Goal: Information Seeking & Learning: Check status

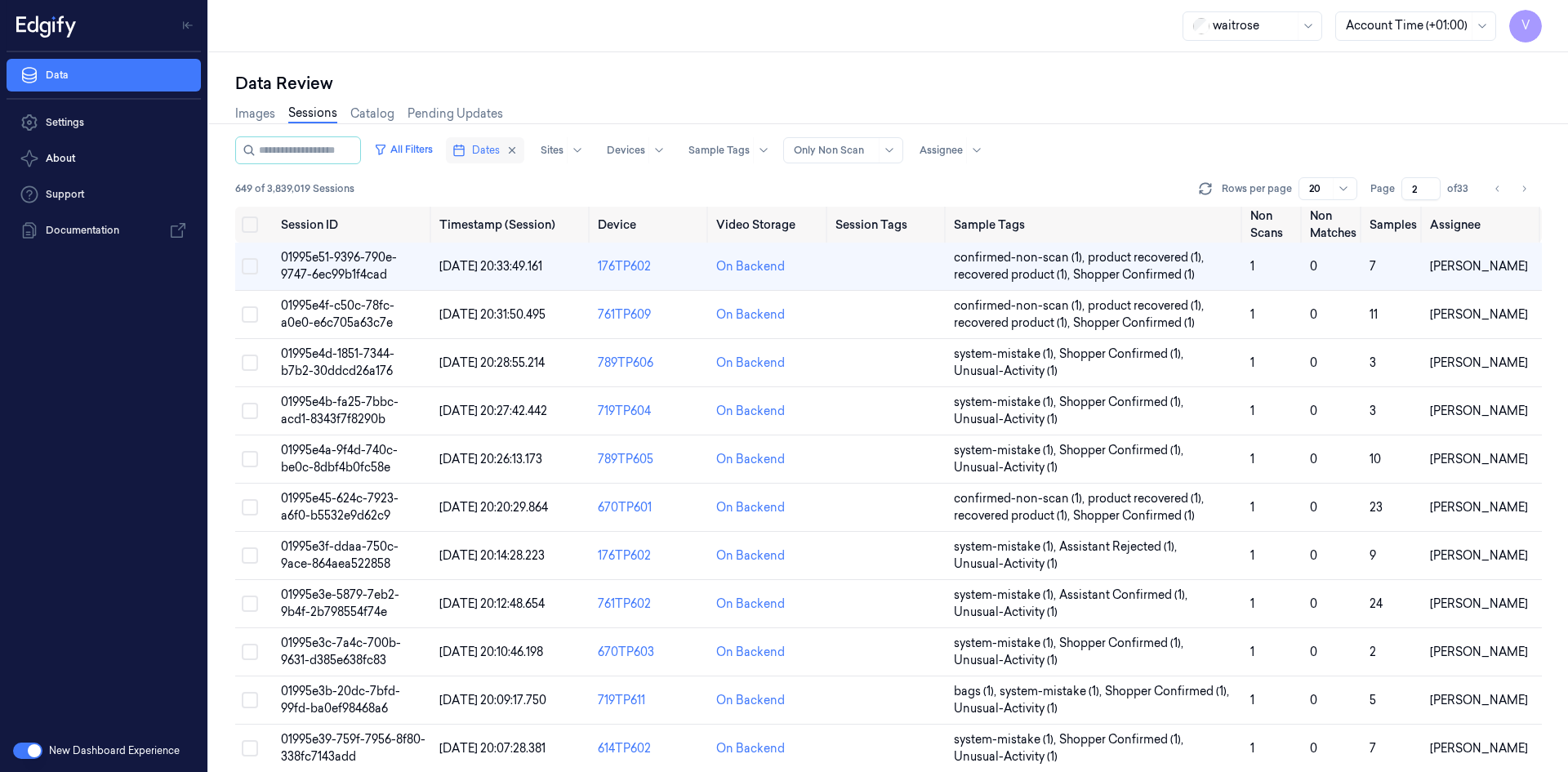
click at [500, 152] on span "Dates" at bounding box center [485, 150] width 28 height 15
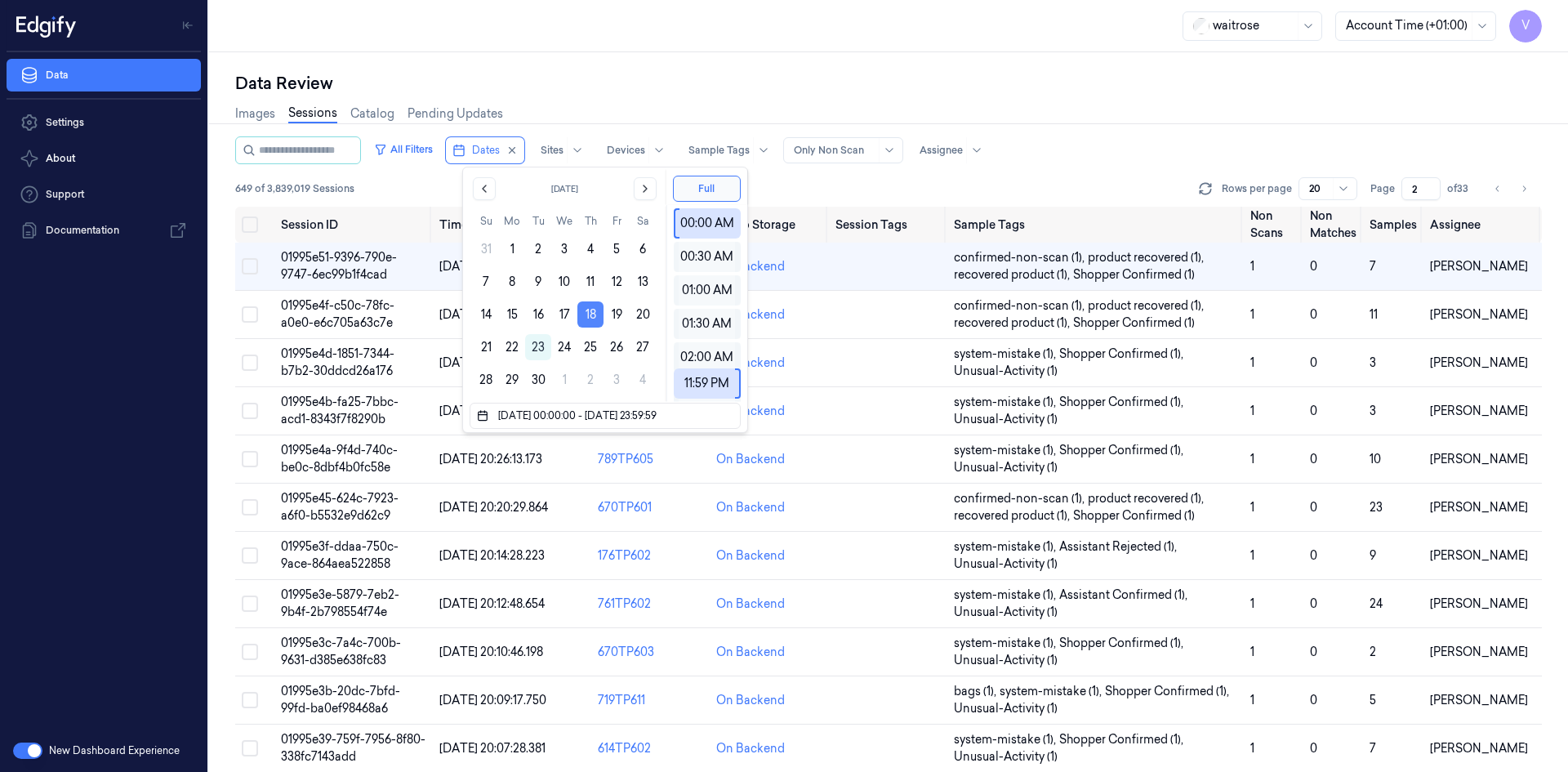
click at [595, 312] on button "18" at bounding box center [590, 314] width 26 height 26
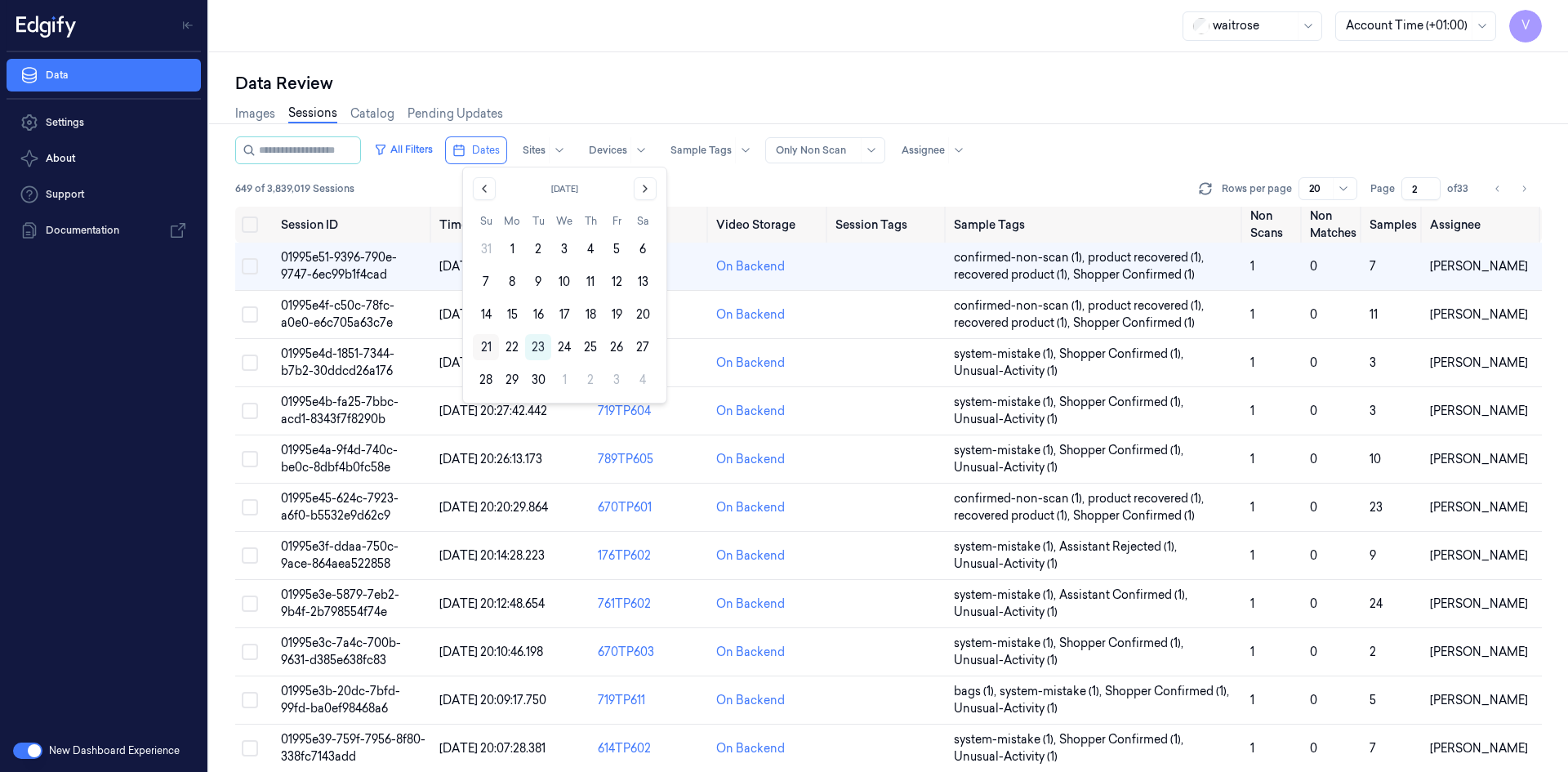
click at [491, 344] on button "21" at bounding box center [485, 346] width 26 height 26
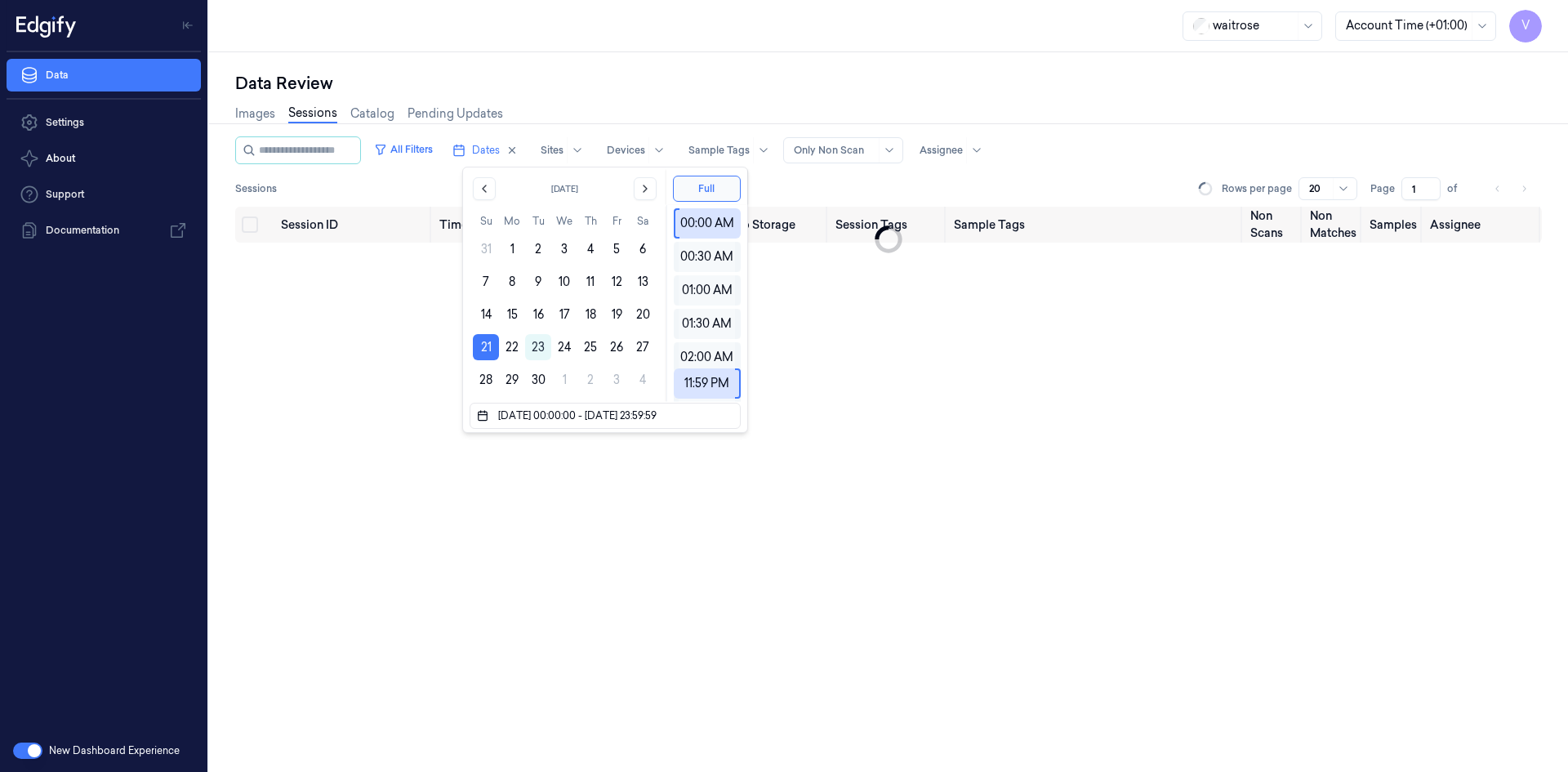
drag, startPoint x: 1420, startPoint y: 189, endPoint x: 1381, endPoint y: 198, distance: 40.0
click at [1381, 198] on div "Page 1 of" at bounding box center [1421, 188] width 103 height 23
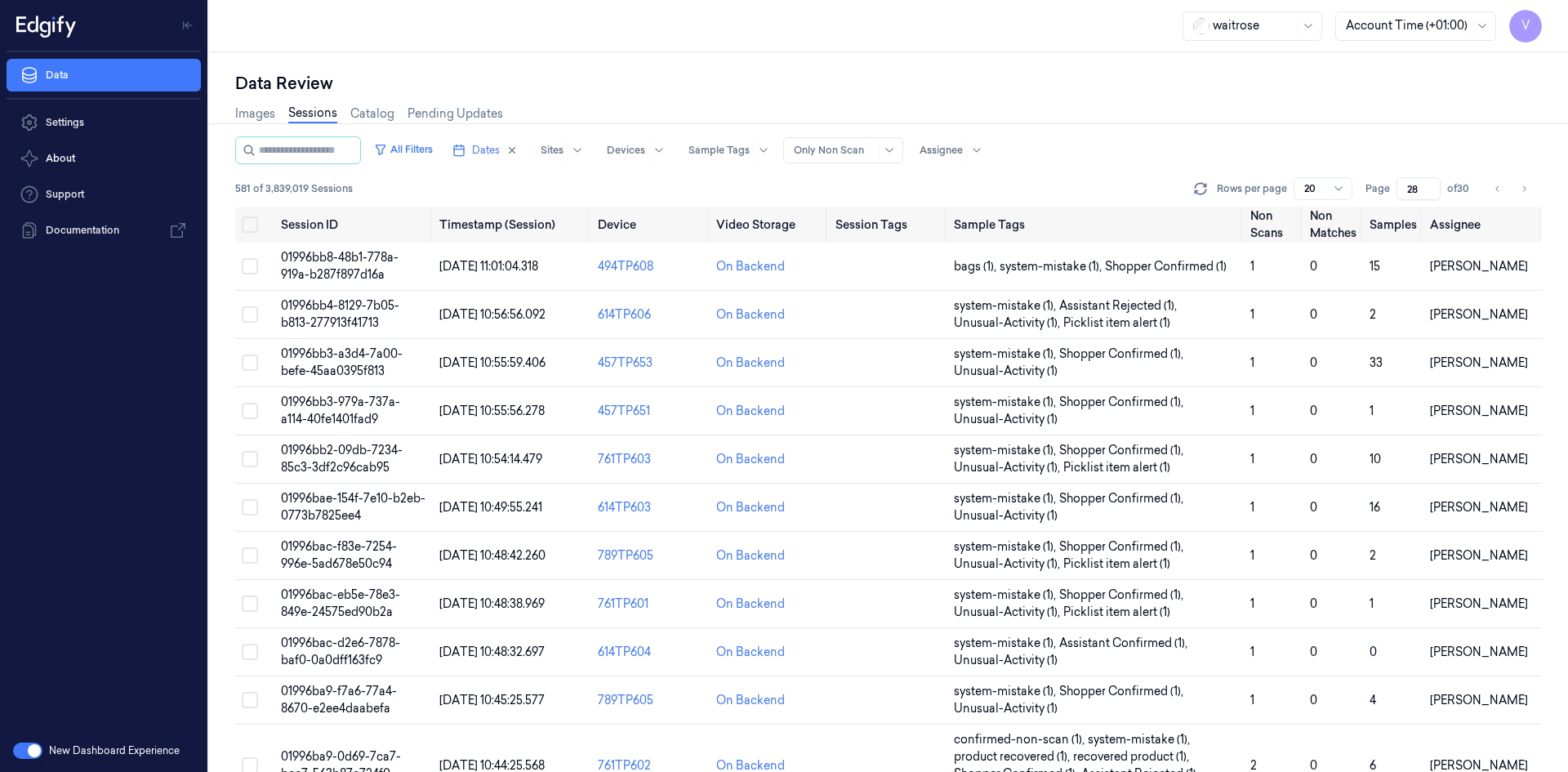
type input "2"
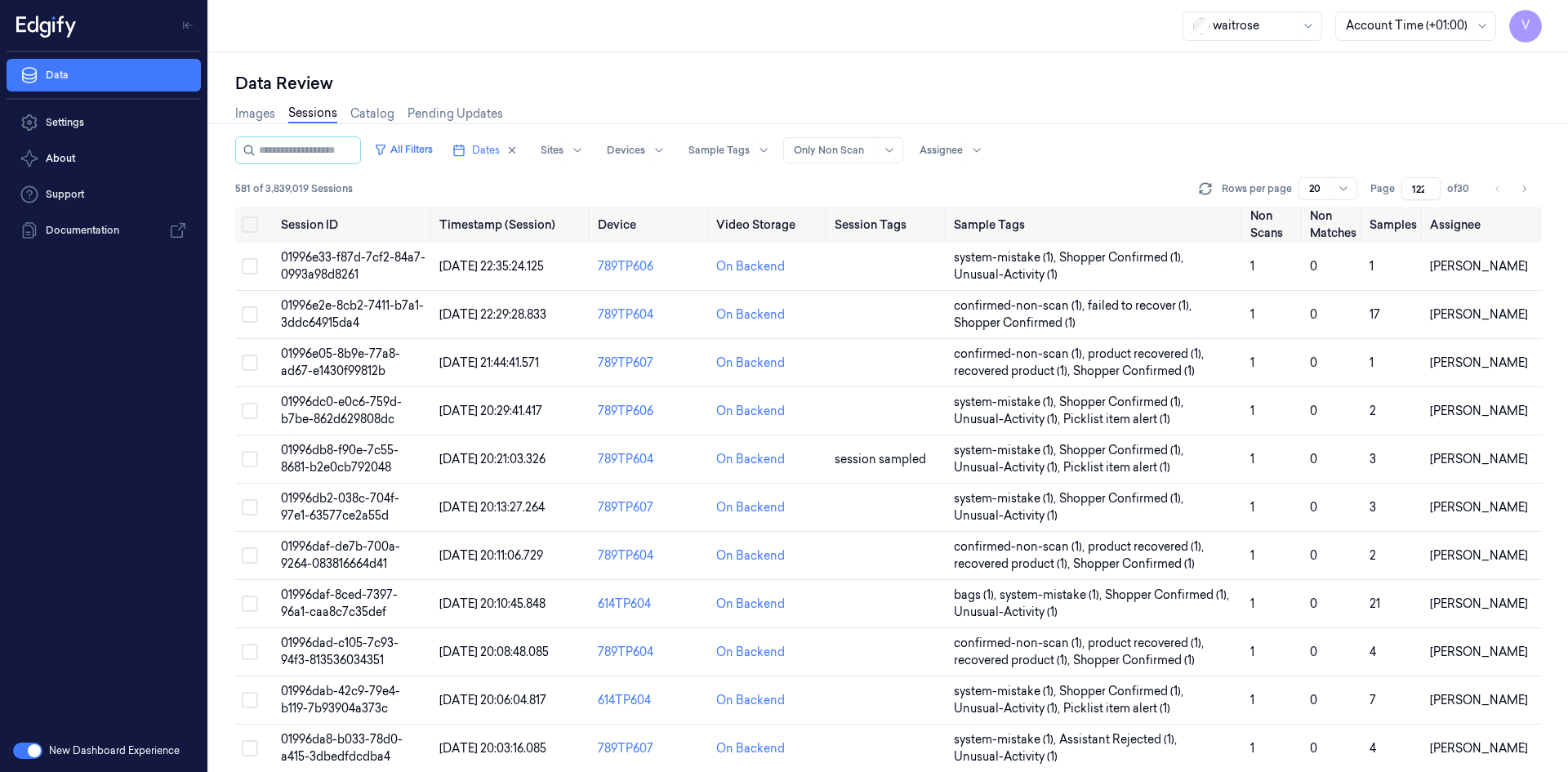
scroll to position [0, 2]
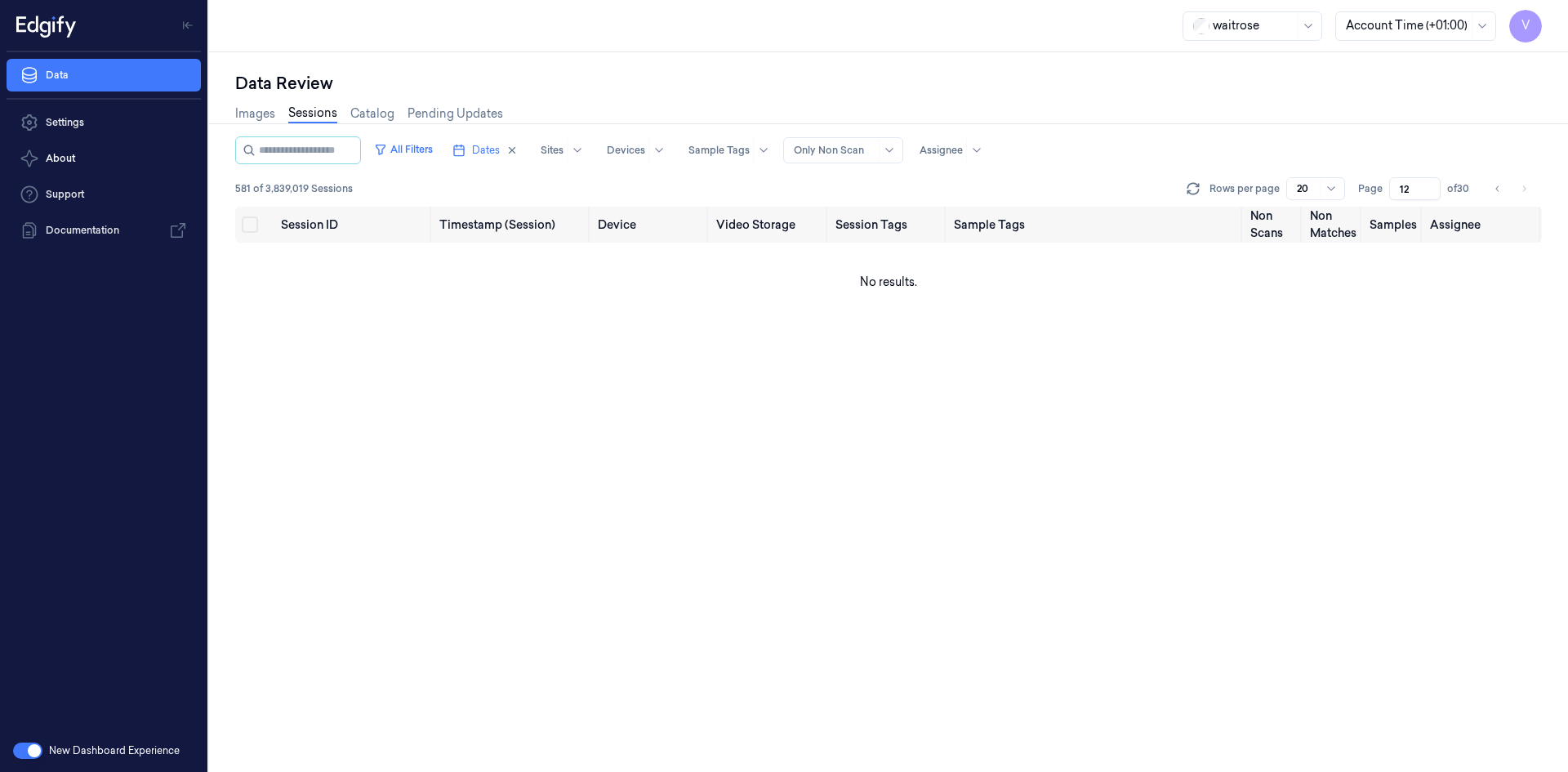
type input "1"
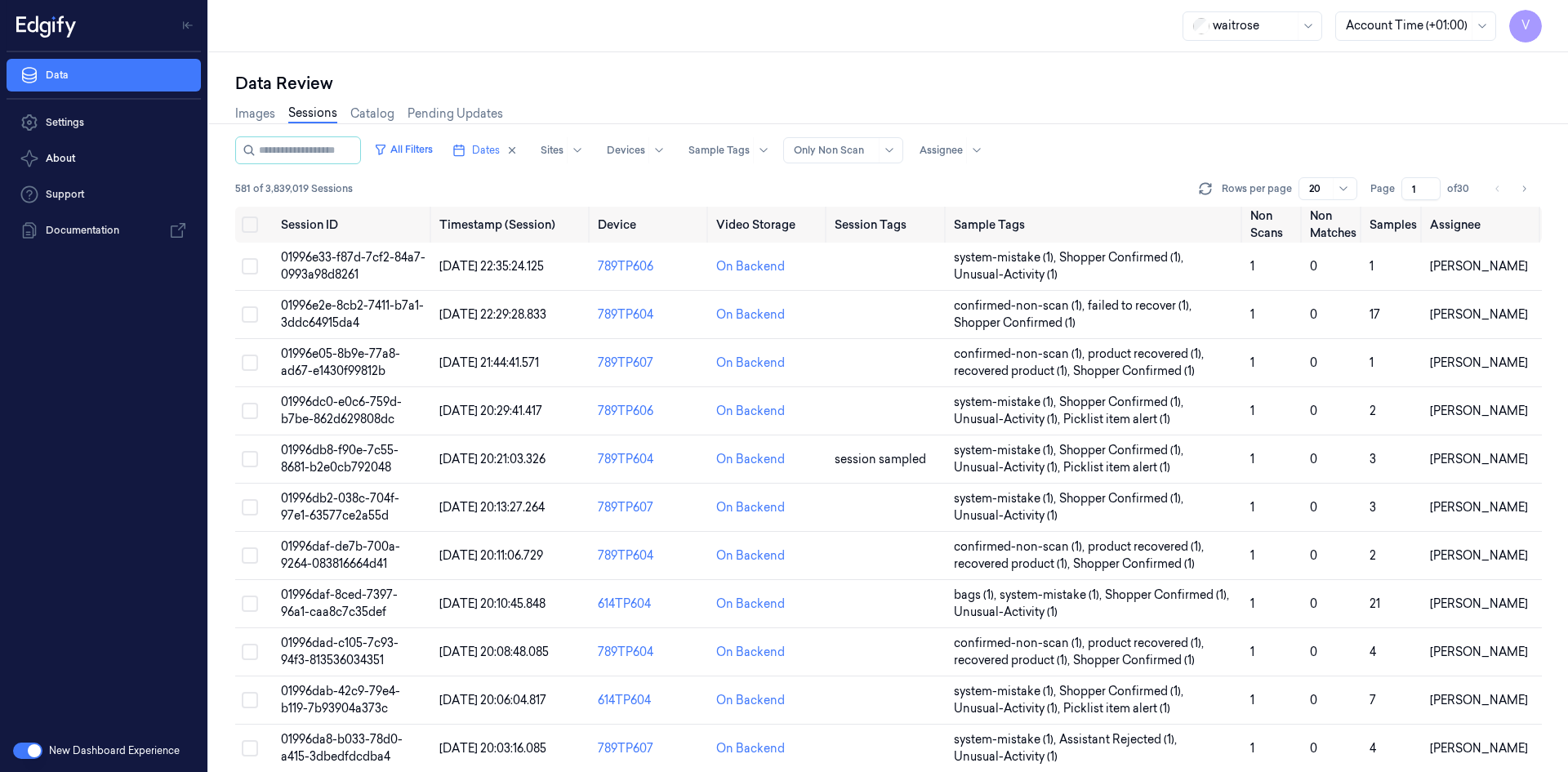
drag, startPoint x: 1421, startPoint y: 190, endPoint x: 1361, endPoint y: 205, distance: 61.8
click at [1361, 205] on div "All Filters Dates Sites Devices Sample Tags Alert Type Only Non Scan Assignee 5…" at bounding box center [888, 171] width 1306 height 70
type input "22"
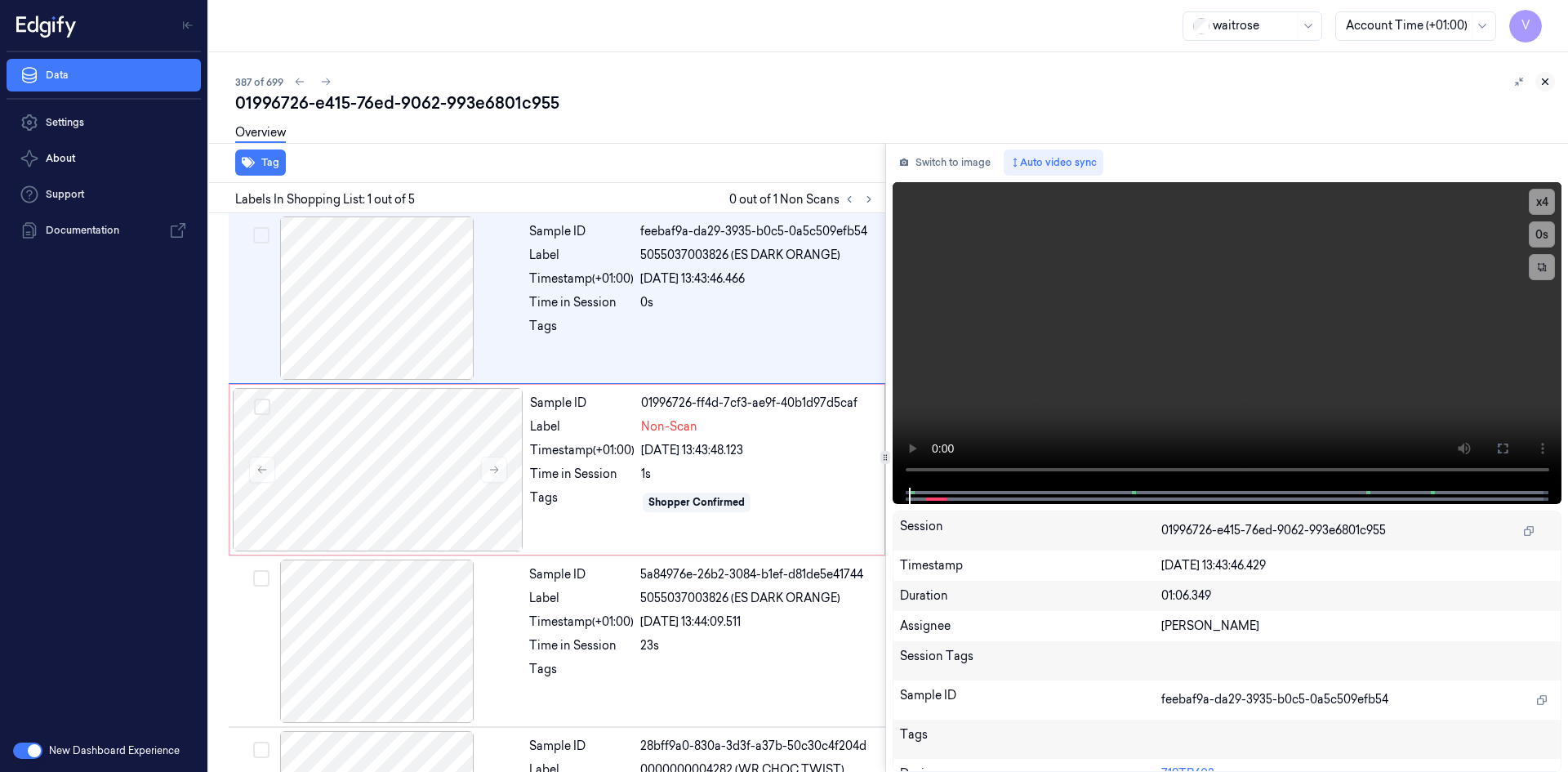
click at [1544, 79] on icon at bounding box center [1544, 82] width 12 height 12
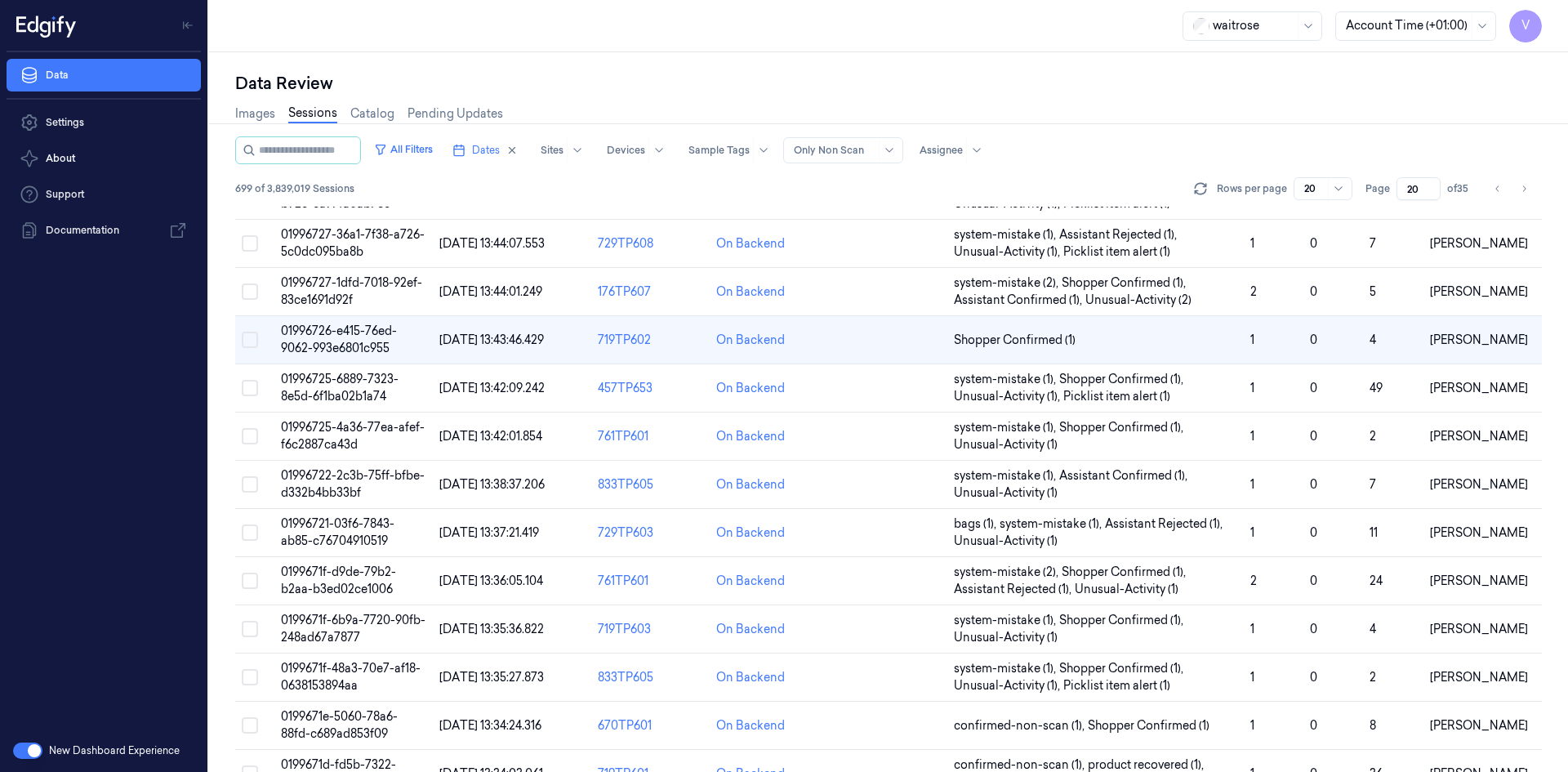
scroll to position [66, 0]
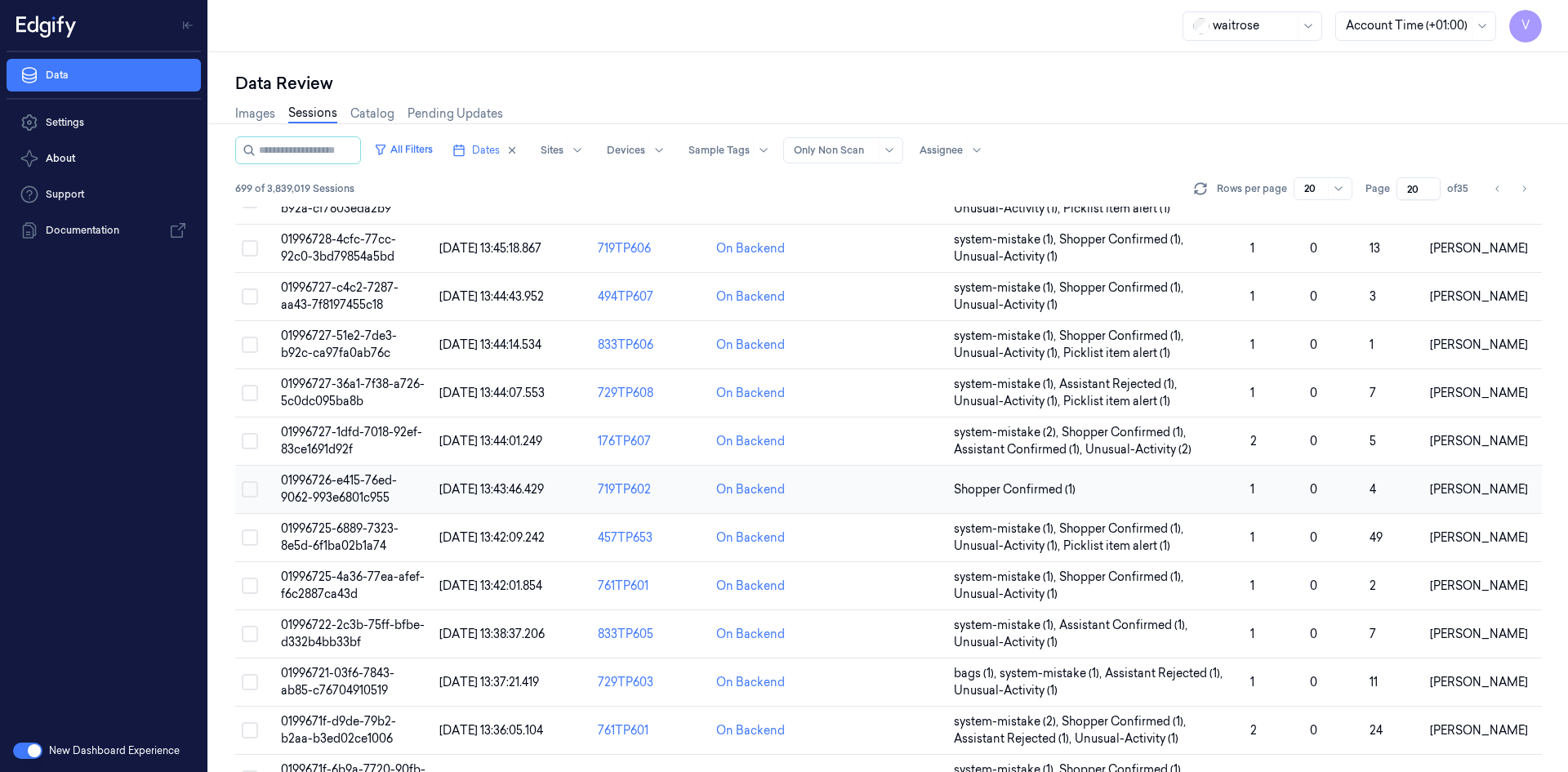
click at [333, 481] on span "01996726-e415-76ed-9062-993e6801c955" at bounding box center [339, 488] width 116 height 32
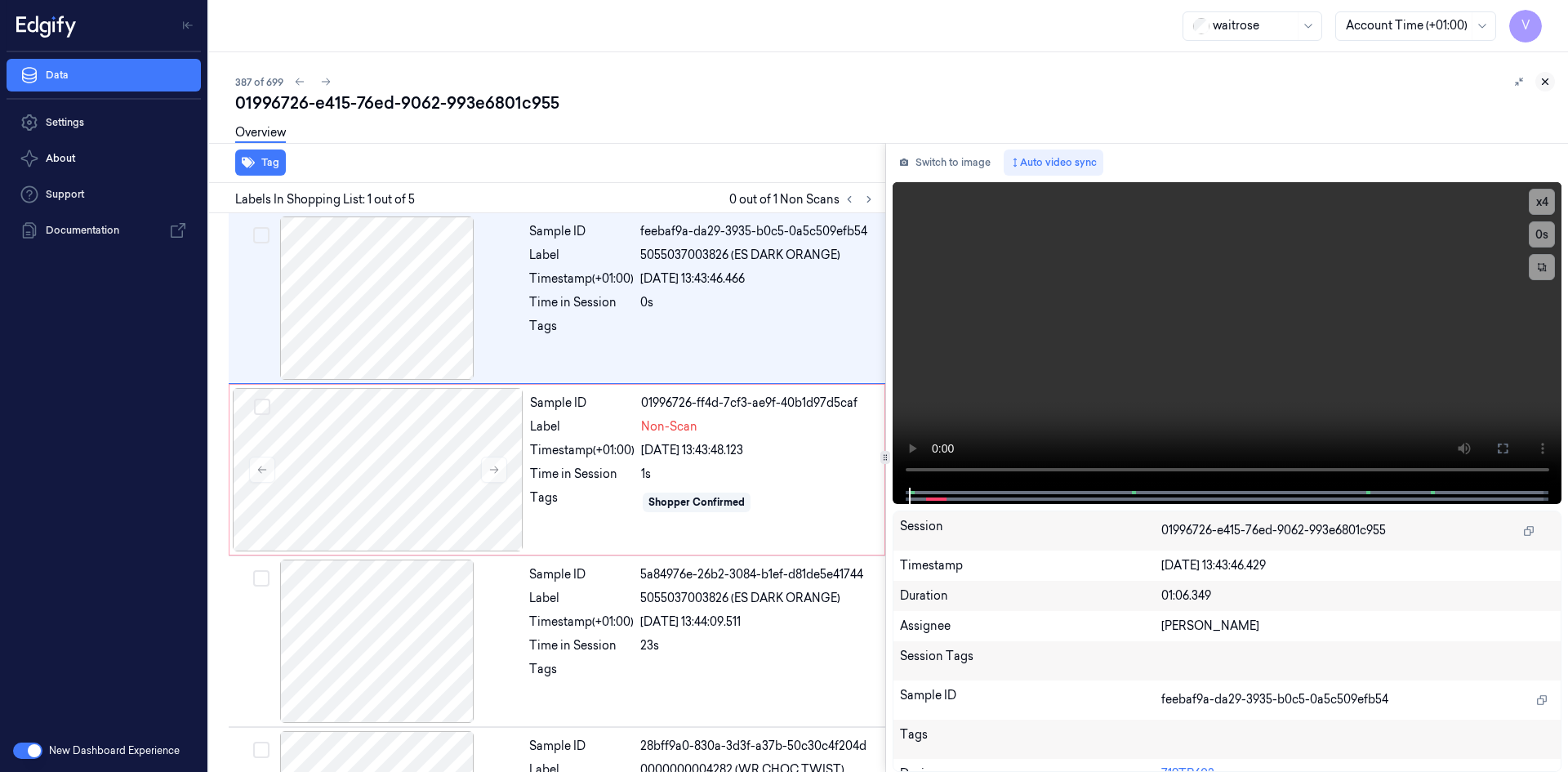
click at [1551, 84] on button at bounding box center [1545, 82] width 20 height 20
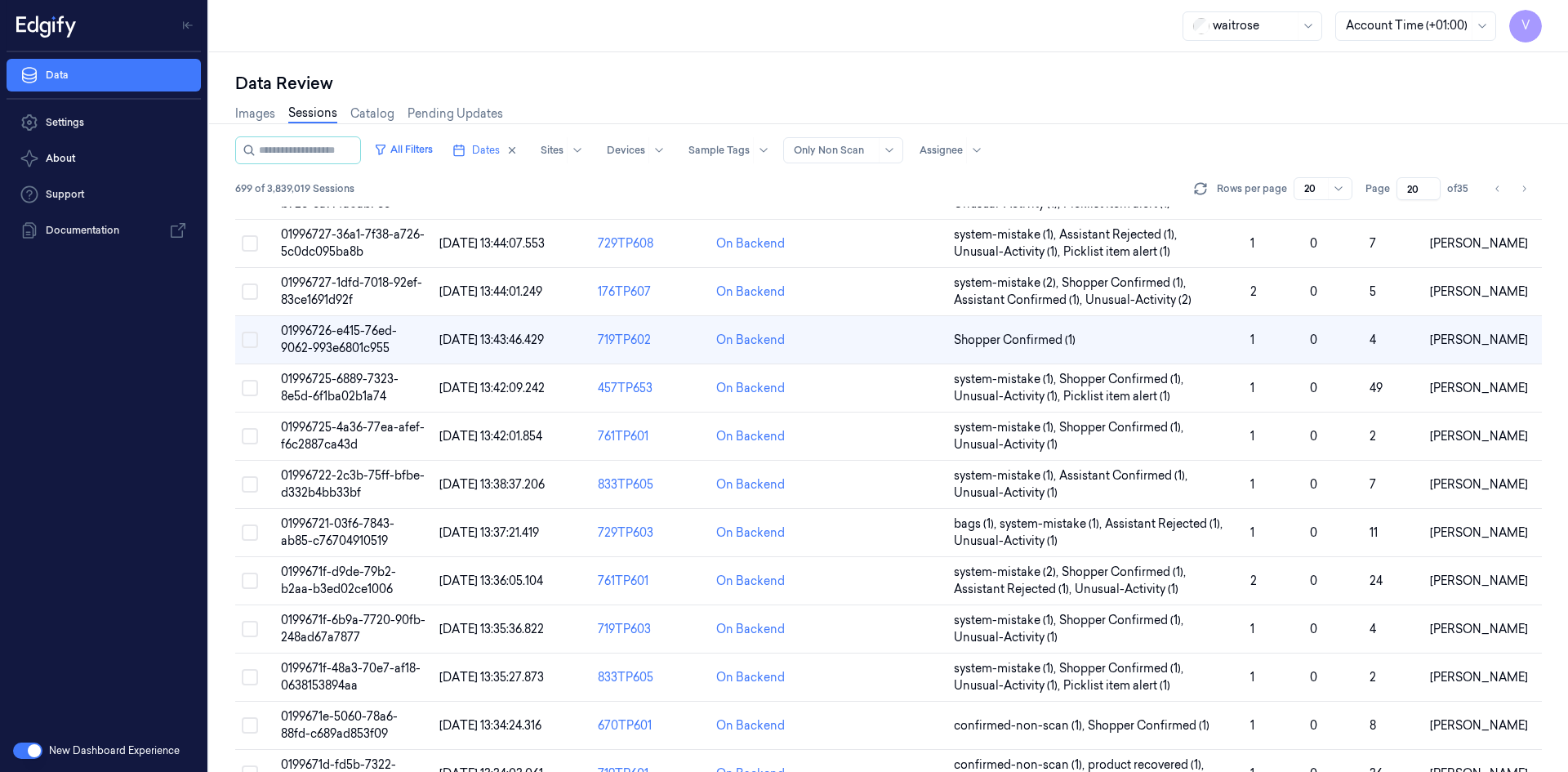
scroll to position [66, 0]
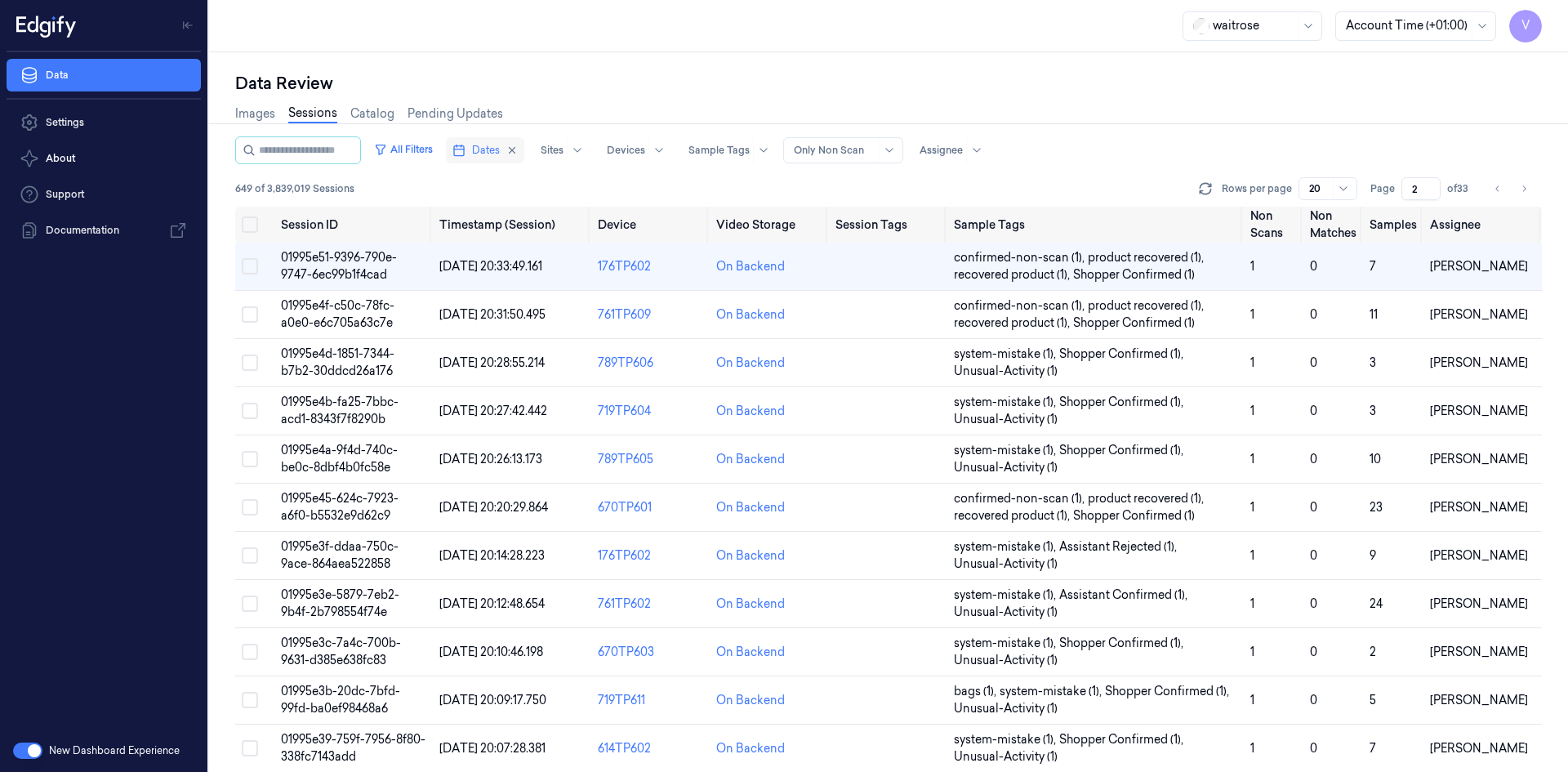
click at [500, 145] on span "Dates" at bounding box center [485, 150] width 28 height 15
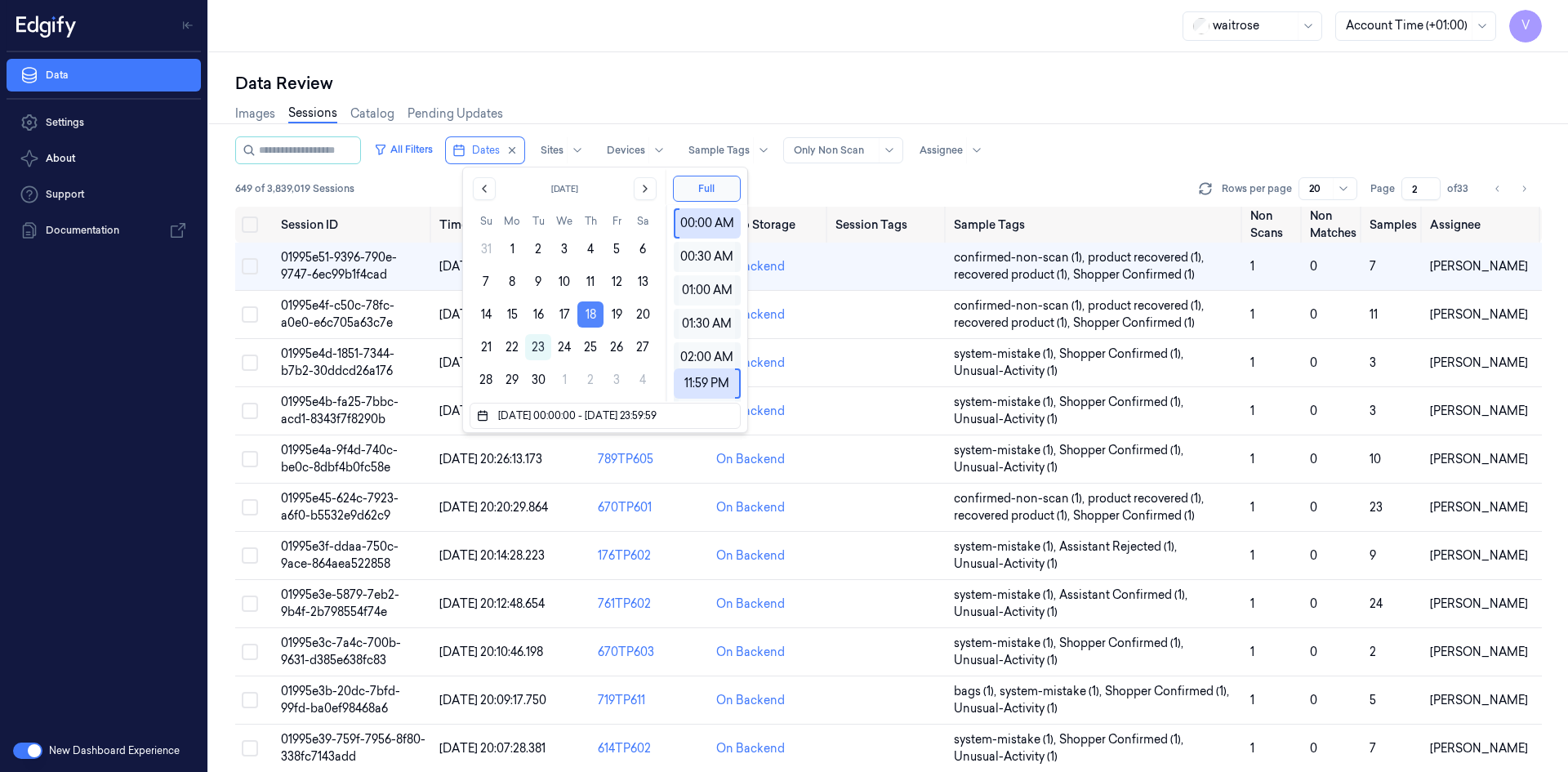
click at [588, 306] on button "18" at bounding box center [590, 314] width 26 height 26
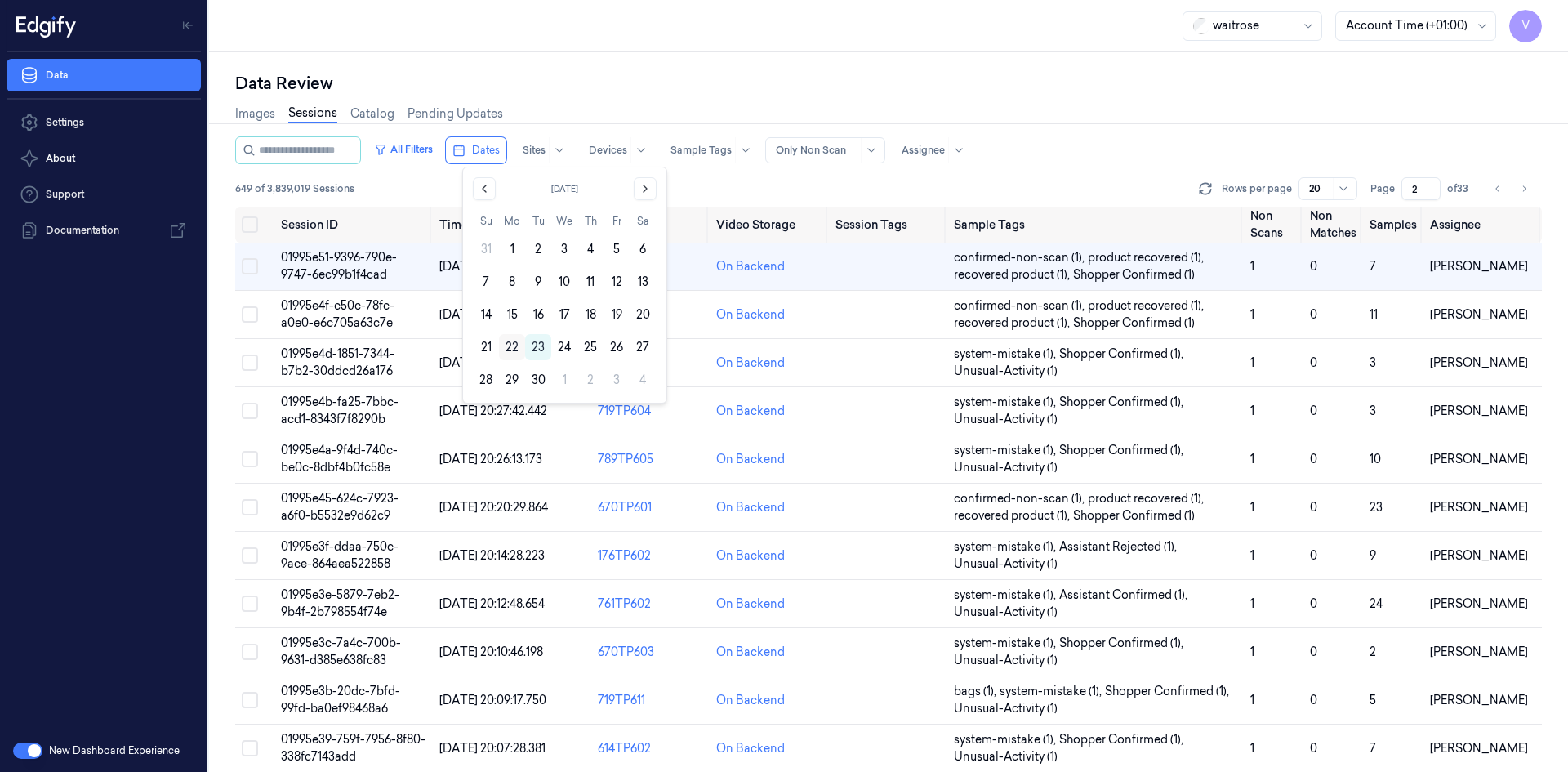
click at [507, 341] on button "22" at bounding box center [512, 346] width 26 height 26
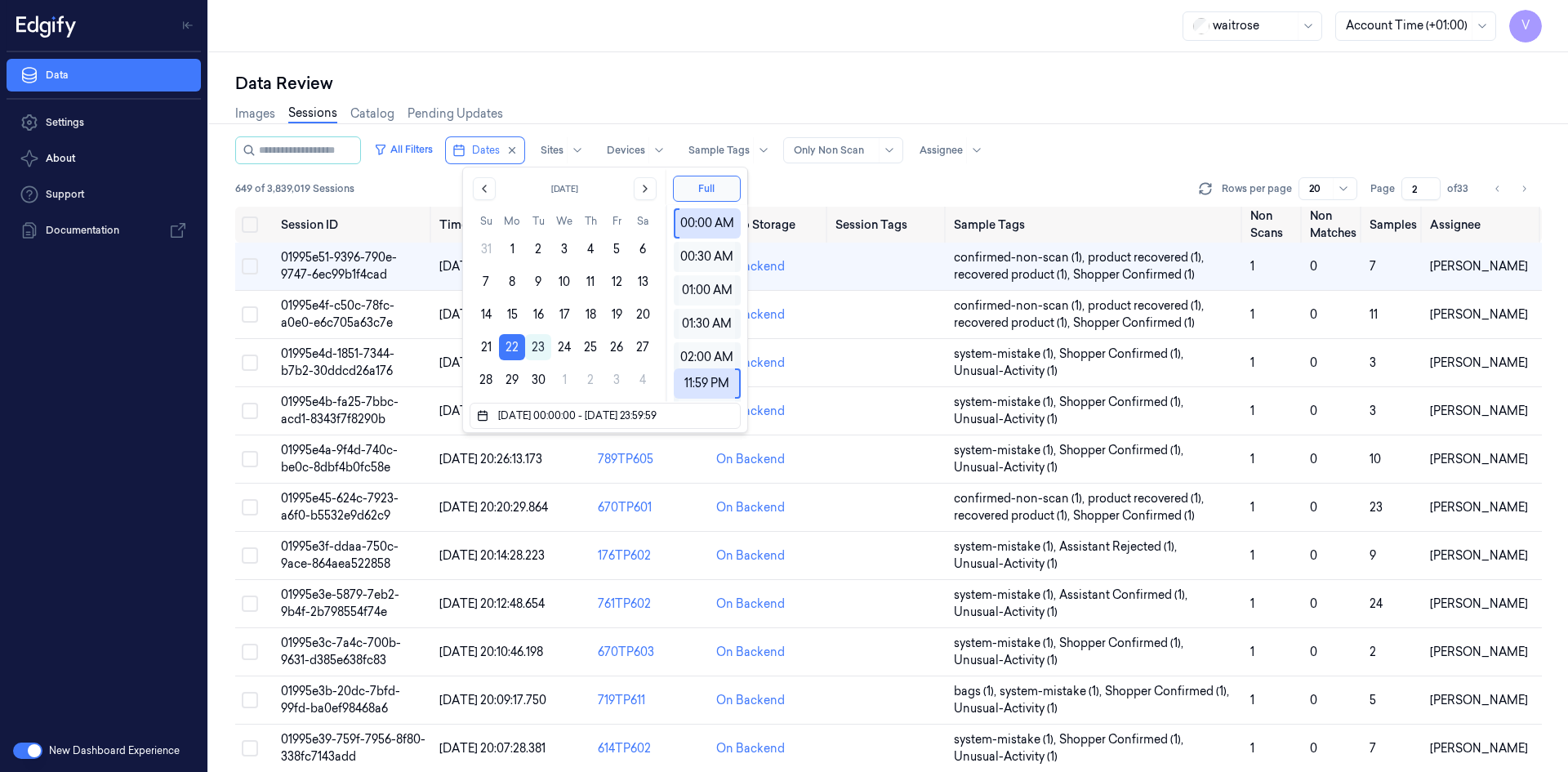
click at [507, 341] on button "22" at bounding box center [512, 346] width 26 height 26
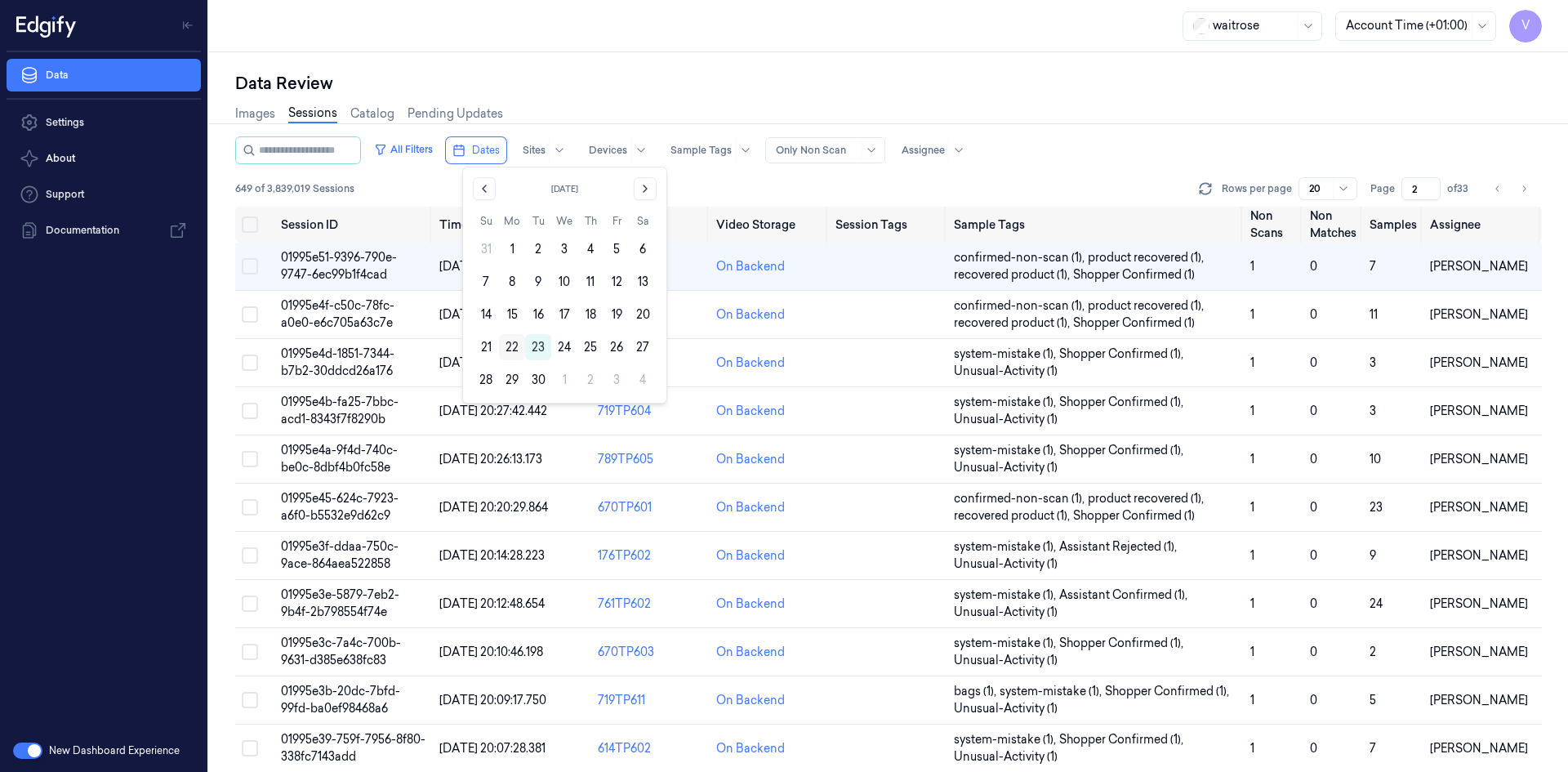
click at [510, 342] on button "22" at bounding box center [512, 346] width 26 height 26
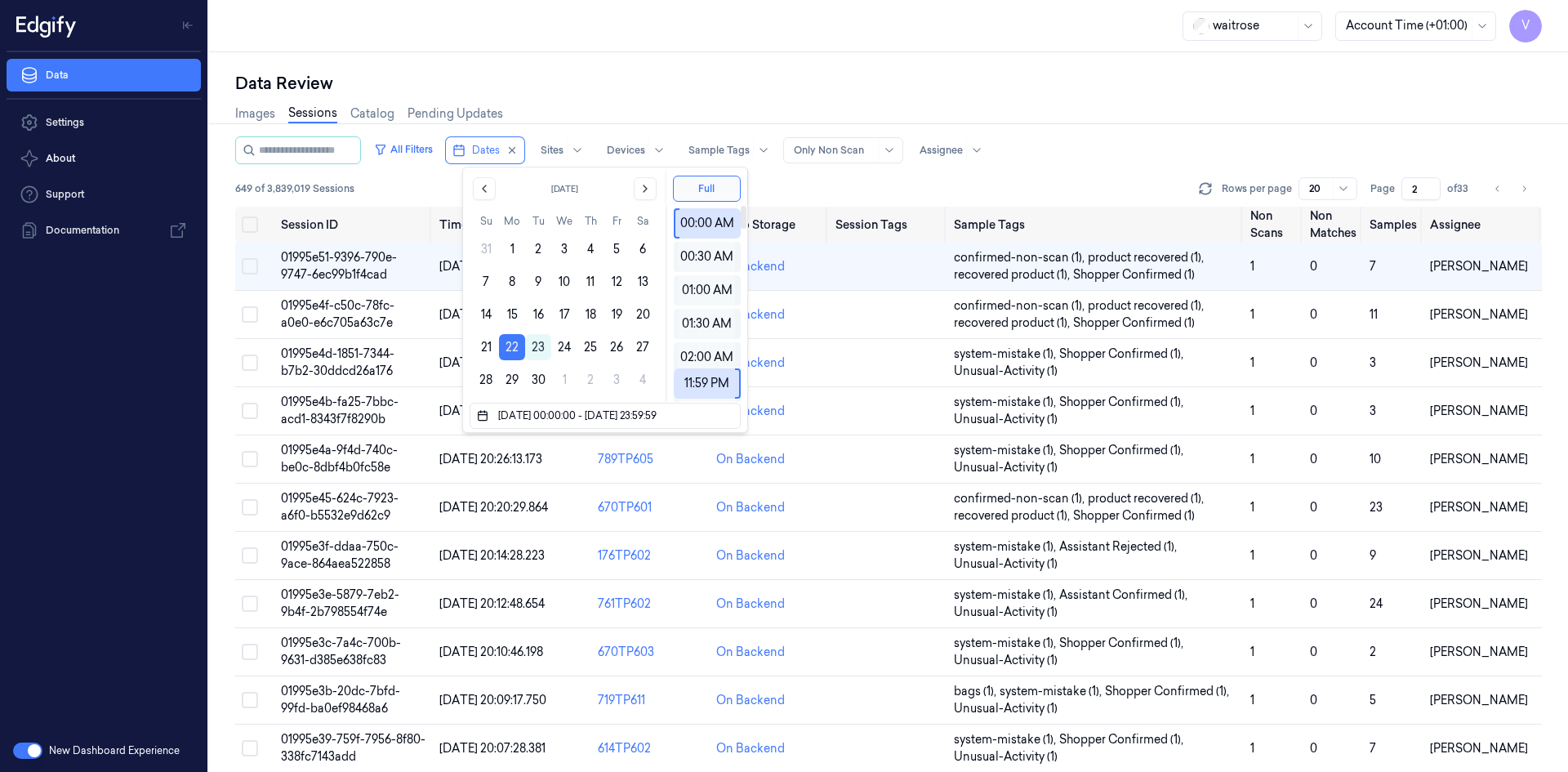
click at [809, 53] on div "waitrose Account Time (+01:00) V Data Review Images Sessions Catalog Pending Up…" at bounding box center [888, 386] width 1359 height 772
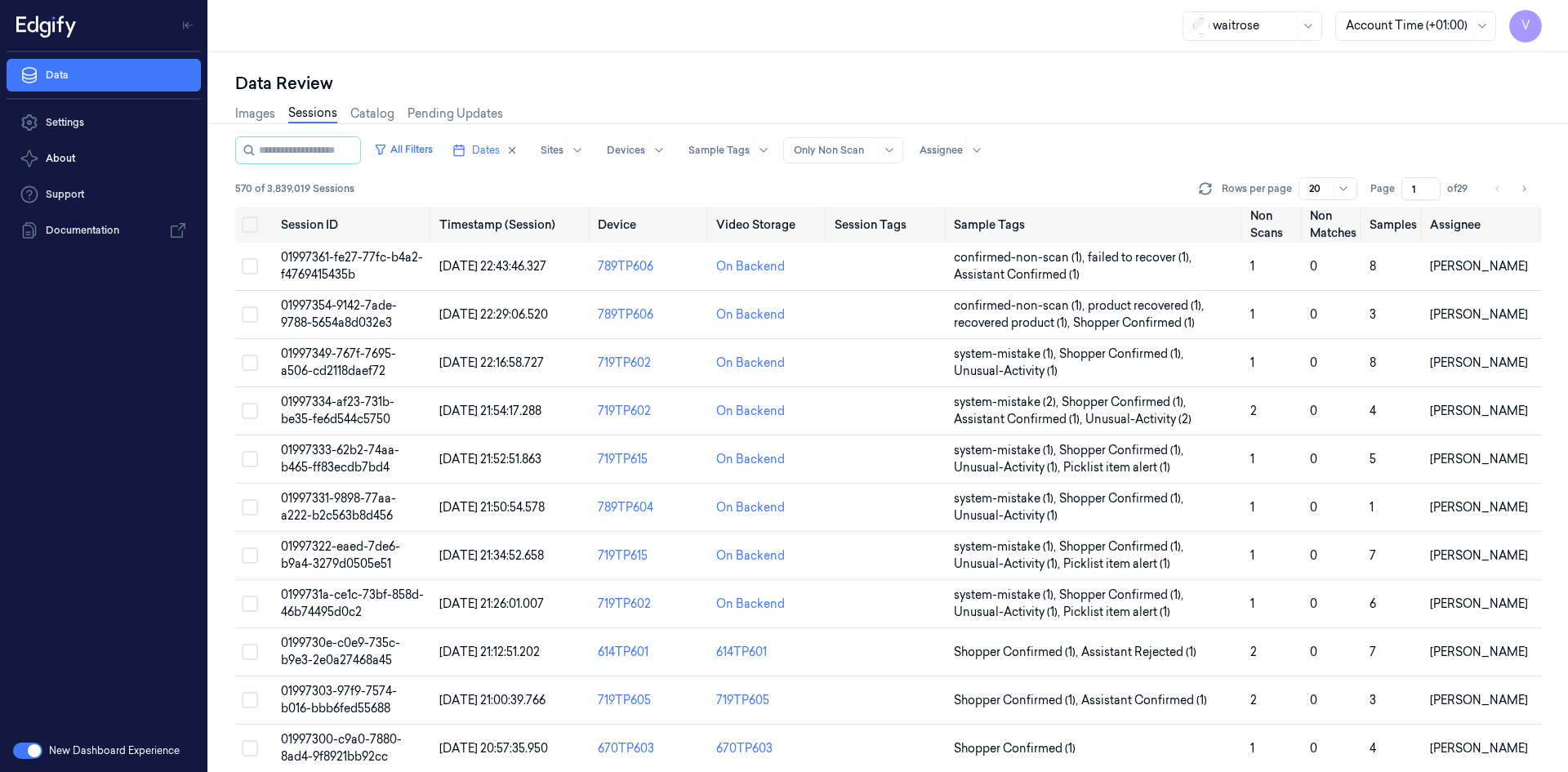
click at [1038, 115] on div "Images Sessions Catalog Pending Updates" at bounding box center [888, 115] width 1306 height 42
drag, startPoint x: 1420, startPoint y: 186, endPoint x: 1390, endPoint y: 201, distance: 33.5
click at [1390, 201] on div "All Filters Dates Sites Devices Sample Tags Alert Type Only Non Scan Assignee 5…" at bounding box center [888, 171] width 1306 height 70
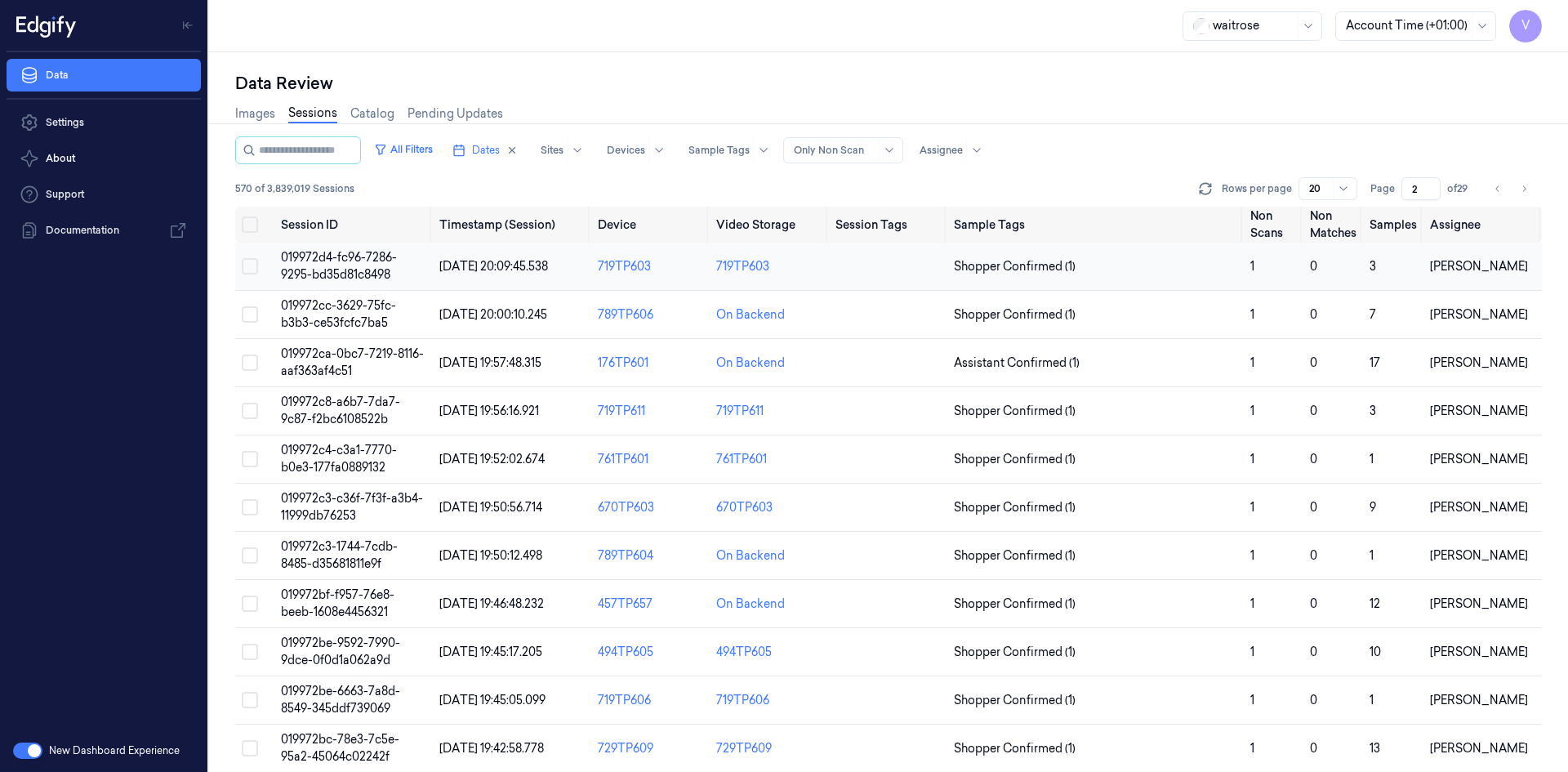
type input "2"
click at [341, 268] on span "019972d4-fc96-7286-9295-bd35d81c8498" at bounding box center [339, 266] width 116 height 32
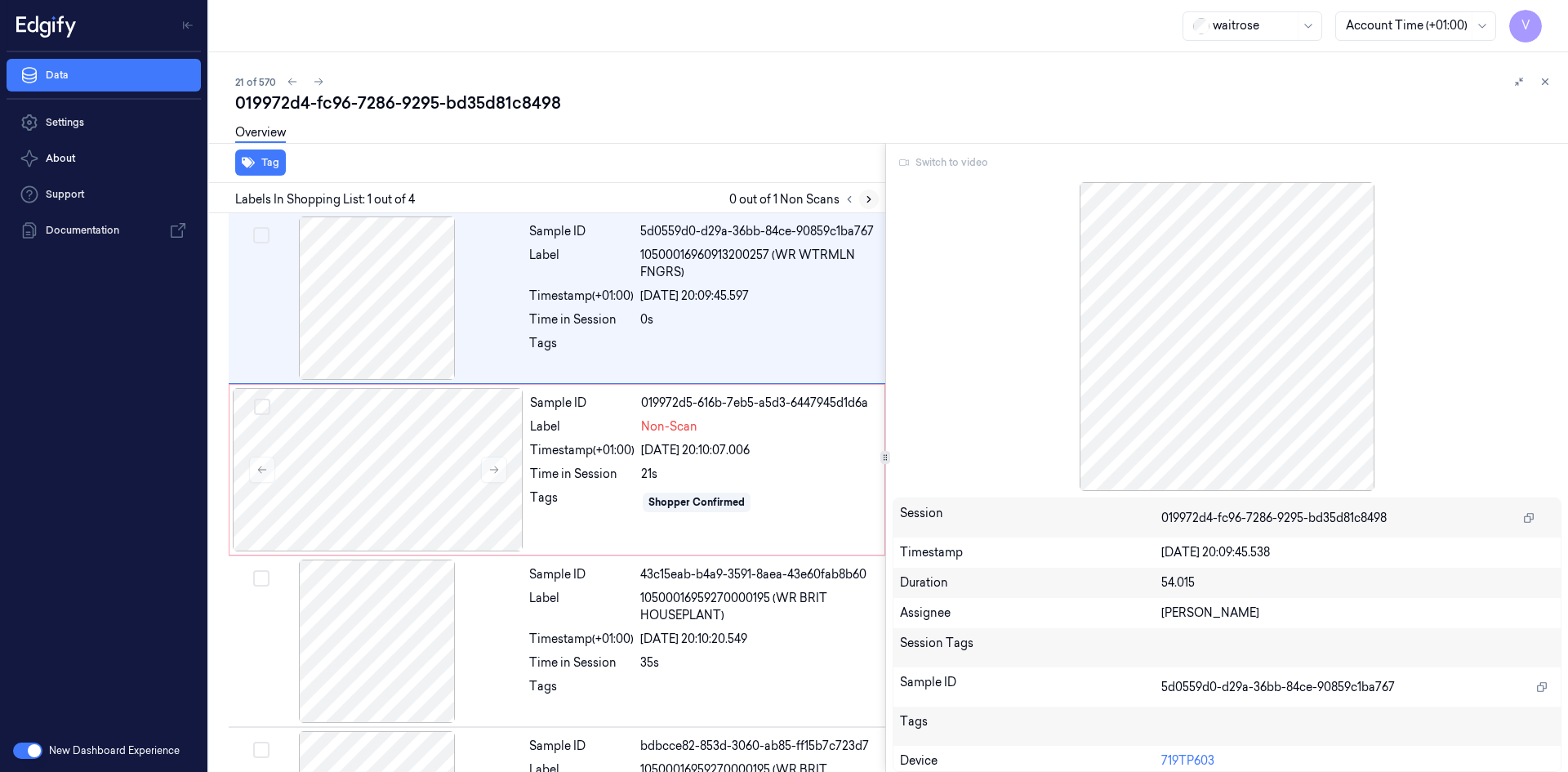
click at [867, 202] on icon at bounding box center [869, 199] width 4 height 5
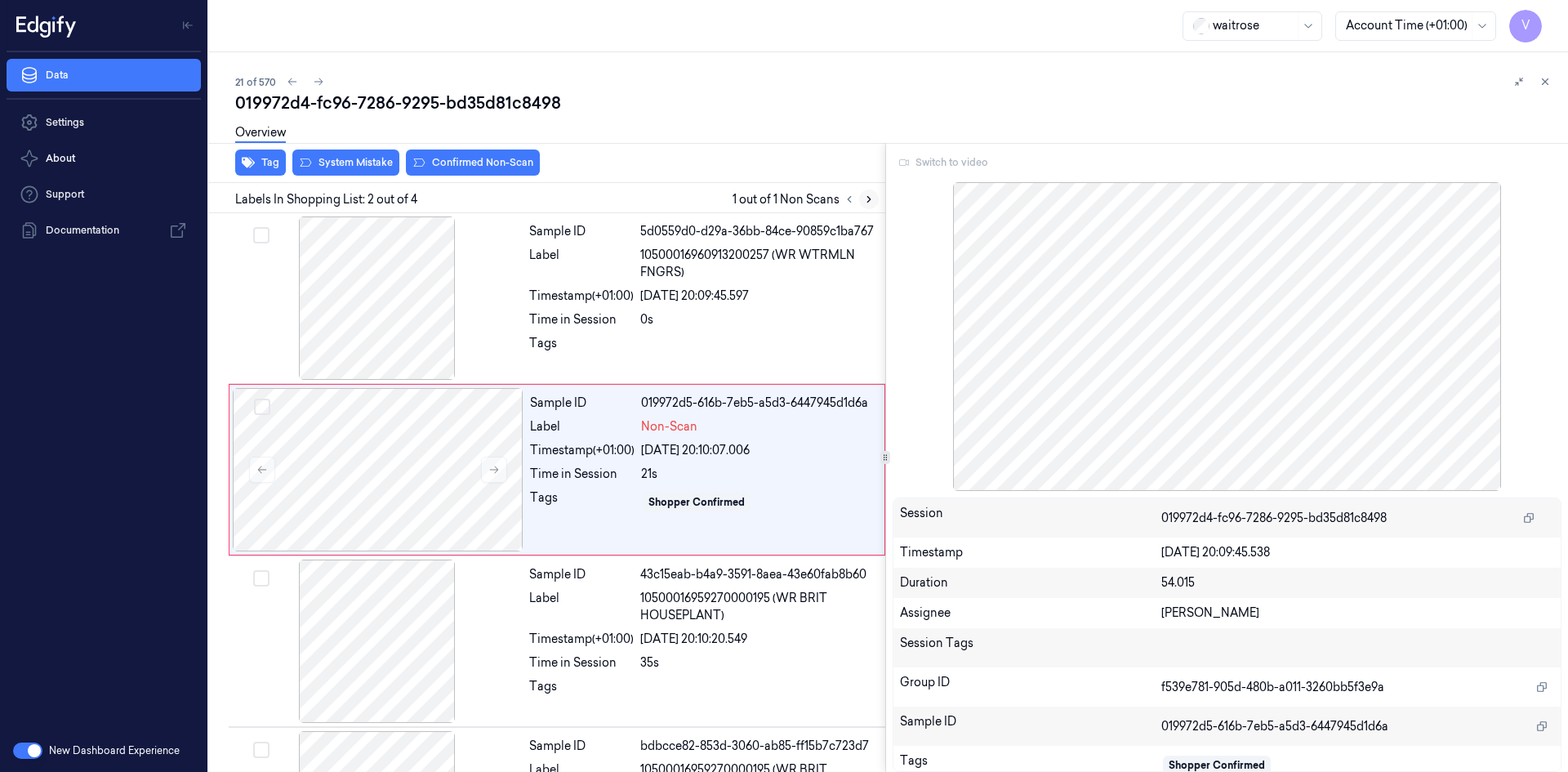
click at [869, 197] on icon at bounding box center [869, 199] width 4 height 5
click at [500, 466] on button at bounding box center [494, 469] width 26 height 26
click at [498, 467] on icon at bounding box center [494, 469] width 12 height 12
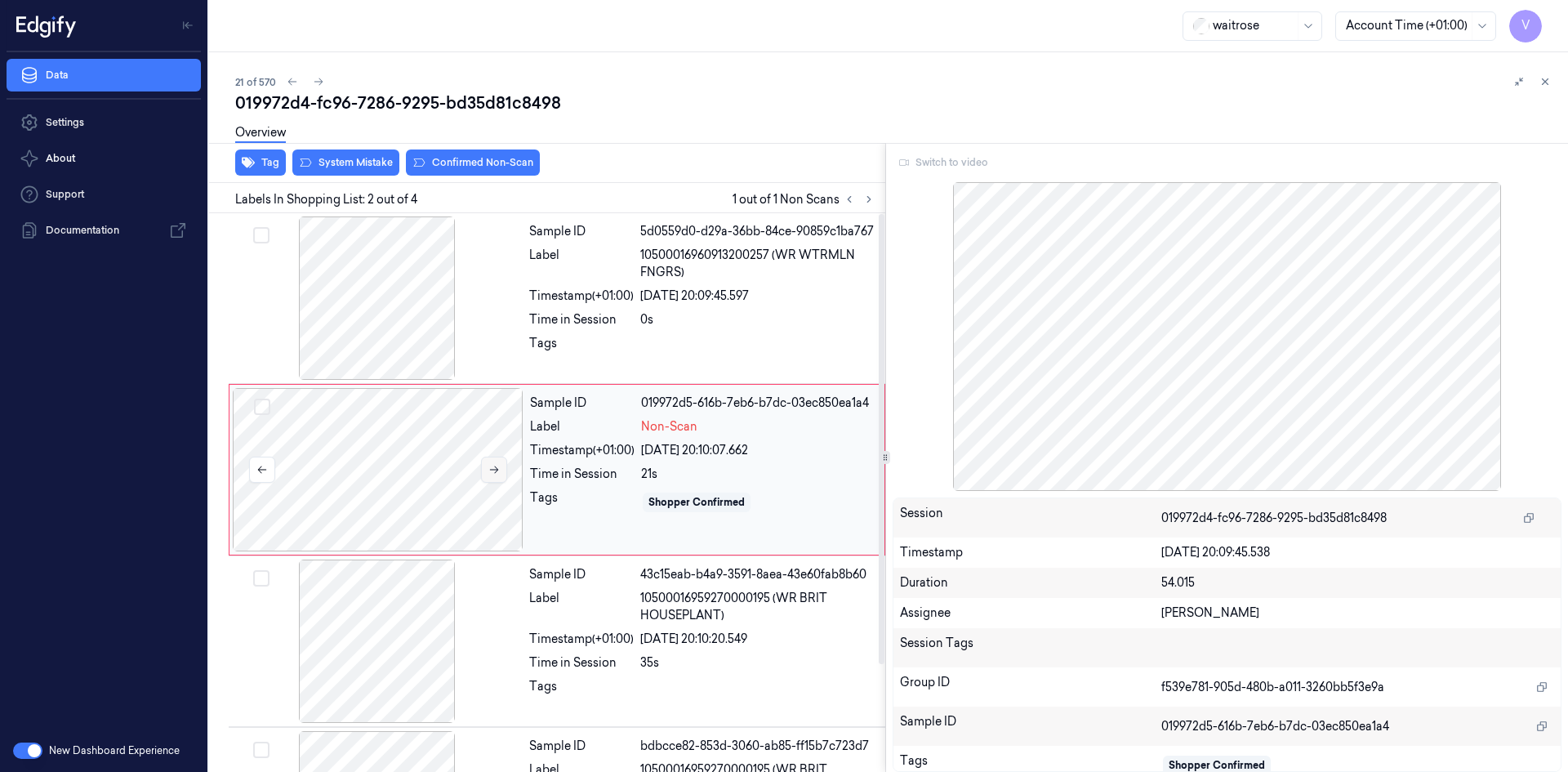
click at [498, 467] on icon at bounding box center [494, 469] width 12 height 12
click at [949, 171] on div "Switch to video" at bounding box center [1227, 162] width 670 height 26
click at [488, 467] on icon at bounding box center [494, 469] width 12 height 12
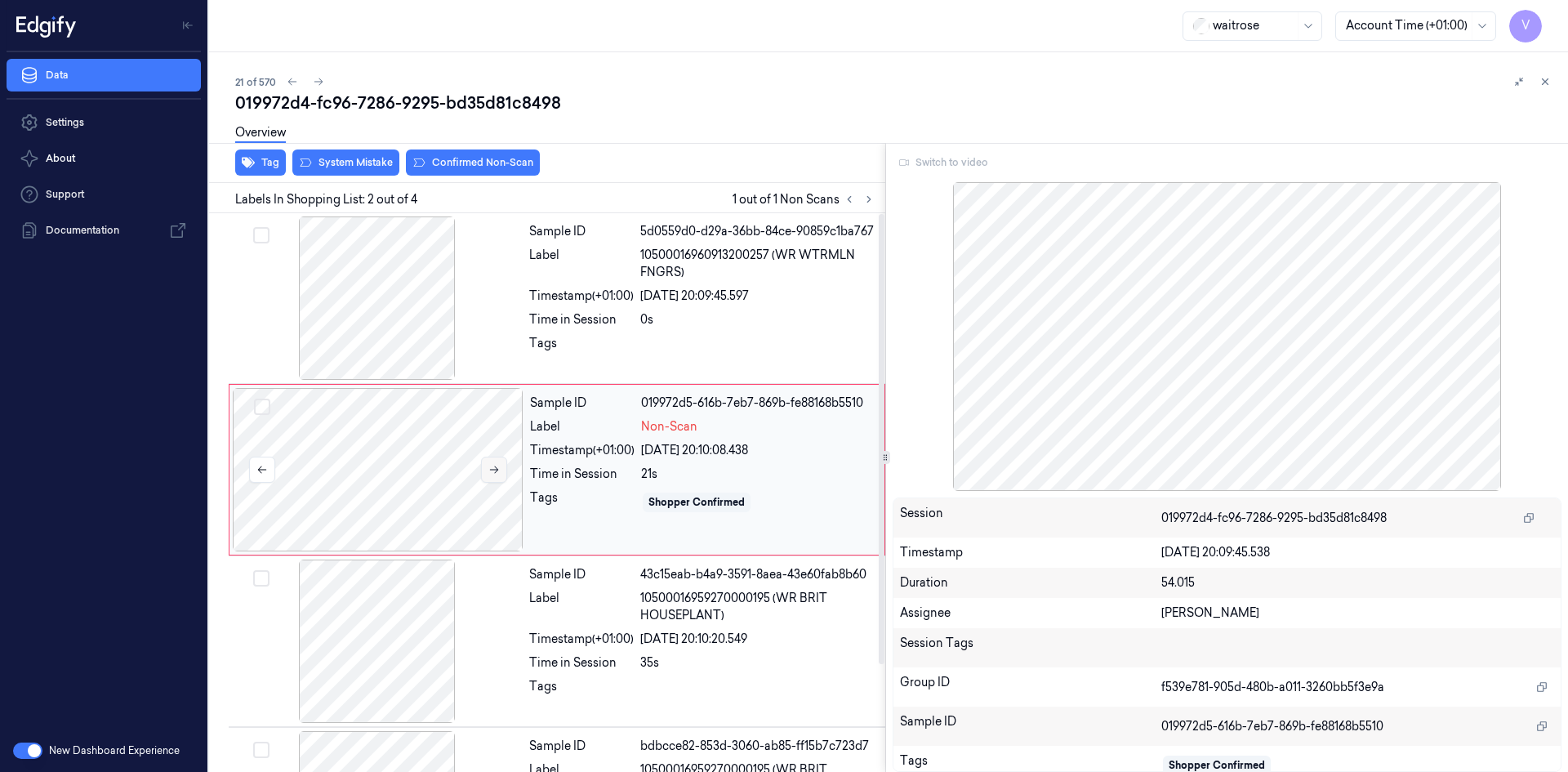
click at [488, 467] on icon at bounding box center [494, 469] width 12 height 12
click at [1533, 81] on div at bounding box center [1532, 82] width 45 height 20
click at [1546, 76] on icon at bounding box center [1544, 82] width 12 height 12
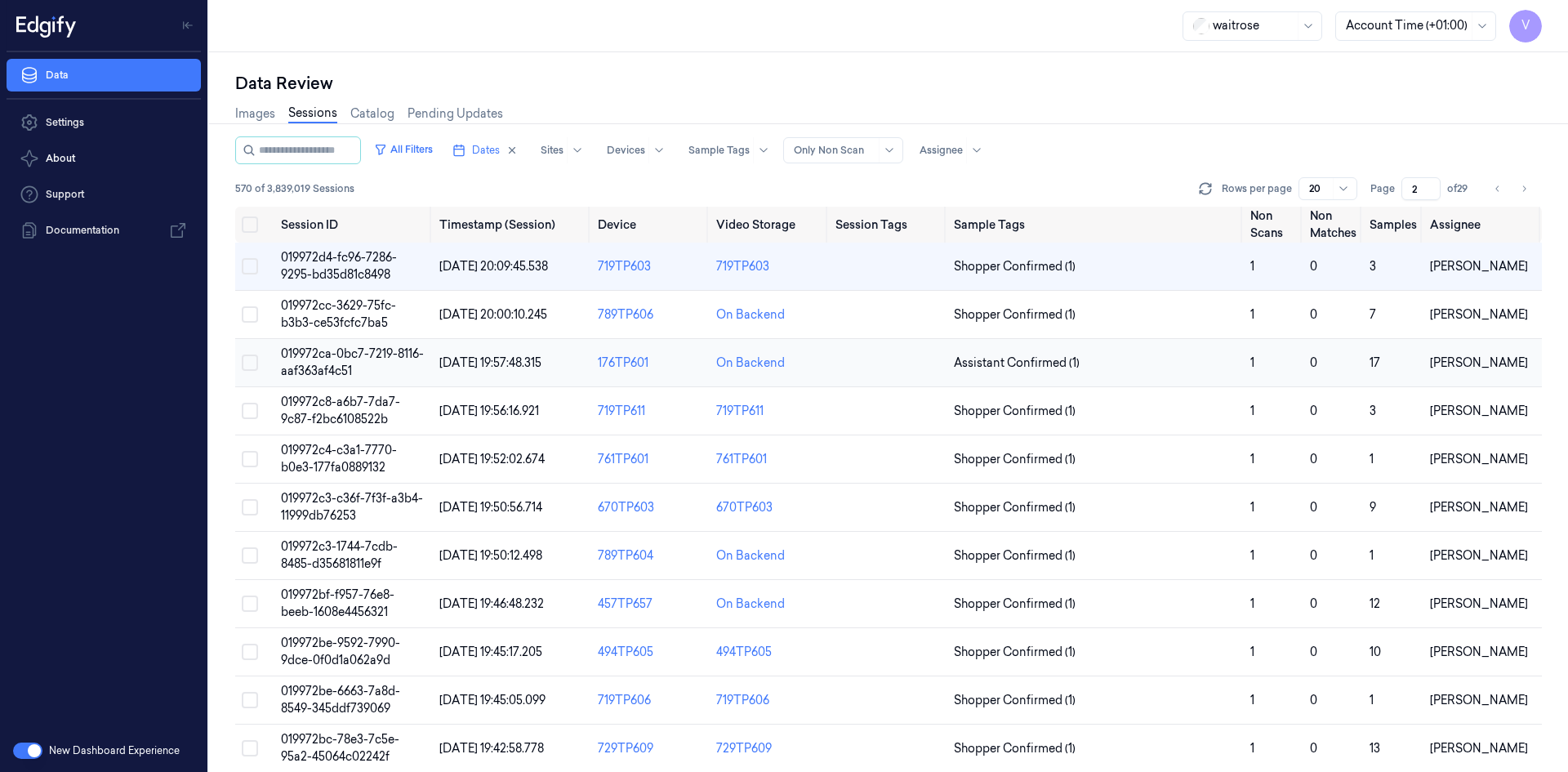
click at [372, 355] on span "019972ca-0bc7-7219-8116-aaf363af4c51" at bounding box center [352, 362] width 143 height 32
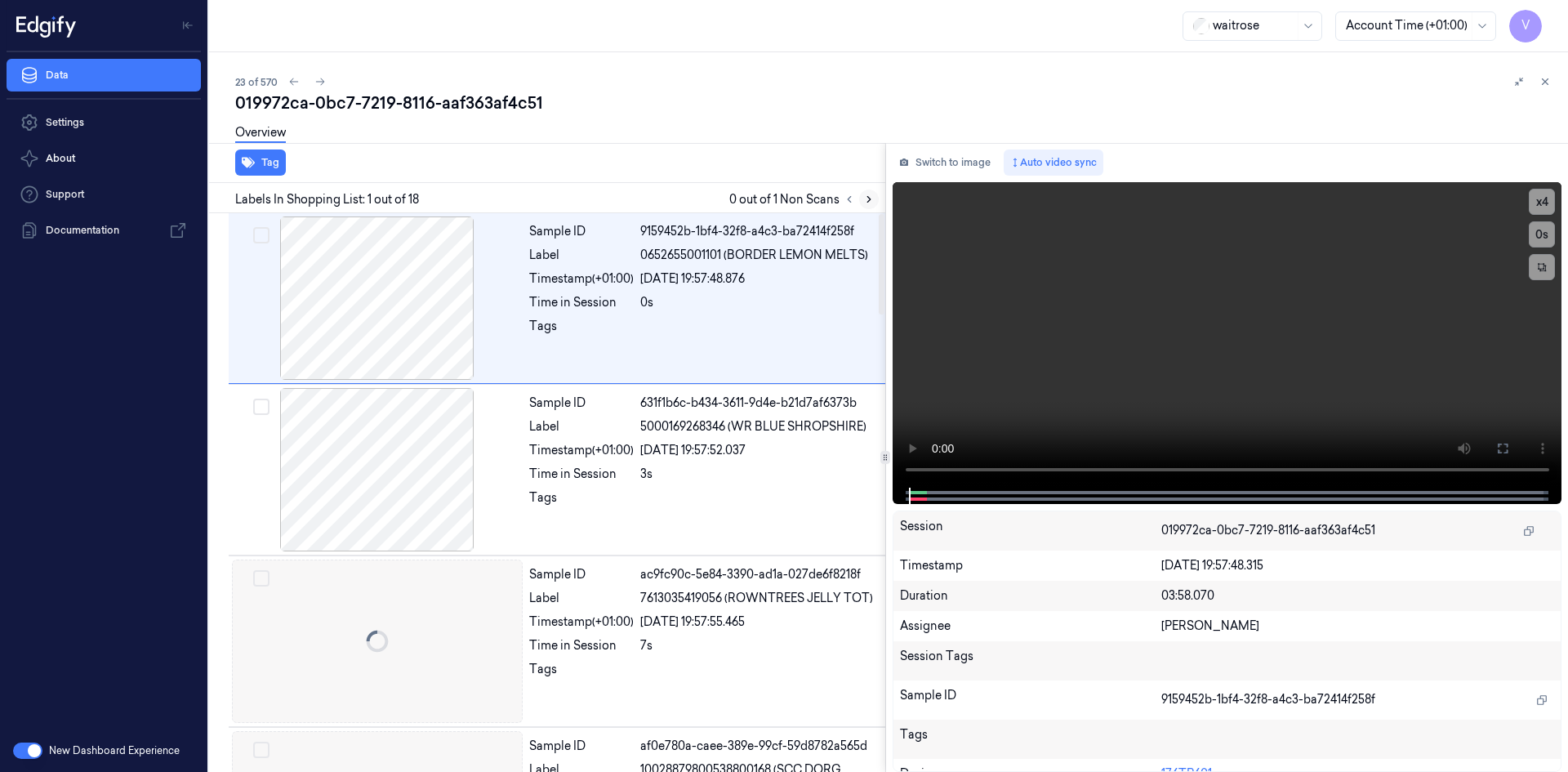
click at [867, 201] on icon at bounding box center [868, 199] width 12 height 12
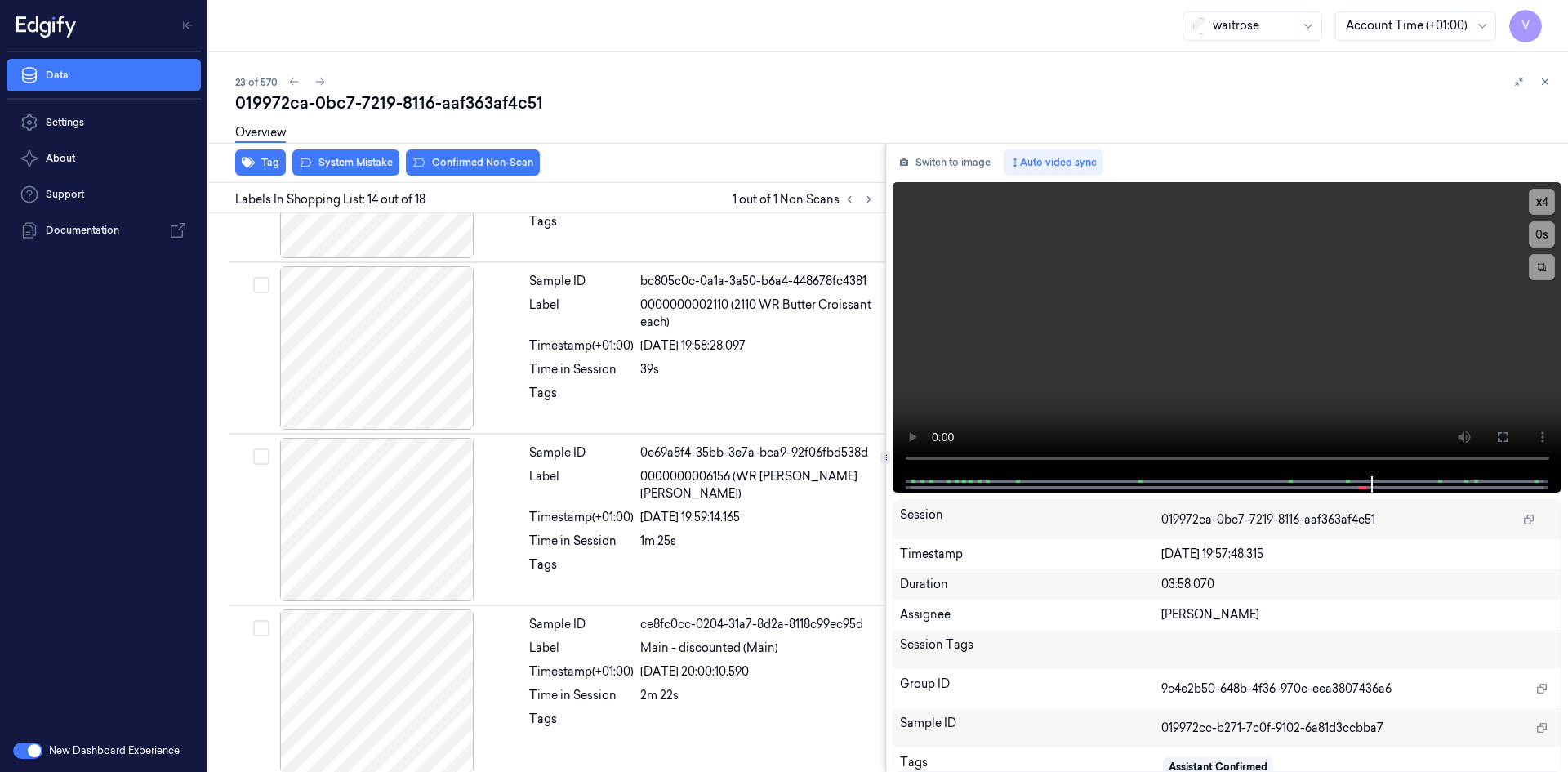
scroll to position [2035, 0]
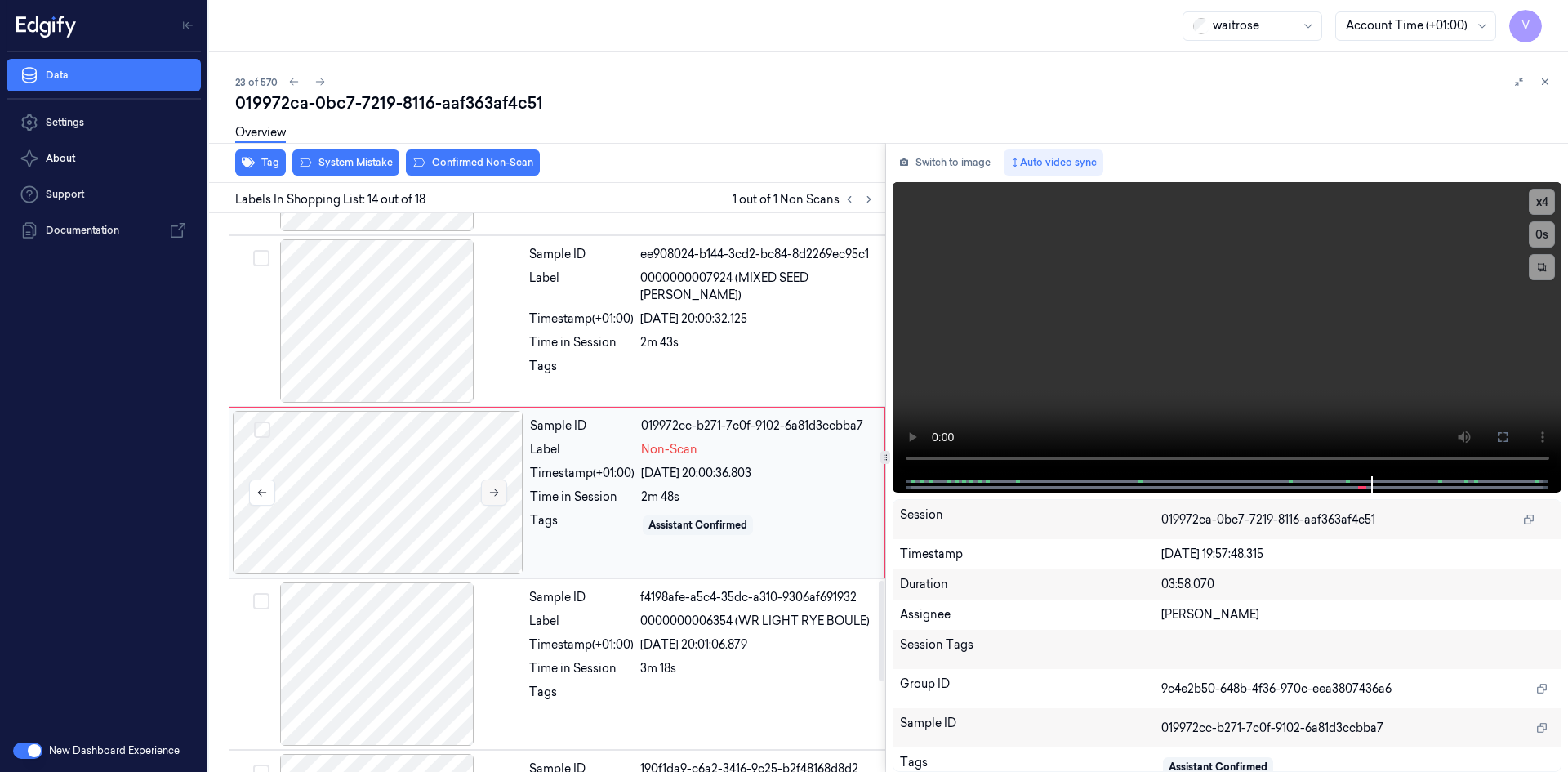
click at [494, 486] on icon at bounding box center [494, 492] width 12 height 12
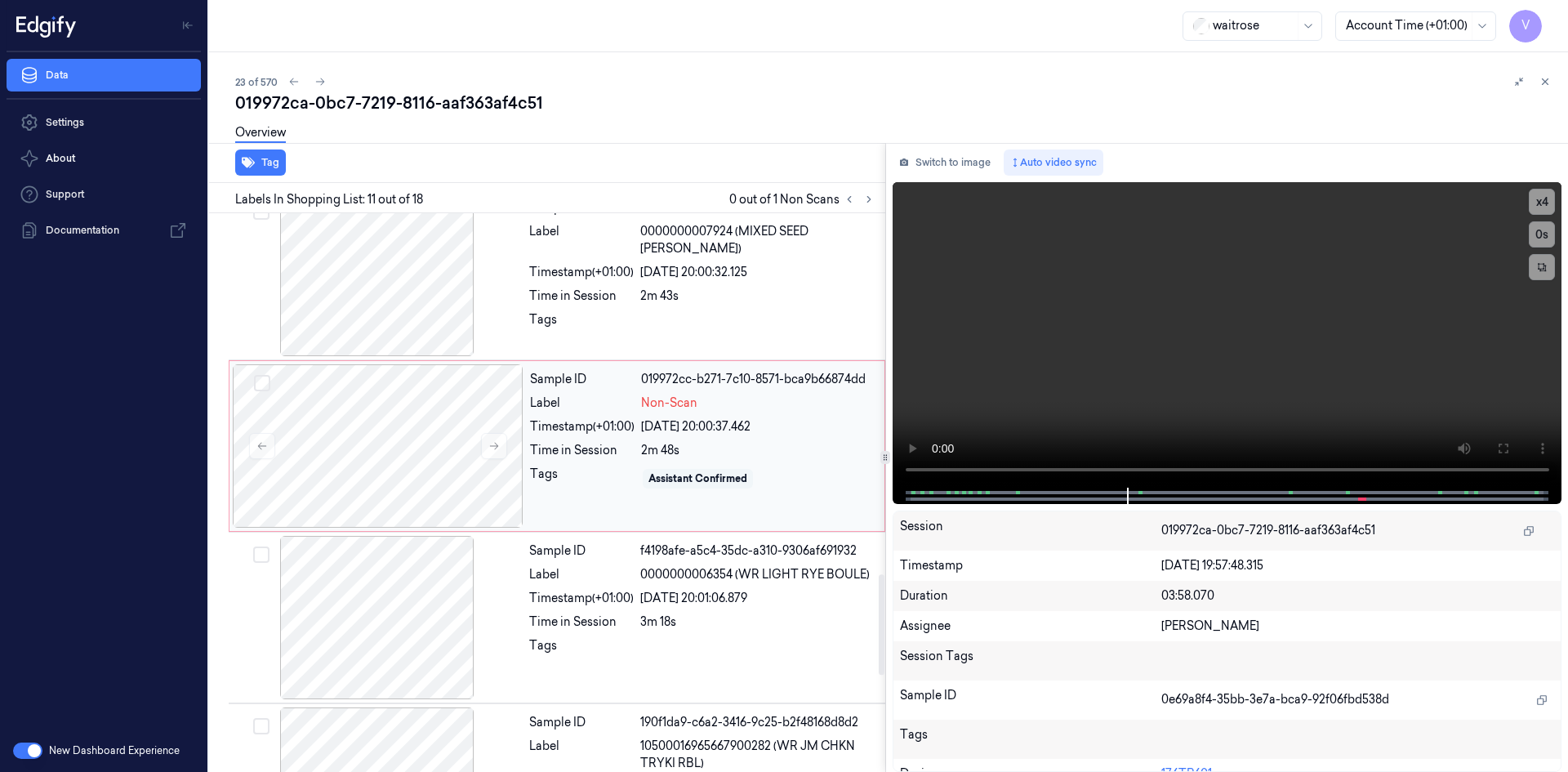
scroll to position [2174, 0]
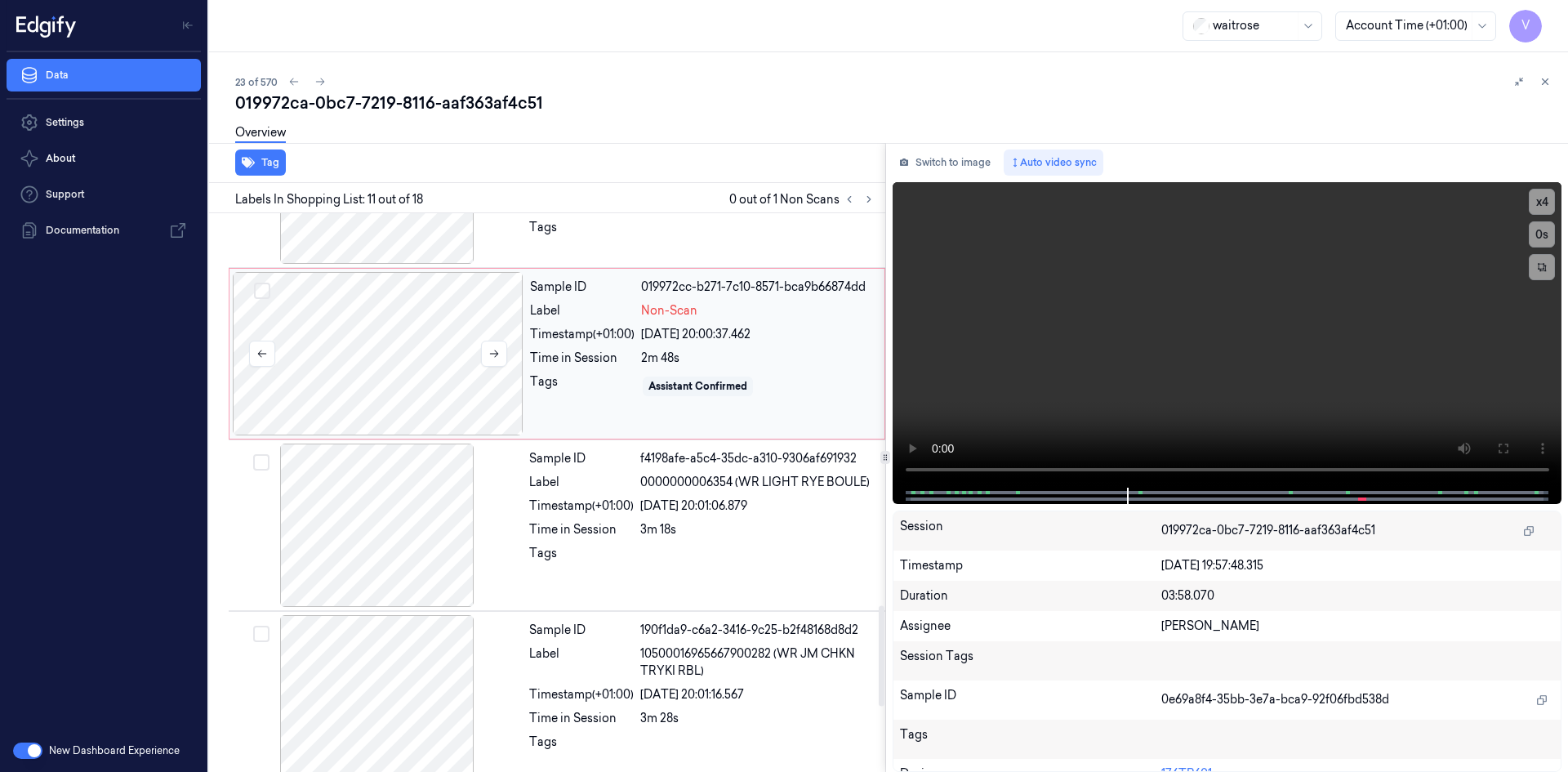
click at [512, 357] on div at bounding box center [378, 354] width 291 height 164
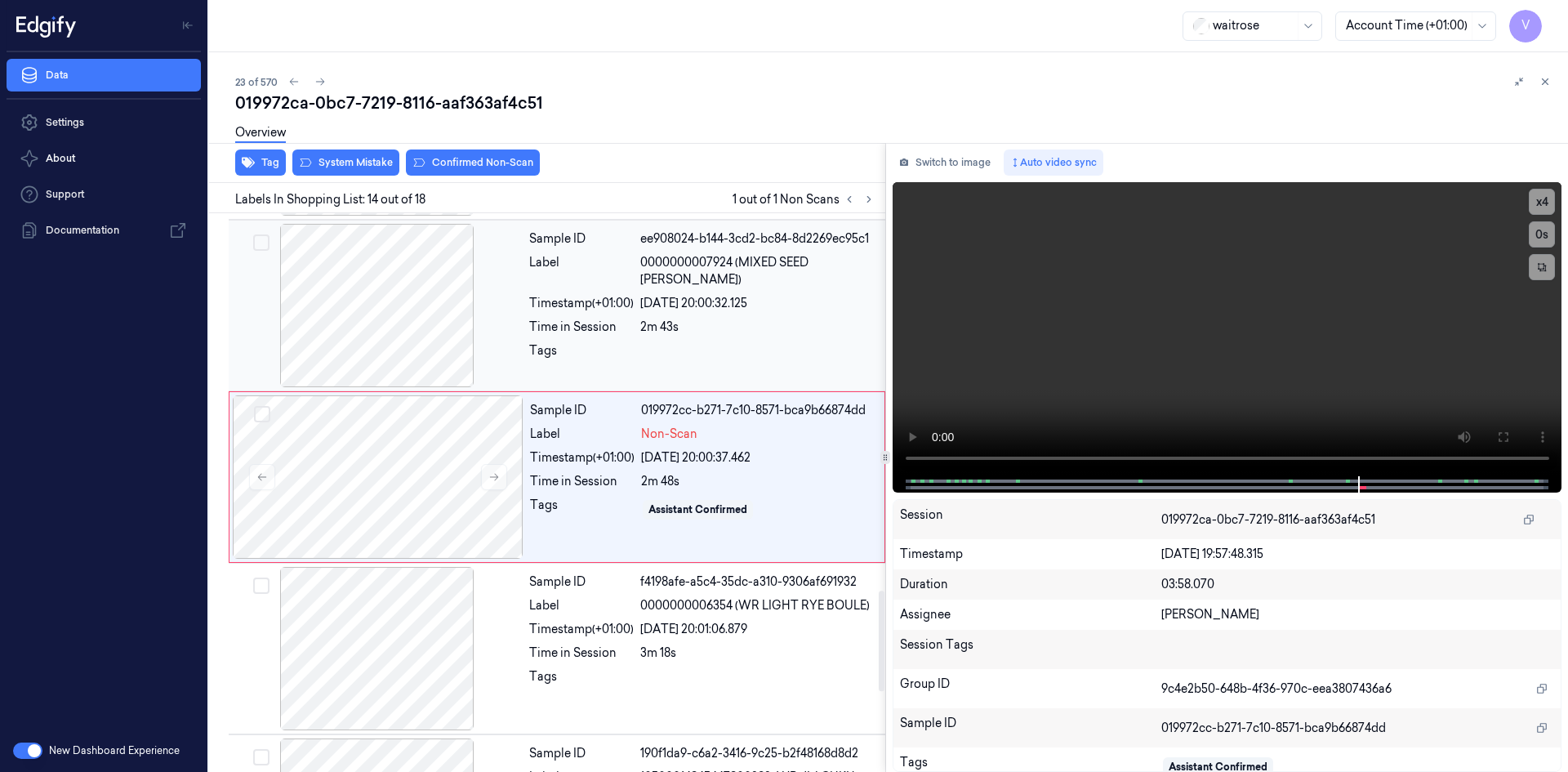
scroll to position [2035, 0]
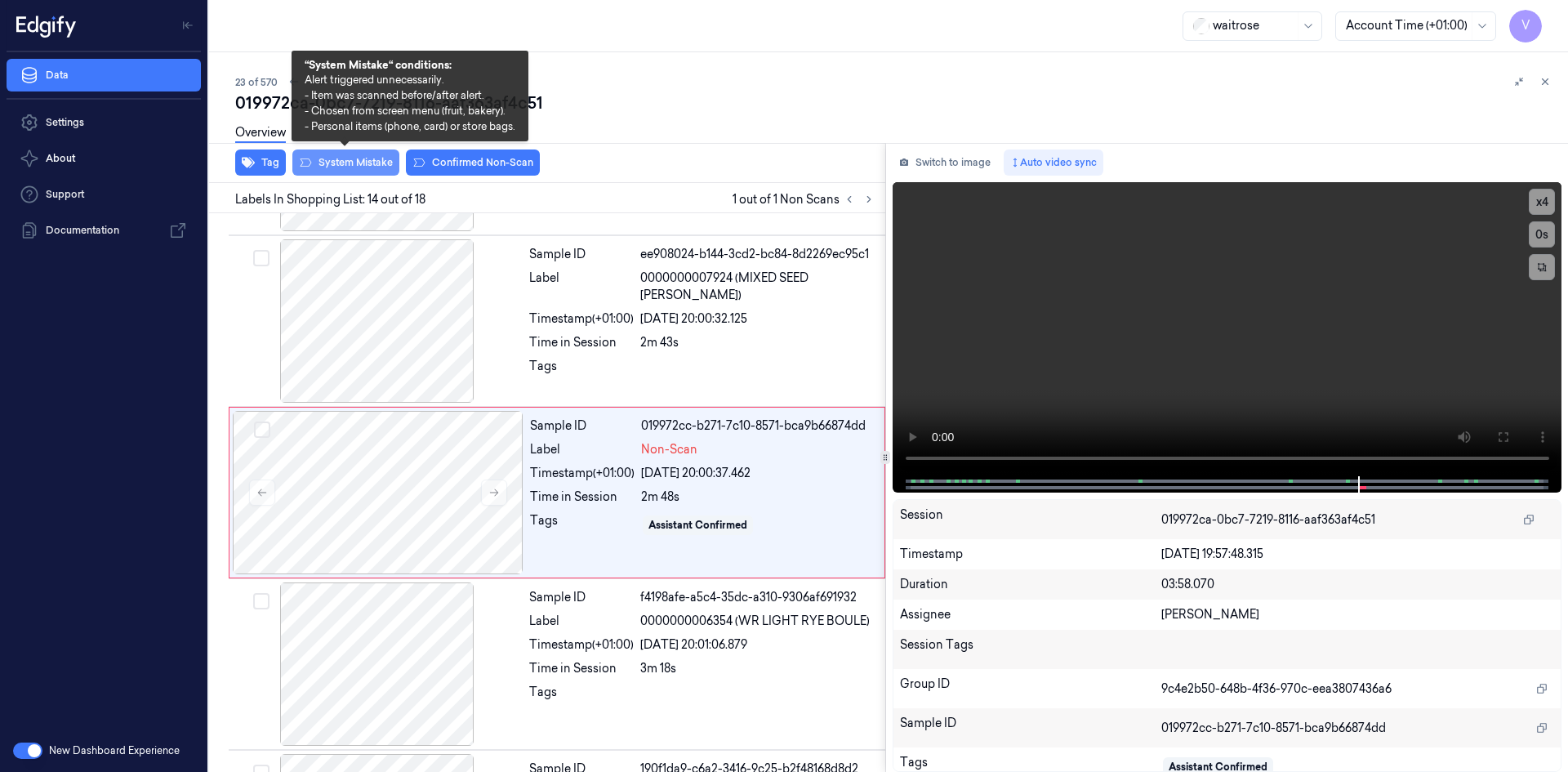
click at [339, 162] on button "System Mistake" at bounding box center [346, 162] width 107 height 26
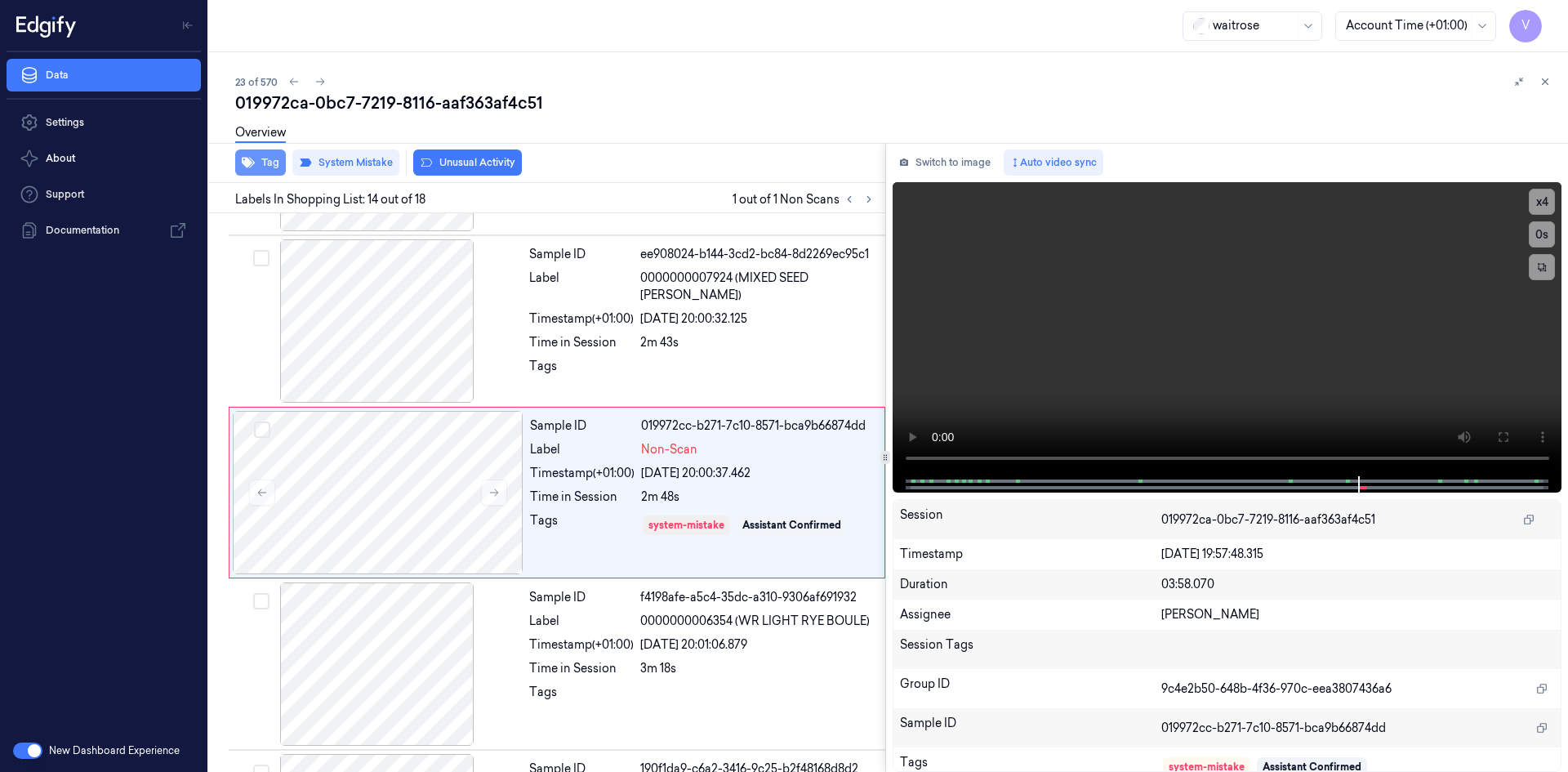
click at [275, 156] on button "Tag" at bounding box center [261, 162] width 51 height 26
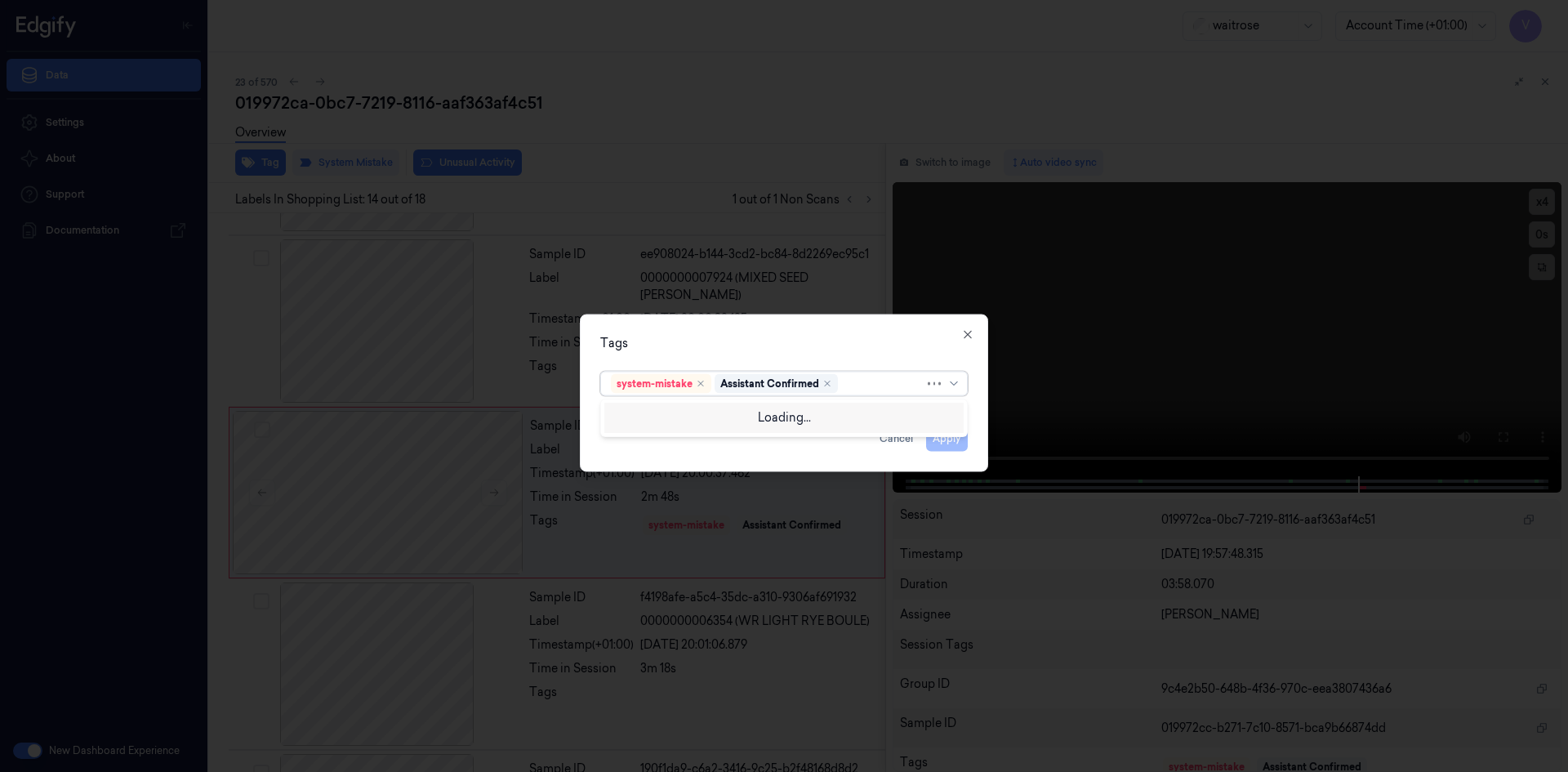
click at [860, 384] on div at bounding box center [883, 383] width 84 height 17
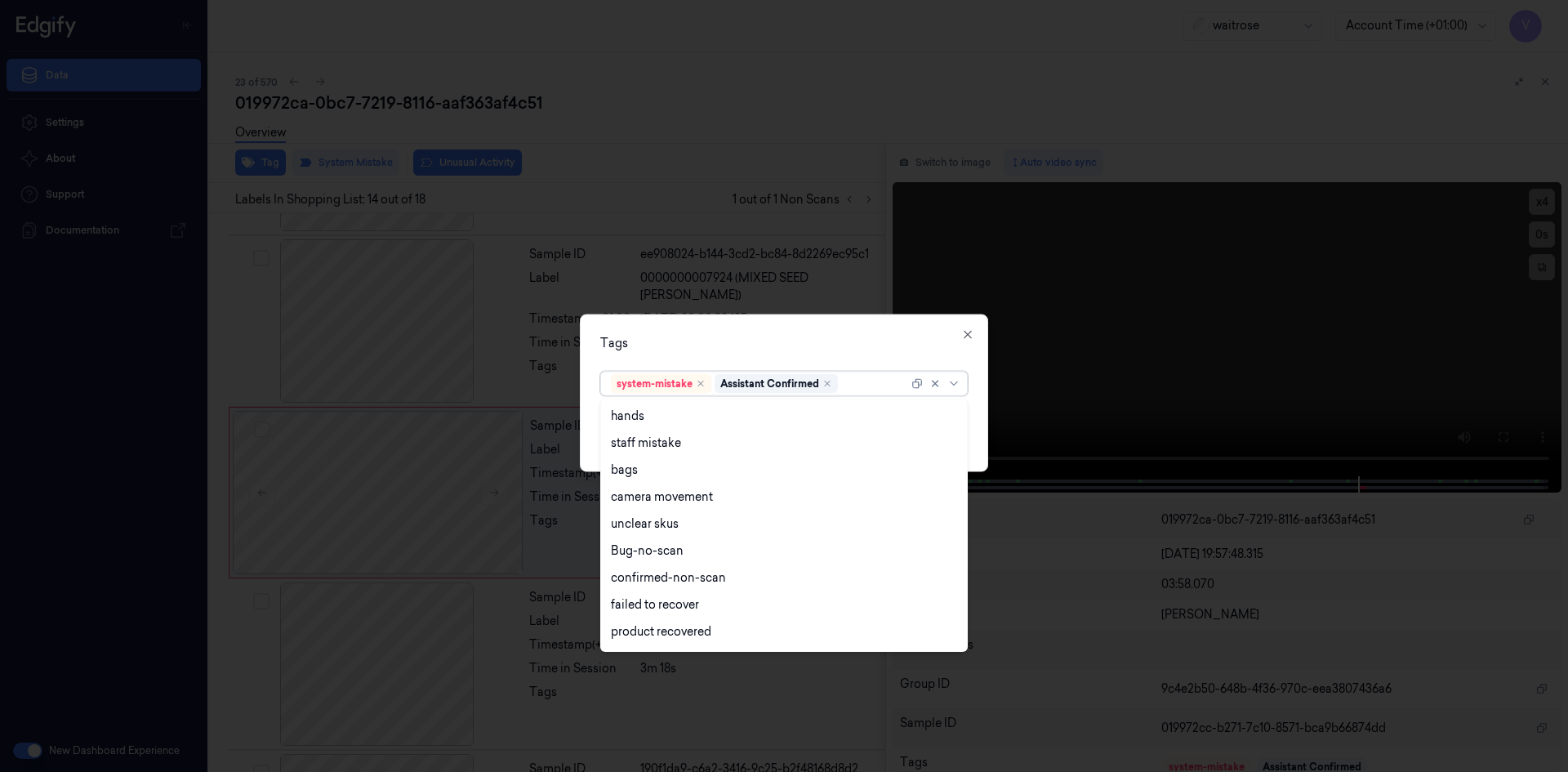
scroll to position [240, 0]
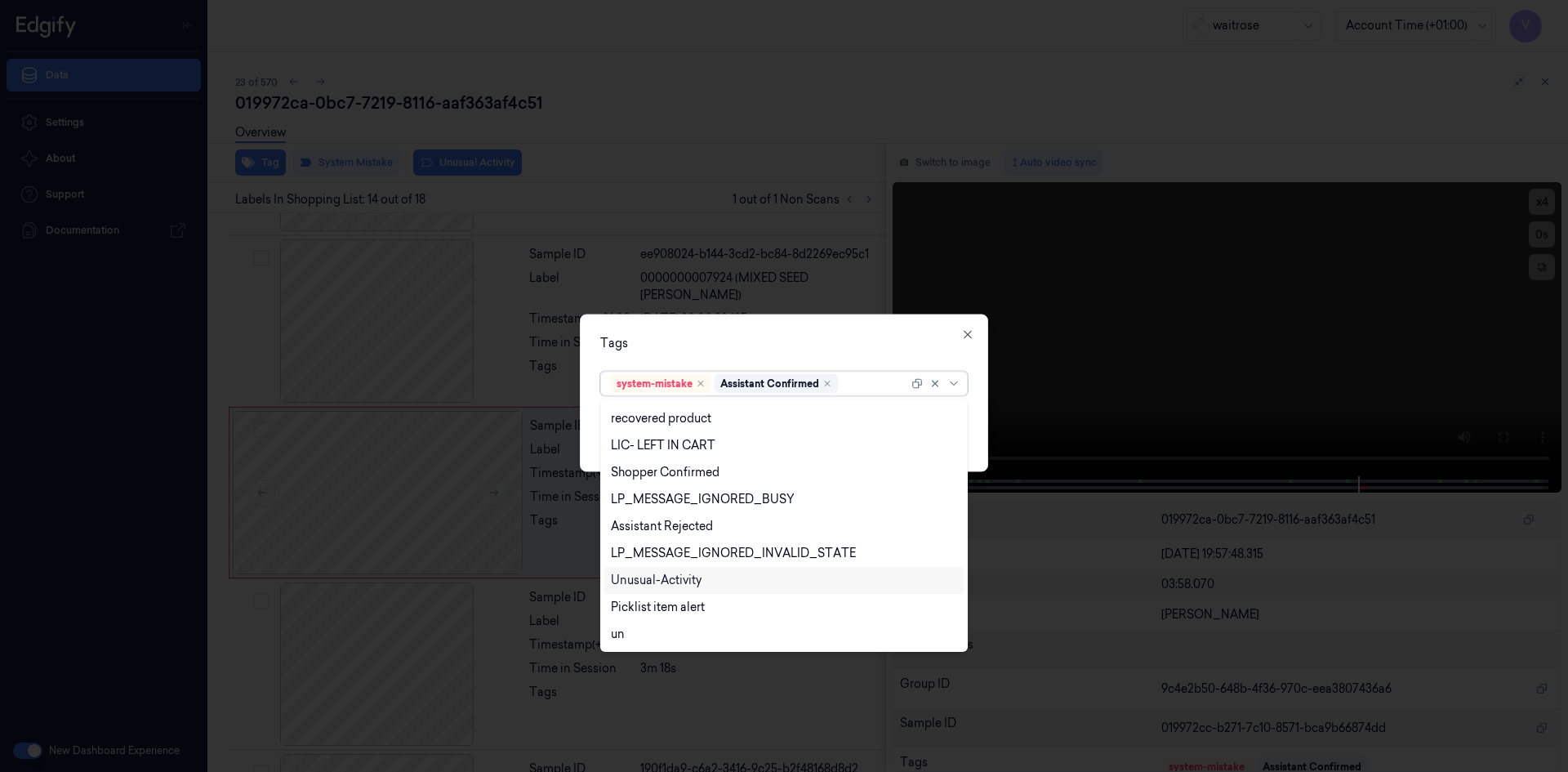
click at [678, 581] on div "Unusual-Activity" at bounding box center [656, 580] width 91 height 17
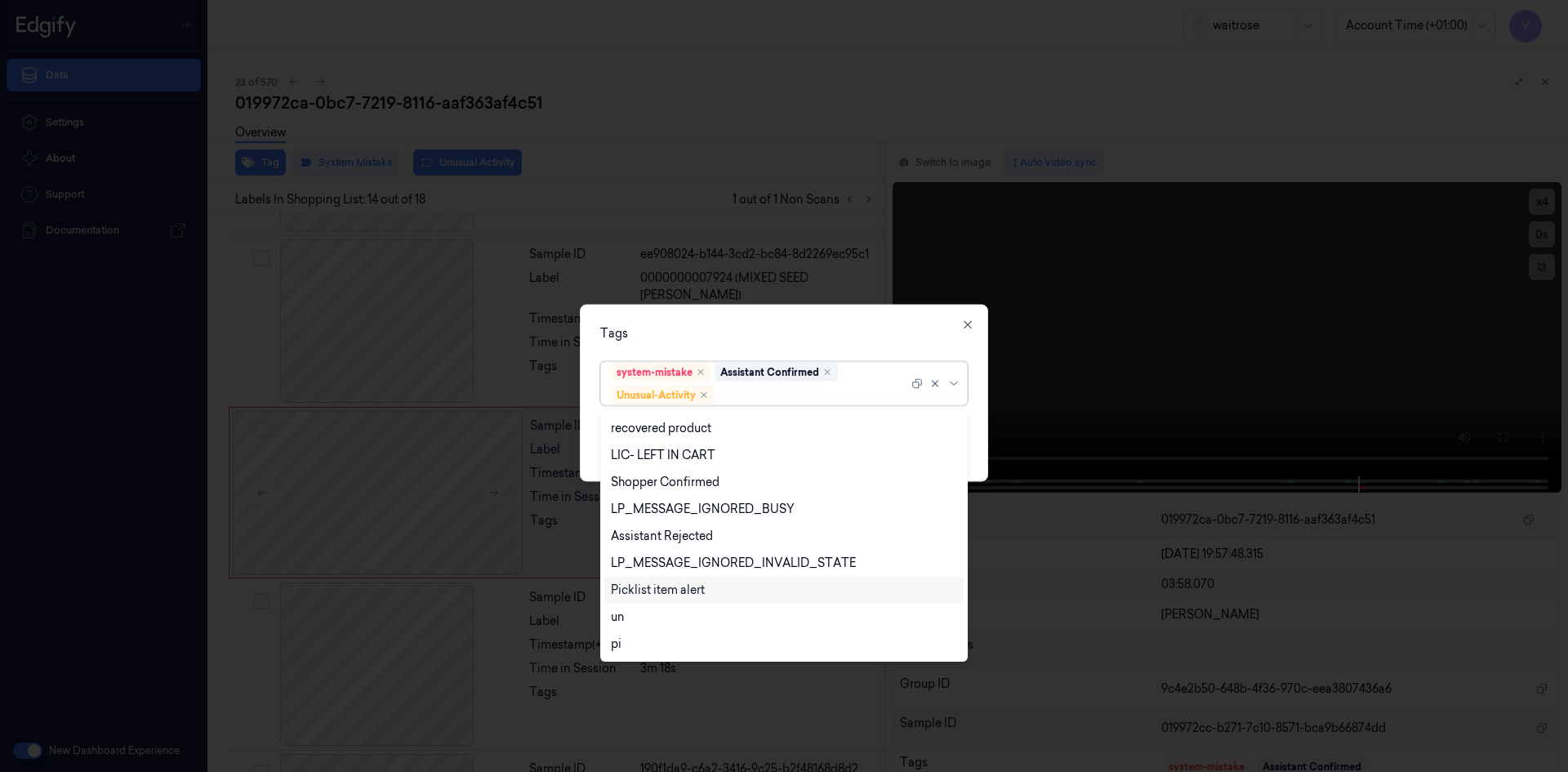
click at [675, 589] on div "Picklist item alert" at bounding box center [657, 590] width 94 height 17
click at [777, 320] on div "Tags option Picklist item alert, selected. 20 results available. Use Up and Dow…" at bounding box center [784, 392] width 408 height 177
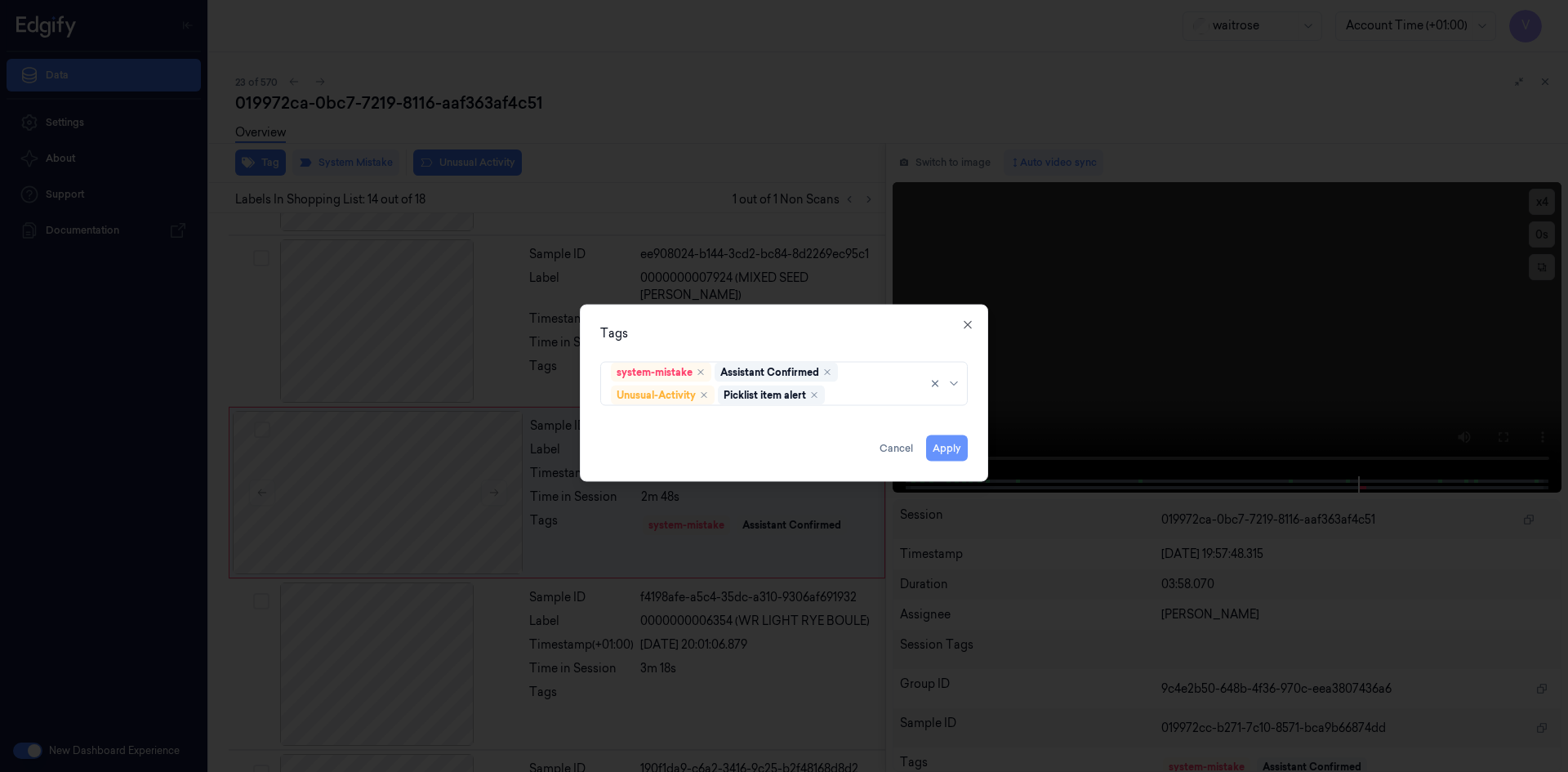
click at [955, 447] on button "Apply" at bounding box center [947, 447] width 42 height 26
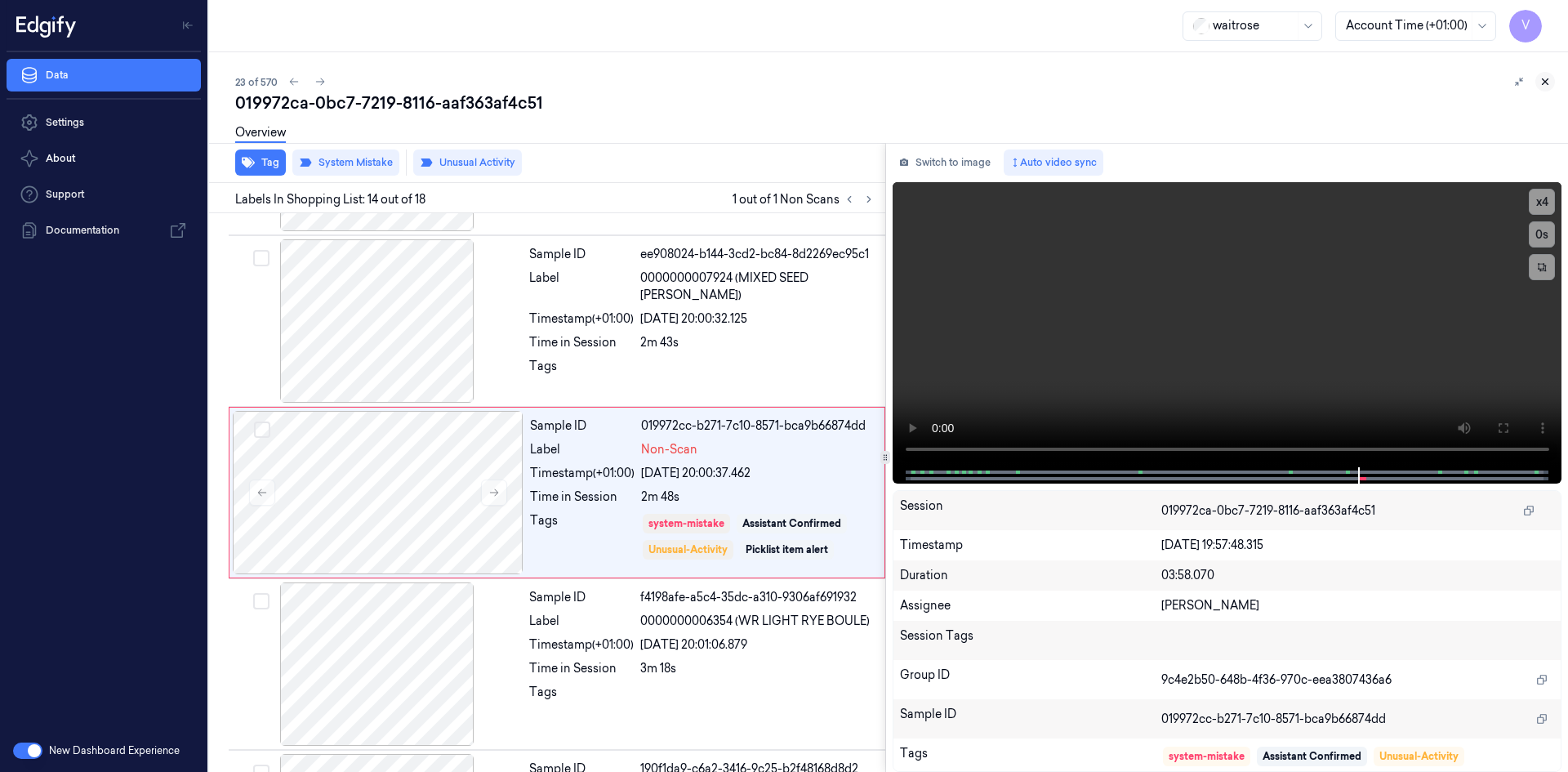
click at [1542, 81] on icon at bounding box center [1544, 82] width 12 height 12
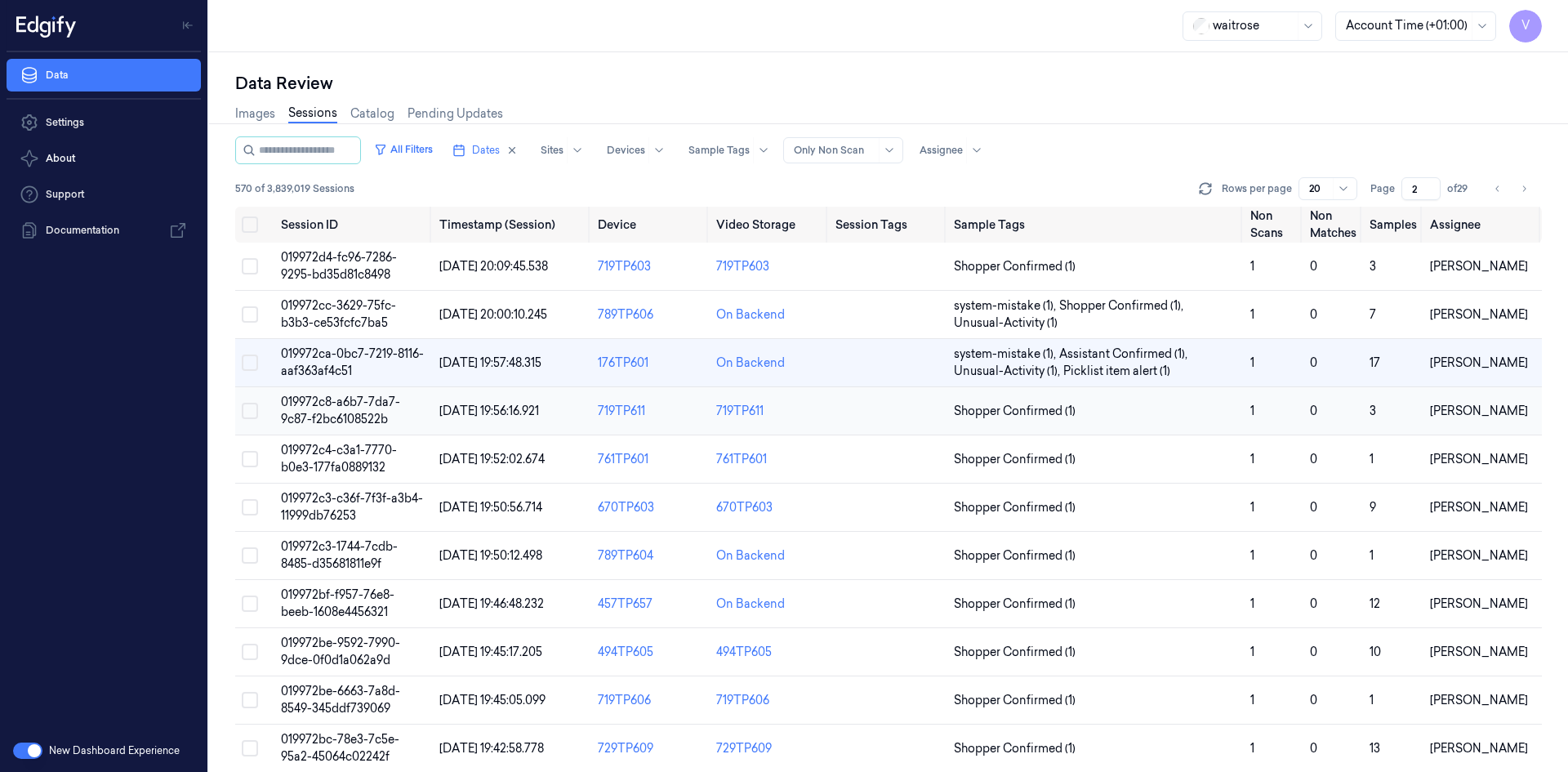
click at [335, 396] on span "019972c8-a6b7-7da7-9c87-f2bc6108522b" at bounding box center [340, 410] width 119 height 32
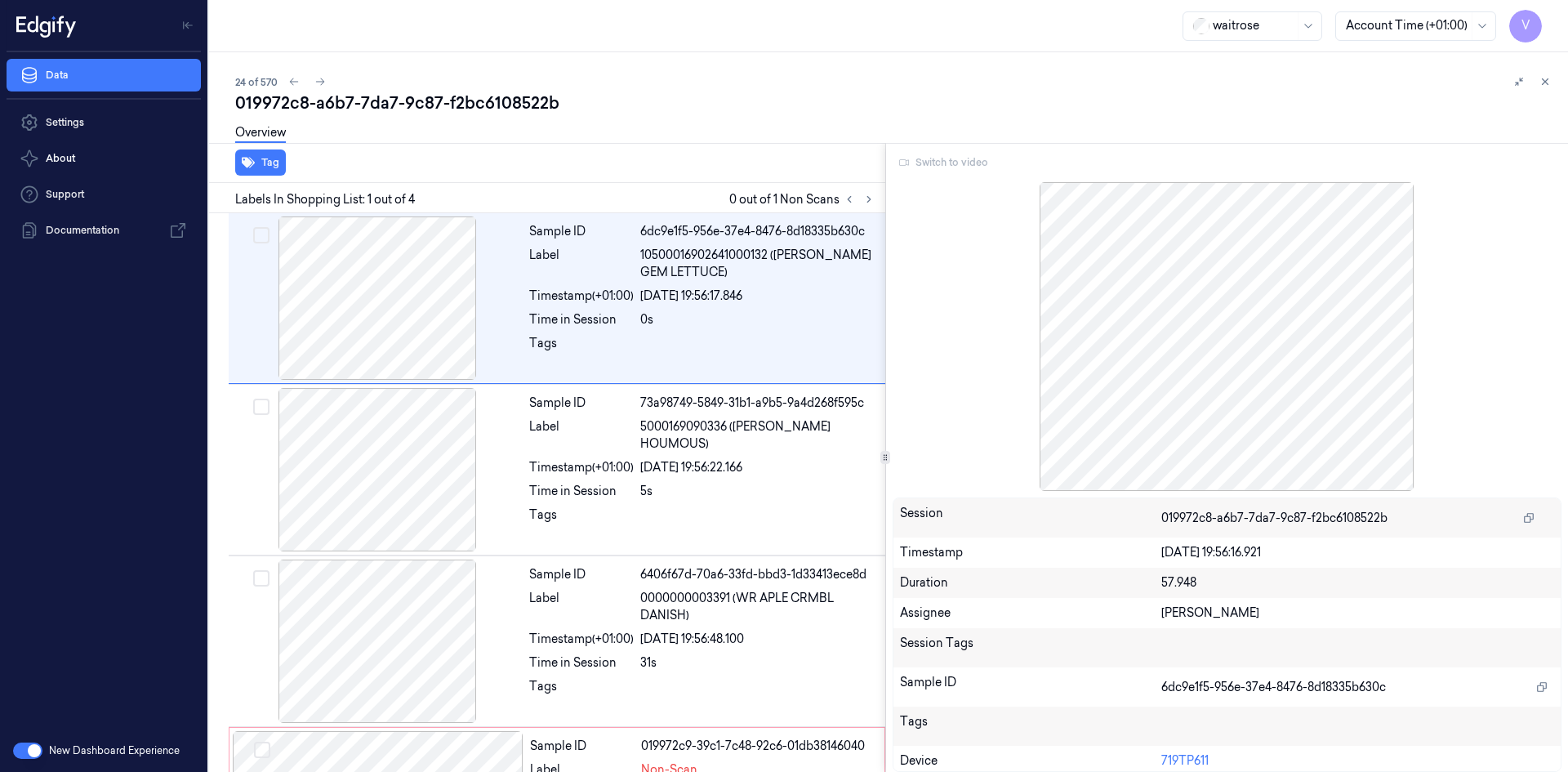
click at [934, 155] on div "Switch to video" at bounding box center [1227, 162] width 670 height 26
click at [925, 162] on div "Switch to video" at bounding box center [1227, 162] width 670 height 26
click at [1547, 81] on icon at bounding box center [1544, 82] width 12 height 12
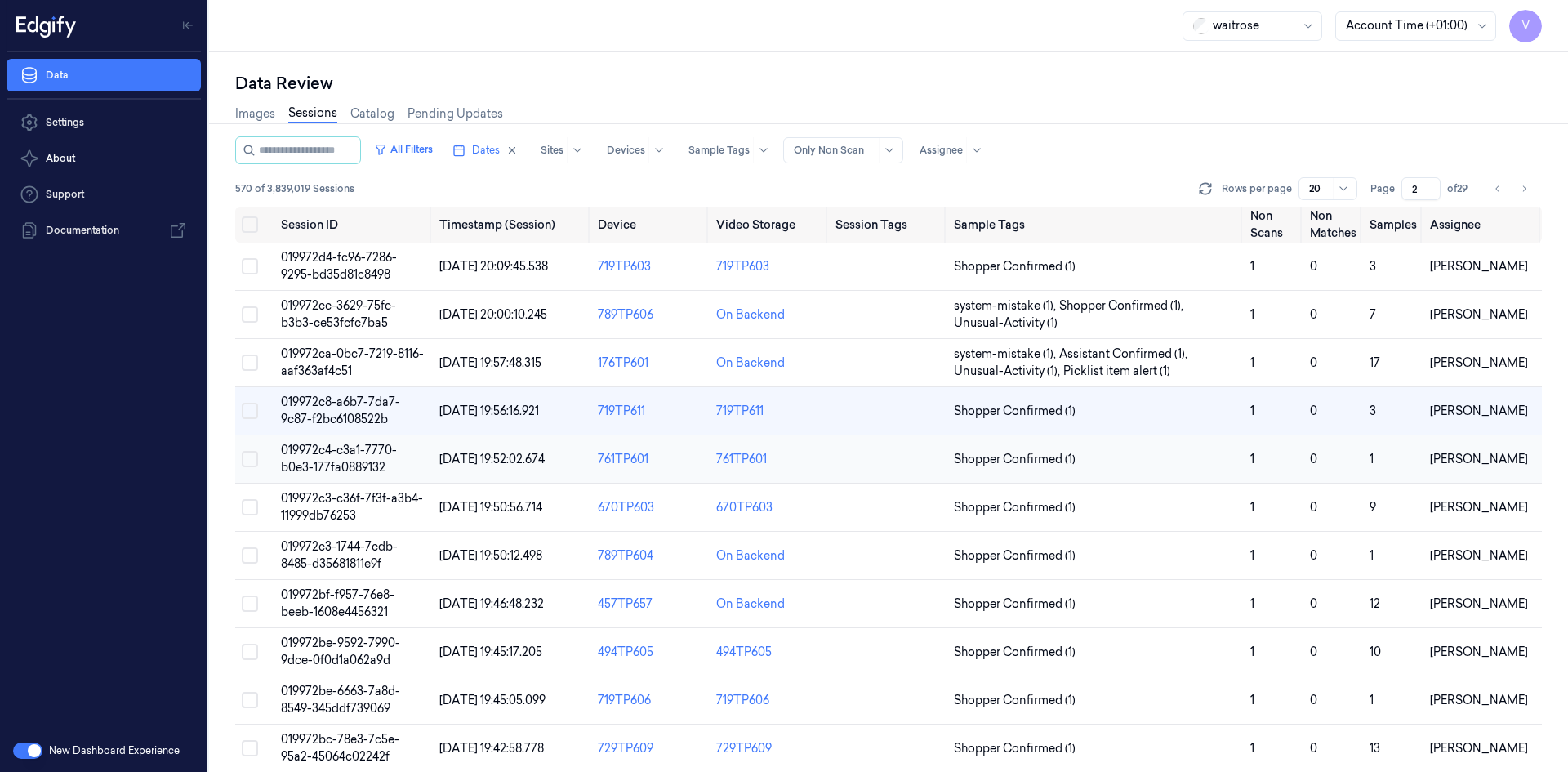
click at [353, 456] on span "019972c4-c3a1-7770-b0e3-177fa0889132" at bounding box center [339, 458] width 116 height 32
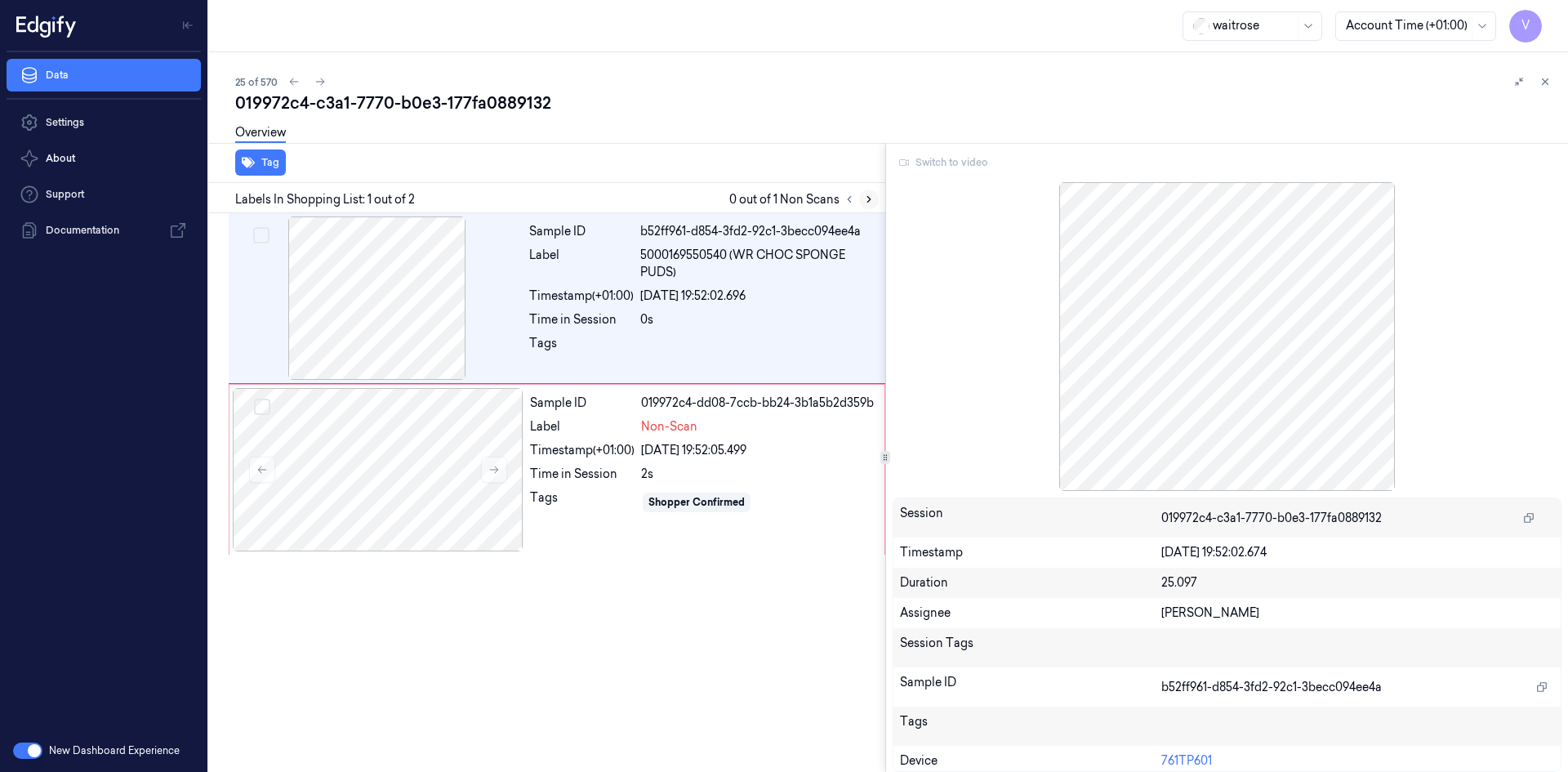
click at [870, 199] on icon at bounding box center [869, 199] width 4 height 5
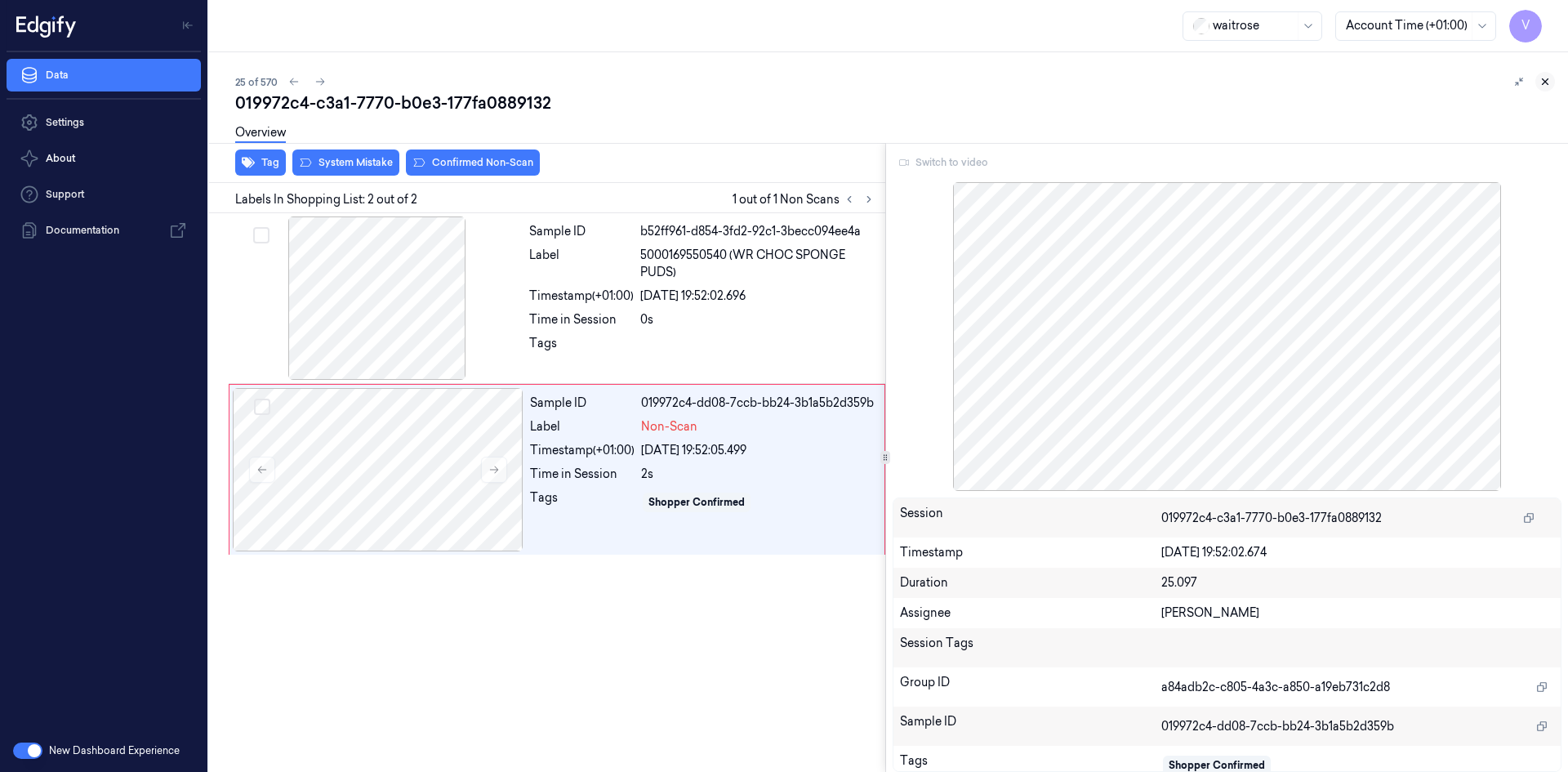
click at [1547, 87] on button at bounding box center [1545, 82] width 20 height 20
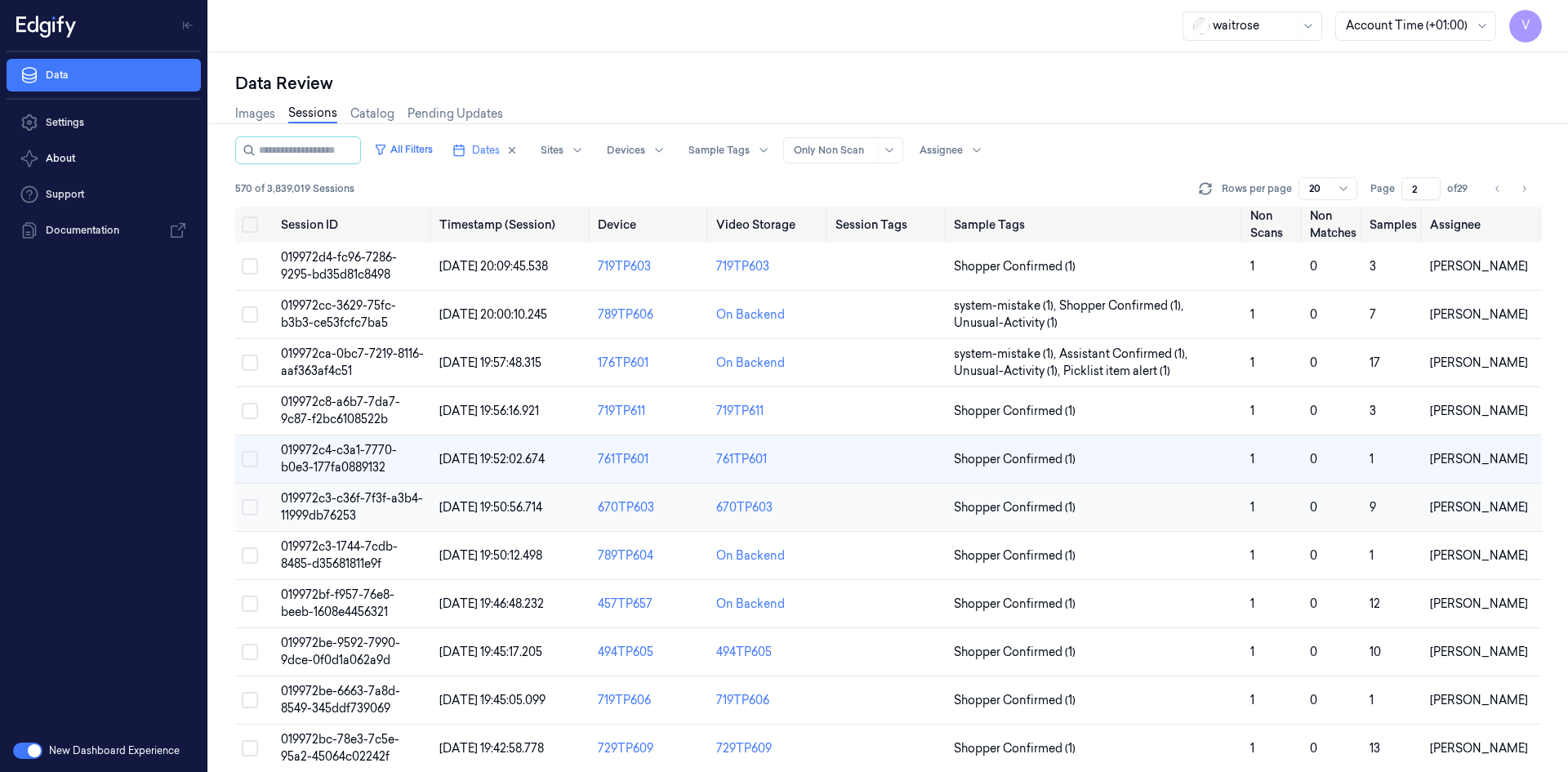
click at [328, 501] on span "019972c3-c36f-7f3f-a3b4-11999db76253" at bounding box center [352, 506] width 142 height 32
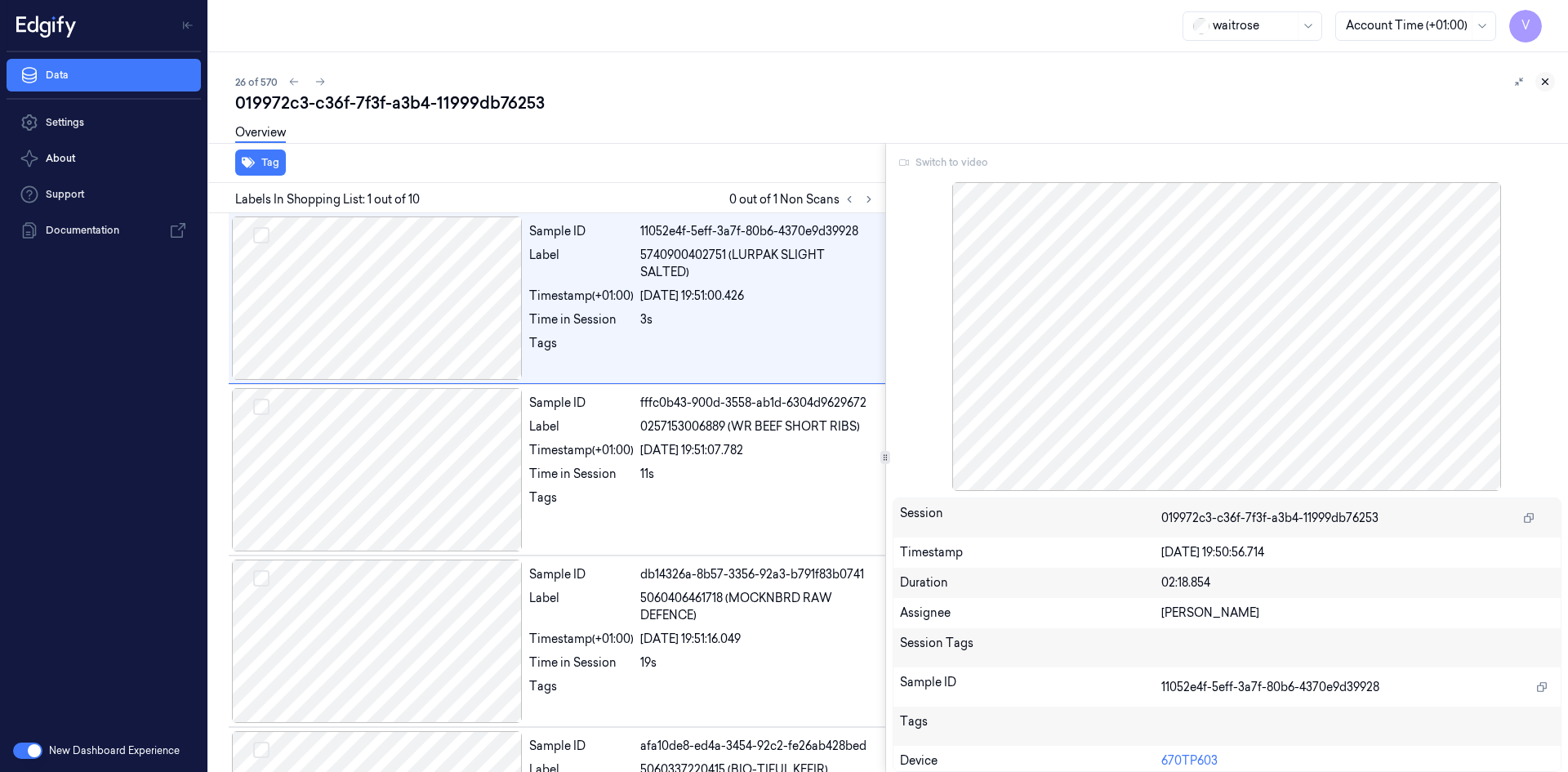
click at [1546, 85] on icon at bounding box center [1544, 82] width 12 height 12
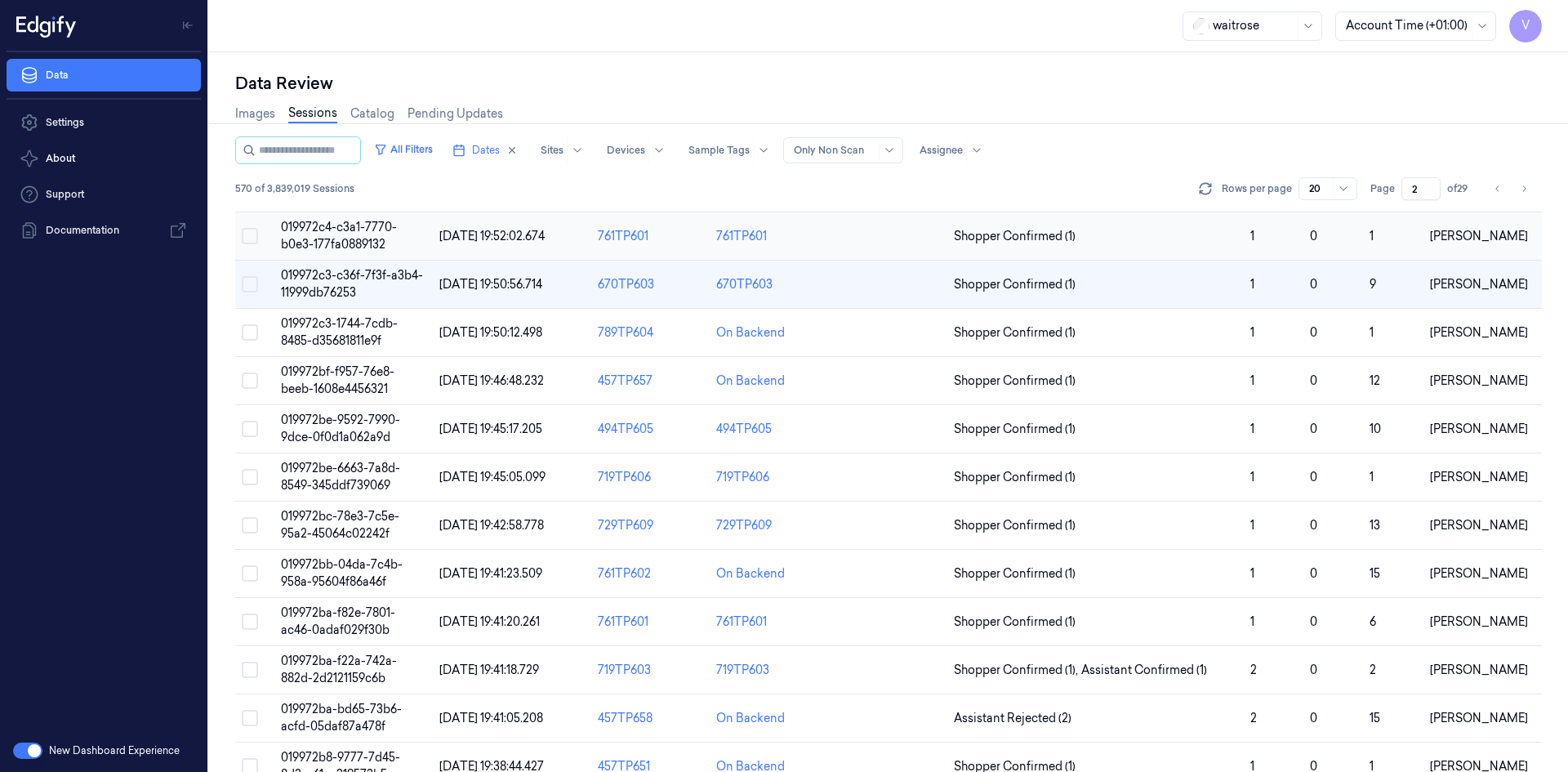
scroll to position [18, 0]
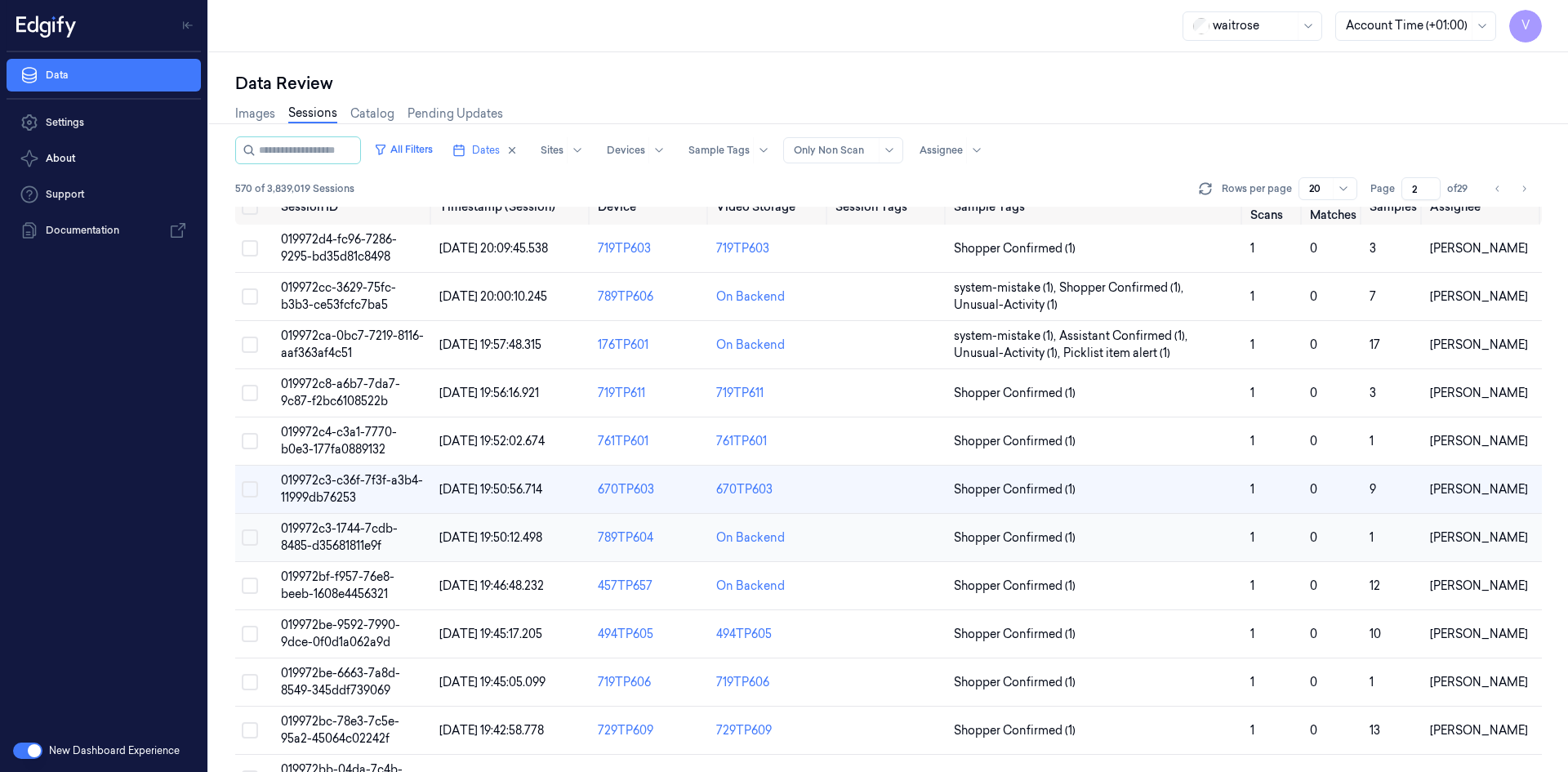
click at [333, 534] on span "019972c3-1744-7cdb-8485-d35681811e9f" at bounding box center [339, 536] width 116 height 32
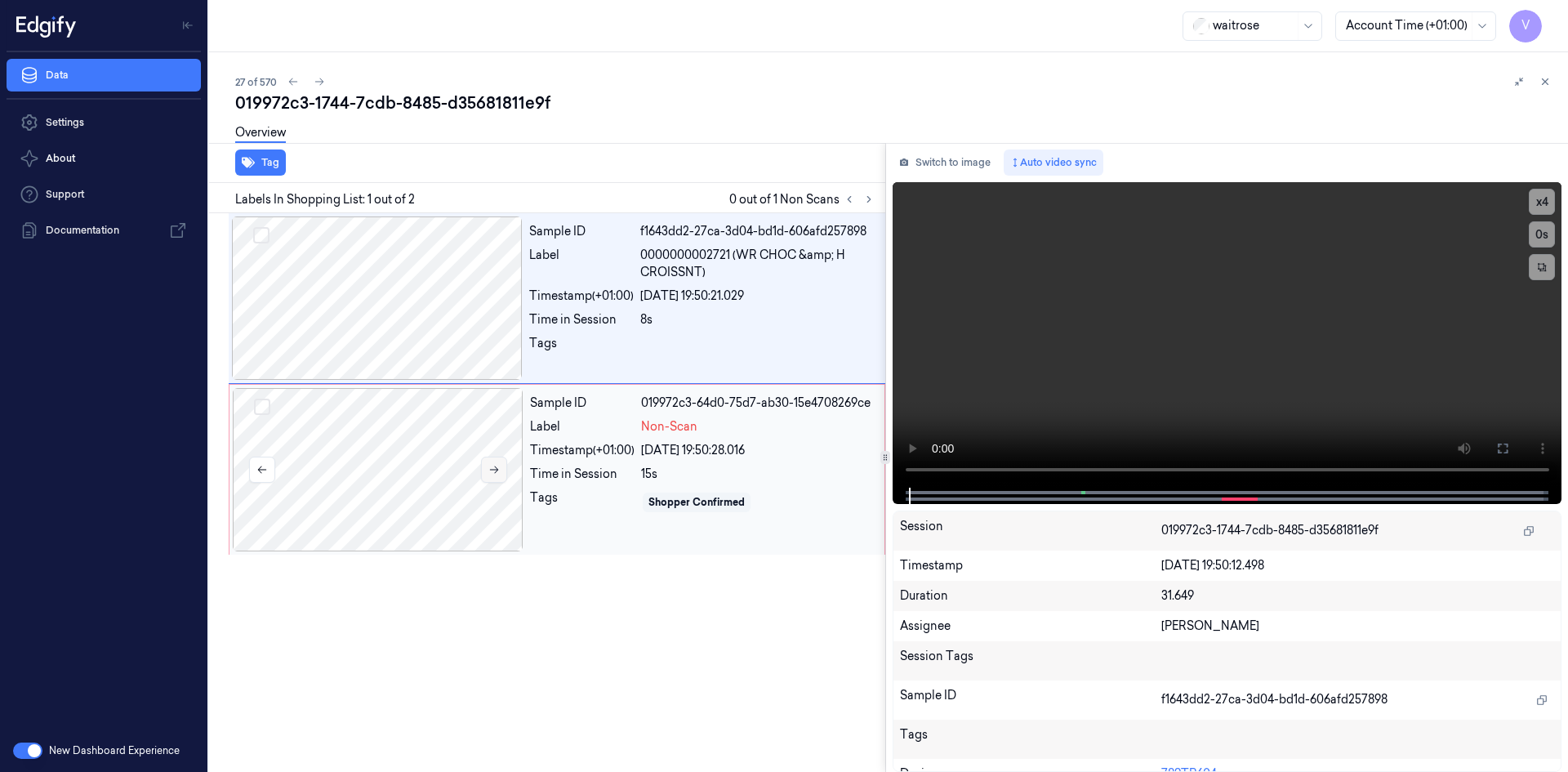
click at [488, 469] on icon at bounding box center [494, 469] width 12 height 12
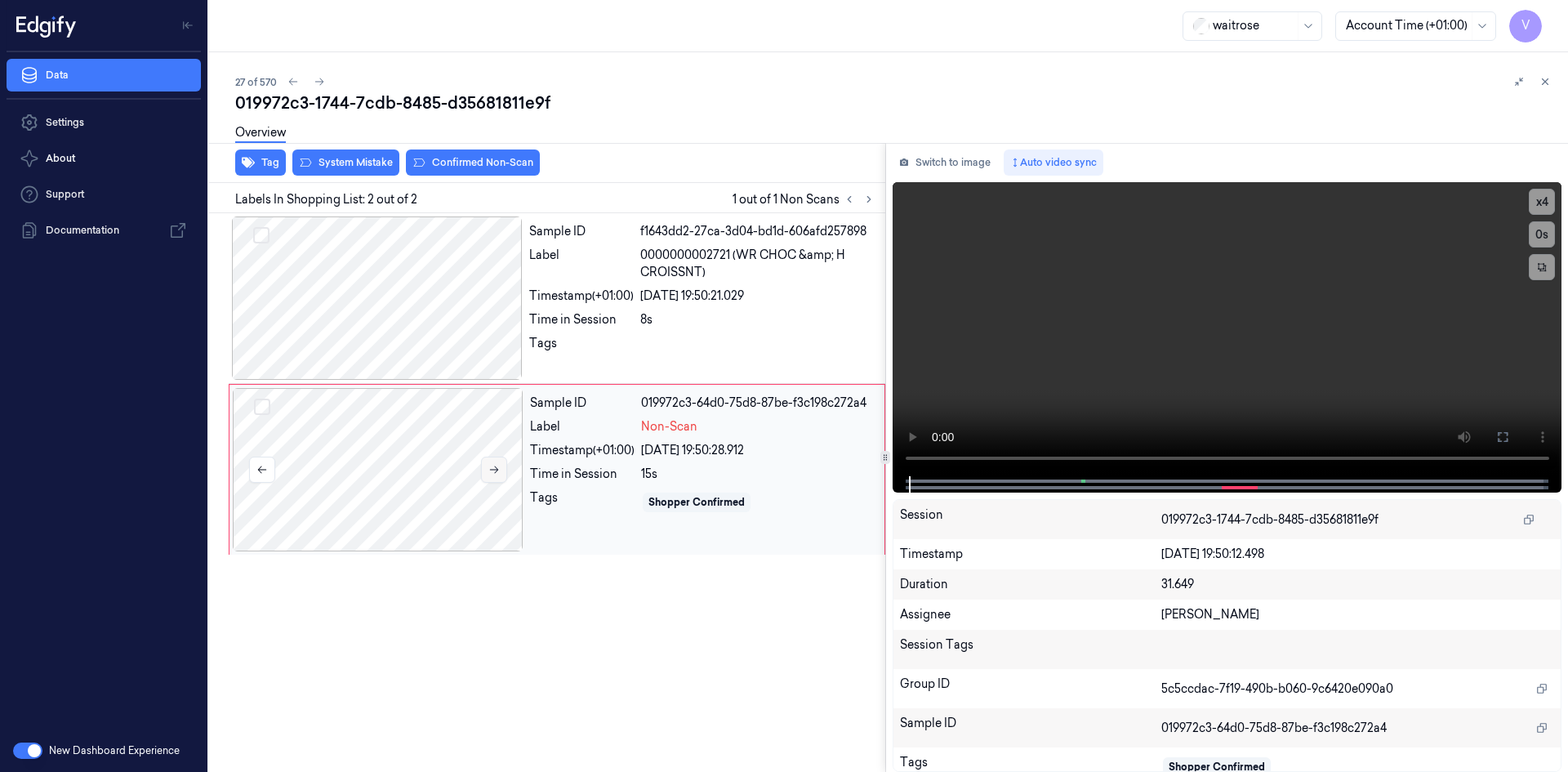
click at [492, 469] on icon at bounding box center [494, 469] width 12 height 12
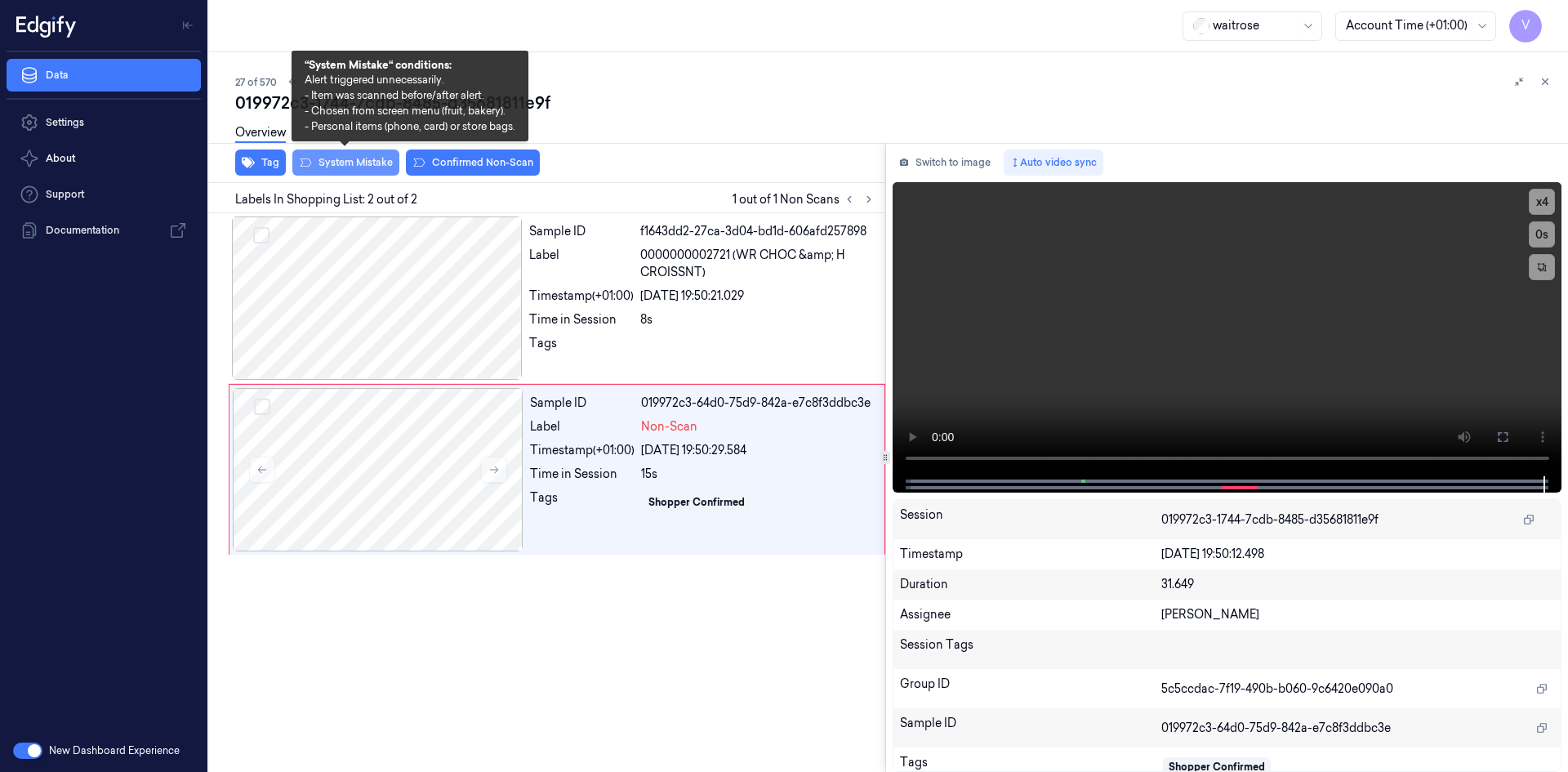
click at [357, 164] on button "System Mistake" at bounding box center [346, 162] width 107 height 26
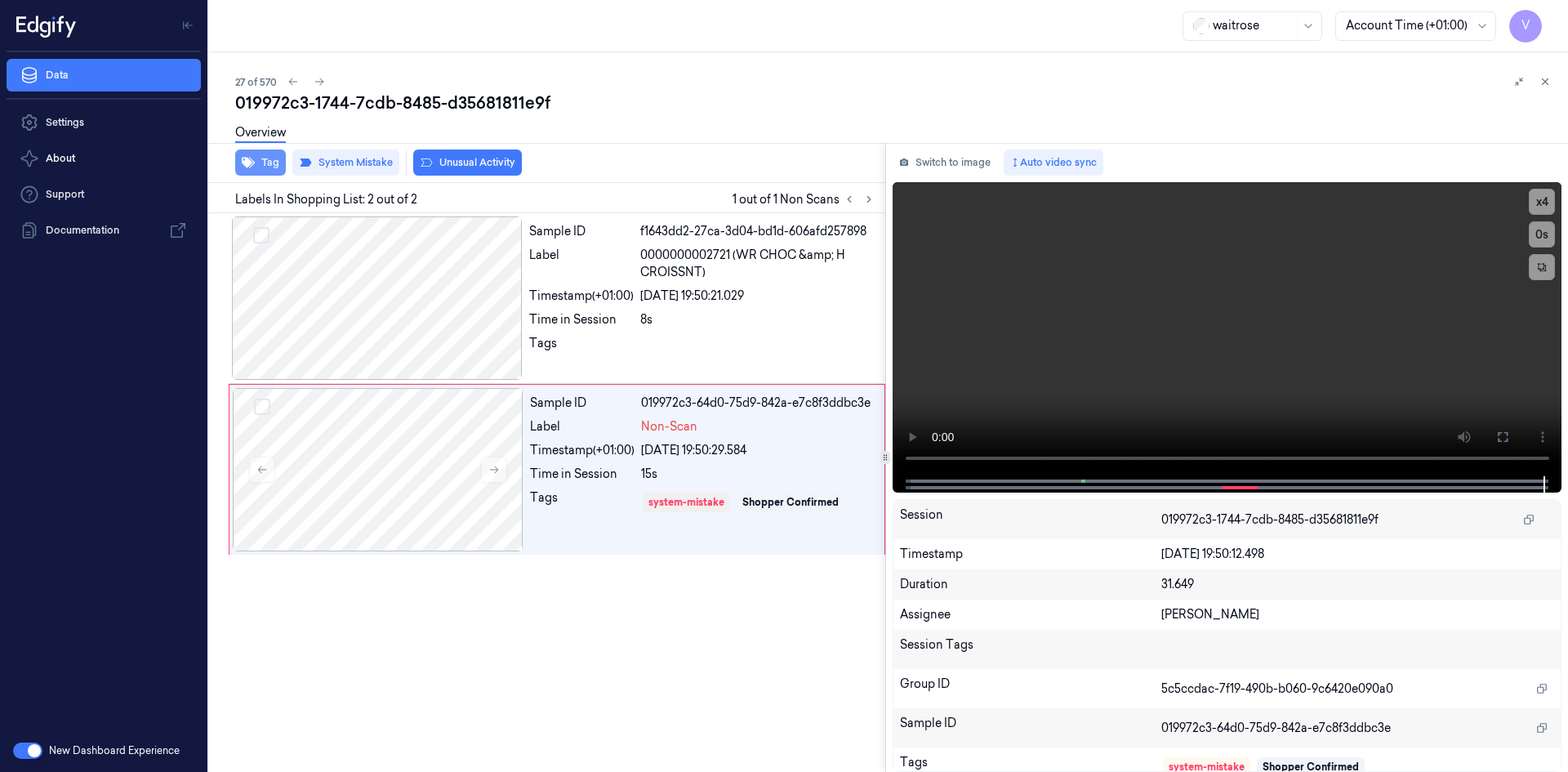
click at [265, 158] on button "Tag" at bounding box center [261, 162] width 51 height 26
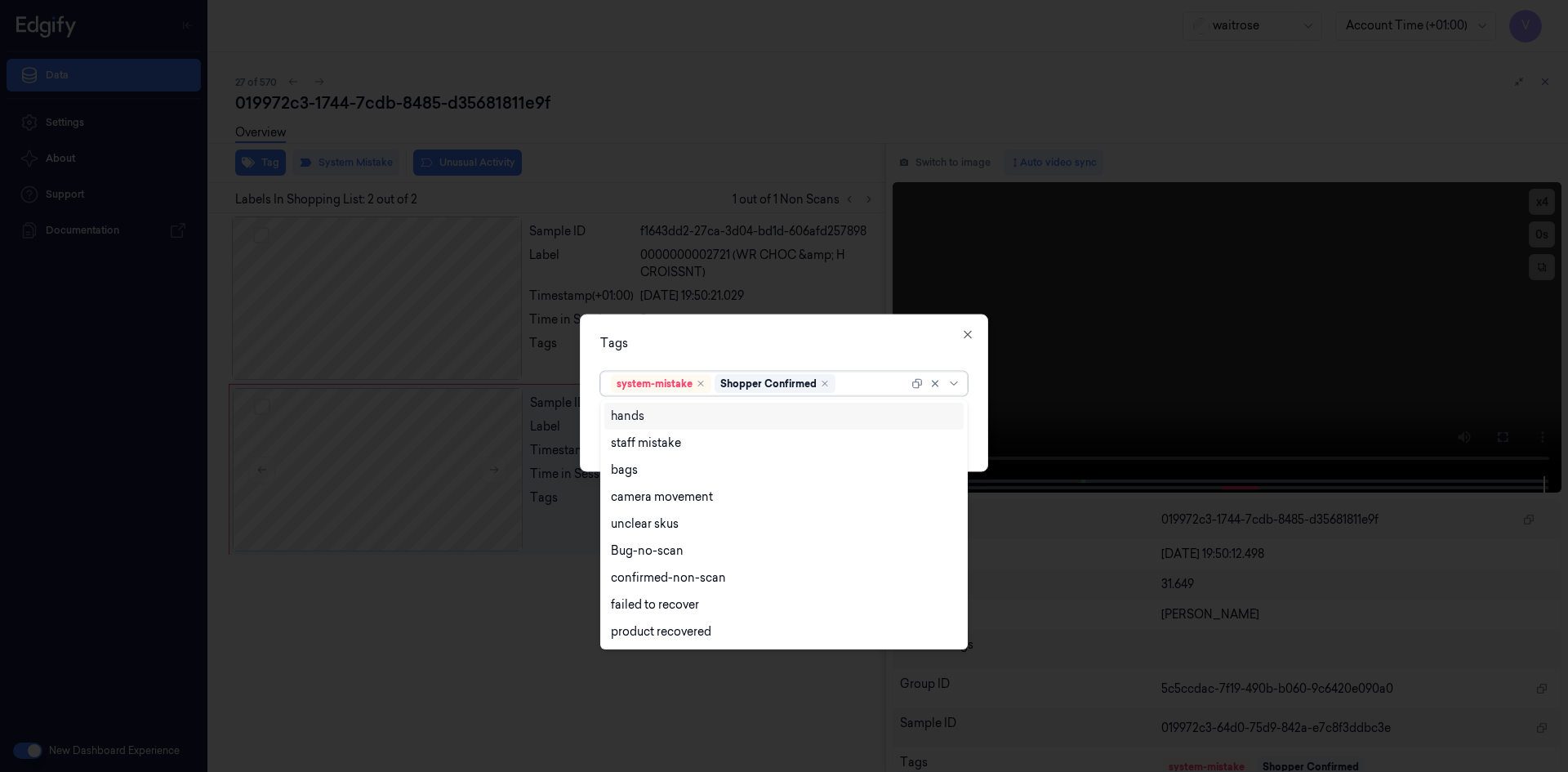
click at [862, 382] on div at bounding box center [874, 383] width 69 height 17
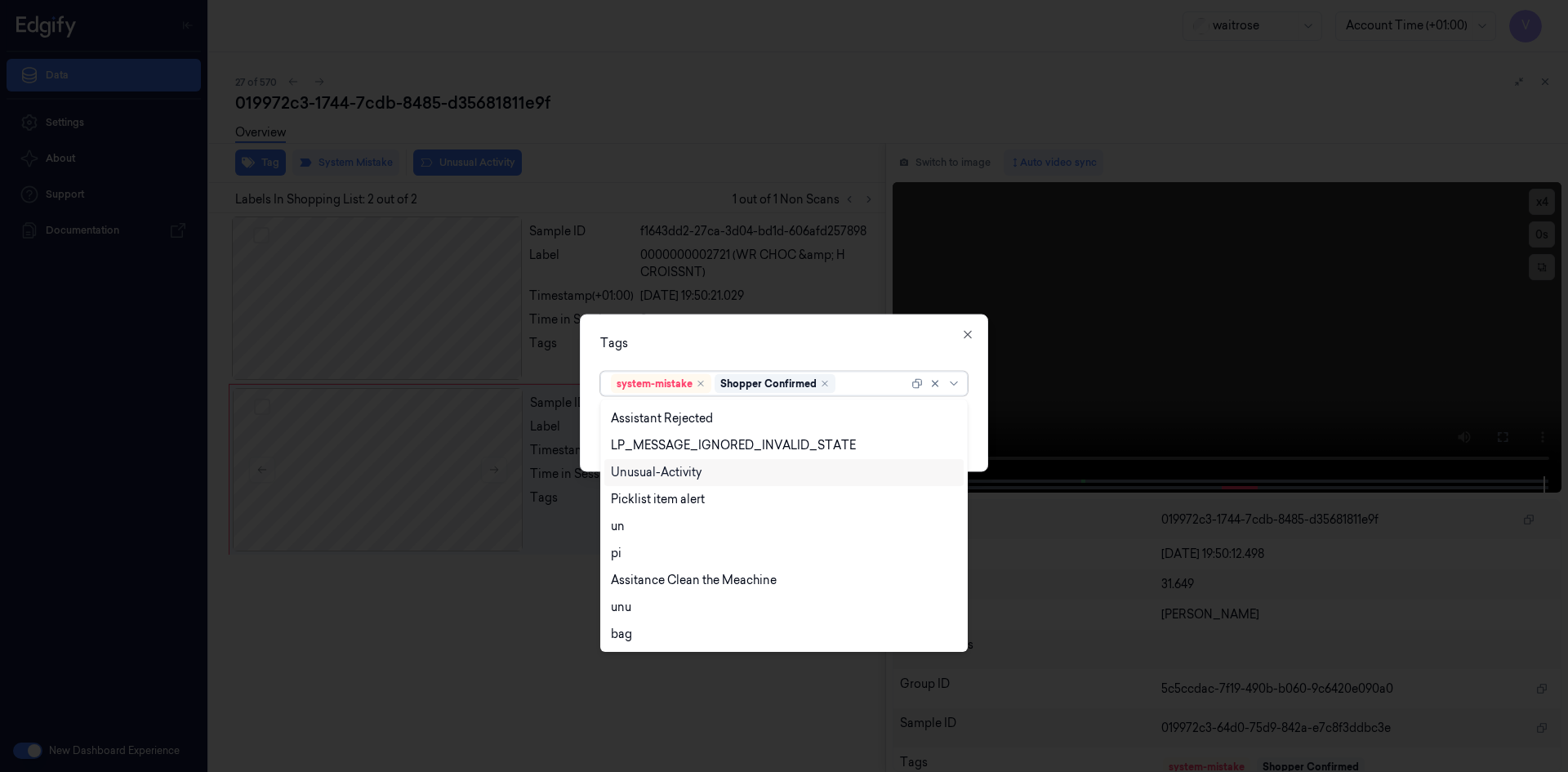
click at [689, 476] on div "Unusual-Activity" at bounding box center [656, 472] width 91 height 17
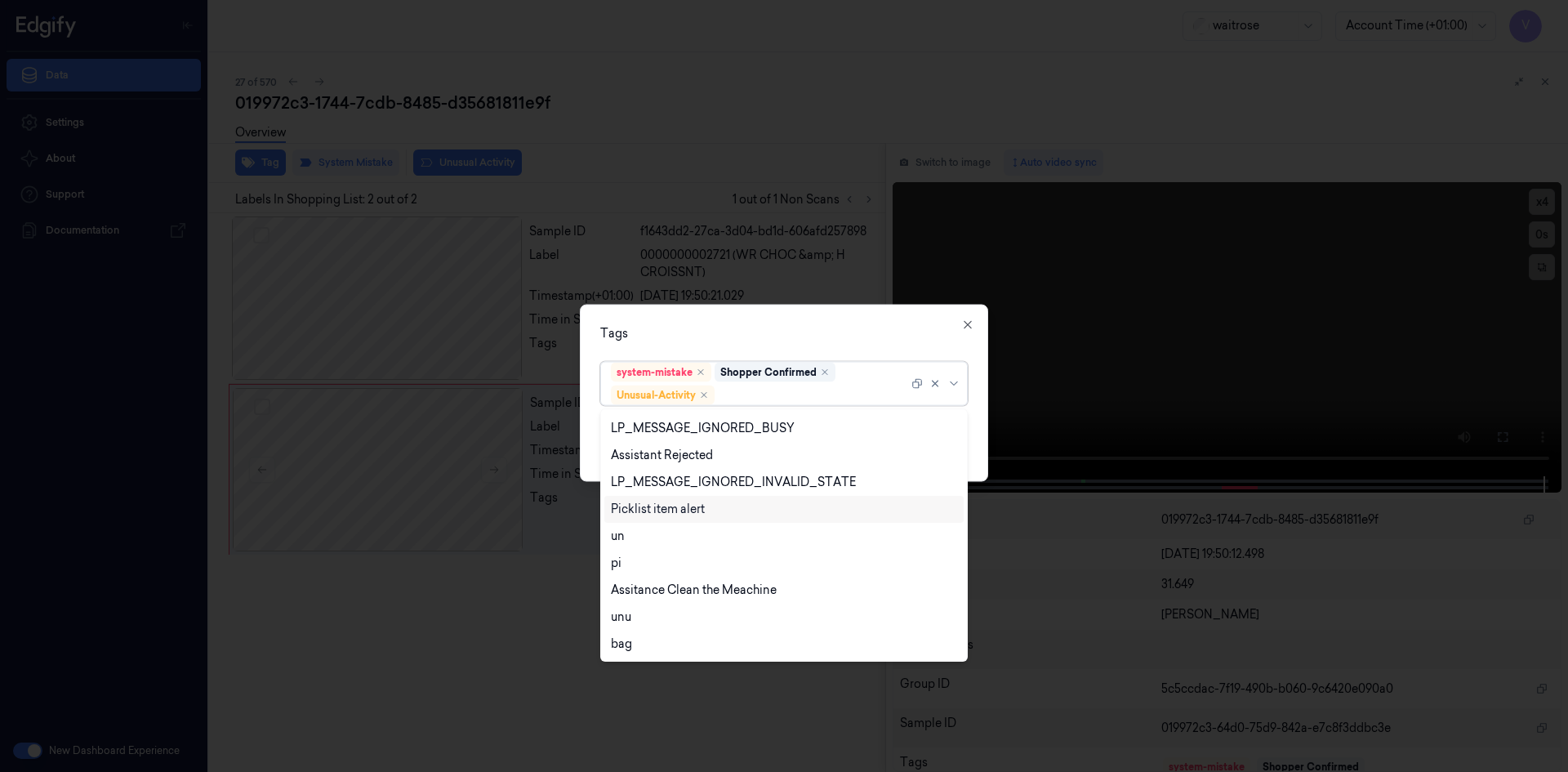
click at [672, 500] on div "Picklist item alert" at bounding box center [784, 509] width 359 height 27
click at [833, 337] on div "Tags" at bounding box center [784, 333] width 367 height 17
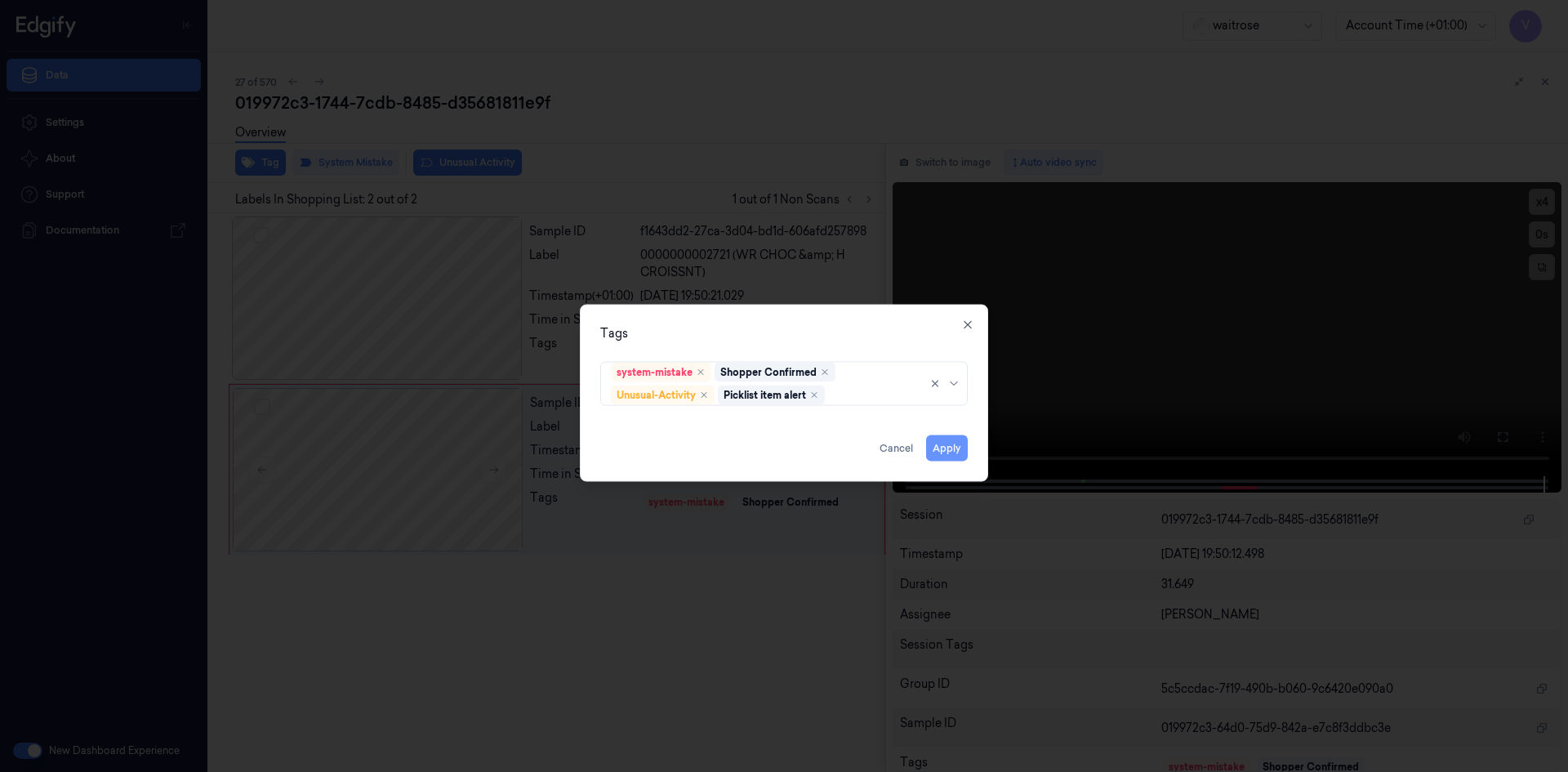
click at [951, 447] on button "Apply" at bounding box center [947, 447] width 42 height 26
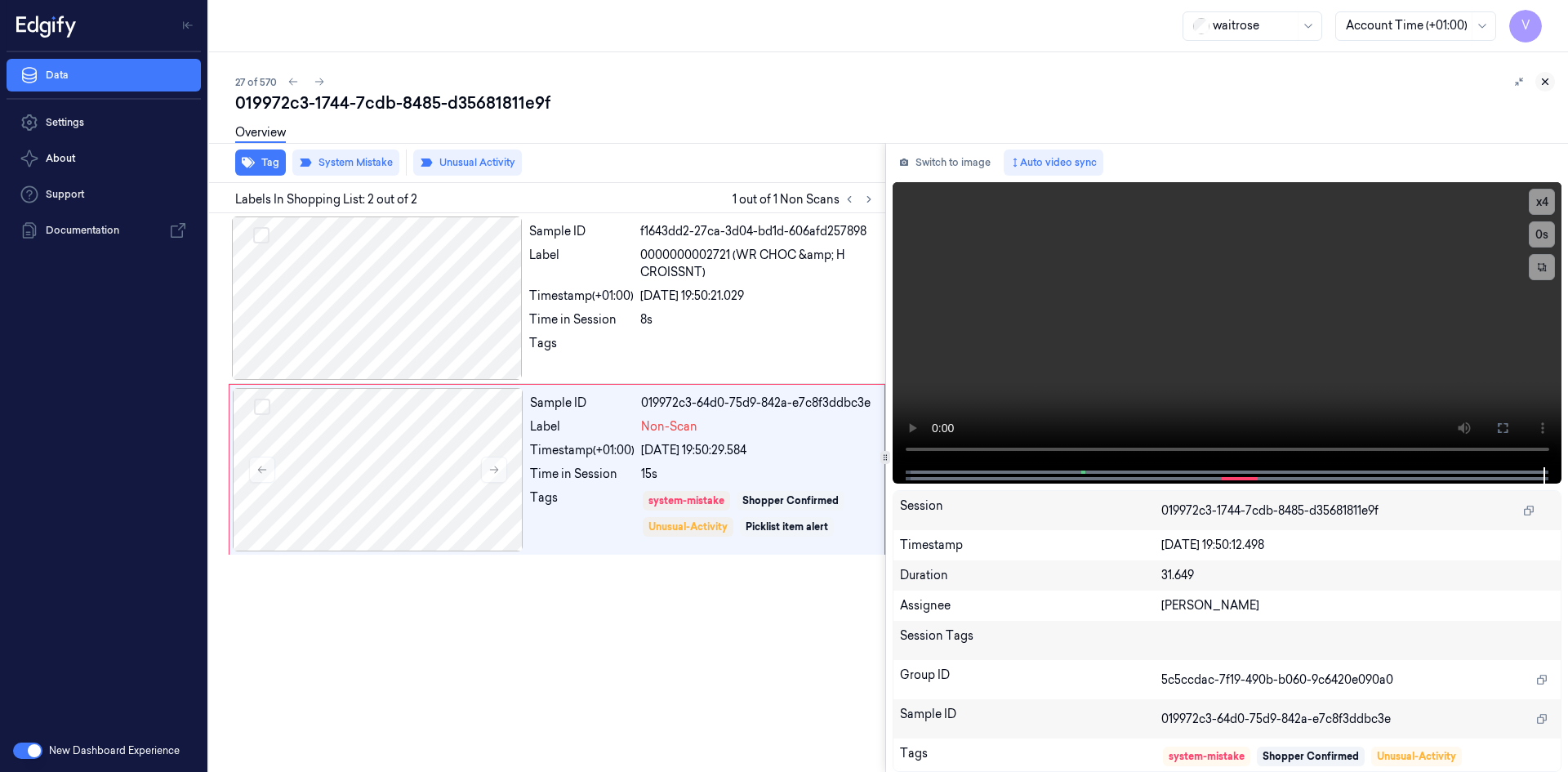
click at [1549, 81] on icon at bounding box center [1544, 82] width 12 height 12
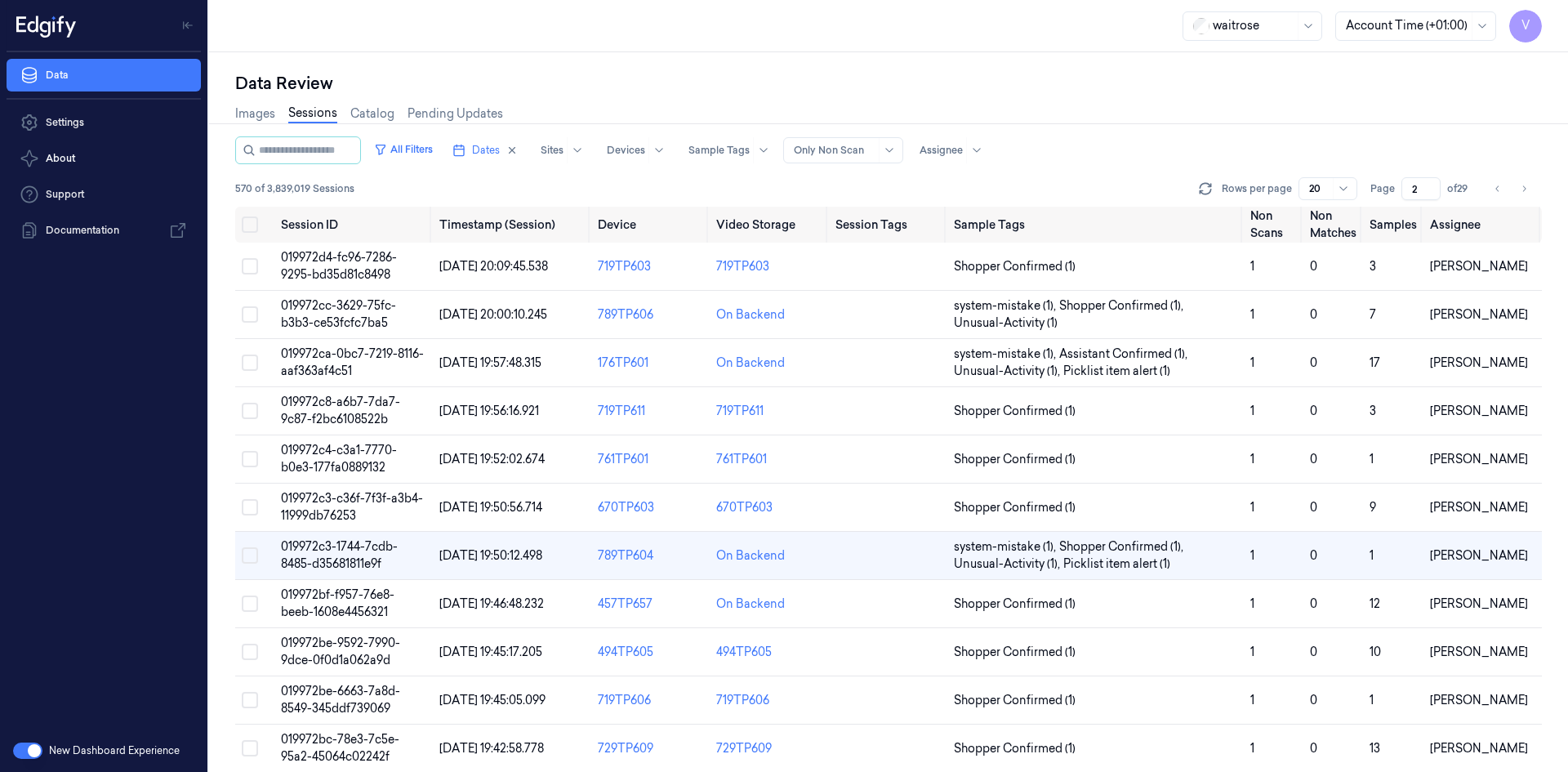
scroll to position [66, 0]
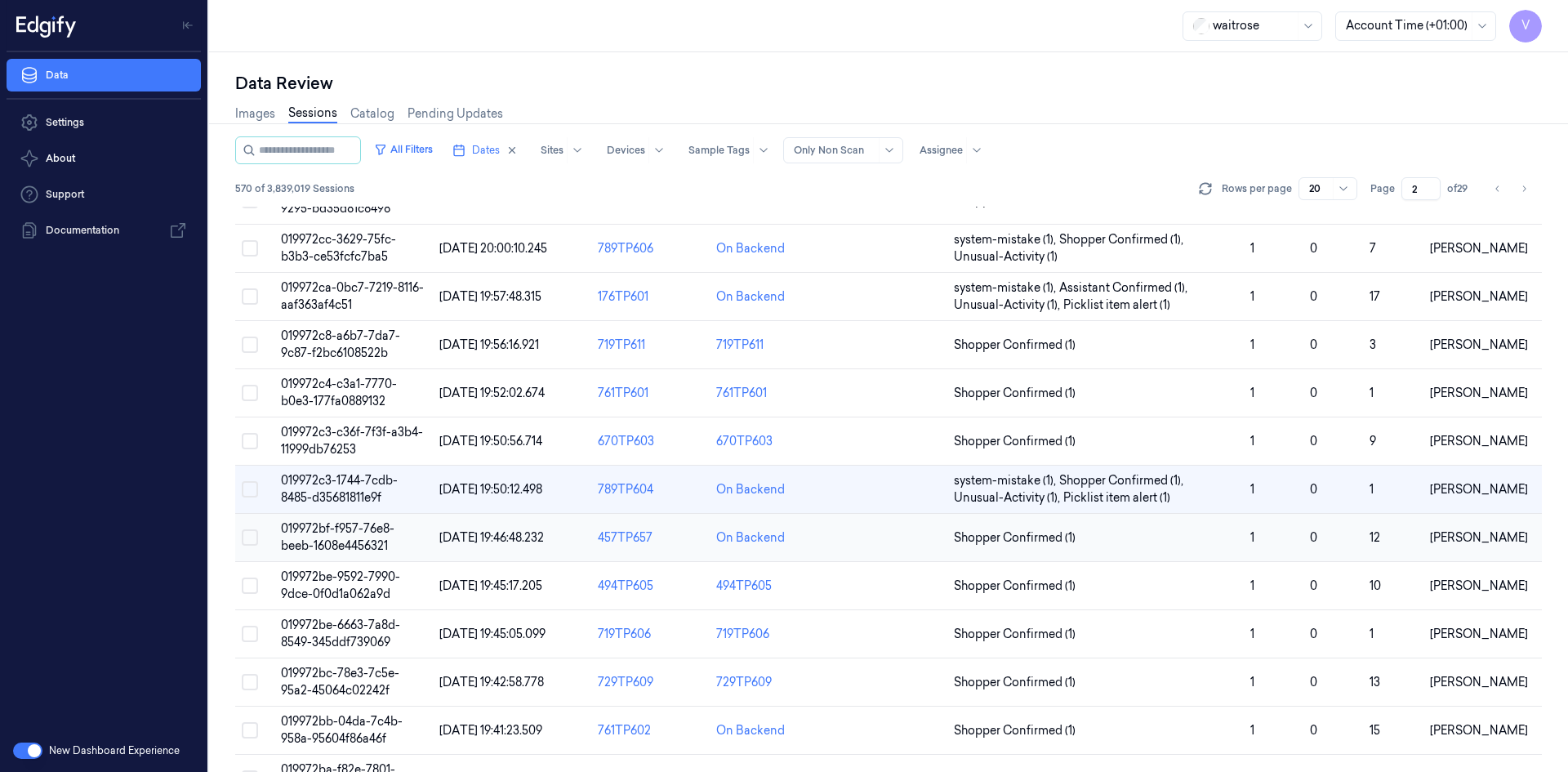
click at [359, 543] on span "019972bf-f957-76e8-beeb-1608e4456321" at bounding box center [337, 536] width 114 height 32
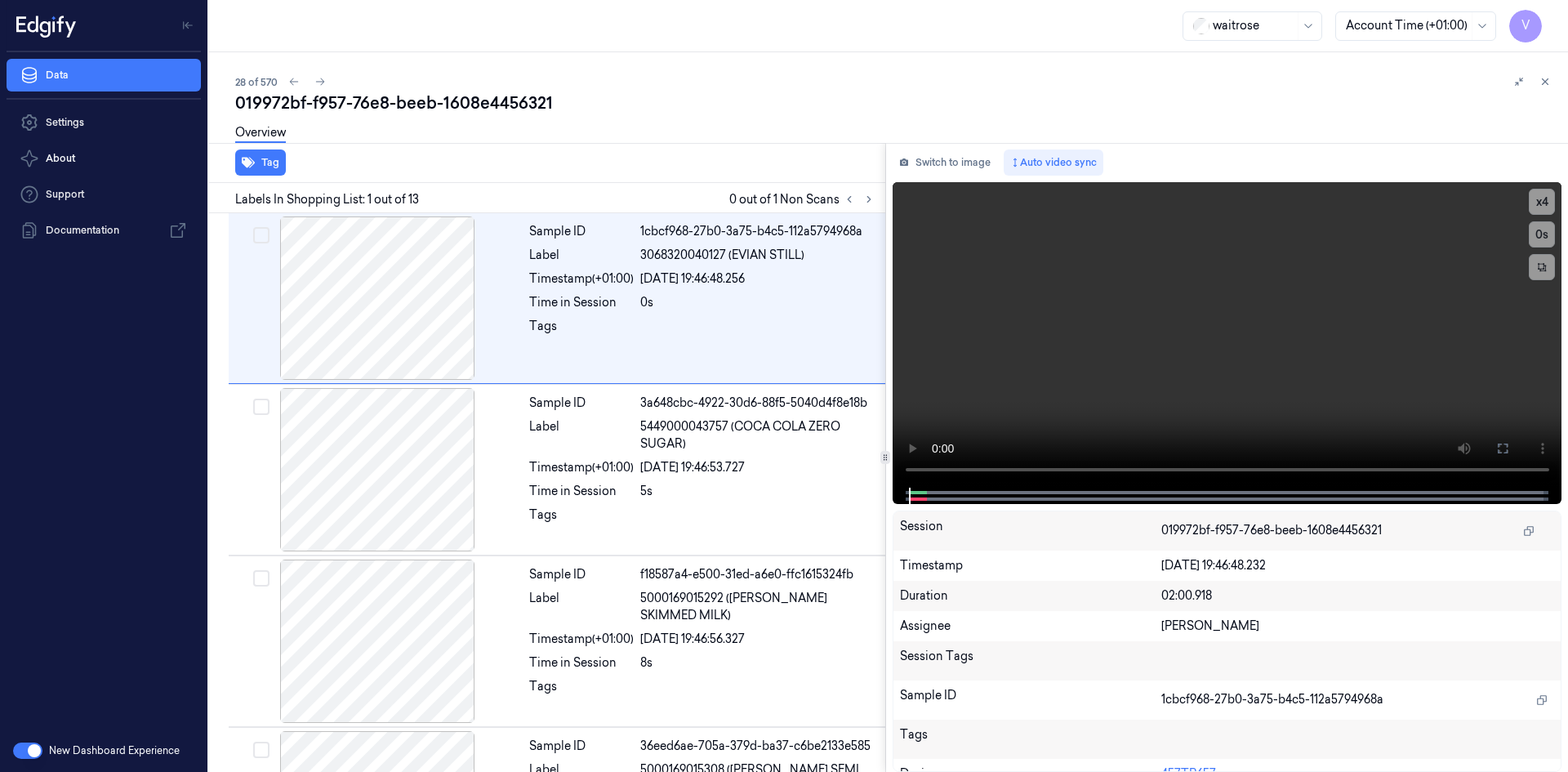
drag, startPoint x: 866, startPoint y: 201, endPoint x: 792, endPoint y: 179, distance: 77.2
click at [866, 201] on icon at bounding box center [868, 199] width 12 height 12
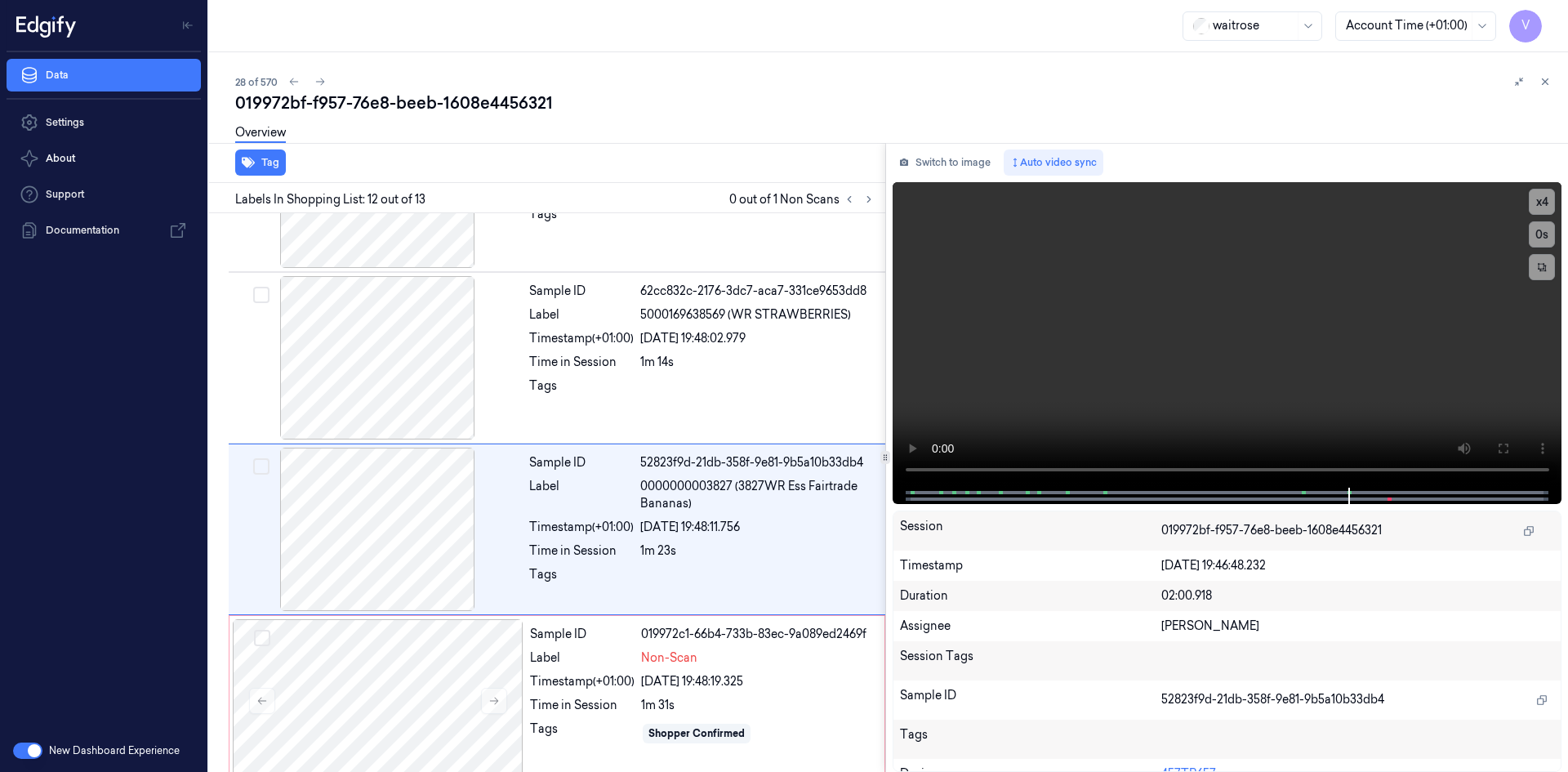
scroll to position [1676, 0]
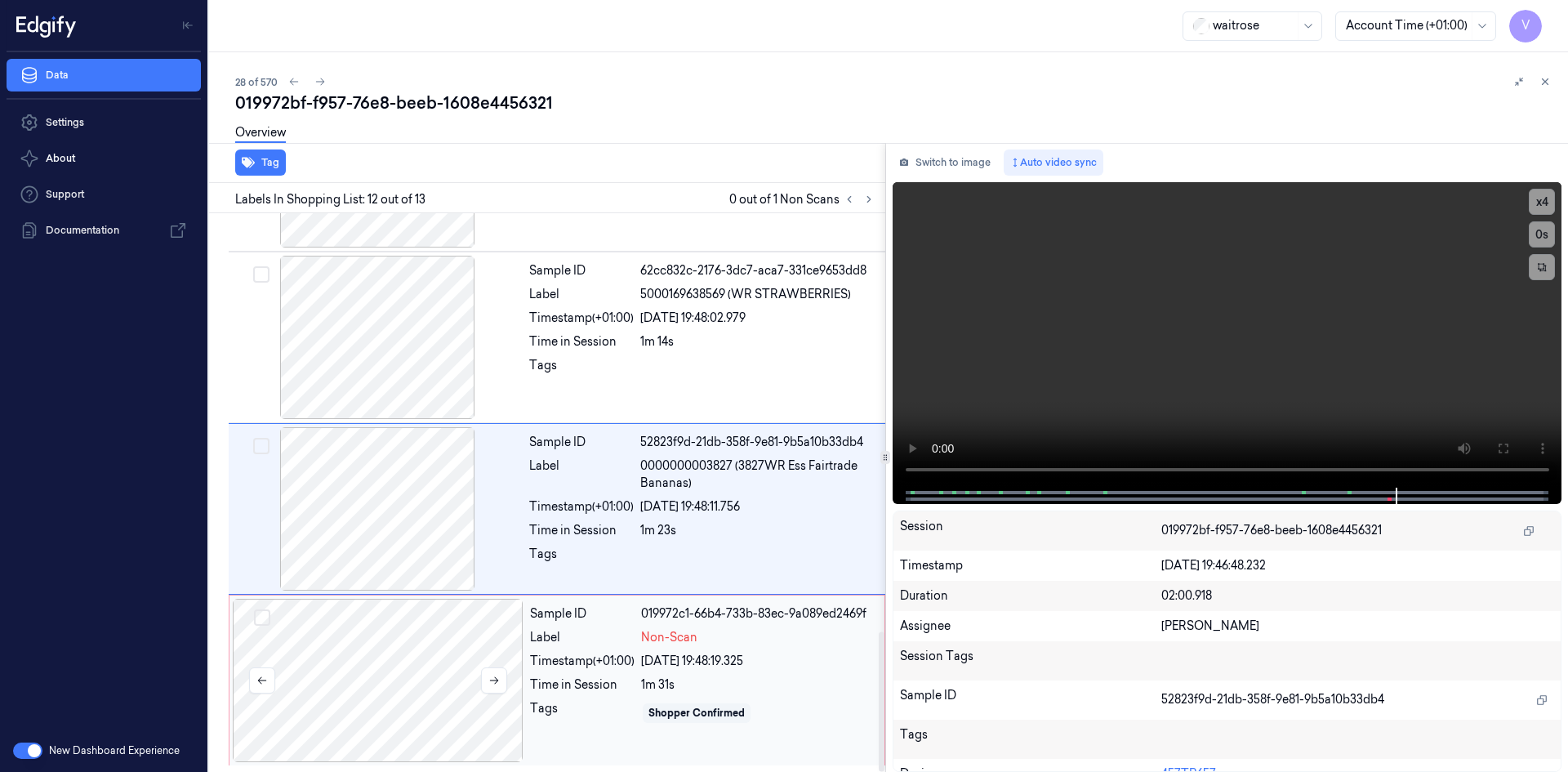
click at [414, 678] on div at bounding box center [378, 680] width 291 height 164
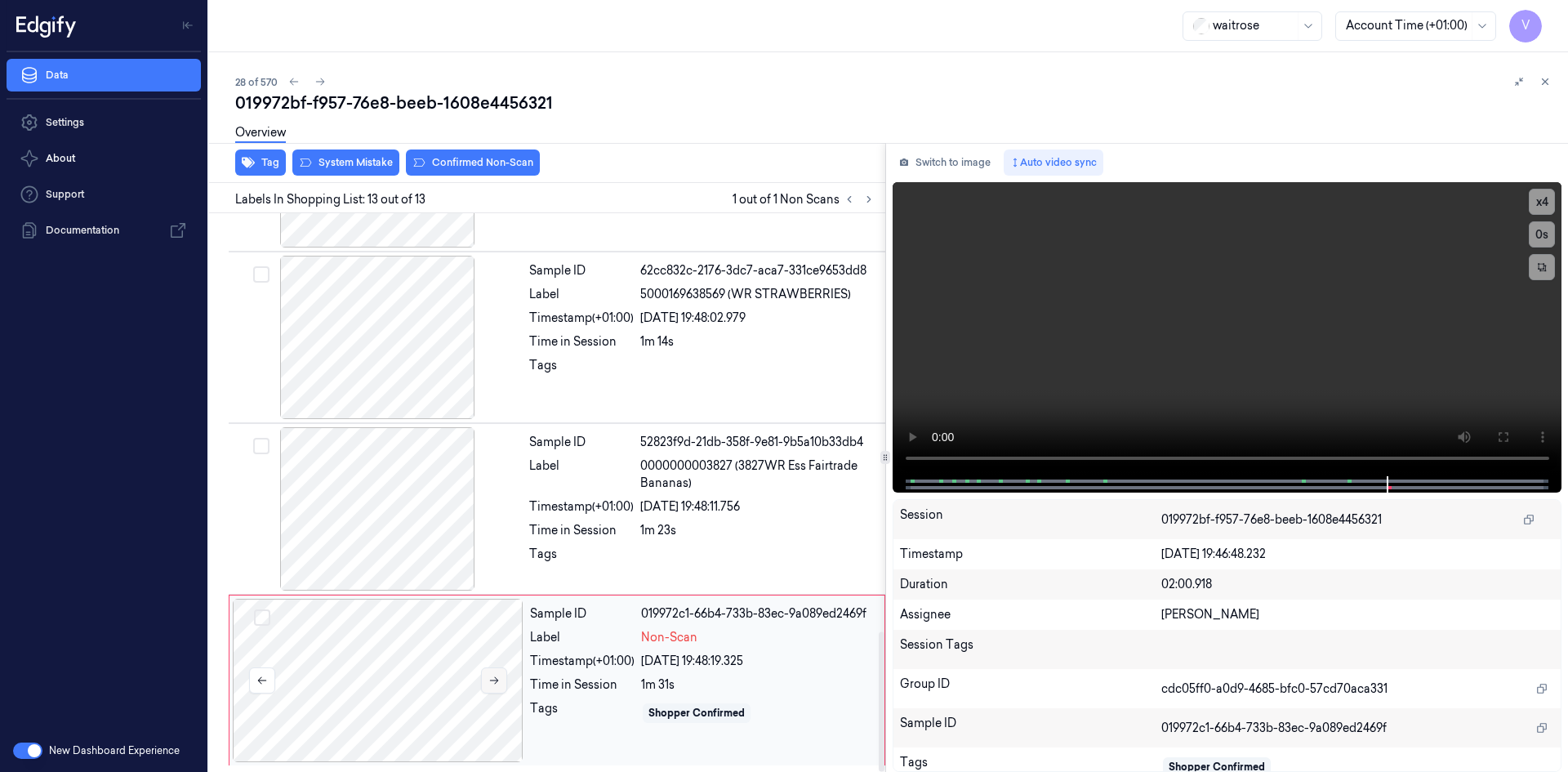
click at [497, 676] on button at bounding box center [494, 680] width 26 height 26
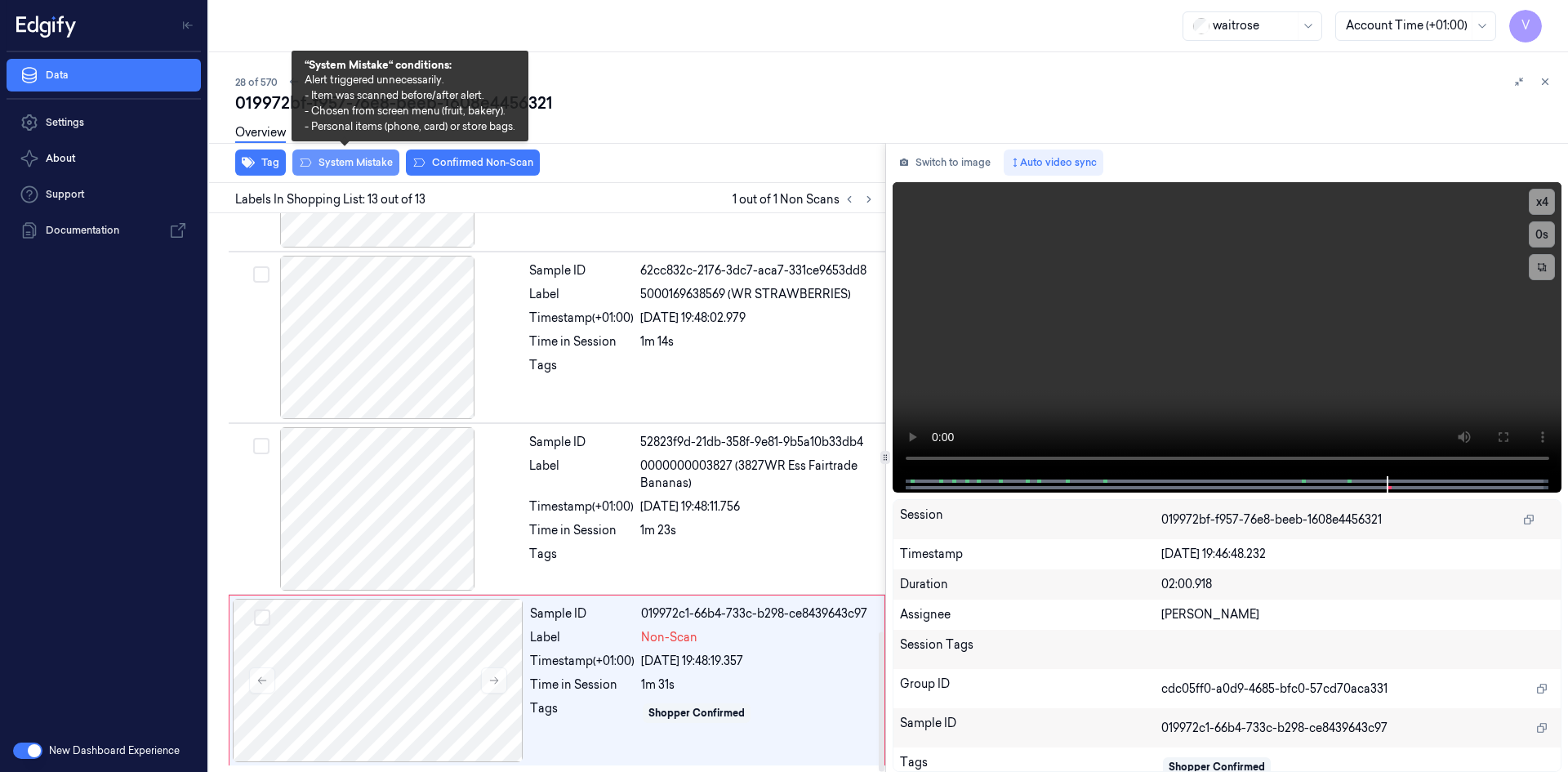
click at [364, 156] on button "System Mistake" at bounding box center [346, 162] width 107 height 26
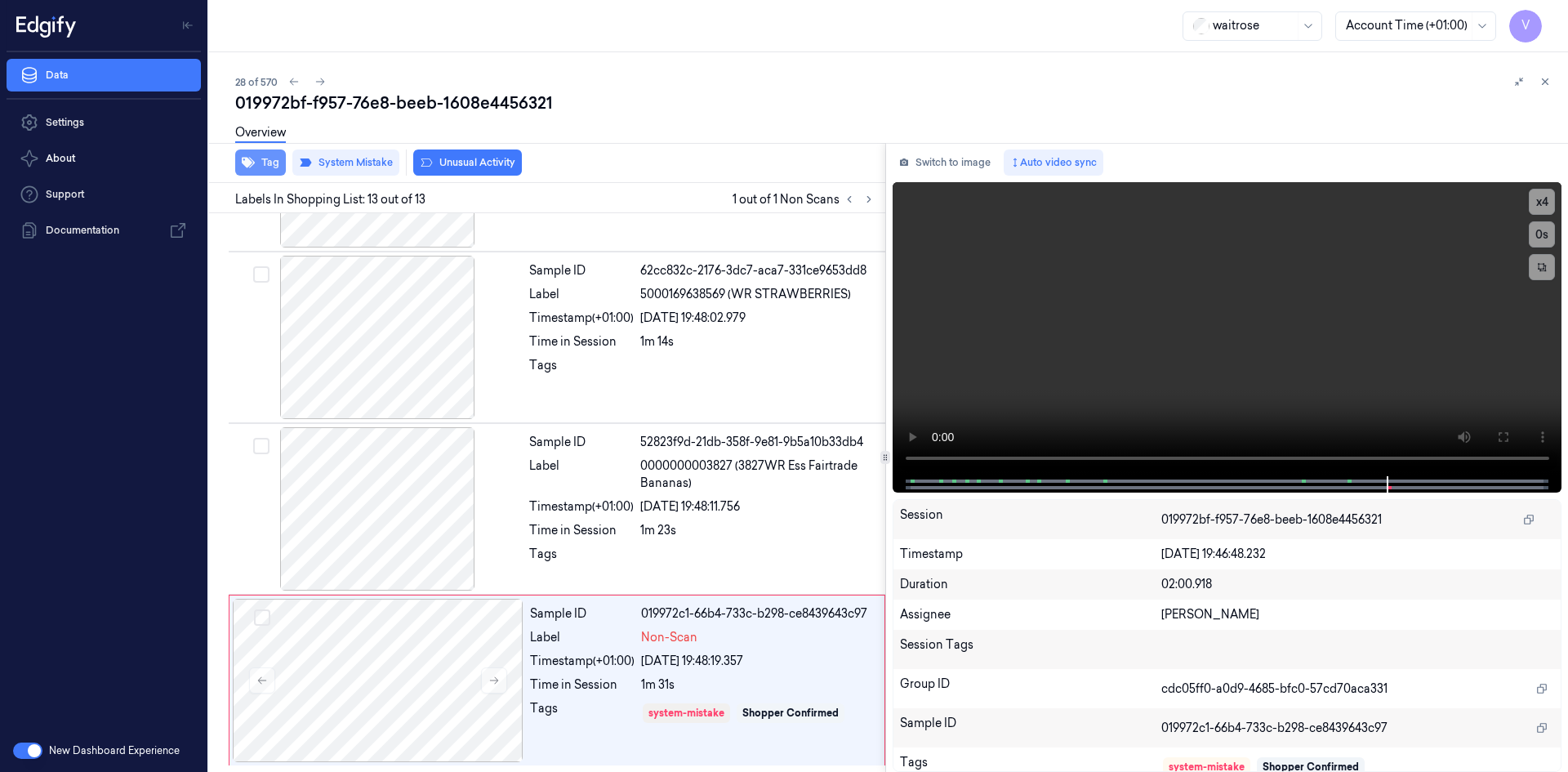
click at [267, 156] on button "Tag" at bounding box center [261, 162] width 51 height 26
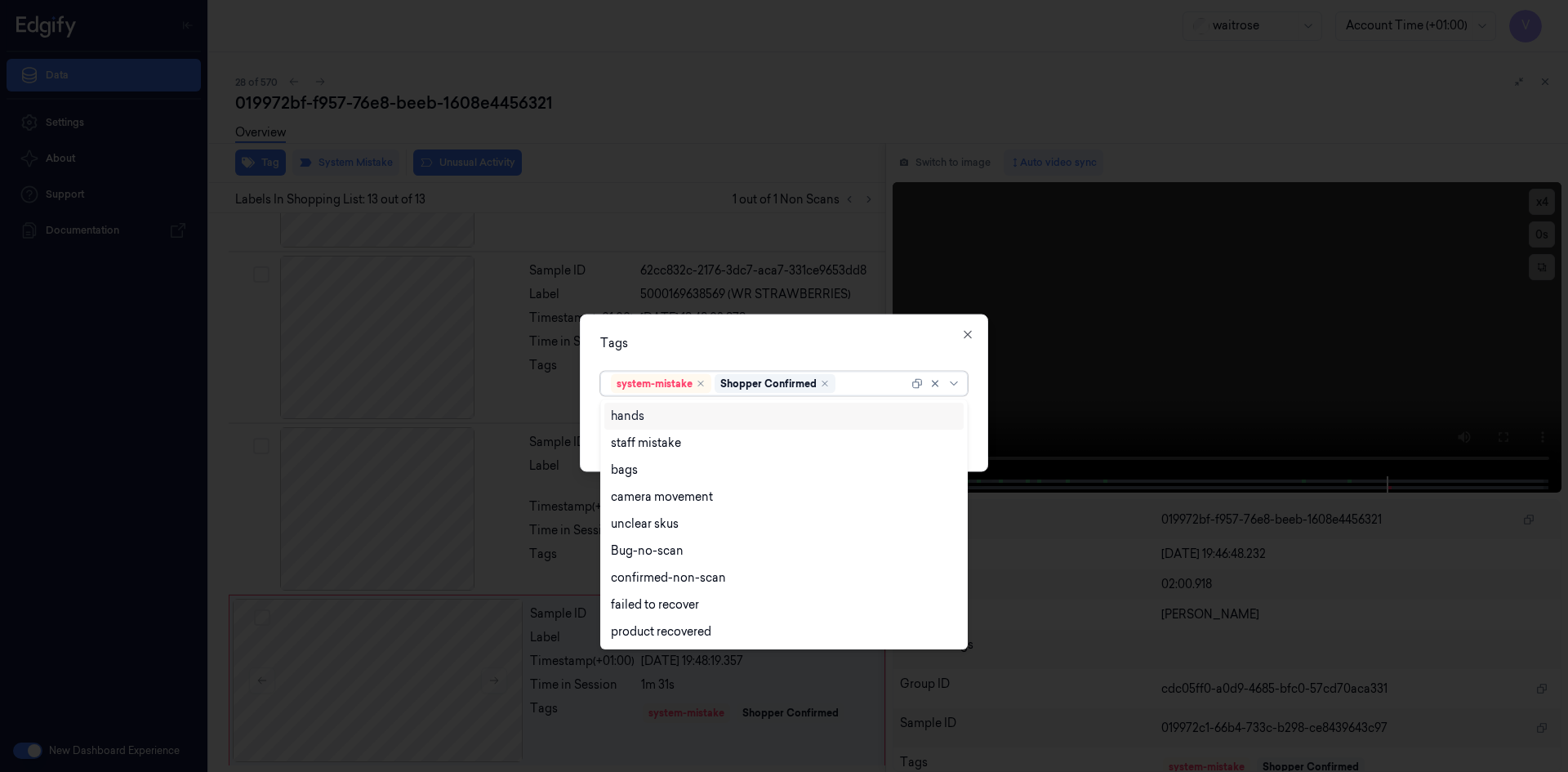
click at [861, 386] on div at bounding box center [874, 383] width 69 height 17
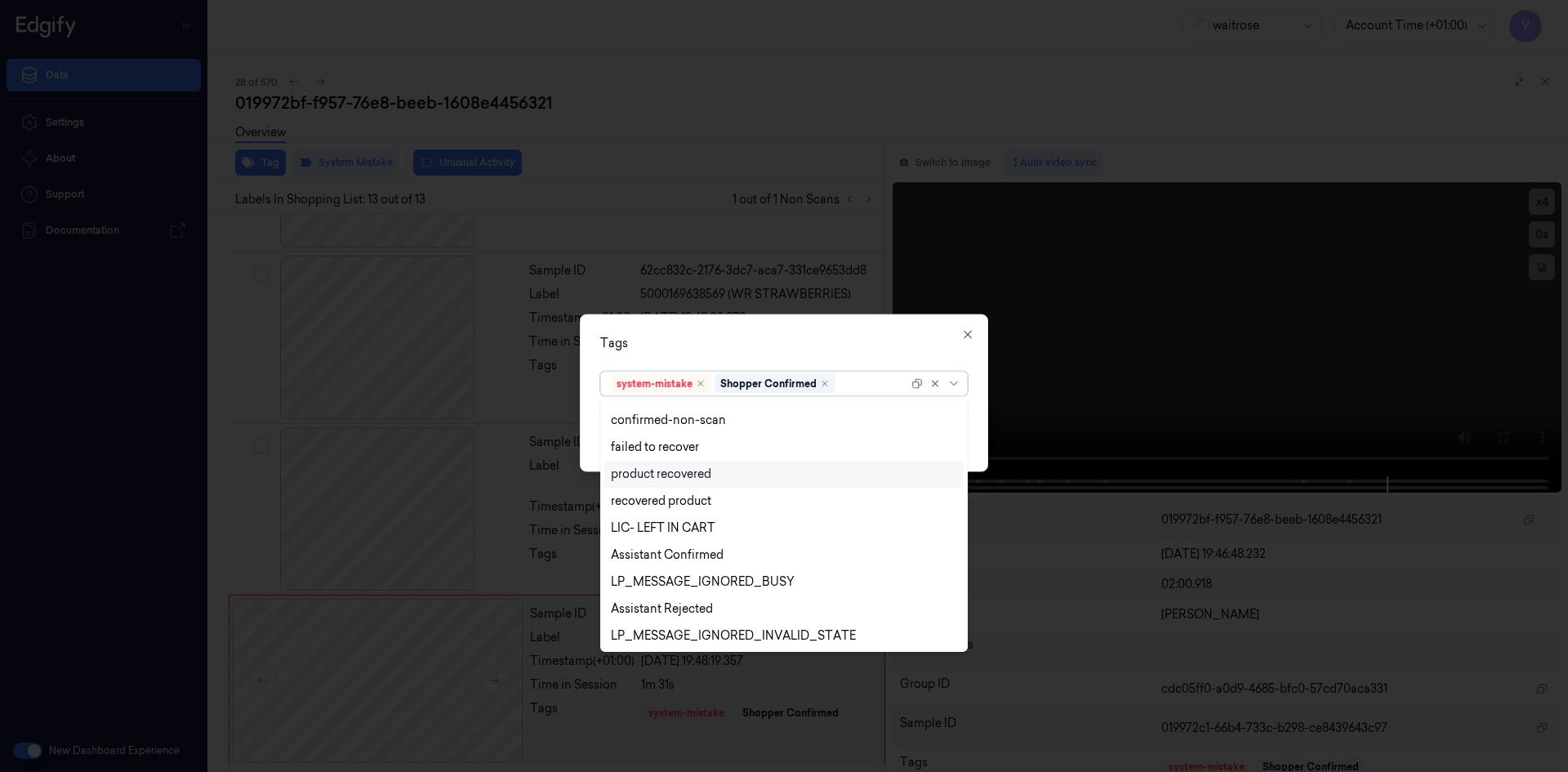
scroll to position [240, 0]
click at [681, 583] on div "Unusual-Activity" at bounding box center [656, 580] width 91 height 17
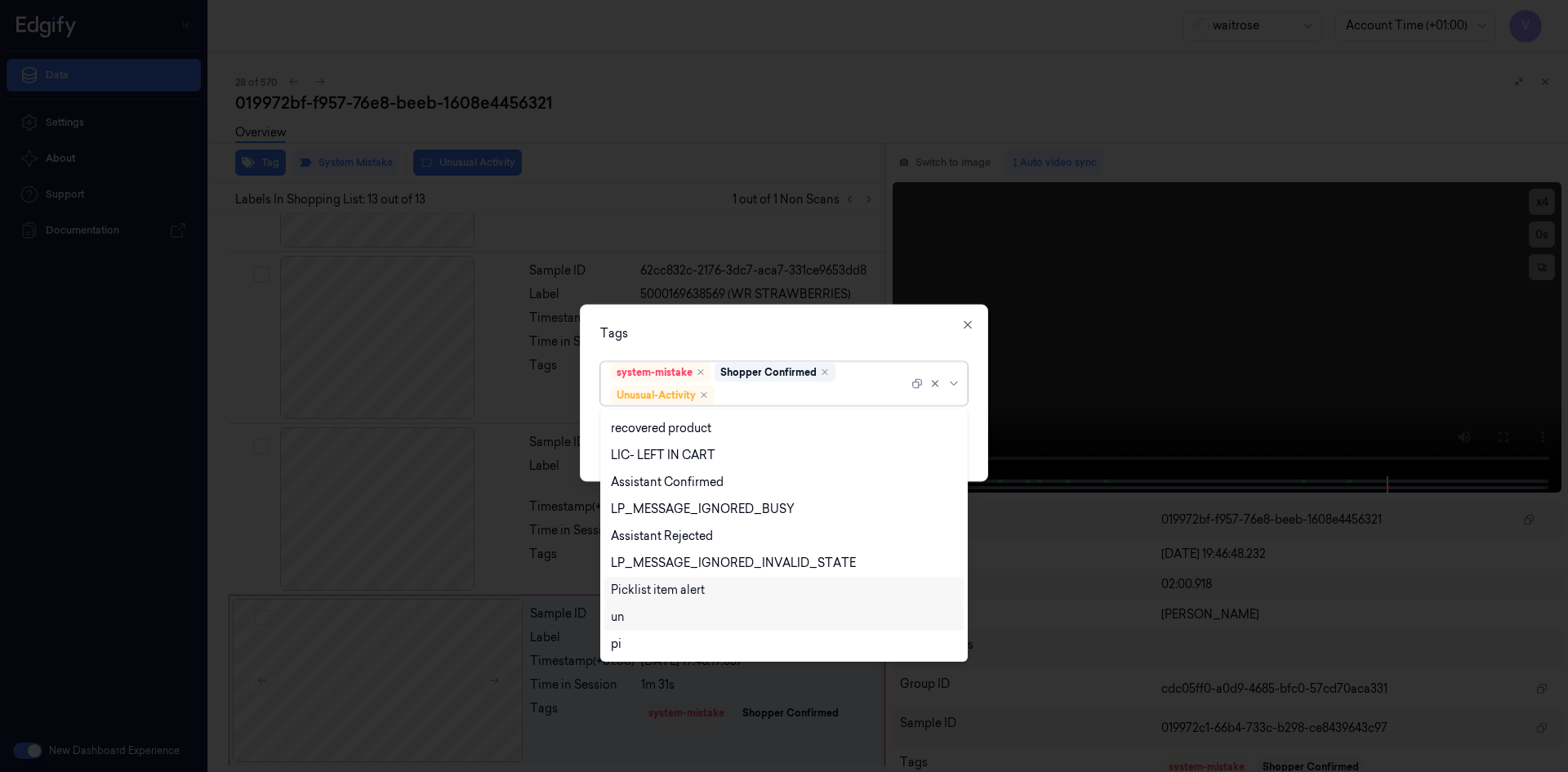
click at [682, 590] on div "Picklist item alert" at bounding box center [657, 590] width 94 height 17
drag, startPoint x: 785, startPoint y: 310, endPoint x: 793, endPoint y: 316, distance: 10.0
click at [788, 312] on div "Tags option Picklist item alert, selected. 20 results available. Use Up and Dow…" at bounding box center [784, 392] width 408 height 177
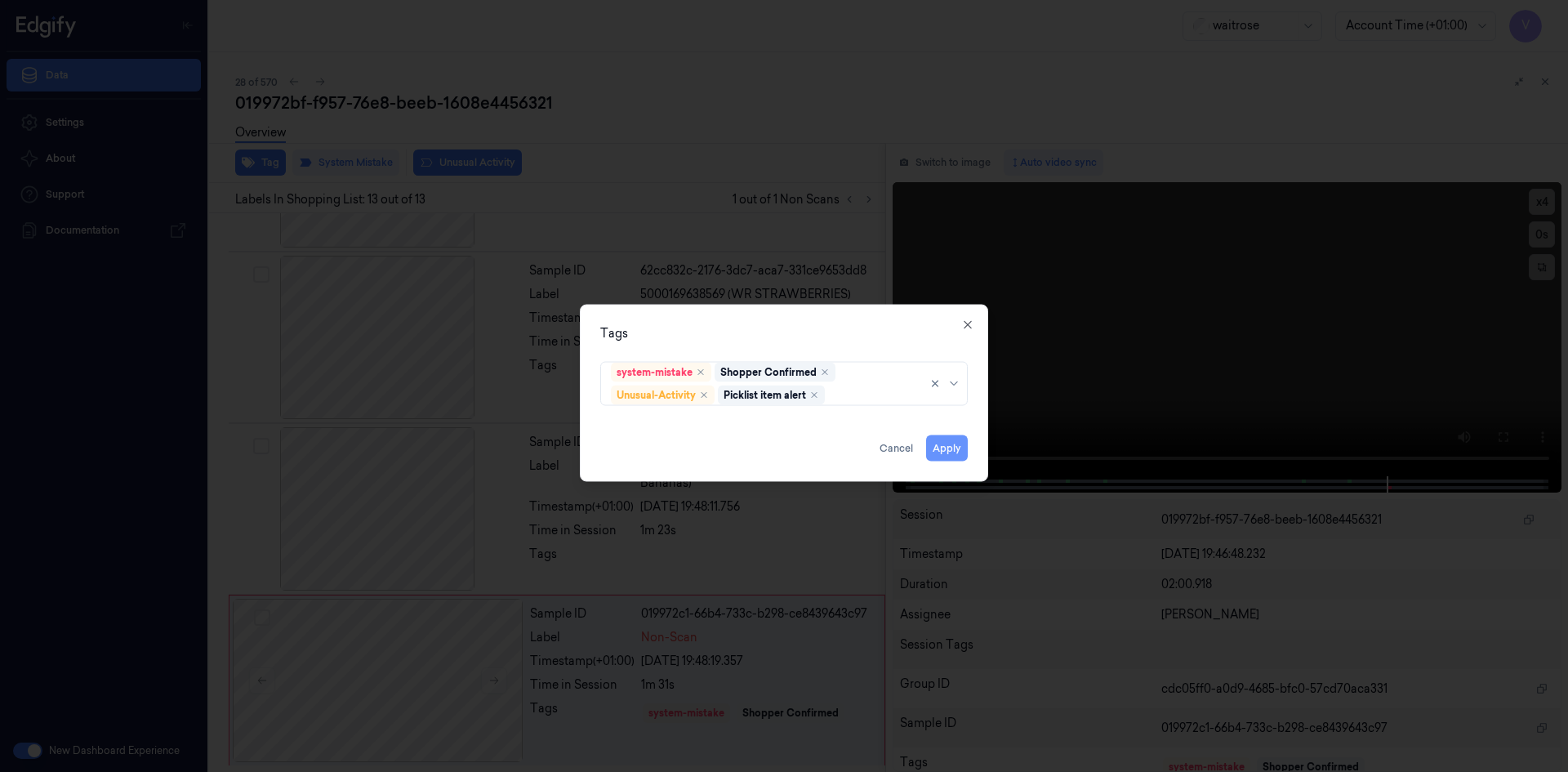
click at [943, 446] on button "Apply" at bounding box center [947, 447] width 42 height 26
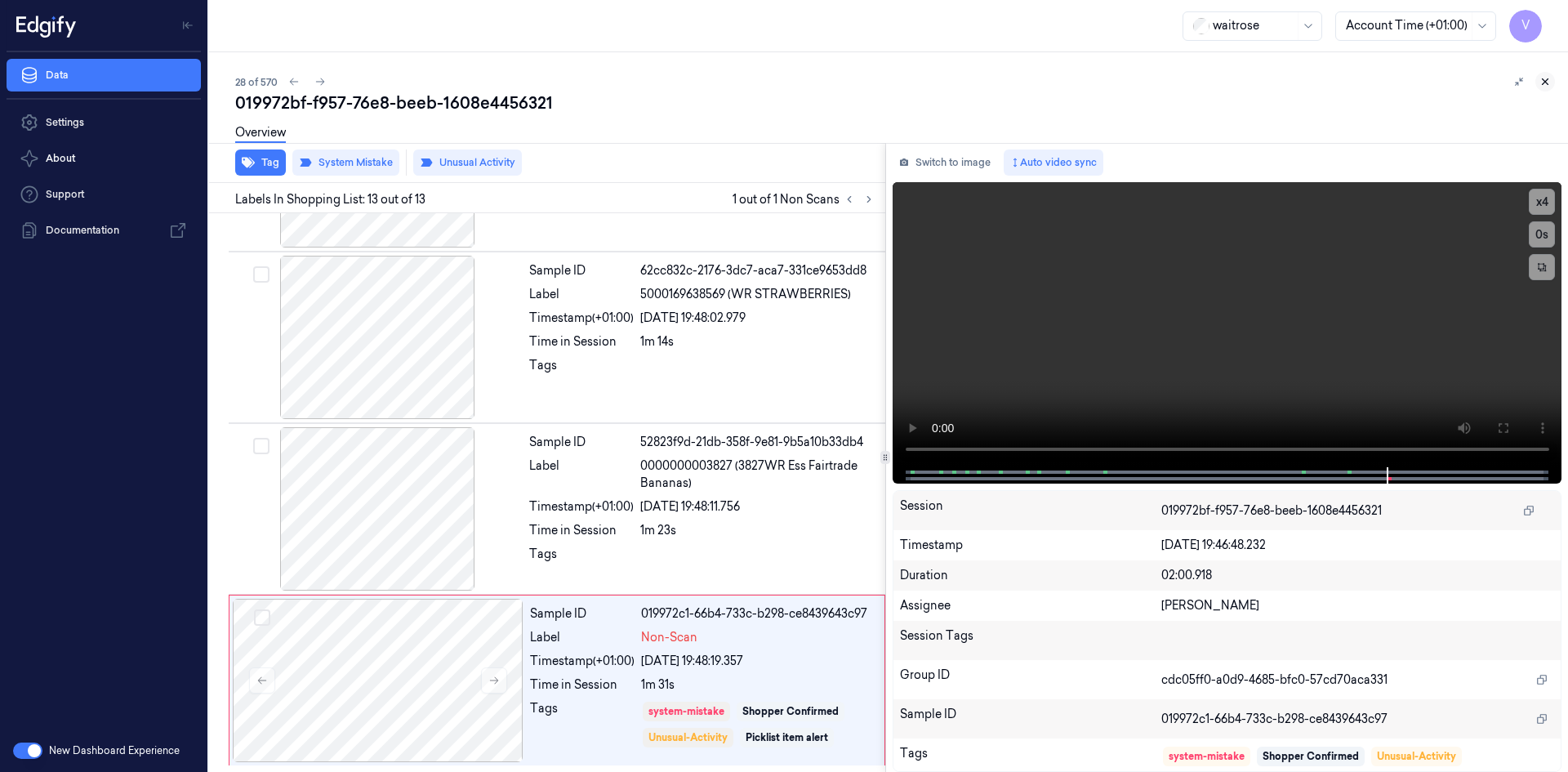
click at [1543, 82] on icon at bounding box center [1544, 82] width 12 height 12
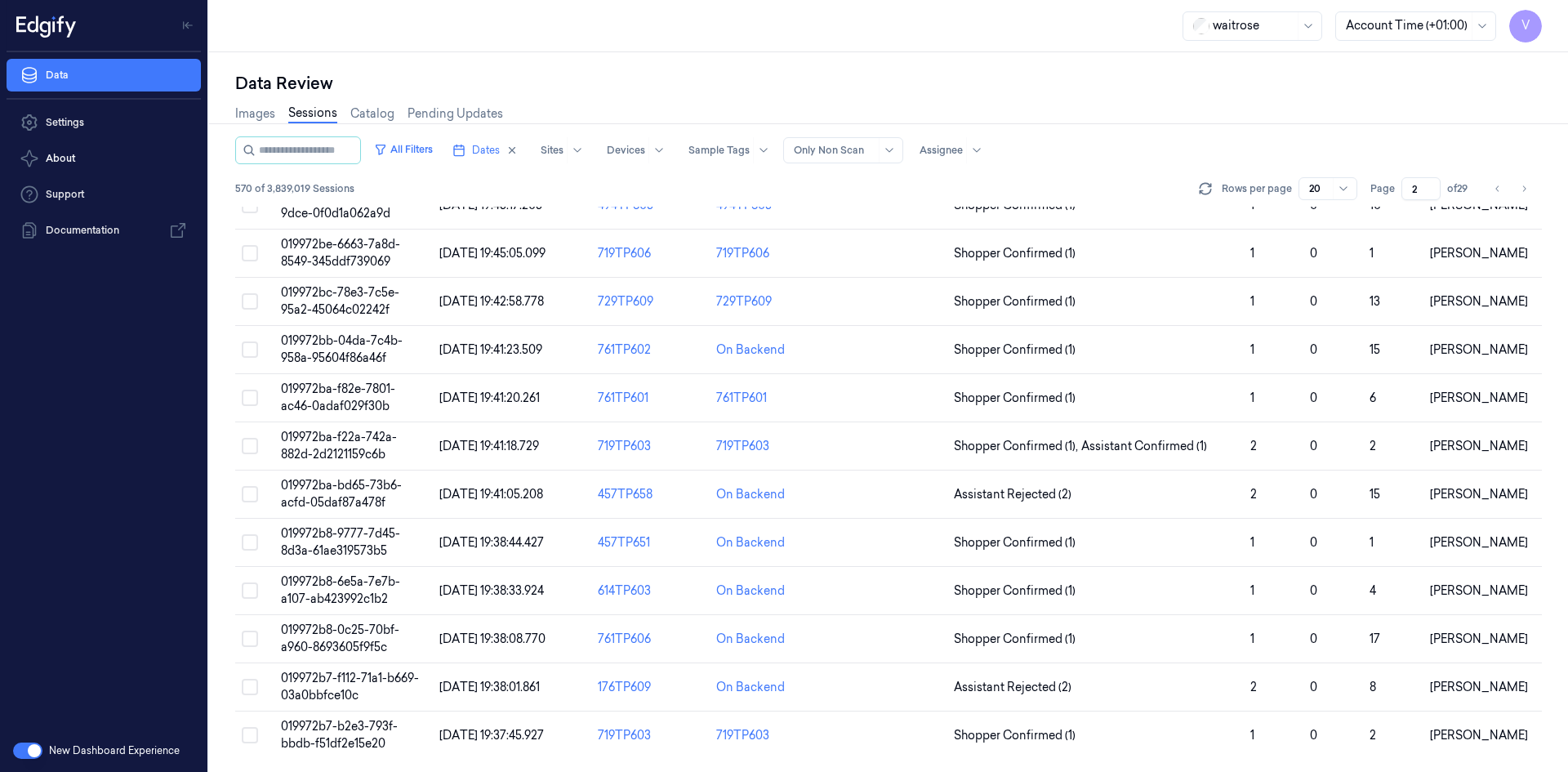
scroll to position [115, 0]
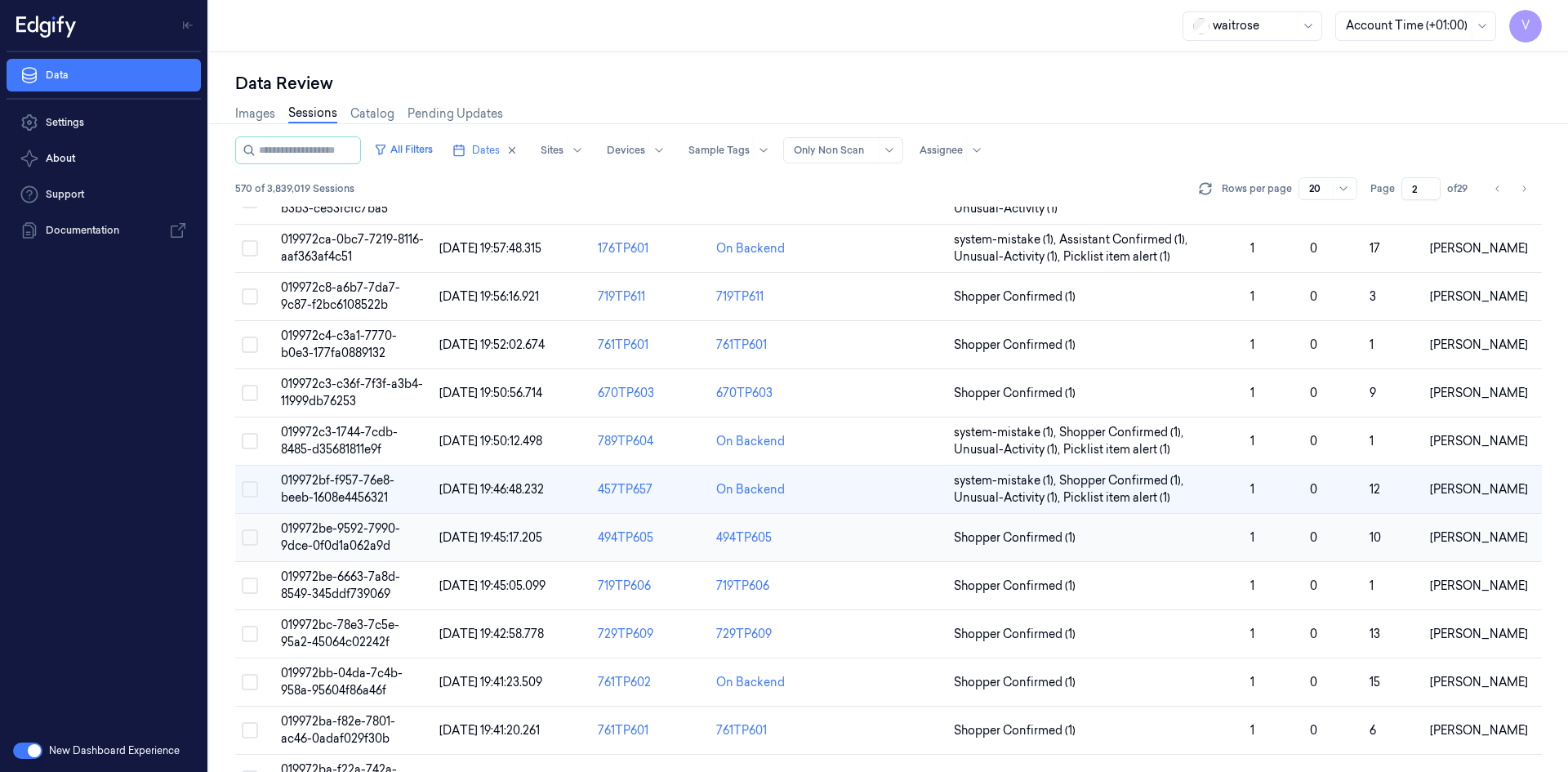
click at [352, 533] on span "019972be-9592-7990-9dce-0f0d1a062a9d" at bounding box center [340, 536] width 119 height 32
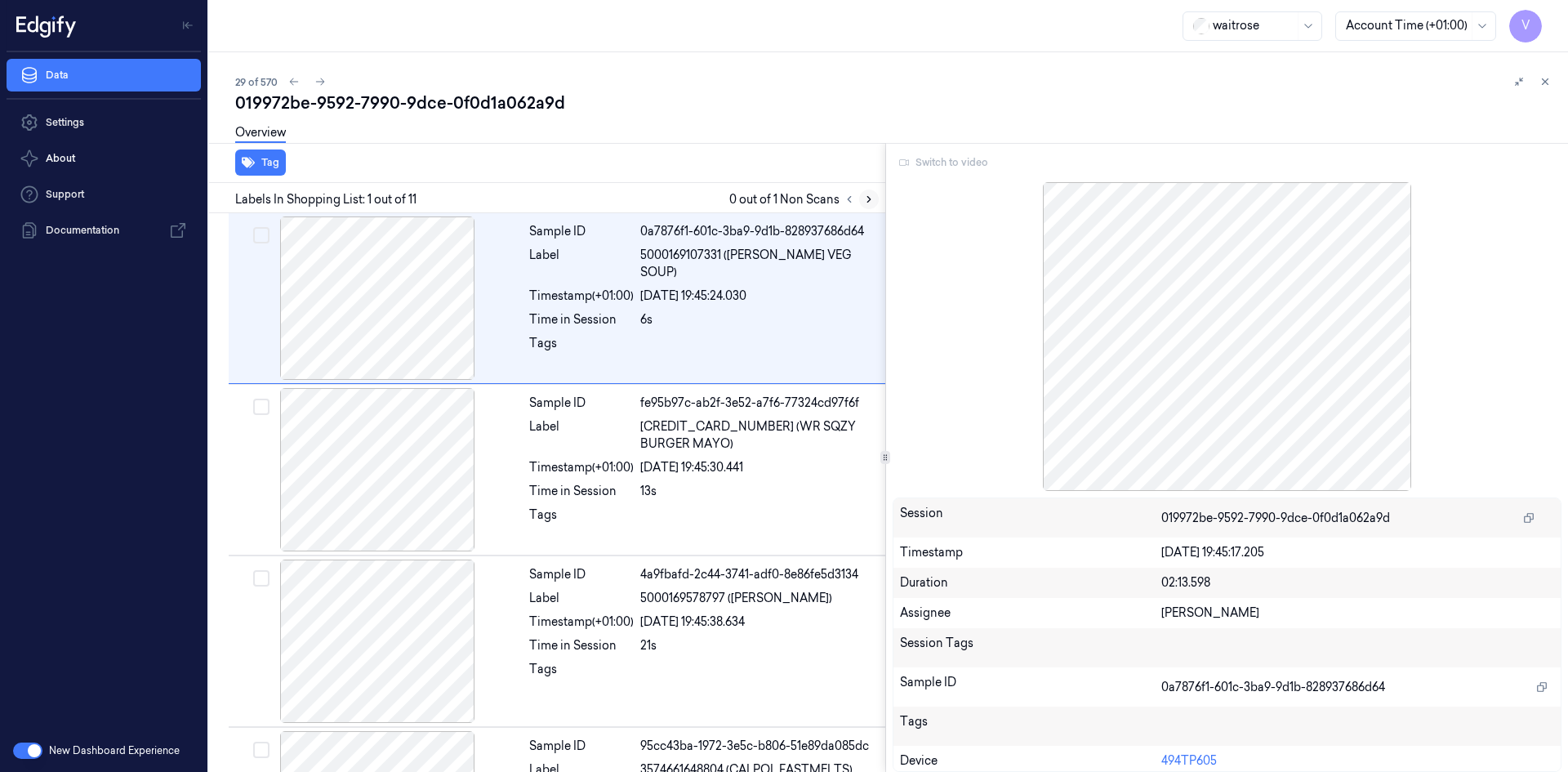
click at [866, 201] on icon at bounding box center [868, 199] width 12 height 12
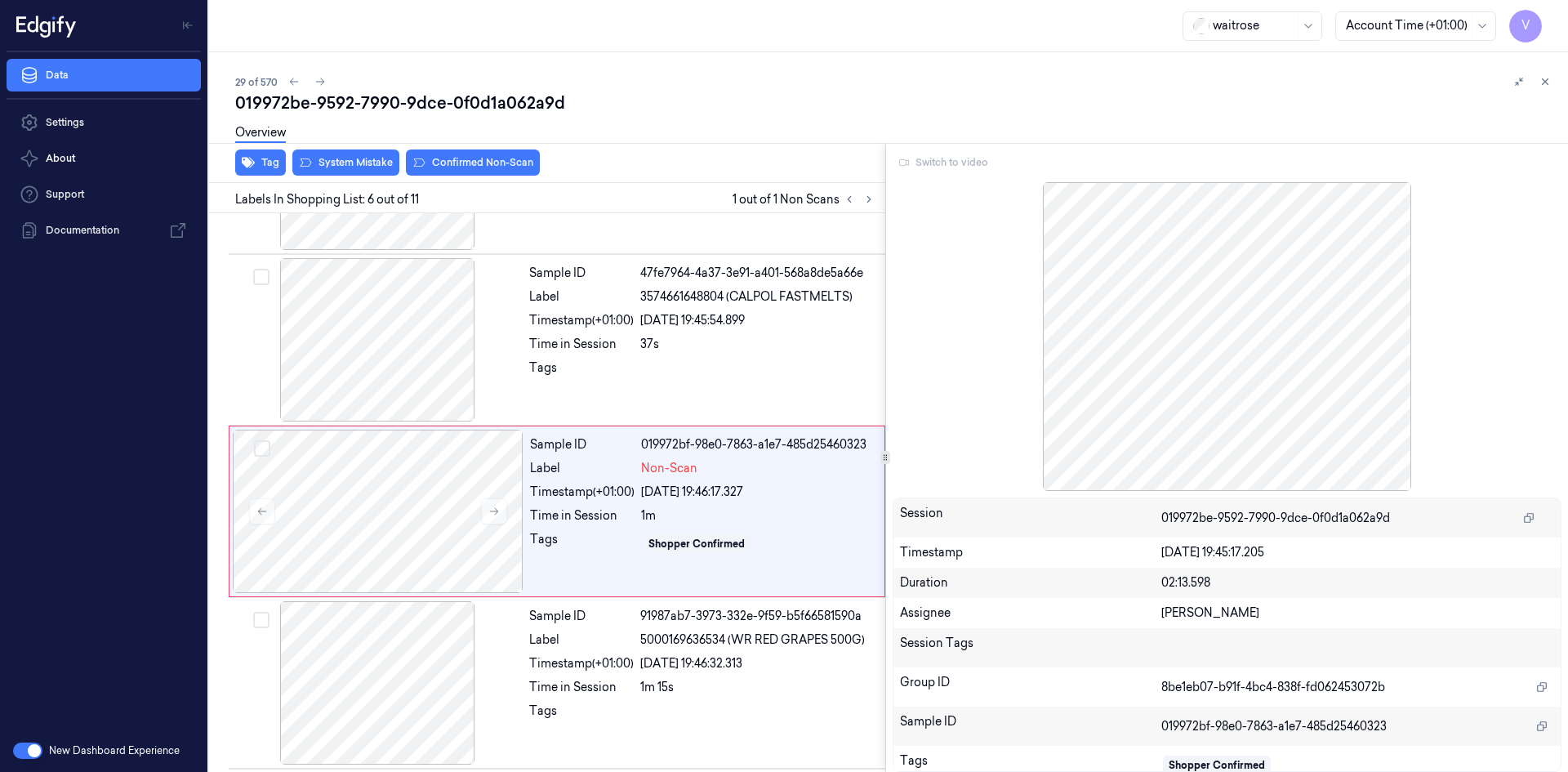
scroll to position [663, 0]
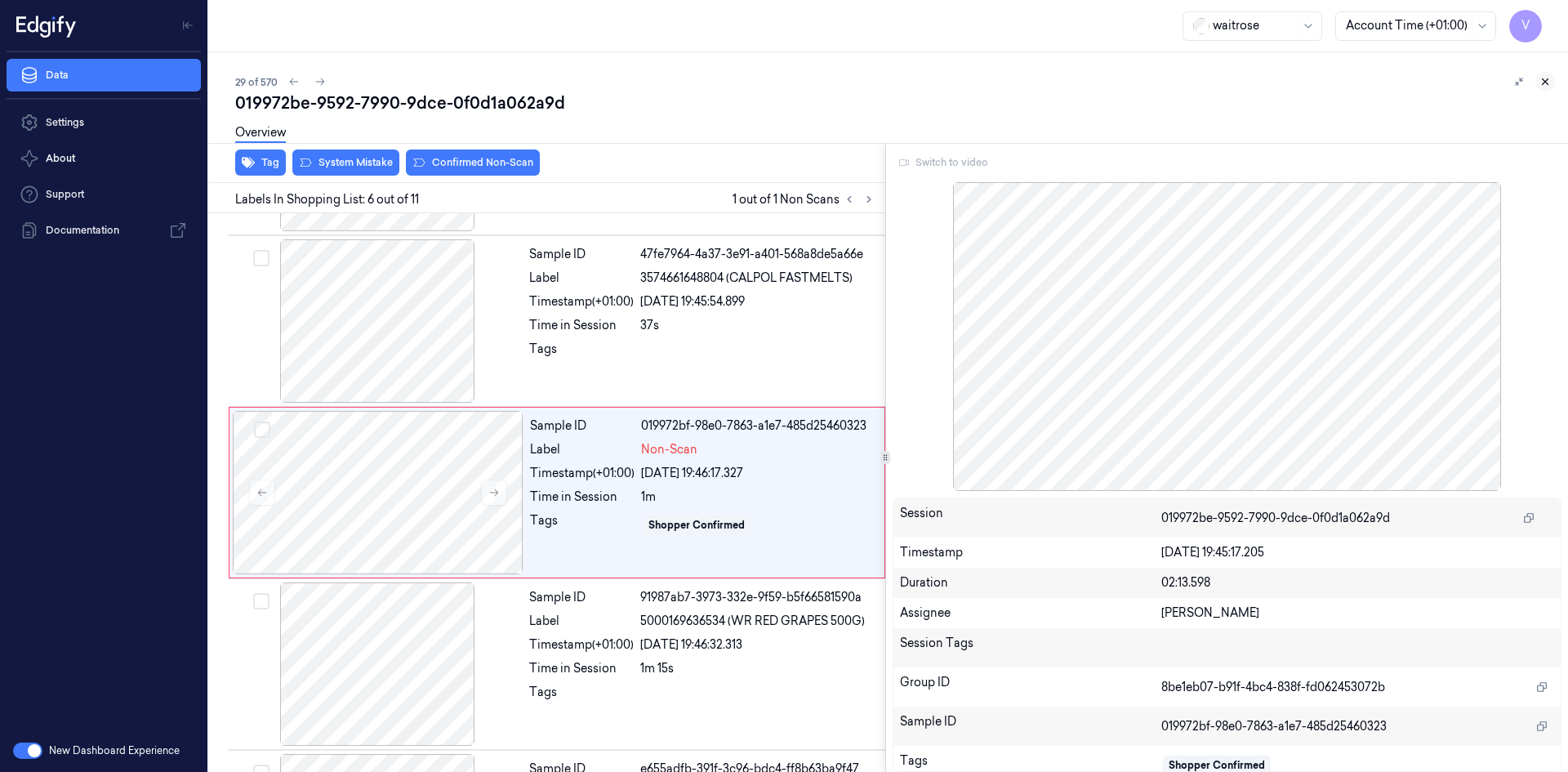
click at [1542, 81] on icon at bounding box center [1544, 82] width 12 height 12
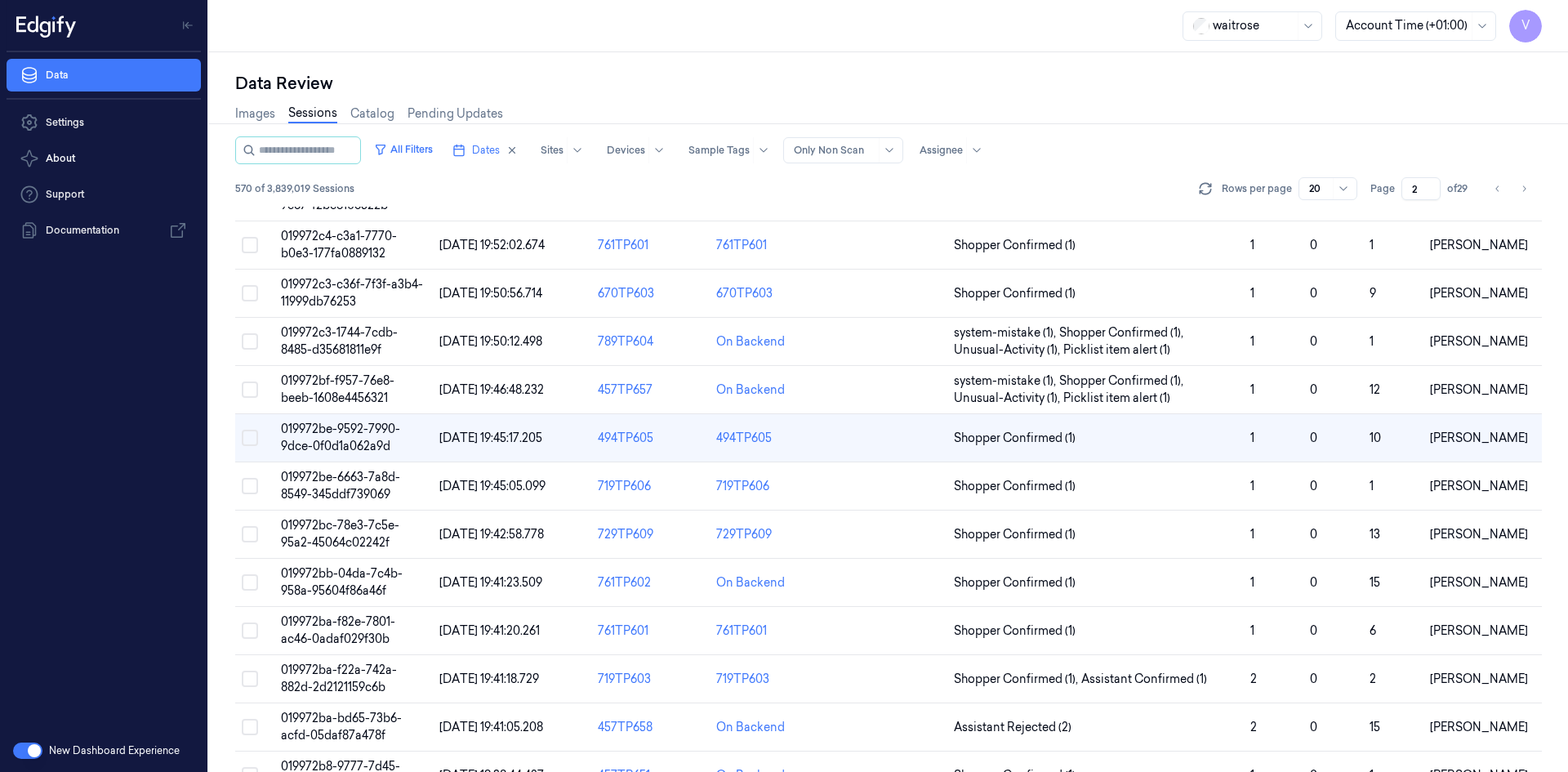
scroll to position [163, 0]
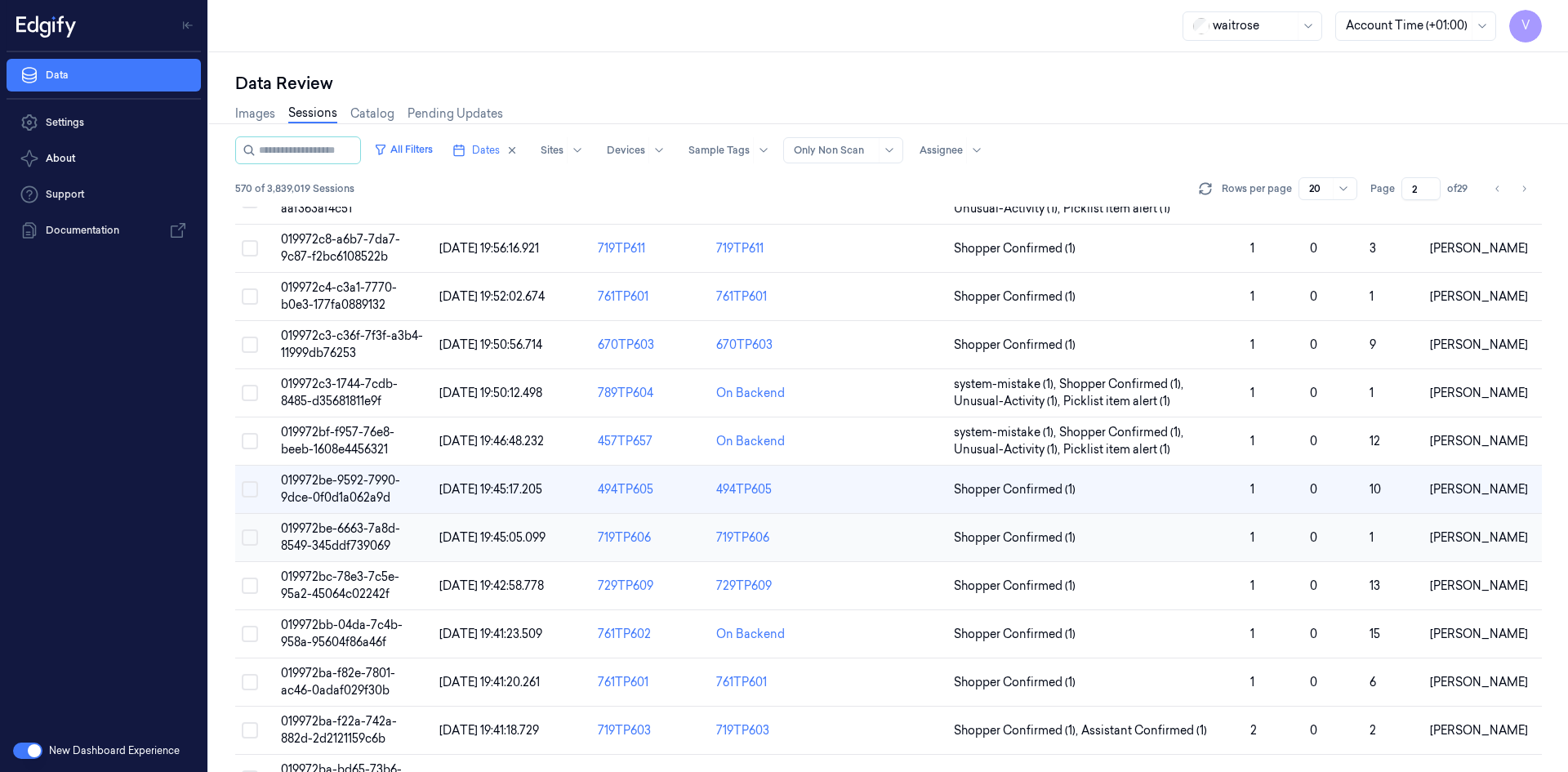
click at [346, 540] on span "019972be-6663-7a8d-8549-345ddf739069" at bounding box center [340, 536] width 119 height 32
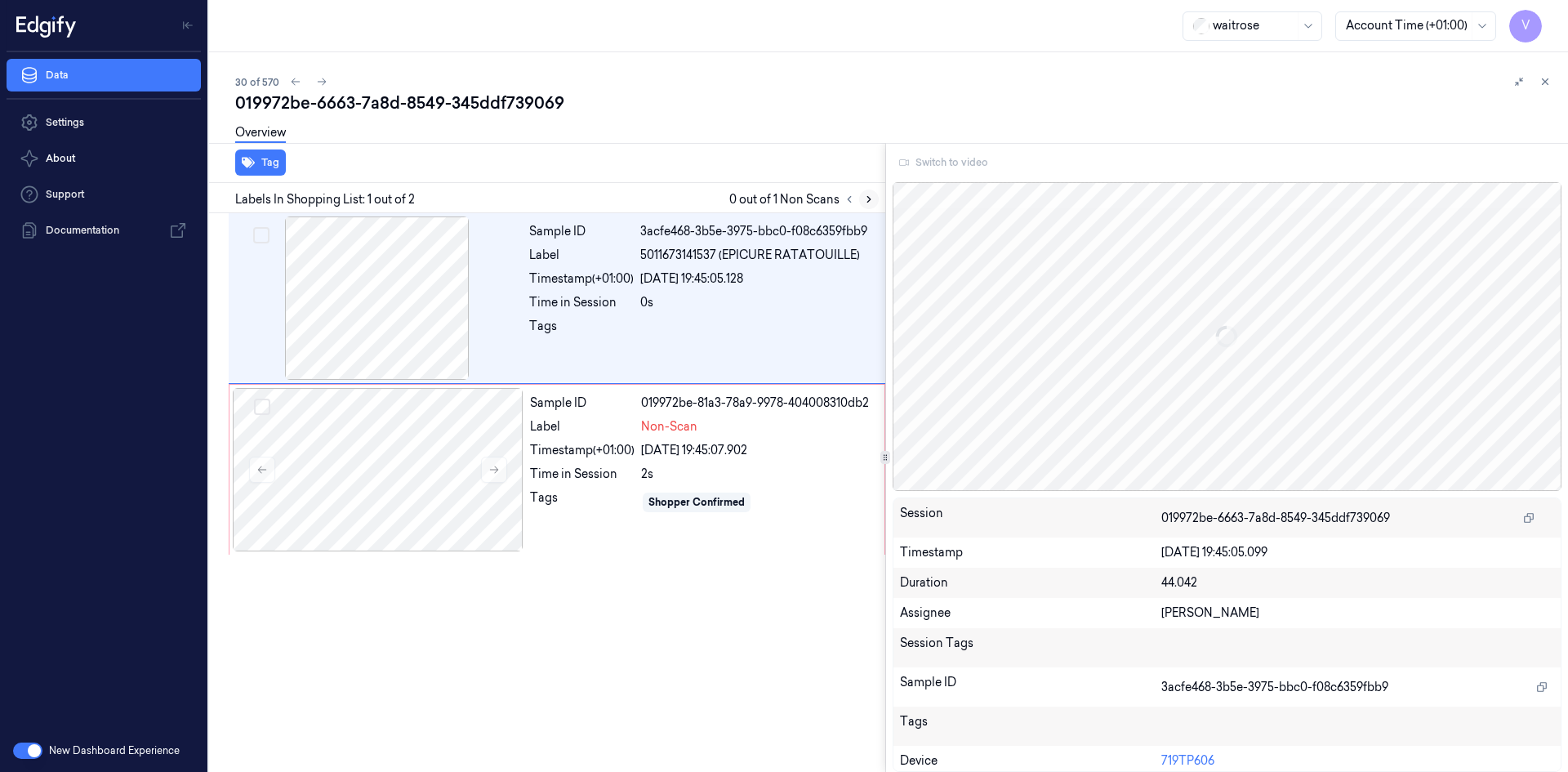
click at [868, 196] on icon at bounding box center [868, 199] width 12 height 12
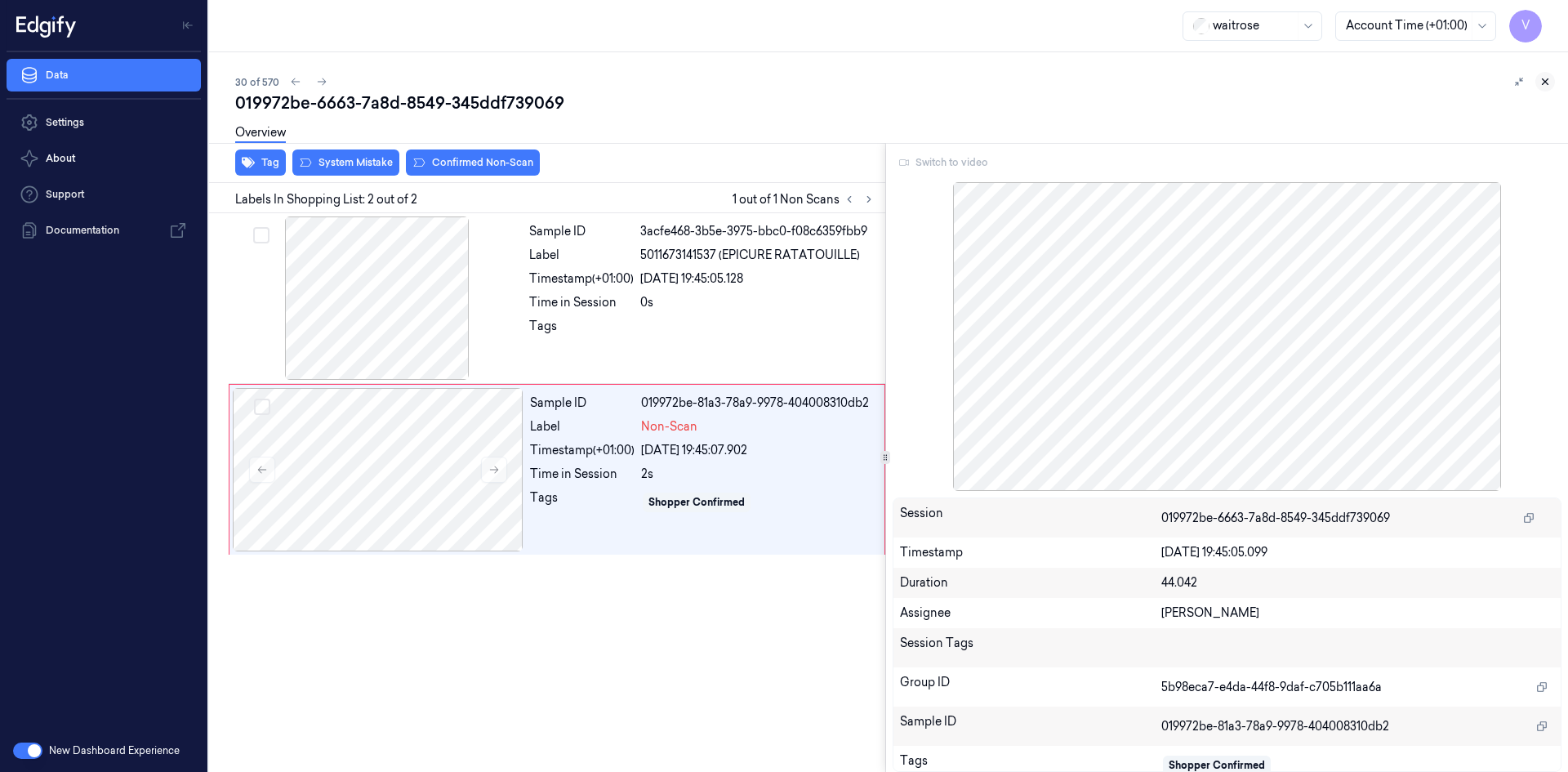
click at [1553, 76] on button at bounding box center [1545, 82] width 20 height 20
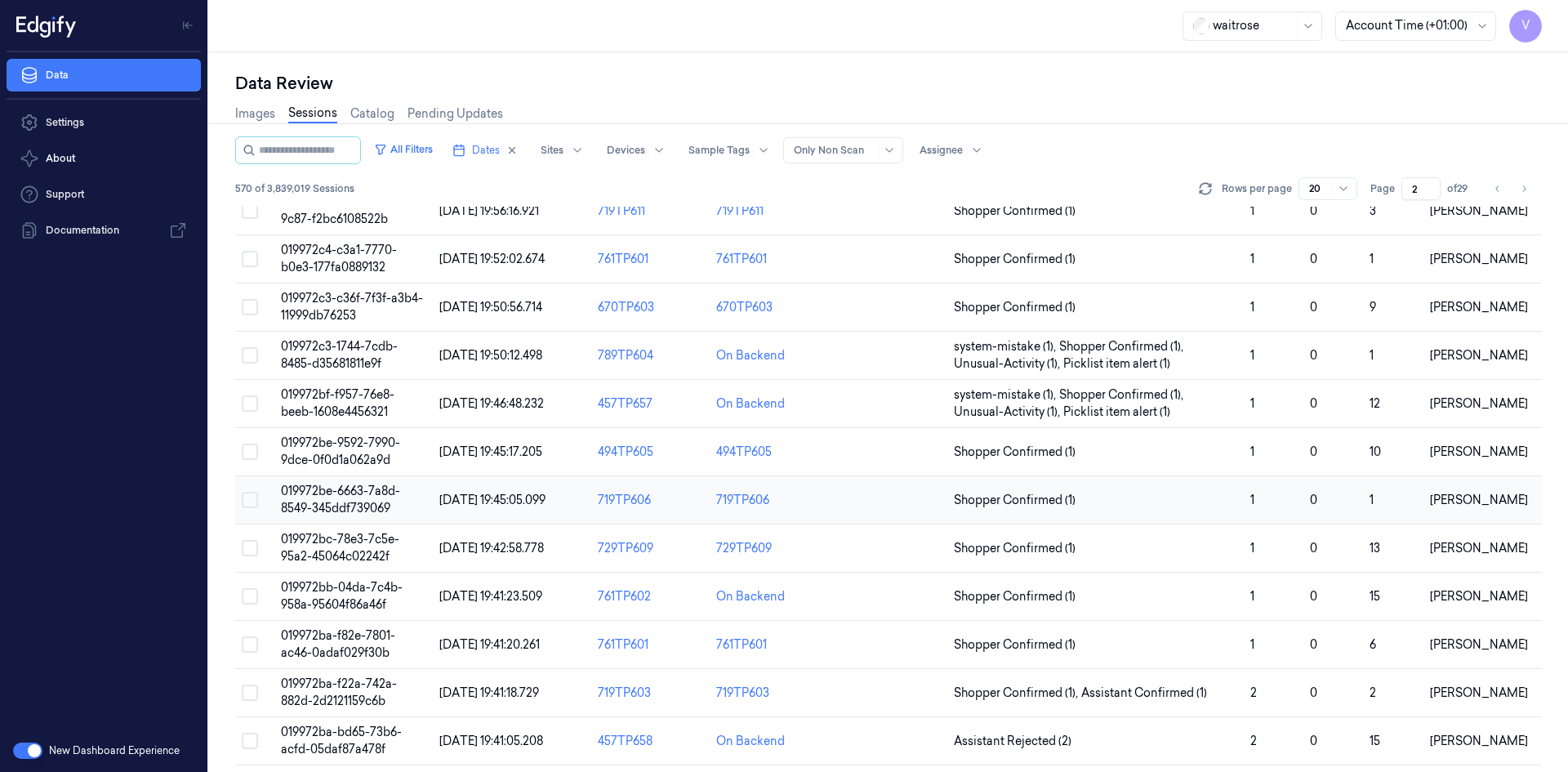
scroll to position [211, 0]
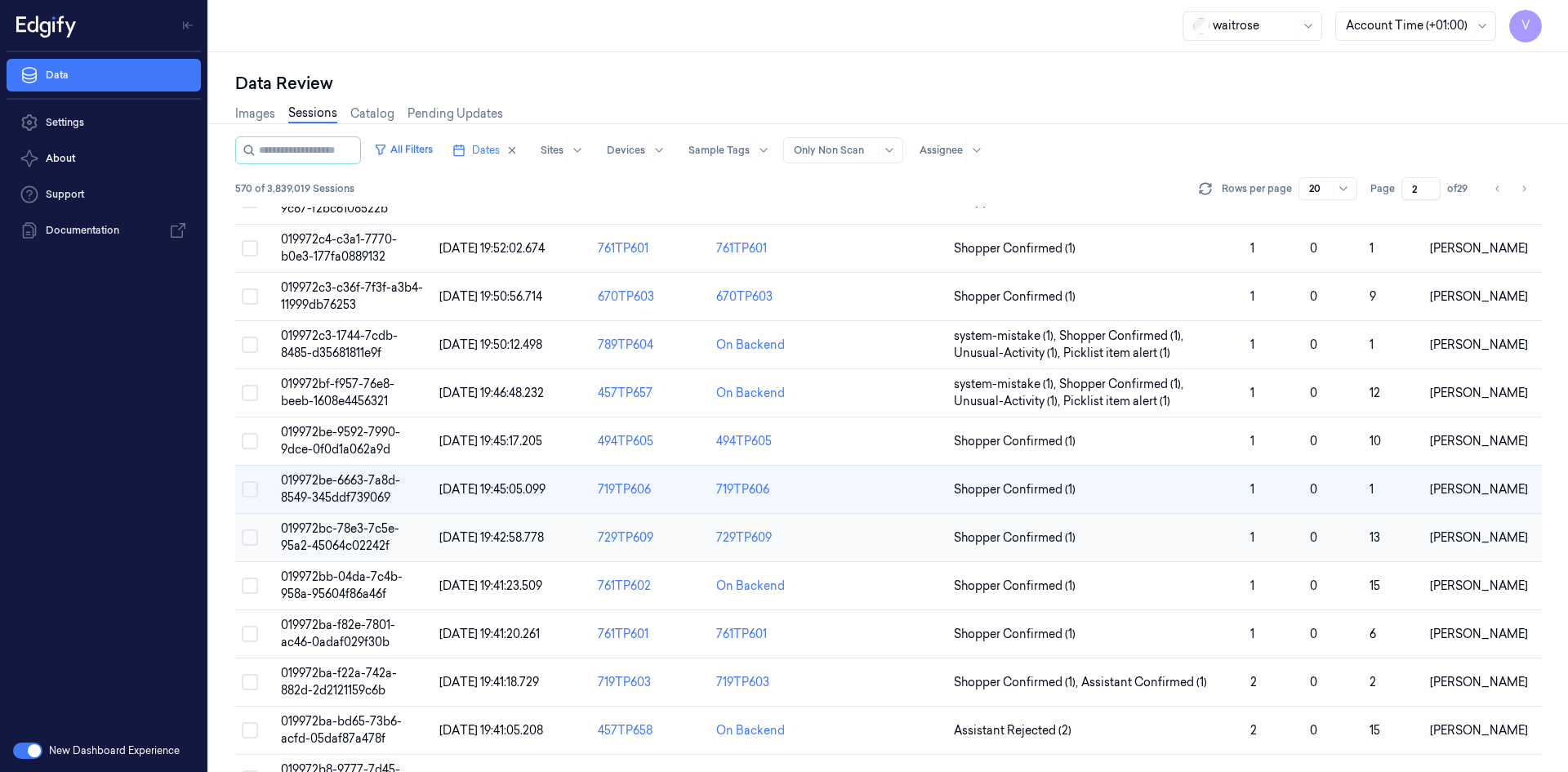
click at [347, 531] on span "019972bc-78e3-7c5e-95a2-45064c02242f" at bounding box center [340, 536] width 118 height 32
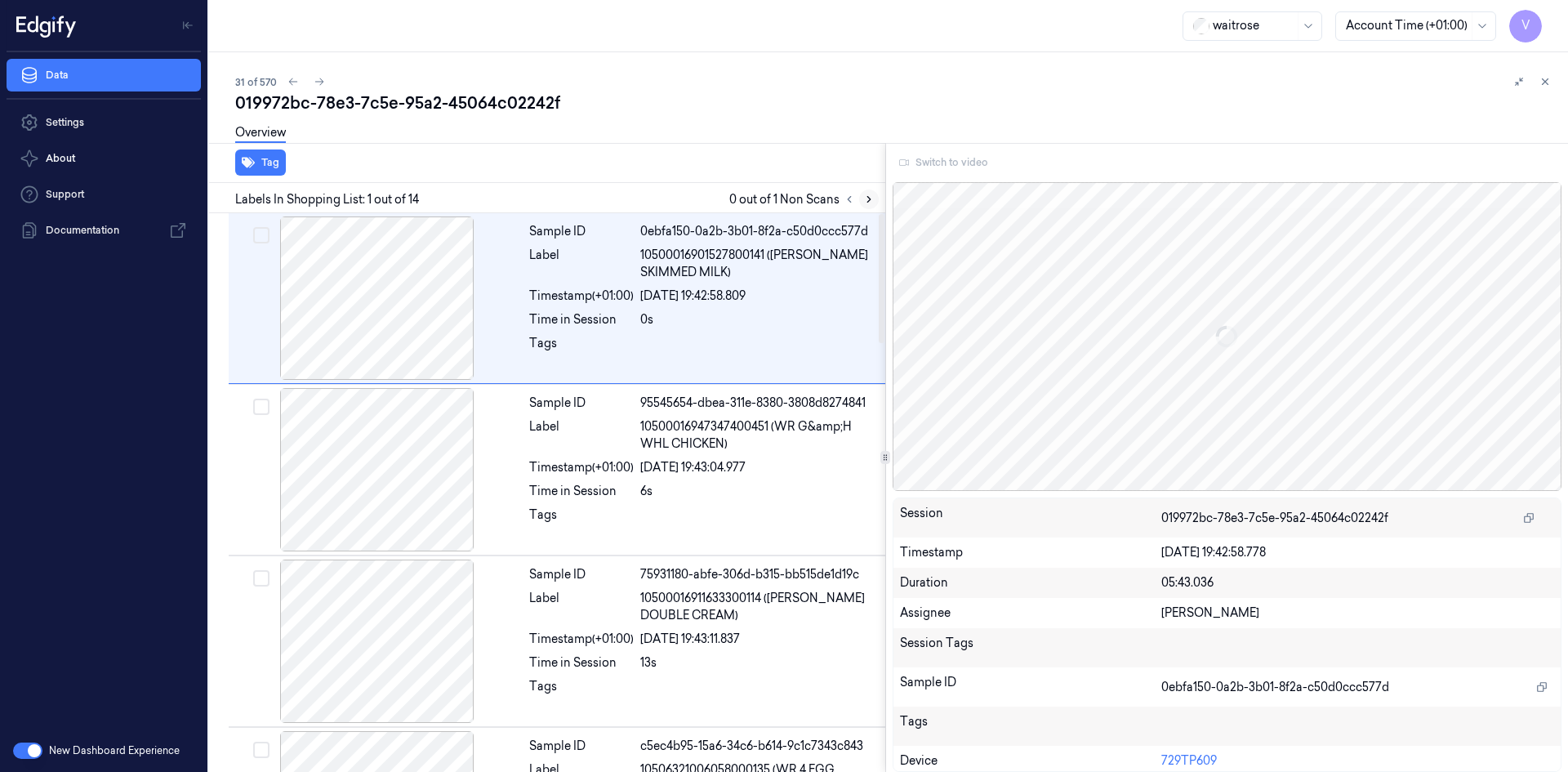
click at [868, 200] on icon at bounding box center [868, 199] width 12 height 12
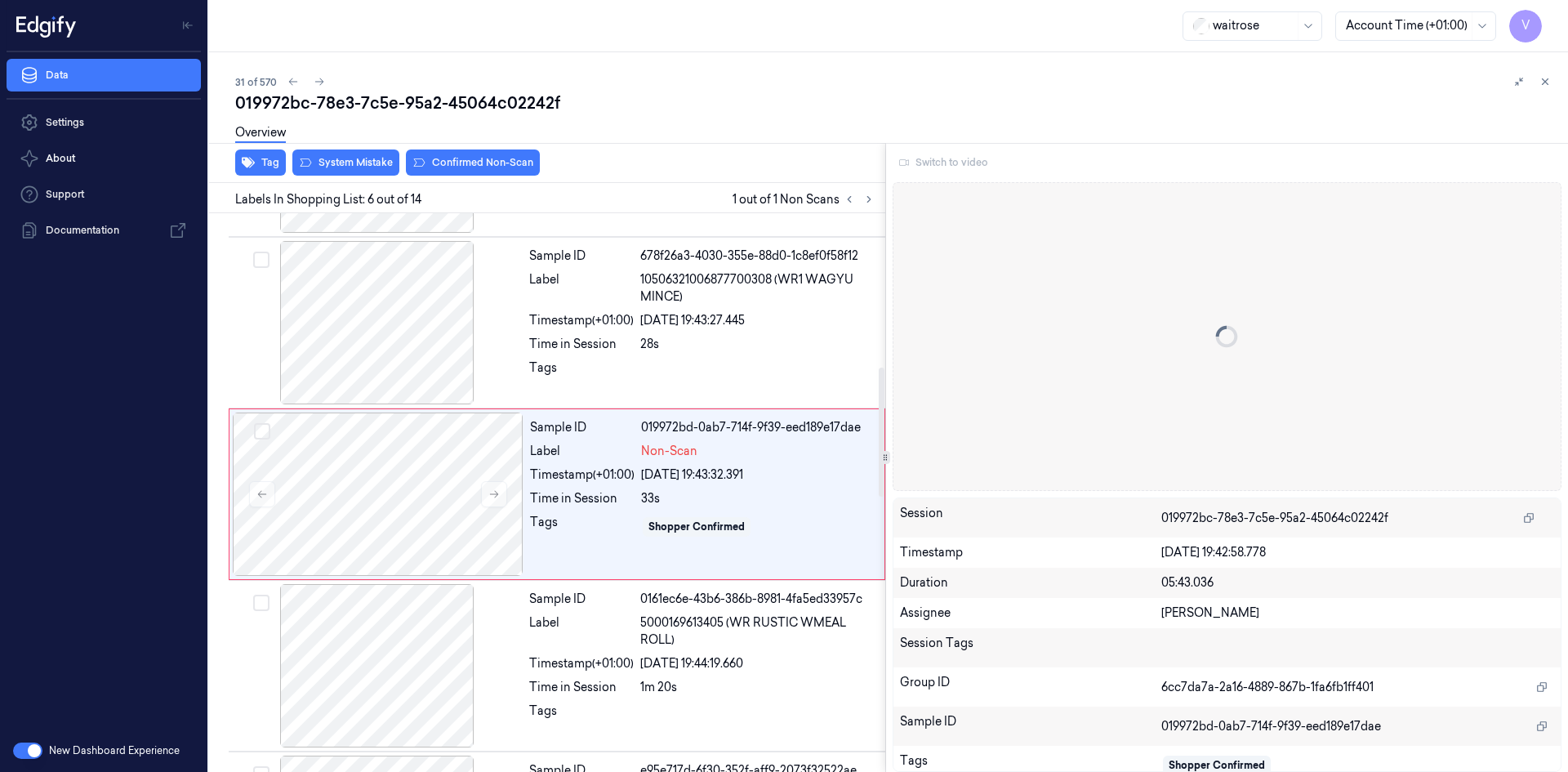
scroll to position [663, 0]
click at [1542, 76] on icon at bounding box center [1544, 82] width 12 height 12
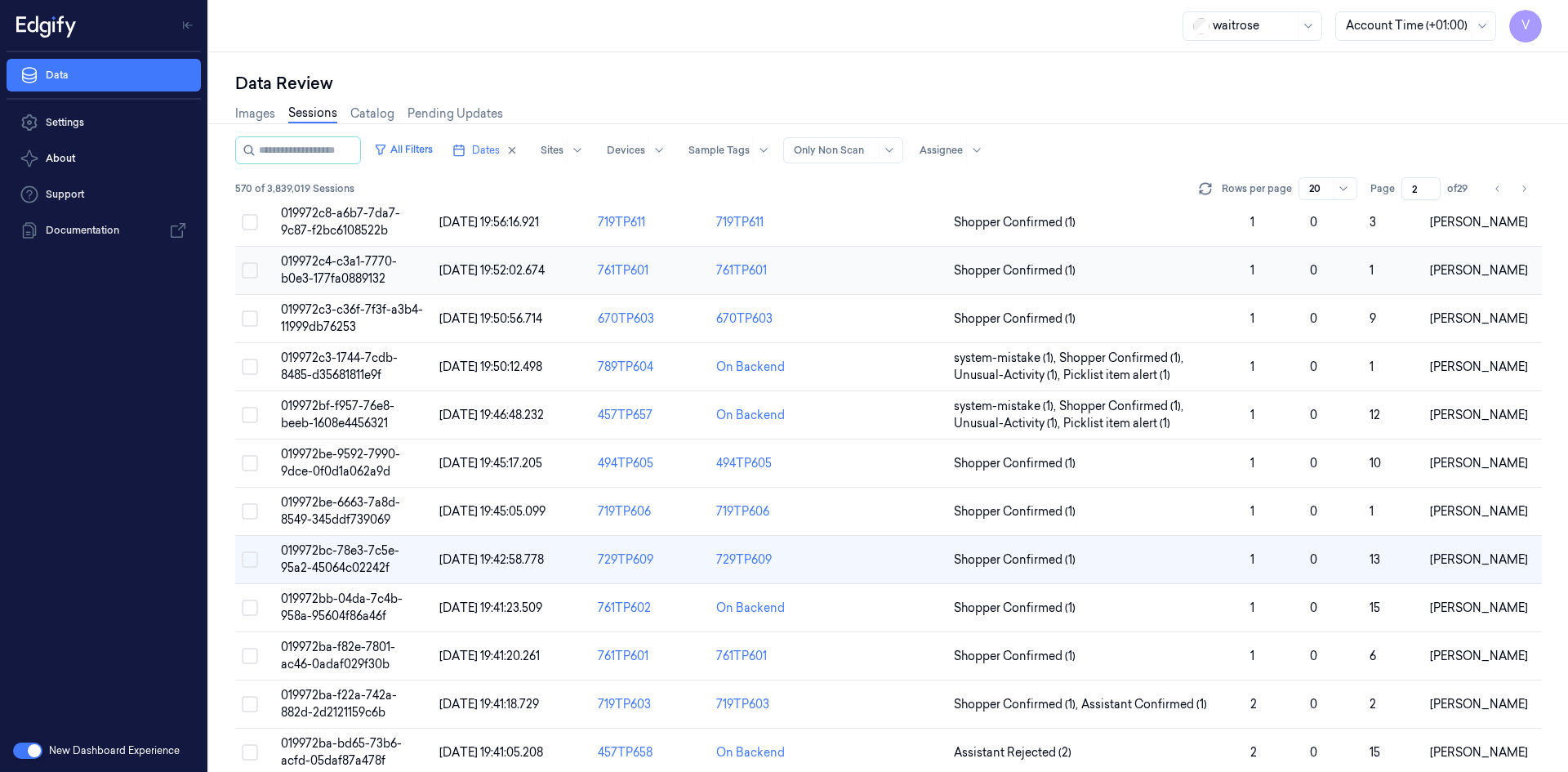
scroll to position [259, 0]
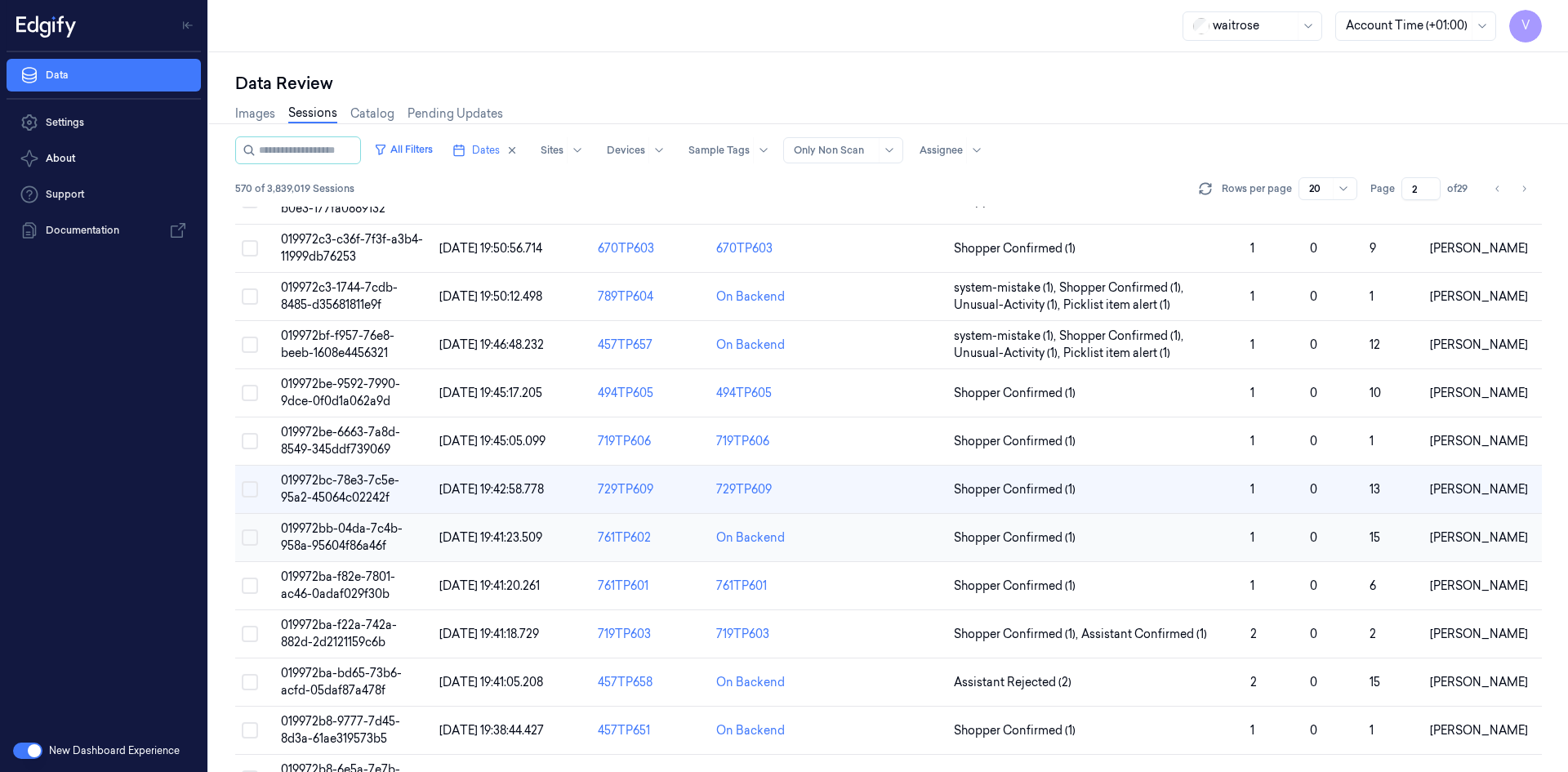
click at [344, 534] on span "019972bb-04da-7c4b-958a-95604f86a46f" at bounding box center [342, 536] width 122 height 32
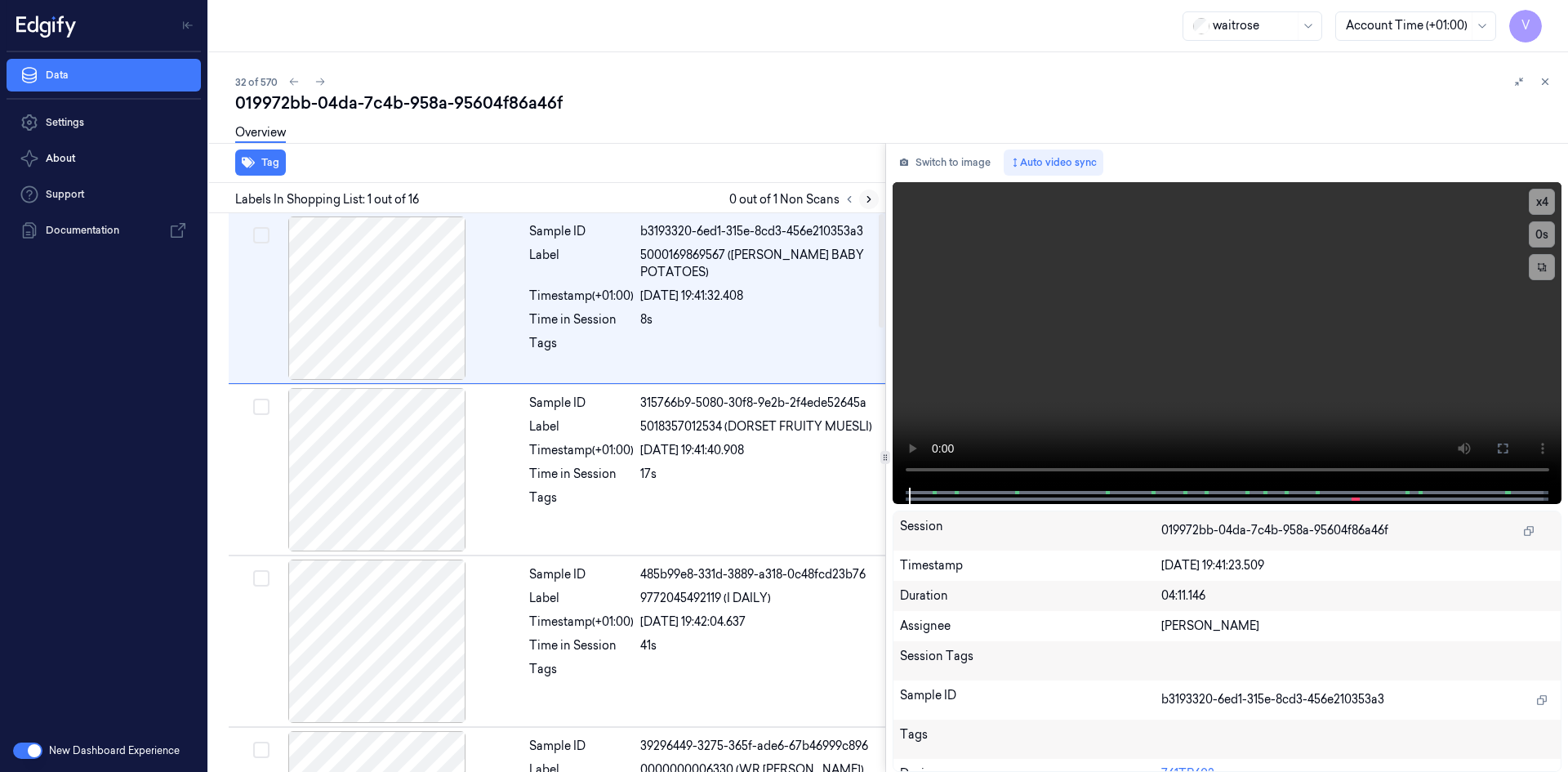
click at [874, 202] on icon at bounding box center [868, 199] width 12 height 12
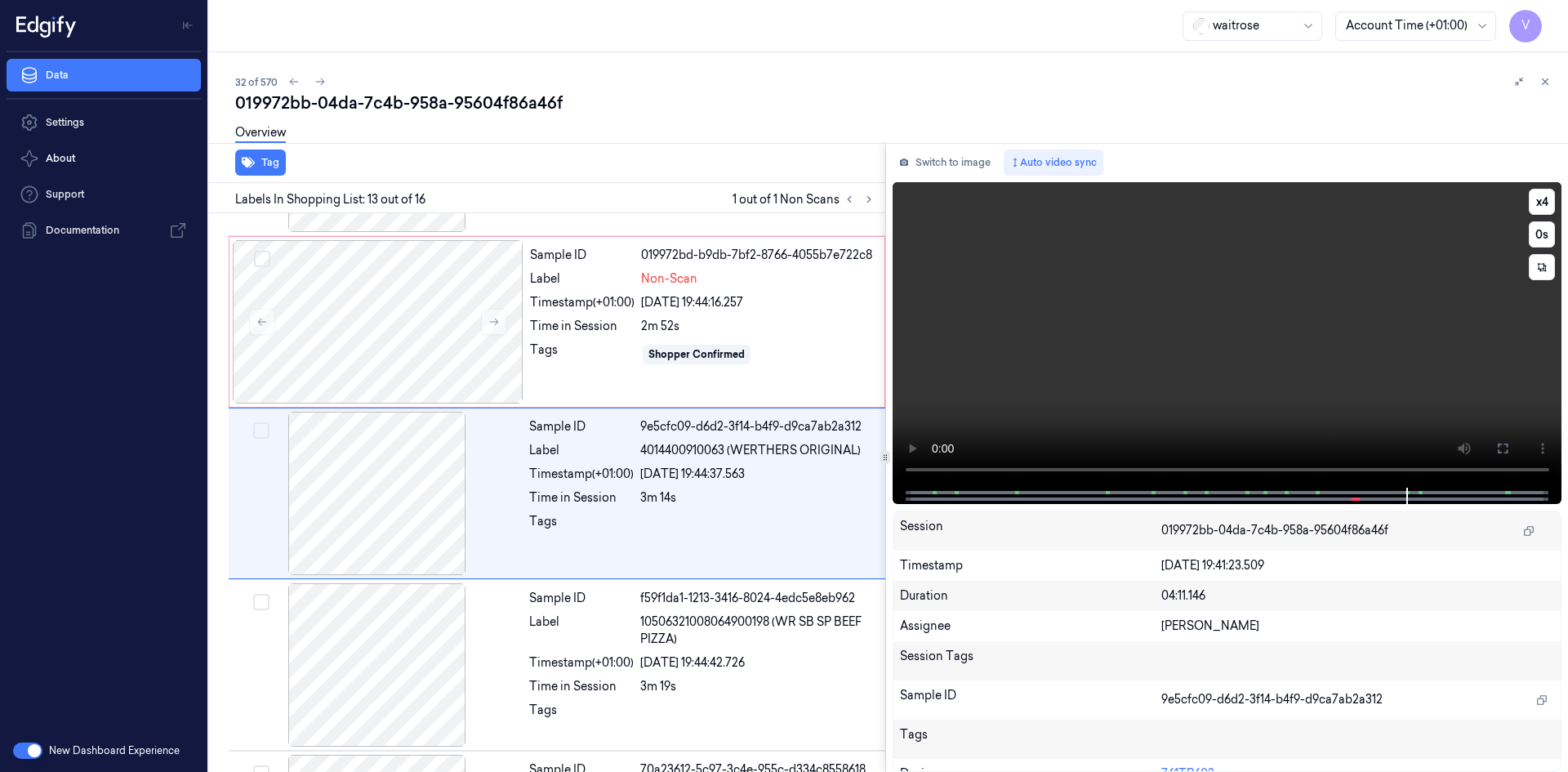
scroll to position [1864, 0]
click at [449, 272] on div at bounding box center [378, 321] width 291 height 164
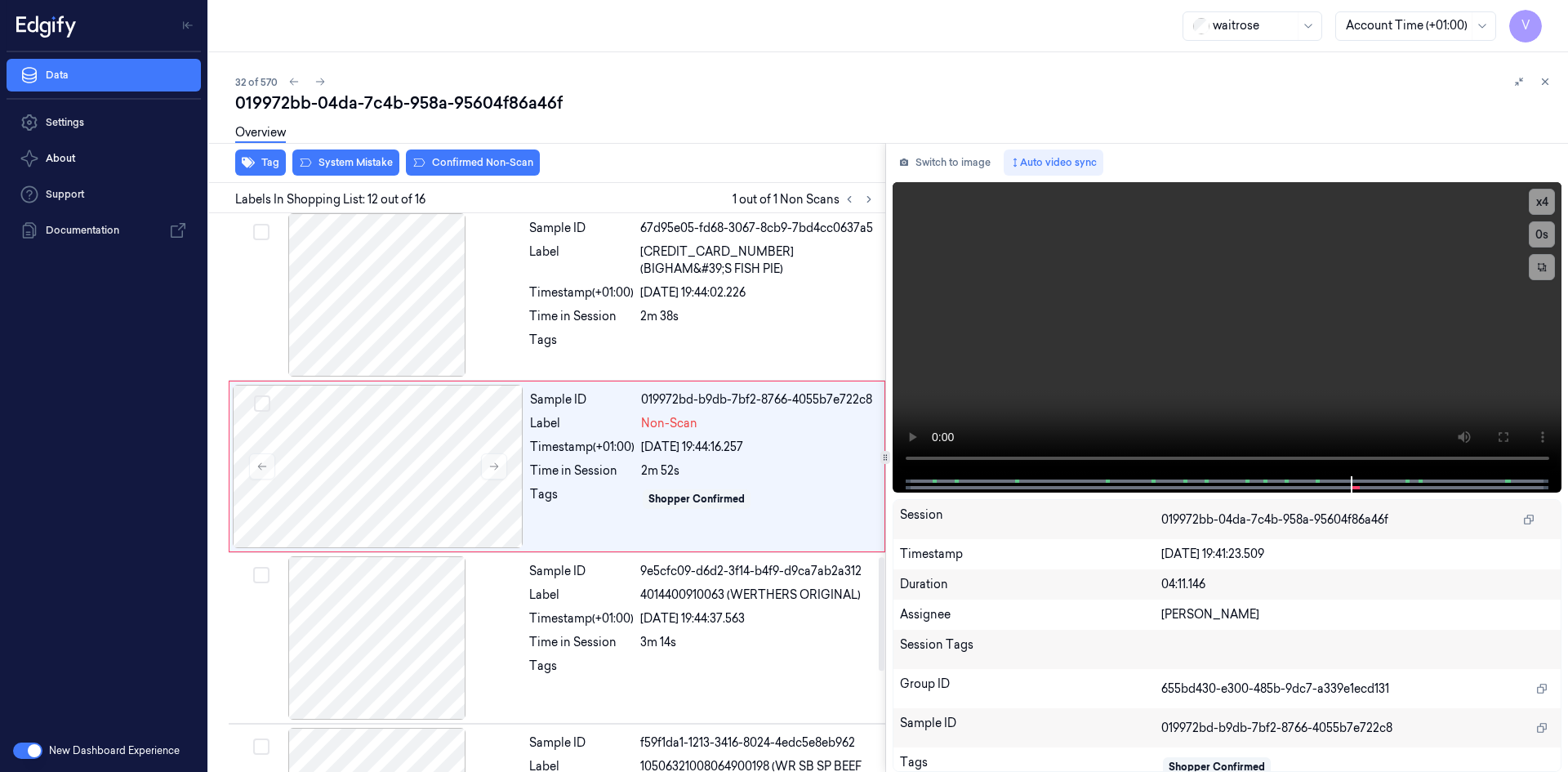
scroll to position [1692, 0]
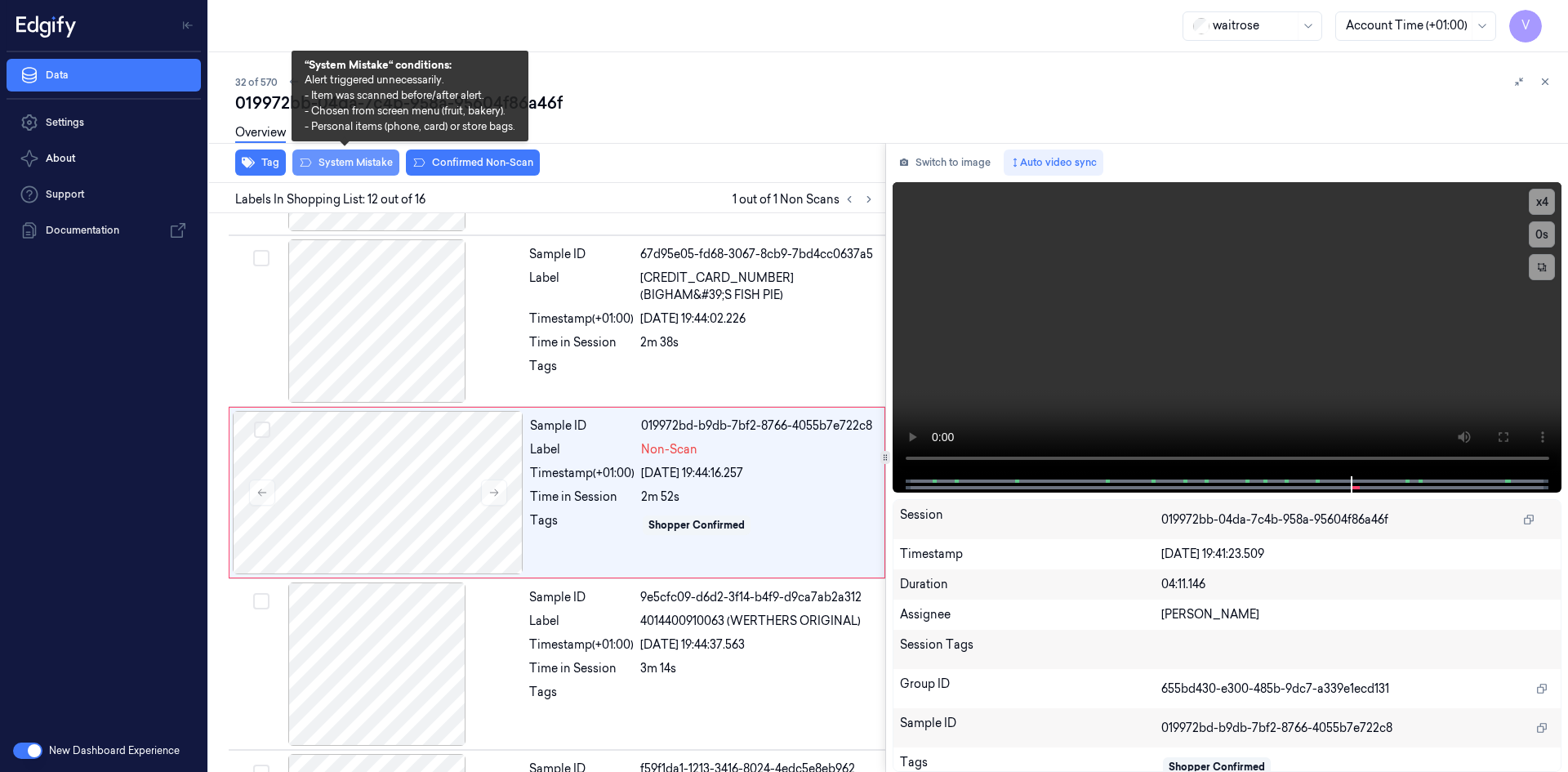
click at [367, 162] on button "System Mistake" at bounding box center [346, 162] width 107 height 26
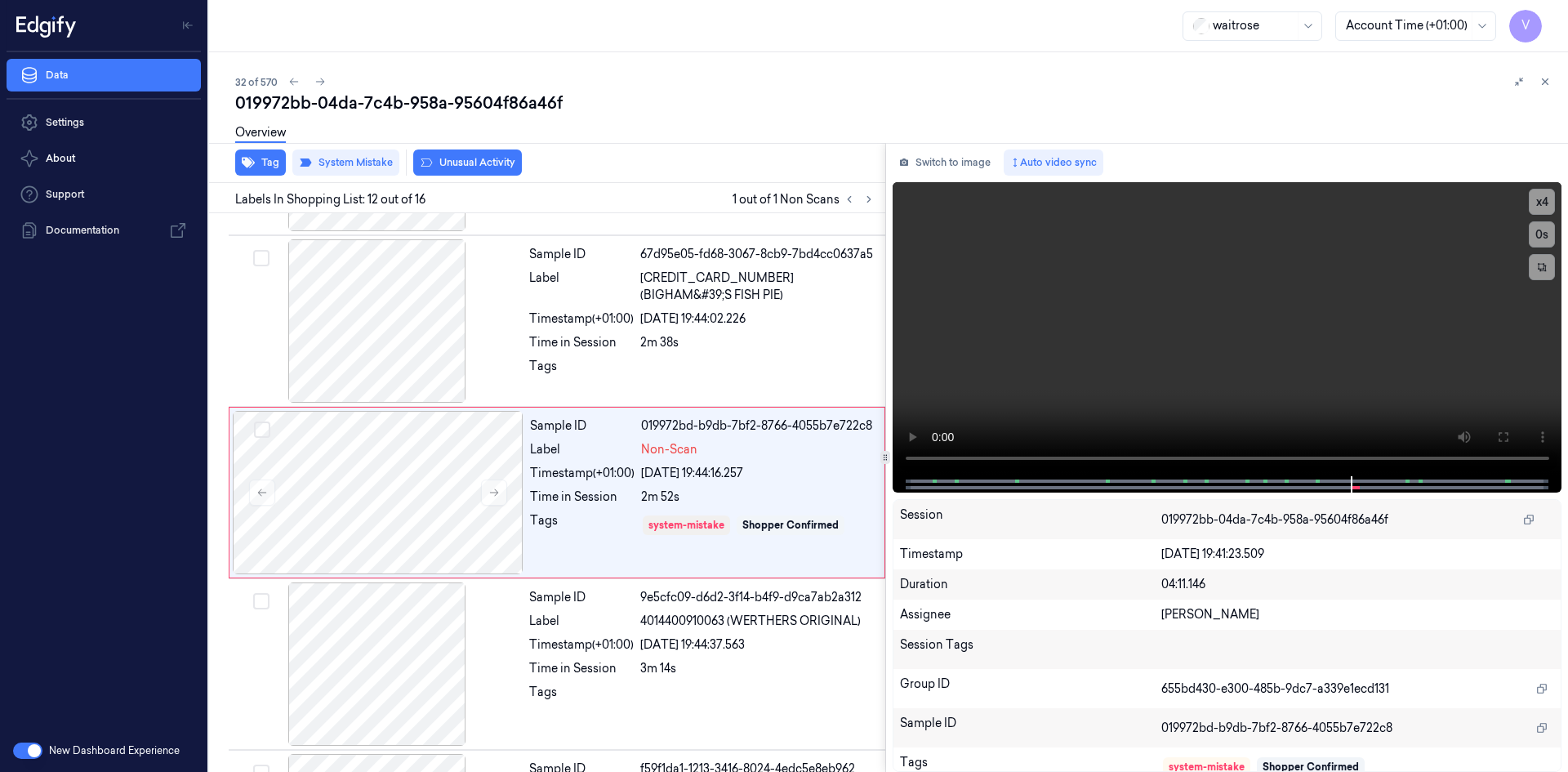
click at [470, 166] on button "Unusual Activity" at bounding box center [467, 162] width 108 height 26
click at [1548, 79] on icon at bounding box center [1544, 82] width 12 height 12
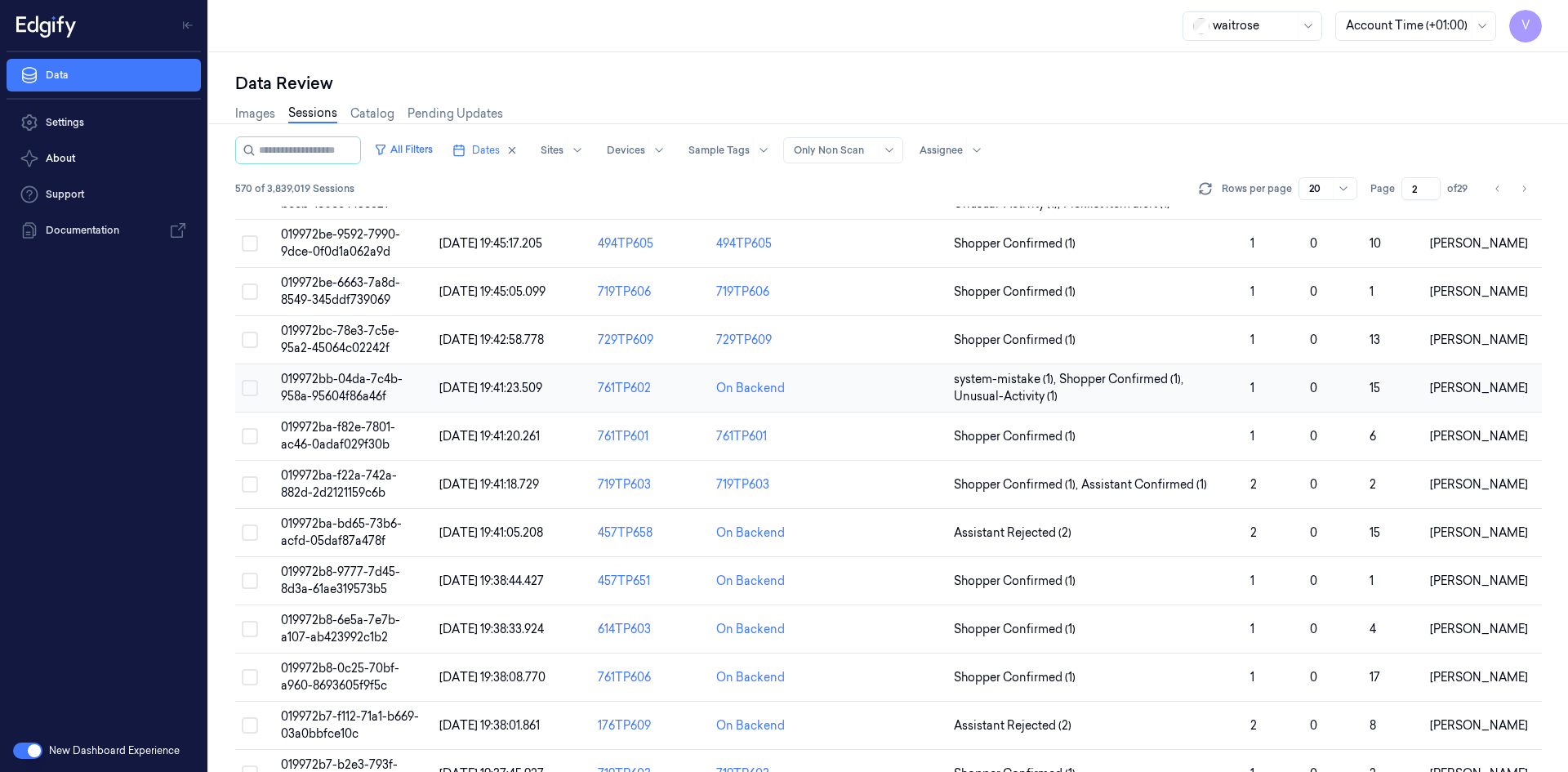
scroll to position [307, 0]
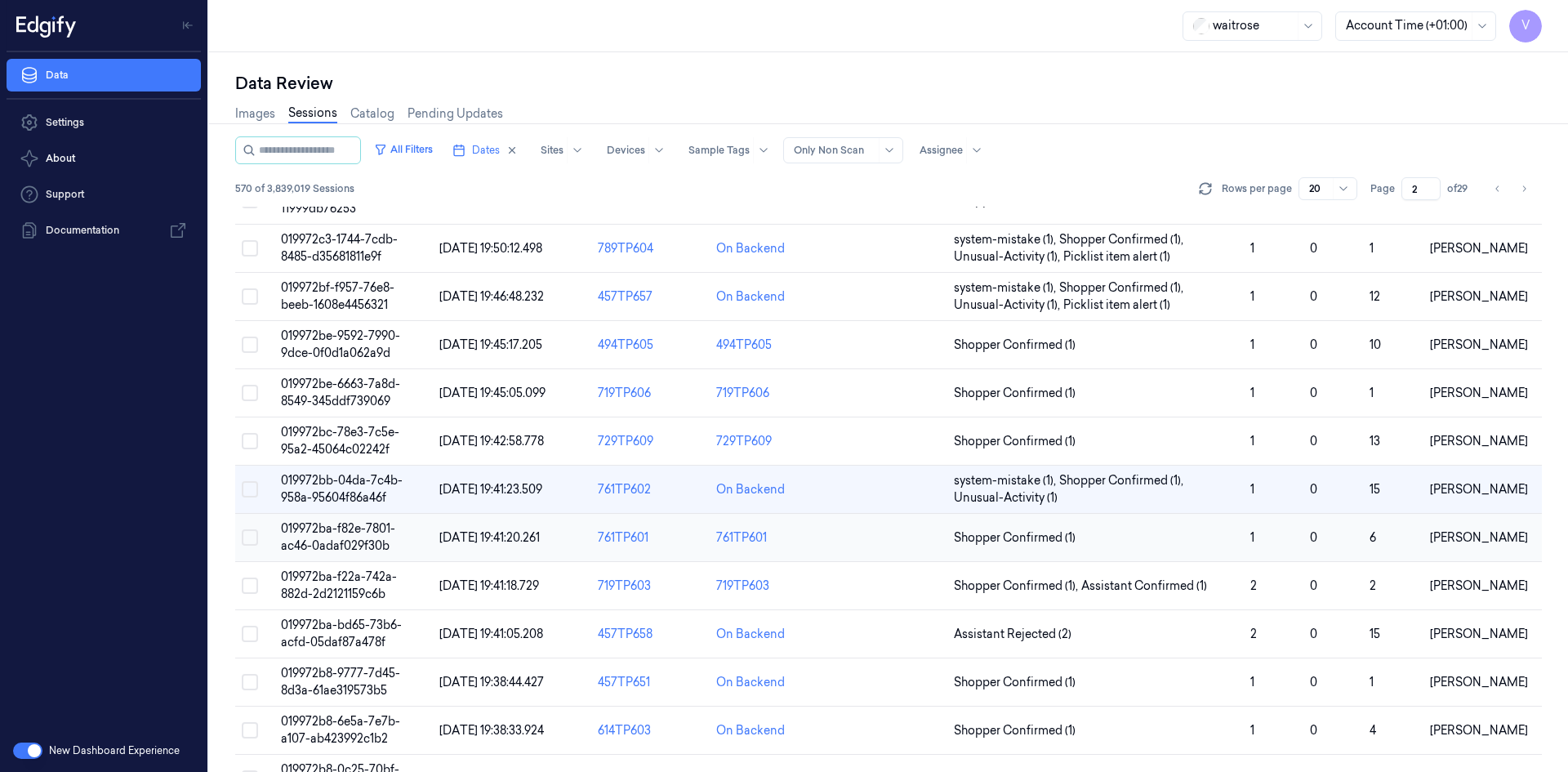
click at [310, 536] on td "019972ba-f82e-7801-ac46-0adaf029f30b" at bounding box center [354, 537] width 158 height 48
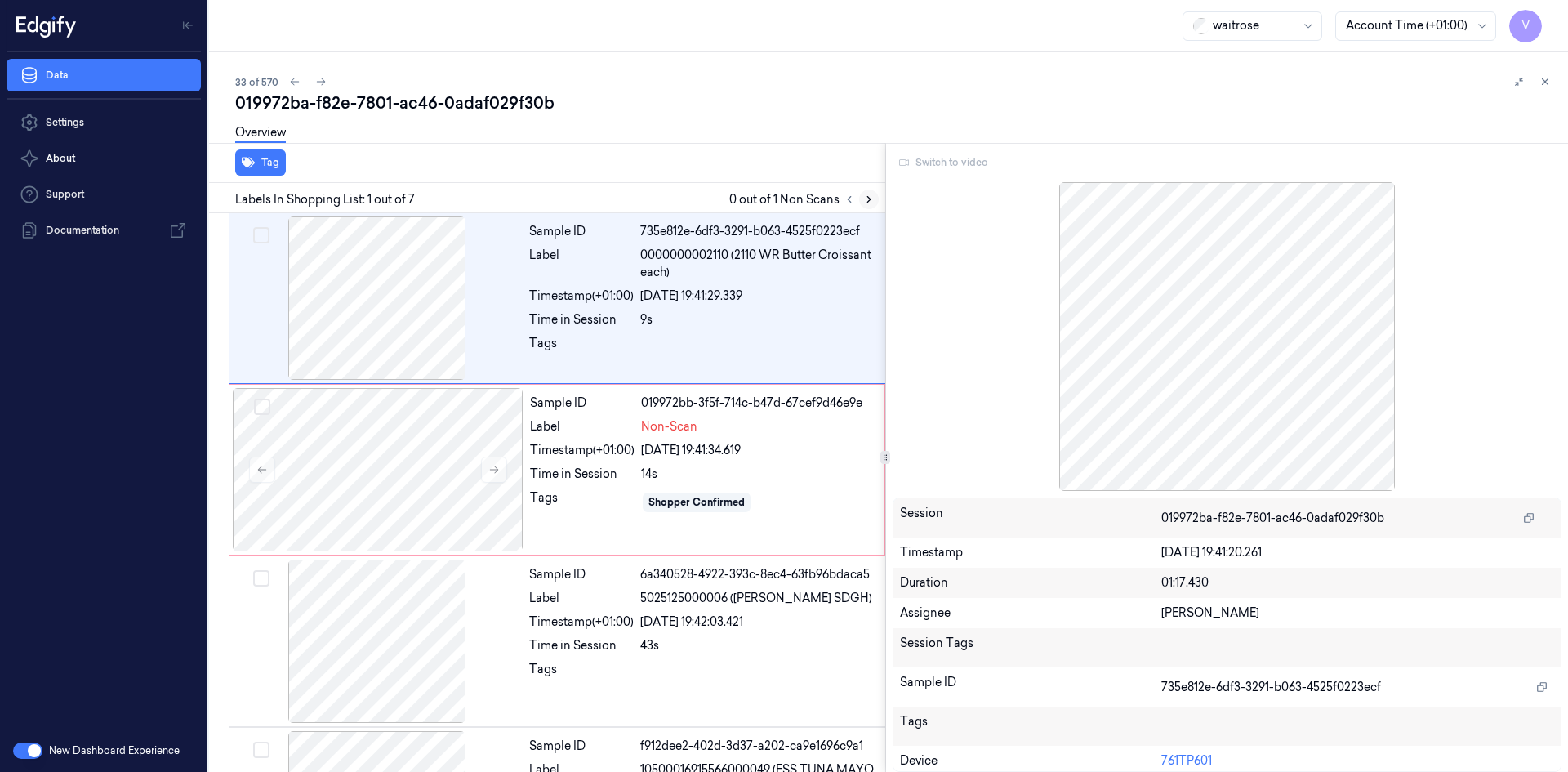
click at [868, 202] on icon at bounding box center [869, 199] width 4 height 5
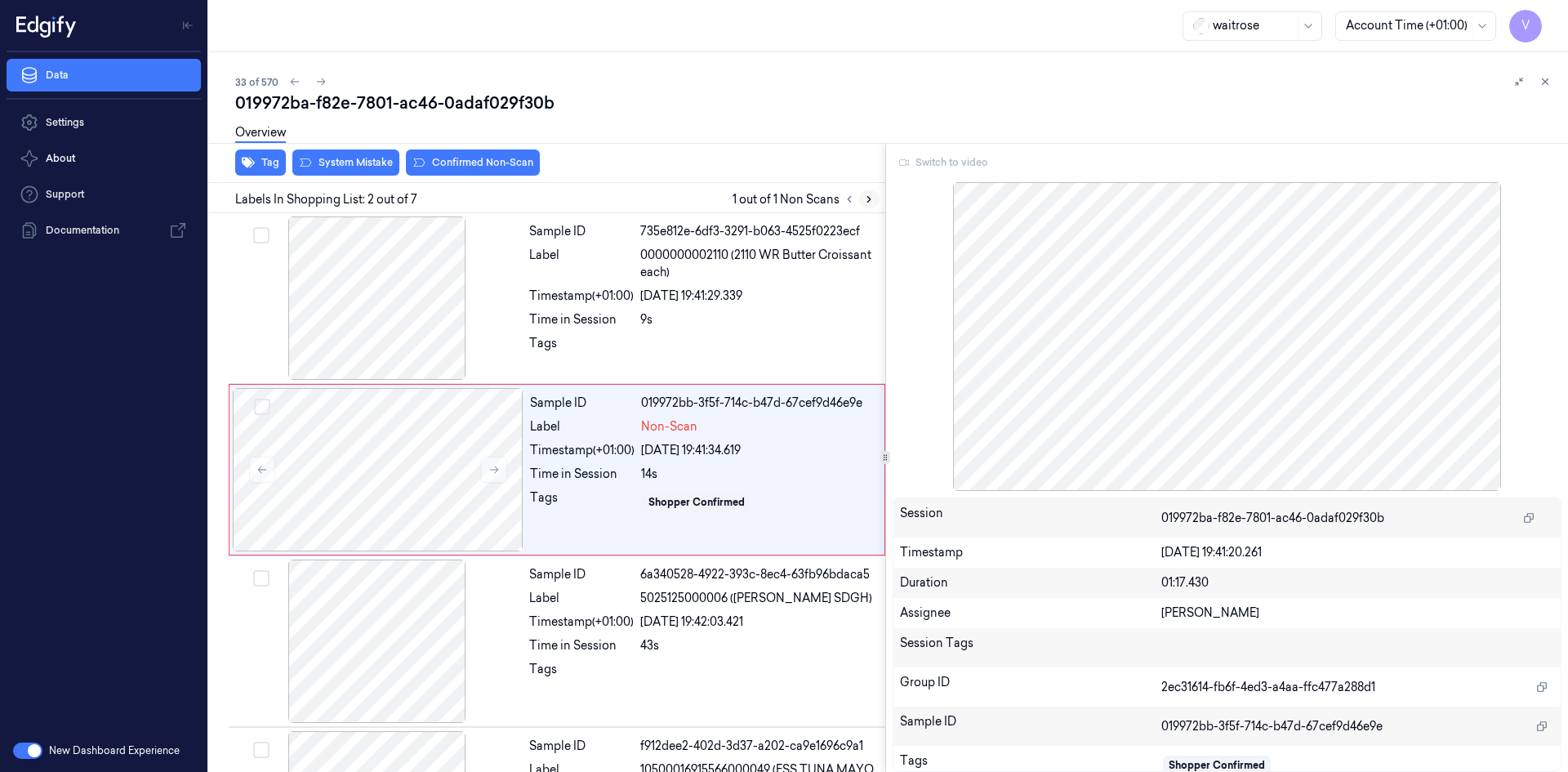
click at [868, 202] on icon at bounding box center [869, 199] width 4 height 5
click at [1544, 81] on icon at bounding box center [1544, 82] width 12 height 12
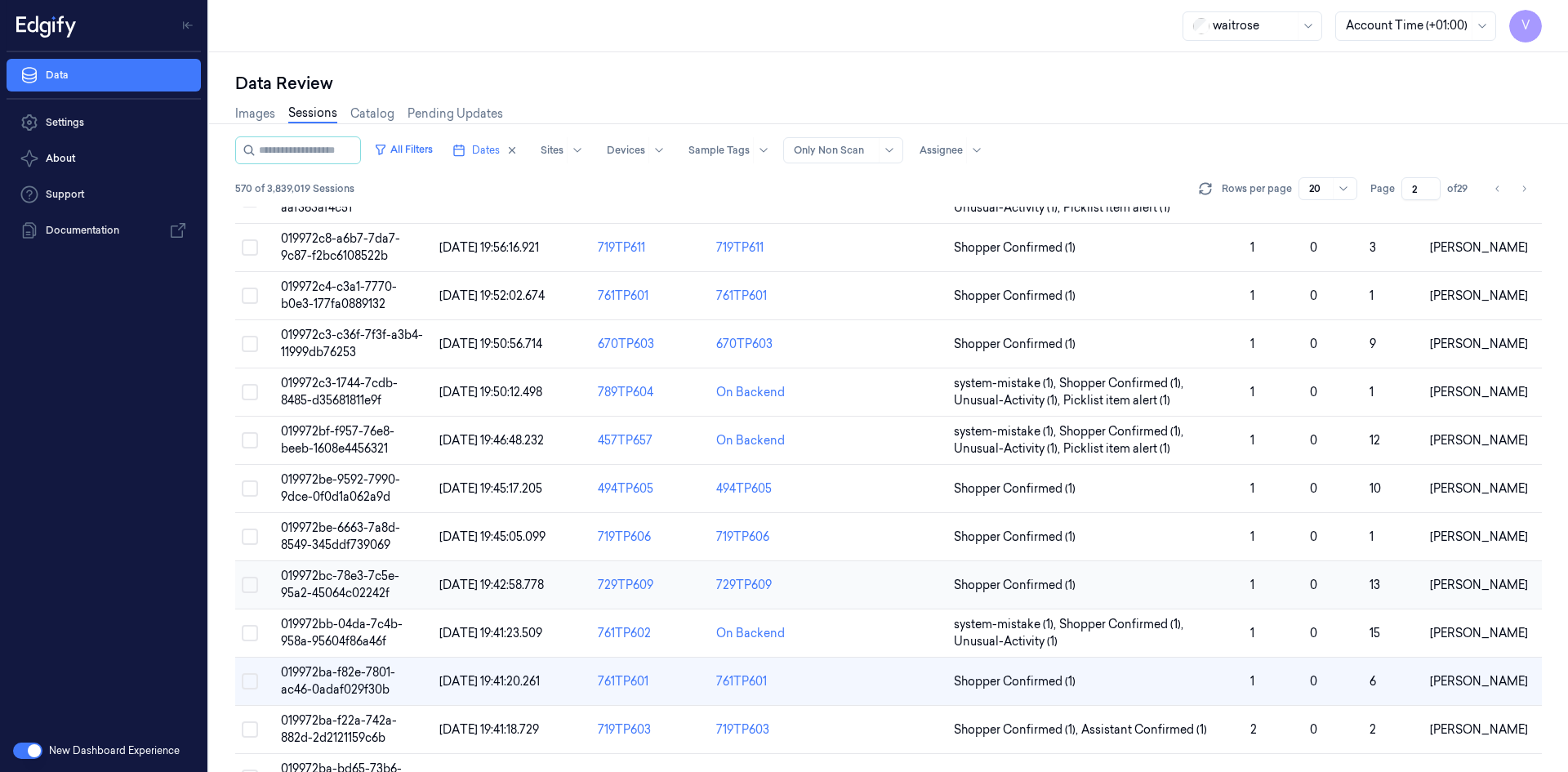
scroll to position [356, 0]
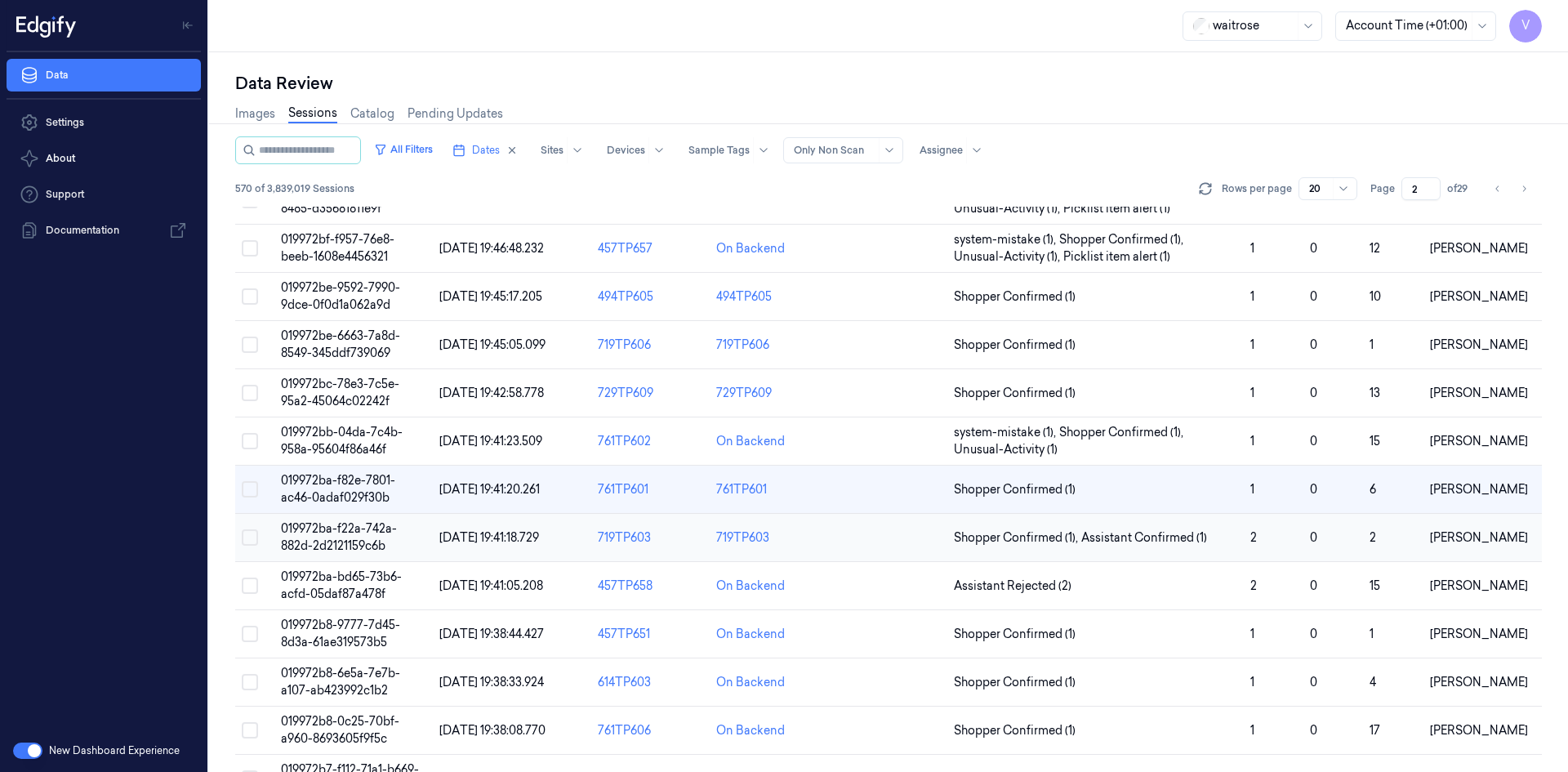
click at [349, 533] on span "019972ba-f22a-742a-882d-2d2121159c6b" at bounding box center [339, 536] width 116 height 32
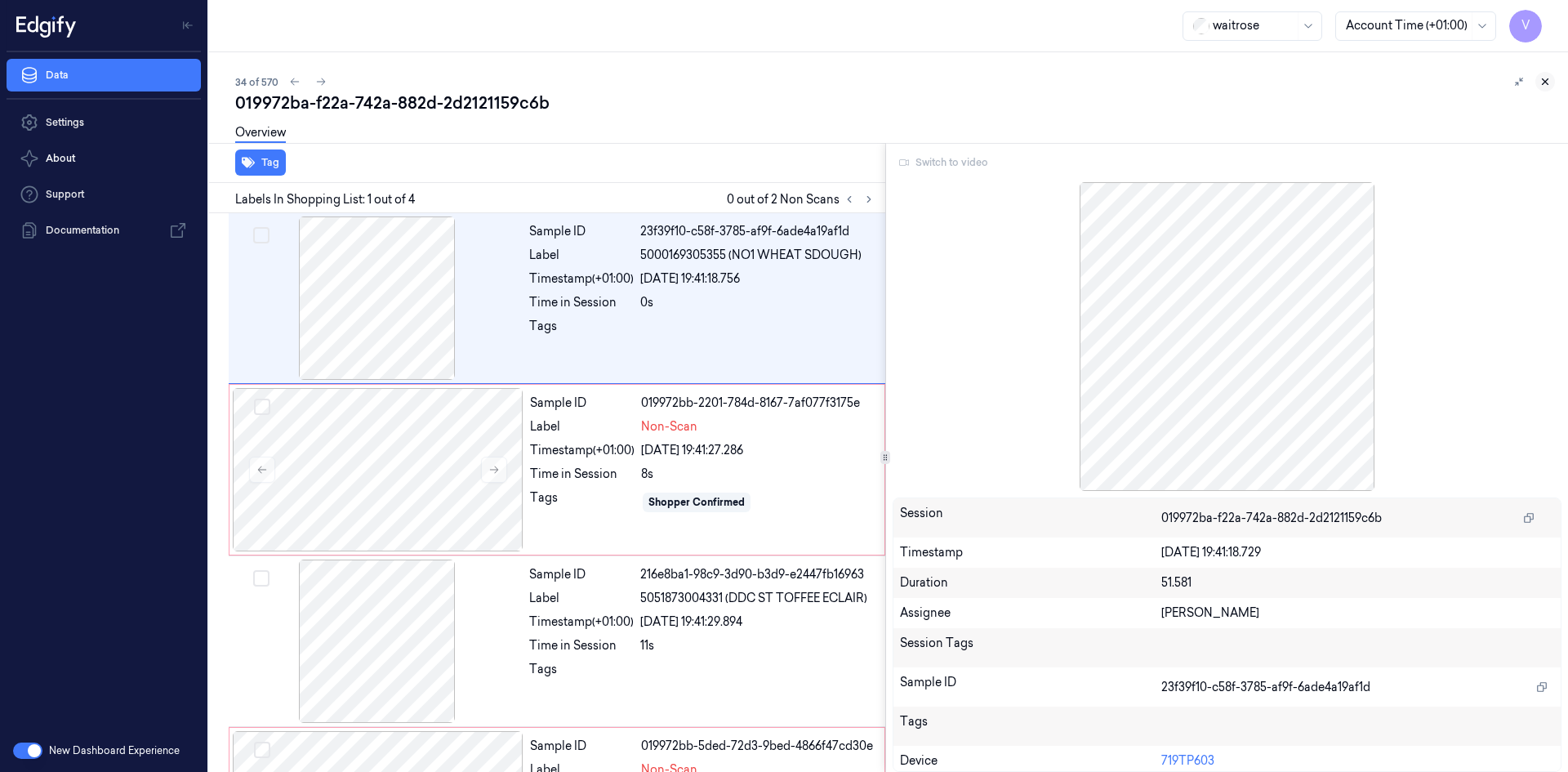
click at [1545, 83] on icon at bounding box center [1545, 82] width 5 height 5
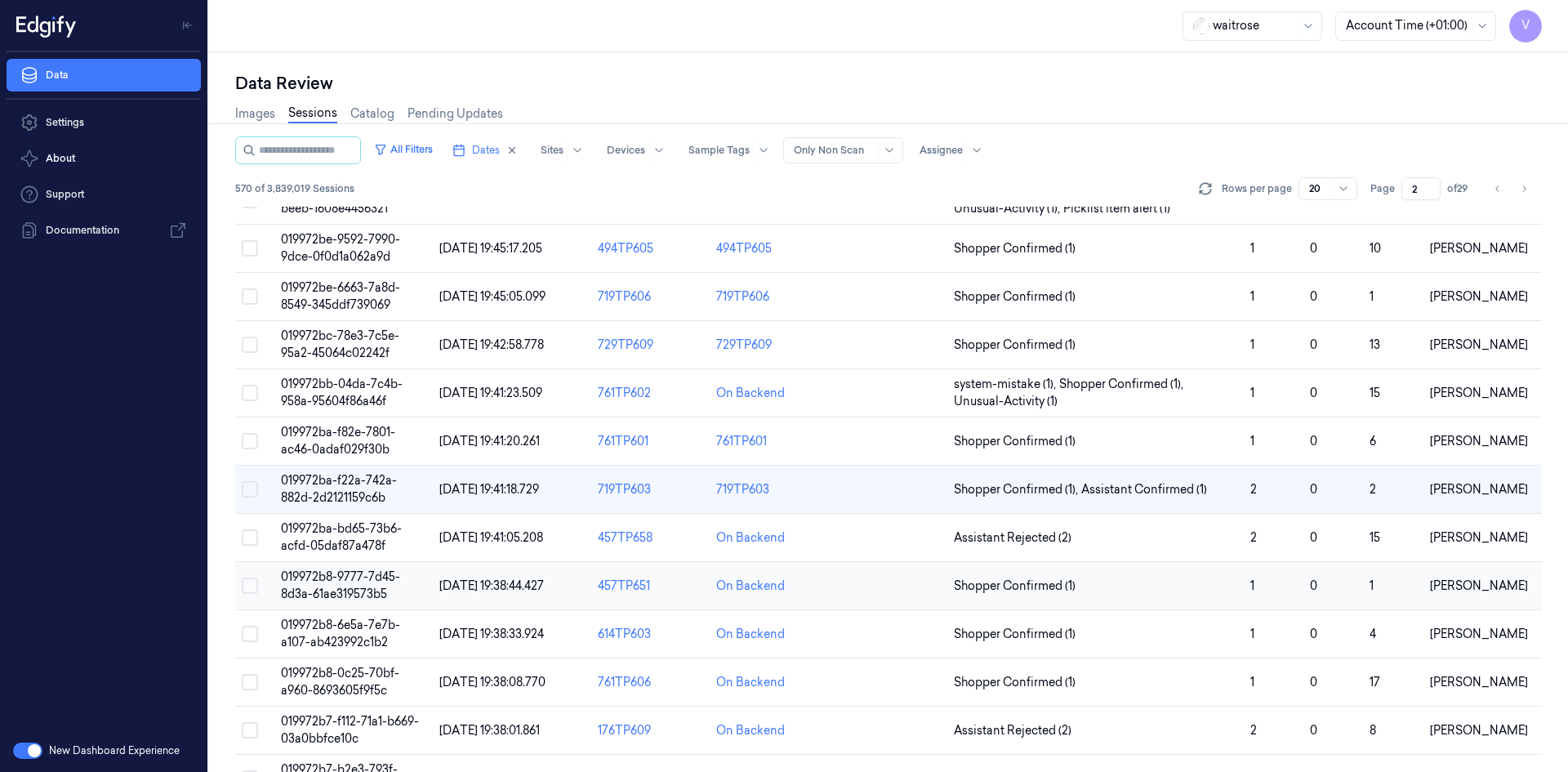
scroll to position [446, 0]
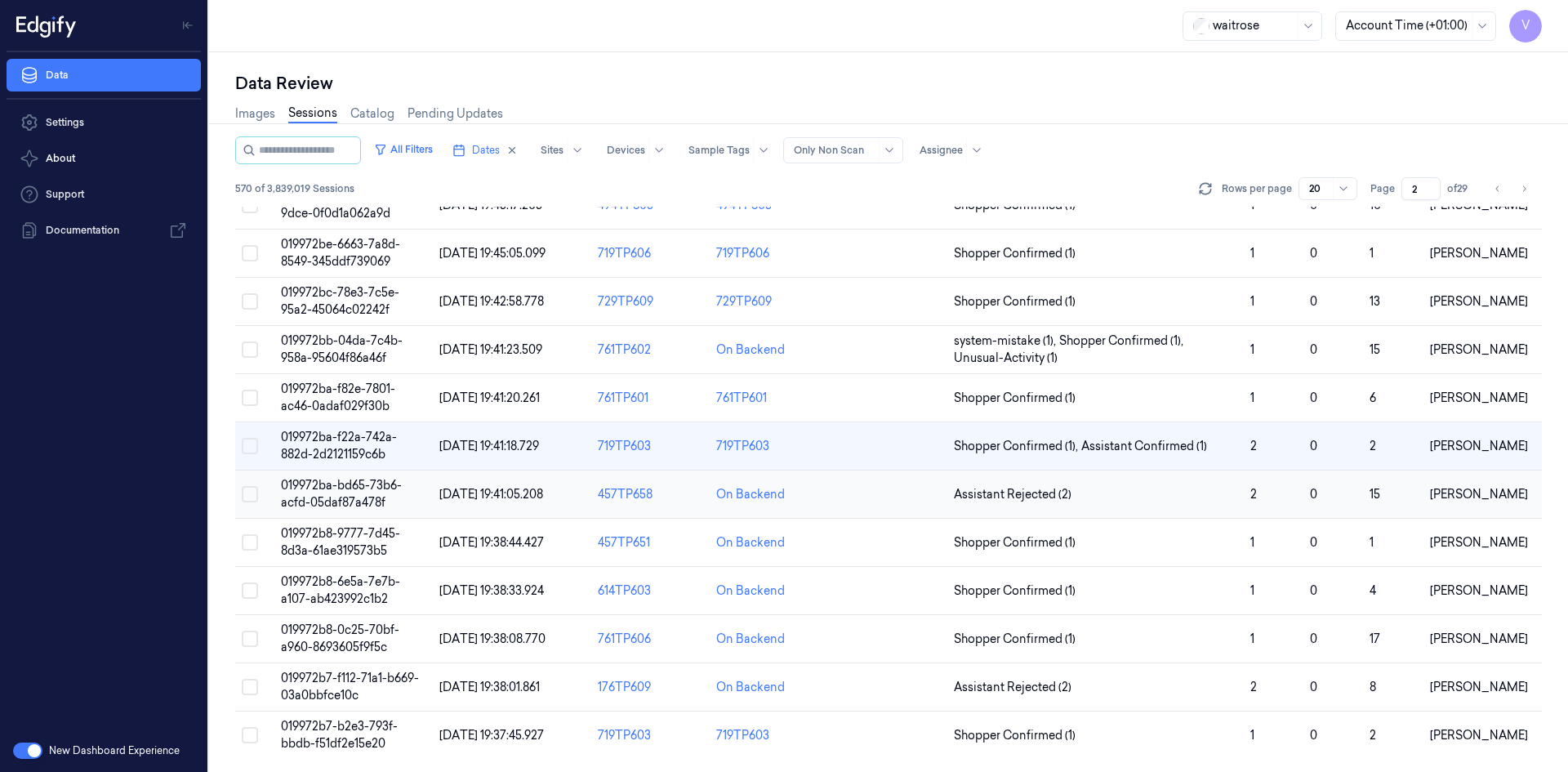
click at [354, 495] on span "019972ba-bd65-73b6-acfd-05daf87a478f" at bounding box center [341, 493] width 121 height 32
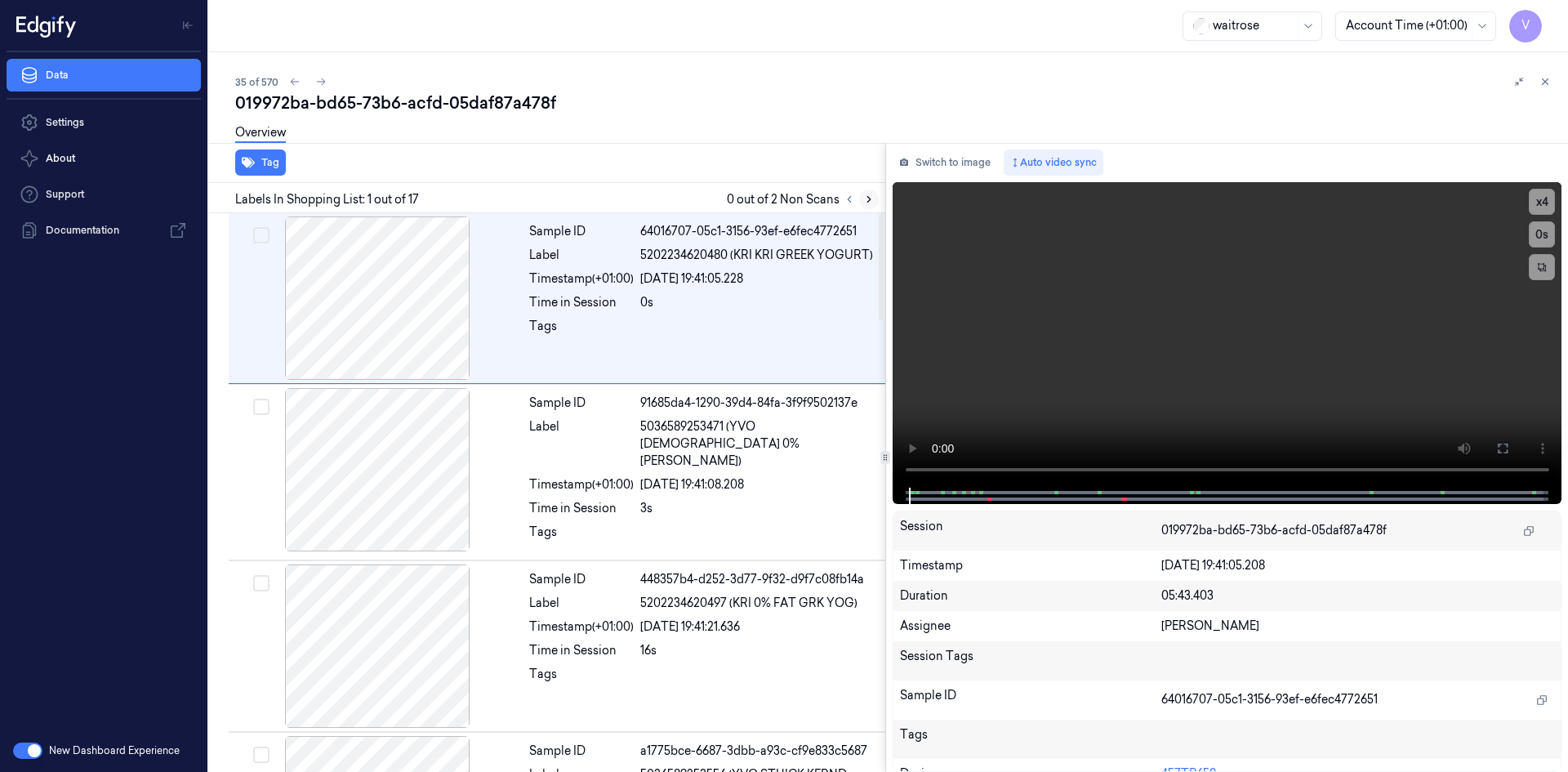
click at [863, 196] on icon at bounding box center [868, 199] width 12 height 12
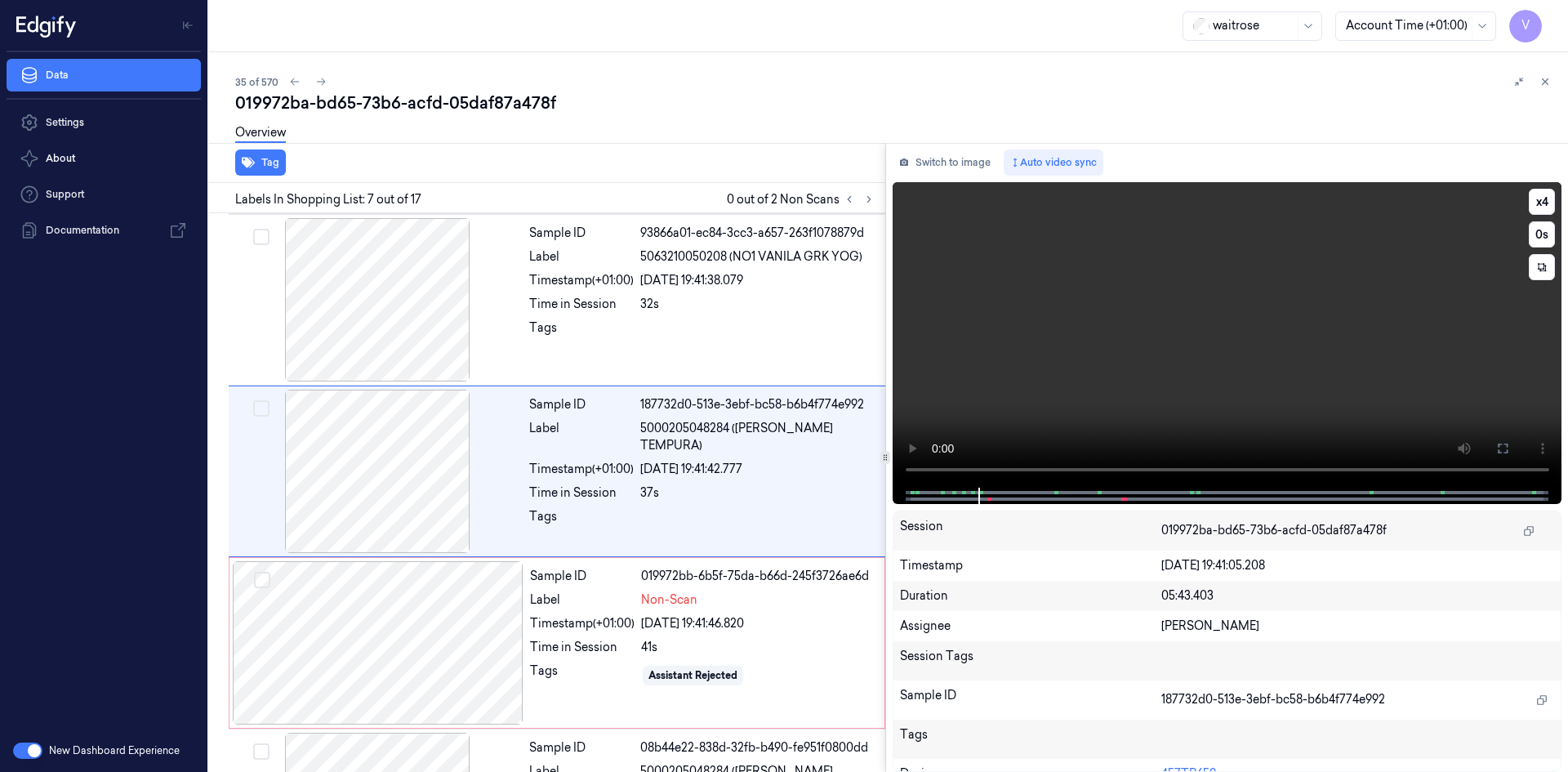
scroll to position [835, 0]
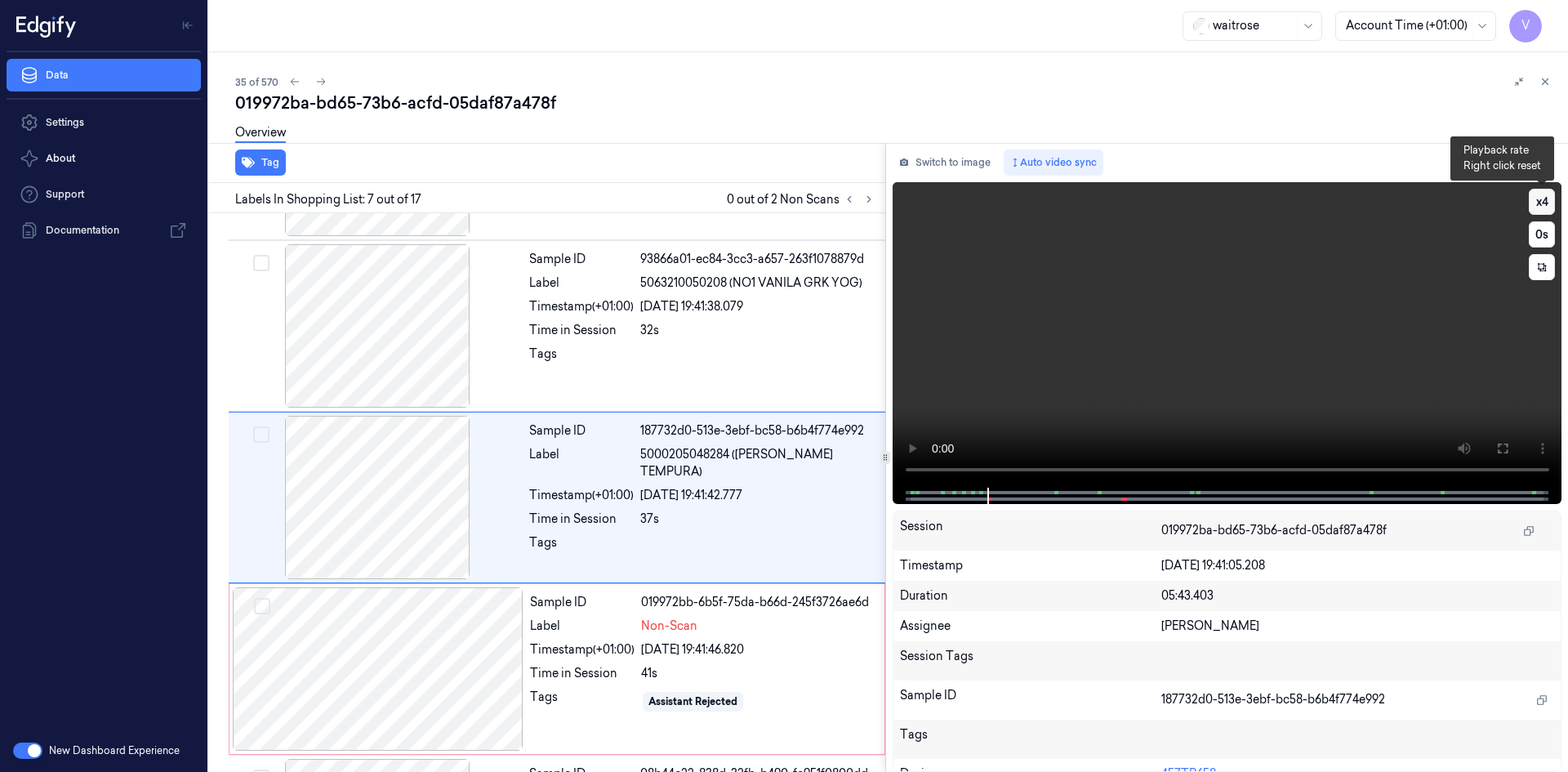
click at [1544, 205] on button "x 4" at bounding box center [1542, 201] width 26 height 26
click at [1543, 206] on button "x 1" at bounding box center [1542, 201] width 26 height 26
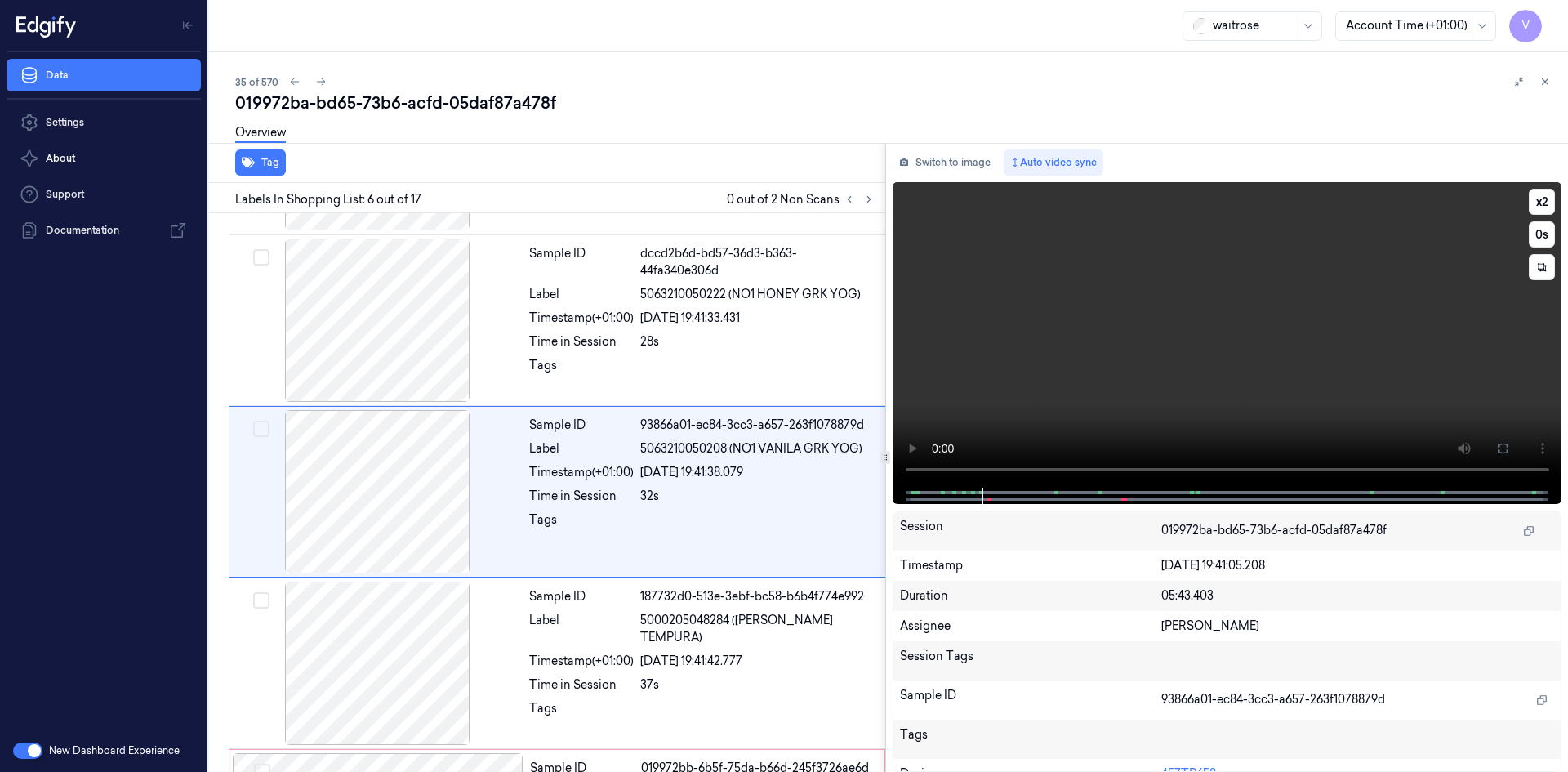
scroll to position [663, 0]
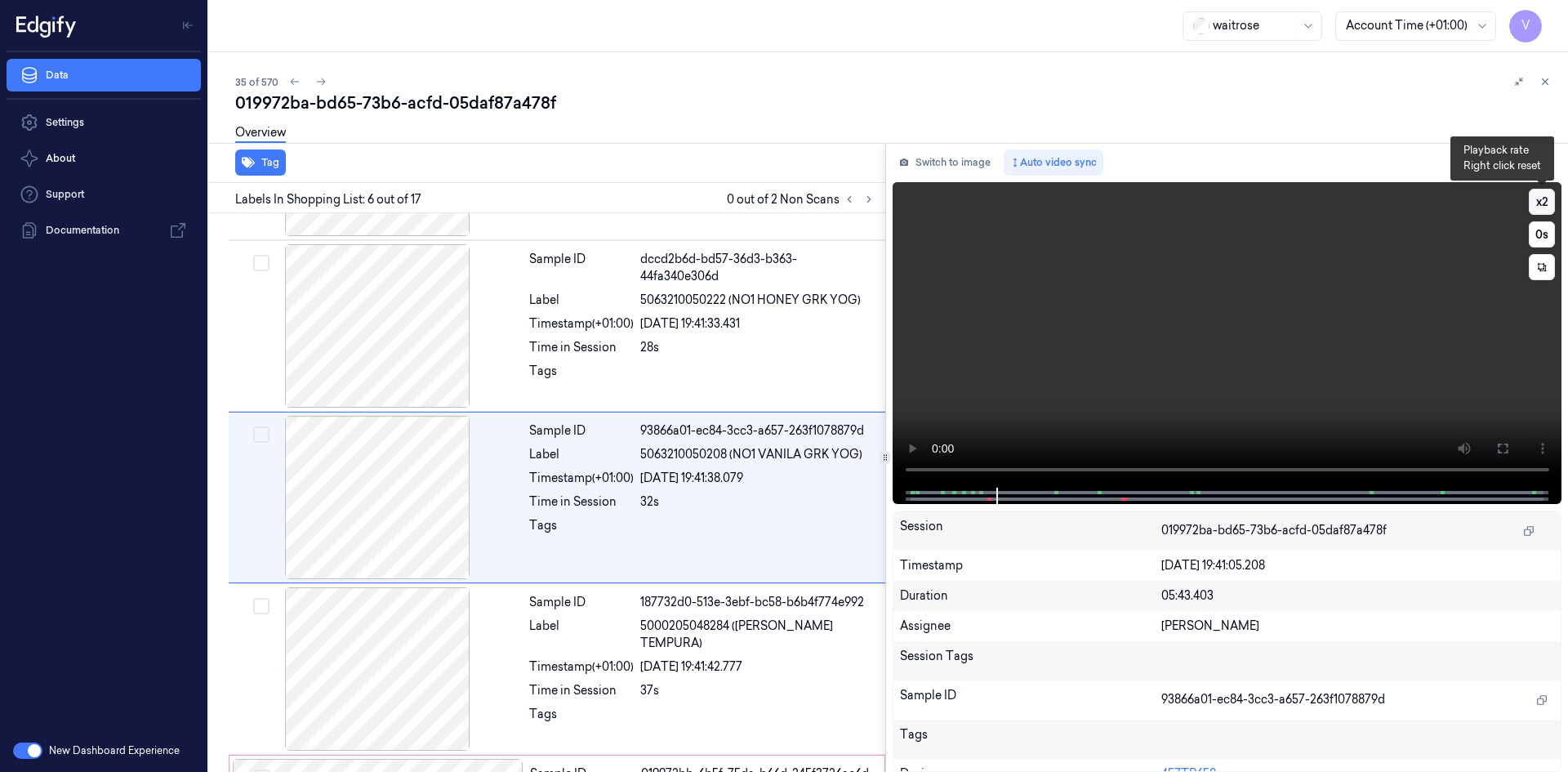
click at [1540, 197] on button "x 2" at bounding box center [1542, 201] width 26 height 26
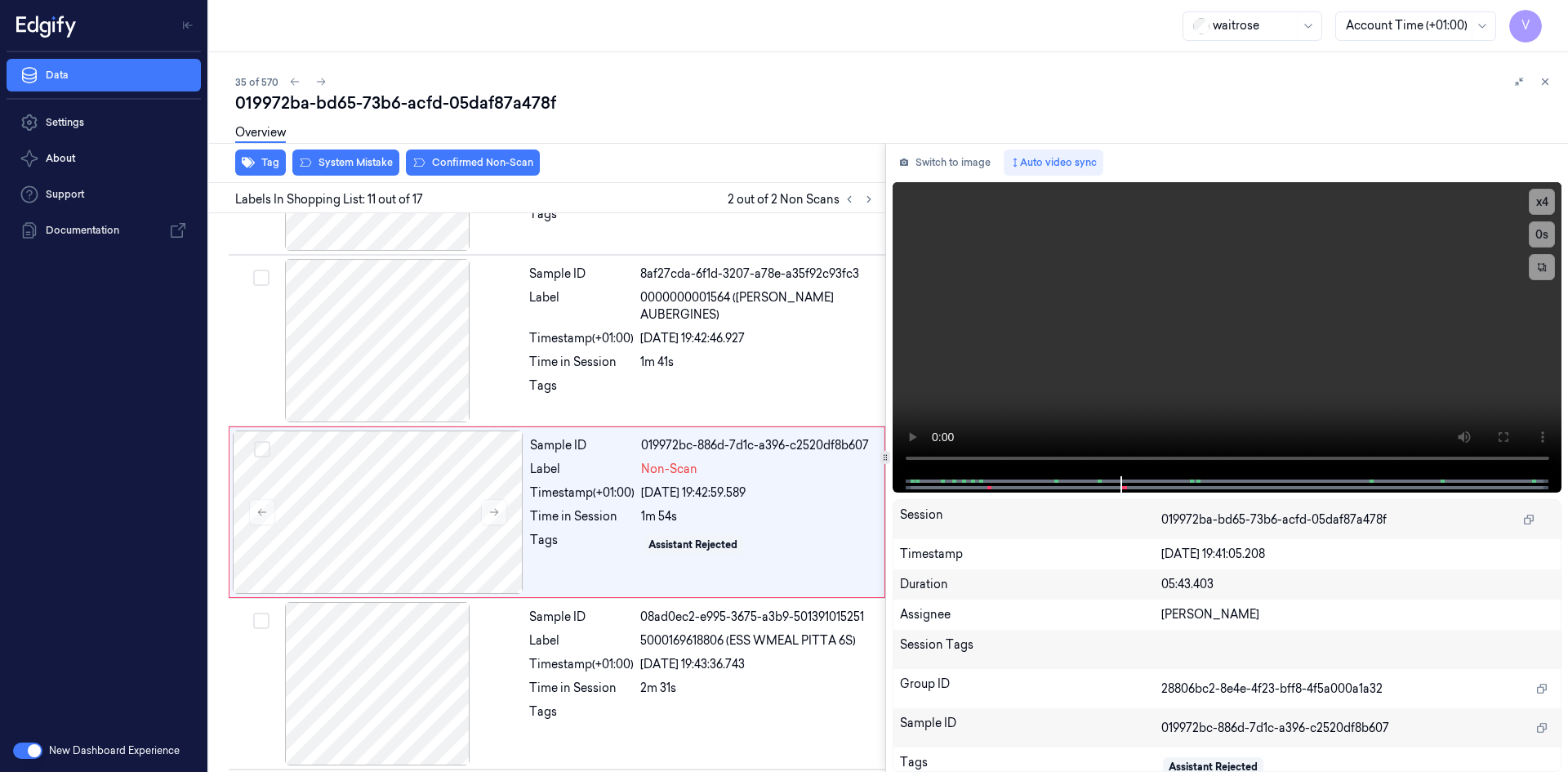
scroll to position [1521, 0]
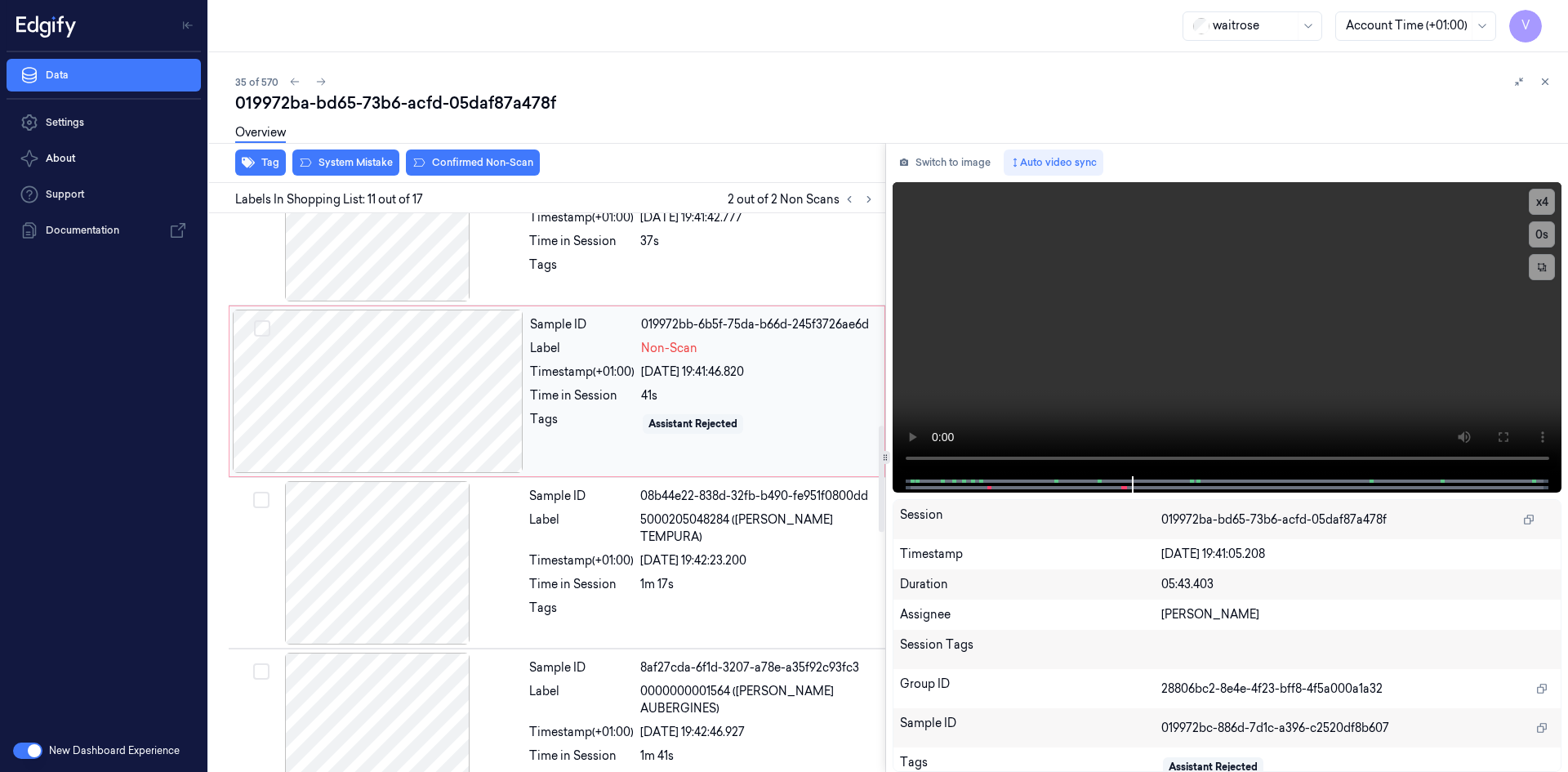
click at [481, 348] on div at bounding box center [378, 391] width 291 height 164
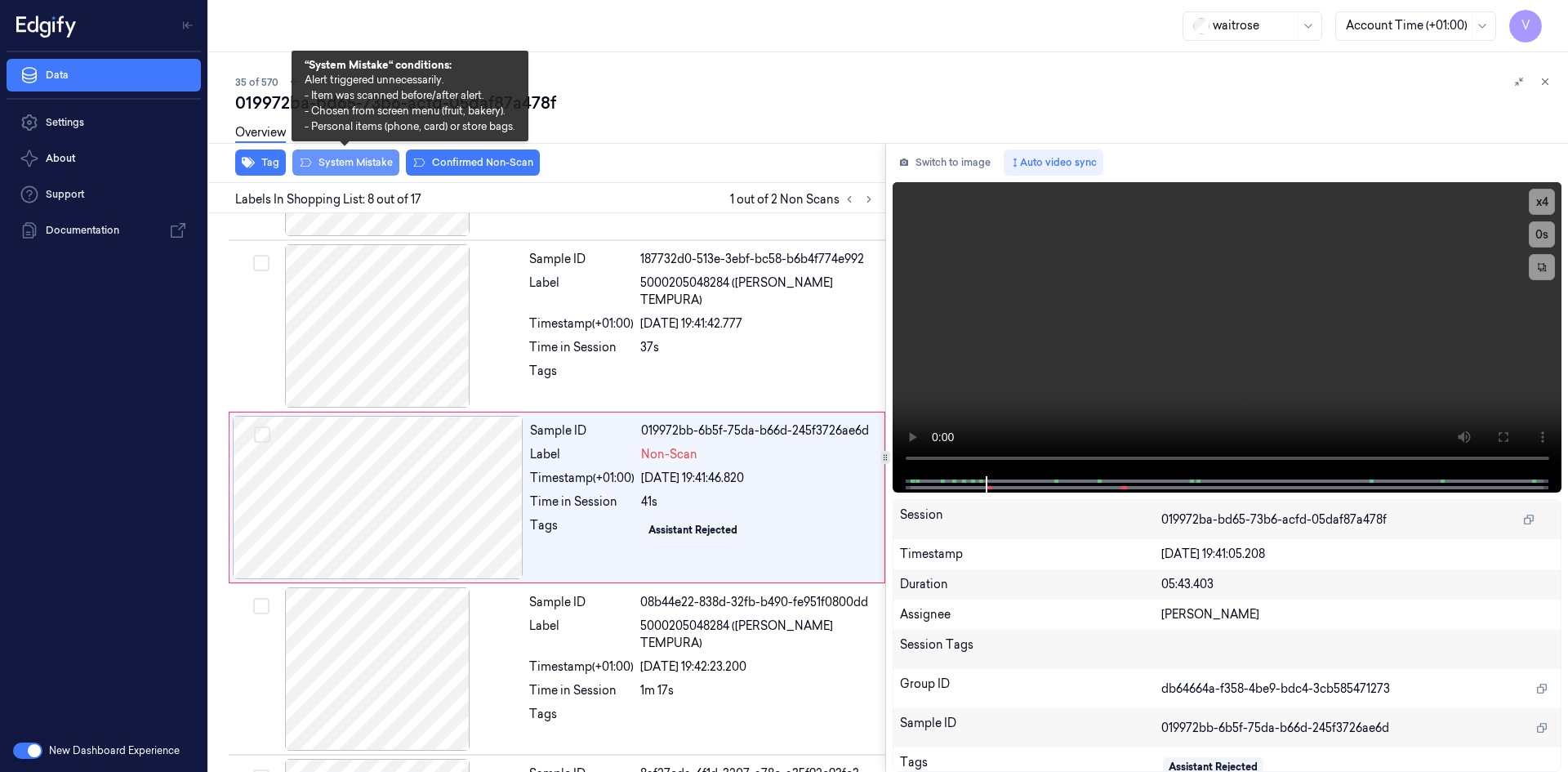
click at [353, 162] on button "System Mistake" at bounding box center [346, 162] width 107 height 26
click at [364, 165] on button "System Mistake" at bounding box center [346, 162] width 107 height 26
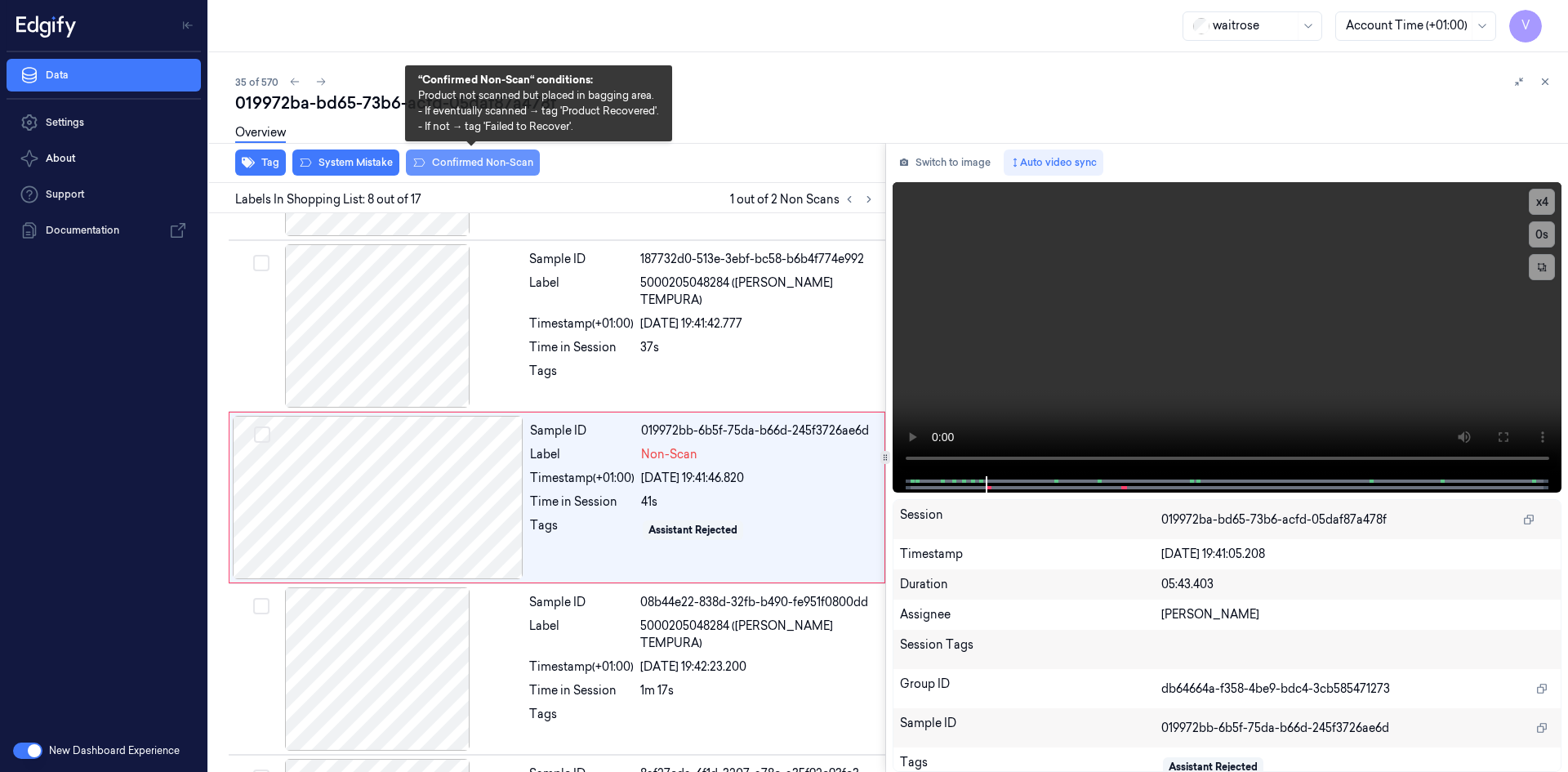
click at [469, 164] on button "Confirmed Non-Scan" at bounding box center [472, 162] width 134 height 26
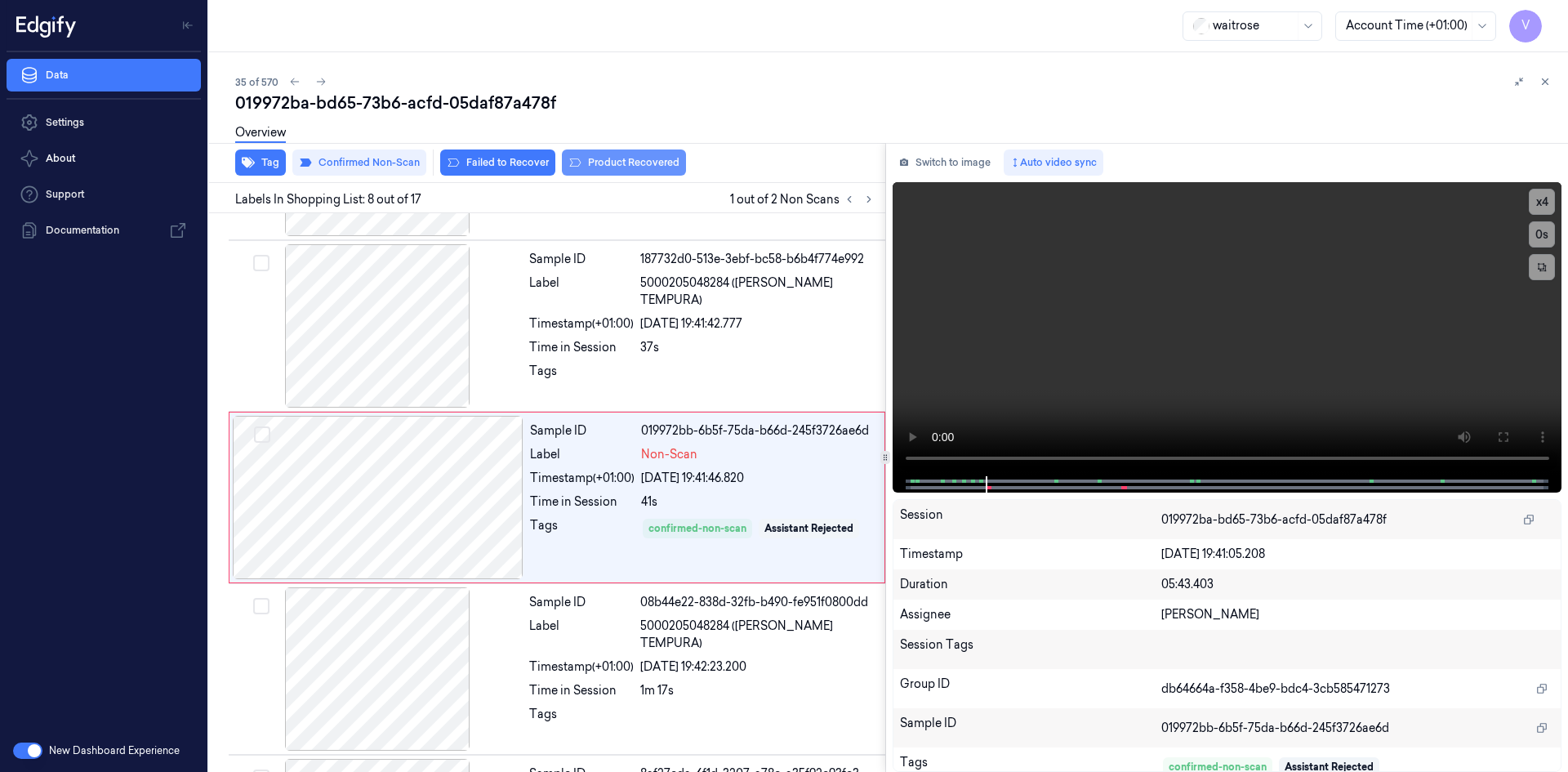
click at [642, 158] on button "Product Recovered" at bounding box center [624, 162] width 125 height 26
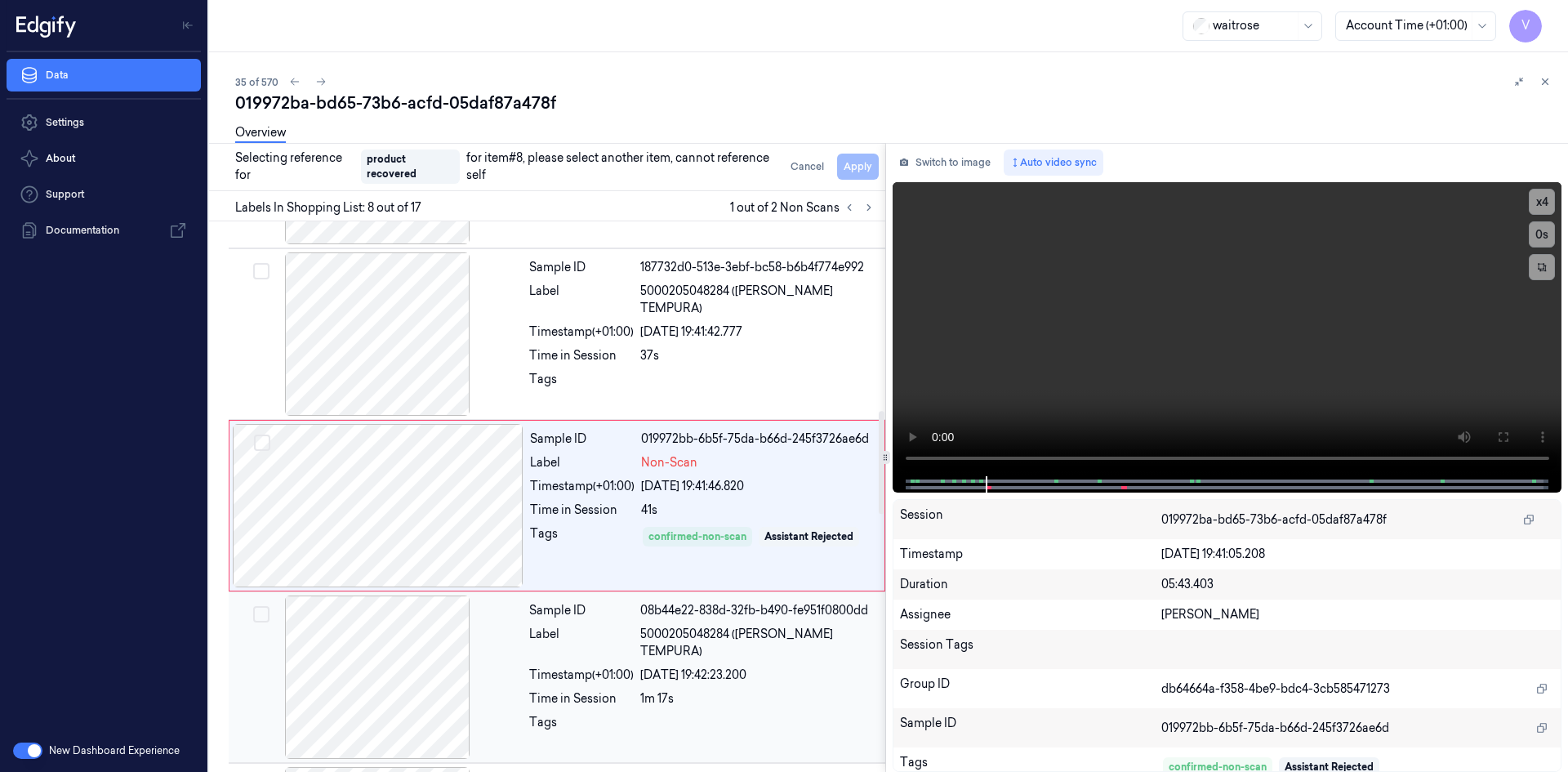
click at [482, 619] on div at bounding box center [377, 677] width 291 height 164
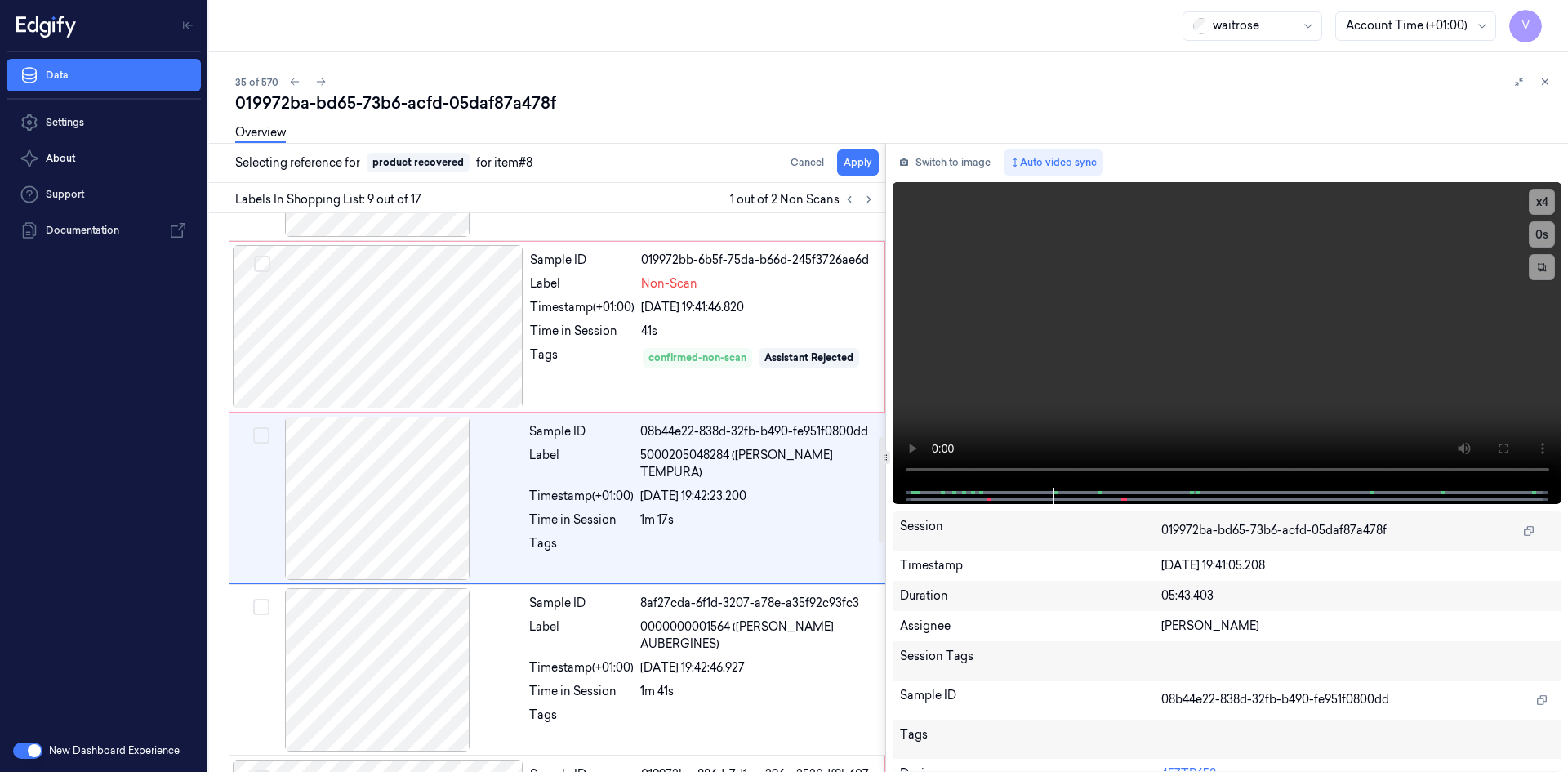
scroll to position [1178, 0]
click at [854, 166] on button "Apply" at bounding box center [858, 162] width 42 height 26
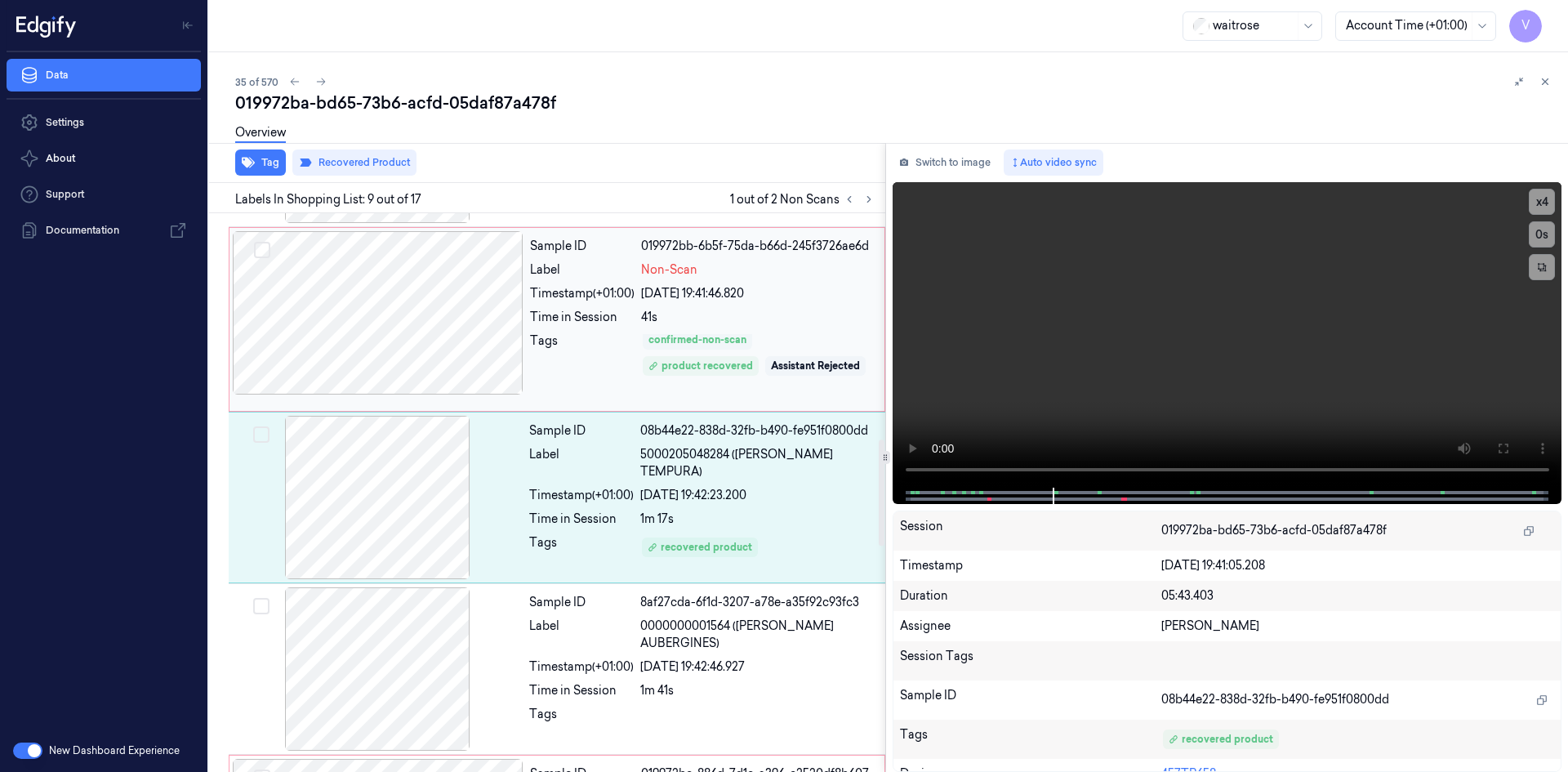
scroll to position [6, 0]
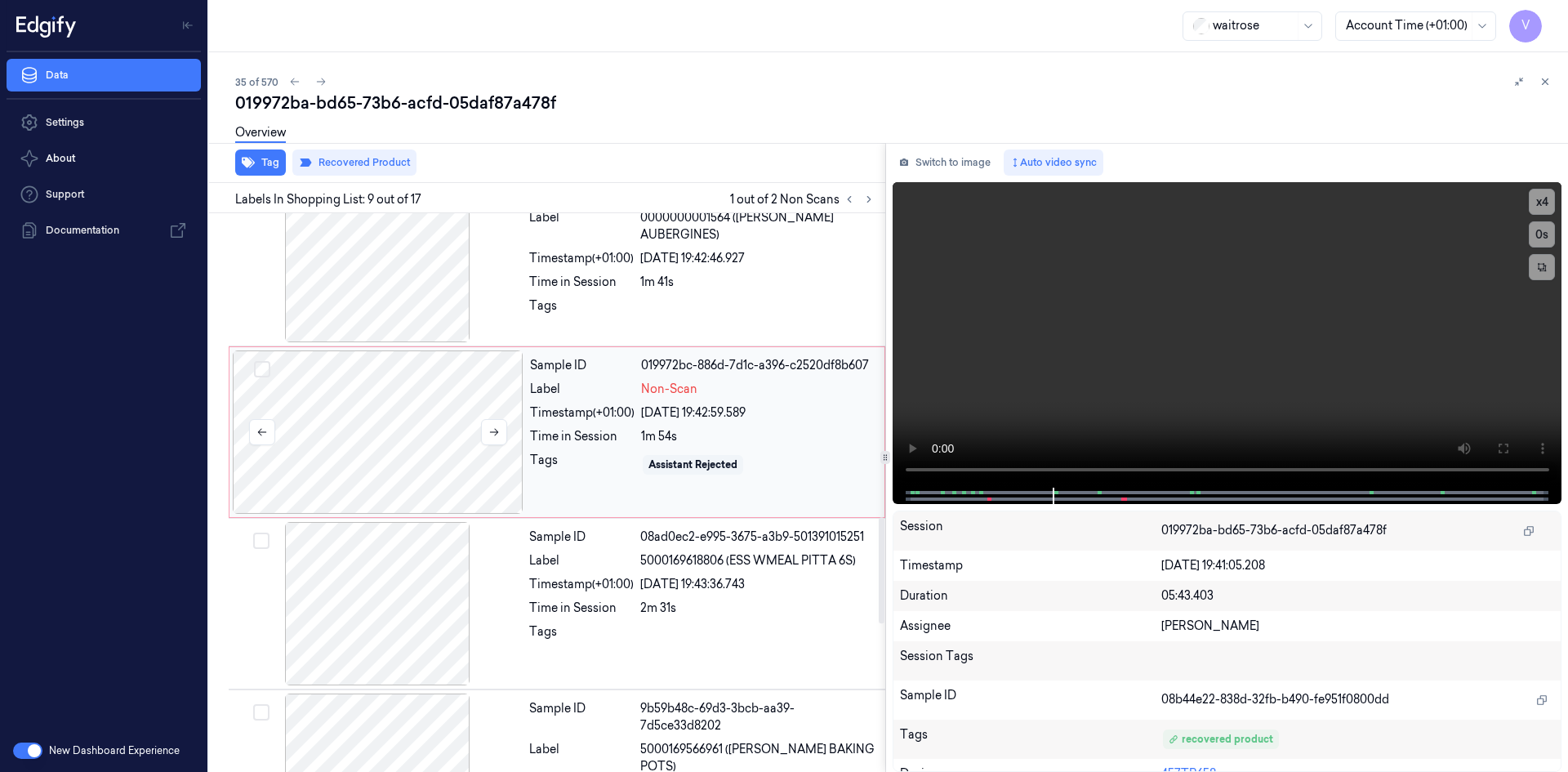
click at [504, 371] on div at bounding box center [378, 432] width 291 height 164
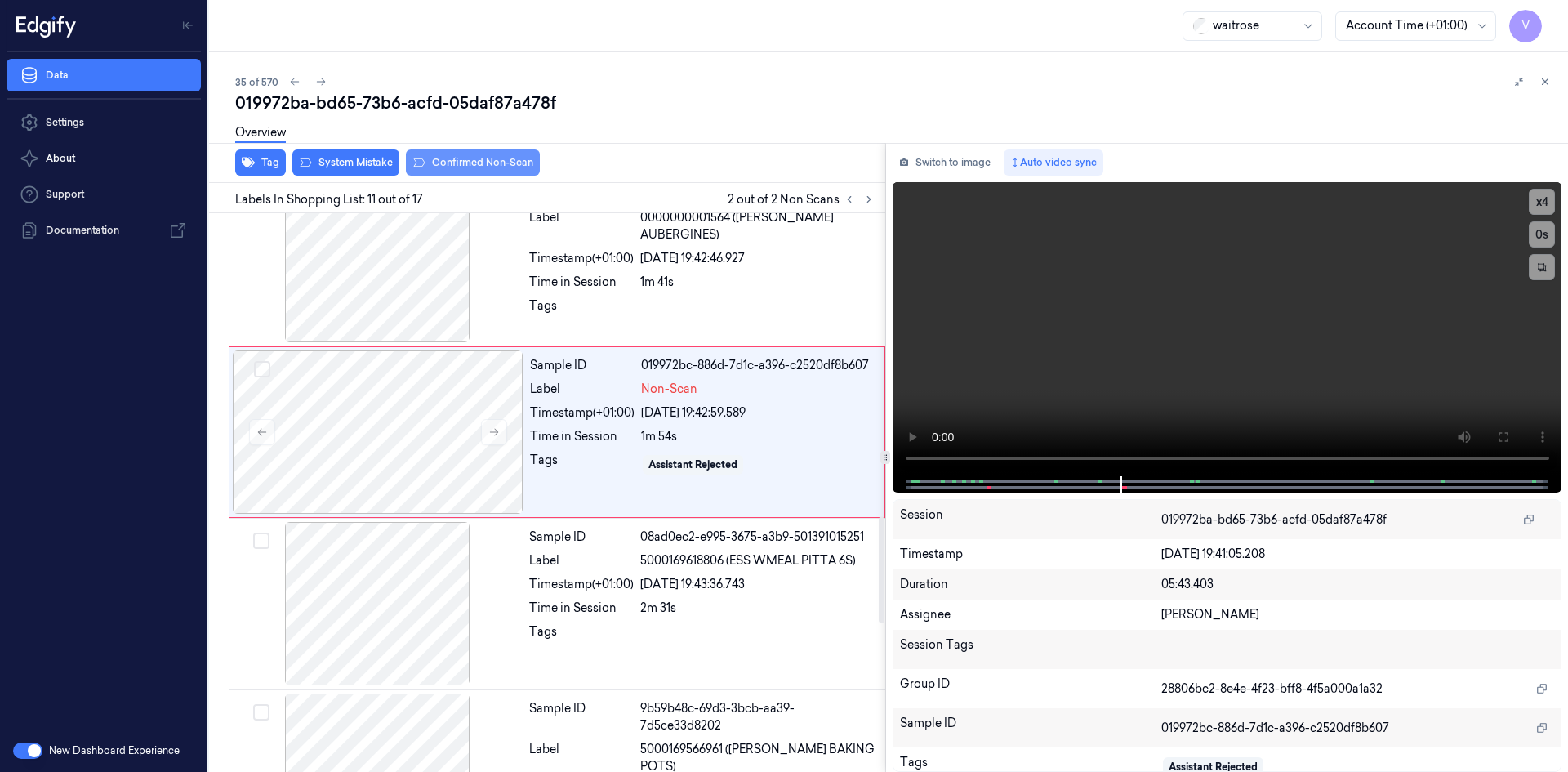
scroll to position [1534, 0]
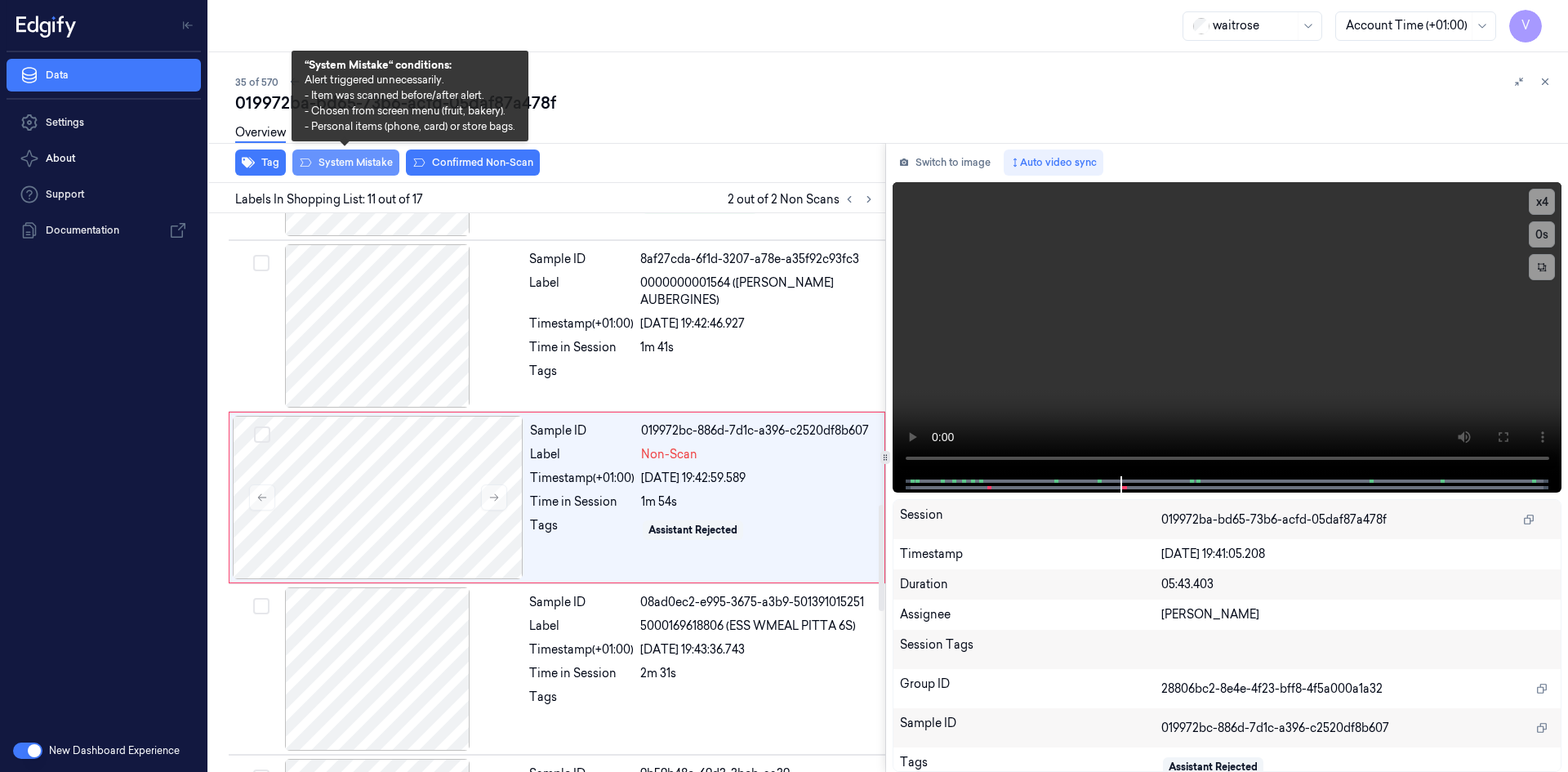
click at [355, 160] on button "System Mistake" at bounding box center [346, 162] width 107 height 26
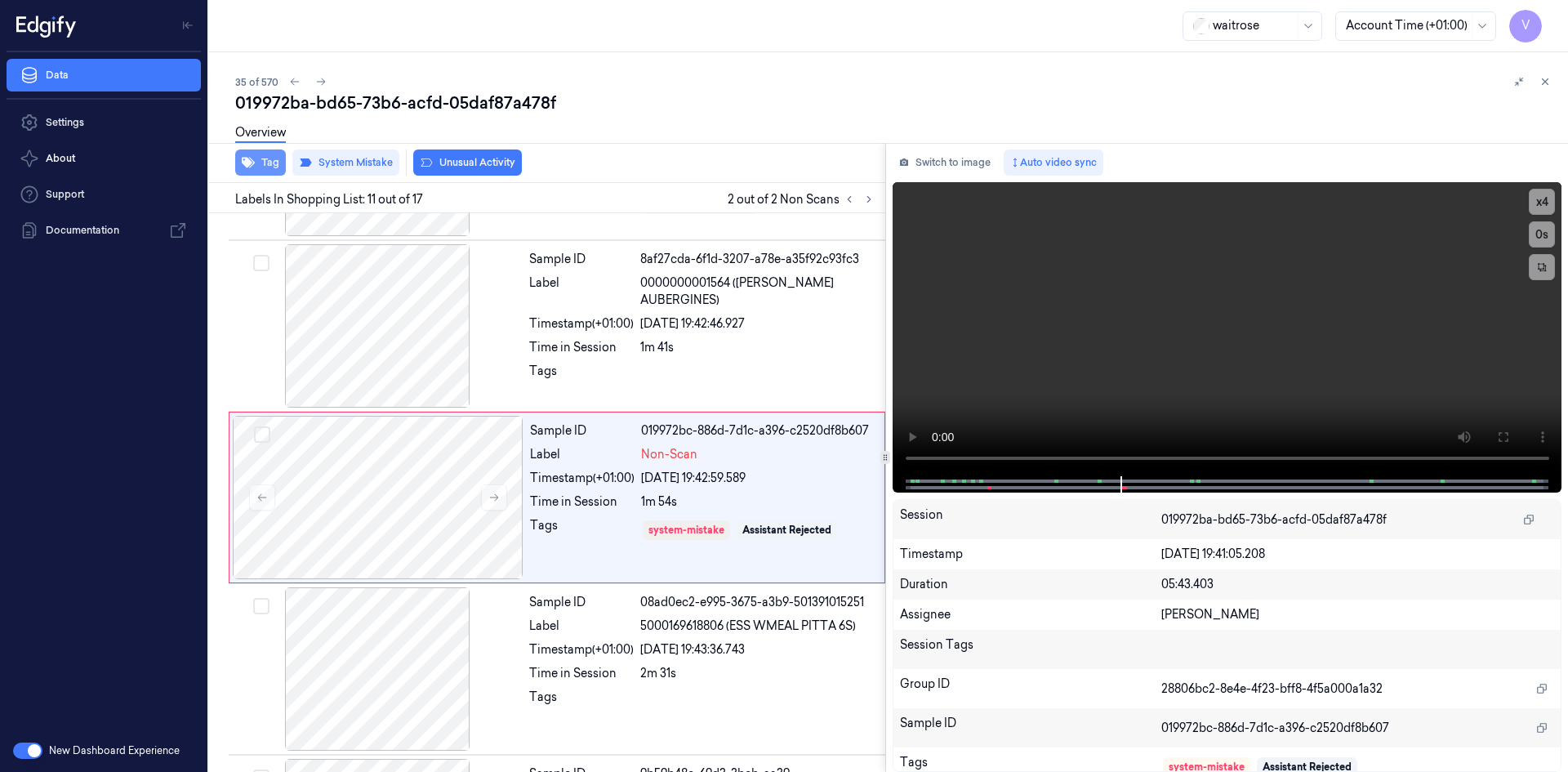
click at [258, 159] on button "Tag" at bounding box center [261, 162] width 51 height 26
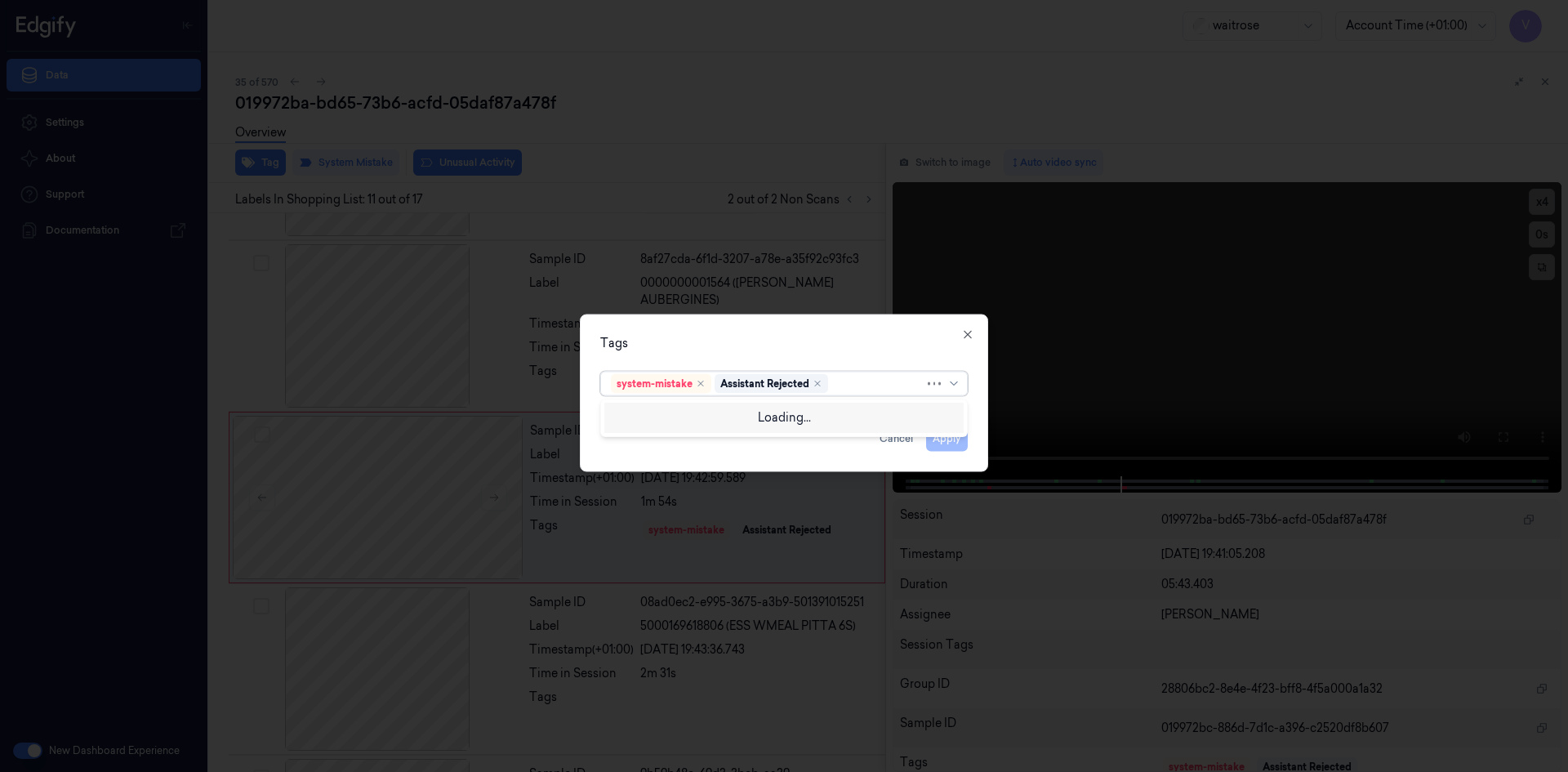
click at [857, 381] on div at bounding box center [877, 383] width 93 height 17
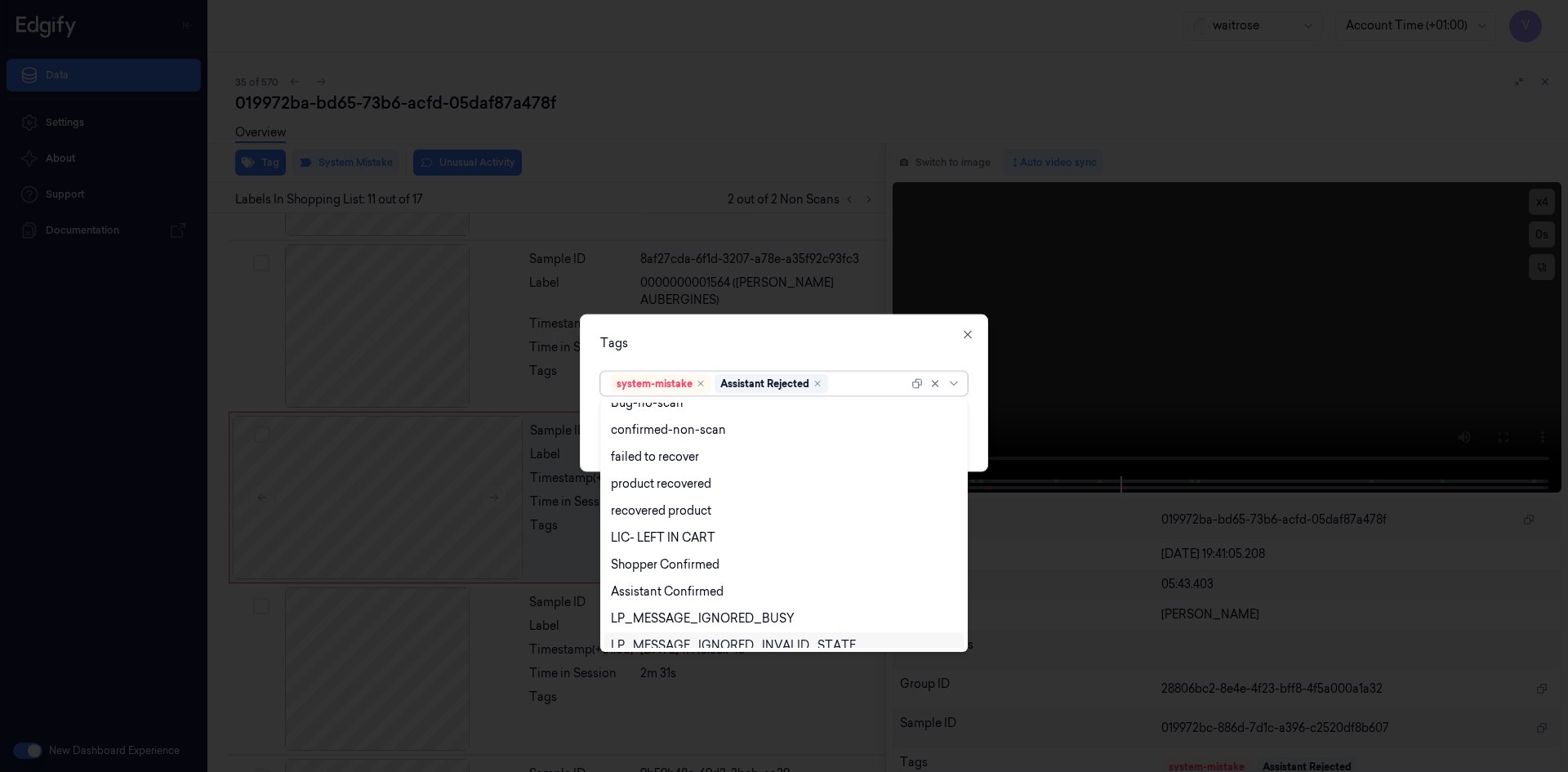
scroll to position [240, 0]
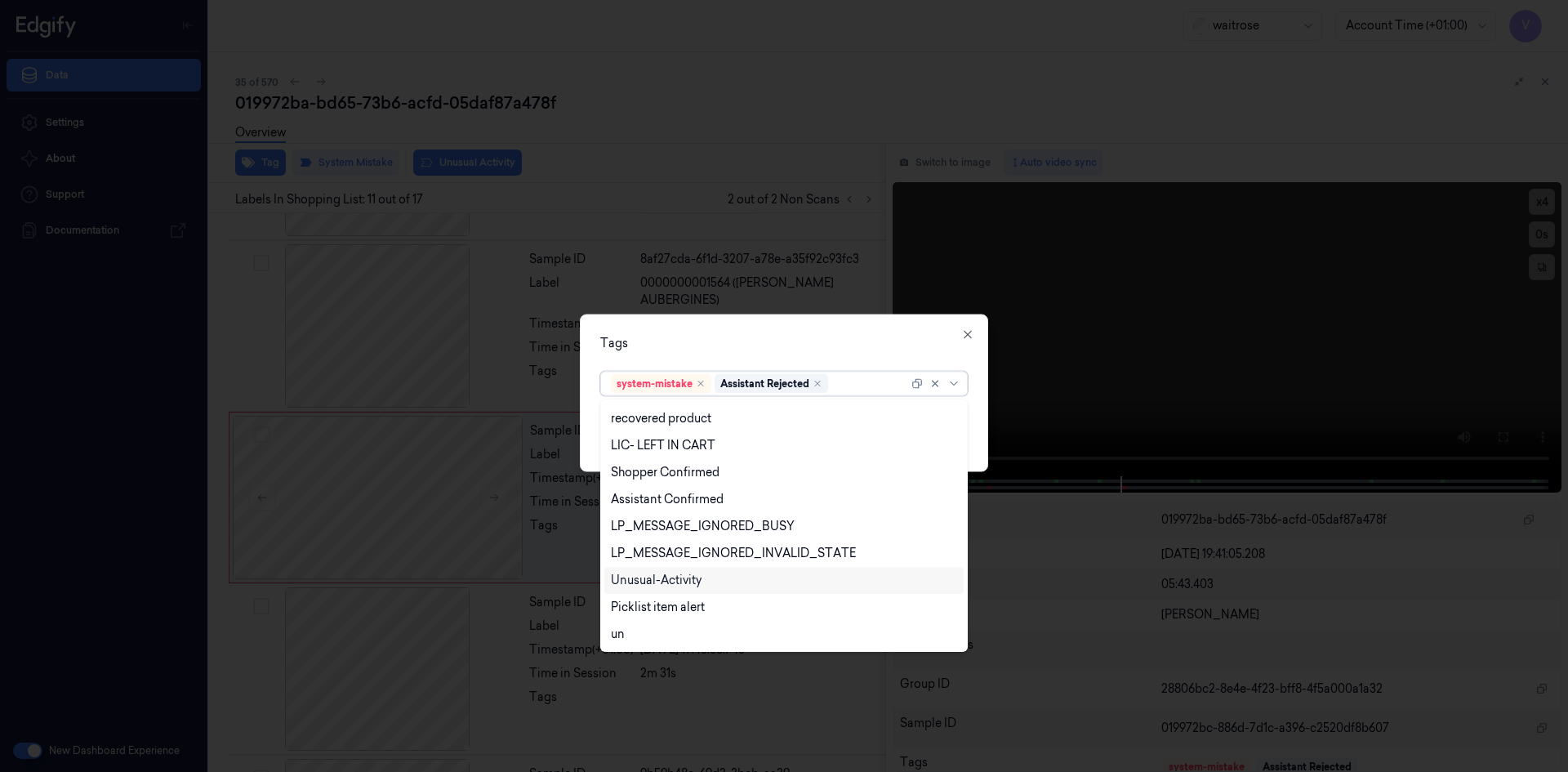
click at [647, 576] on div "Unusual-Activity" at bounding box center [656, 580] width 91 height 17
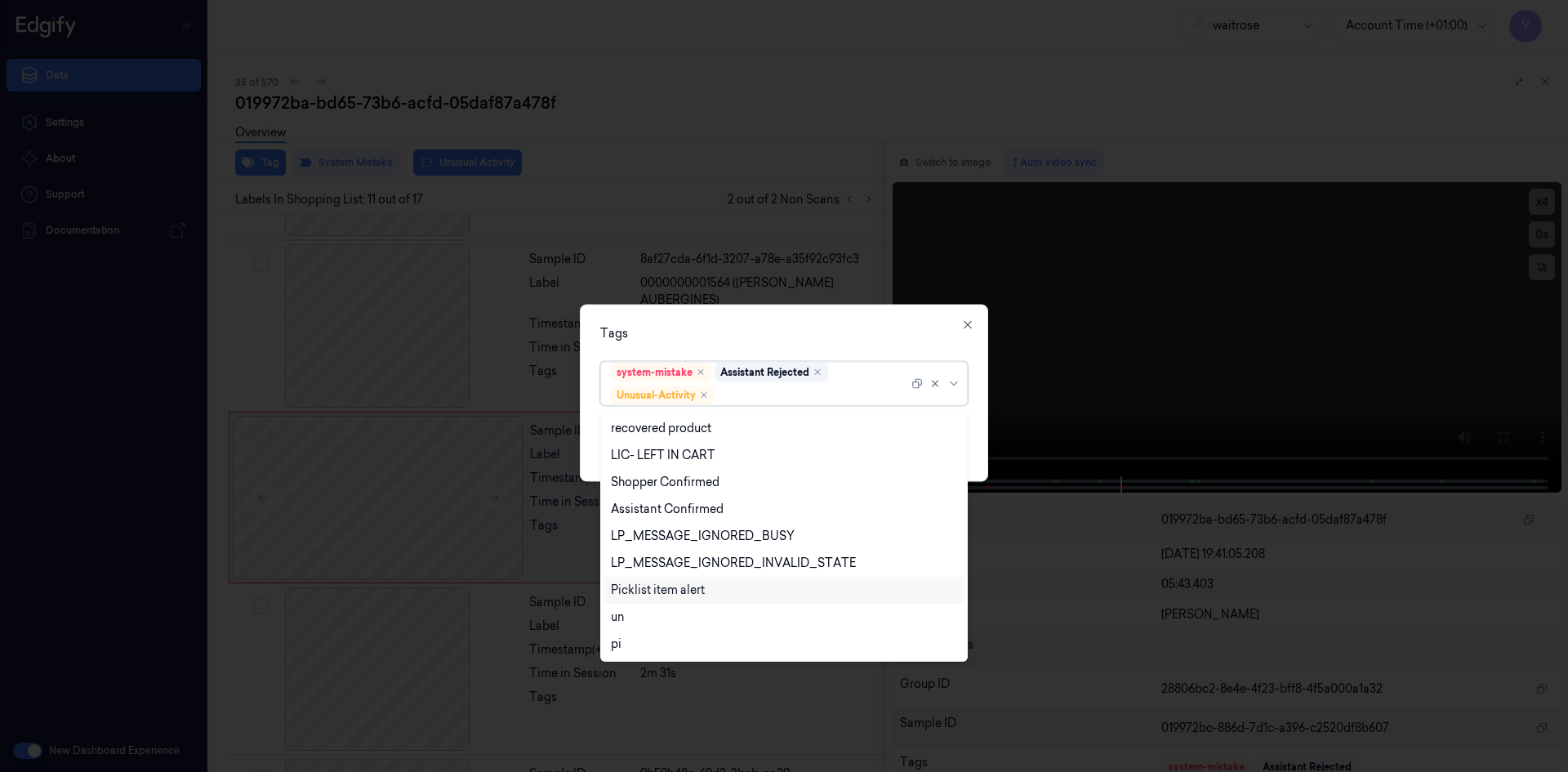
click at [637, 587] on div "Picklist item alert" at bounding box center [657, 590] width 94 height 17
click at [766, 319] on div "Tags option Picklist item alert, selected. 20 results available. Use Up and Dow…" at bounding box center [784, 392] width 408 height 177
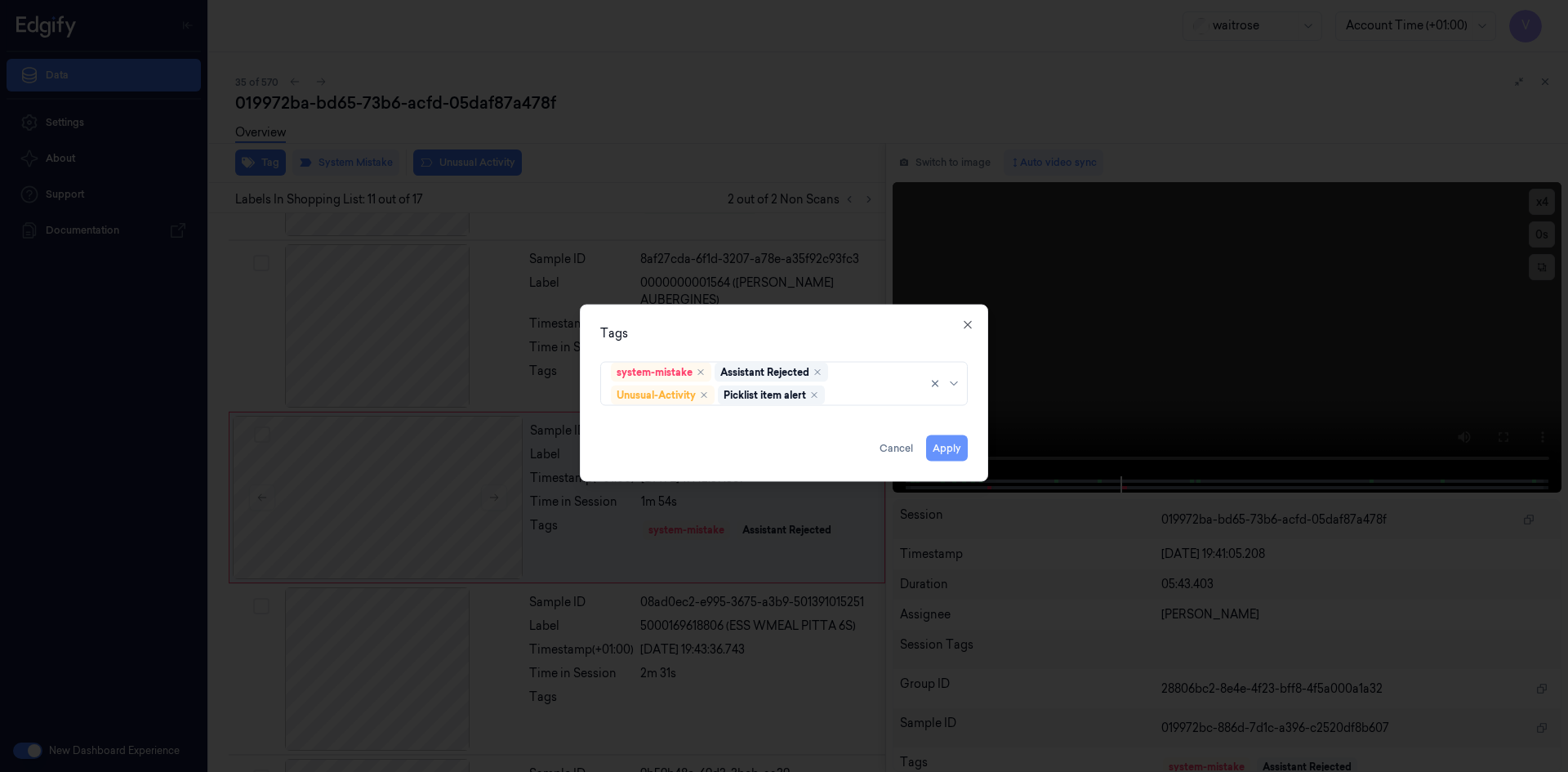
click at [952, 446] on button "Apply" at bounding box center [947, 447] width 42 height 26
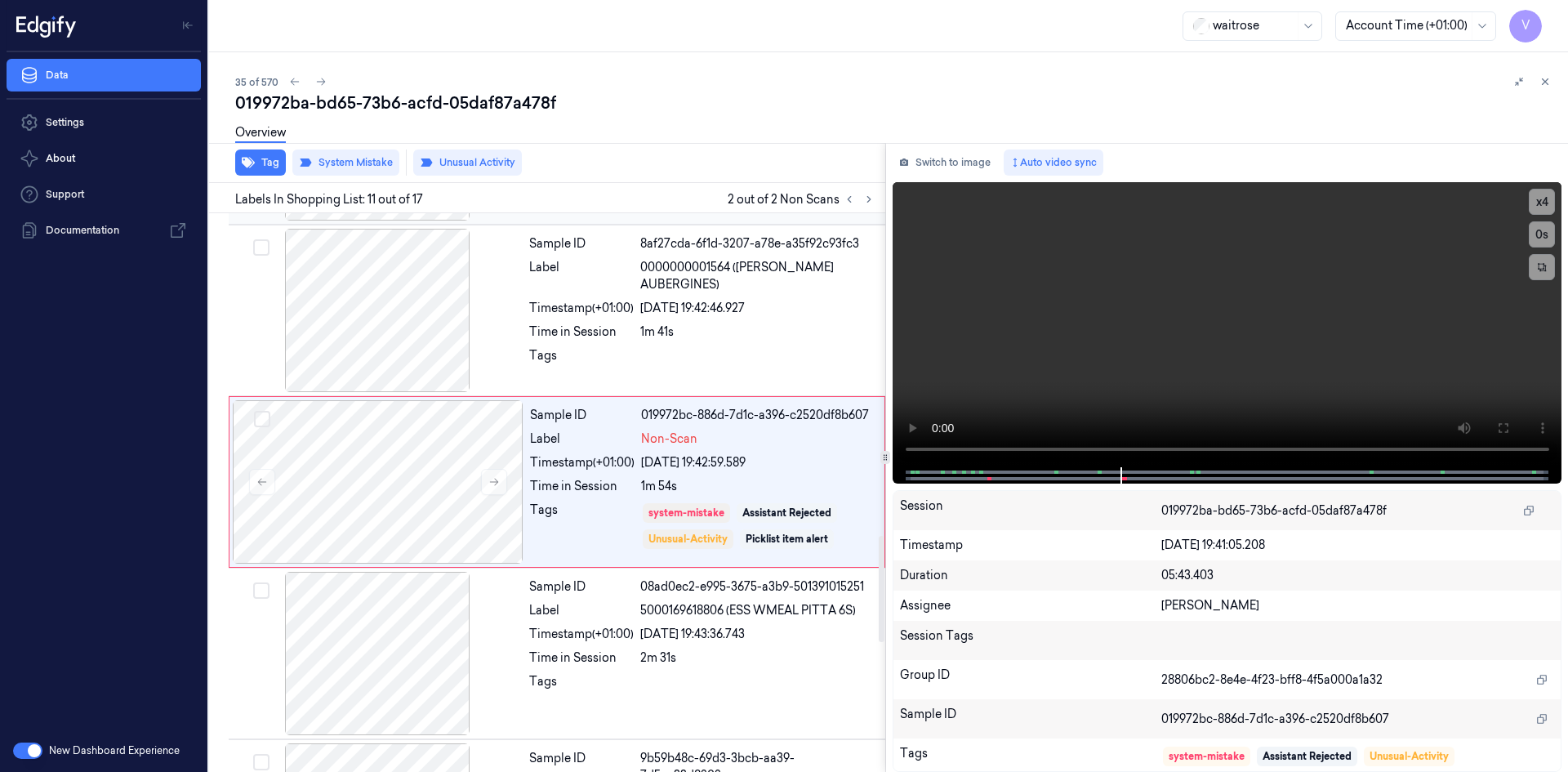
scroll to position [1698, 0]
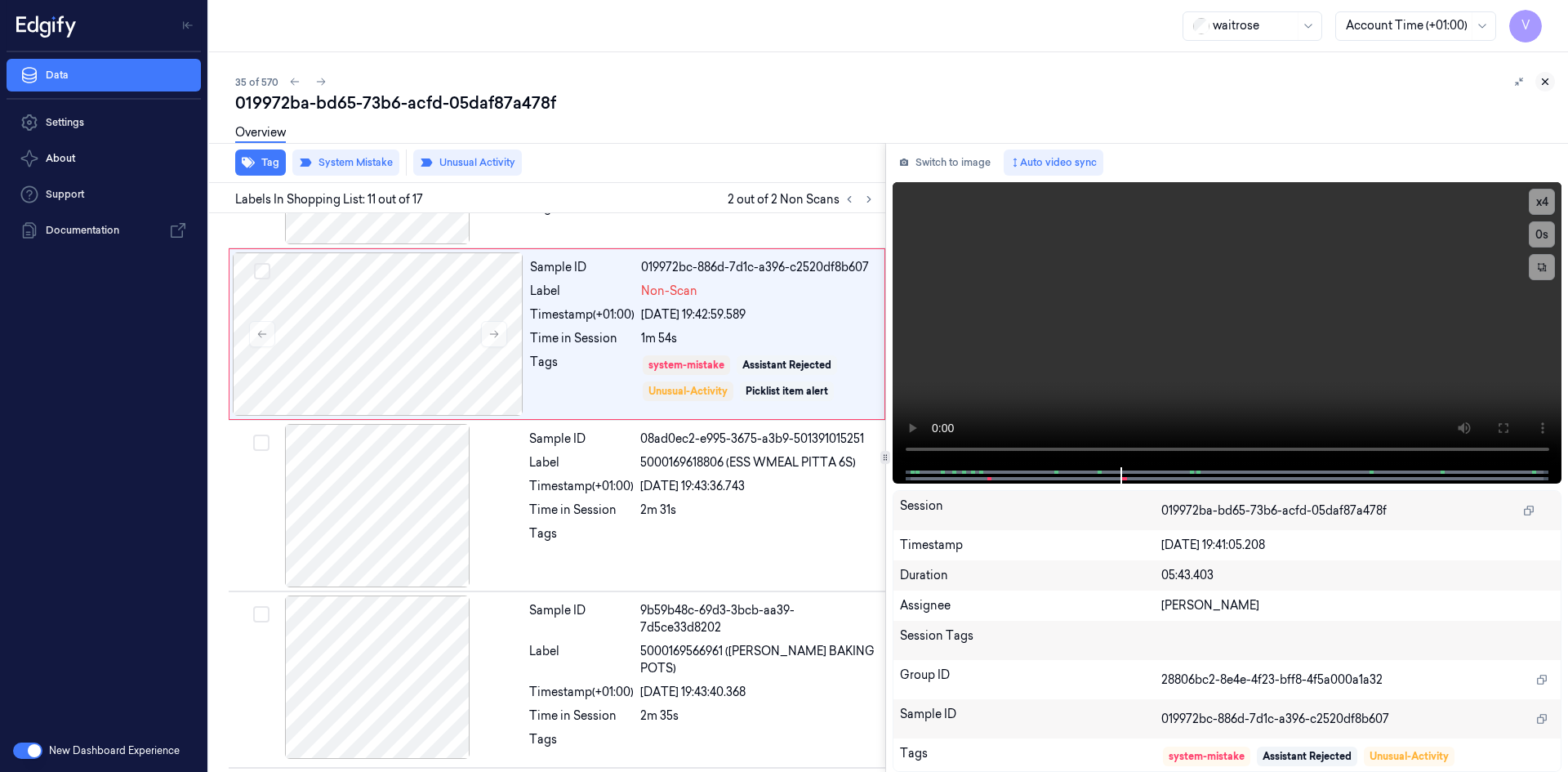
click at [1544, 81] on icon at bounding box center [1544, 82] width 12 height 12
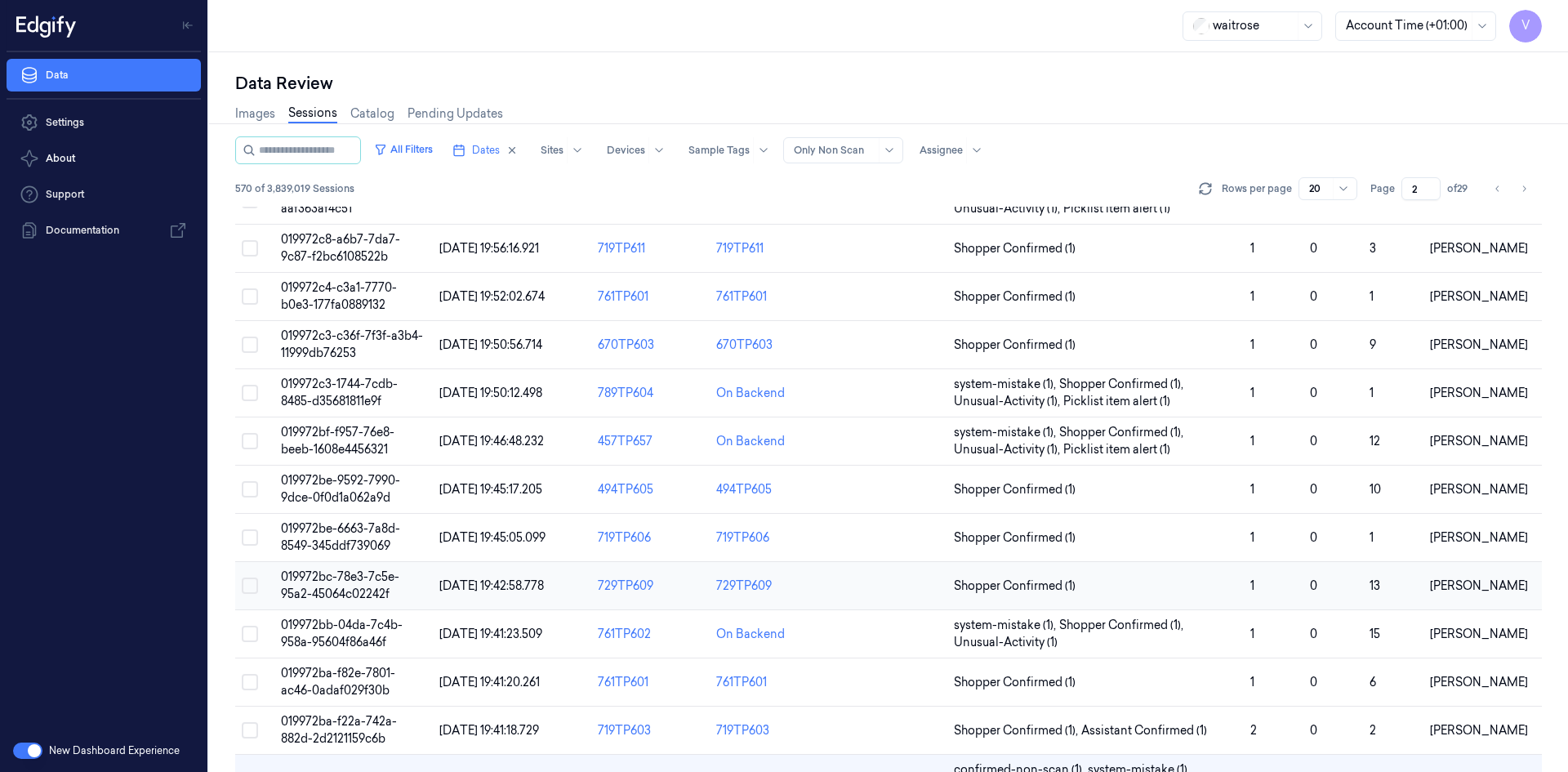
scroll to position [469, 0]
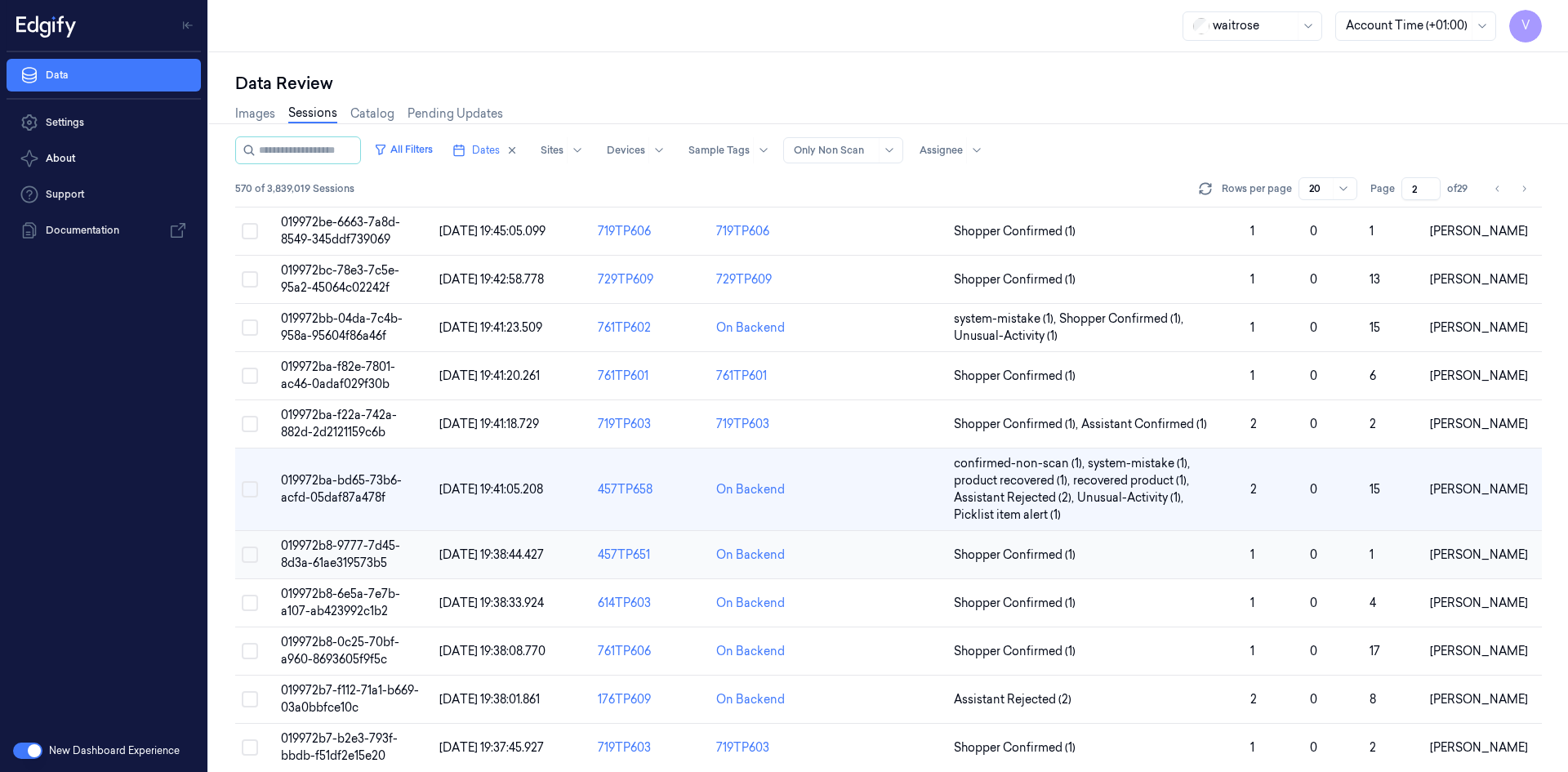
click at [349, 555] on td "019972b8-9777-7d45-8d3a-61ae319573b5" at bounding box center [354, 555] width 158 height 48
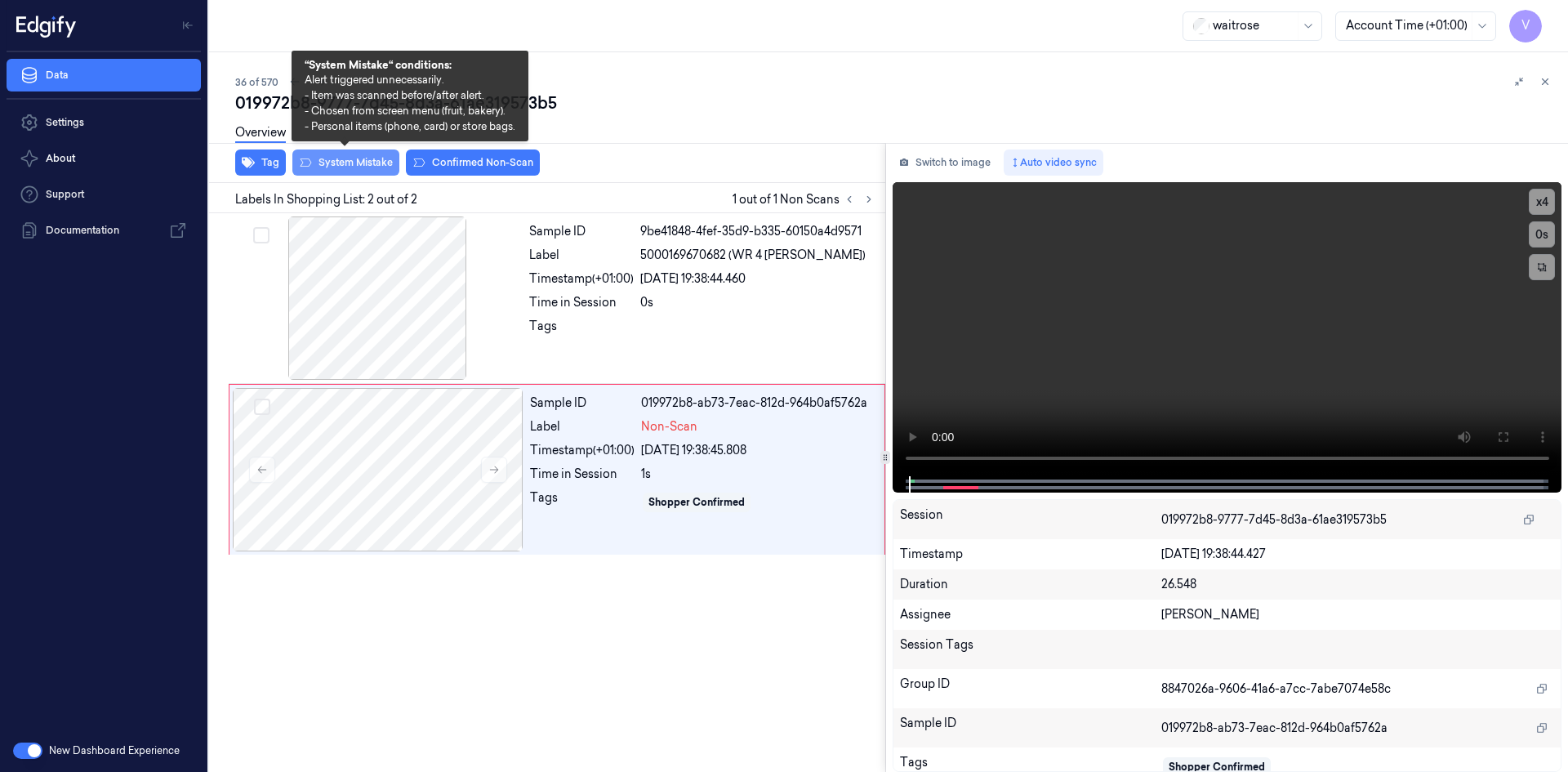
click at [351, 161] on button "System Mistake" at bounding box center [346, 162] width 107 height 26
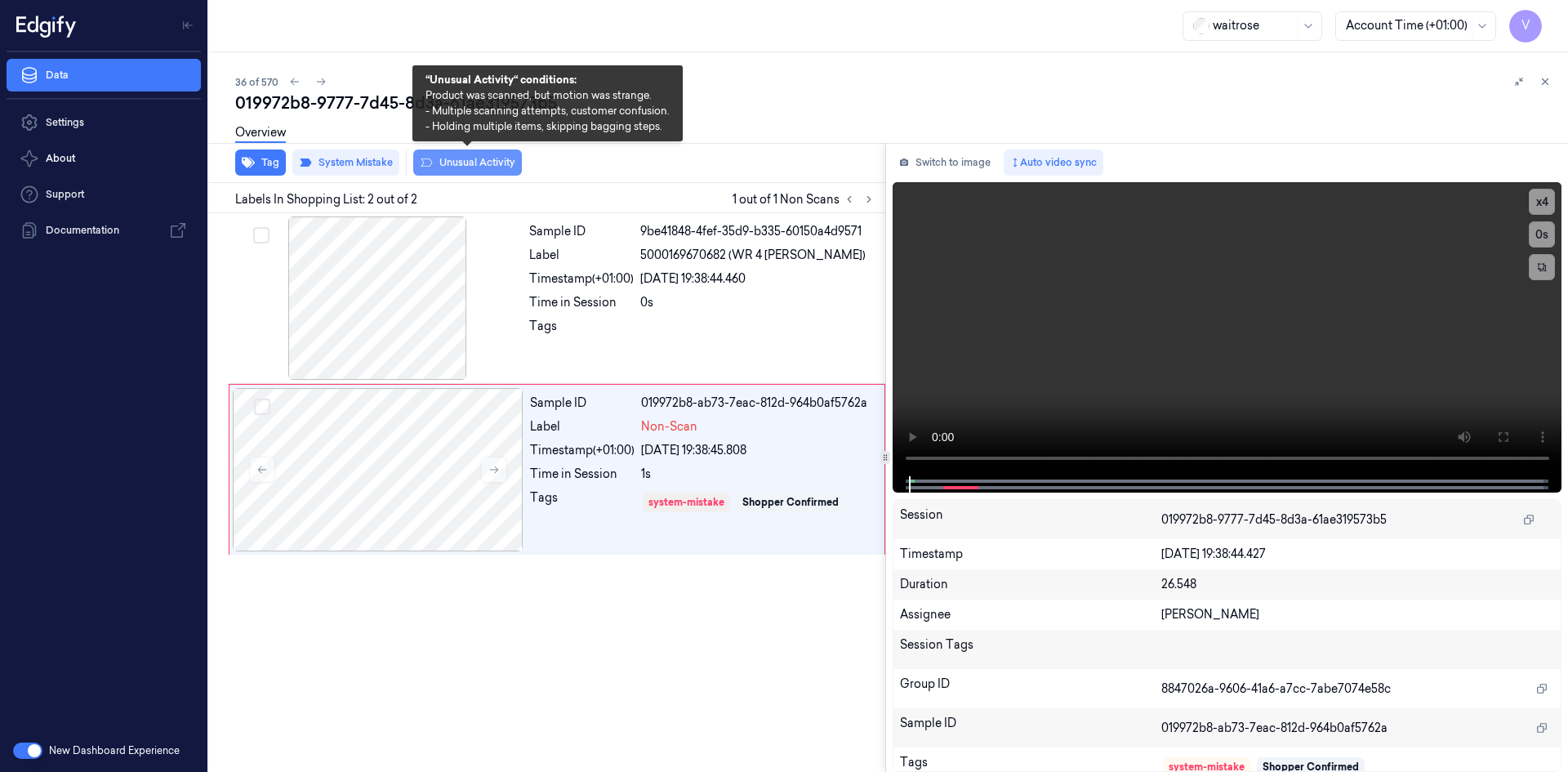
click at [457, 166] on button "Unusual Activity" at bounding box center [467, 162] width 108 height 26
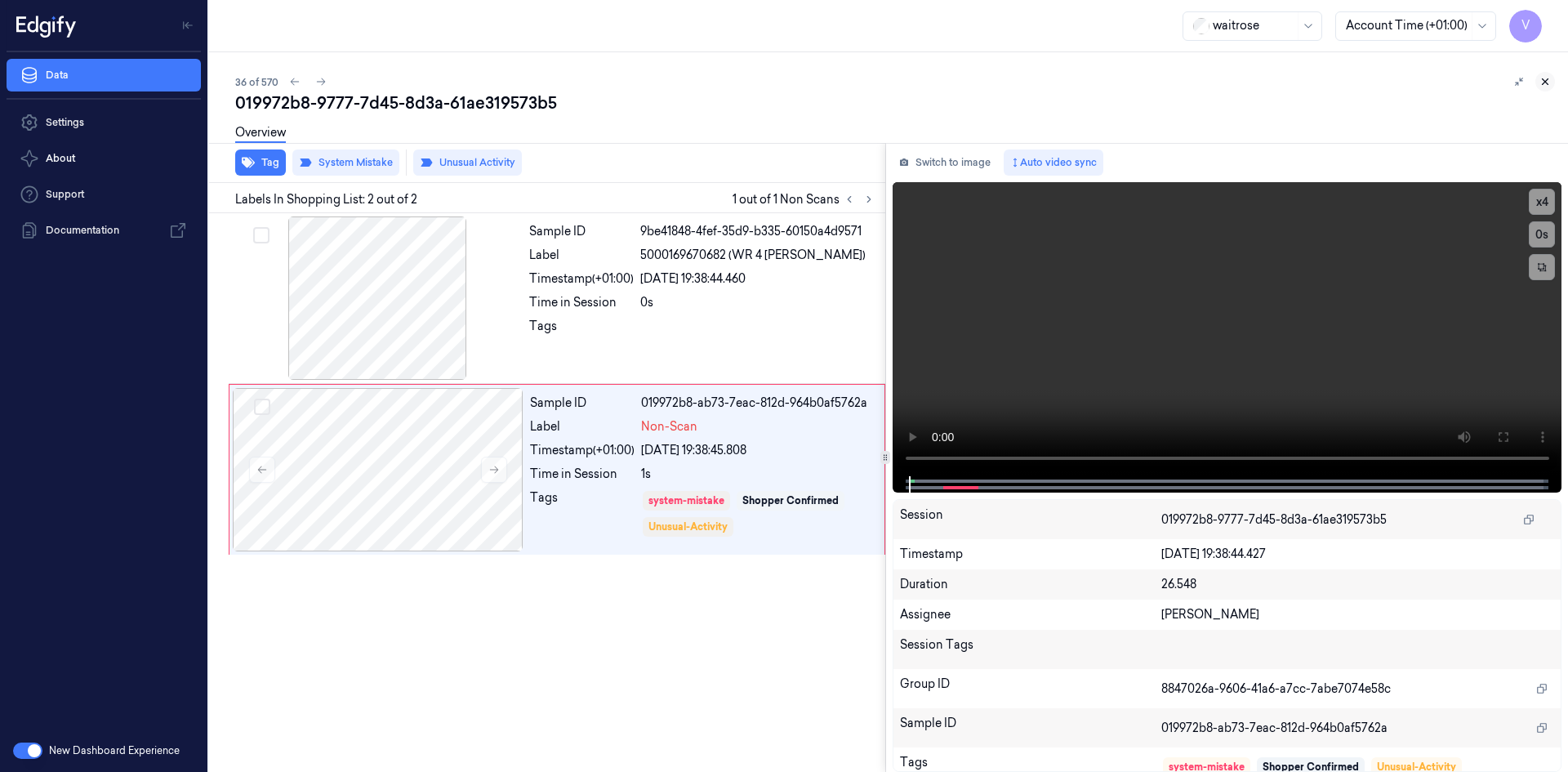
click at [1538, 82] on button at bounding box center [1545, 82] width 20 height 20
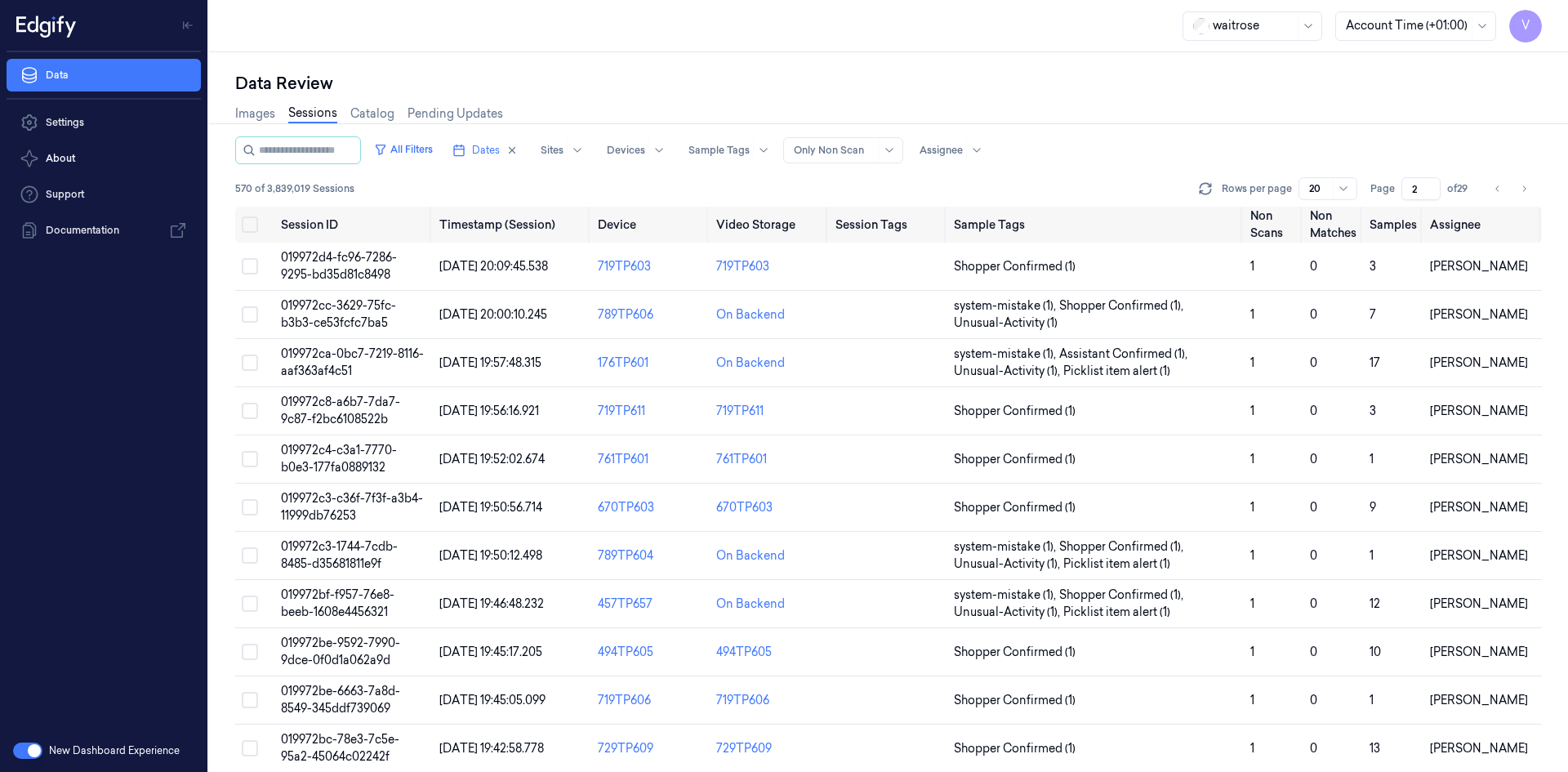
scroll to position [481, 0]
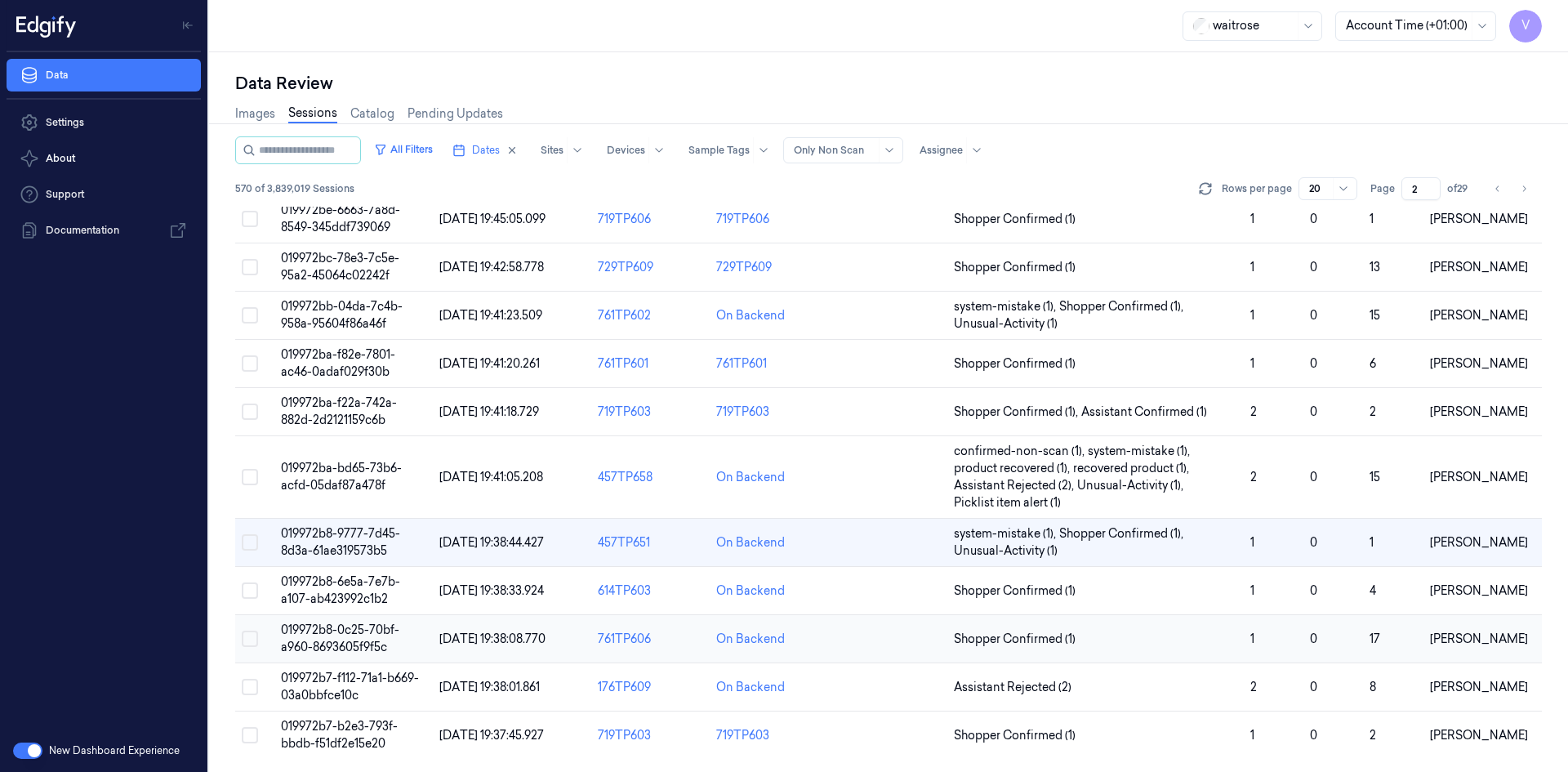
click at [349, 640] on span "019972b8-0c25-70bf-a960-8693605f9f5c" at bounding box center [340, 637] width 118 height 32
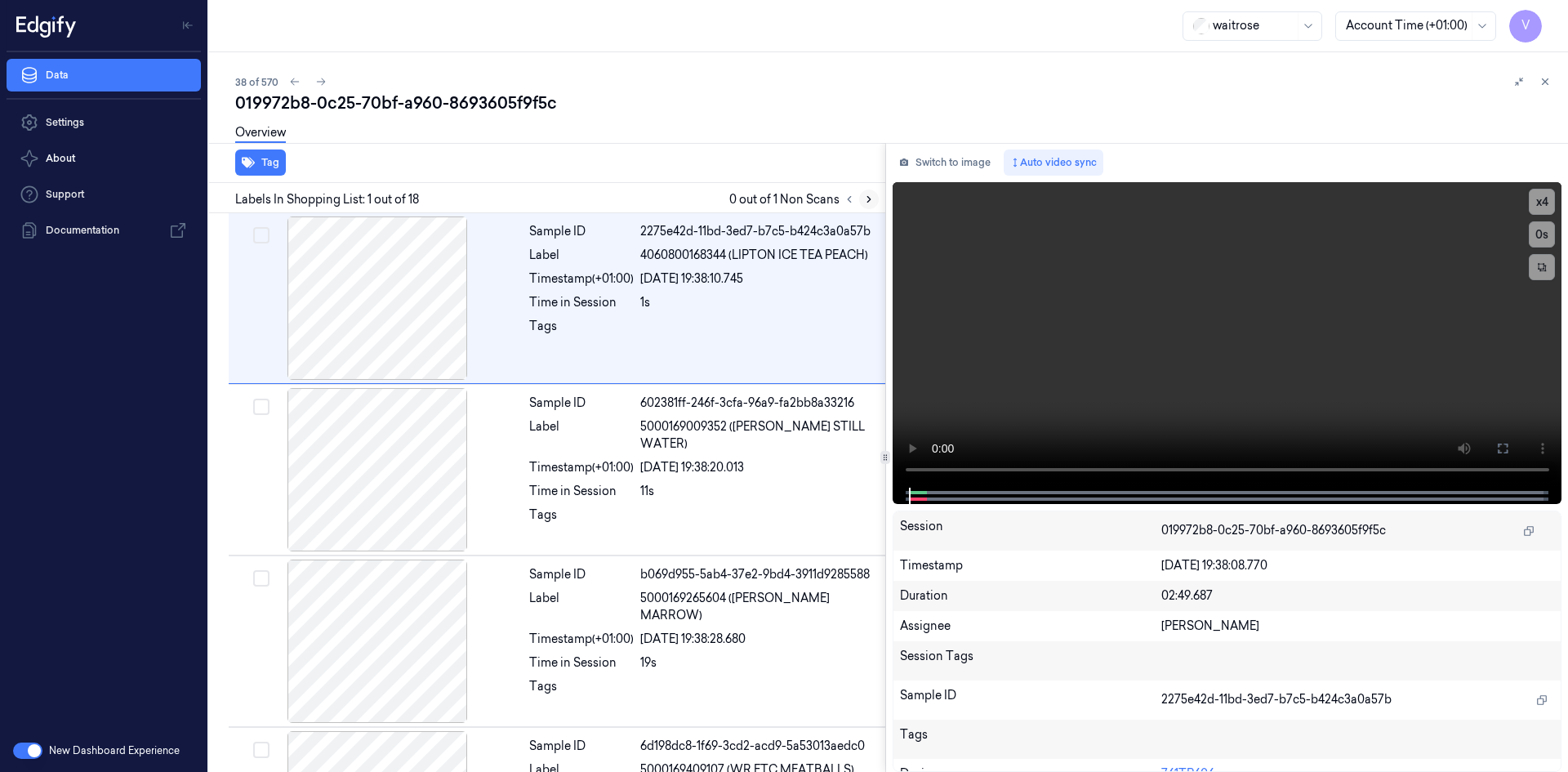
click at [867, 197] on icon at bounding box center [868, 199] width 12 height 12
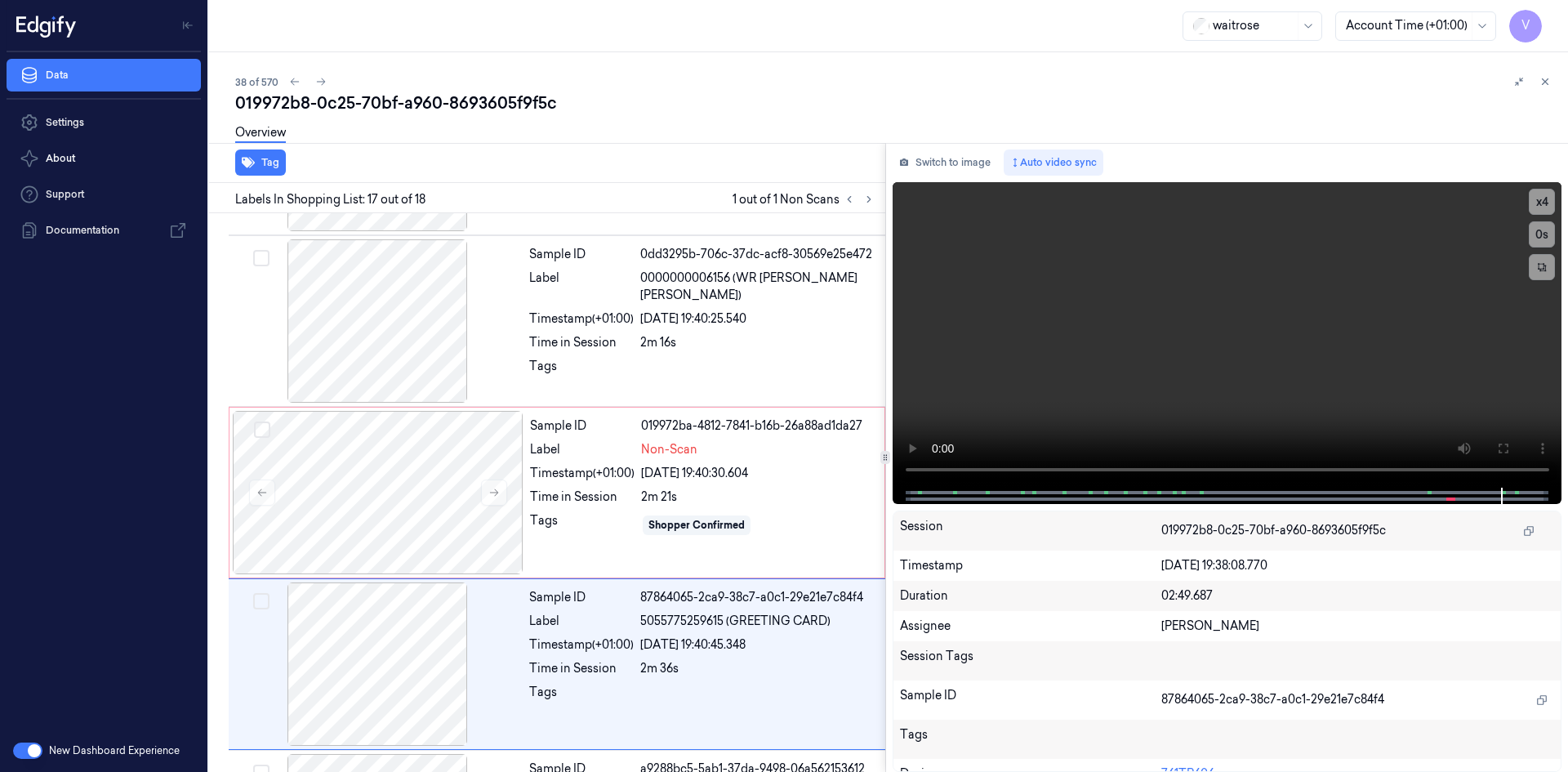
scroll to position [2533, 0]
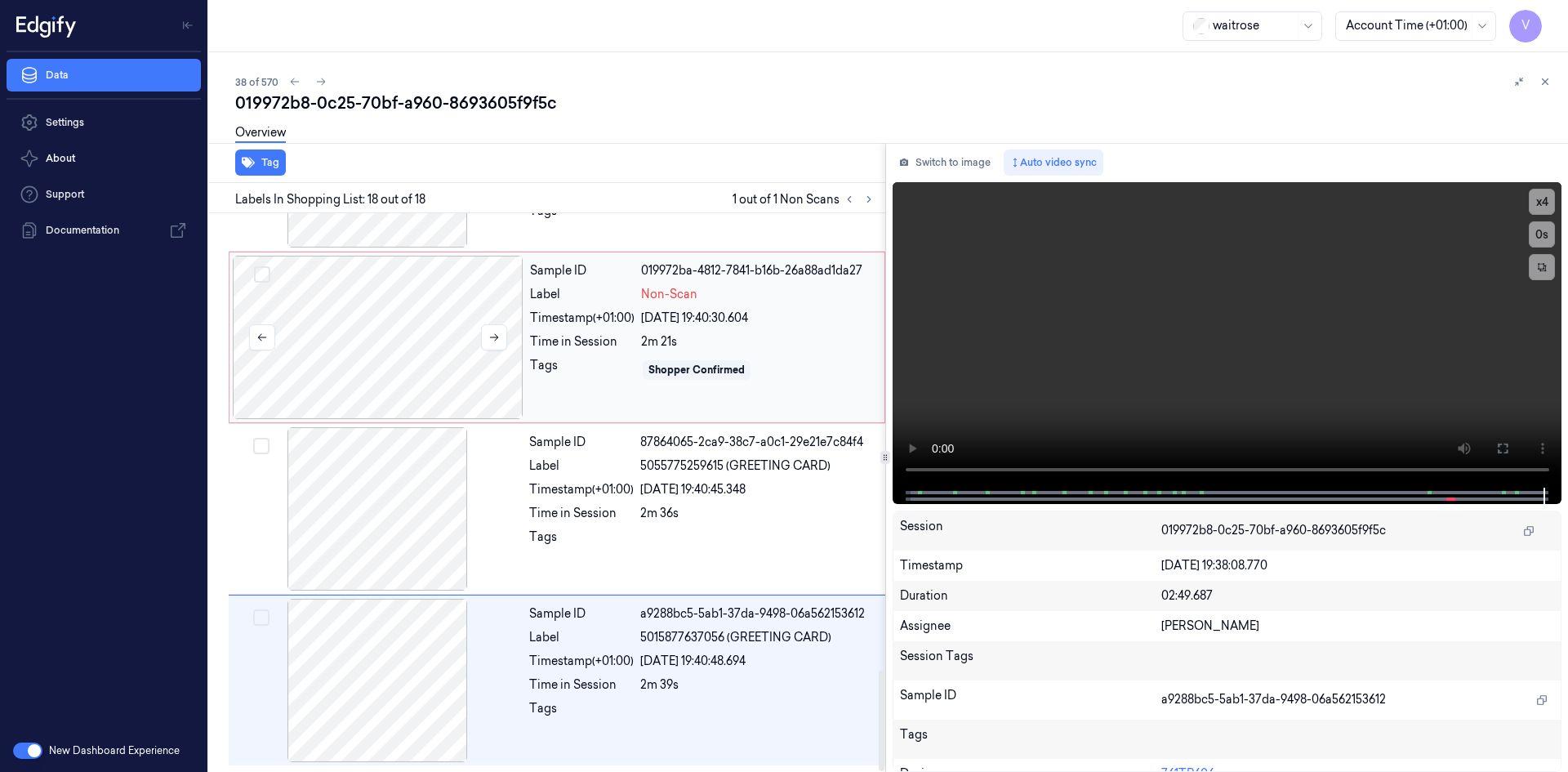
click at [418, 285] on div at bounding box center [378, 337] width 291 height 164
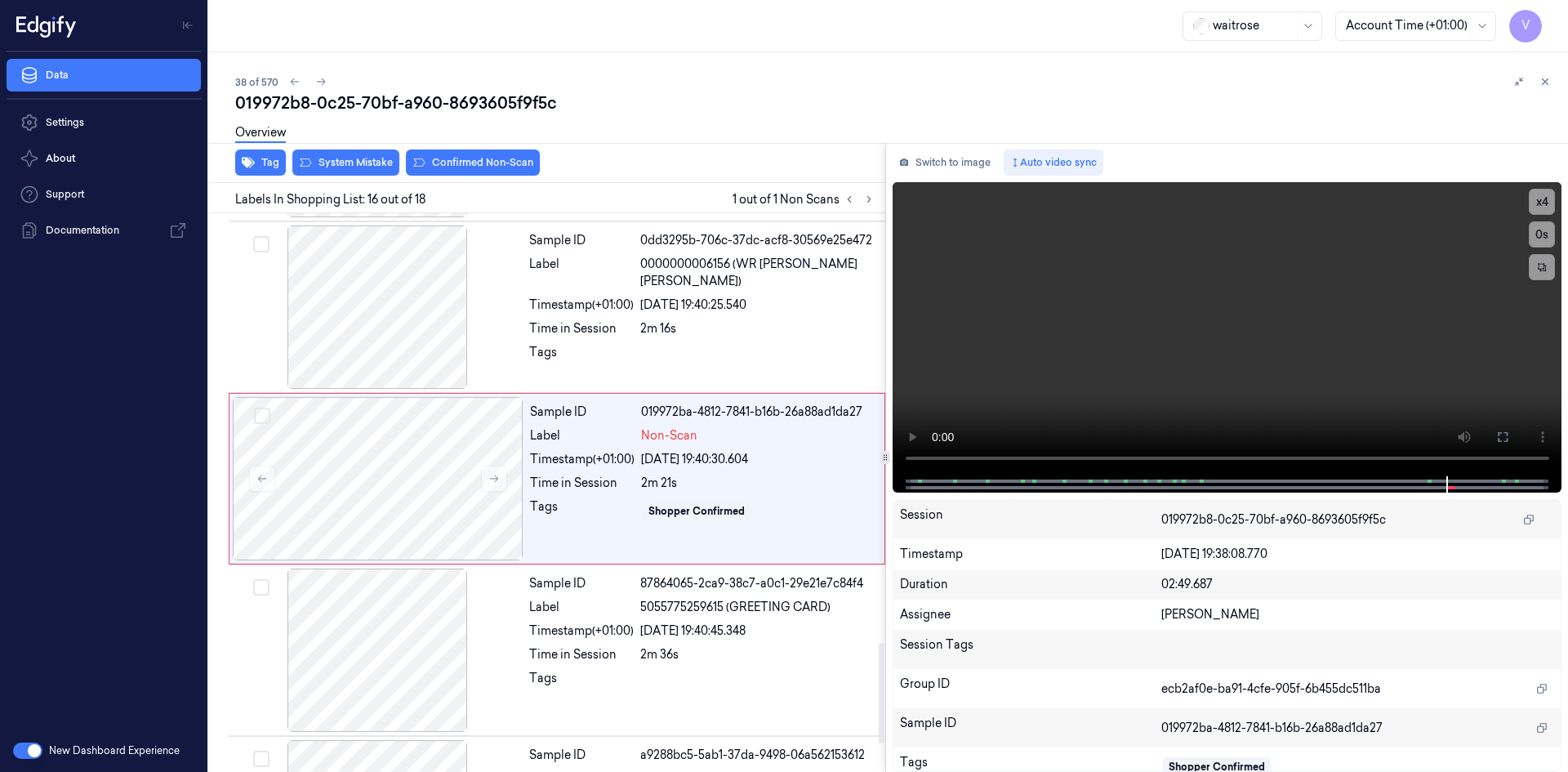
scroll to position [2379, 0]
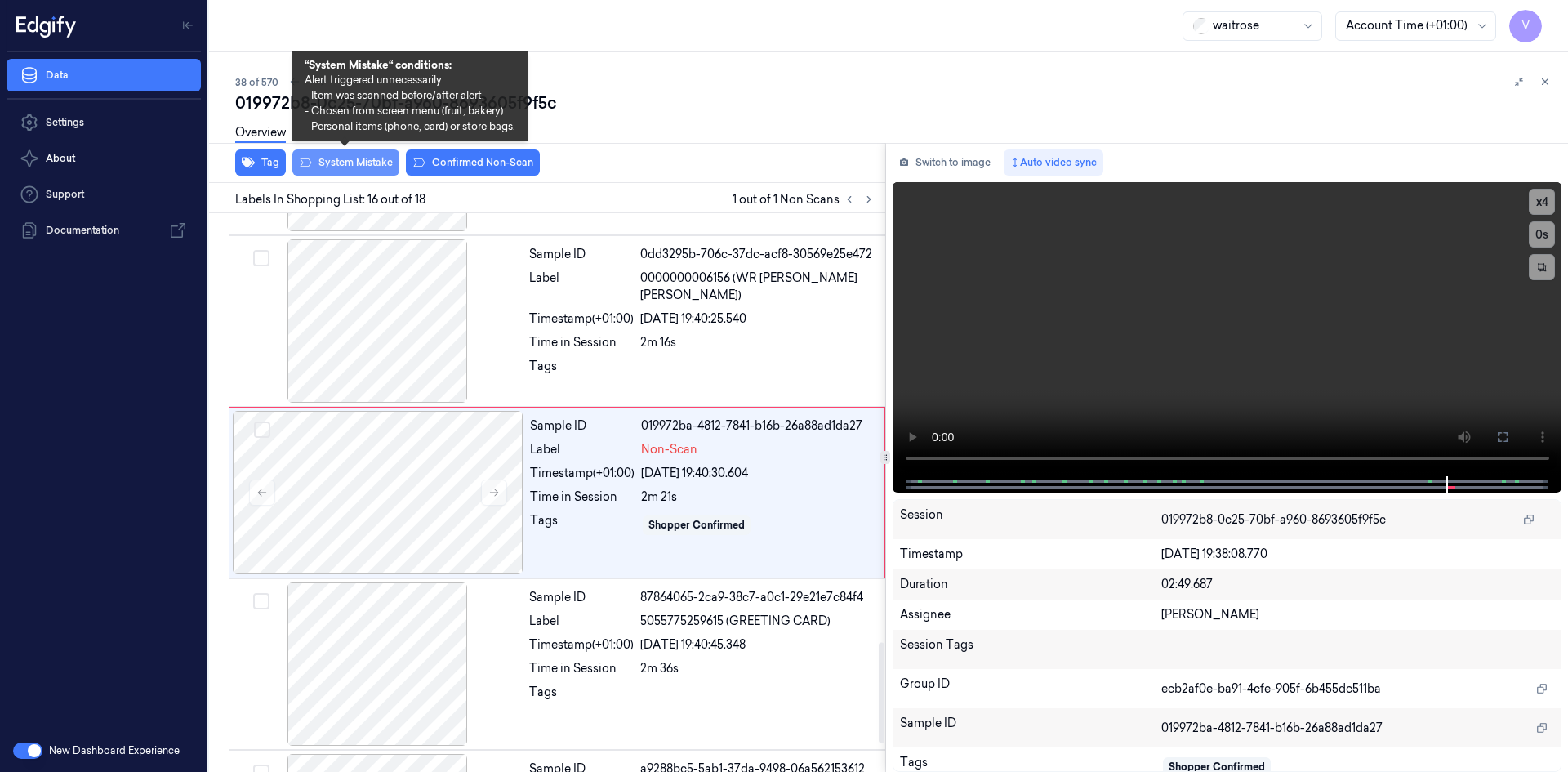
click at [345, 158] on button "System Mistake" at bounding box center [346, 162] width 107 height 26
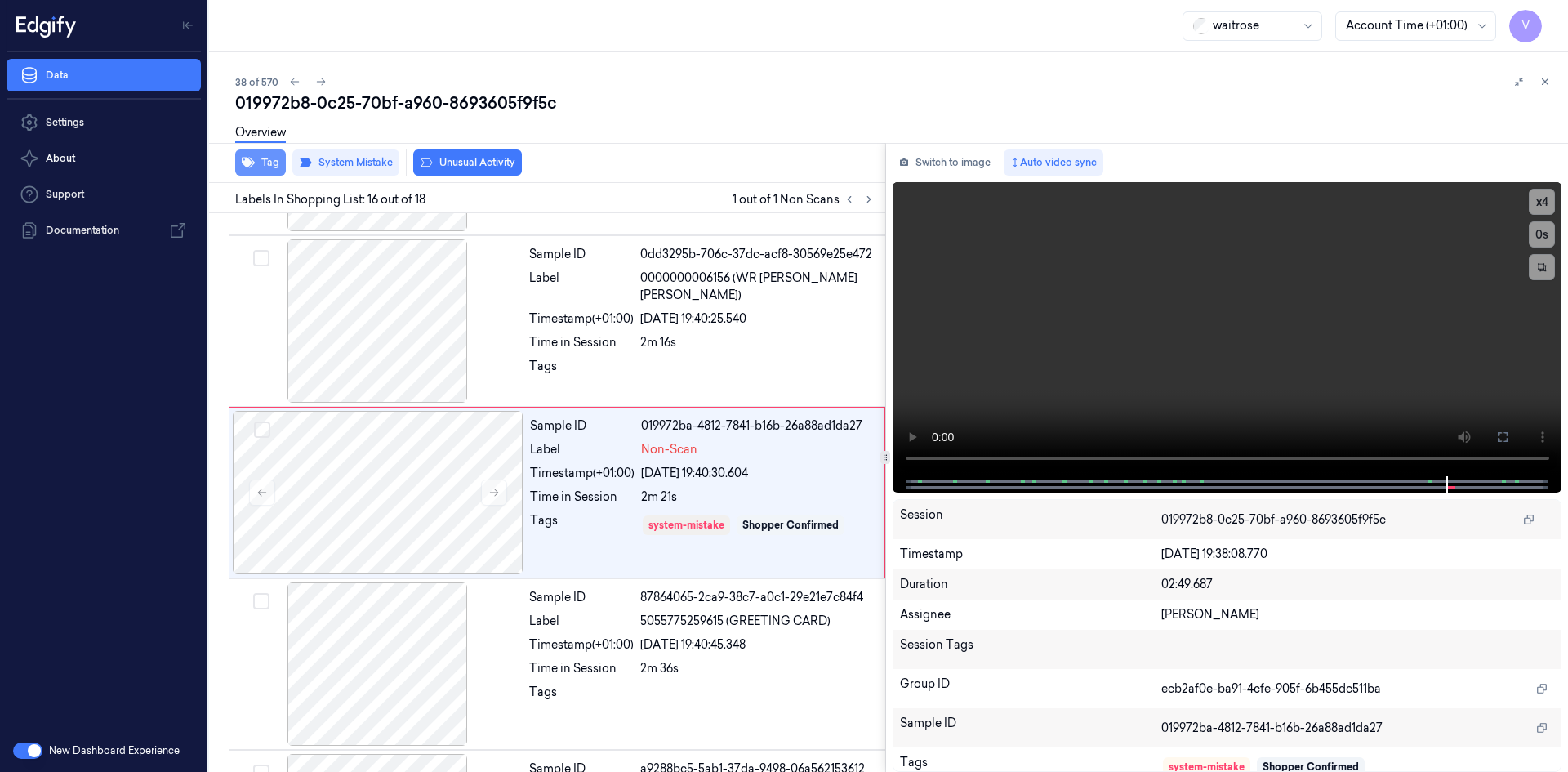
click at [269, 168] on button "Tag" at bounding box center [261, 162] width 51 height 26
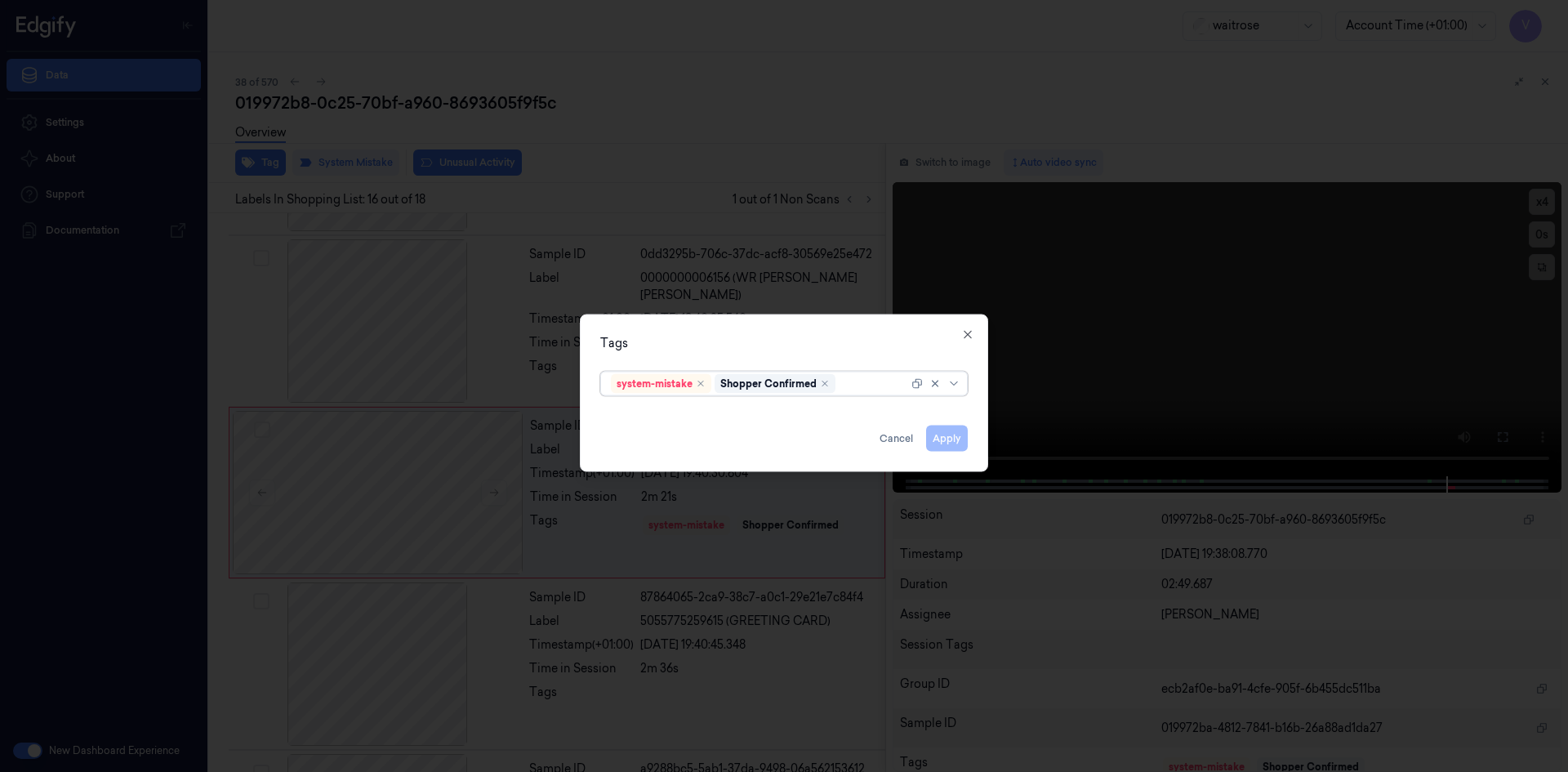
click at [867, 387] on div at bounding box center [874, 383] width 69 height 17
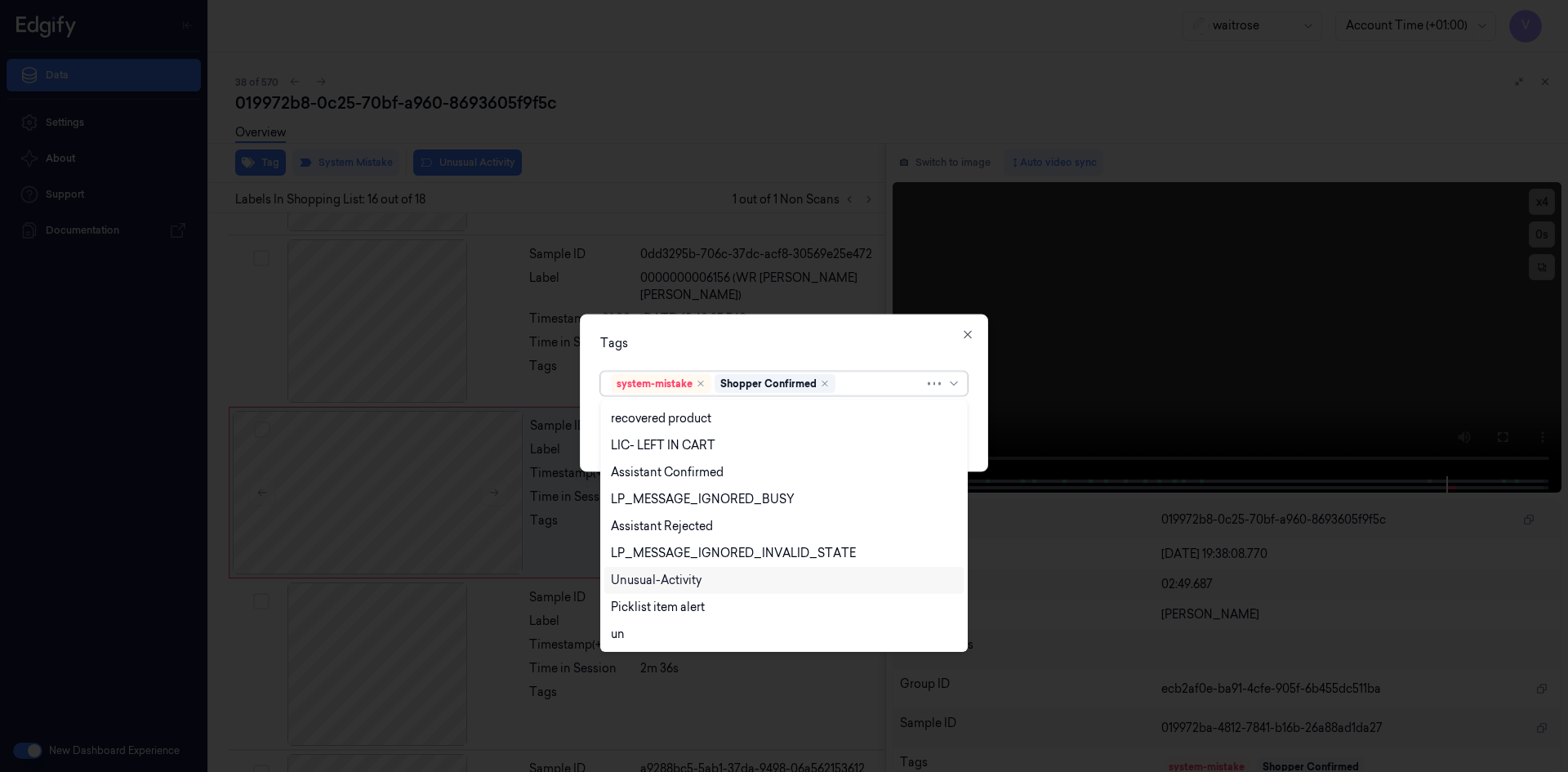
click at [657, 580] on div "Unusual-Activity" at bounding box center [656, 580] width 91 height 17
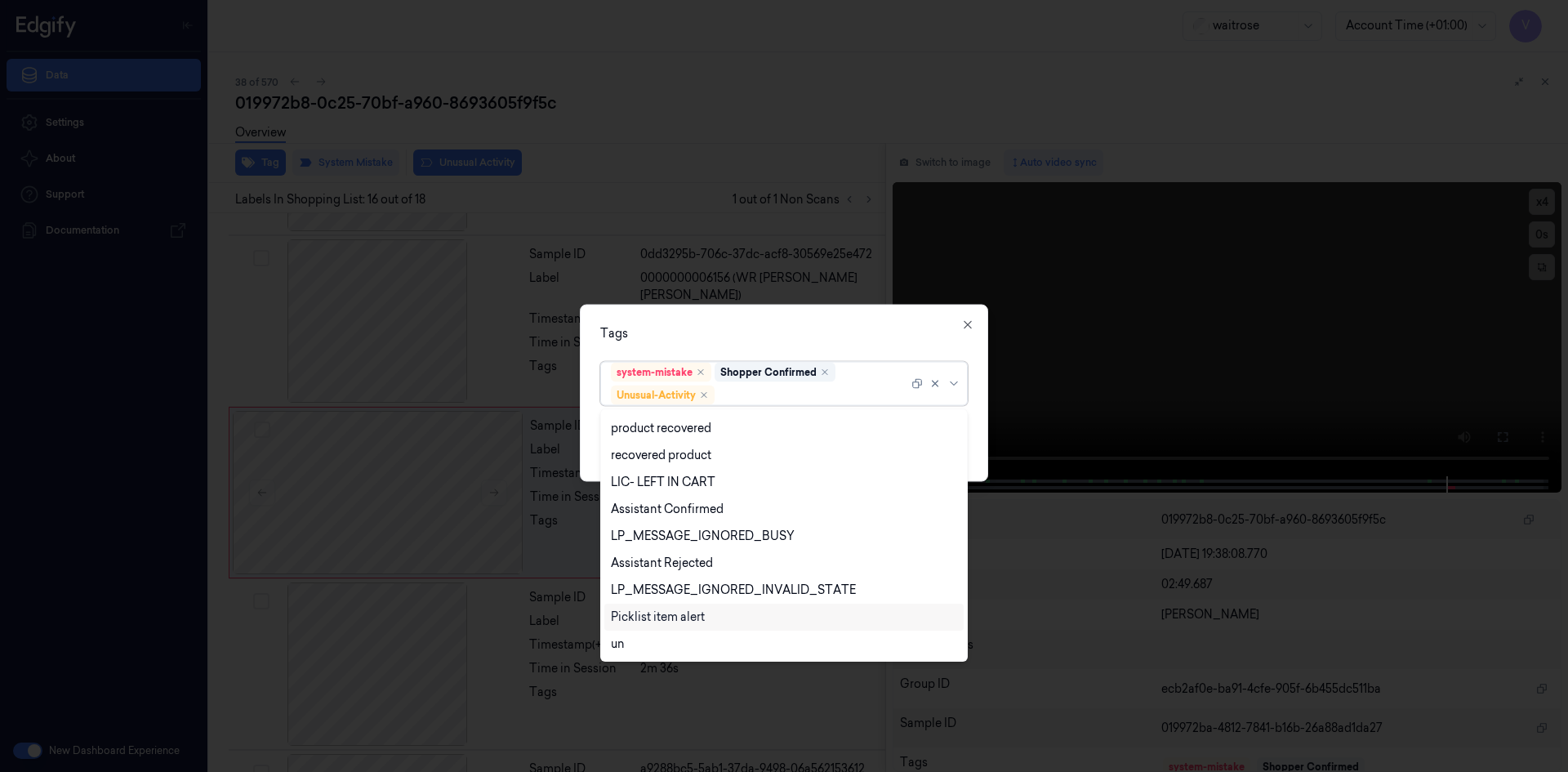
scroll to position [240, 0]
click at [660, 590] on div "Picklist item alert" at bounding box center [657, 590] width 94 height 17
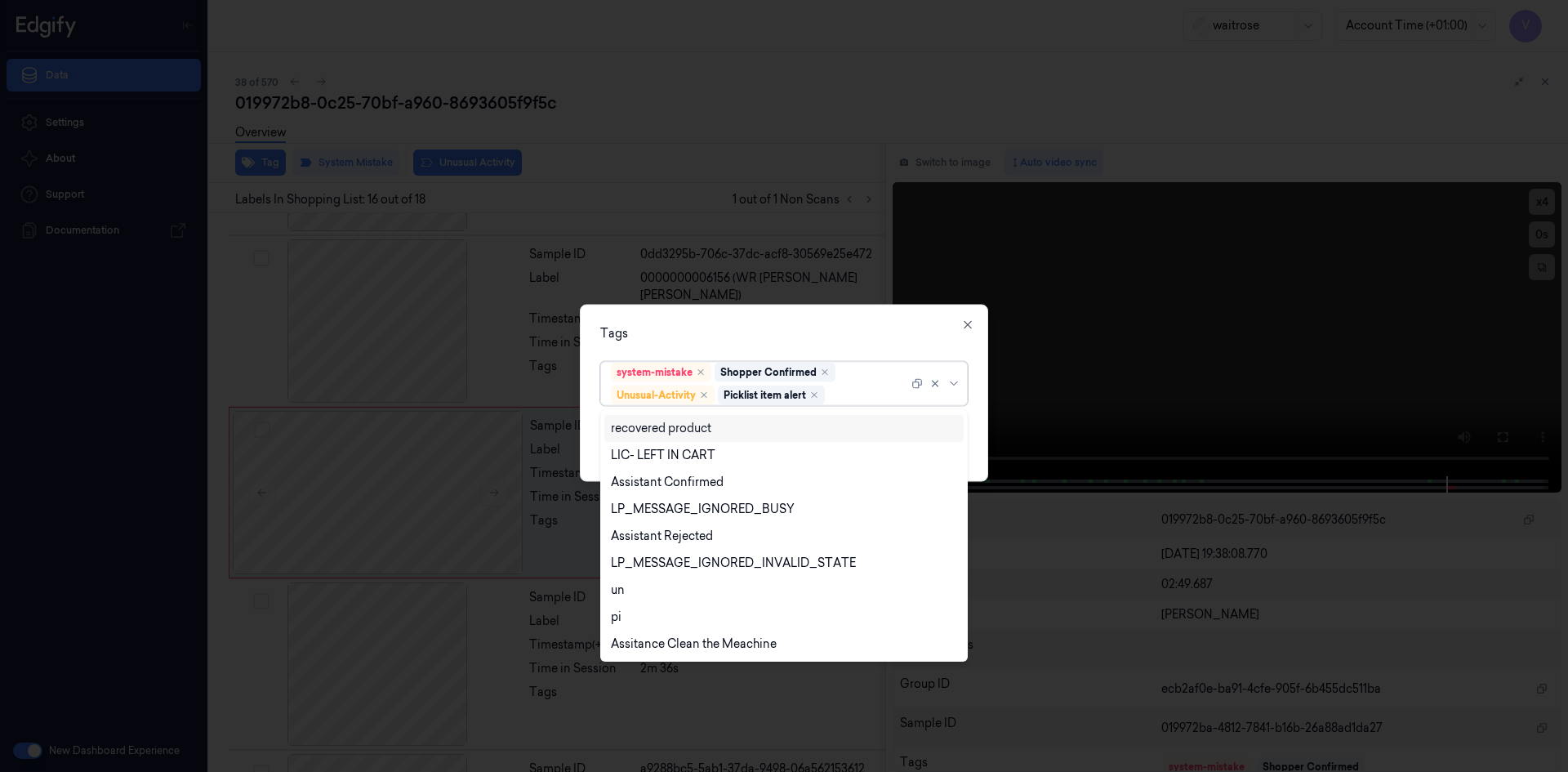
click at [809, 332] on div "Tags" at bounding box center [784, 333] width 367 height 17
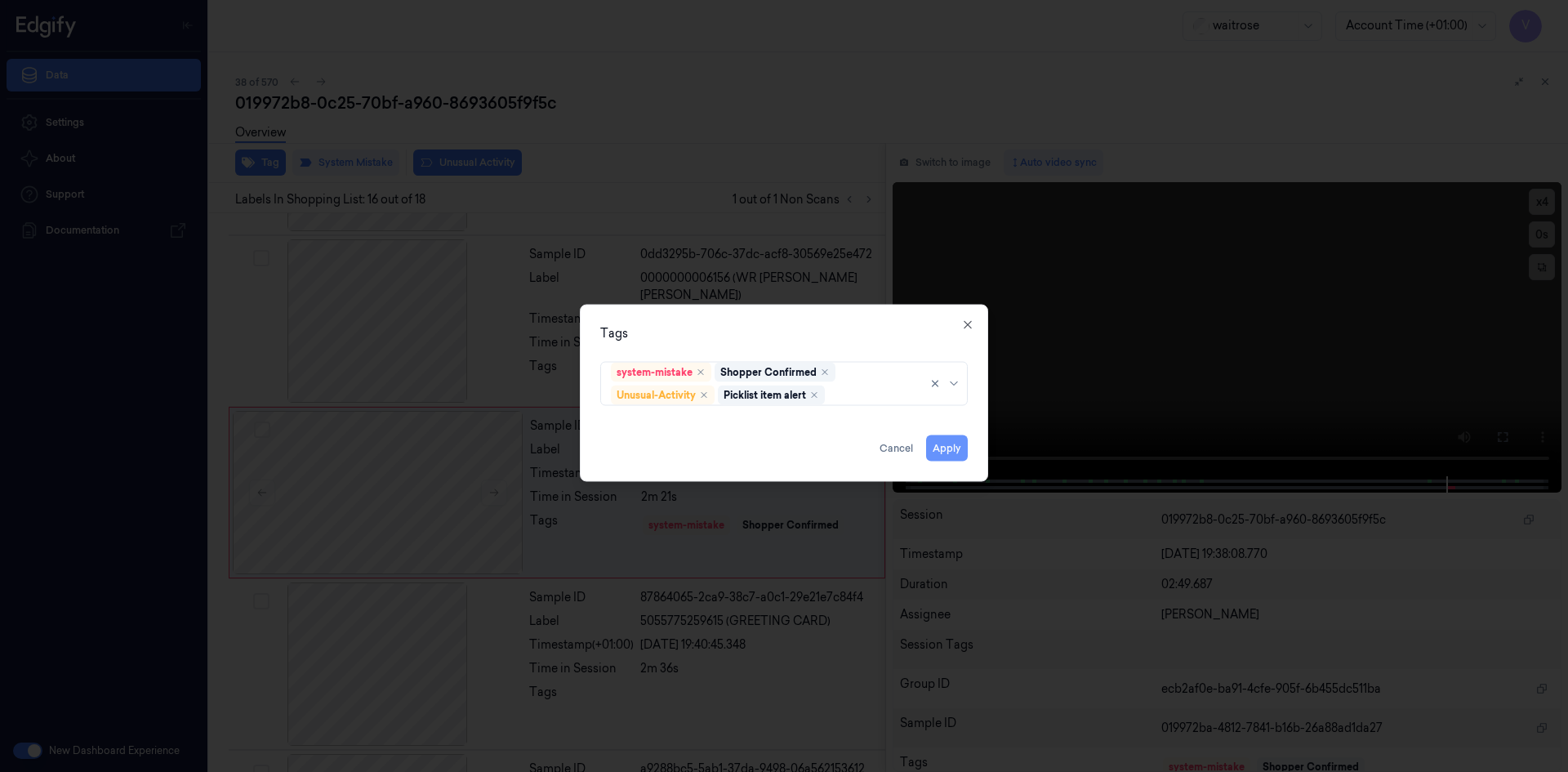
click at [952, 446] on button "Apply" at bounding box center [947, 447] width 42 height 26
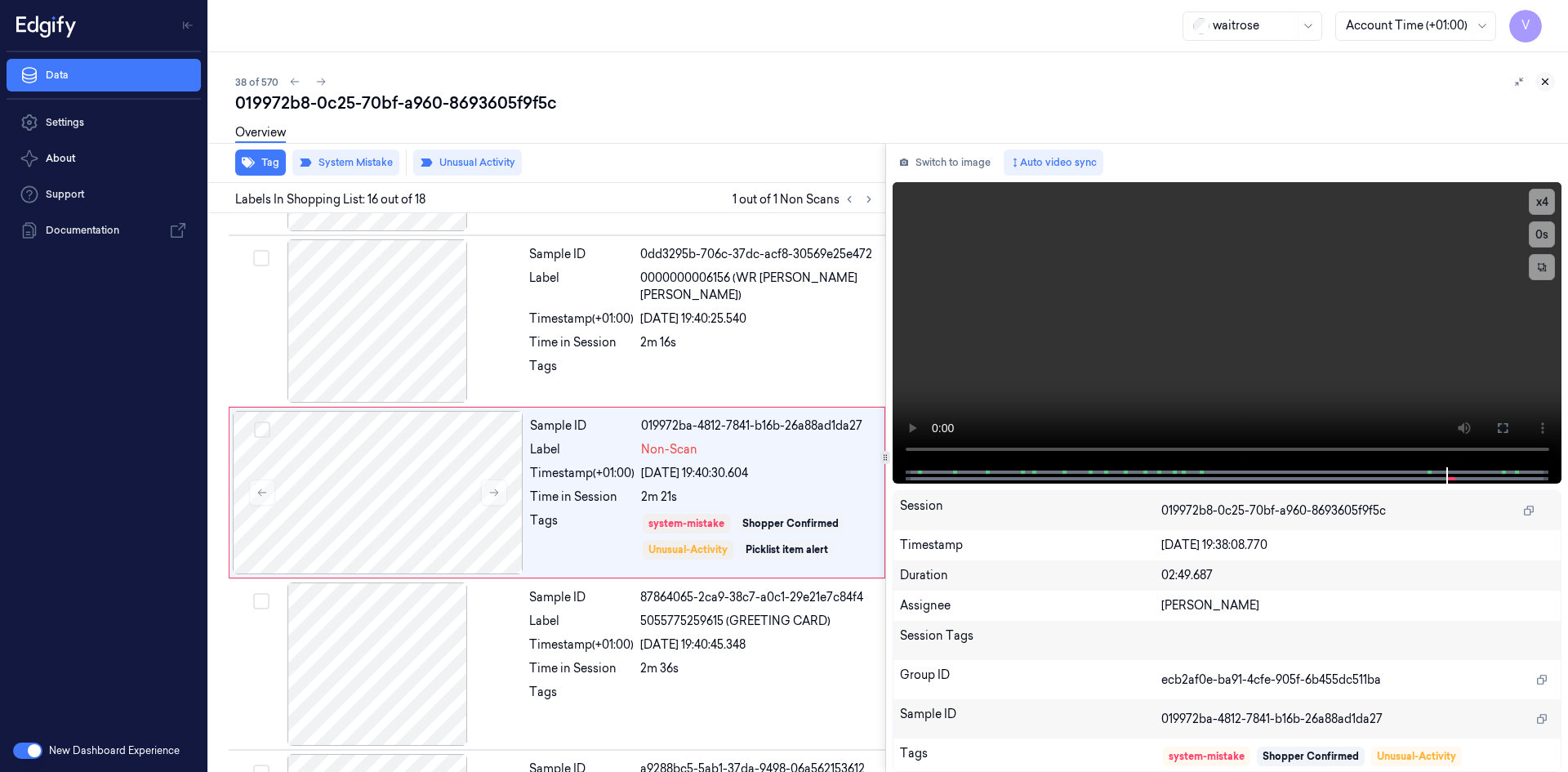
click at [1547, 81] on icon at bounding box center [1544, 82] width 12 height 12
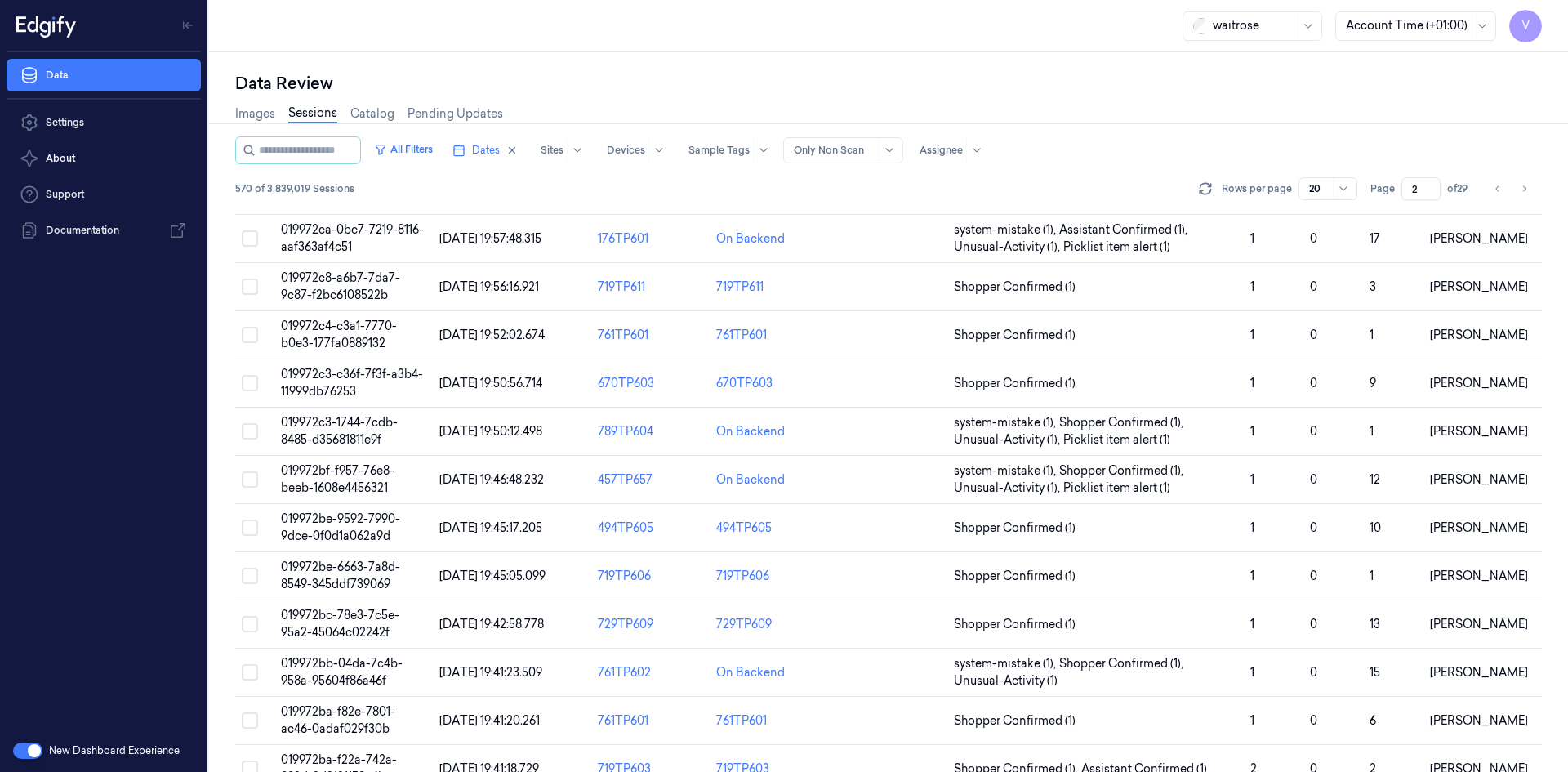
scroll to position [481, 0]
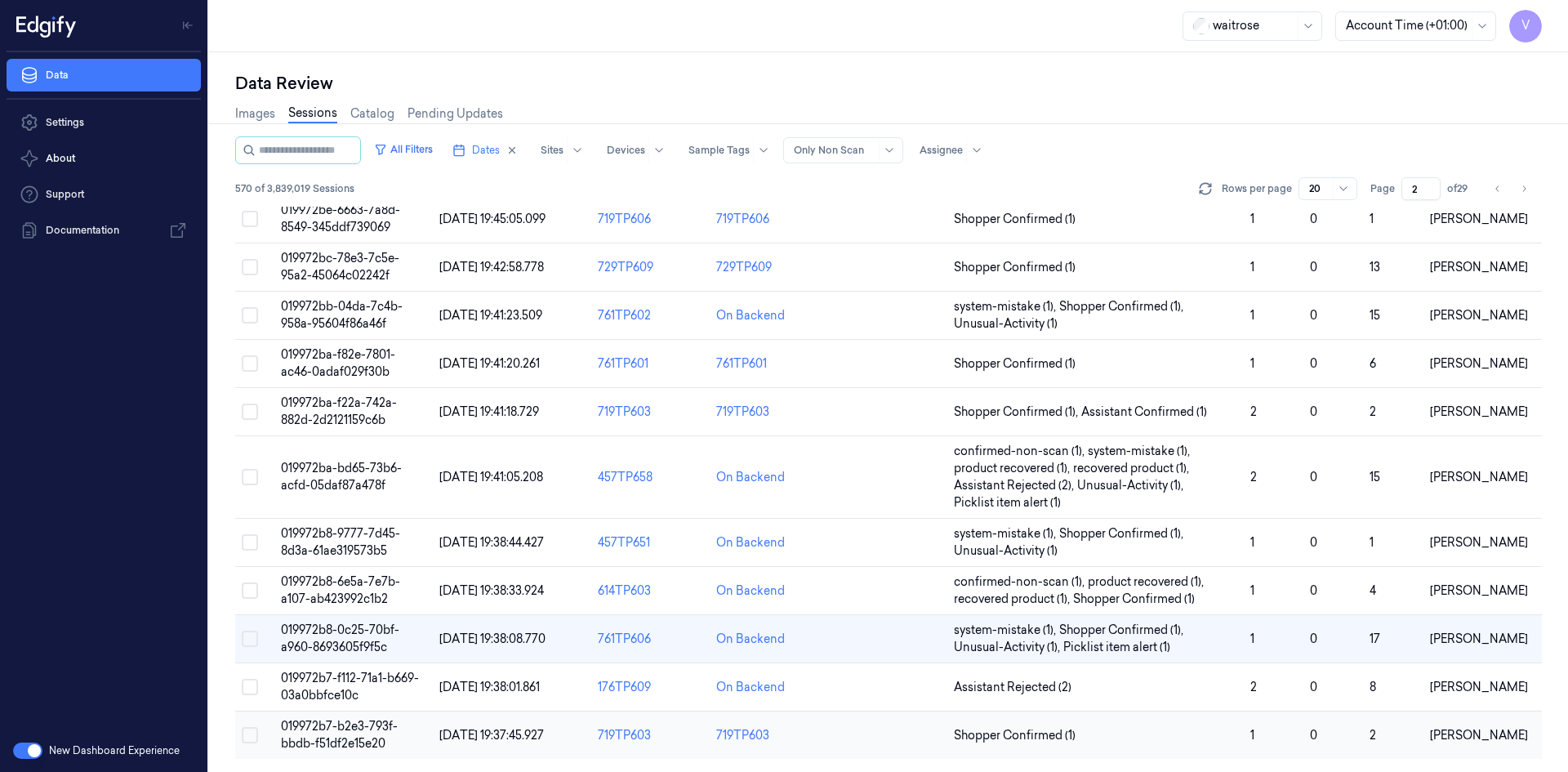
click at [334, 731] on span "019972b7-b2e3-793f-bbdb-f51df2e15e20" at bounding box center [339, 734] width 116 height 32
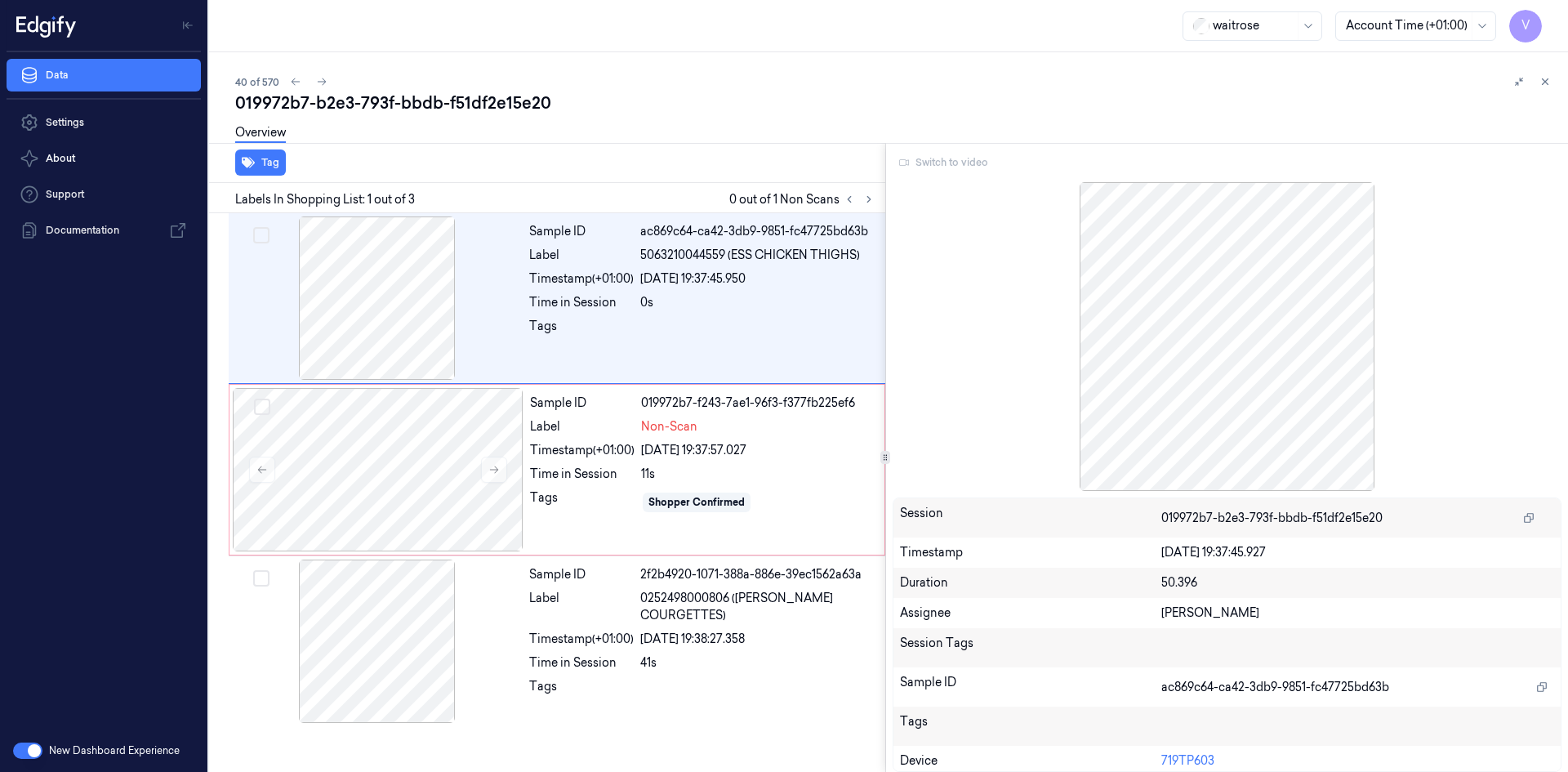
drag, startPoint x: 869, startPoint y: 198, endPoint x: 616, endPoint y: 60, distance: 288.2
click at [868, 197] on icon at bounding box center [869, 199] width 4 height 5
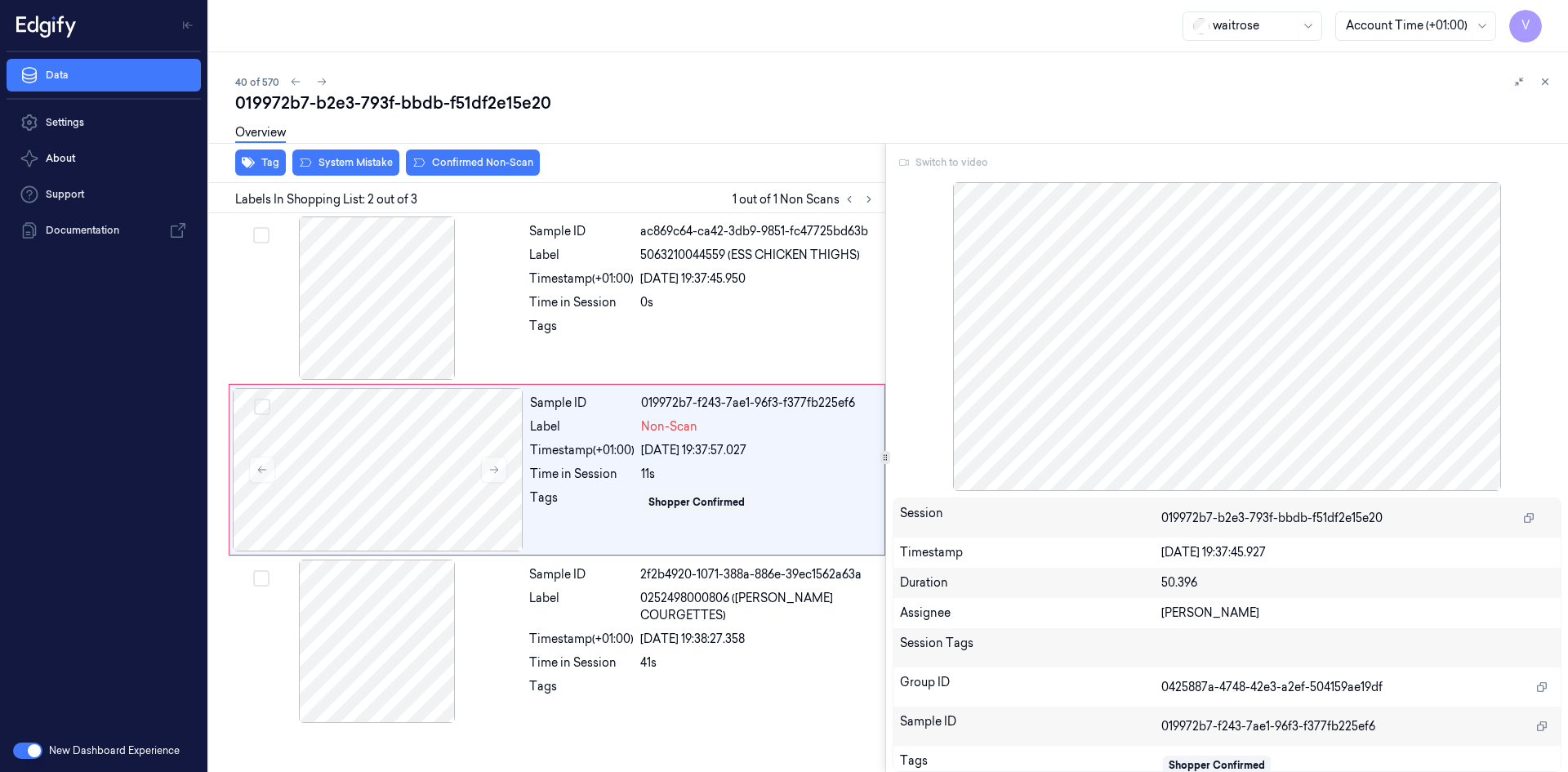
click at [916, 163] on div "Switch to video" at bounding box center [1227, 162] width 670 height 26
click at [927, 163] on div "Switch to video" at bounding box center [1227, 162] width 670 height 26
click at [1544, 81] on icon at bounding box center [1544, 82] width 12 height 12
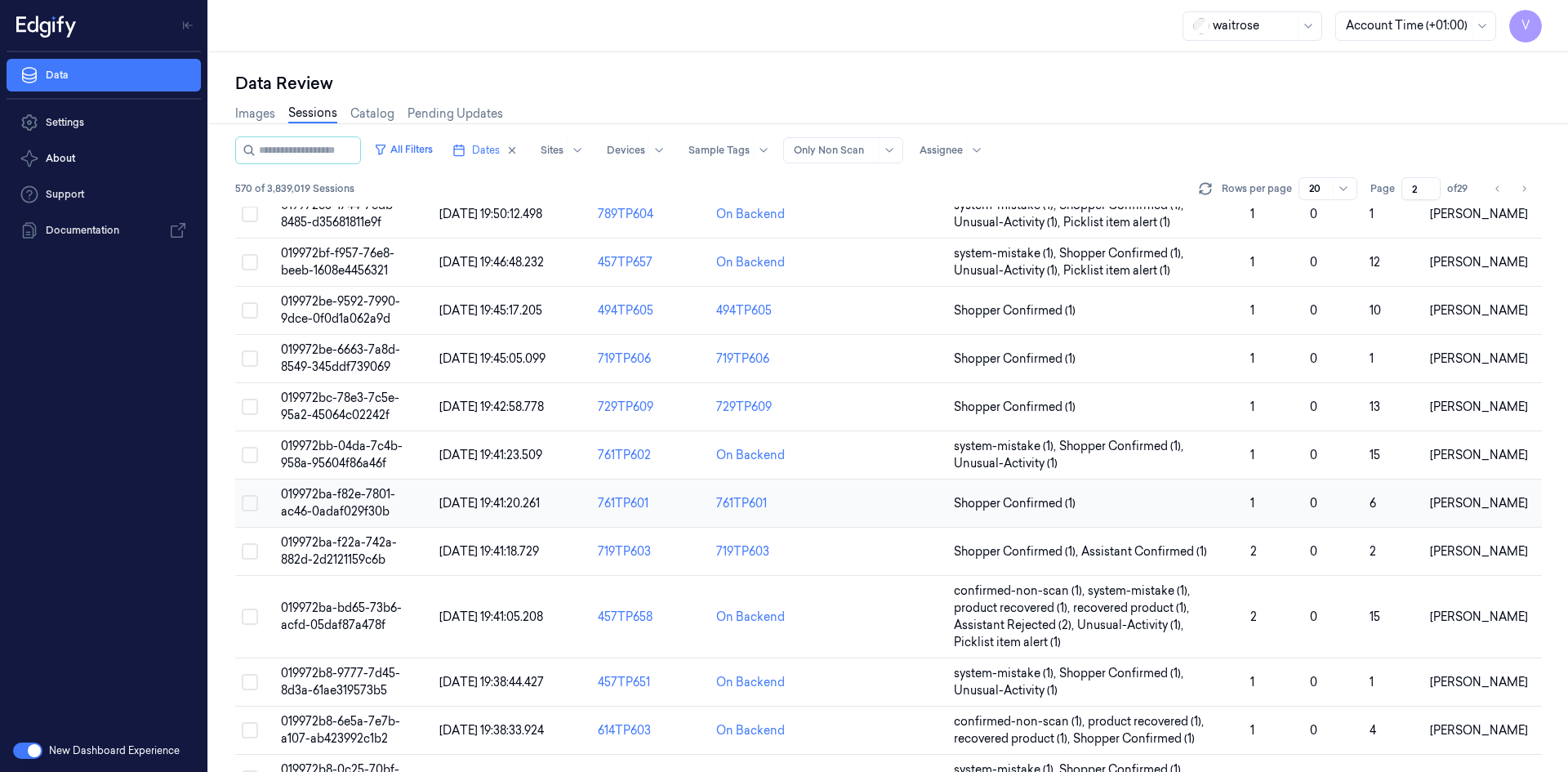
scroll to position [73, 0]
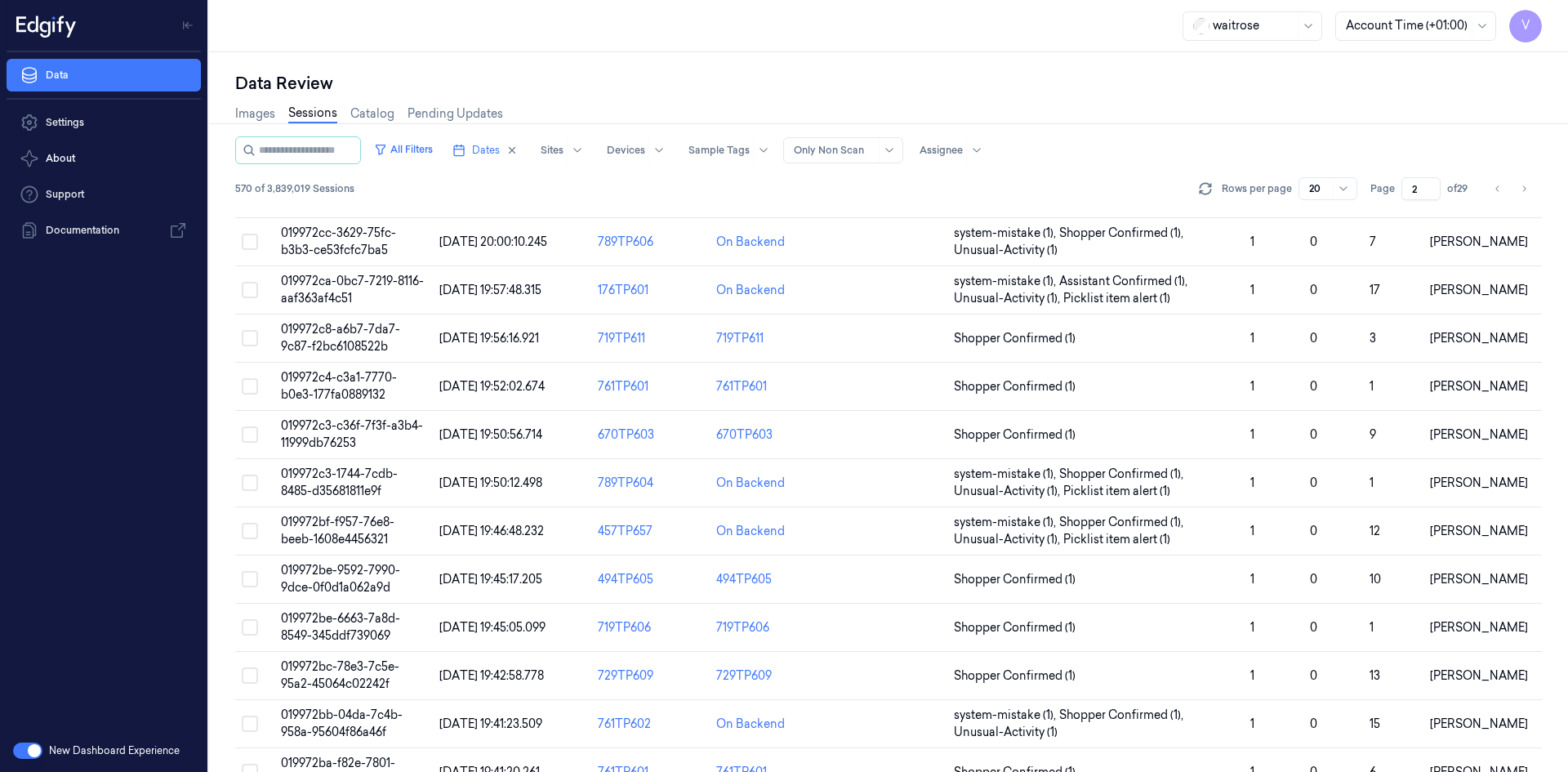
drag, startPoint x: 1419, startPoint y: 185, endPoint x: 1378, endPoint y: 199, distance: 43.3
click at [1378, 199] on div "Page 2 of 29" at bounding box center [1421, 188] width 103 height 23
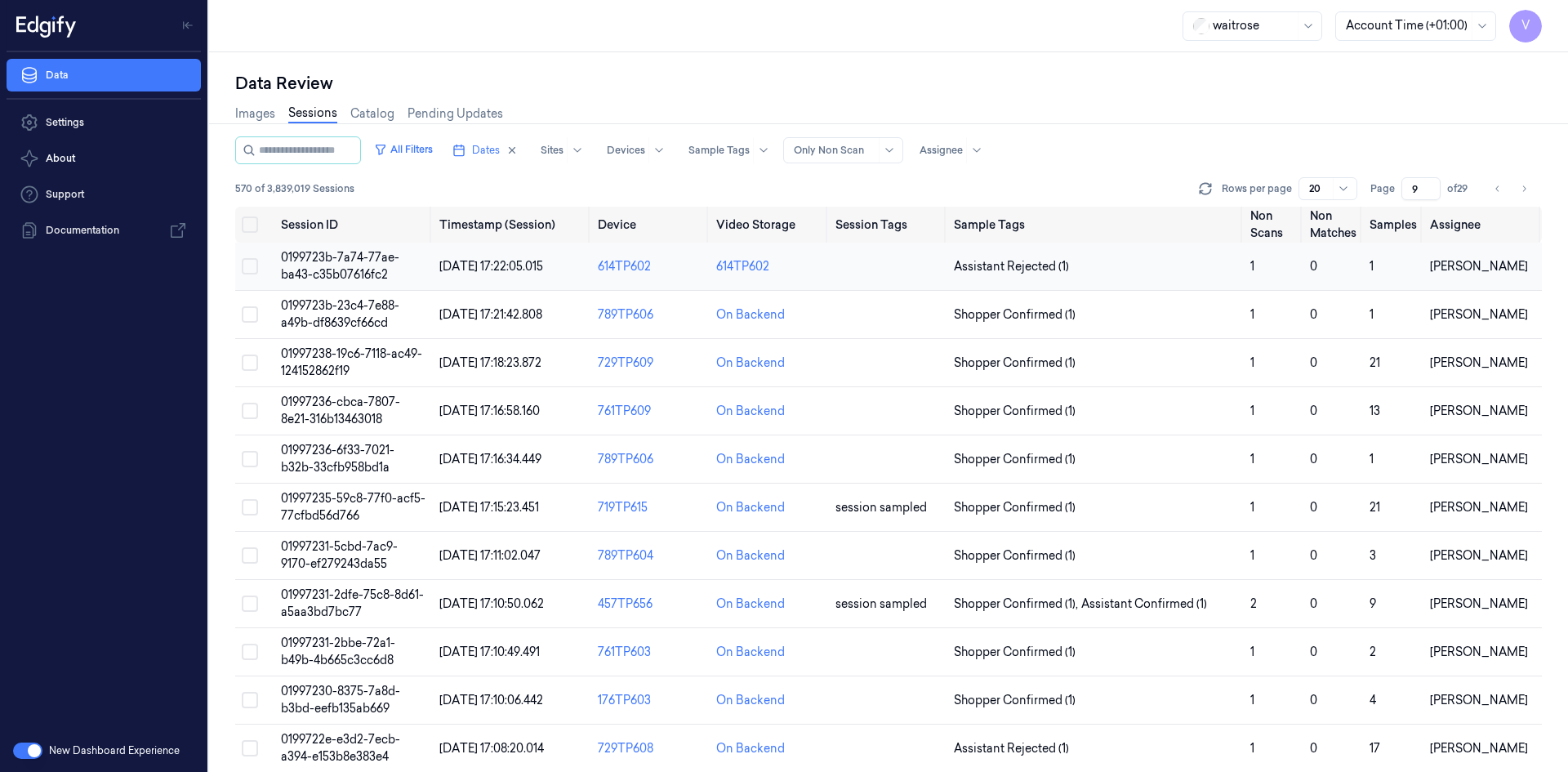
type input "9"
click at [357, 263] on span "0199723b-7a74-77ae-ba43-c35b07616fc2" at bounding box center [340, 266] width 118 height 32
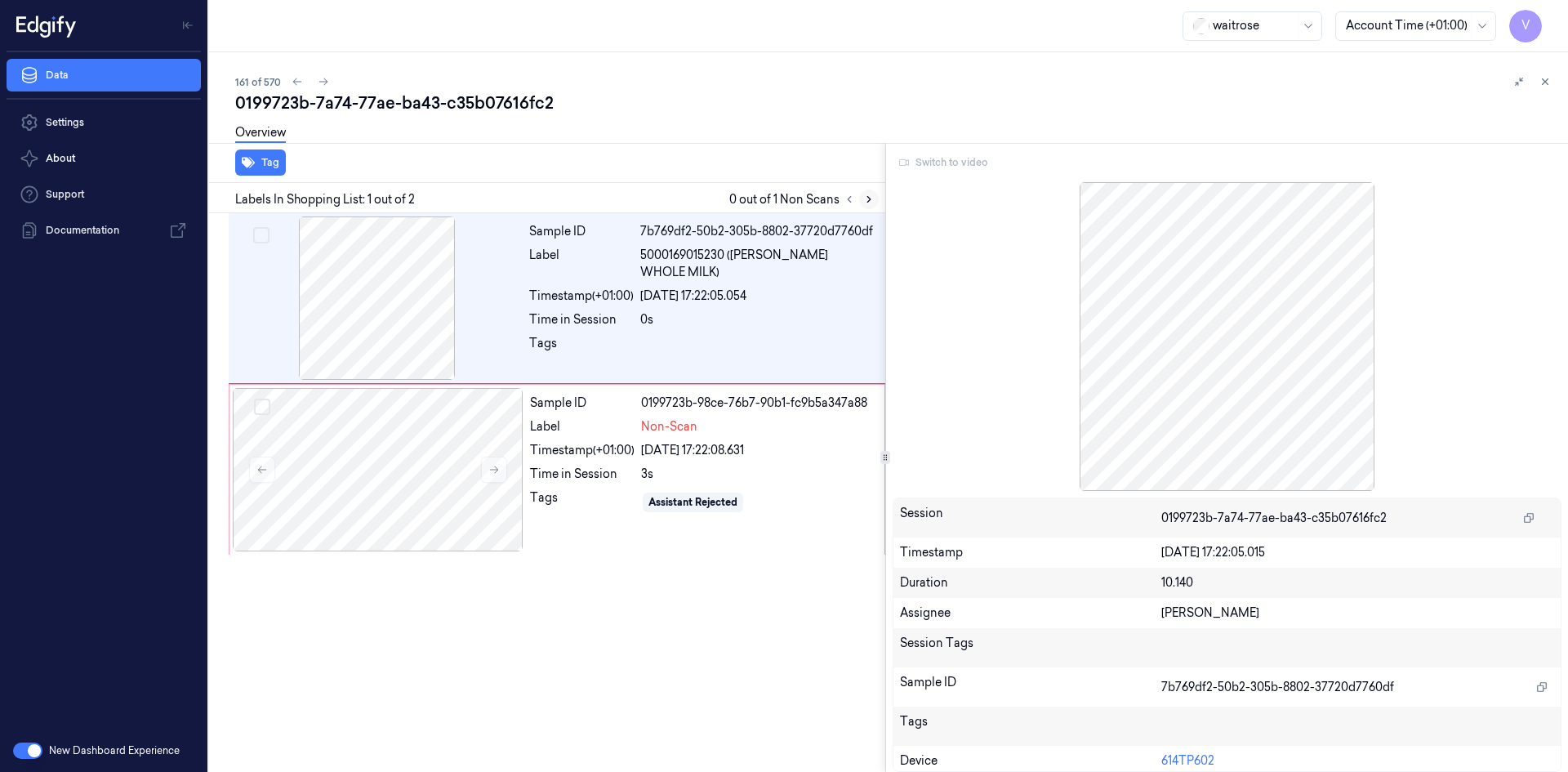
click at [865, 200] on icon at bounding box center [868, 199] width 12 height 12
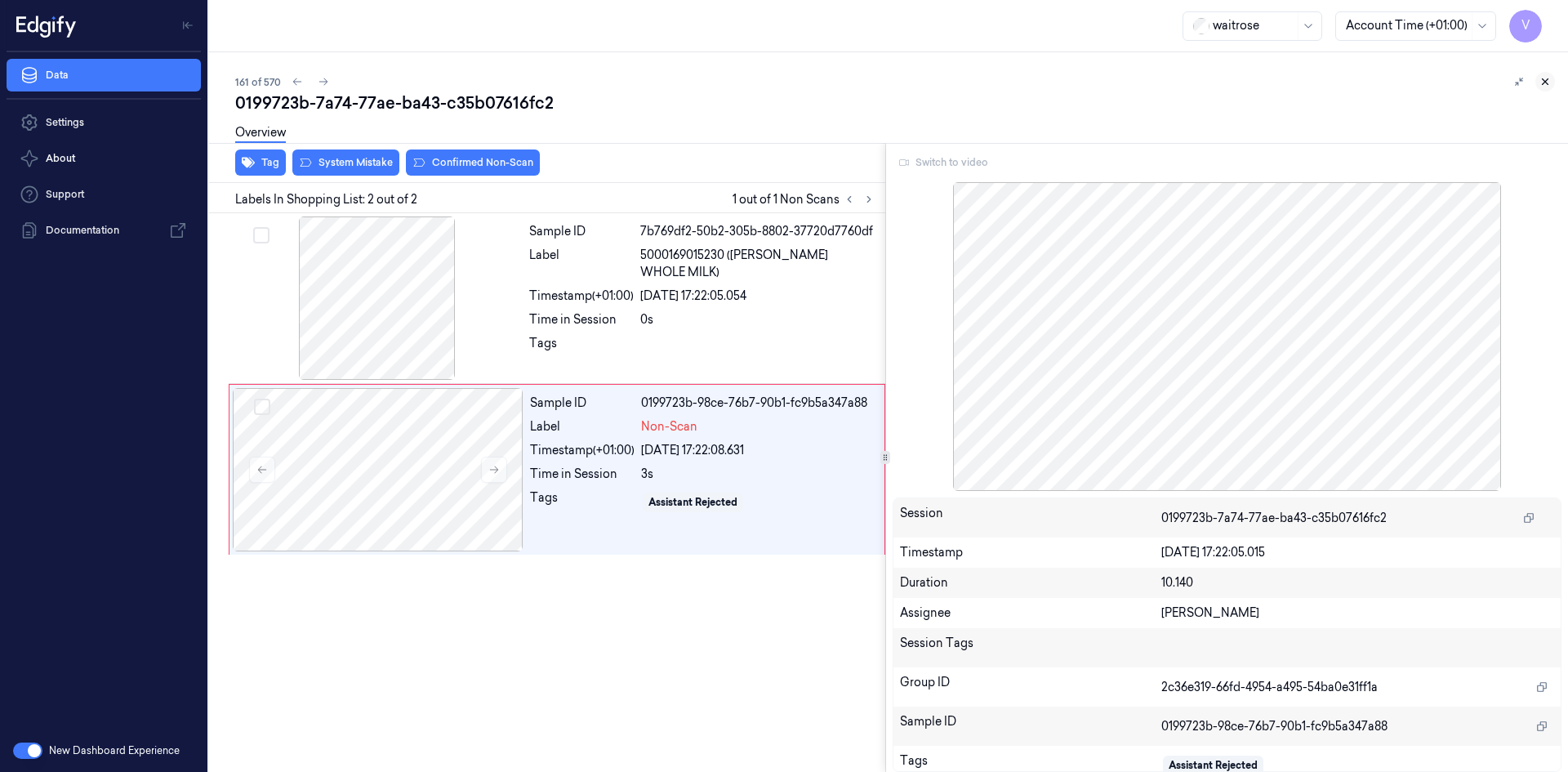
click at [1546, 77] on icon at bounding box center [1544, 82] width 12 height 12
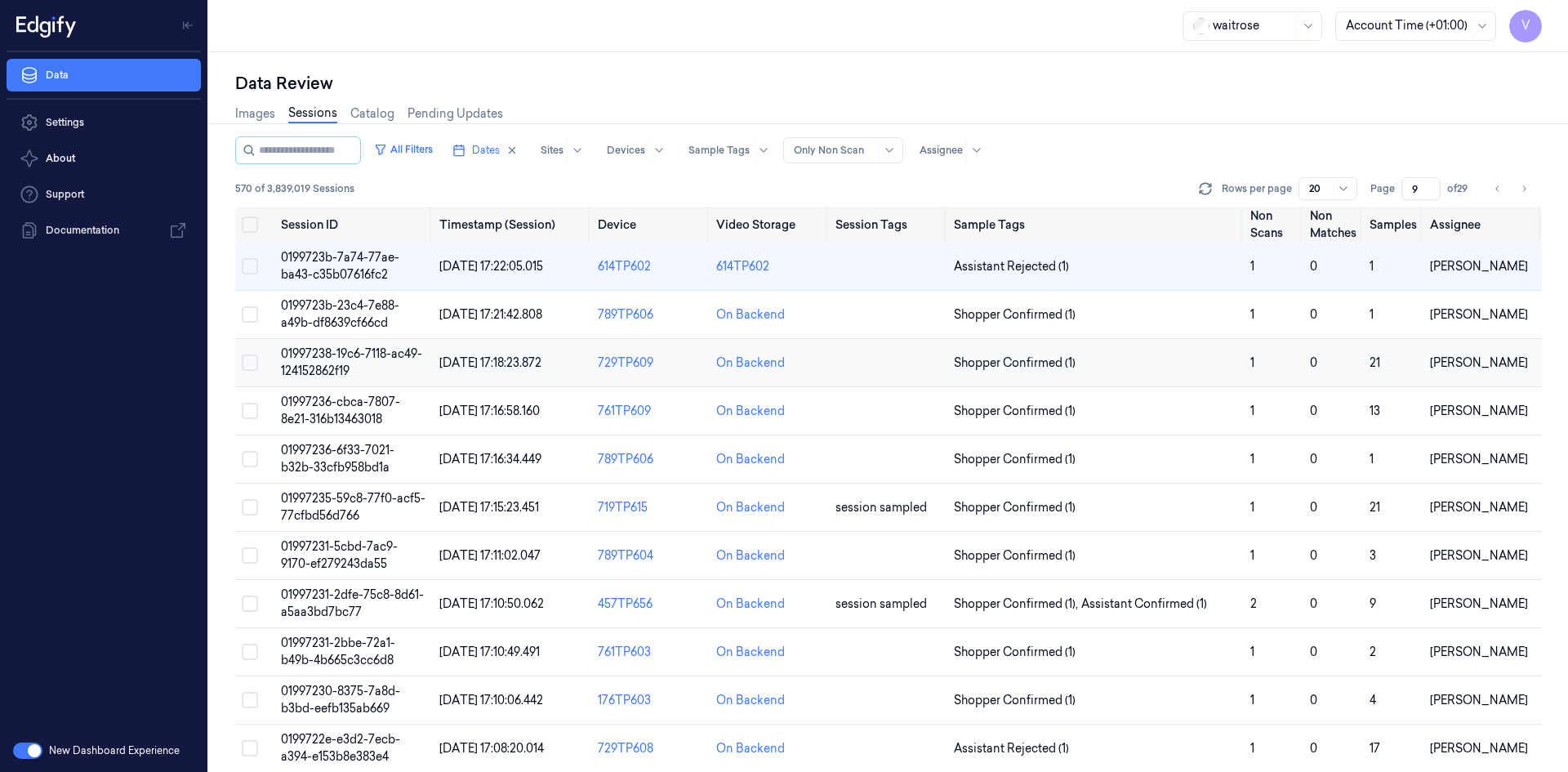
click at [358, 360] on span "01997238-19c6-7118-ac49-124152862f19" at bounding box center [351, 362] width 141 height 32
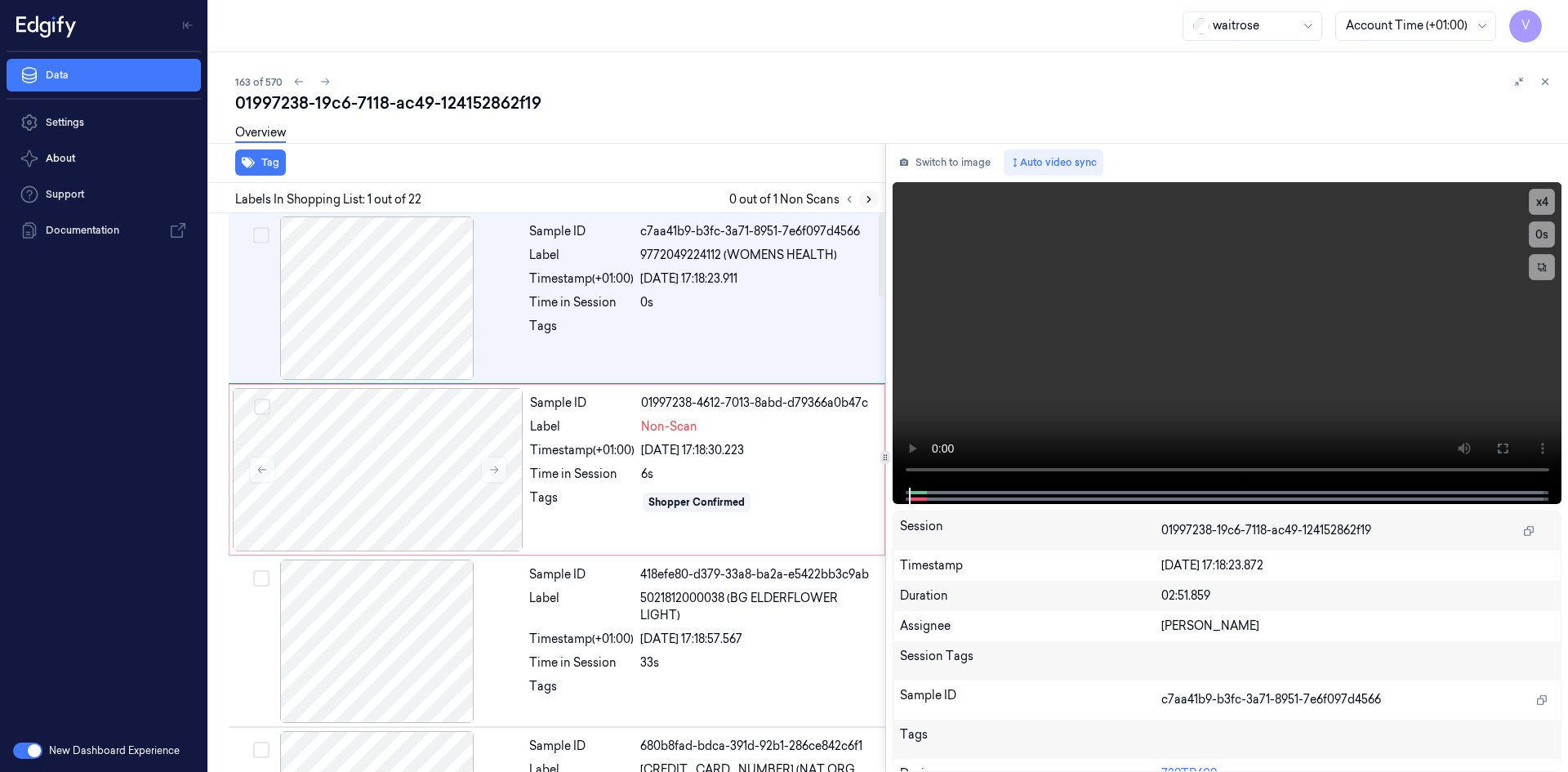
click at [867, 201] on icon at bounding box center [868, 199] width 12 height 12
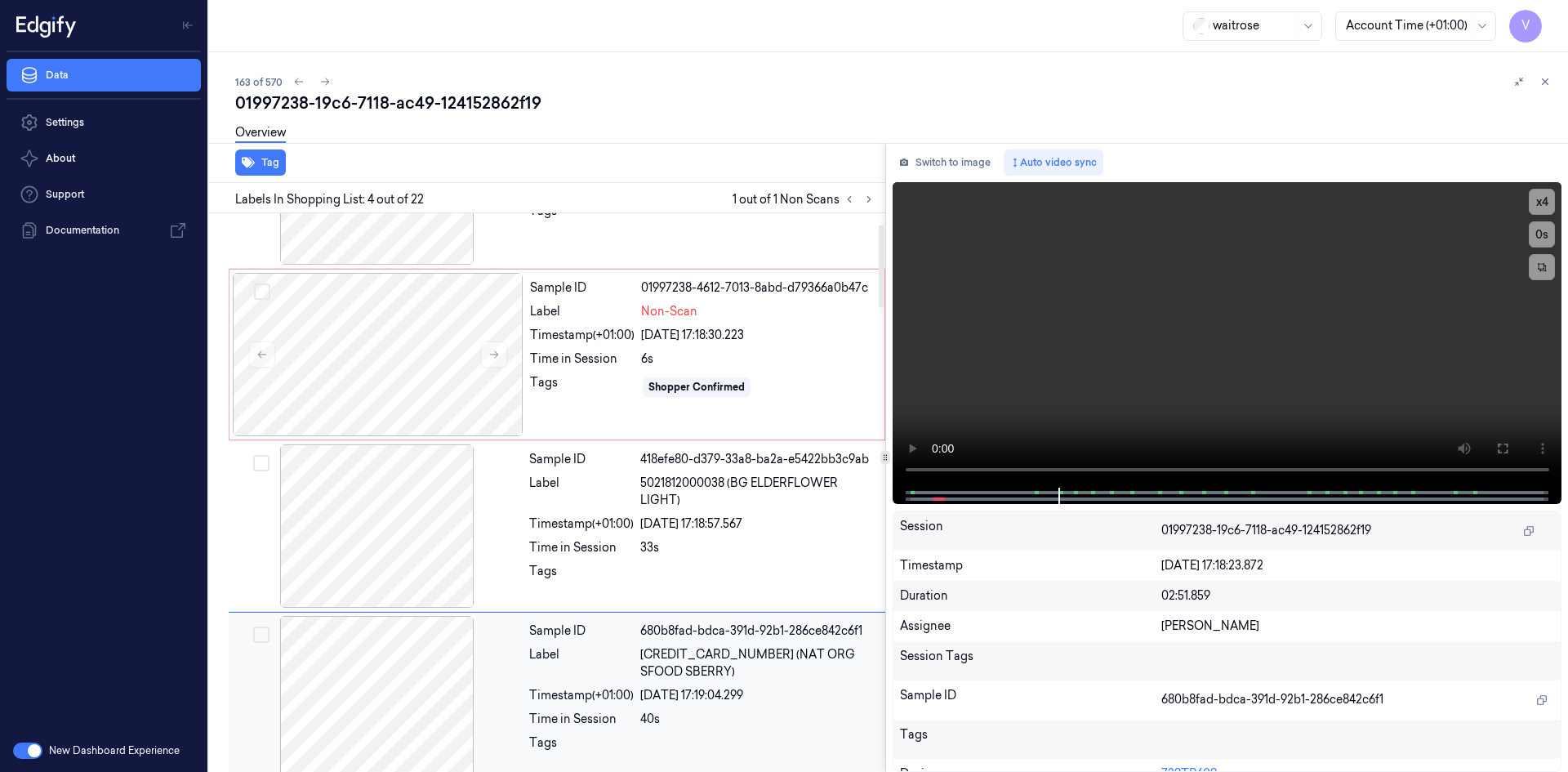
scroll to position [75, 0]
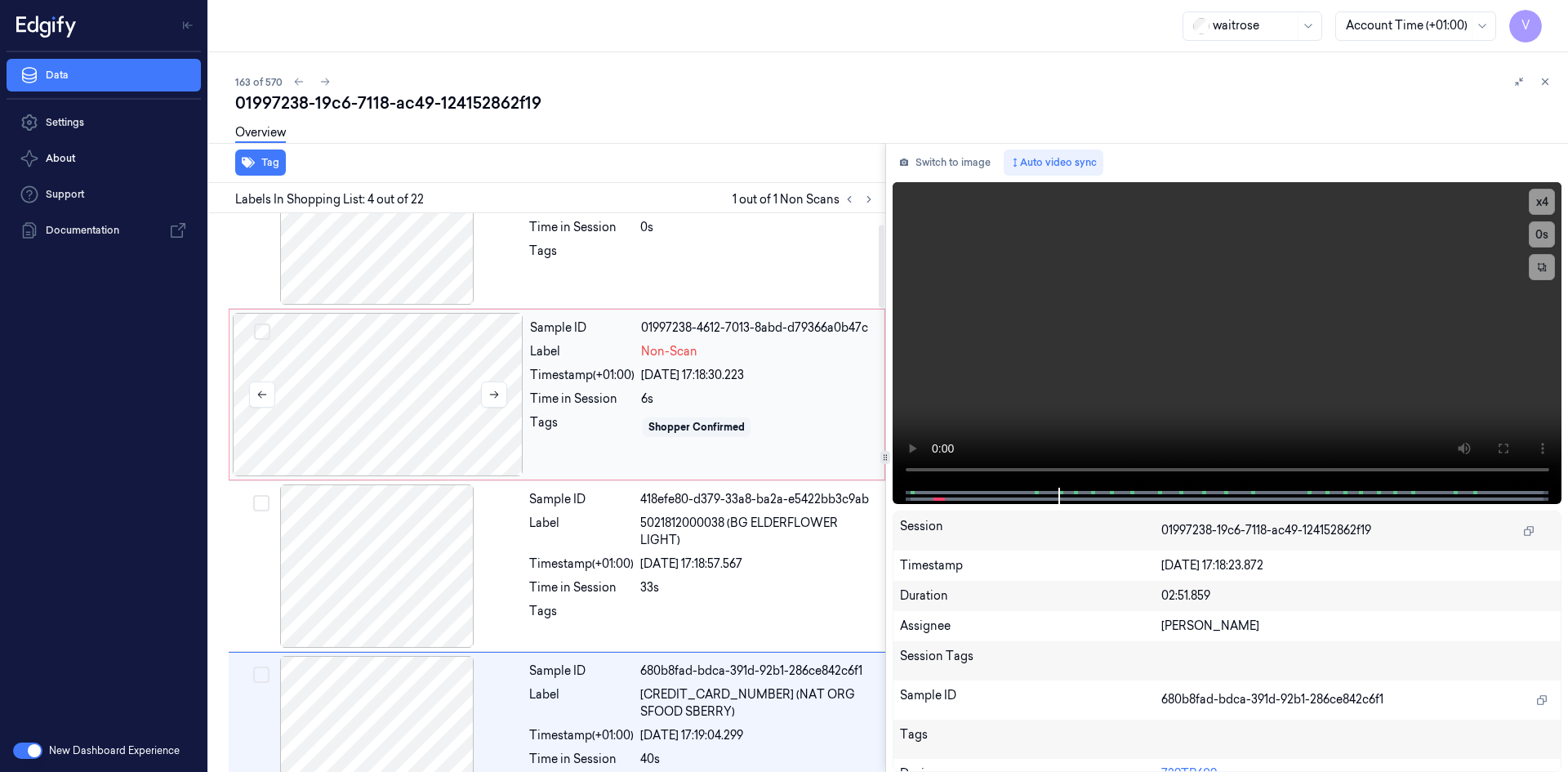
click at [435, 377] on div at bounding box center [378, 395] width 291 height 164
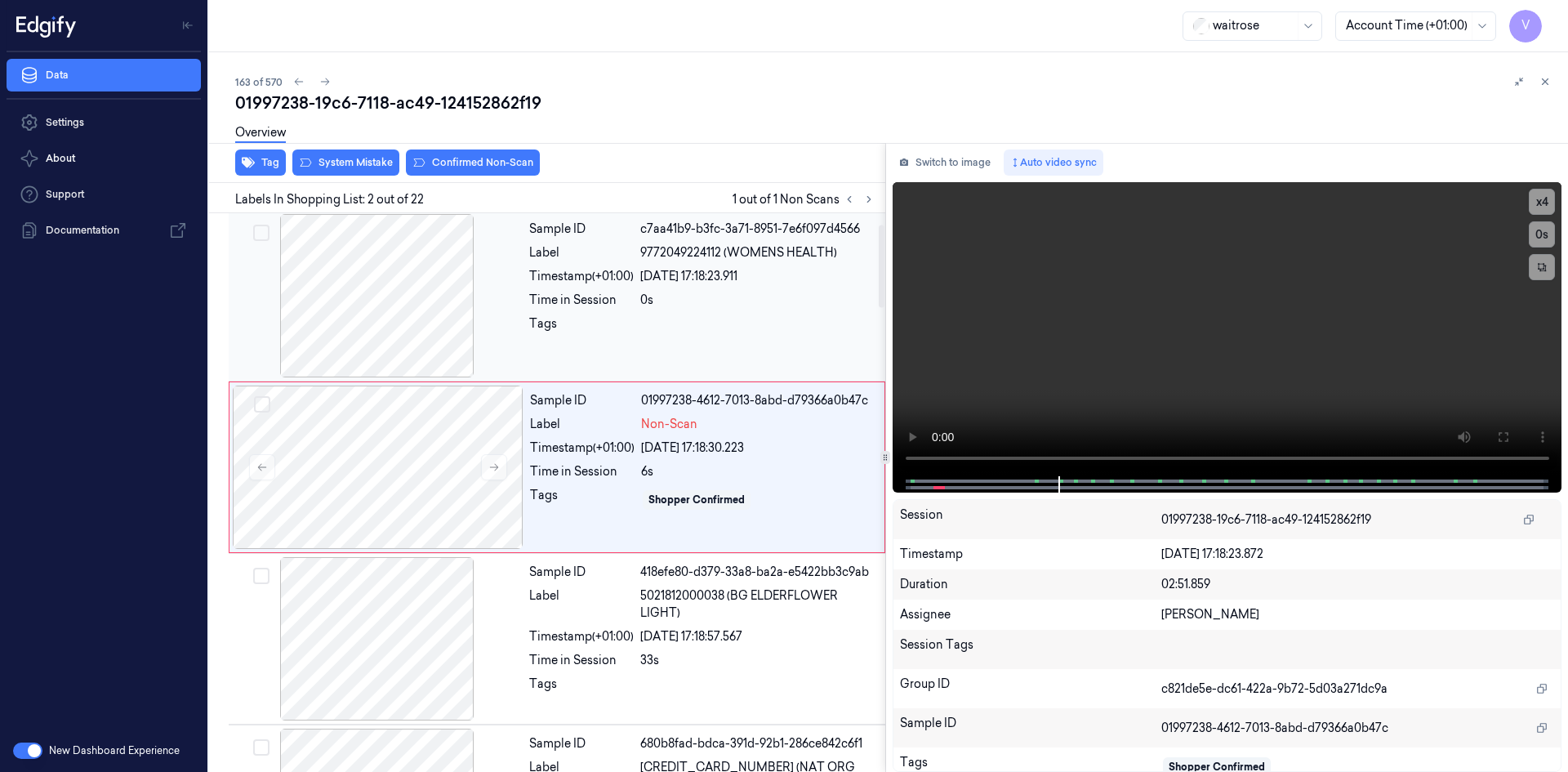
scroll to position [0, 0]
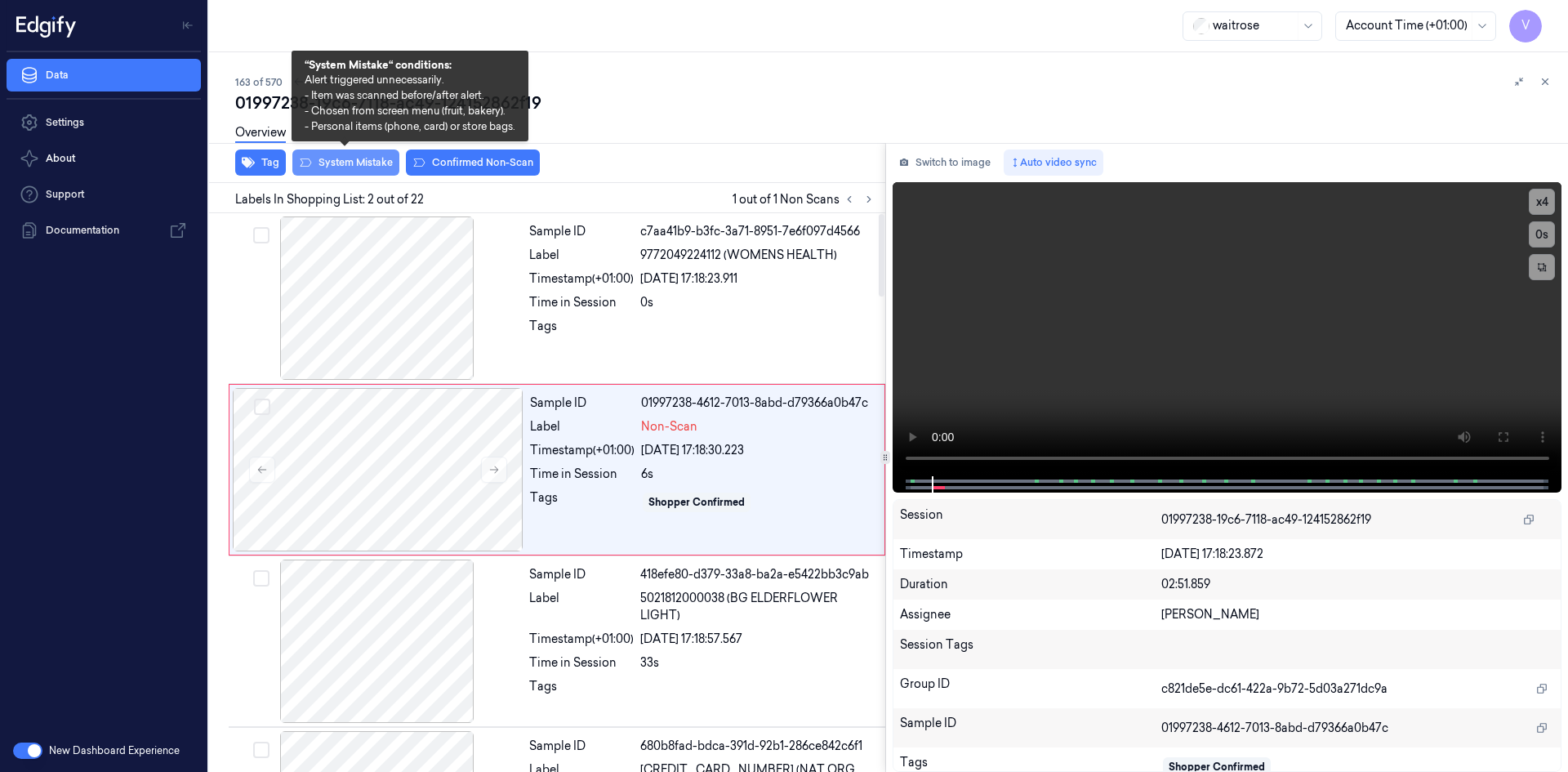
click at [365, 168] on button "System Mistake" at bounding box center [346, 162] width 107 height 26
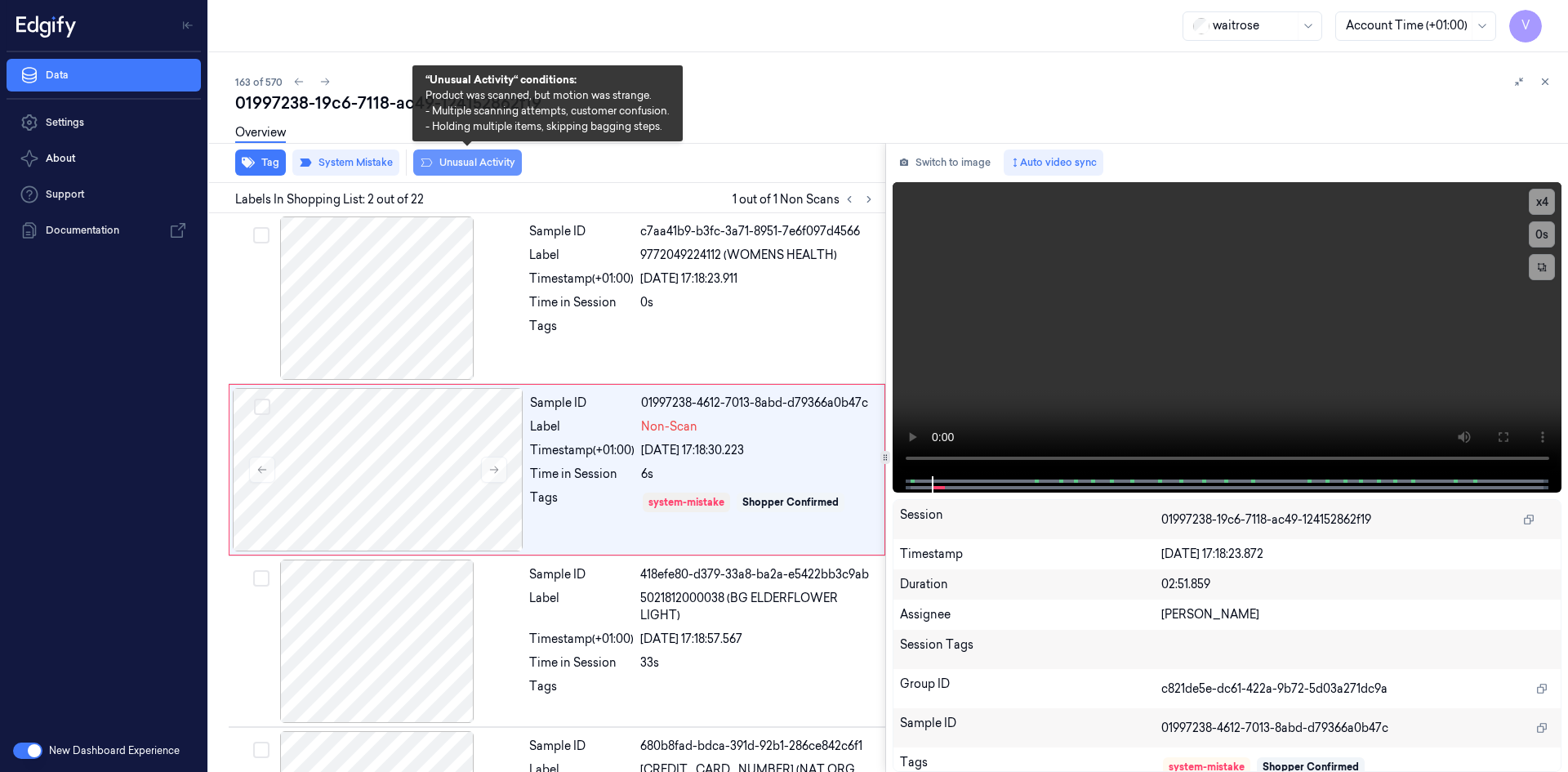
click at [468, 157] on button "Unusual Activity" at bounding box center [467, 162] width 108 height 26
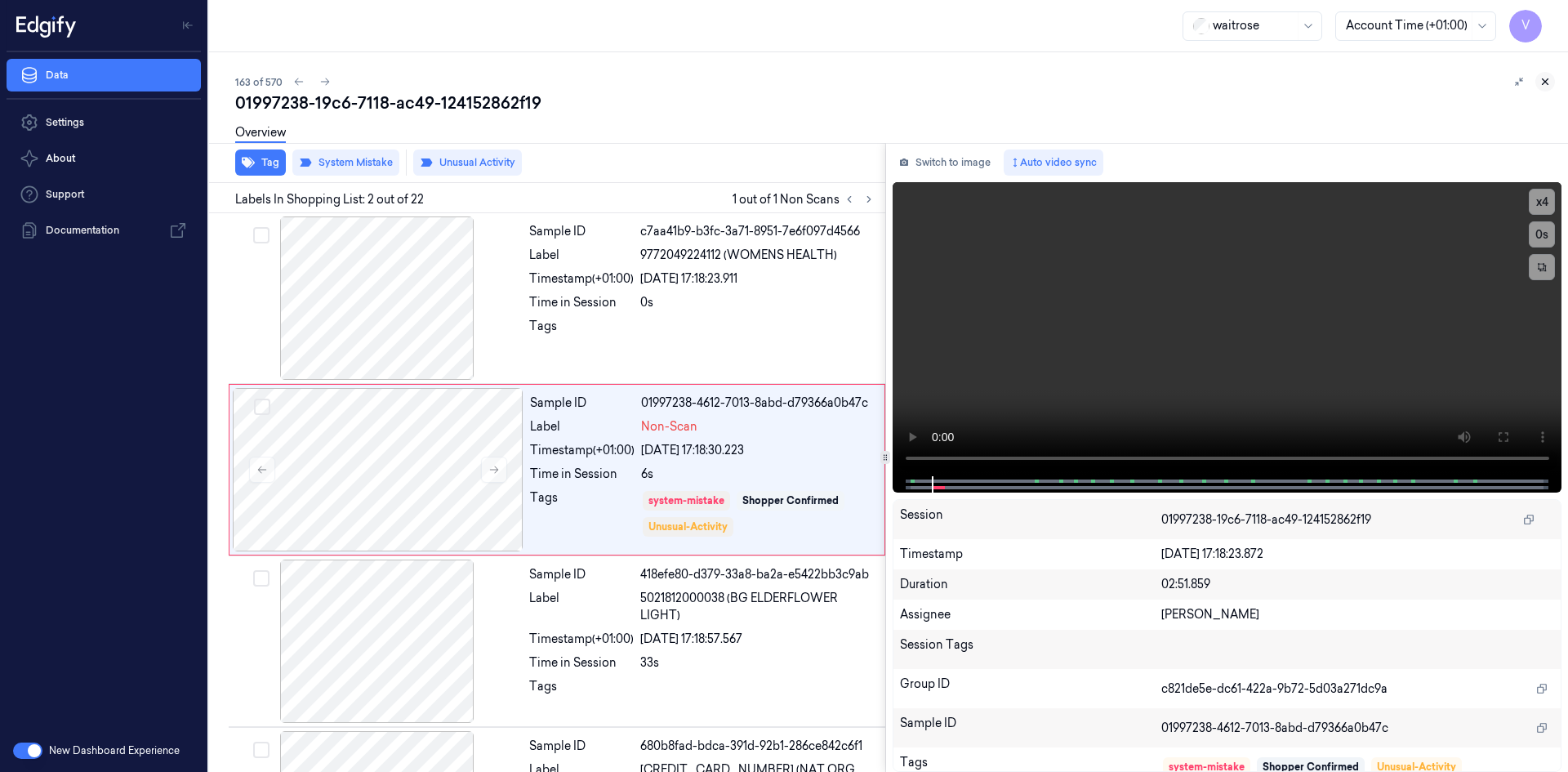
click at [1540, 80] on icon at bounding box center [1544, 82] width 12 height 12
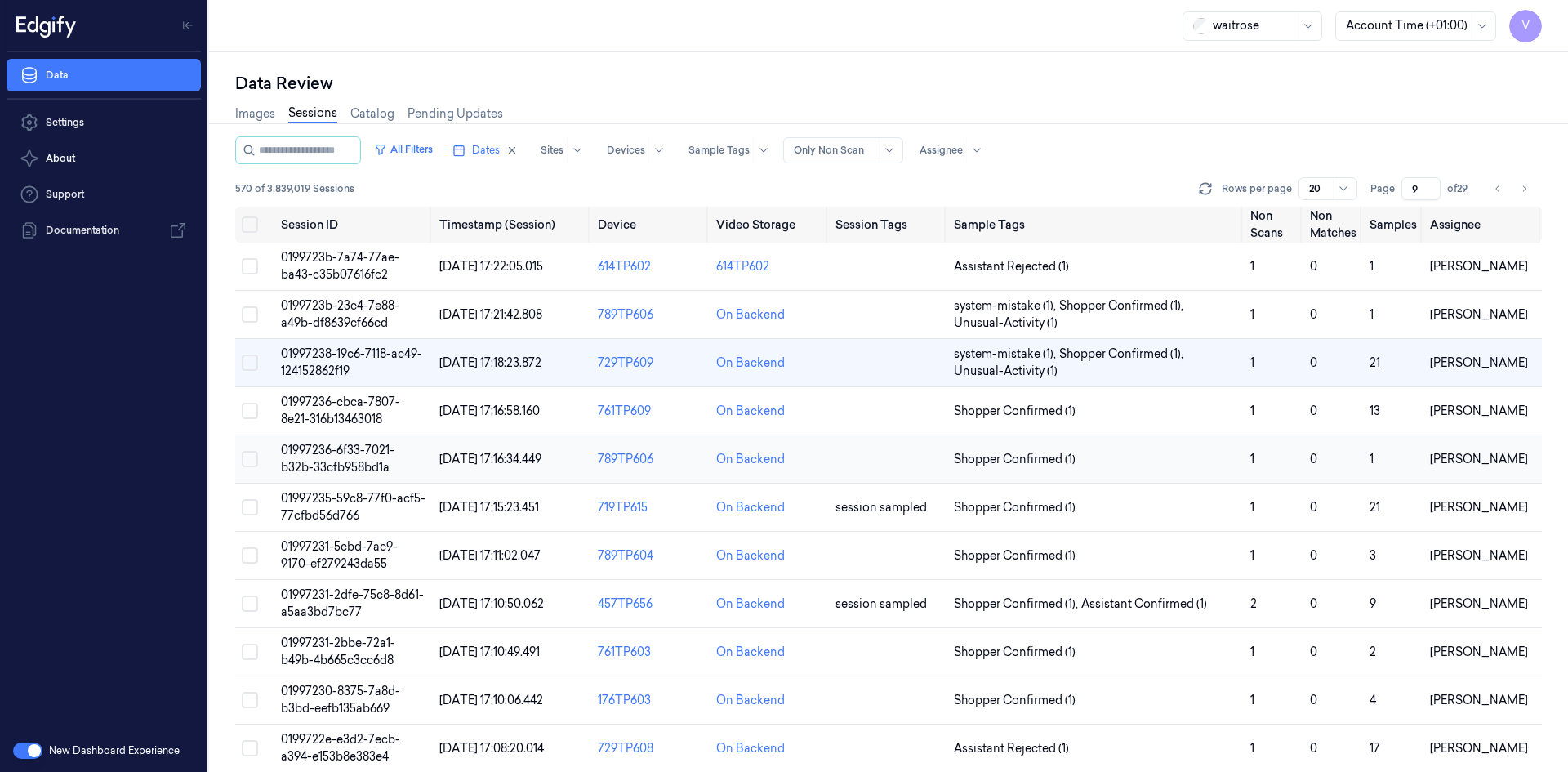
click at [345, 447] on span "01997236-6f33-7021-b32b-33cfb958bd1a" at bounding box center [337, 458] width 114 height 32
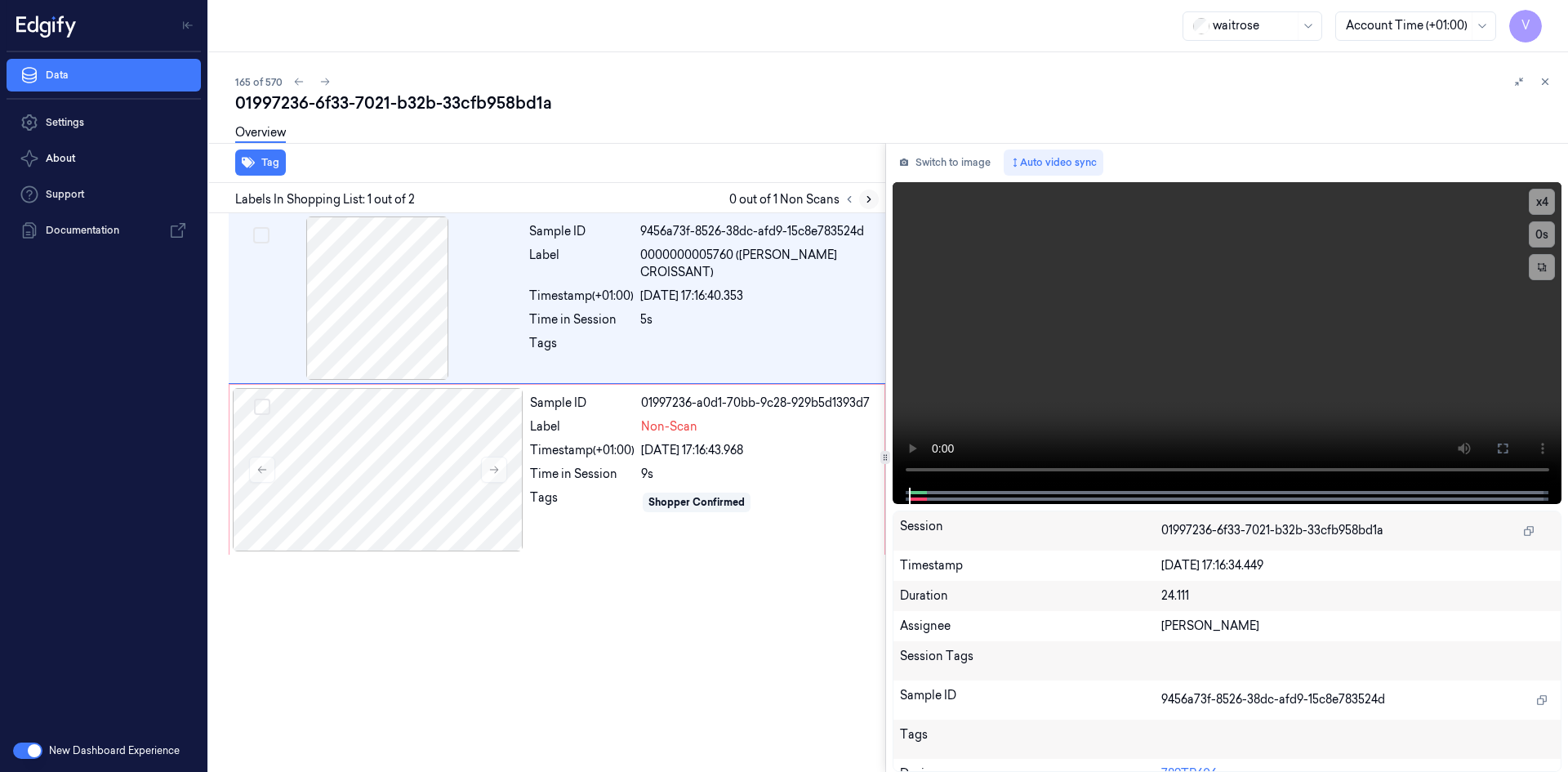
click at [866, 202] on icon at bounding box center [868, 199] width 12 height 12
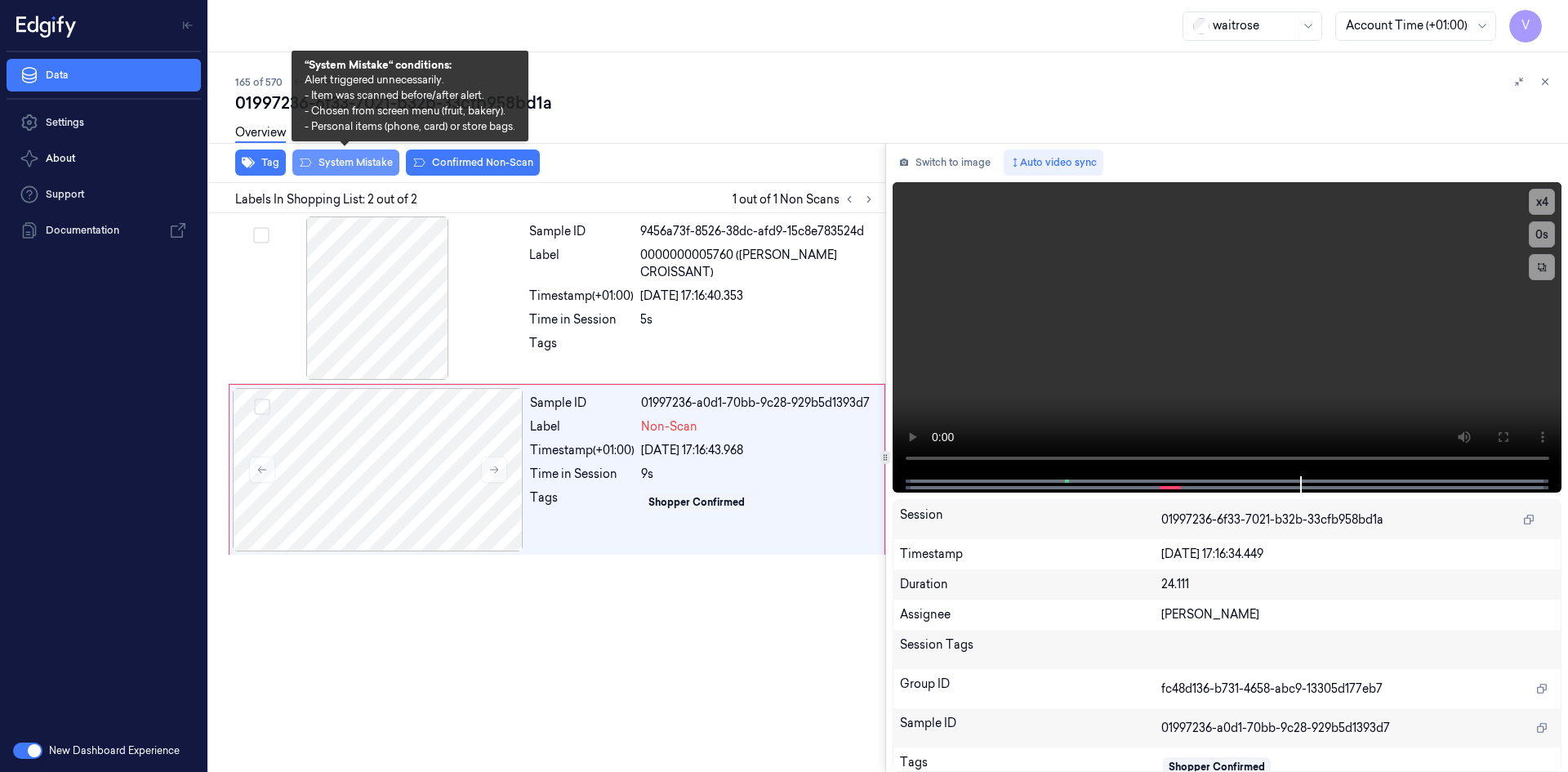
click at [368, 156] on button "System Mistake" at bounding box center [346, 162] width 107 height 26
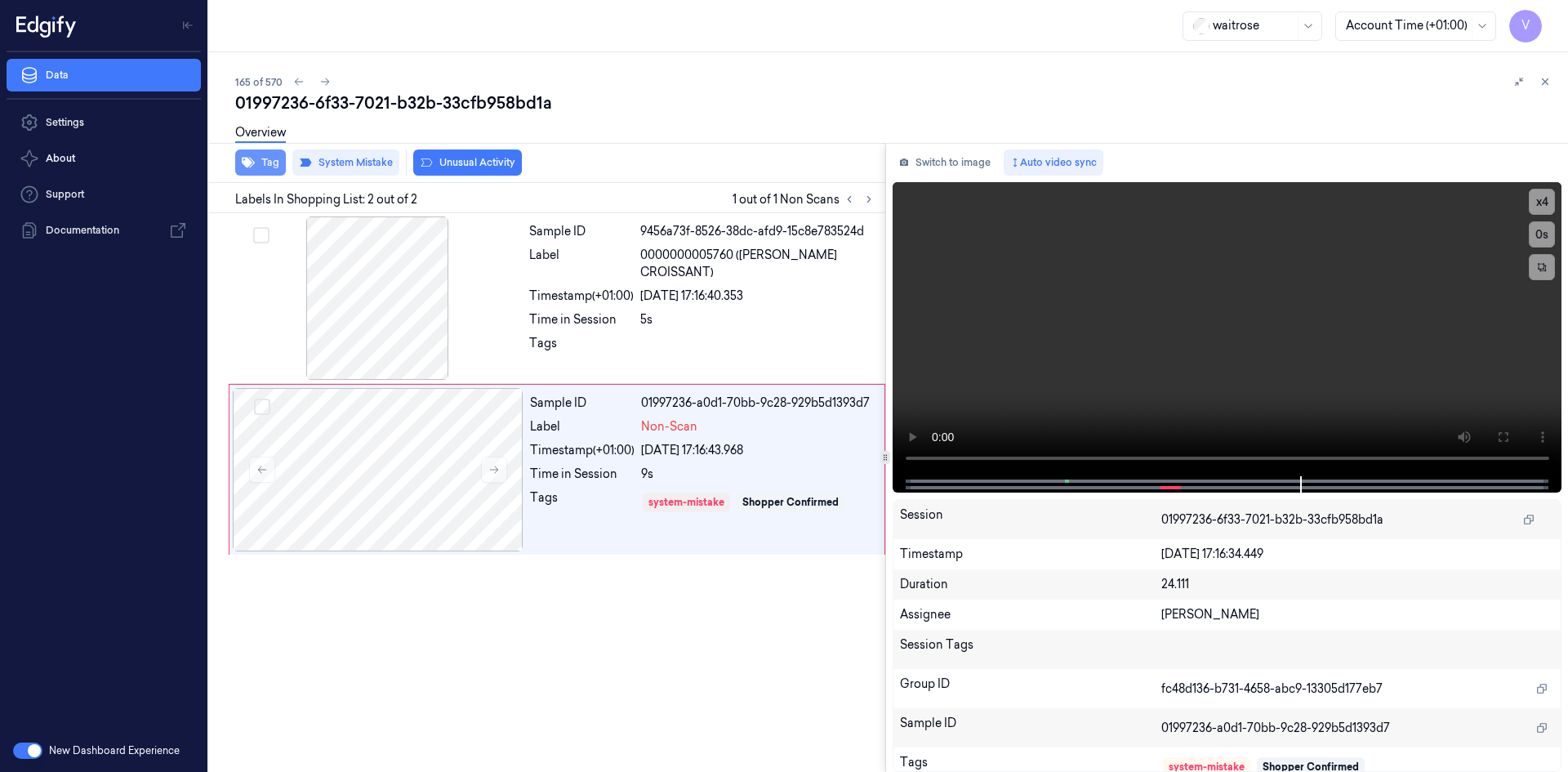
click at [264, 163] on button "Tag" at bounding box center [261, 162] width 51 height 26
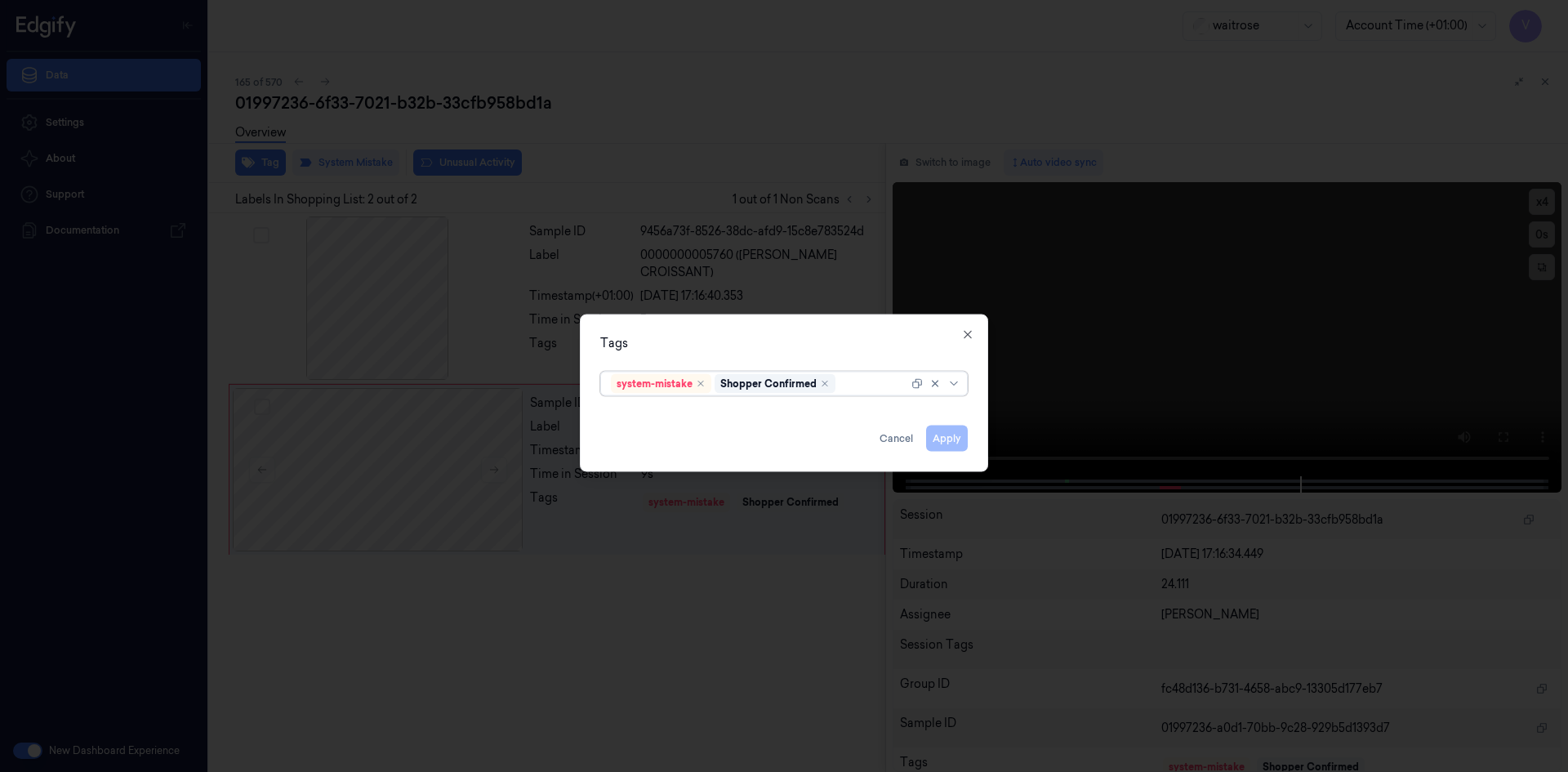
click at [867, 389] on div at bounding box center [874, 383] width 69 height 17
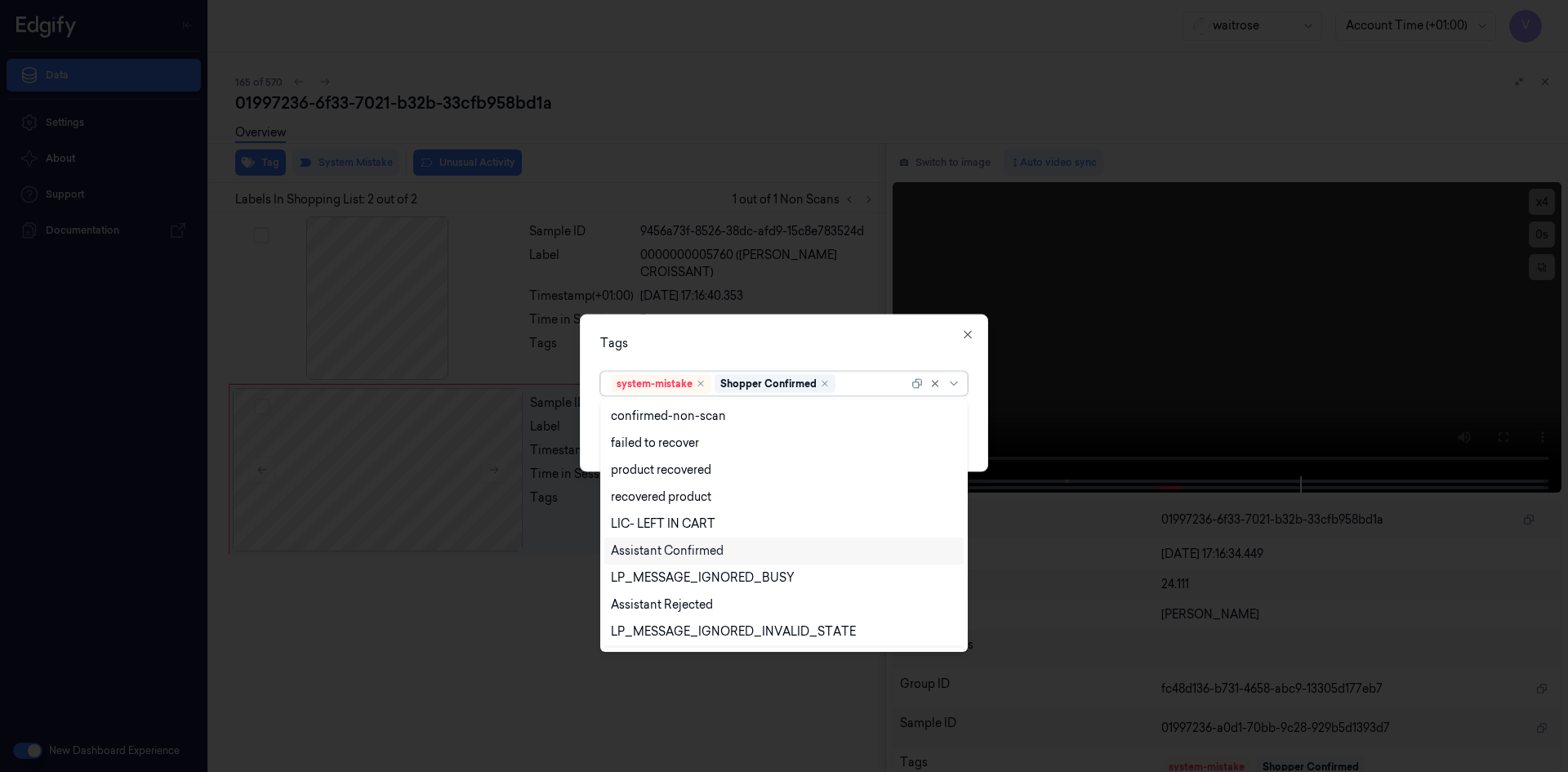
scroll to position [240, 0]
click at [654, 575] on div "Unusual-Activity" at bounding box center [656, 580] width 91 height 17
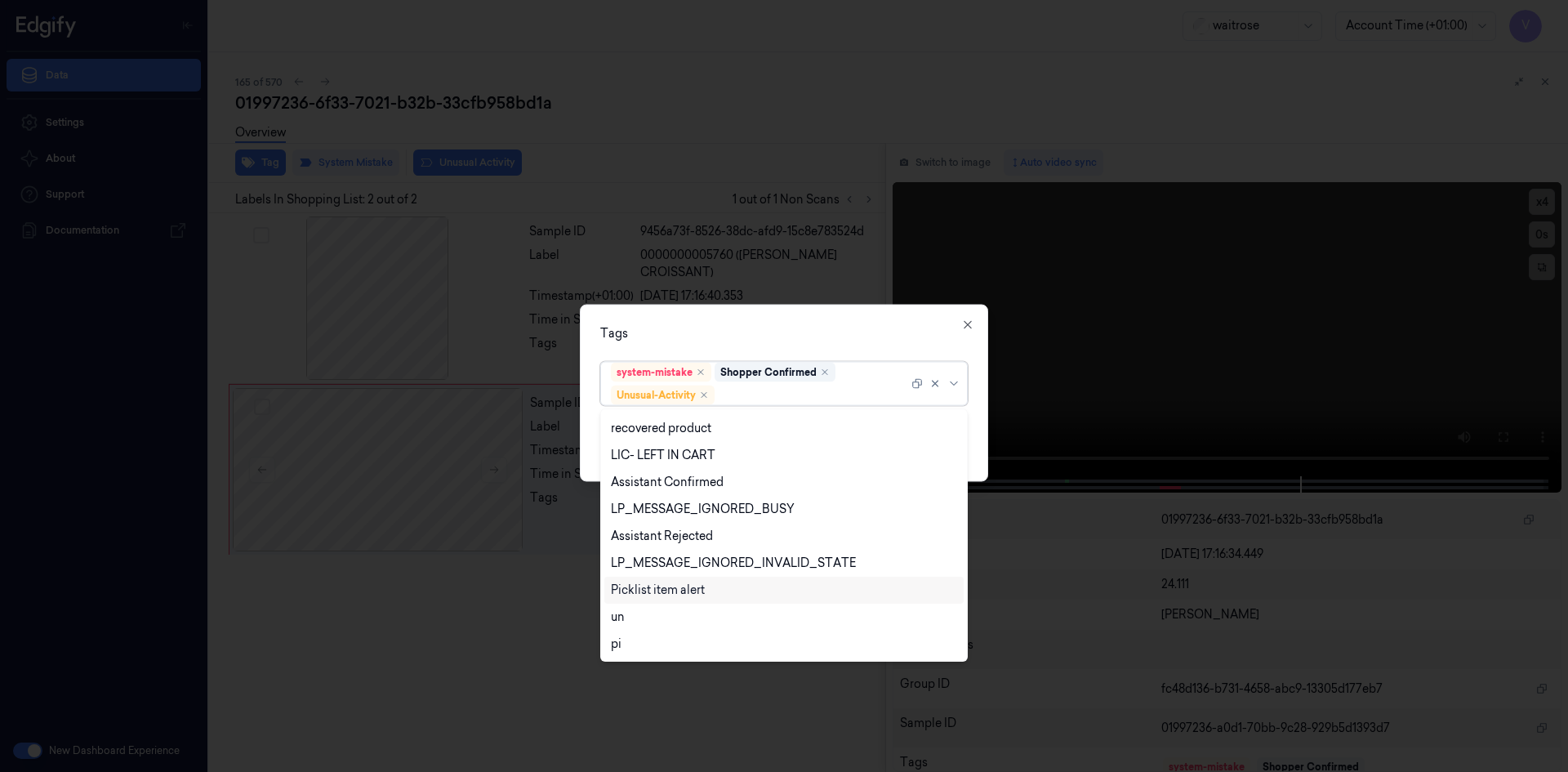
click at [654, 588] on div "Picklist item alert" at bounding box center [657, 590] width 94 height 17
click at [791, 327] on div "Tags" at bounding box center [784, 333] width 367 height 17
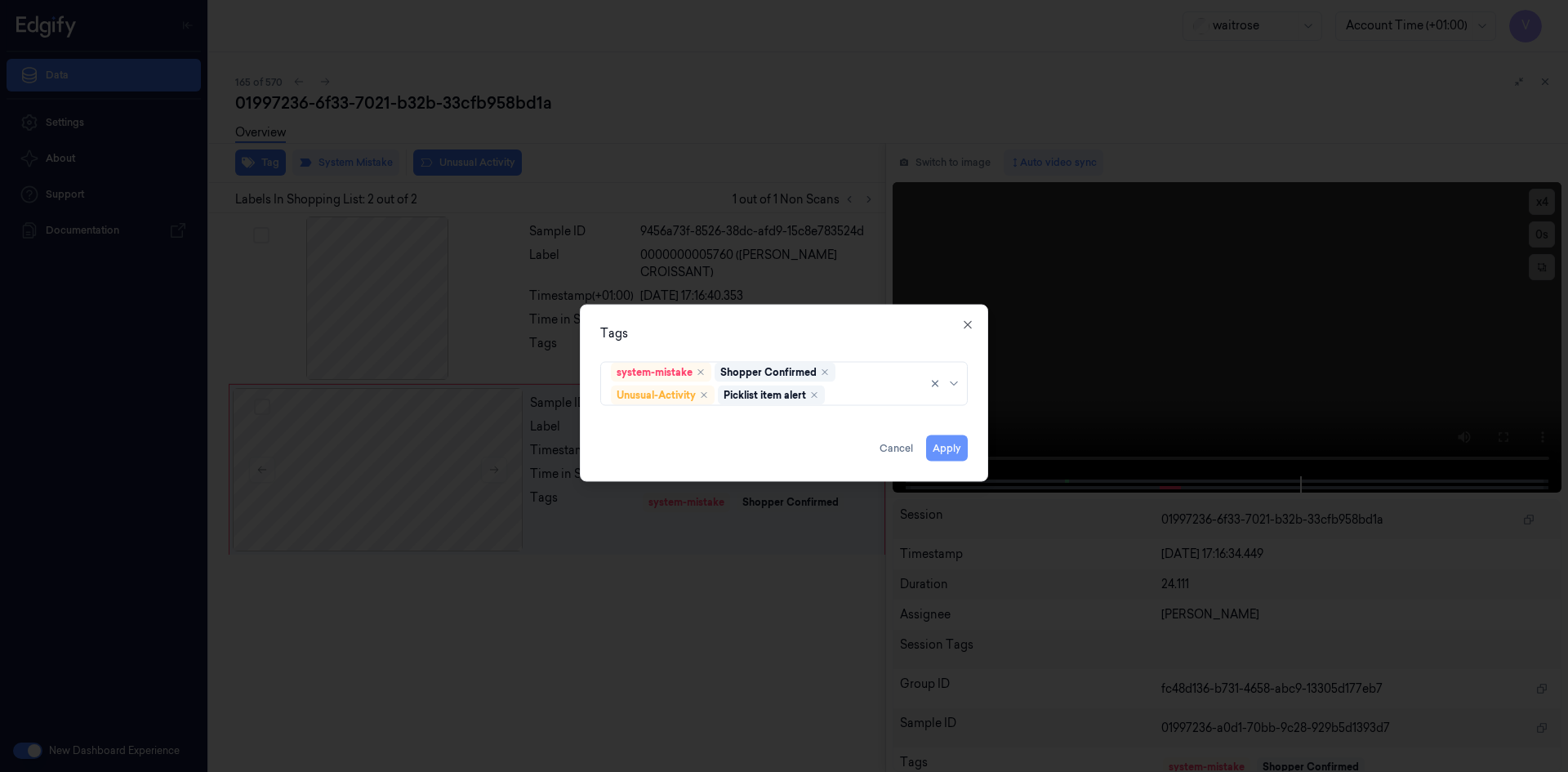
click at [944, 449] on button "Apply" at bounding box center [947, 447] width 42 height 26
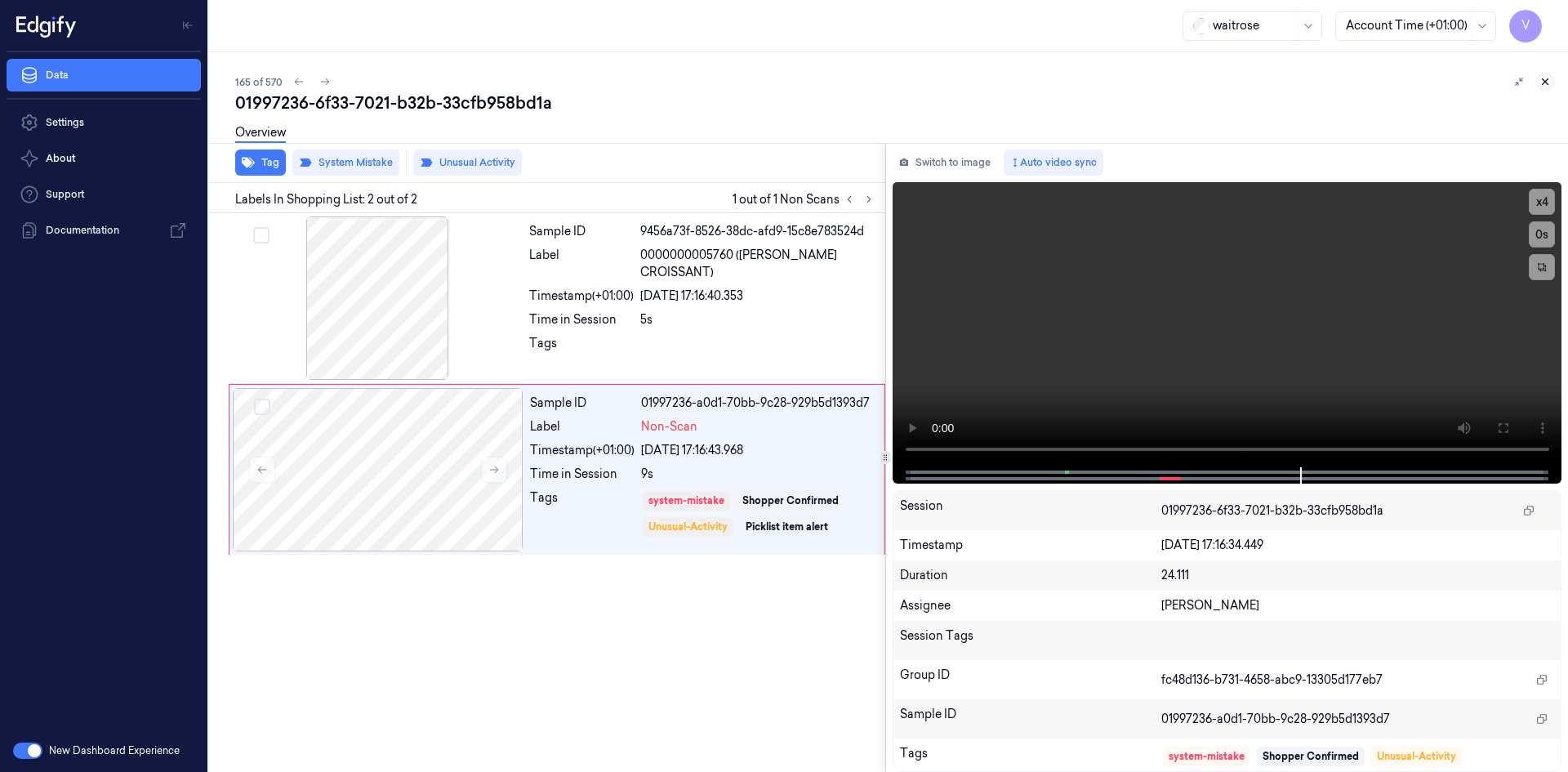
click at [1542, 82] on icon at bounding box center [1544, 82] width 12 height 12
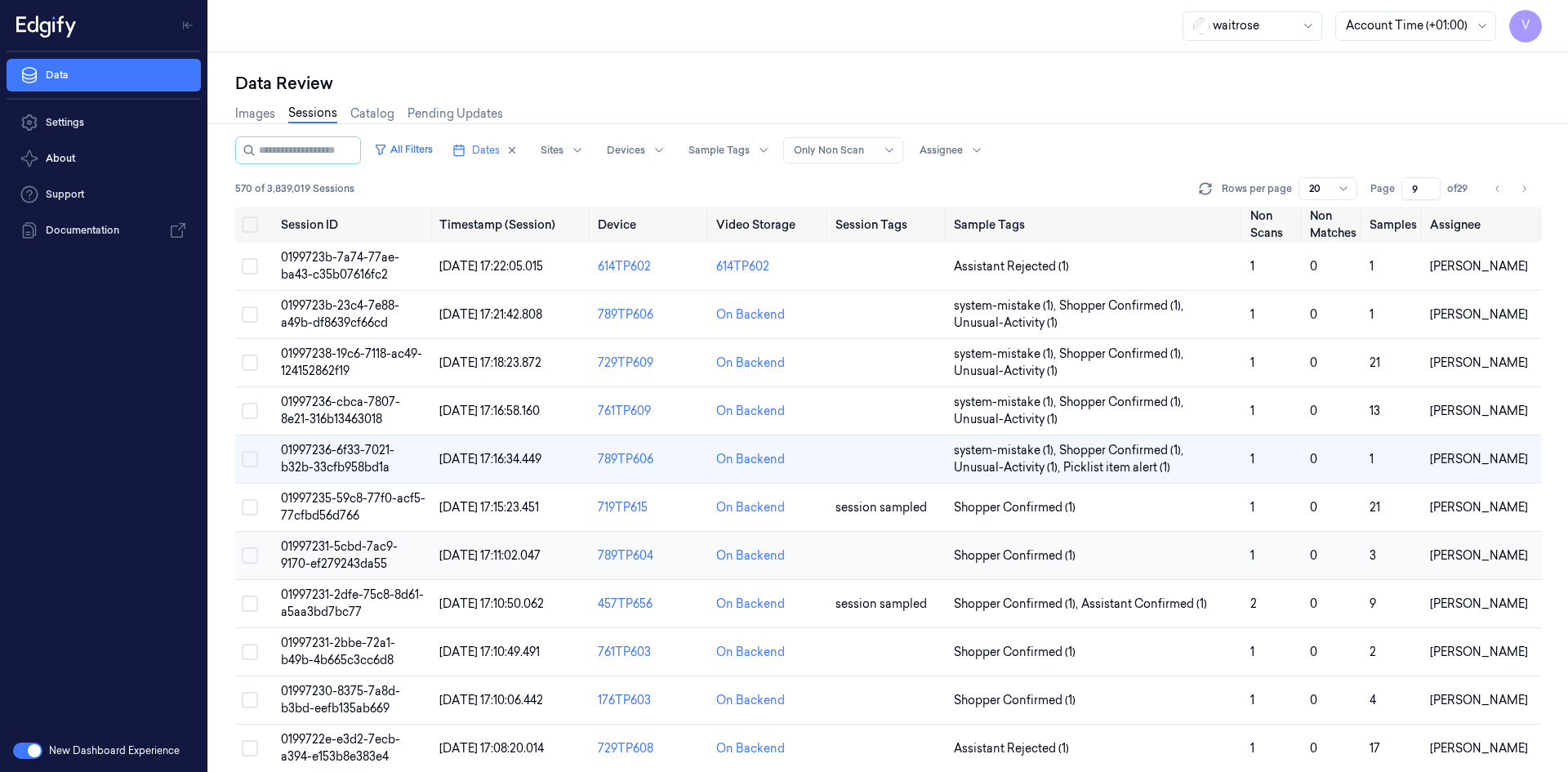
click at [346, 550] on span "01997231-5cbd-7ac9-9170-ef279243da55" at bounding box center [339, 555] width 116 height 32
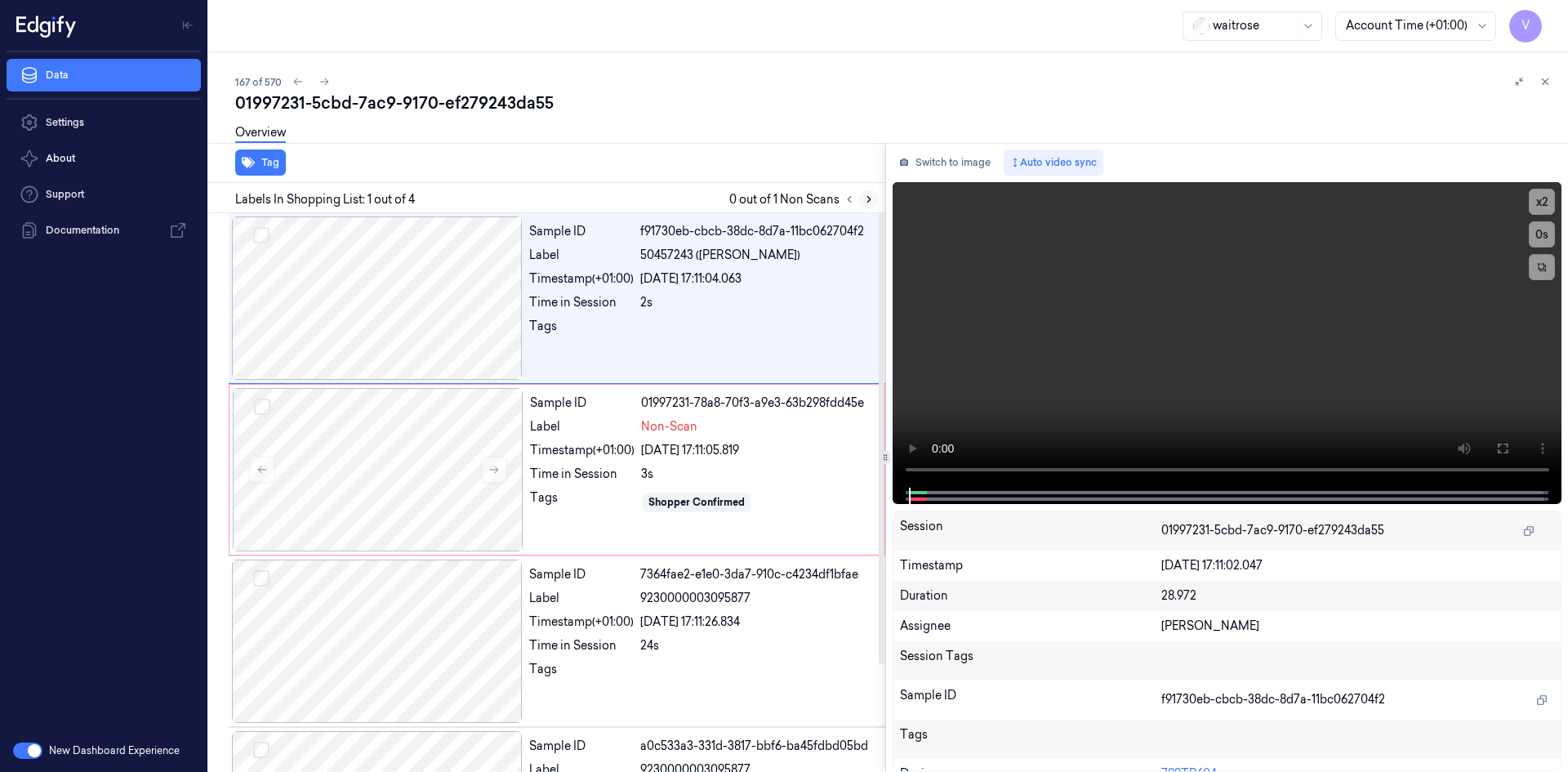
click at [871, 200] on icon at bounding box center [868, 199] width 12 height 12
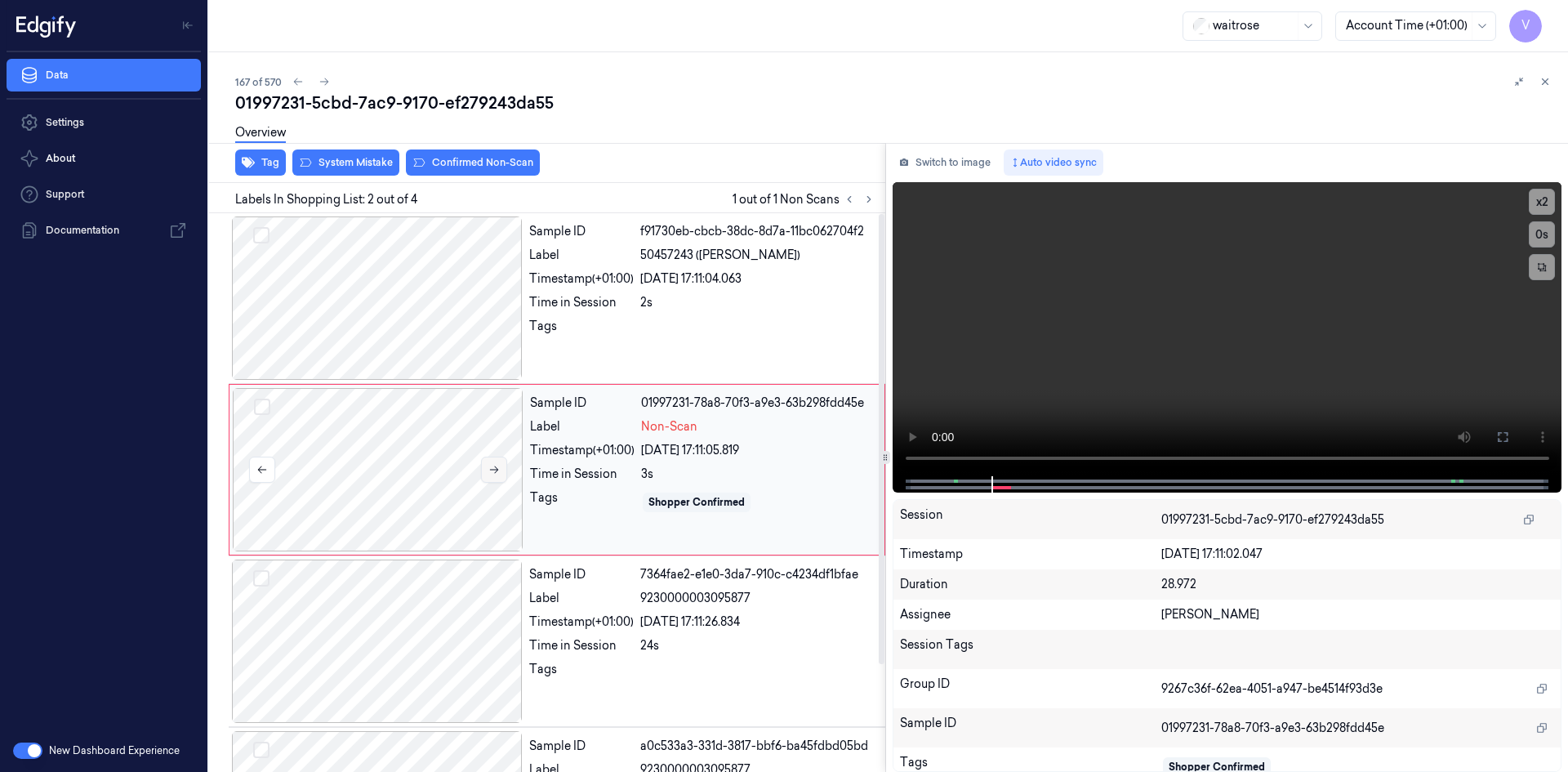
click at [494, 466] on icon at bounding box center [494, 469] width 12 height 12
click at [493, 469] on icon at bounding box center [494, 470] width 9 height 7
click at [499, 473] on icon at bounding box center [494, 469] width 12 height 12
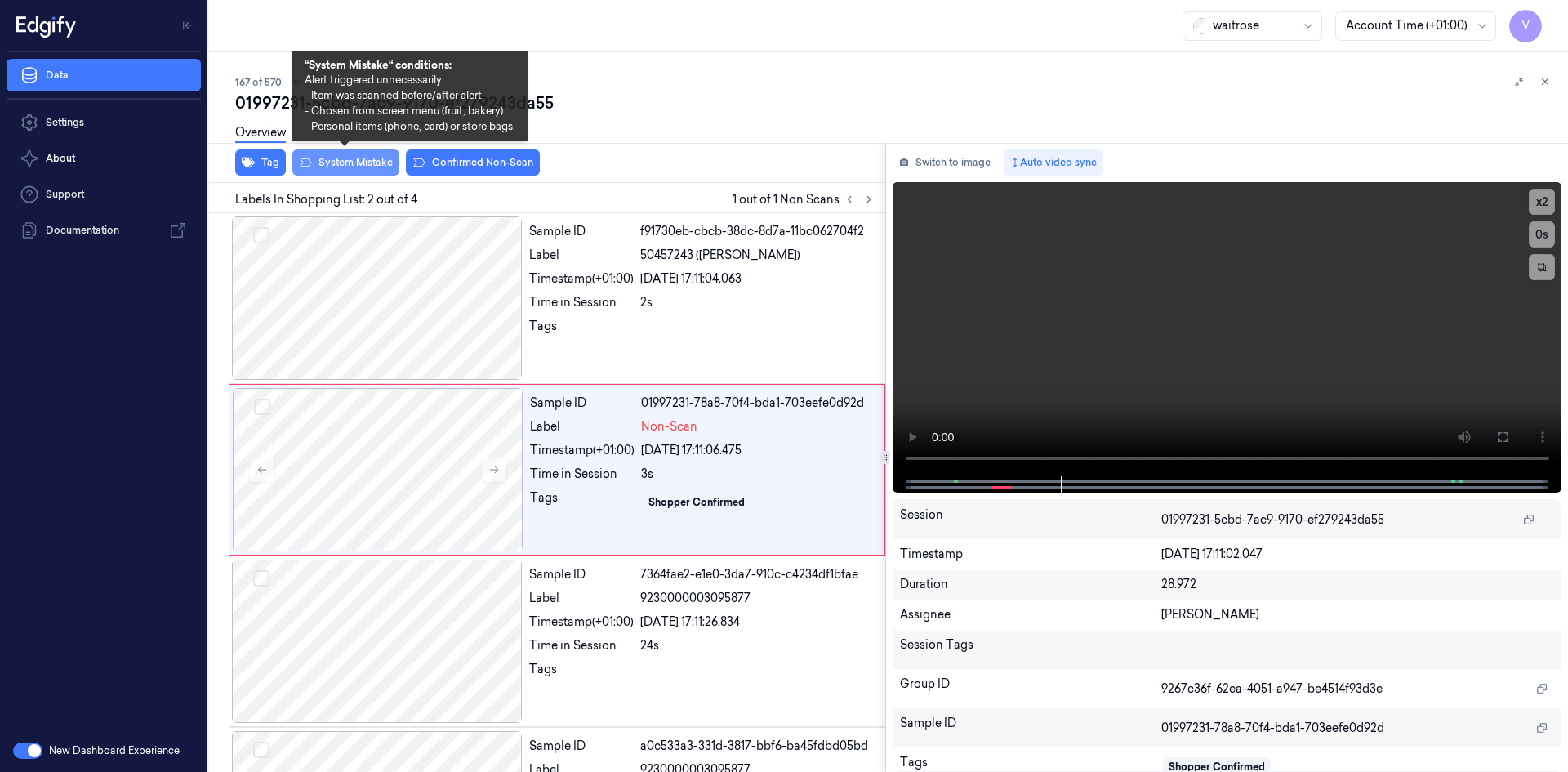
click at [371, 165] on button "System Mistake" at bounding box center [346, 162] width 107 height 26
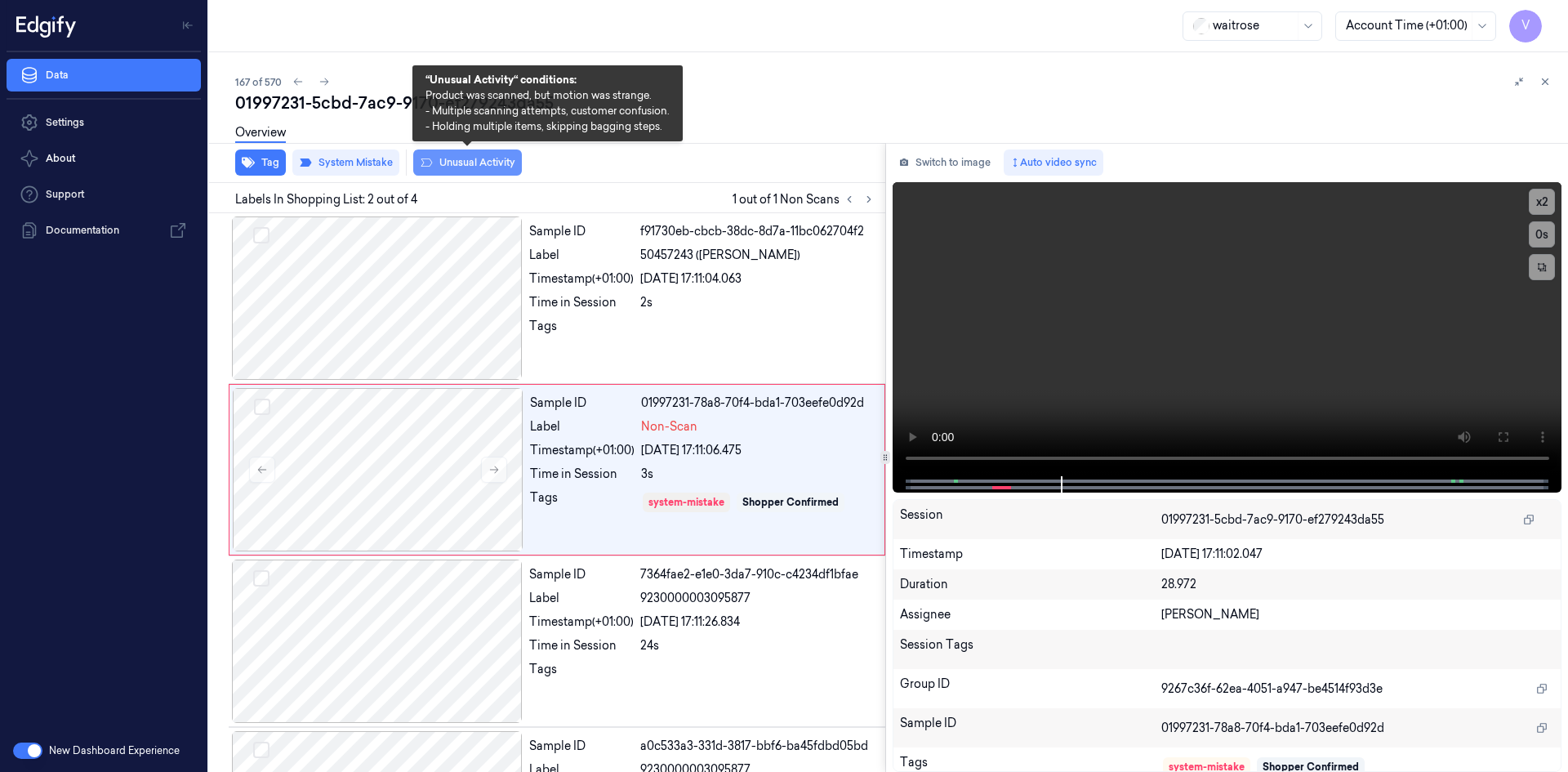
click at [471, 161] on button "Unusual Activity" at bounding box center [467, 162] width 108 height 26
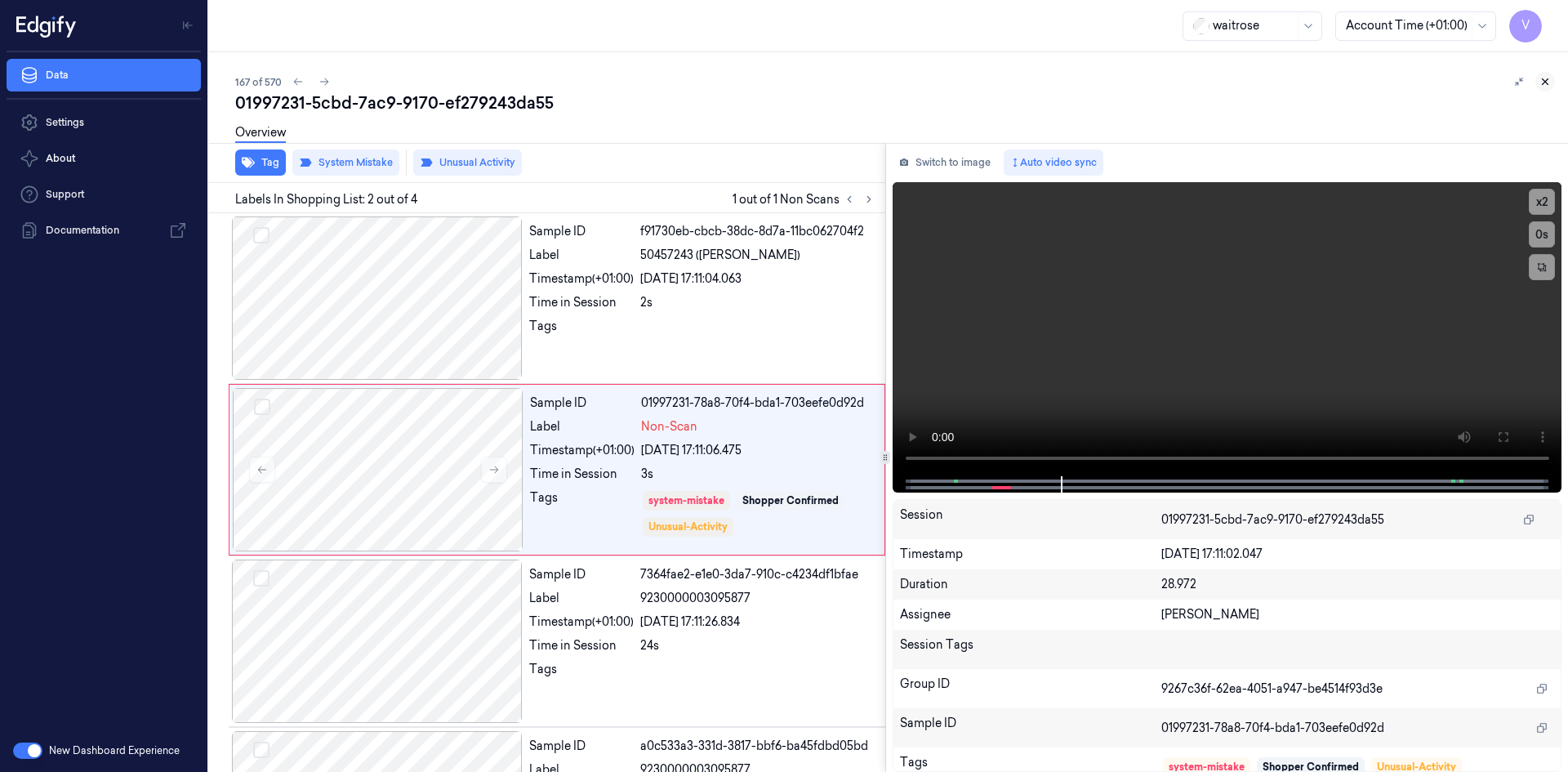
click at [1543, 80] on icon at bounding box center [1544, 82] width 12 height 12
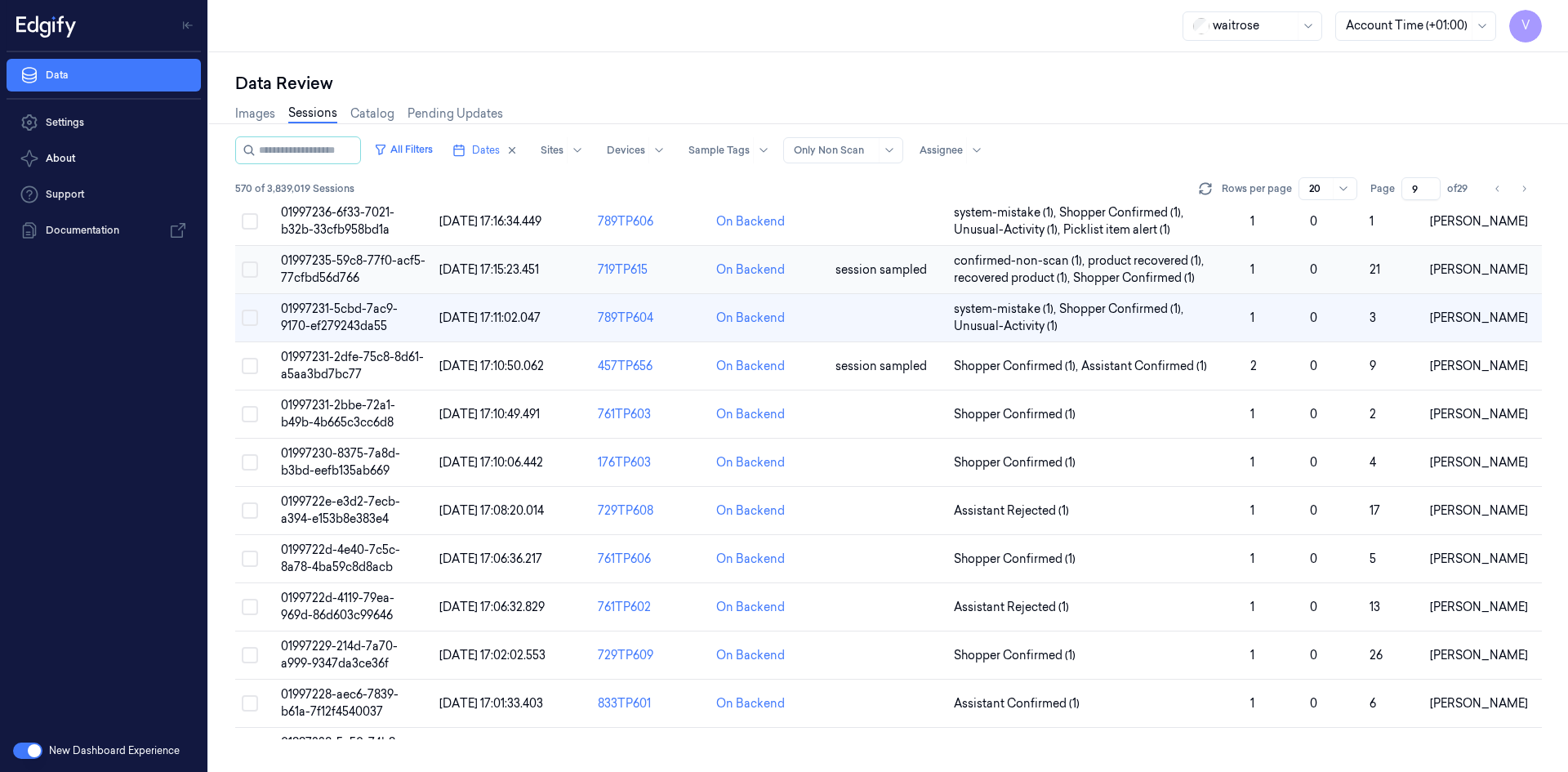
scroll to position [84, 0]
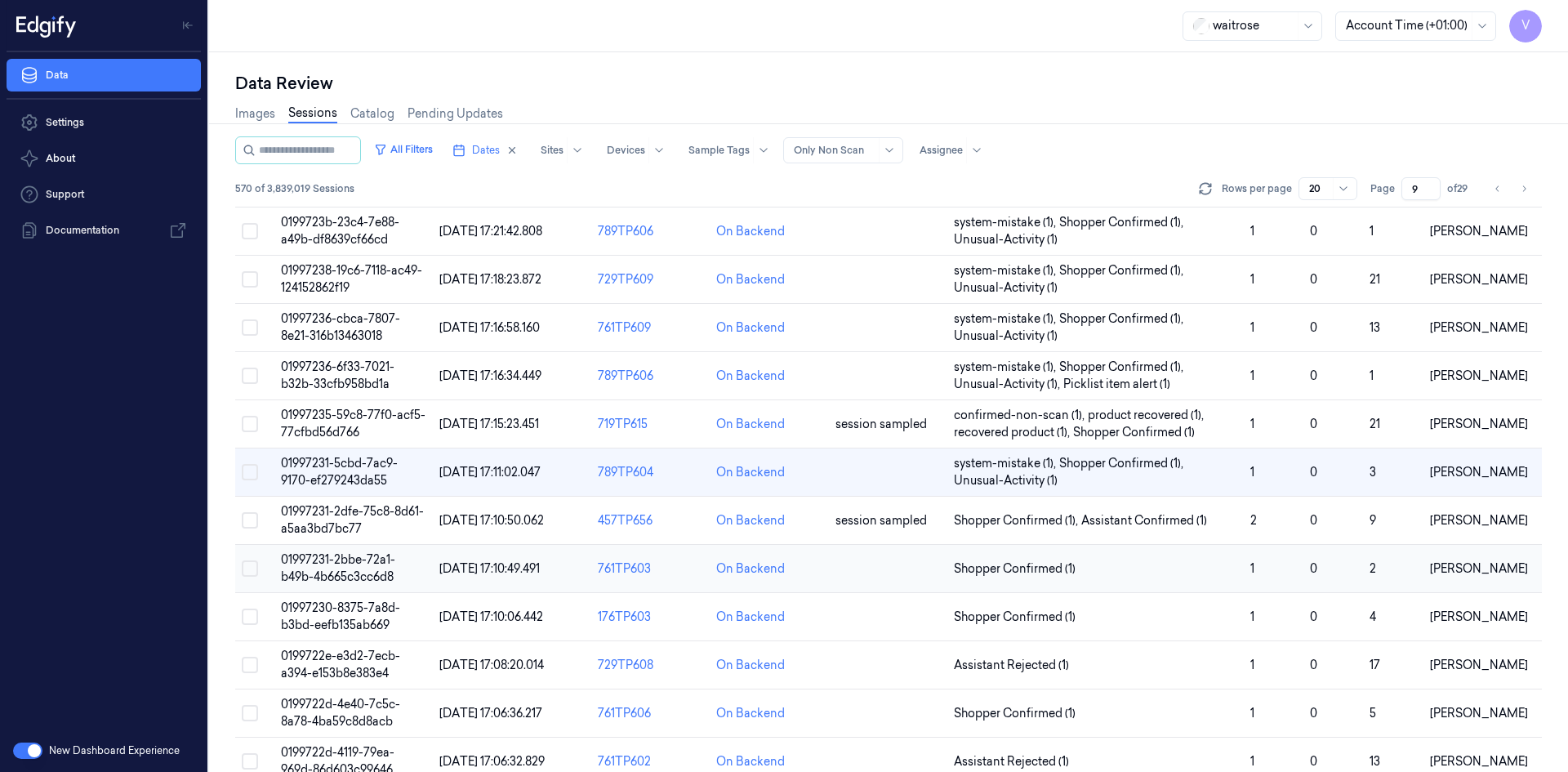
click at [319, 566] on td "01997231-2bbe-72a1-b49b-4b665c3cc6d8" at bounding box center [354, 568] width 158 height 48
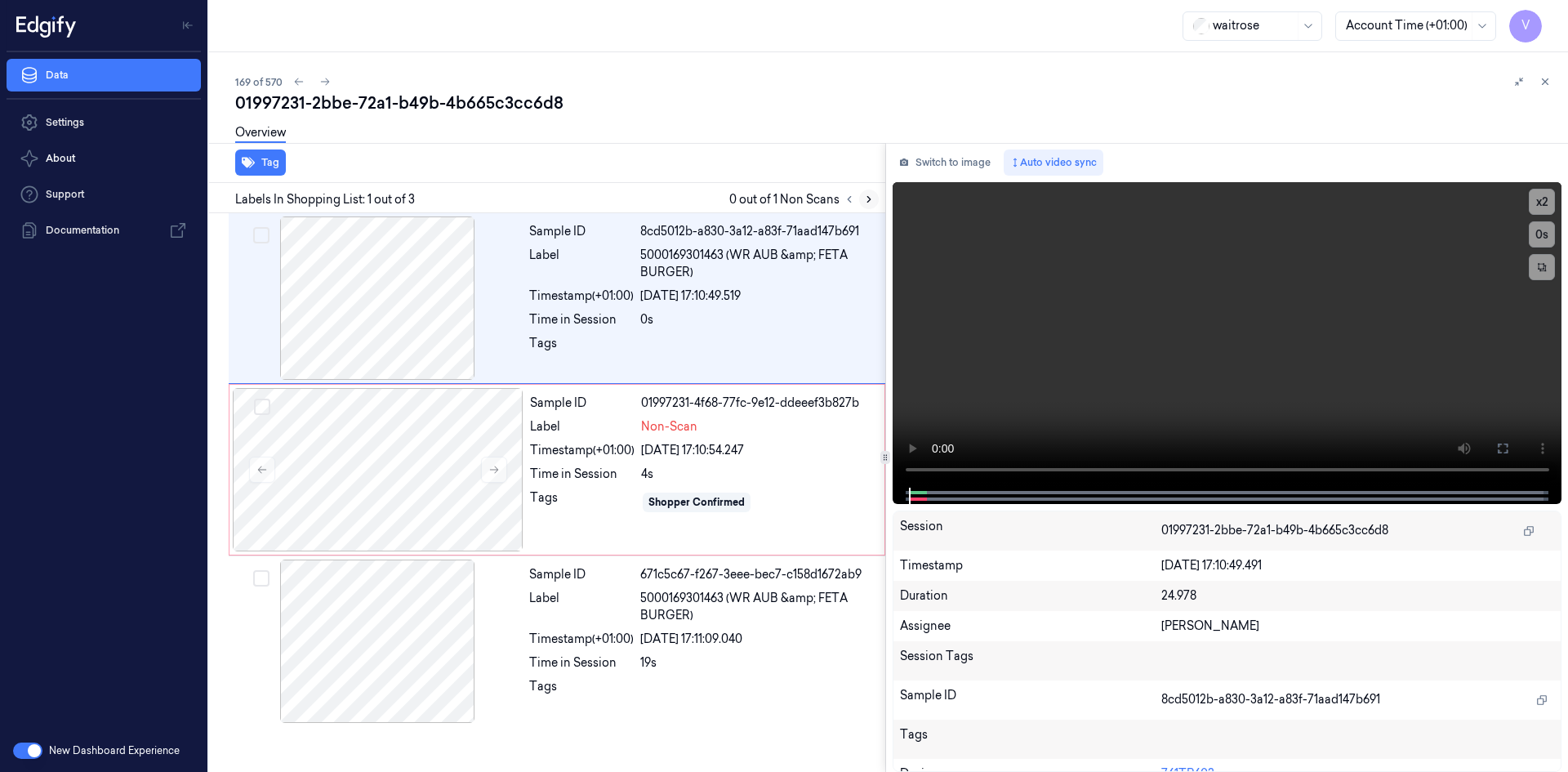
click at [866, 199] on icon at bounding box center [868, 199] width 12 height 12
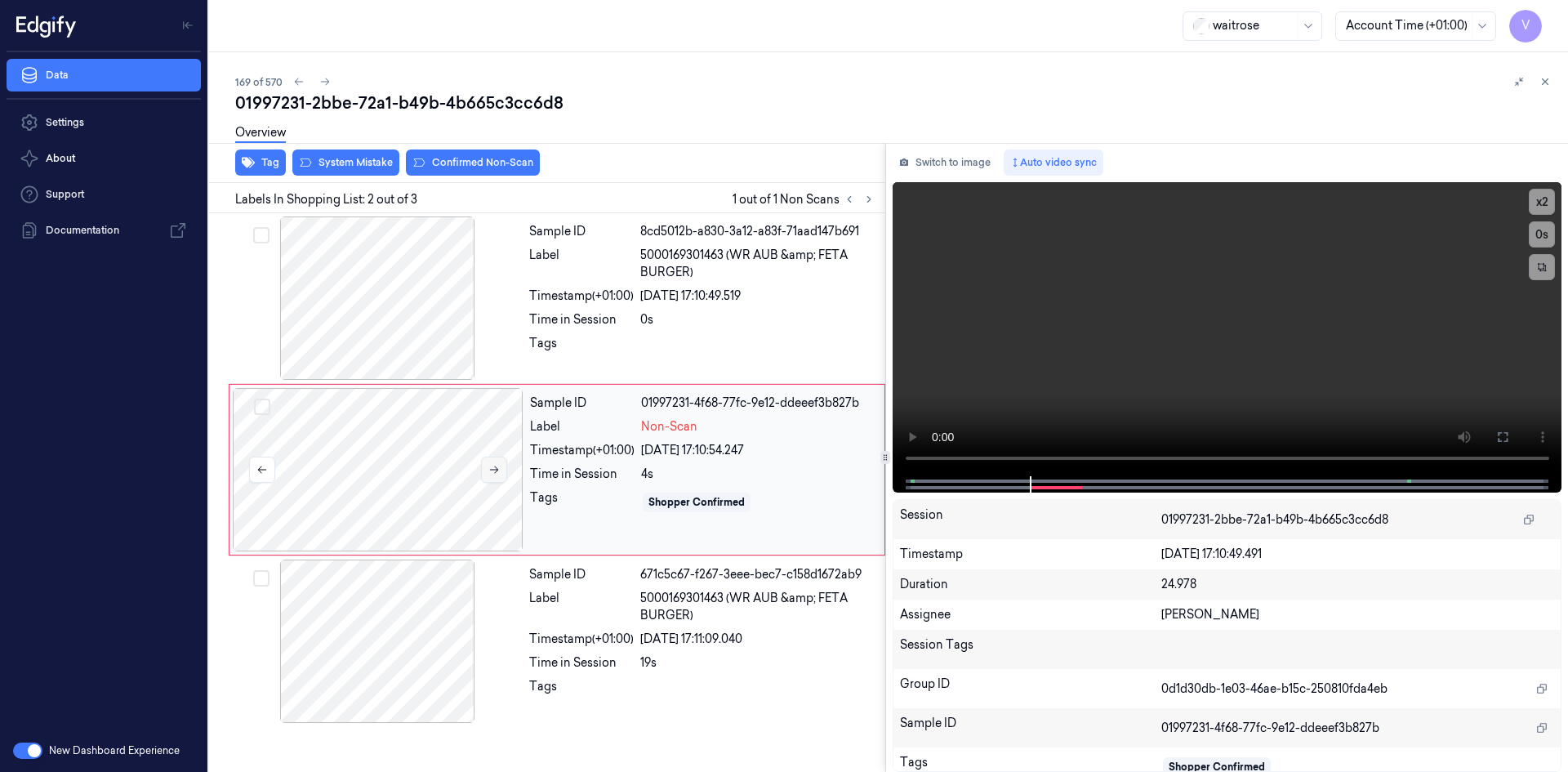
click at [484, 465] on button at bounding box center [494, 469] width 26 height 26
click at [494, 467] on icon at bounding box center [494, 469] width 12 height 12
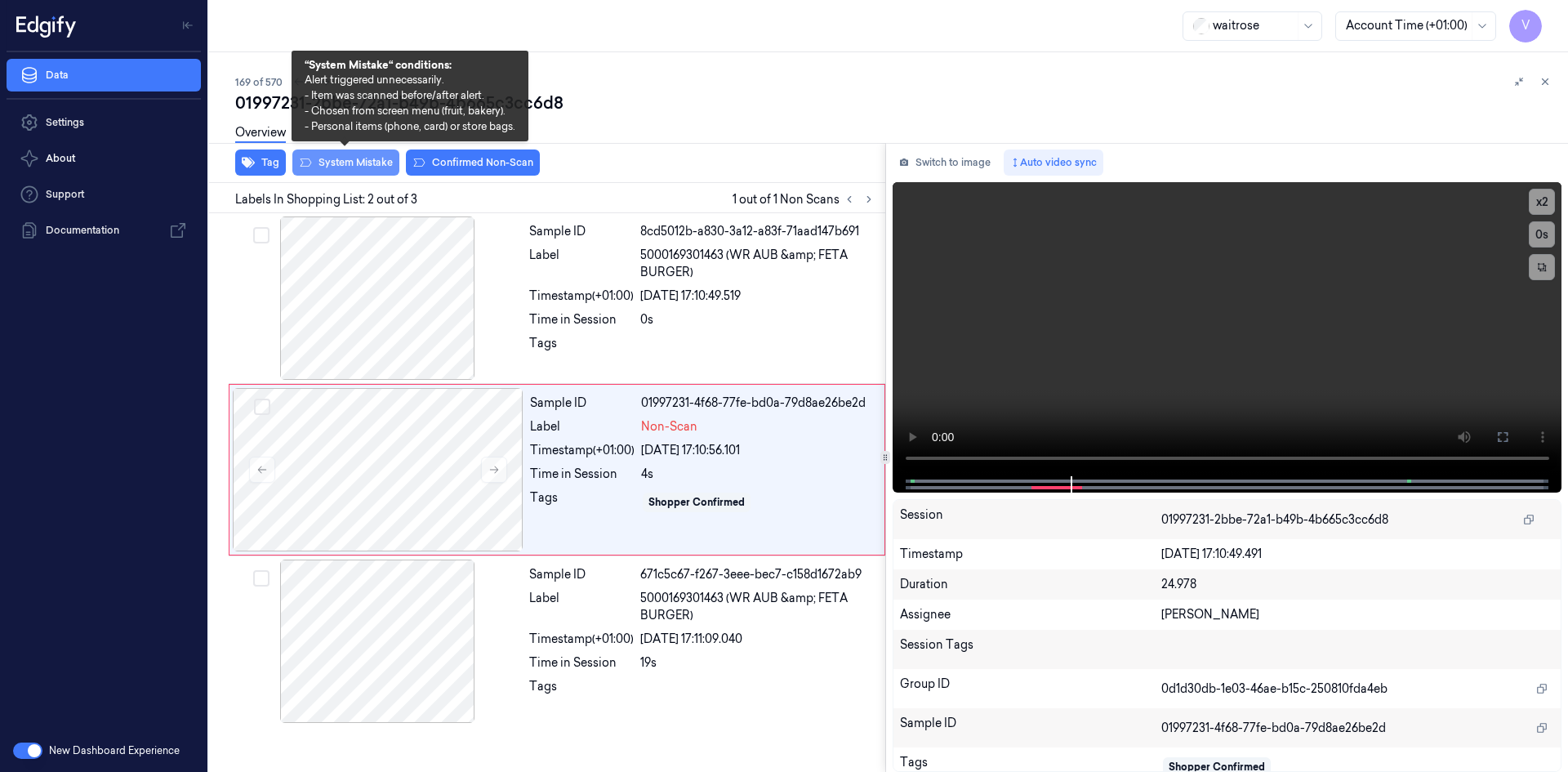
click at [378, 158] on button "System Mistake" at bounding box center [346, 162] width 107 height 26
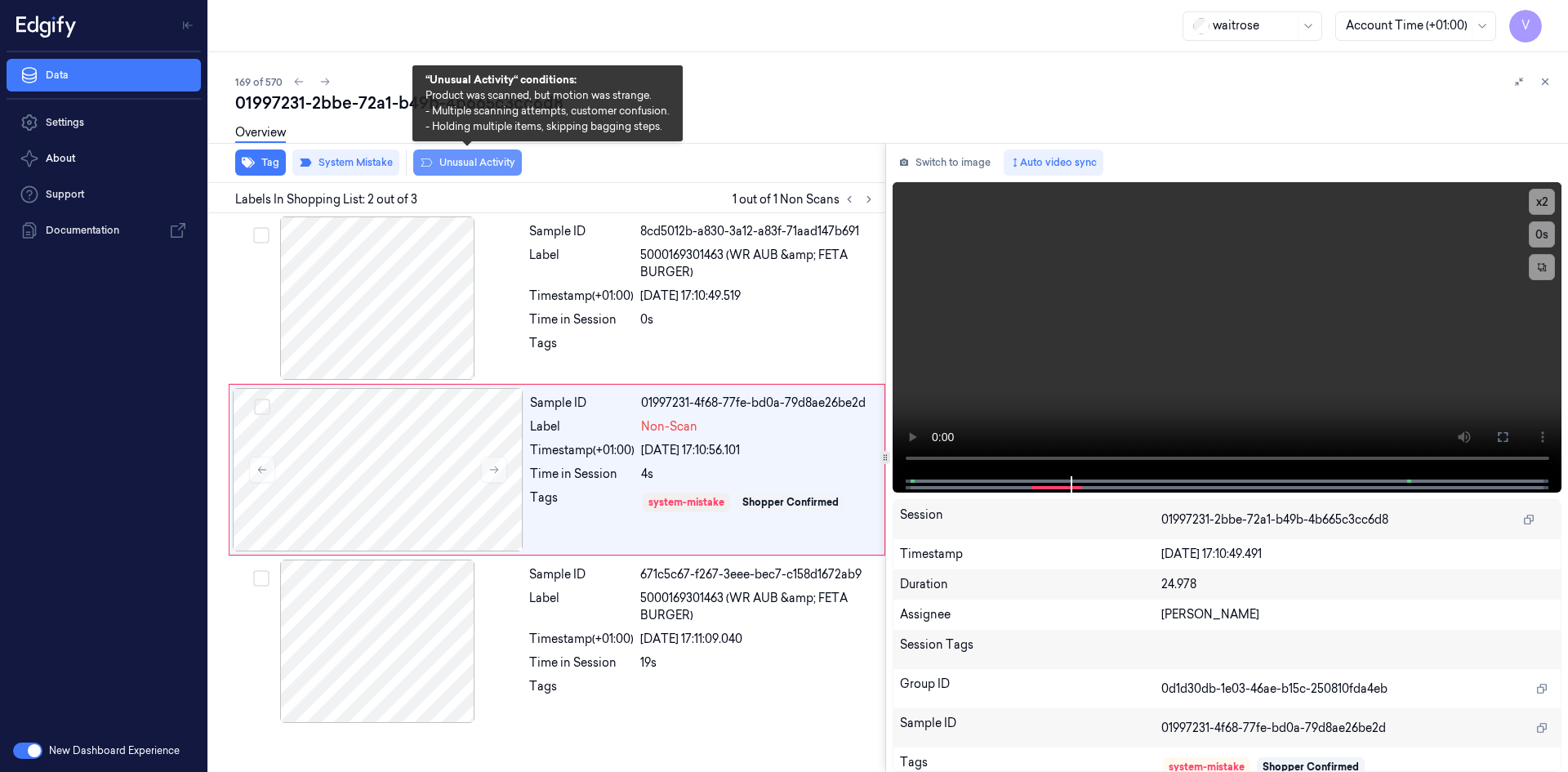
click at [495, 164] on button "Unusual Activity" at bounding box center [467, 162] width 108 height 26
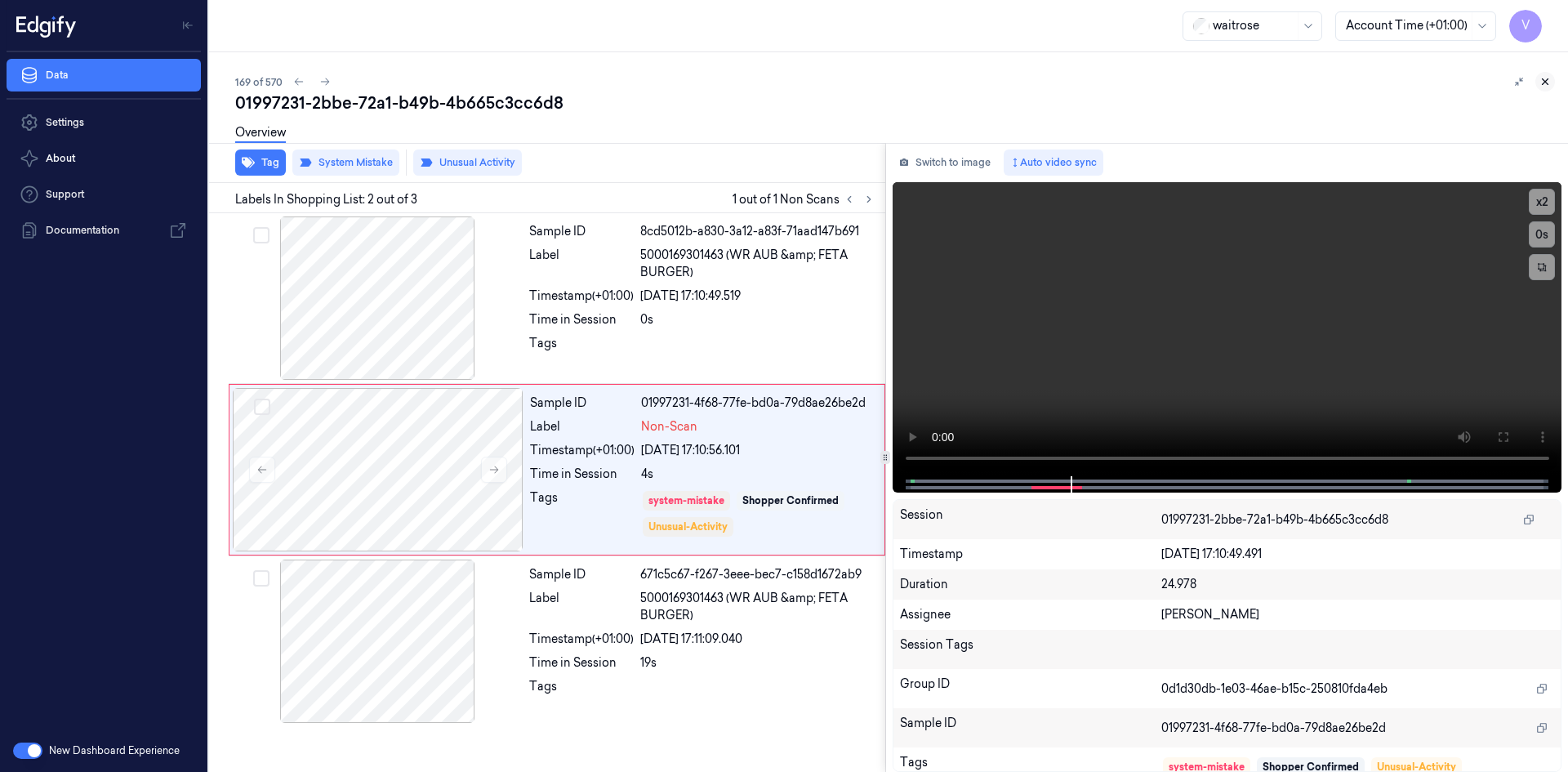
click at [1541, 77] on icon at bounding box center [1544, 82] width 12 height 12
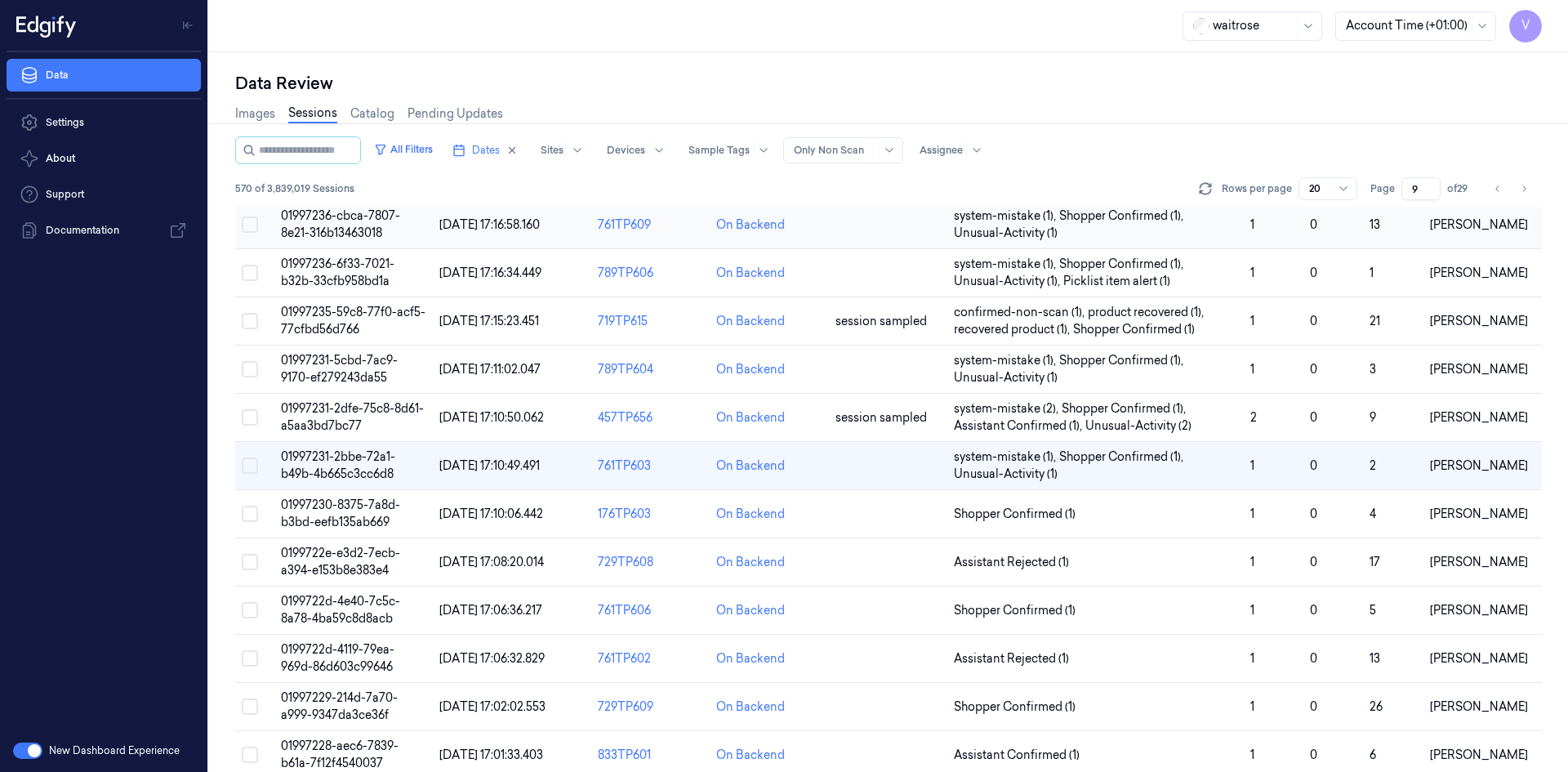
scroll to position [180, 0]
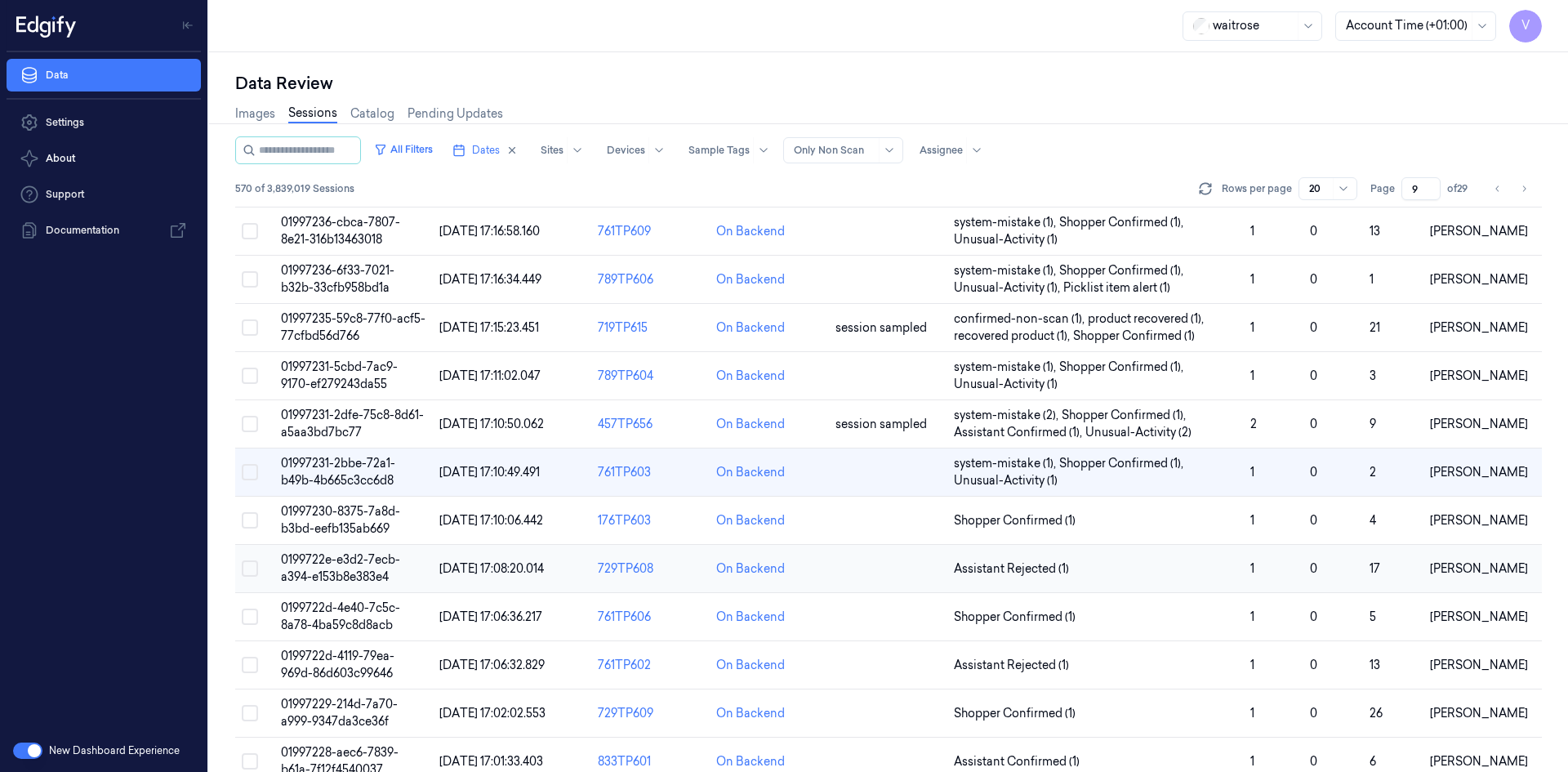
click at [343, 573] on span "0199722e-e3d2-7ecb-a394-e153b8e383e4" at bounding box center [340, 567] width 119 height 32
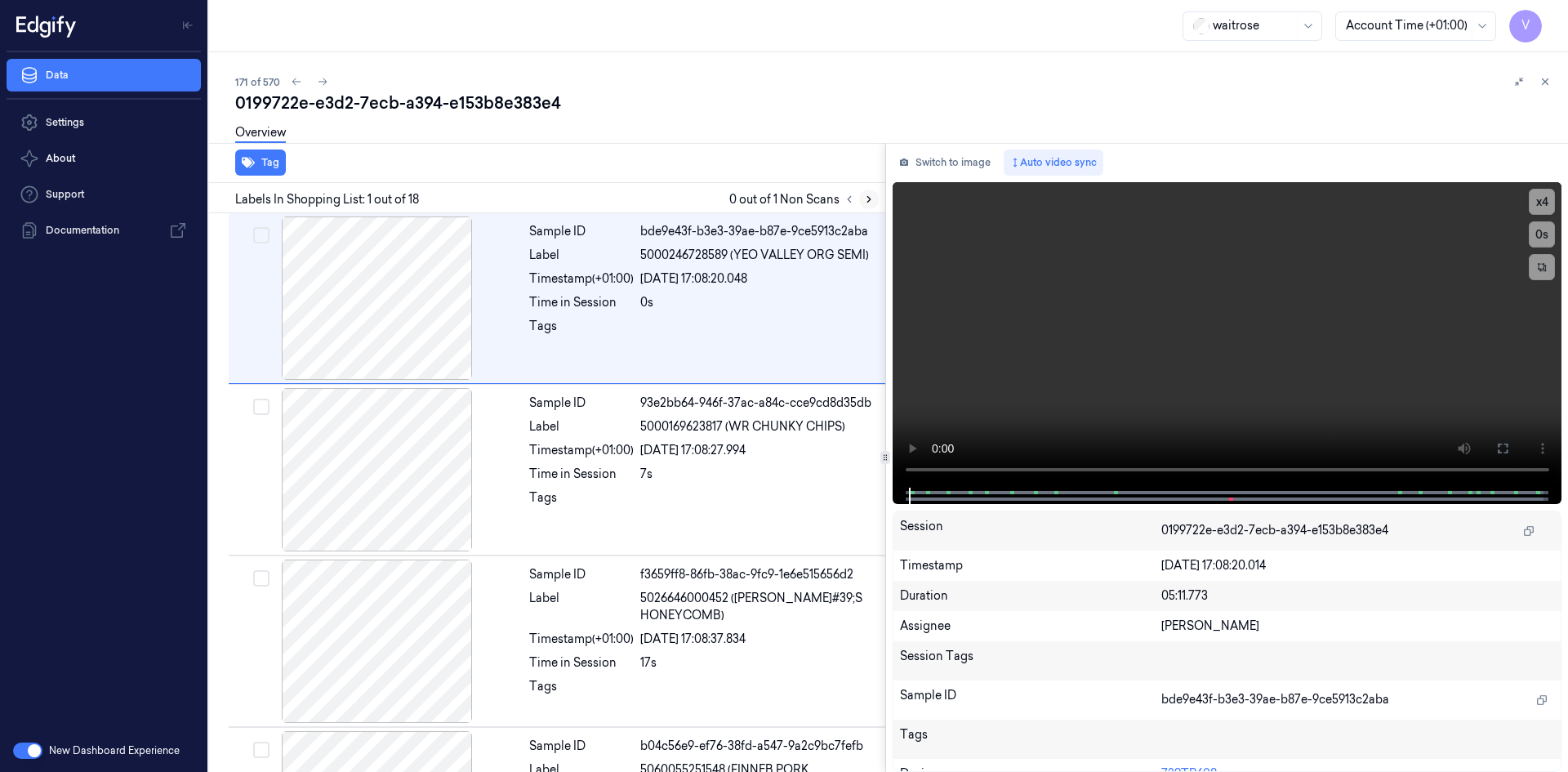
click at [869, 196] on icon at bounding box center [868, 199] width 12 height 12
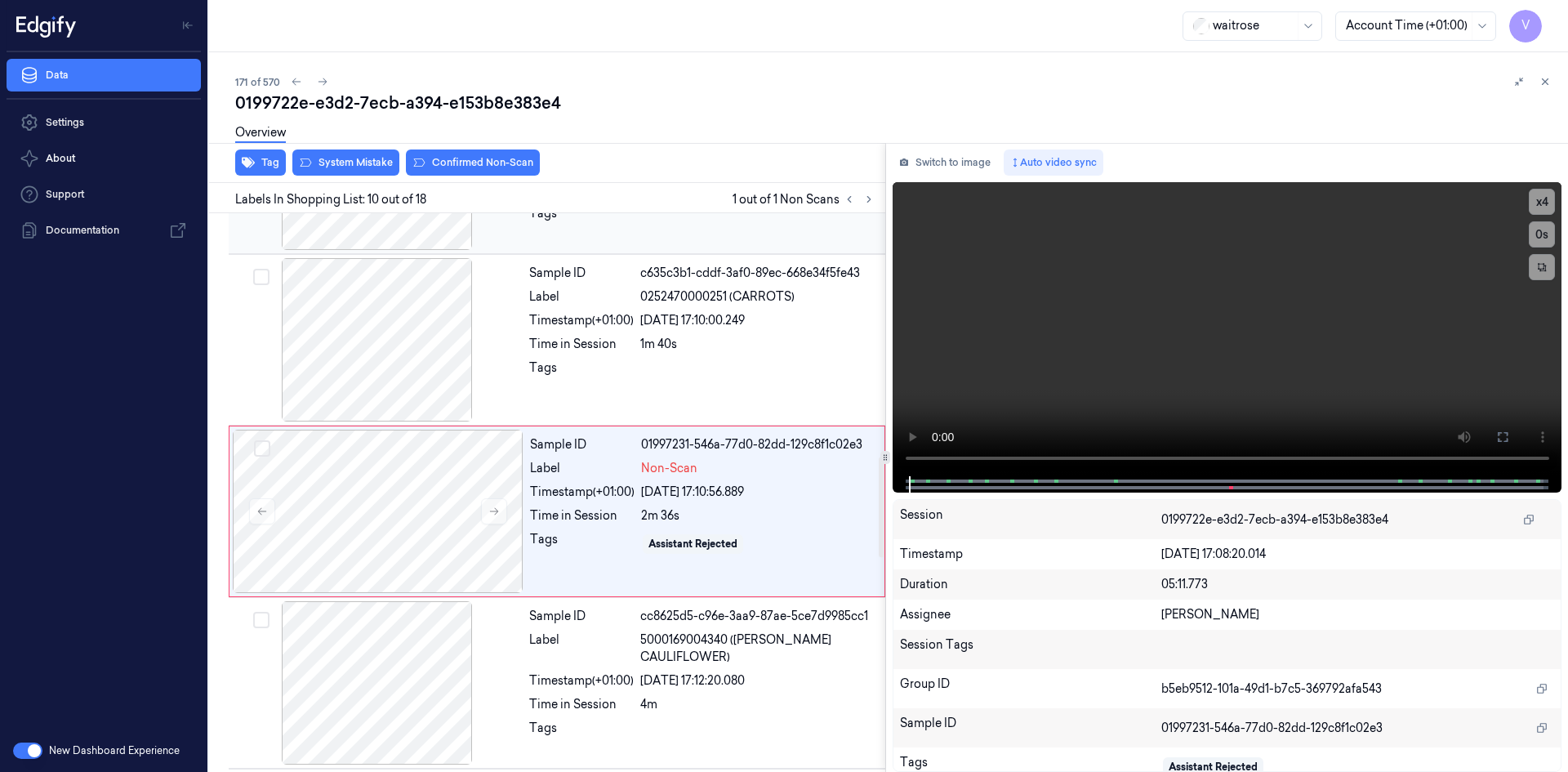
scroll to position [1349, 0]
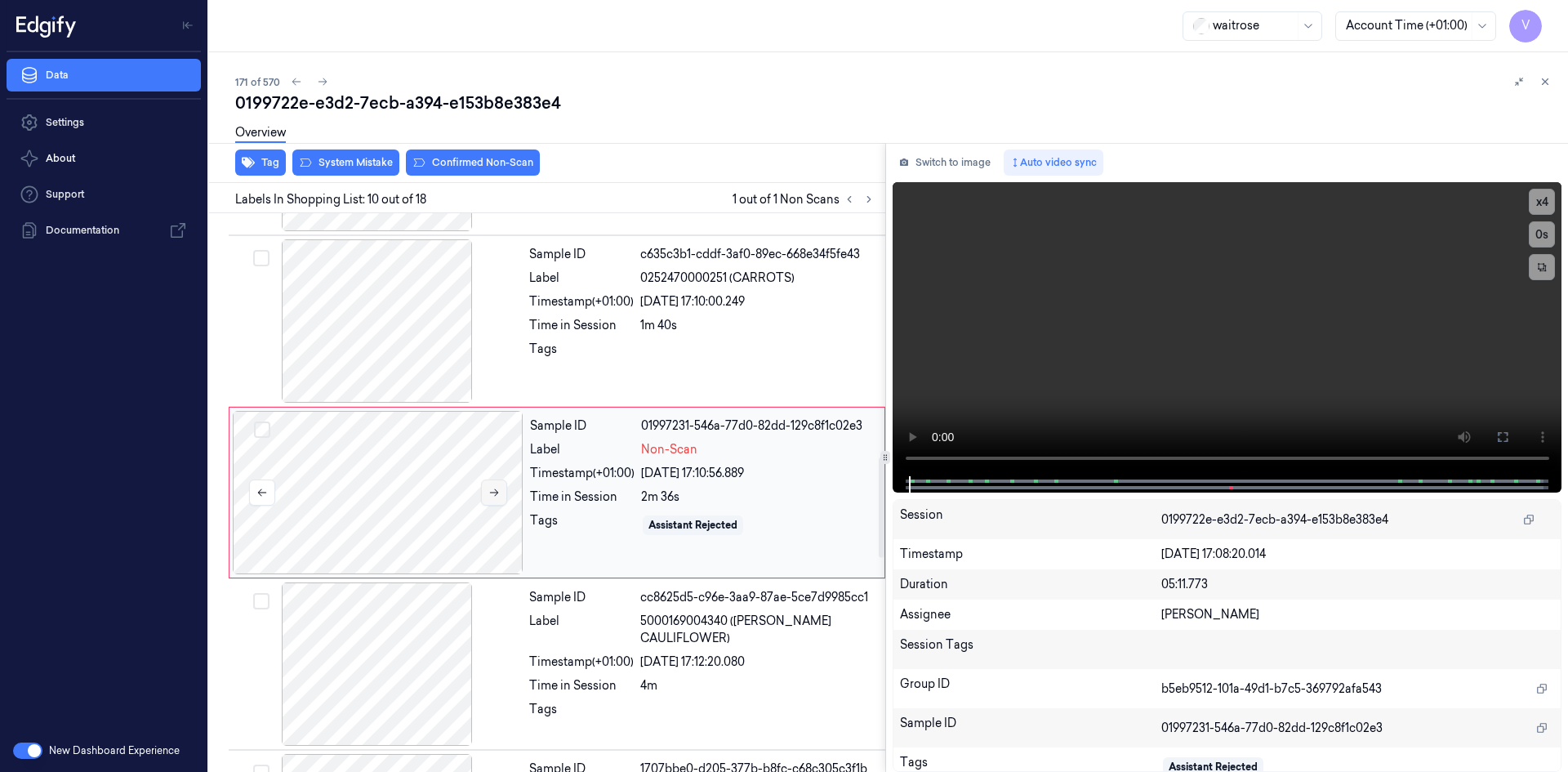
click at [502, 497] on button at bounding box center [494, 492] width 26 height 26
click at [494, 496] on icon at bounding box center [494, 492] width 12 height 12
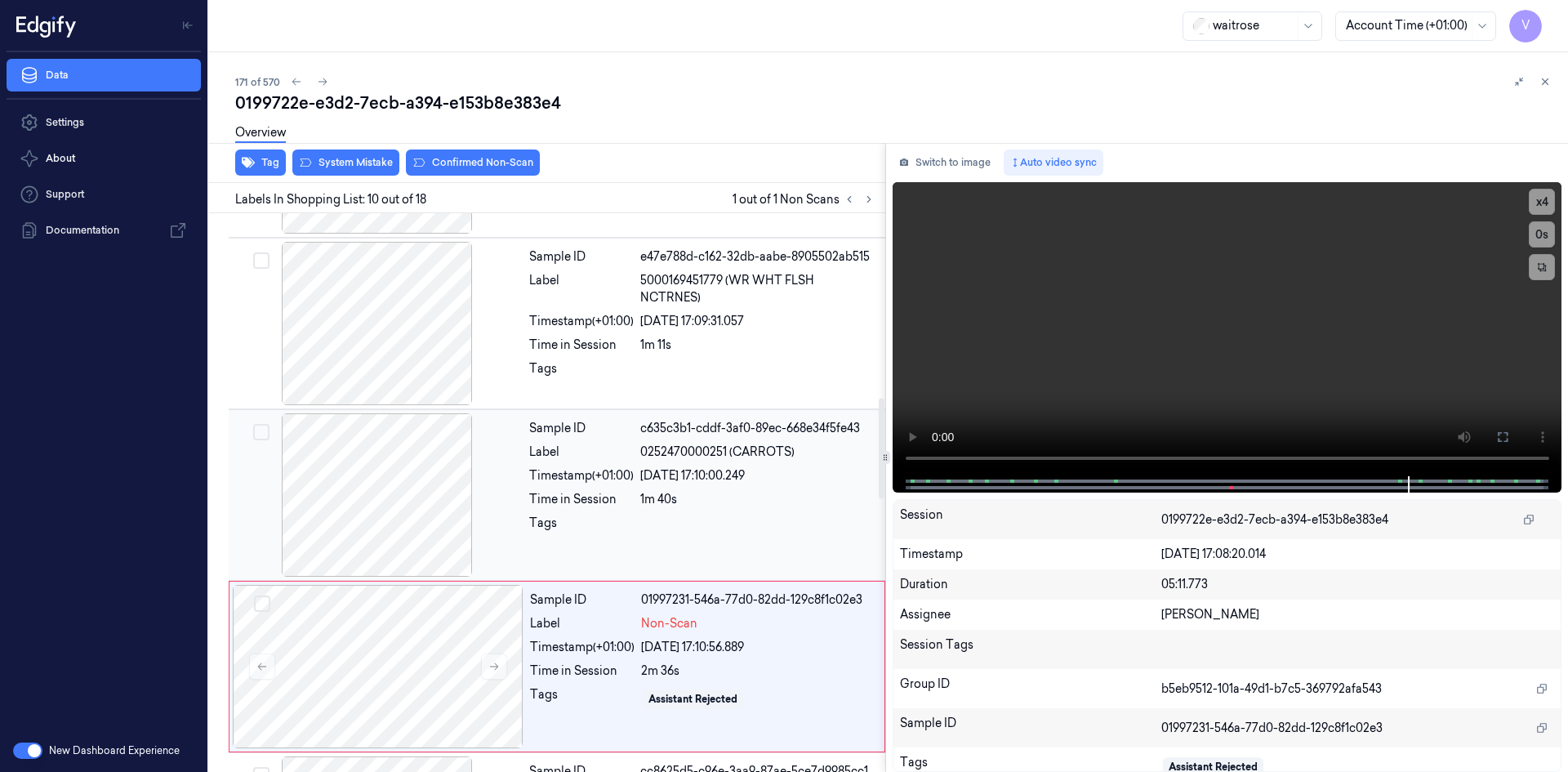
scroll to position [1431, 0]
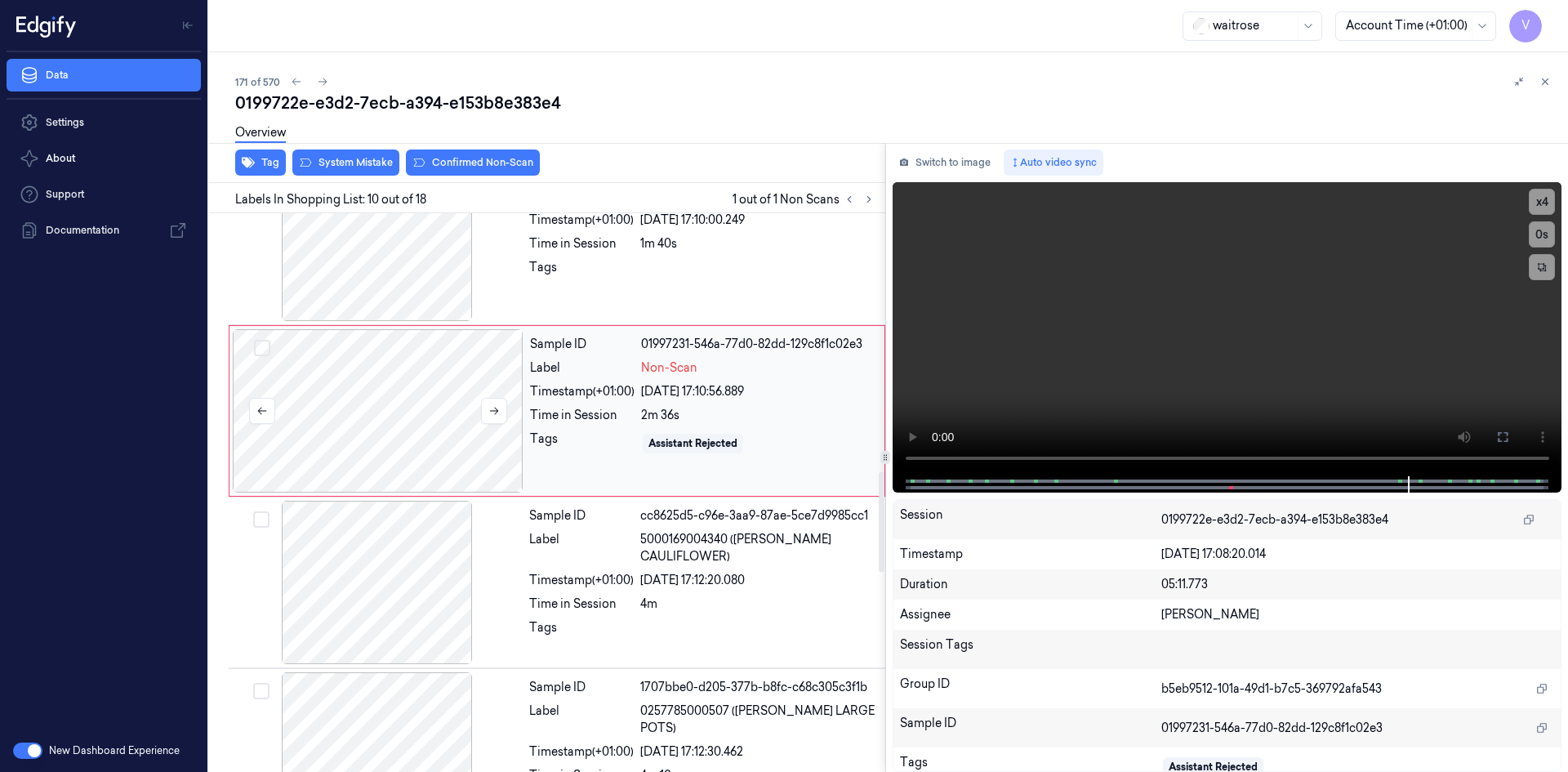
click at [424, 366] on div at bounding box center [378, 411] width 291 height 164
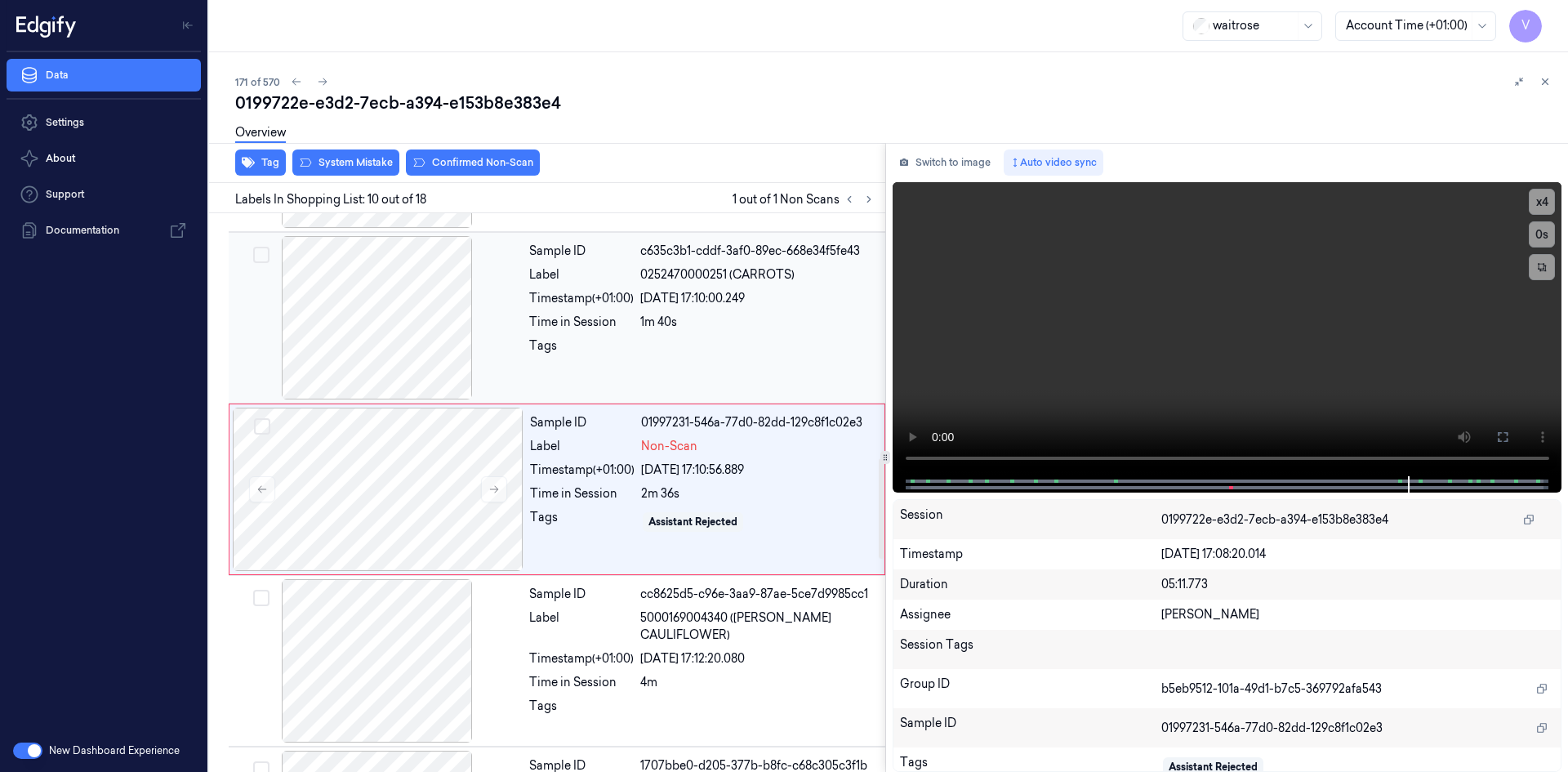
scroll to position [1349, 0]
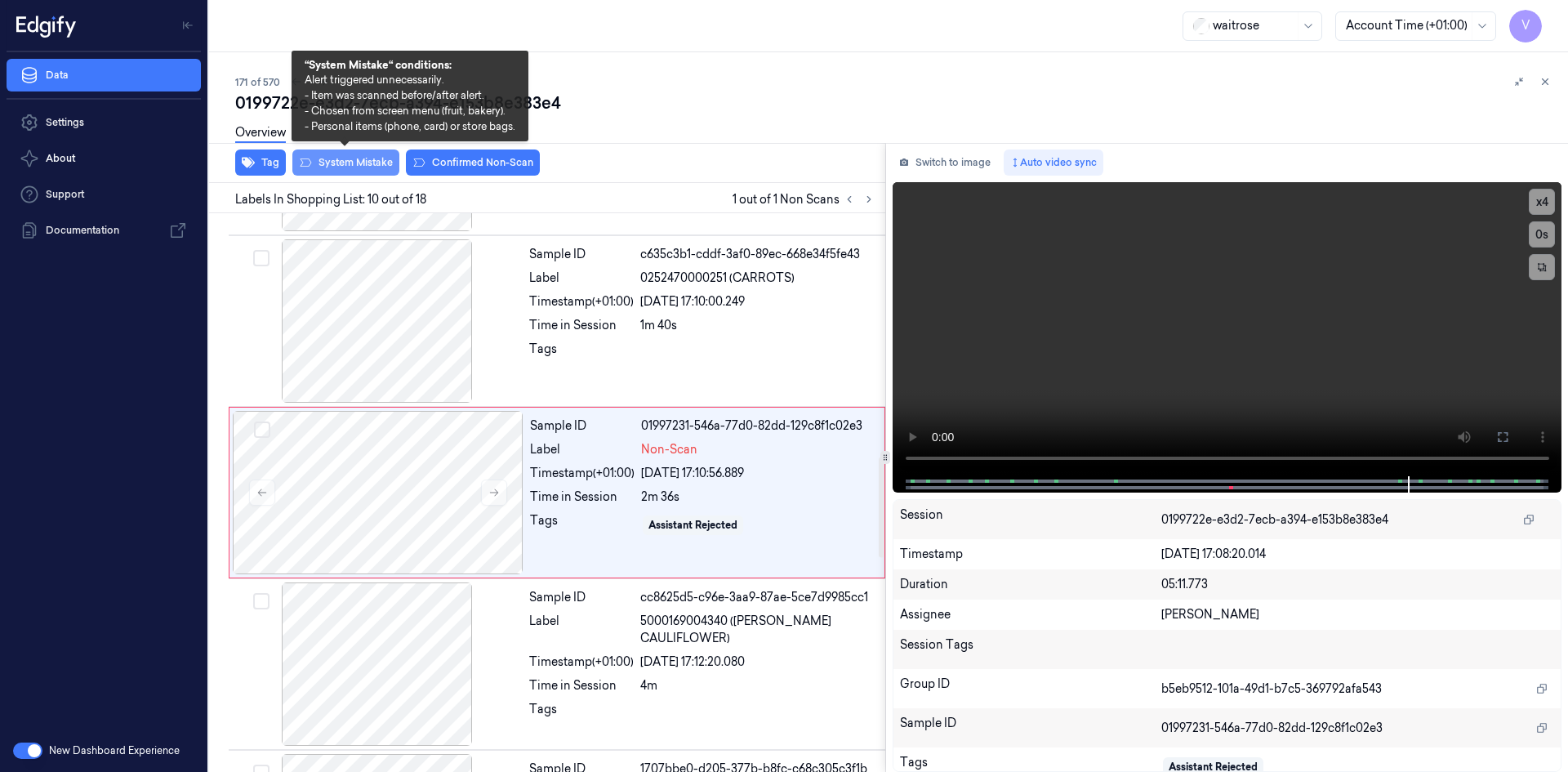
click at [352, 161] on button "System Mistake" at bounding box center [346, 162] width 107 height 26
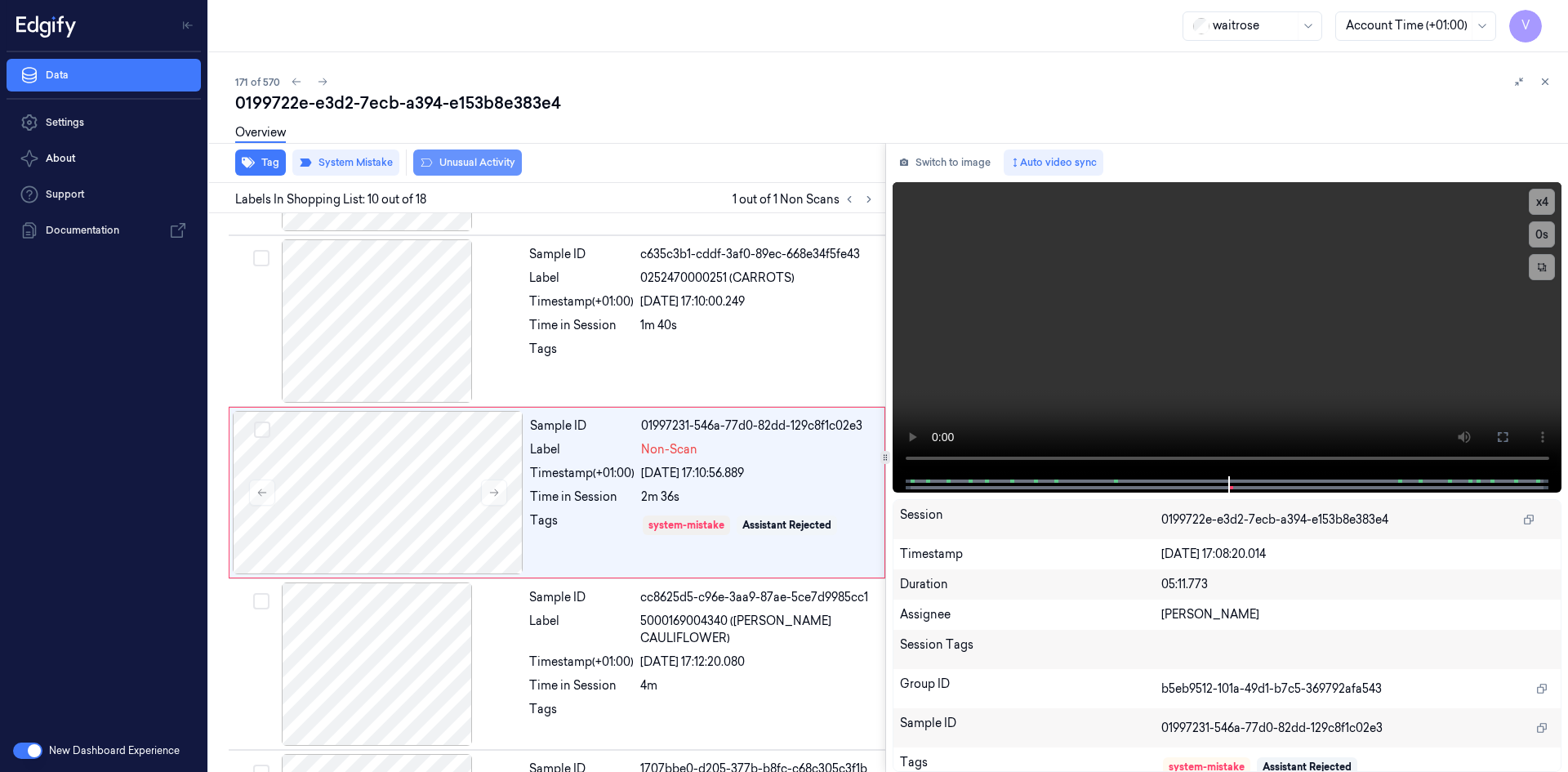
click at [490, 162] on button "Unusual Activity" at bounding box center [467, 162] width 108 height 26
click at [1541, 77] on icon at bounding box center [1544, 82] width 12 height 12
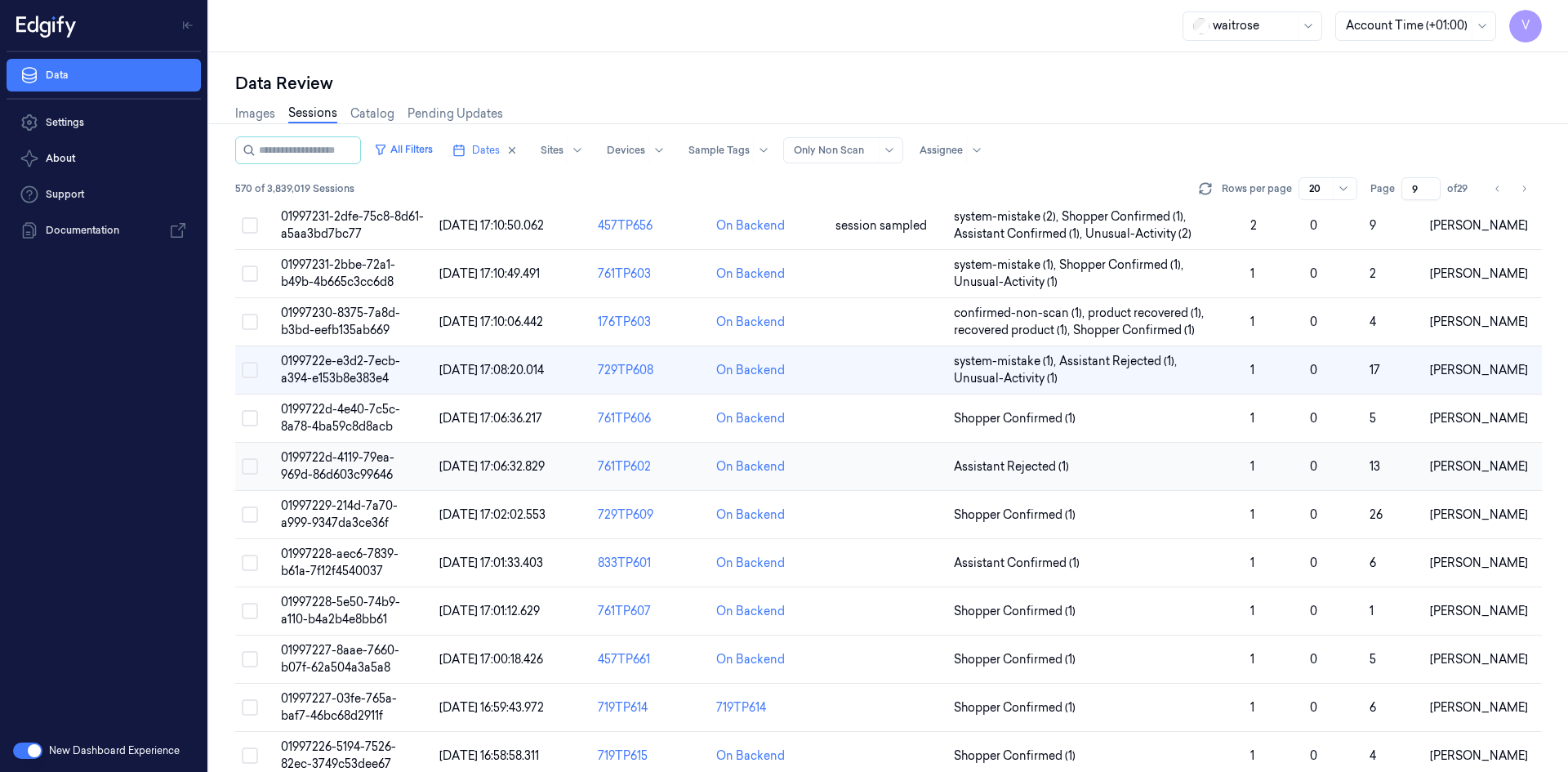
scroll to position [284, 0]
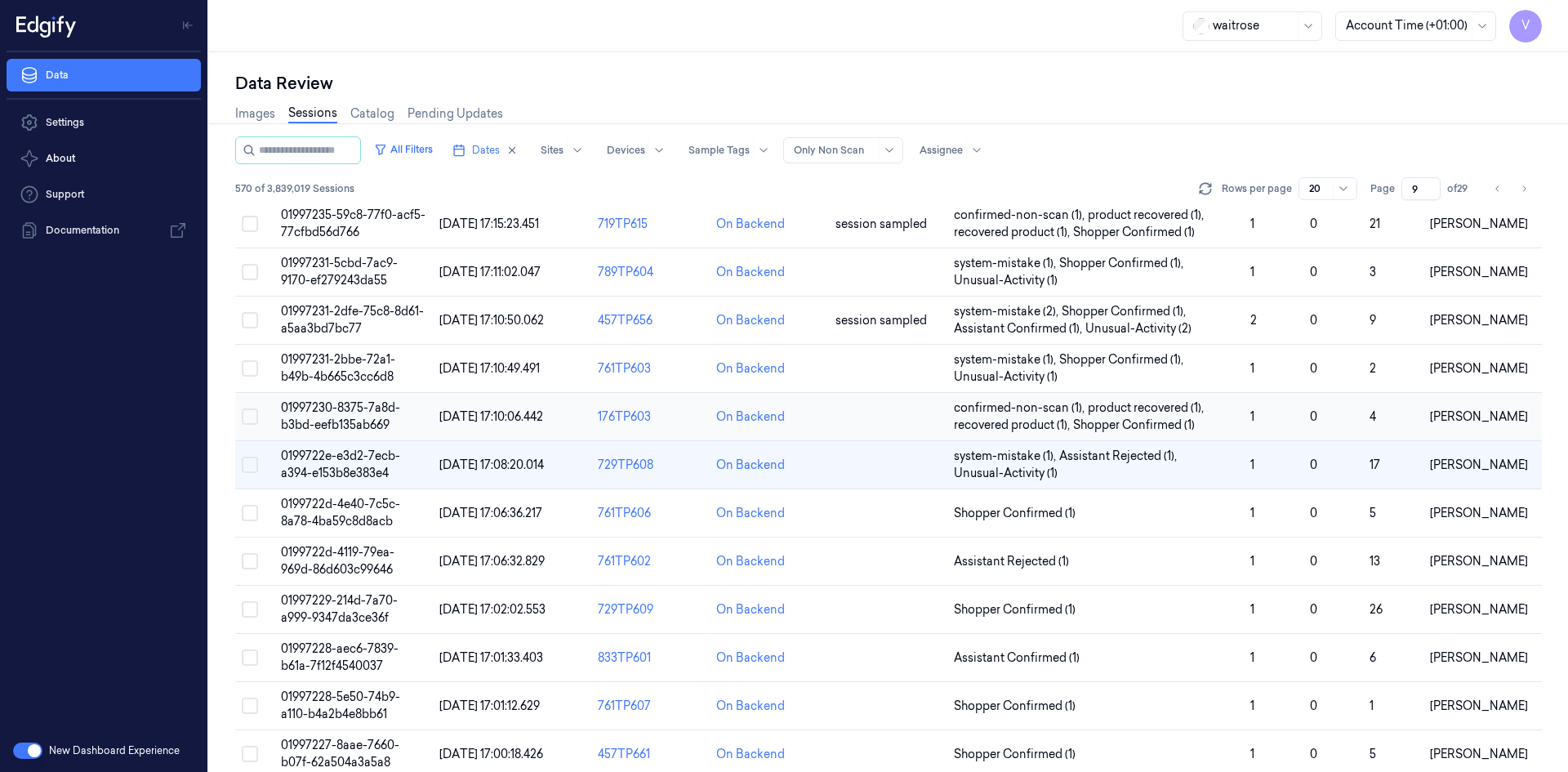
click at [398, 411] on td "01997230-8375-7a8d-b3bd-eefb135ab669" at bounding box center [354, 416] width 158 height 48
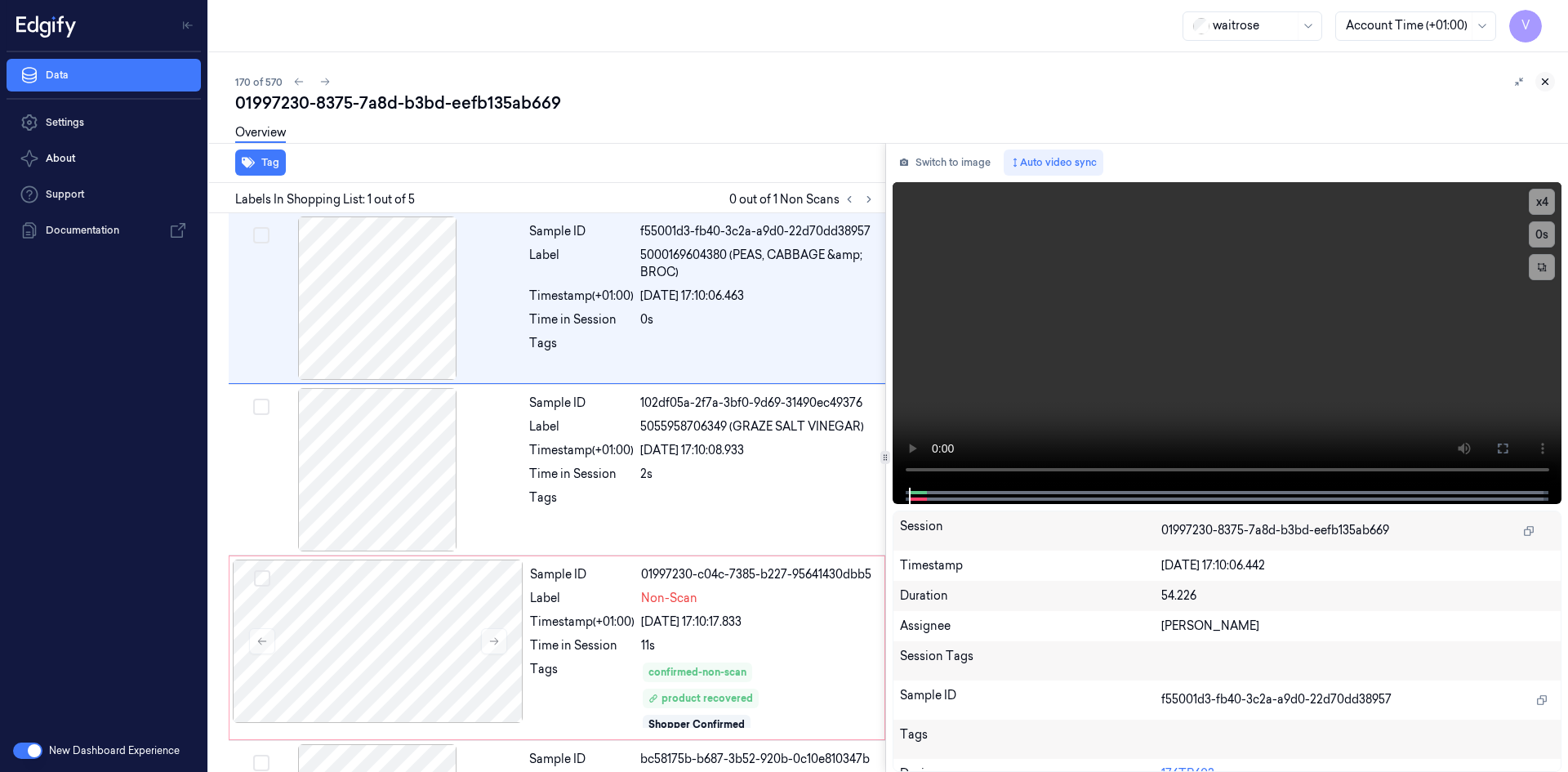
click at [1542, 82] on icon at bounding box center [1544, 82] width 12 height 12
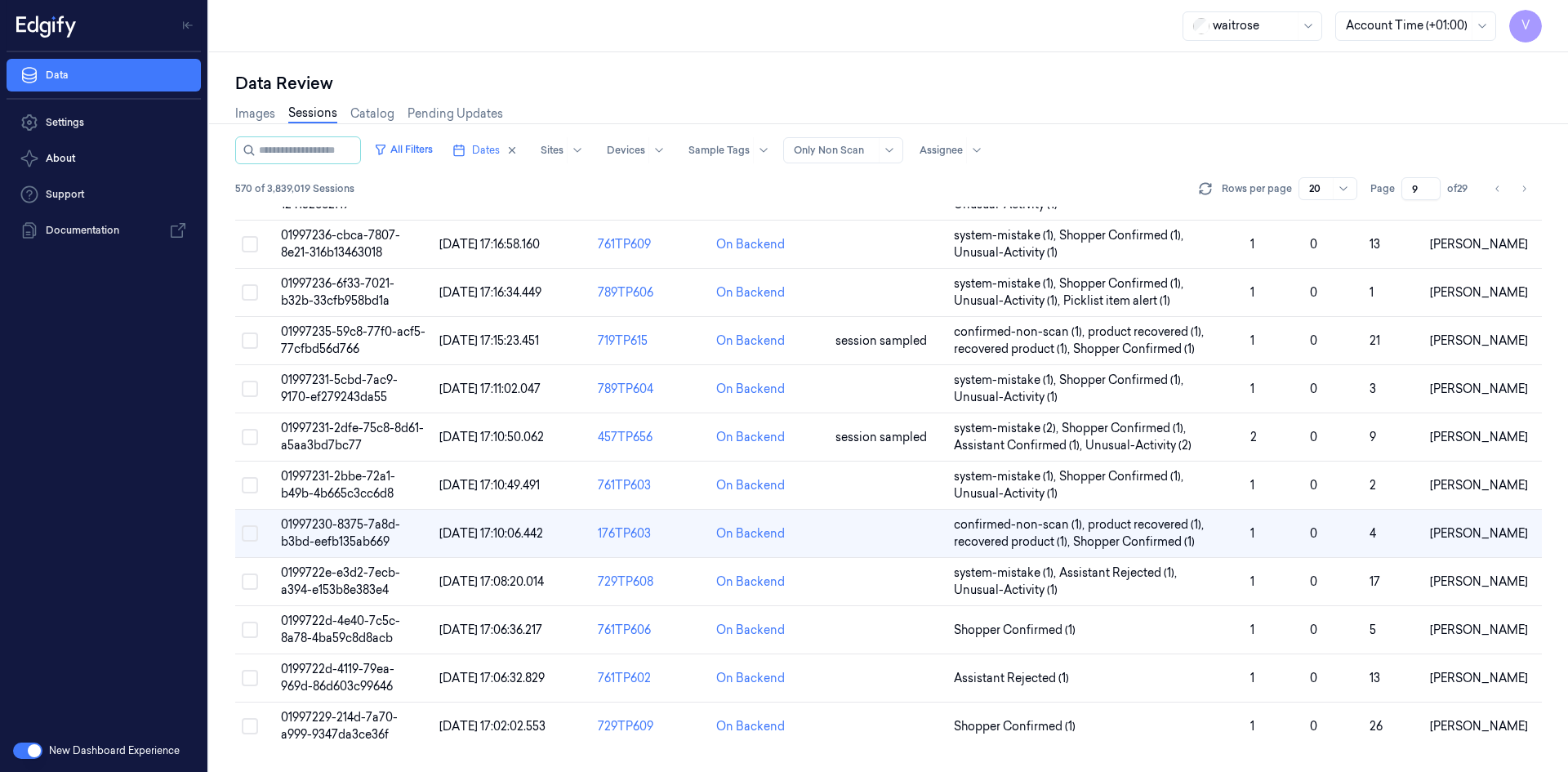
scroll to position [211, 0]
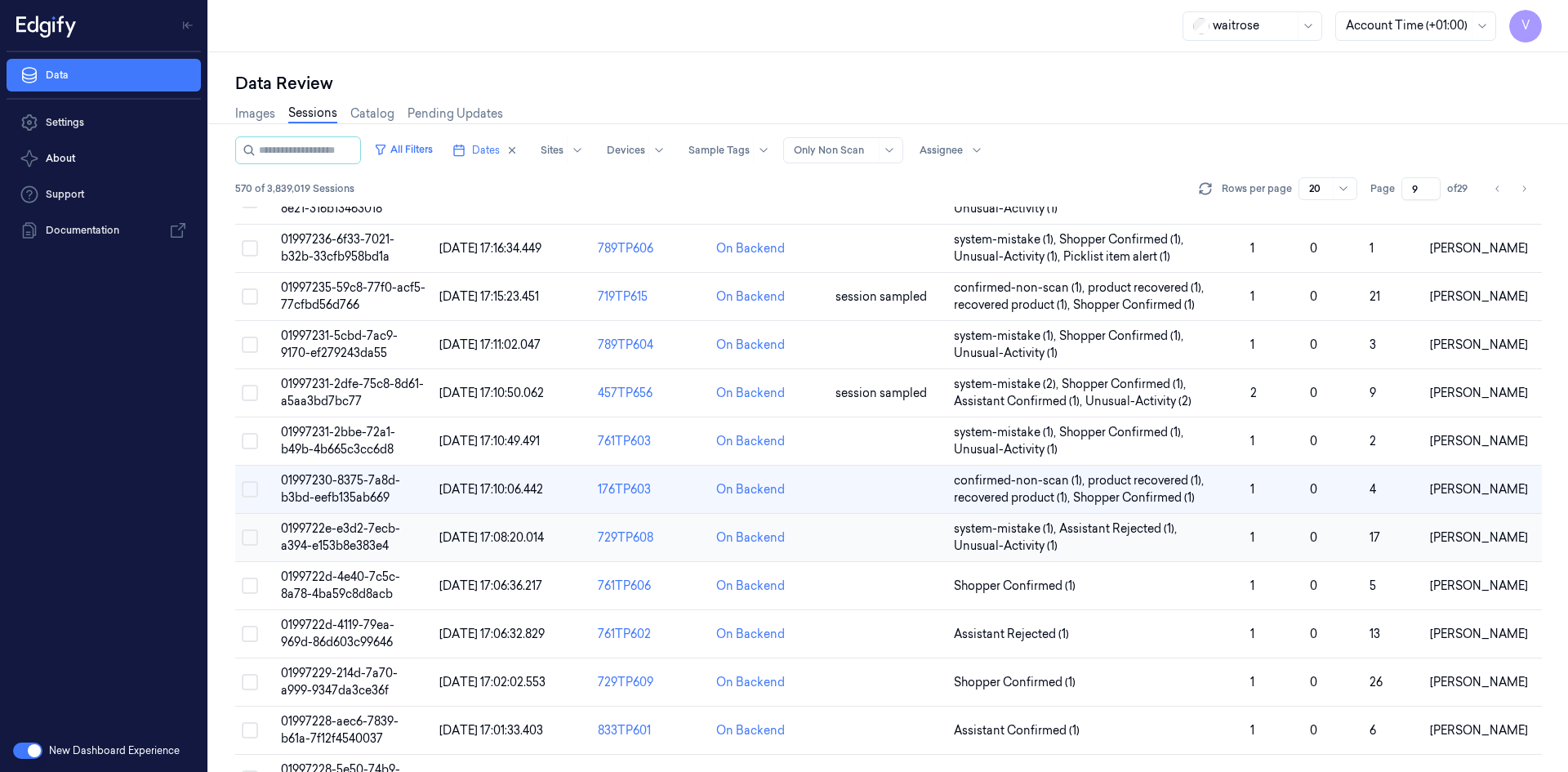
click at [363, 534] on span "0199722e-e3d2-7ecb-a394-e153b8e383e4" at bounding box center [340, 536] width 119 height 32
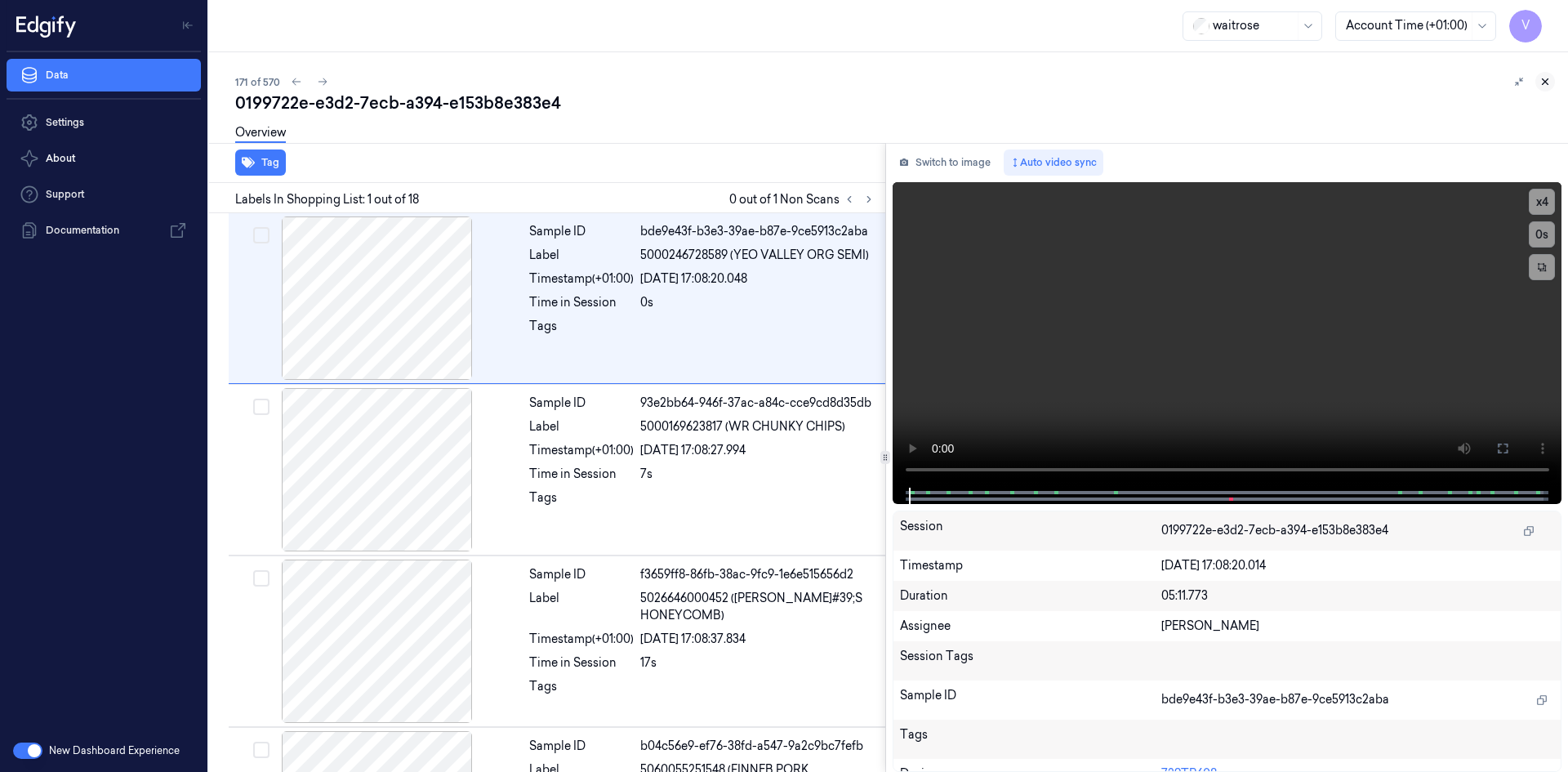
click at [1543, 80] on icon at bounding box center [1544, 82] width 12 height 12
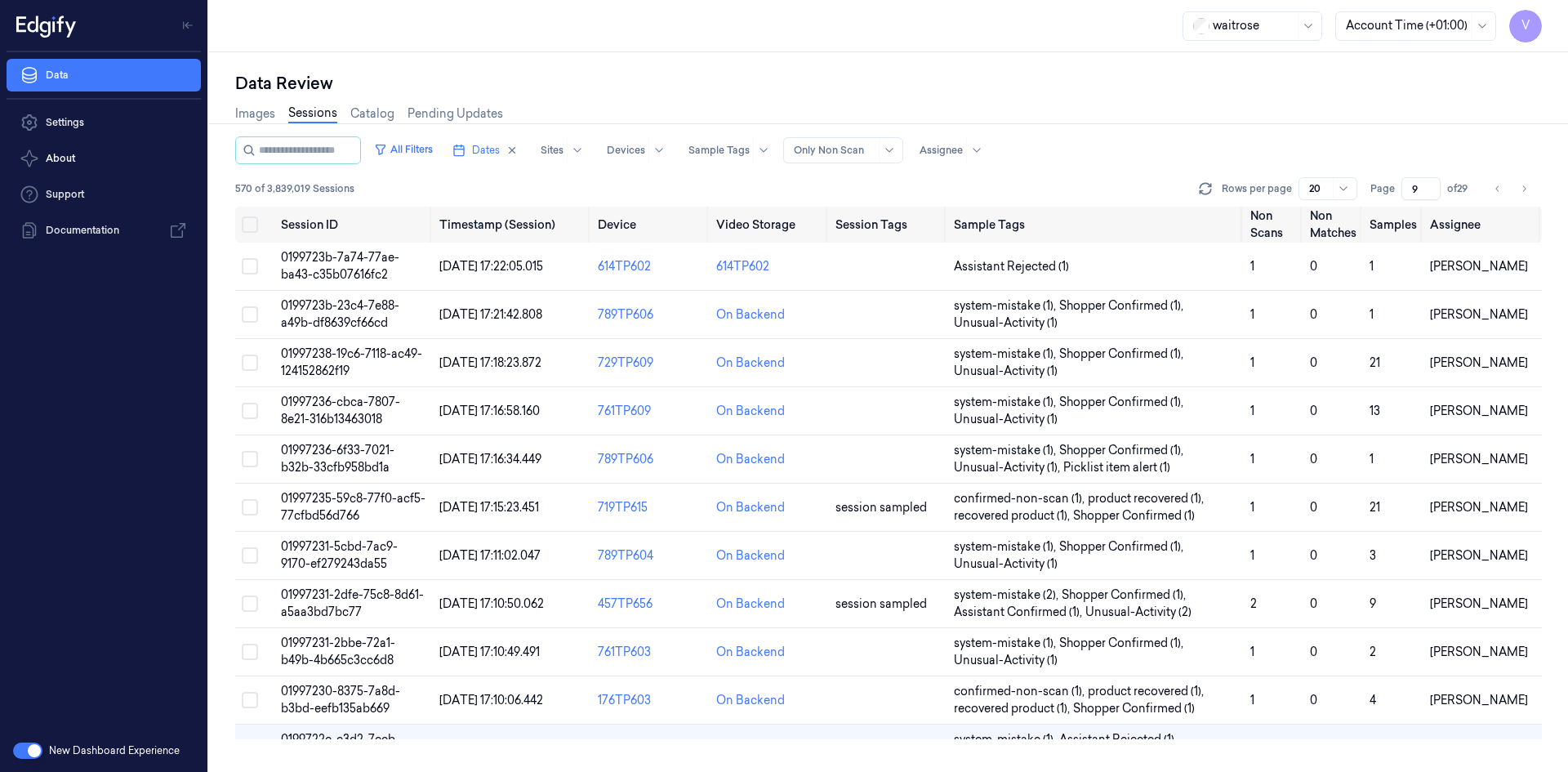
scroll to position [285, 0]
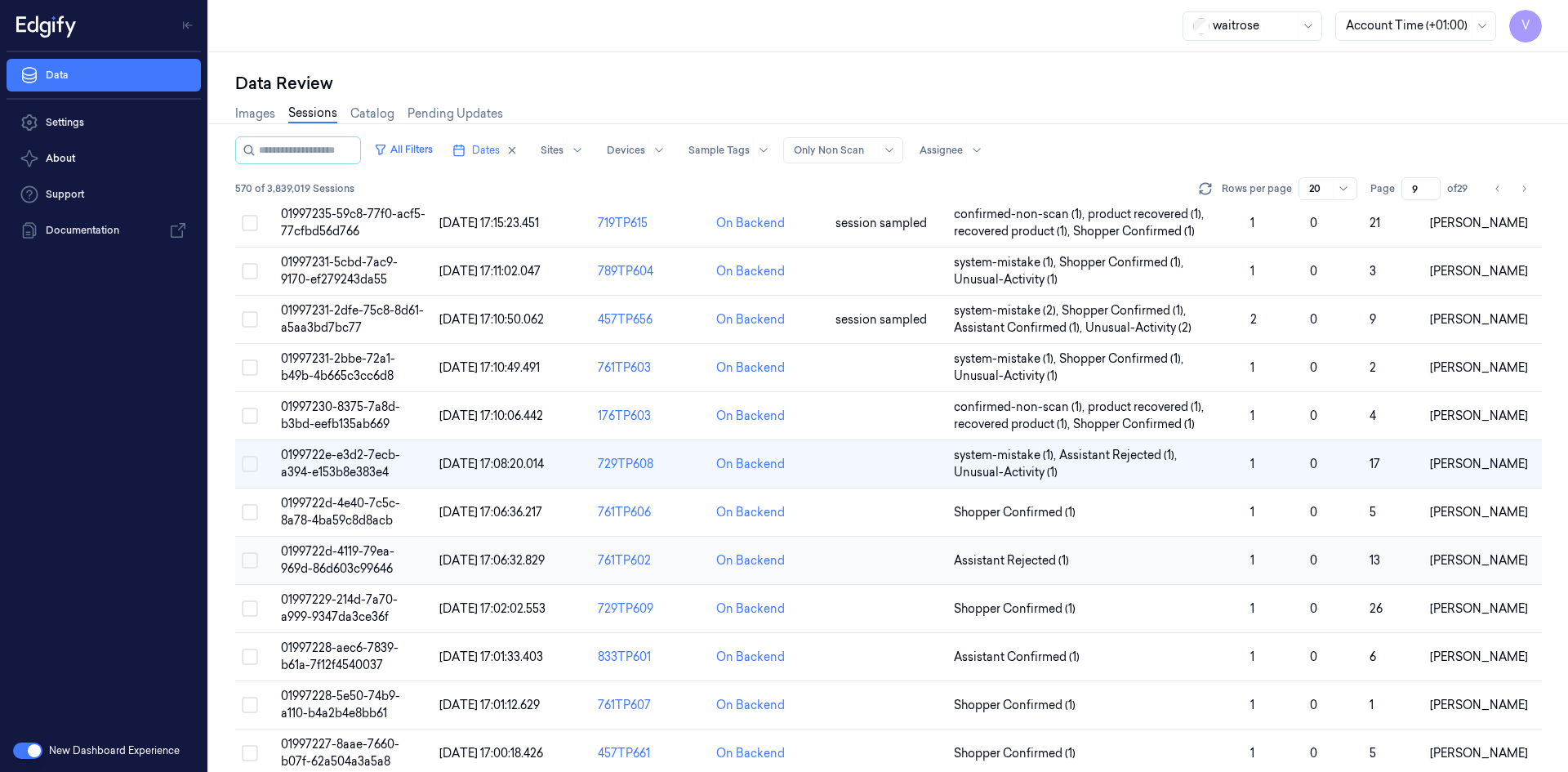
click at [355, 558] on span "0199722d-4119-79ea-969d-86d603c99646" at bounding box center [337, 559] width 114 height 32
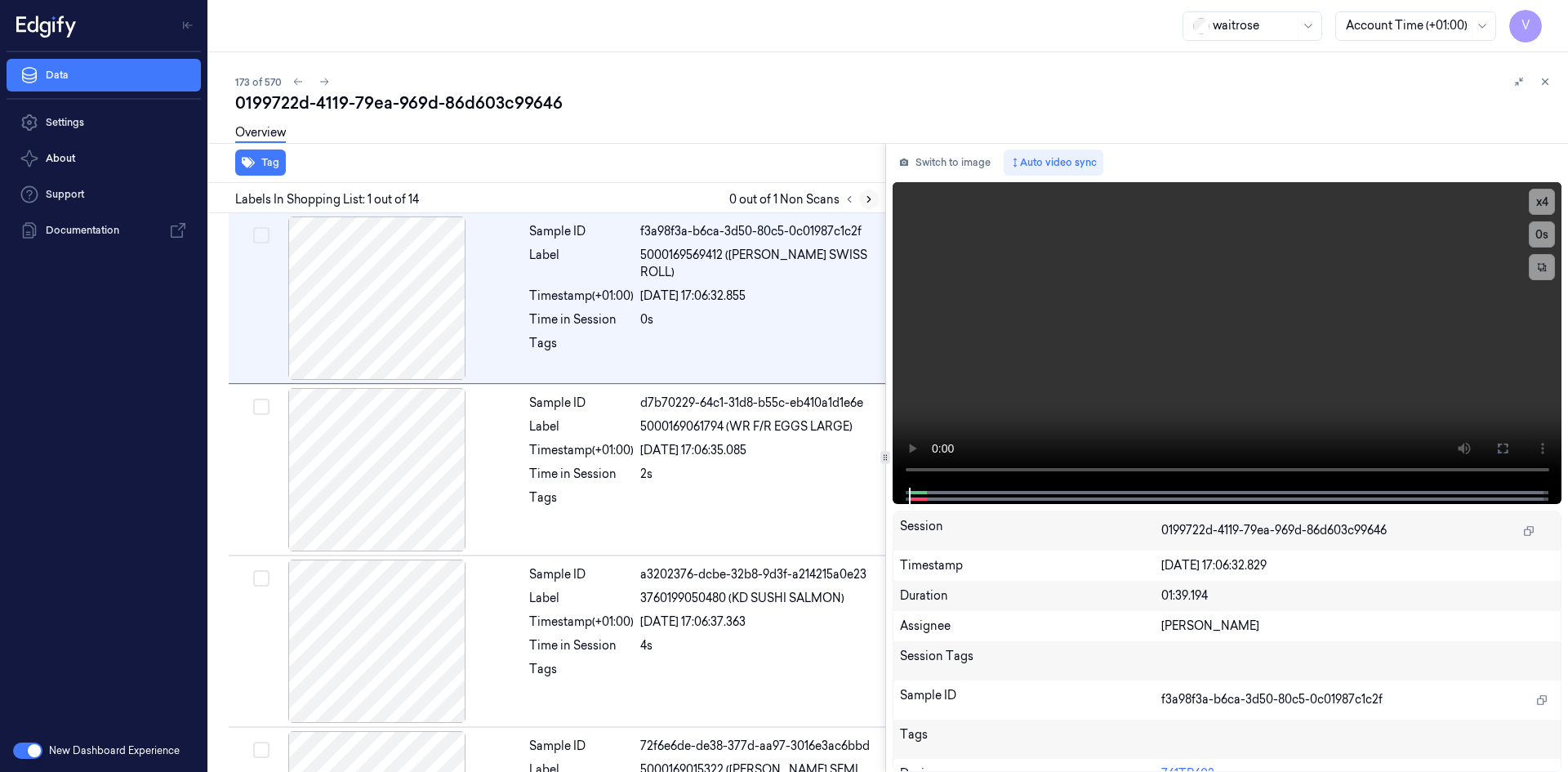
click at [873, 197] on icon at bounding box center [868, 199] width 12 height 12
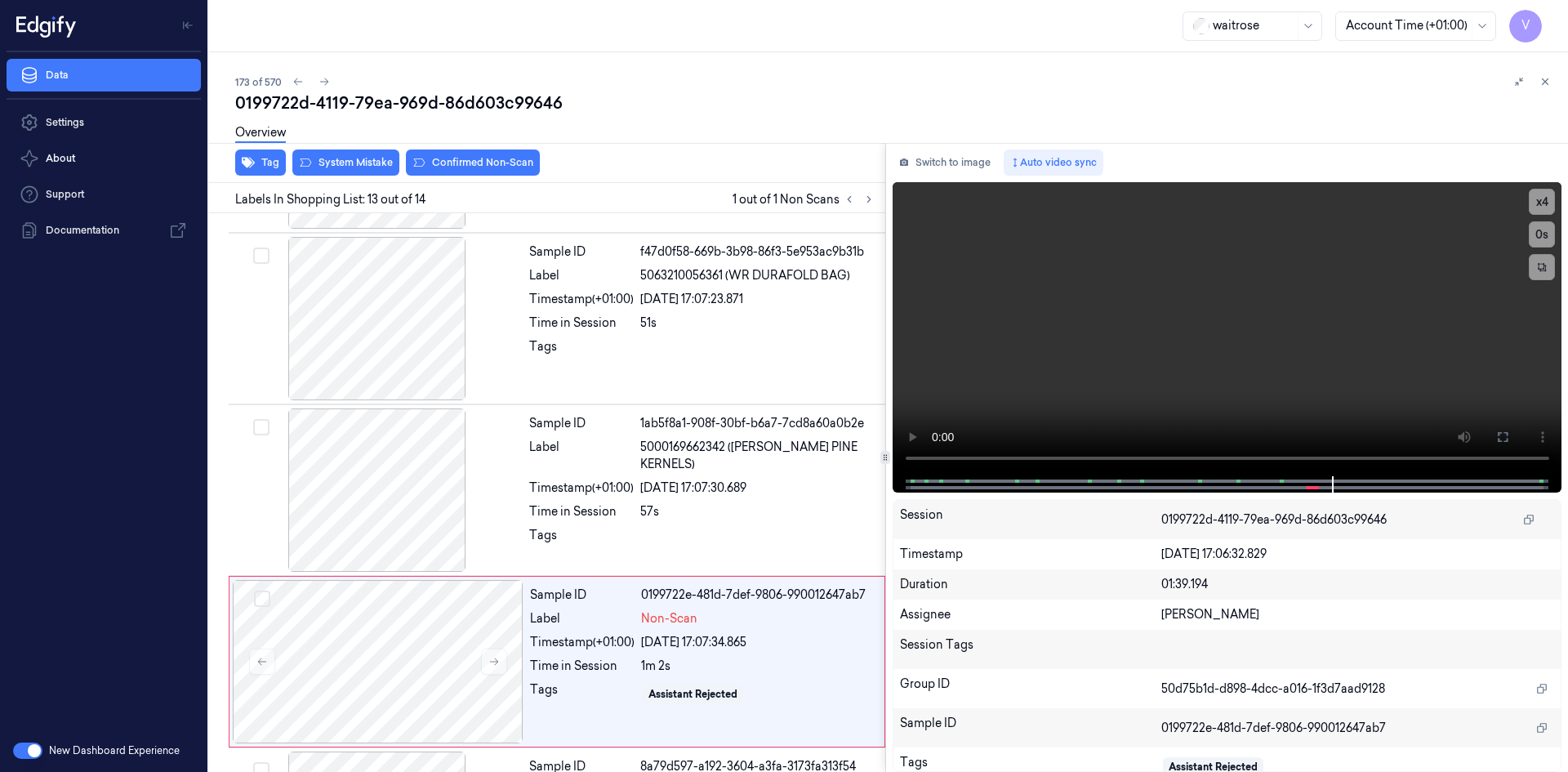
scroll to position [1848, 0]
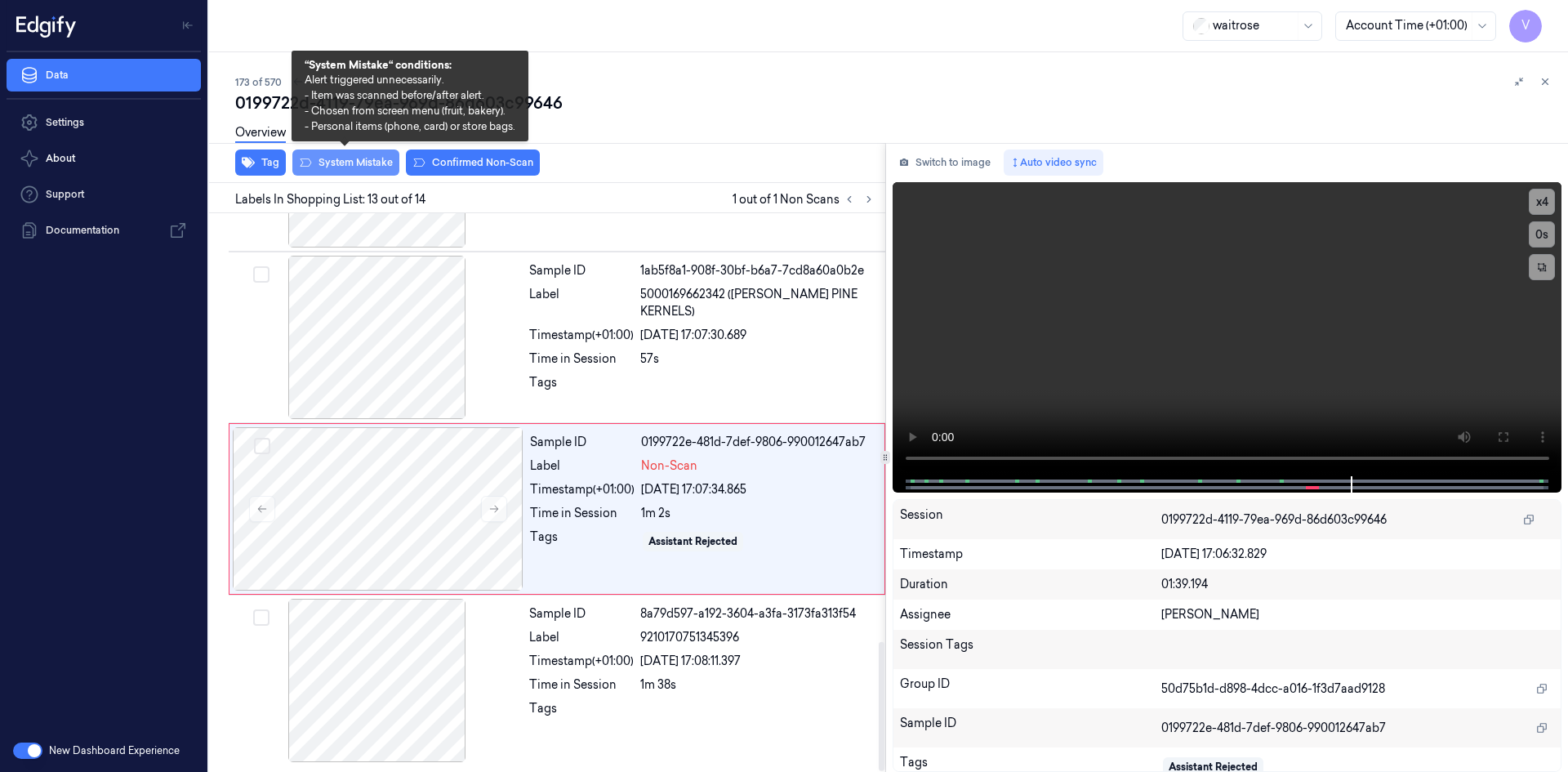
click at [361, 161] on button "System Mistake" at bounding box center [346, 162] width 107 height 26
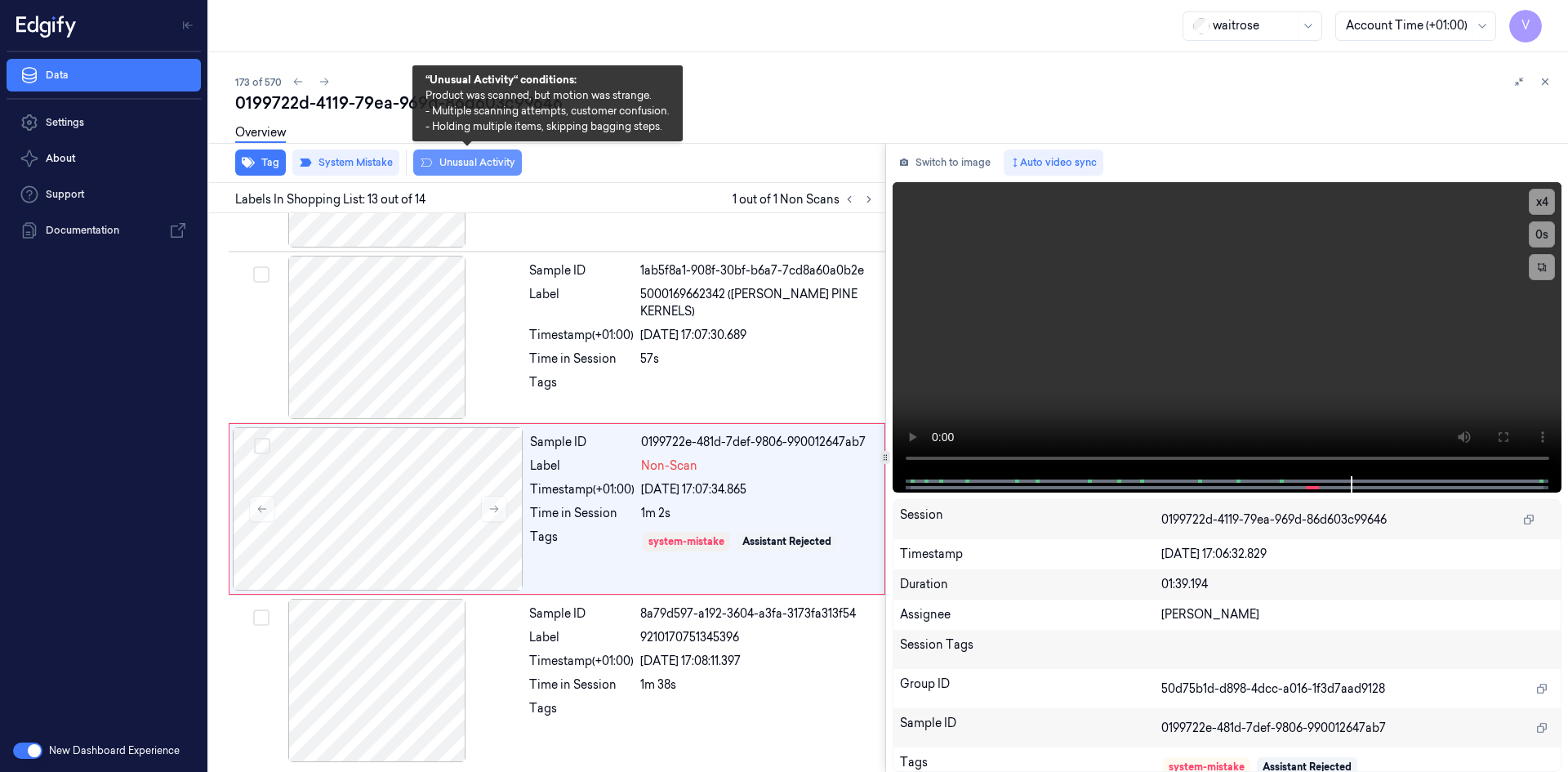
click at [477, 156] on button "Unusual Activity" at bounding box center [467, 162] width 108 height 26
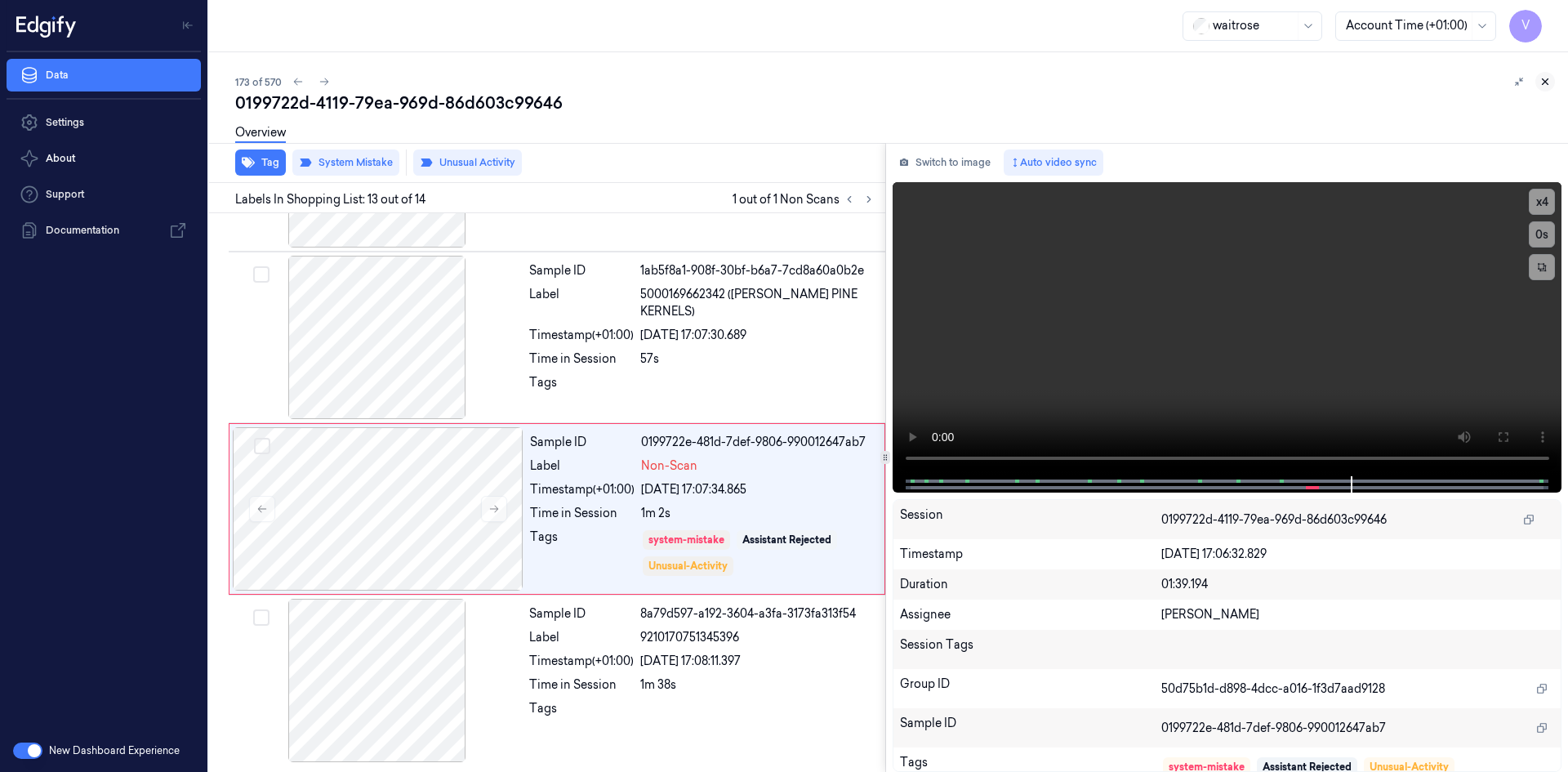
click at [1544, 81] on icon at bounding box center [1545, 82] width 5 height 5
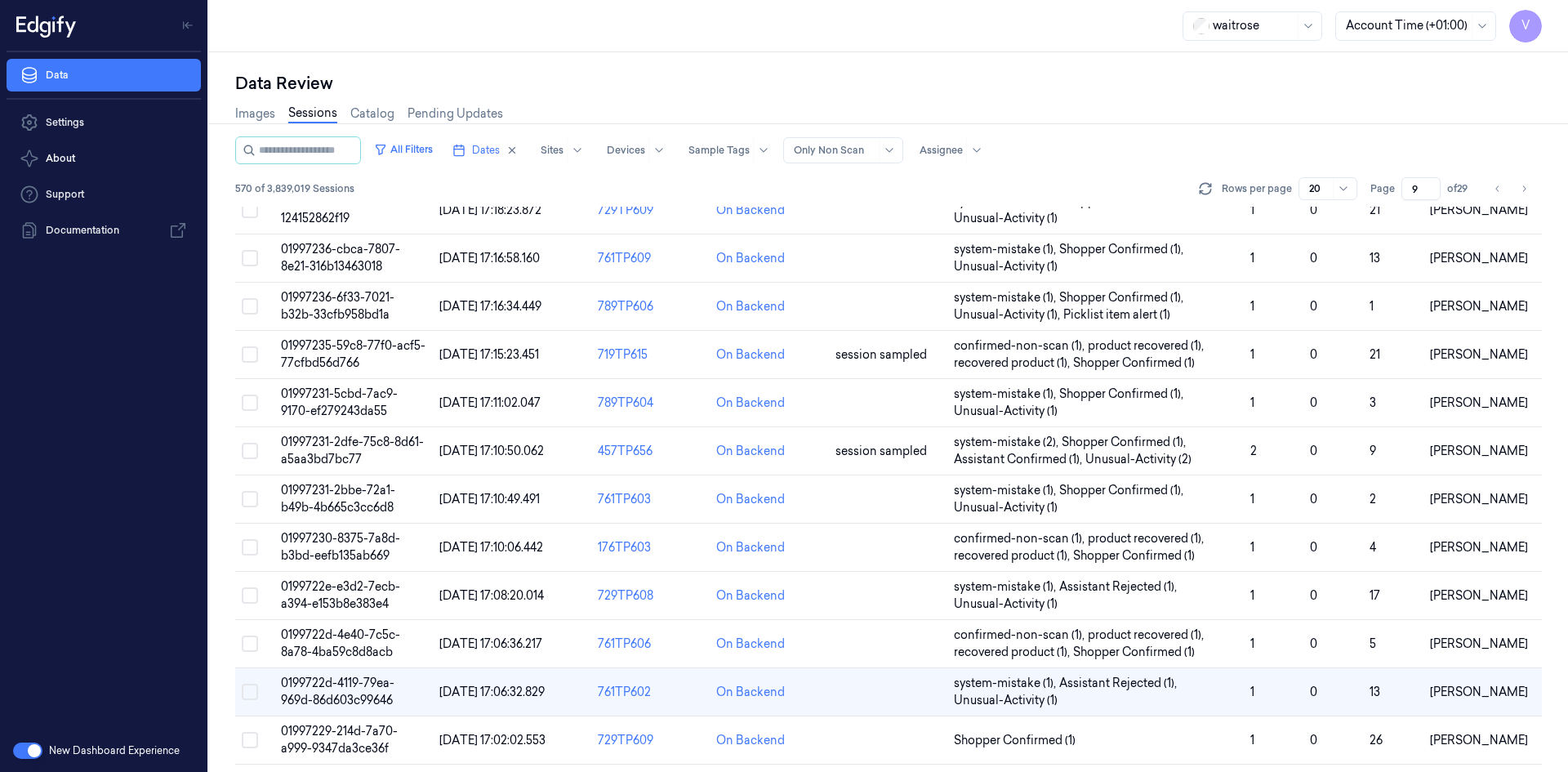
scroll to position [389, 0]
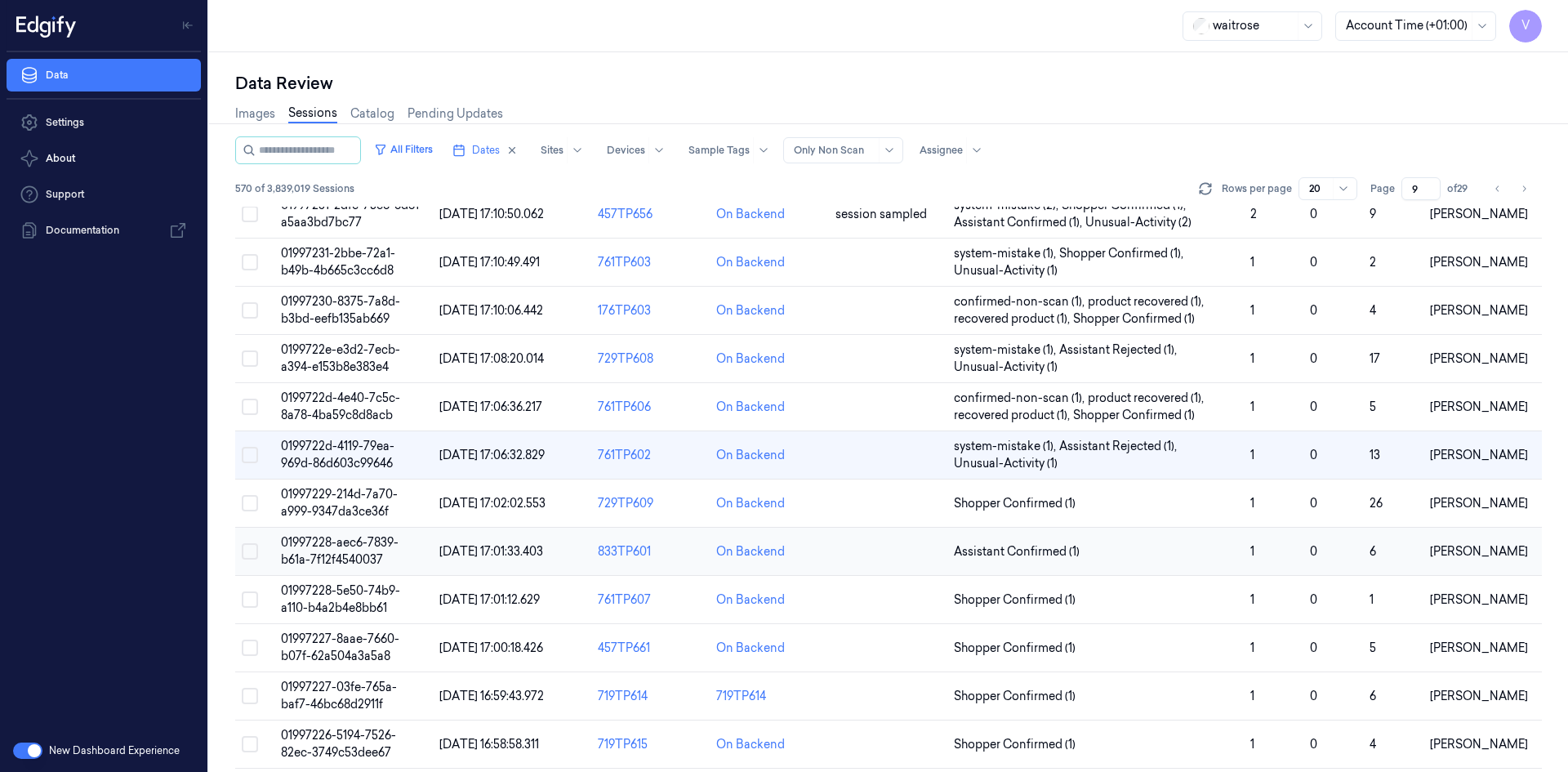
click at [347, 556] on span "01997228-aec6-7839-b61a-7f12f4540037" at bounding box center [339, 550] width 117 height 32
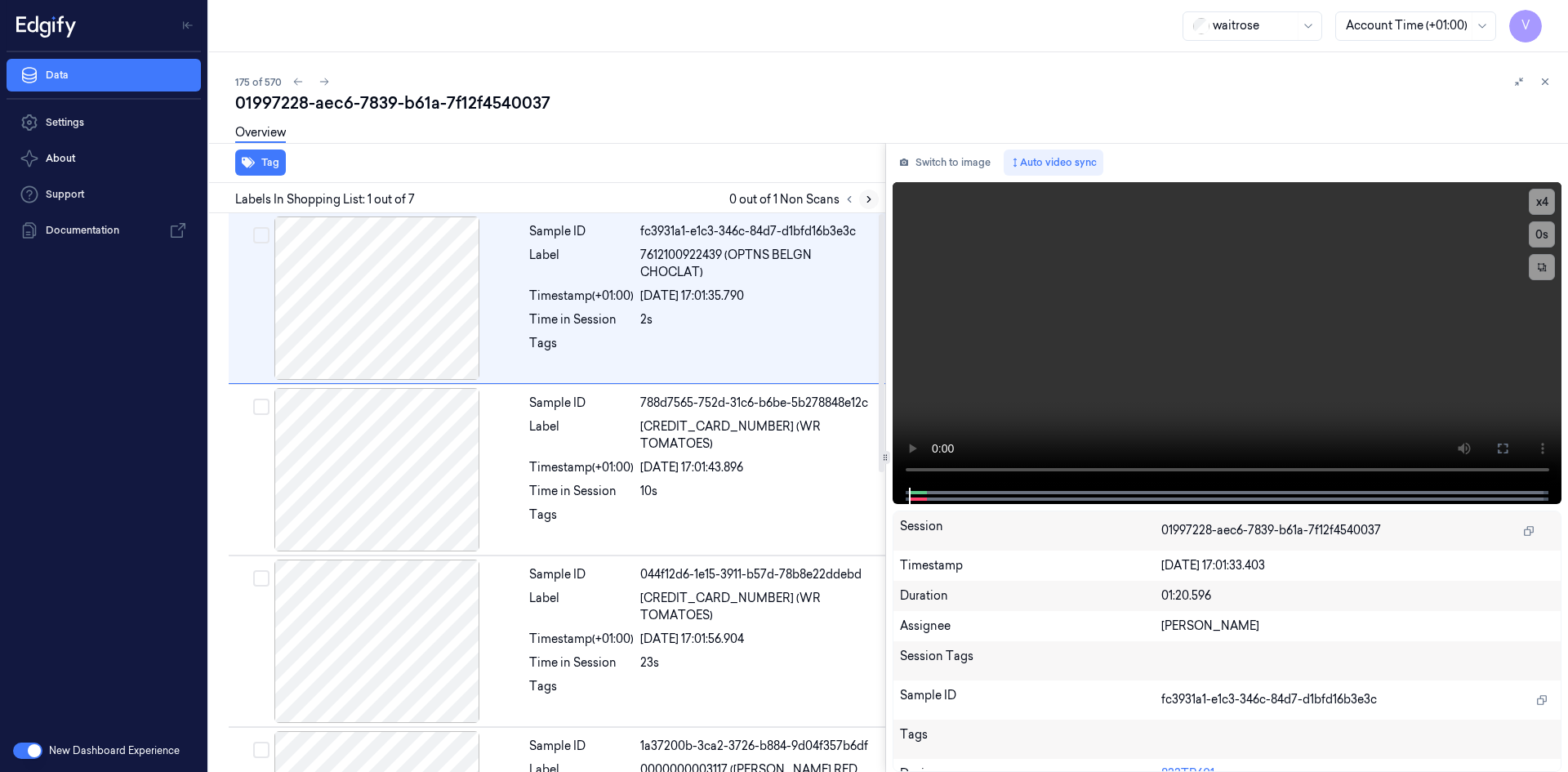
click at [866, 196] on icon at bounding box center [868, 199] width 12 height 12
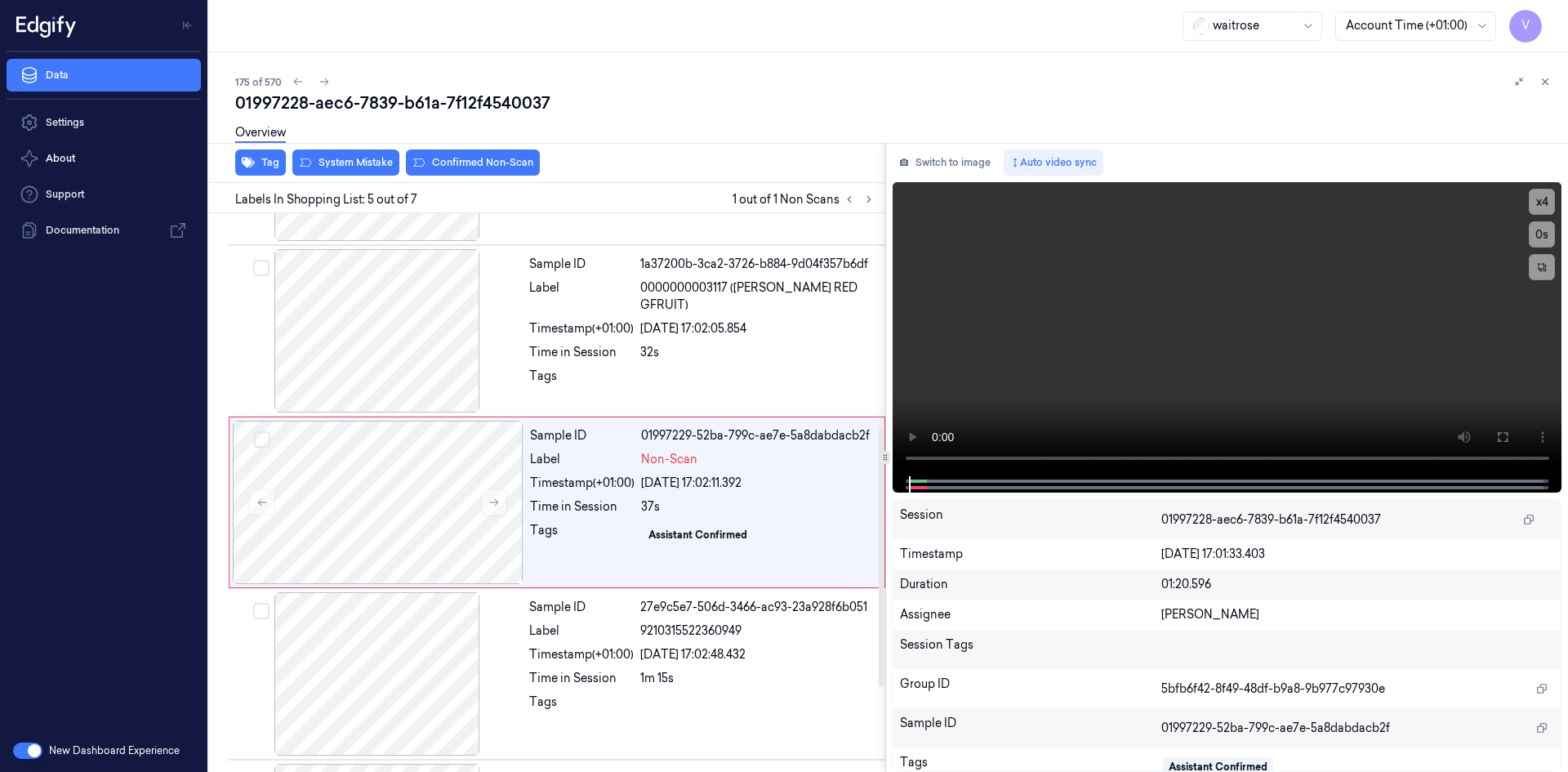
scroll to position [492, 0]
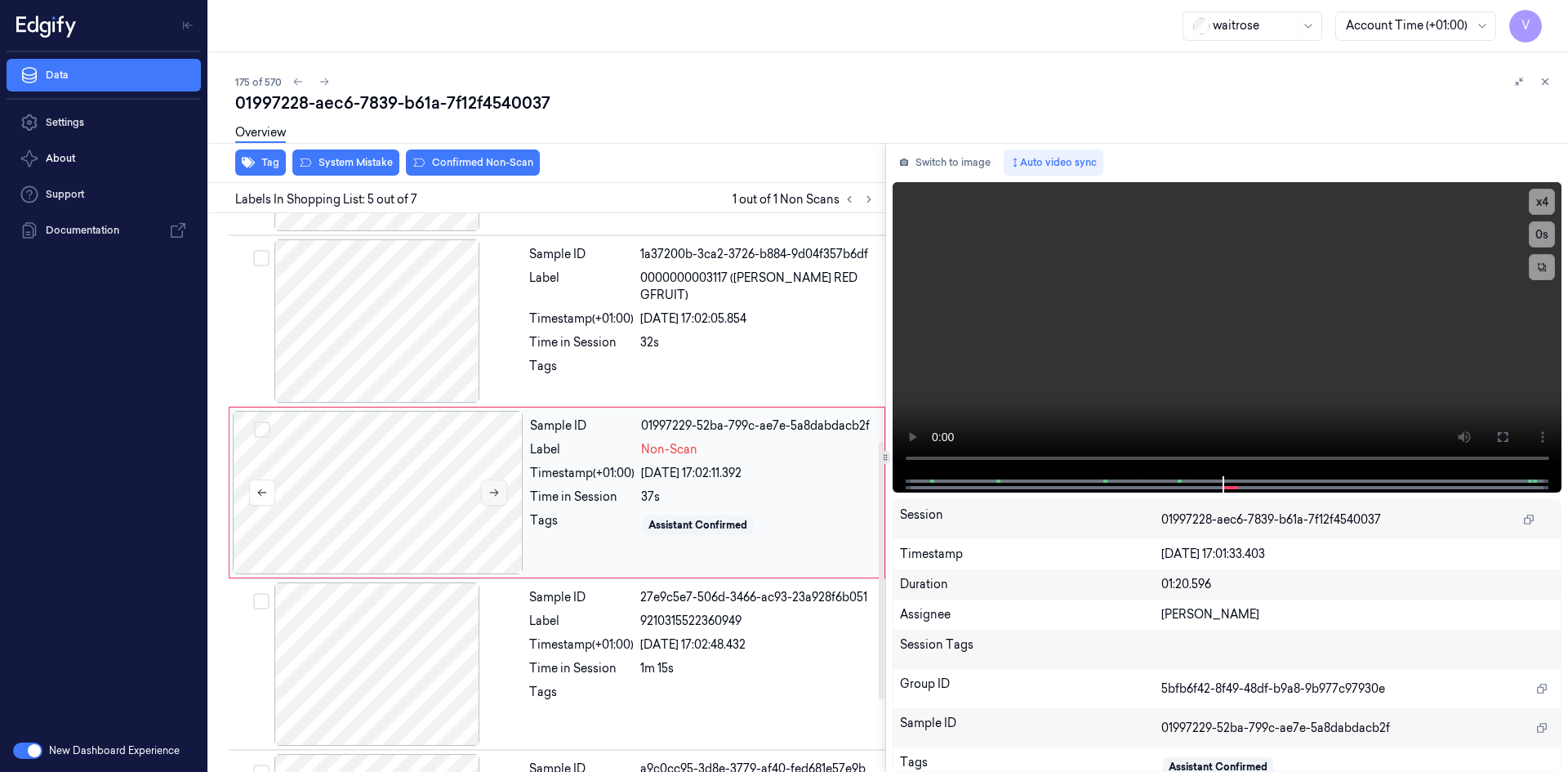
click at [493, 485] on button at bounding box center [494, 492] width 26 height 26
click at [494, 491] on icon at bounding box center [494, 492] width 12 height 12
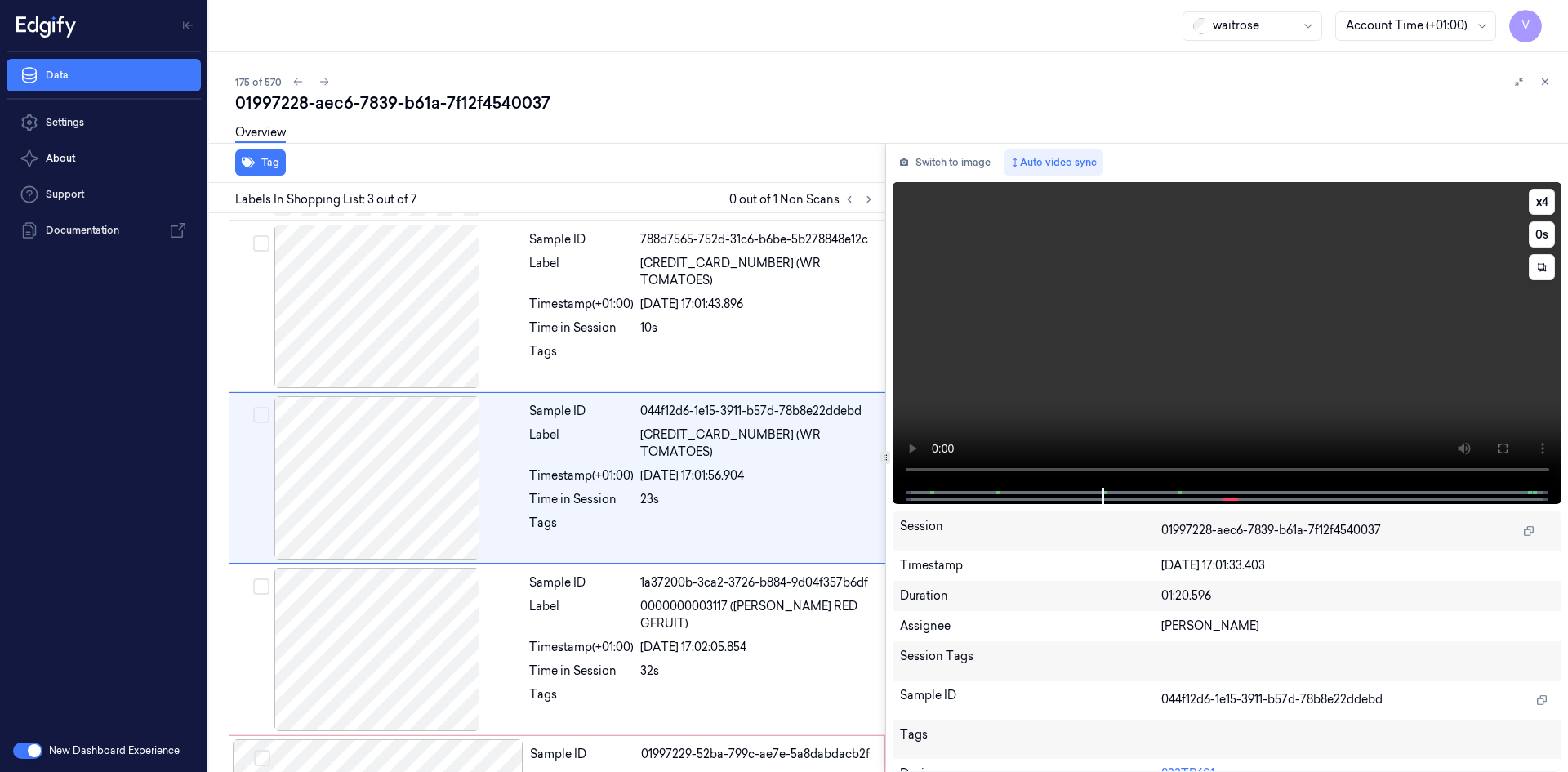
scroll to position [148, 0]
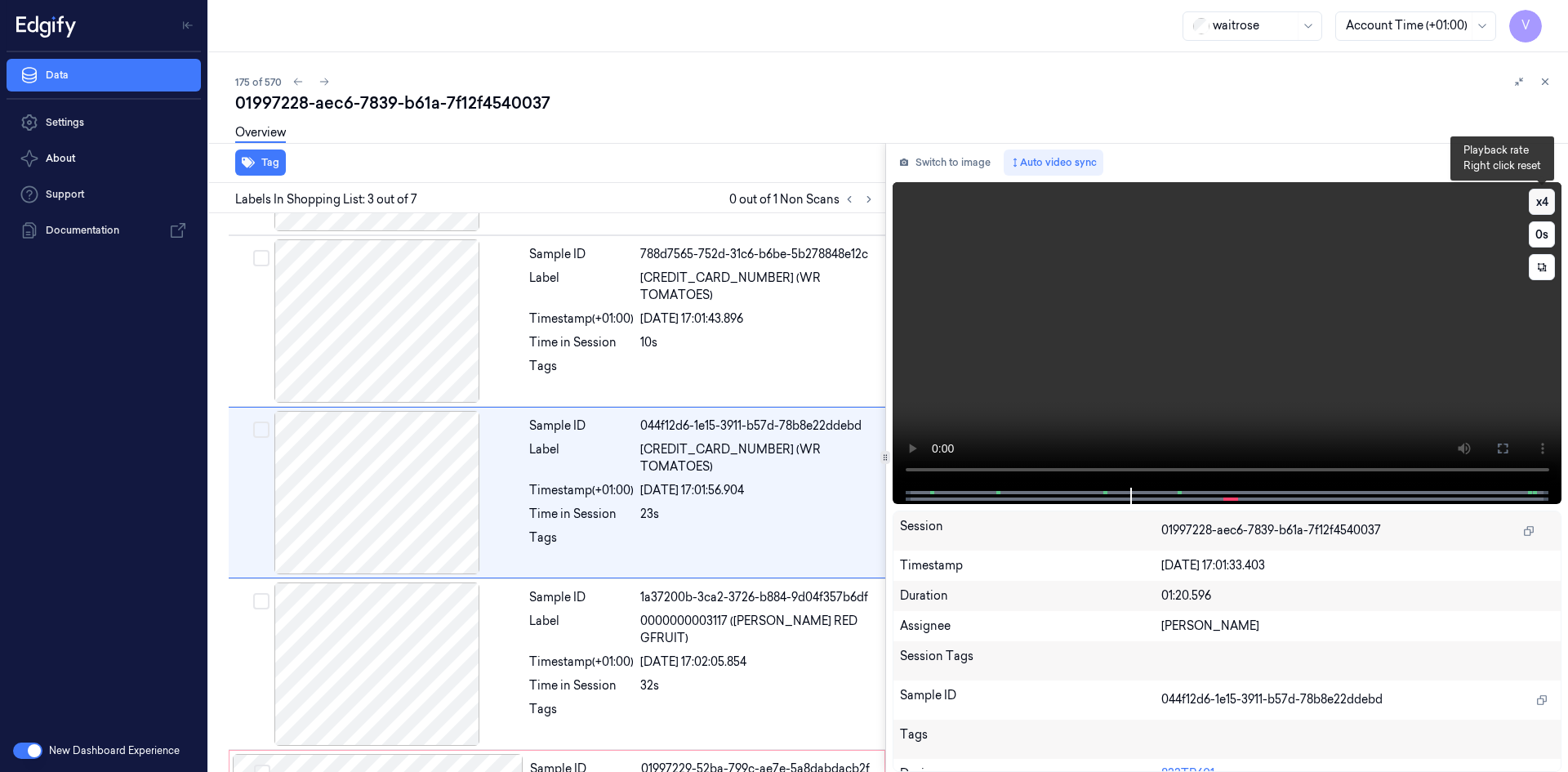
click at [1540, 204] on button "x 4" at bounding box center [1542, 201] width 26 height 26
click at [1540, 201] on button "x 1" at bounding box center [1542, 201] width 26 height 26
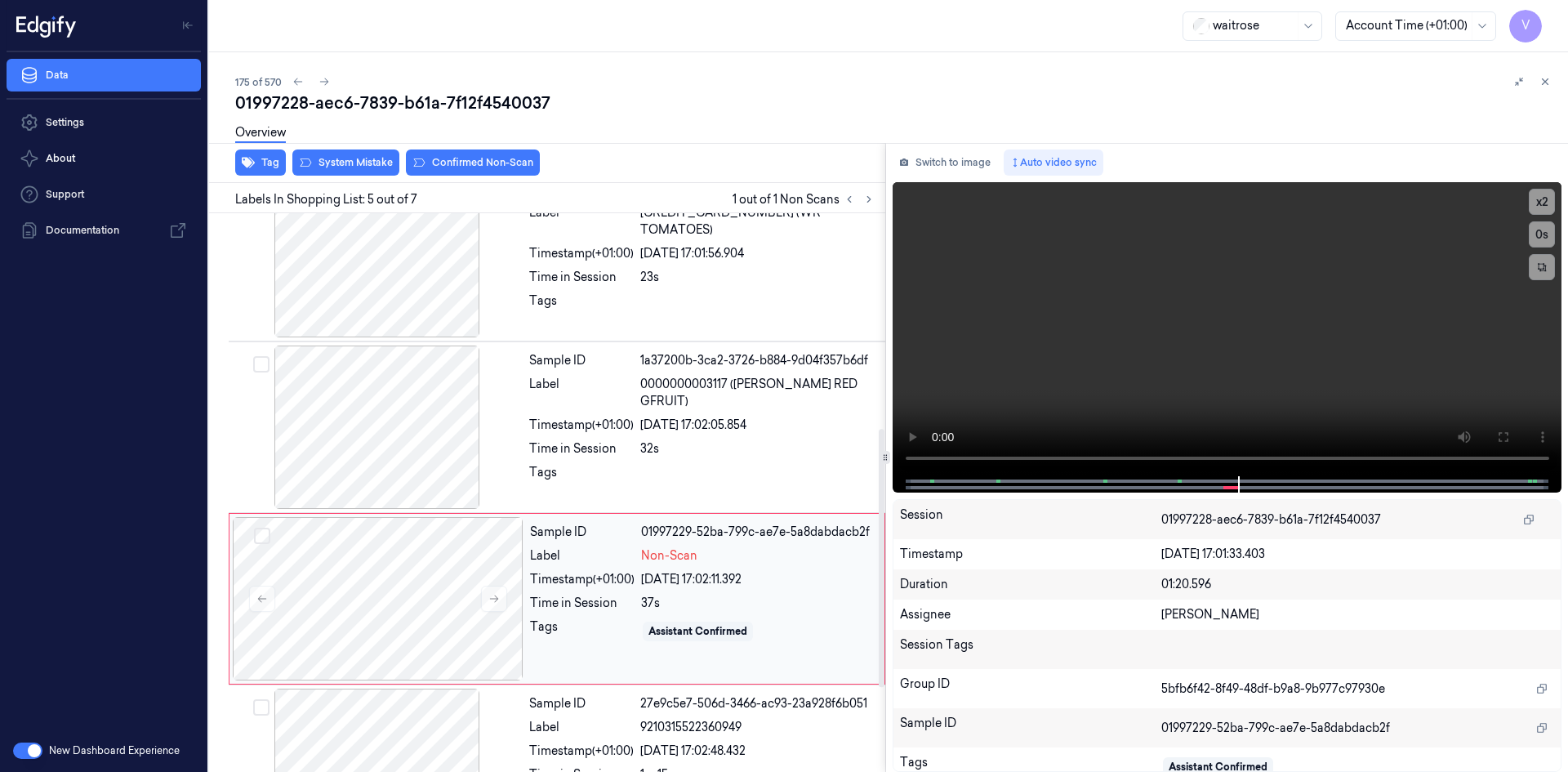
scroll to position [492, 0]
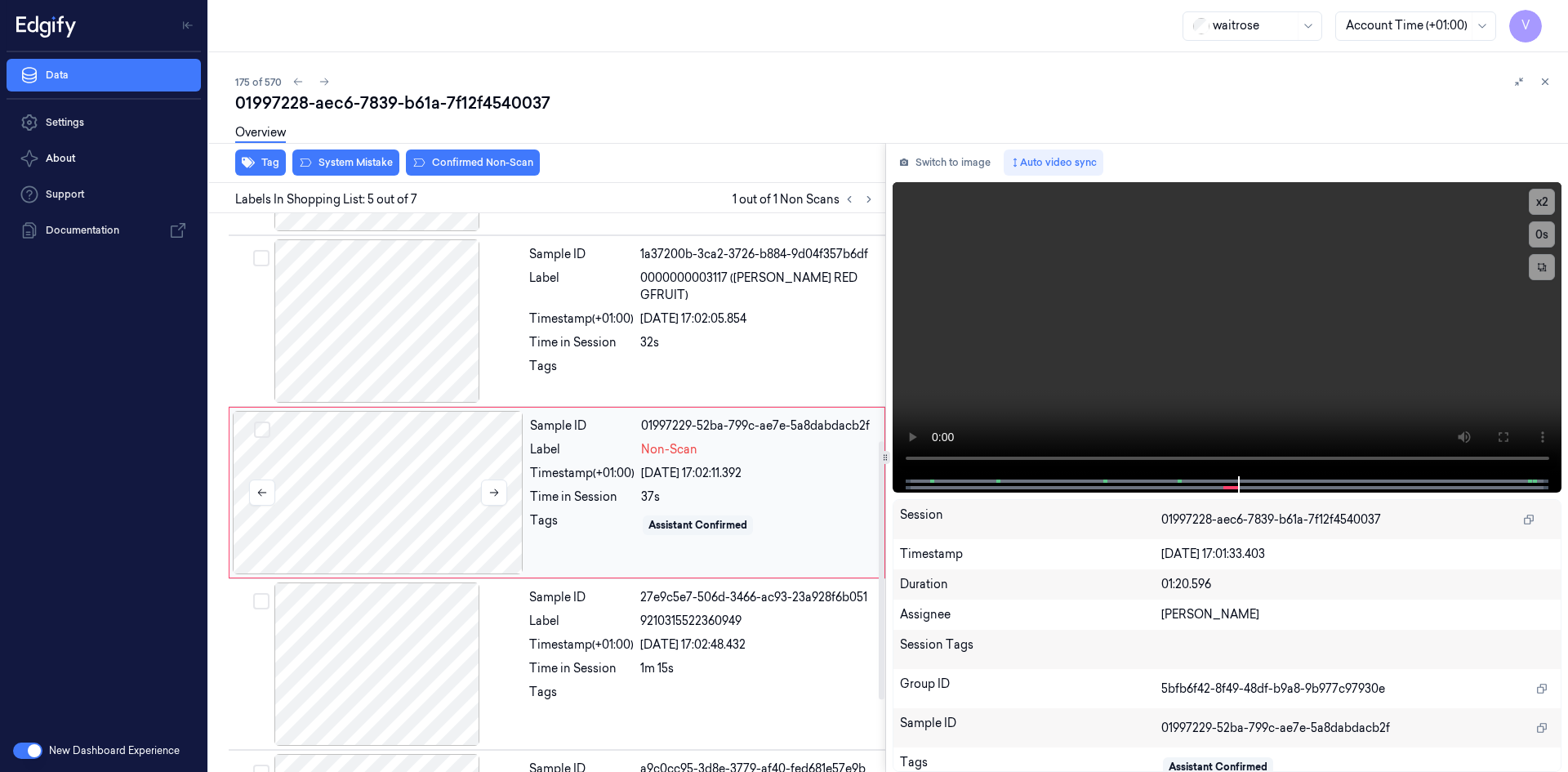
click at [429, 454] on div at bounding box center [378, 493] width 291 height 164
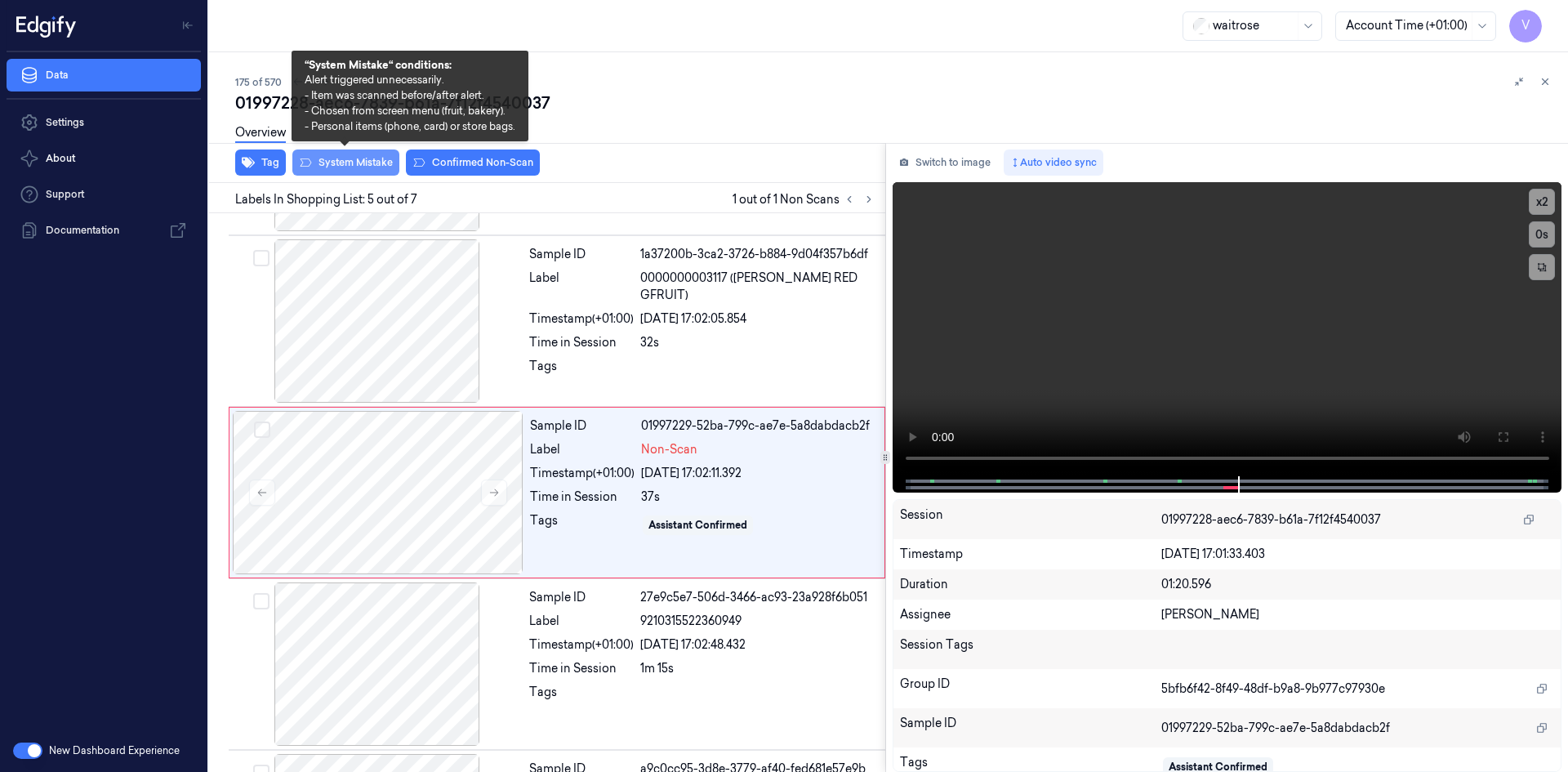
click at [363, 165] on button "System Mistake" at bounding box center [346, 162] width 107 height 26
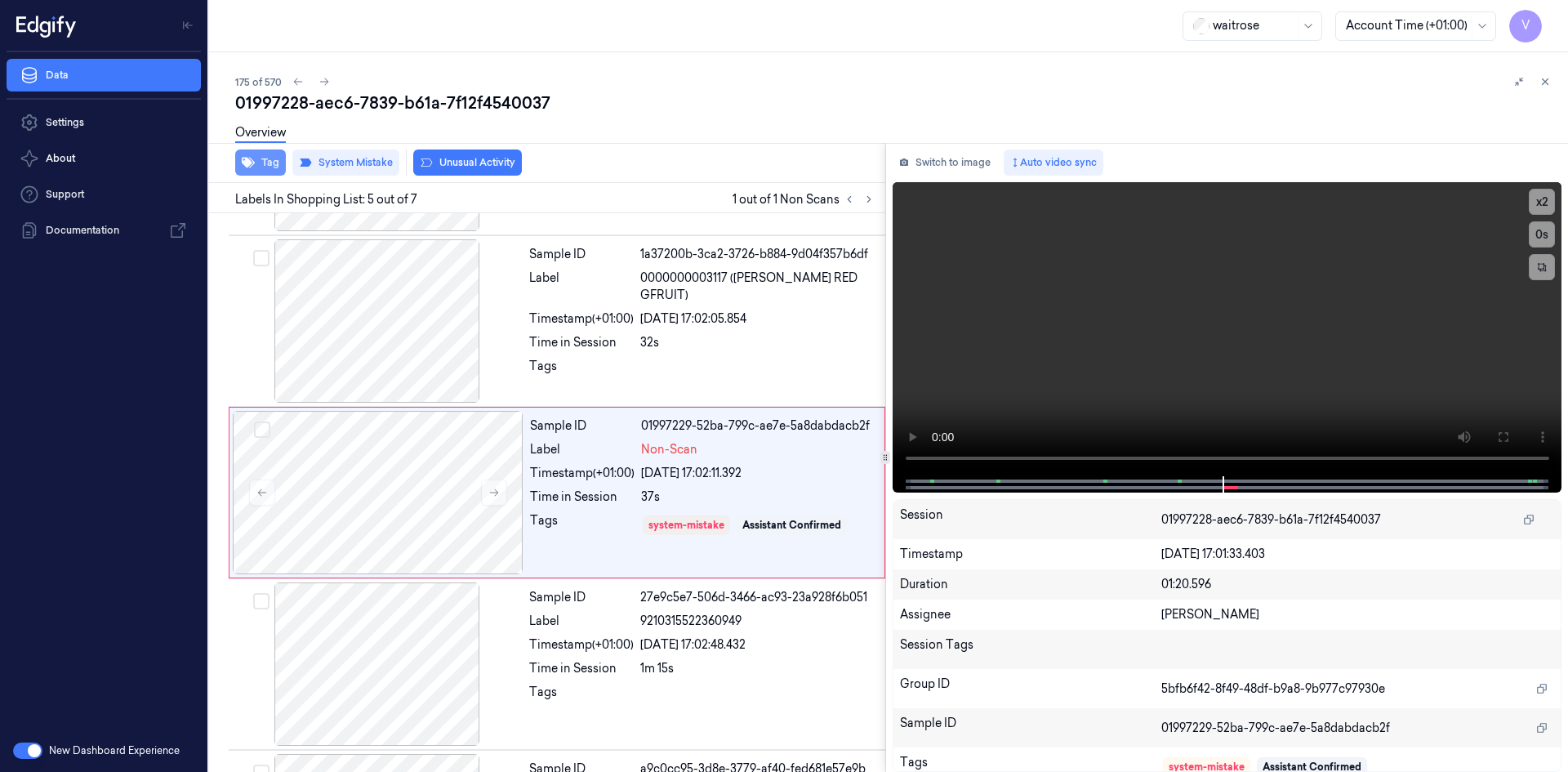
click at [270, 168] on button "Tag" at bounding box center [261, 162] width 51 height 26
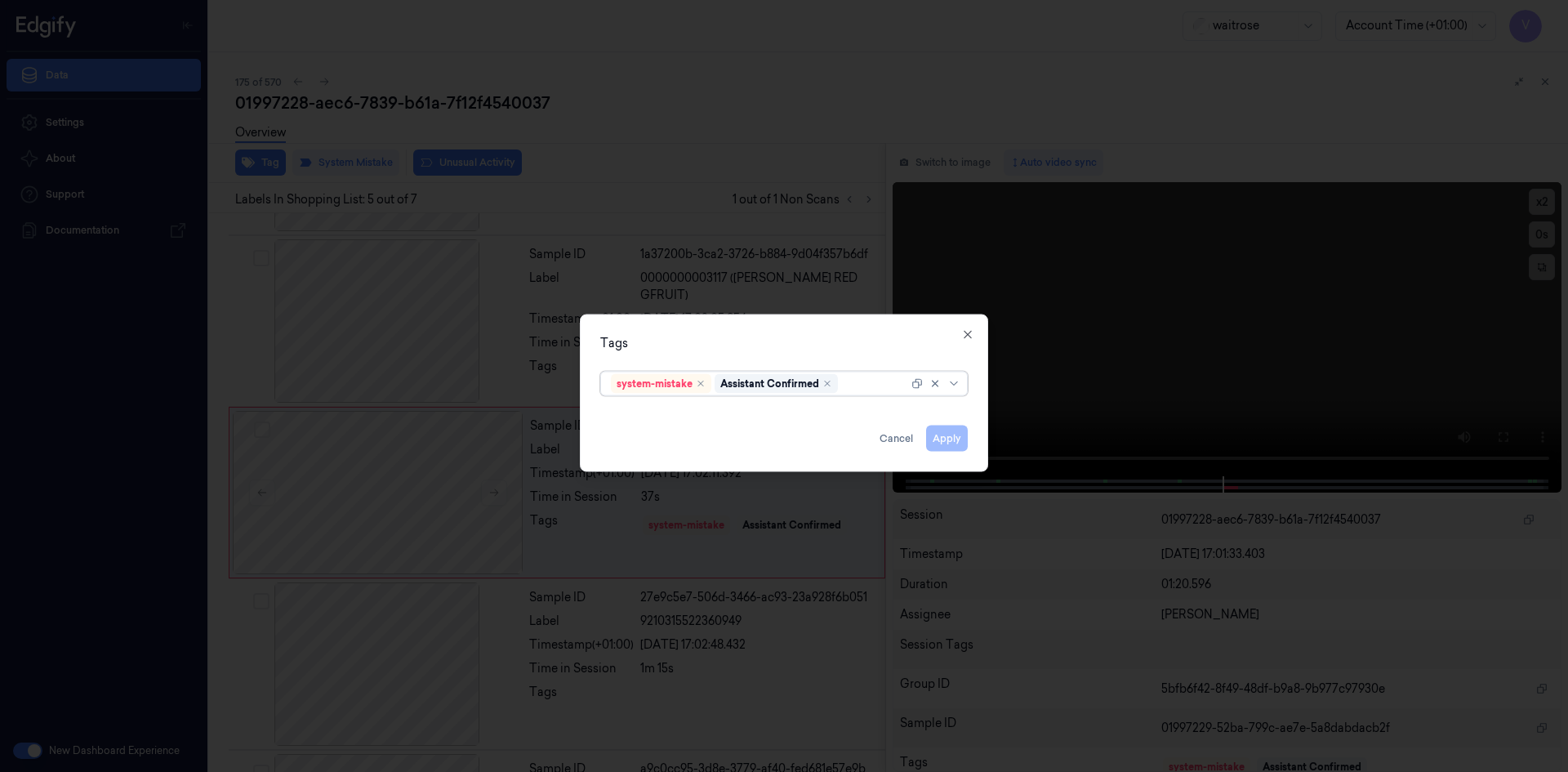
click at [863, 386] on div at bounding box center [874, 383] width 67 height 17
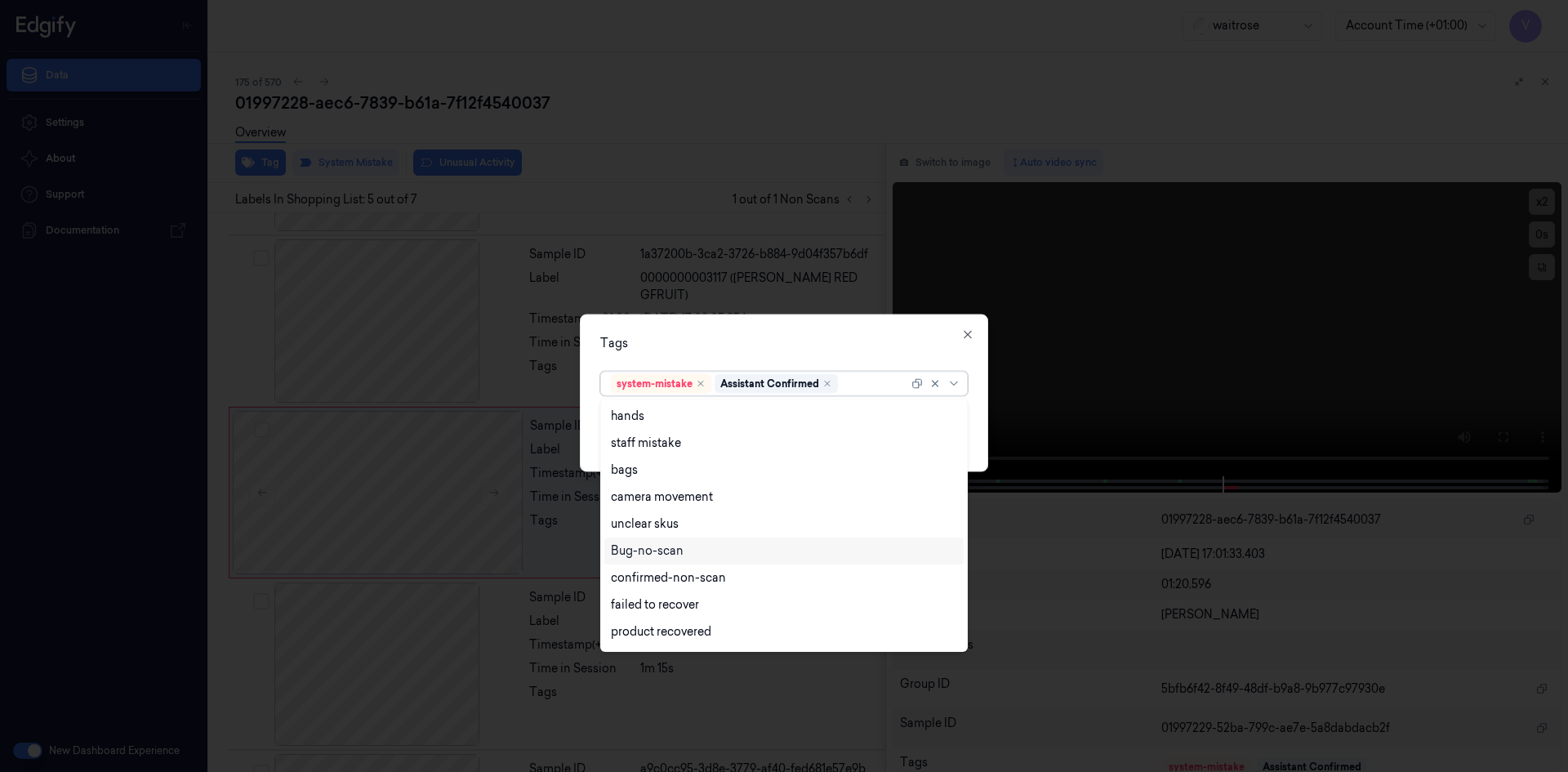
scroll to position [240, 0]
click at [641, 576] on div "Unusual-Activity" at bounding box center [656, 580] width 91 height 17
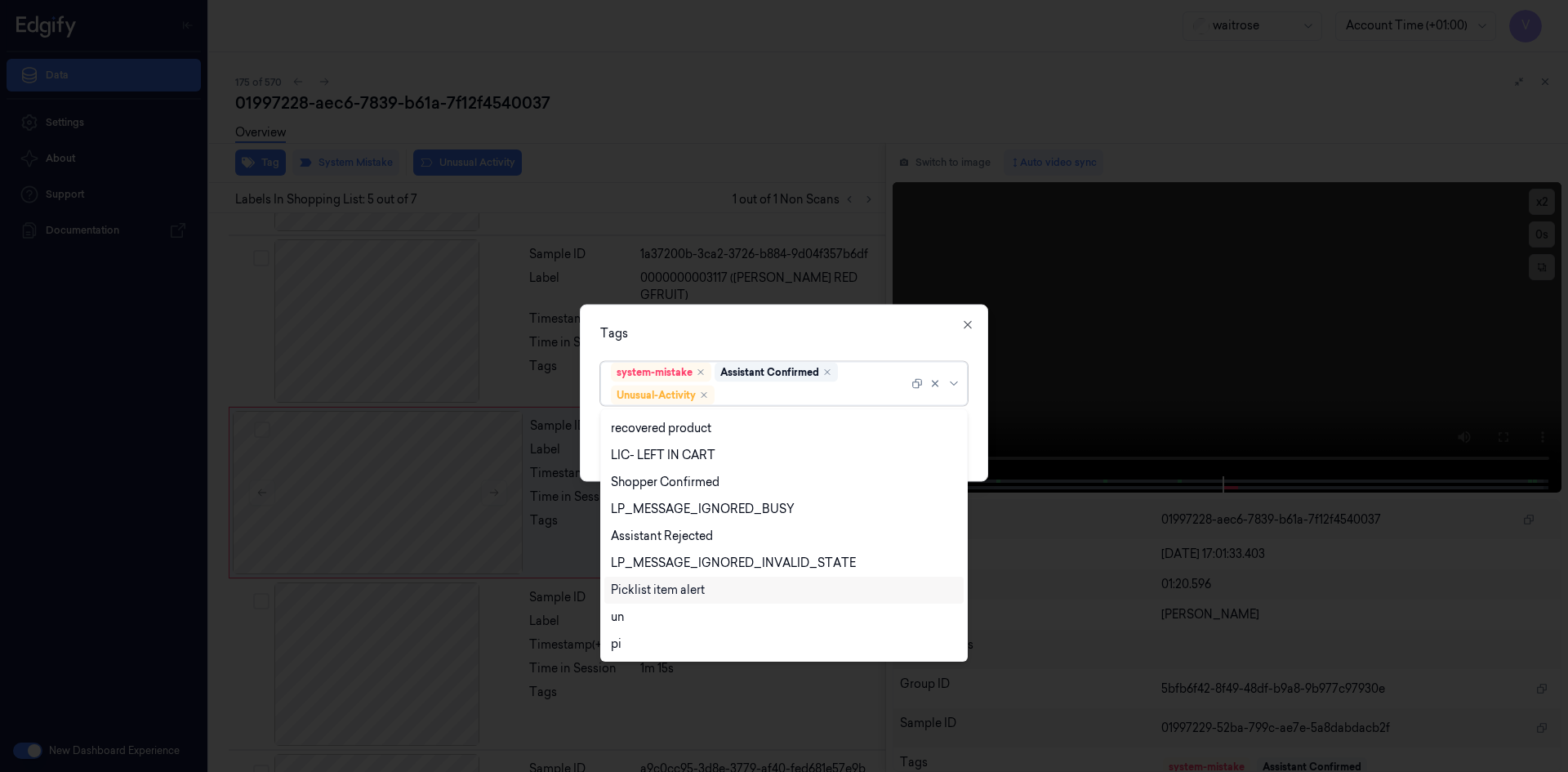
click at [642, 586] on div "Picklist item alert" at bounding box center [657, 590] width 94 height 17
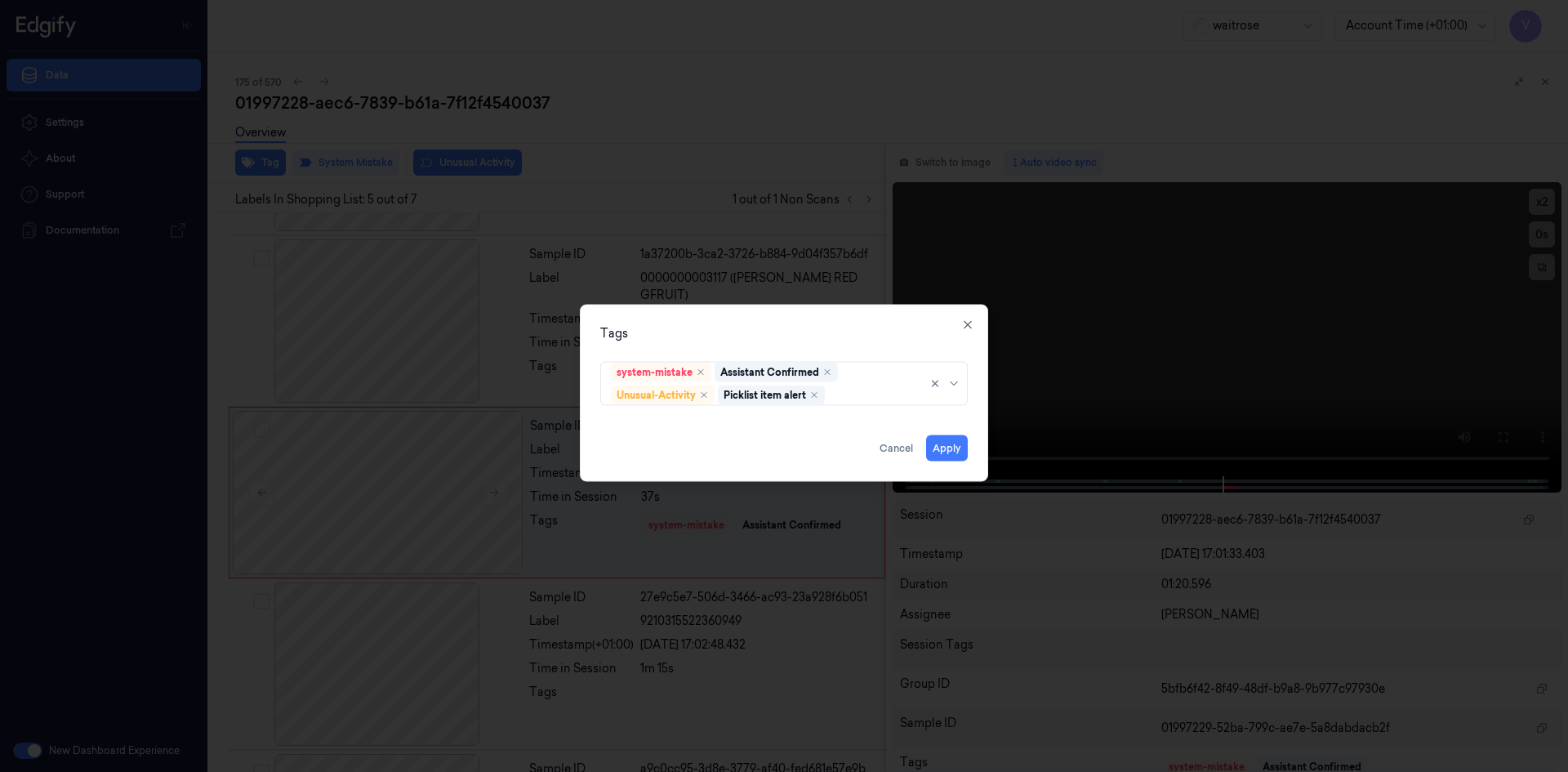
click at [832, 326] on div "Tags" at bounding box center [784, 333] width 367 height 17
click at [955, 446] on button "Apply" at bounding box center [947, 447] width 42 height 26
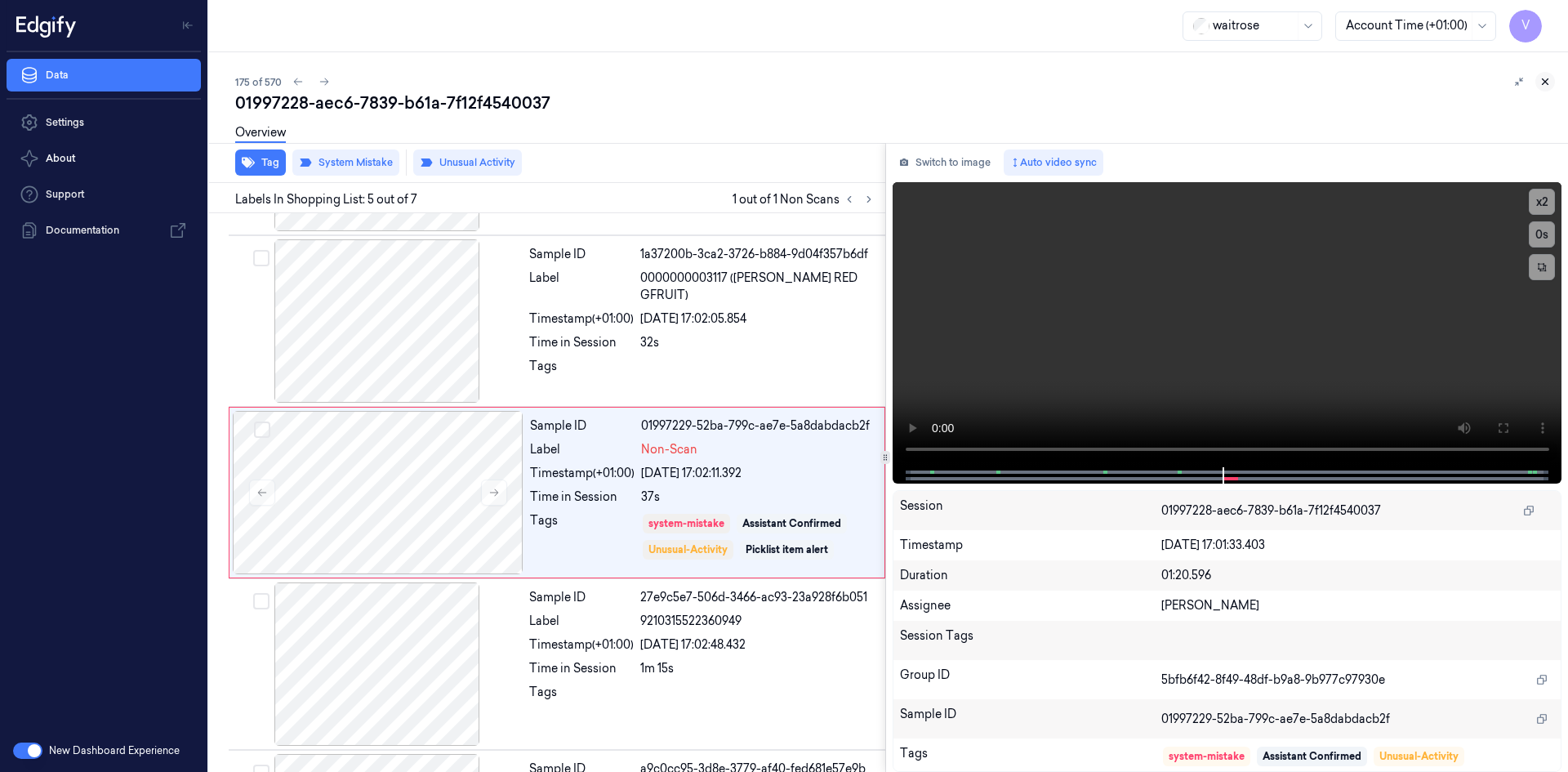
click at [1547, 83] on icon at bounding box center [1544, 82] width 12 height 12
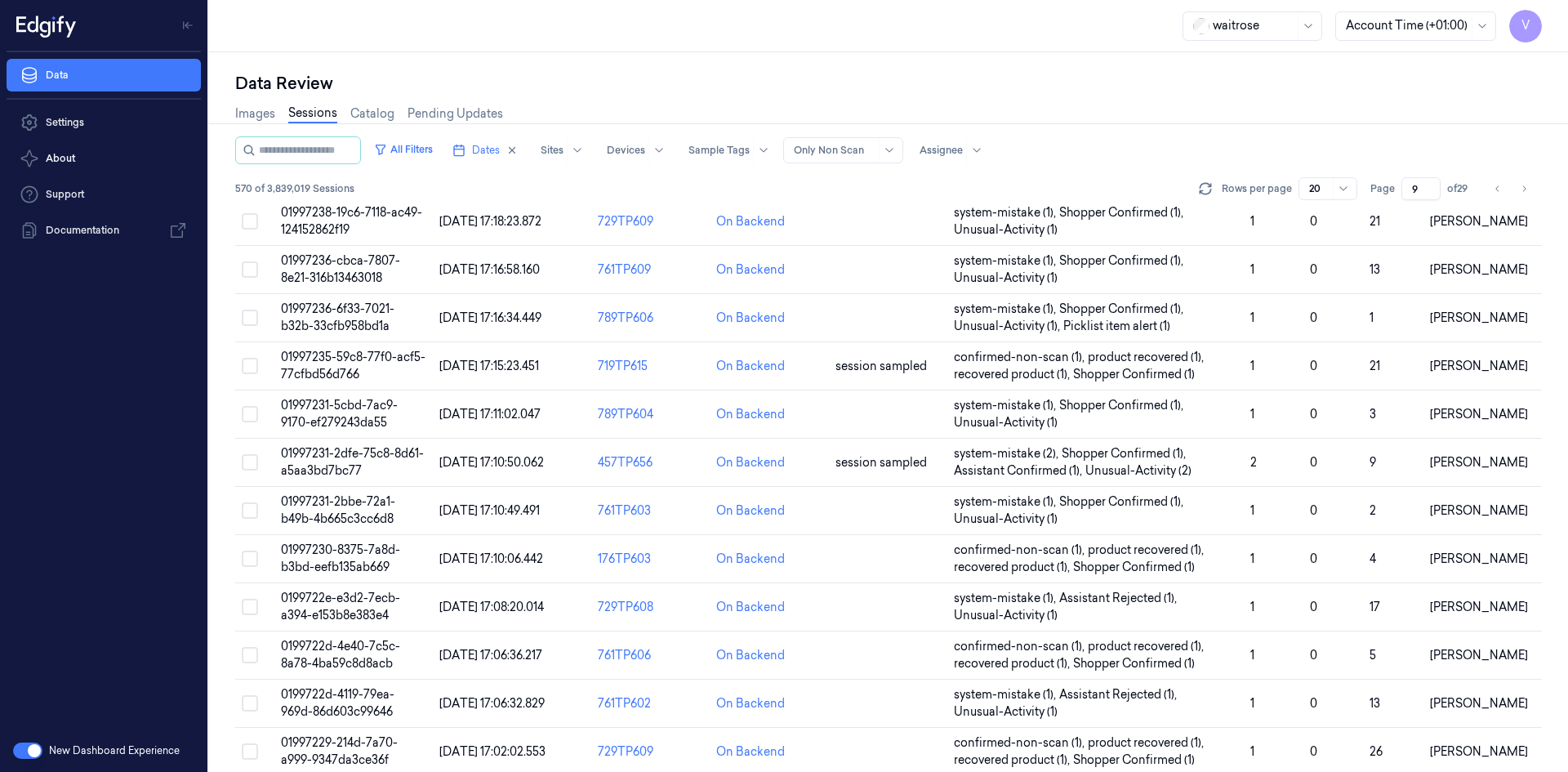
scroll to position [446, 0]
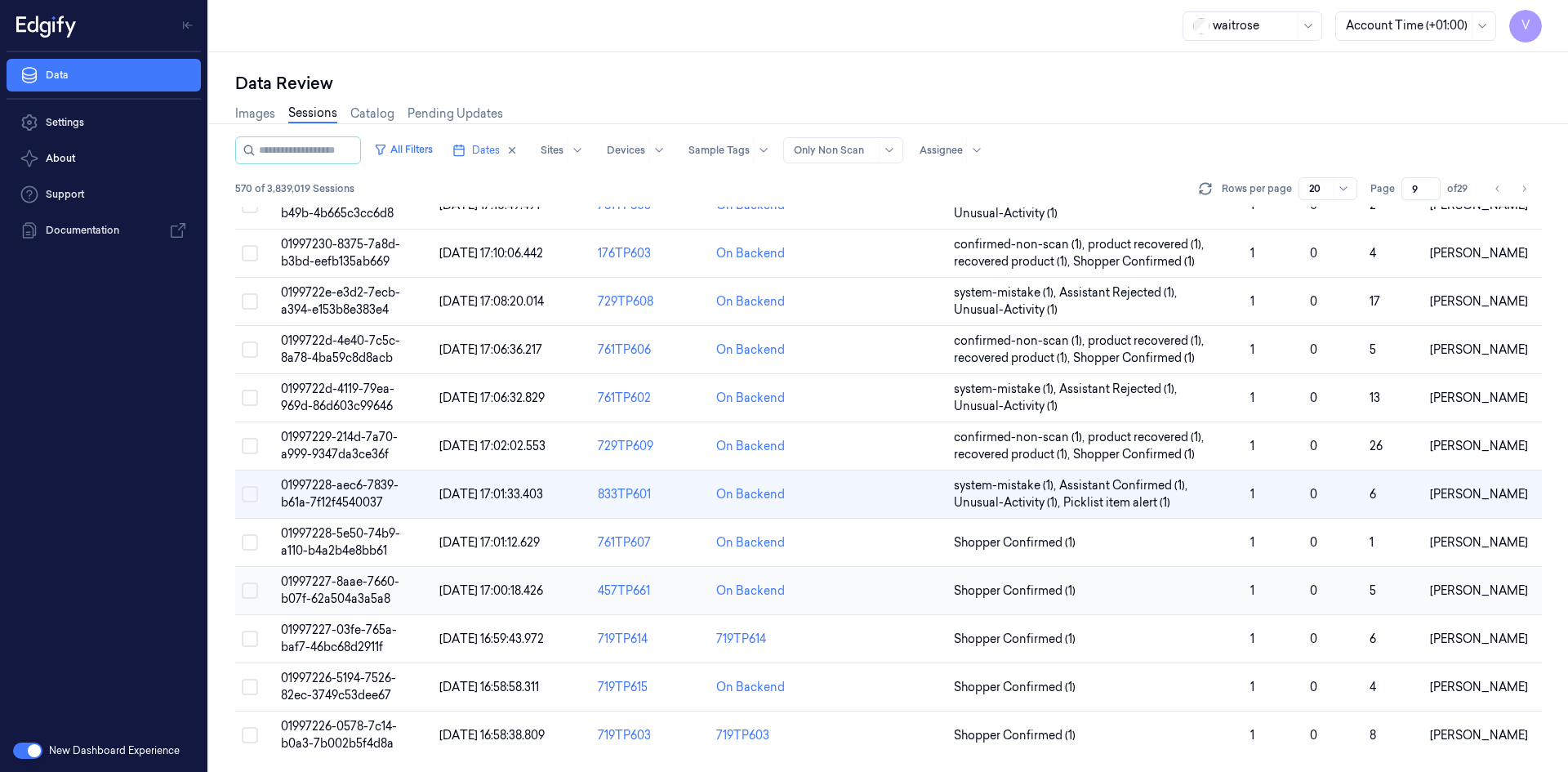
click at [299, 590] on td "01997227-8aae-7660-b07f-62a504a3a5a8" at bounding box center [354, 590] width 158 height 48
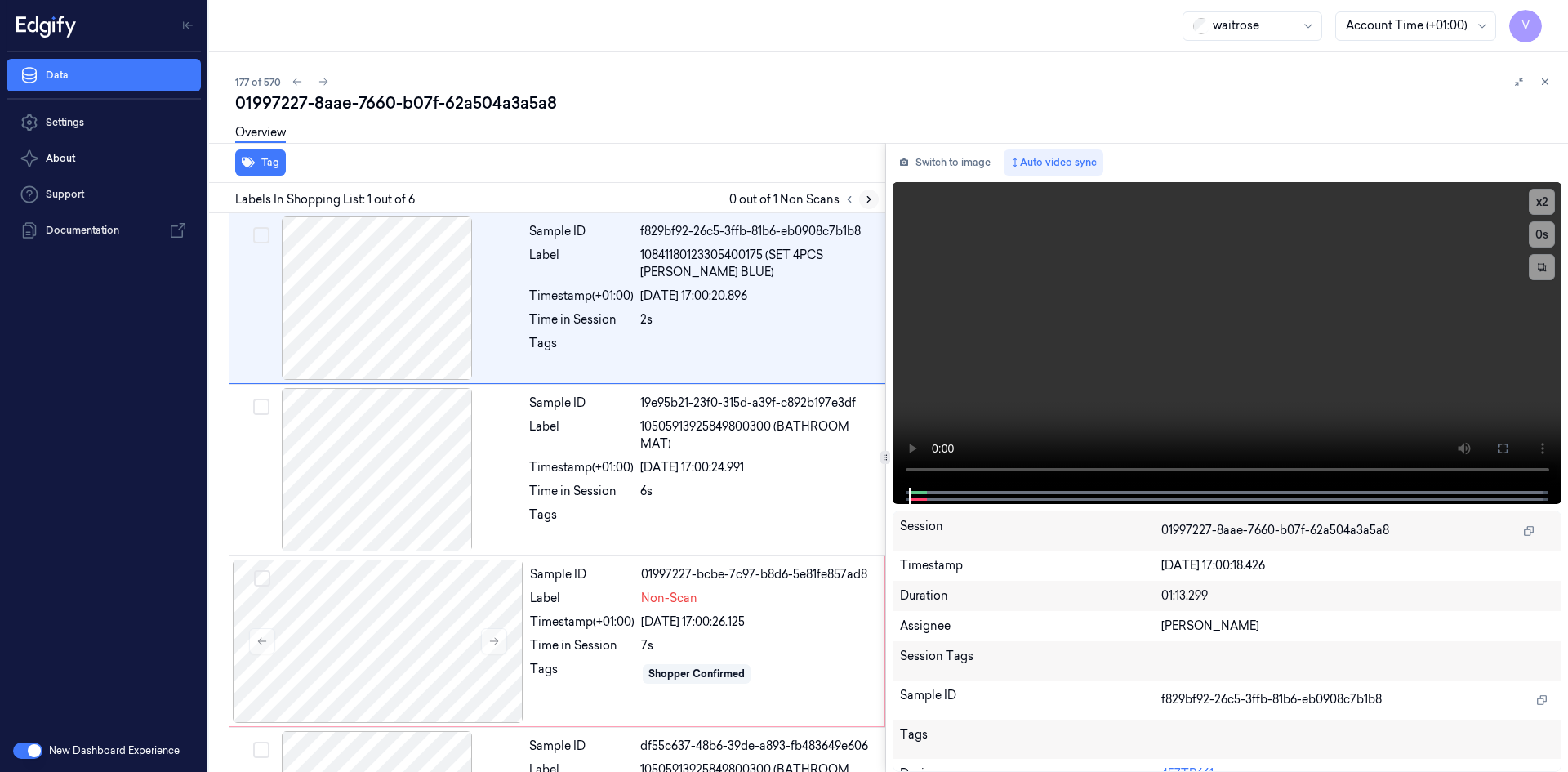
click at [869, 196] on icon at bounding box center [868, 199] width 12 height 12
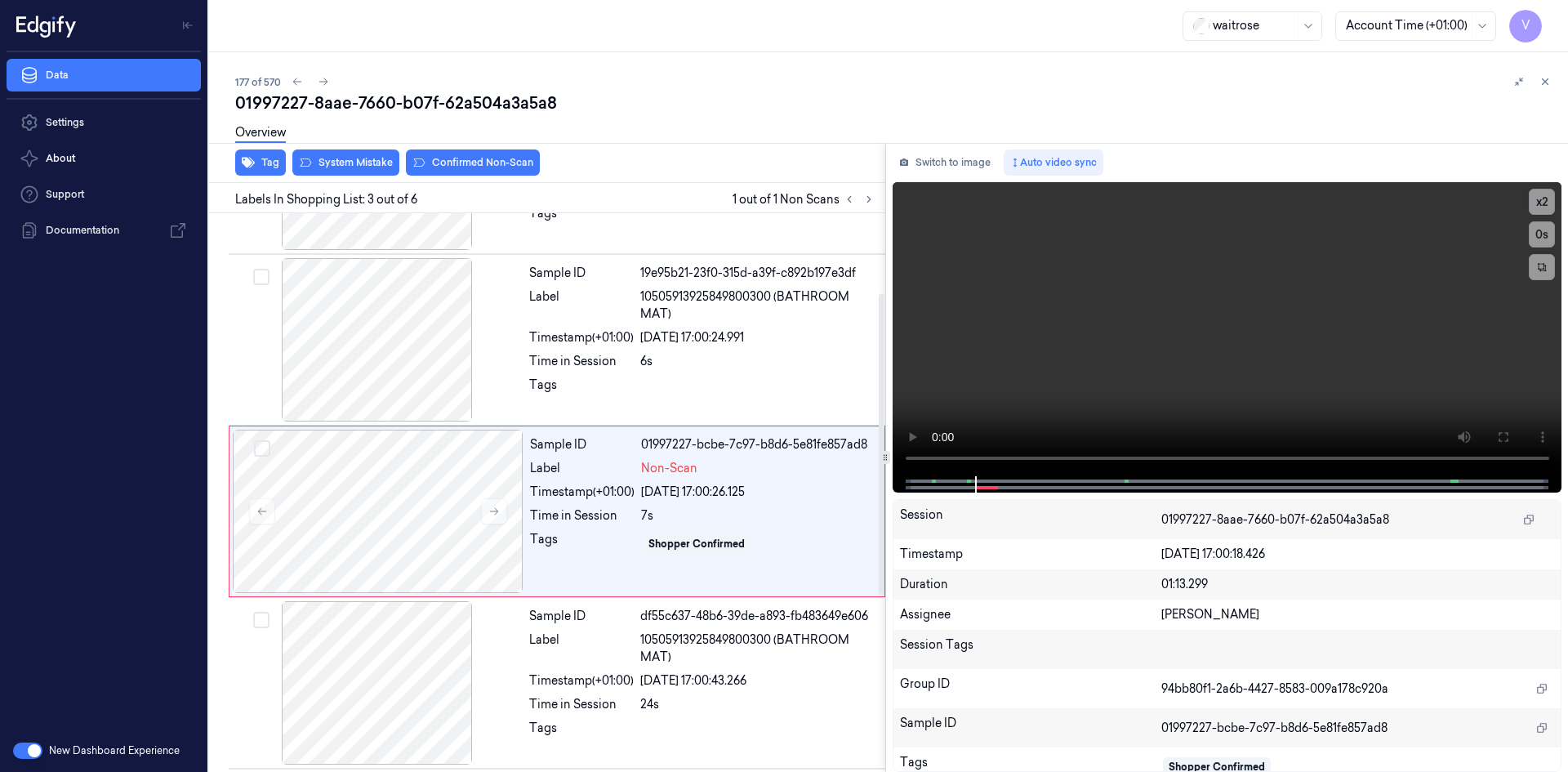
scroll to position [148, 0]
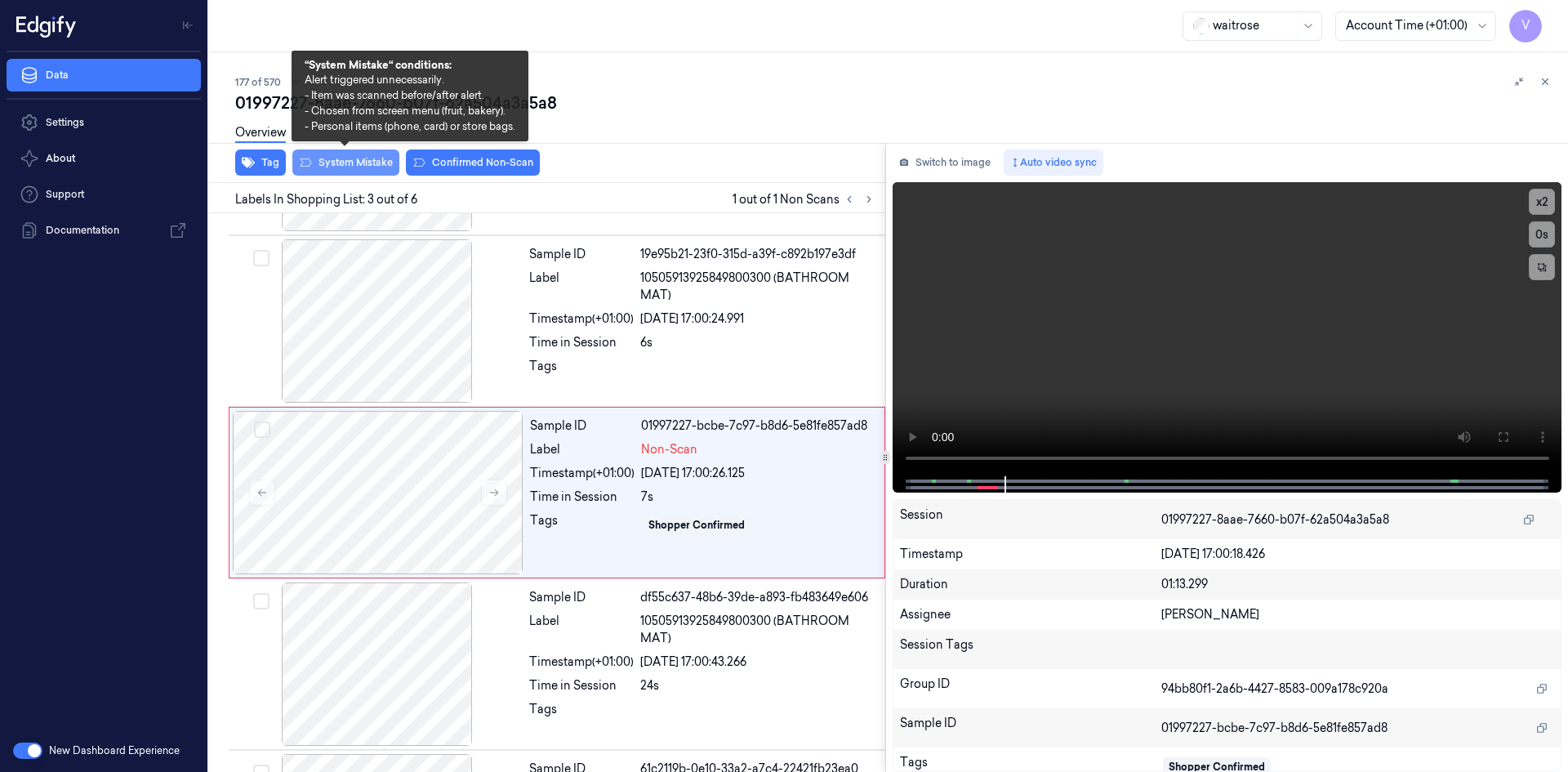
click at [338, 159] on button "System Mistake" at bounding box center [346, 162] width 107 height 26
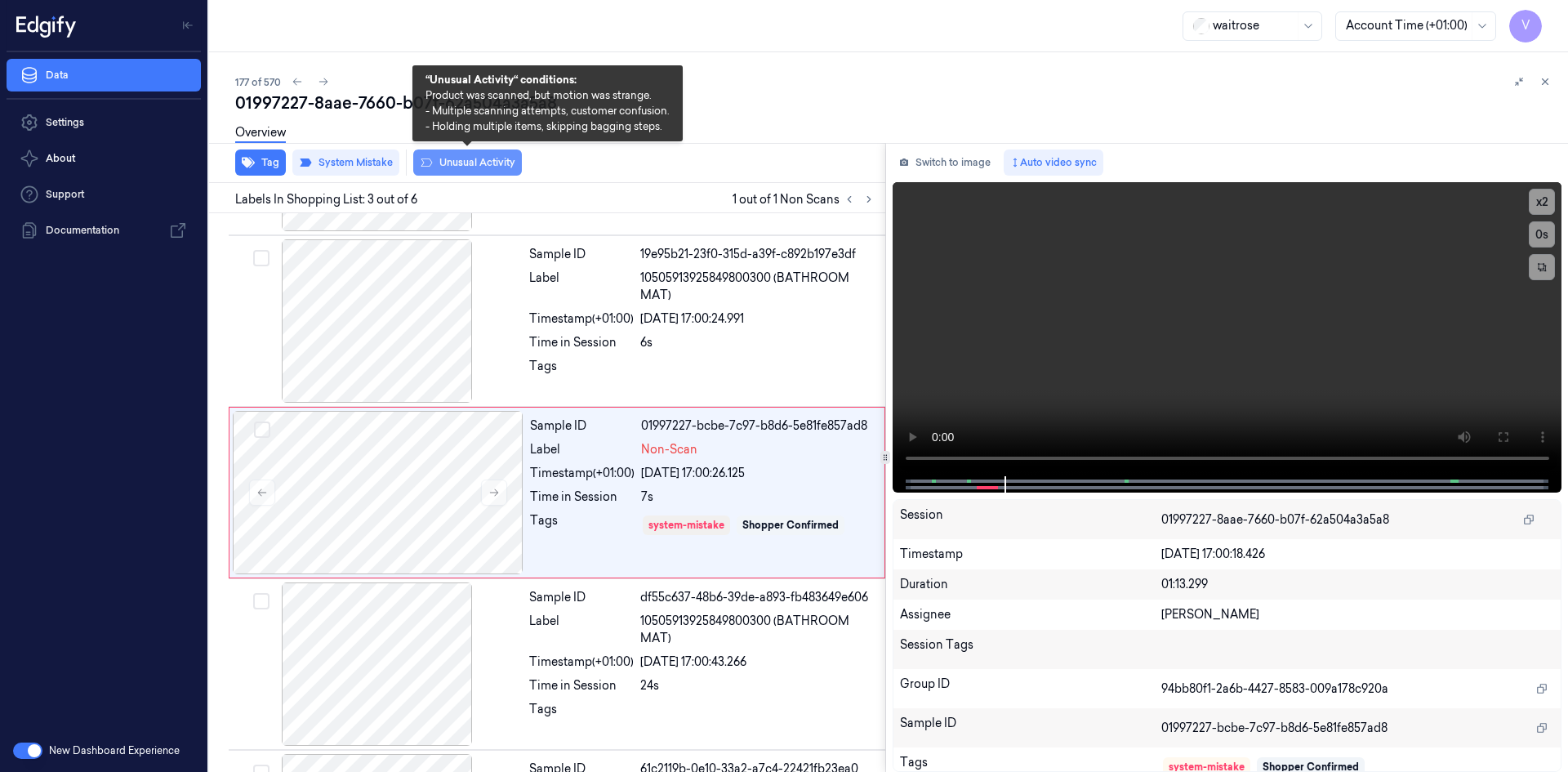
click at [501, 159] on button "Unusual Activity" at bounding box center [467, 162] width 108 height 26
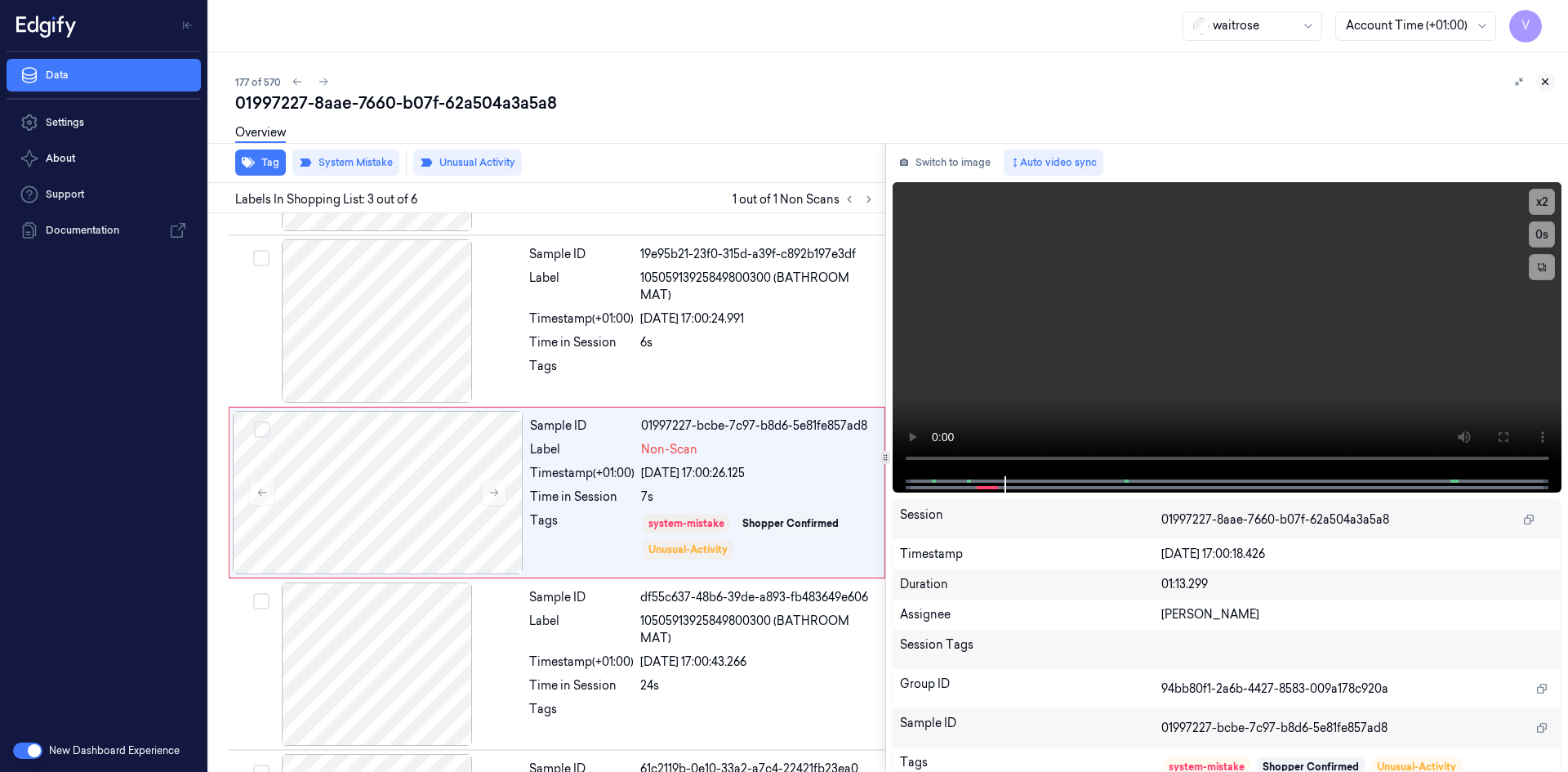
click at [1544, 79] on icon at bounding box center [1544, 82] width 12 height 12
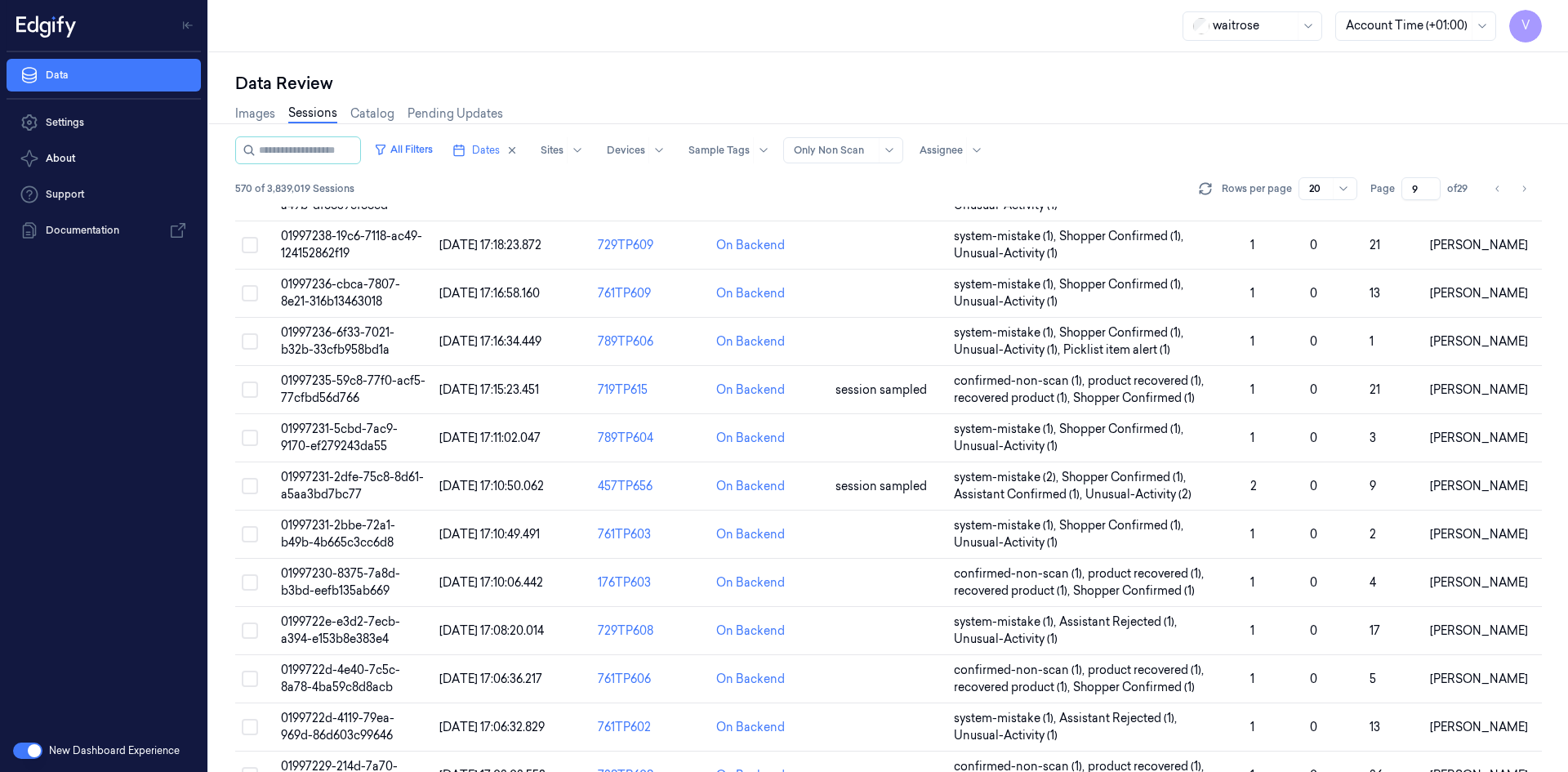
scroll to position [446, 0]
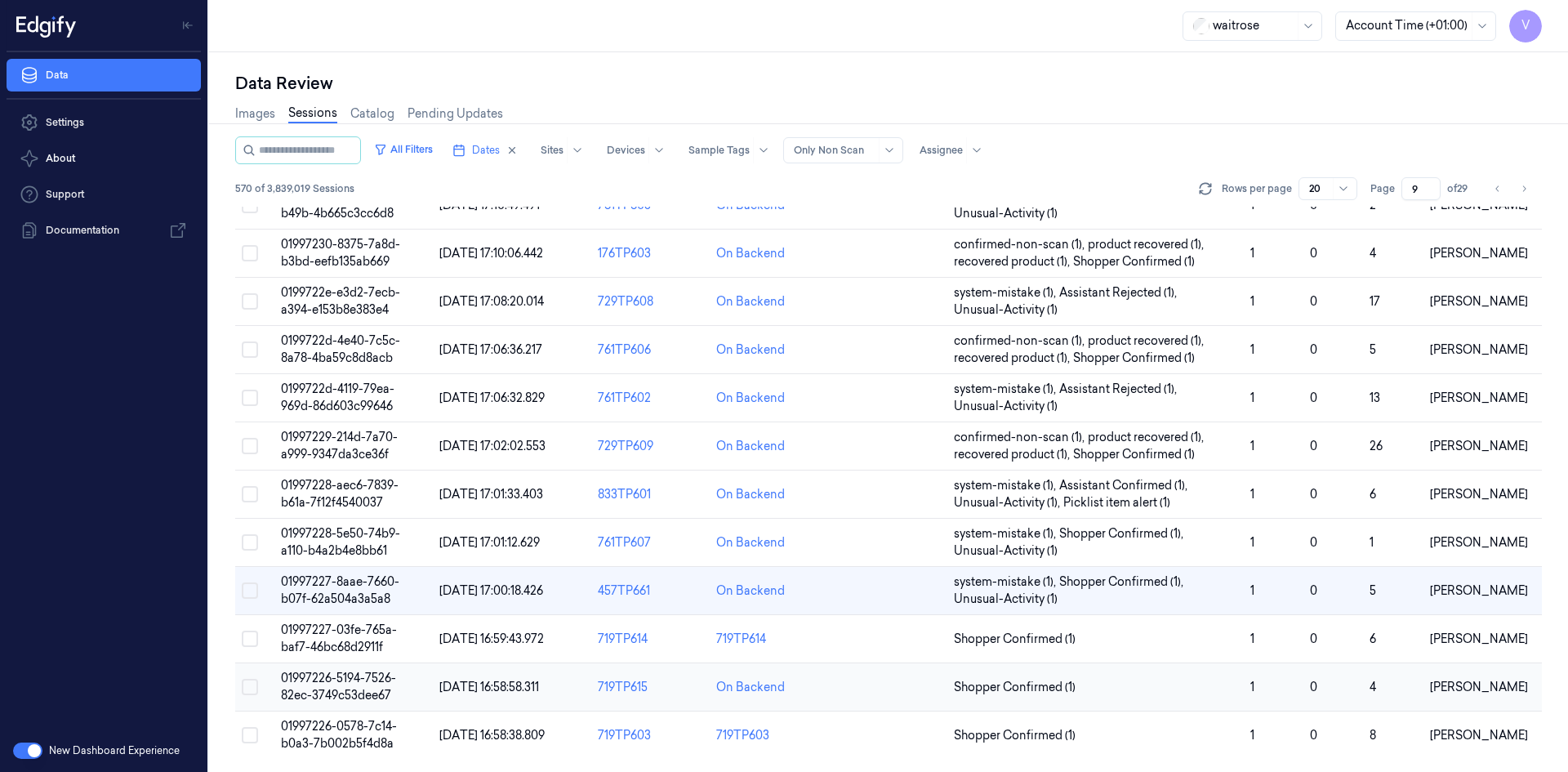
click at [307, 671] on span "01997226-5194-7526-82ec-3749c53dee67" at bounding box center [338, 686] width 115 height 32
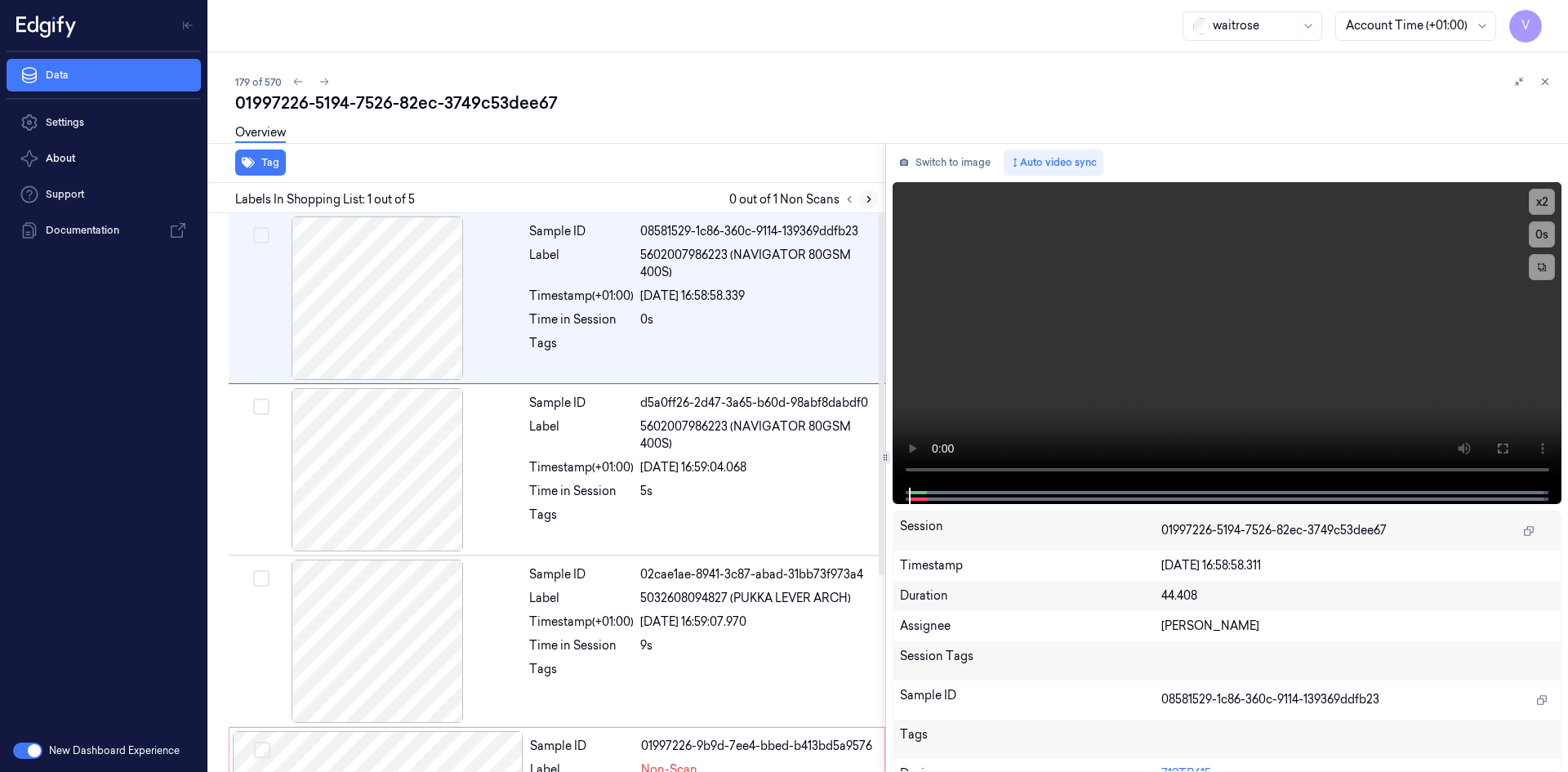
click at [870, 198] on icon at bounding box center [869, 199] width 4 height 5
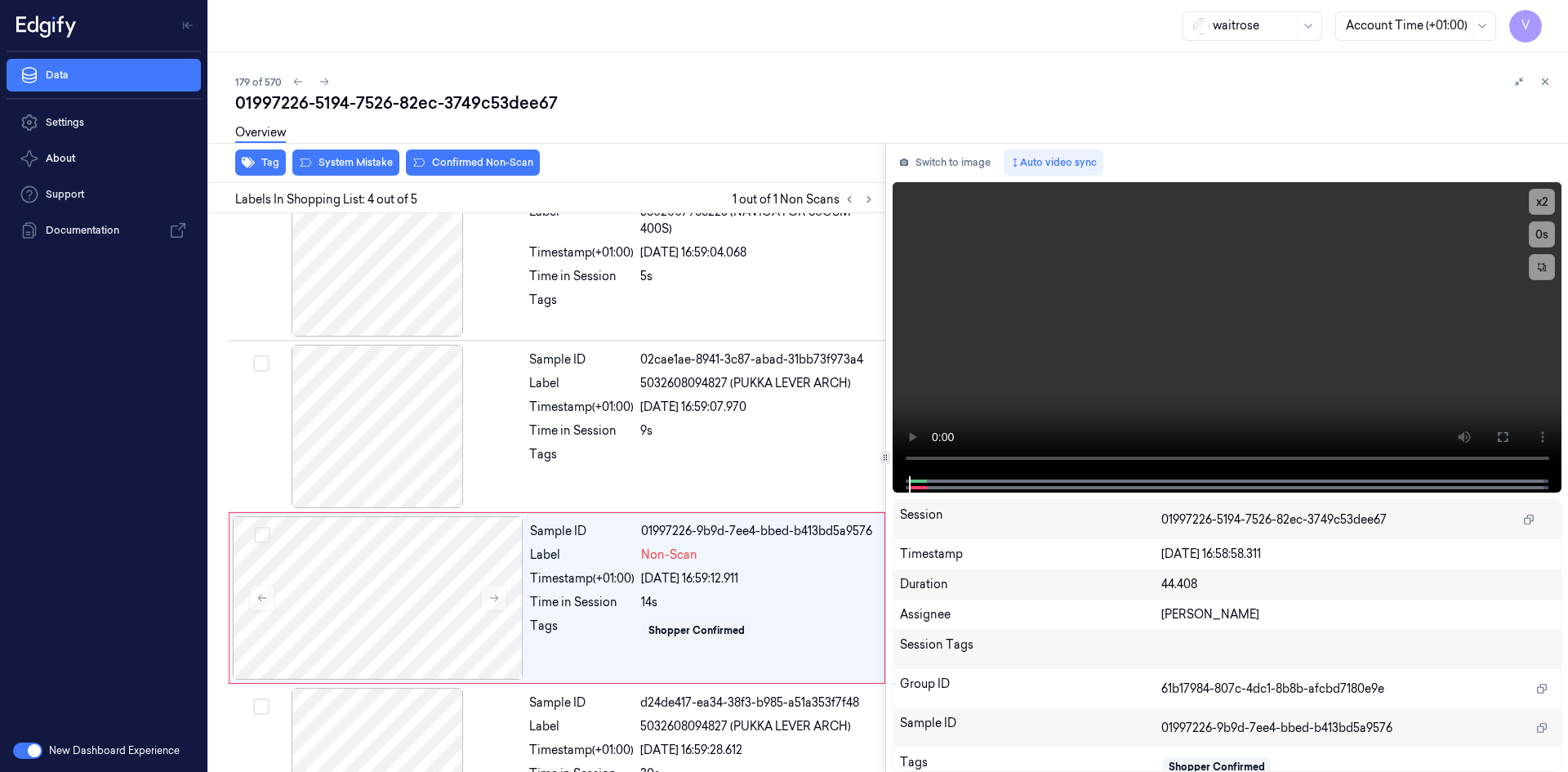
scroll to position [304, 0]
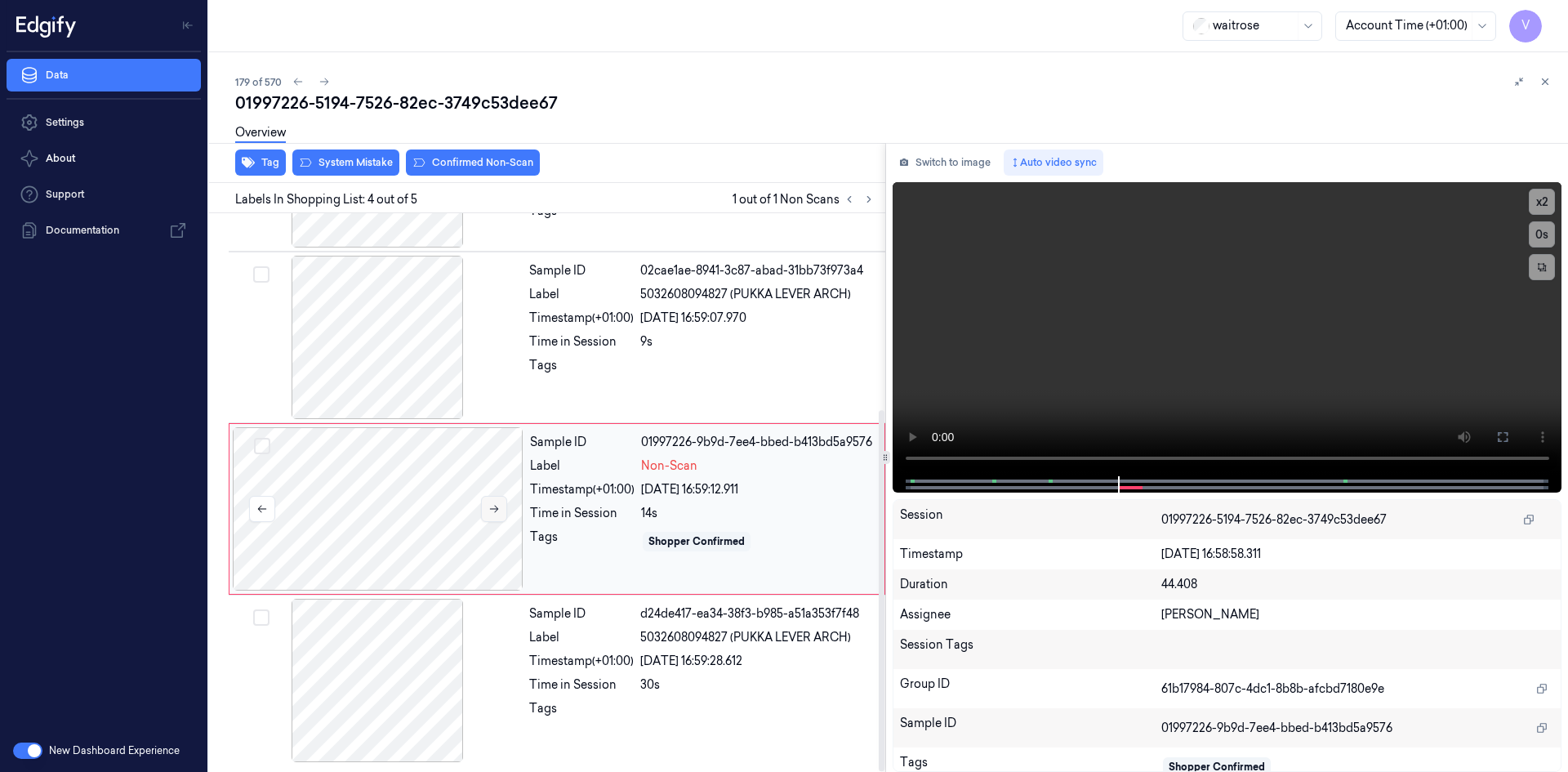
click at [494, 506] on icon at bounding box center [494, 508] width 12 height 12
click at [498, 501] on button at bounding box center [494, 508] width 26 height 26
click at [501, 508] on button at bounding box center [494, 508] width 26 height 26
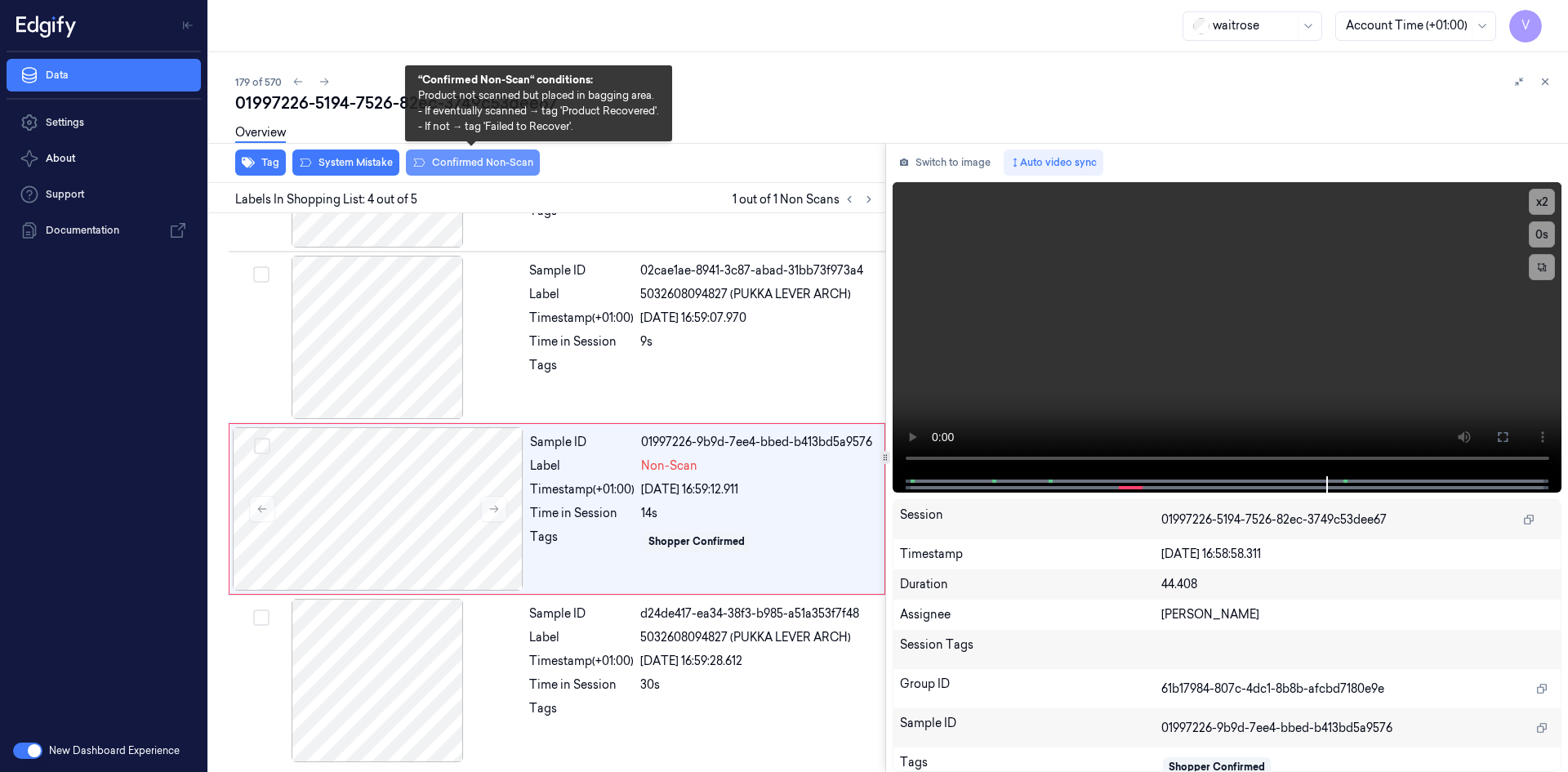
click at [445, 165] on button "Confirmed Non-Scan" at bounding box center [472, 162] width 134 height 26
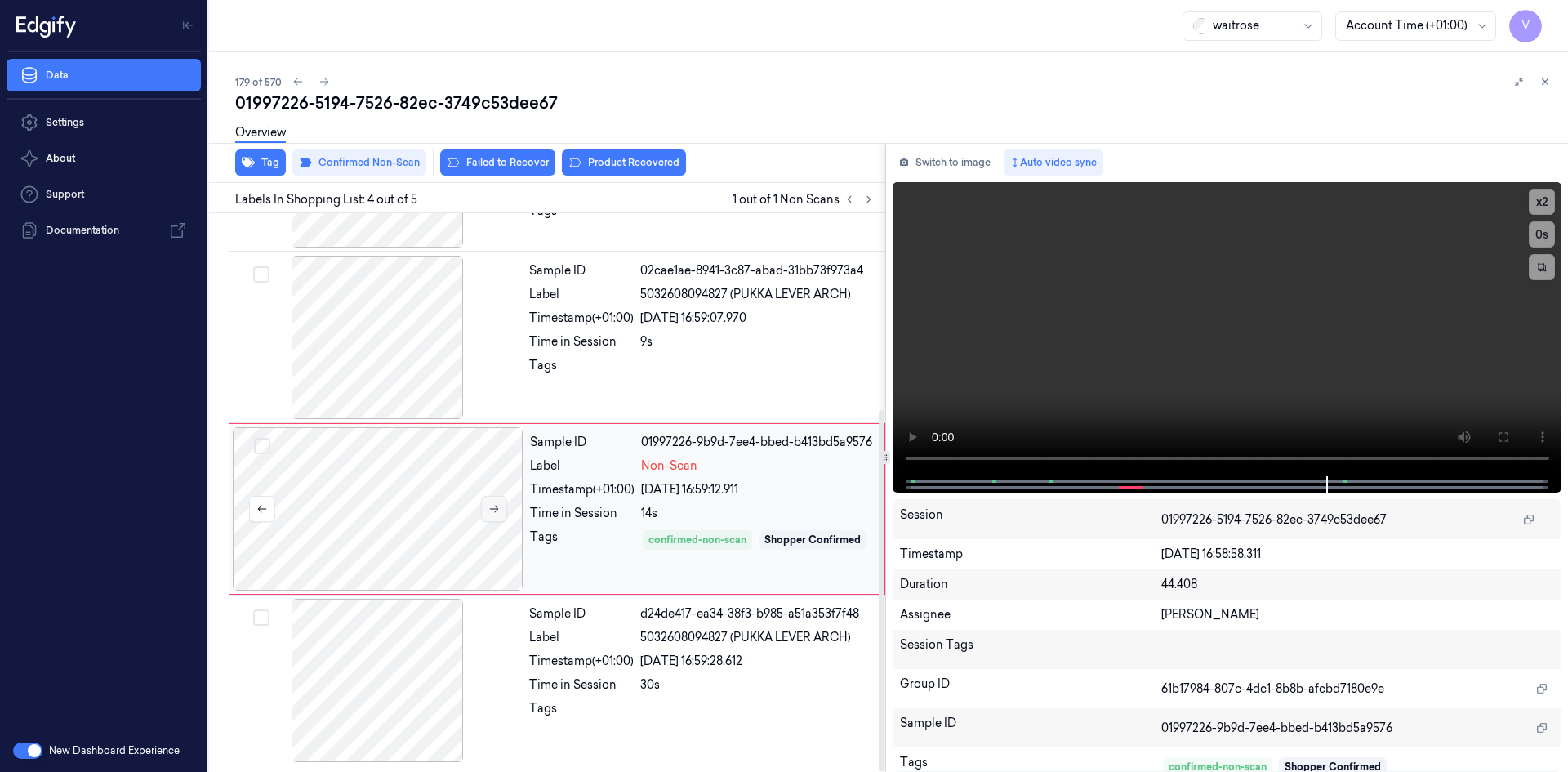
click at [492, 511] on icon at bounding box center [494, 508] width 12 height 12
click at [1148, 382] on video at bounding box center [1227, 328] width 670 height 294
click at [1113, 368] on video at bounding box center [1227, 328] width 670 height 294
click at [634, 160] on button "Product Recovered" at bounding box center [624, 162] width 125 height 26
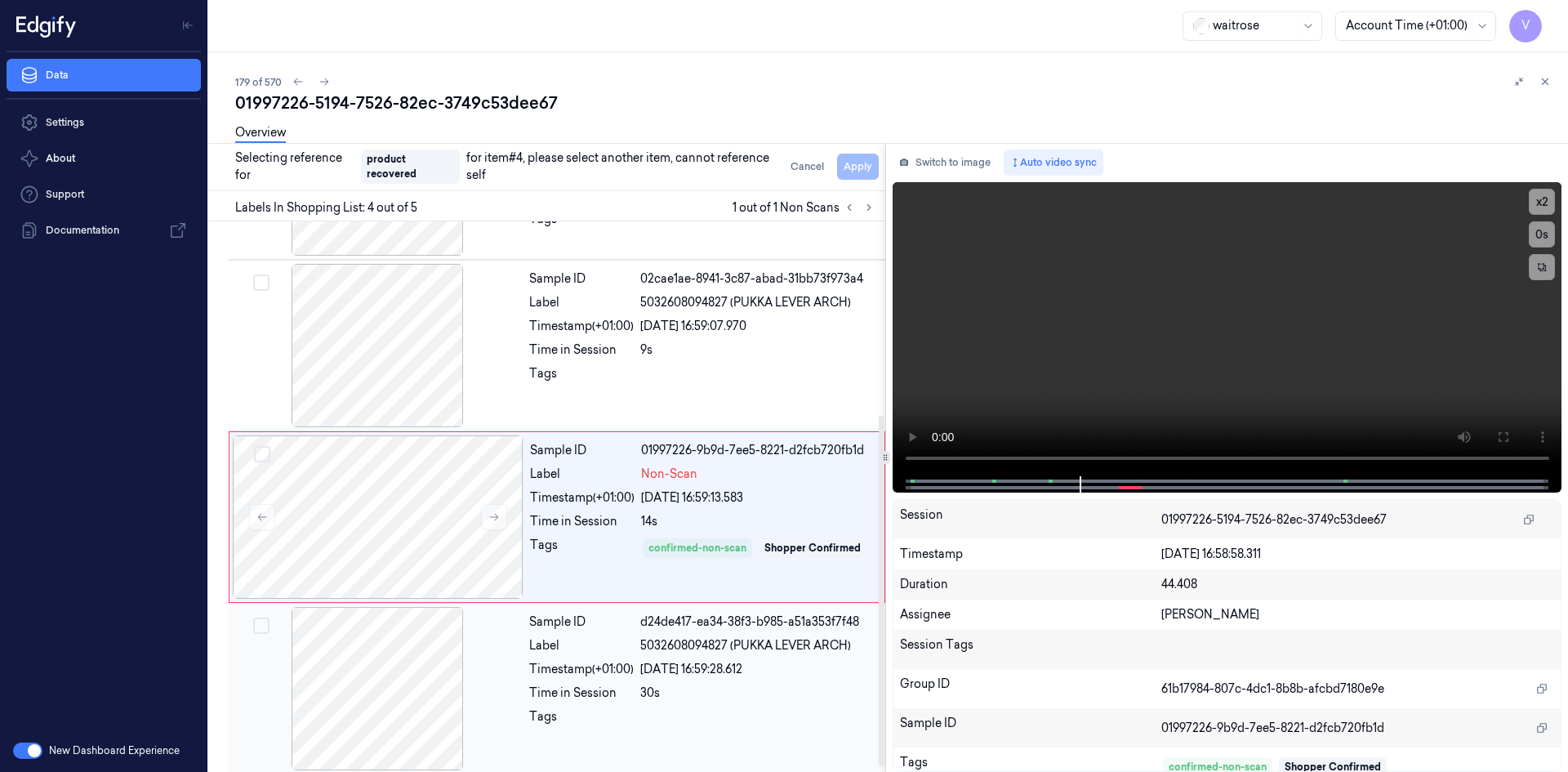
click at [519, 665] on div at bounding box center [377, 688] width 291 height 164
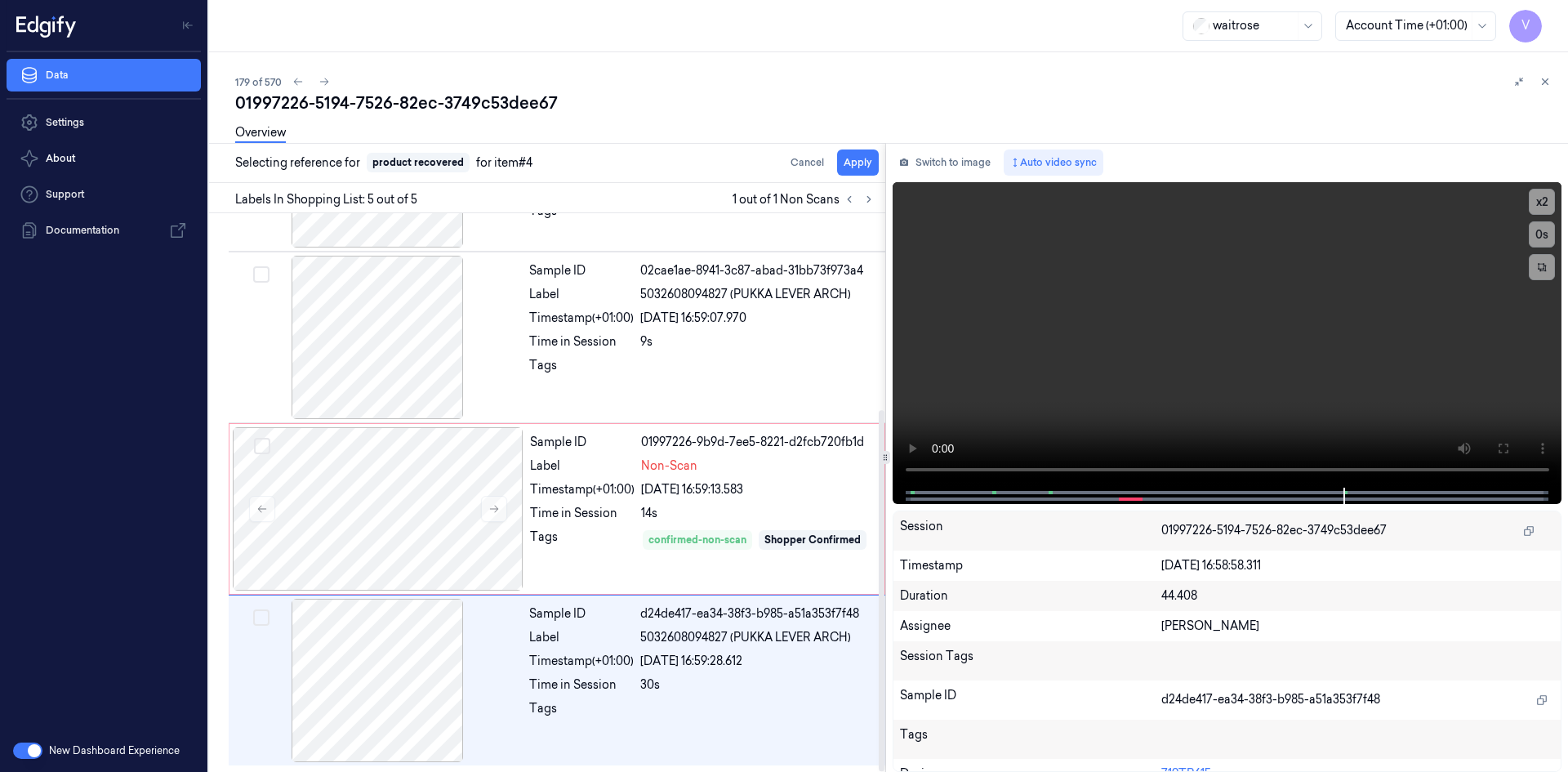
click at [866, 155] on div "Overview" at bounding box center [895, 135] width 1320 height 42
click at [852, 169] on button "Apply" at bounding box center [858, 162] width 42 height 26
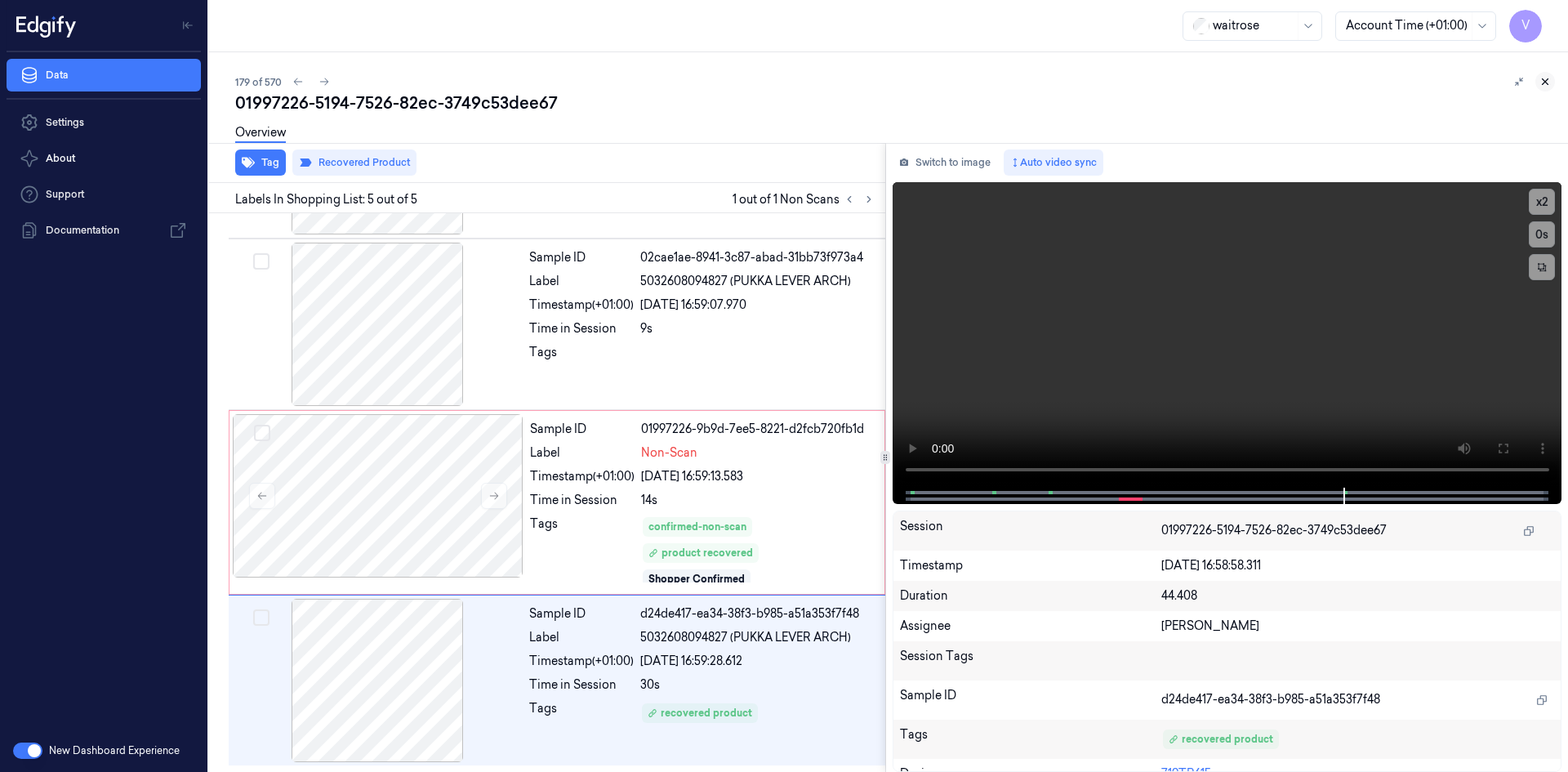
click at [1543, 77] on icon at bounding box center [1544, 82] width 12 height 12
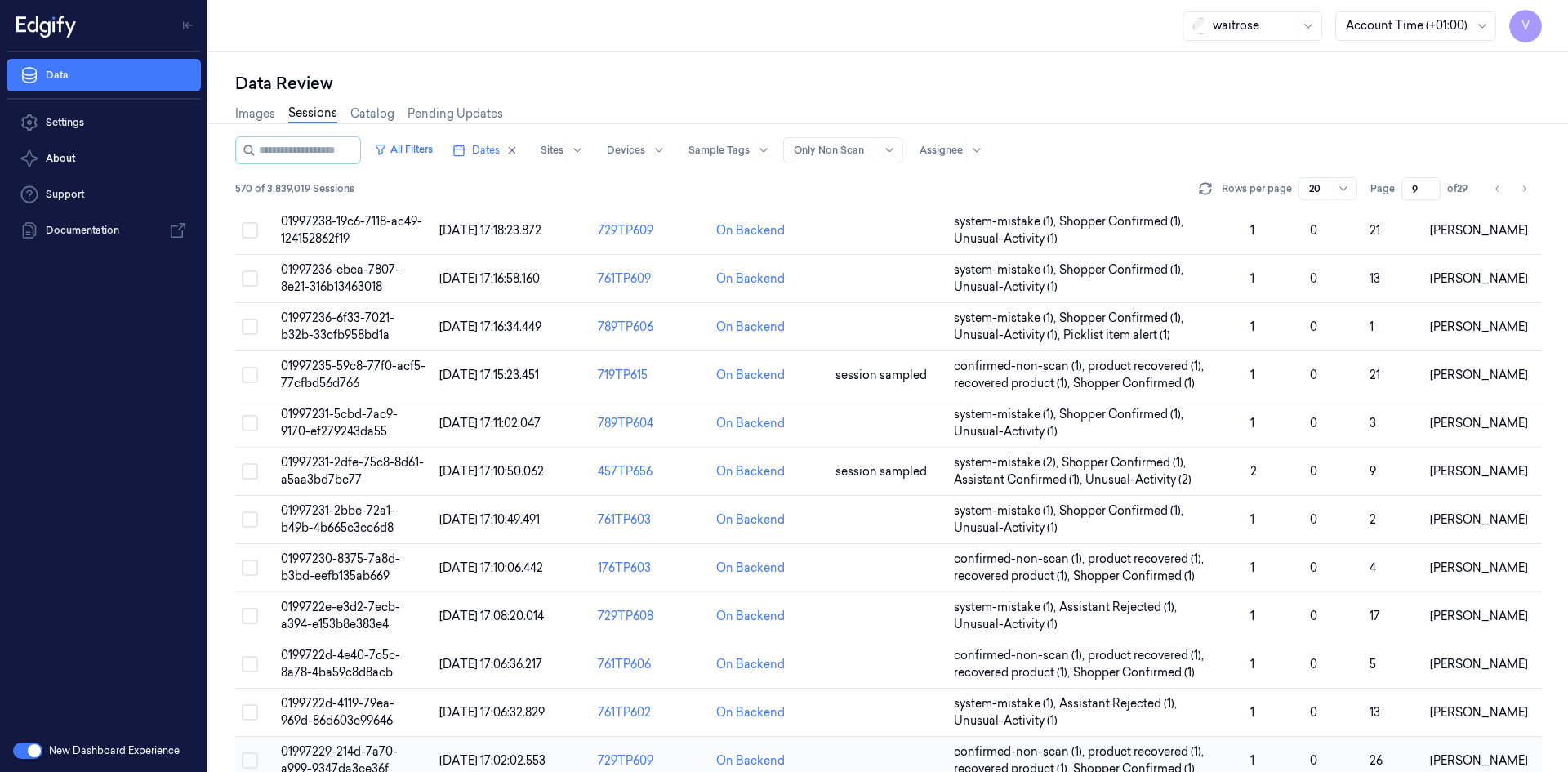
scroll to position [446, 0]
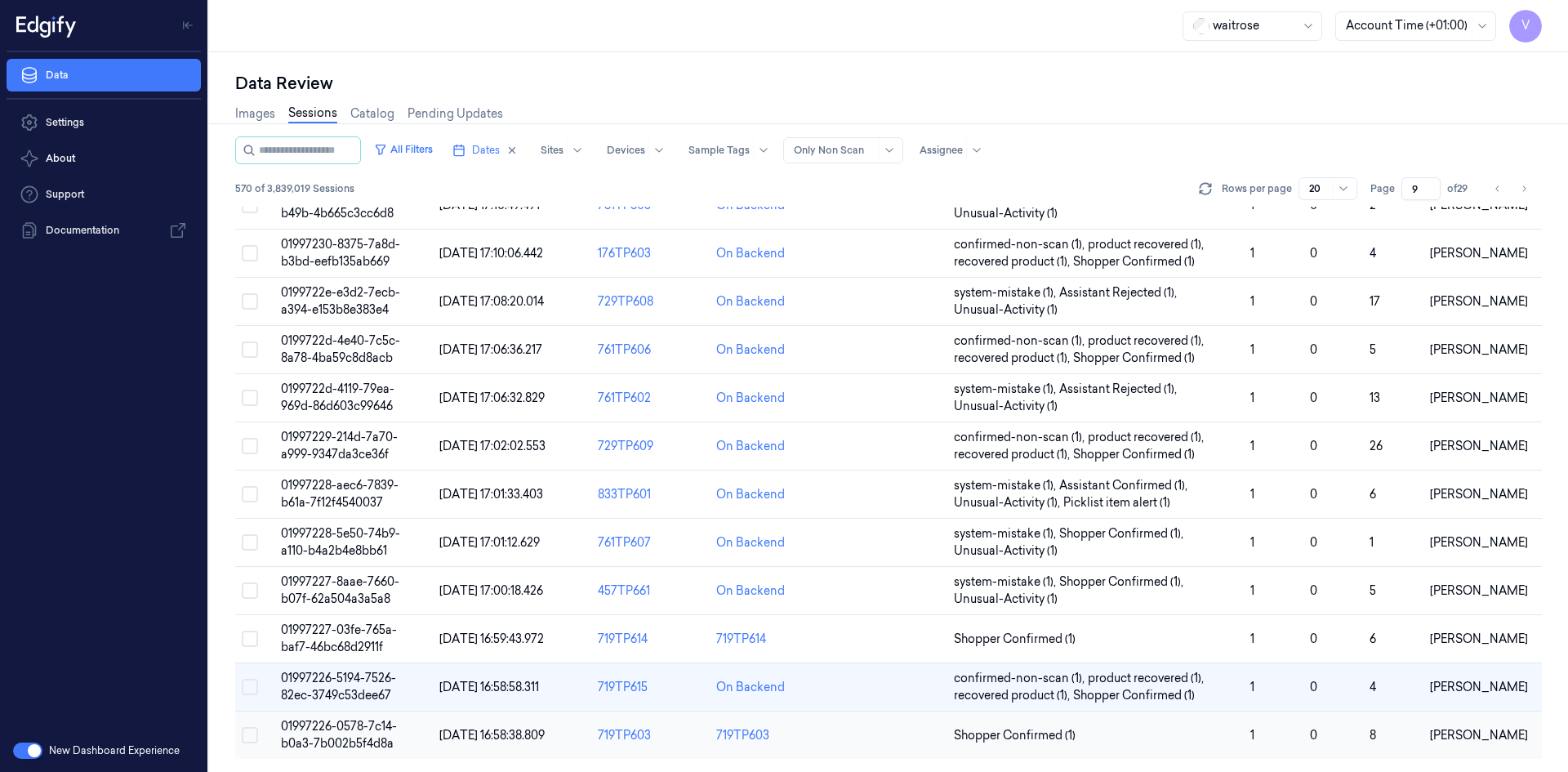
click at [363, 740] on span "01997226-0578-7c14-b0a3-7b002b5f4d8a" at bounding box center [339, 734] width 116 height 32
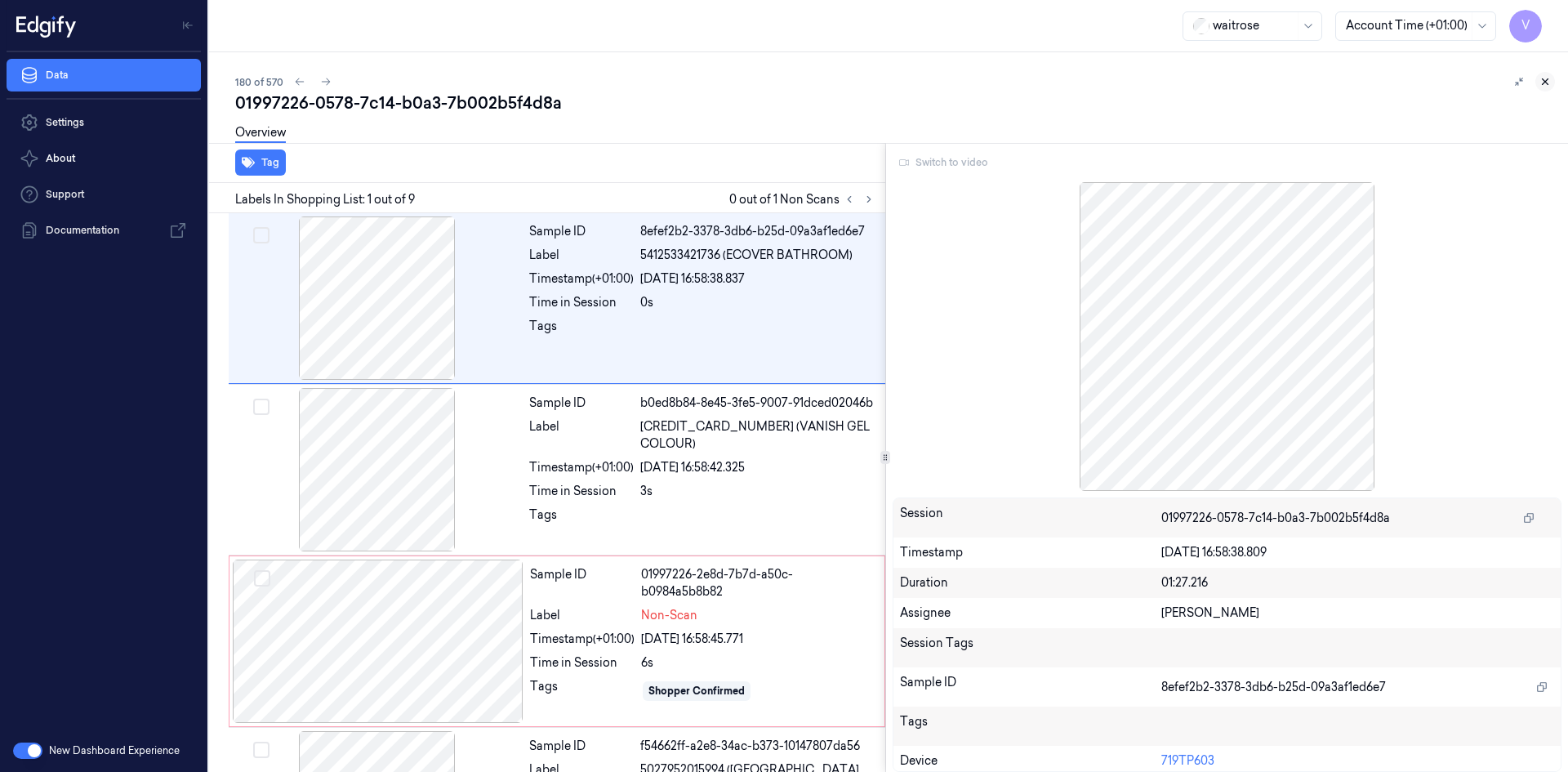
click at [1545, 79] on icon at bounding box center [1544, 82] width 12 height 12
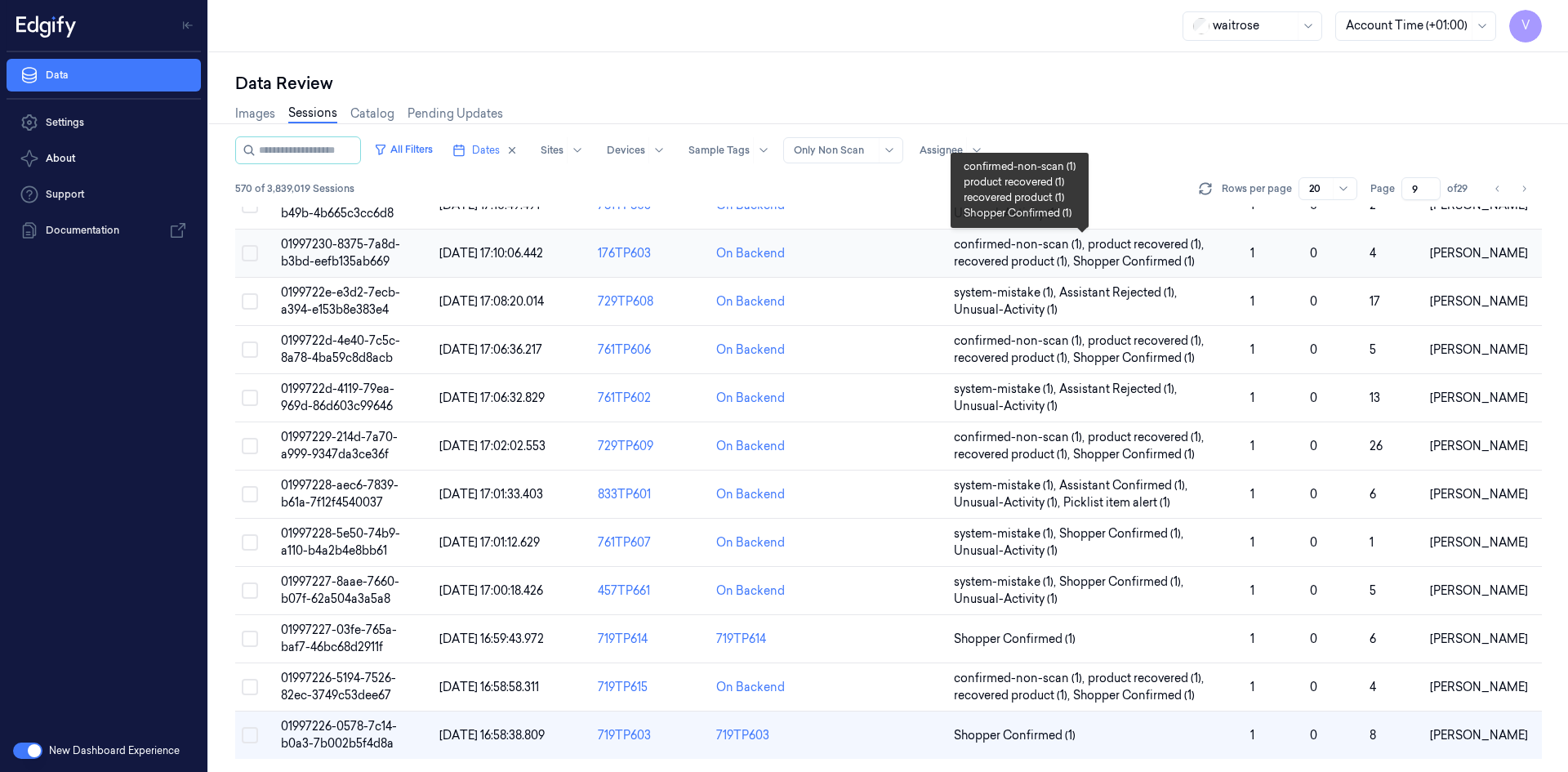
scroll to position [120, 0]
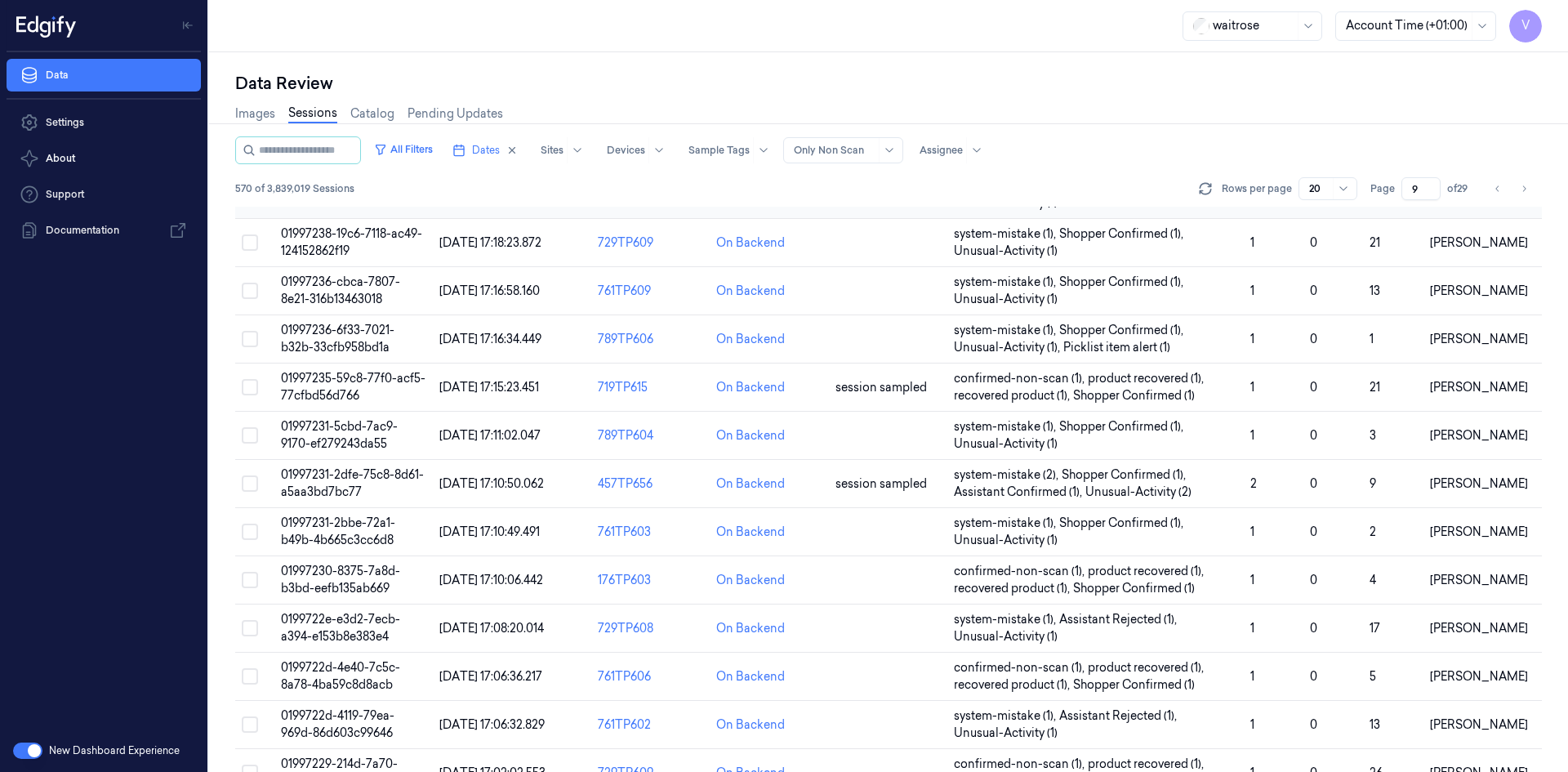
drag, startPoint x: 1417, startPoint y: 185, endPoint x: 1394, endPoint y: 217, distance: 39.4
click at [1396, 216] on div "All Filters Dates Sites Devices Sample Tags Alert Type Only Non Scan Assignee 5…" at bounding box center [888, 454] width 1306 height 636
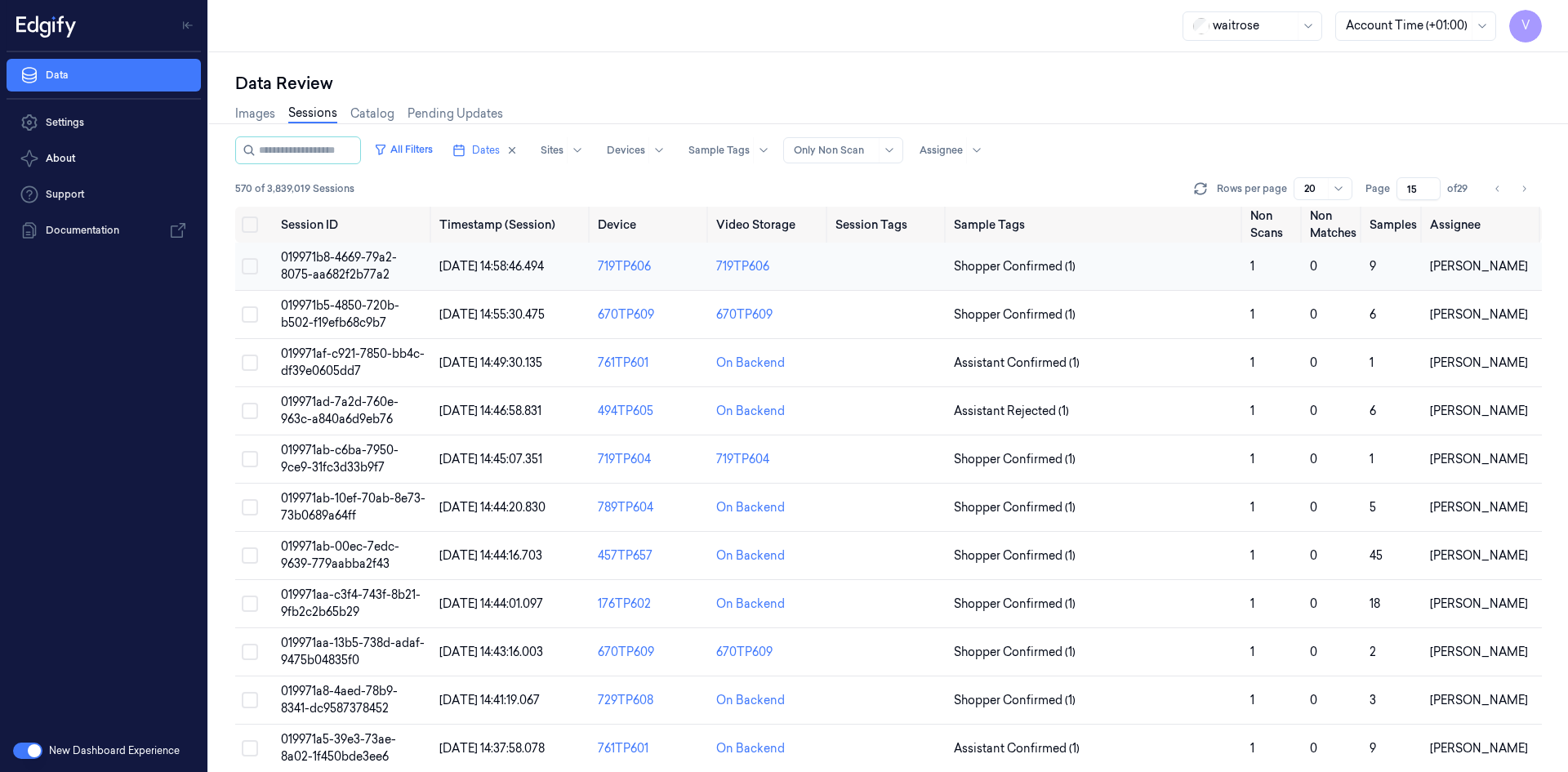
type input "15"
click at [353, 268] on span "019971b8-4669-79a2-8075-aa682f2b77a2" at bounding box center [339, 266] width 116 height 32
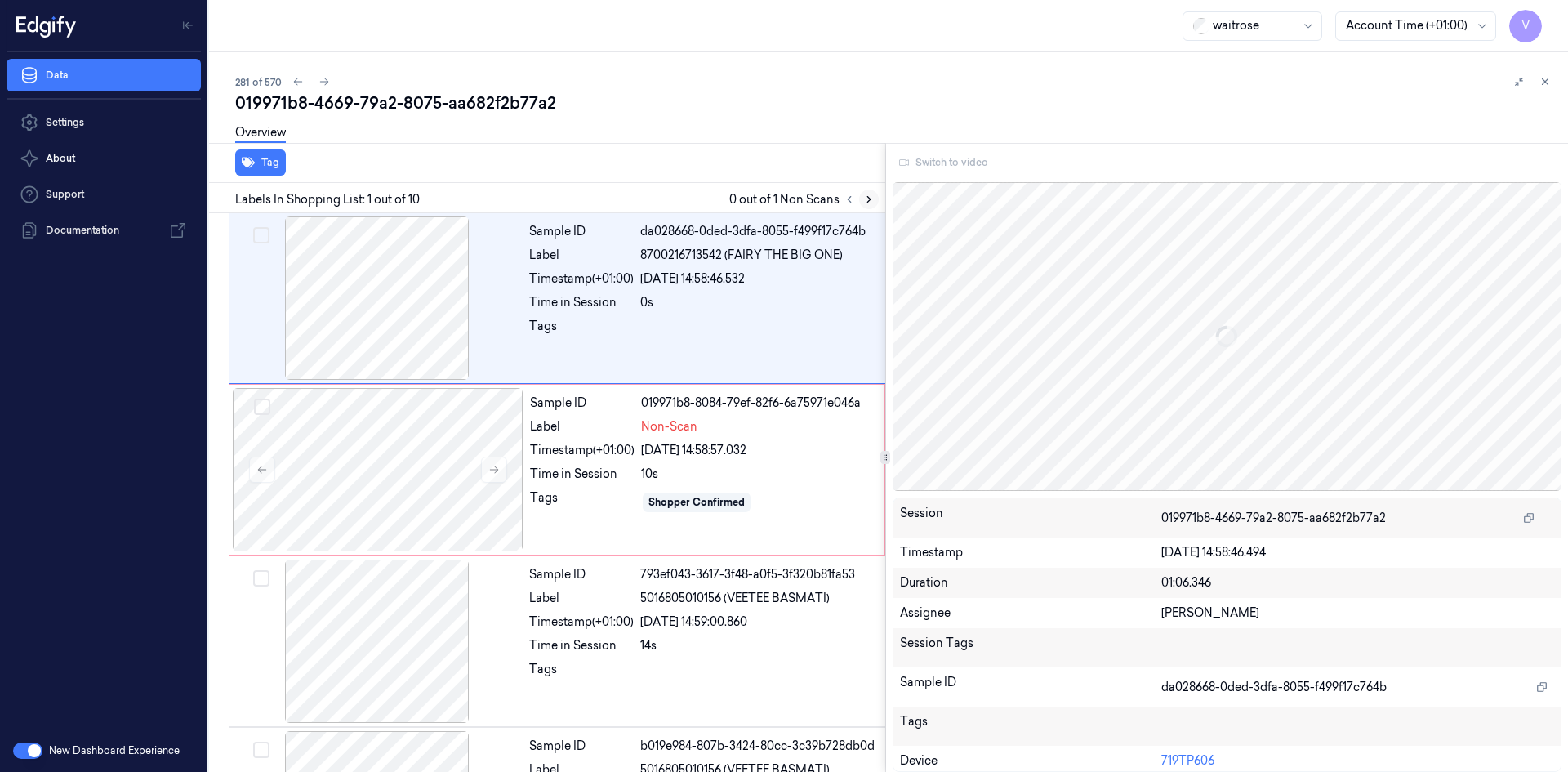
click at [865, 201] on icon at bounding box center [868, 199] width 12 height 12
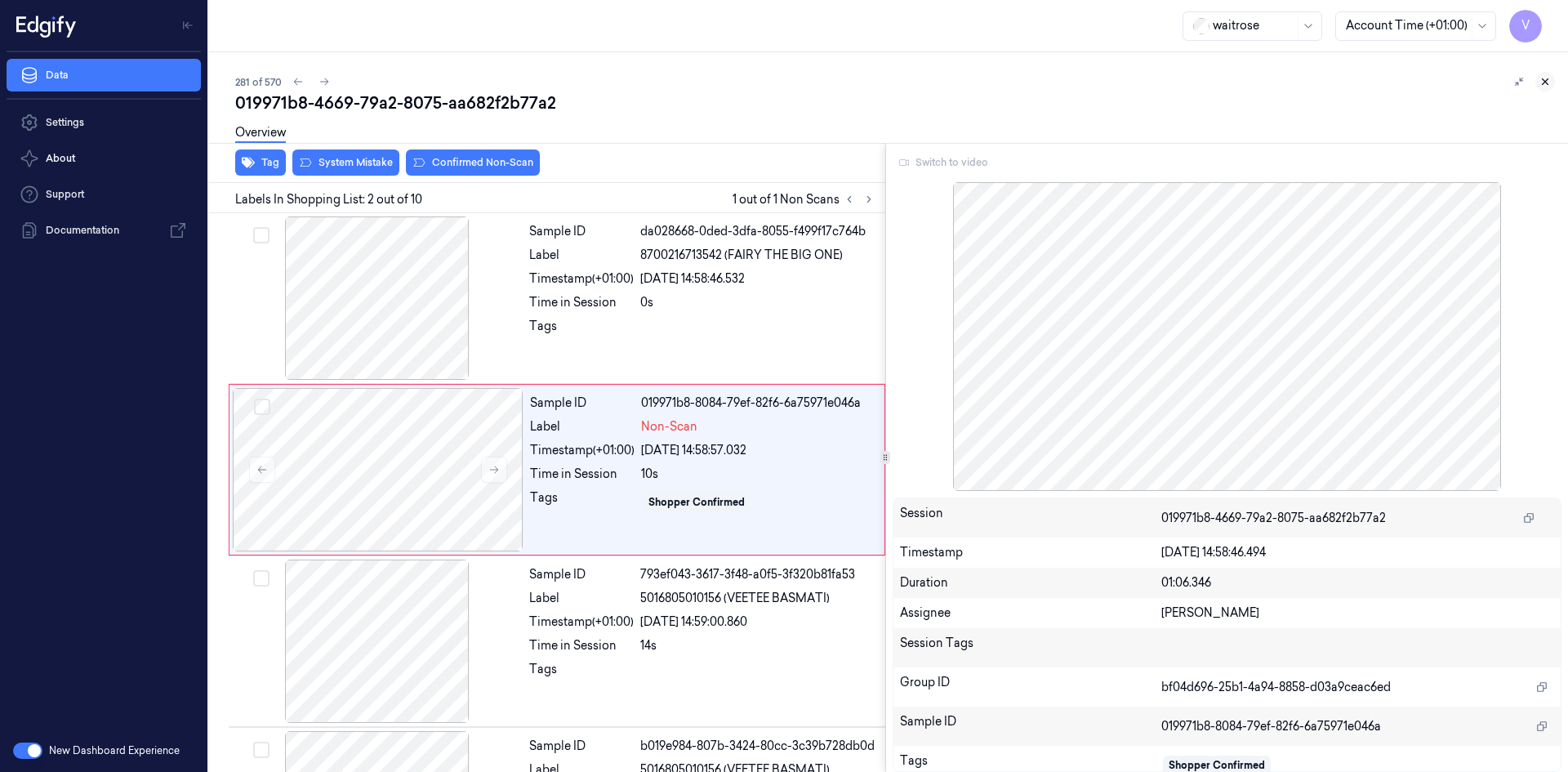
click at [1541, 77] on icon at bounding box center [1544, 82] width 12 height 12
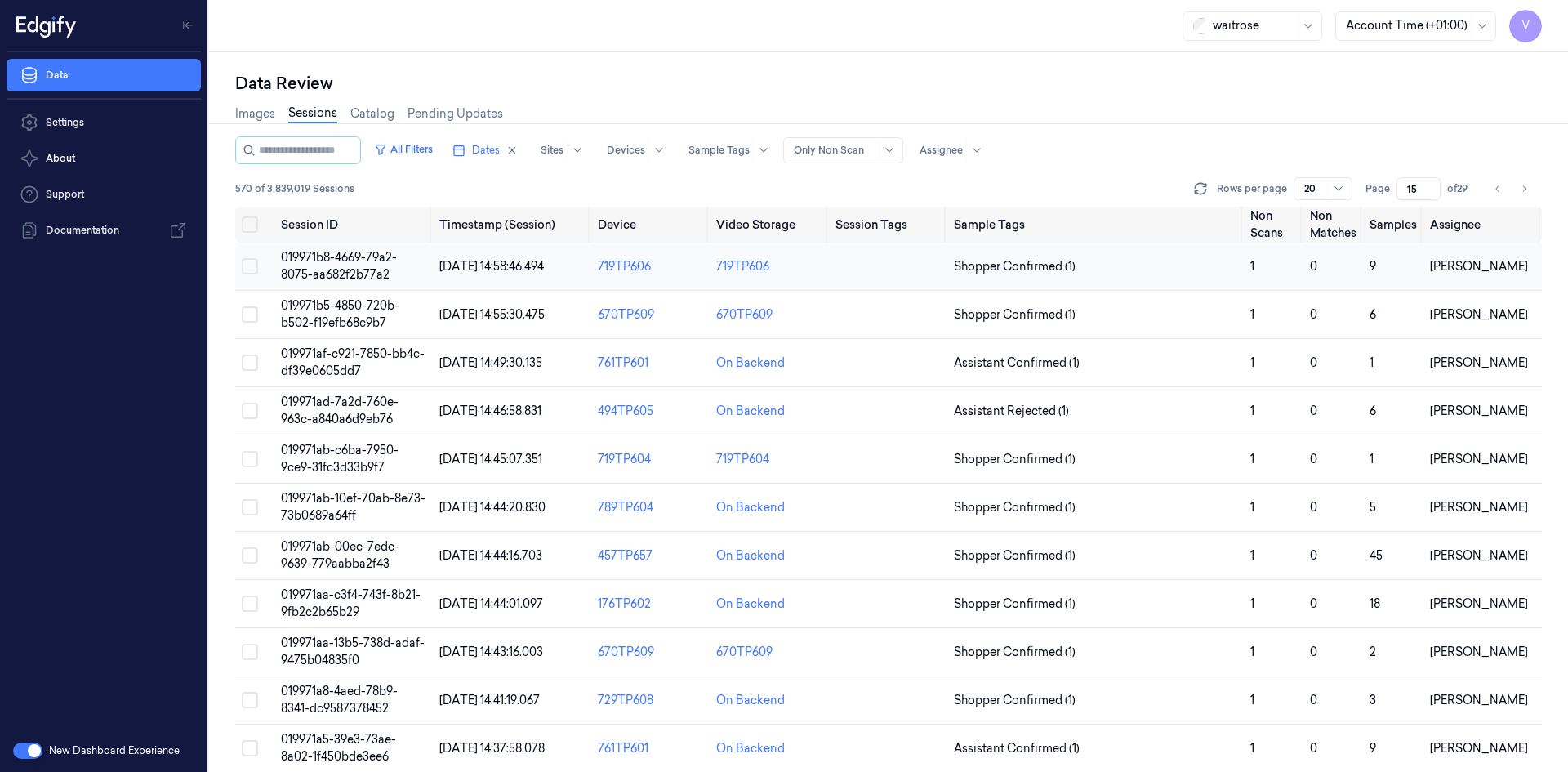
click at [352, 256] on span "019971b8-4669-79a2-8075-aa682f2b77a2" at bounding box center [339, 266] width 116 height 32
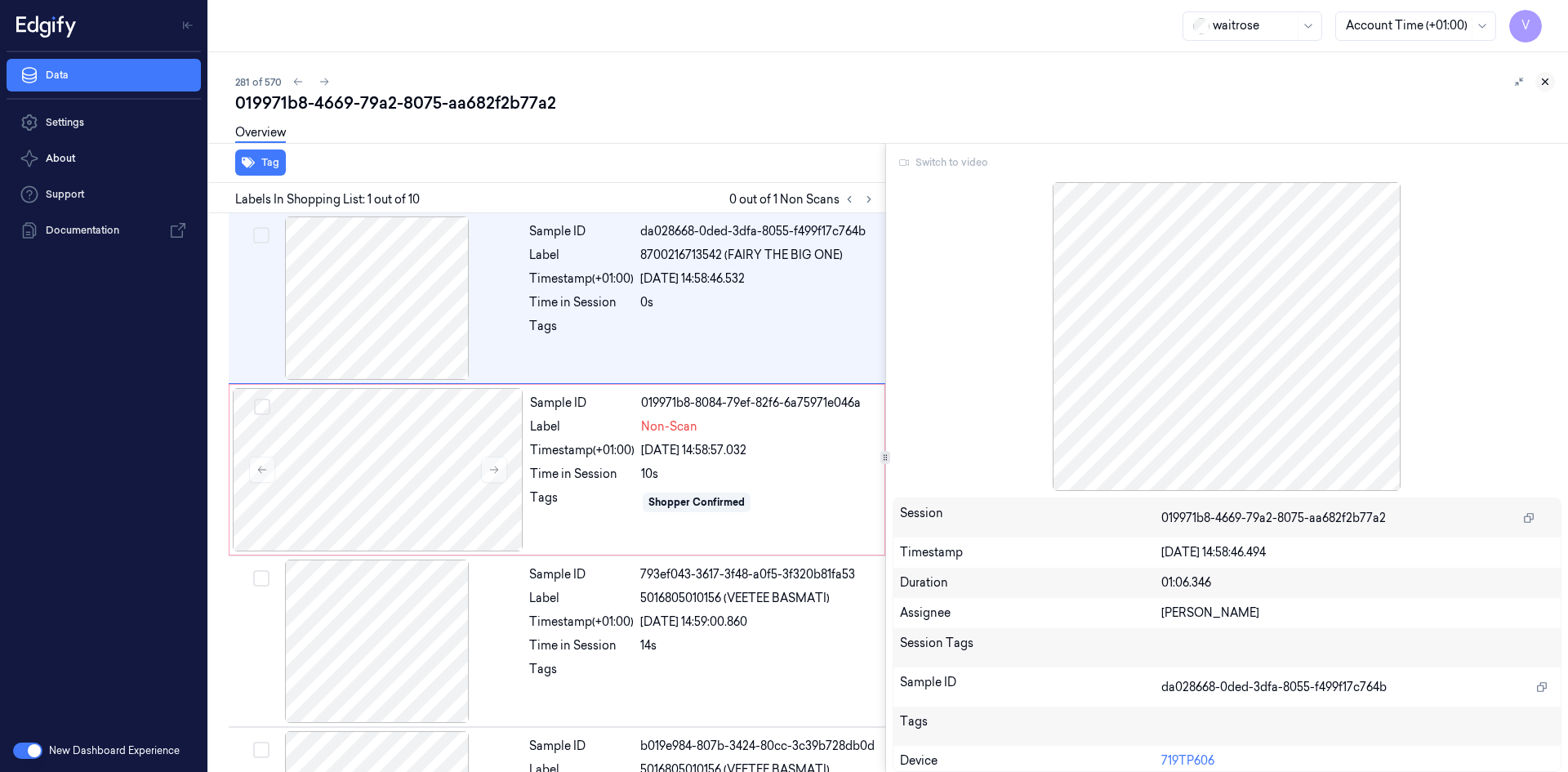
click at [1548, 85] on icon at bounding box center [1544, 82] width 12 height 12
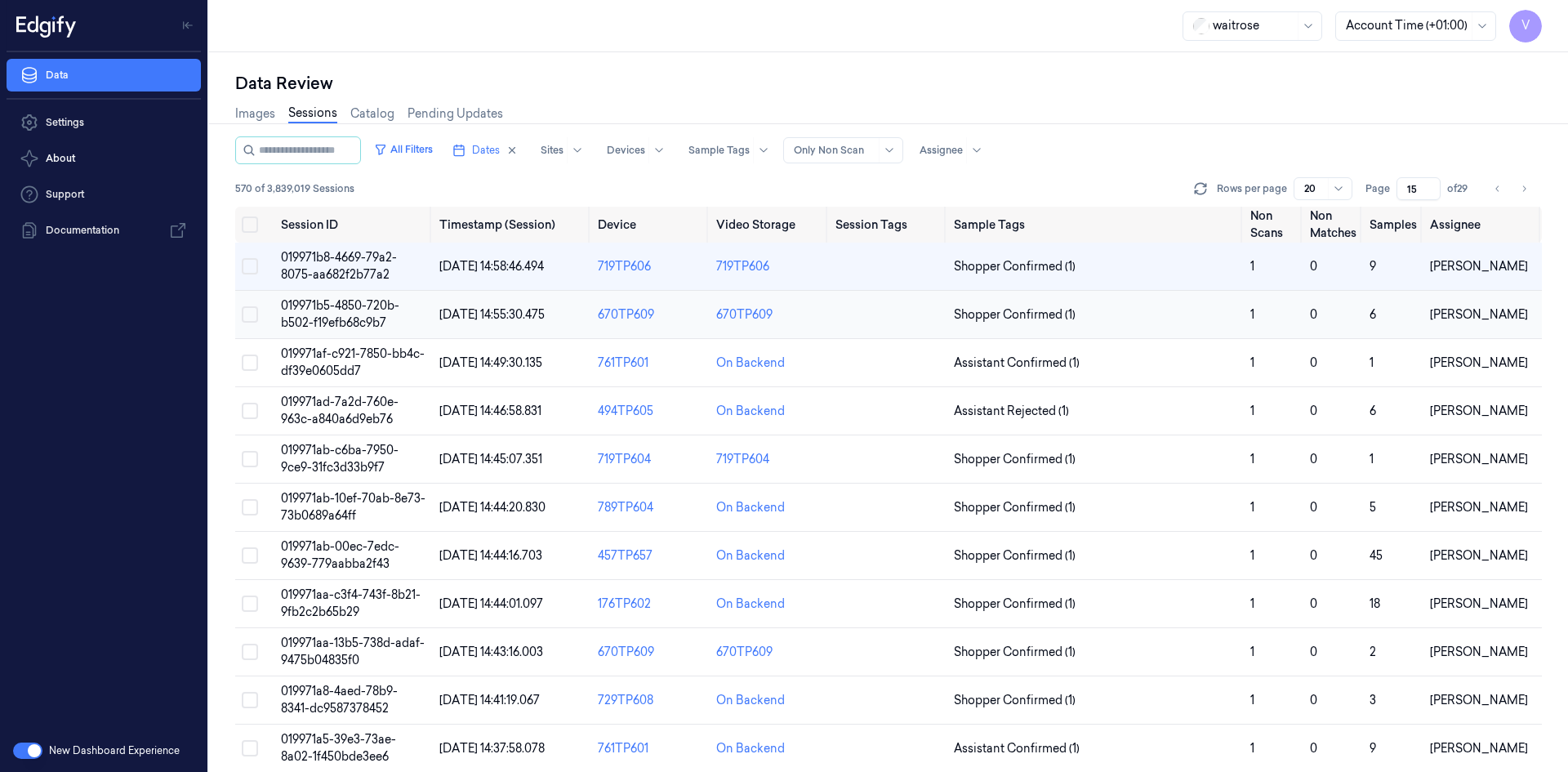
click at [339, 310] on span "019971b5-4850-720b-b502-f19efb68c9b7" at bounding box center [340, 314] width 118 height 32
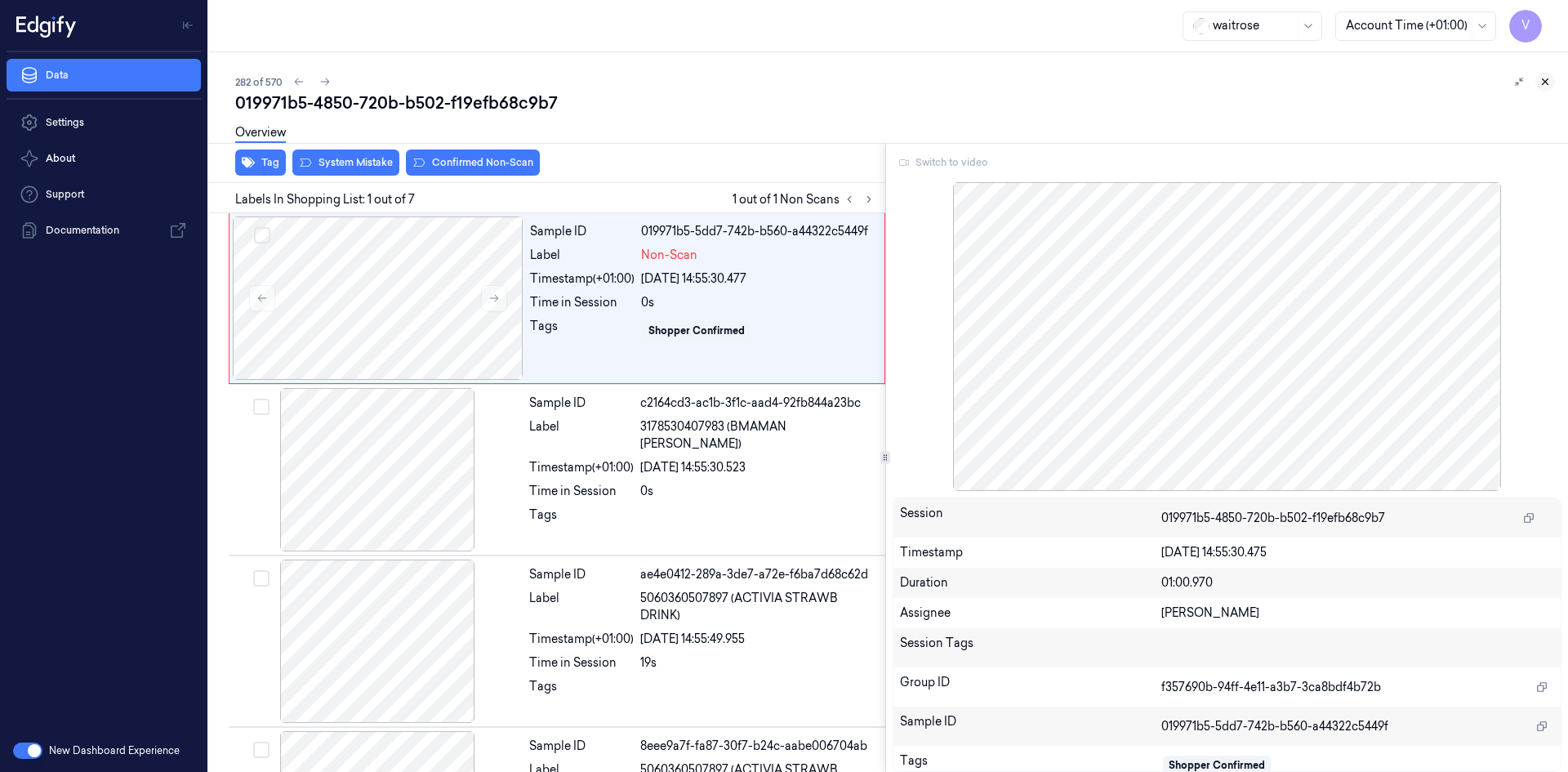
click at [1545, 82] on icon at bounding box center [1544, 82] width 12 height 12
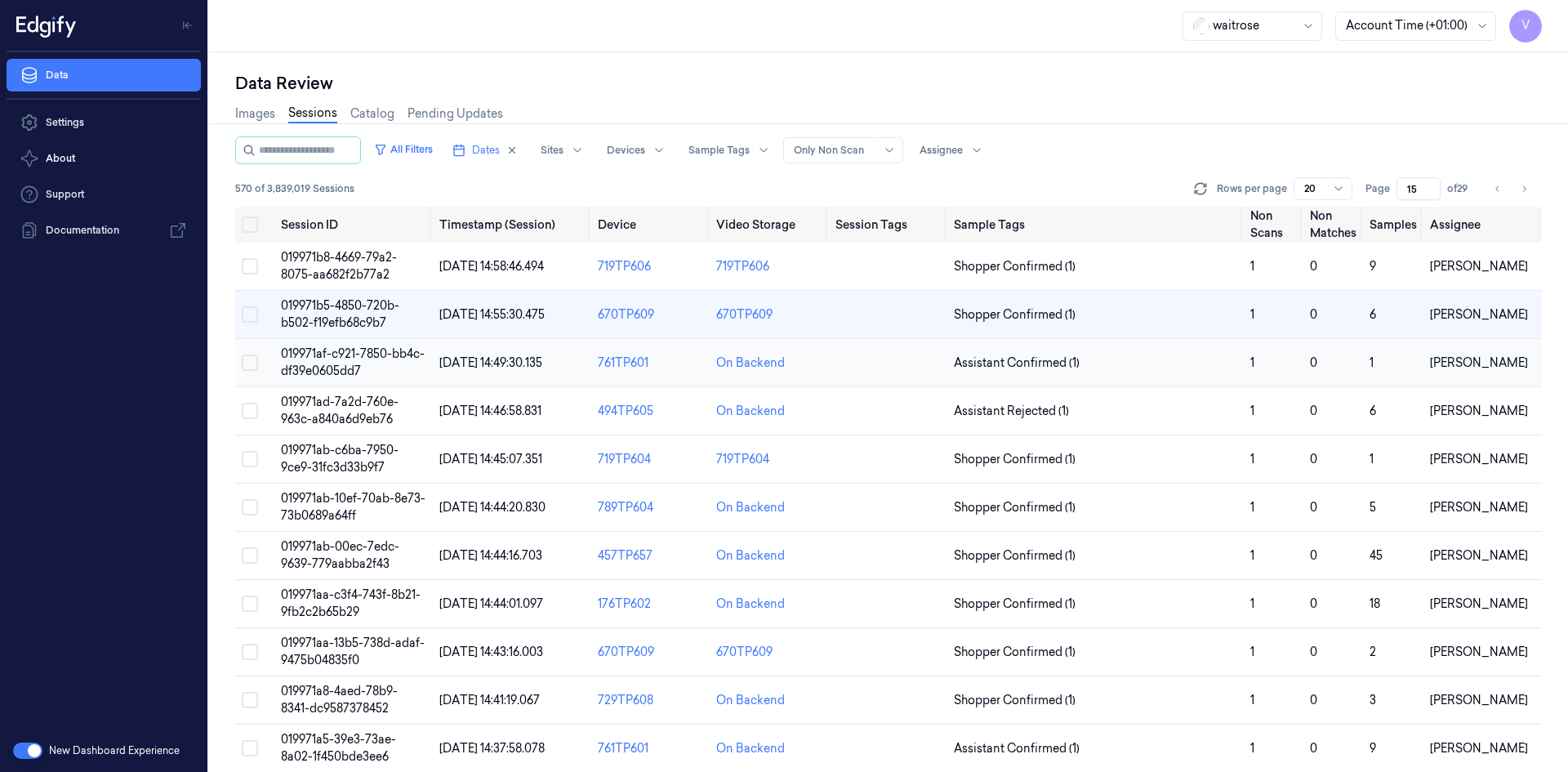
click at [315, 366] on span "019971af-c921-7850-bb4c-df39e0605dd7" at bounding box center [353, 362] width 144 height 32
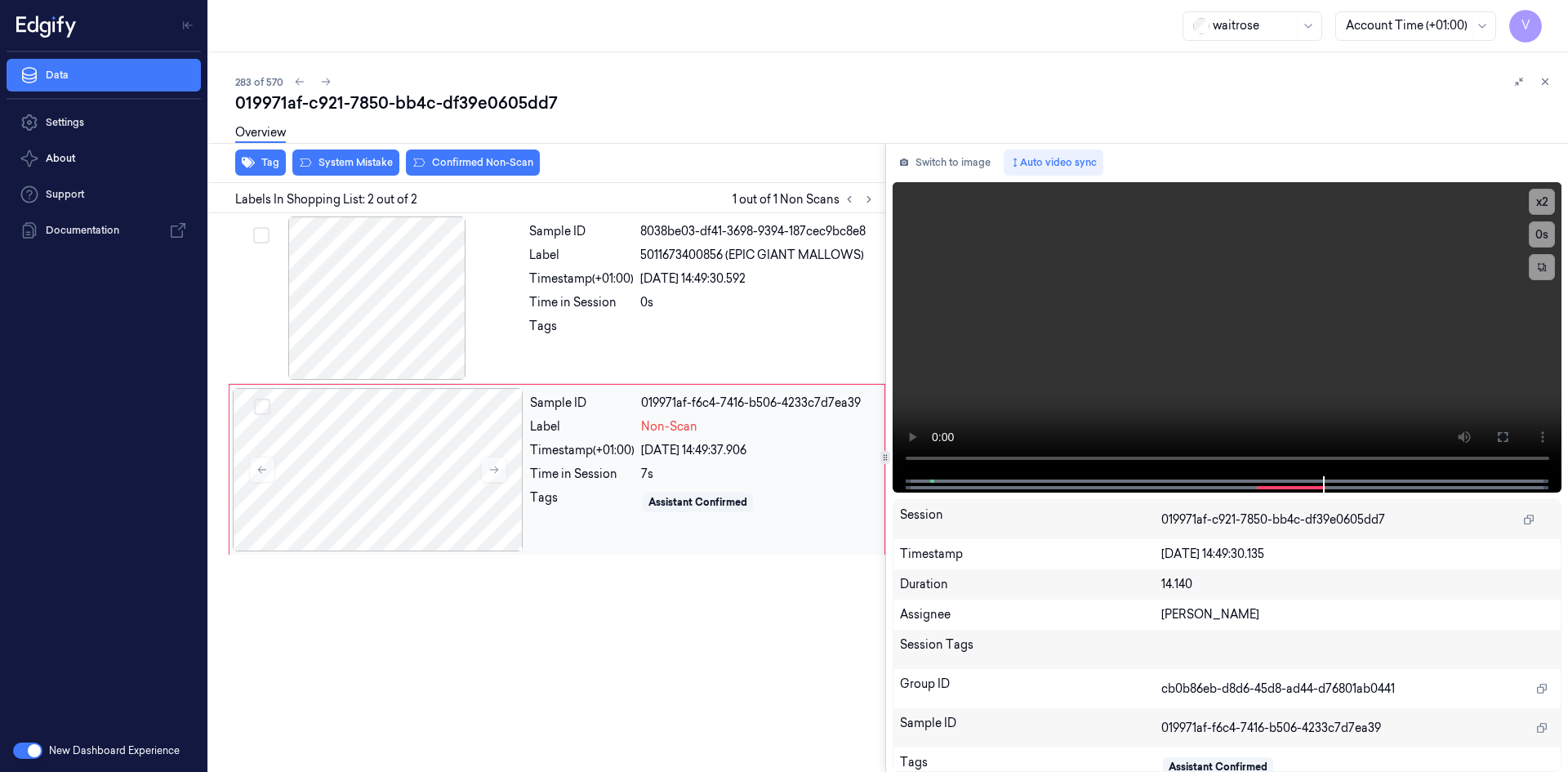
click at [564, 409] on div "Sample ID" at bounding box center [582, 403] width 105 height 17
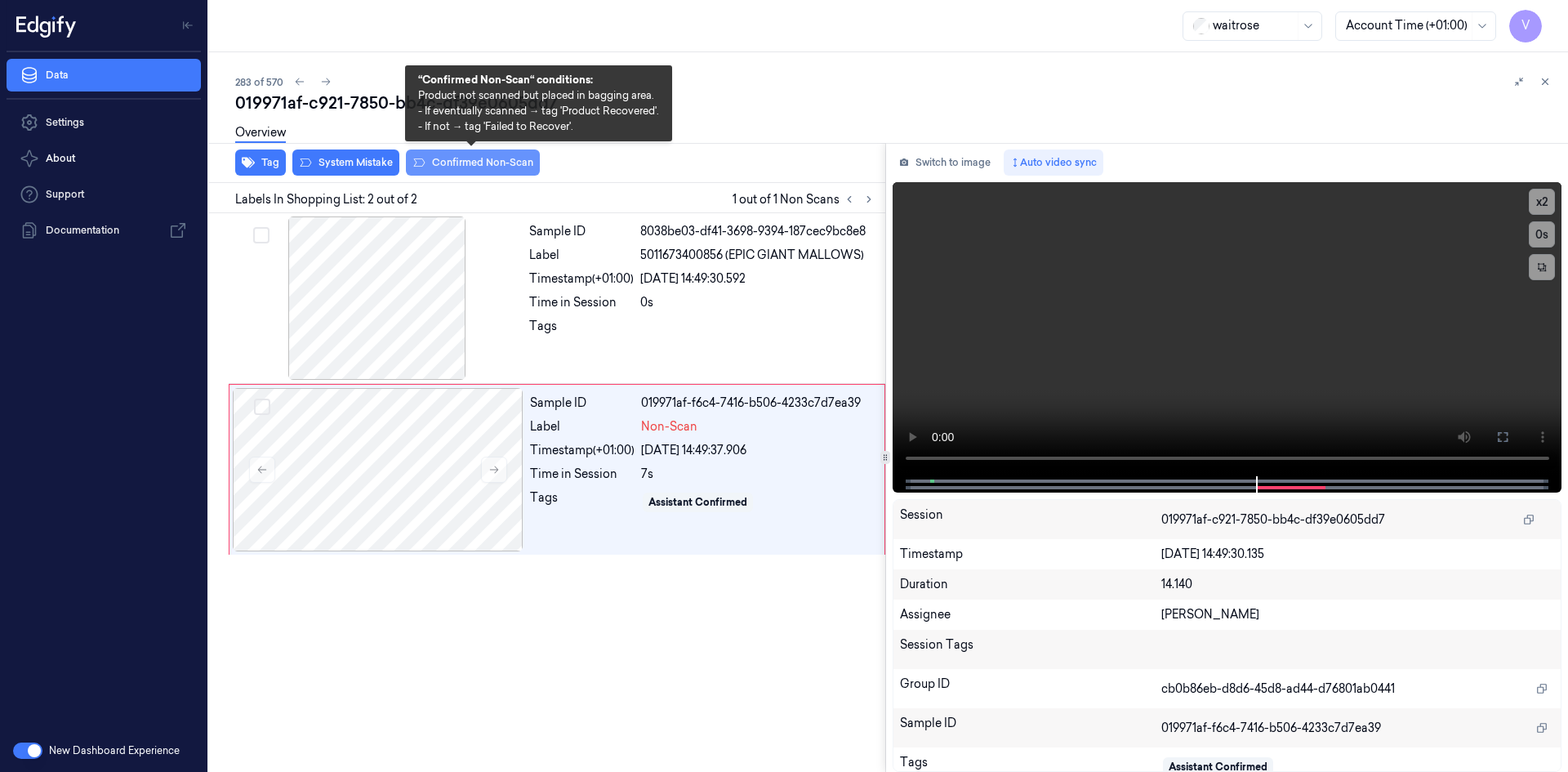
click at [485, 165] on button "Confirmed Non-Scan" at bounding box center [472, 162] width 134 height 26
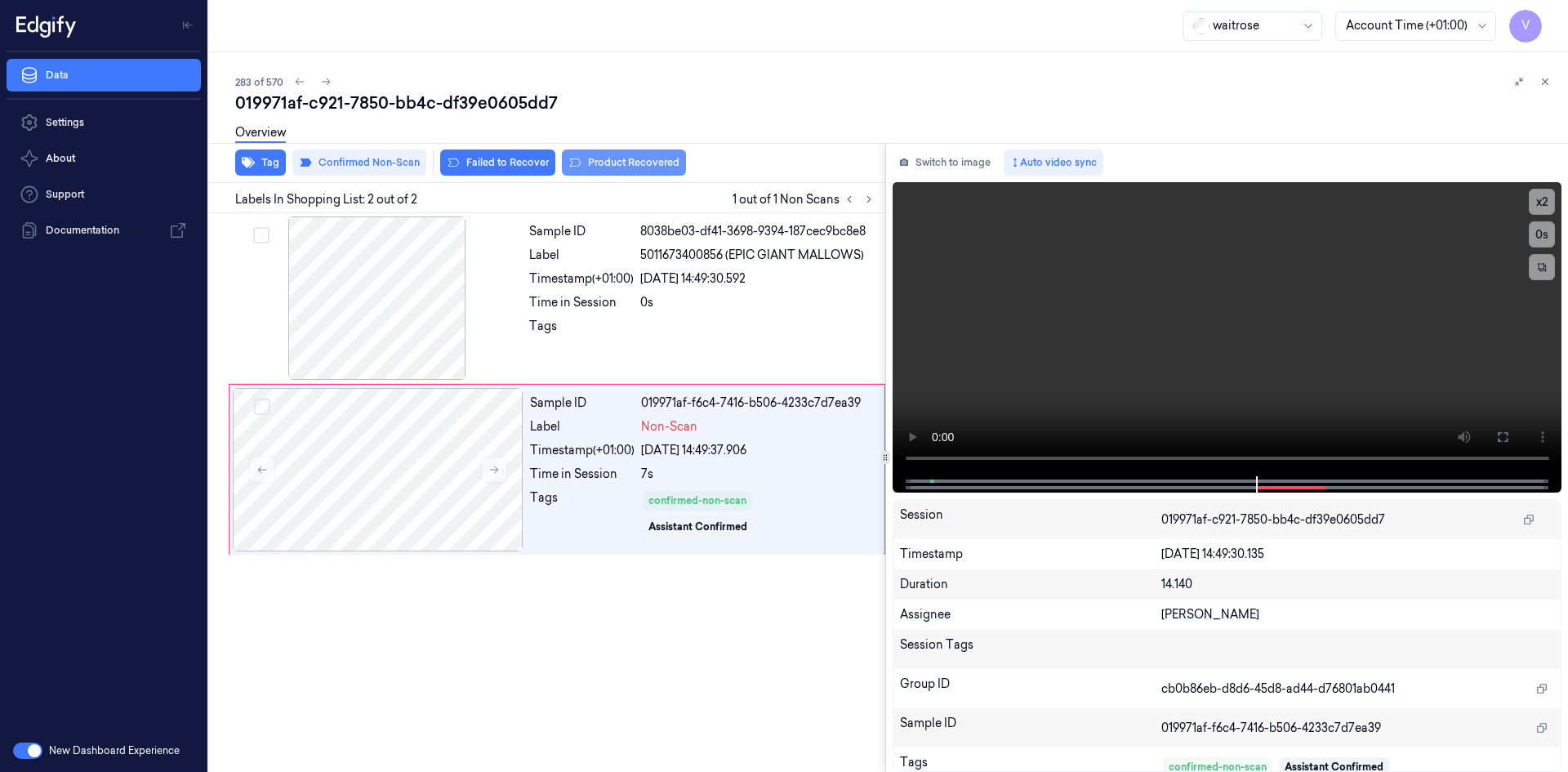
click at [614, 157] on button "Product Recovered" at bounding box center [624, 162] width 125 height 26
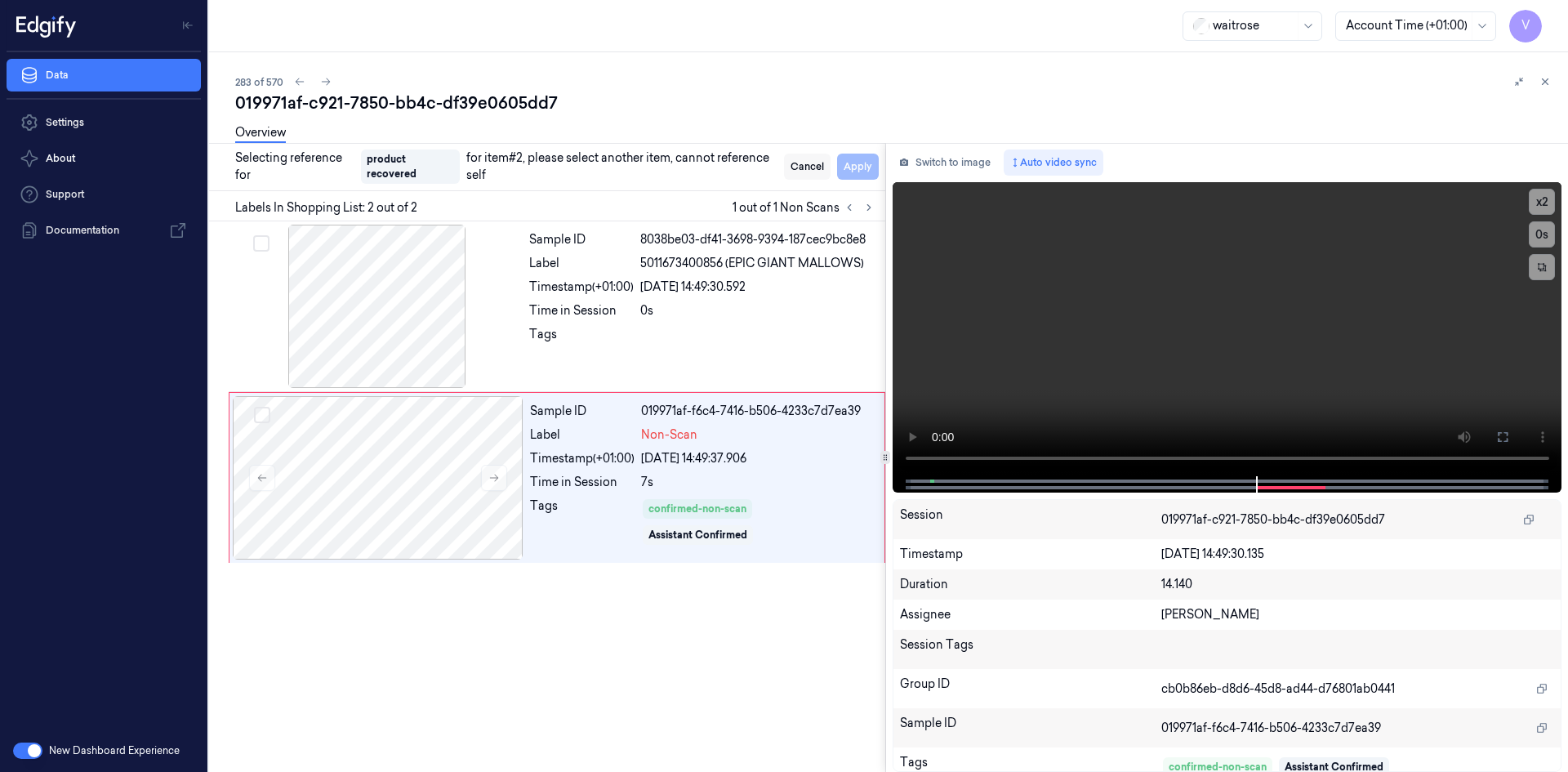
click at [818, 161] on button "Cancel" at bounding box center [806, 166] width 46 height 26
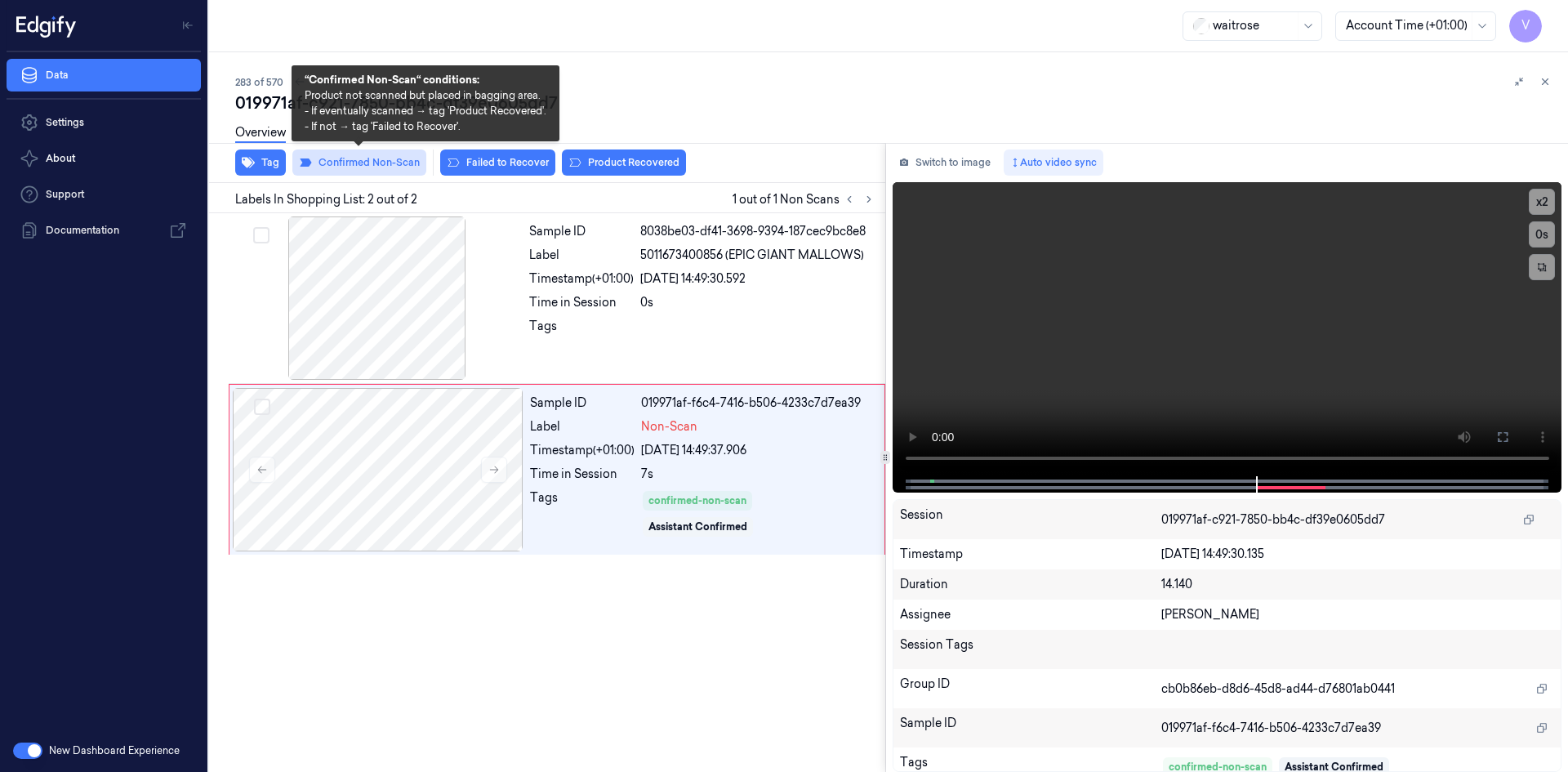
click at [379, 166] on button "Confirmed Non-Scan" at bounding box center [359, 162] width 134 height 26
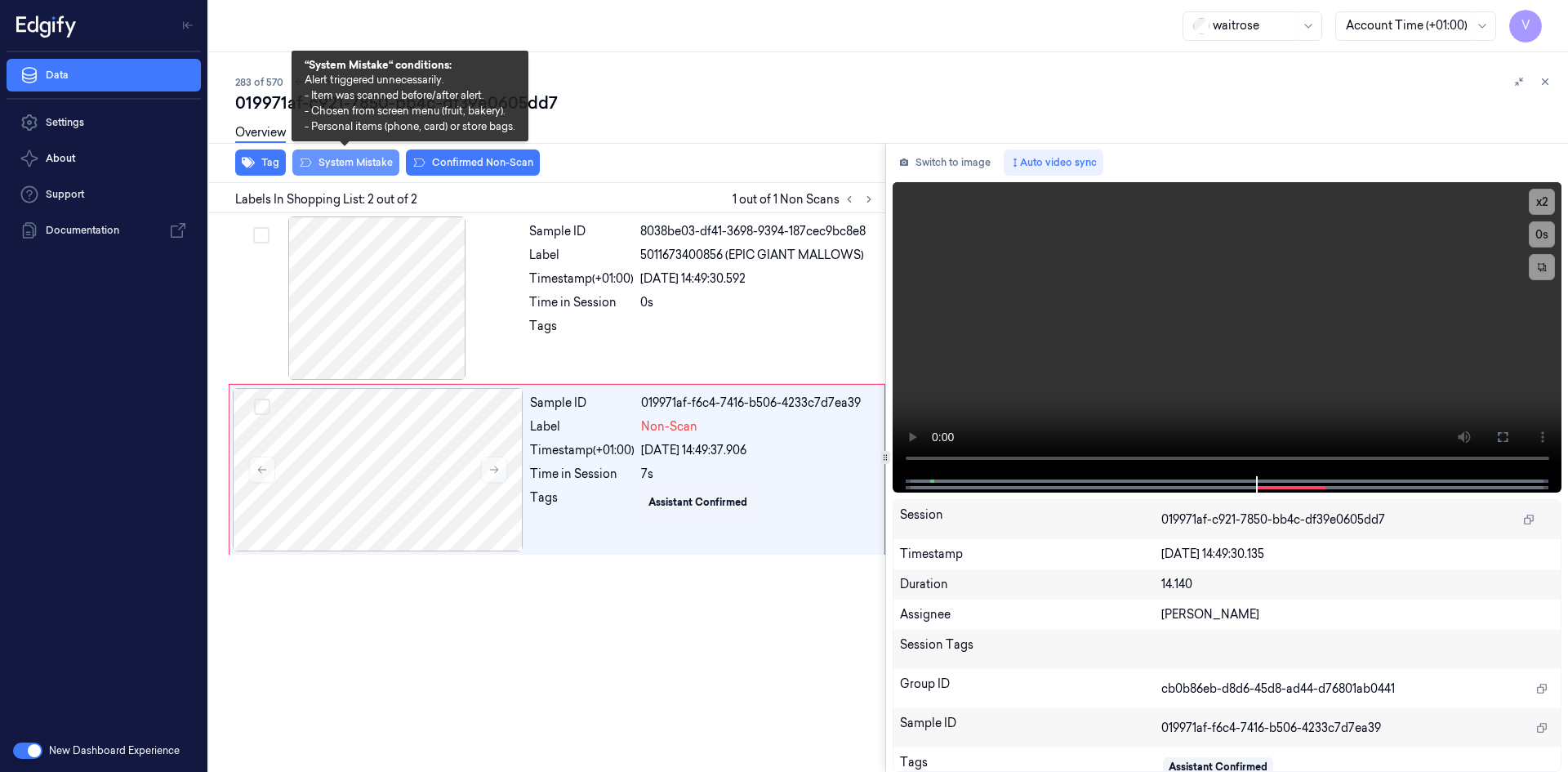
click at [362, 162] on button "System Mistake" at bounding box center [346, 162] width 107 height 26
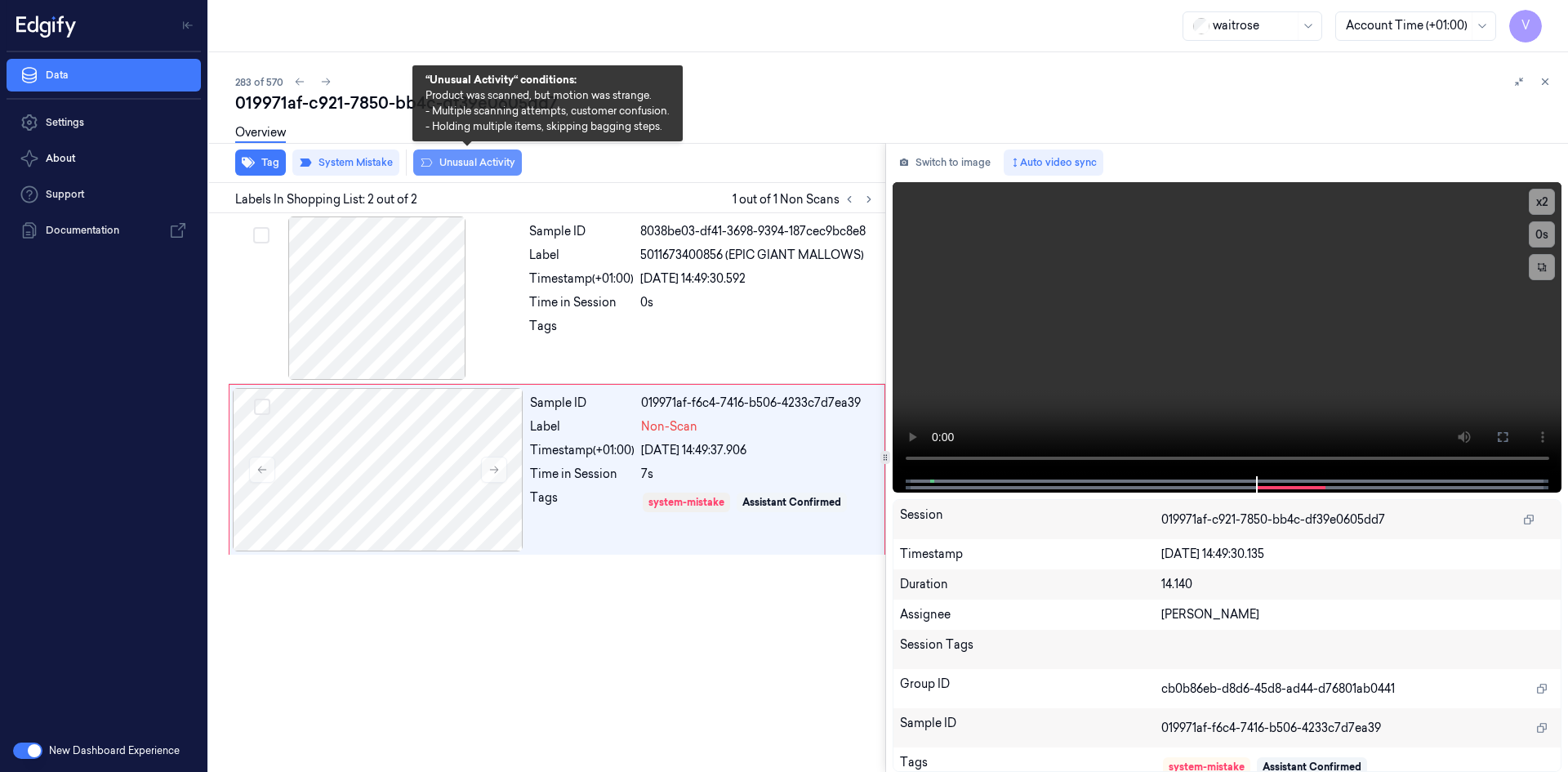
click at [480, 158] on button "Unusual Activity" at bounding box center [467, 162] width 108 height 26
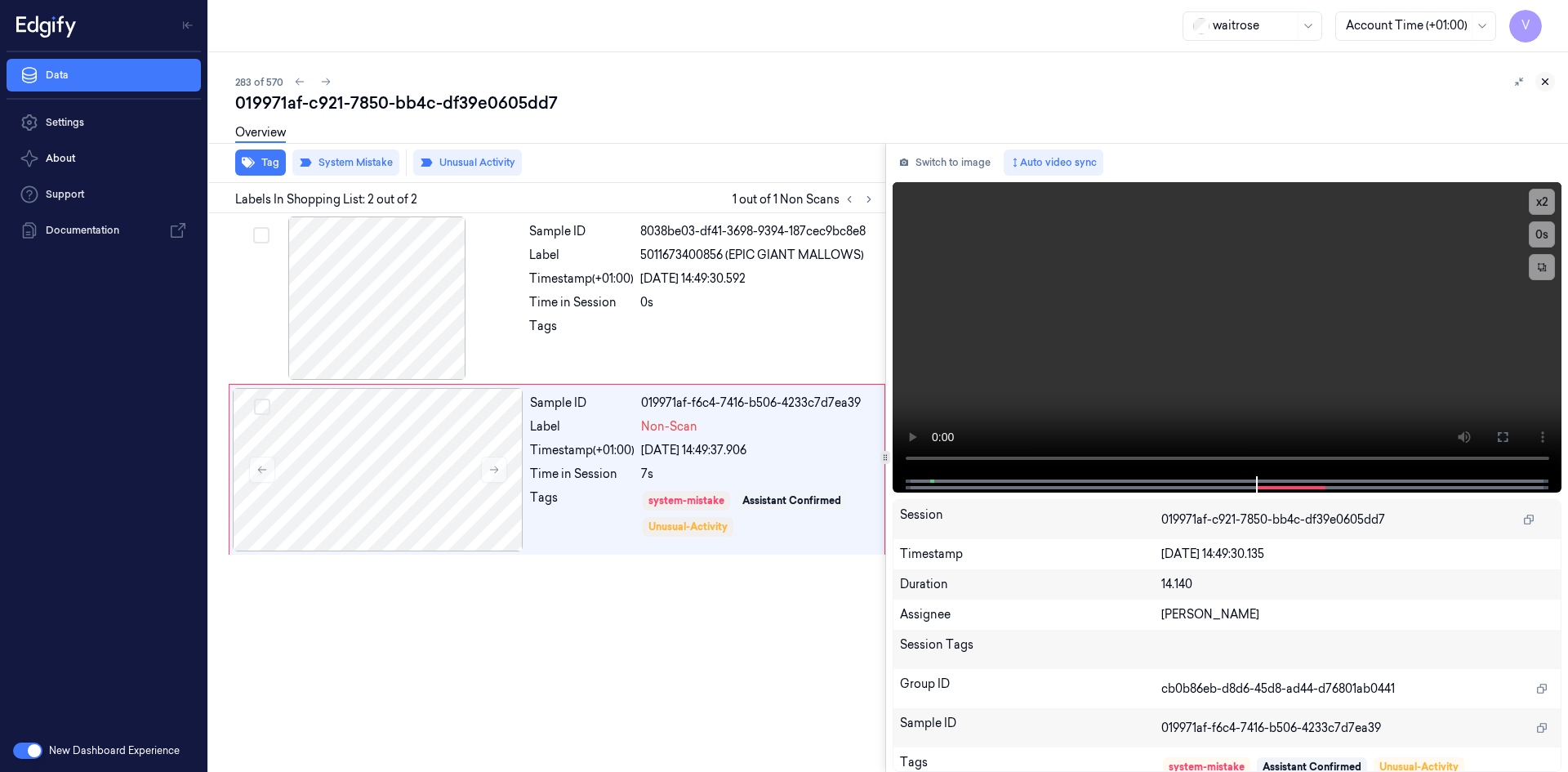
click at [1537, 84] on button at bounding box center [1545, 82] width 20 height 20
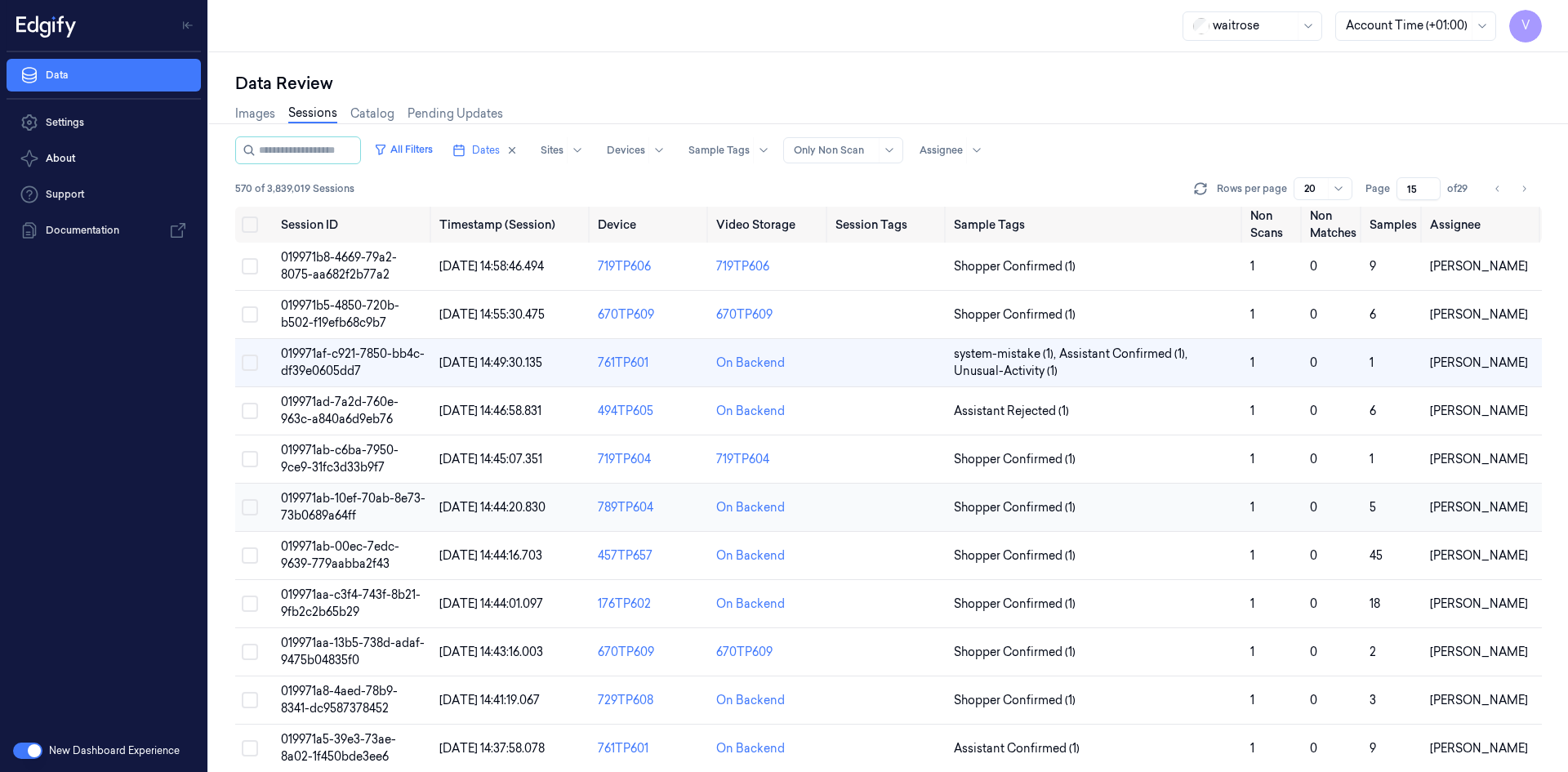
click at [321, 500] on span "019971ab-10ef-70ab-8e73-73b0689a64ff" at bounding box center [353, 506] width 145 height 32
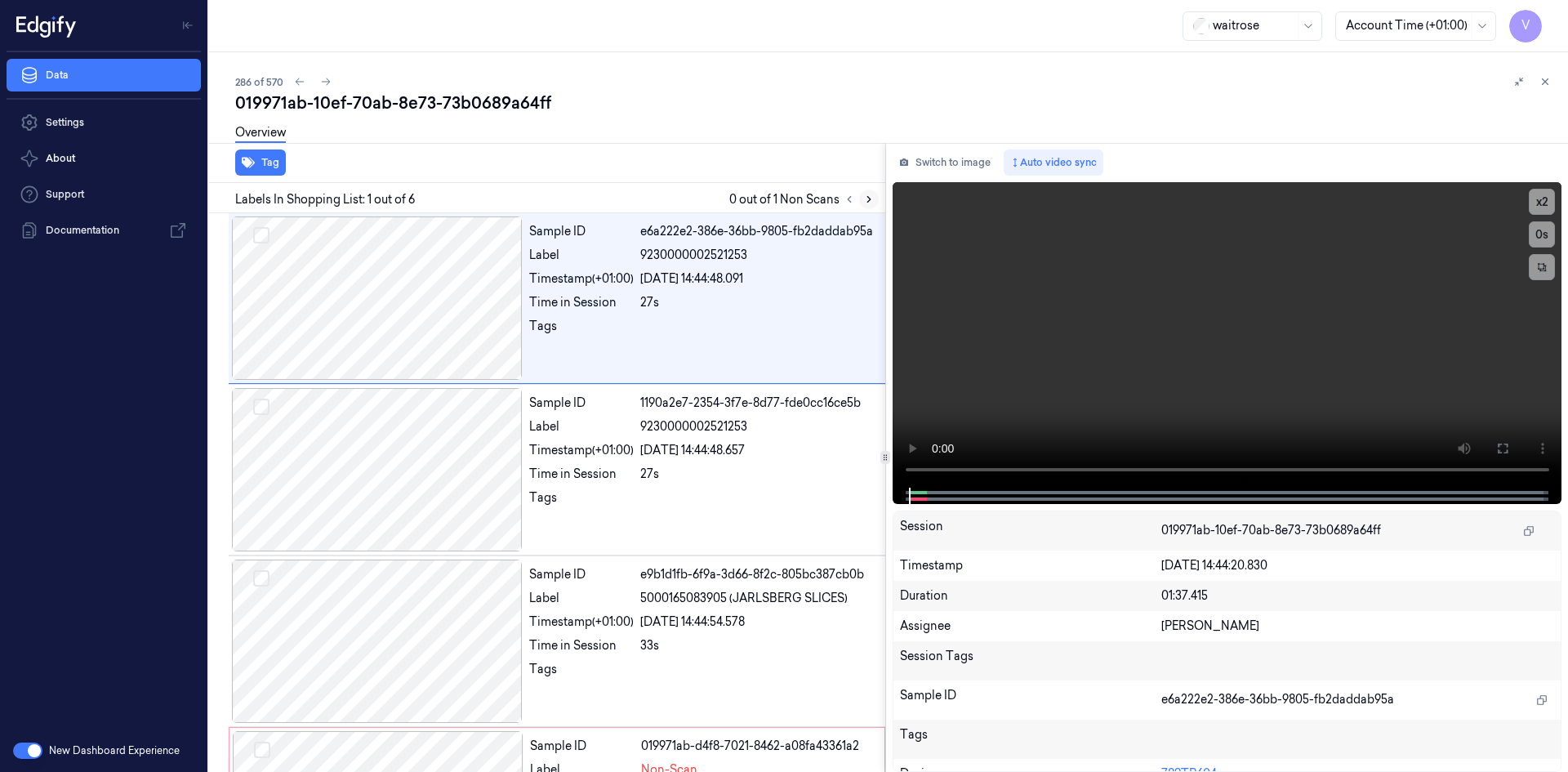
click at [868, 197] on icon at bounding box center [869, 199] width 4 height 5
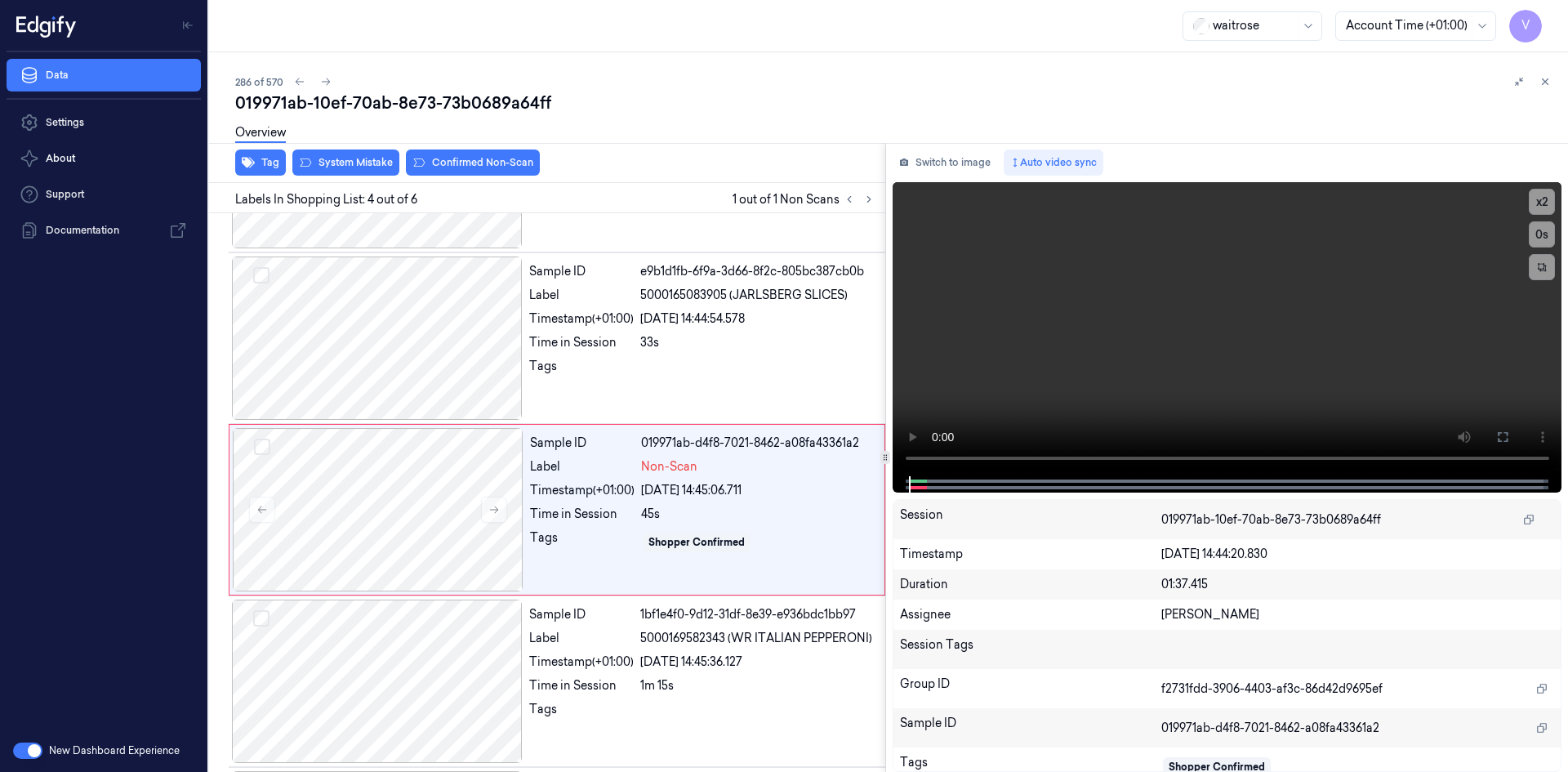
scroll to position [320, 0]
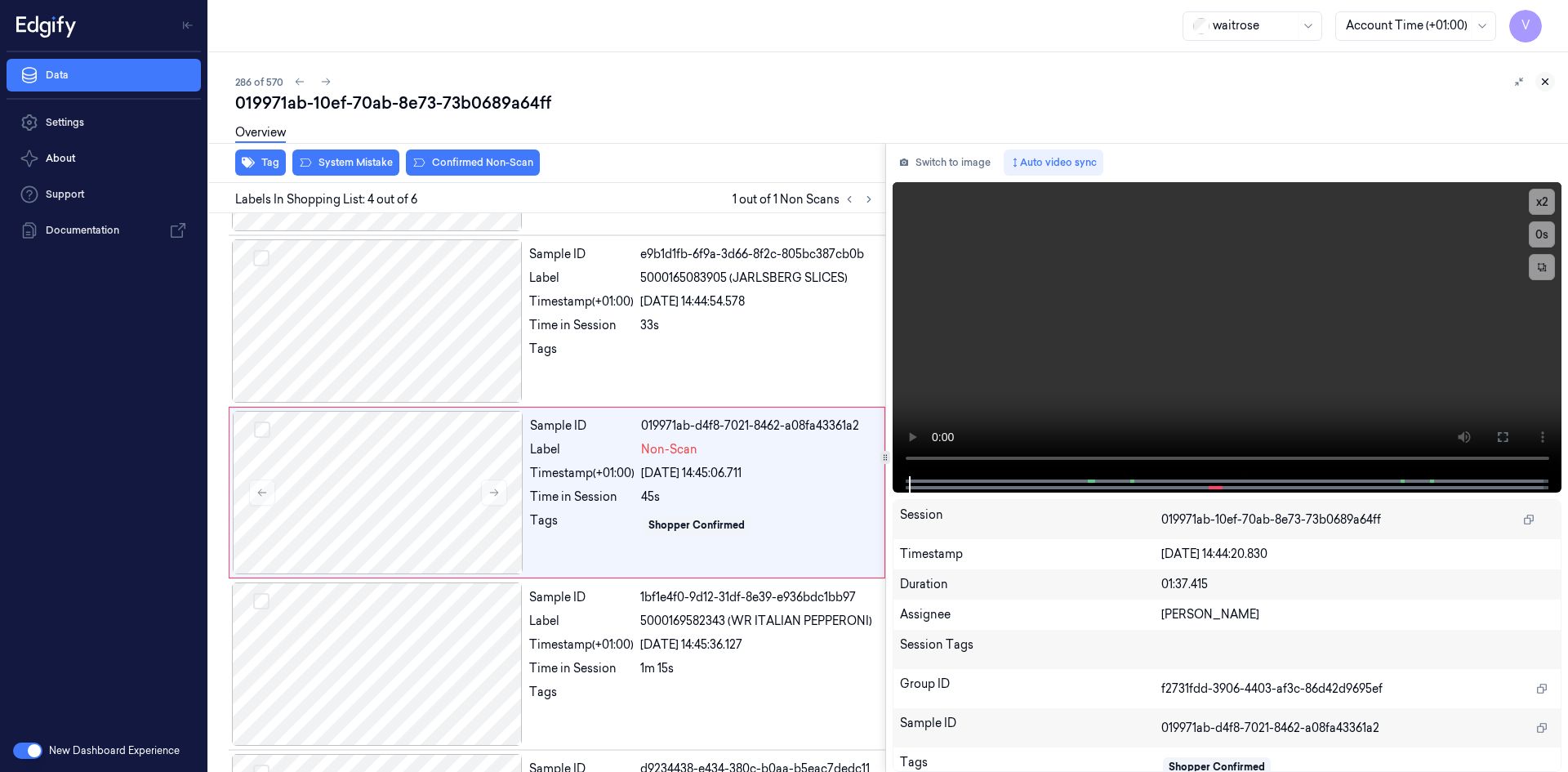
click at [1549, 82] on icon at bounding box center [1544, 82] width 12 height 12
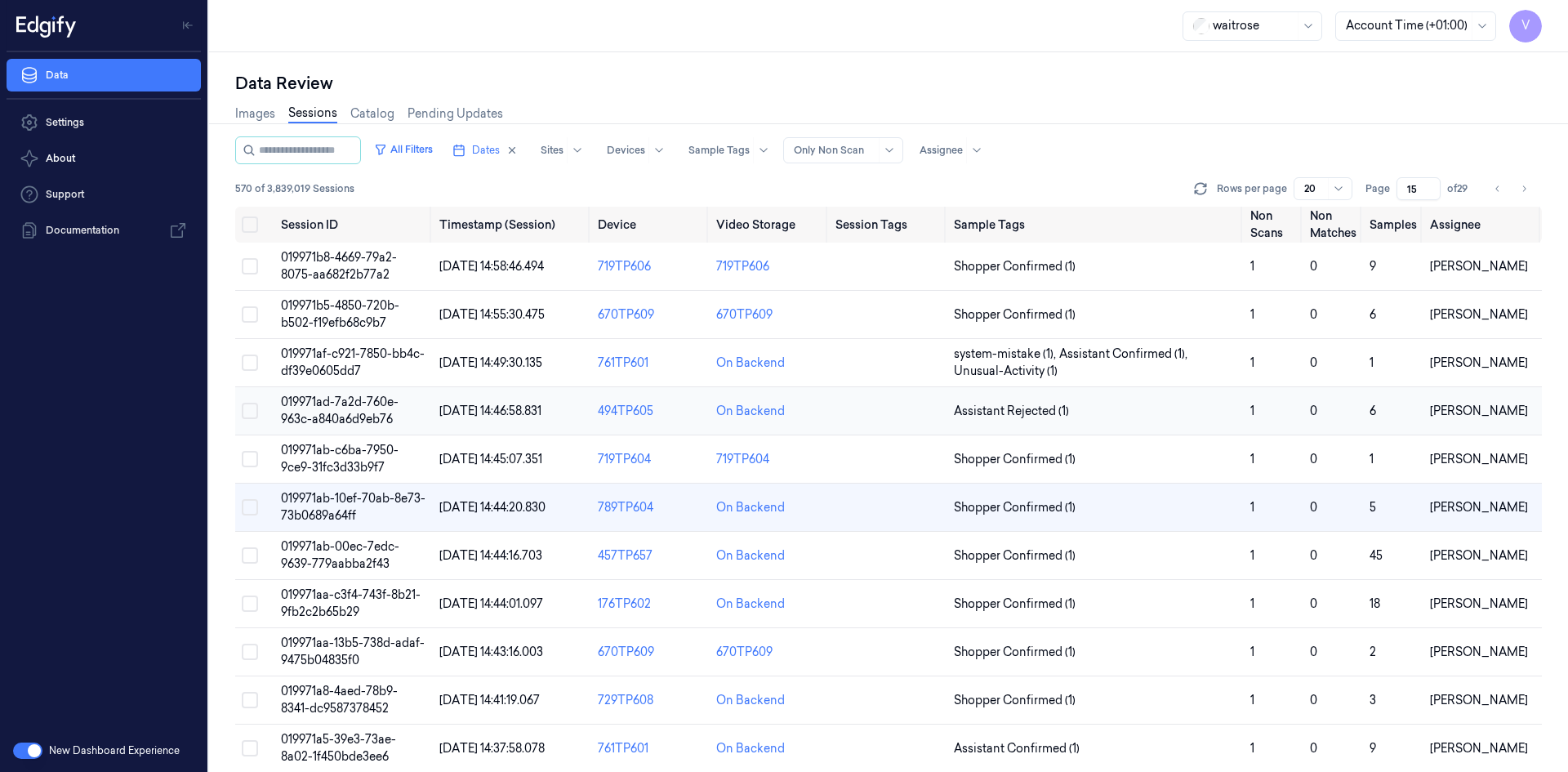
click at [347, 406] on span "019971ad-7a2d-760e-963c-a840a6d9eb76" at bounding box center [339, 410] width 117 height 32
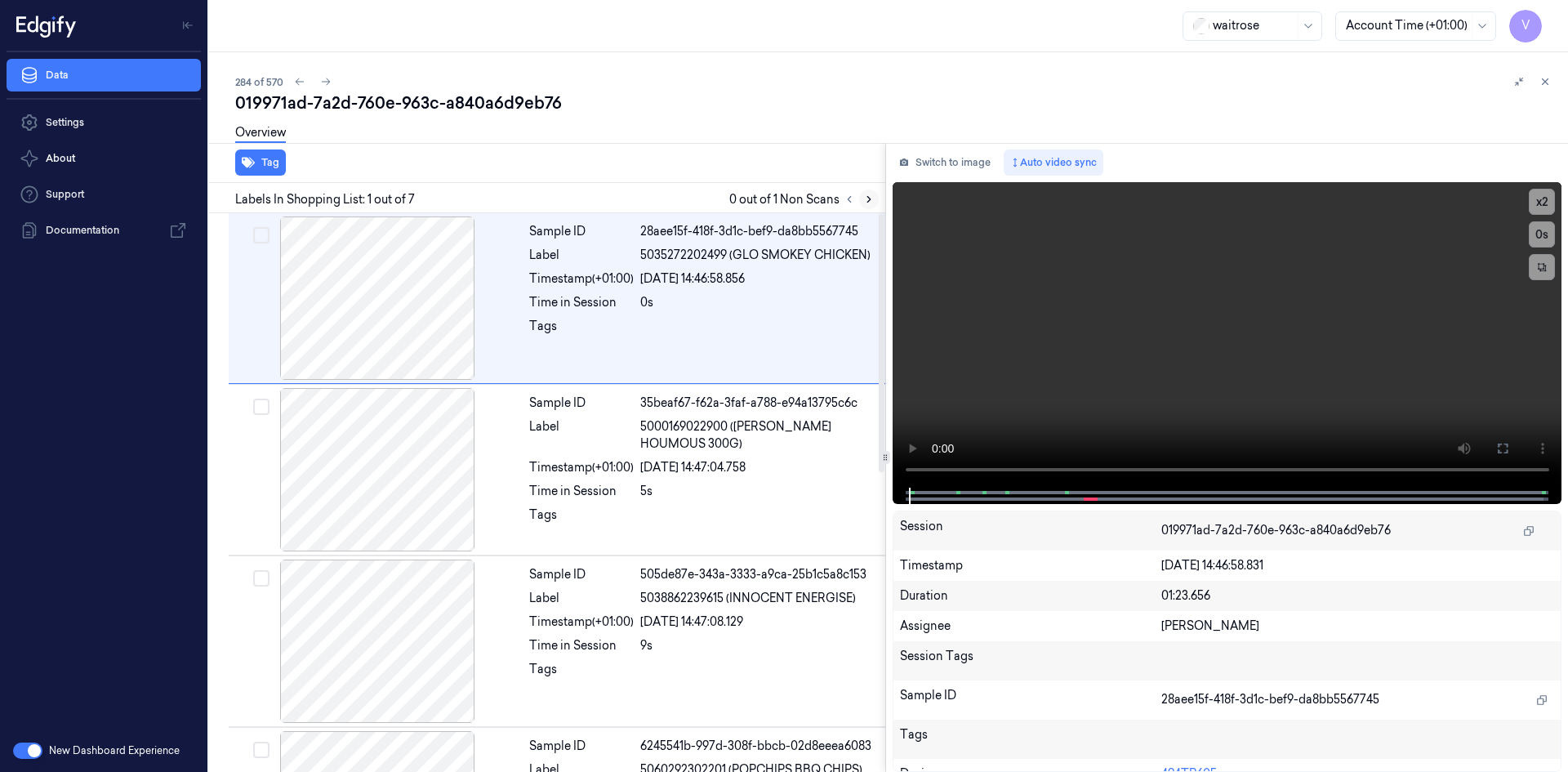
click at [871, 198] on icon at bounding box center [868, 199] width 12 height 12
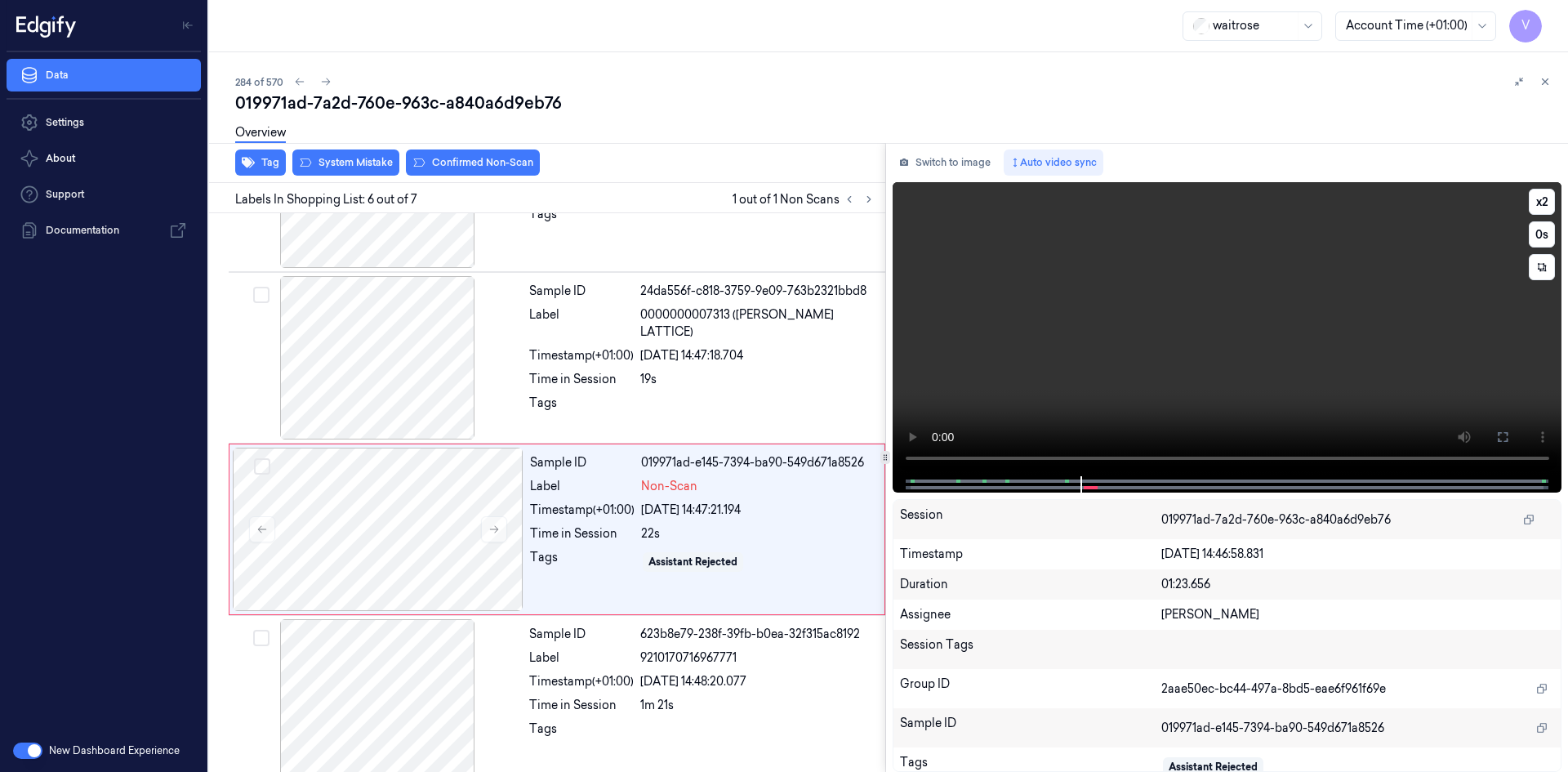
scroll to position [647, 0]
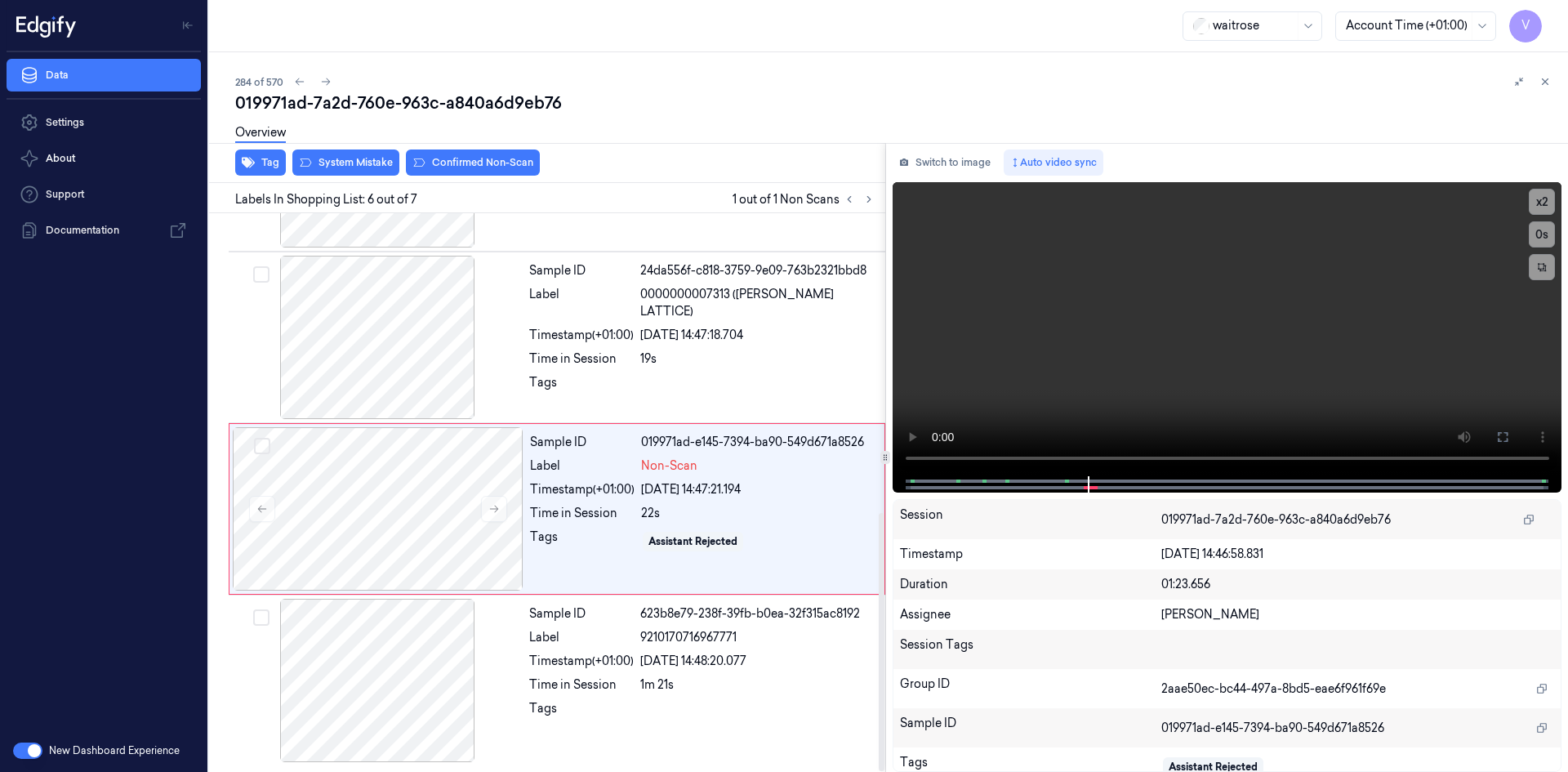
click at [349, 155] on div "Overview" at bounding box center [895, 135] width 1320 height 42
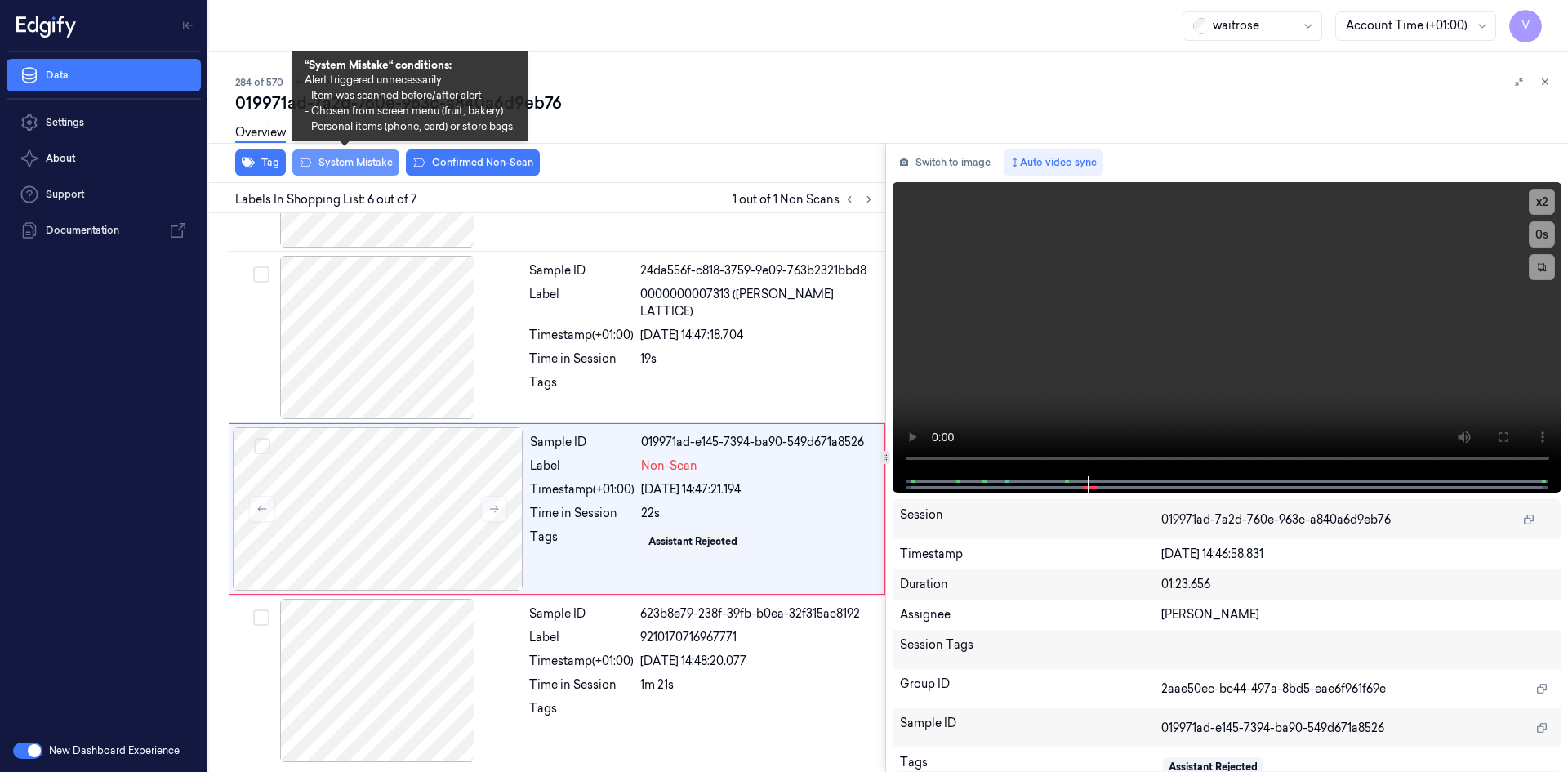
click at [368, 158] on button "System Mistake" at bounding box center [346, 162] width 107 height 26
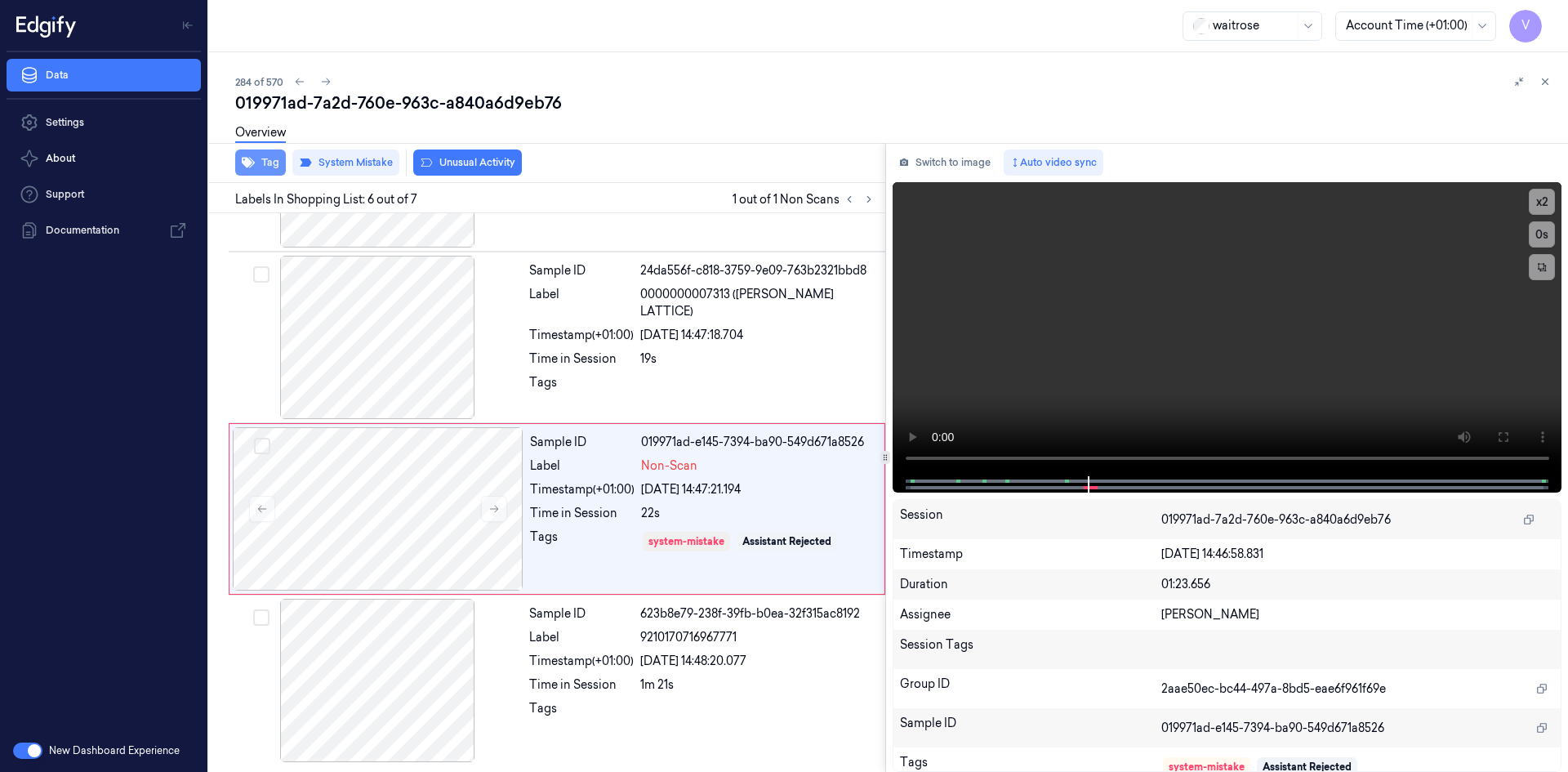
click at [264, 156] on button "Tag" at bounding box center [261, 162] width 51 height 26
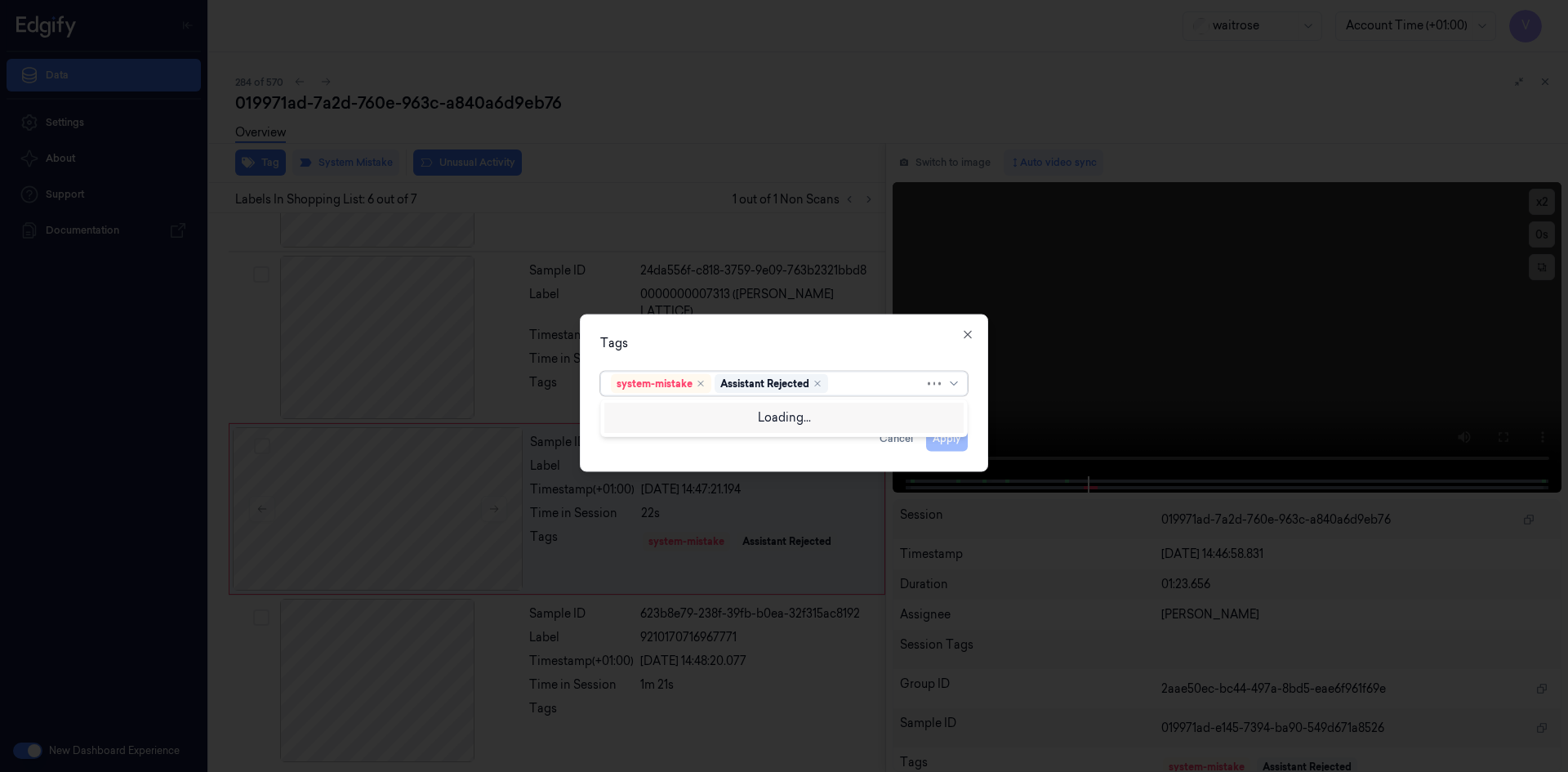
click at [850, 384] on div at bounding box center [877, 383] width 93 height 17
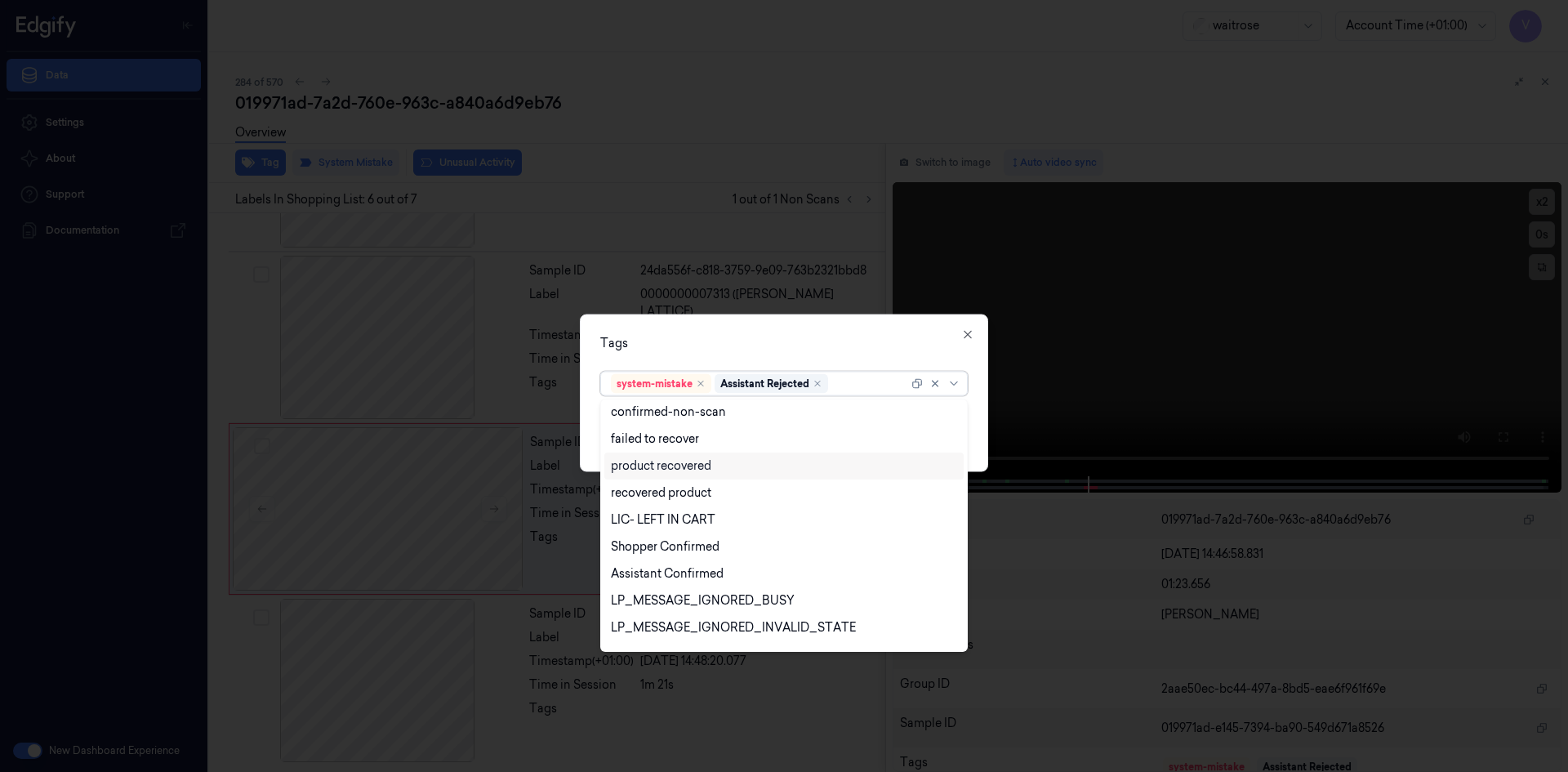
scroll to position [240, 0]
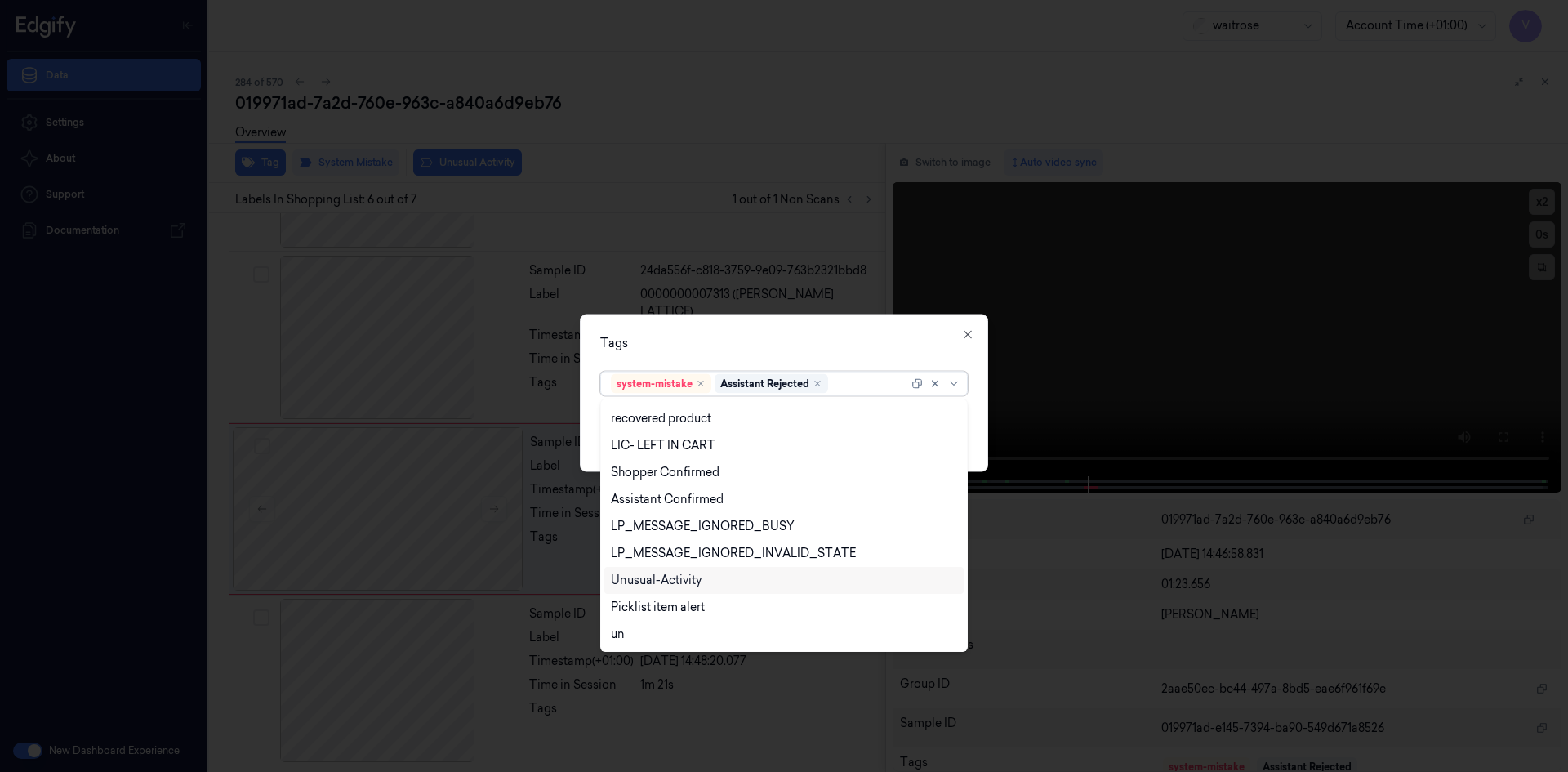
click at [642, 577] on div "Unusual-Activity" at bounding box center [656, 580] width 91 height 17
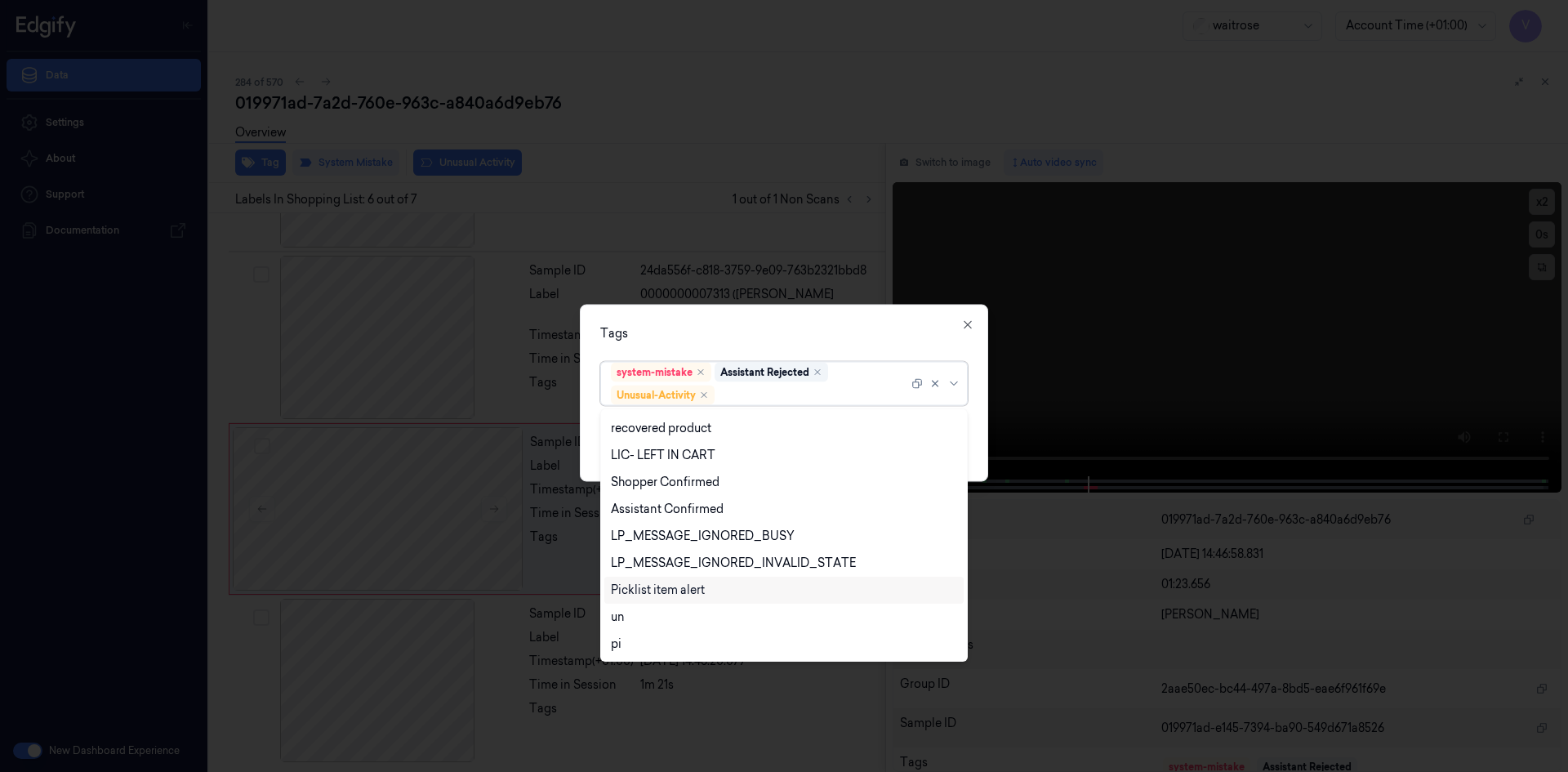
click at [638, 590] on div "Picklist item alert" at bounding box center [657, 590] width 94 height 17
drag, startPoint x: 754, startPoint y: 338, endPoint x: 772, endPoint y: 346, distance: 19.7
click at [758, 340] on div "Tags" at bounding box center [784, 333] width 367 height 17
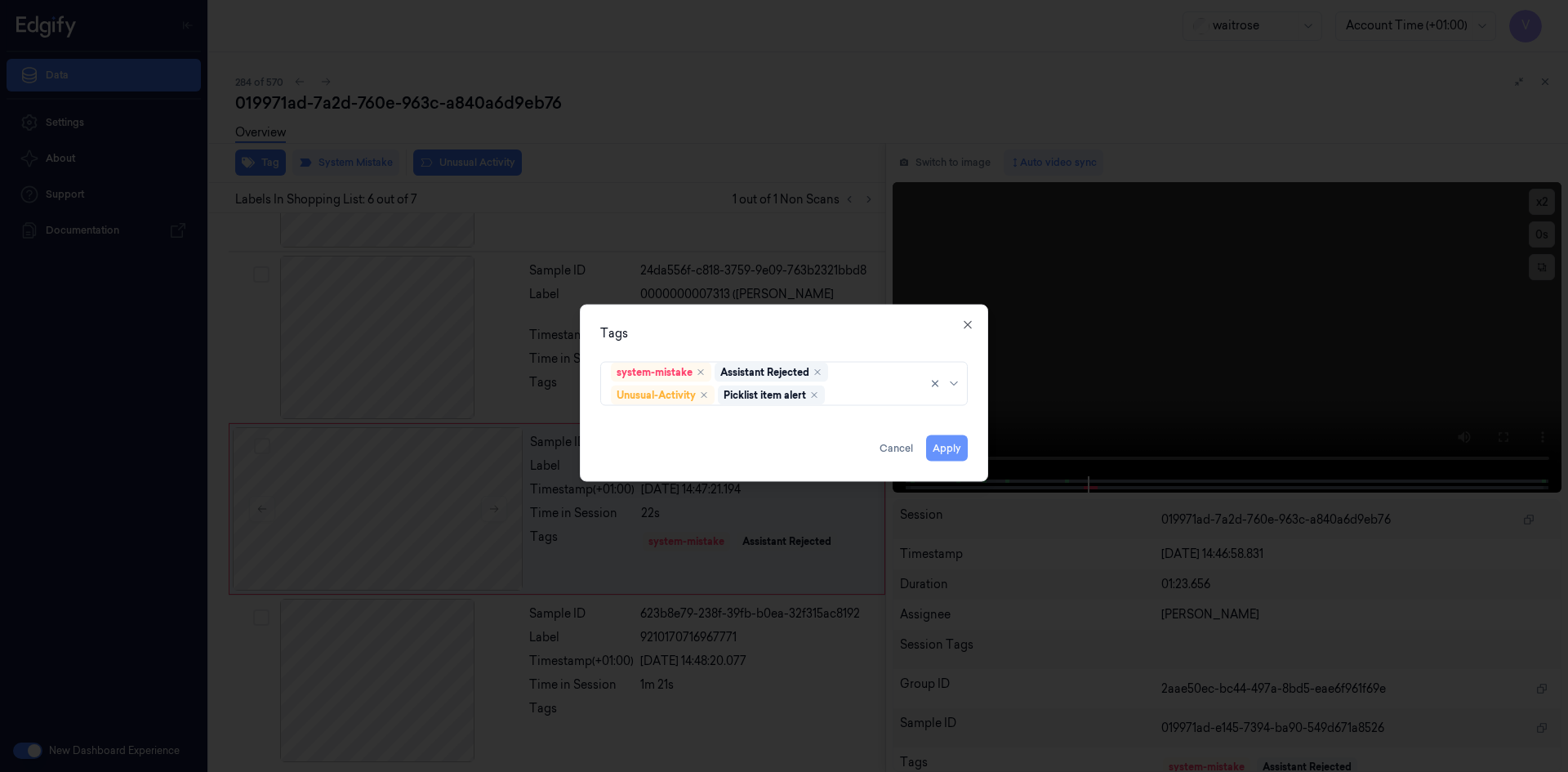
click at [948, 447] on button "Apply" at bounding box center [947, 447] width 42 height 26
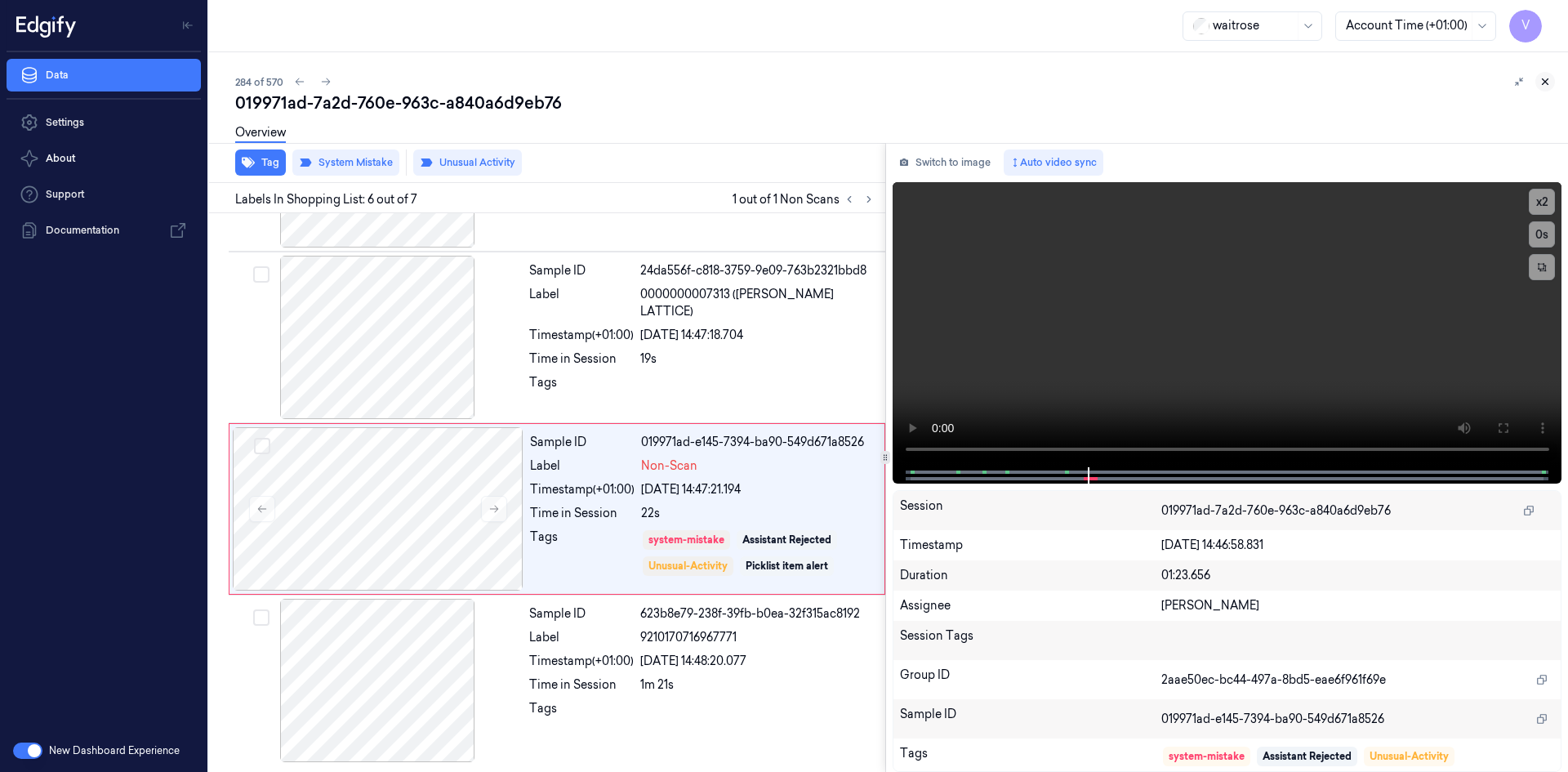
click at [1542, 83] on icon at bounding box center [1544, 82] width 12 height 12
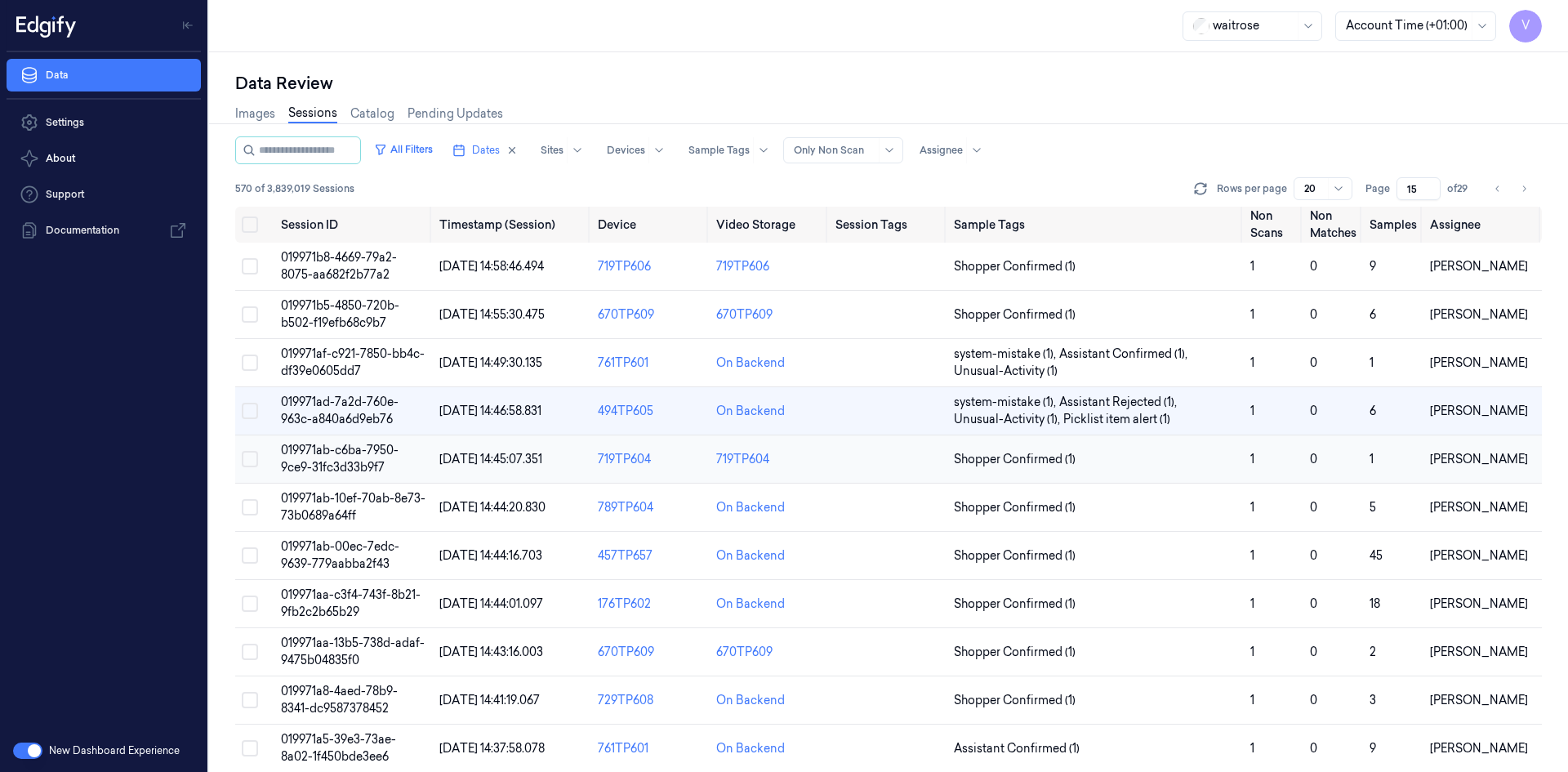
click at [337, 461] on span "019971ab-c6ba-7950-9ce9-31fc3d33b9f7" at bounding box center [339, 458] width 117 height 32
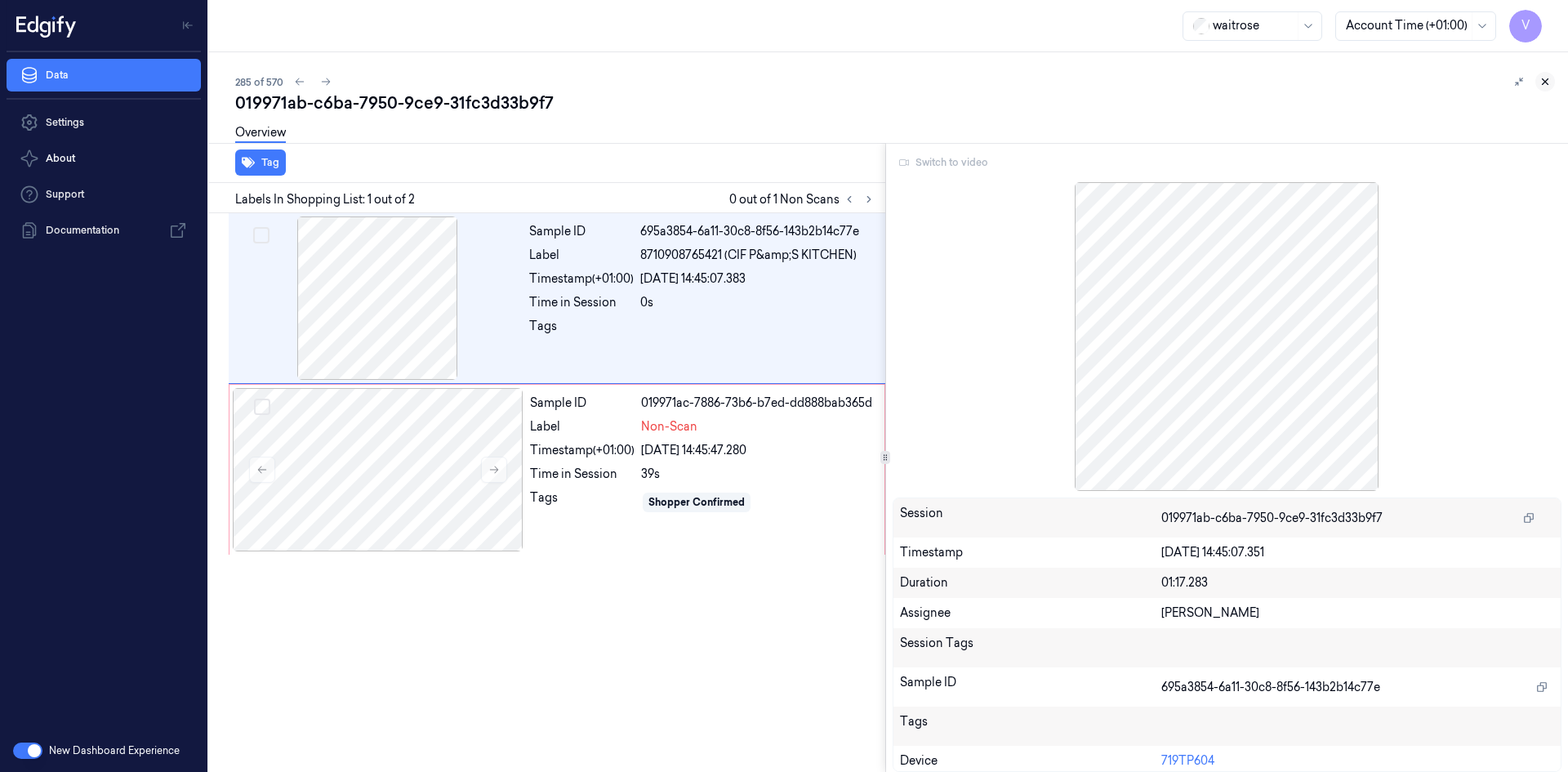
click at [1545, 79] on icon at bounding box center [1544, 82] width 12 height 12
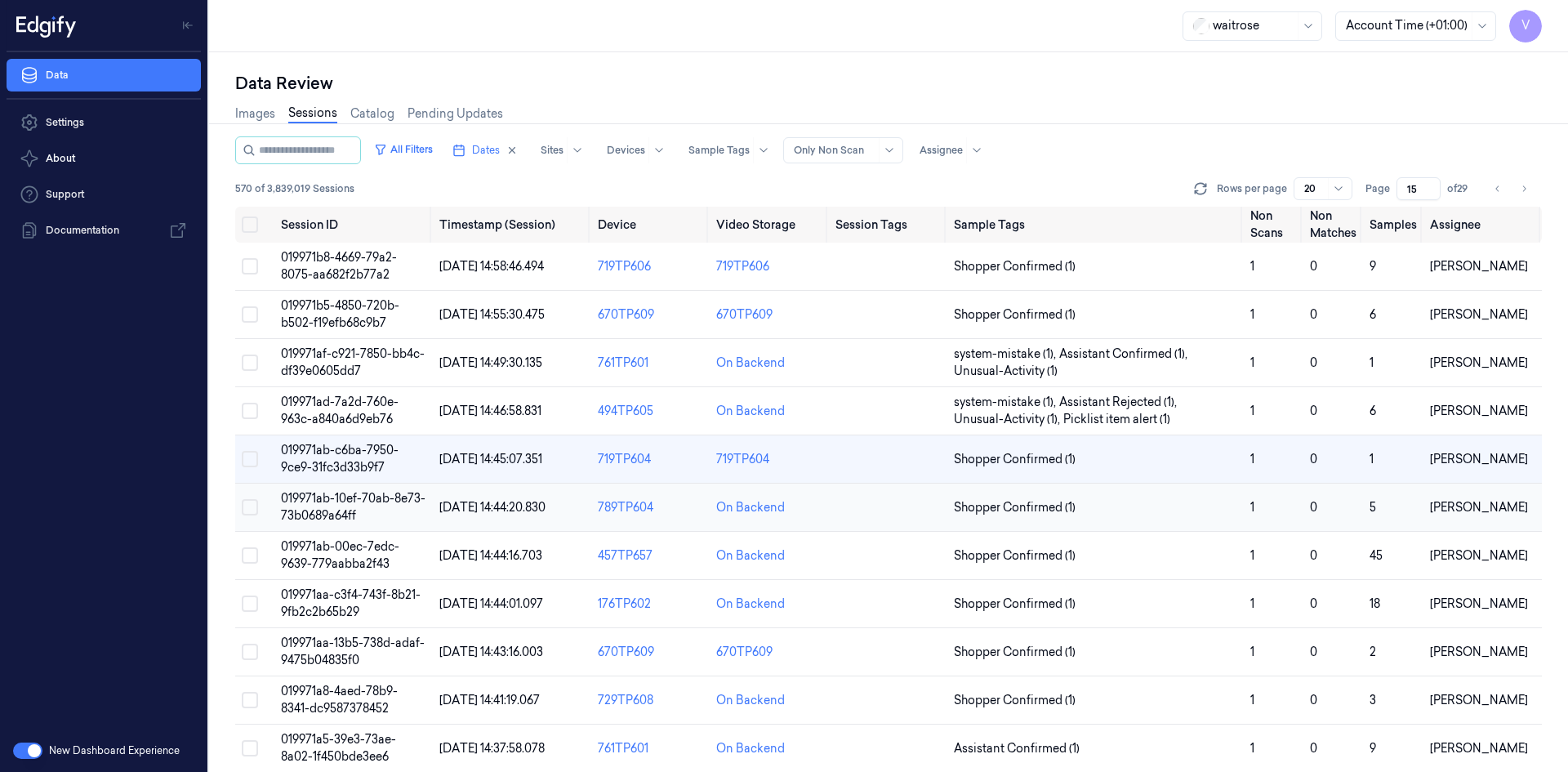
click at [345, 504] on span "019971ab-10ef-70ab-8e73-73b0689a64ff" at bounding box center [353, 506] width 145 height 32
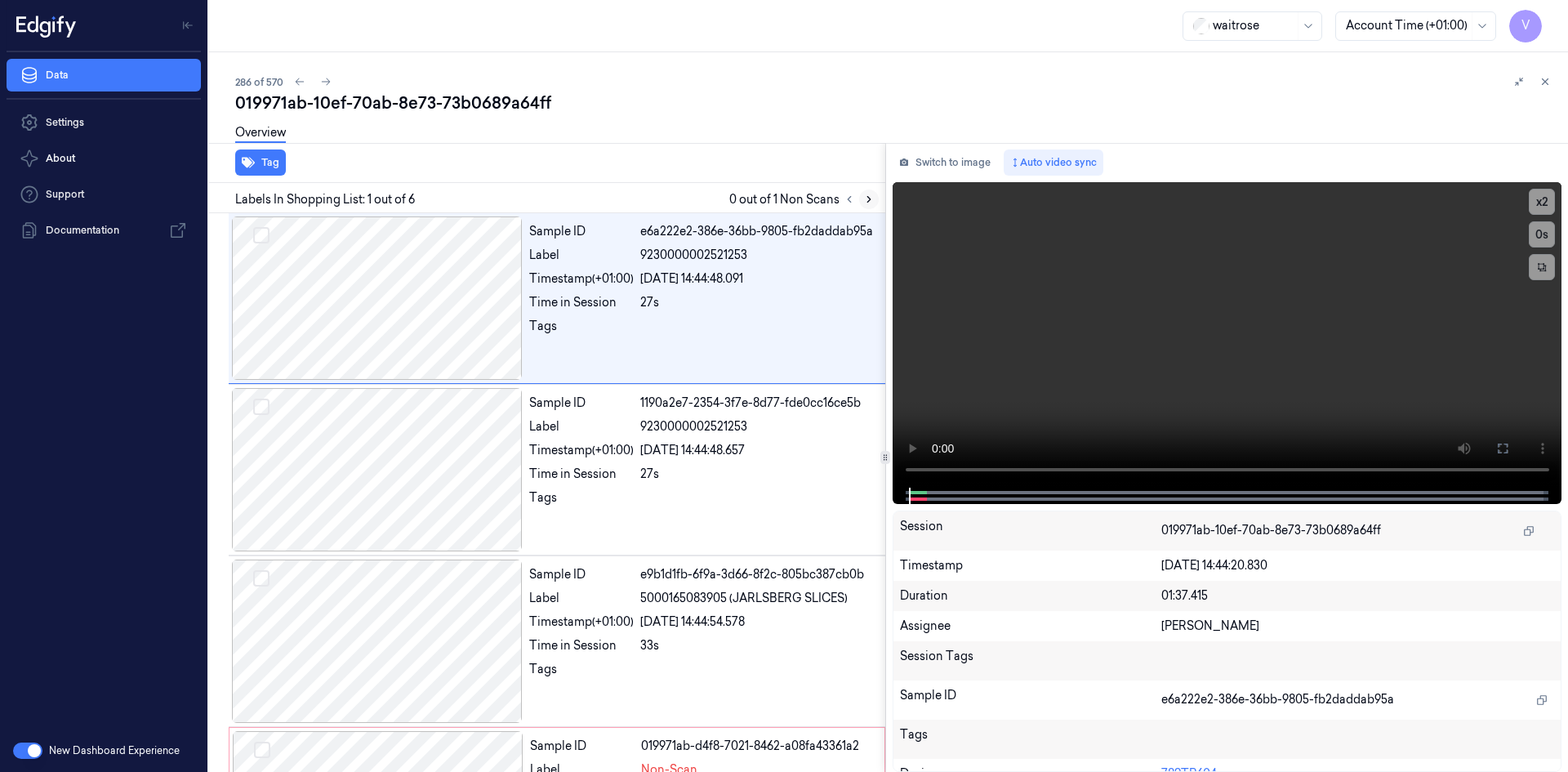
click at [870, 201] on icon at bounding box center [868, 199] width 12 height 12
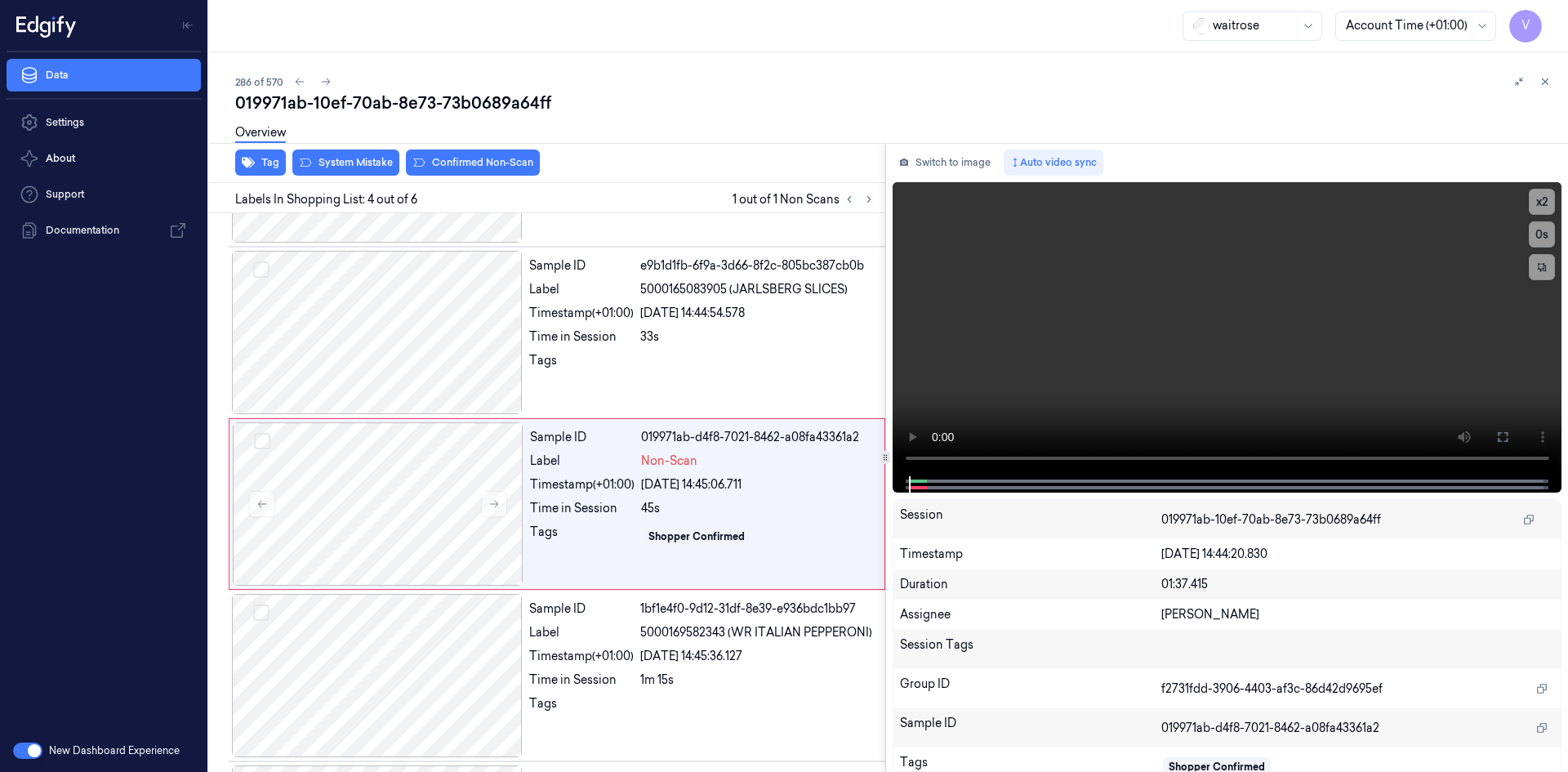
scroll to position [320, 0]
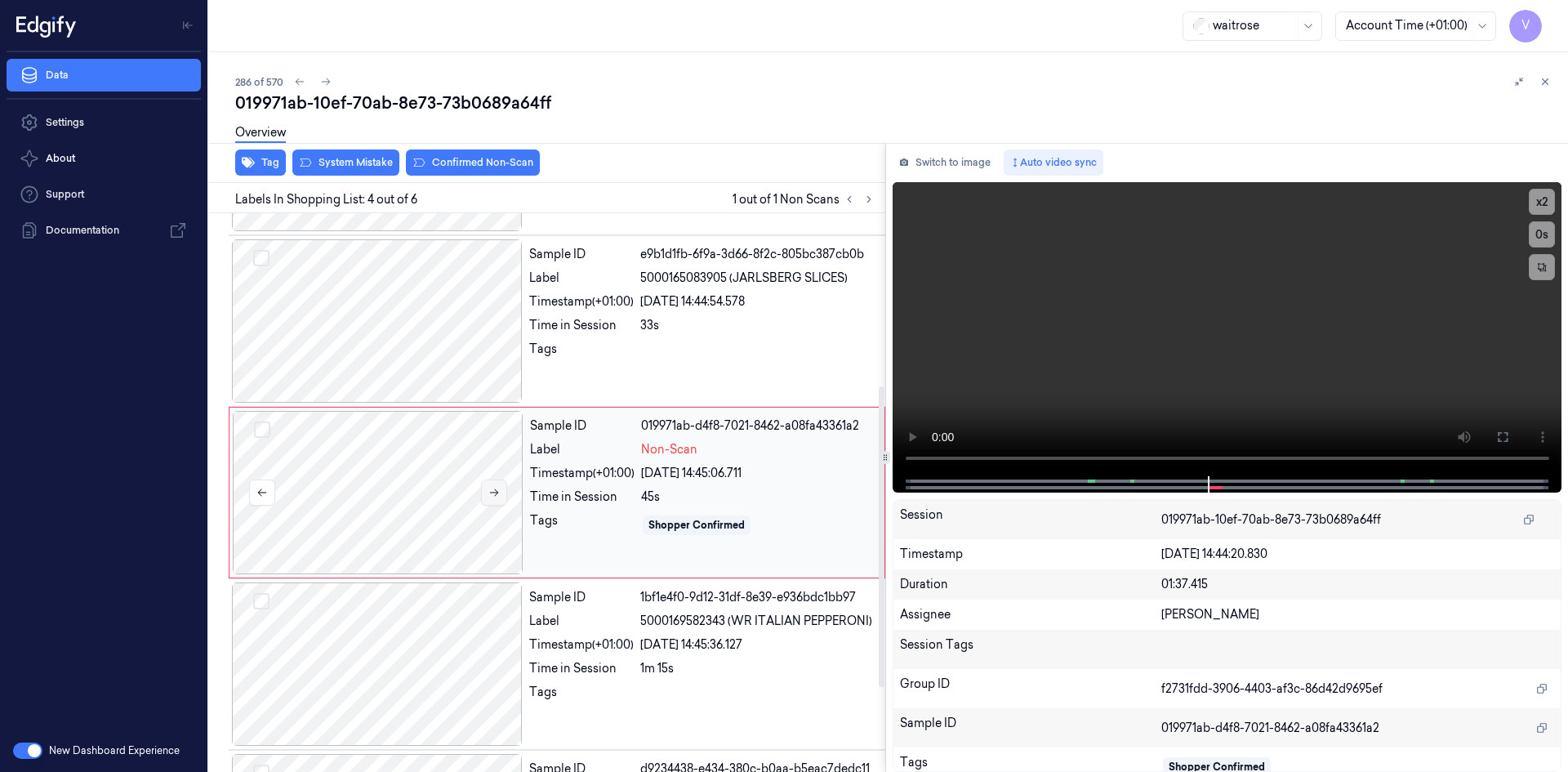
click at [498, 492] on icon at bounding box center [494, 492] width 12 height 12
click at [490, 491] on icon at bounding box center [494, 492] width 12 height 12
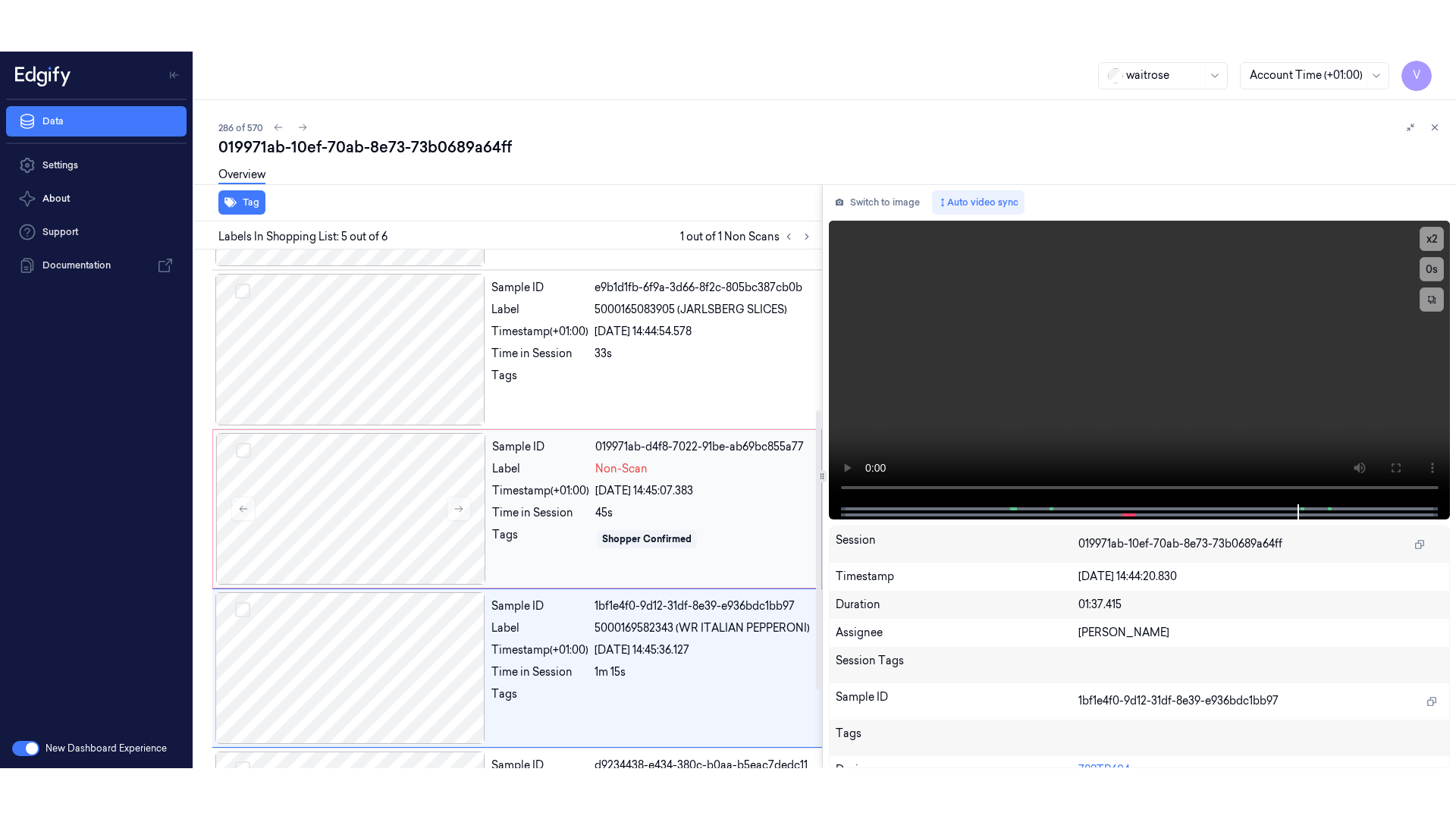
scroll to position [442, 0]
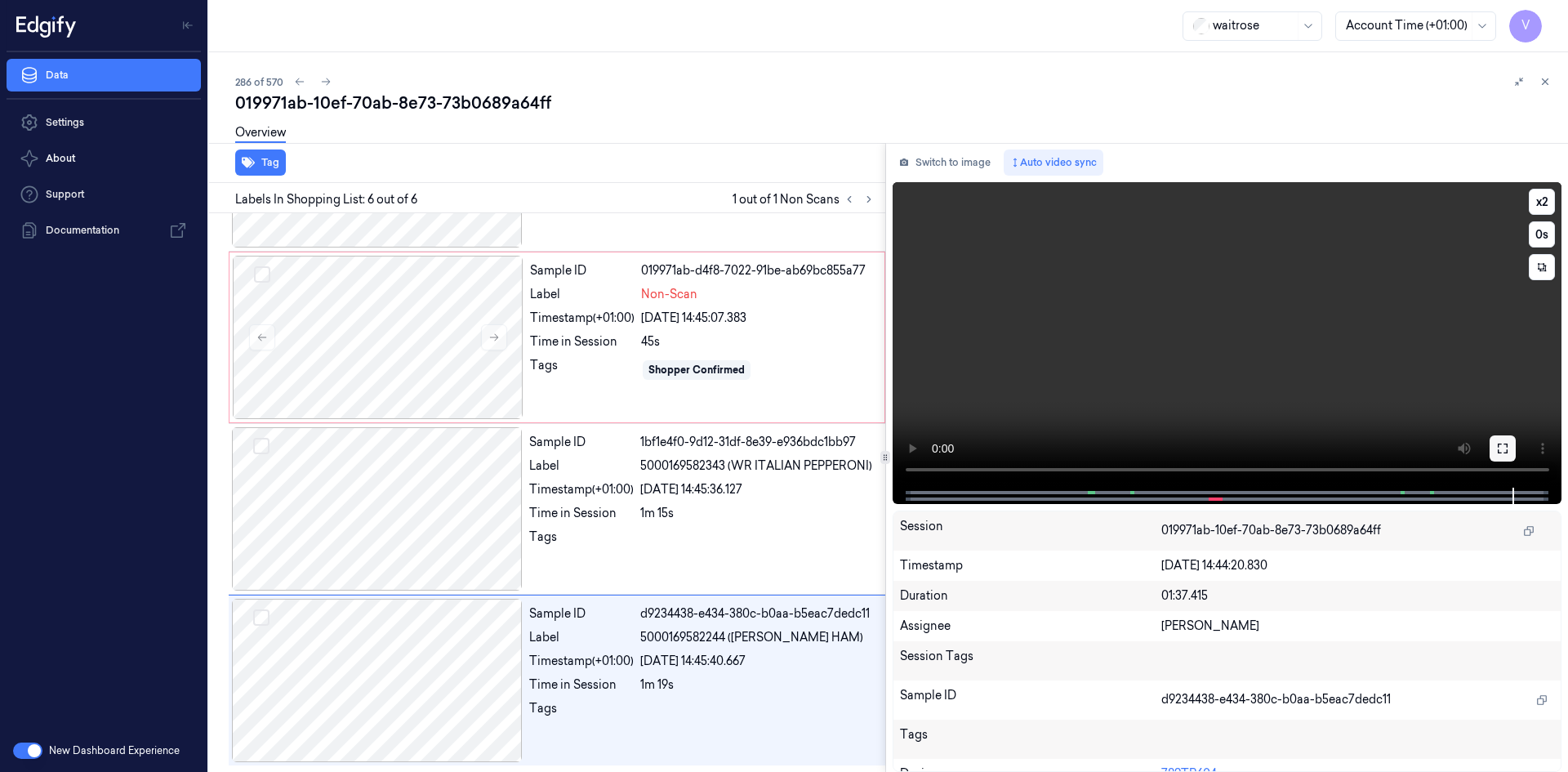
click at [1497, 437] on button at bounding box center [1502, 448] width 26 height 26
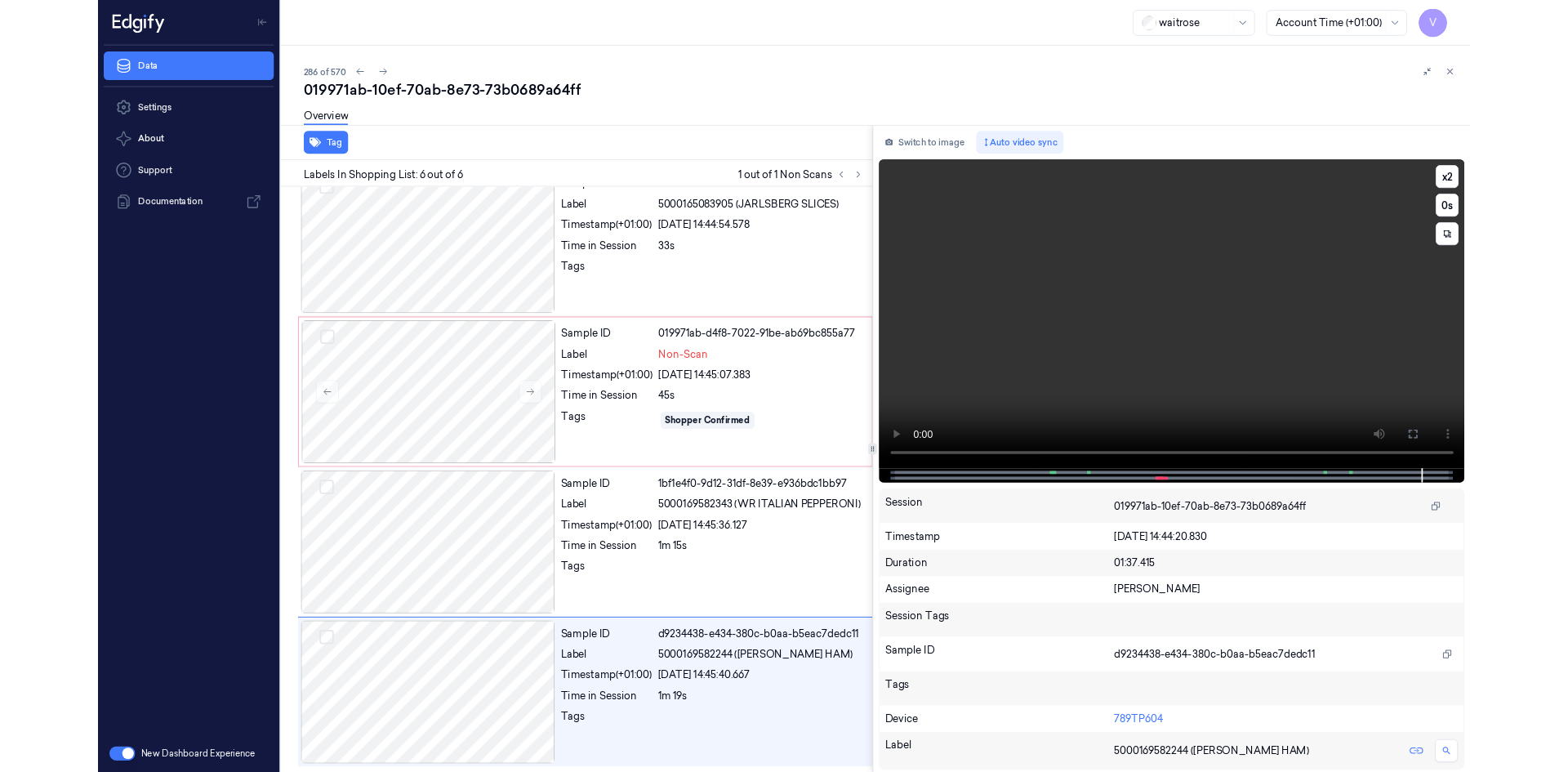
scroll to position [366, 0]
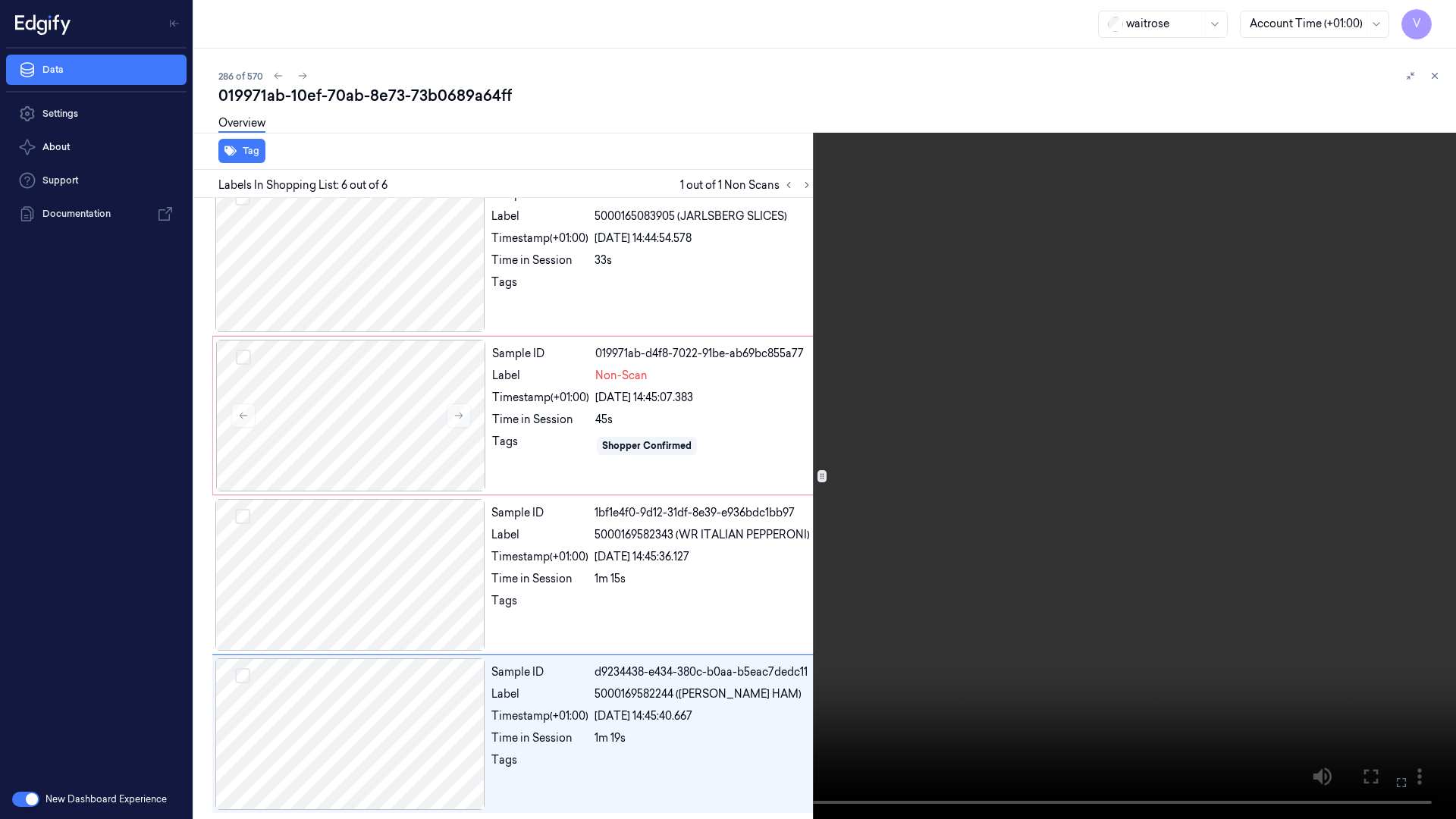
click at [965, 556] on video at bounding box center [728, 410] width 1456 height 819
click at [0, 0] on icon at bounding box center [0, 0] width 0 height 0
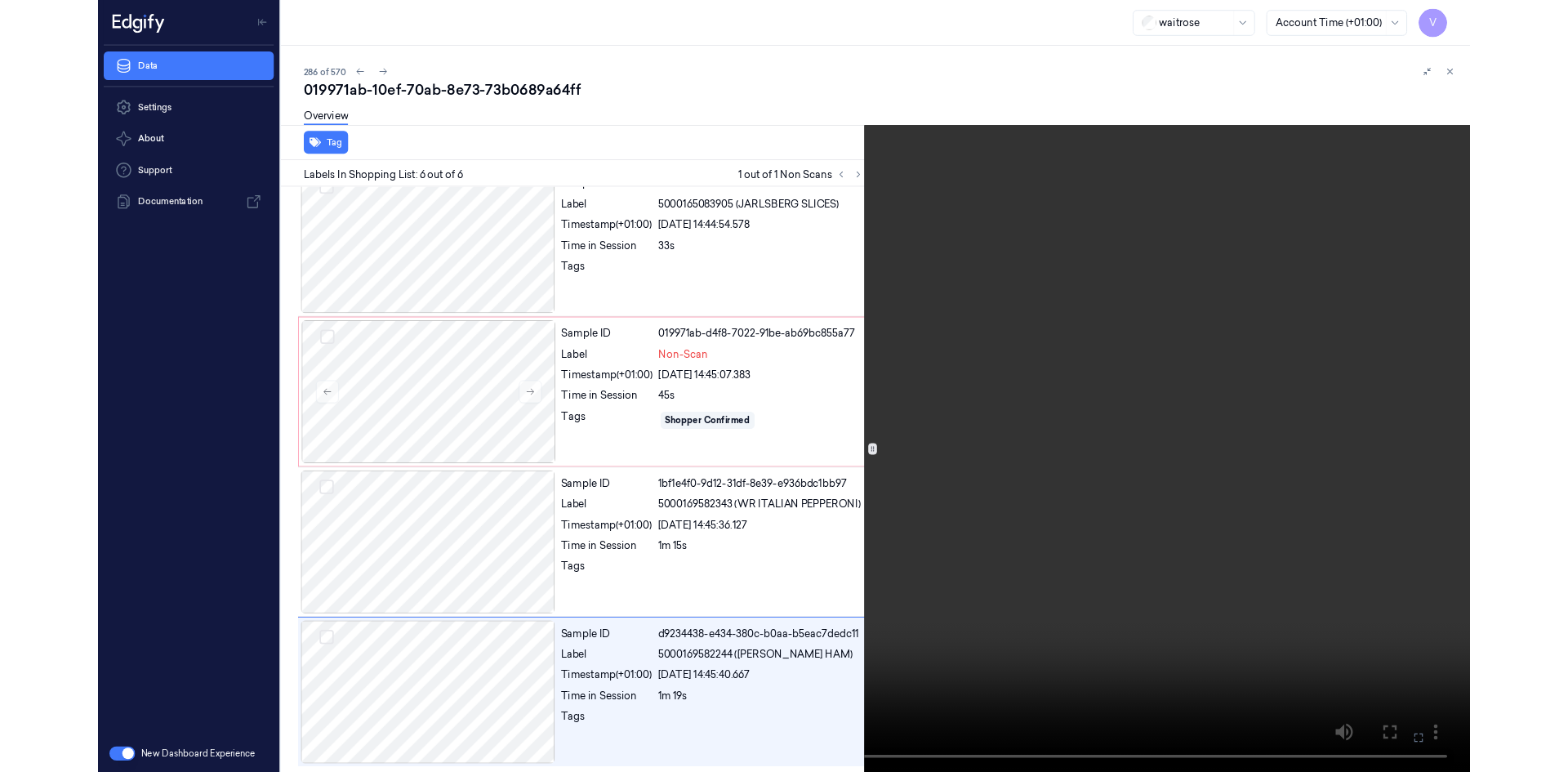
scroll to position [476, 0]
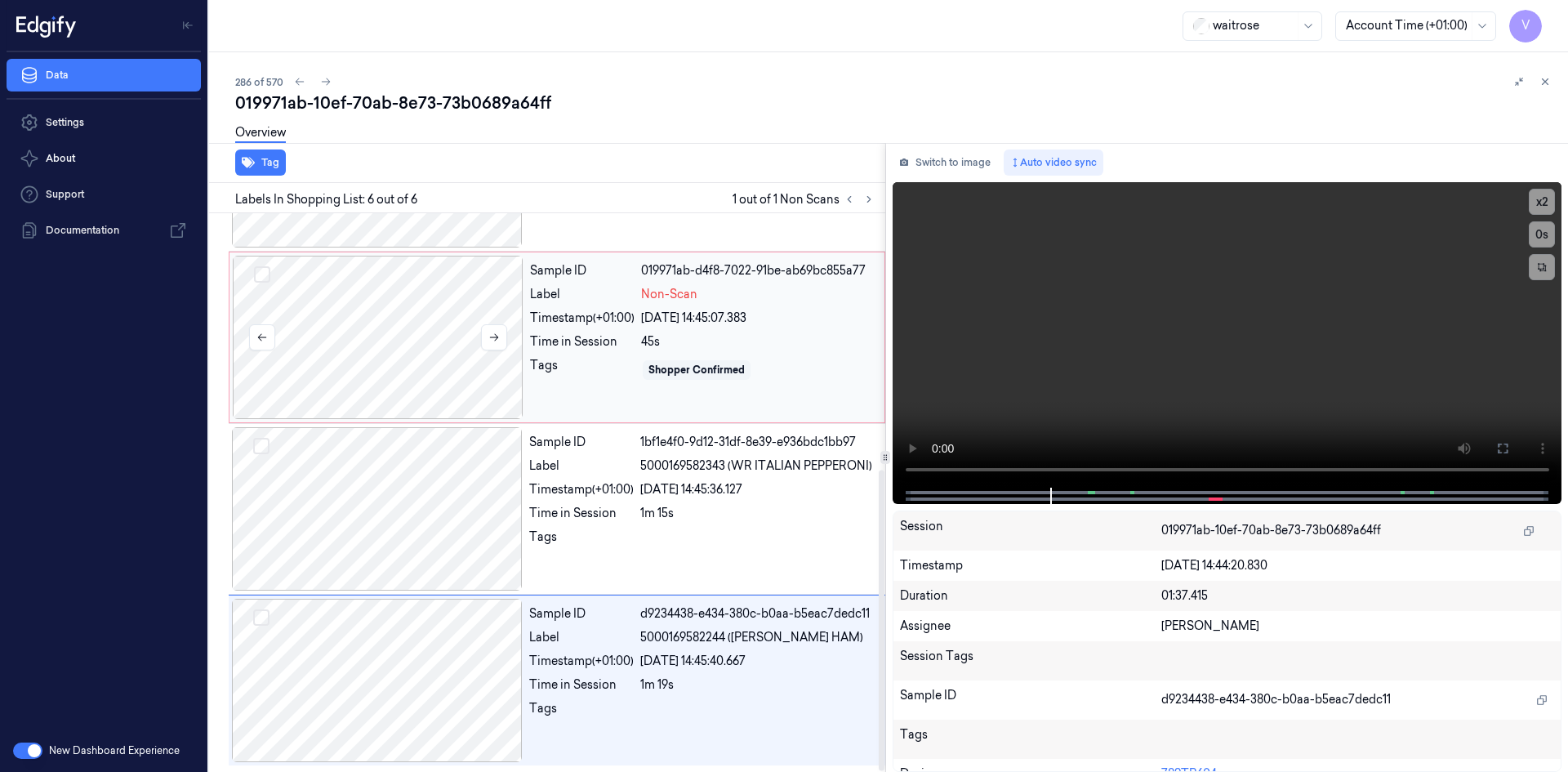
click at [445, 295] on div at bounding box center [378, 337] width 291 height 164
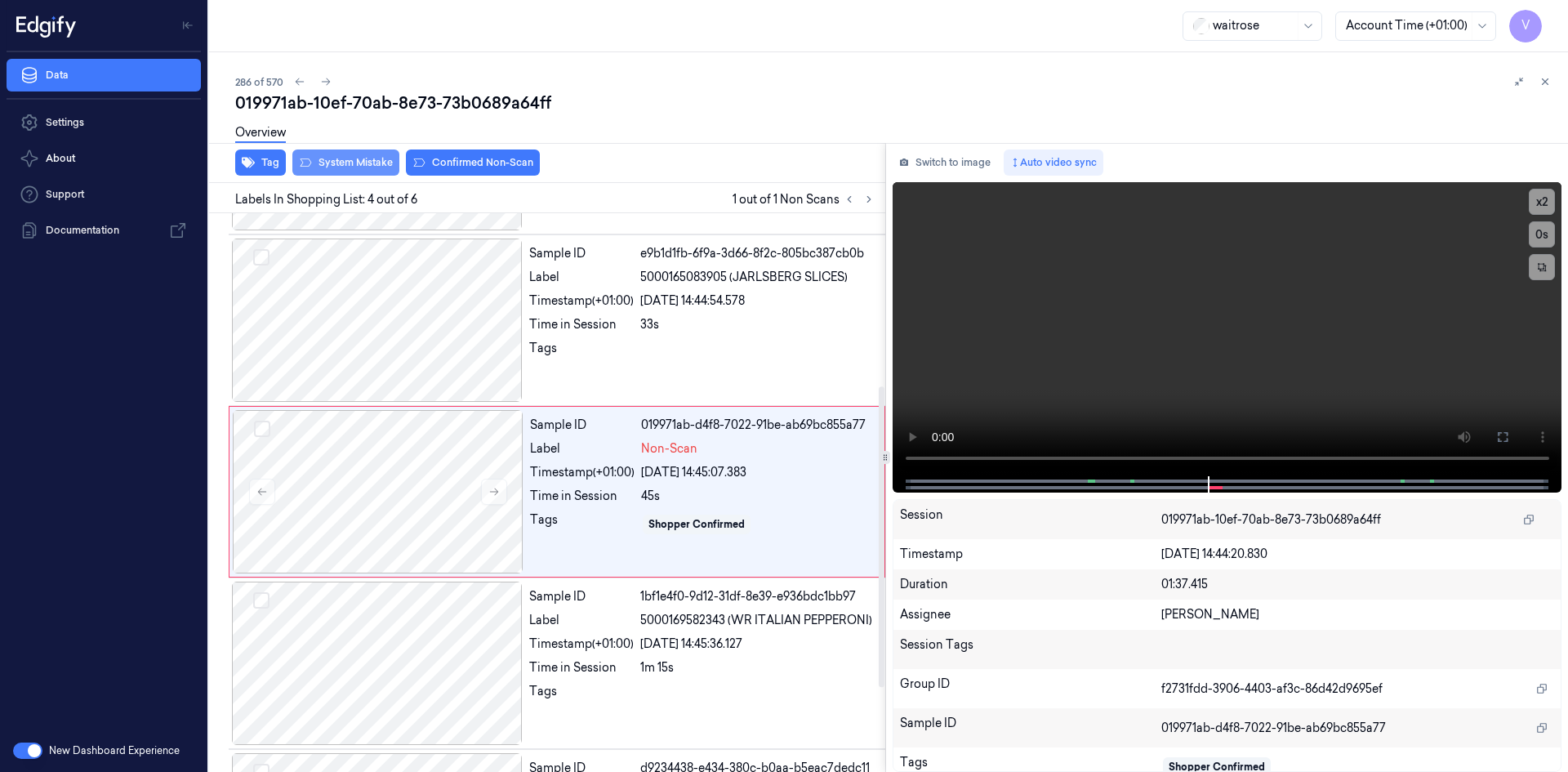
scroll to position [320, 0]
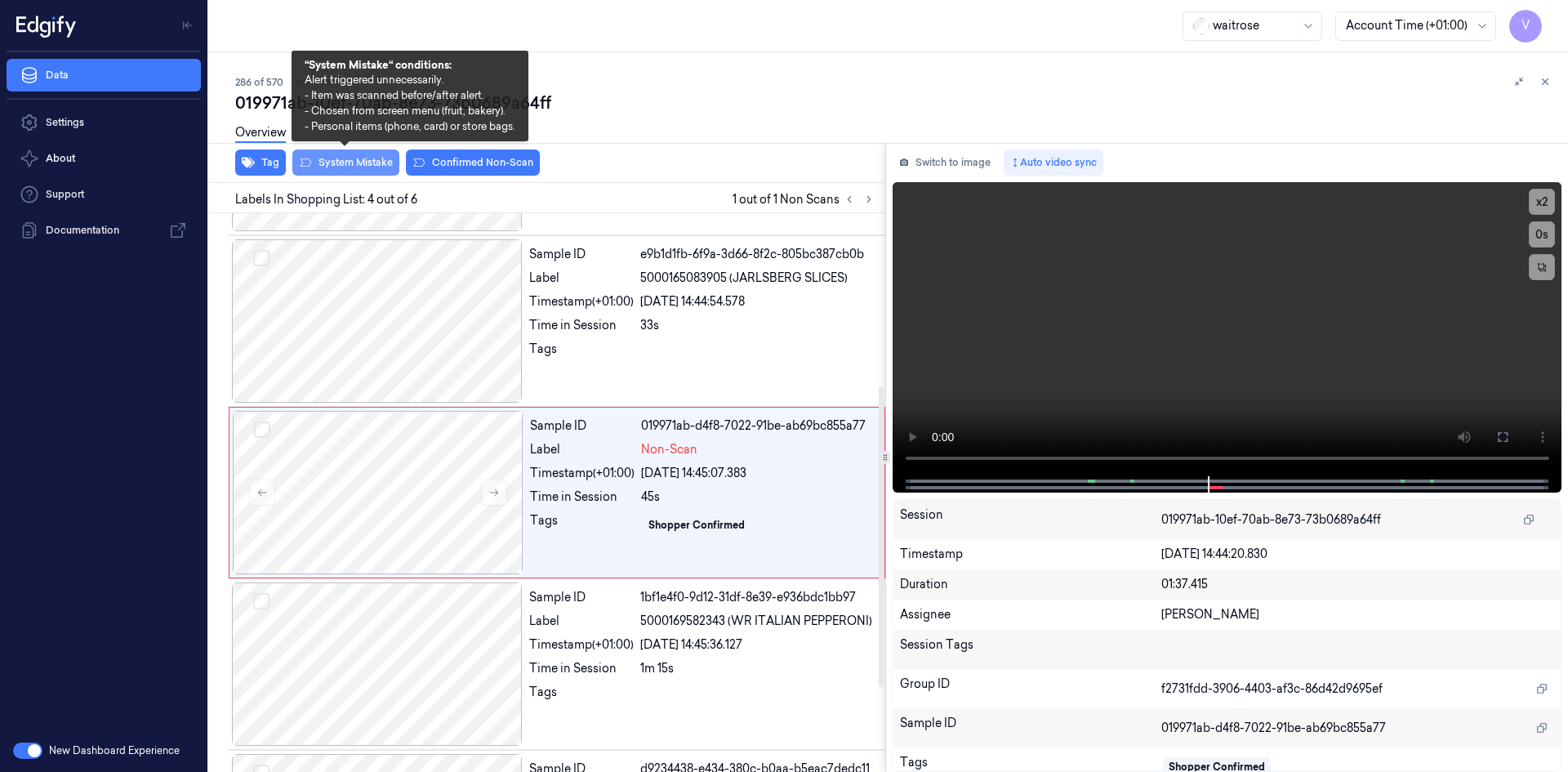
click at [349, 166] on button "System Mistake" at bounding box center [346, 162] width 107 height 26
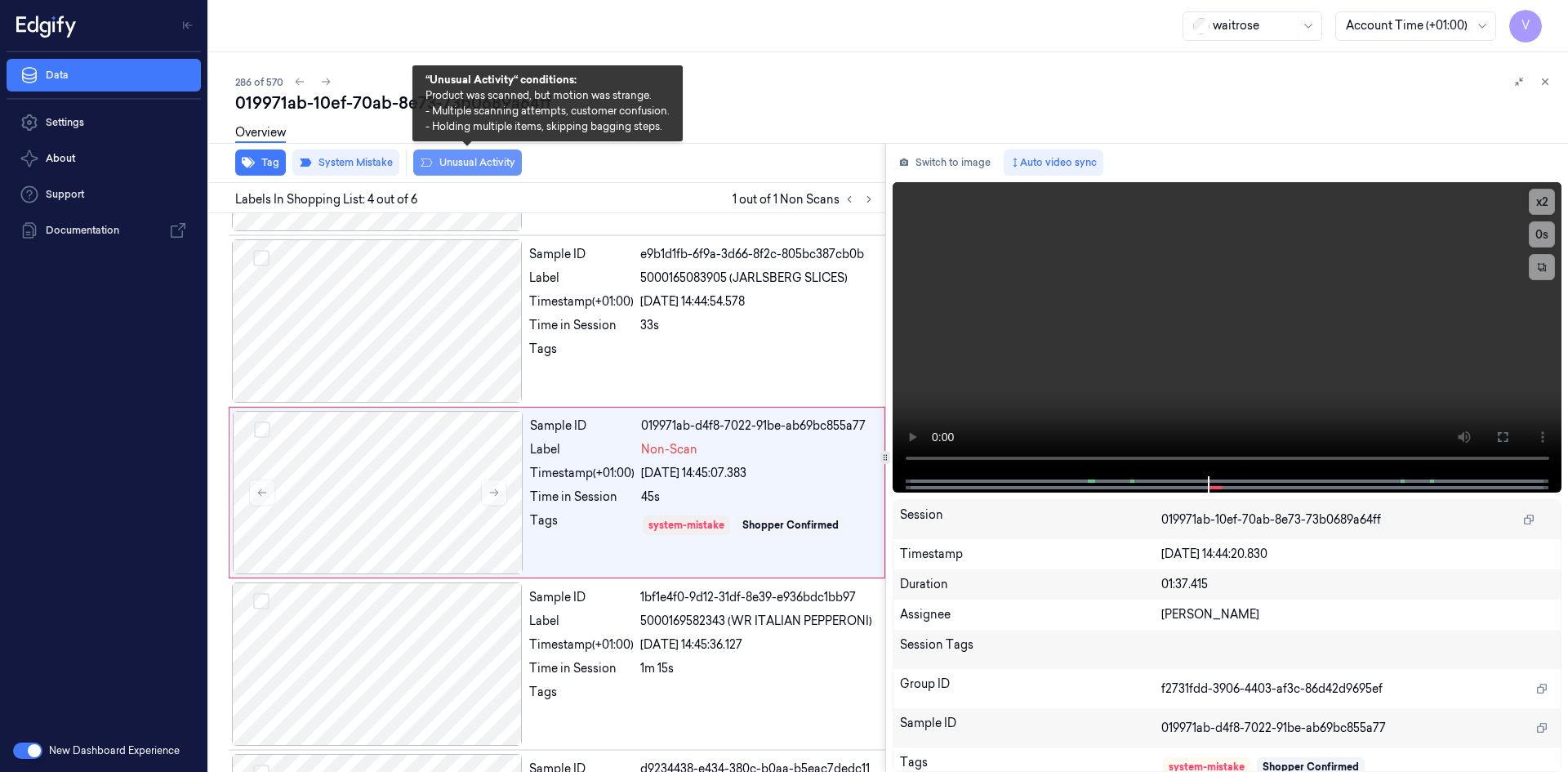
click at [452, 160] on button "Unusual Activity" at bounding box center [467, 162] width 108 height 26
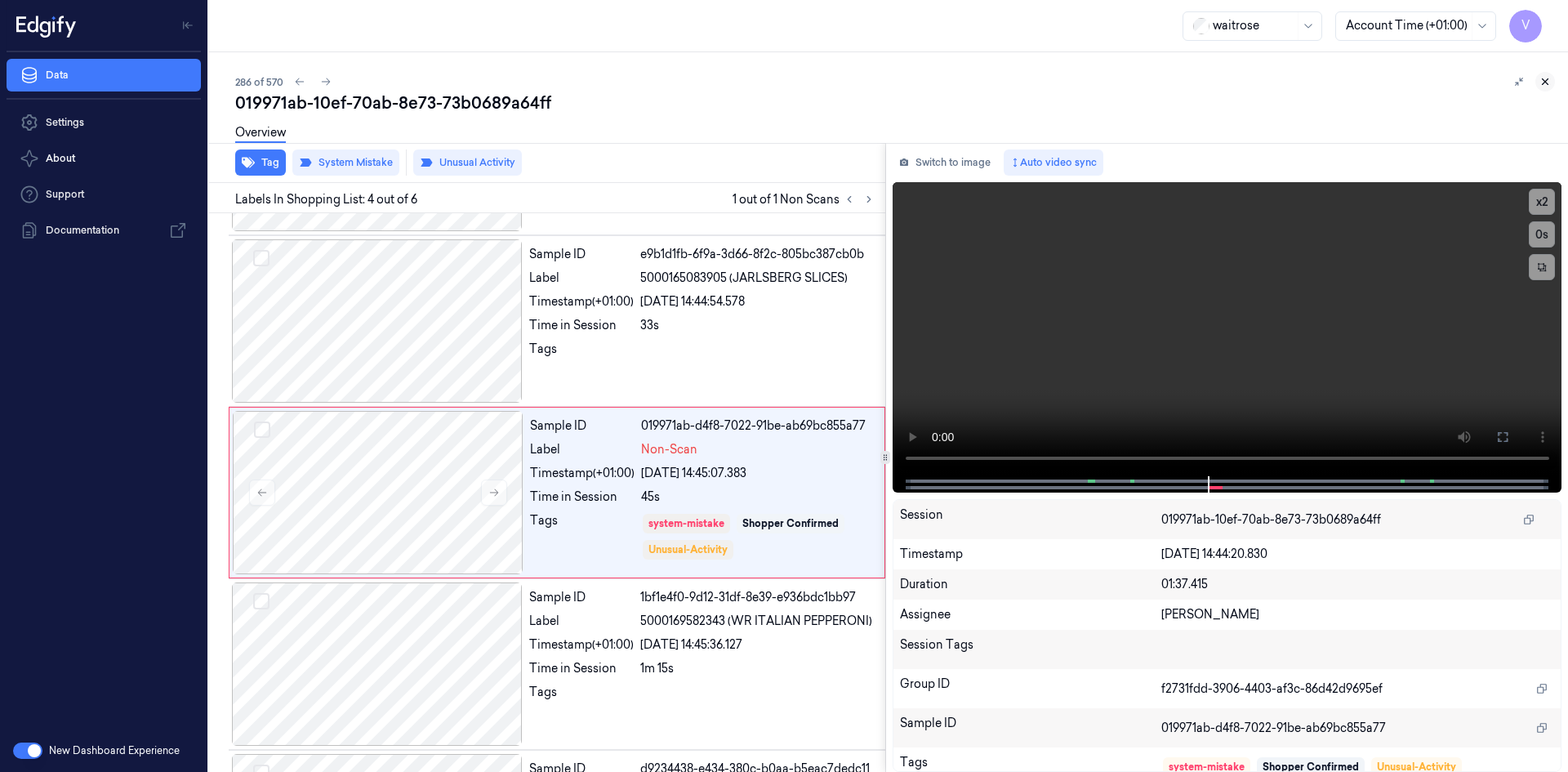
click at [1545, 76] on icon at bounding box center [1544, 82] width 12 height 12
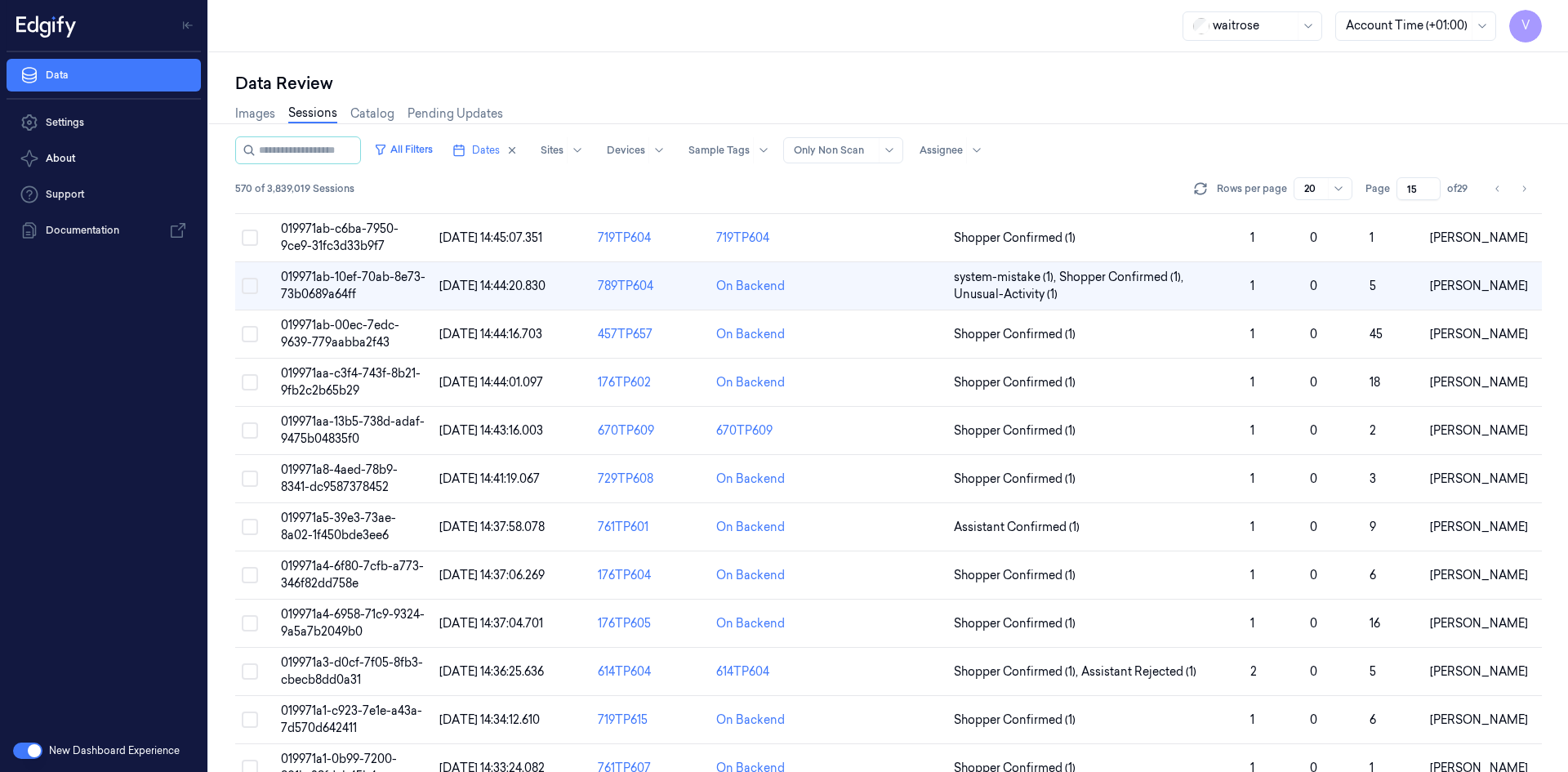
scroll to position [18, 0]
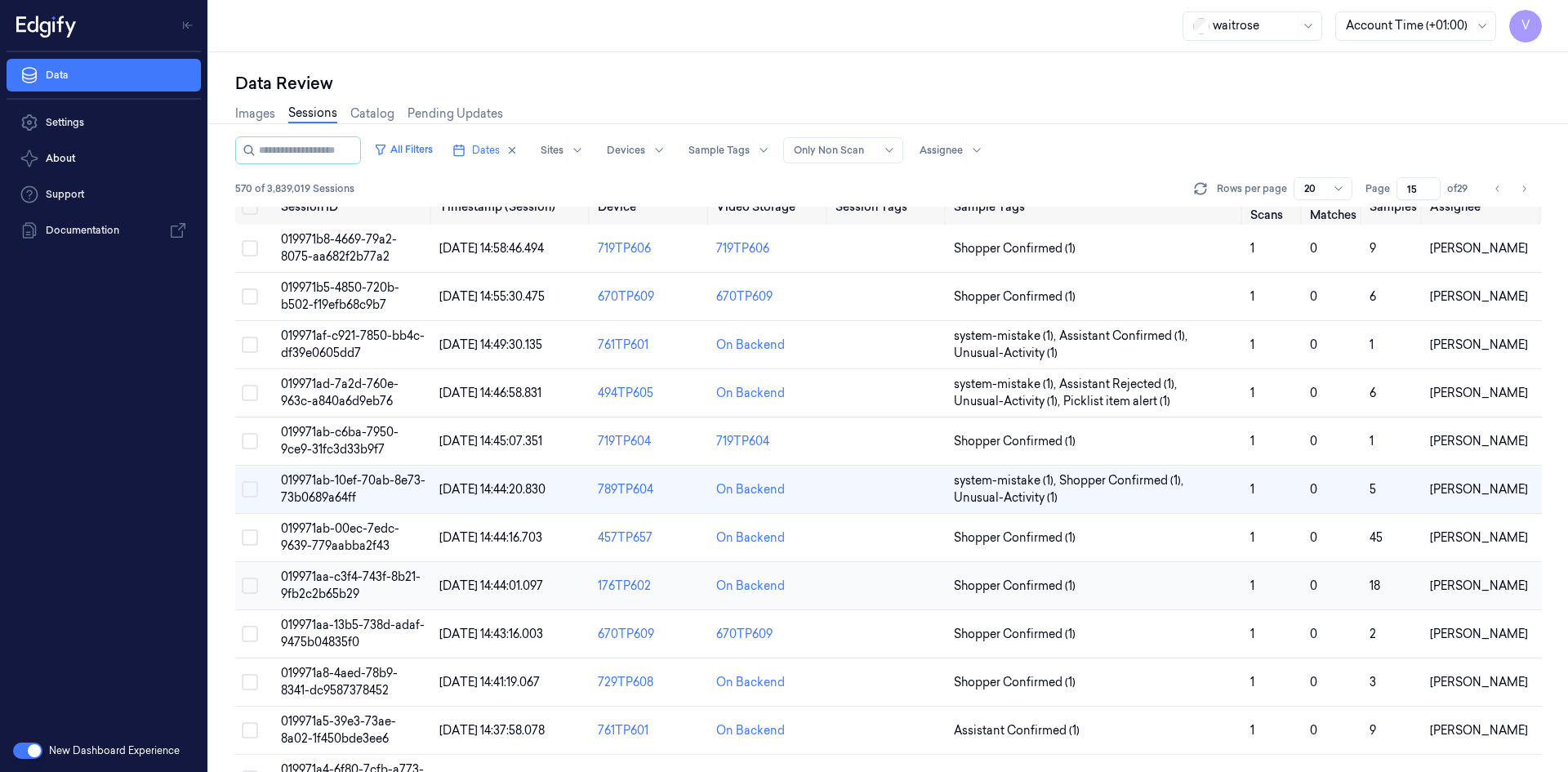
click at [335, 580] on span "019971aa-c3f4-743f-8b21-9fb2c2b65b29" at bounding box center [351, 585] width 140 height 32
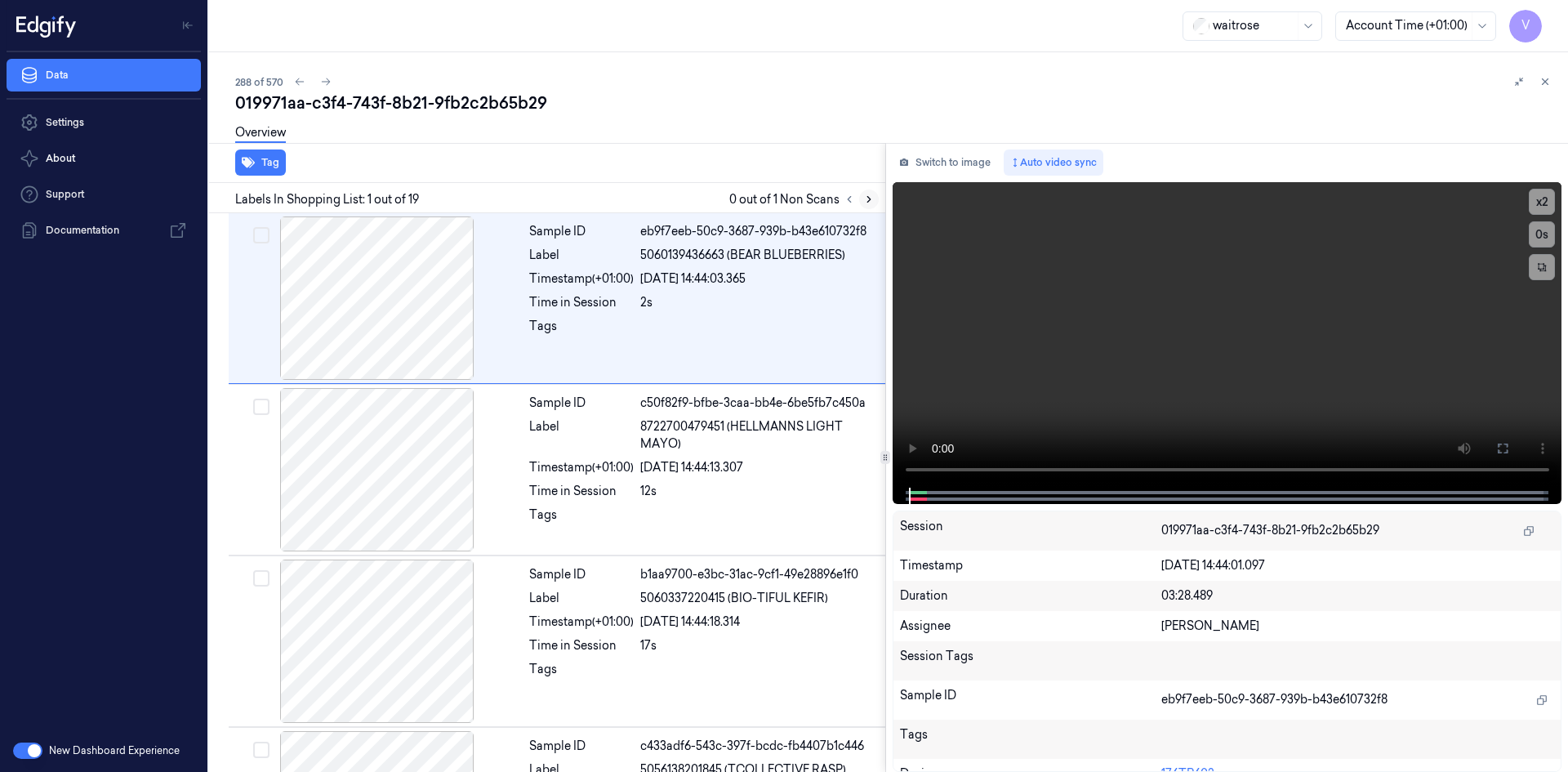
click at [866, 201] on icon at bounding box center [868, 199] width 12 height 12
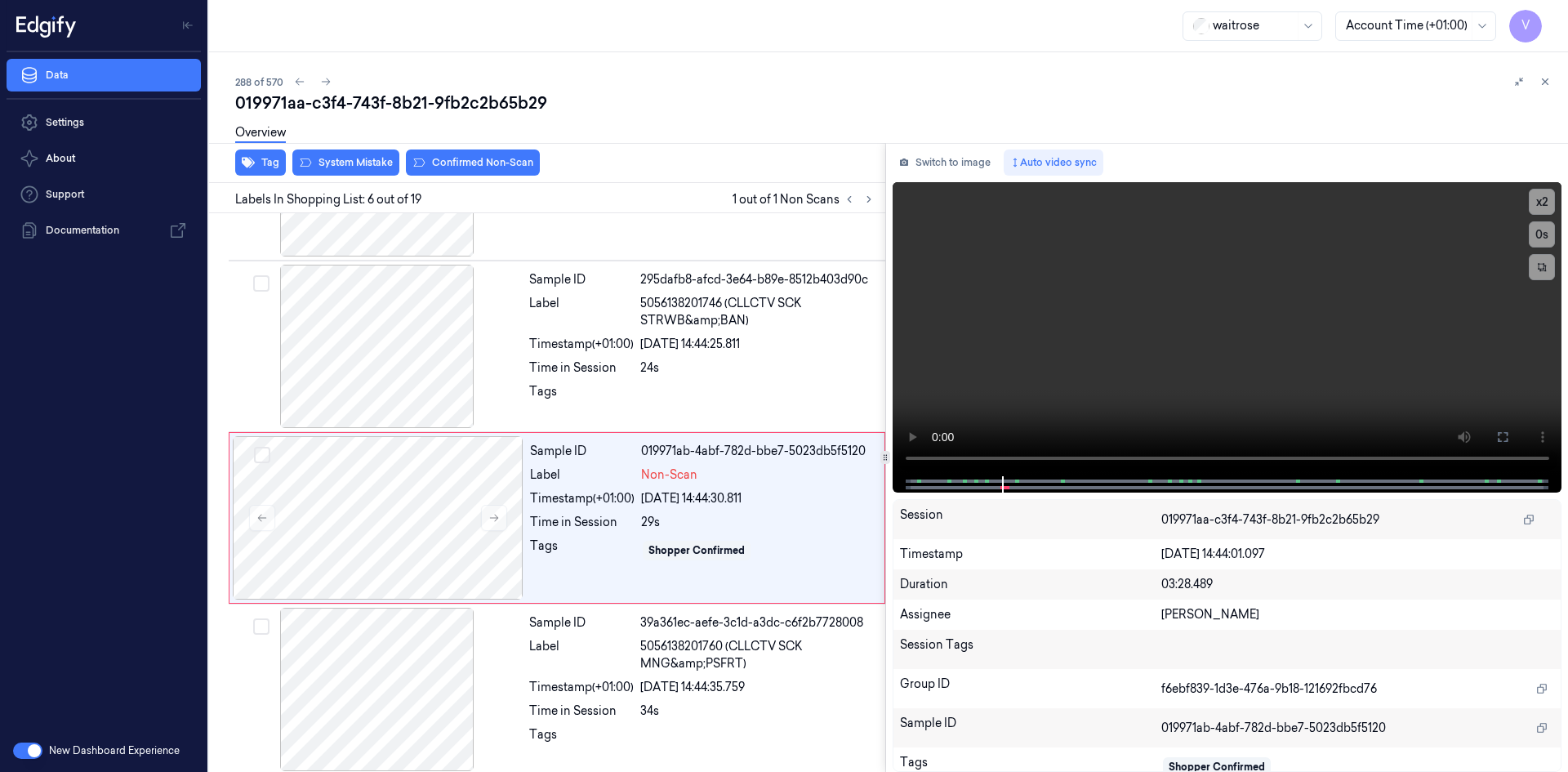
scroll to position [663, 0]
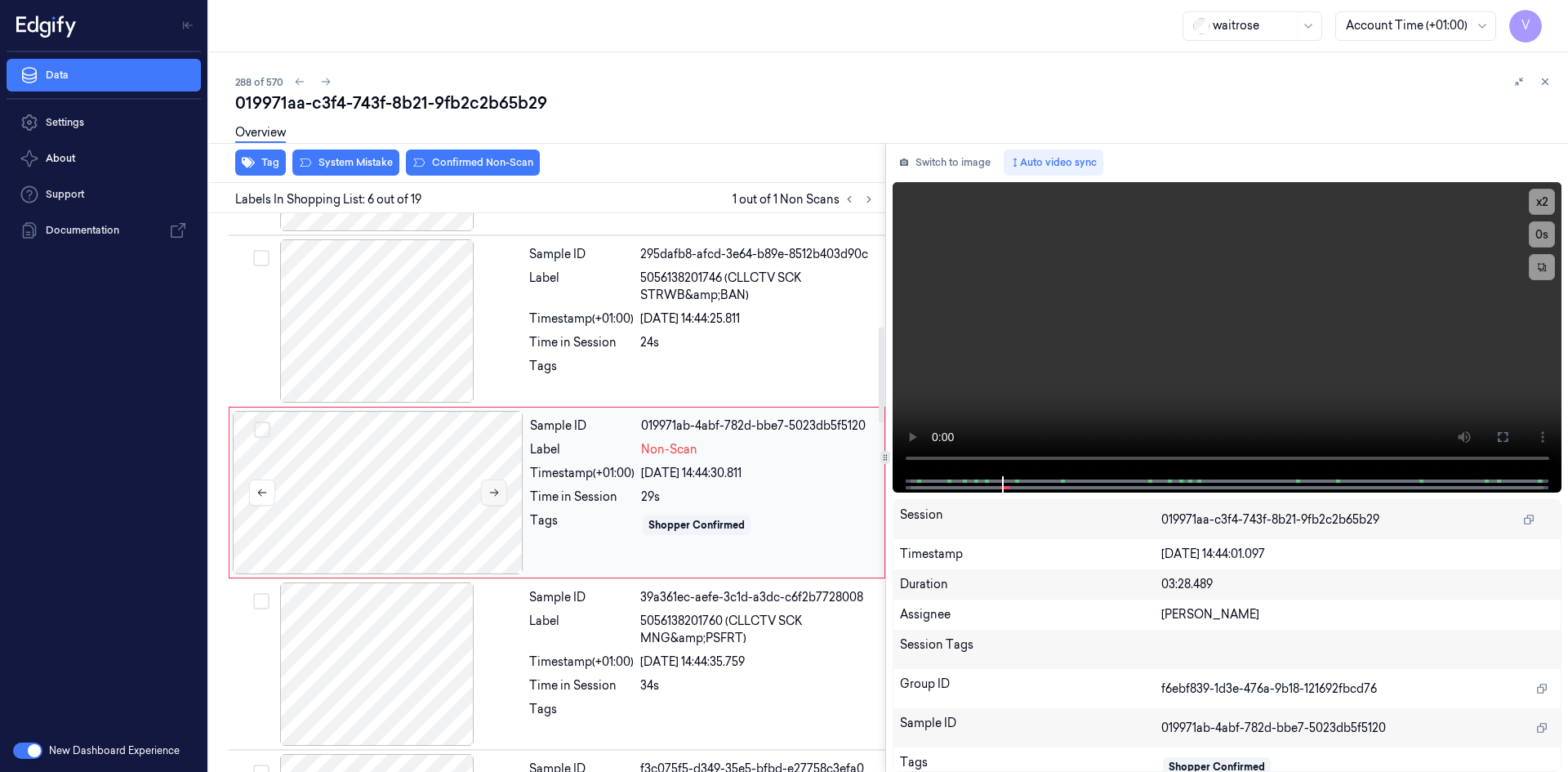
click at [494, 491] on icon at bounding box center [494, 492] width 12 height 12
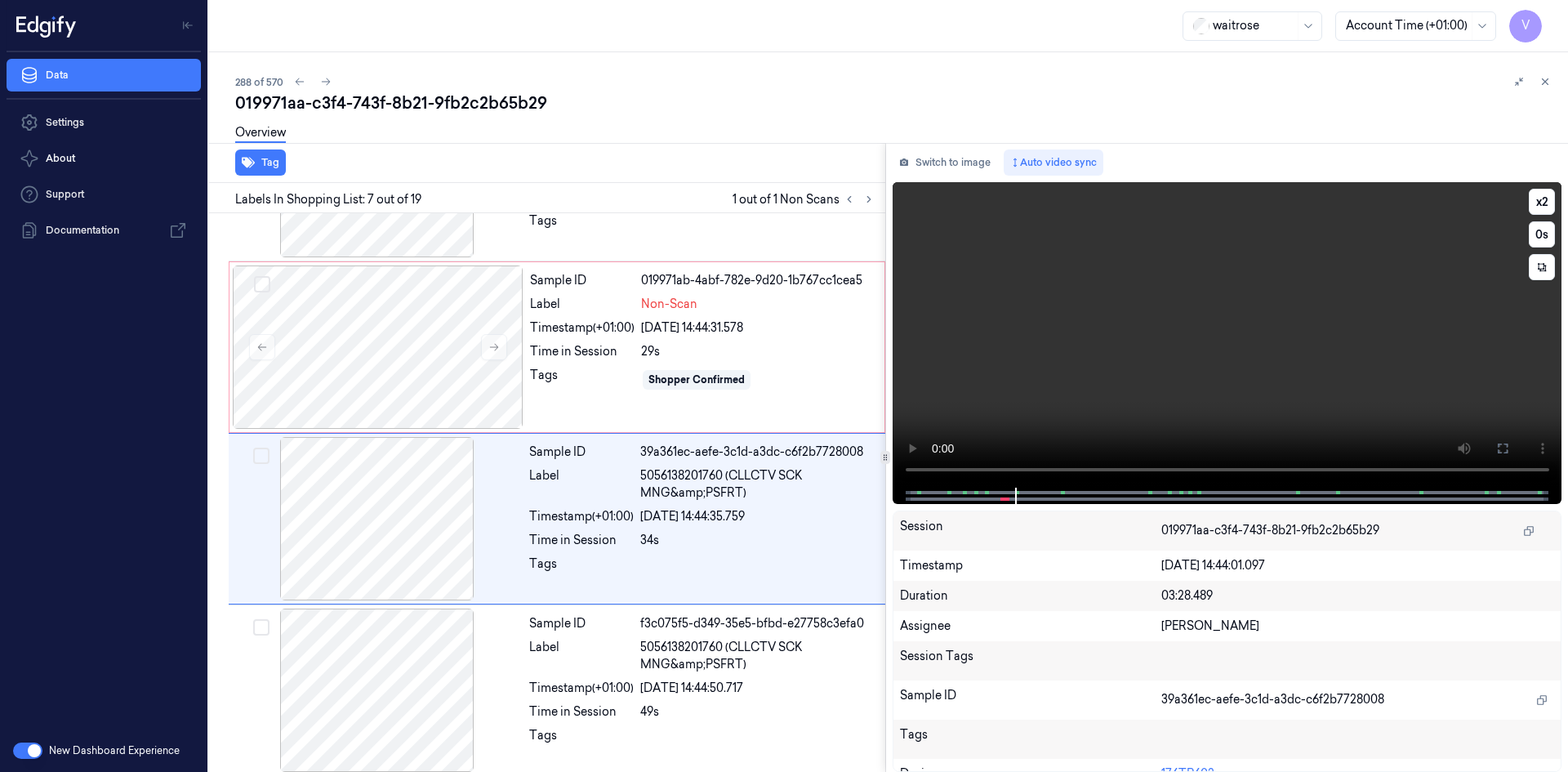
scroll to position [835, 0]
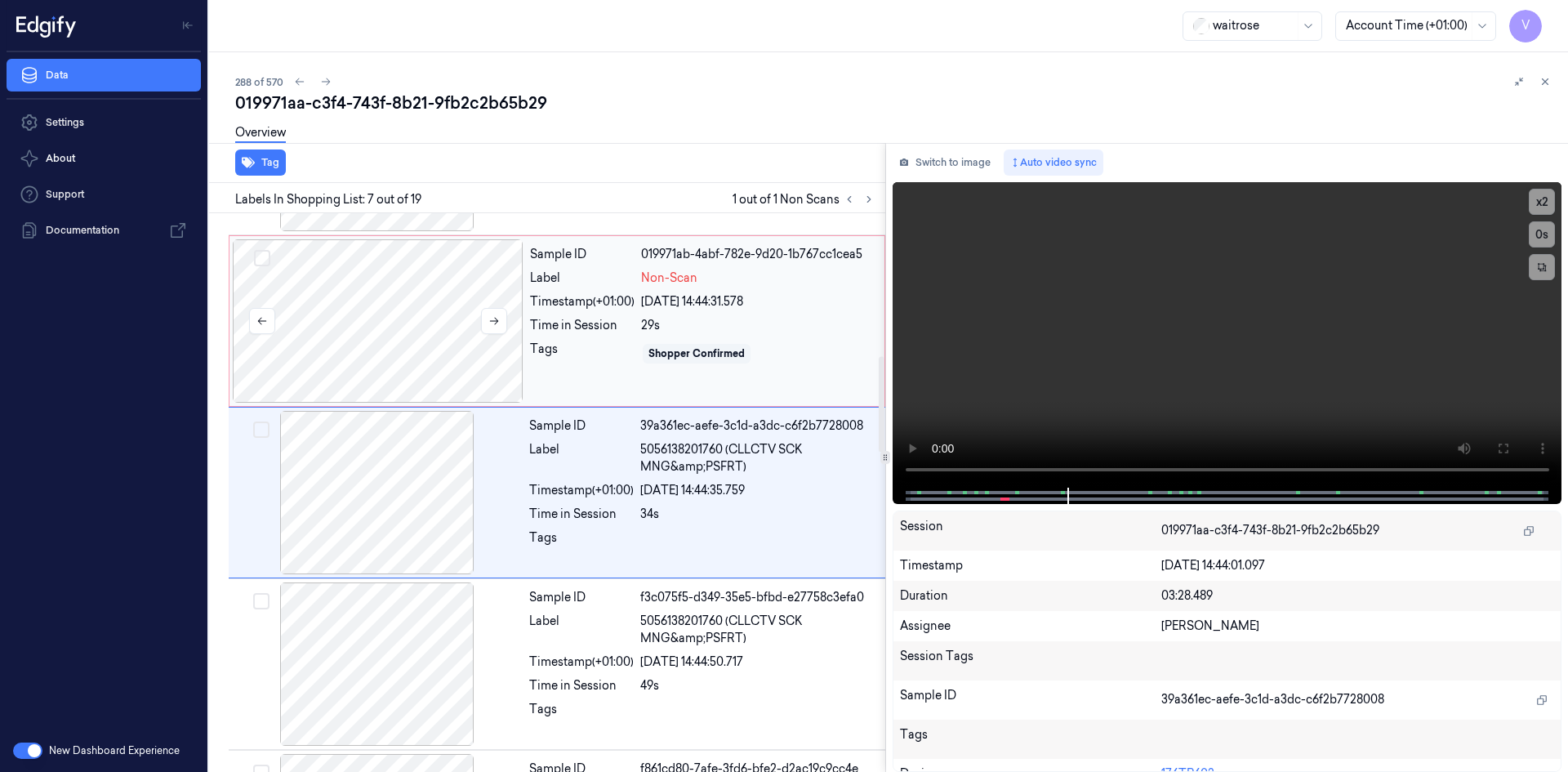
click at [469, 281] on div at bounding box center [378, 321] width 291 height 164
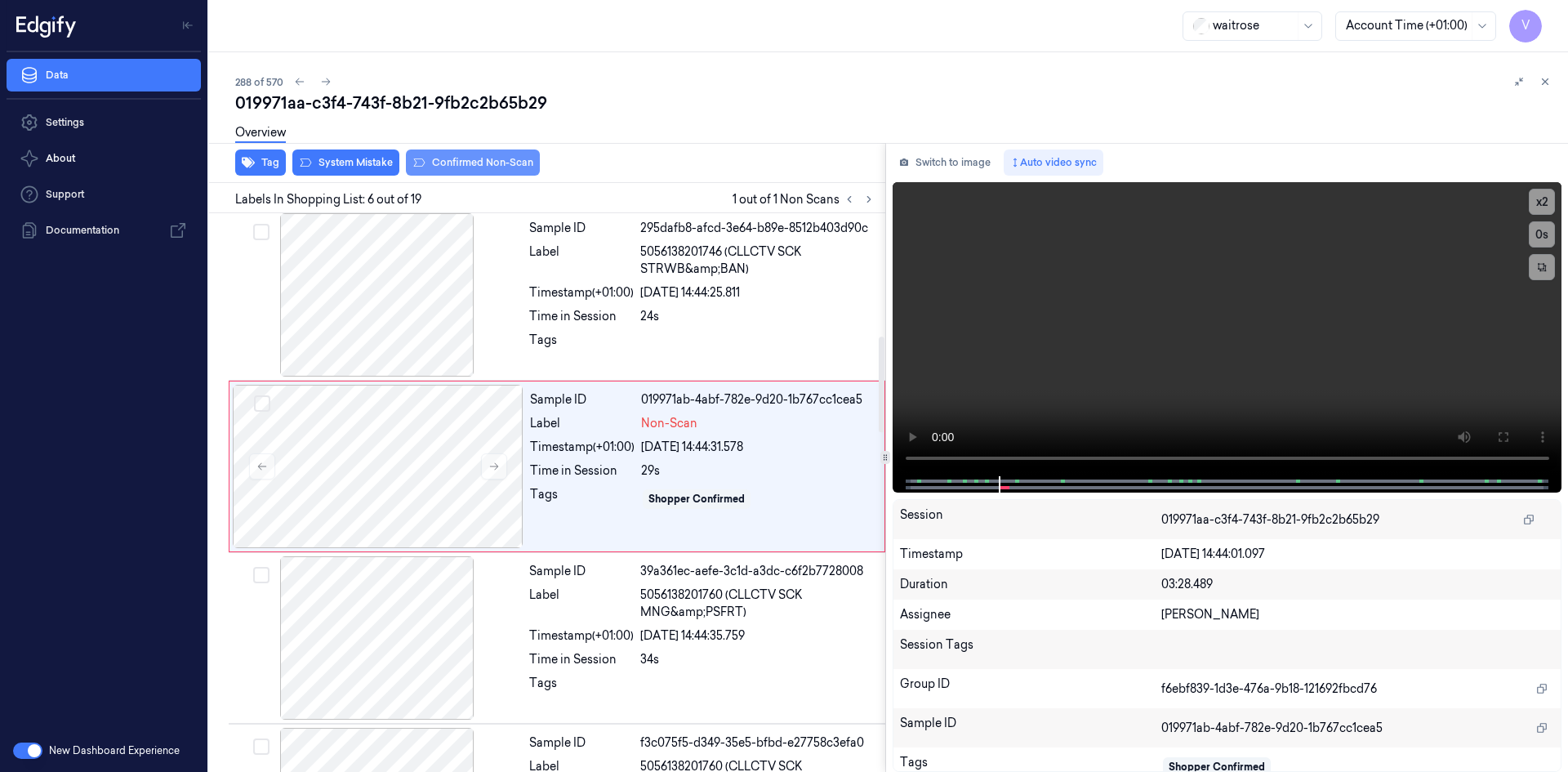
scroll to position [663, 0]
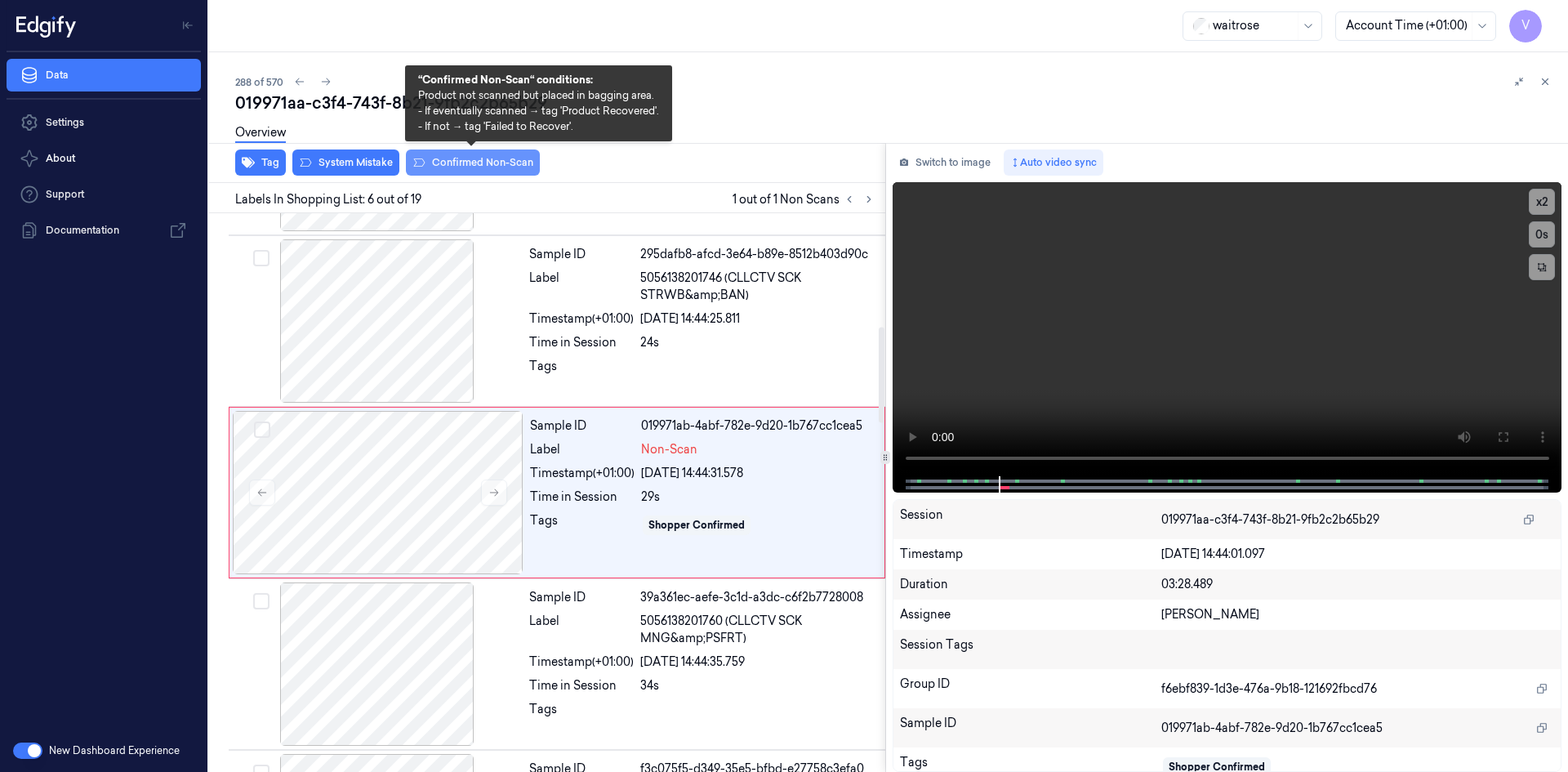
click at [468, 160] on button "Confirmed Non-Scan" at bounding box center [472, 162] width 134 height 26
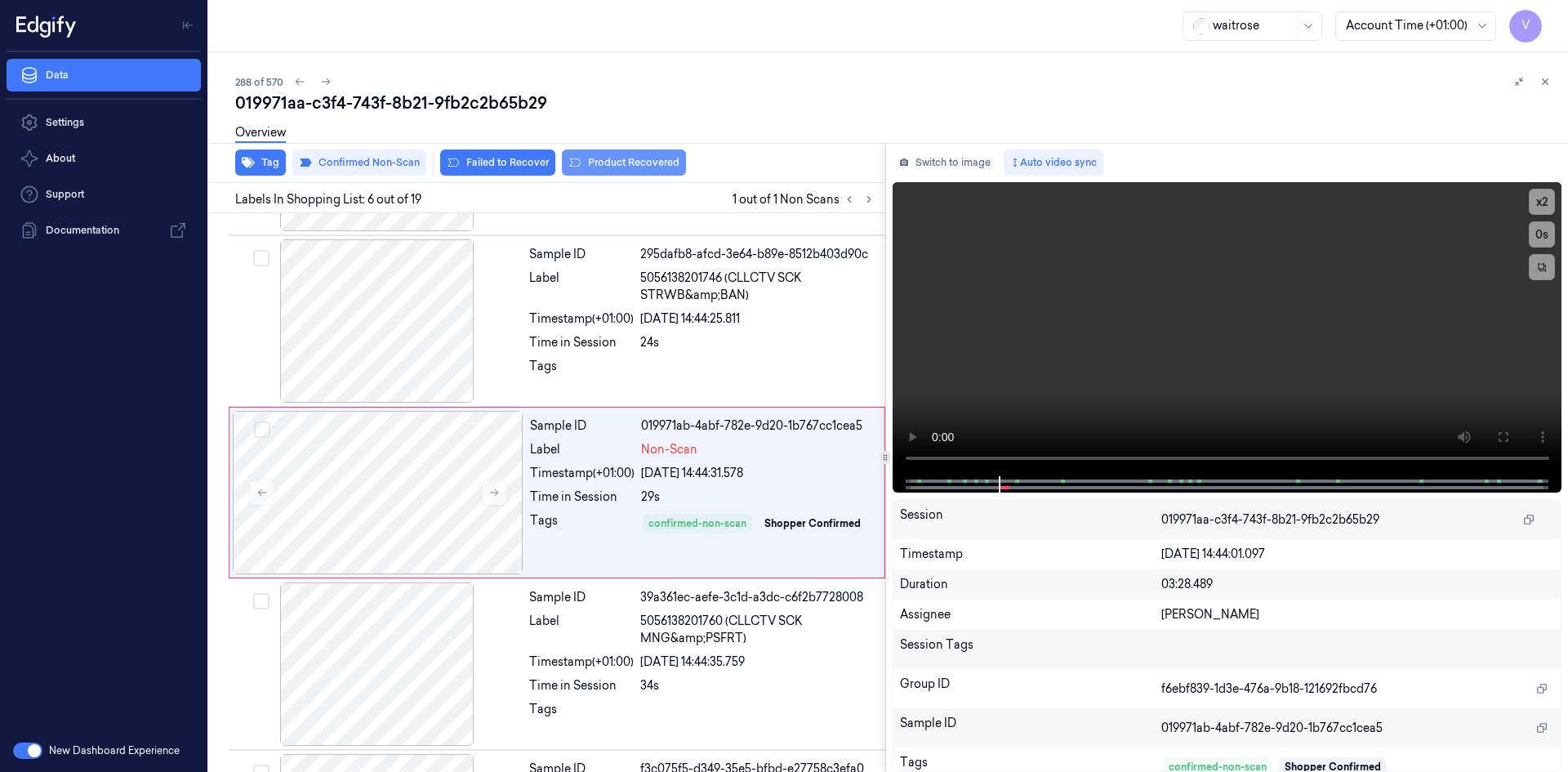
click at [643, 162] on button "Product Recovered" at bounding box center [624, 162] width 125 height 26
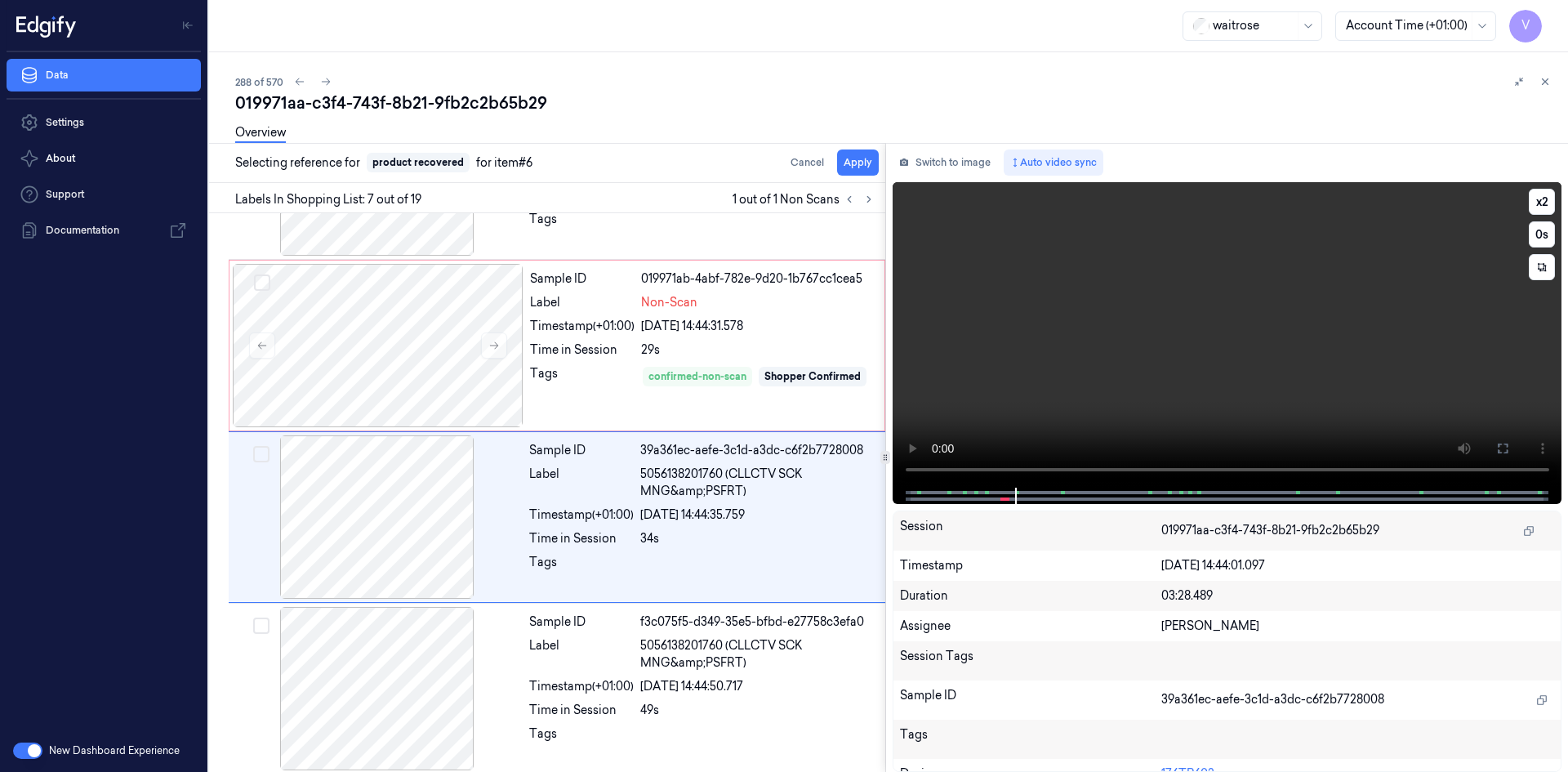
scroll to position [835, 0]
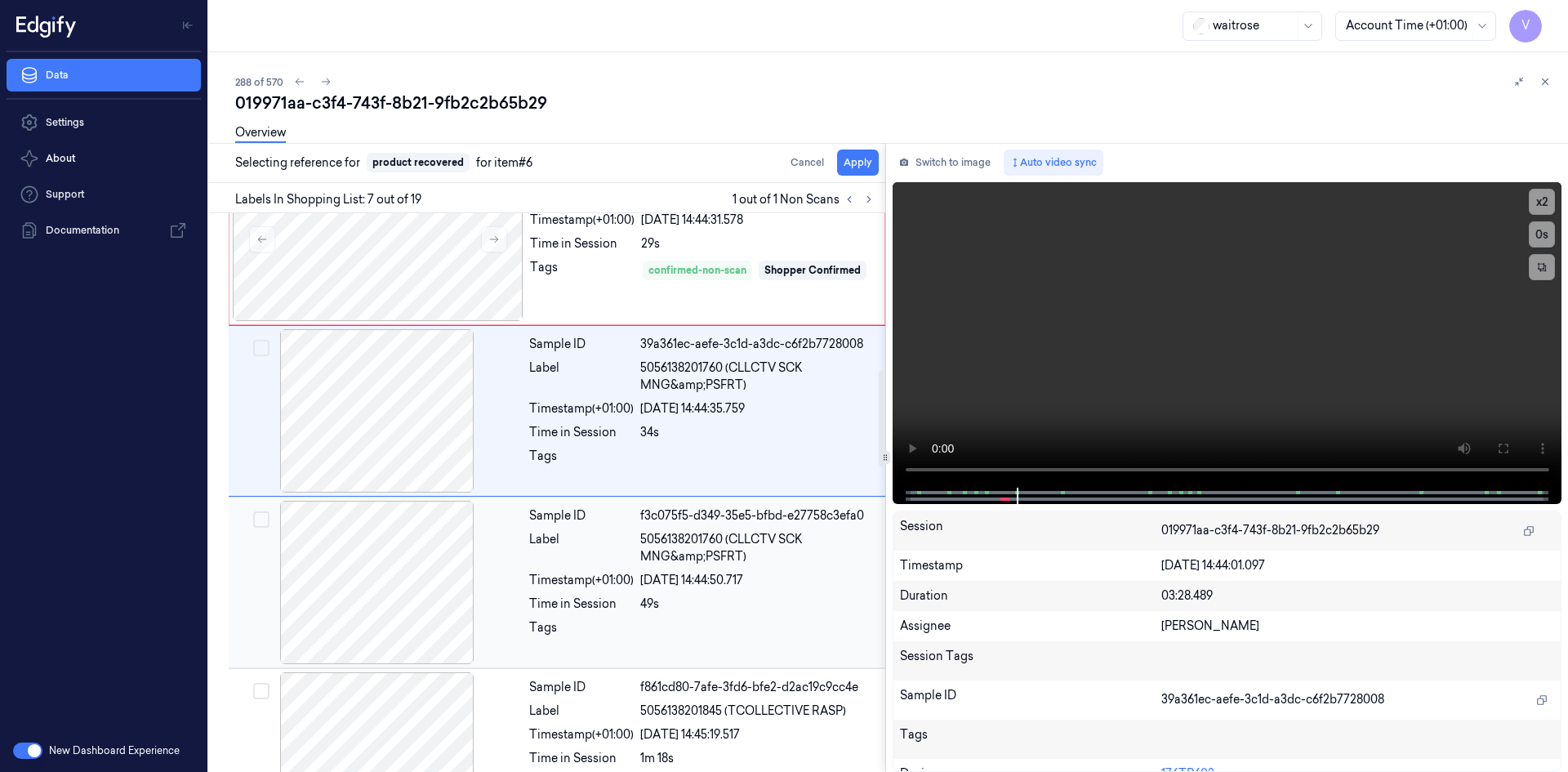
click at [497, 580] on div at bounding box center [377, 583] width 291 height 164
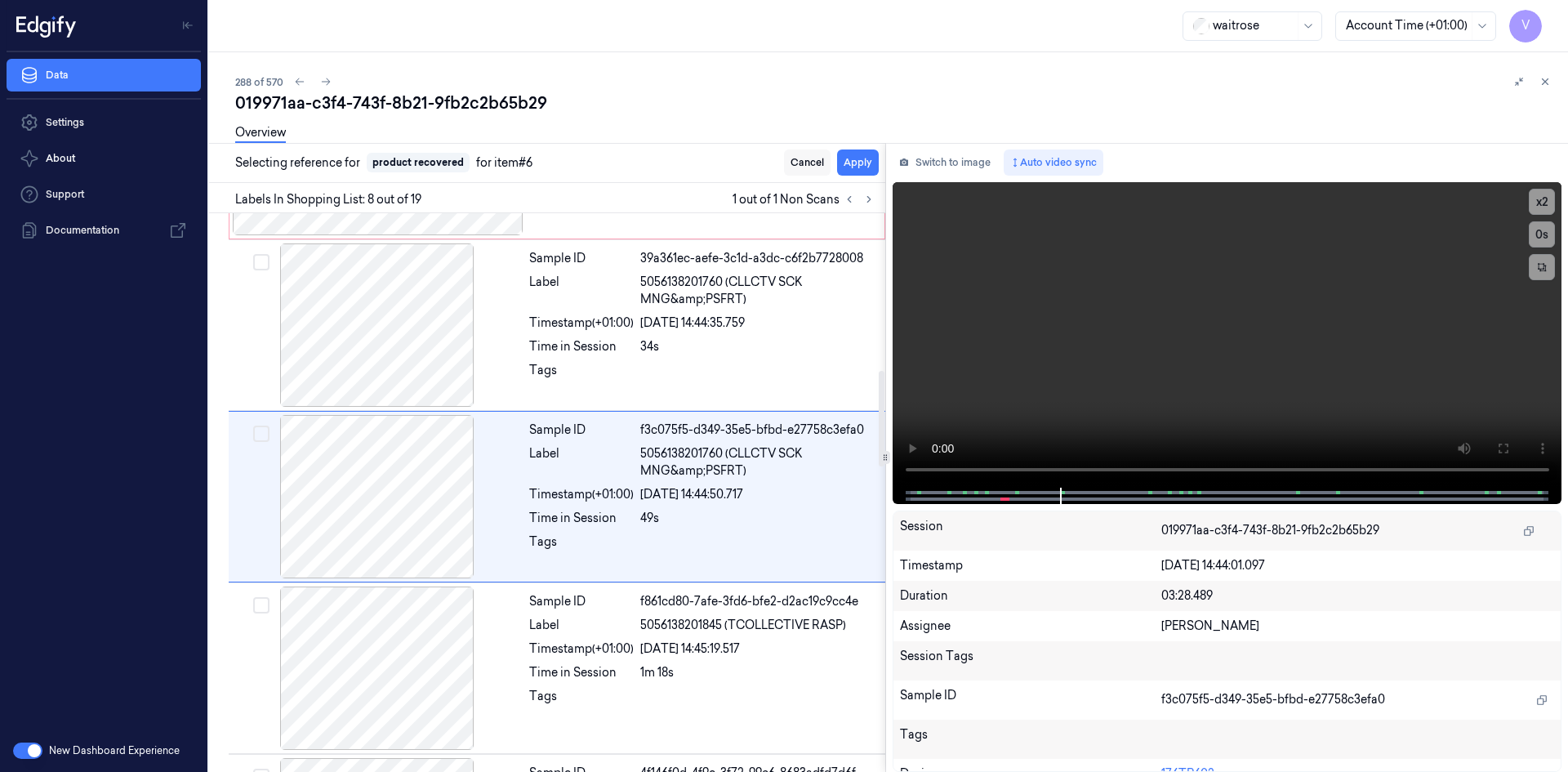
scroll to position [1007, 0]
click at [863, 160] on button "Apply" at bounding box center [858, 162] width 42 height 26
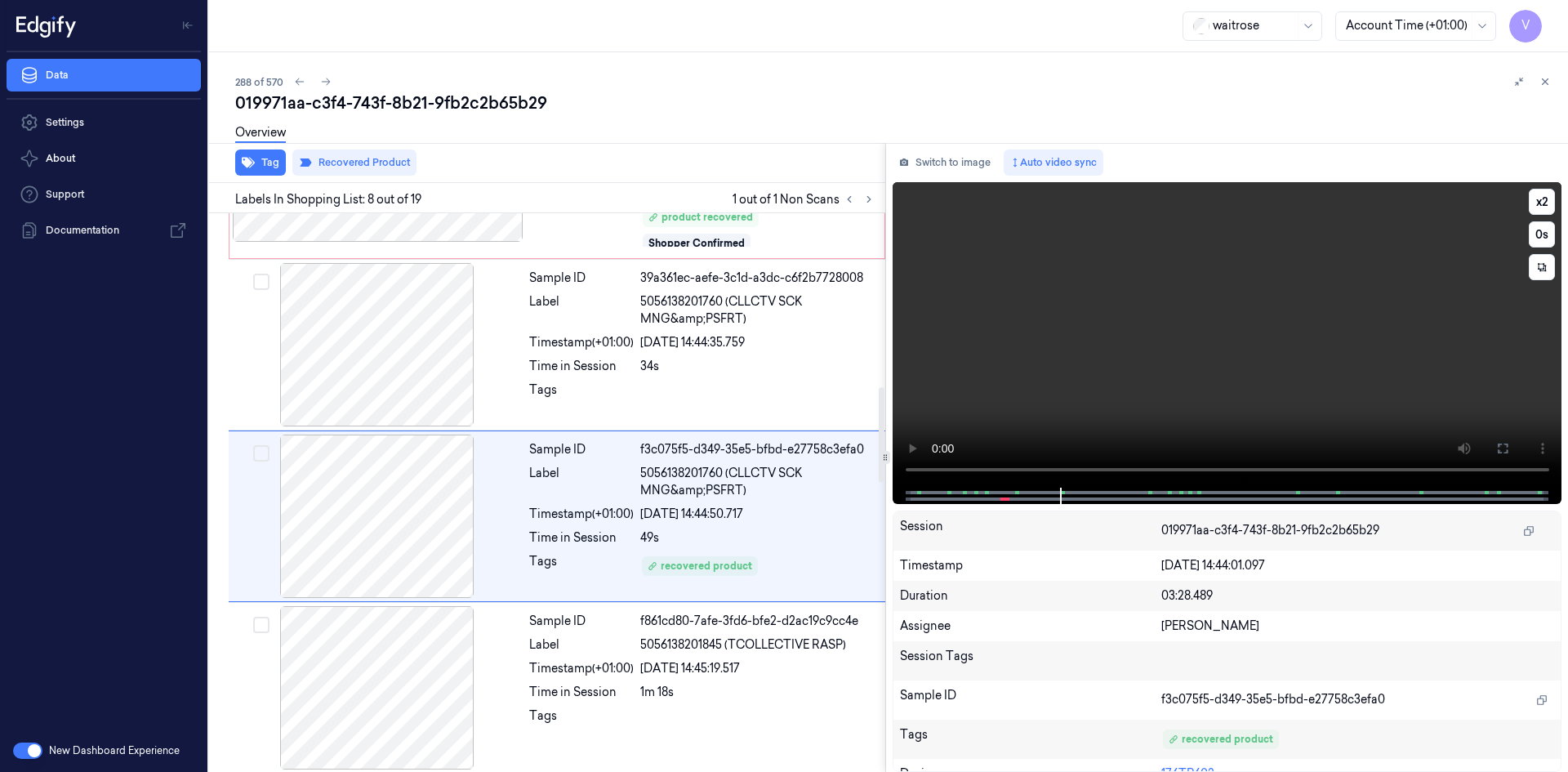
scroll to position [1019, 0]
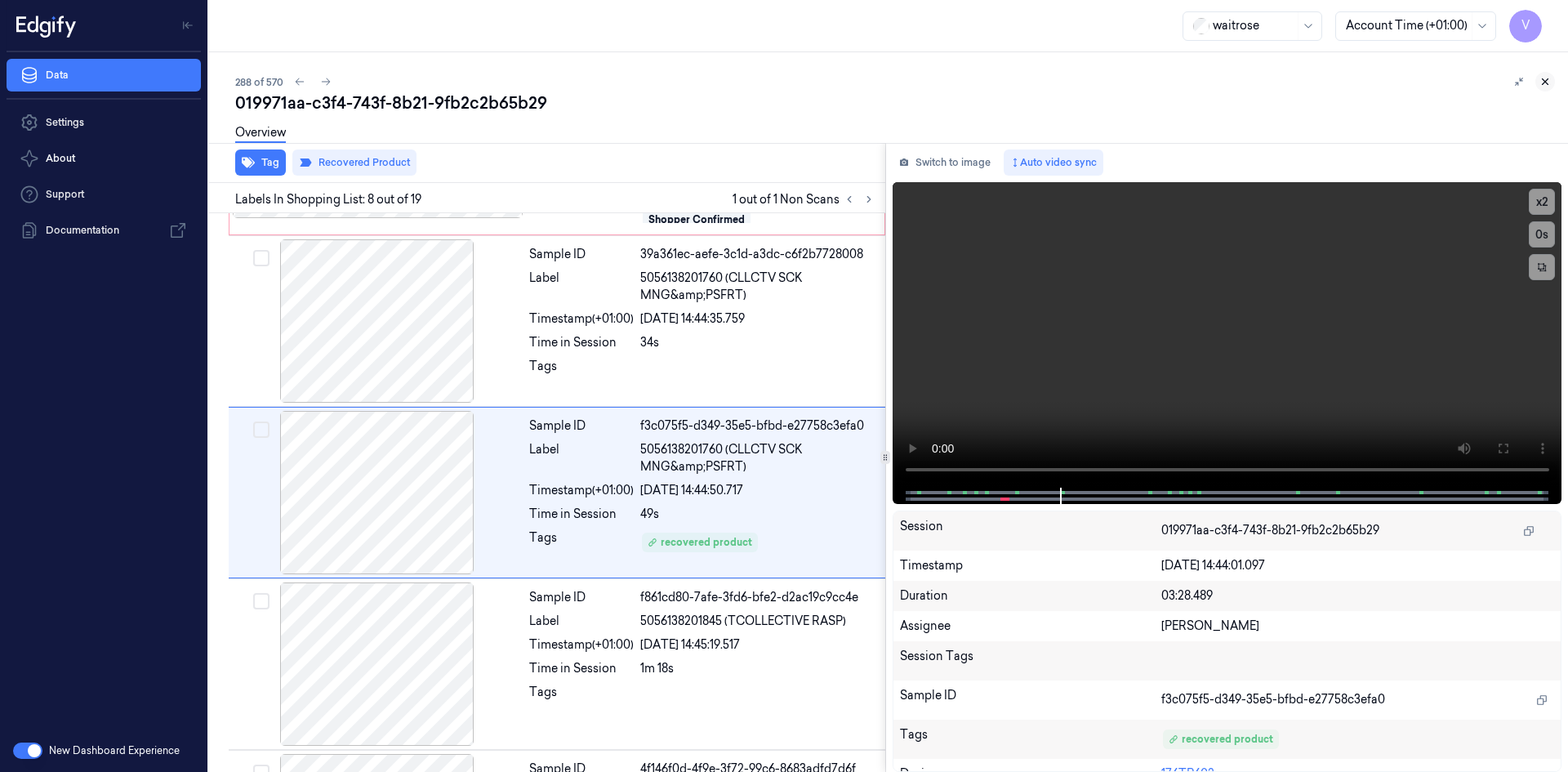
click at [1544, 81] on icon at bounding box center [1545, 82] width 5 height 5
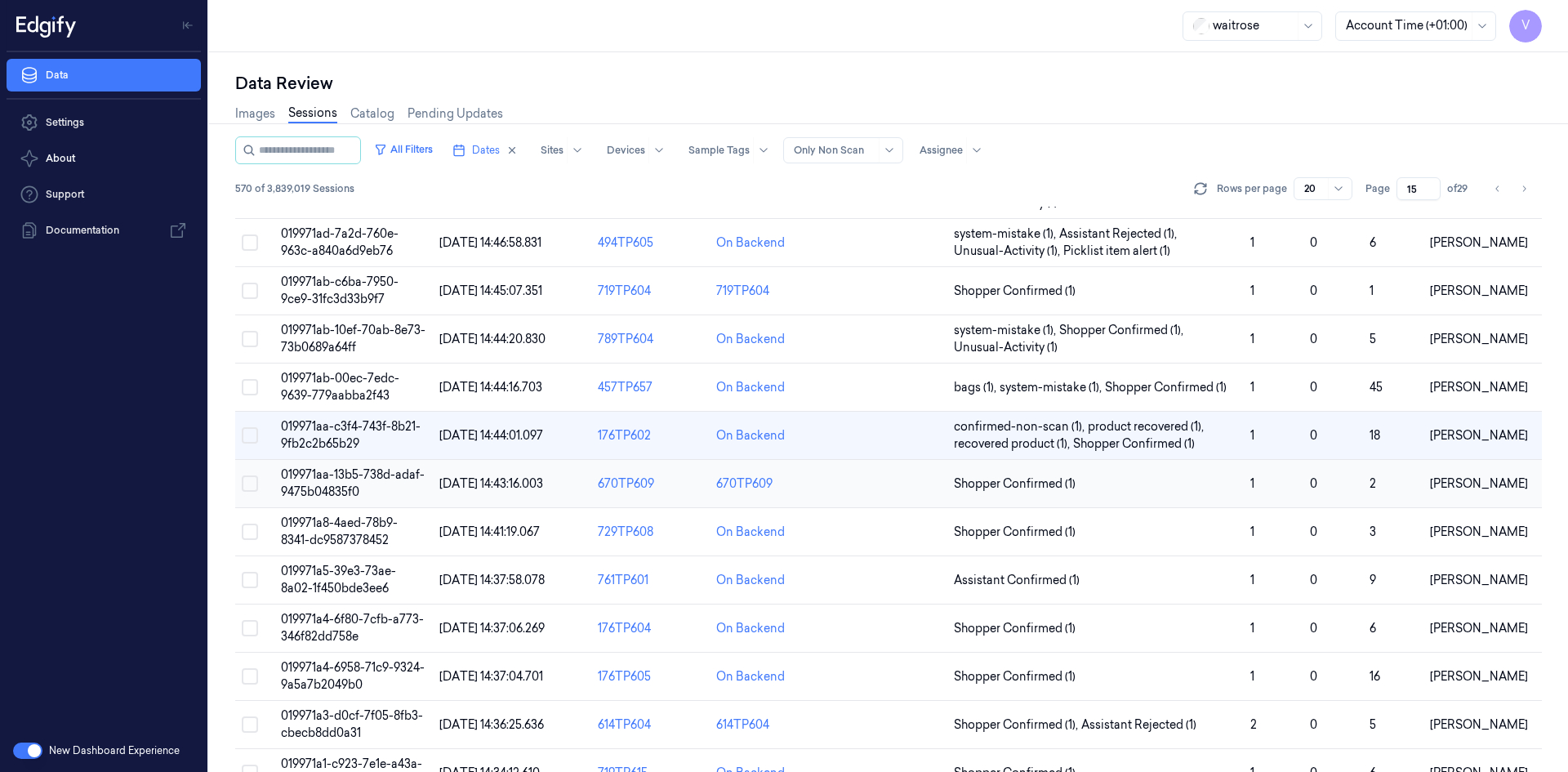
scroll to position [205, 0]
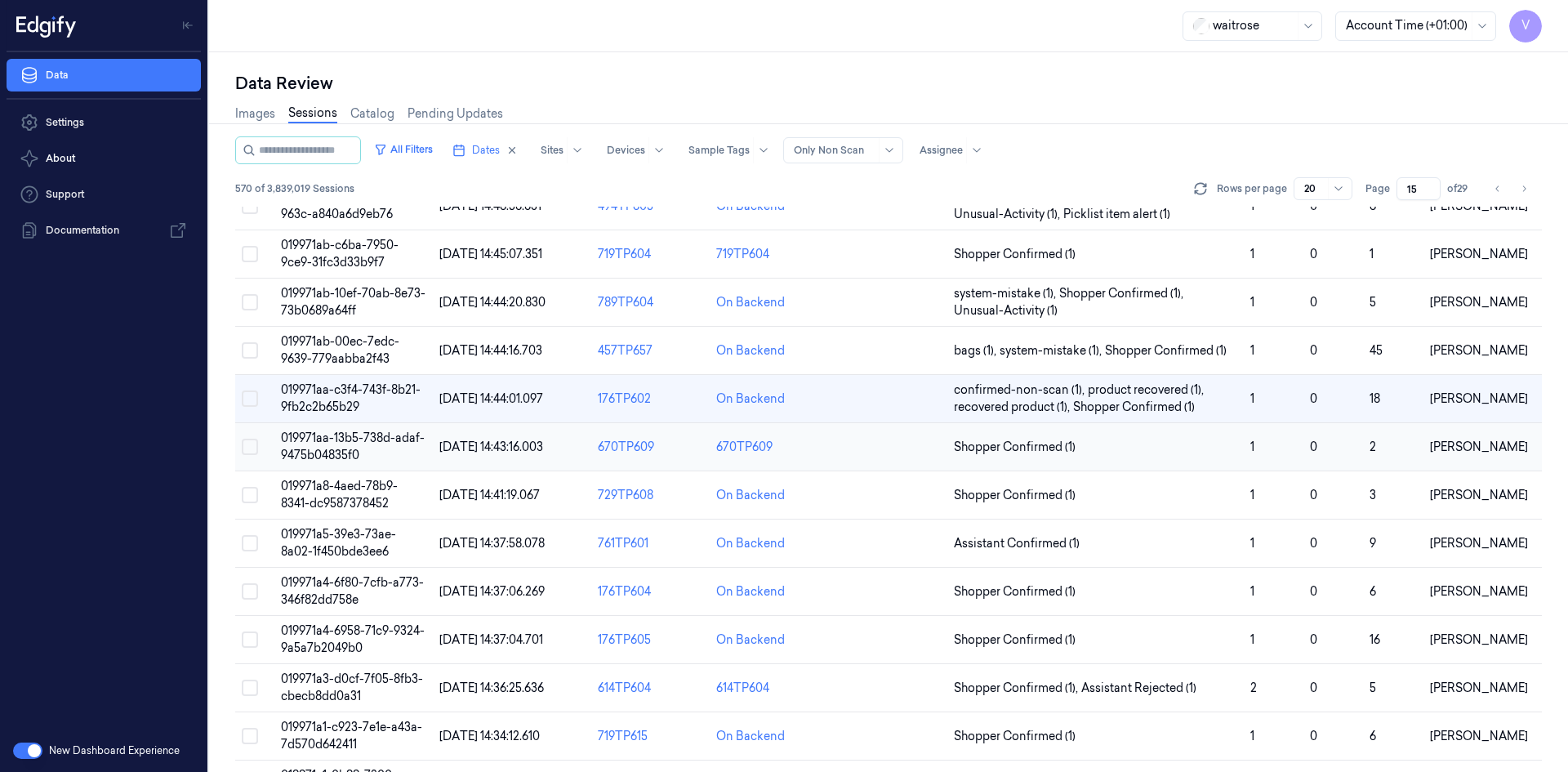
click at [326, 437] on span "019971aa-13b5-738d-adaf-9475b04835f0" at bounding box center [353, 446] width 144 height 32
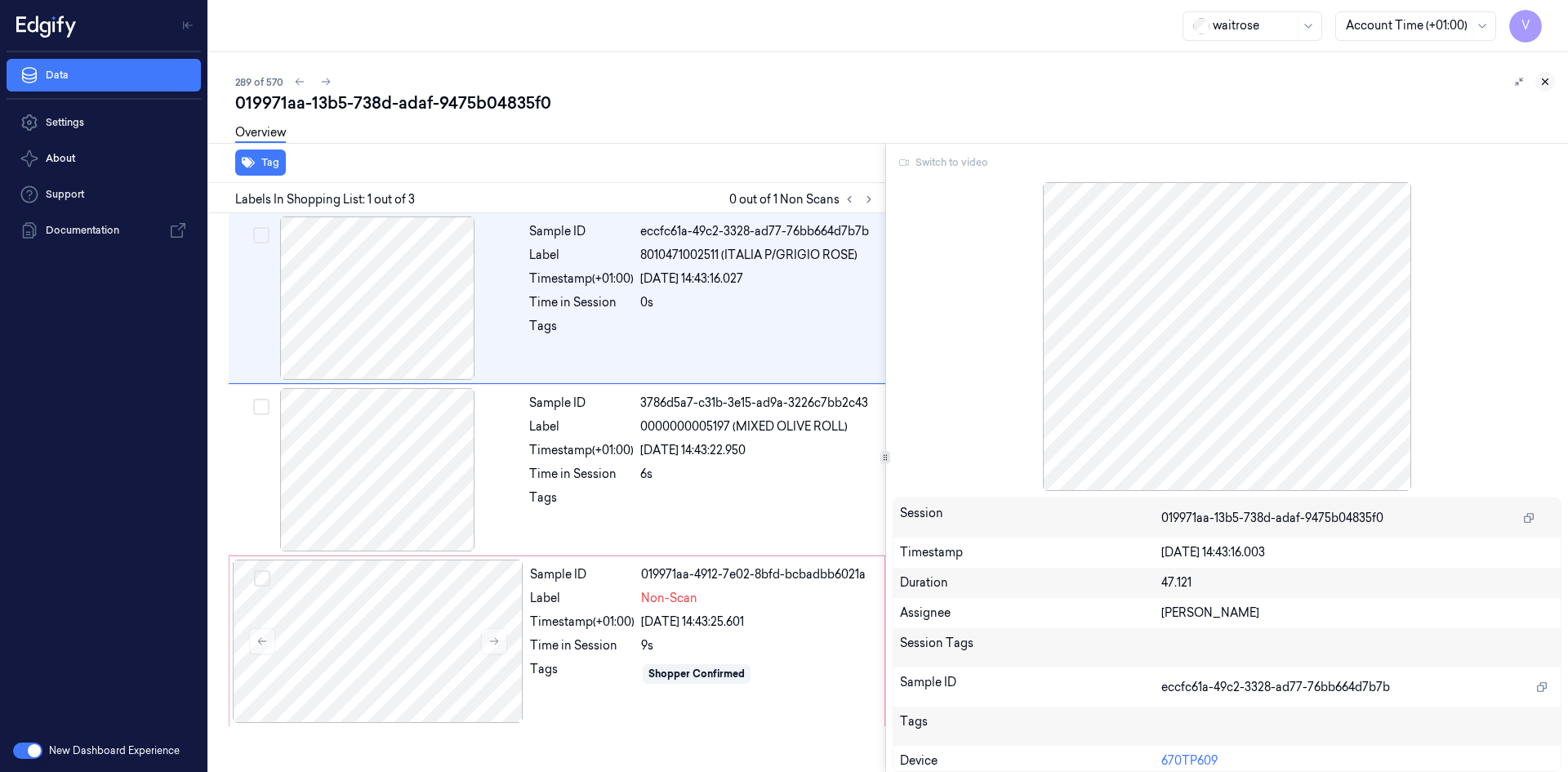
click at [1544, 82] on icon at bounding box center [1544, 82] width 12 height 12
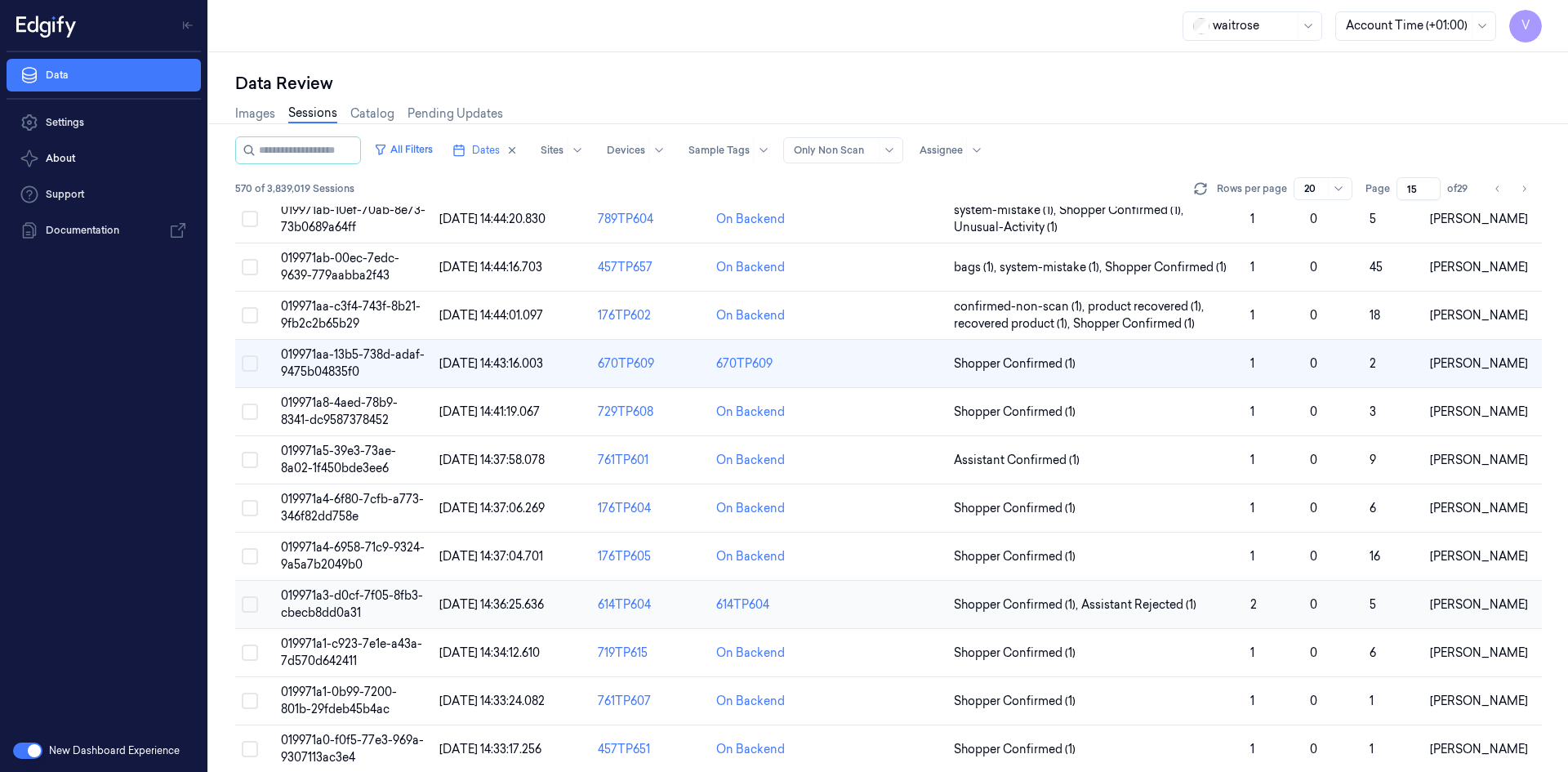
scroll to position [284, 0]
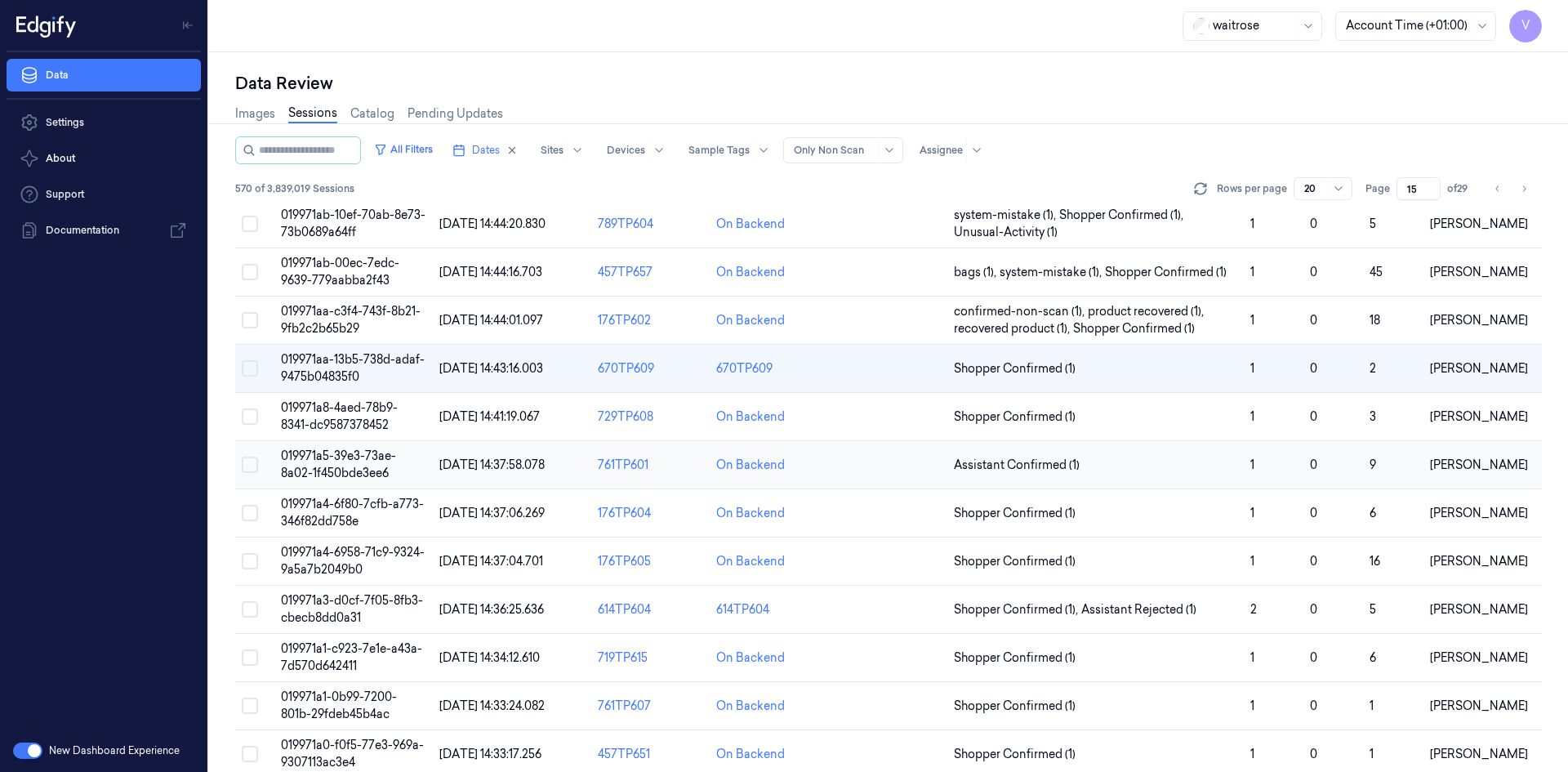
click at [363, 460] on span "019971a5-39e3-73ae-8a02-1f450bde3ee6" at bounding box center [338, 464] width 115 height 32
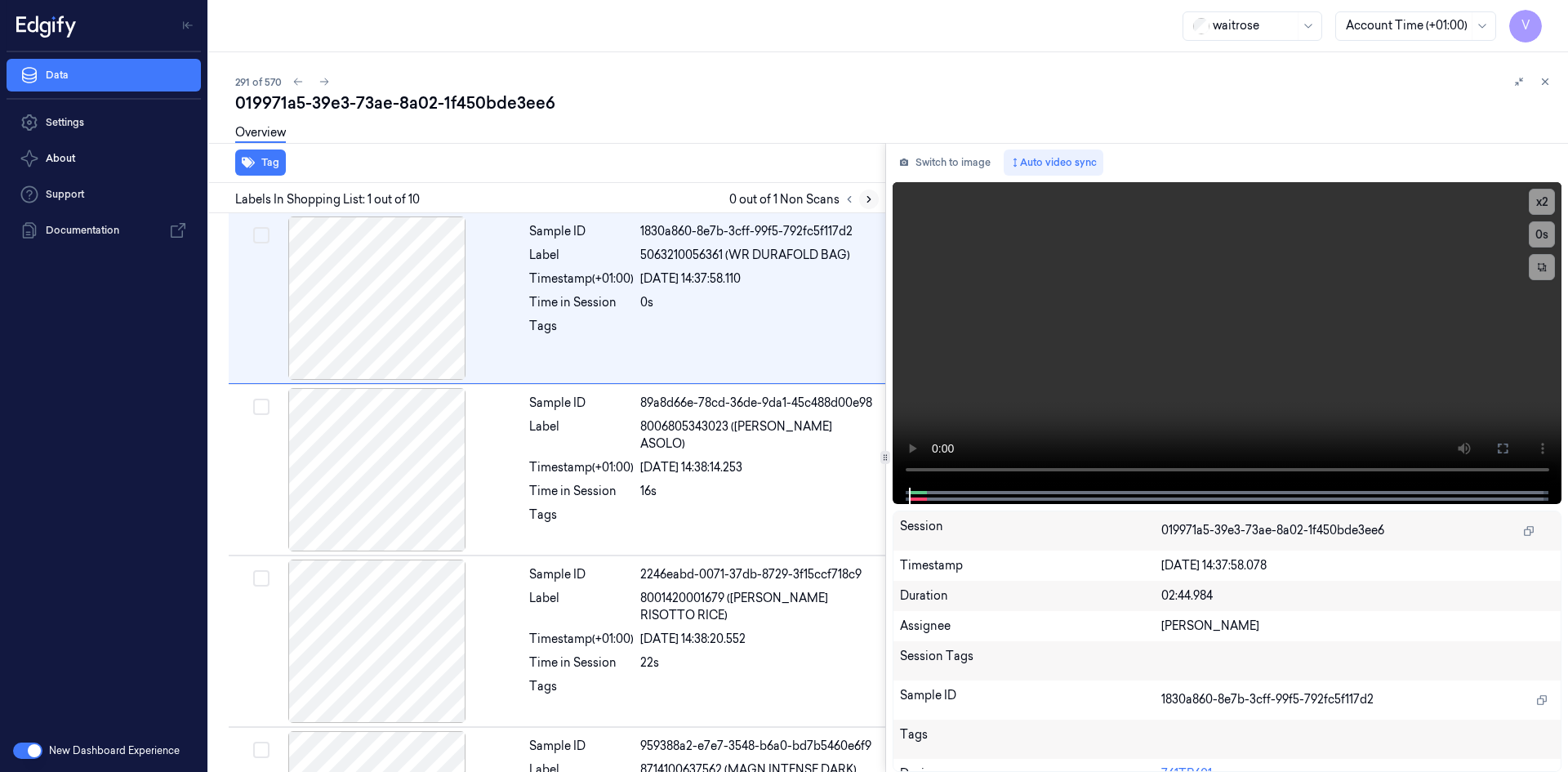
click at [863, 205] on icon at bounding box center [868, 199] width 12 height 12
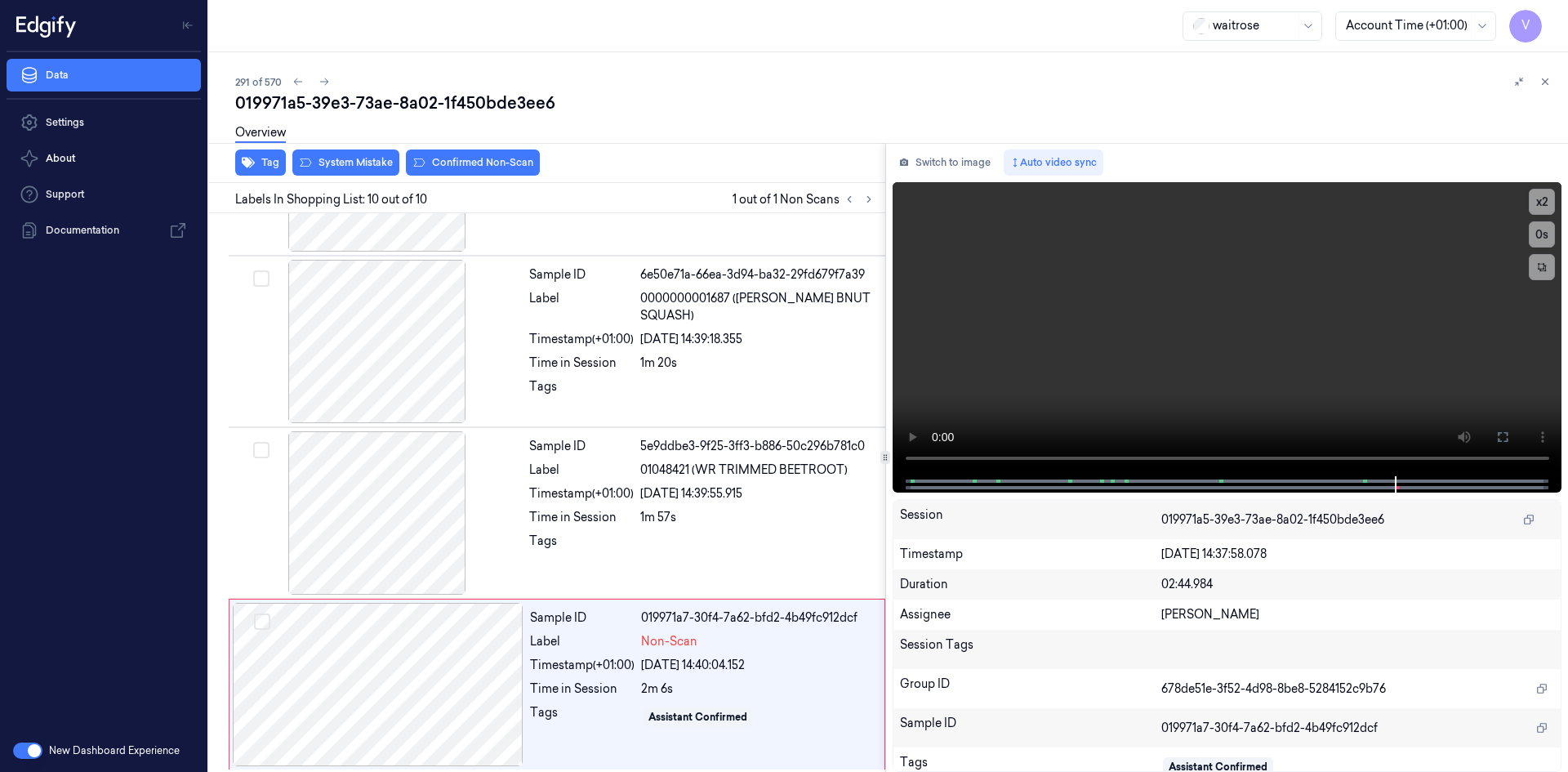
scroll to position [1161, 0]
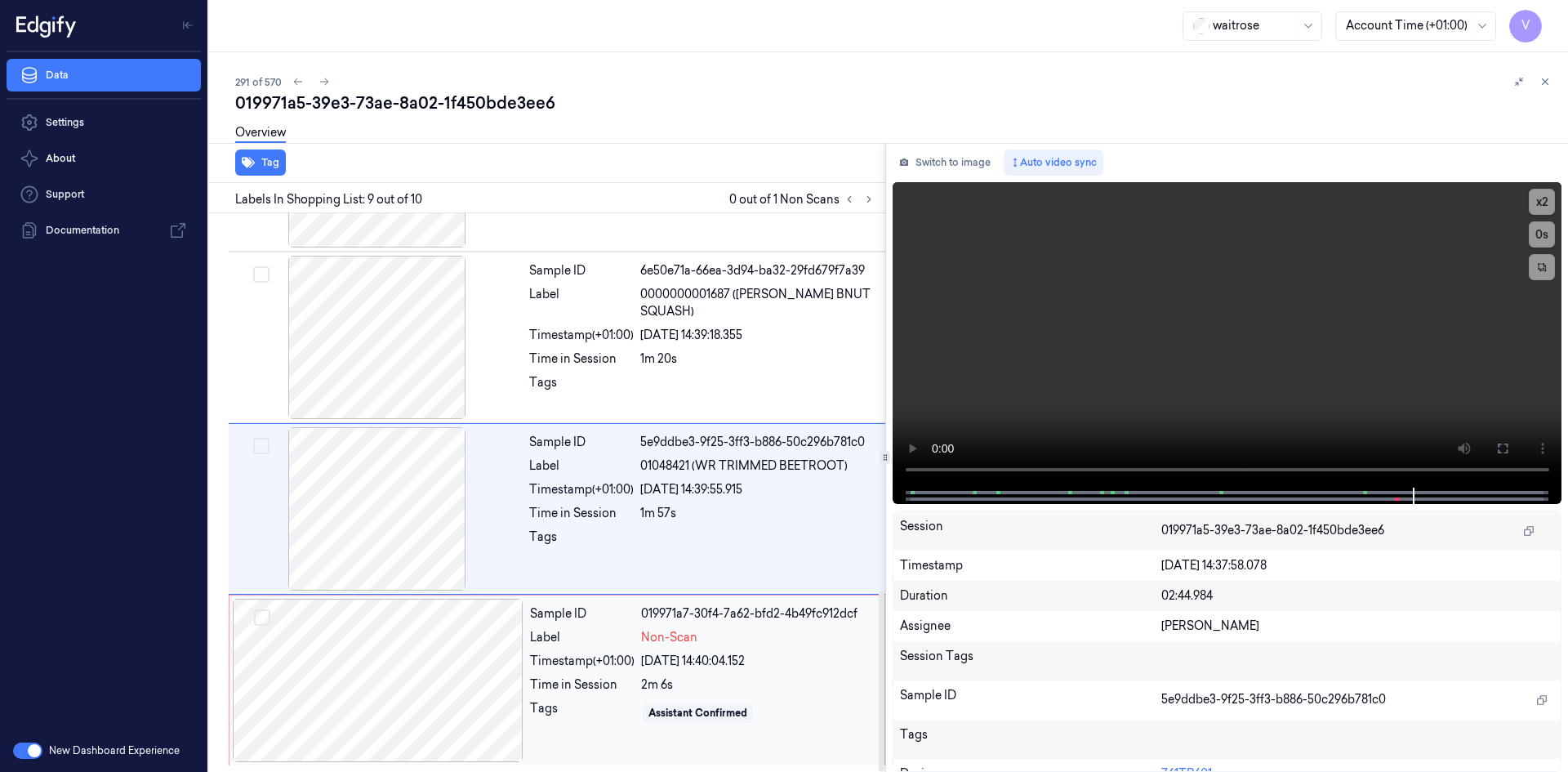
click at [469, 677] on div at bounding box center [378, 680] width 291 height 164
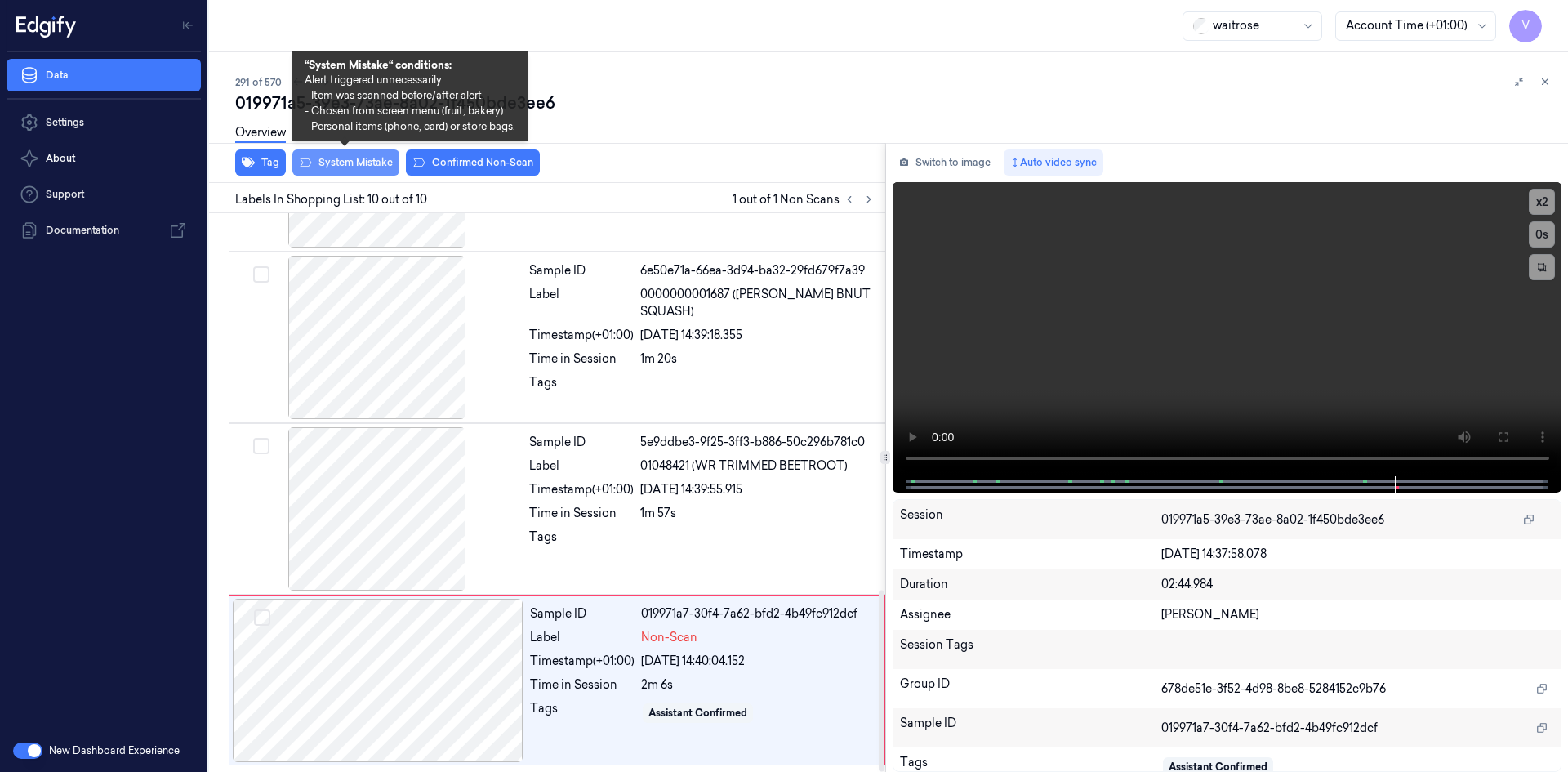
click at [370, 156] on button "System Mistake" at bounding box center [346, 162] width 107 height 26
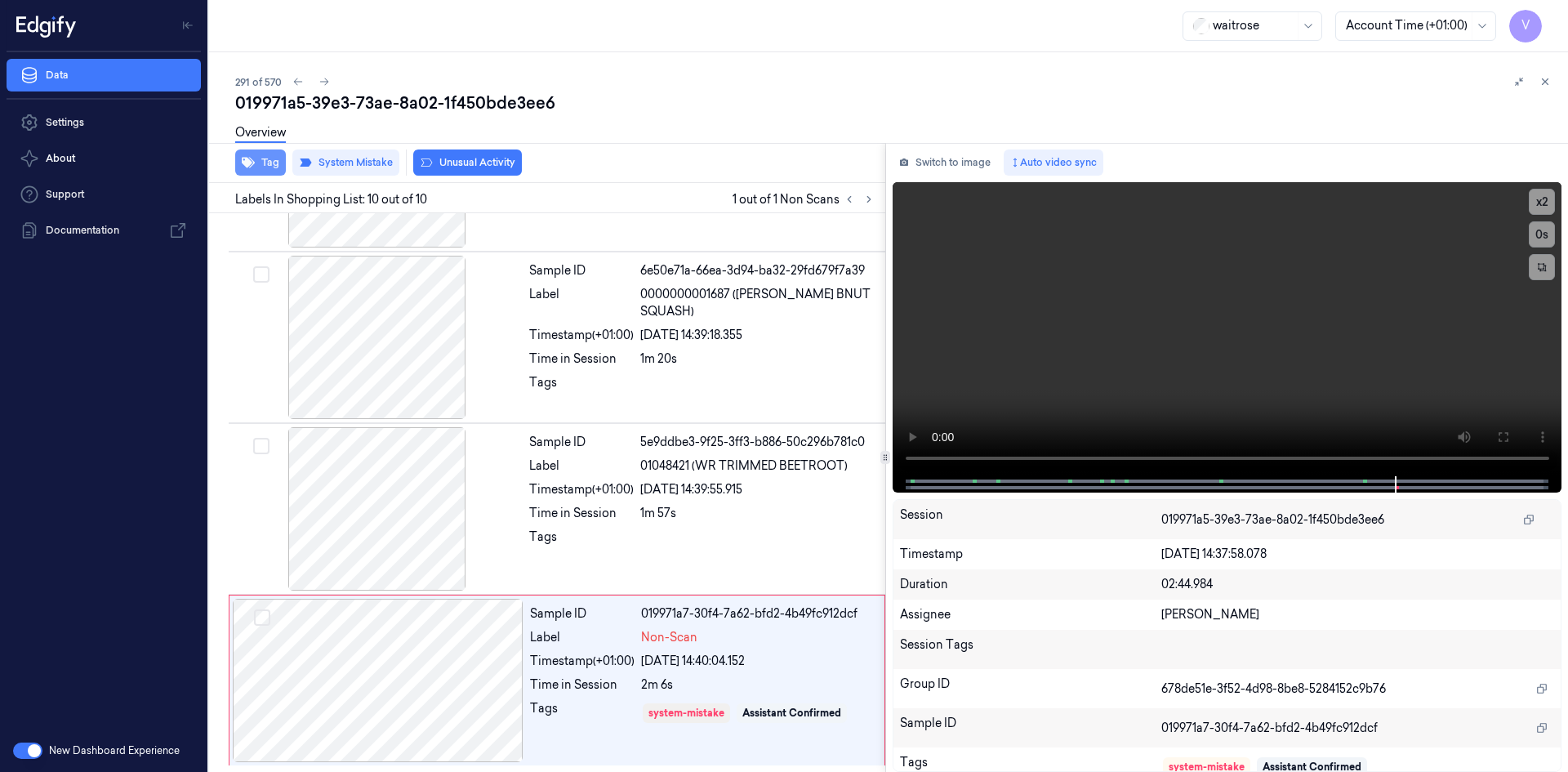
click at [275, 163] on button "Tag" at bounding box center [261, 162] width 51 height 26
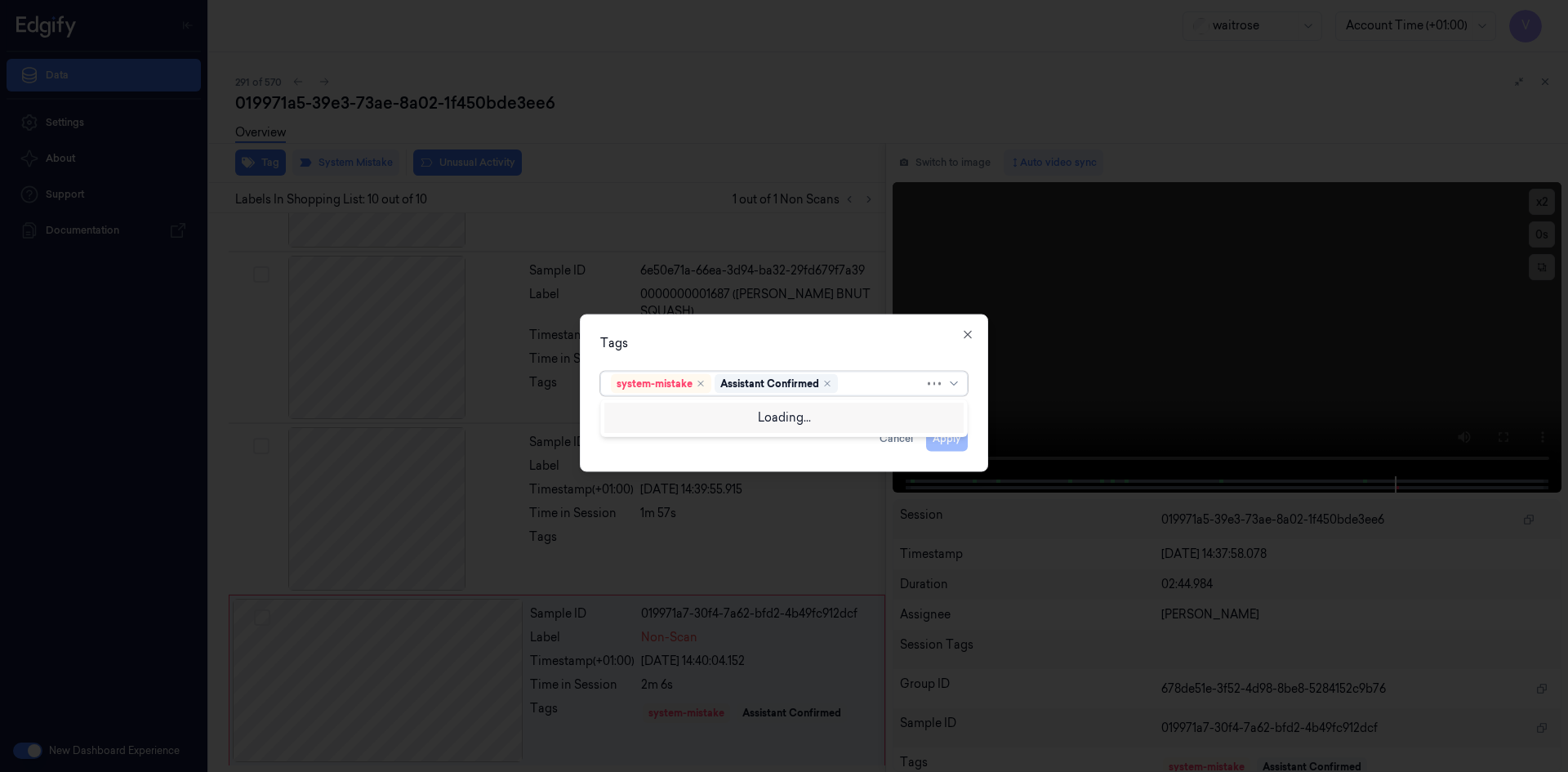
click at [871, 386] on div at bounding box center [883, 383] width 84 height 17
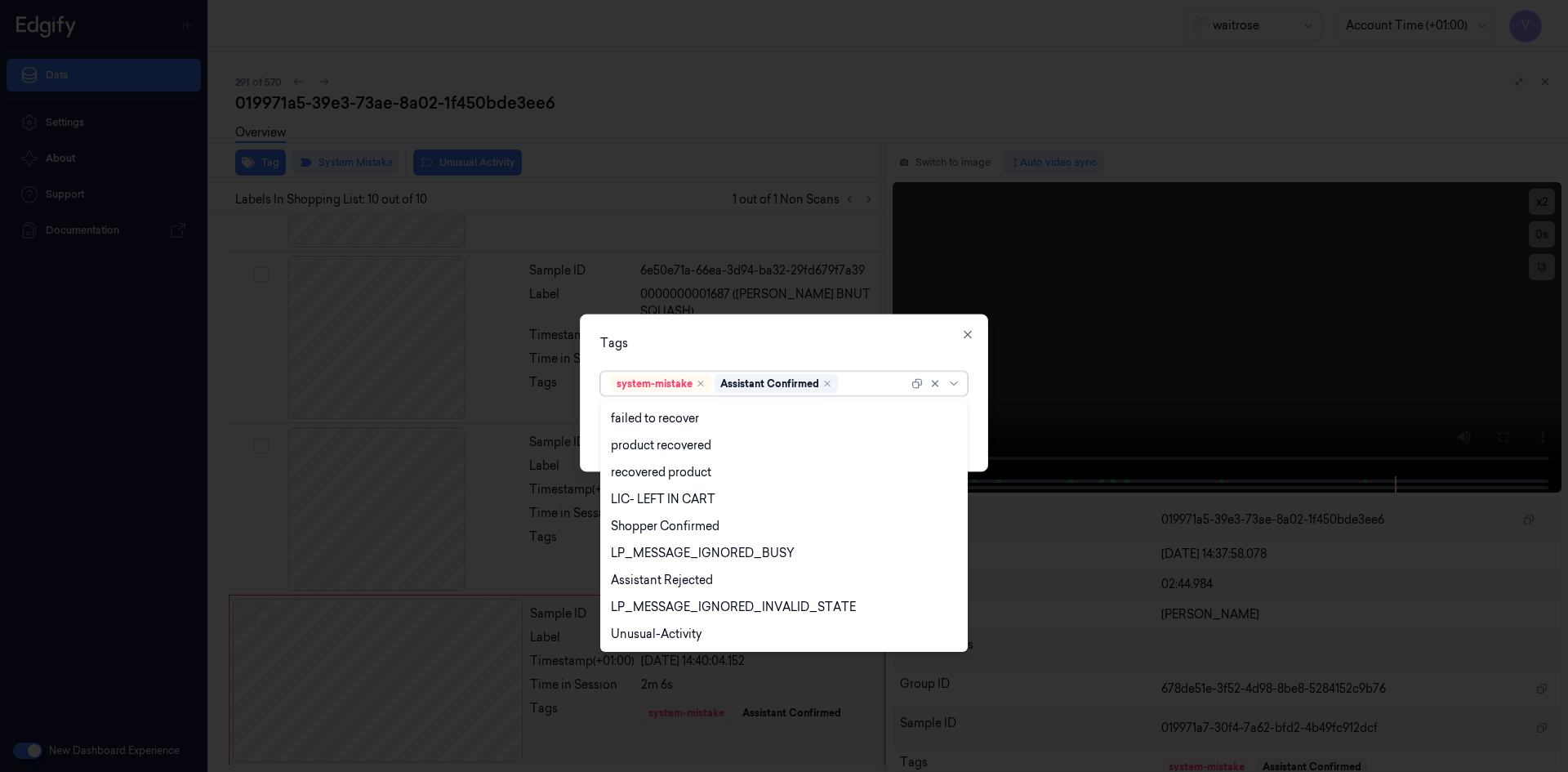
scroll to position [240, 0]
click at [670, 576] on div "Unusual-Activity" at bounding box center [656, 580] width 91 height 17
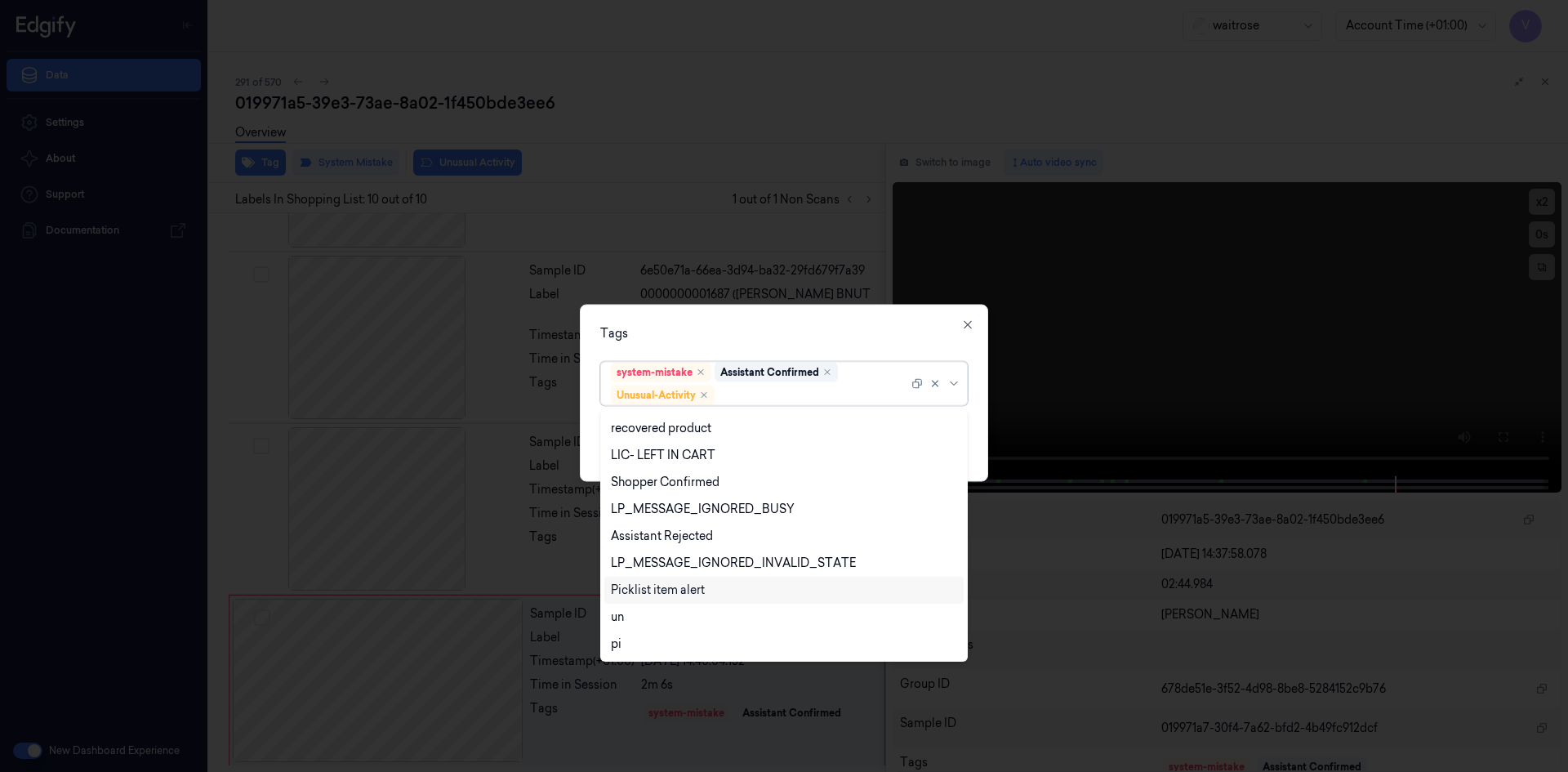
click at [663, 589] on div "Picklist item alert" at bounding box center [657, 590] width 94 height 17
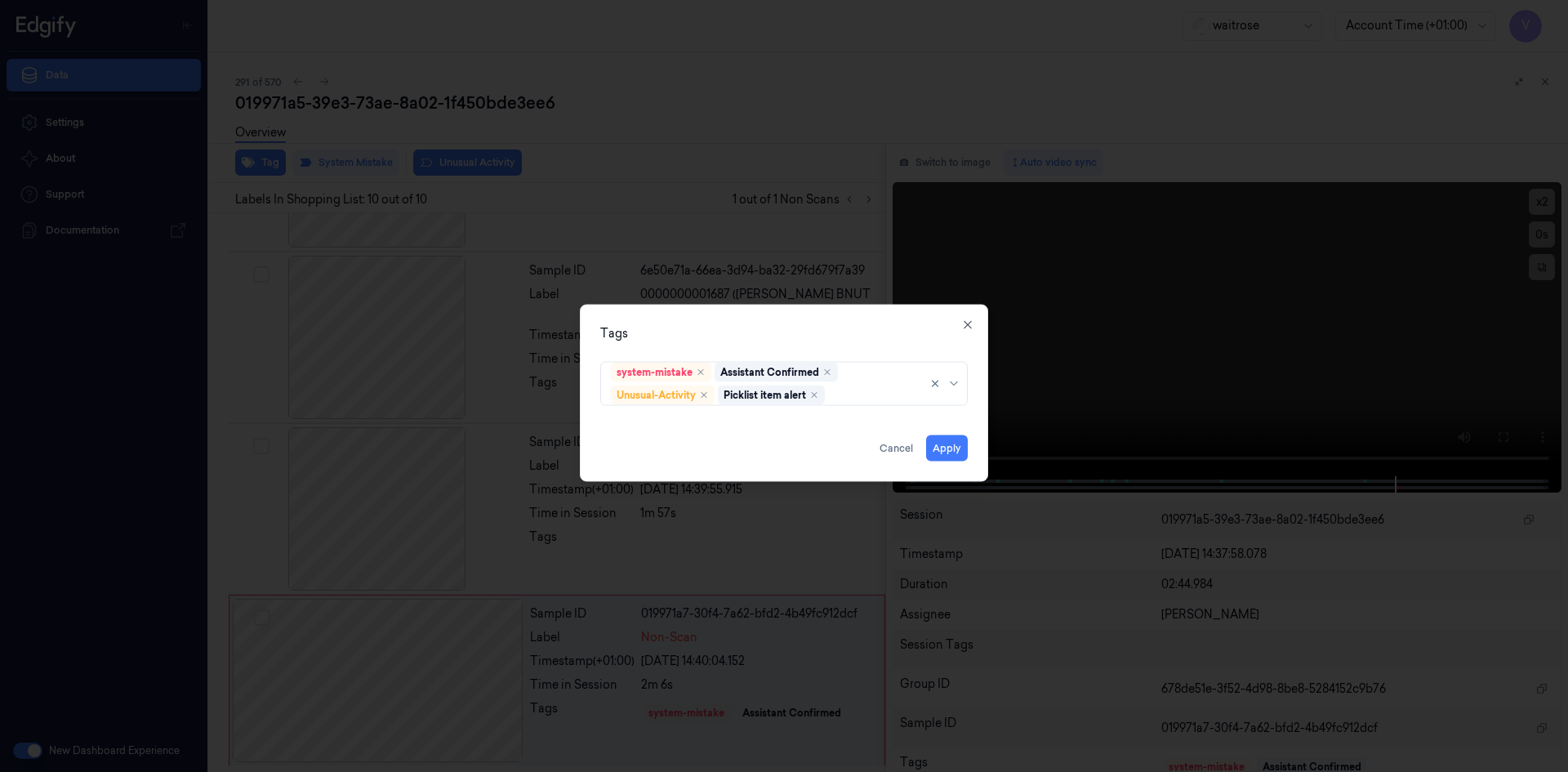
click at [799, 316] on div "Tags system-mistake Assistant Confirmed Unusual-Activity Picklist item alert Ap…" at bounding box center [784, 392] width 408 height 177
click at [946, 448] on button "Apply" at bounding box center [947, 447] width 42 height 26
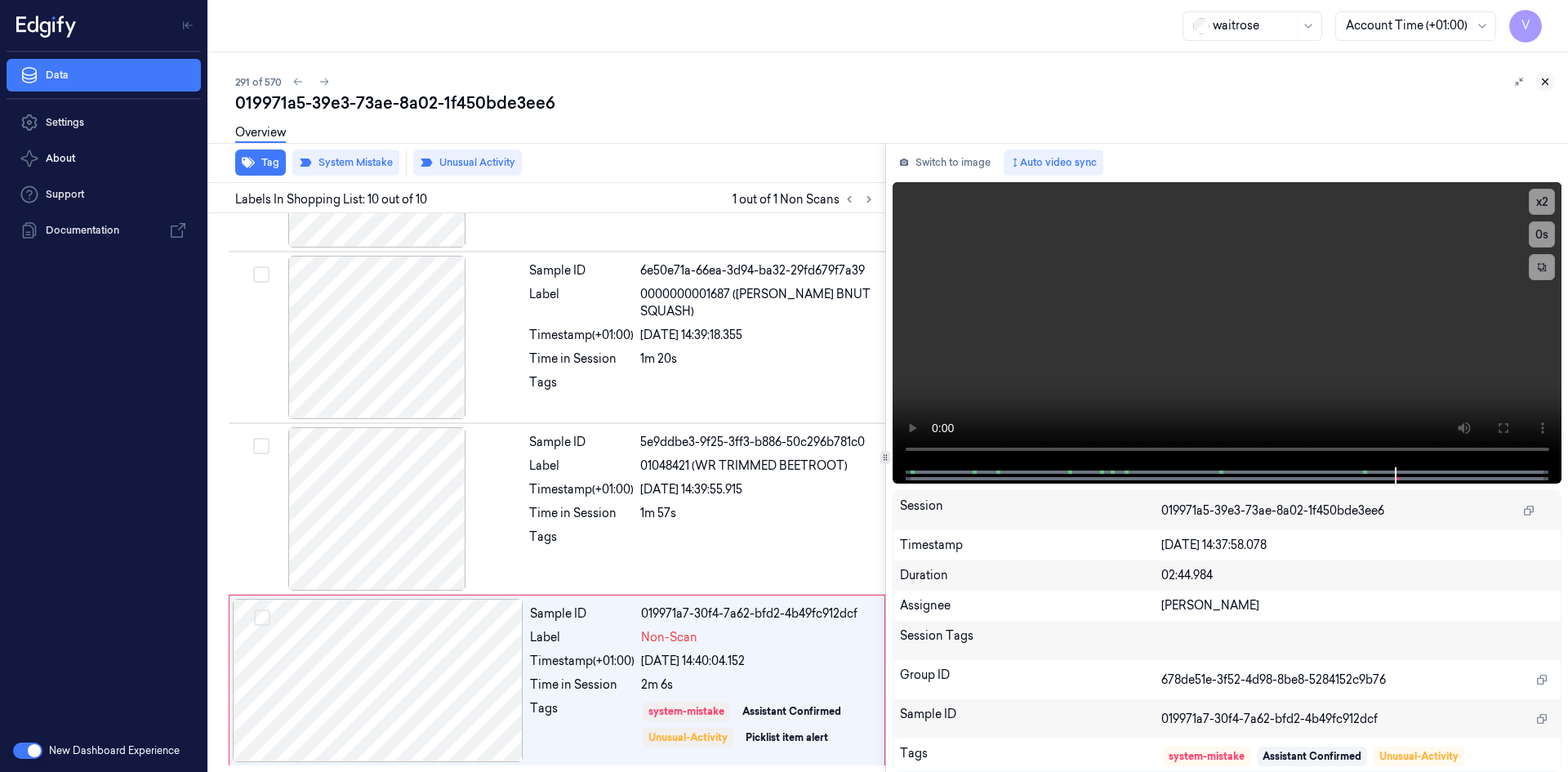
click at [1548, 79] on icon at bounding box center [1544, 82] width 12 height 12
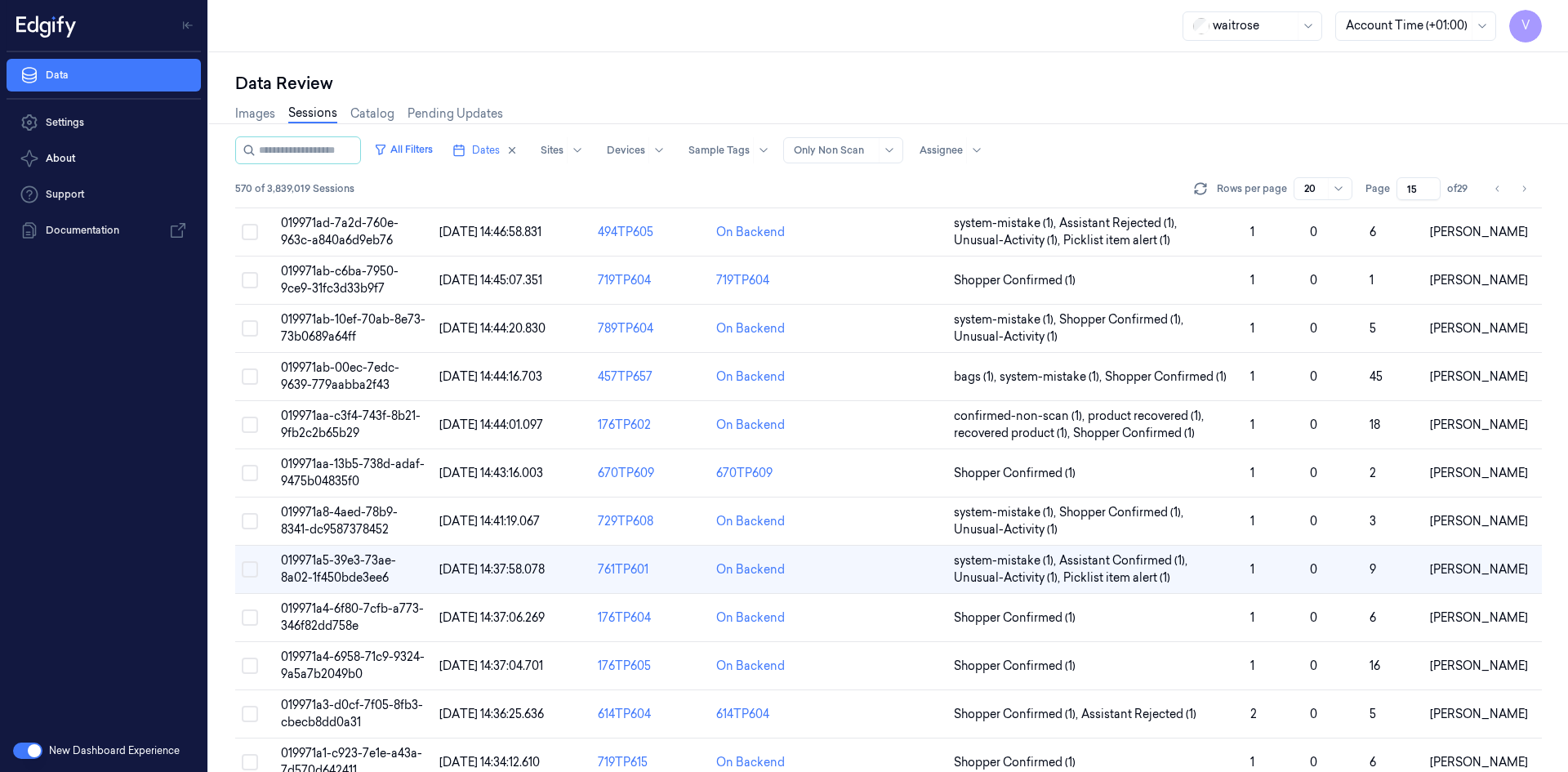
scroll to position [276, 0]
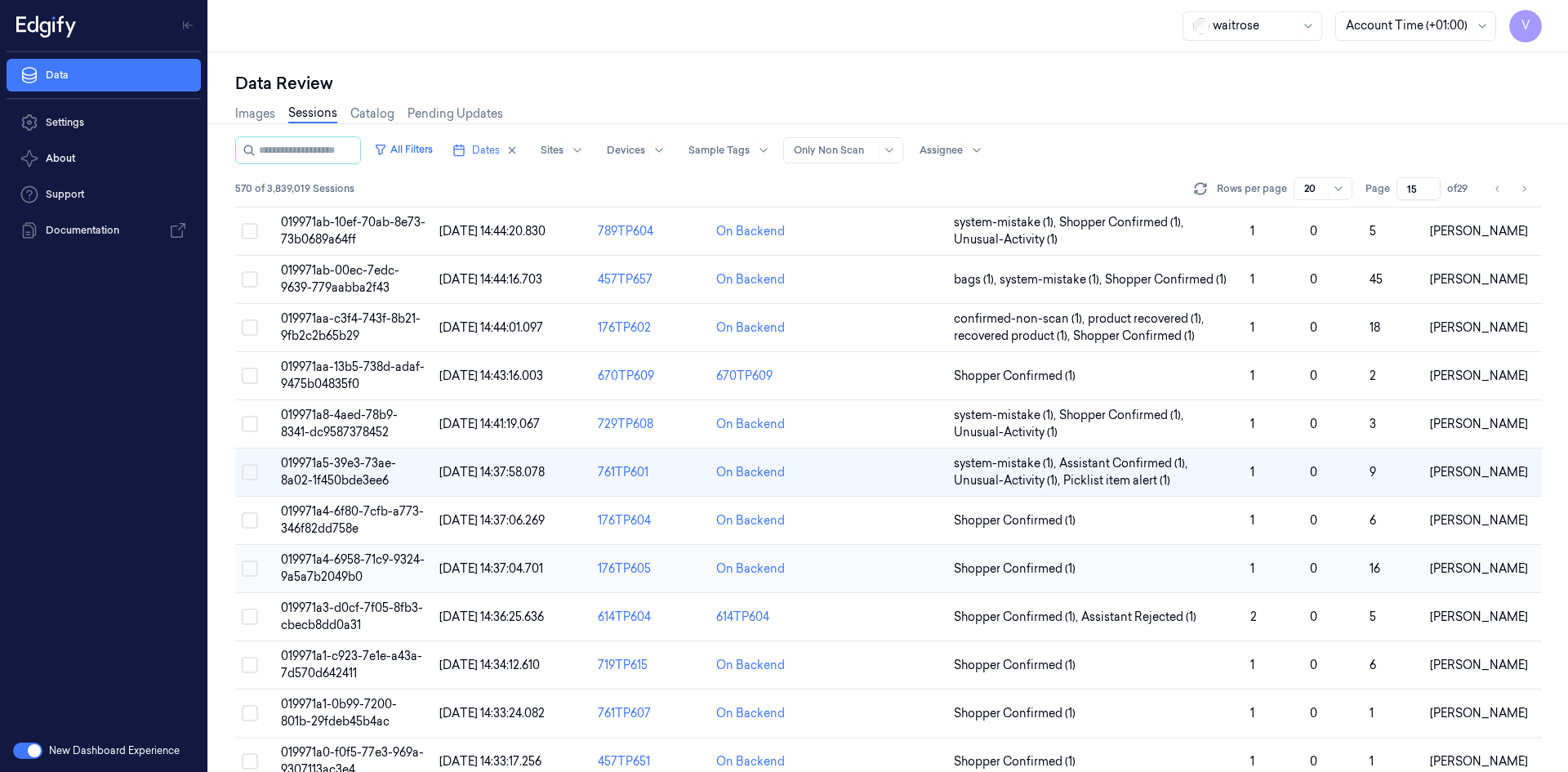
click at [346, 560] on span "019971a4-6958-71c9-9324-9a5a7b2049b0" at bounding box center [353, 567] width 144 height 32
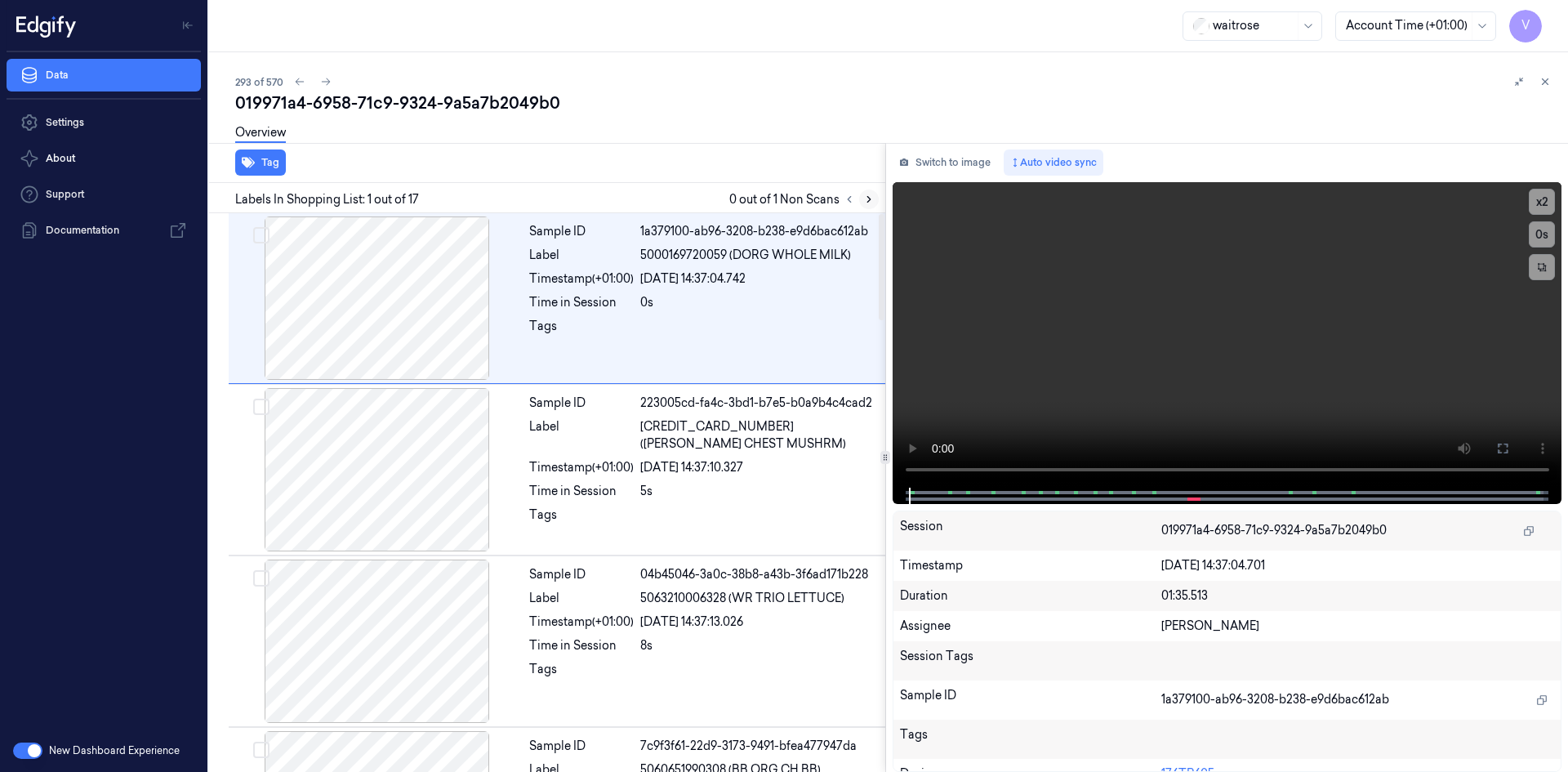
click at [865, 199] on icon at bounding box center [868, 199] width 12 height 12
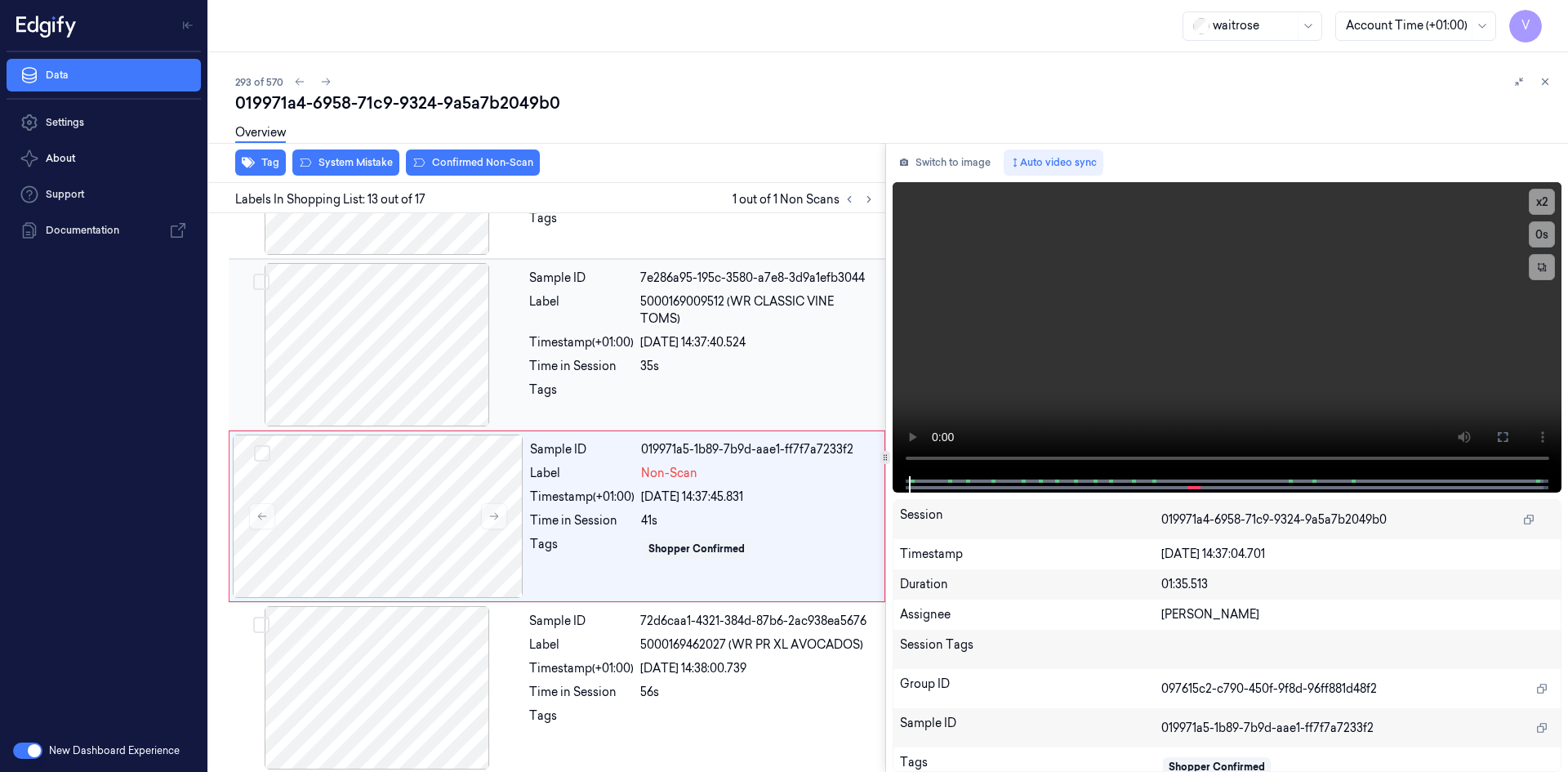
scroll to position [1864, 0]
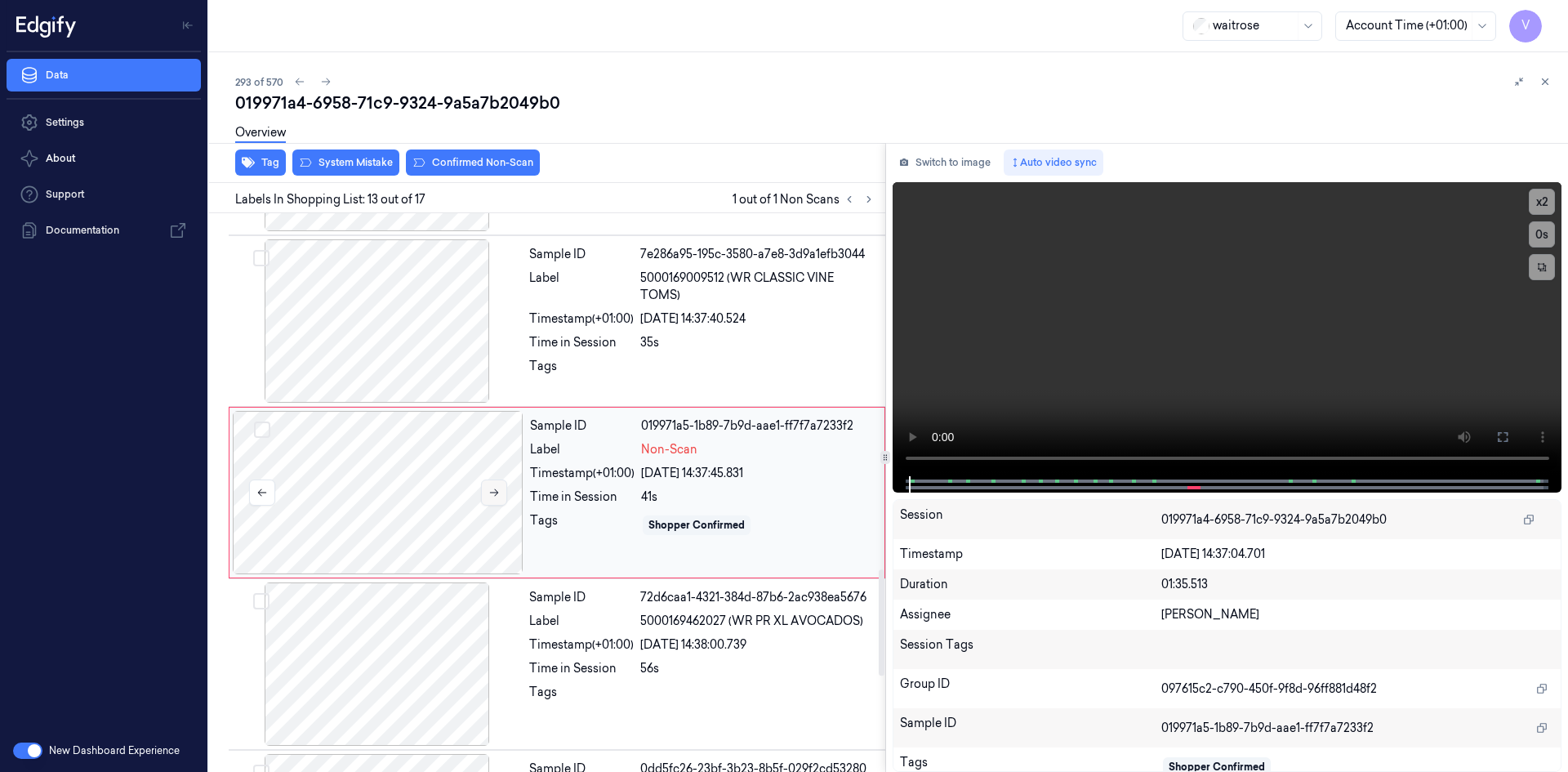
click at [496, 489] on icon at bounding box center [494, 492] width 12 height 12
click at [1543, 201] on button "x 2" at bounding box center [1542, 201] width 26 height 26
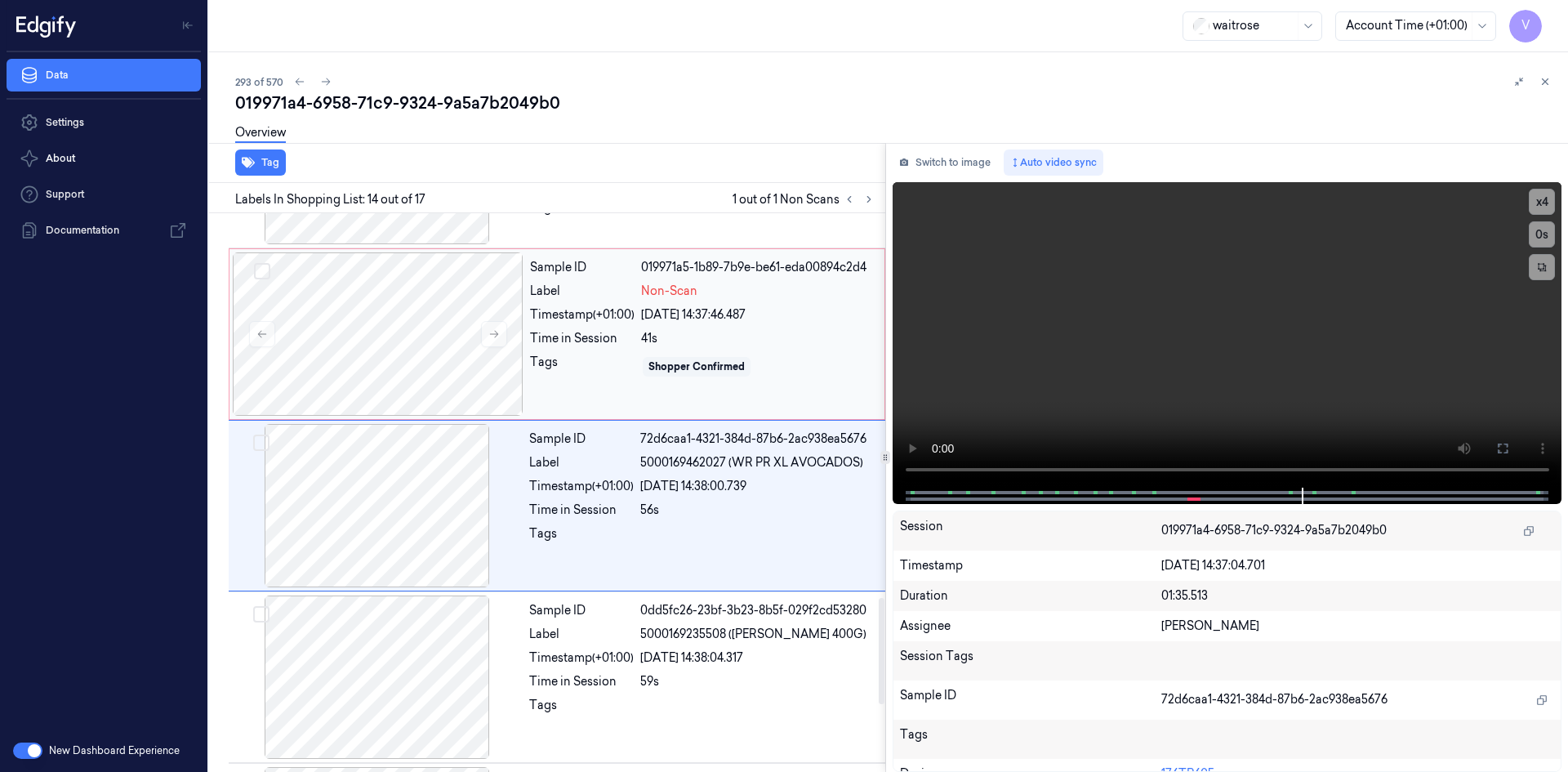
scroll to position [2035, 0]
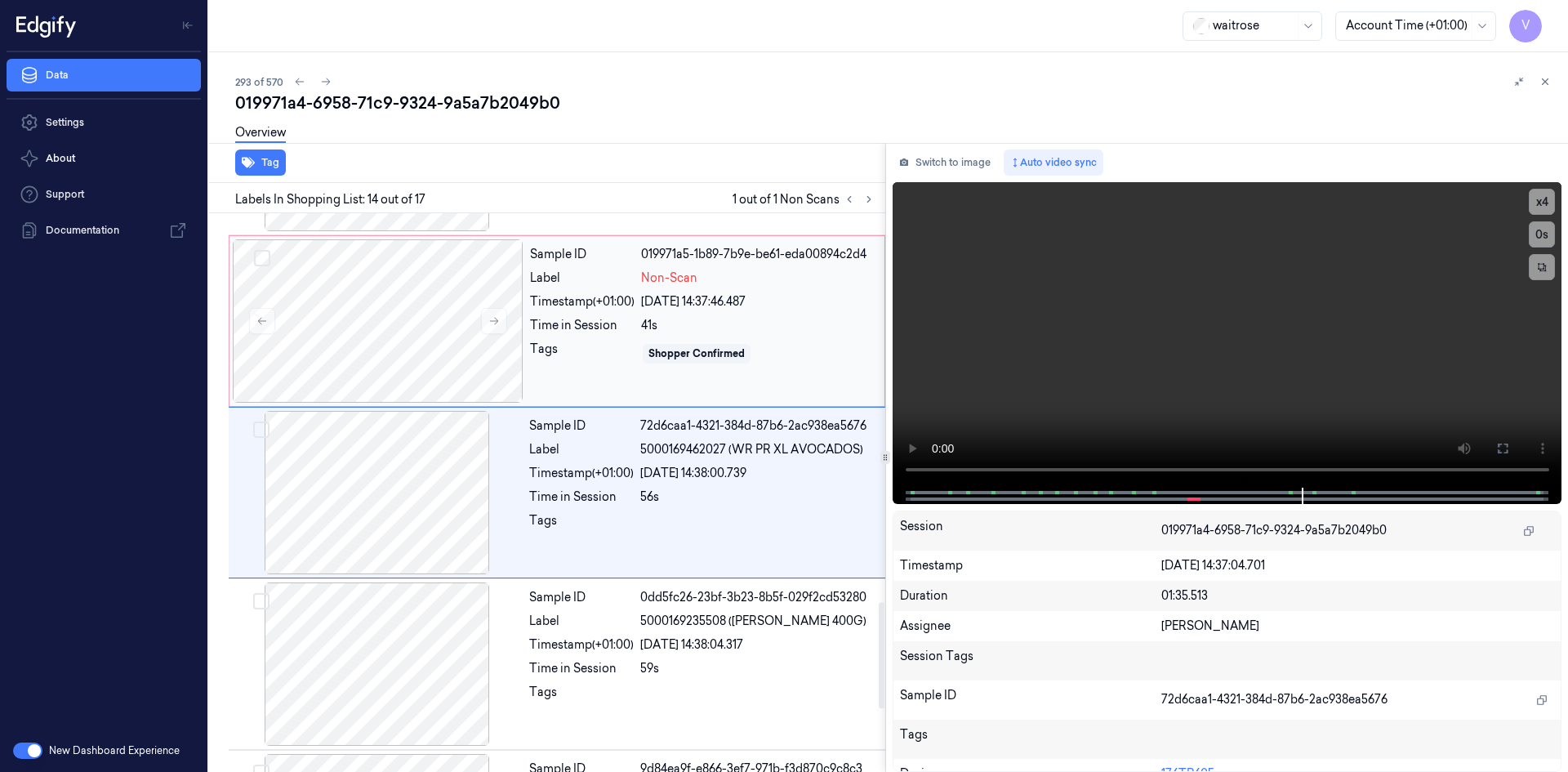
click at [569, 302] on div "Timestamp (+01:00)" at bounding box center [582, 301] width 105 height 17
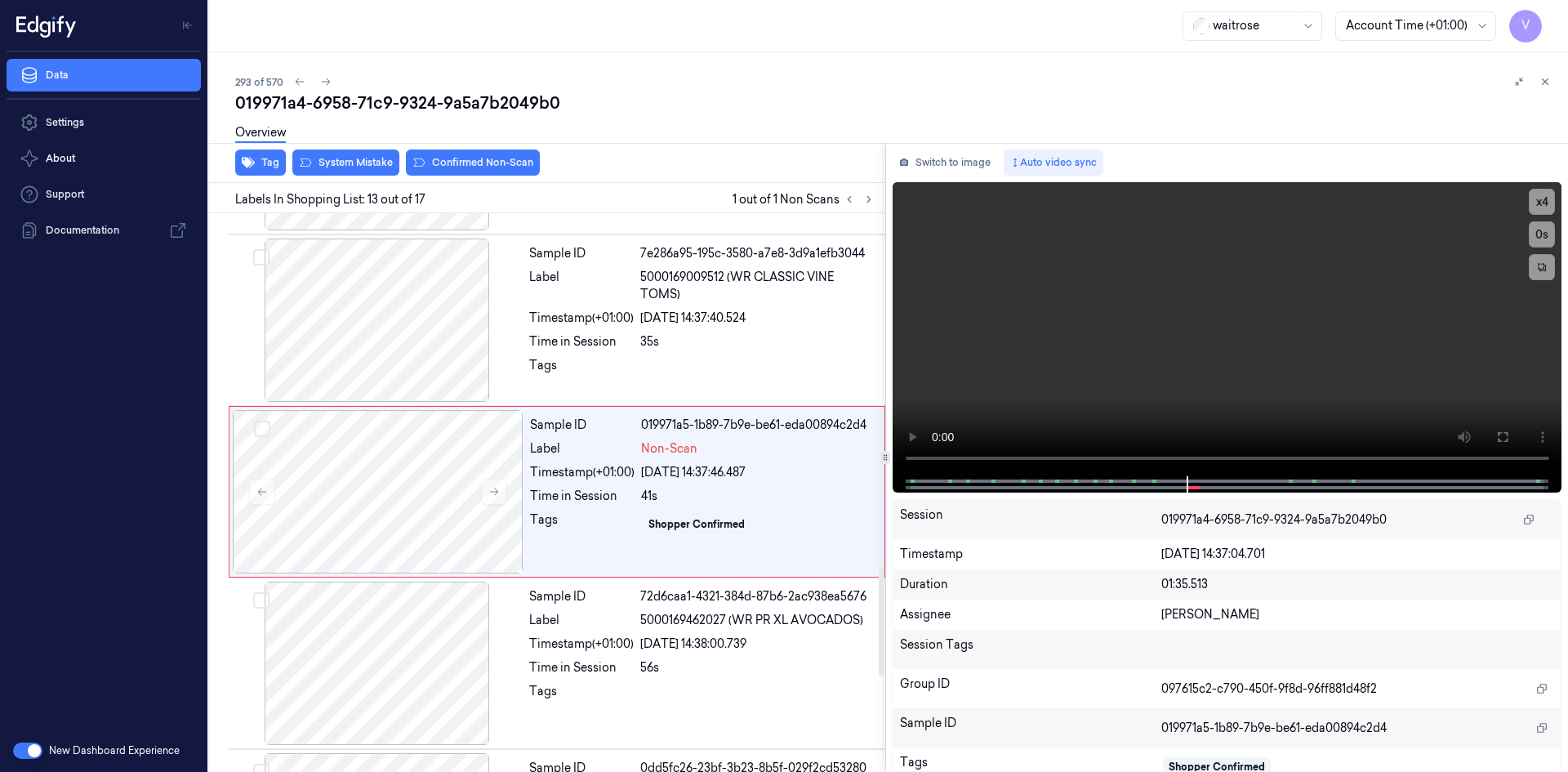
scroll to position [1864, 0]
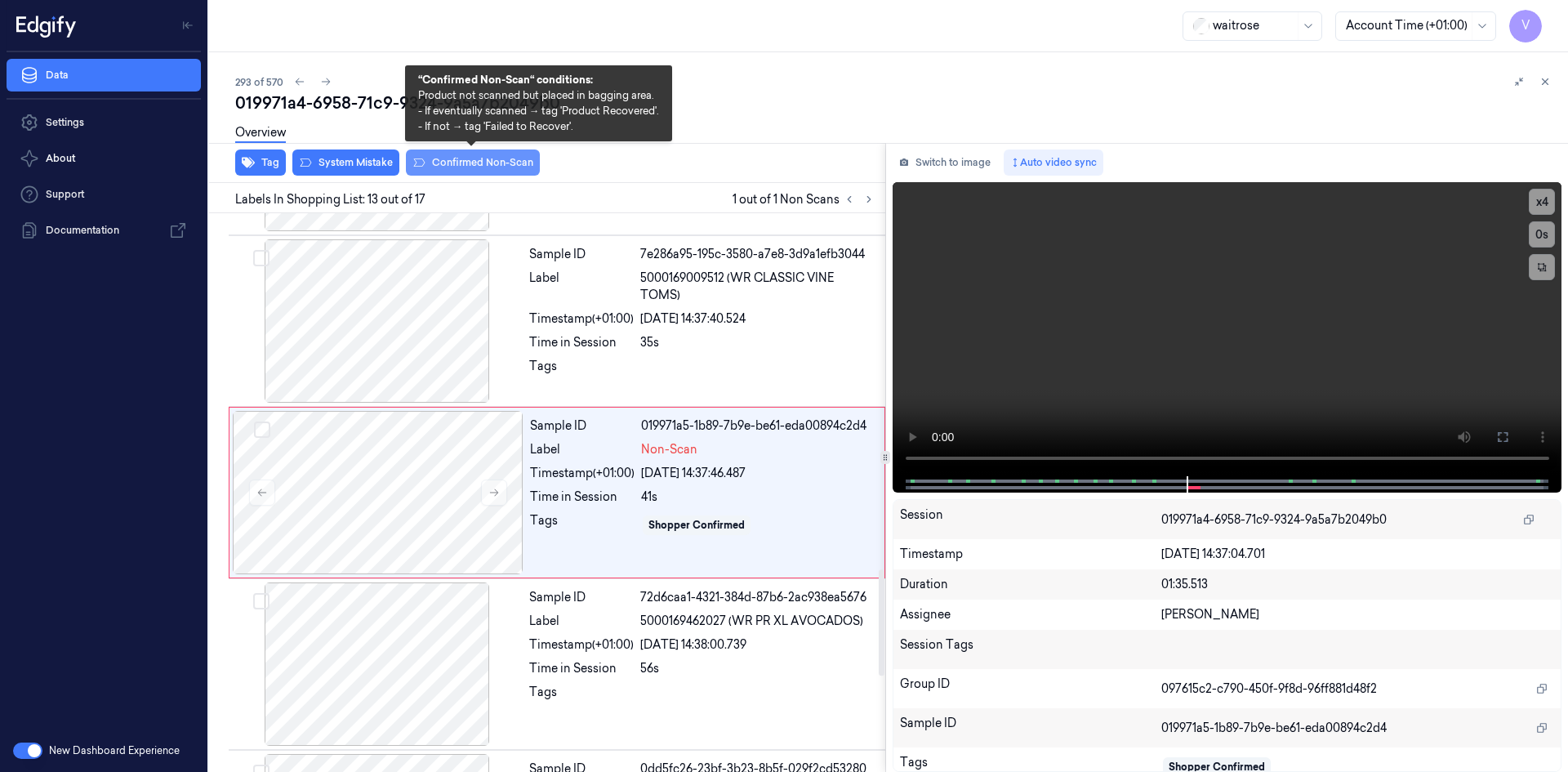
click at [469, 156] on button "Confirmed Non-Scan" at bounding box center [472, 162] width 134 height 26
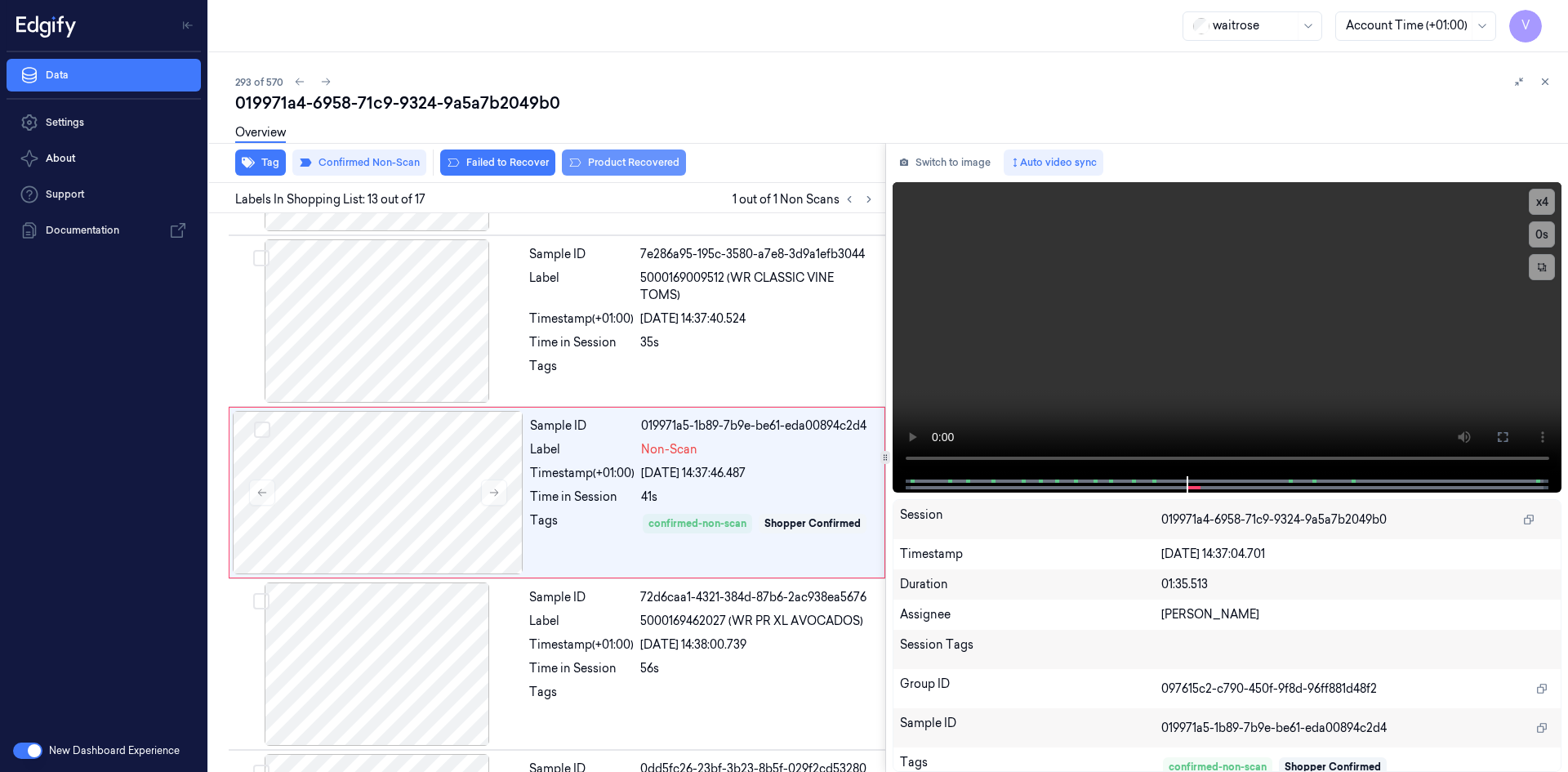
click at [645, 156] on button "Product Recovered" at bounding box center [624, 162] width 125 height 26
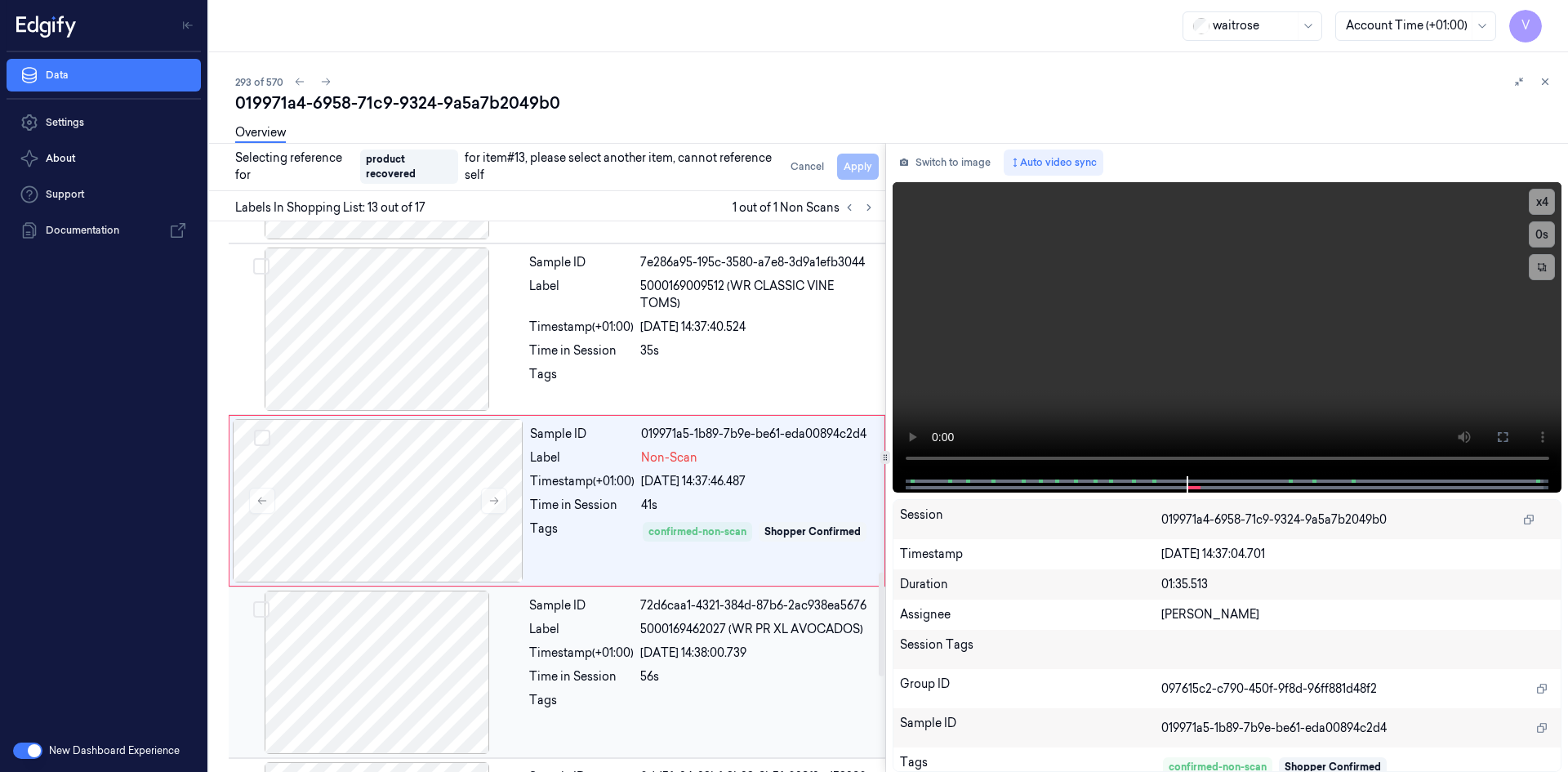
drag, startPoint x: 474, startPoint y: 604, endPoint x: 638, endPoint y: 530, distance: 179.9
click at [481, 600] on div at bounding box center [377, 672] width 291 height 164
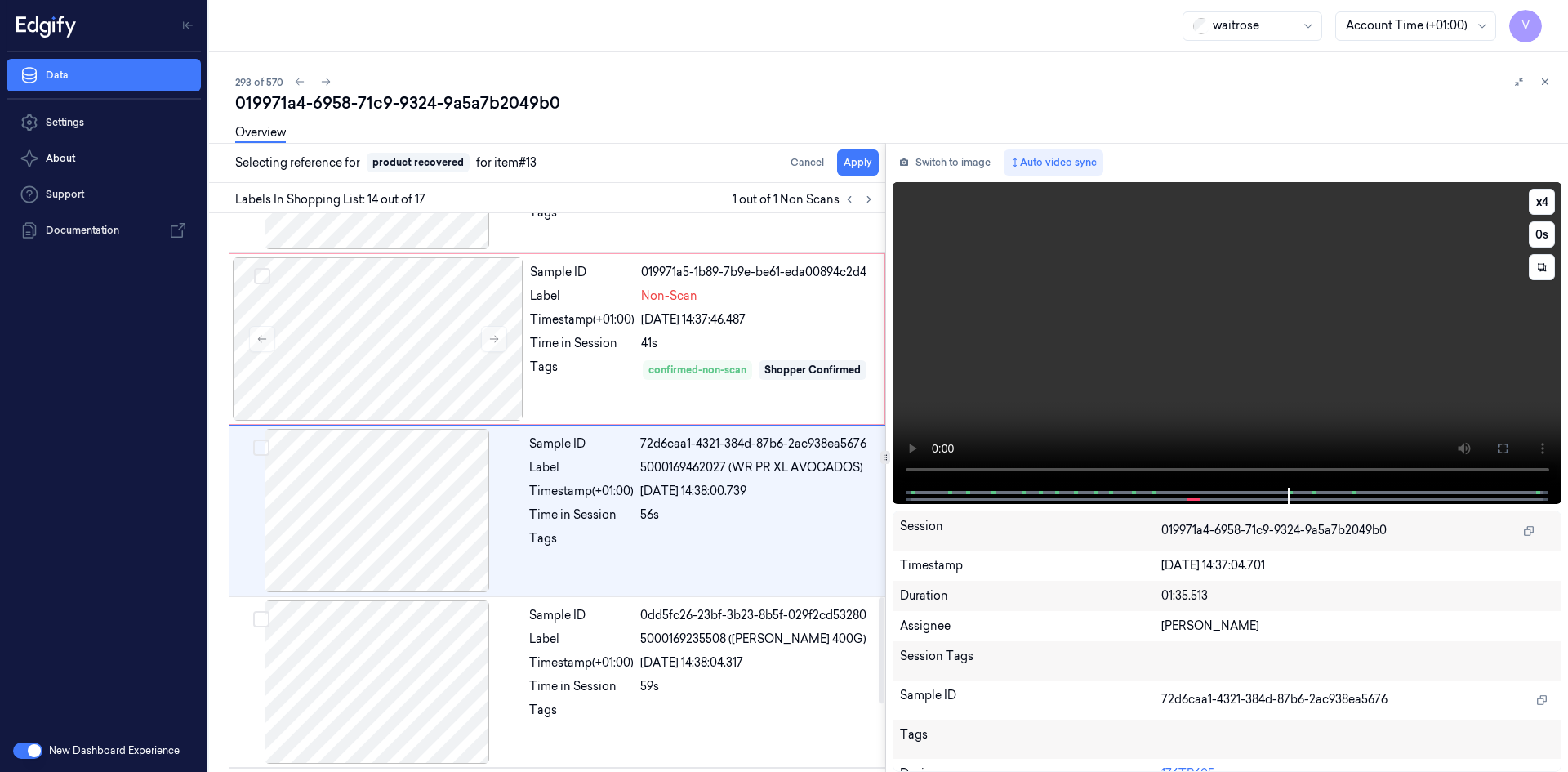
scroll to position [2035, 0]
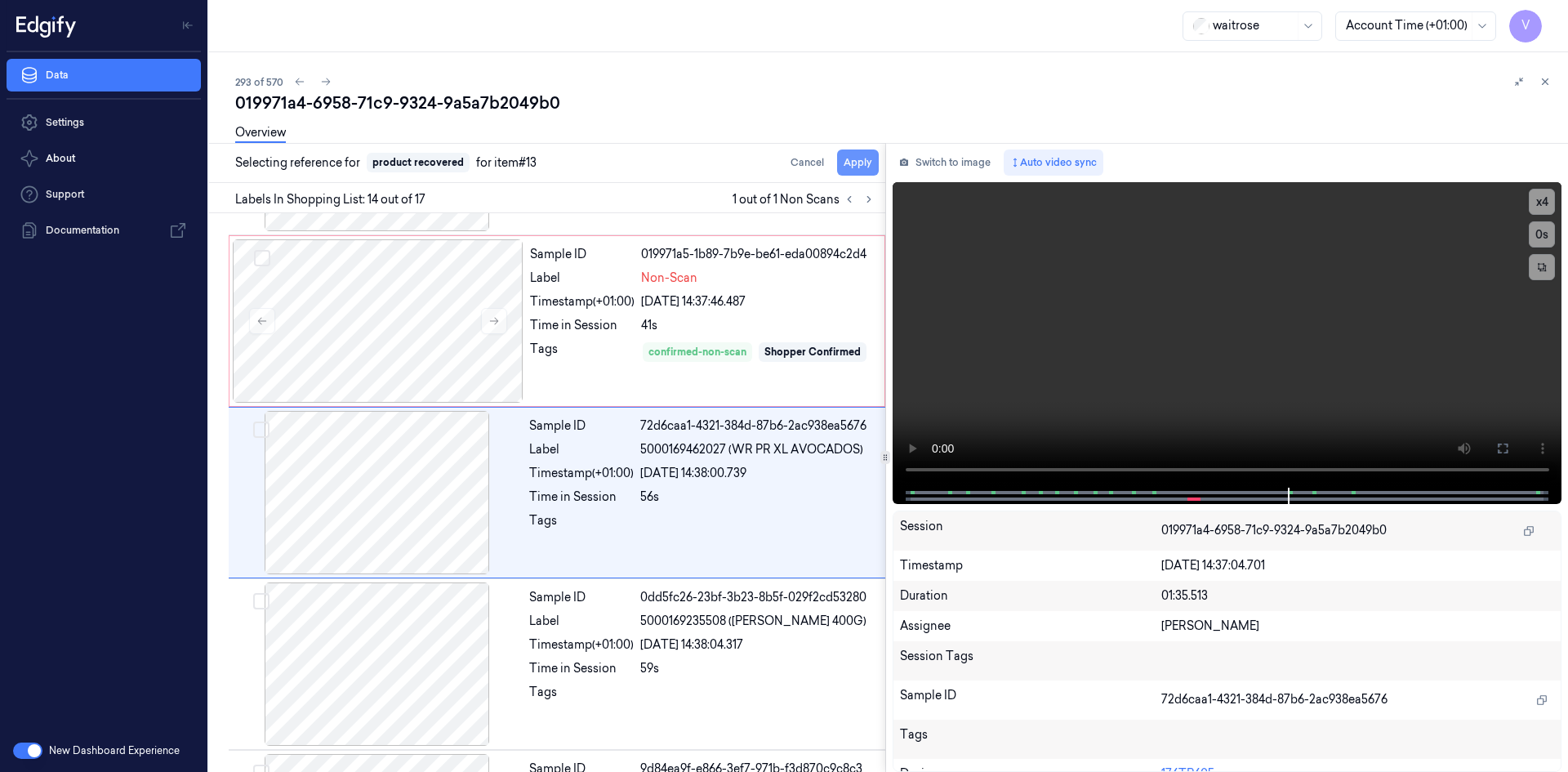
click at [859, 164] on button "Apply" at bounding box center [858, 162] width 42 height 26
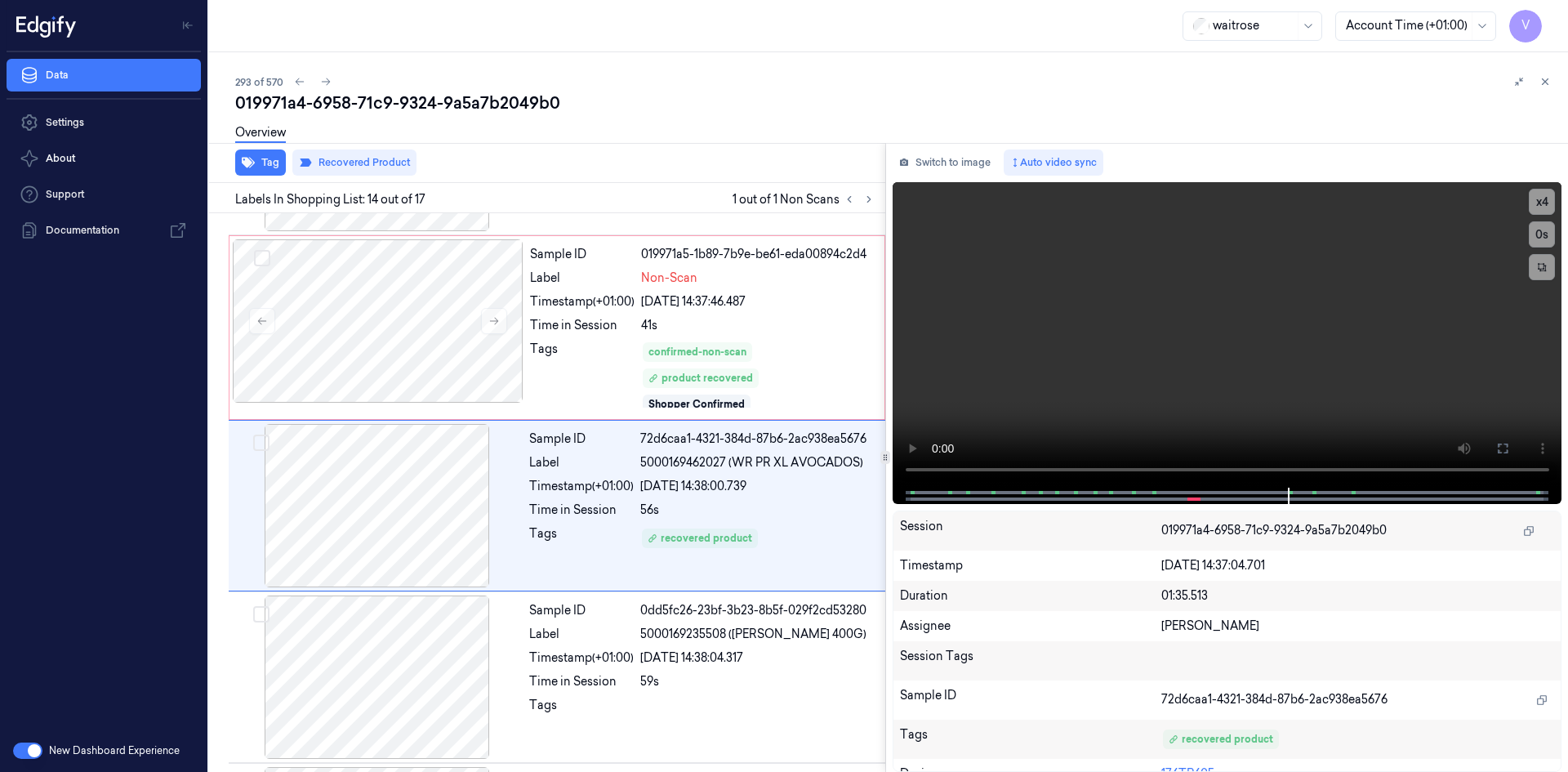
scroll to position [2049, 0]
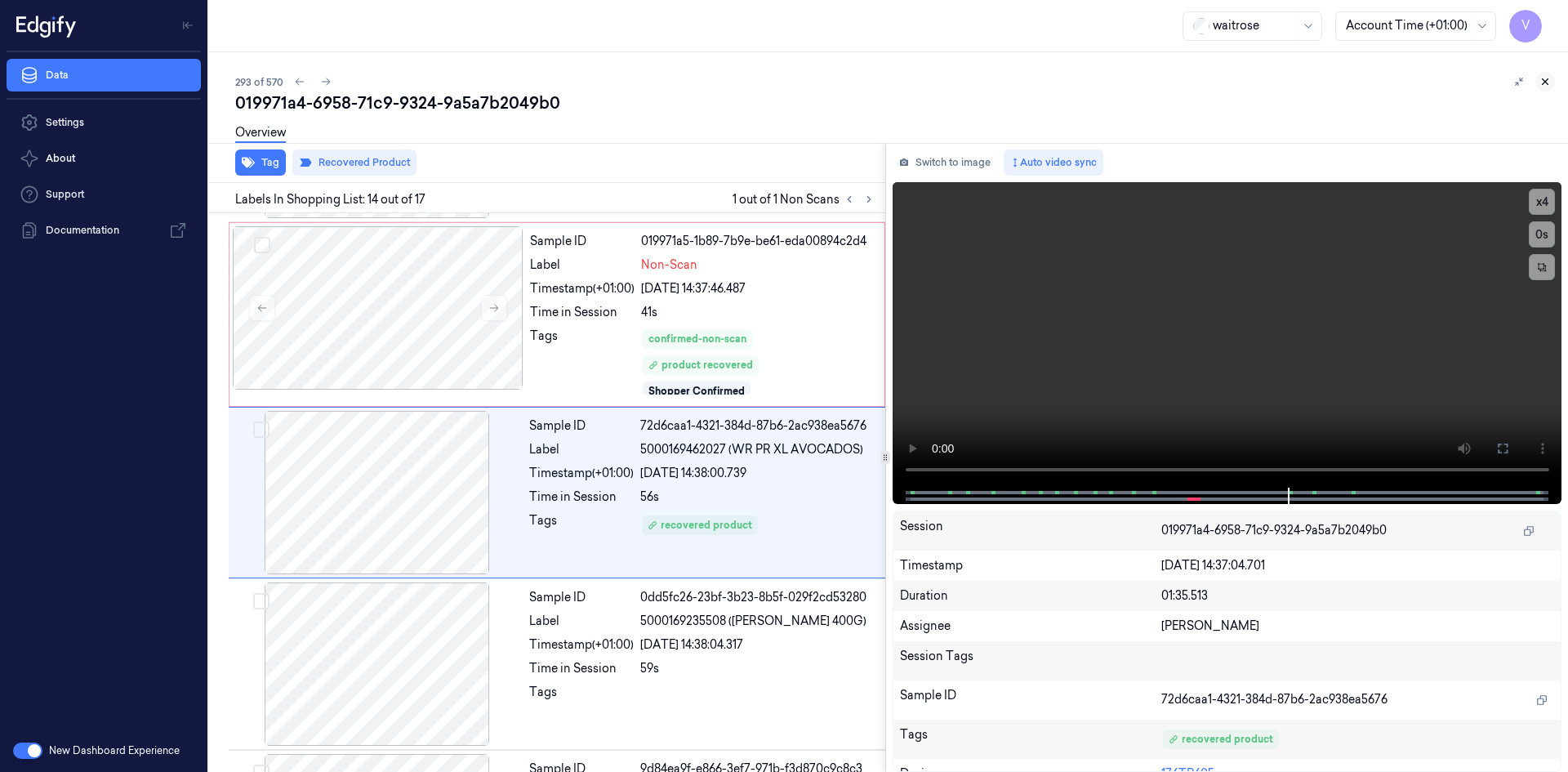
click at [1541, 83] on icon at bounding box center [1544, 82] width 12 height 12
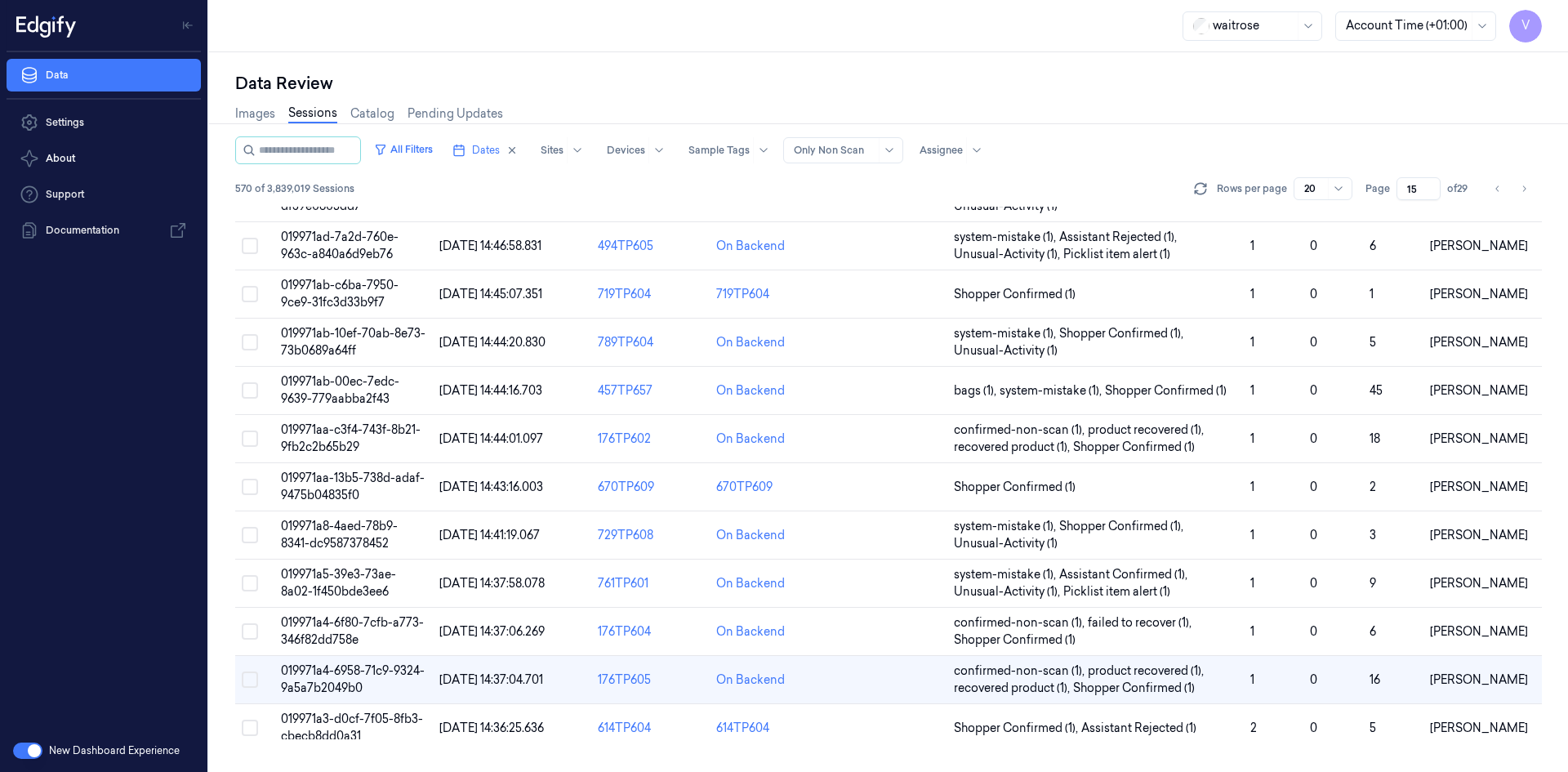
scroll to position [373, 0]
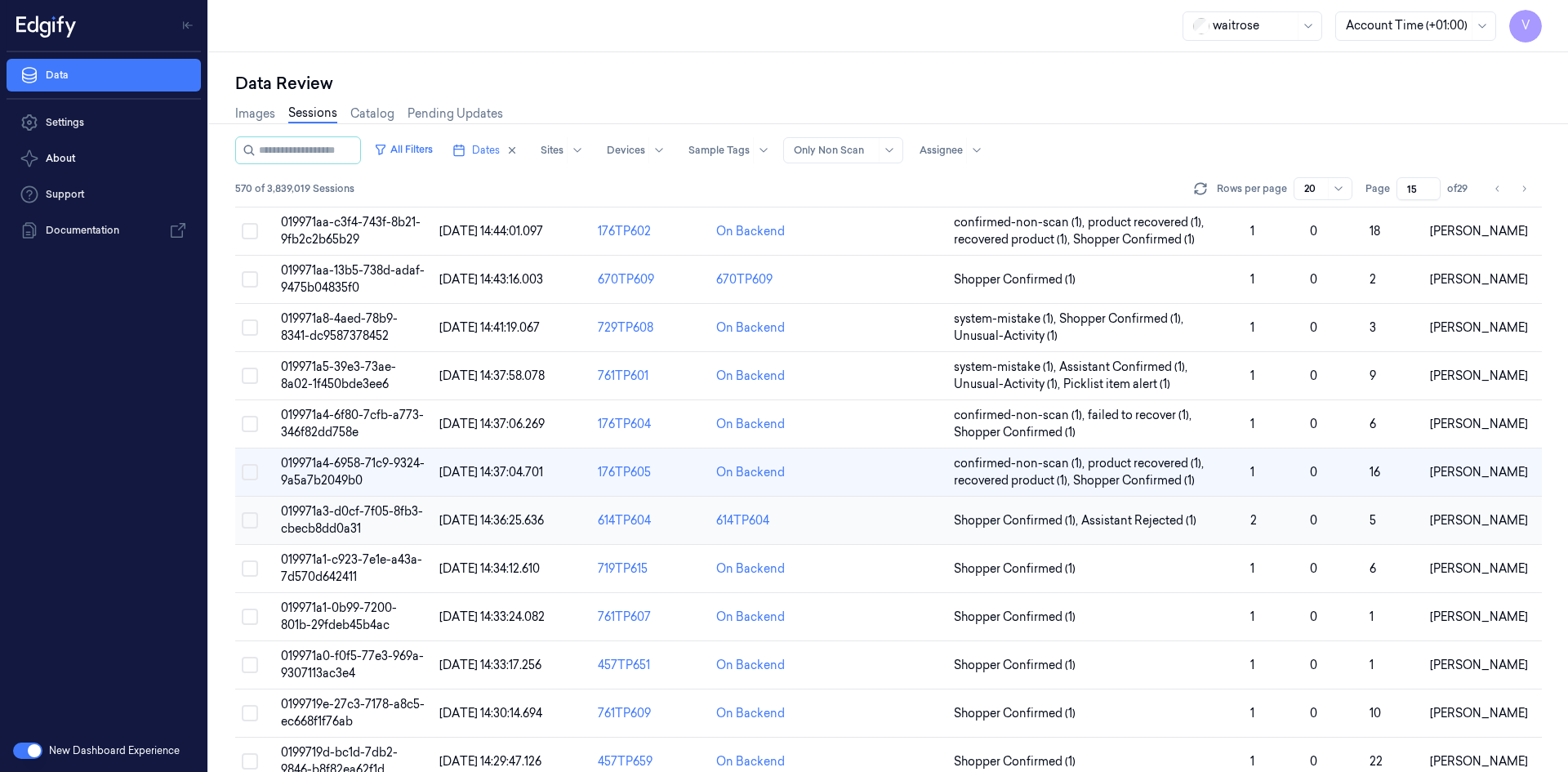
click at [328, 510] on span "019971a3-d0cf-7f05-8fb3-cbecb8dd0a31" at bounding box center [352, 519] width 142 height 32
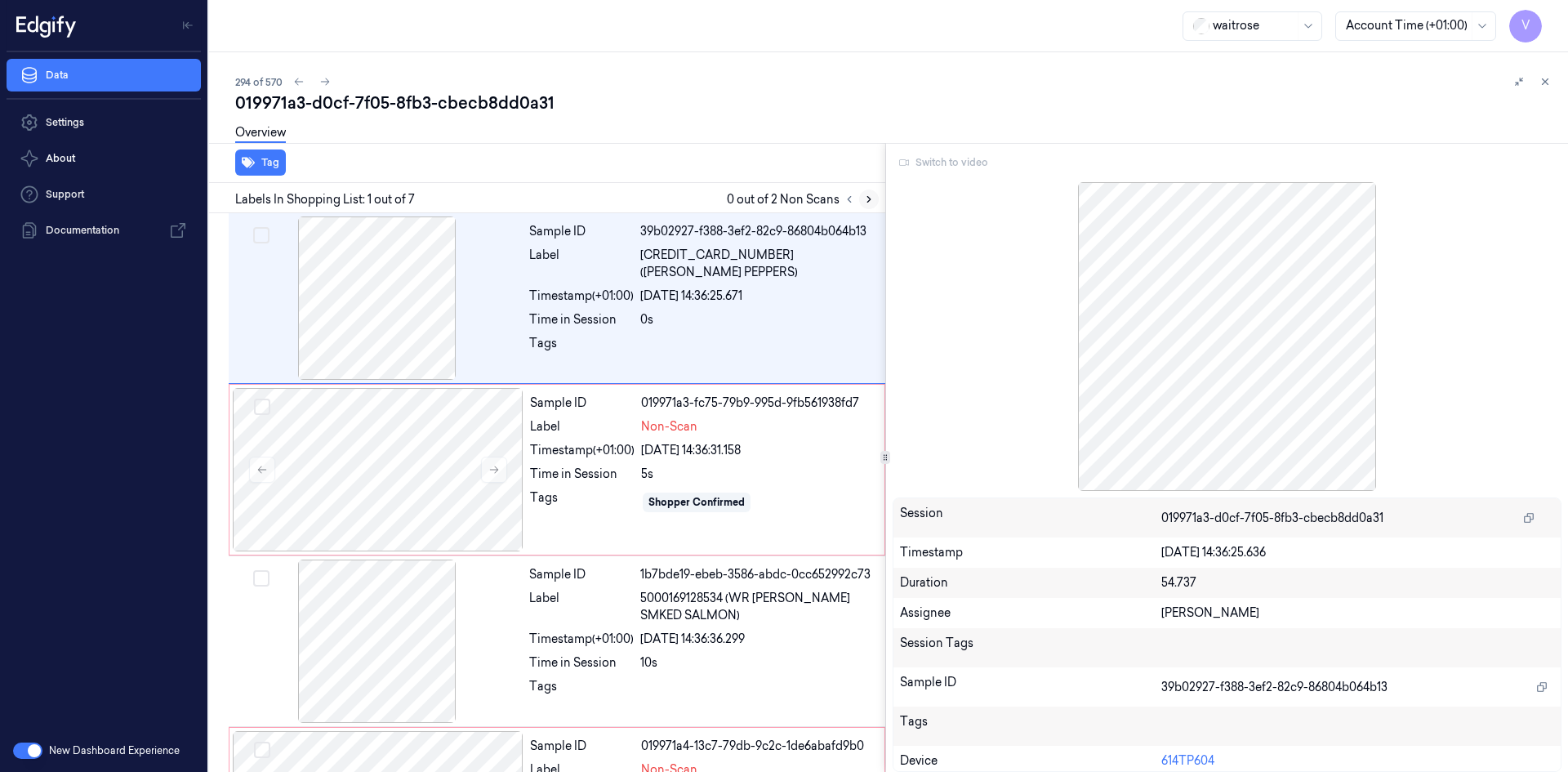
click at [864, 204] on icon at bounding box center [868, 199] width 12 height 12
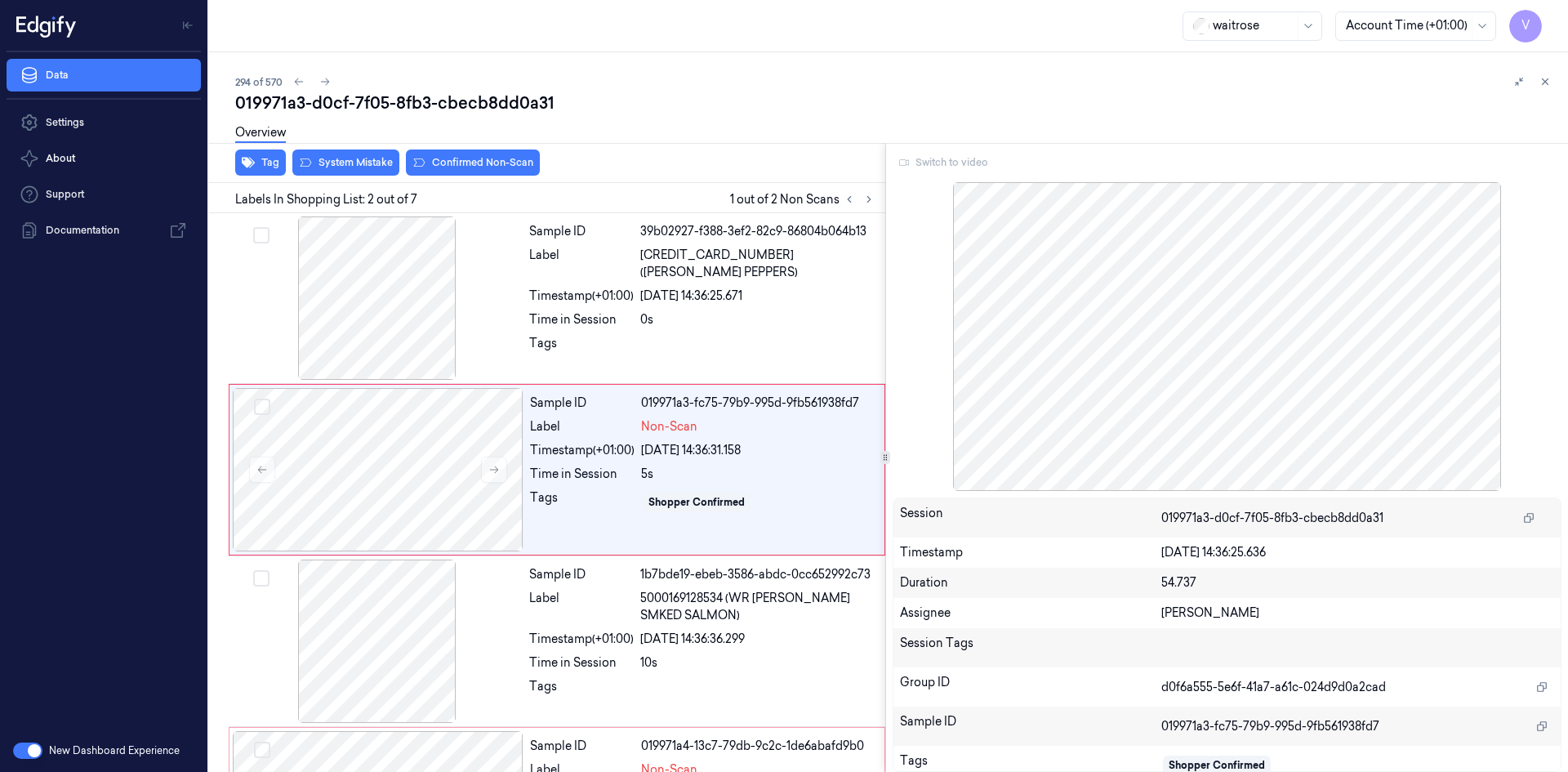
click at [959, 162] on div "Switch to video" at bounding box center [1227, 162] width 670 height 26
click at [1546, 82] on icon at bounding box center [1544, 82] width 12 height 12
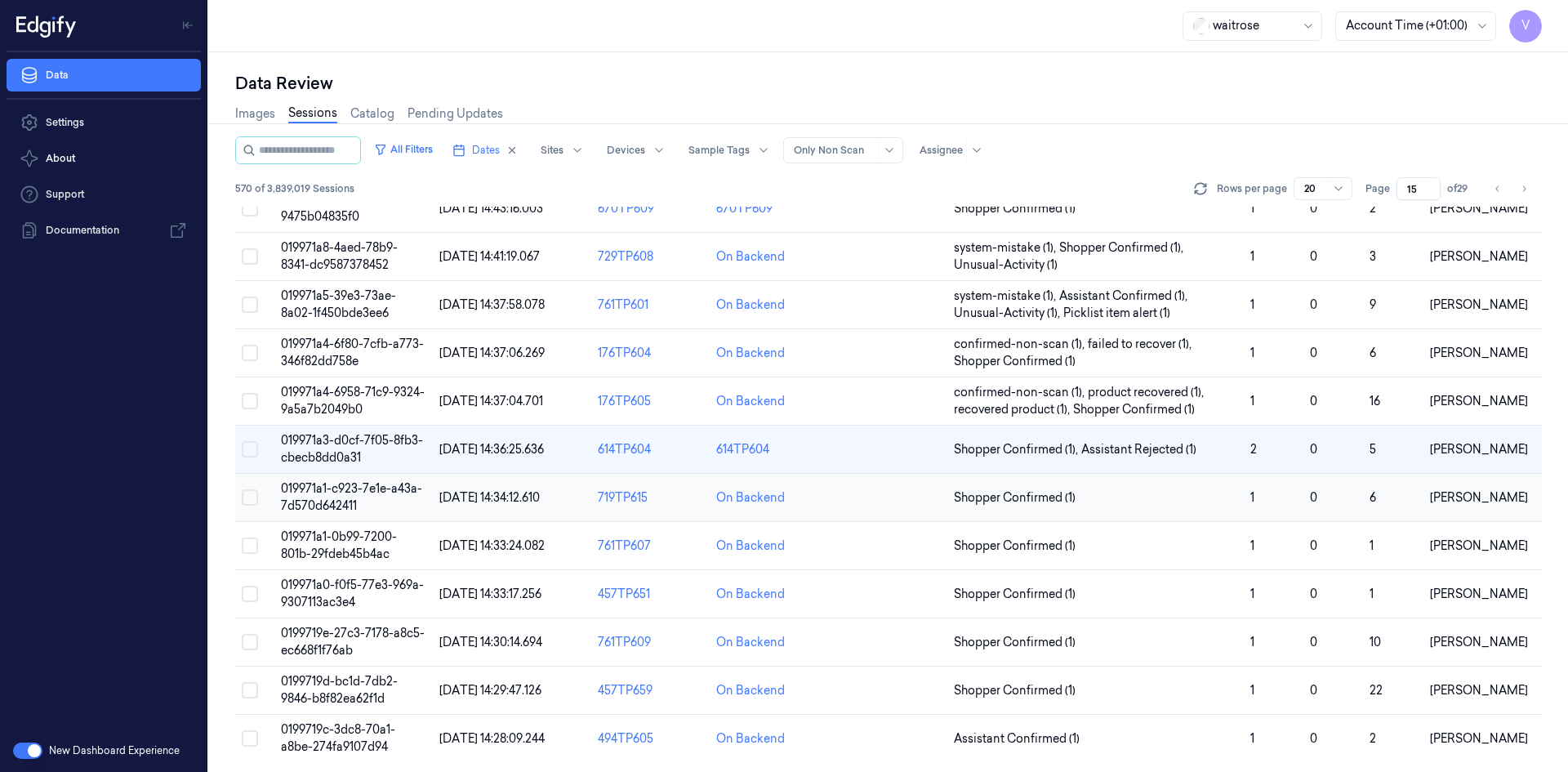
scroll to position [446, 0]
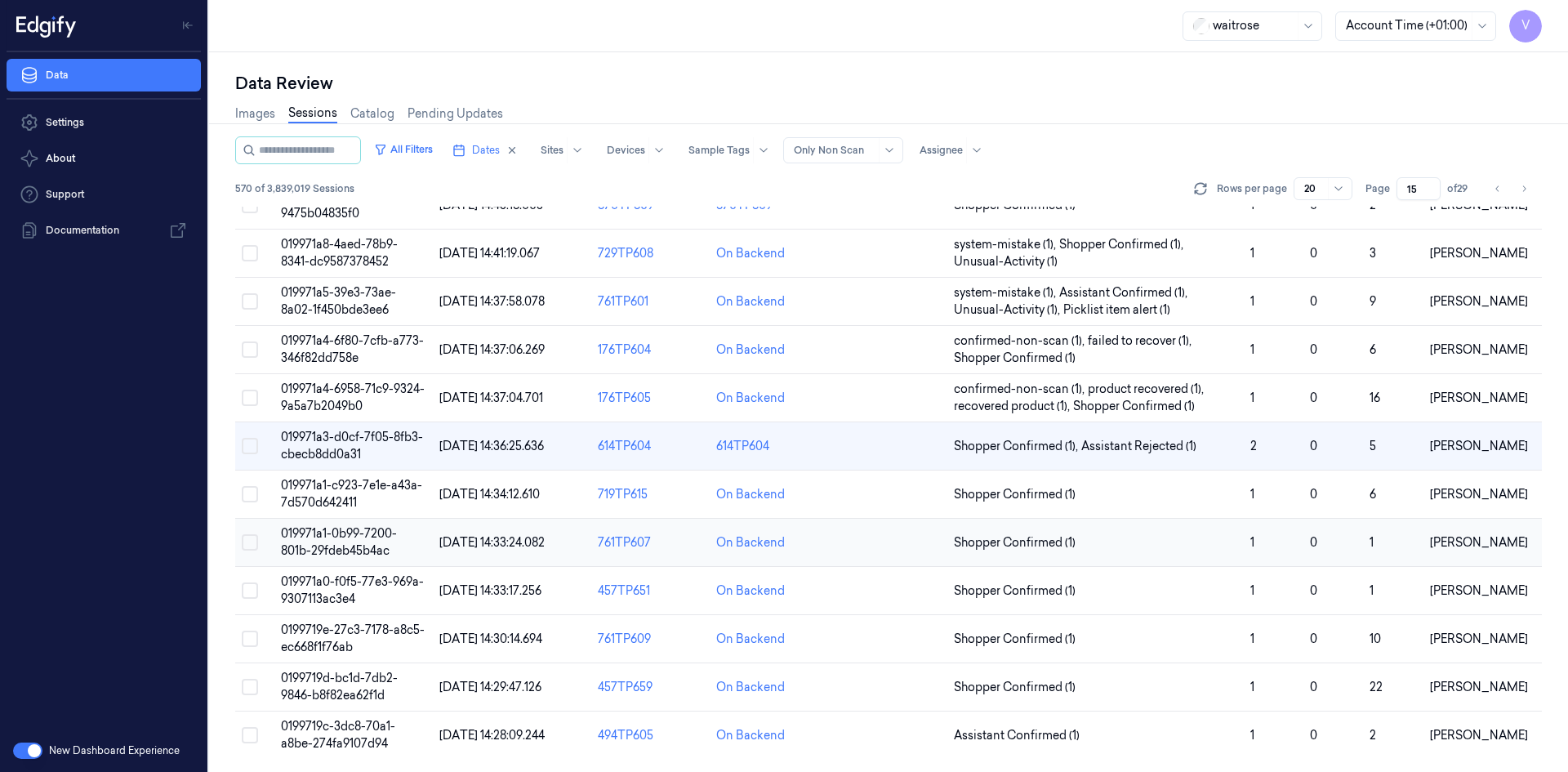
click at [317, 546] on span "019971a1-0b99-7200-801b-29fdeb45b4ac" at bounding box center [339, 541] width 116 height 32
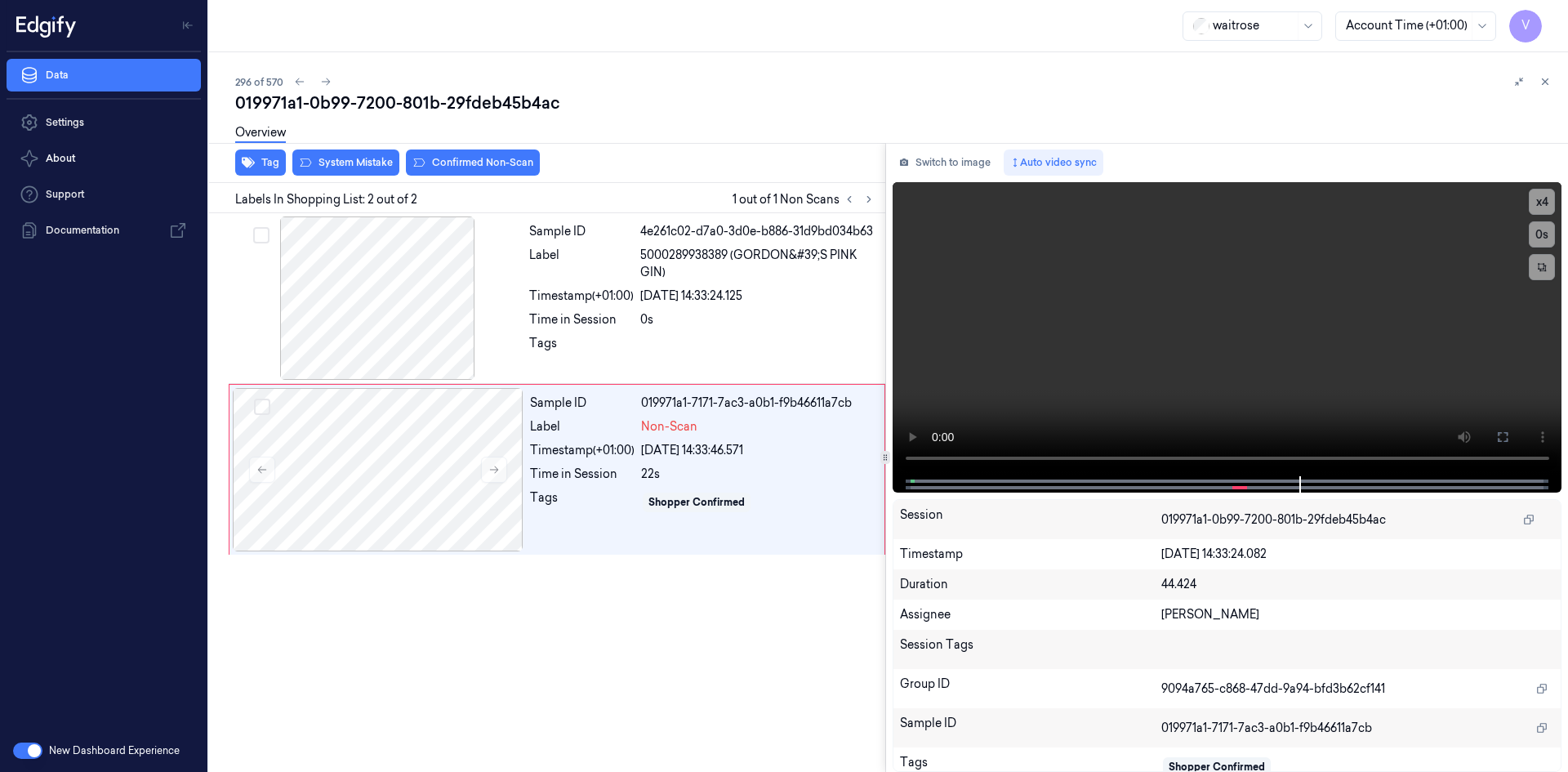
click at [375, 151] on div "Overview" at bounding box center [895, 135] width 1320 height 42
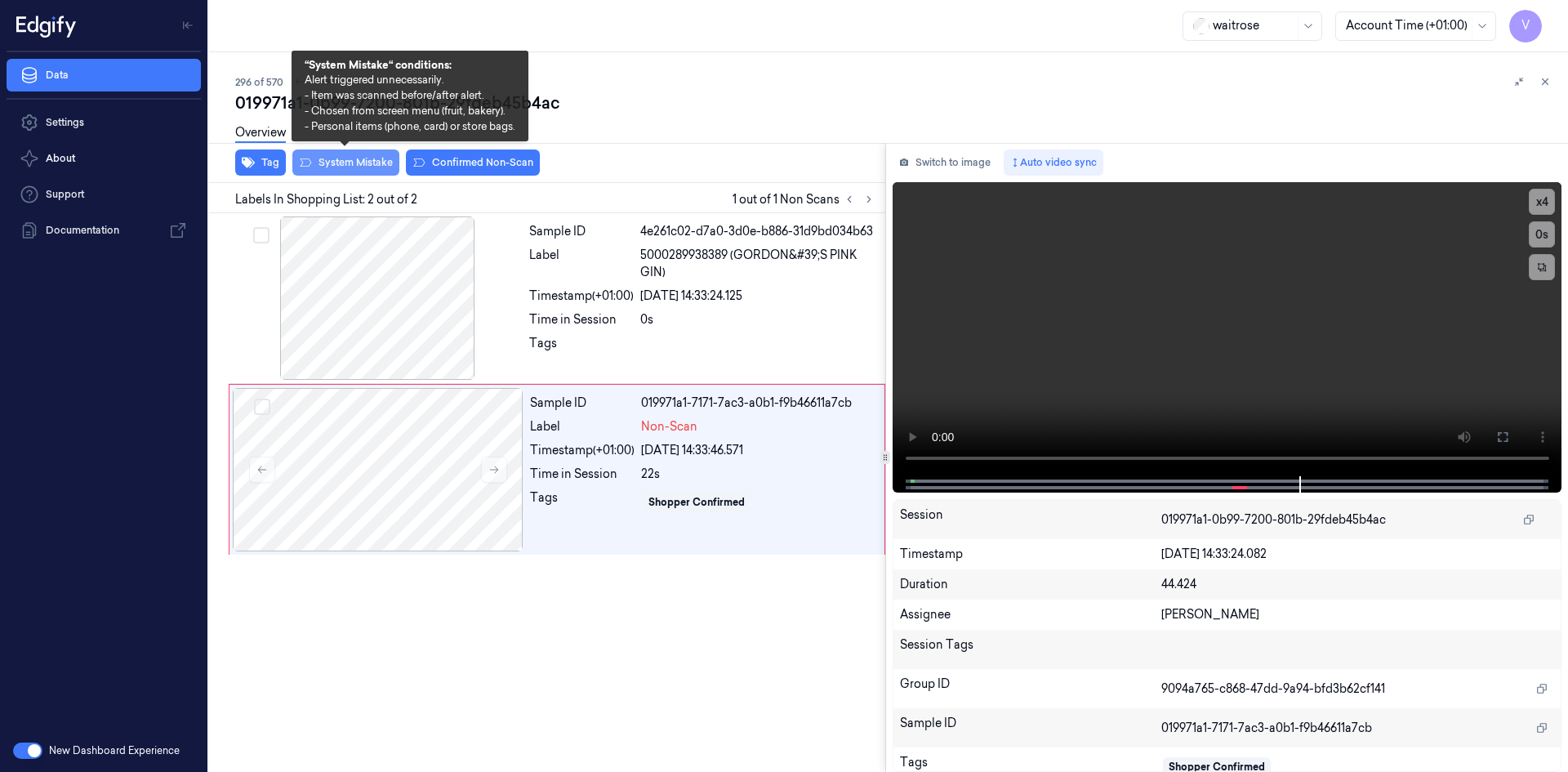
click at [378, 162] on button "System Mistake" at bounding box center [346, 162] width 107 height 26
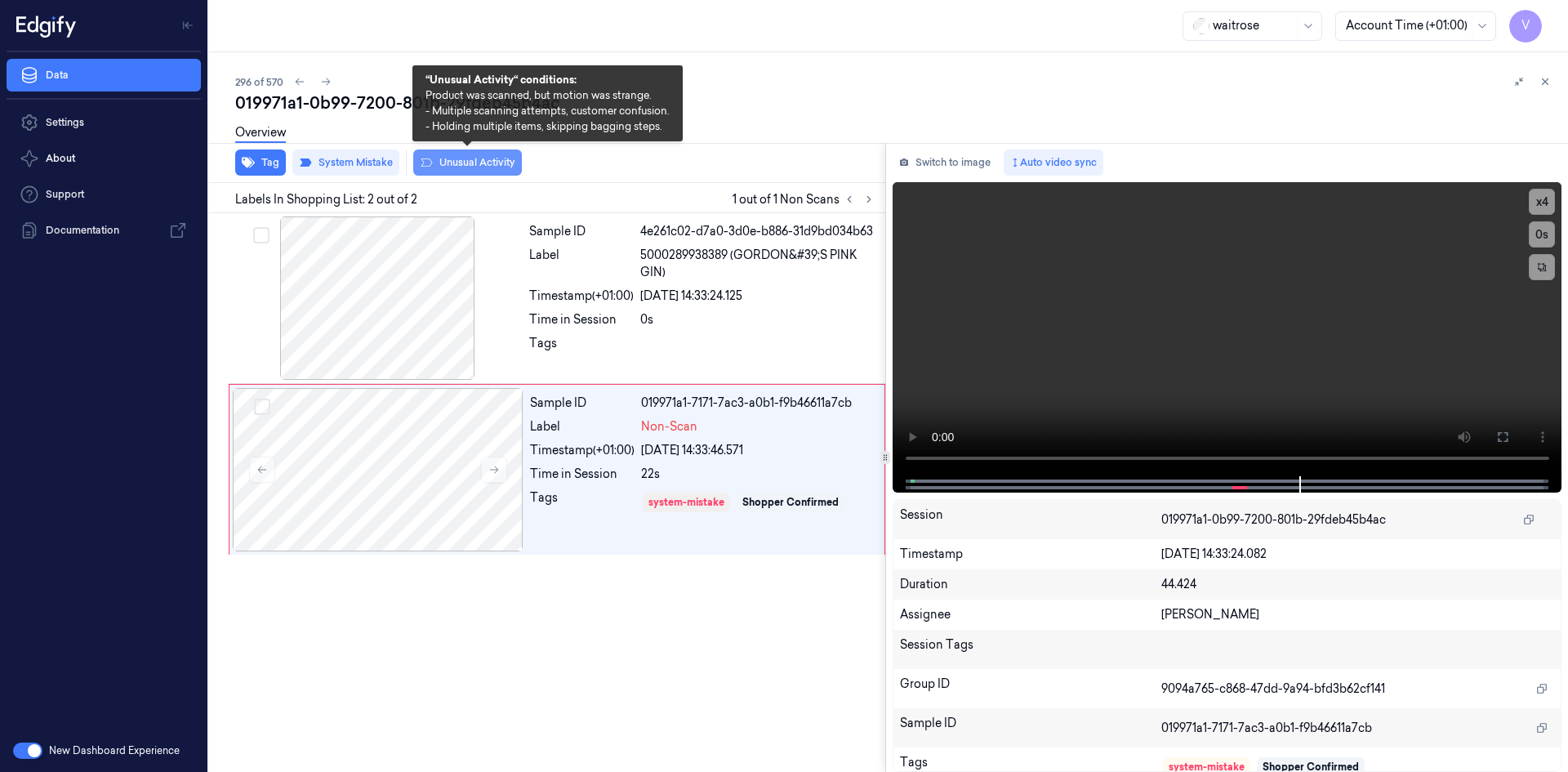
click at [474, 165] on button "Unusual Activity" at bounding box center [467, 162] width 108 height 26
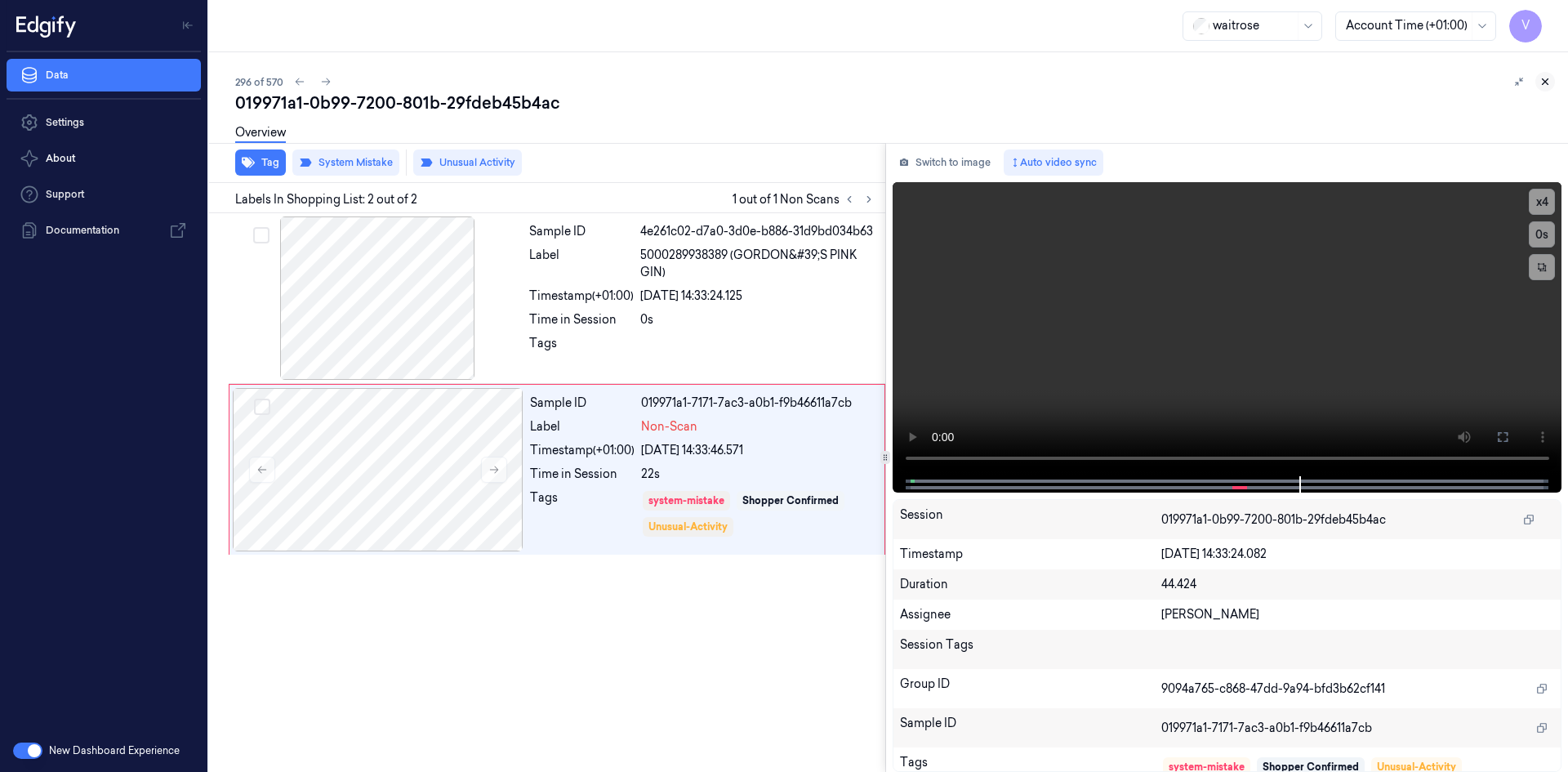
click at [1543, 81] on icon at bounding box center [1544, 82] width 12 height 12
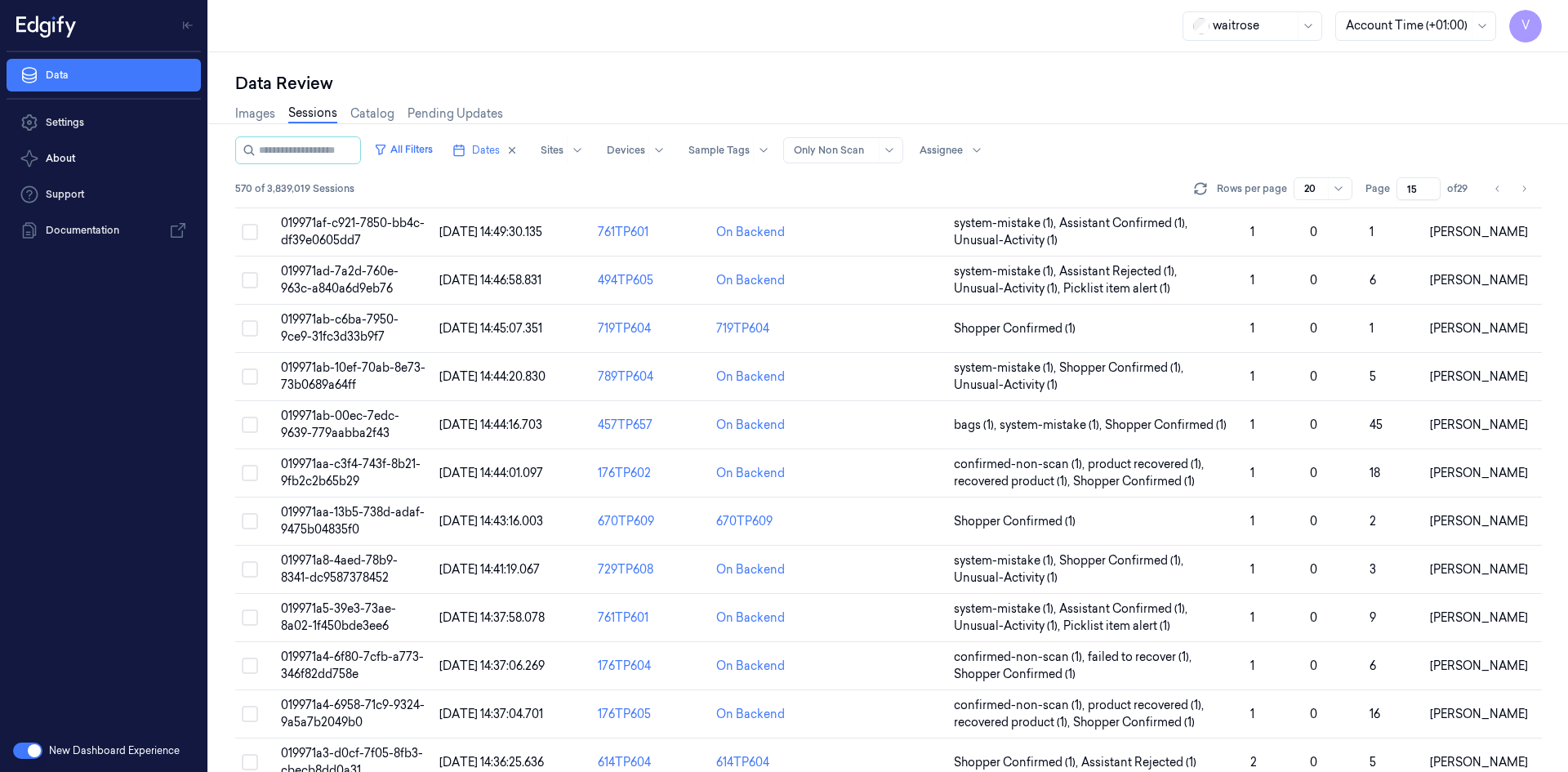
scroll to position [446, 0]
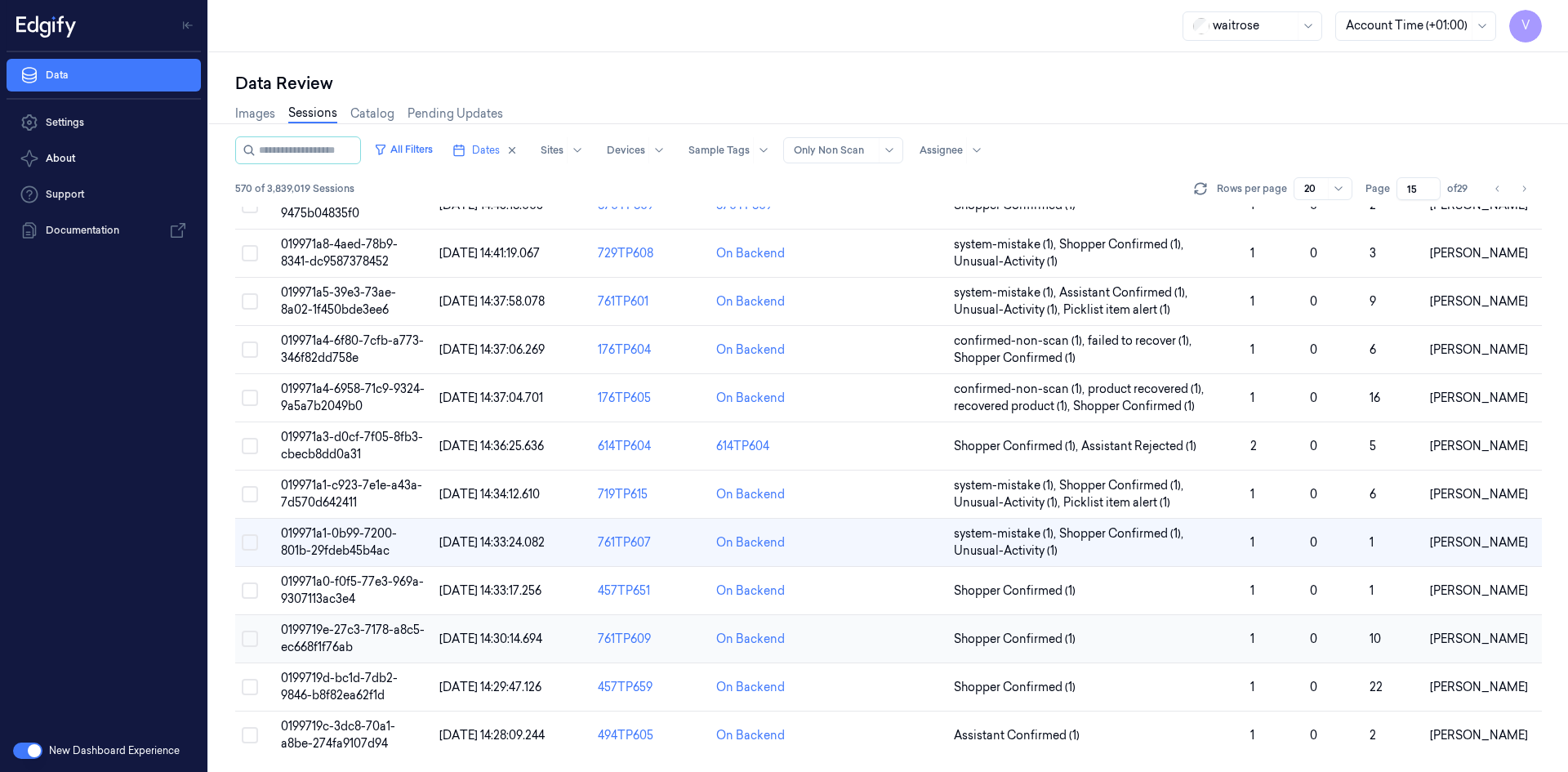
click at [353, 626] on span "0199719e-27c3-7178-a8c5-ec668f1f76ab" at bounding box center [353, 637] width 144 height 32
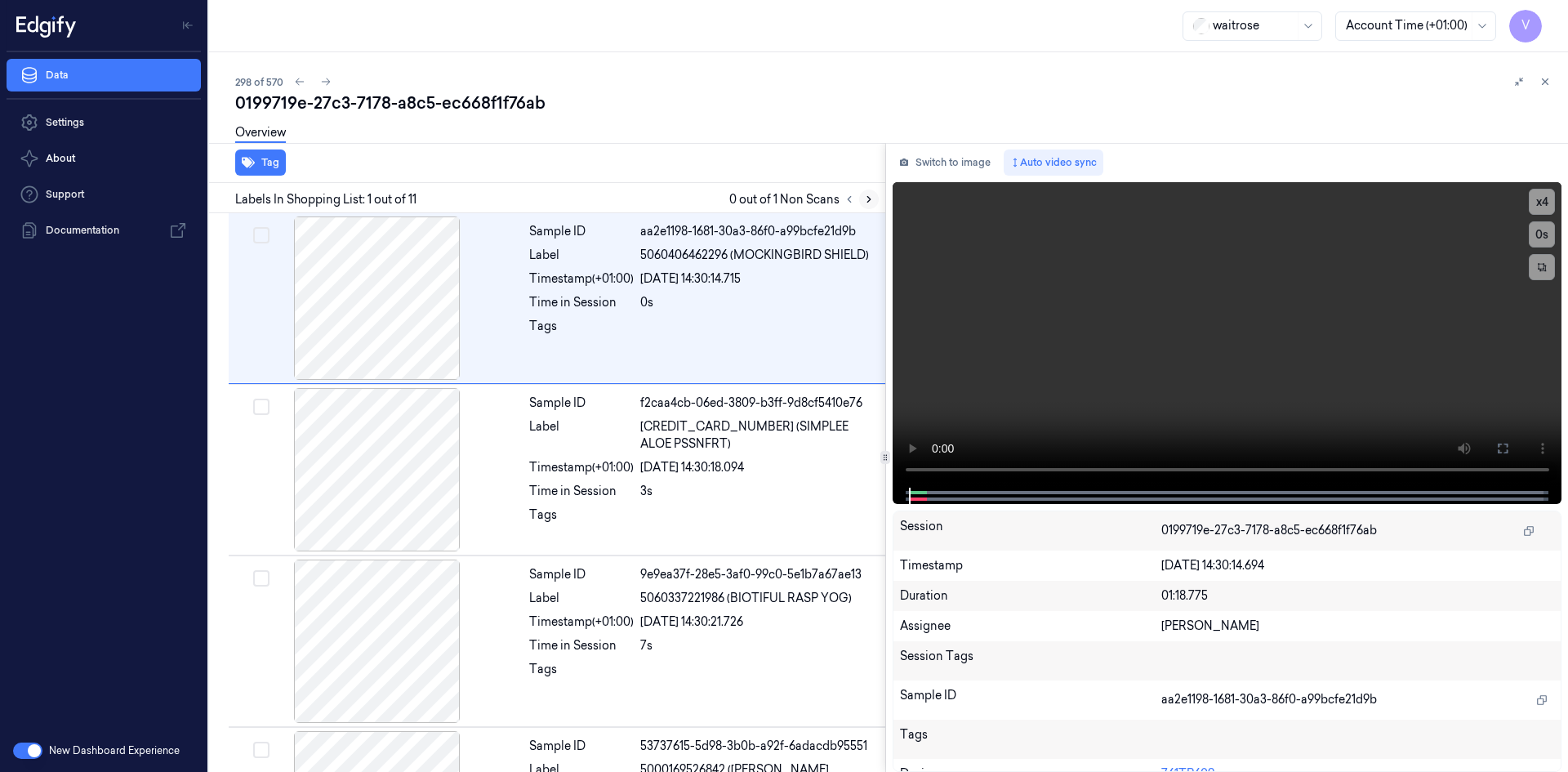
click at [870, 200] on icon at bounding box center [869, 199] width 4 height 5
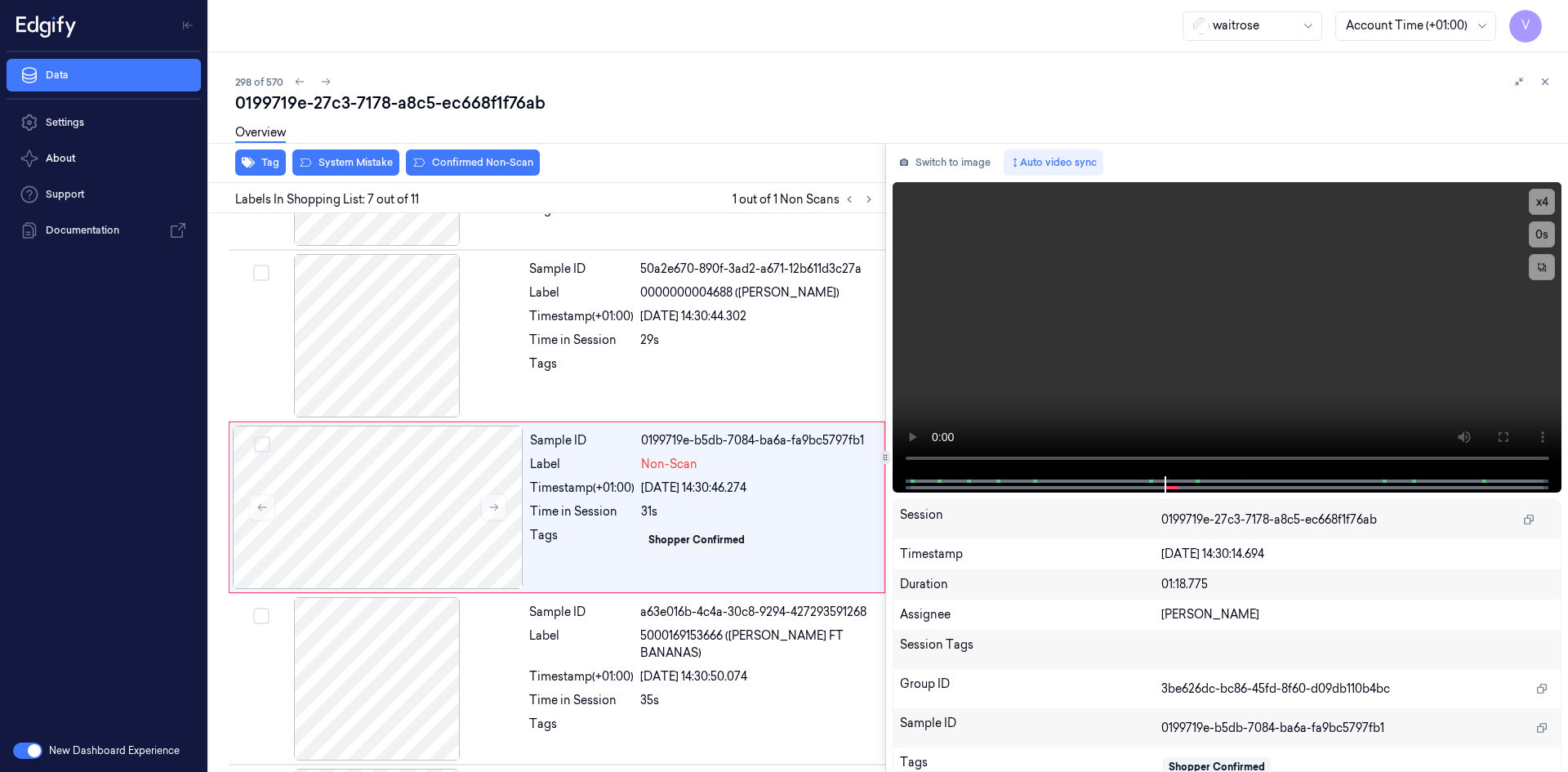
scroll to position [835, 0]
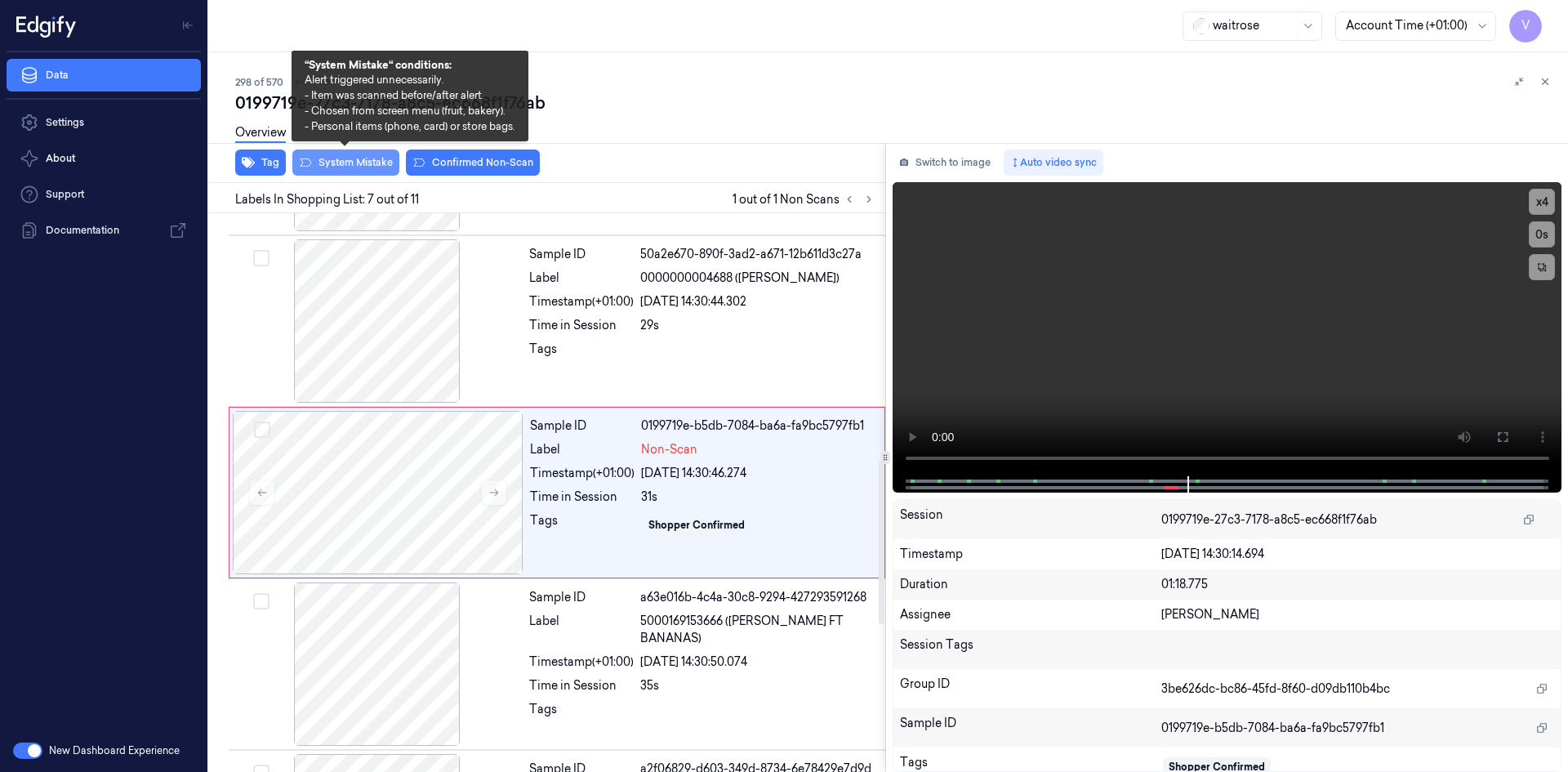
click at [357, 160] on button "System Mistake" at bounding box center [346, 162] width 107 height 26
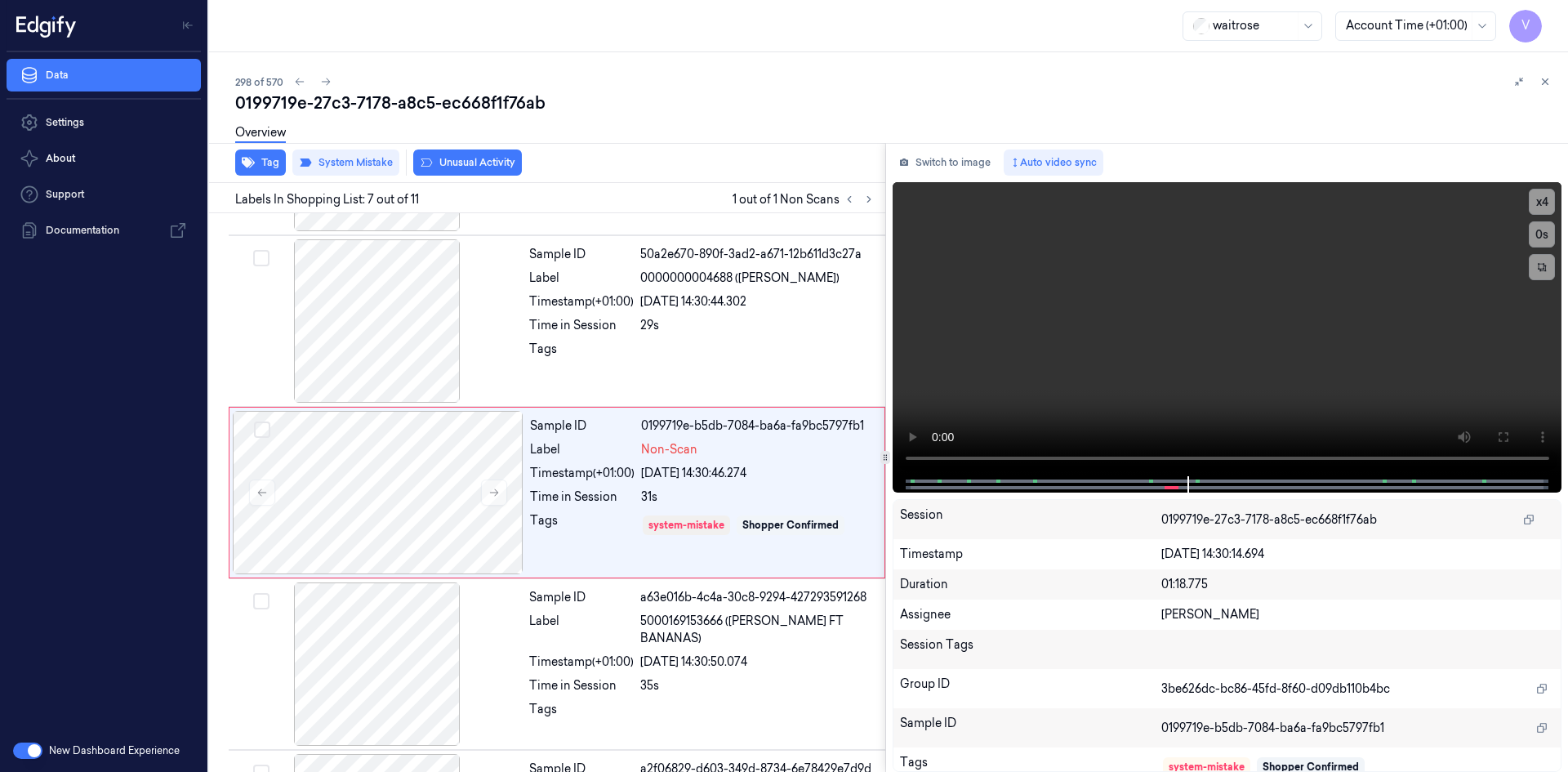
click at [266, 155] on div "Overview" at bounding box center [261, 135] width 51 height 42
click at [261, 162] on button "Tag" at bounding box center [261, 162] width 51 height 26
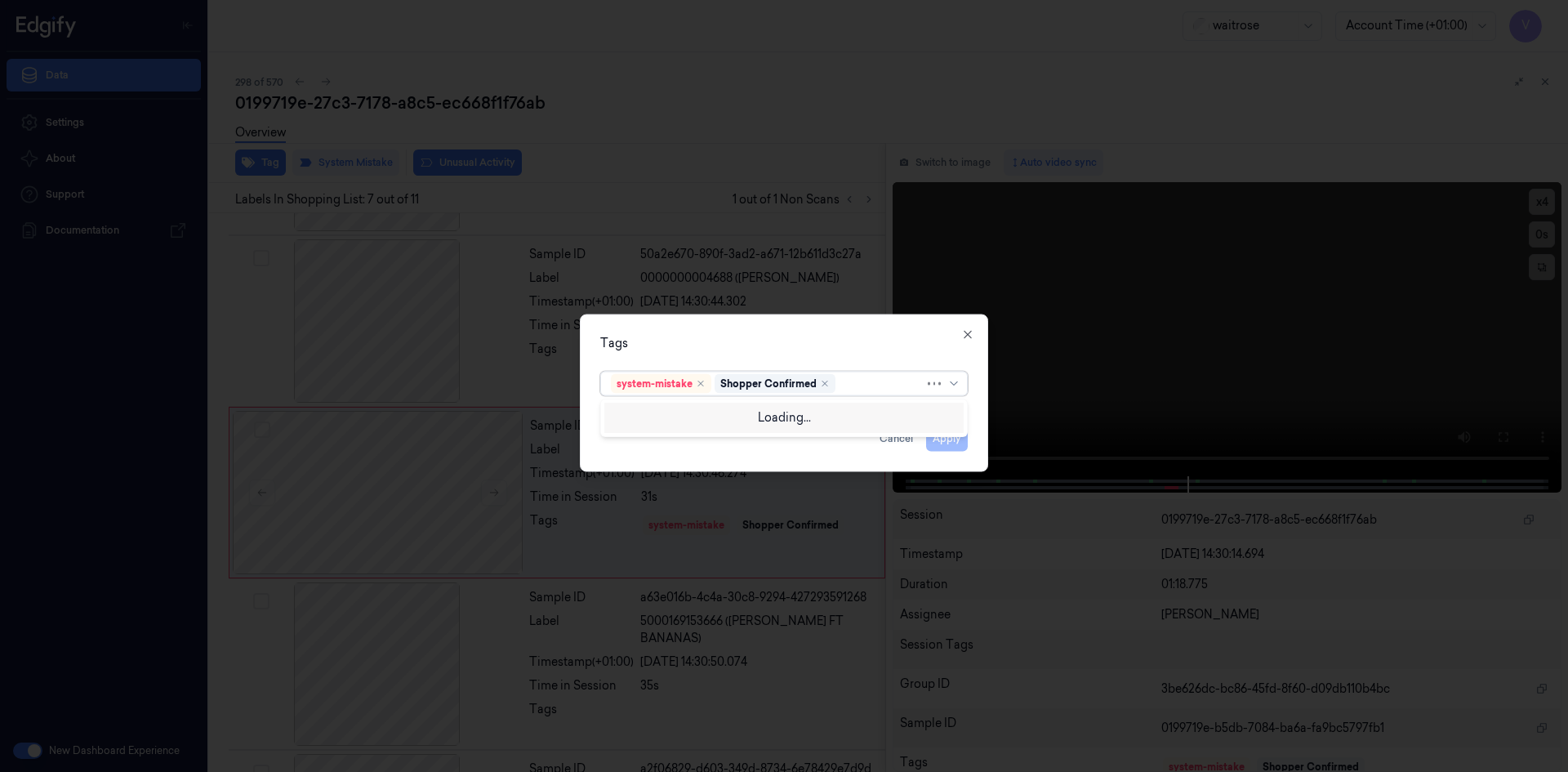
click at [858, 391] on div at bounding box center [882, 383] width 85 height 17
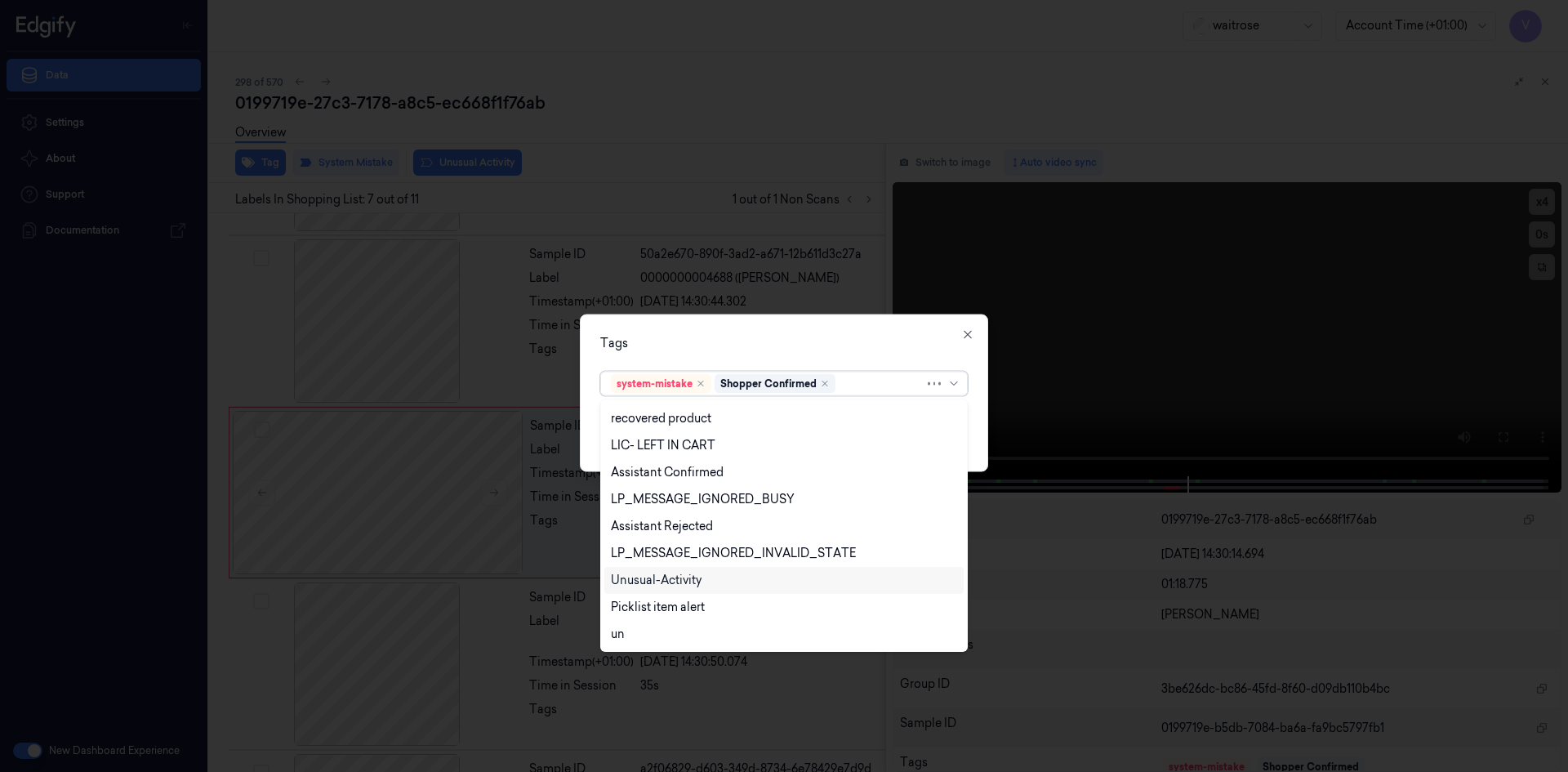
click at [650, 574] on div "Unusual-Activity" at bounding box center [656, 580] width 91 height 17
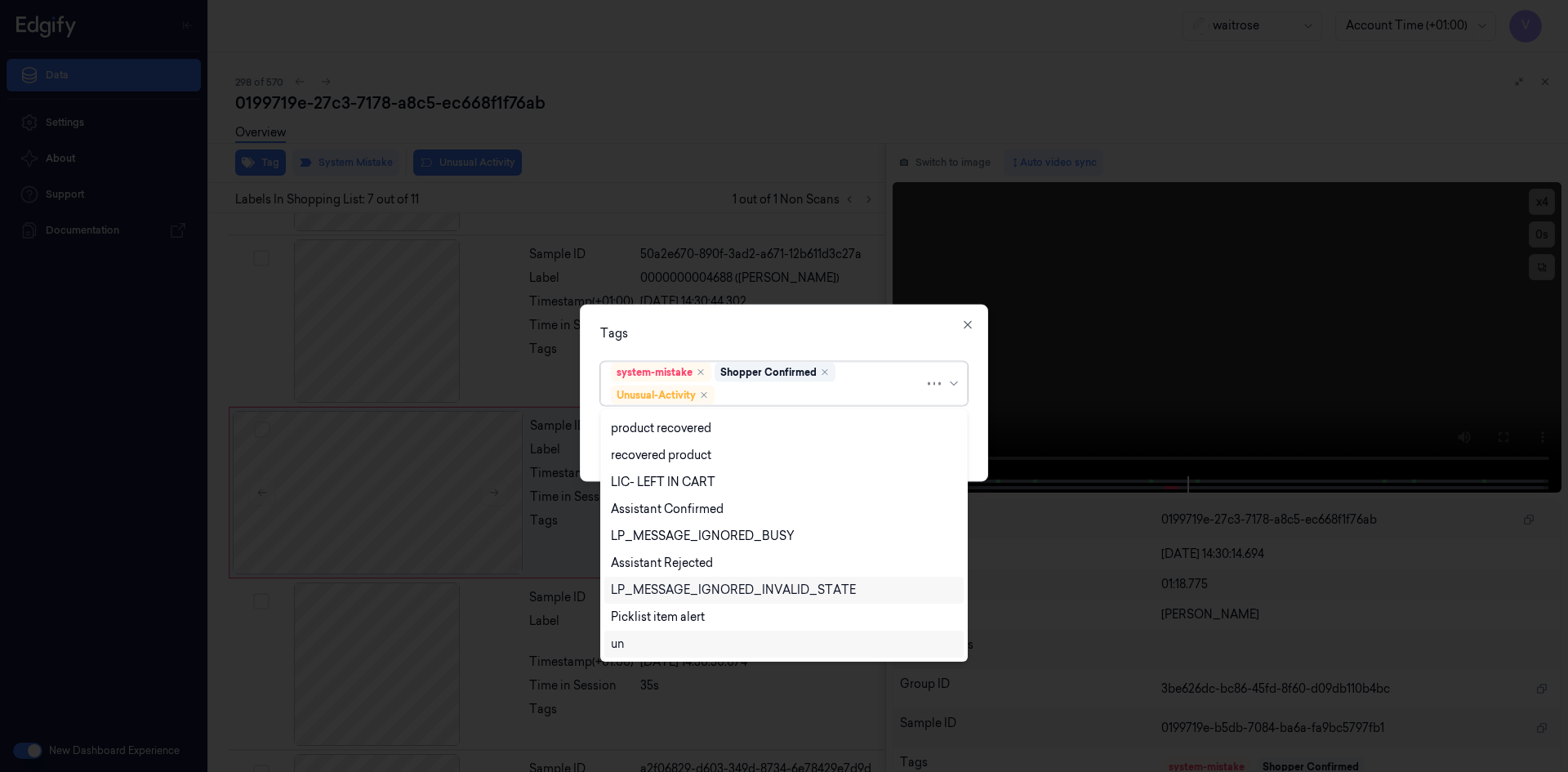
scroll to position [240, 0]
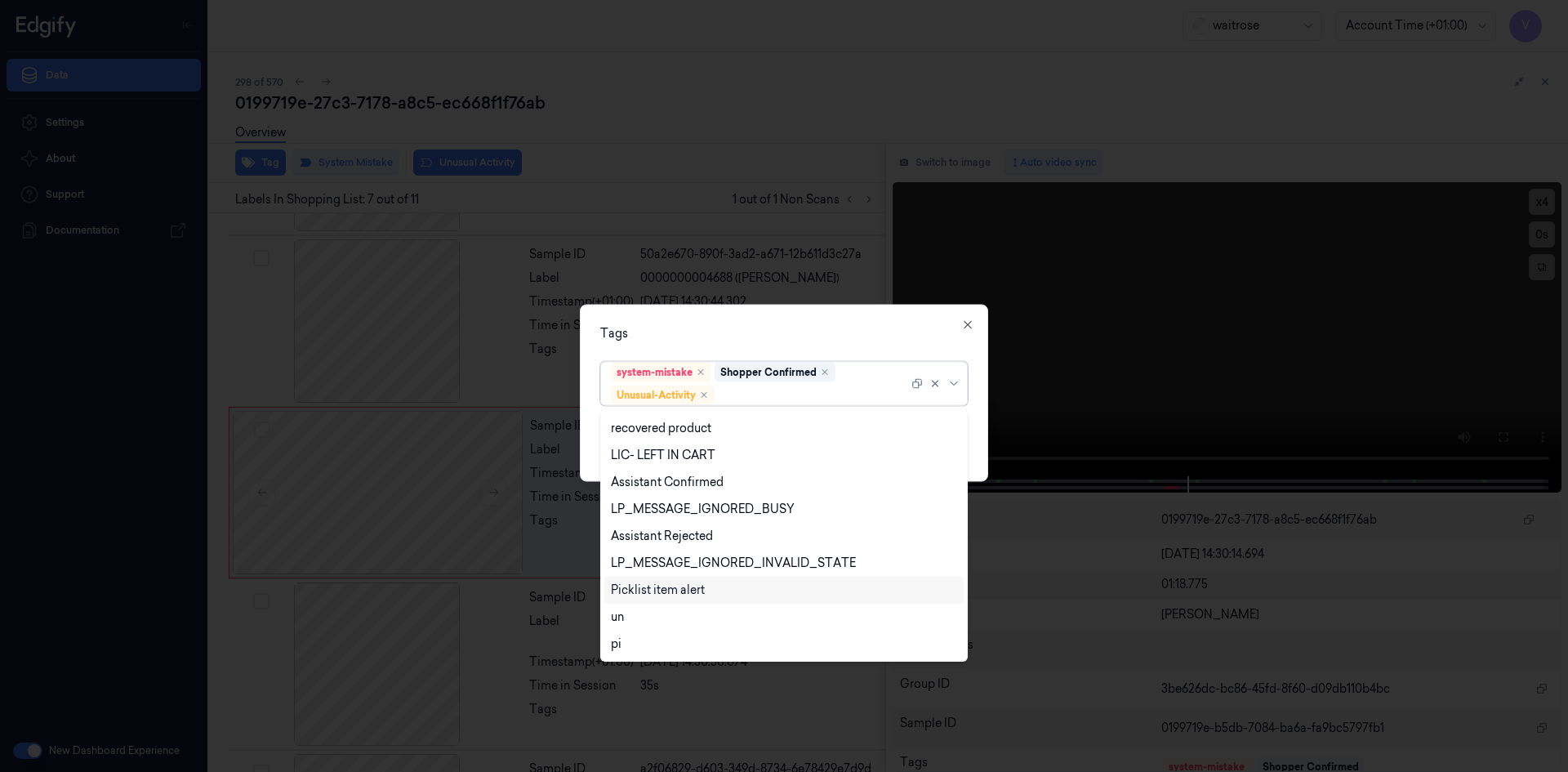
click at [650, 590] on div "Picklist item alert" at bounding box center [657, 590] width 94 height 17
click at [788, 332] on div "Tags" at bounding box center [784, 333] width 367 height 17
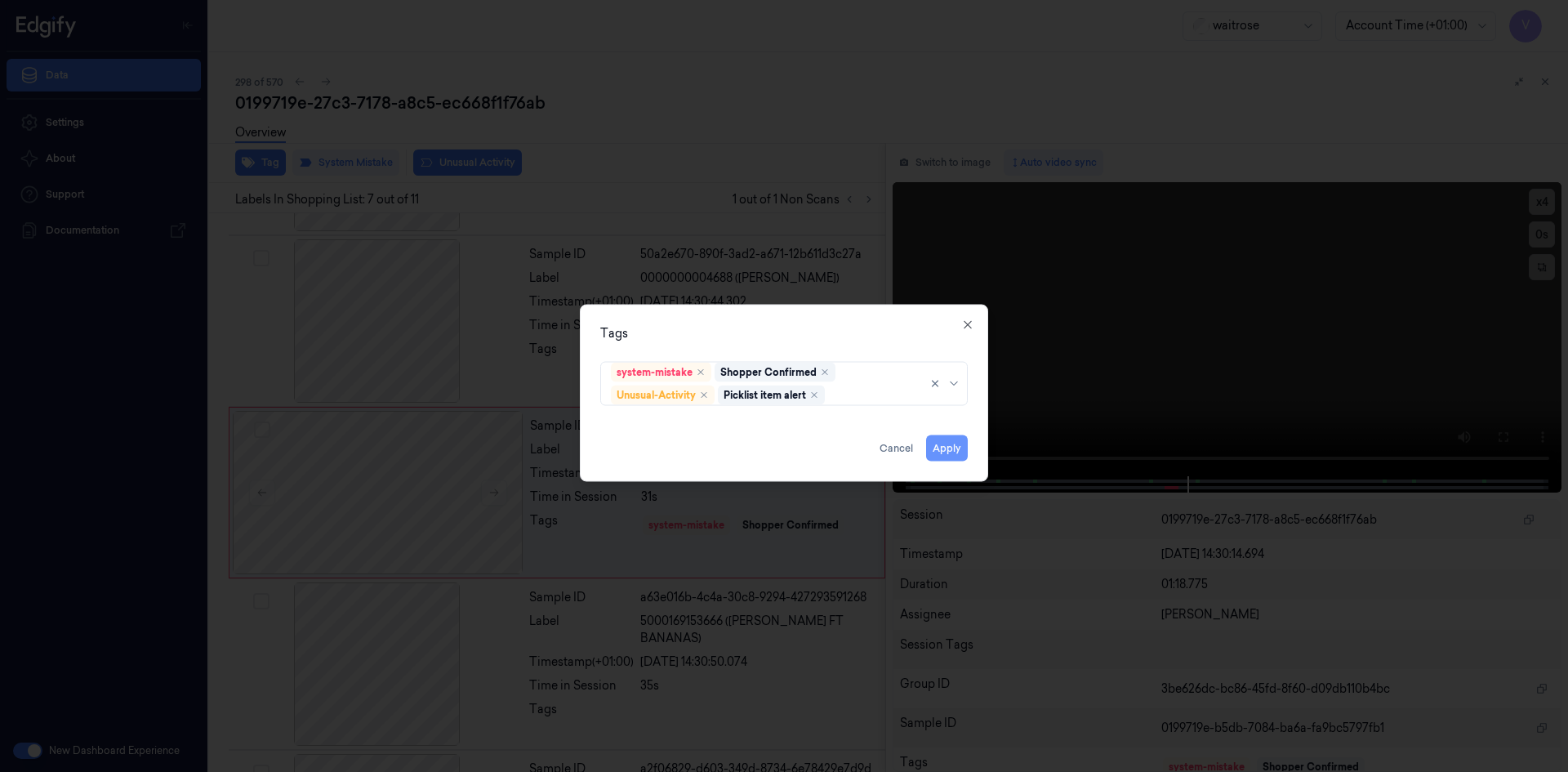
click at [944, 451] on button "Apply" at bounding box center [947, 447] width 42 height 26
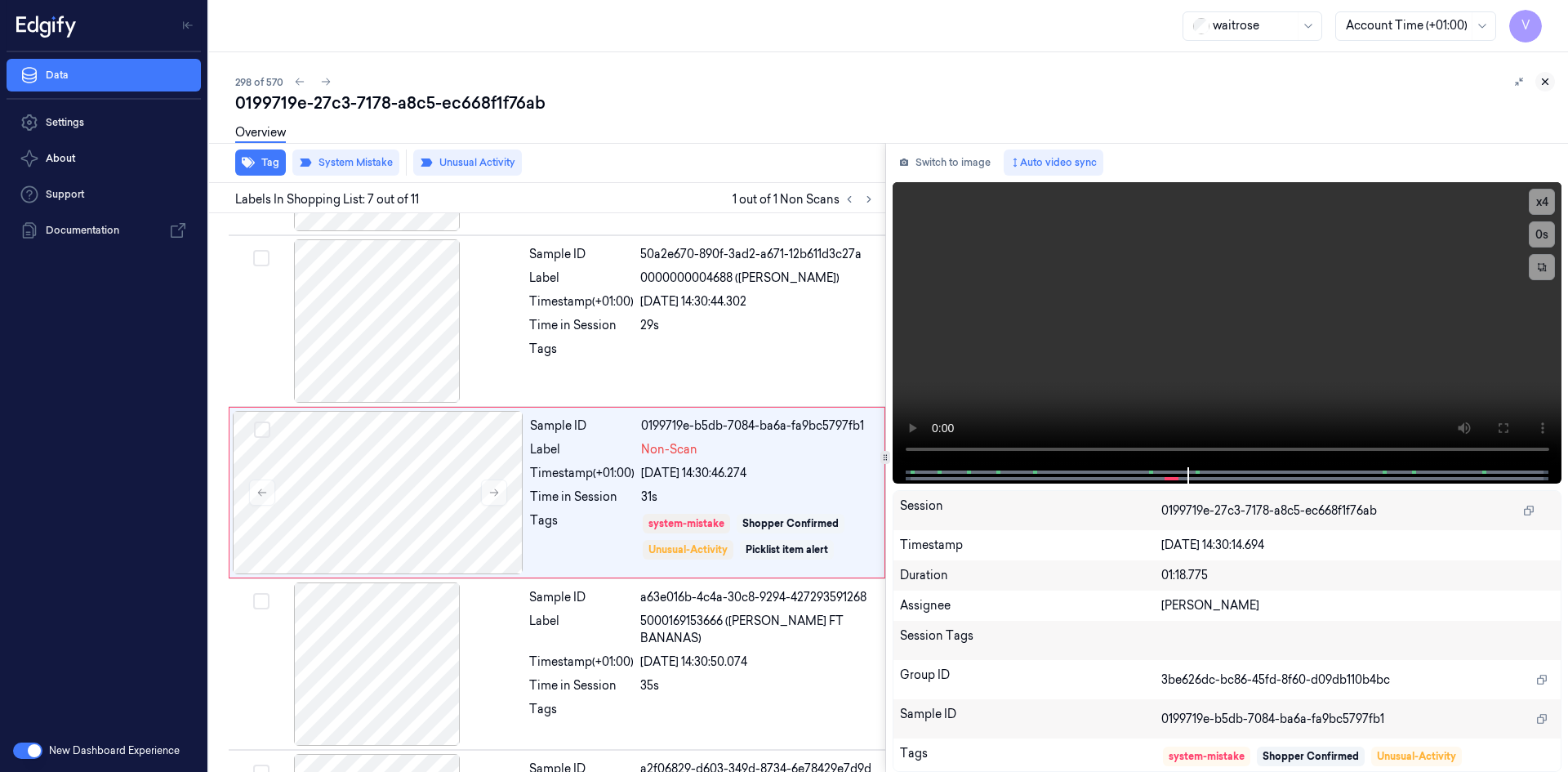
click at [1541, 78] on icon at bounding box center [1544, 82] width 12 height 12
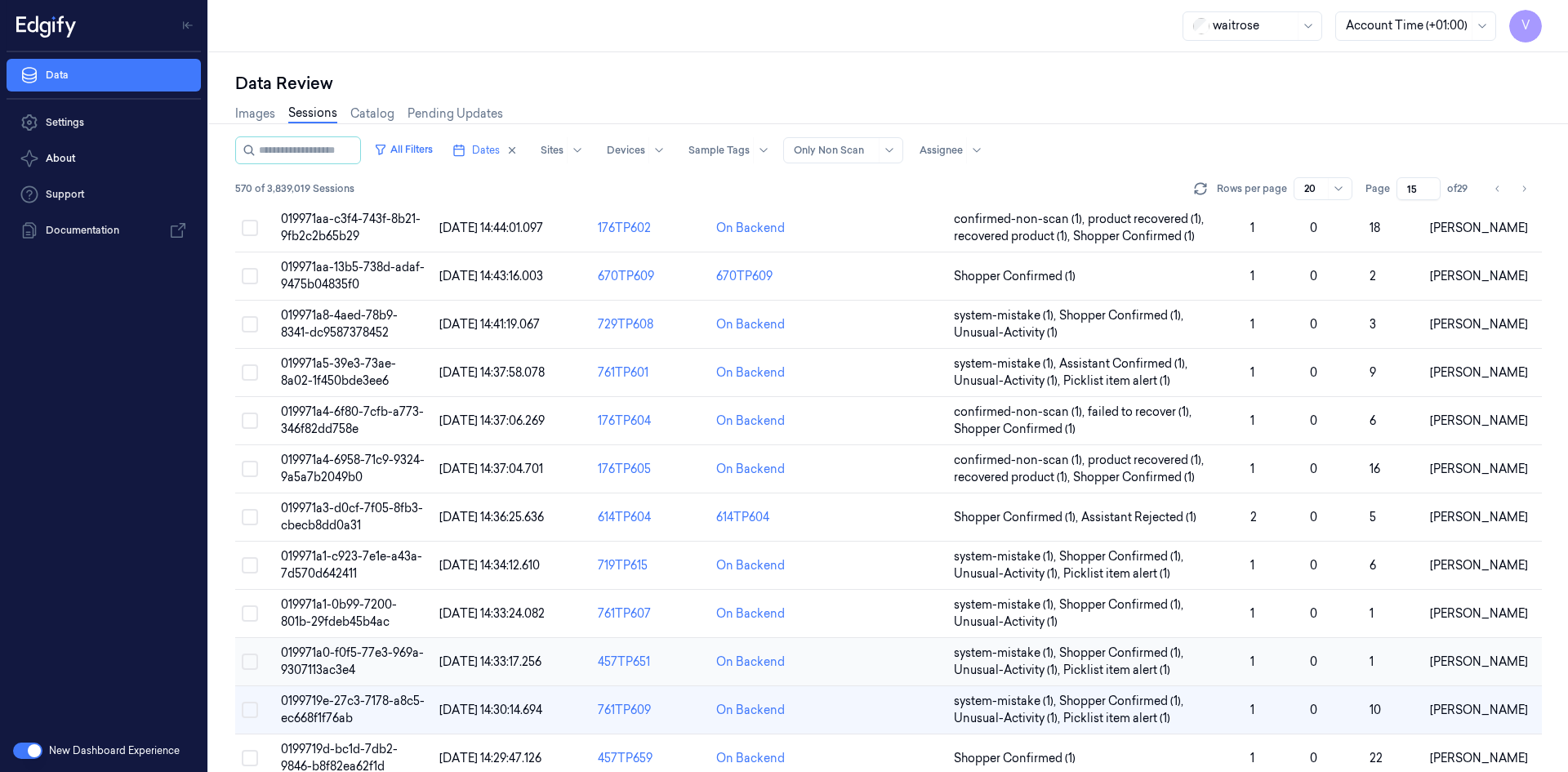
scroll to position [446, 0]
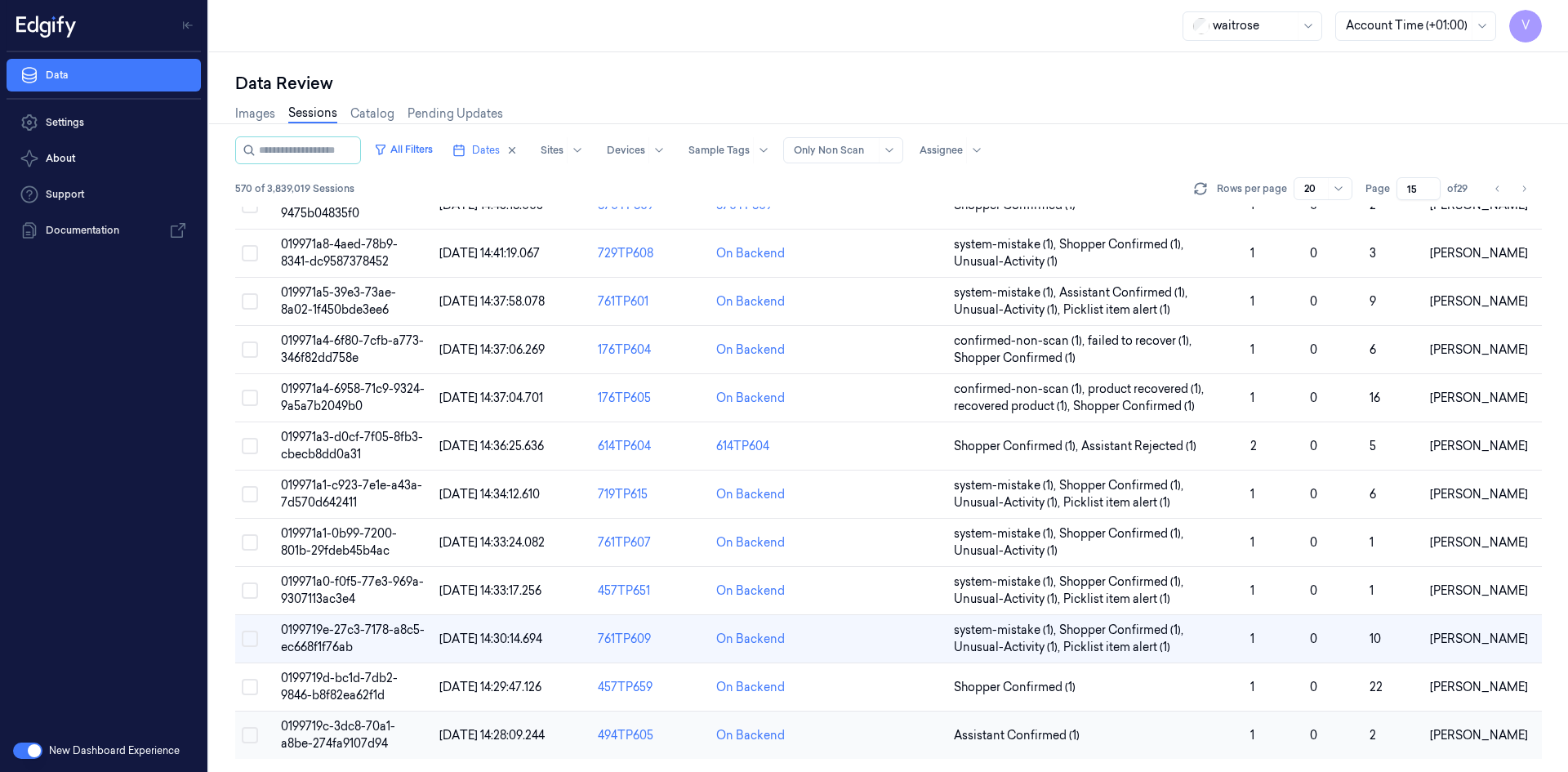
click at [357, 733] on span "0199719c-3dc8-70a1-a8be-274fa9107d94" at bounding box center [338, 734] width 115 height 32
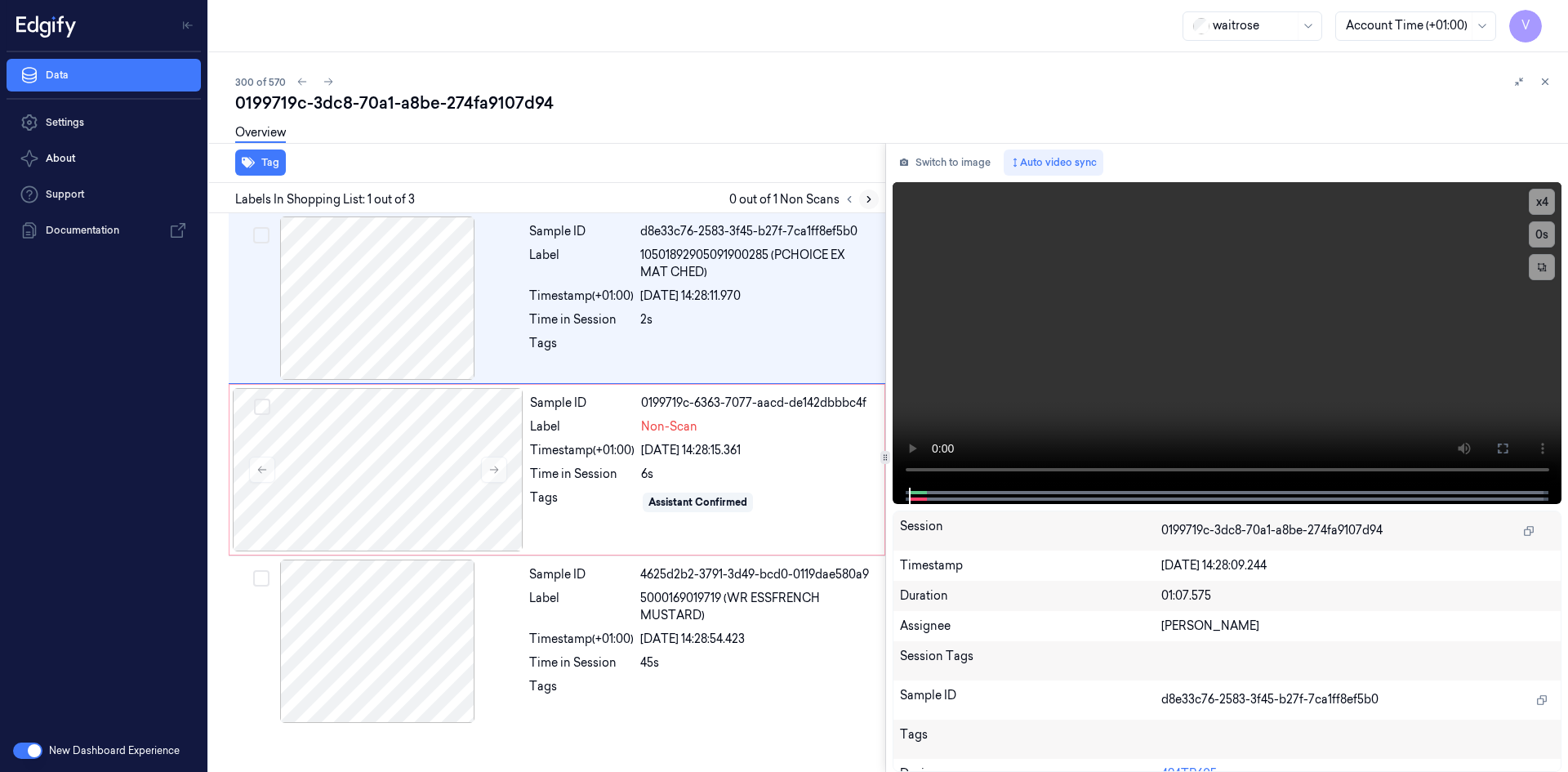
click at [869, 200] on icon at bounding box center [869, 199] width 4 height 5
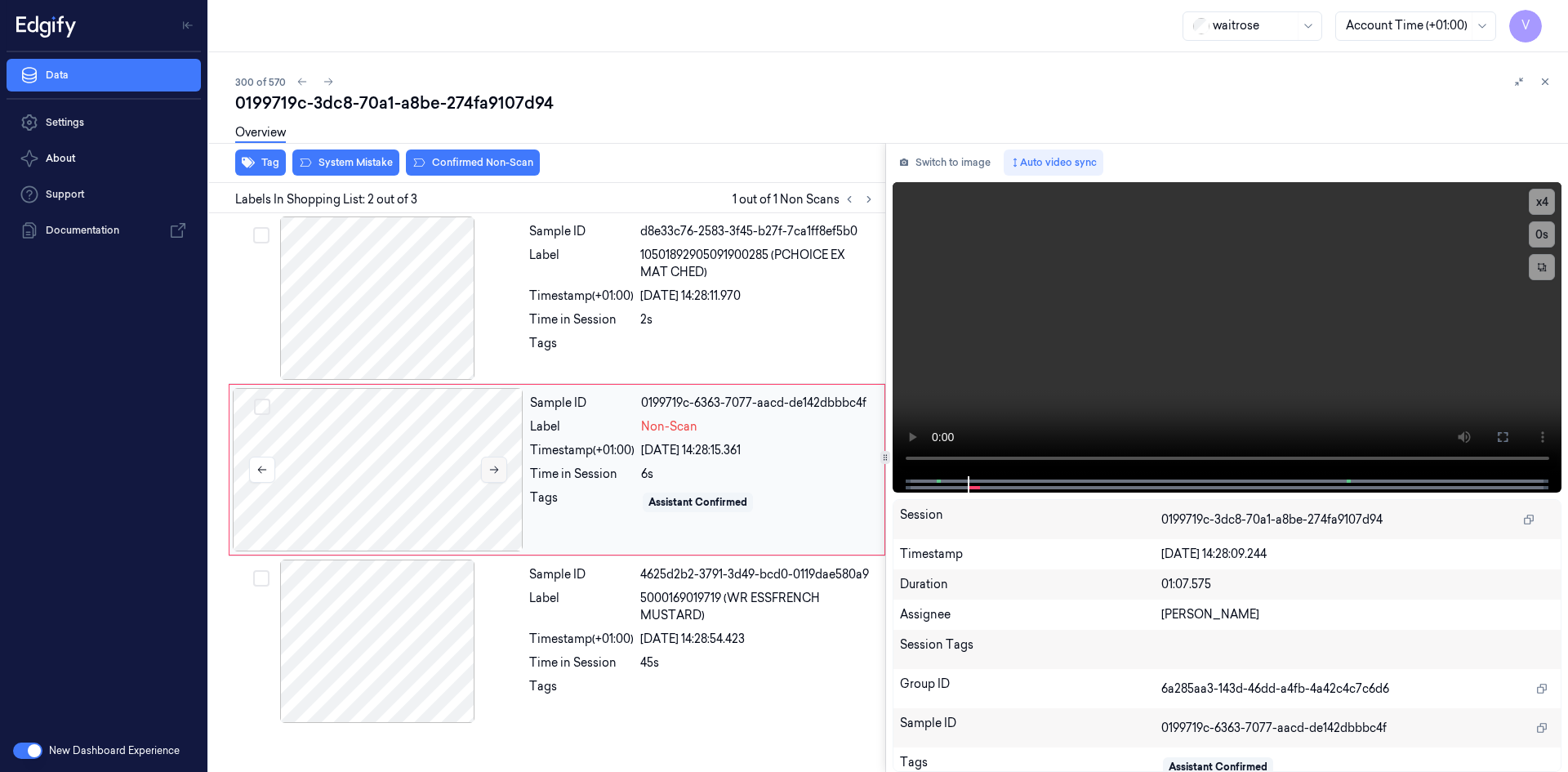
click at [498, 469] on icon at bounding box center [494, 470] width 9 height 7
click at [498, 469] on icon at bounding box center [494, 469] width 12 height 12
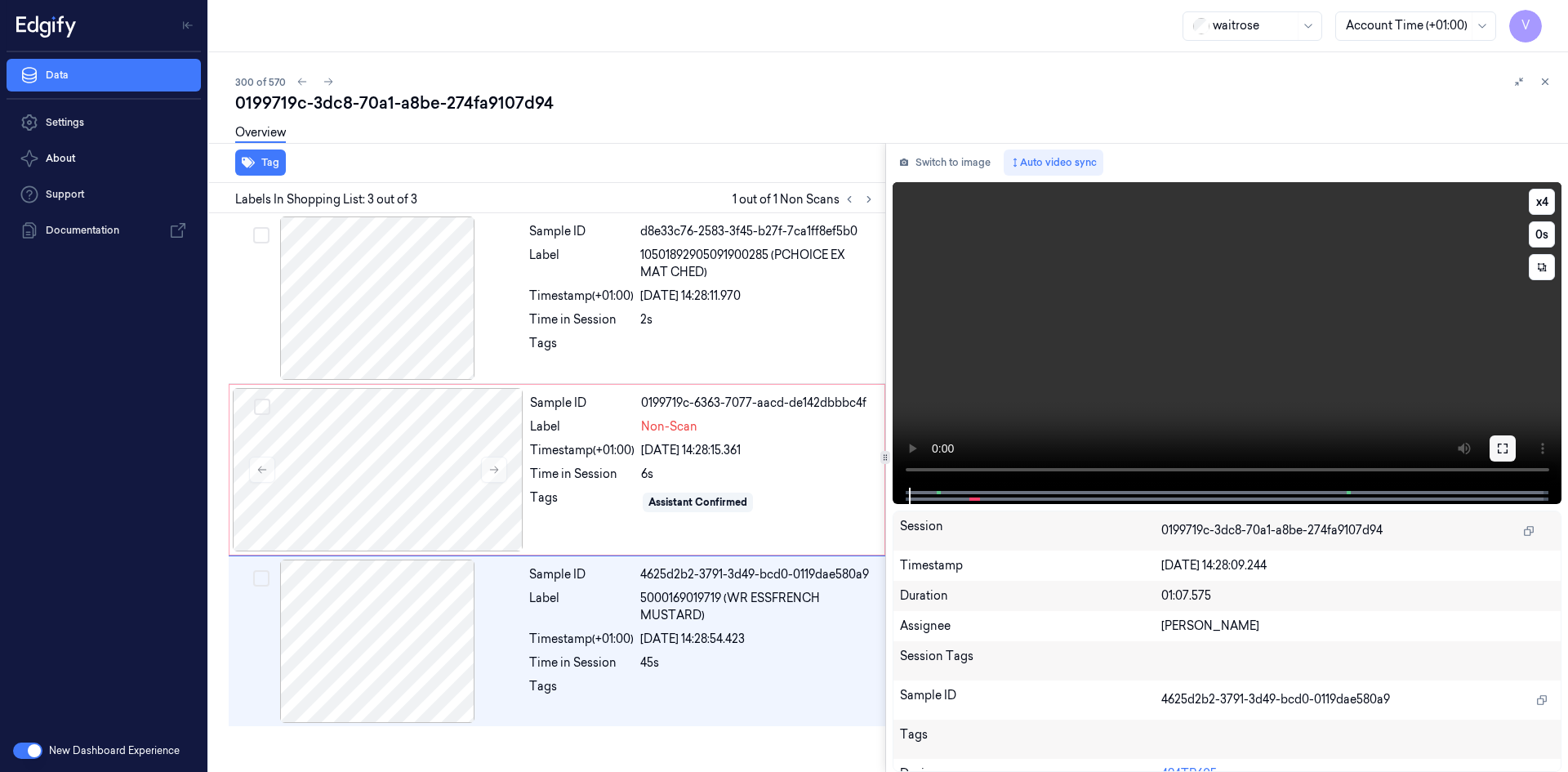
click at [1494, 448] on button at bounding box center [1502, 448] width 26 height 26
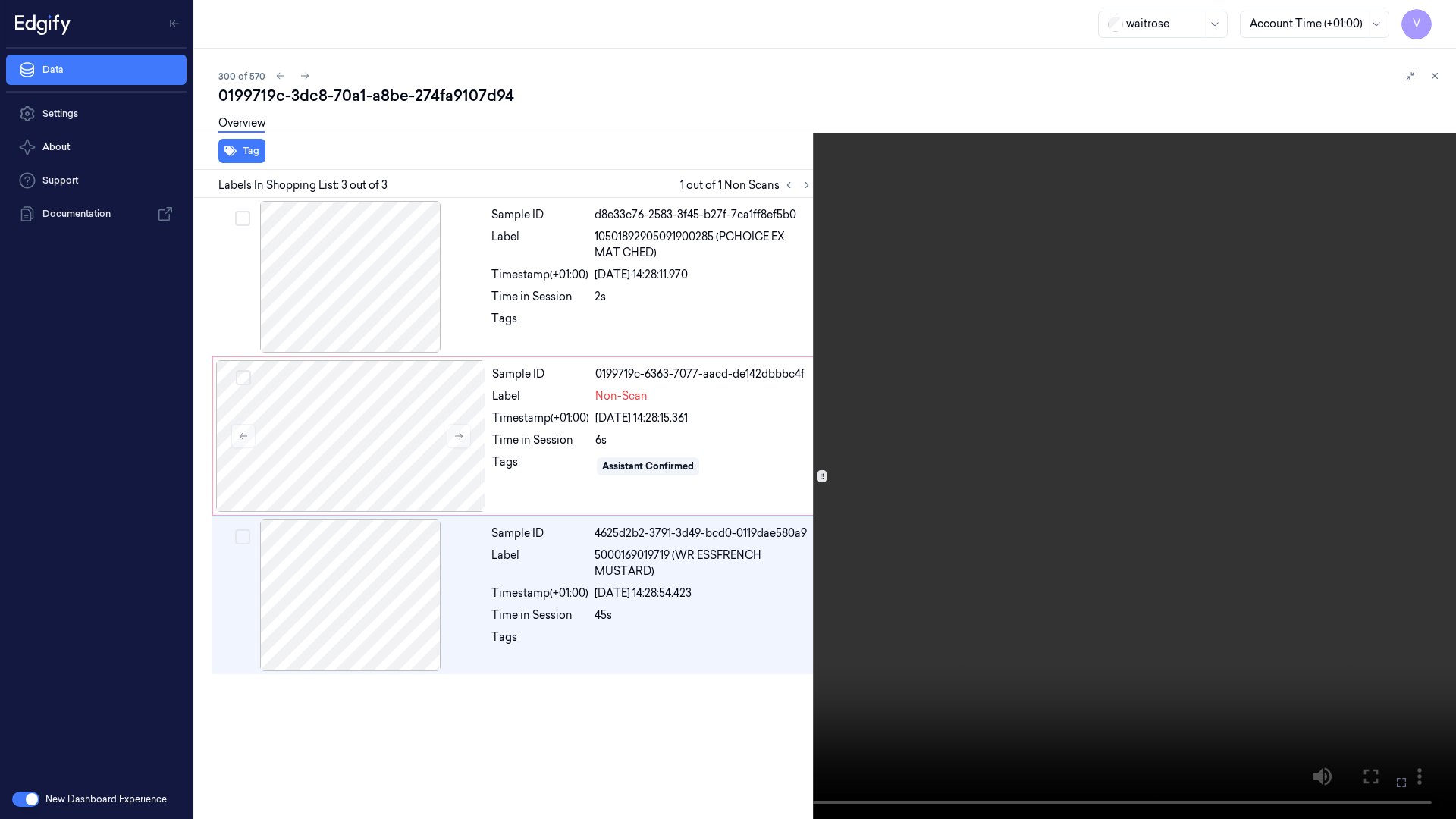
click at [0, 0] on icon at bounding box center [0, 0] width 0 height 0
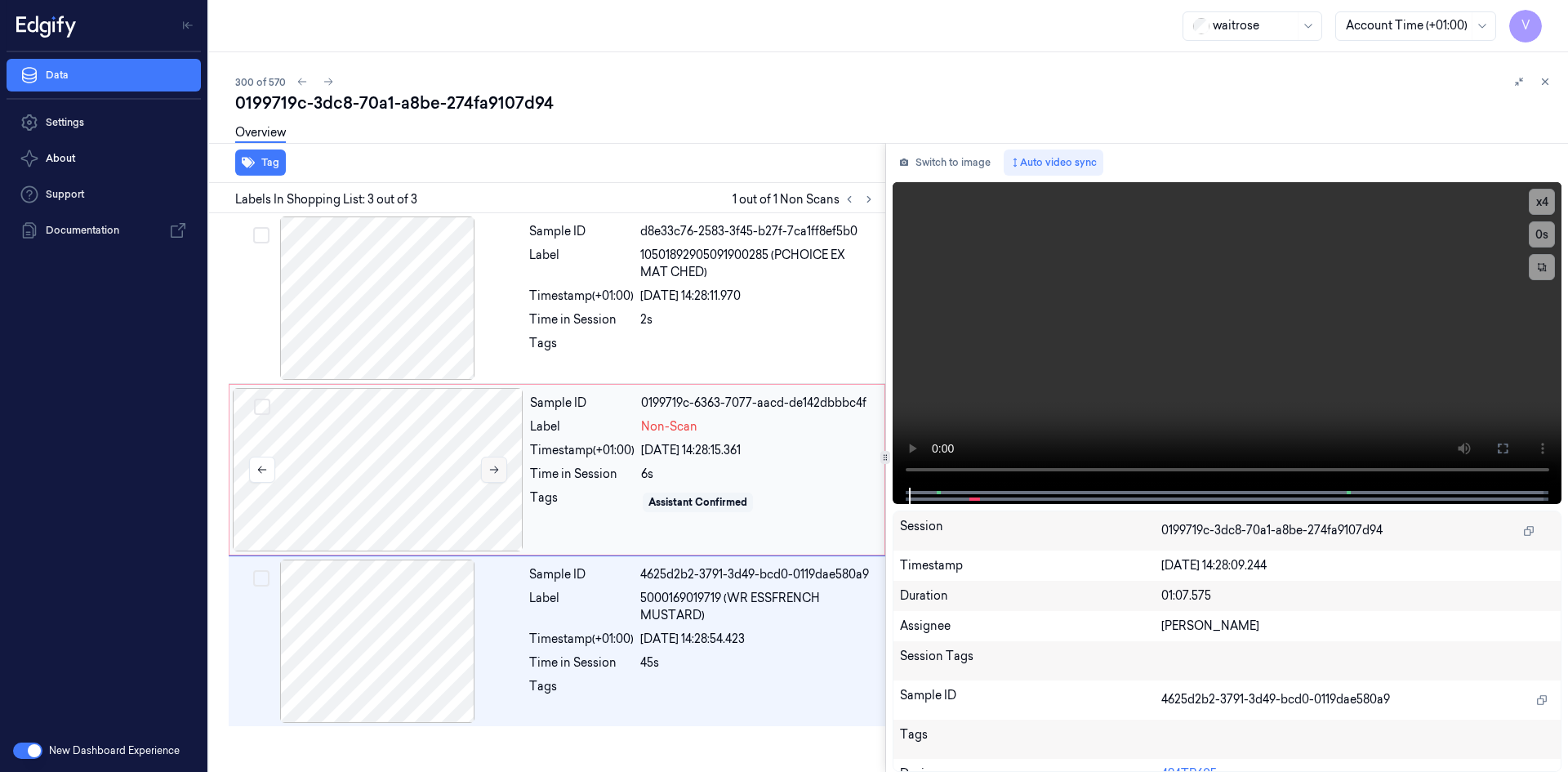
click at [504, 466] on button at bounding box center [494, 469] width 26 height 26
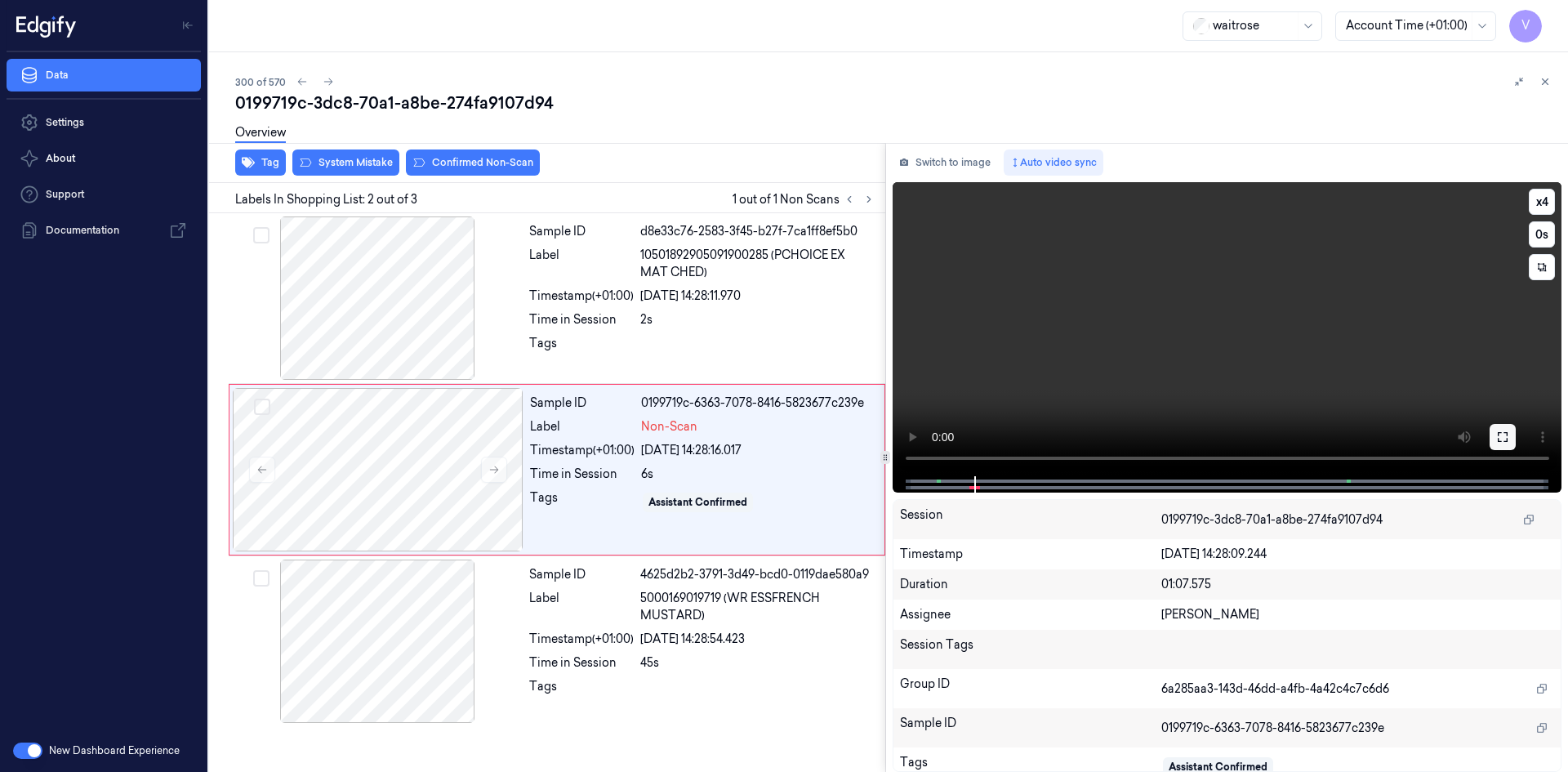
click at [1498, 440] on icon at bounding box center [1502, 436] width 10 height 10
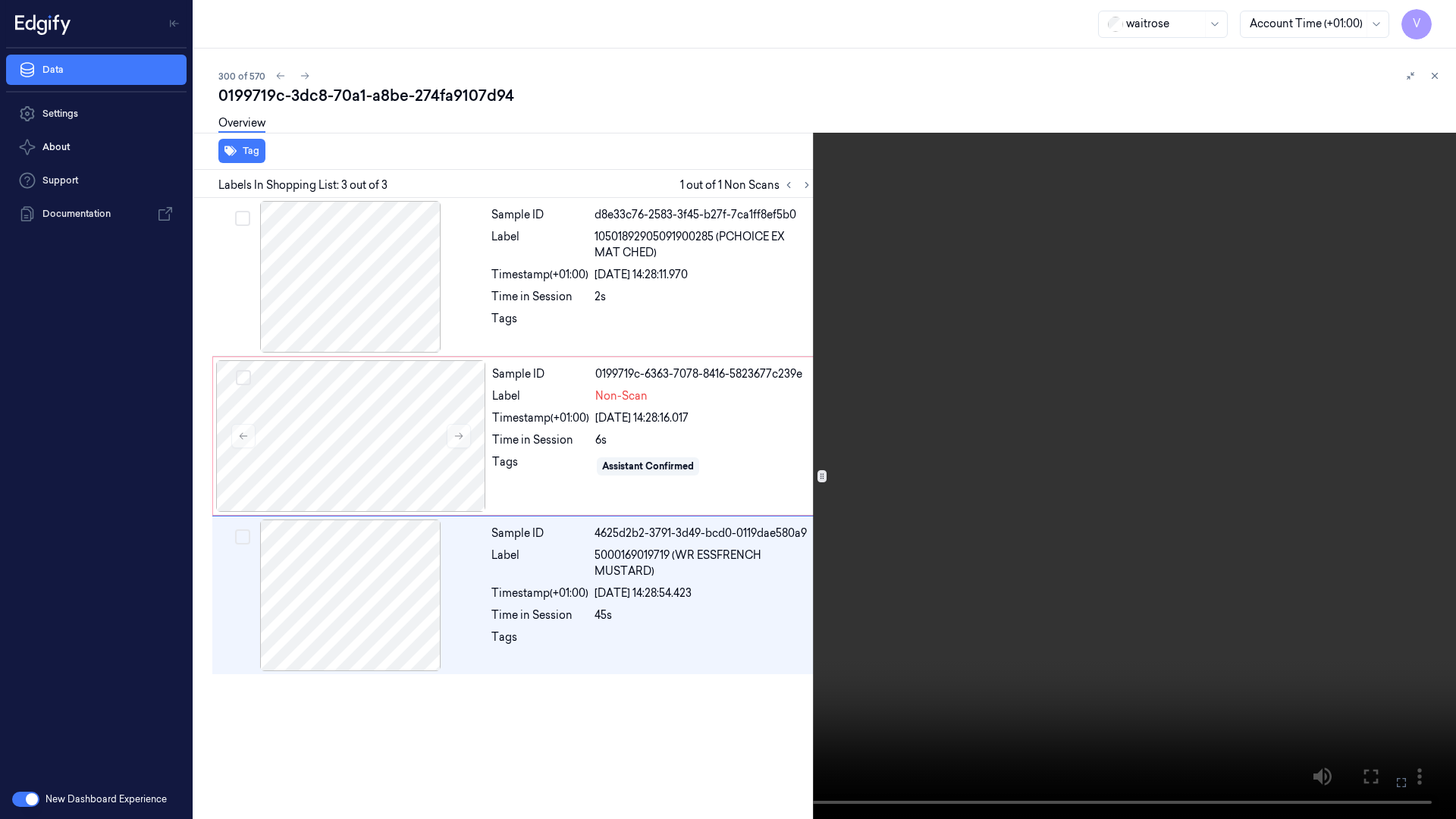
click at [0, 0] on icon at bounding box center [0, 0] width 0 height 0
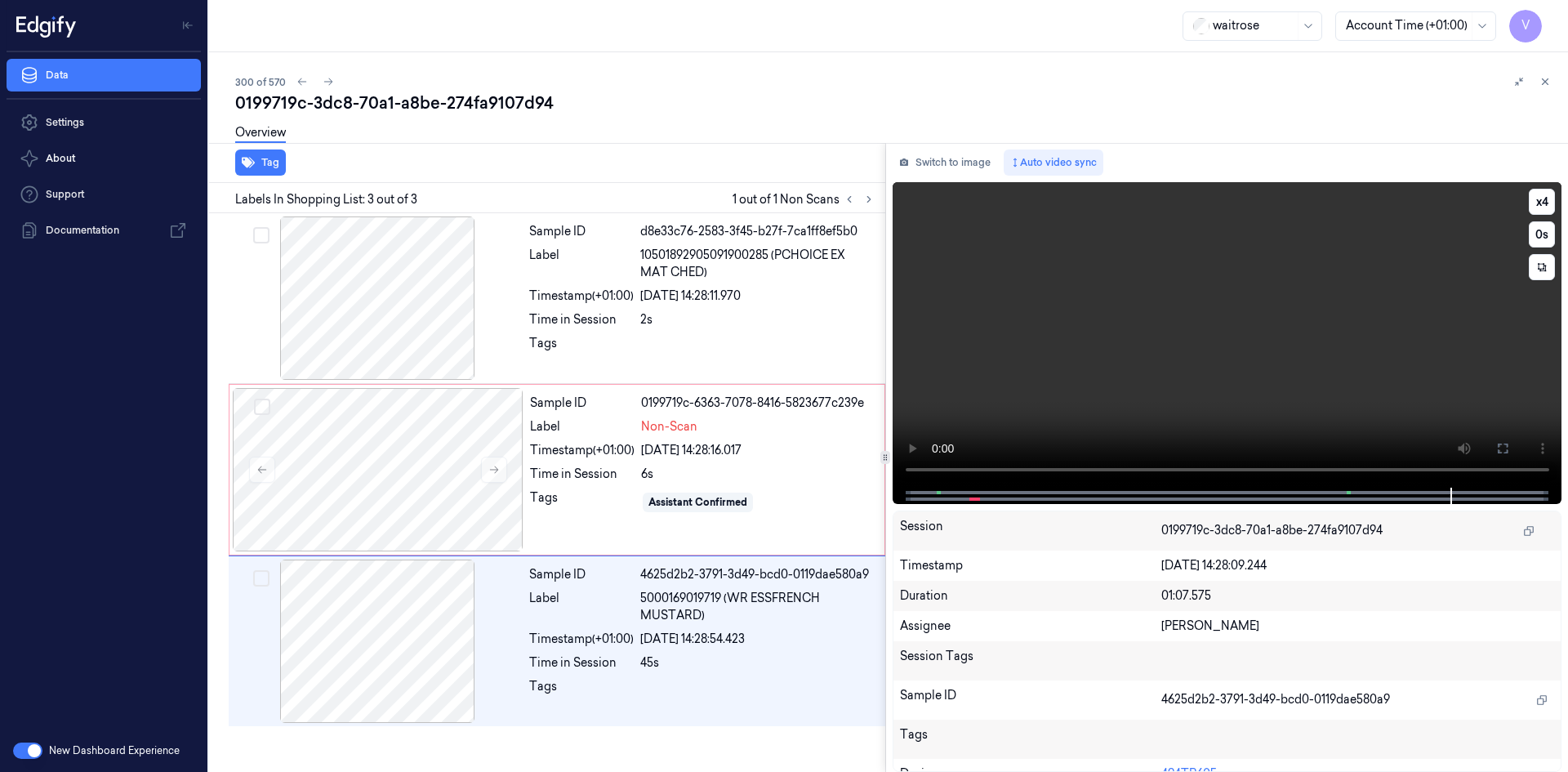
click at [1062, 295] on video at bounding box center [1227, 335] width 670 height 306
click at [413, 577] on div at bounding box center [377, 641] width 291 height 164
click at [462, 442] on div at bounding box center [378, 470] width 291 height 164
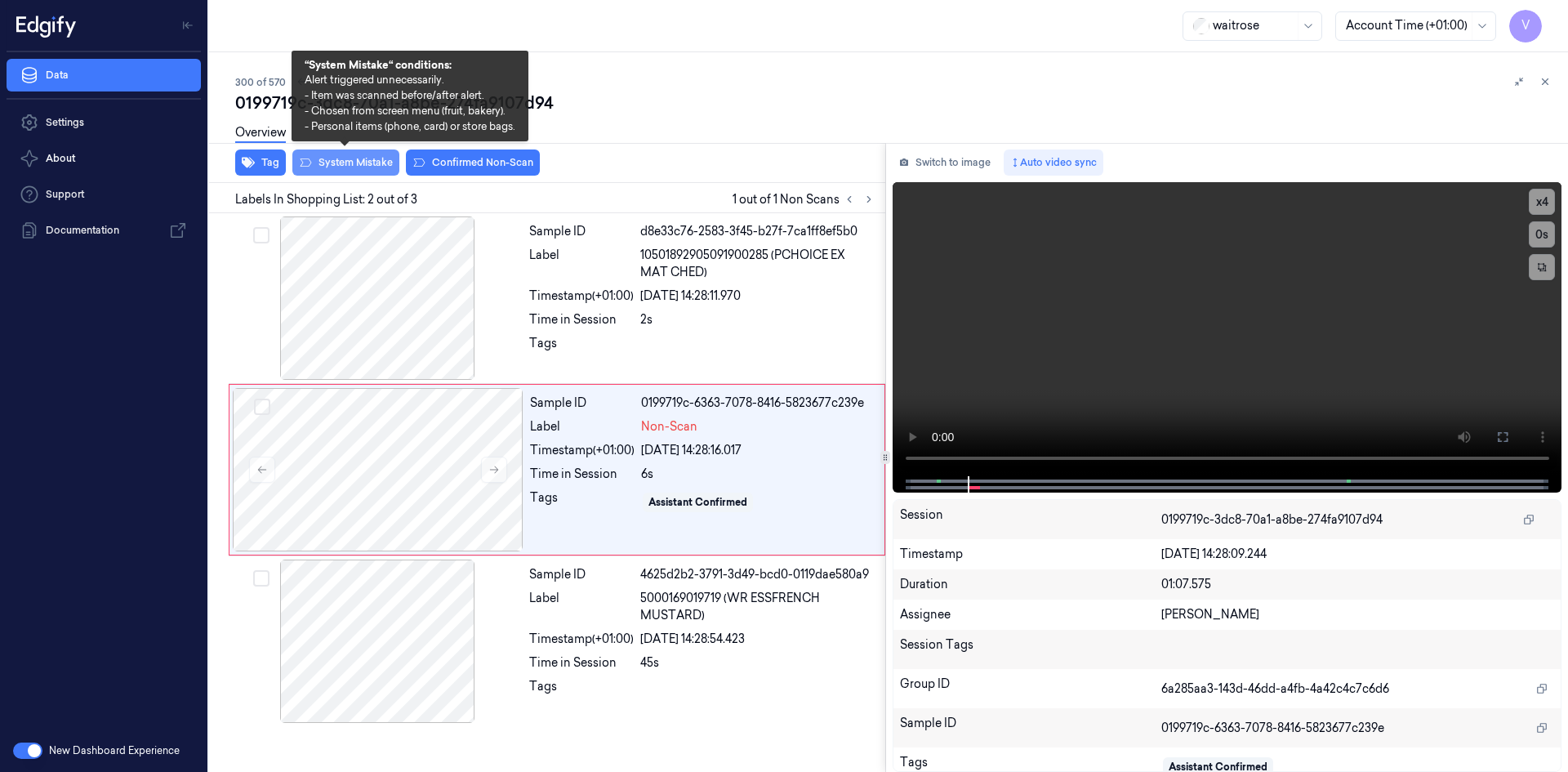
click at [327, 165] on button "System Mistake" at bounding box center [346, 162] width 107 height 26
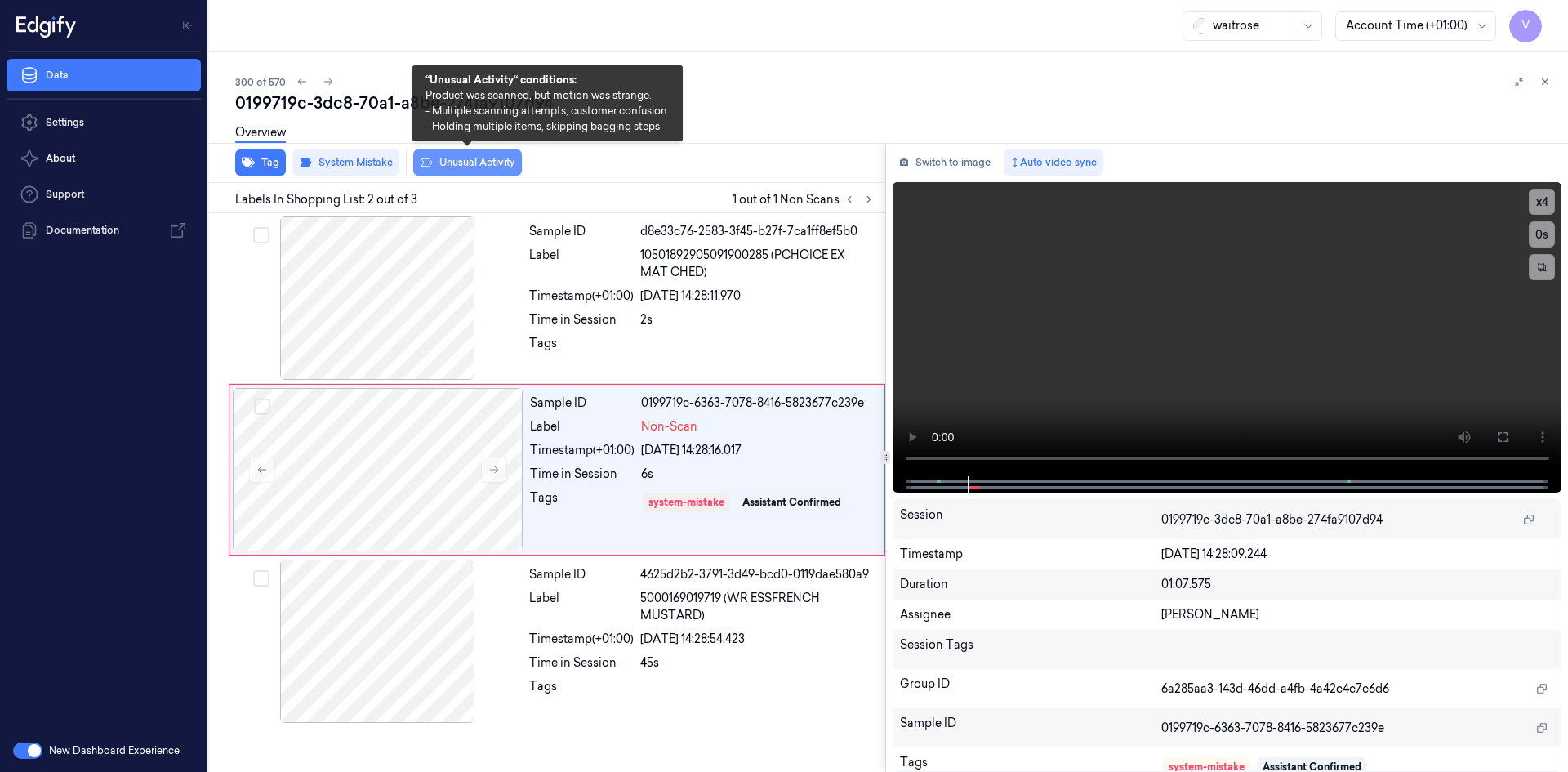
click at [474, 165] on button "Unusual Activity" at bounding box center [467, 162] width 108 height 26
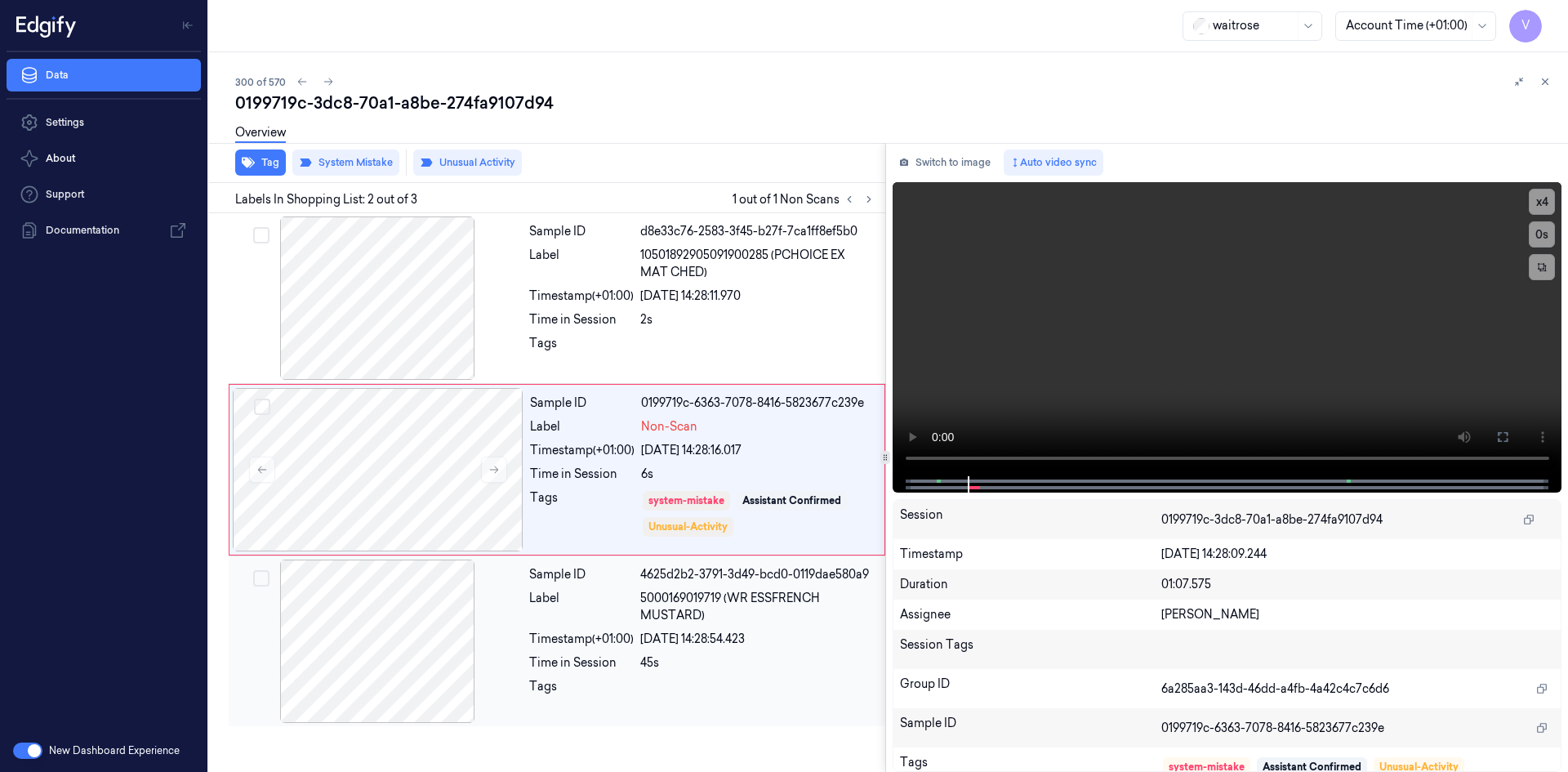
drag, startPoint x: 480, startPoint y: 588, endPoint x: 489, endPoint y: 584, distance: 9.8
click at [481, 588] on div at bounding box center [377, 641] width 291 height 164
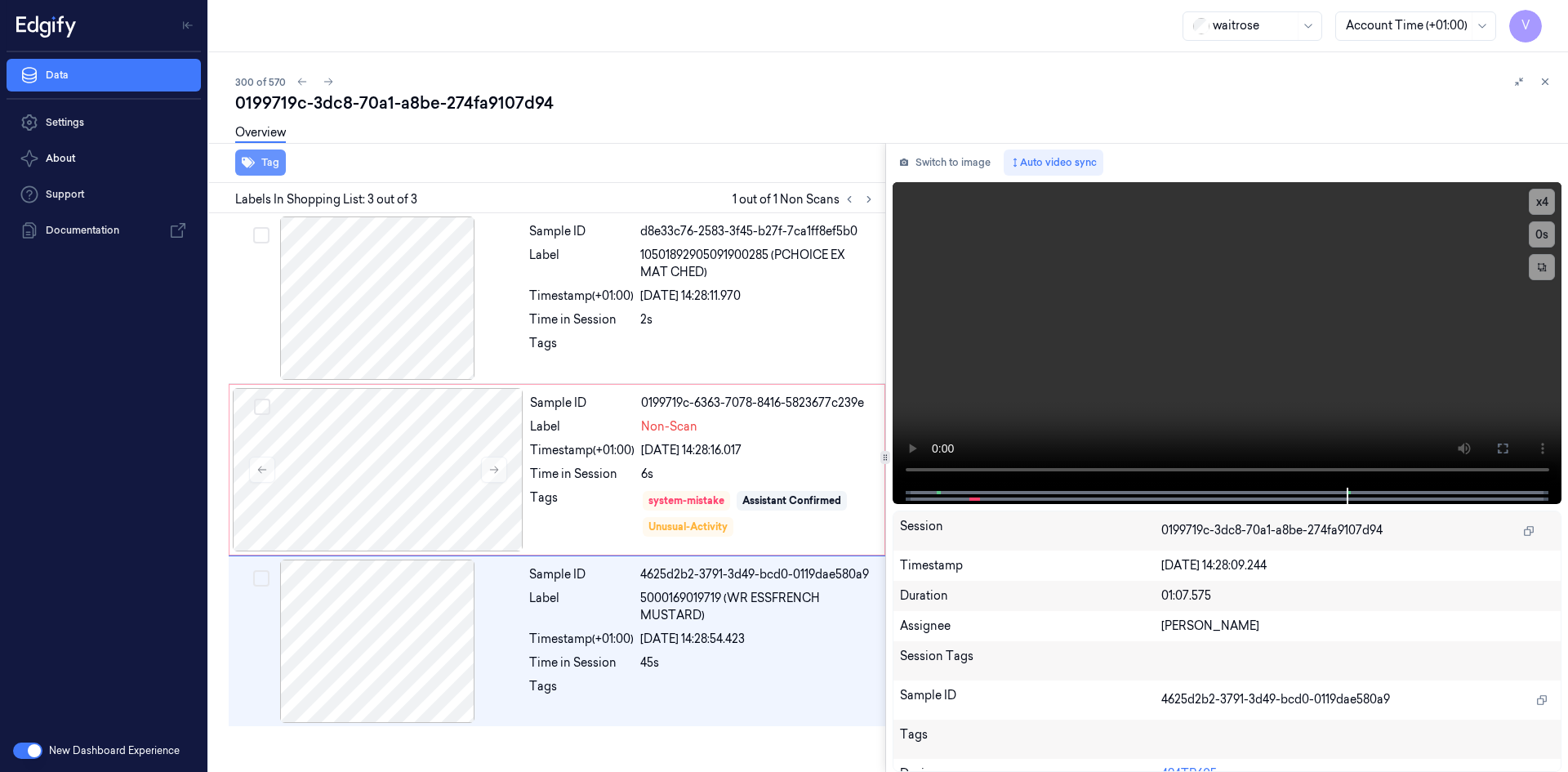
click at [273, 156] on button "Tag" at bounding box center [261, 162] width 51 height 26
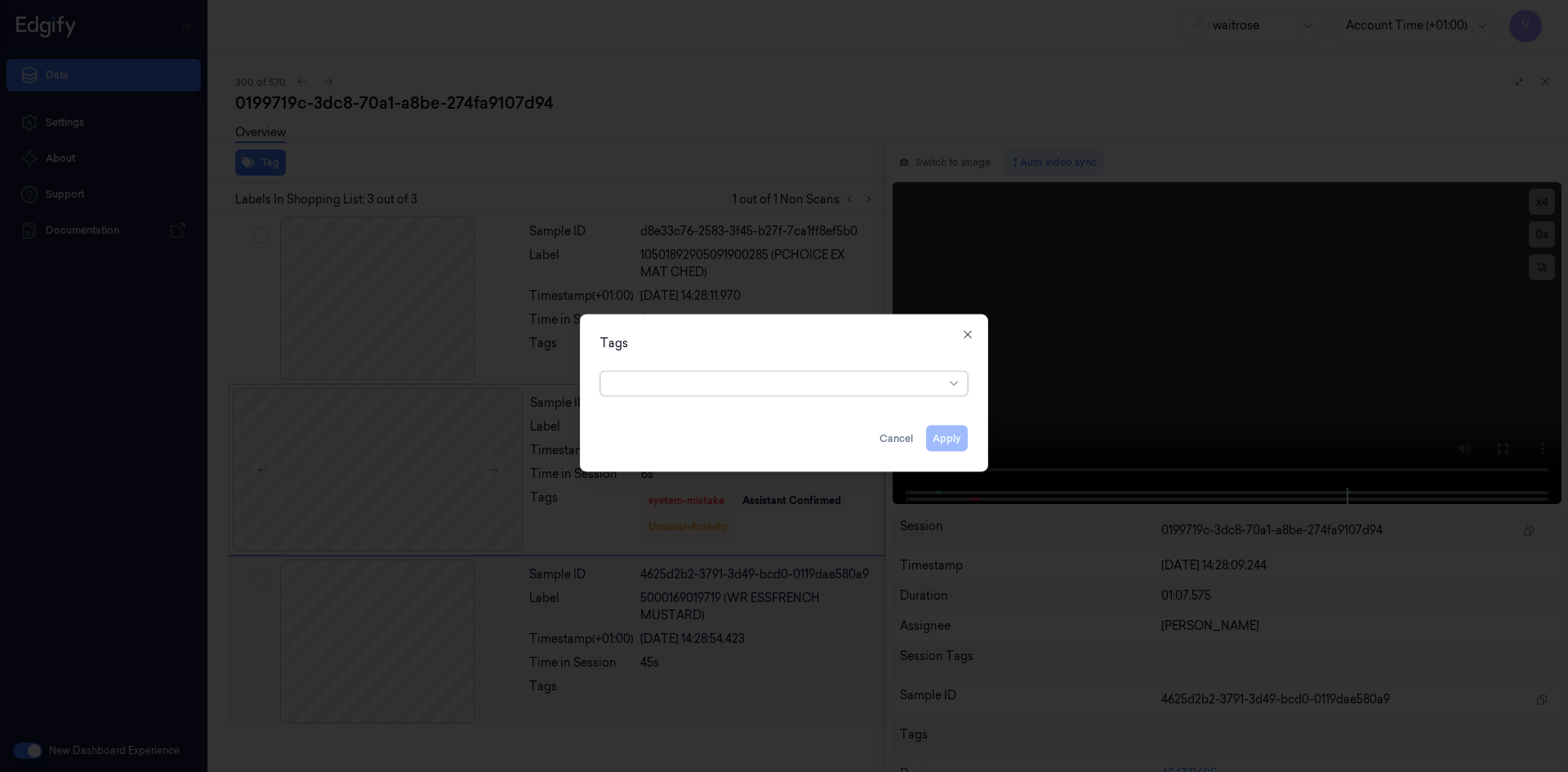
click at [892, 379] on div at bounding box center [777, 383] width 333 height 17
click at [969, 333] on icon "button" at bounding box center [967, 334] width 13 height 13
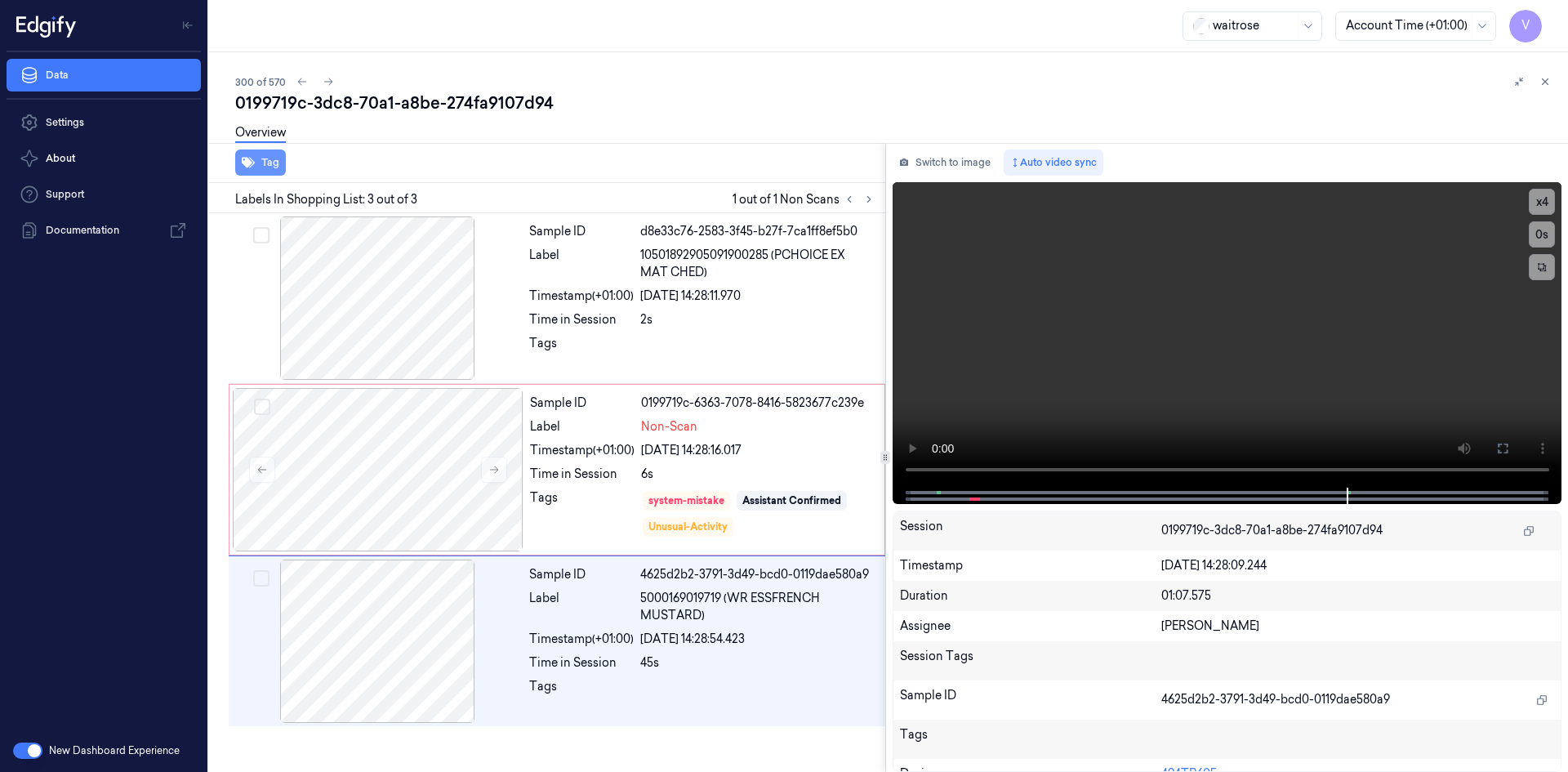
click at [265, 165] on button "Tag" at bounding box center [261, 162] width 51 height 26
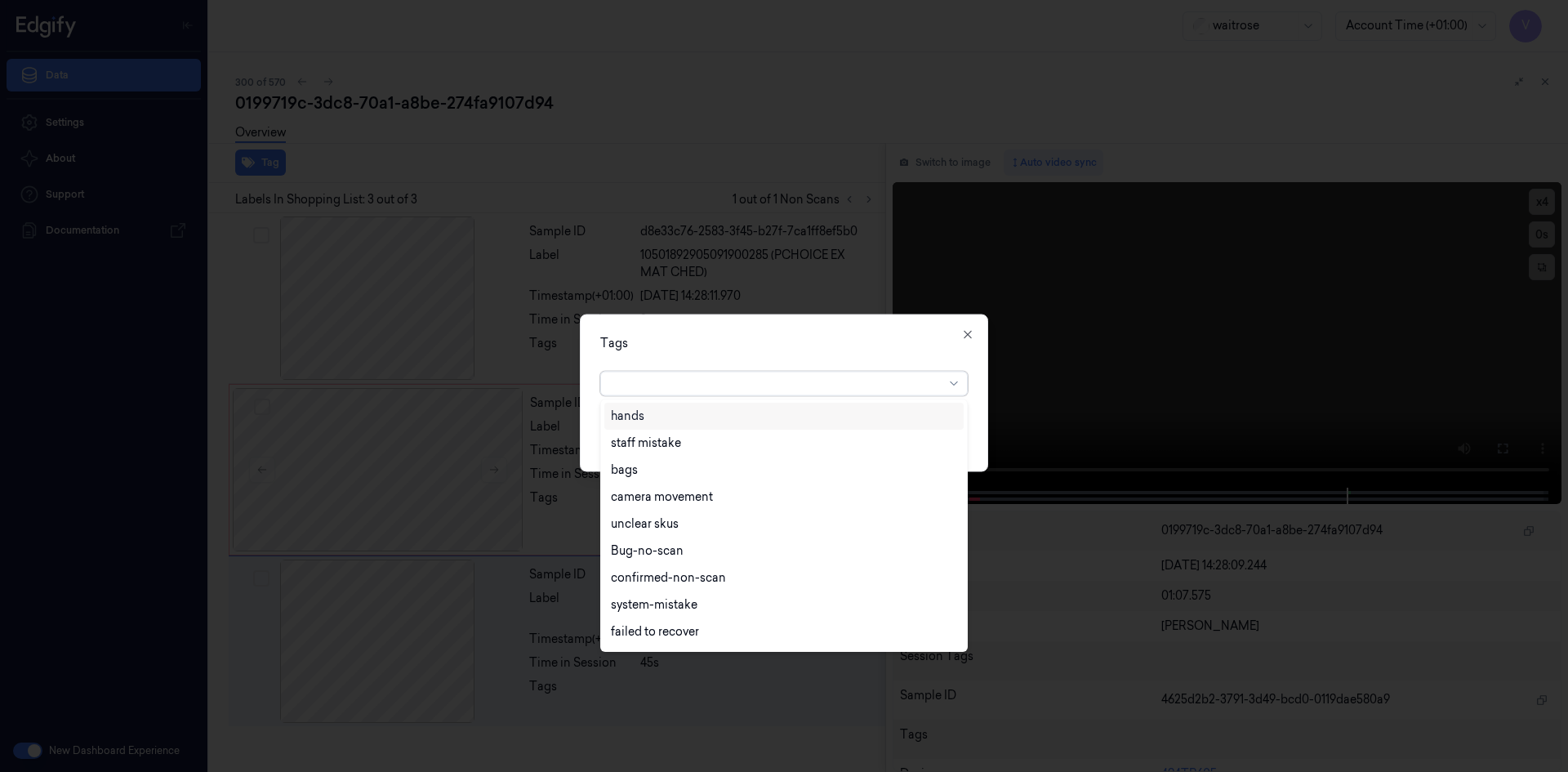
click at [943, 389] on div at bounding box center [777, 383] width 333 height 17
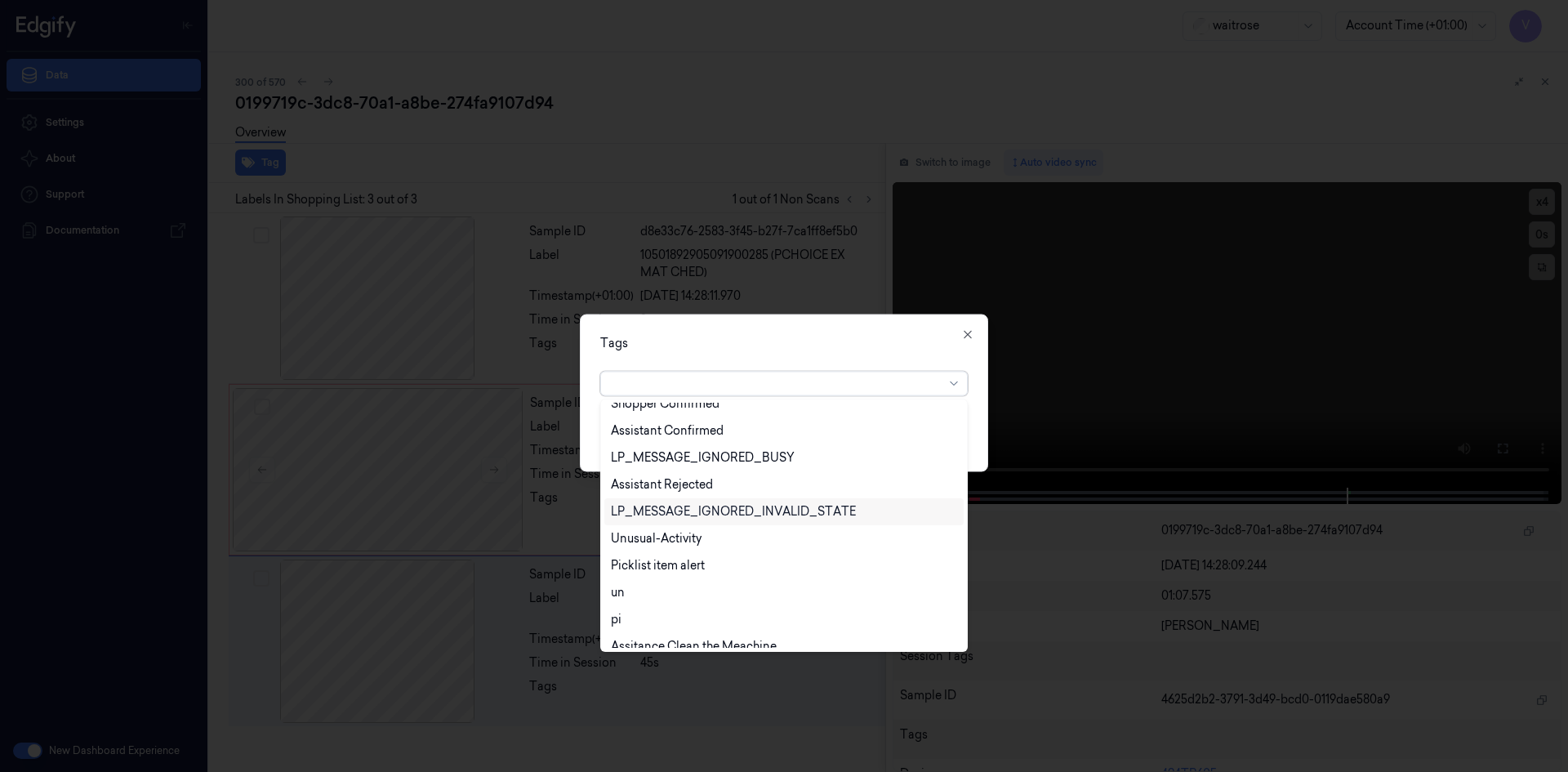
scroll to position [402, 0]
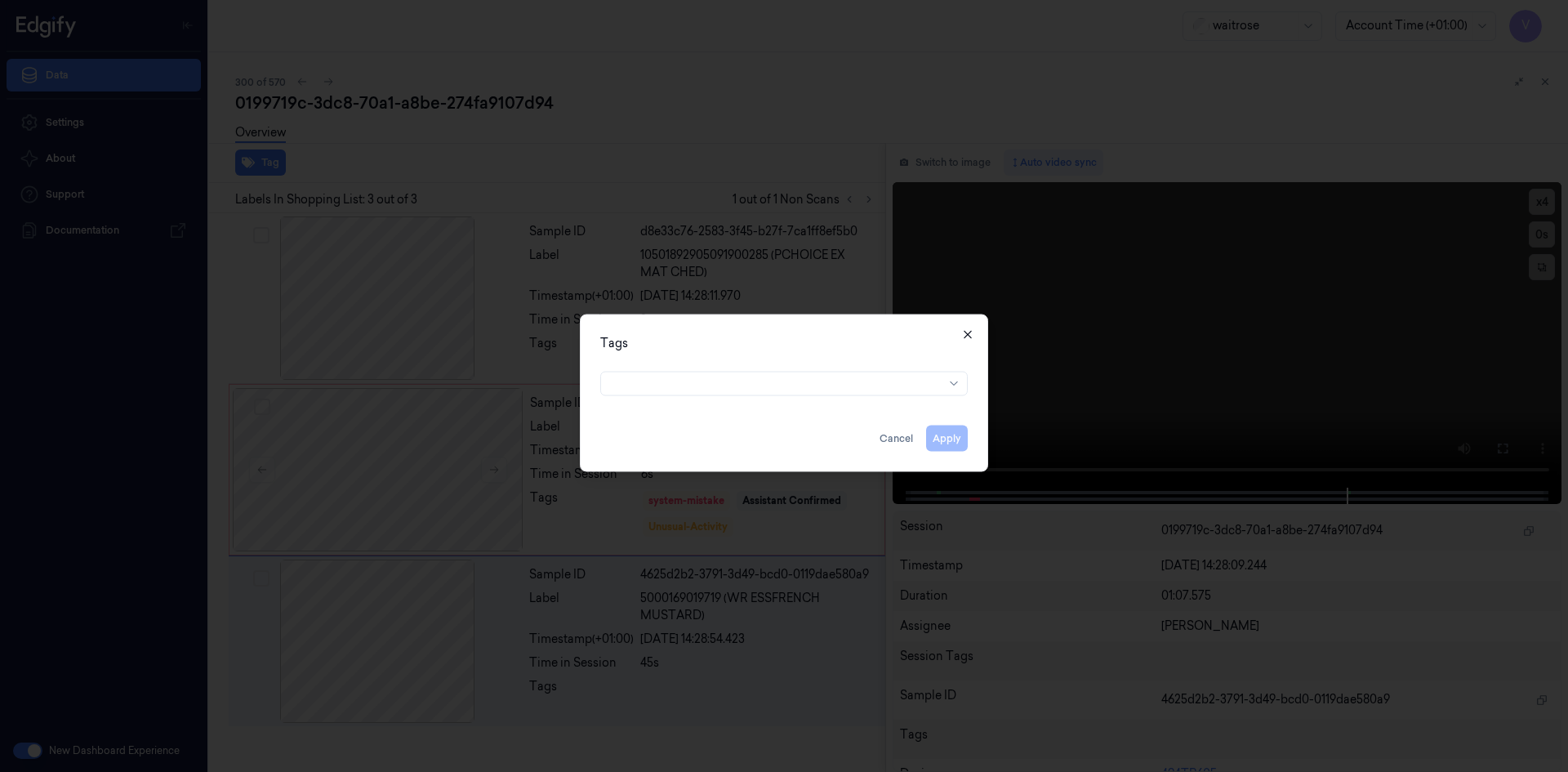
click at [971, 335] on icon "button" at bounding box center [967, 334] width 13 height 13
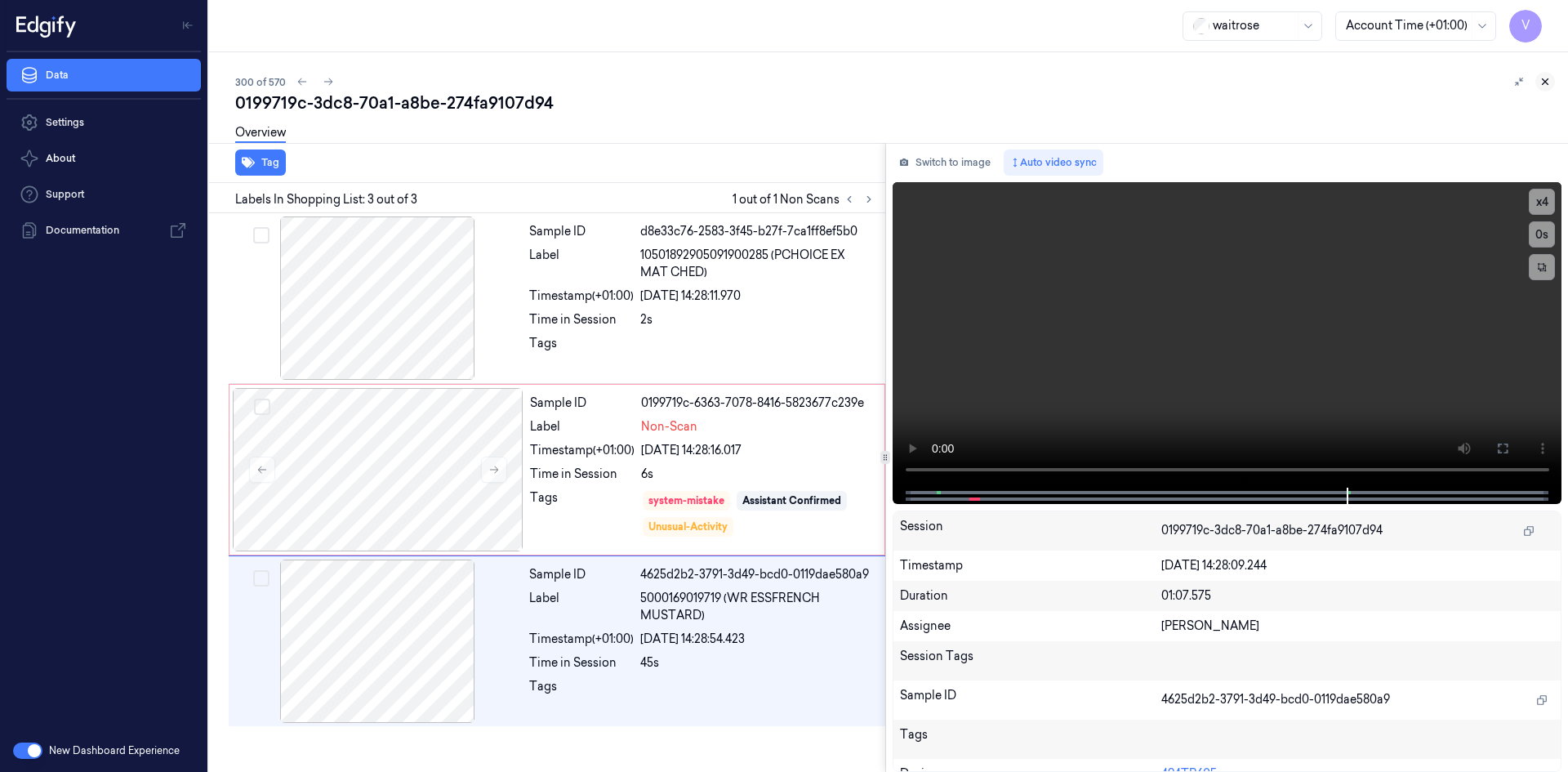
click at [1544, 77] on icon at bounding box center [1544, 82] width 12 height 12
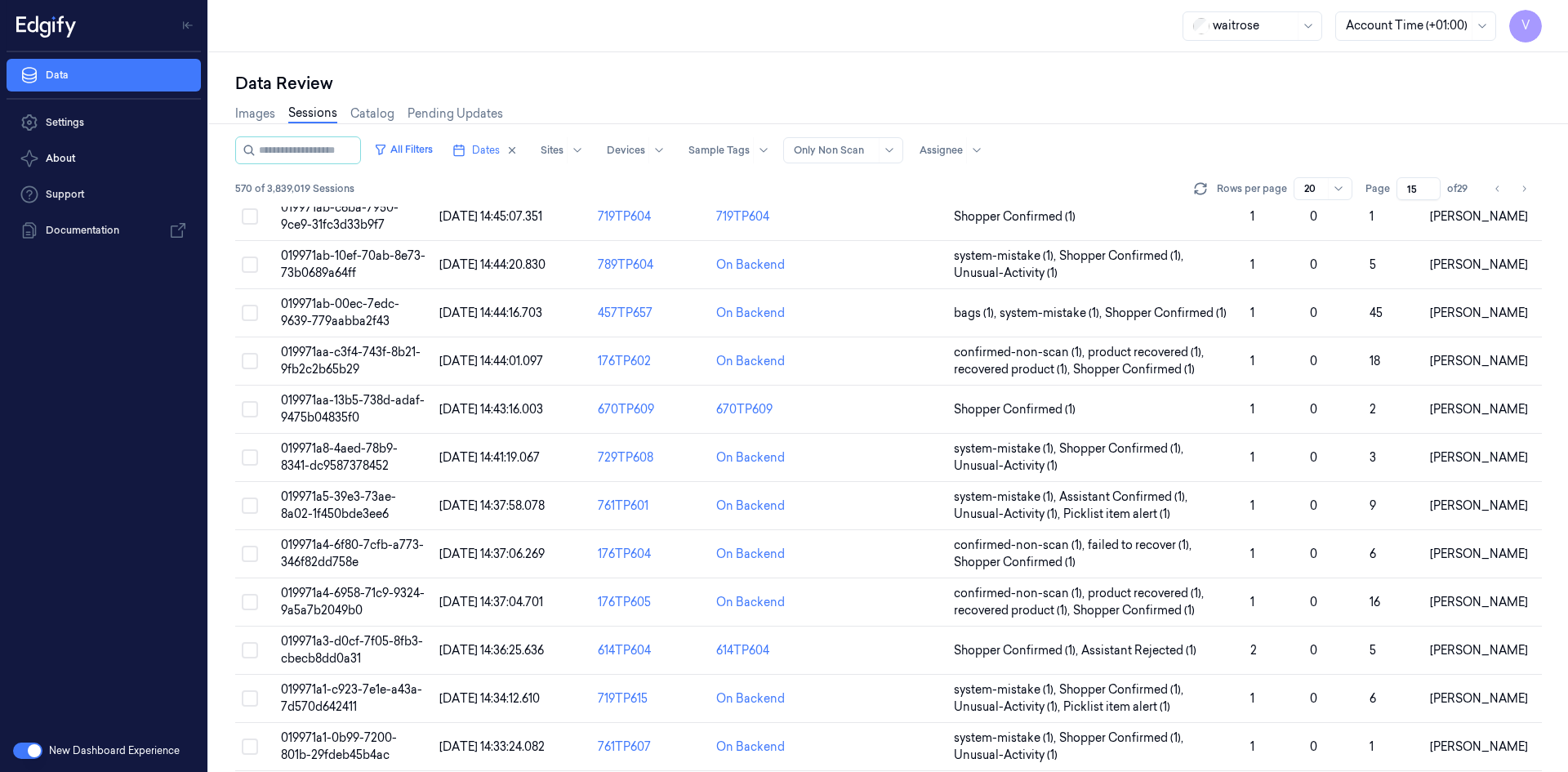
scroll to position [38, 0]
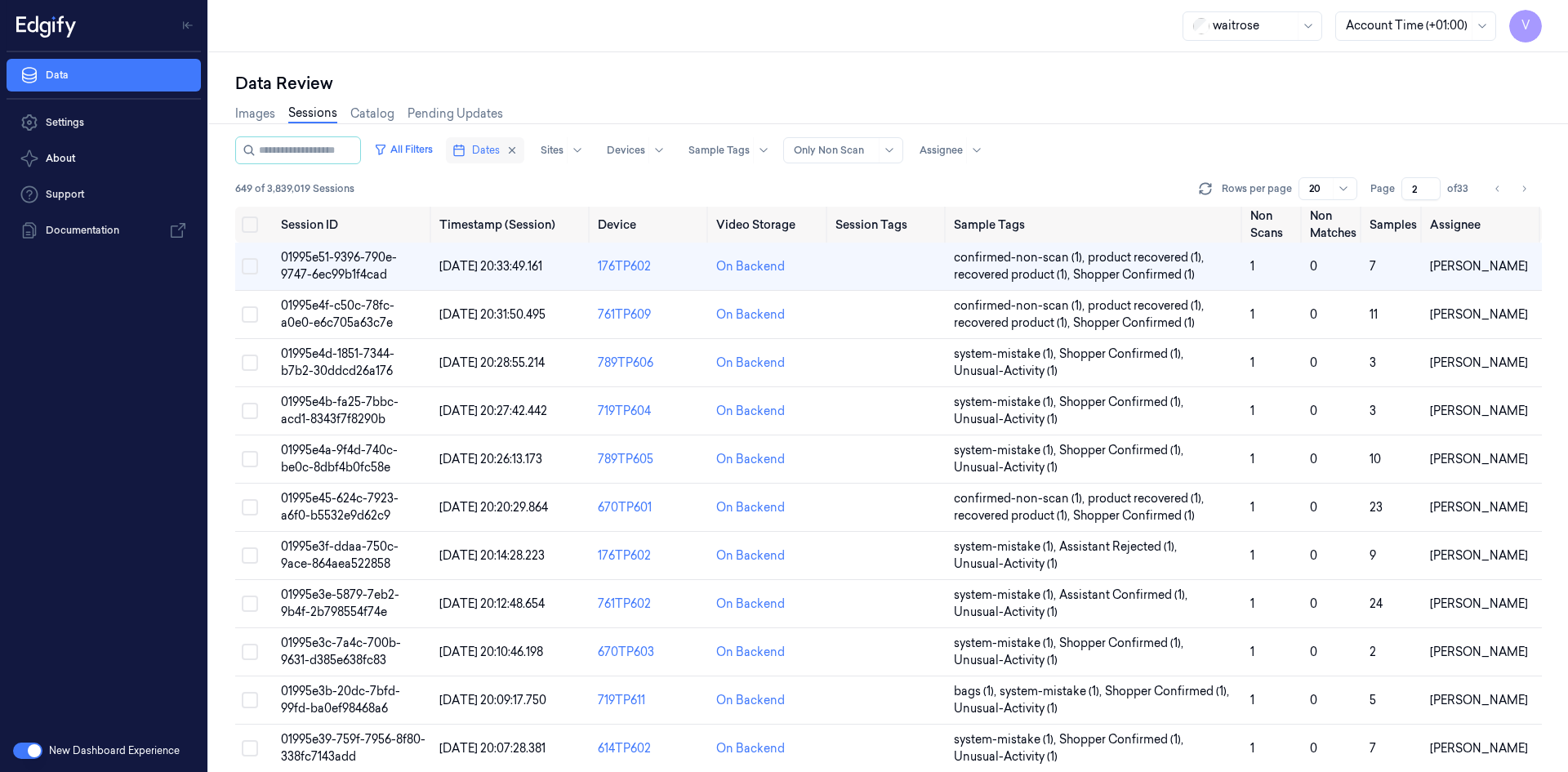
click at [493, 145] on span "Dates" at bounding box center [485, 150] width 28 height 15
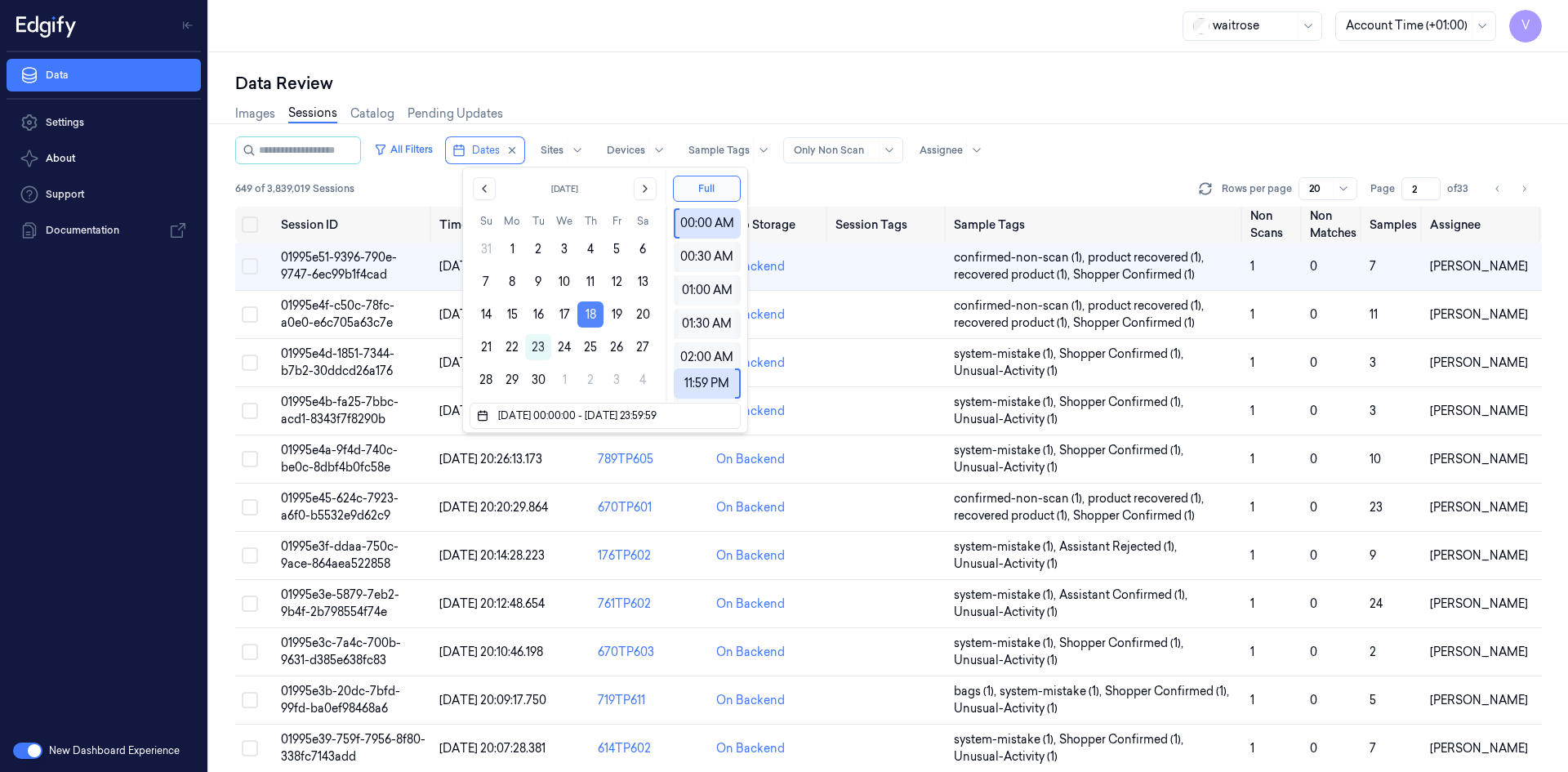
click at [588, 313] on button "18" at bounding box center [590, 314] width 26 height 26
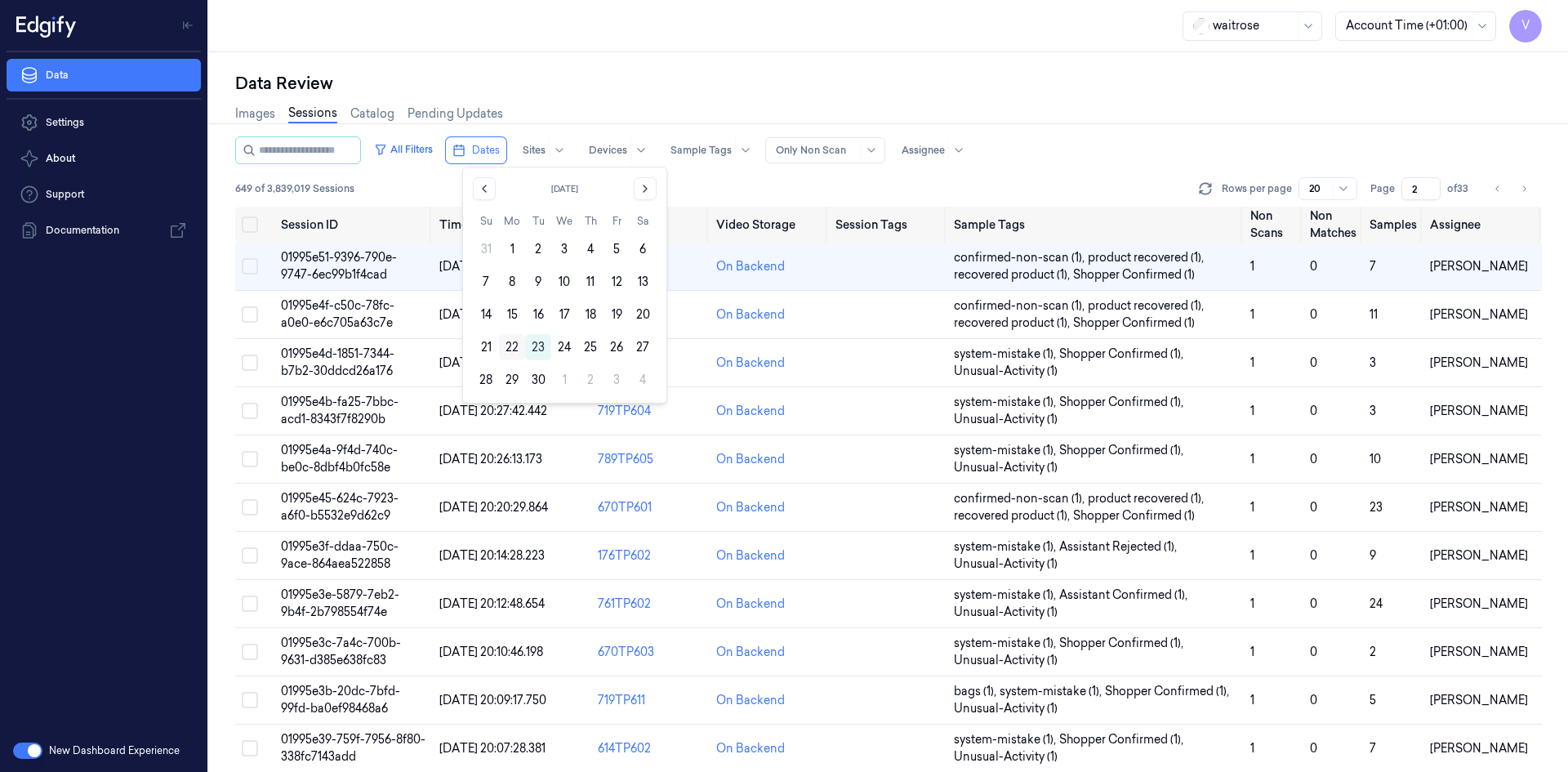
click at [514, 346] on button "22" at bounding box center [512, 346] width 26 height 26
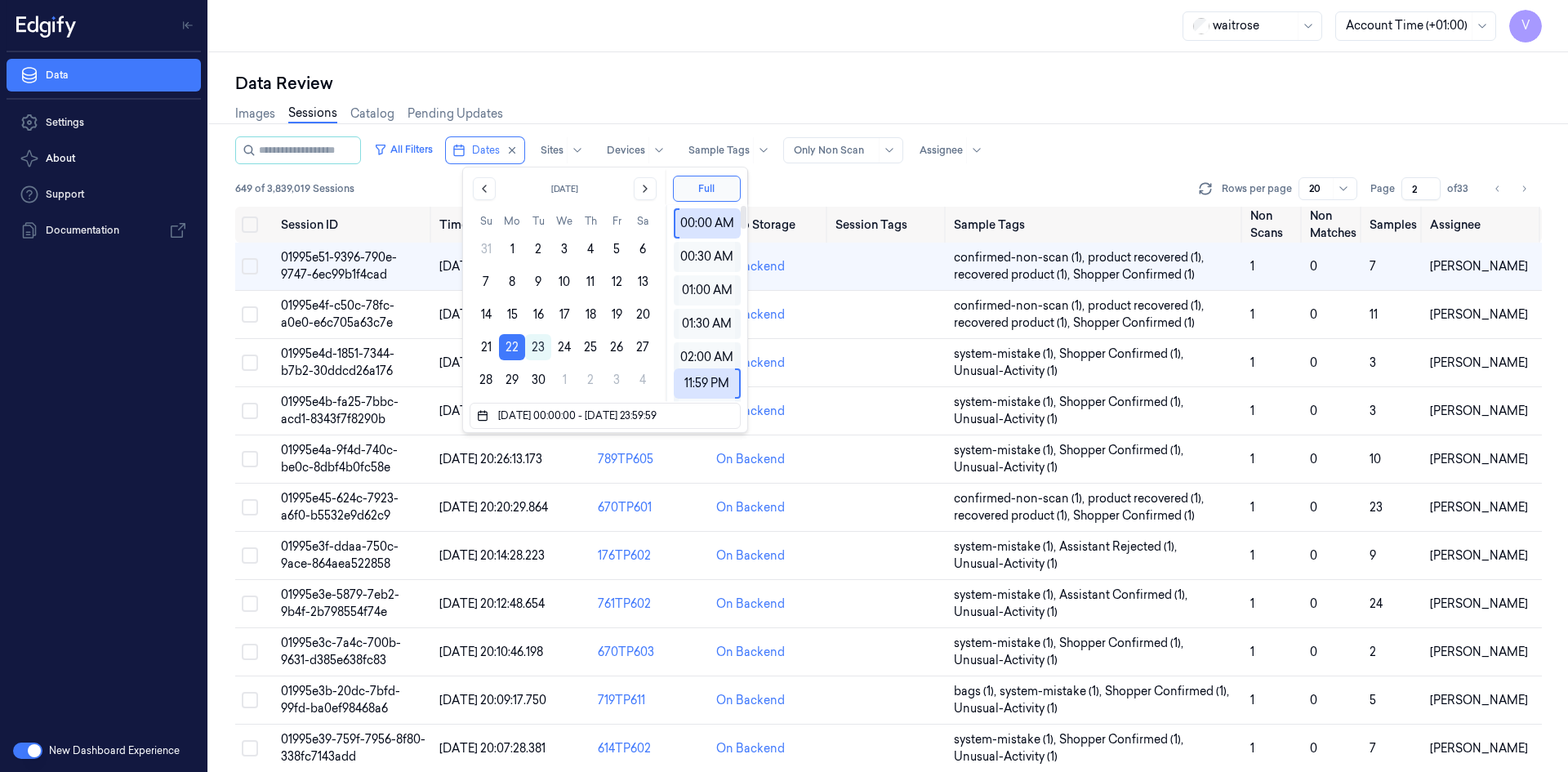
click at [696, 34] on div "waitrose Account Time (+01:00) V" at bounding box center [888, 25] width 1359 height 52
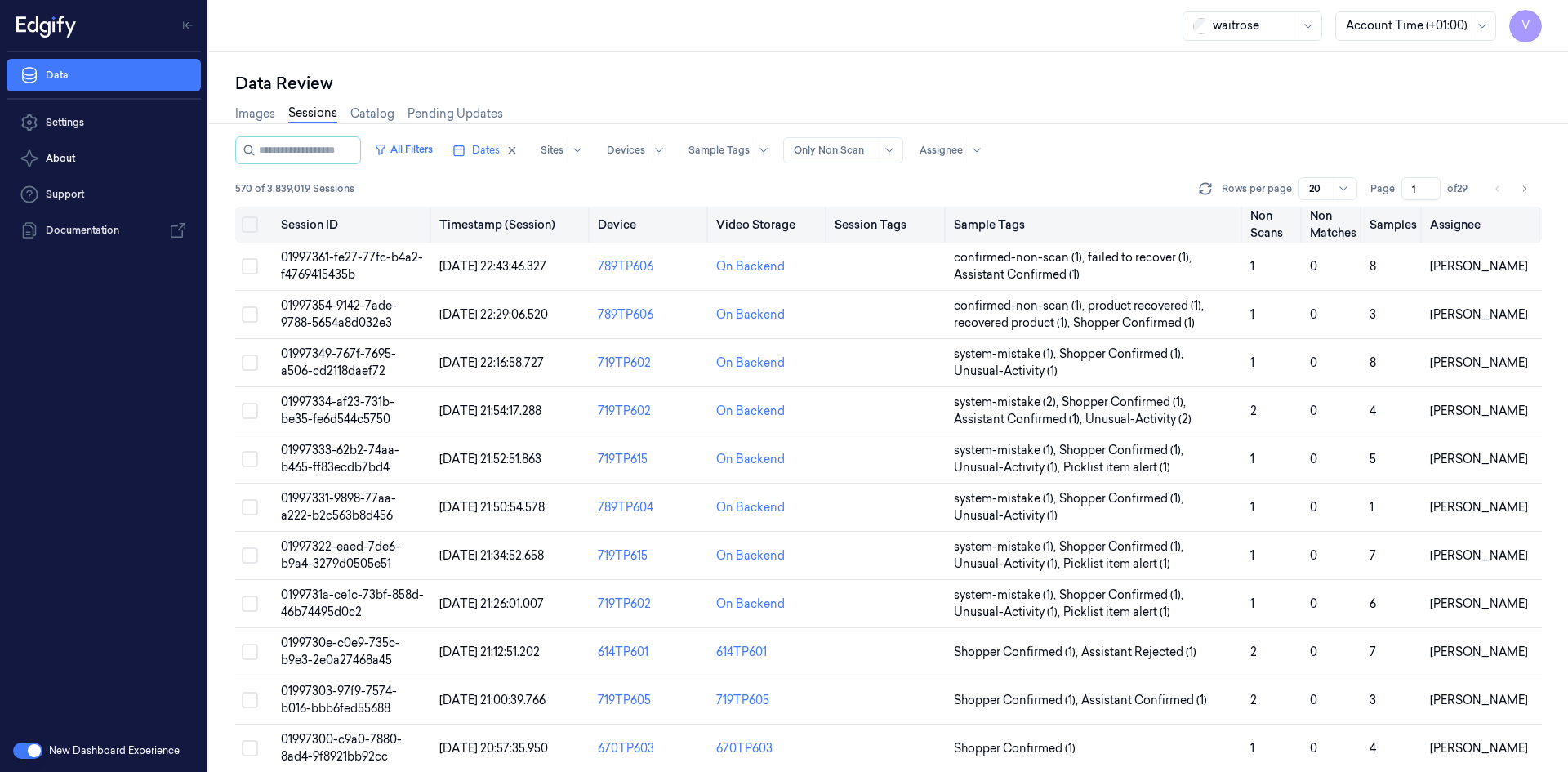
drag, startPoint x: 1423, startPoint y: 188, endPoint x: 1394, endPoint y: 209, distance: 35.8
click at [1394, 209] on div "All Filters Dates Sites Devices Sample Tags Alert Type Only Non Scan Assignee 5…" at bounding box center [888, 454] width 1306 height 636
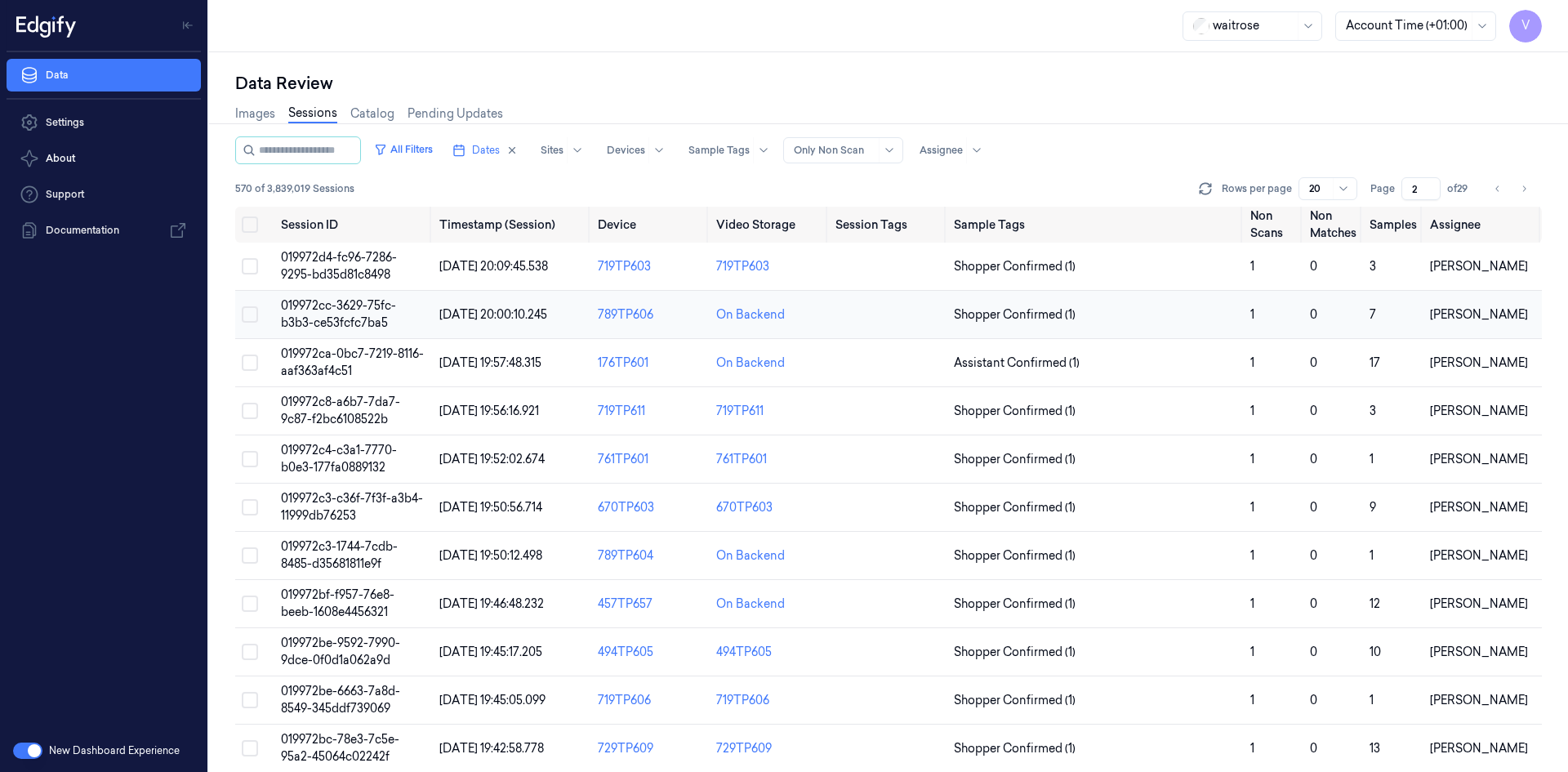
type input "2"
click at [349, 303] on span "019972cc-3629-75fc-b3b3-ce53fcfc7ba5" at bounding box center [338, 314] width 115 height 32
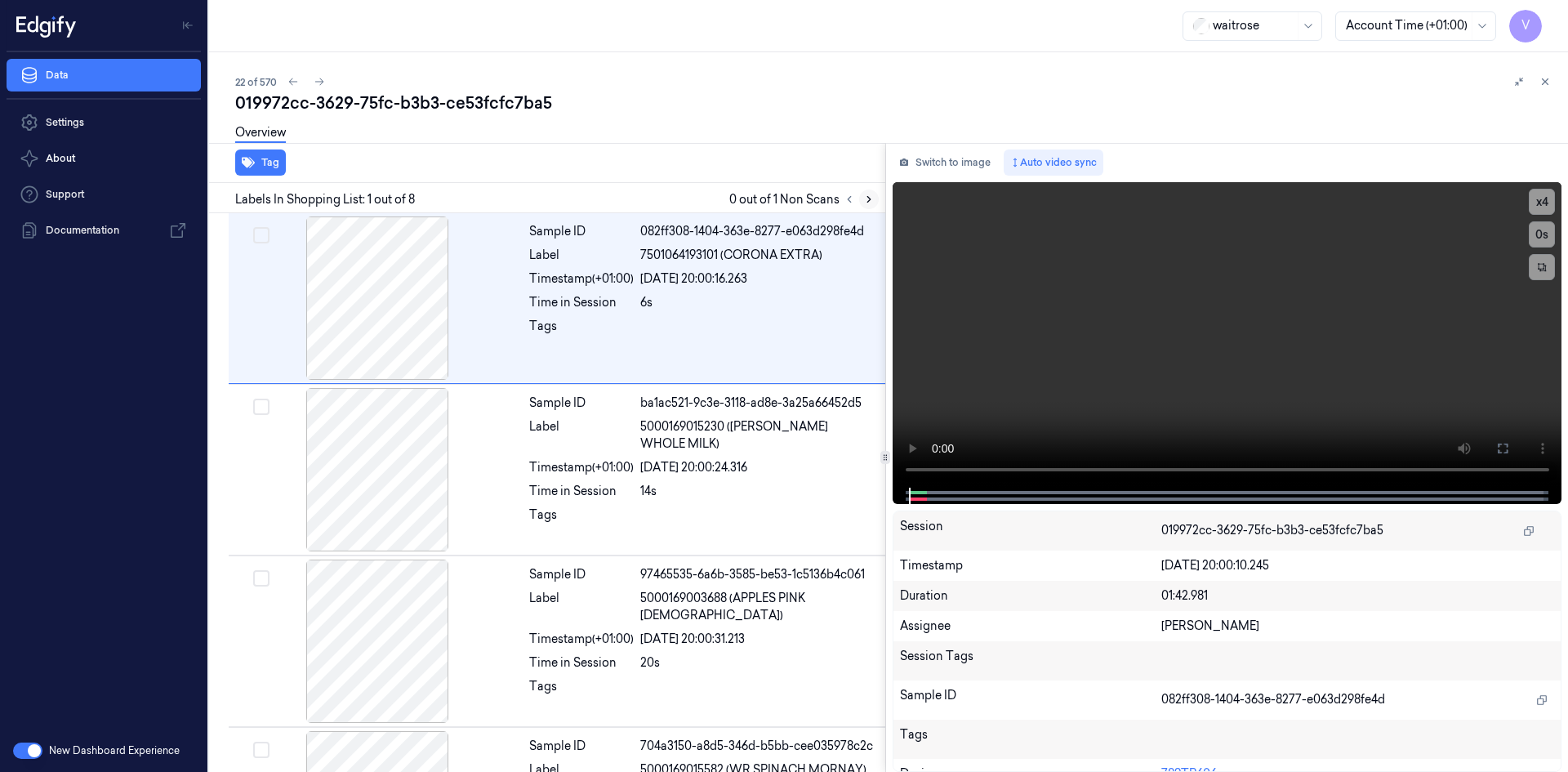
click at [866, 201] on icon at bounding box center [868, 199] width 12 height 12
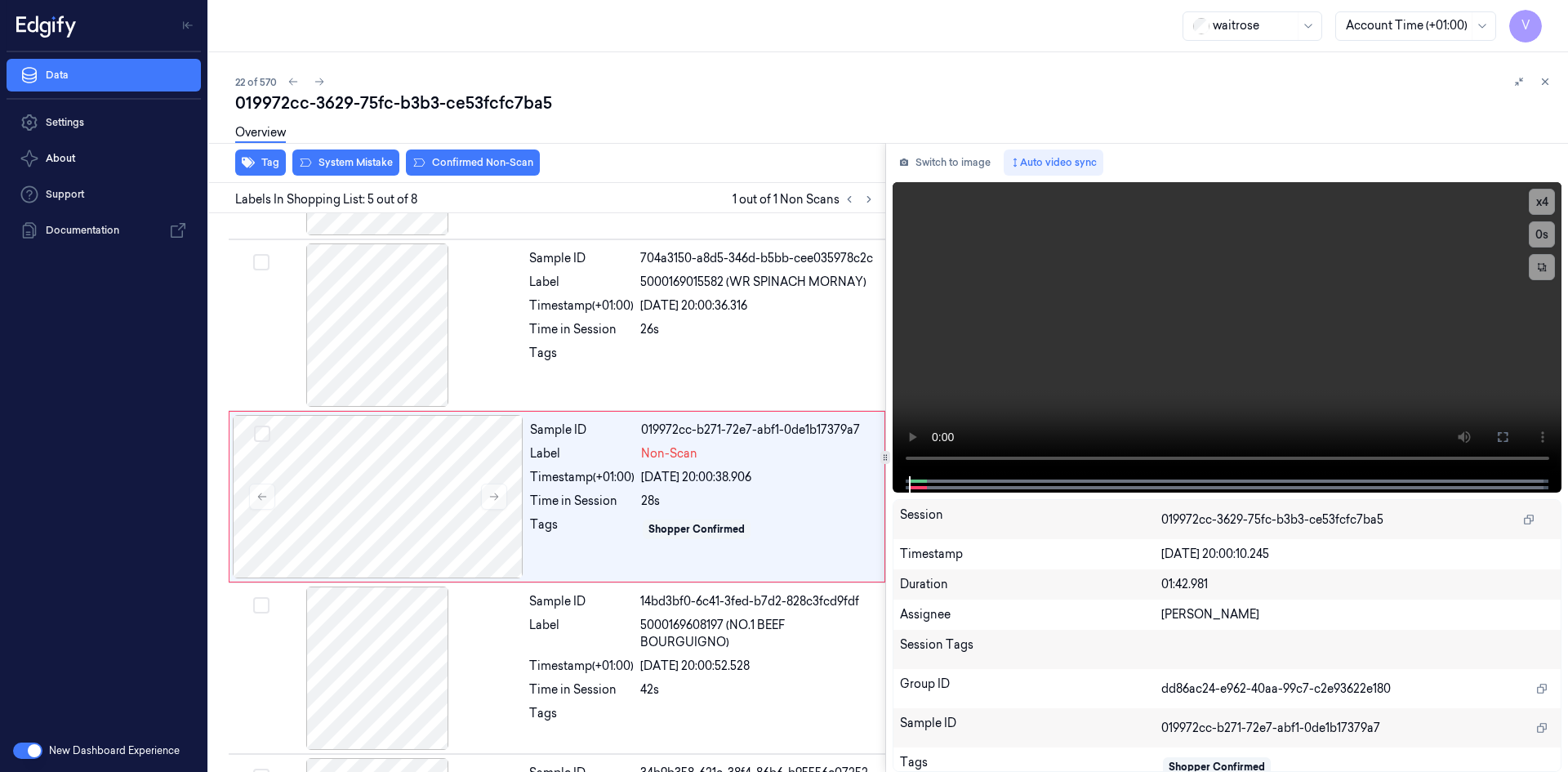
scroll to position [492, 0]
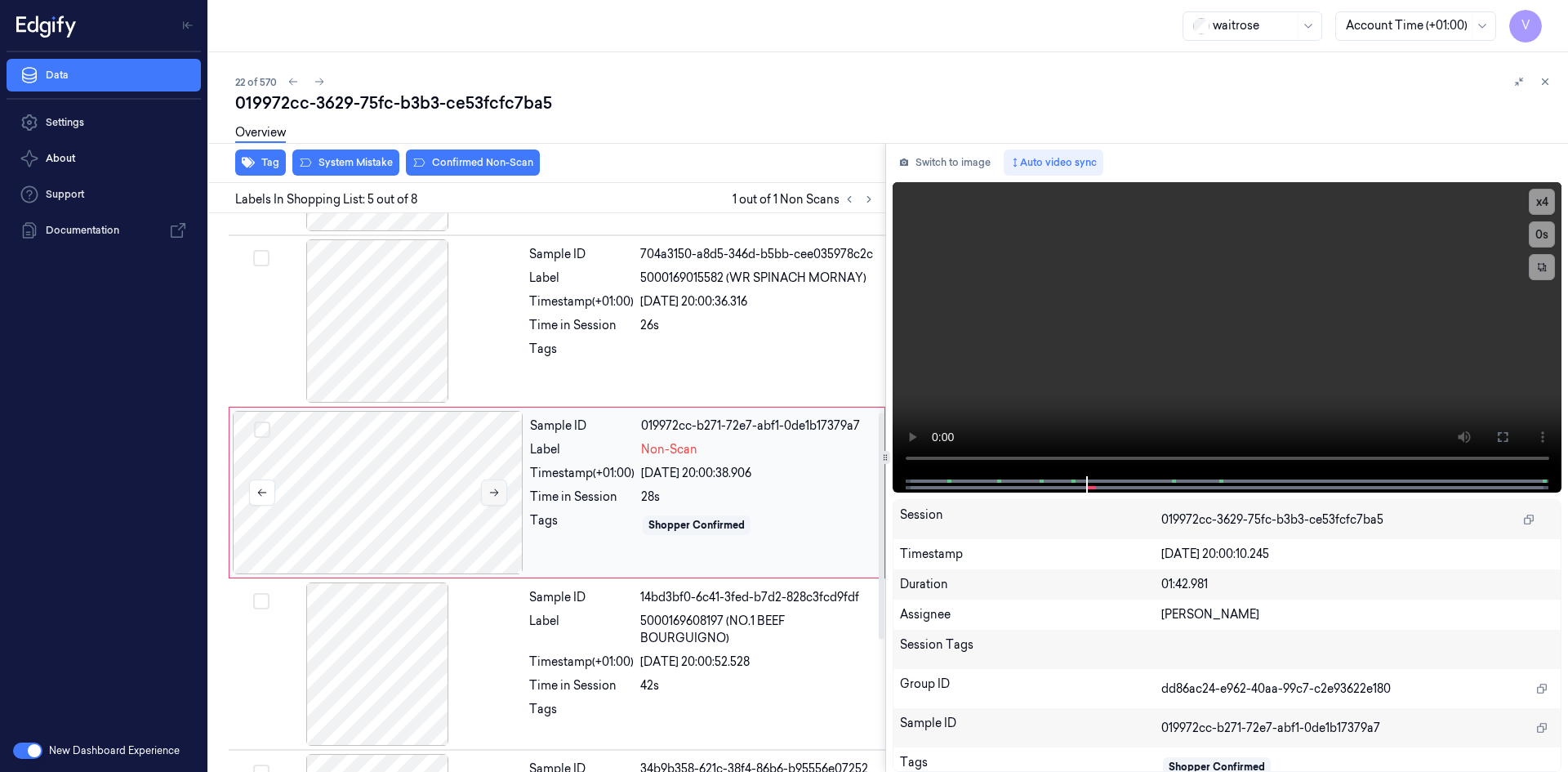
click at [496, 491] on icon at bounding box center [494, 493] width 9 height 7
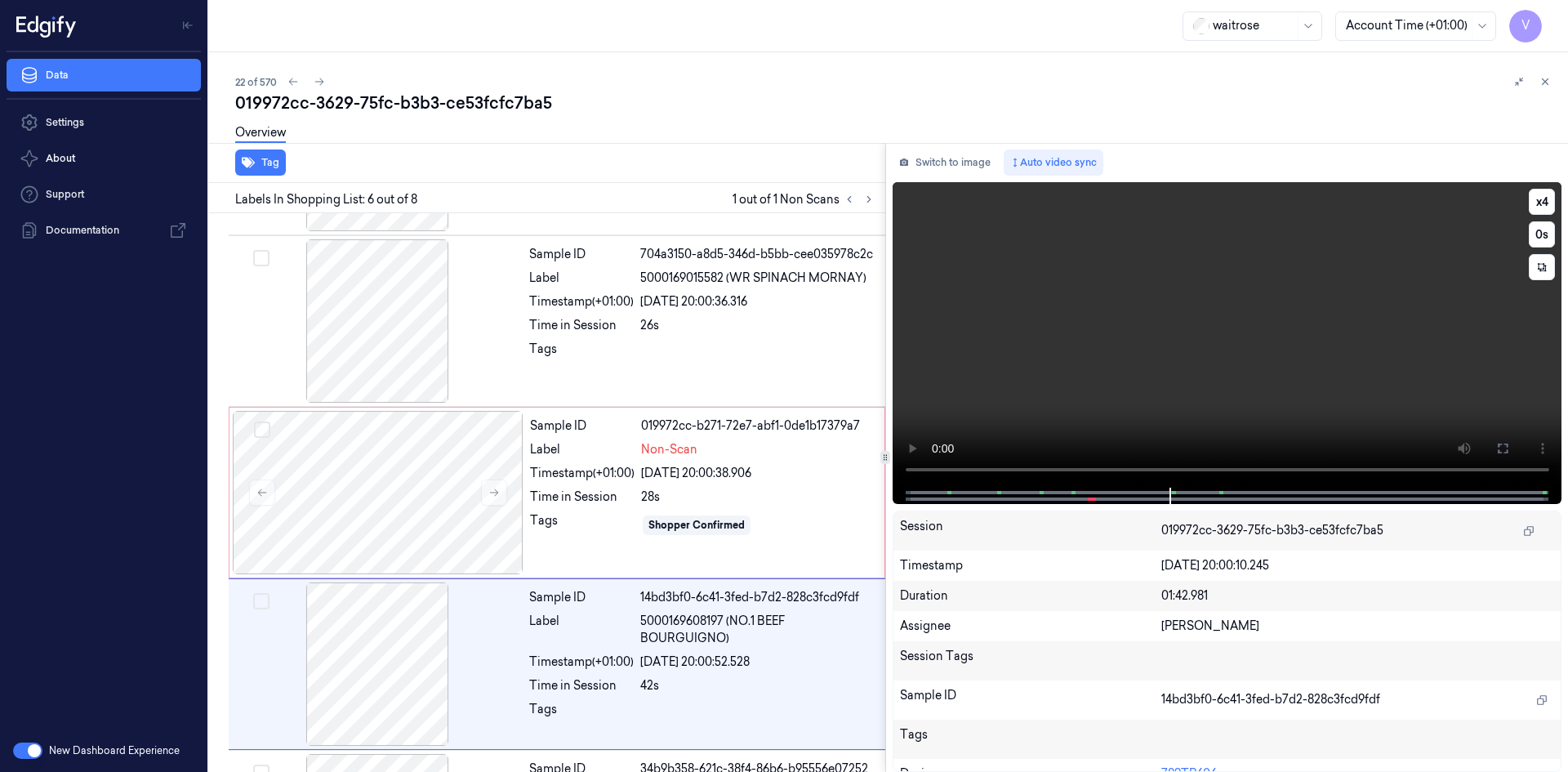
scroll to position [663, 0]
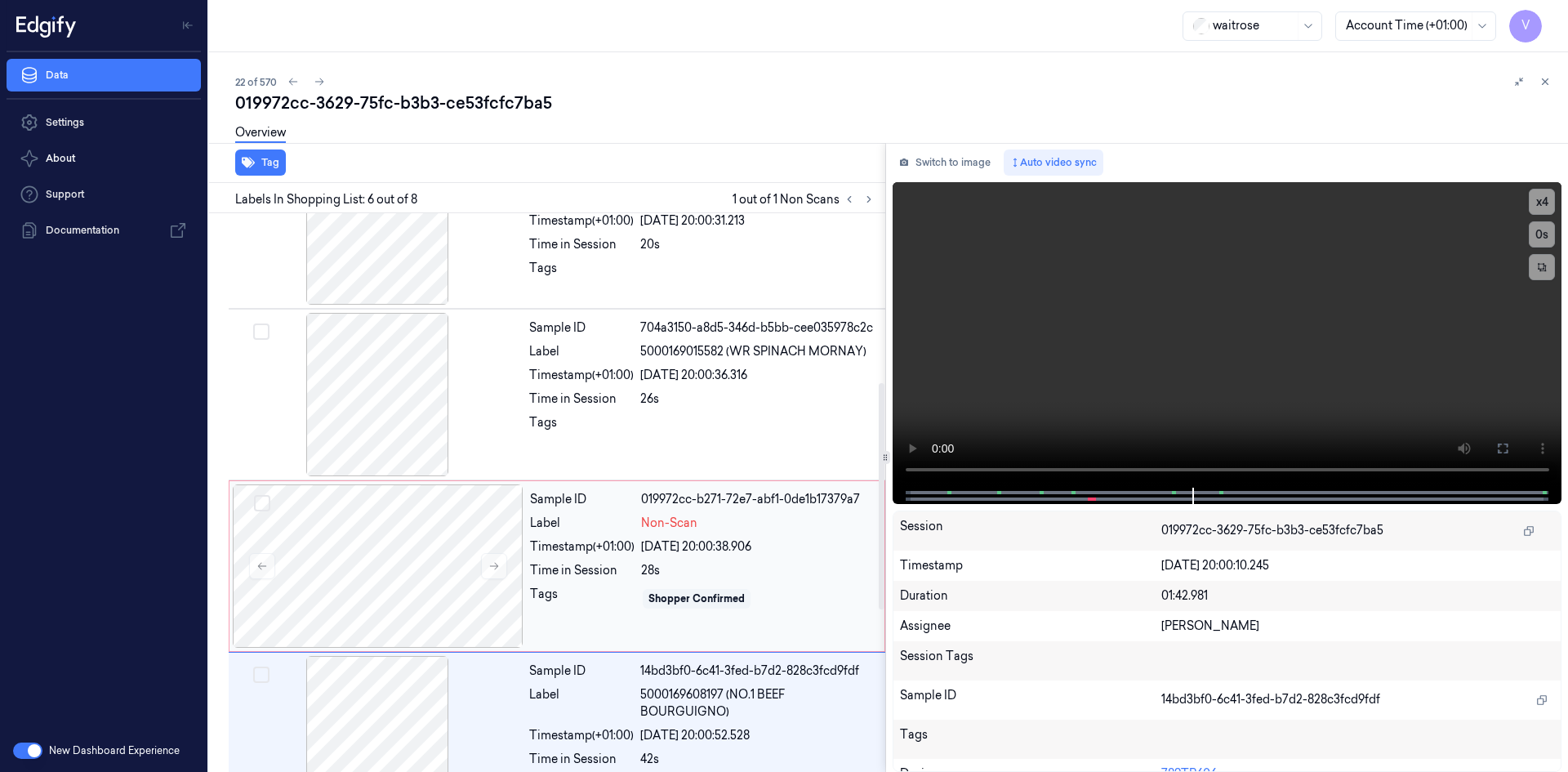
click at [551, 536] on div "Sample ID 019972cc-b271-72e7-abf1-0de1b17379a7 Label Non-Scan Timestamp (+01:00…" at bounding box center [702, 566] width 357 height 164
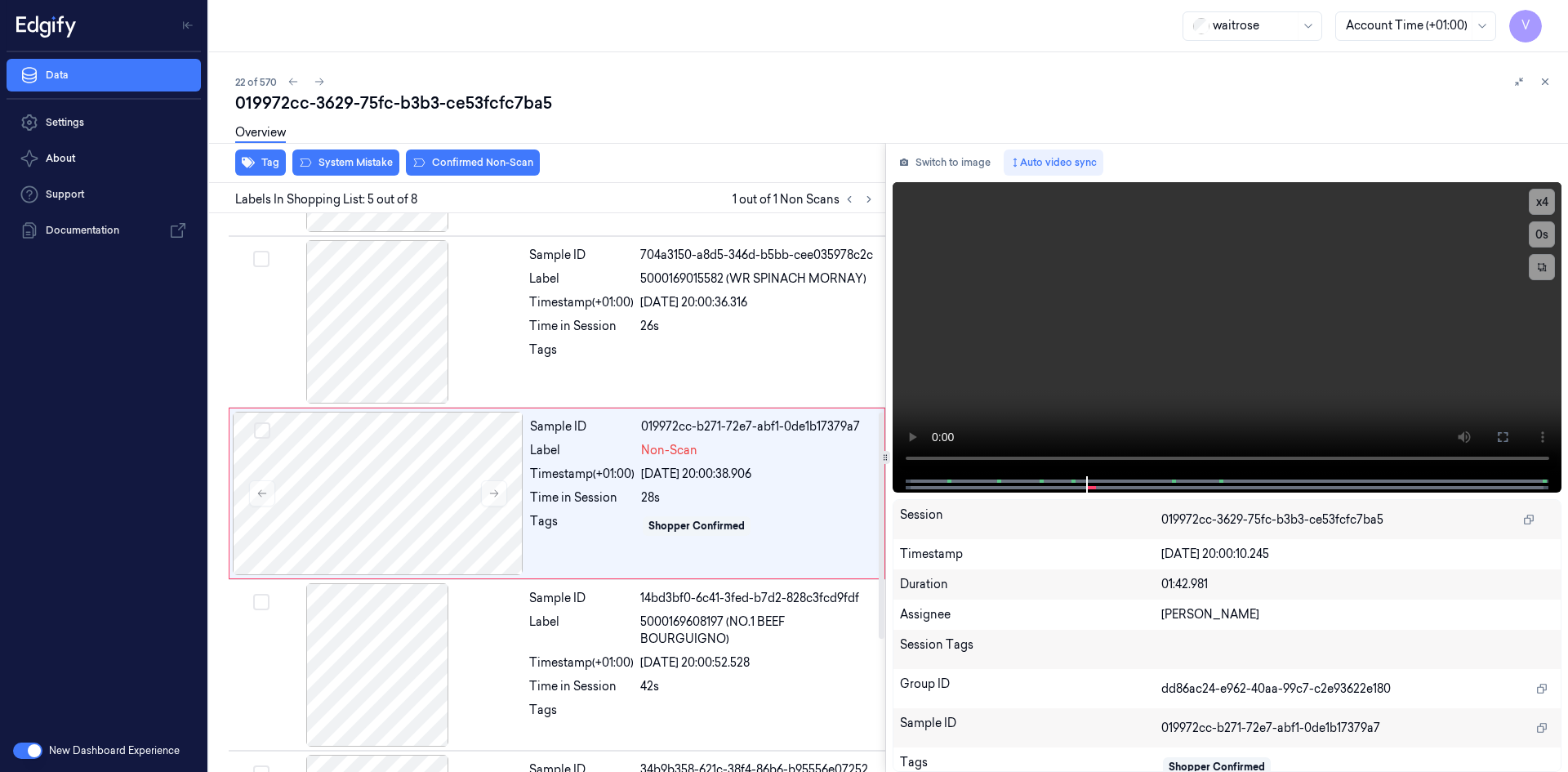
scroll to position [492, 0]
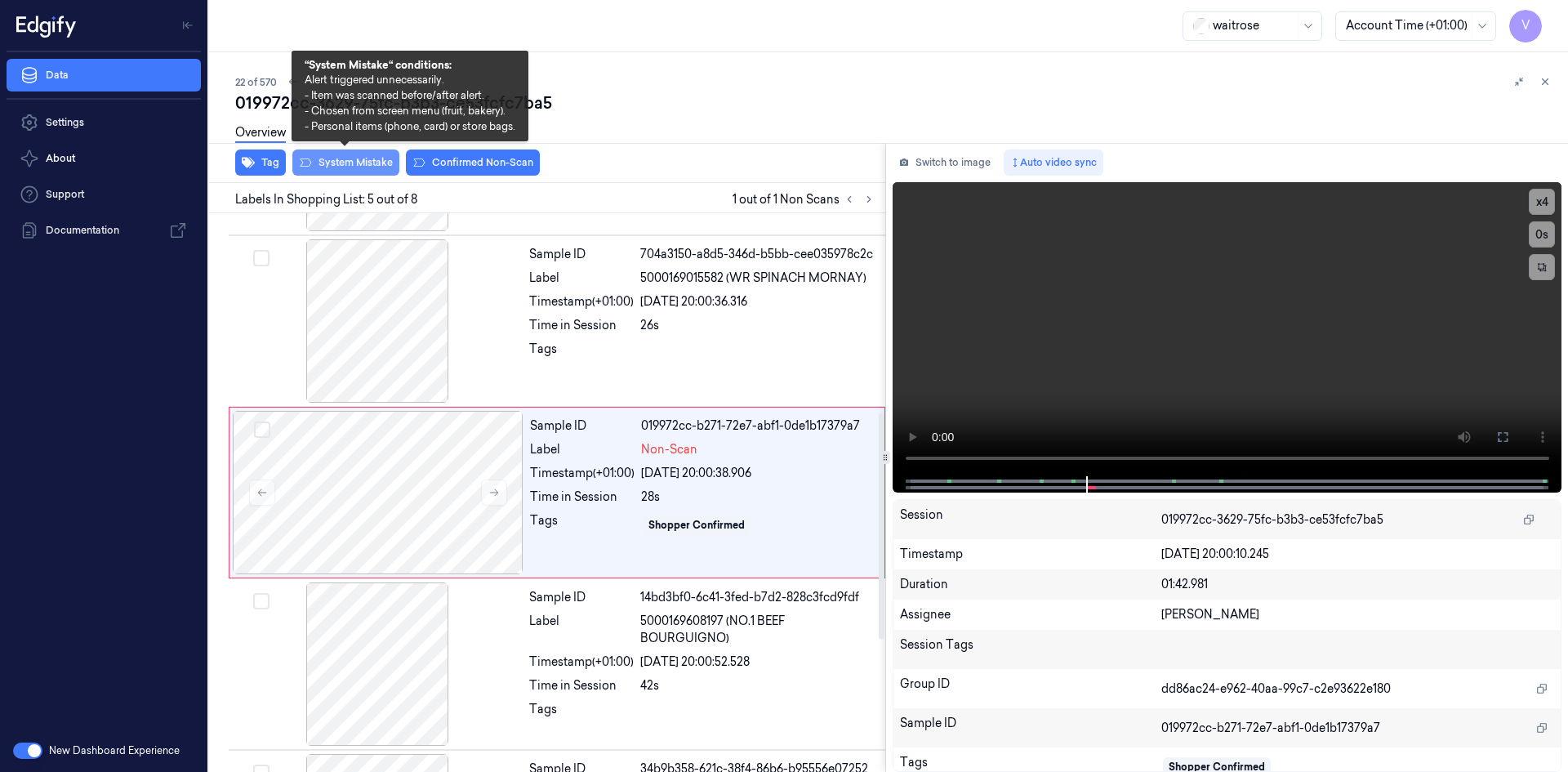
click at [345, 165] on button "System Mistake" at bounding box center [346, 162] width 107 height 26
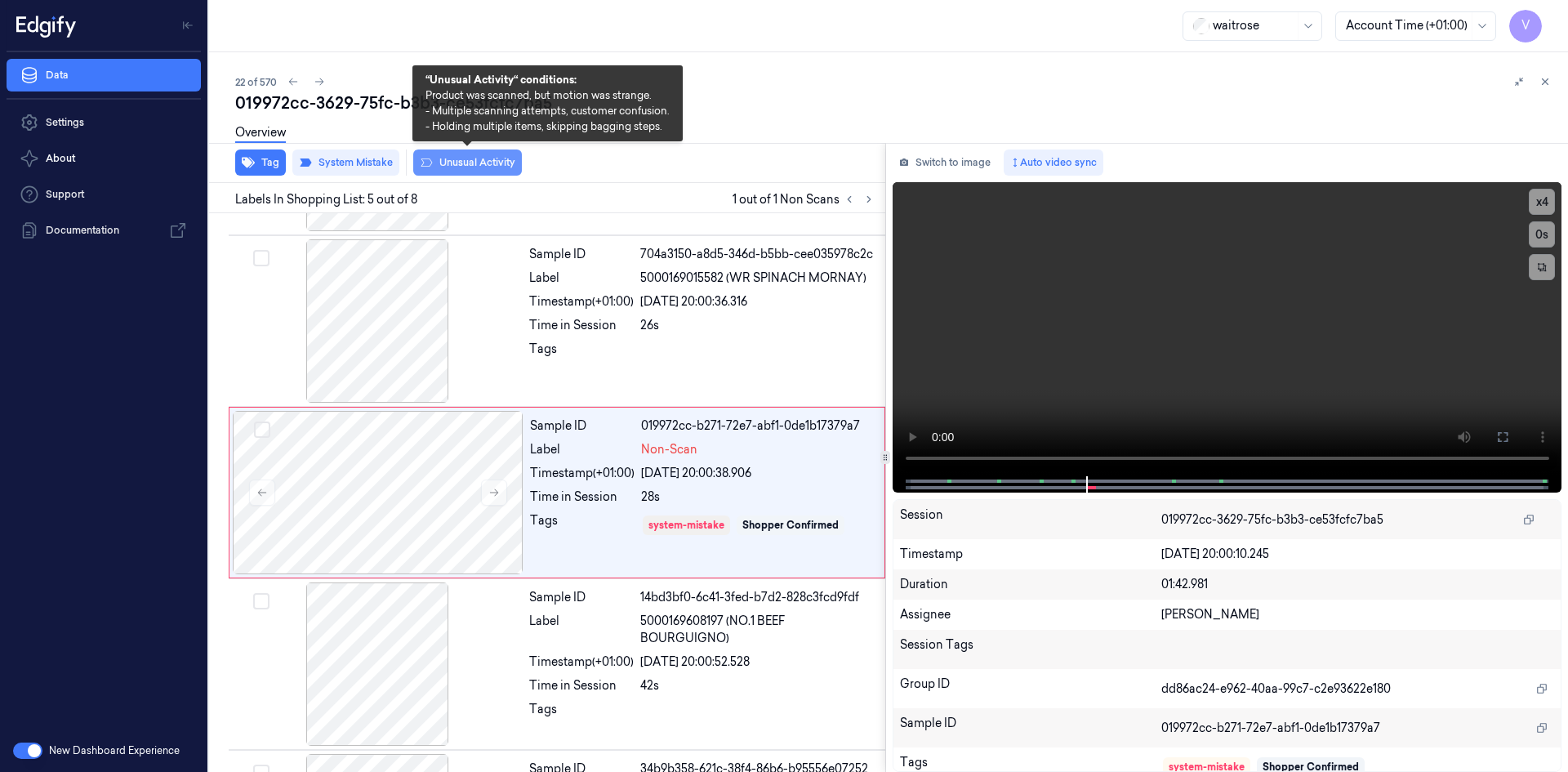
click at [472, 163] on button "Unusual Activity" at bounding box center [467, 162] width 108 height 26
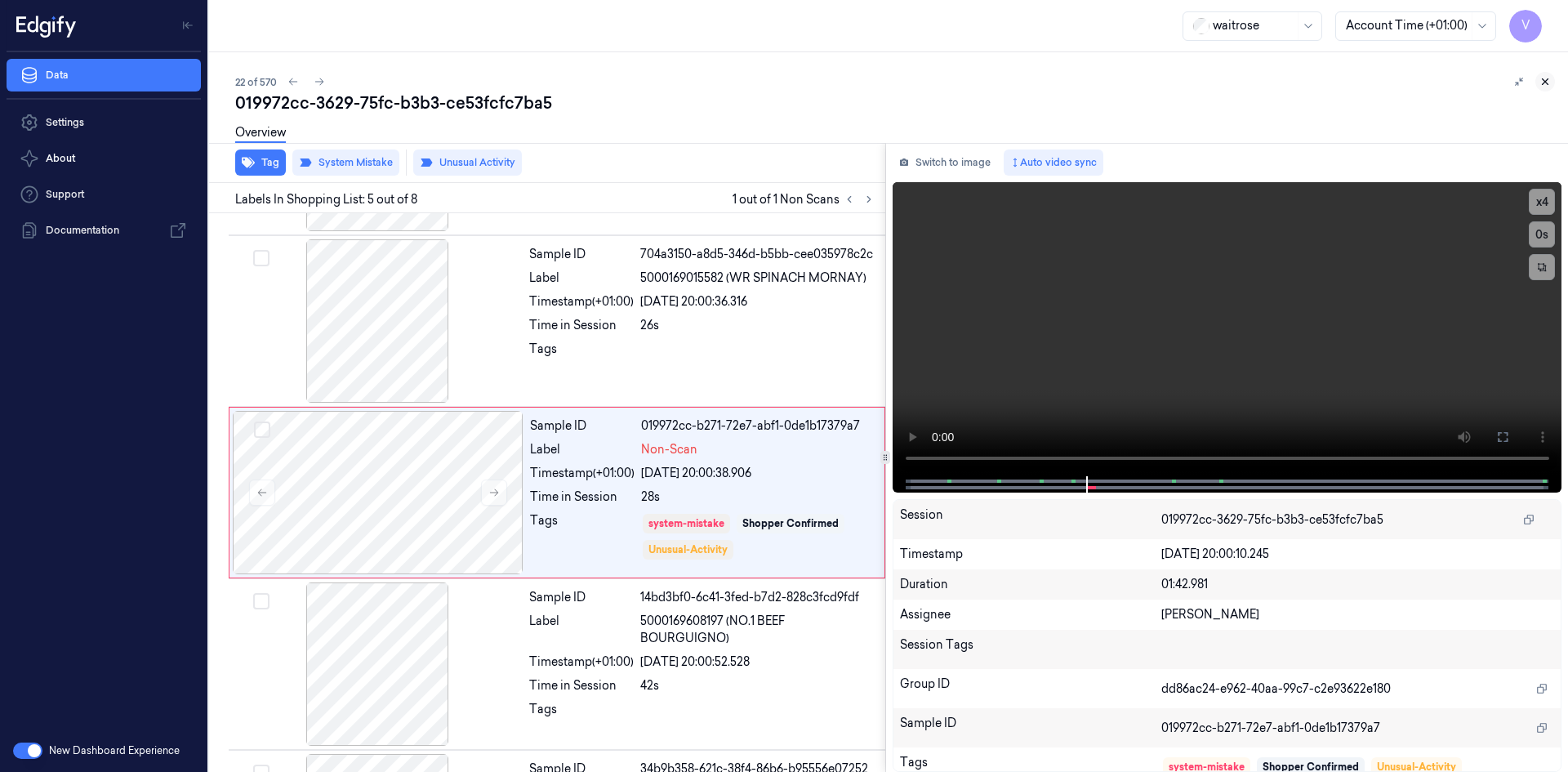
click at [1543, 81] on icon at bounding box center [1544, 82] width 12 height 12
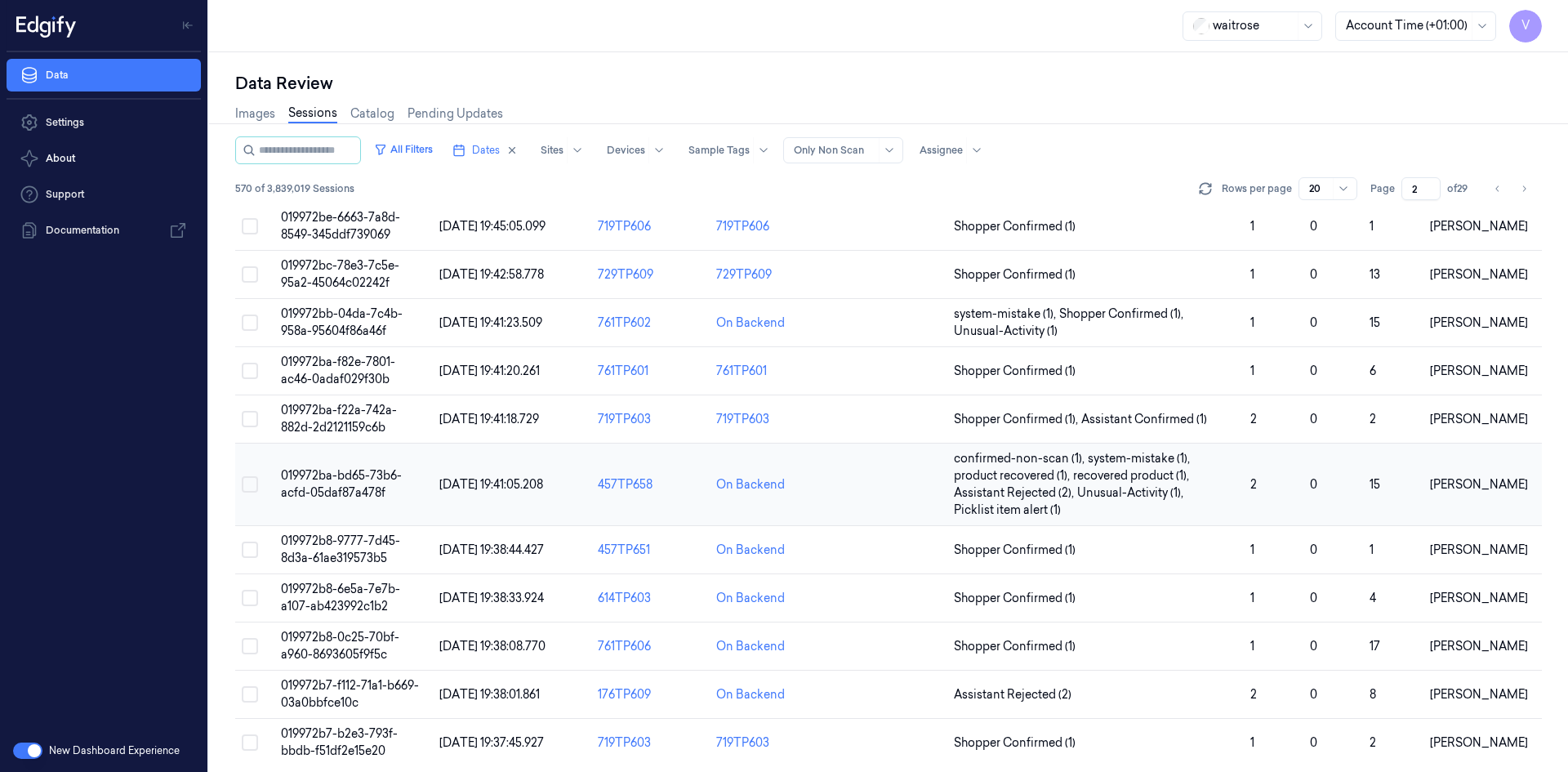
scroll to position [481, 0]
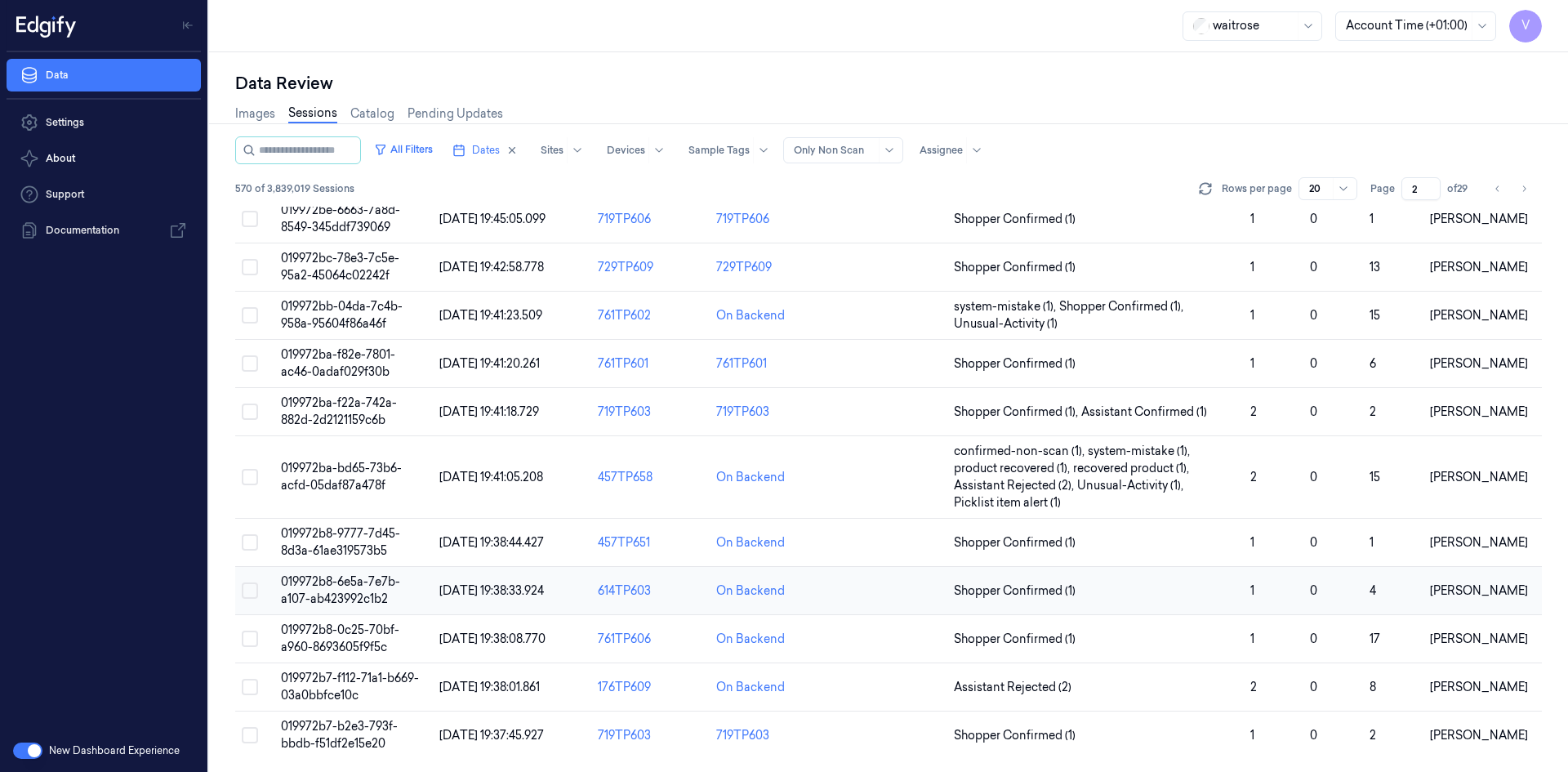
click at [369, 596] on span "019972b8-6e5a-7e7b-a107-ab423992c1b2" at bounding box center [340, 589] width 119 height 32
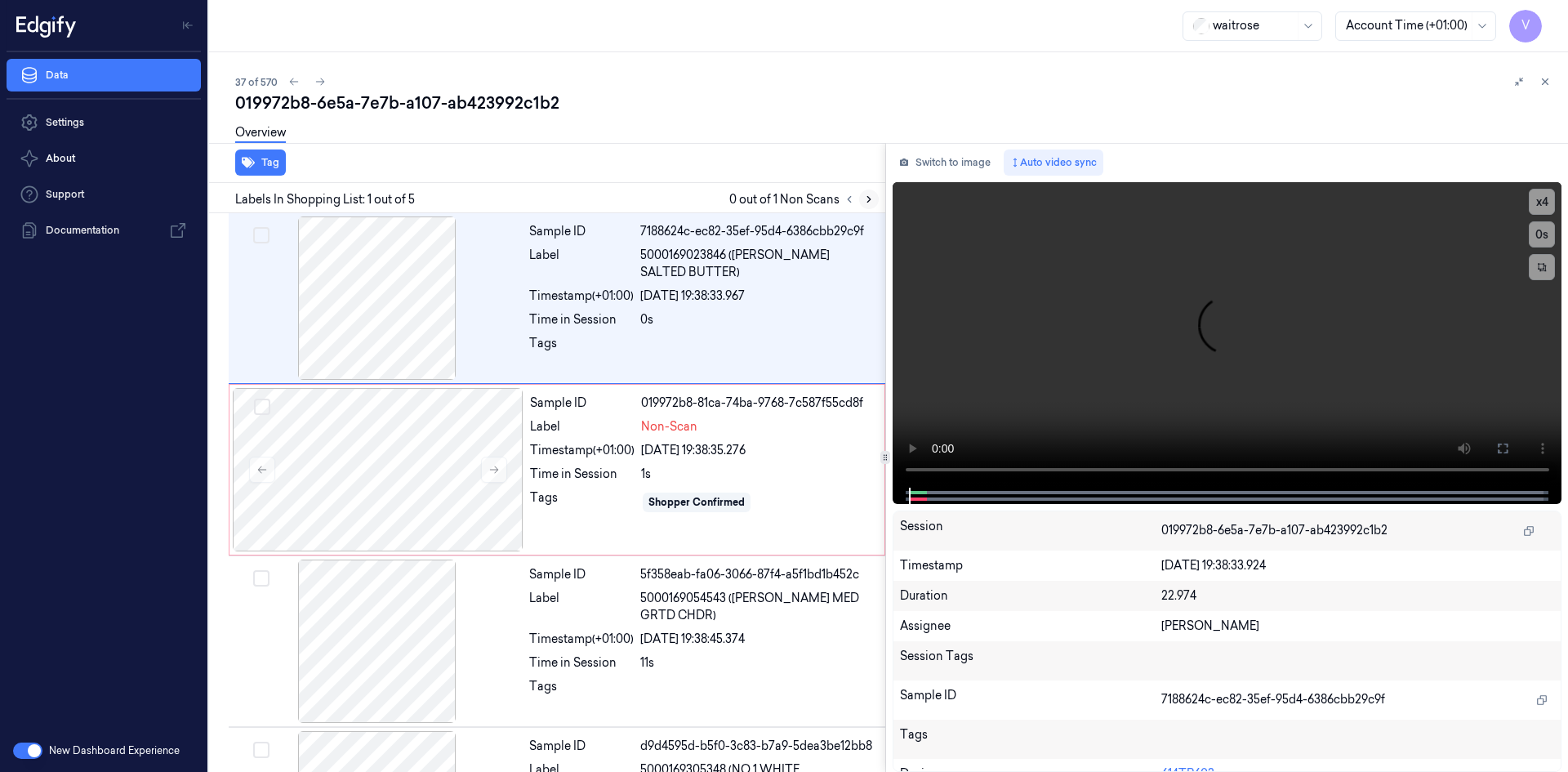
click at [865, 206] on button at bounding box center [869, 199] width 20 height 20
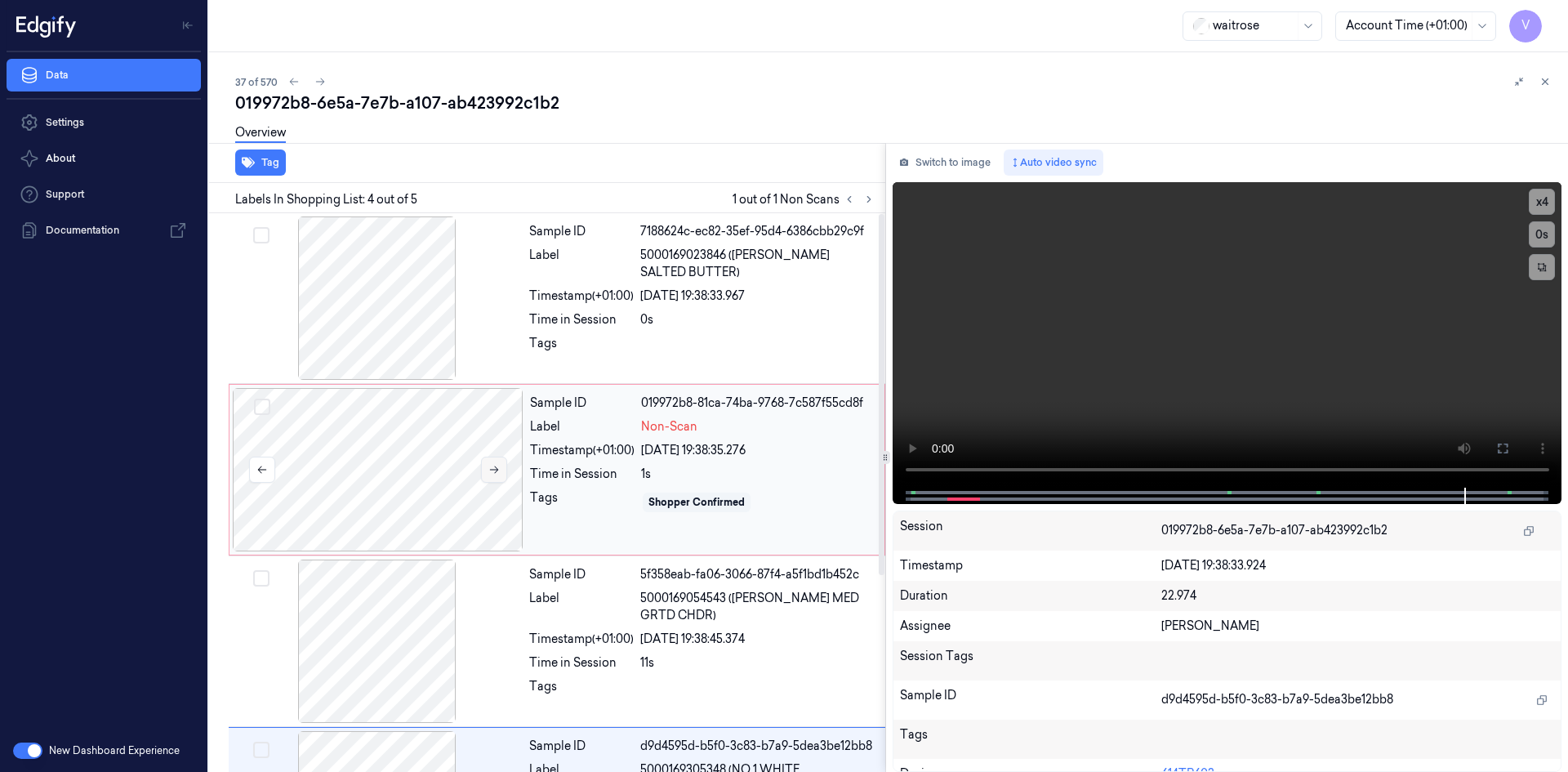
click at [502, 467] on button at bounding box center [494, 469] width 26 height 26
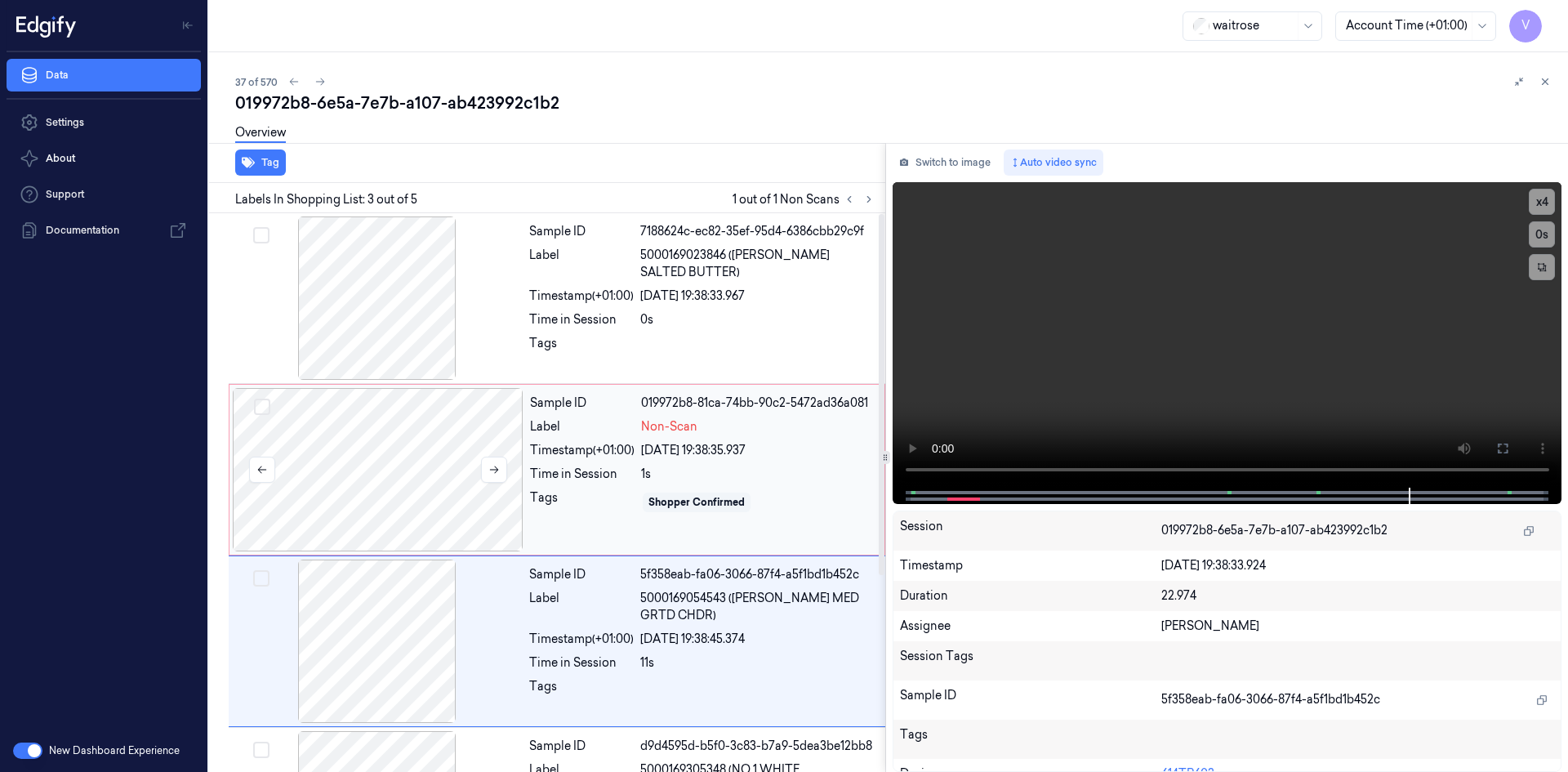
click at [512, 410] on div at bounding box center [378, 470] width 291 height 164
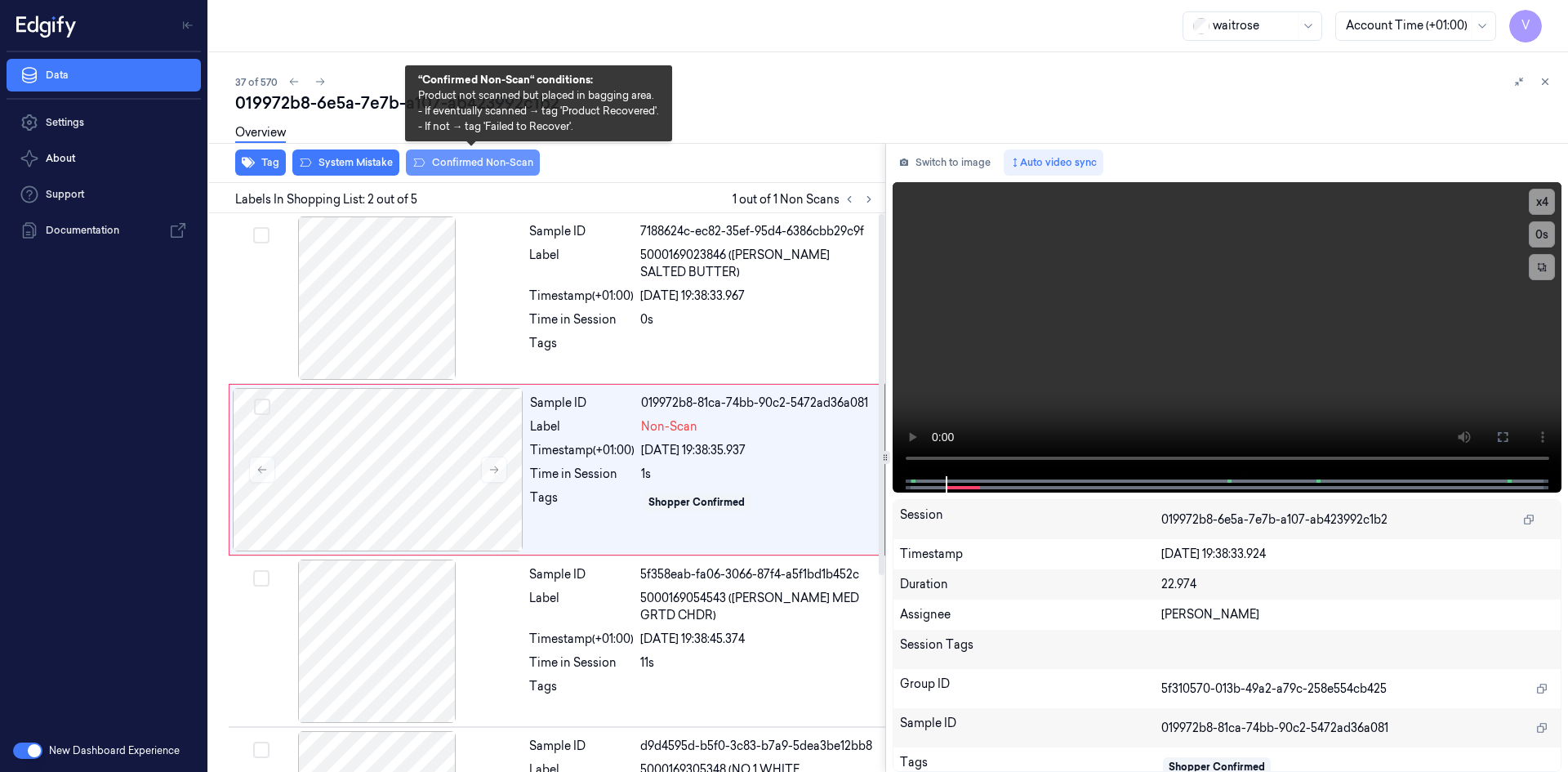
click at [513, 159] on button "Confirmed Non-Scan" at bounding box center [472, 162] width 134 height 26
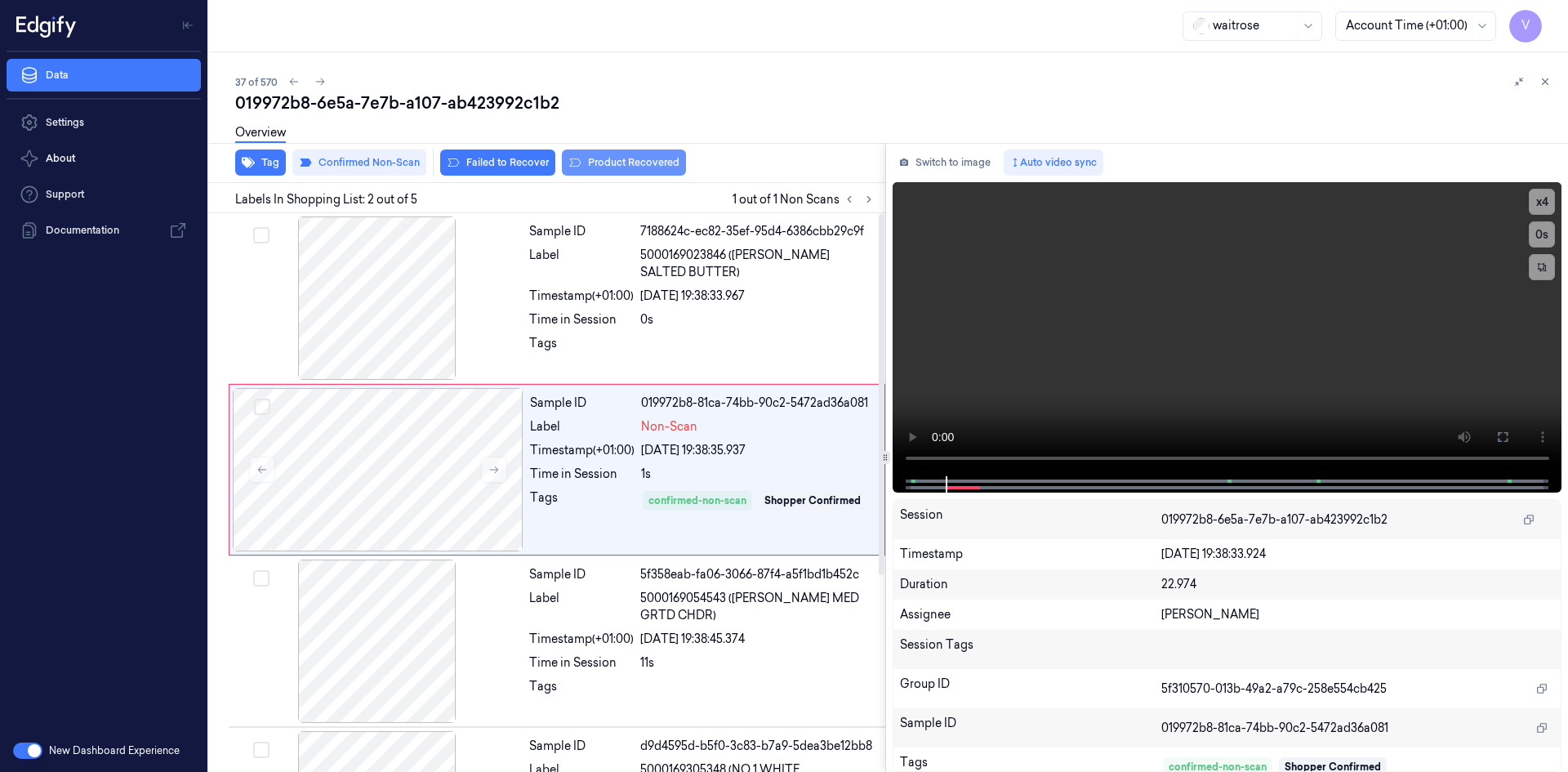
click at [662, 161] on button "Product Recovered" at bounding box center [624, 162] width 125 height 26
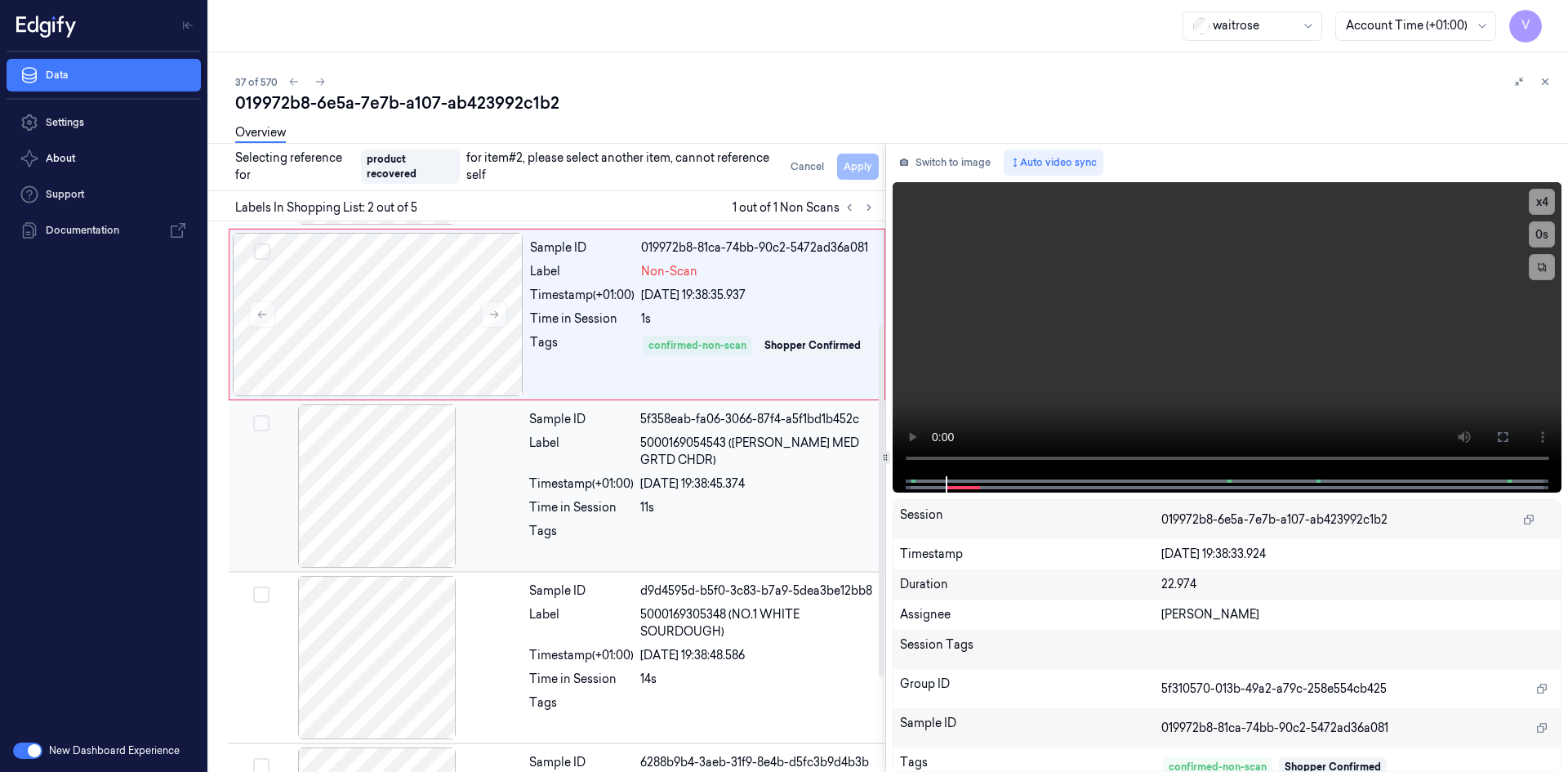
click at [477, 476] on div at bounding box center [377, 486] width 291 height 164
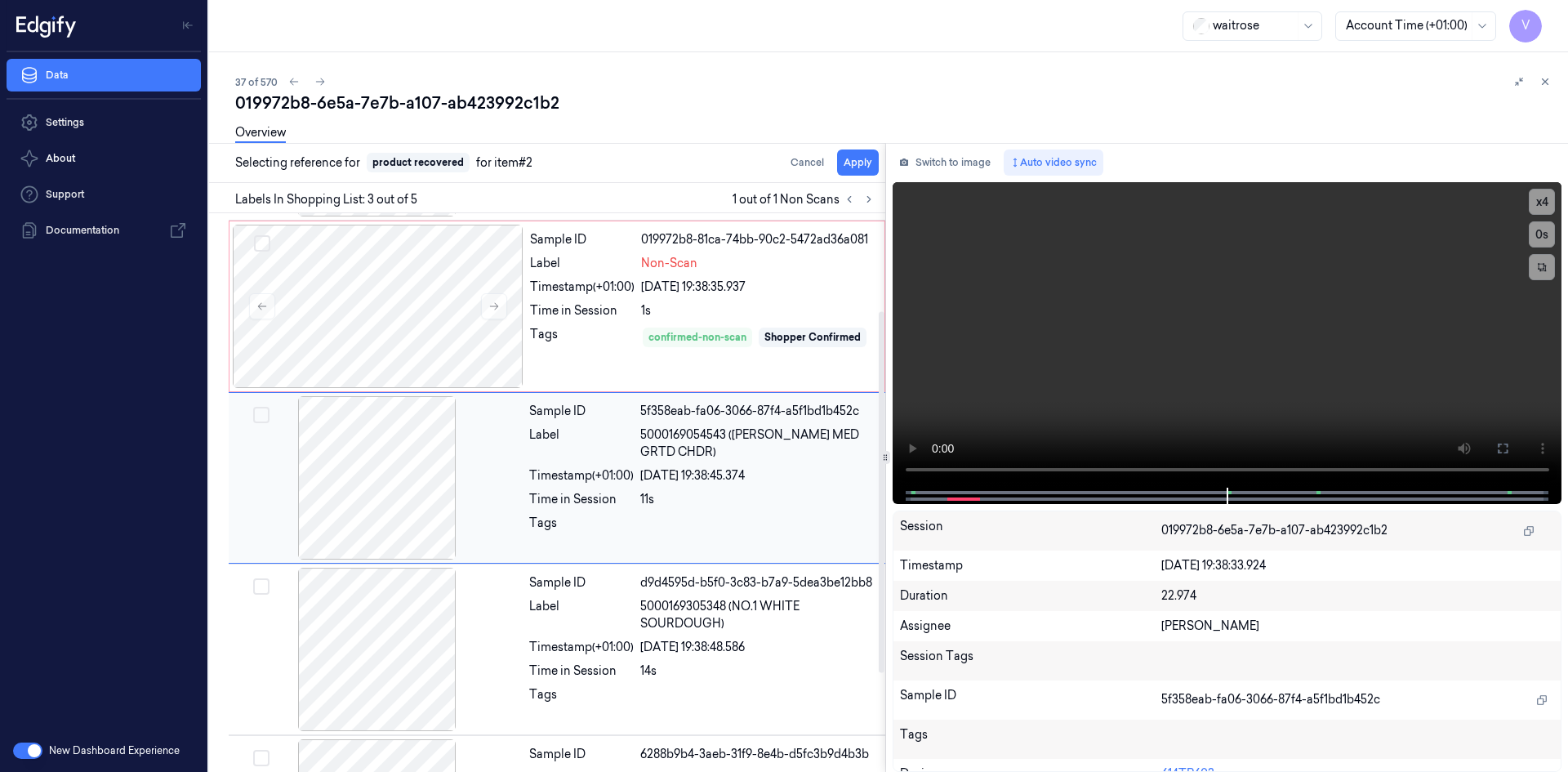
scroll to position [148, 0]
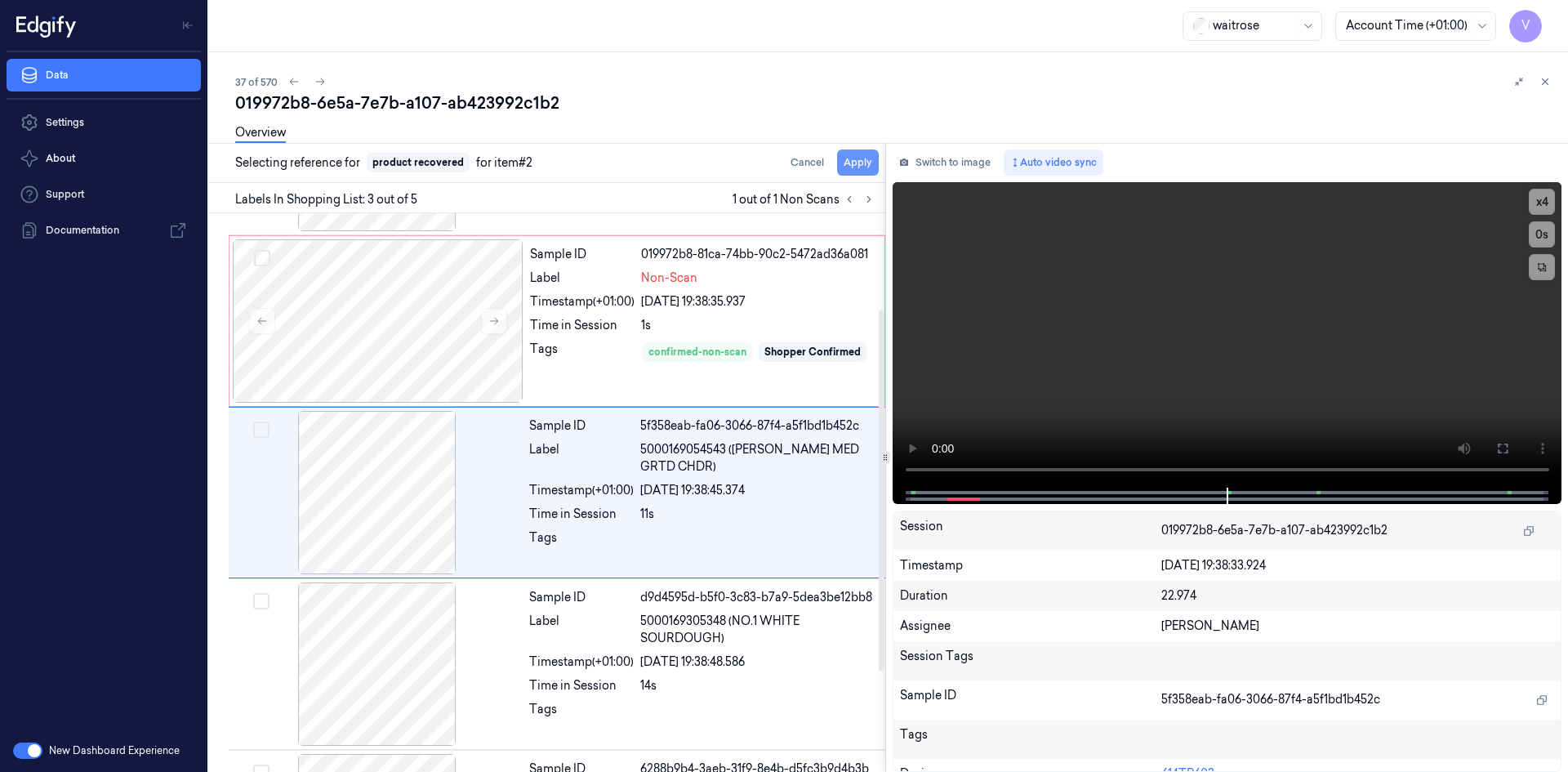
click at [869, 156] on button "Apply" at bounding box center [858, 162] width 42 height 26
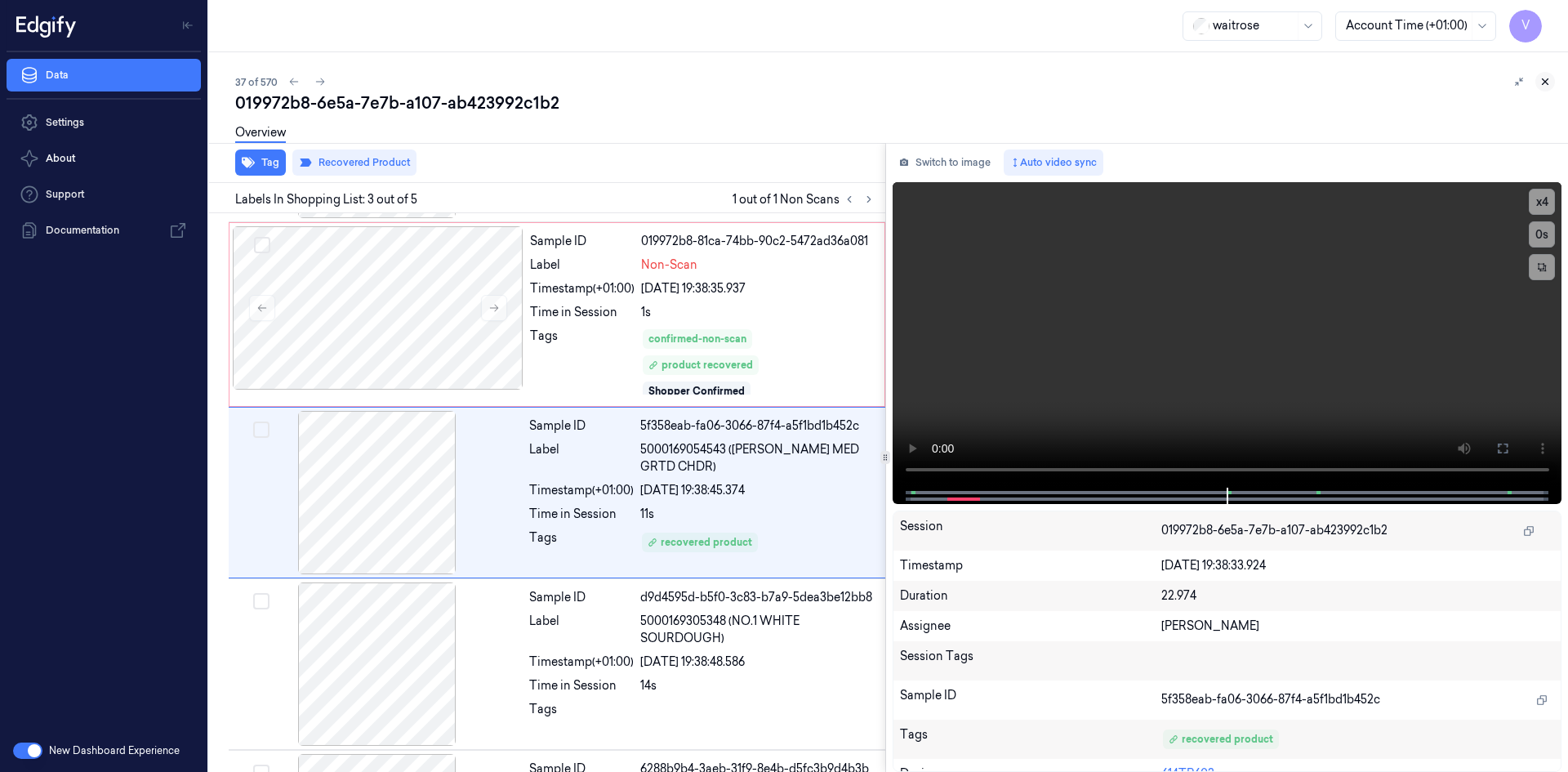
click at [1543, 85] on icon at bounding box center [1544, 82] width 12 height 12
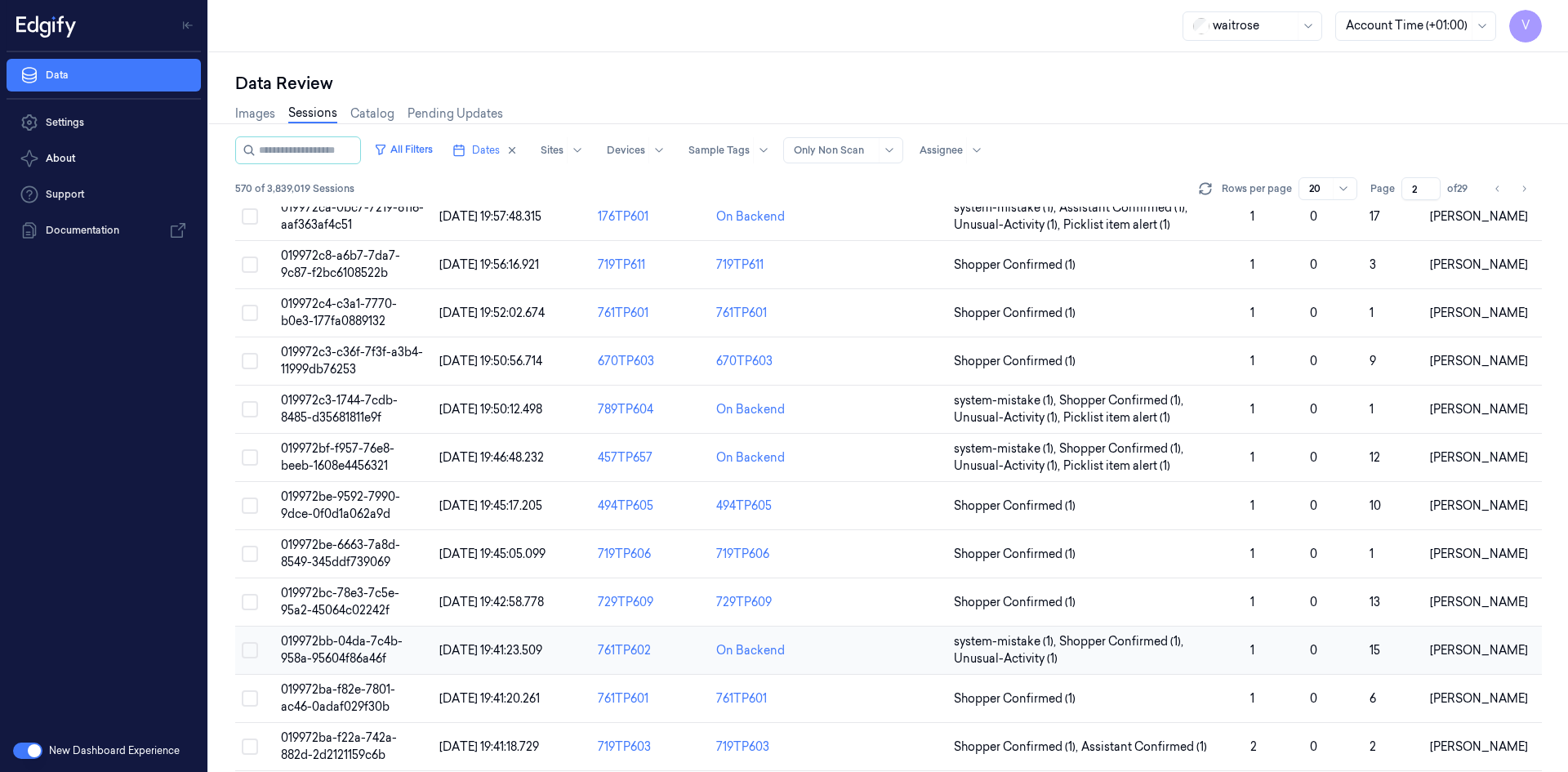
scroll to position [481, 0]
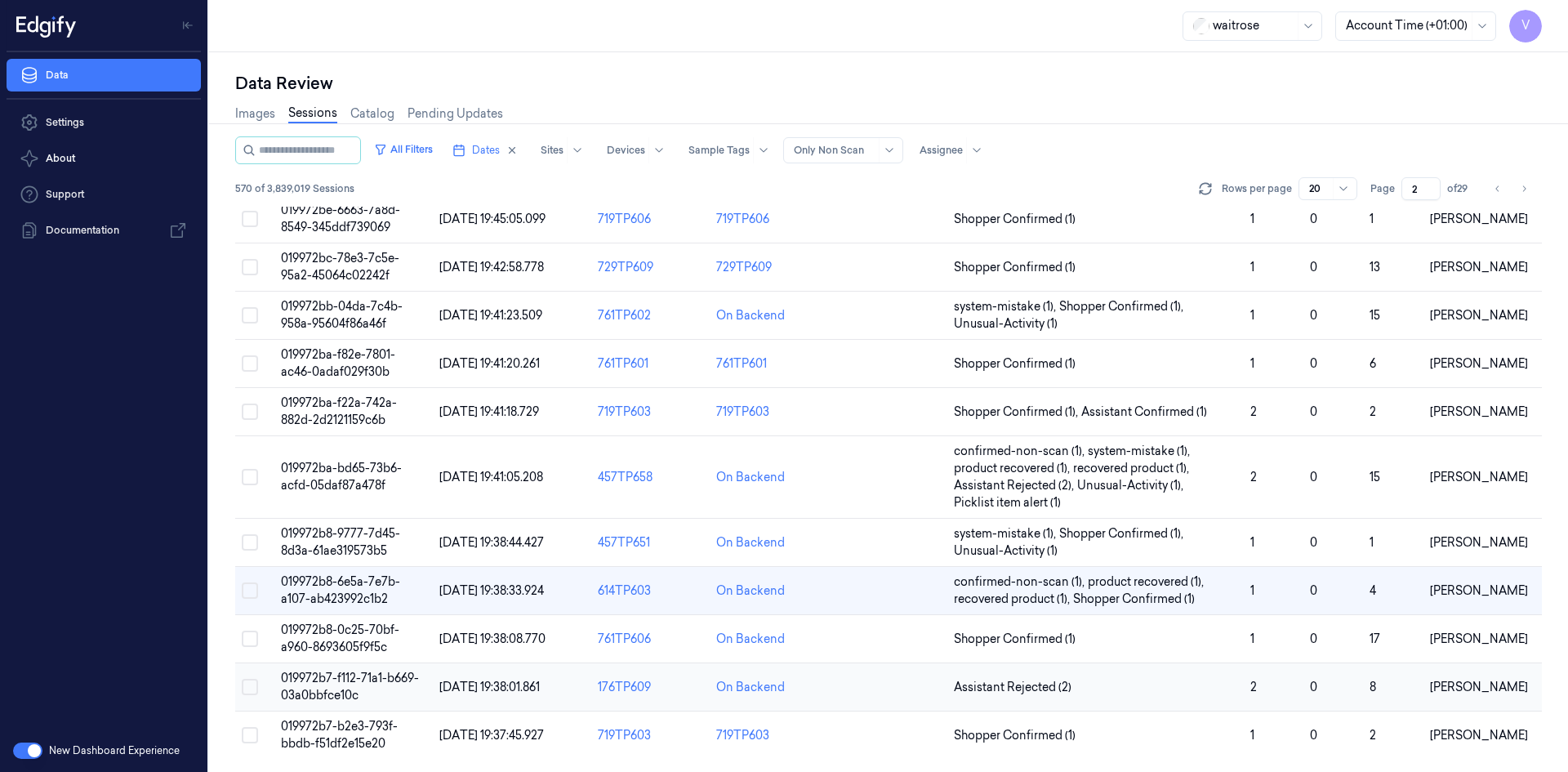
click at [330, 683] on span "019972b7-f112-71a1-b669-03a0bbfce10c" at bounding box center [350, 686] width 138 height 32
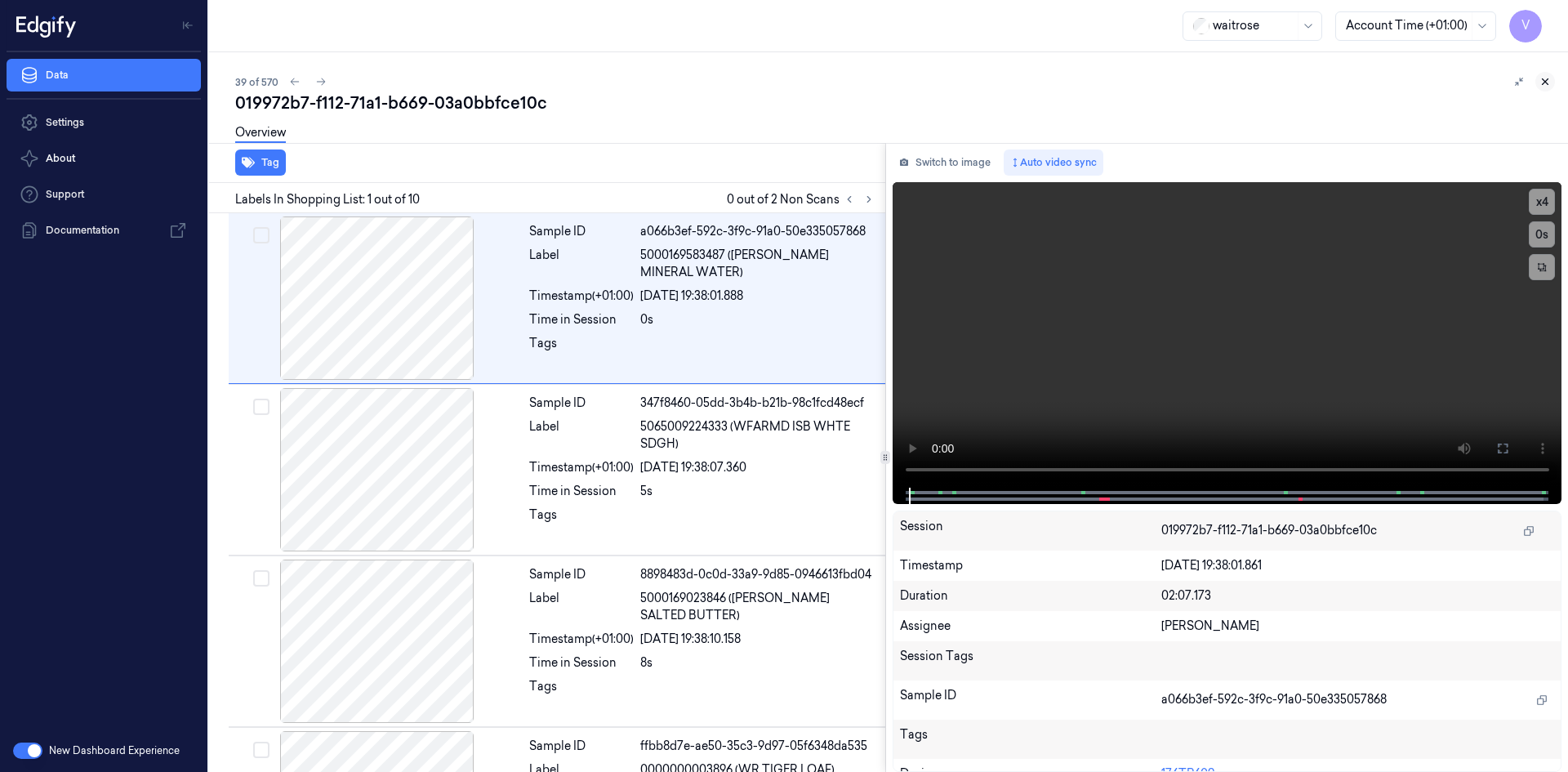
click at [1542, 82] on icon at bounding box center [1544, 82] width 12 height 12
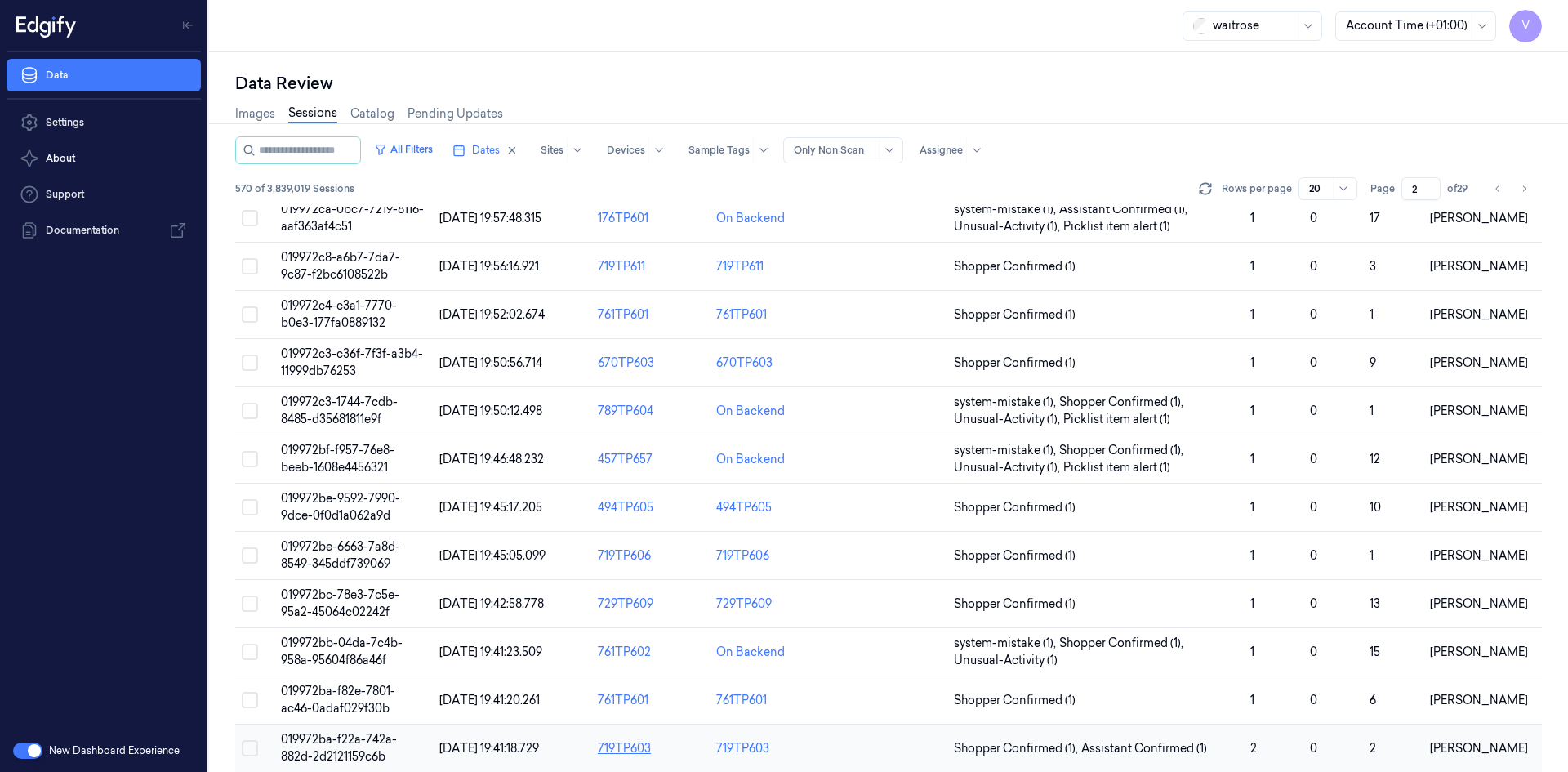
scroll to position [481, 0]
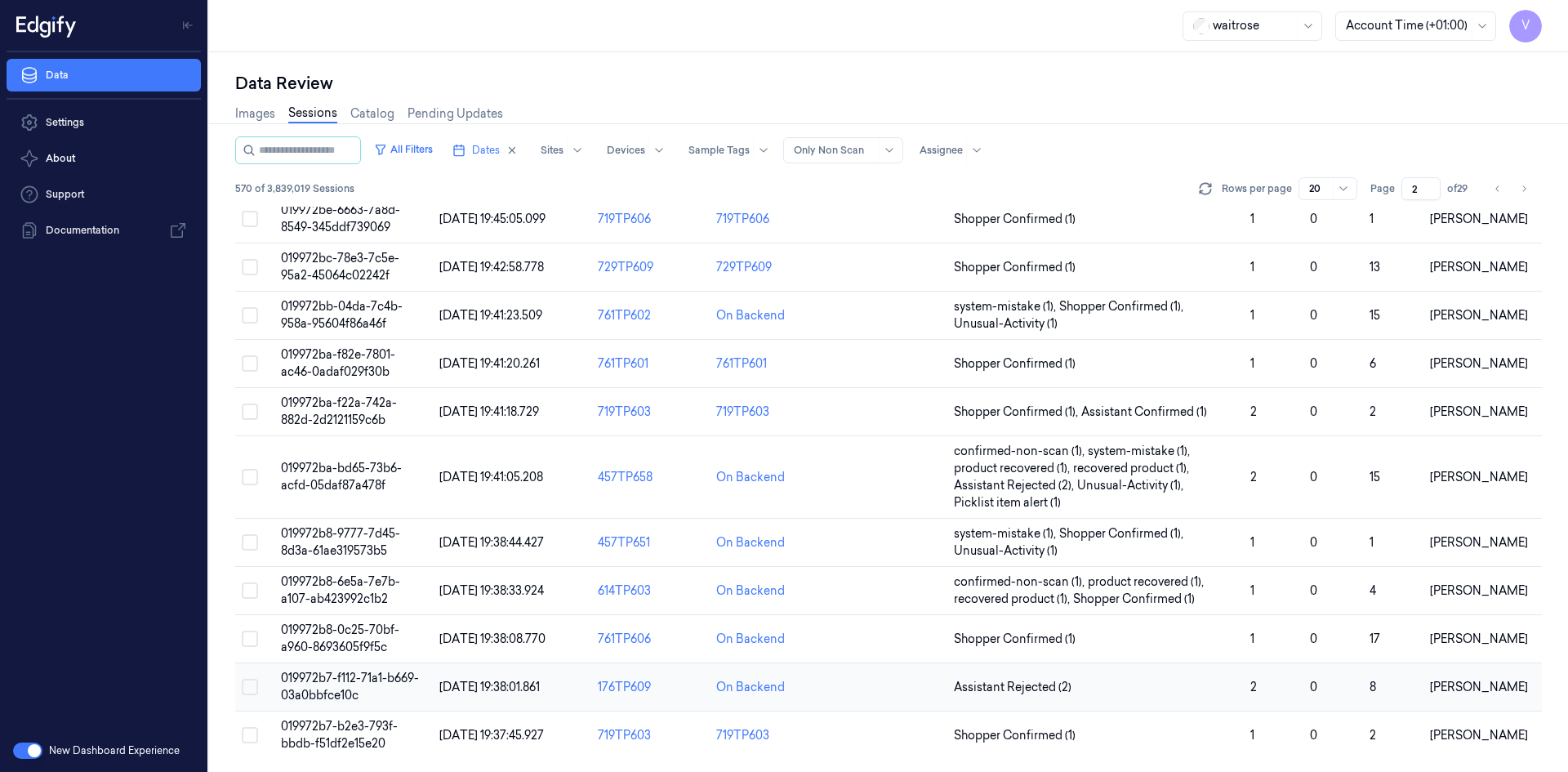
click at [328, 683] on span "019972b7-f112-71a1-b669-03a0bbfce10c" at bounding box center [350, 686] width 138 height 32
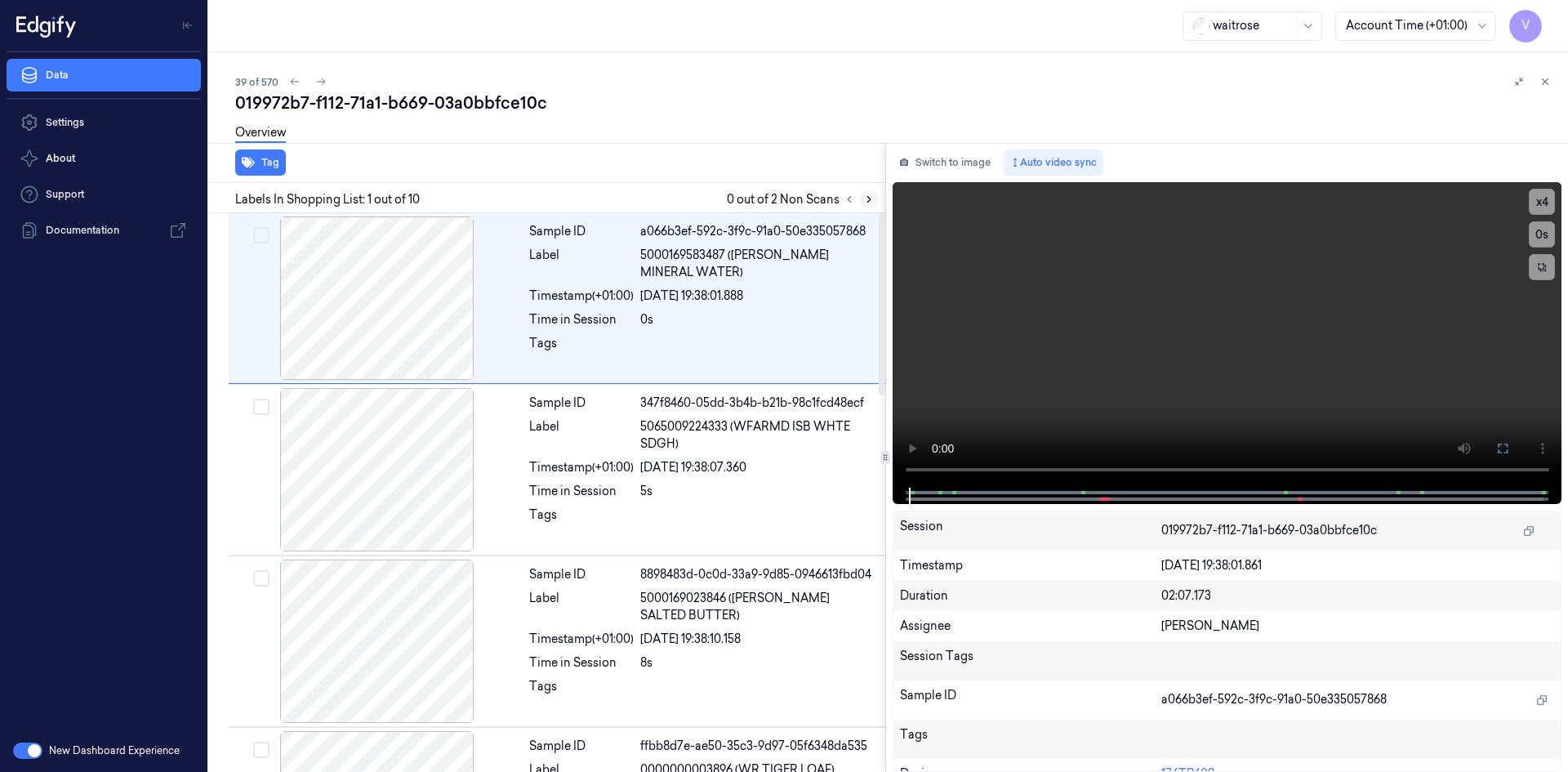
click at [866, 201] on icon at bounding box center [868, 199] width 12 height 12
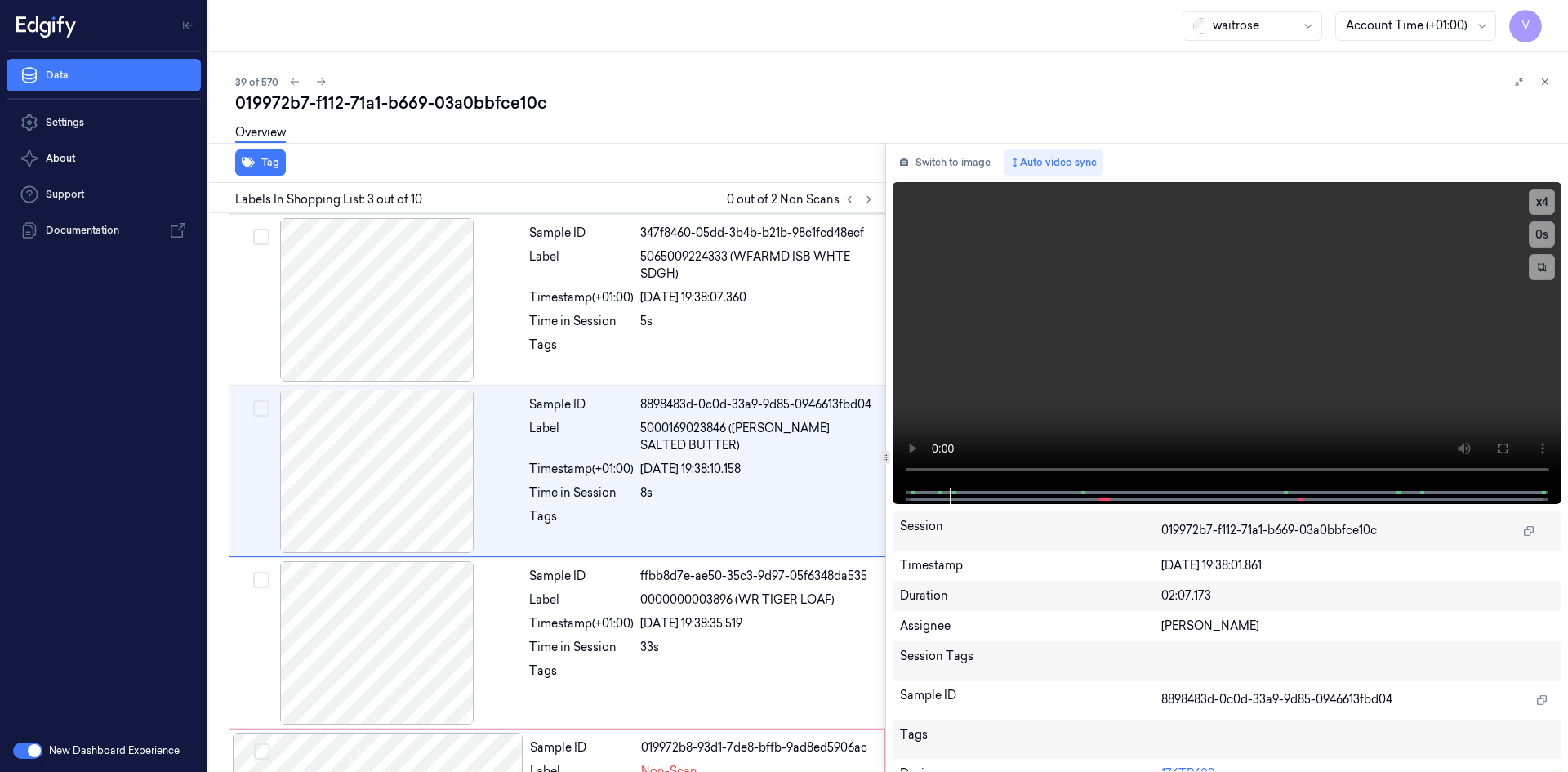
scroll to position [148, 0]
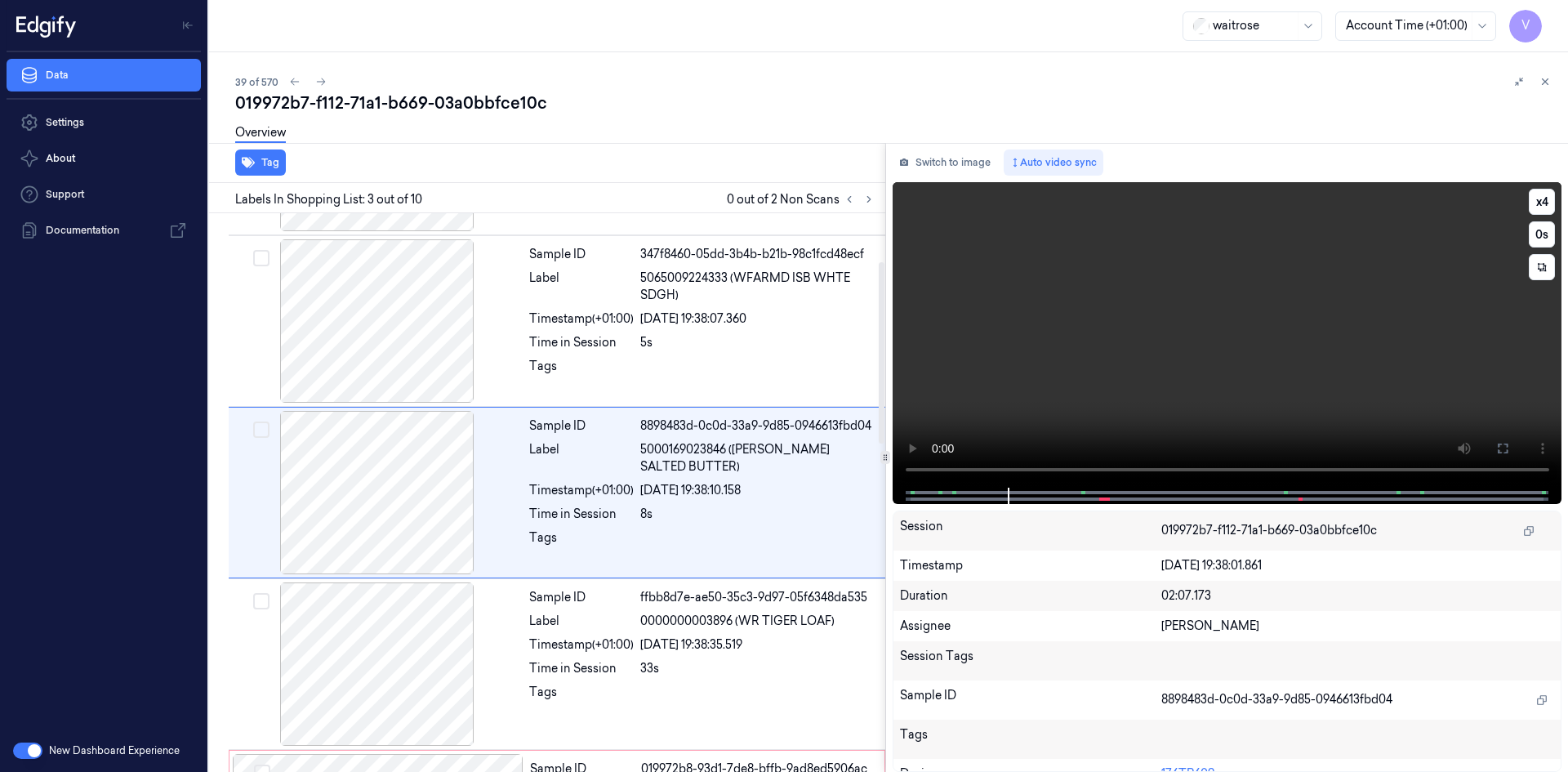
click at [950, 469] on video at bounding box center [1227, 335] width 670 height 306
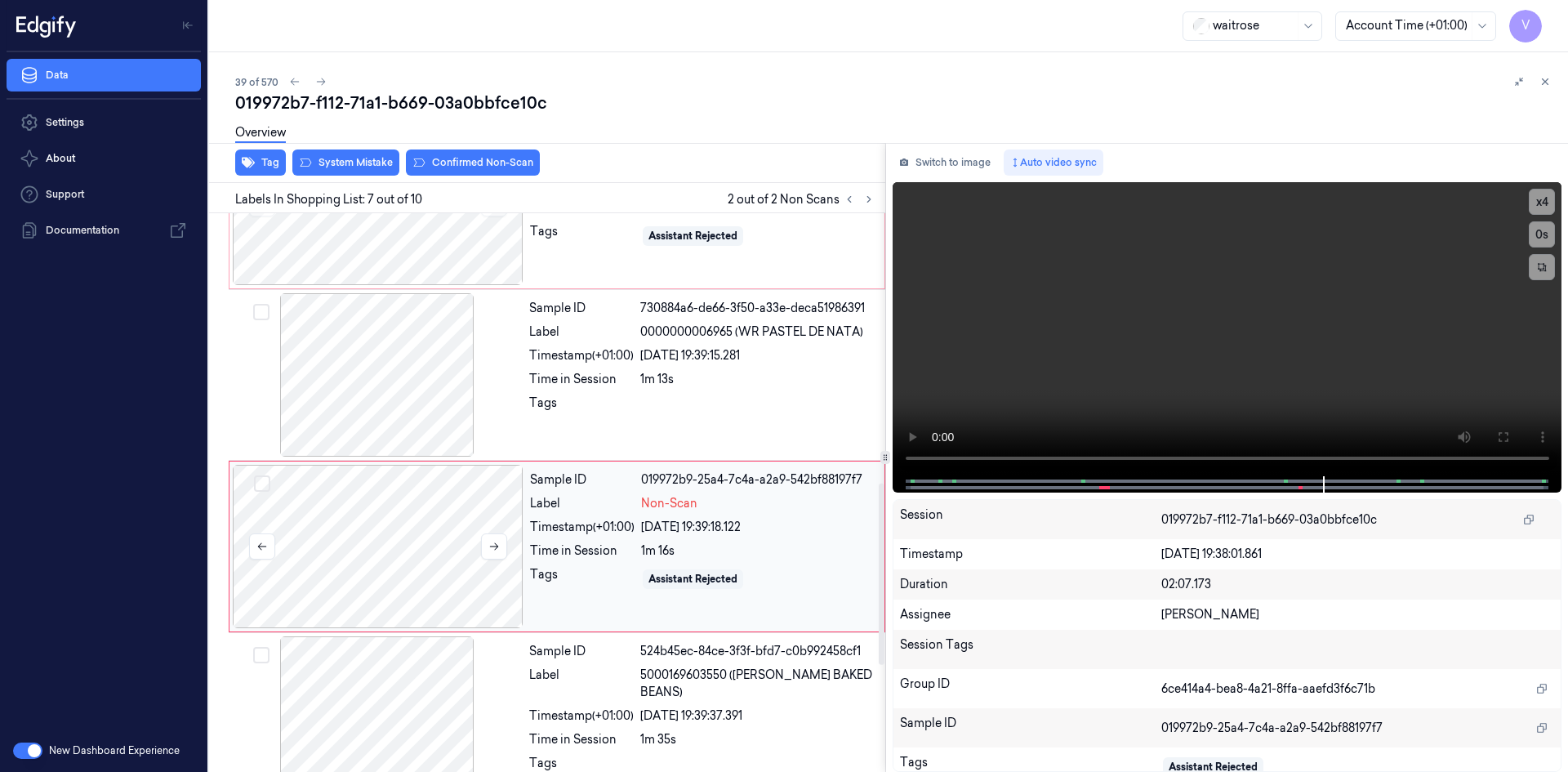
scroll to position [590, 0]
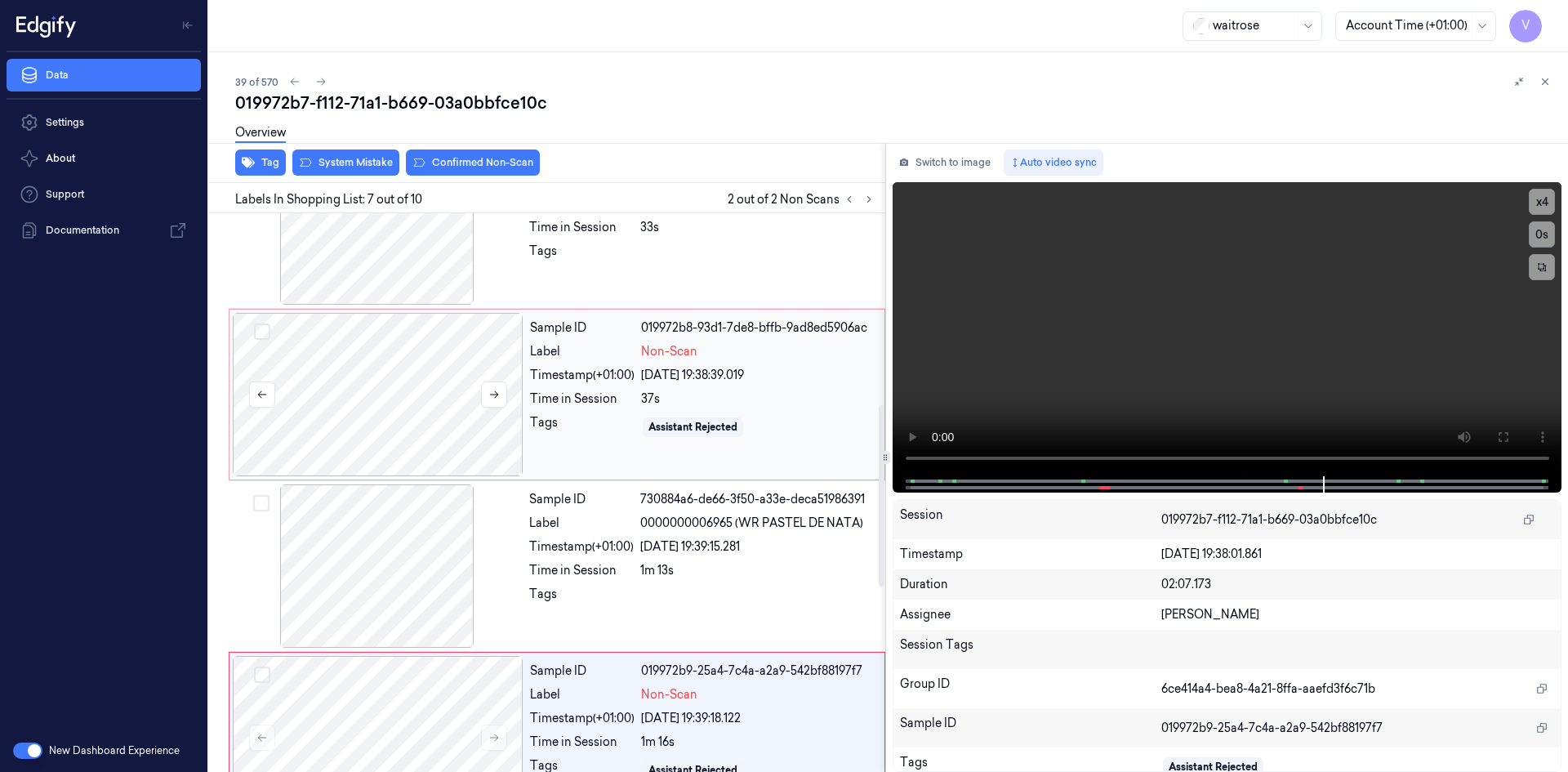
click at [385, 336] on div at bounding box center [378, 395] width 291 height 164
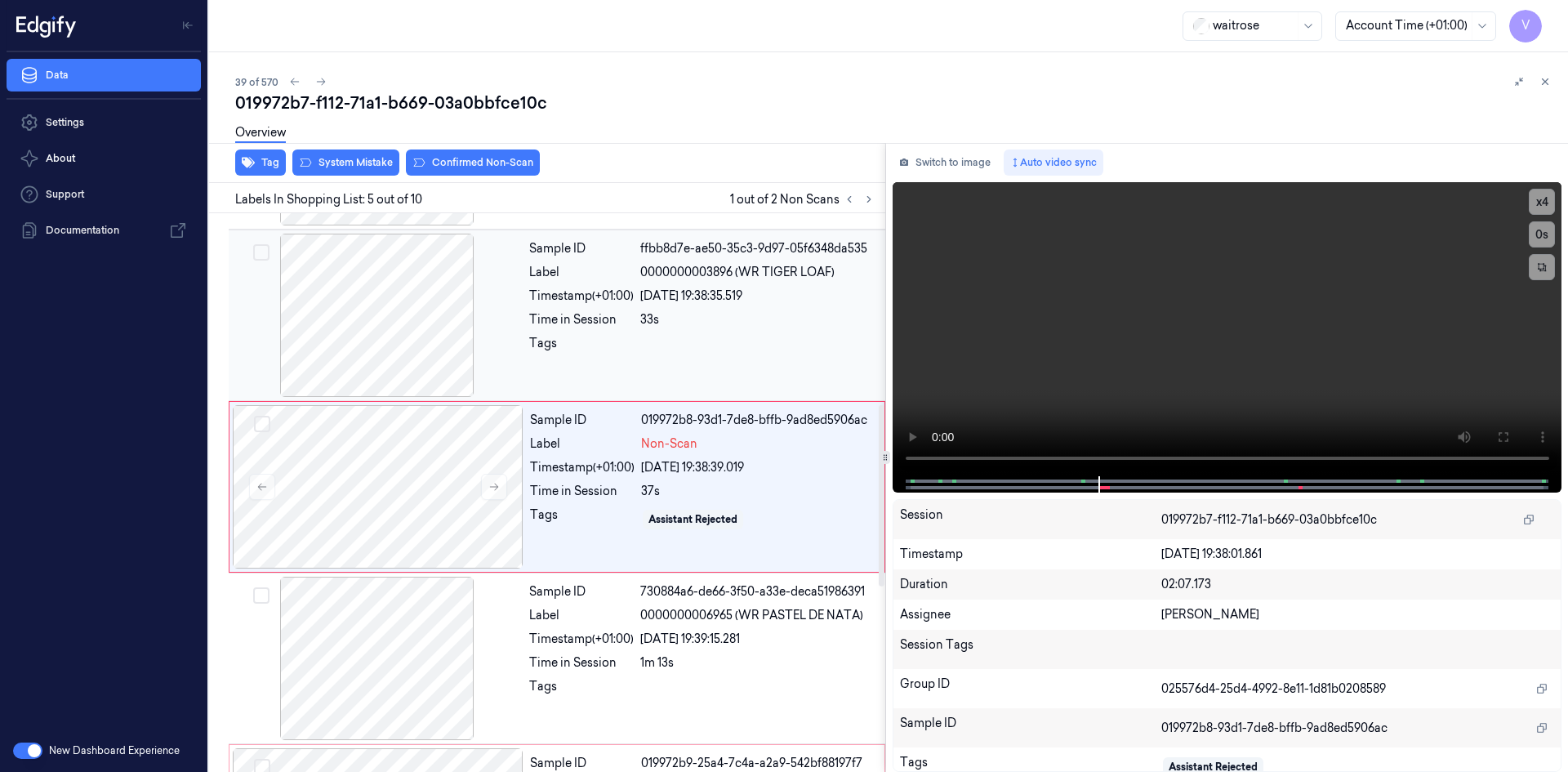
scroll to position [492, 0]
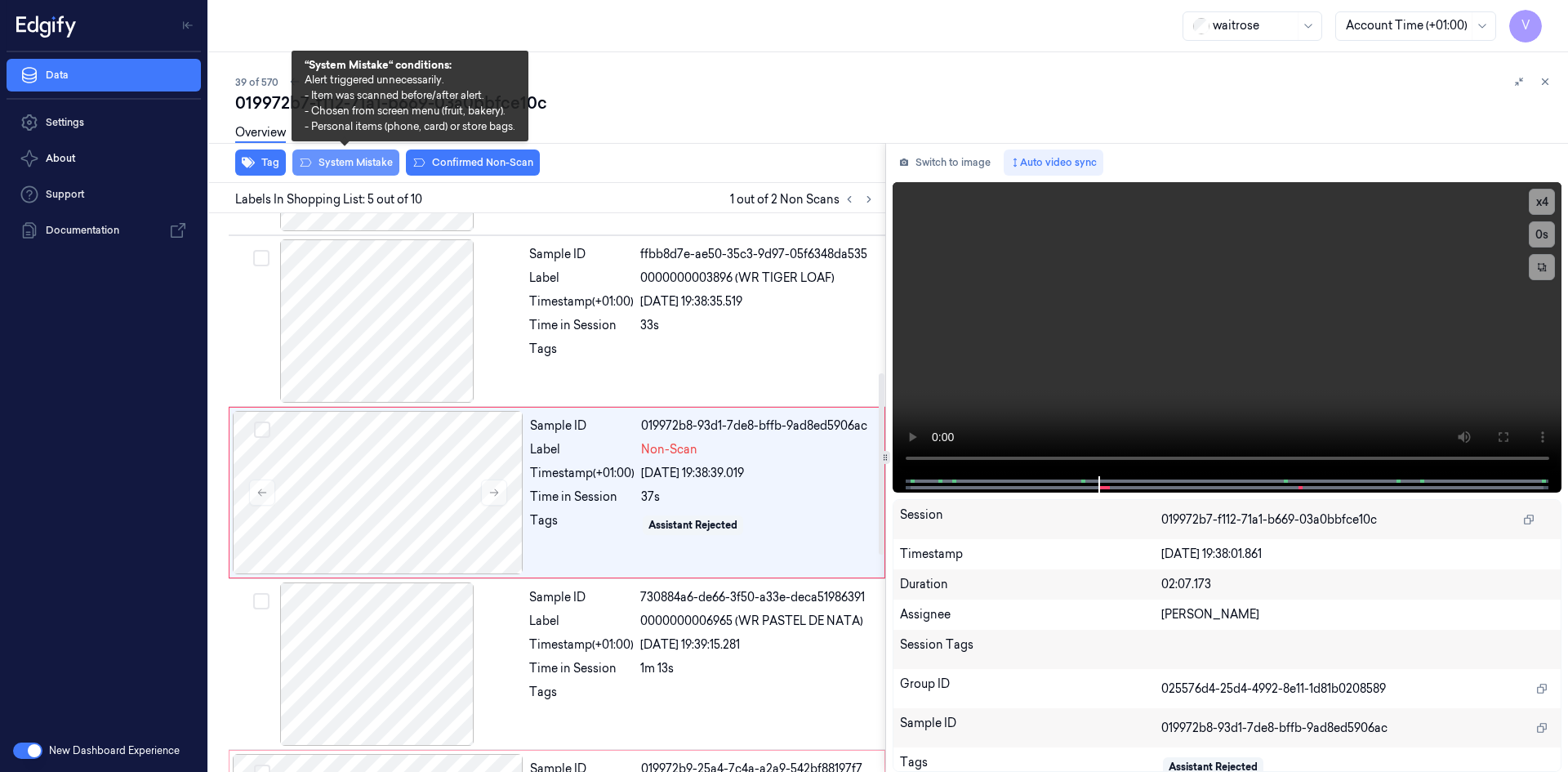
click at [384, 159] on button "System Mistake" at bounding box center [346, 162] width 107 height 26
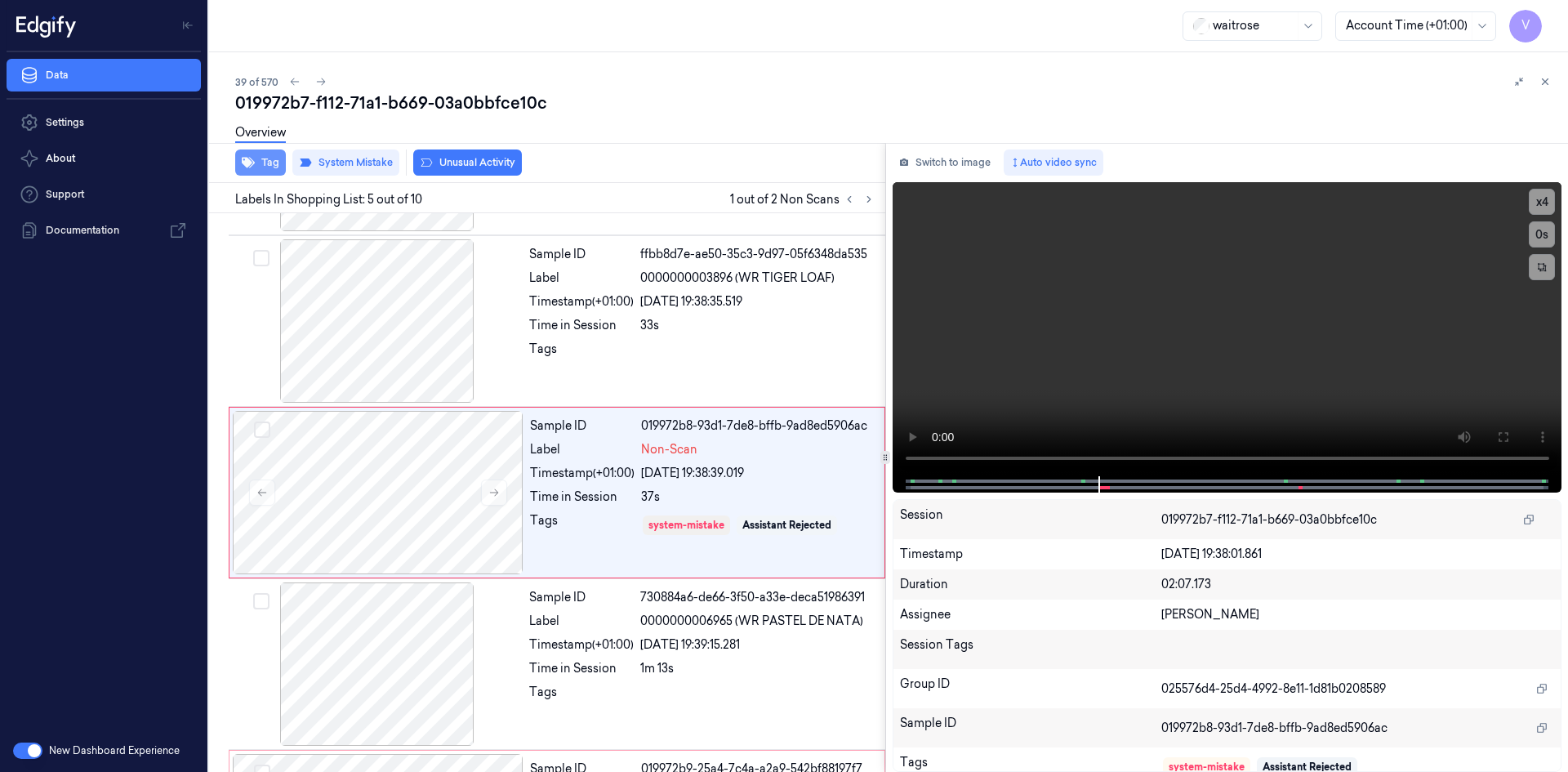
click at [269, 162] on button "Tag" at bounding box center [261, 162] width 51 height 26
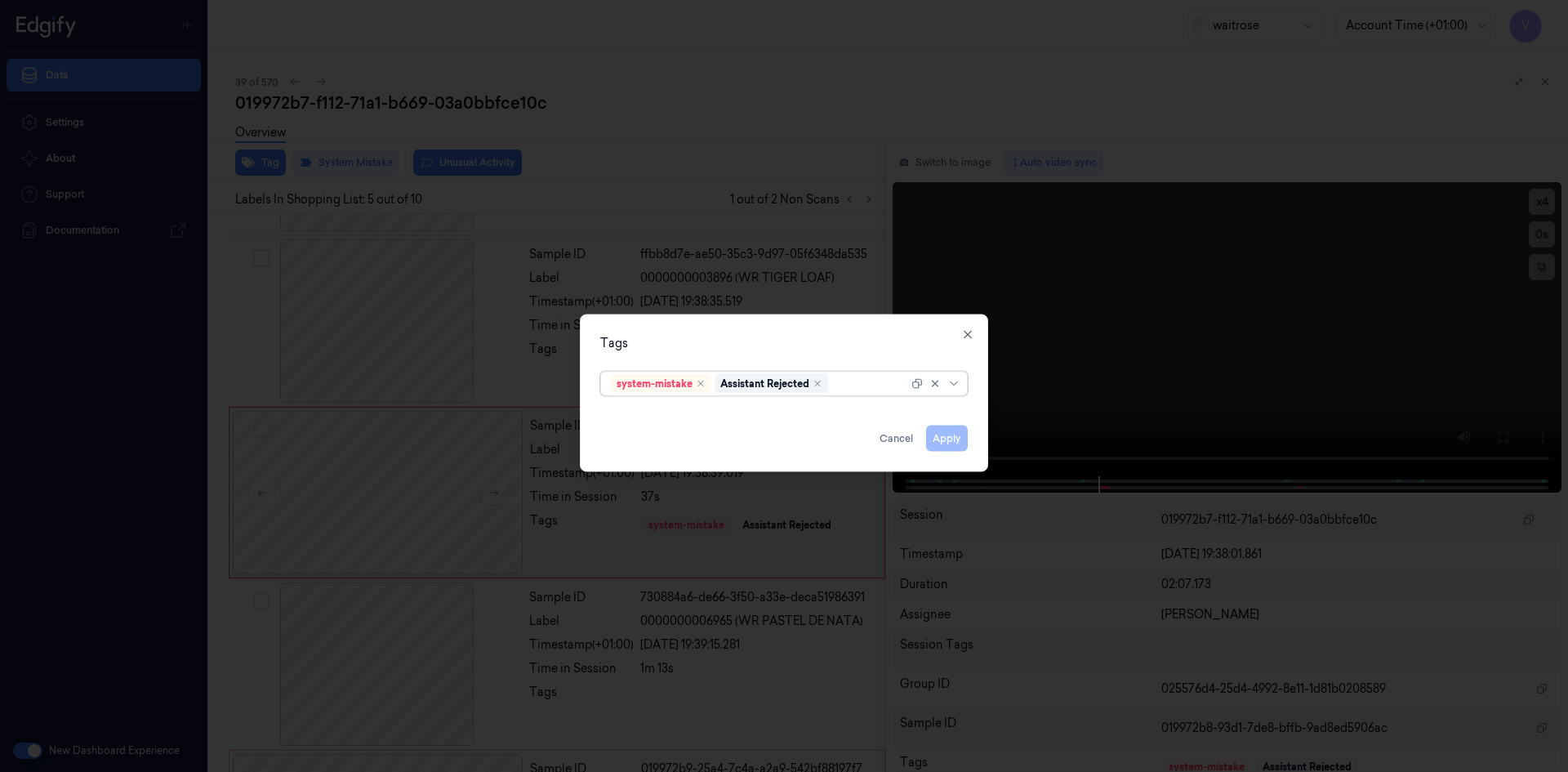
click at [854, 389] on div at bounding box center [869, 383] width 76 height 17
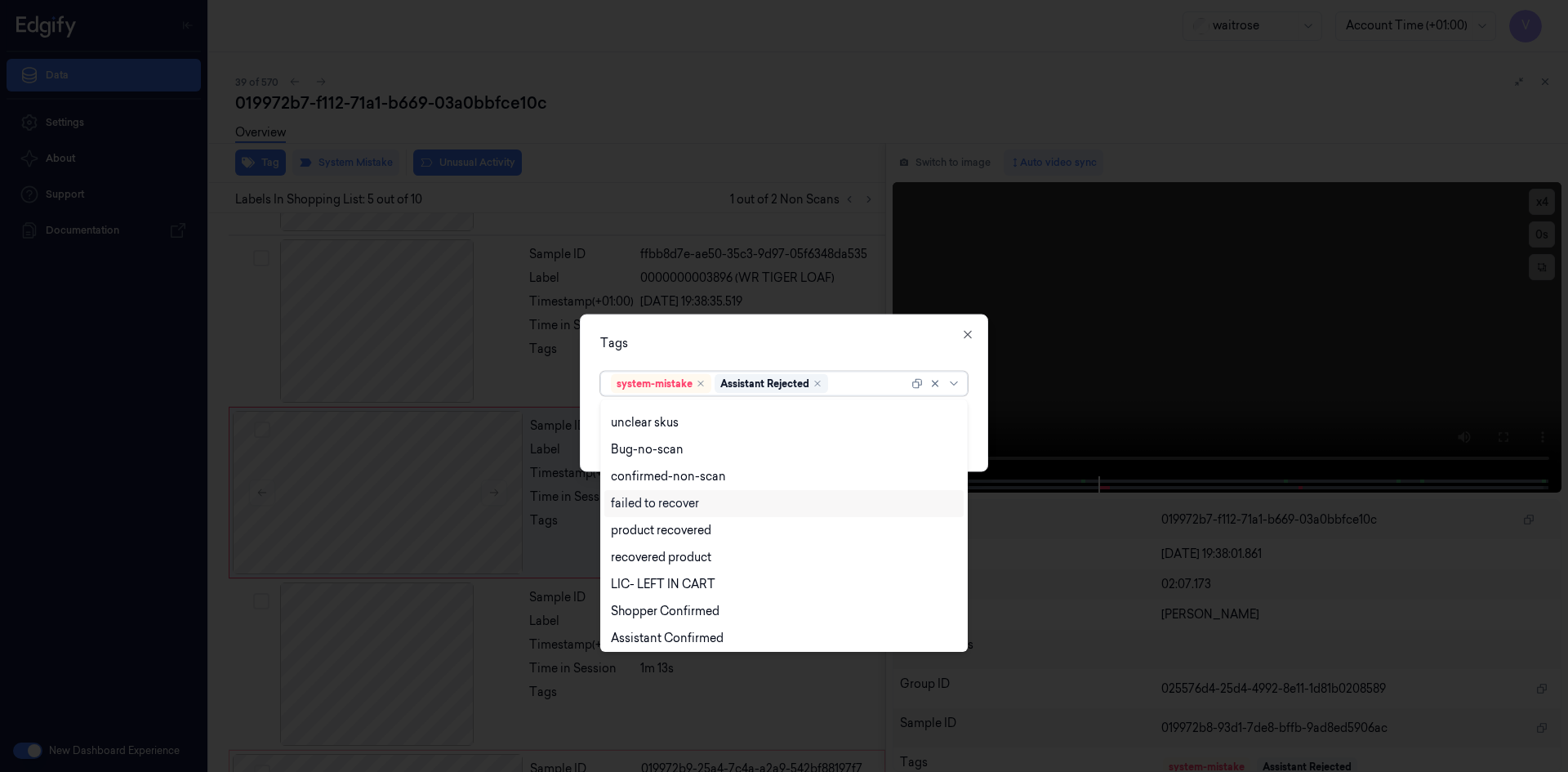
scroll to position [240, 0]
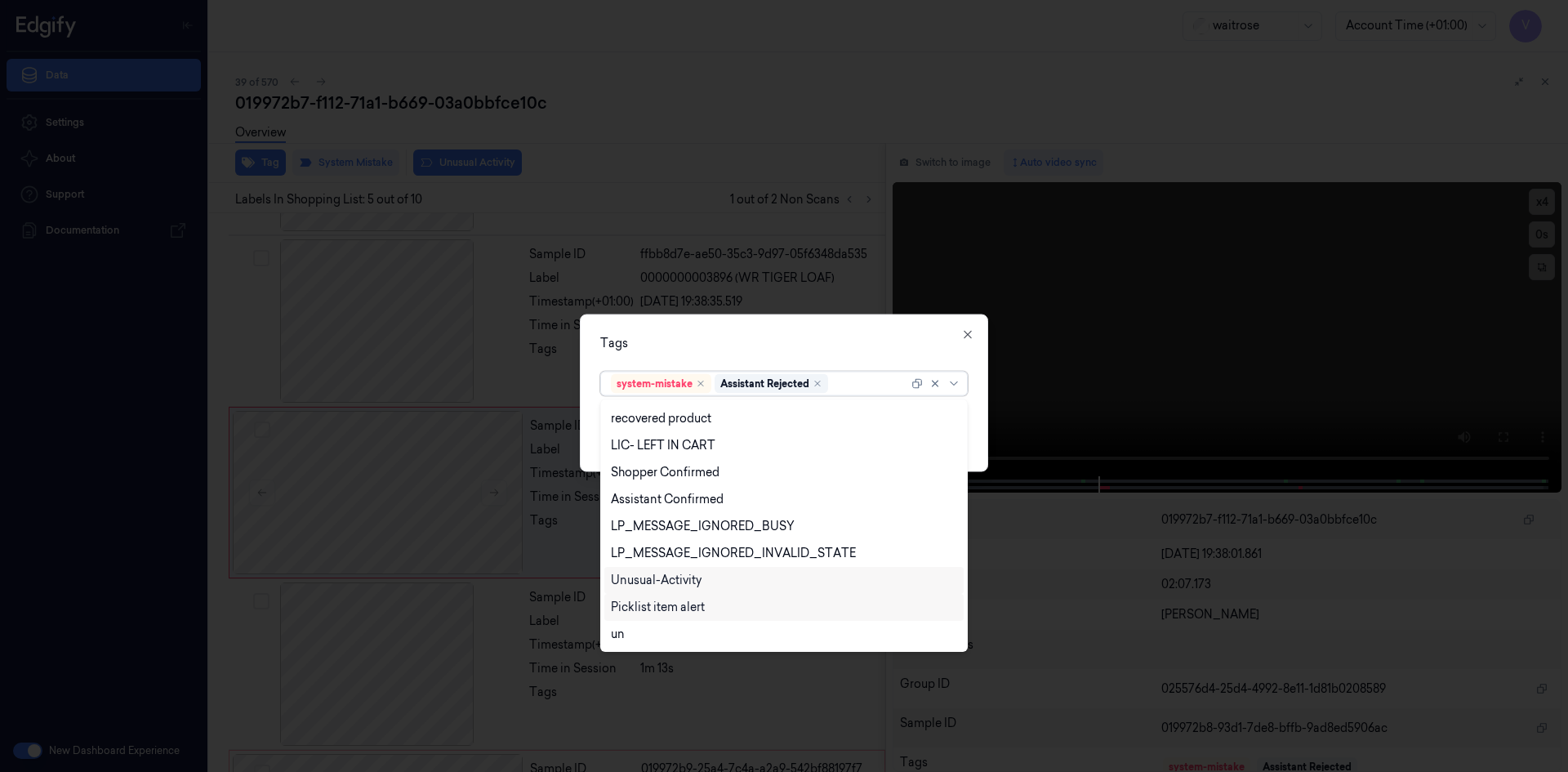
click at [677, 581] on div "Unusual-Activity" at bounding box center [656, 580] width 91 height 17
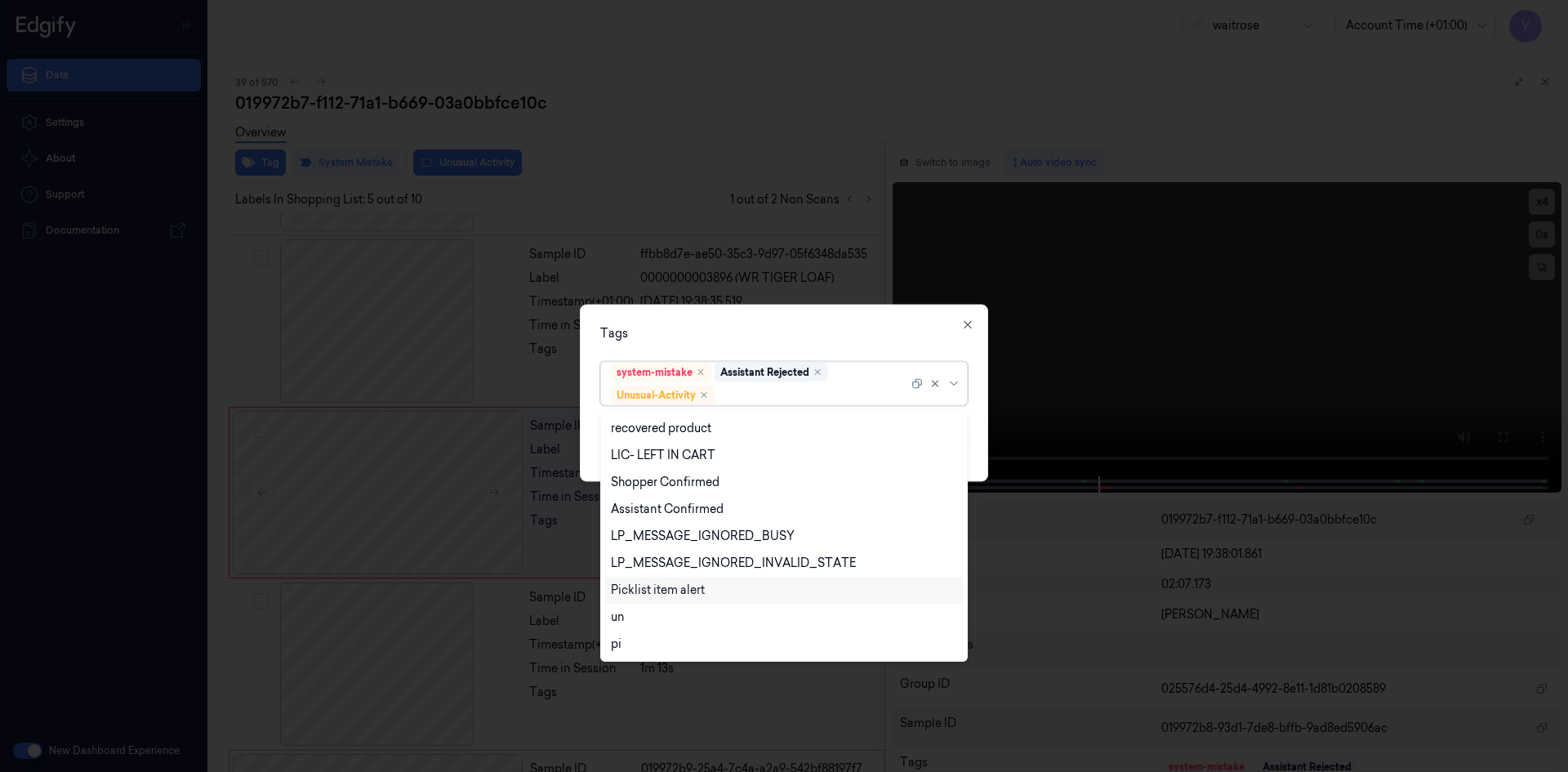
click at [673, 594] on div "Picklist item alert" at bounding box center [657, 590] width 94 height 17
drag, startPoint x: 771, startPoint y: 325, endPoint x: 833, endPoint y: 380, distance: 82.9
click at [772, 326] on div "Tags" at bounding box center [784, 333] width 367 height 17
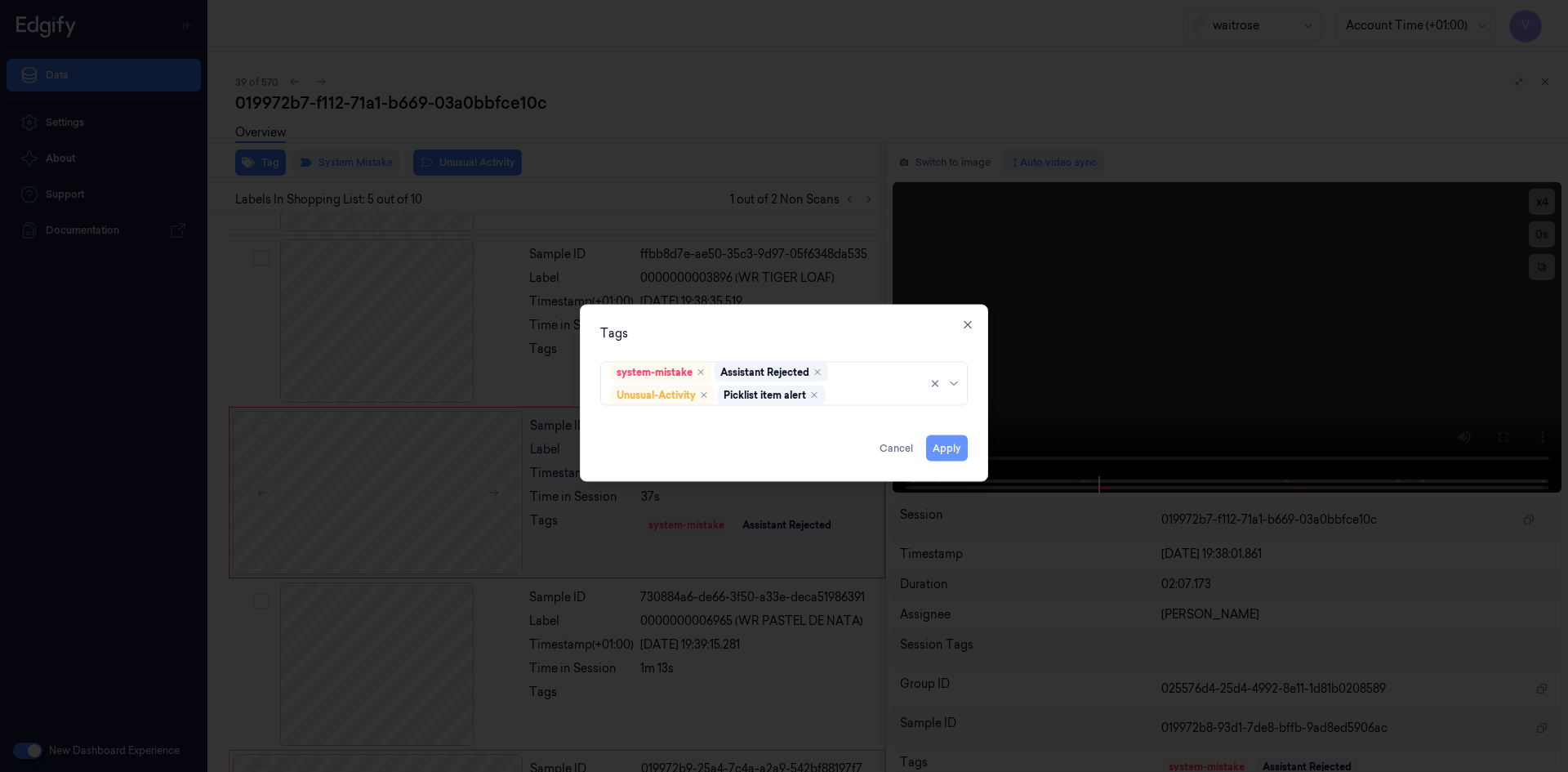
click at [957, 447] on button "Apply" at bounding box center [947, 447] width 42 height 26
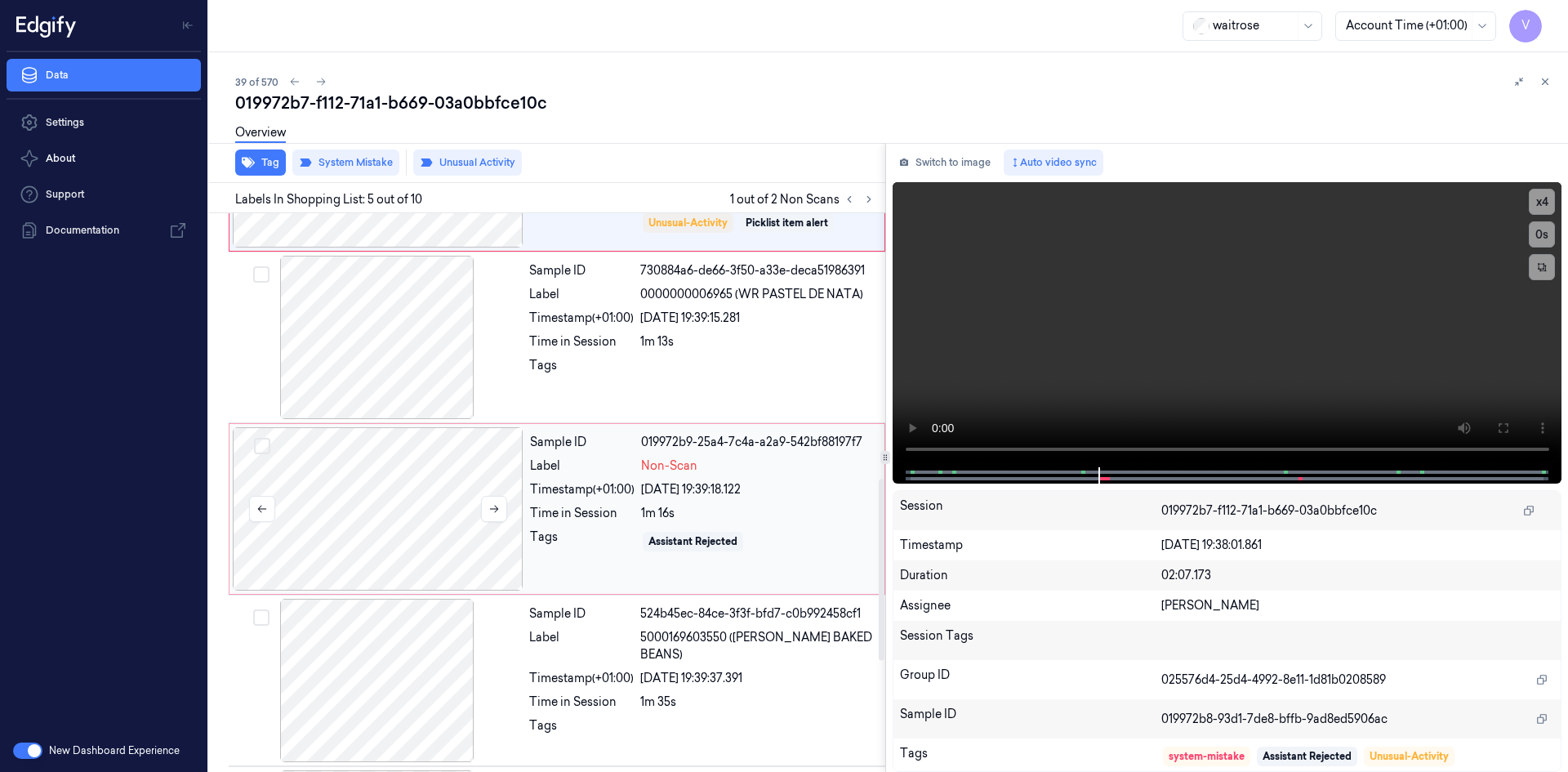
click at [396, 469] on div at bounding box center [378, 509] width 291 height 164
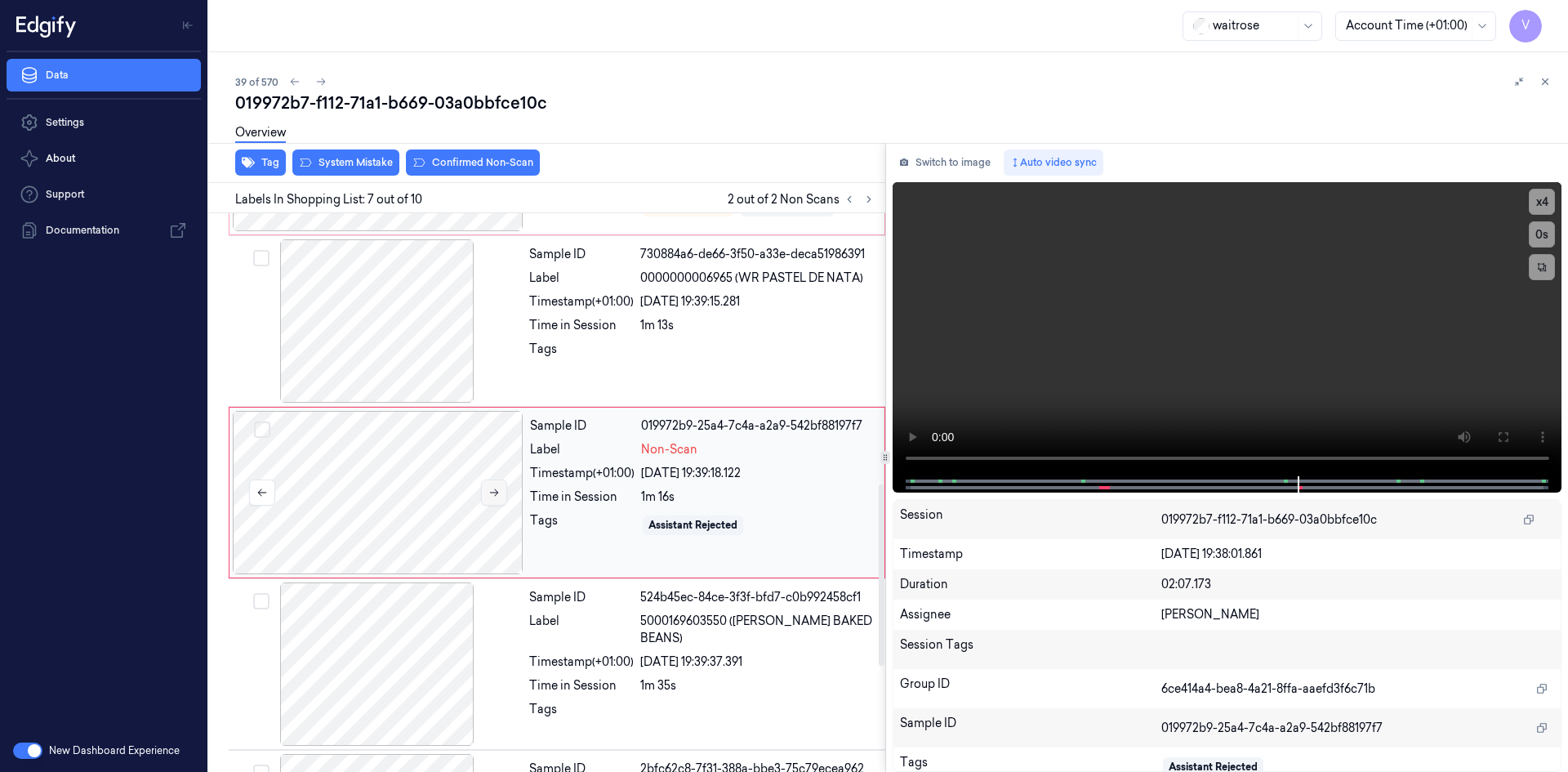
click at [499, 486] on button at bounding box center [494, 492] width 26 height 26
click at [497, 487] on icon at bounding box center [494, 492] width 12 height 12
click at [361, 155] on div "Overview" at bounding box center [895, 135] width 1320 height 42
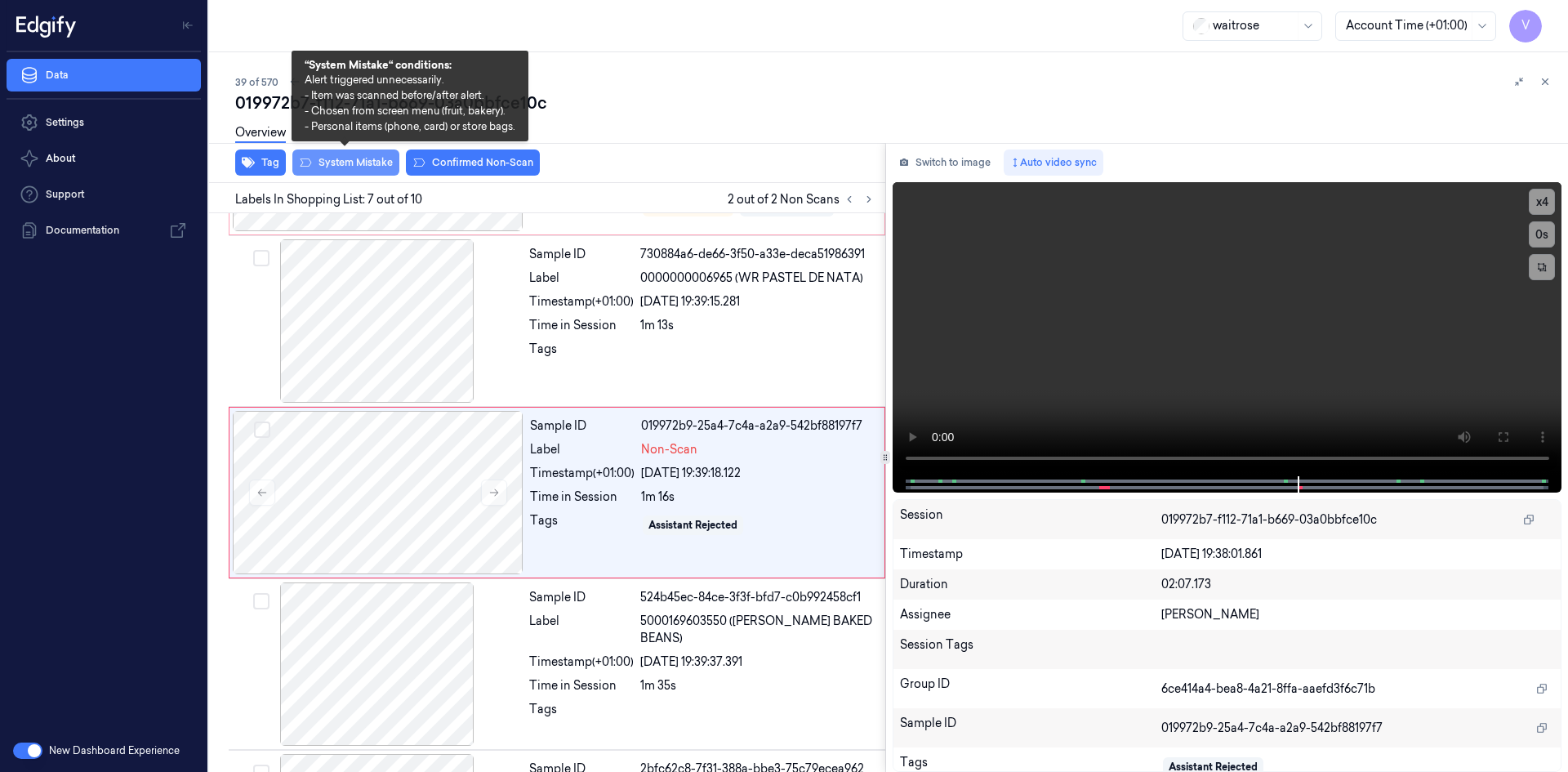
click at [362, 164] on button "System Mistake" at bounding box center [346, 162] width 107 height 26
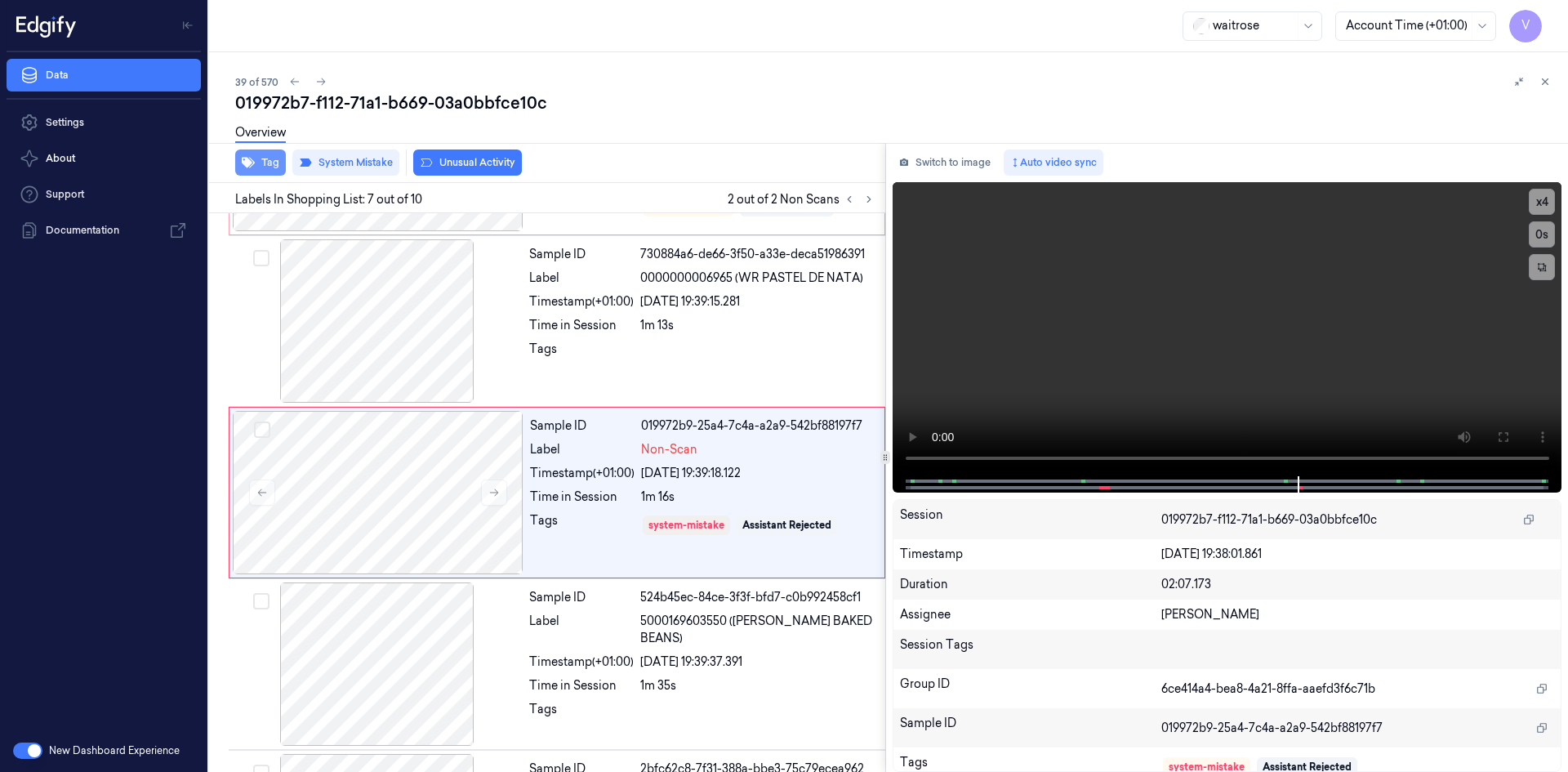
click at [270, 164] on button "Tag" at bounding box center [261, 162] width 51 height 26
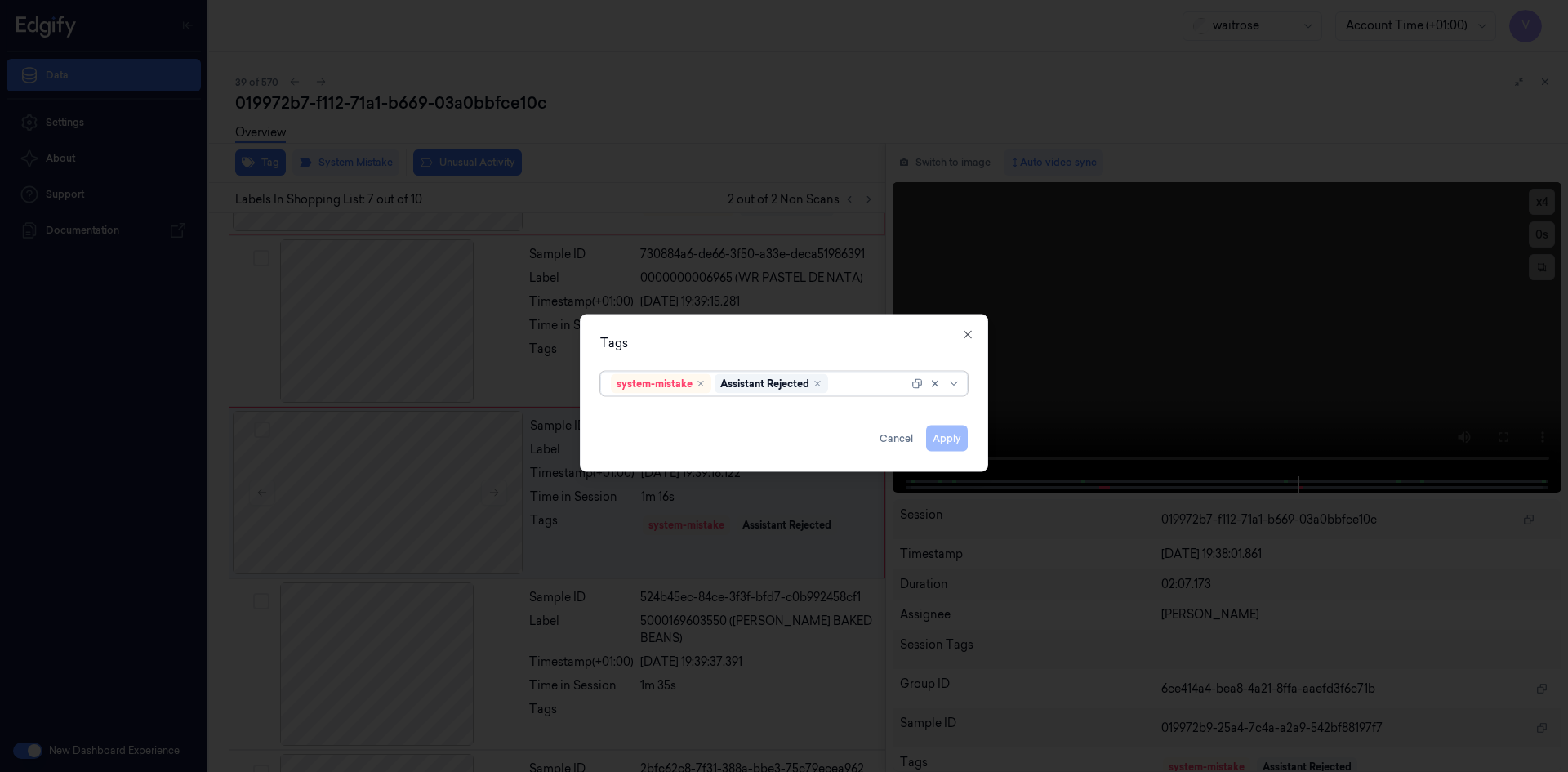
click at [845, 386] on div at bounding box center [869, 383] width 76 height 17
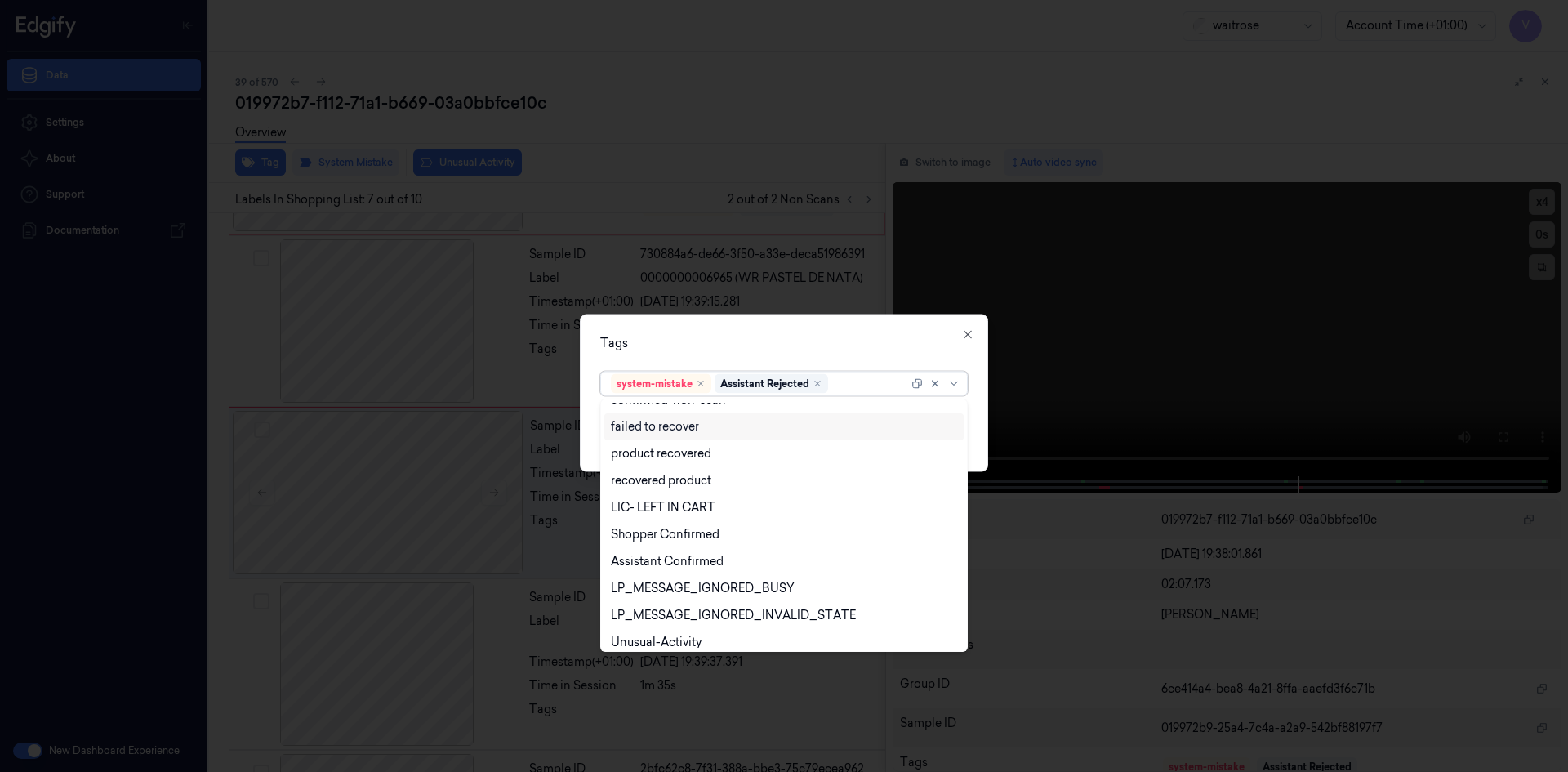
scroll to position [240, 0]
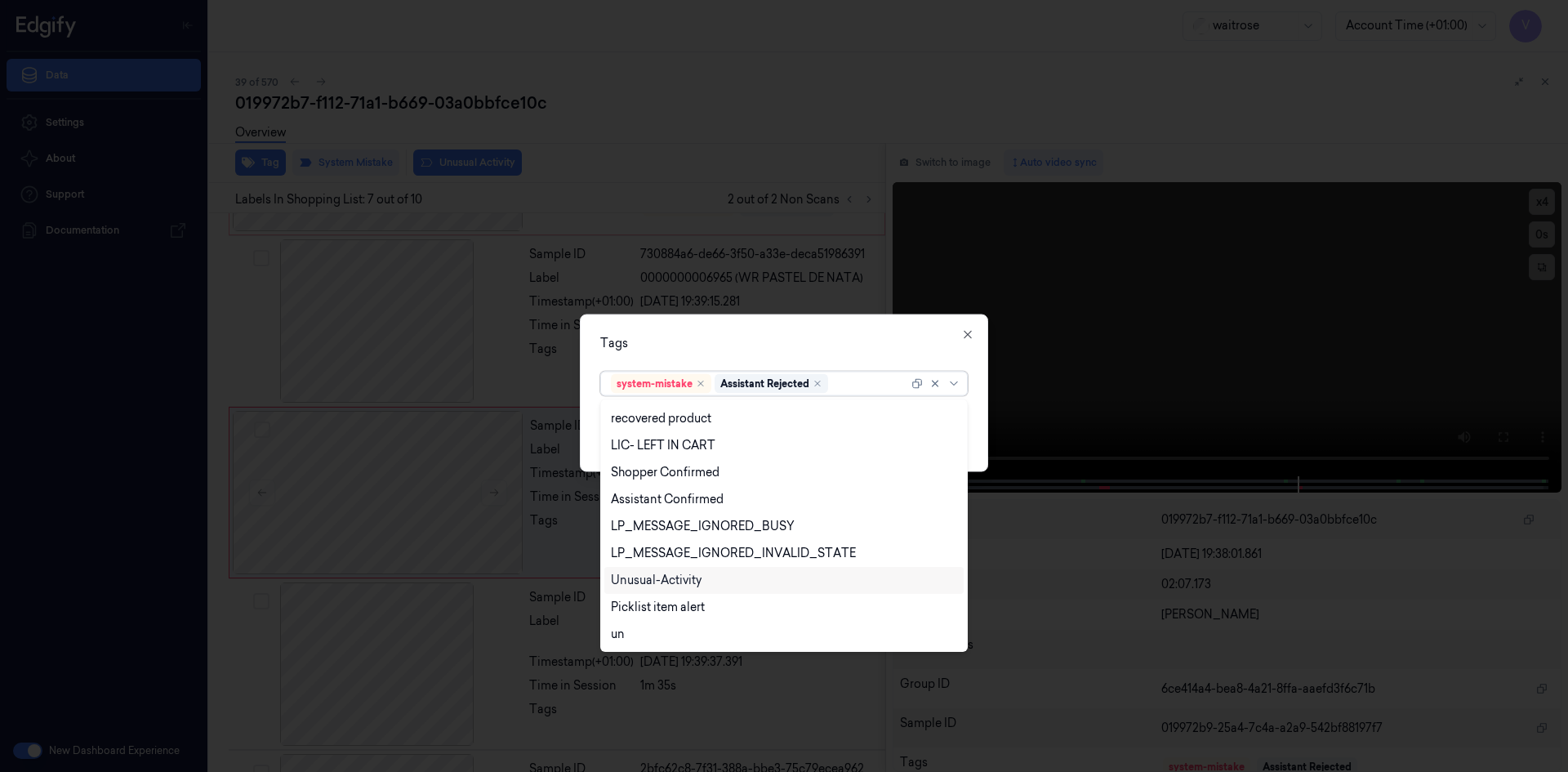
click at [654, 582] on div "Unusual-Activity" at bounding box center [656, 580] width 91 height 17
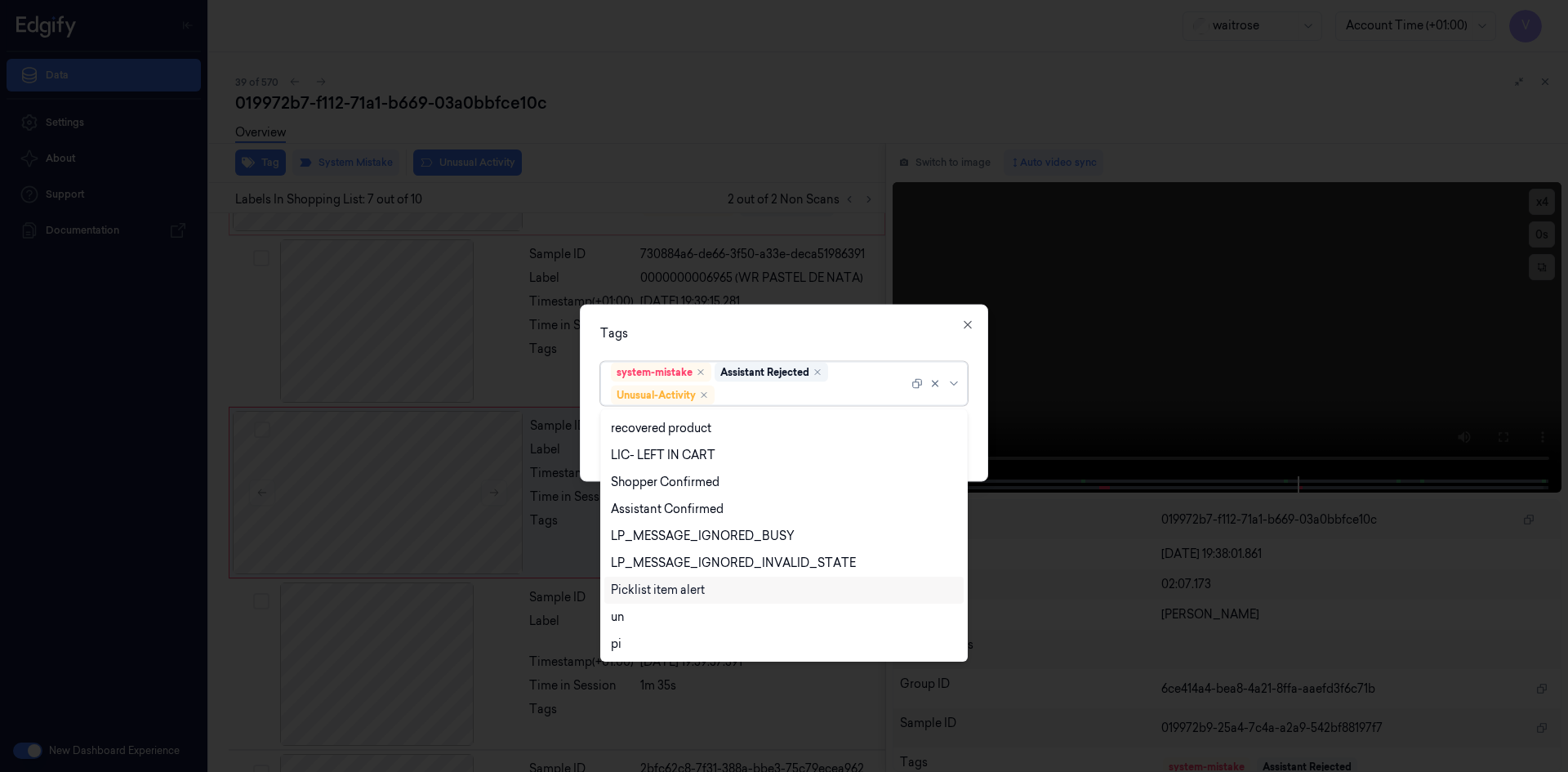
click at [646, 592] on div "Picklist item alert" at bounding box center [657, 590] width 94 height 17
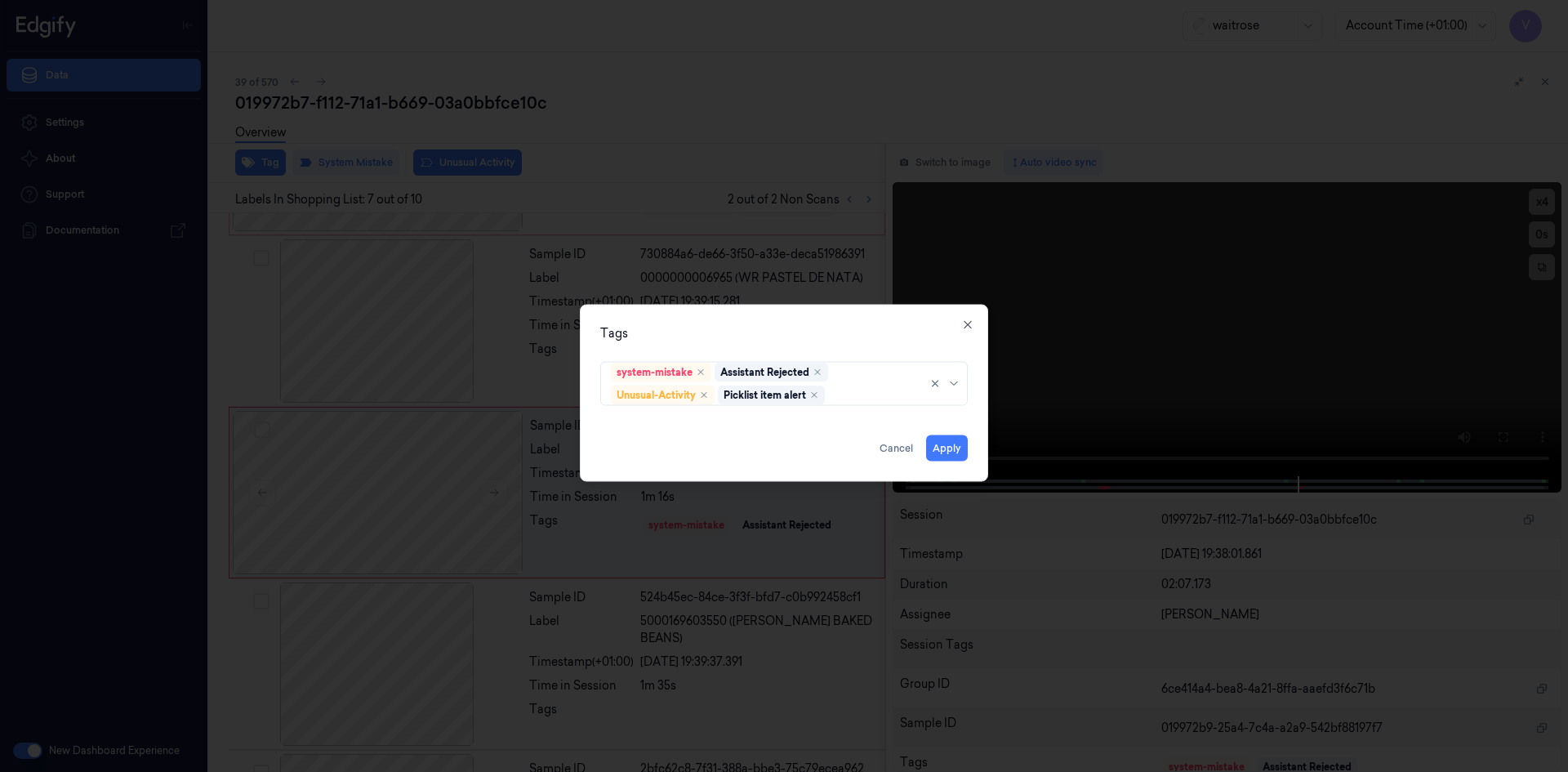
drag, startPoint x: 761, startPoint y: 327, endPoint x: 833, endPoint y: 379, distance: 88.8
click at [763, 330] on div "Tags" at bounding box center [784, 333] width 367 height 17
click at [947, 447] on button "Apply" at bounding box center [947, 447] width 42 height 26
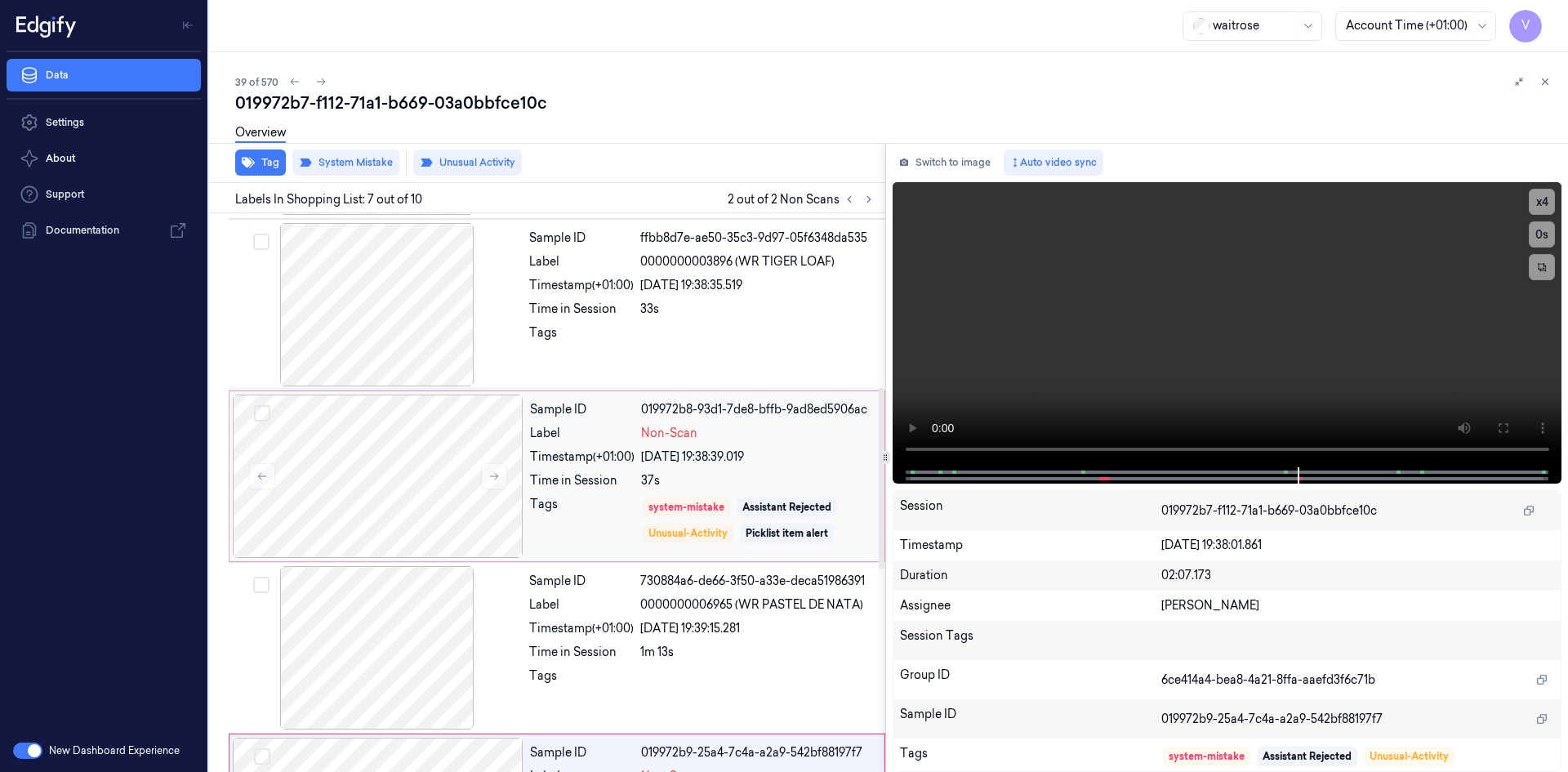
scroll to position [671, 0]
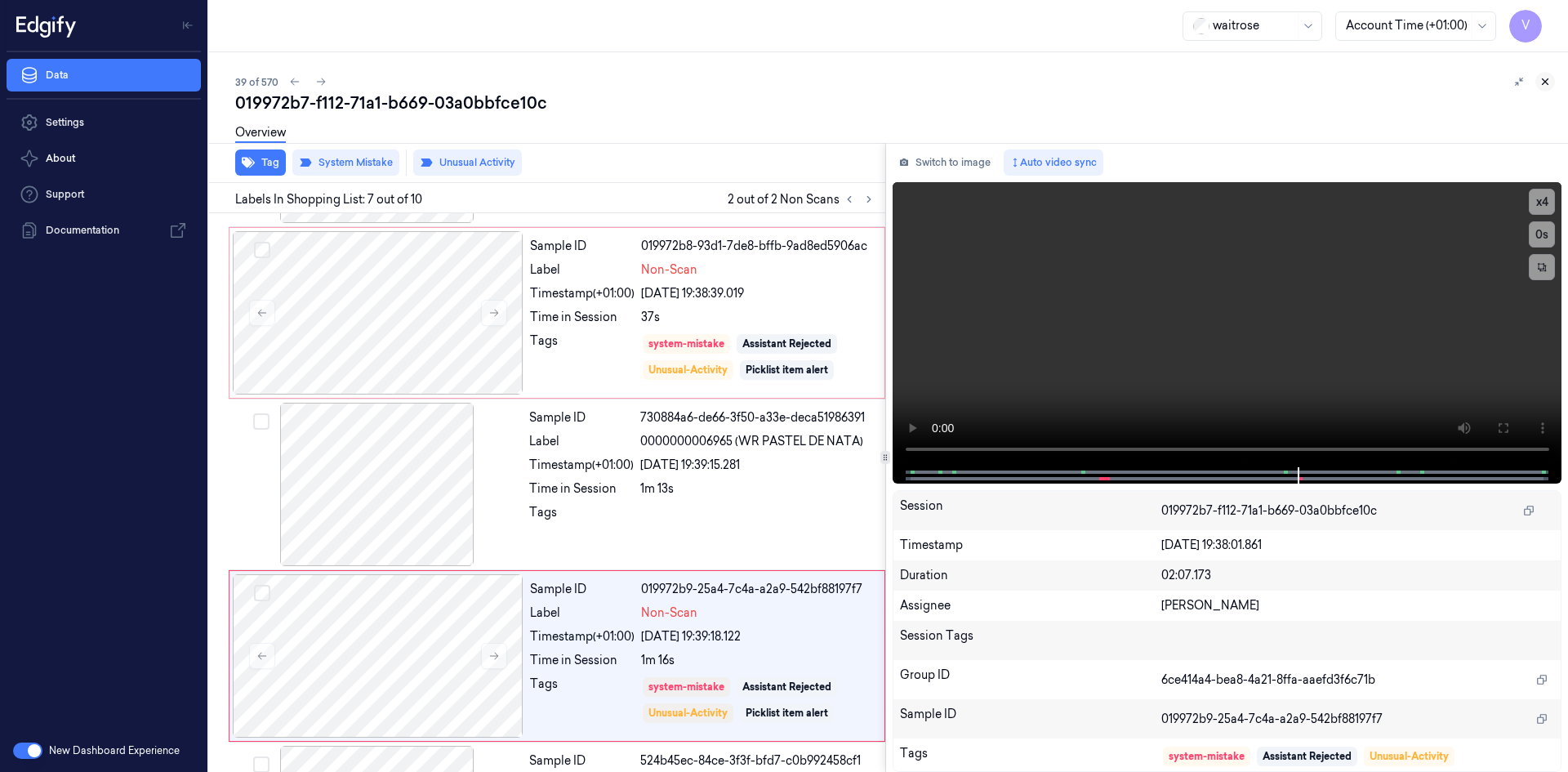
click at [1546, 80] on icon at bounding box center [1545, 82] width 5 height 5
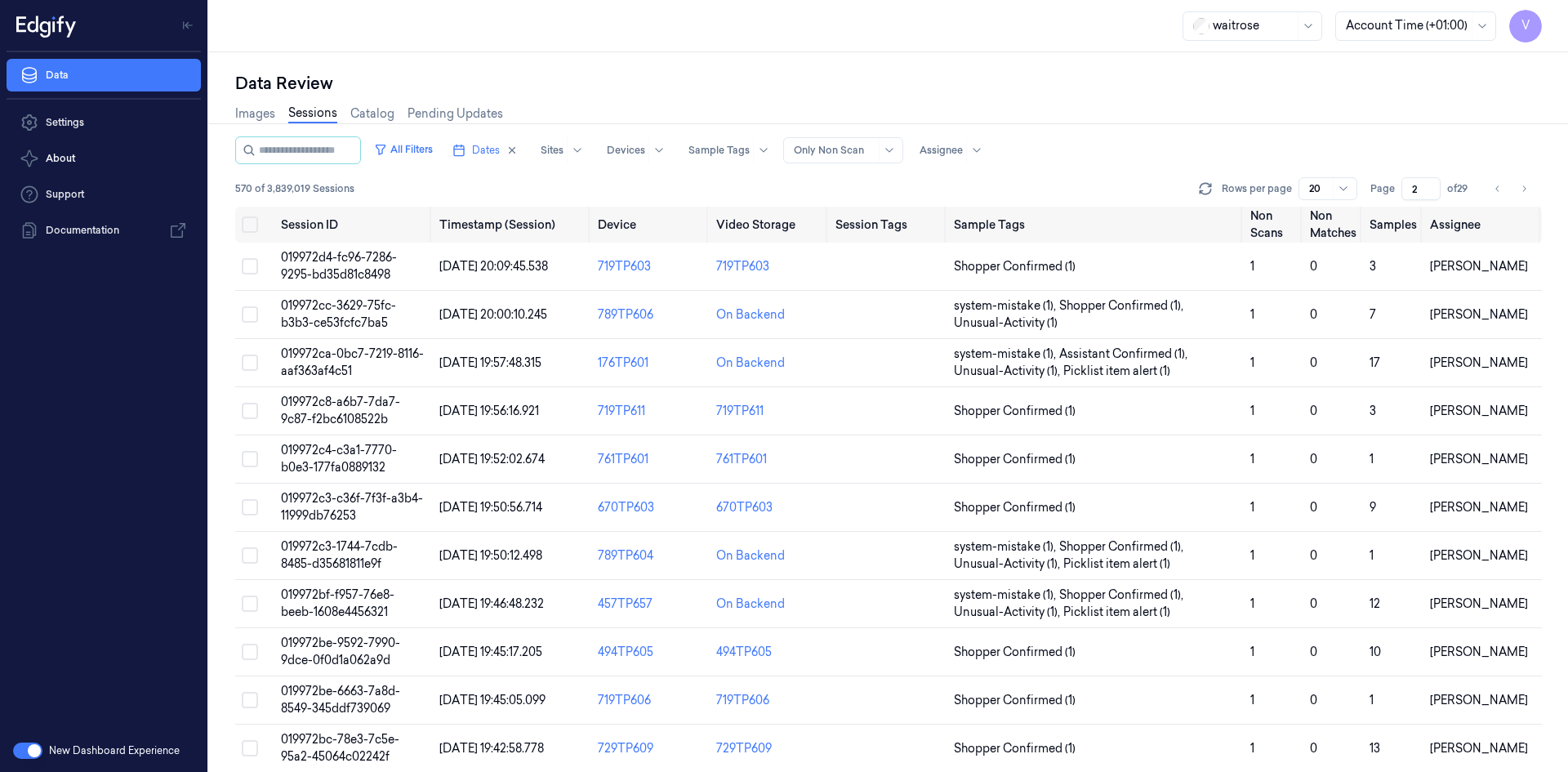
drag, startPoint x: 1420, startPoint y: 185, endPoint x: 1406, endPoint y: 203, distance: 22.8
click at [1406, 203] on div "All Filters Dates Sites Devices Sample Tags Alert Type Only Non Scan Assignee 5…" at bounding box center [888, 171] width 1306 height 70
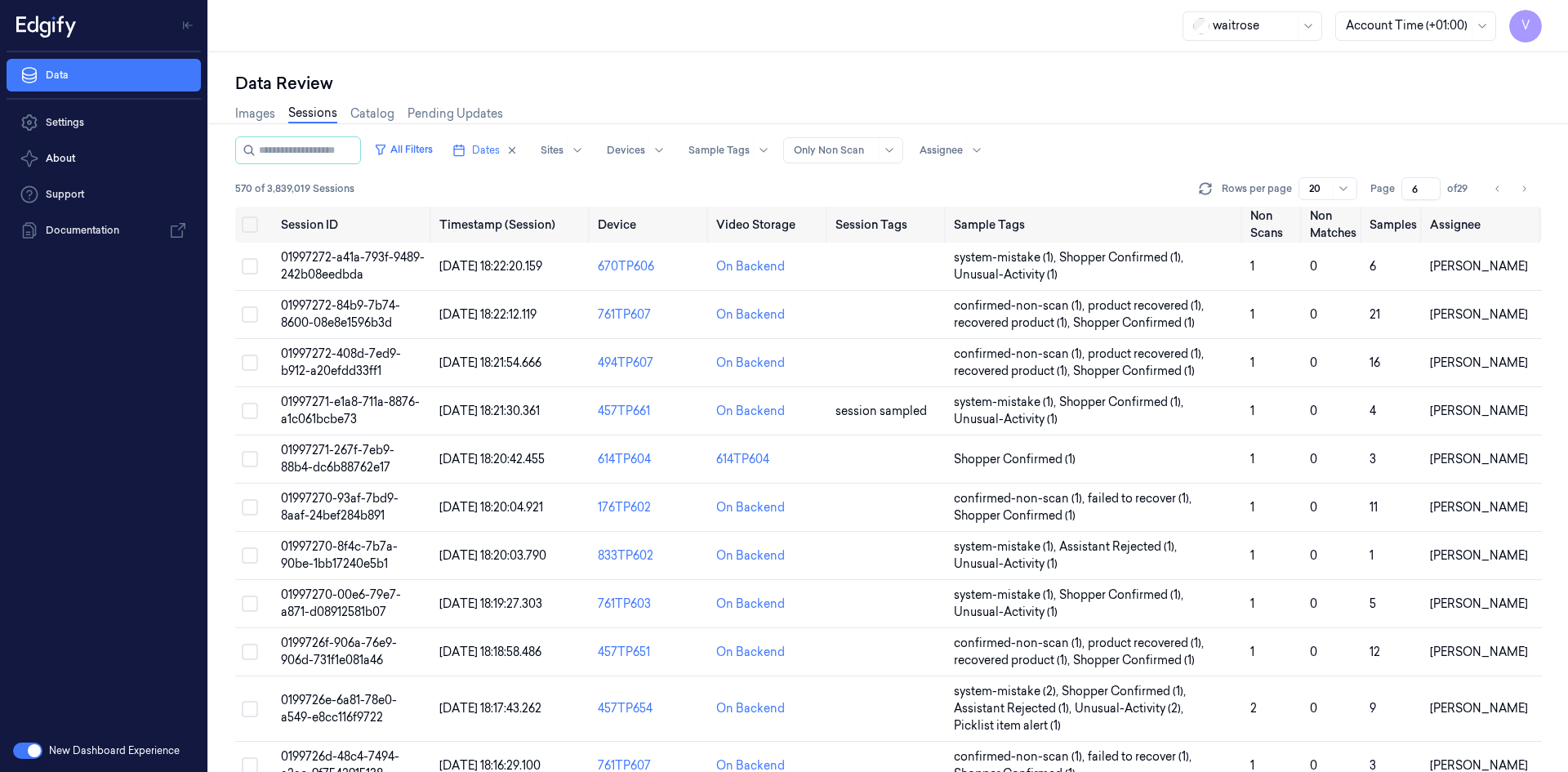
drag, startPoint x: 1420, startPoint y: 186, endPoint x: 1397, endPoint y: 205, distance: 29.8
click at [1397, 205] on div "All Filters Dates Sites Devices Sample Tags Alert Type Only Non Scan Assignee 5…" at bounding box center [888, 171] width 1306 height 70
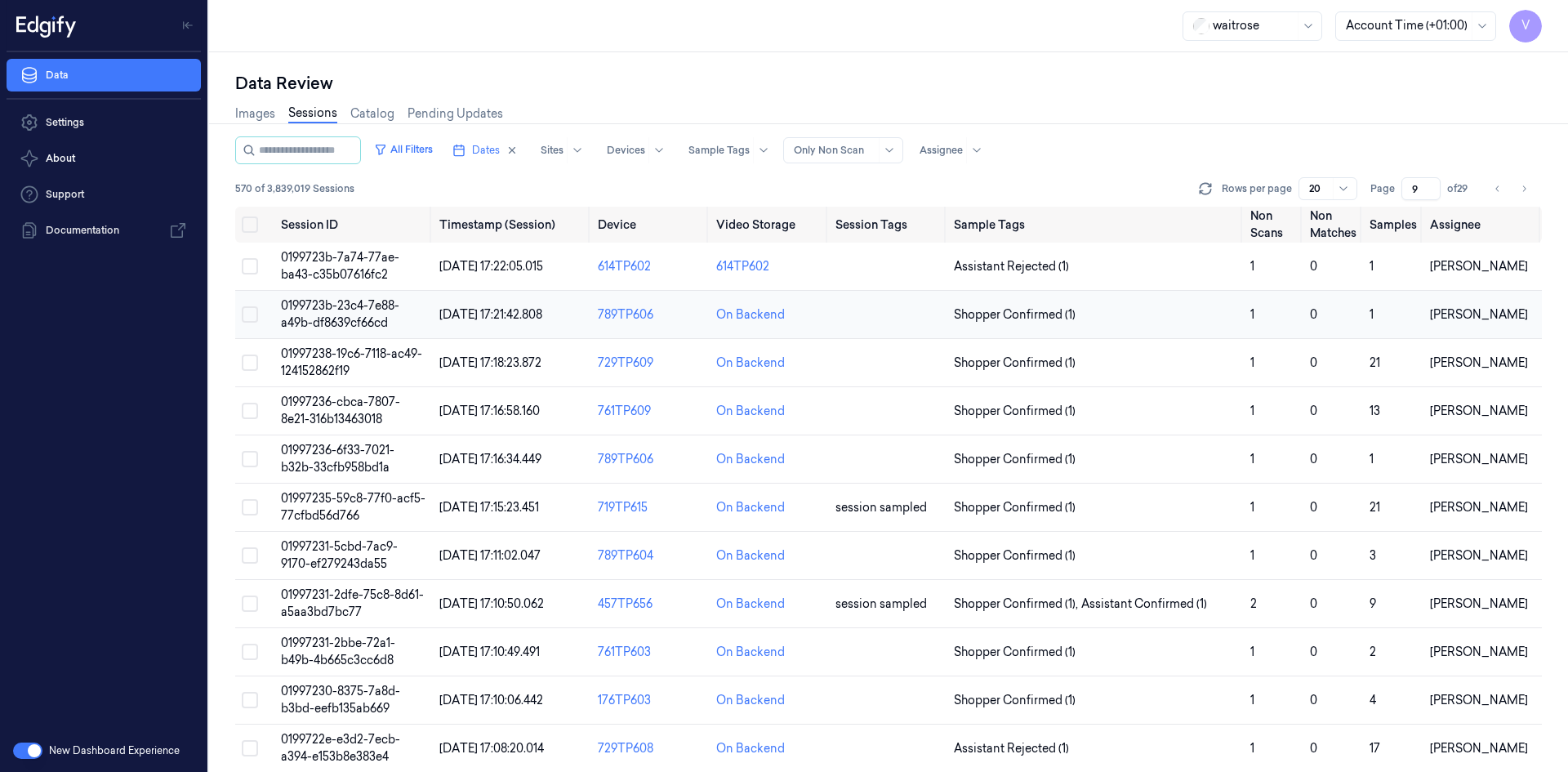
type input "9"
click at [345, 304] on span "0199723b-23c4-7e88-a49b-df8639cf66cd" at bounding box center [340, 314] width 118 height 32
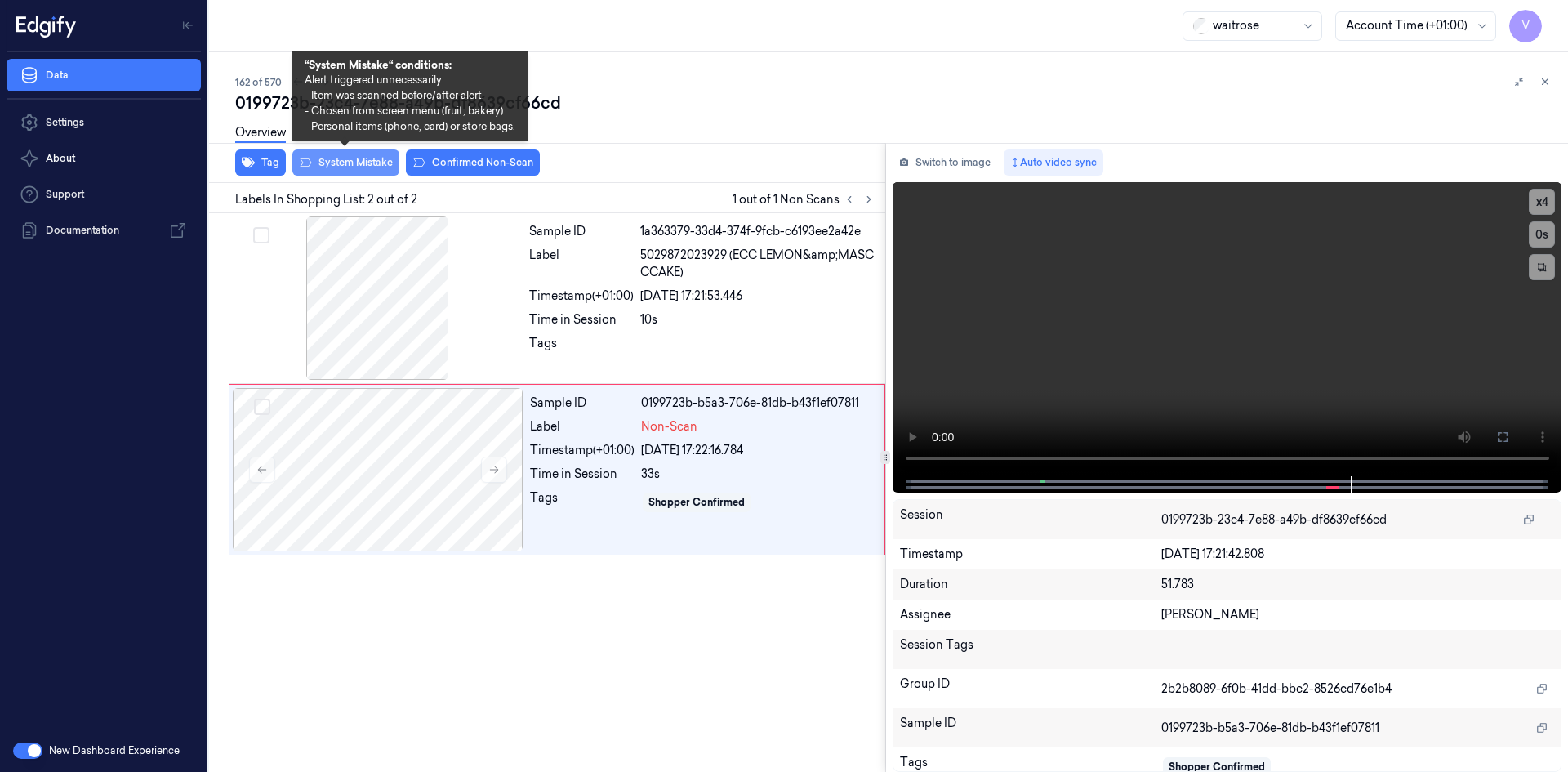
click at [353, 158] on button "System Mistake" at bounding box center [346, 162] width 107 height 26
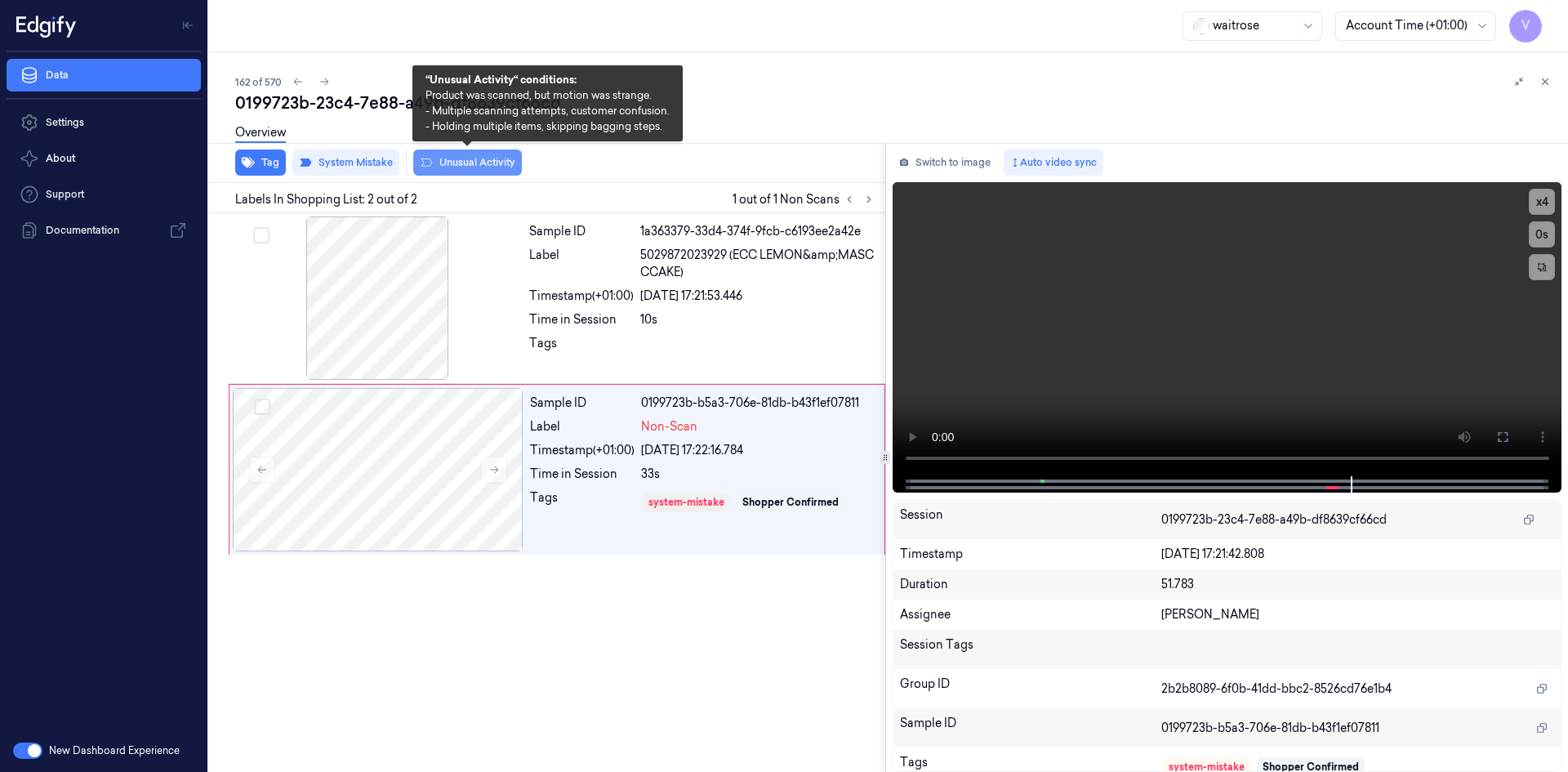
click at [486, 163] on button "Unusual Activity" at bounding box center [467, 162] width 108 height 26
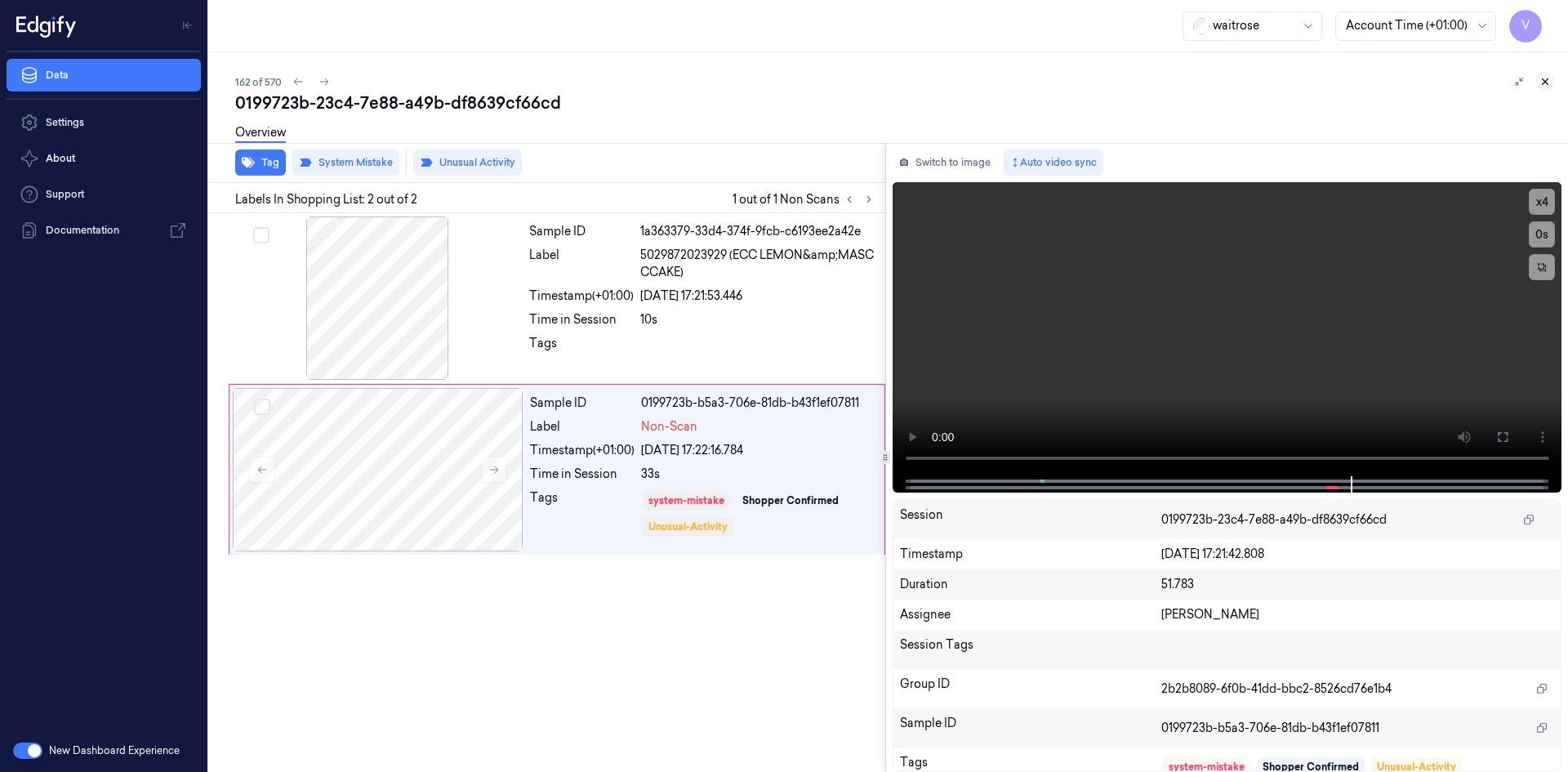
click at [1544, 79] on icon at bounding box center [1544, 82] width 12 height 12
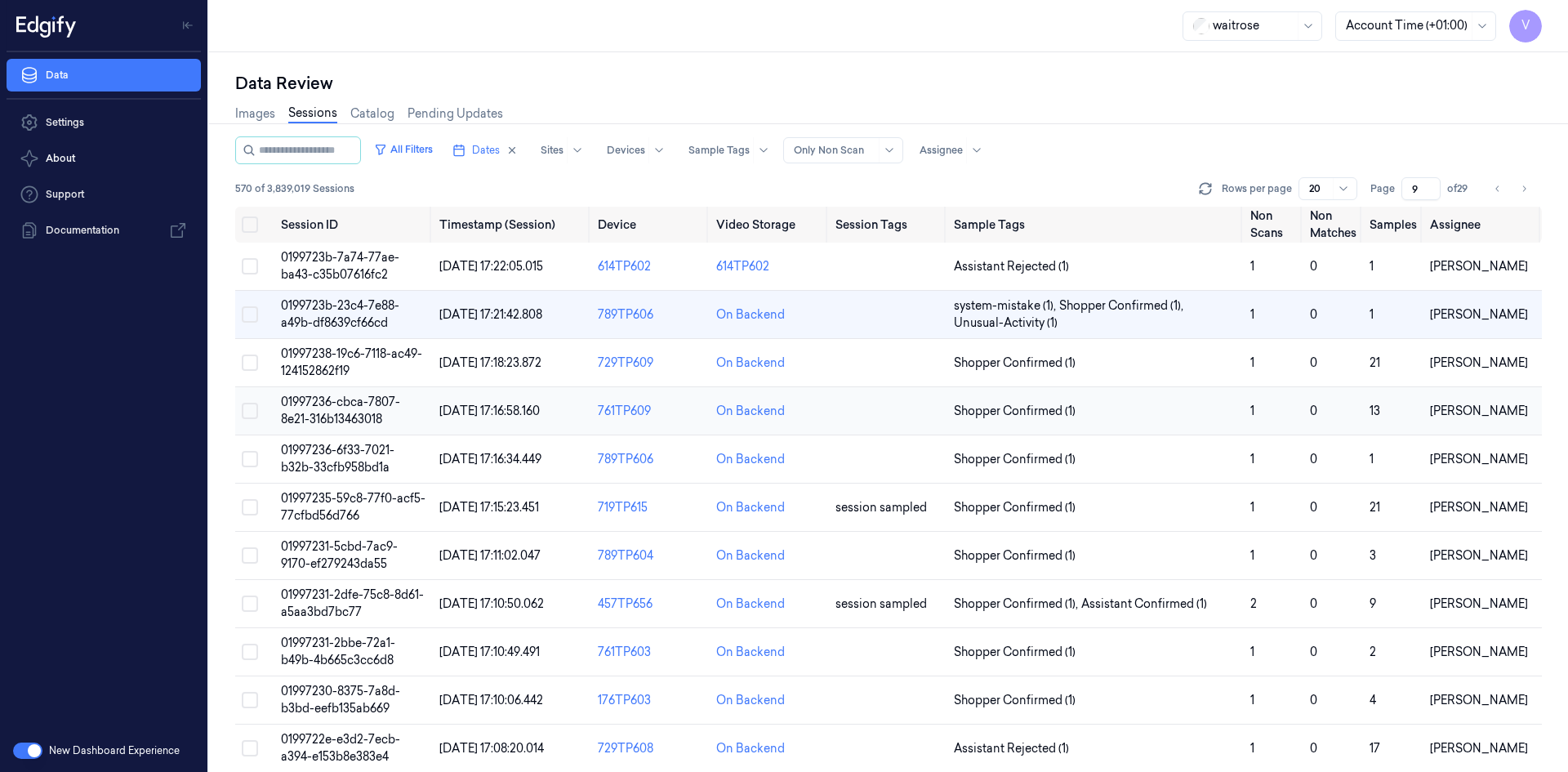
click at [330, 406] on span "01997236-cbca-7807-8e21-316b13463018" at bounding box center [340, 410] width 119 height 32
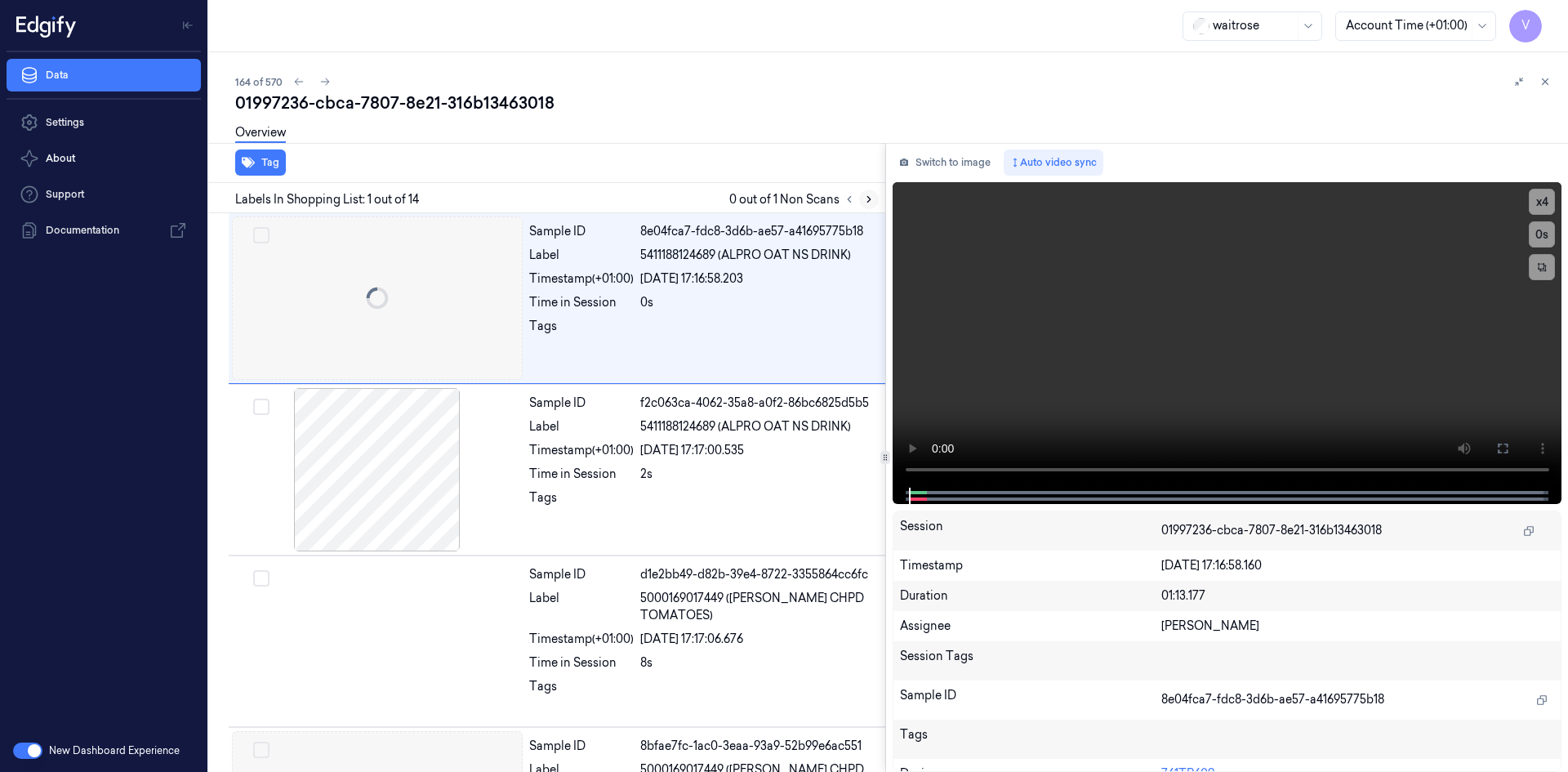
click at [867, 196] on icon at bounding box center [869, 199] width 4 height 5
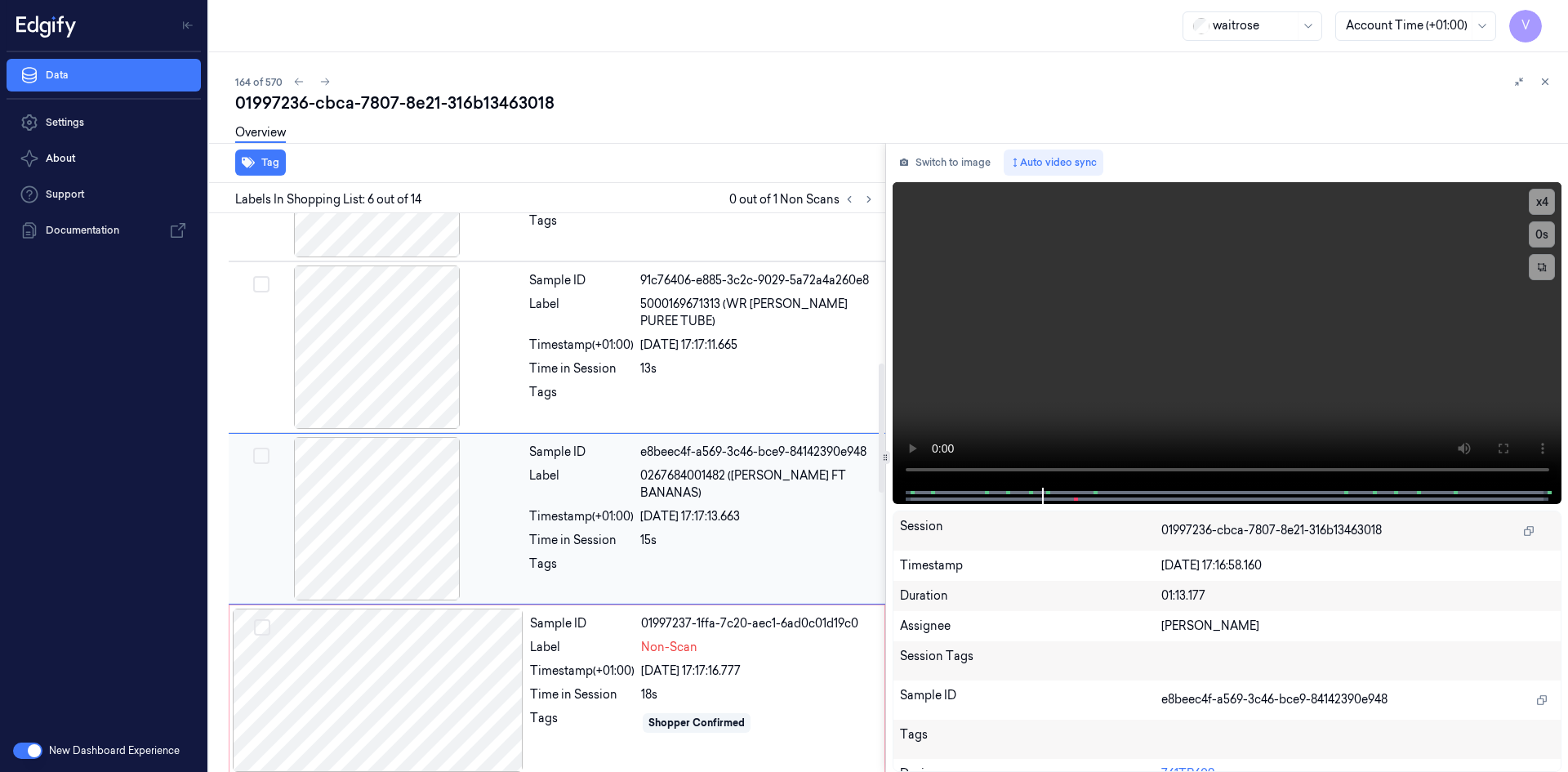
scroll to position [663, 0]
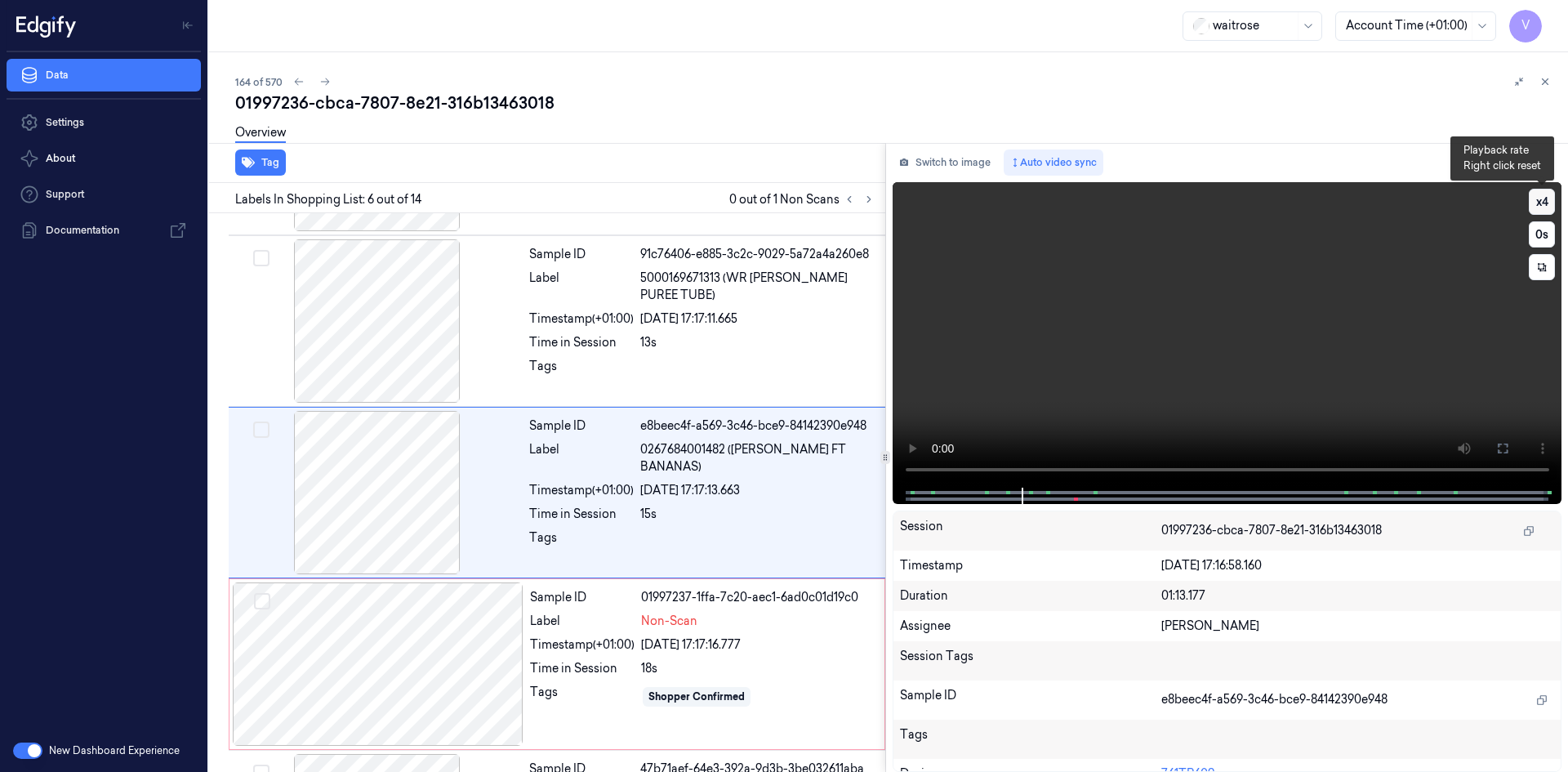
click at [1551, 200] on button "x 4" at bounding box center [1542, 201] width 26 height 26
click at [1549, 201] on button "x 1" at bounding box center [1542, 201] width 26 height 26
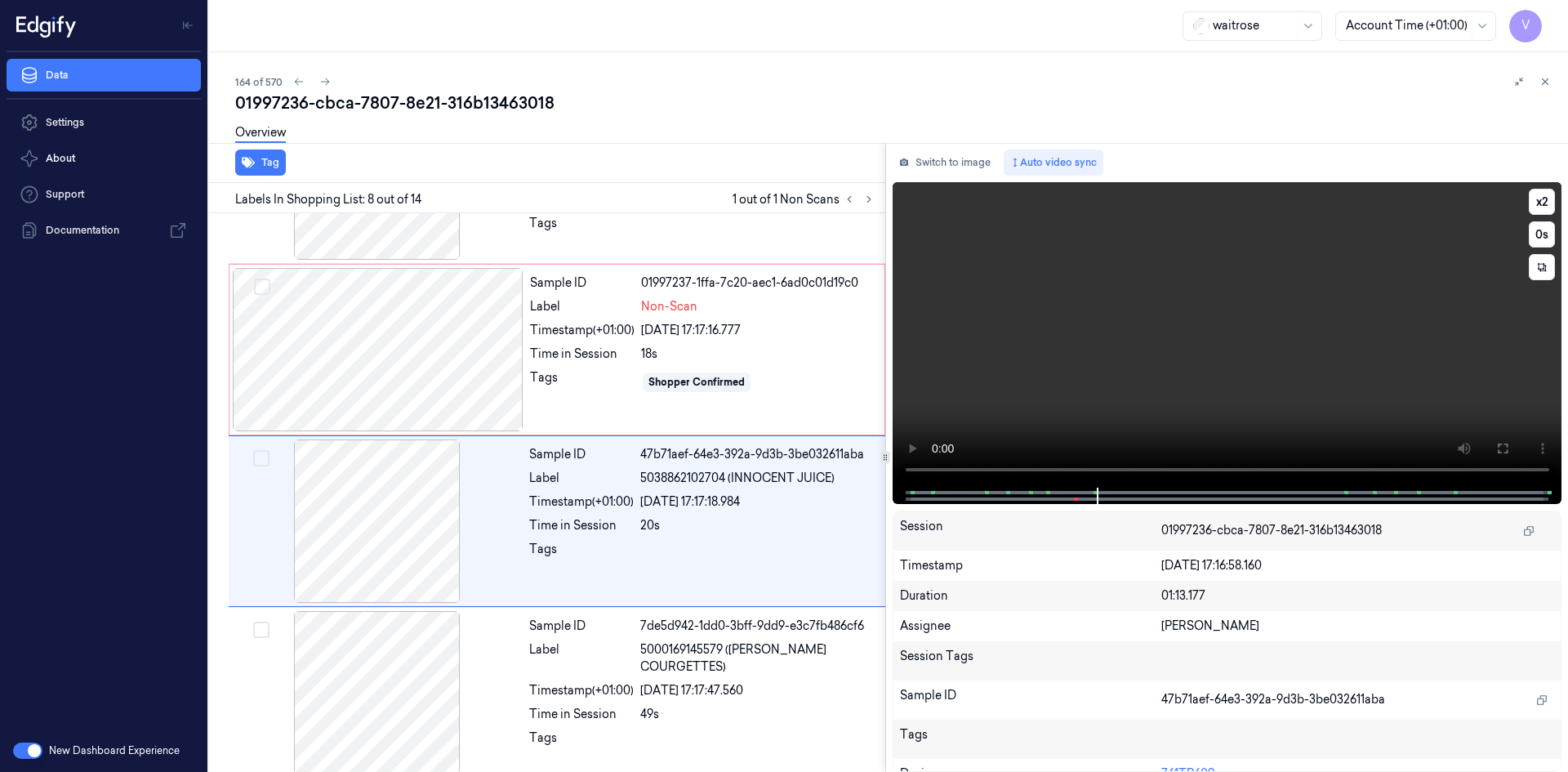
scroll to position [1007, 0]
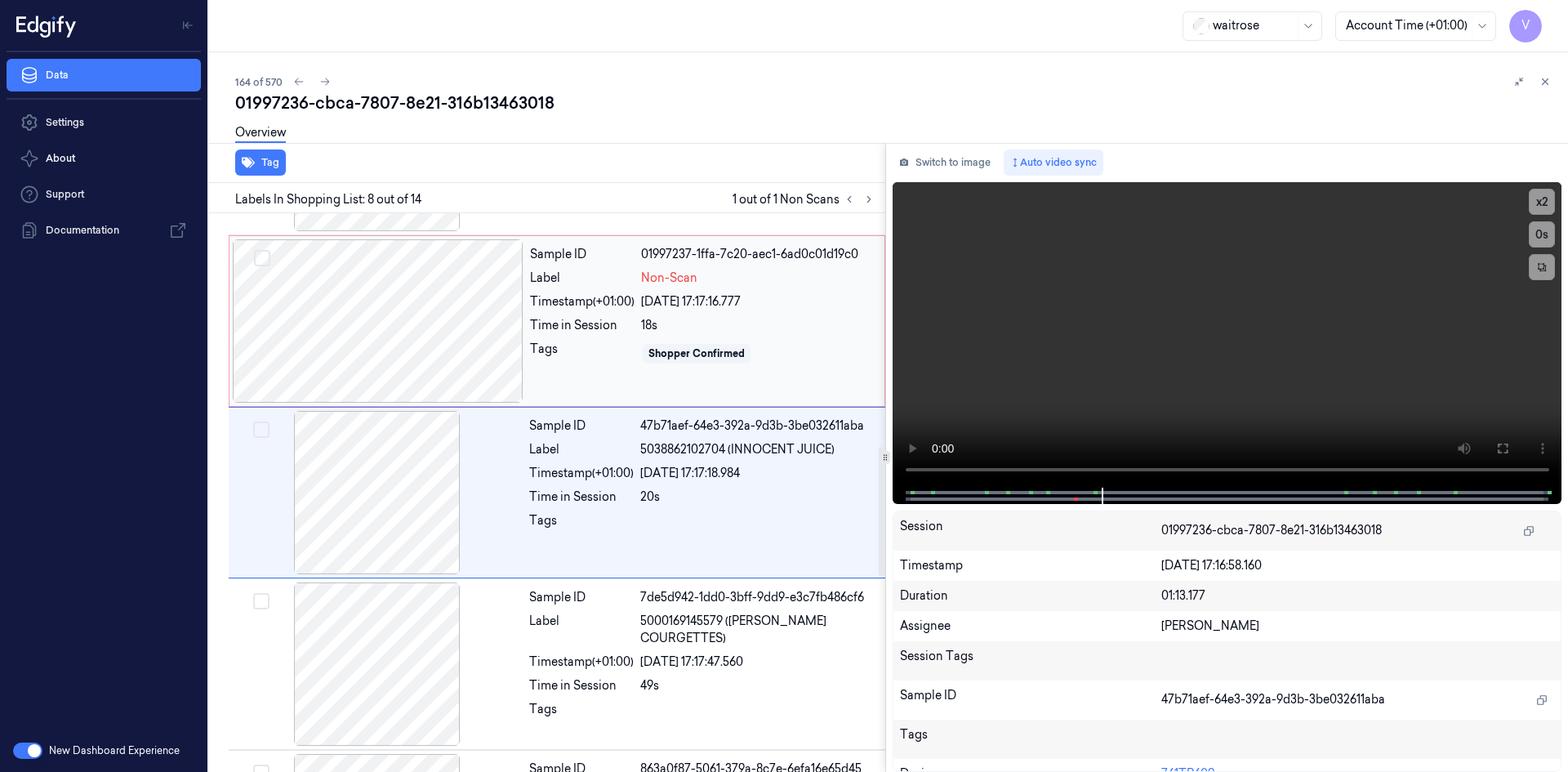
drag, startPoint x: 463, startPoint y: 315, endPoint x: 456, endPoint y: 296, distance: 20.2
click at [462, 315] on div at bounding box center [378, 321] width 291 height 164
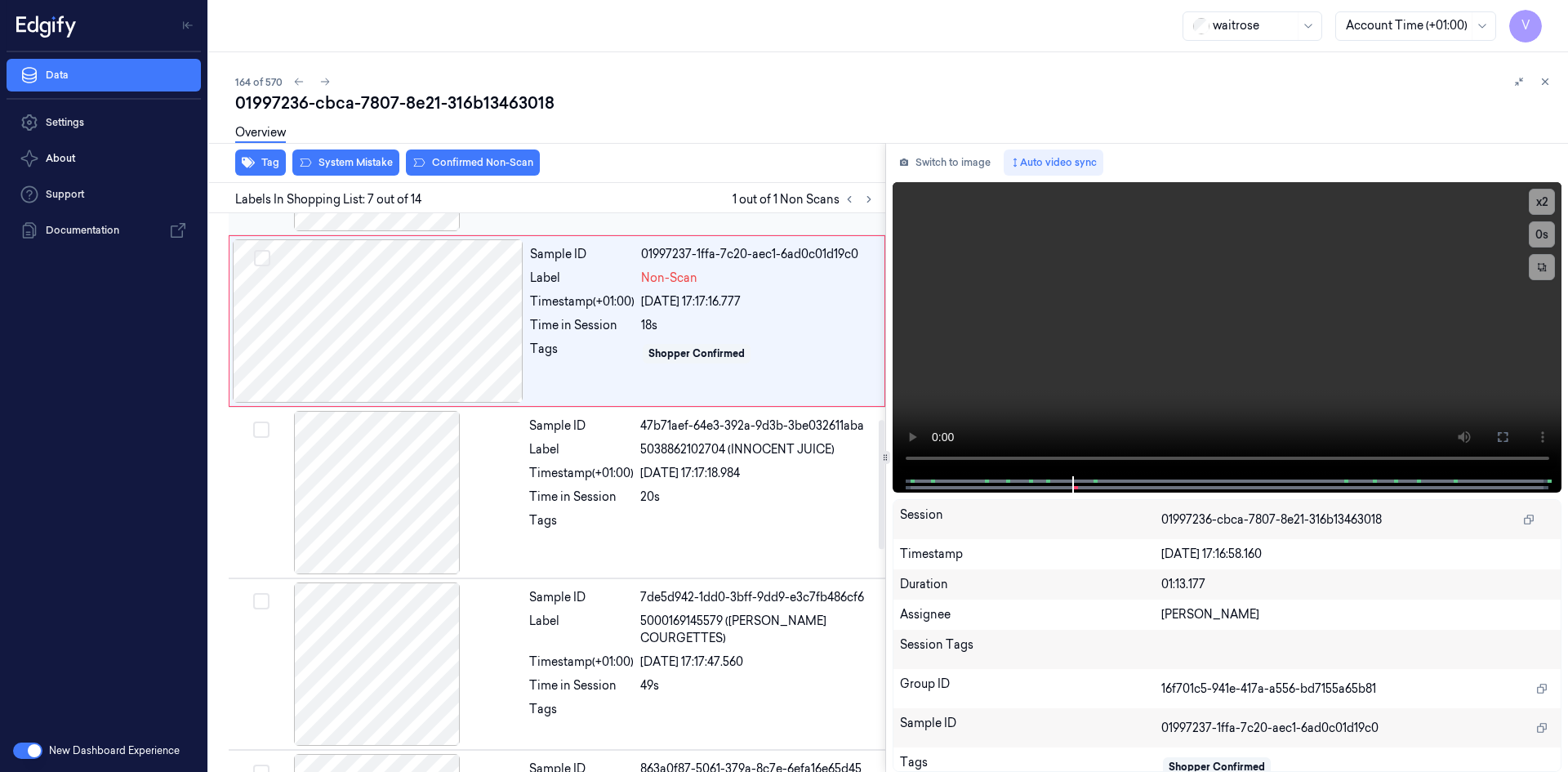
scroll to position [835, 0]
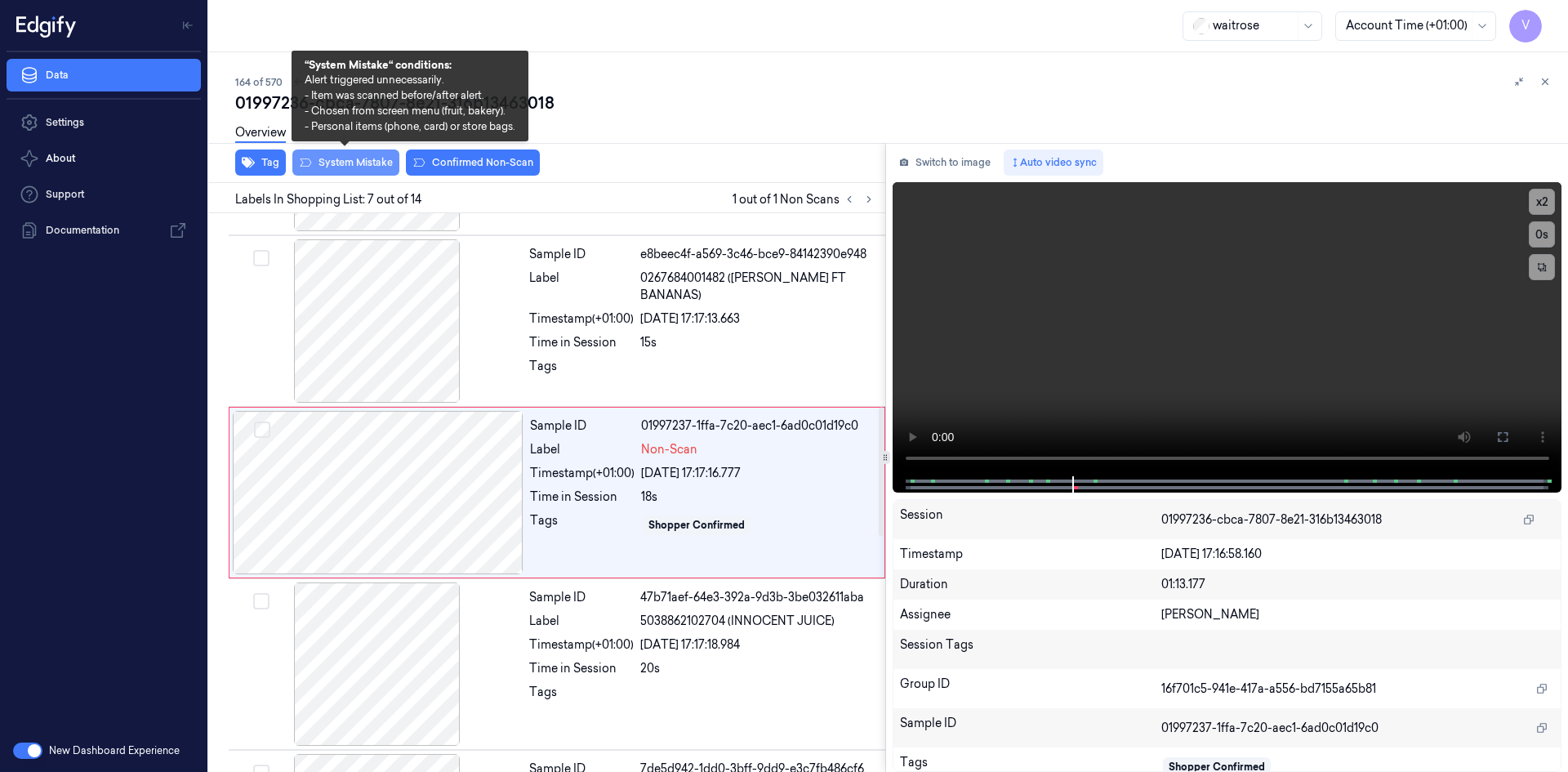
click at [373, 166] on button "System Mistake" at bounding box center [346, 162] width 107 height 26
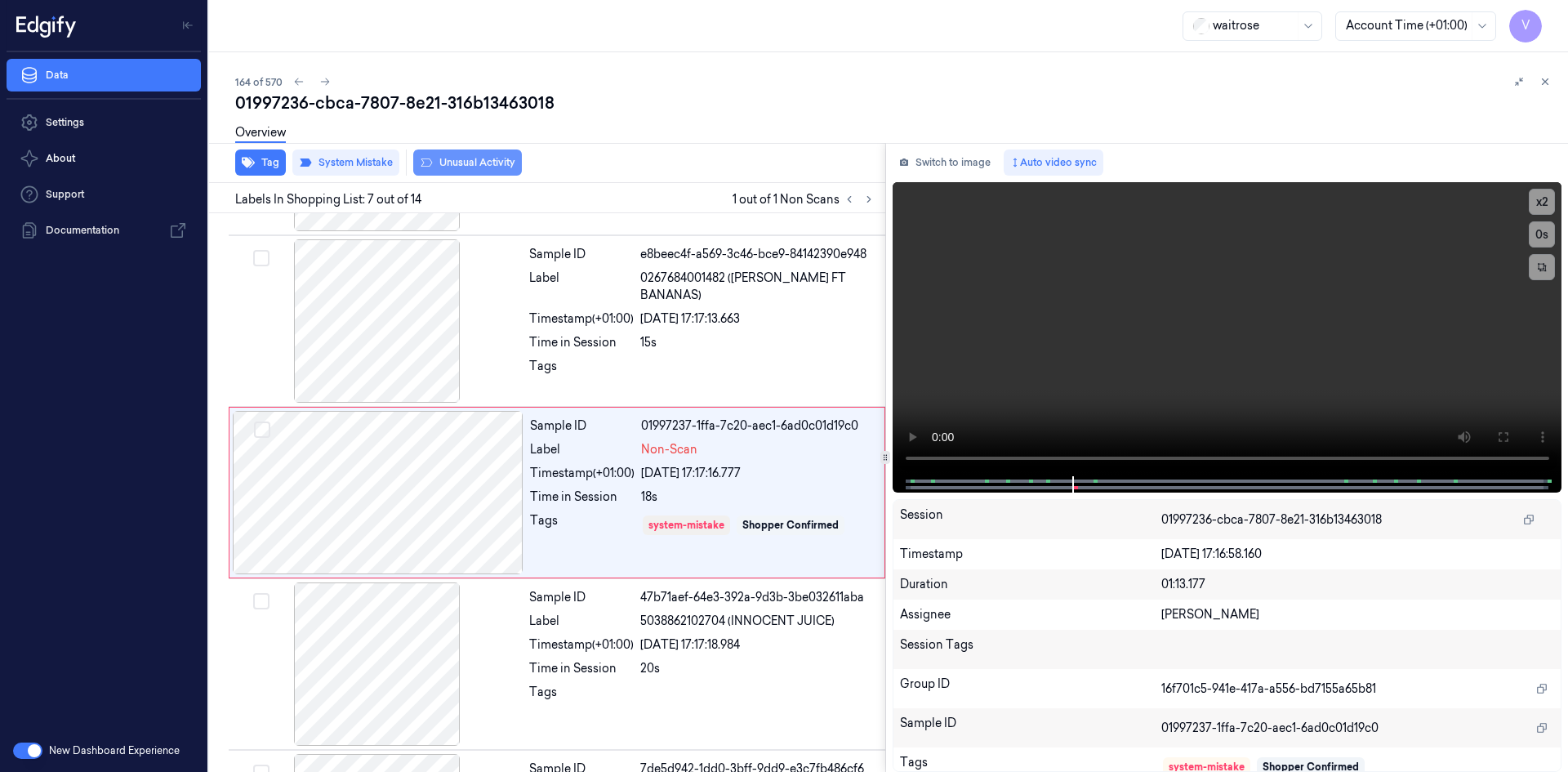
click at [474, 165] on button "Unusual Activity" at bounding box center [467, 162] width 108 height 26
click at [1542, 80] on icon at bounding box center [1544, 82] width 12 height 12
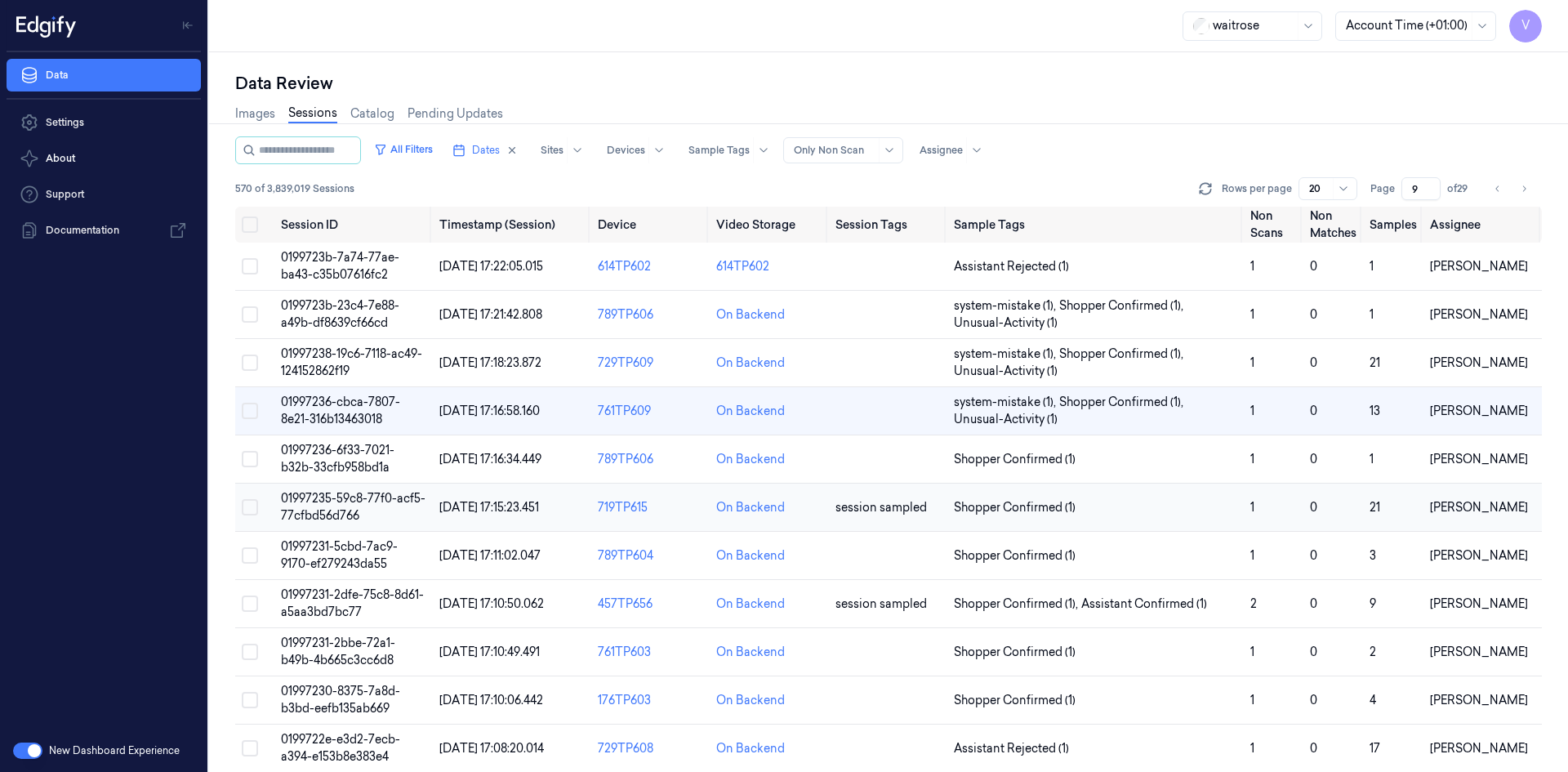
click at [345, 508] on span "01997235-59c8-77f0-acf5-77cfbd56d766" at bounding box center [353, 506] width 145 height 32
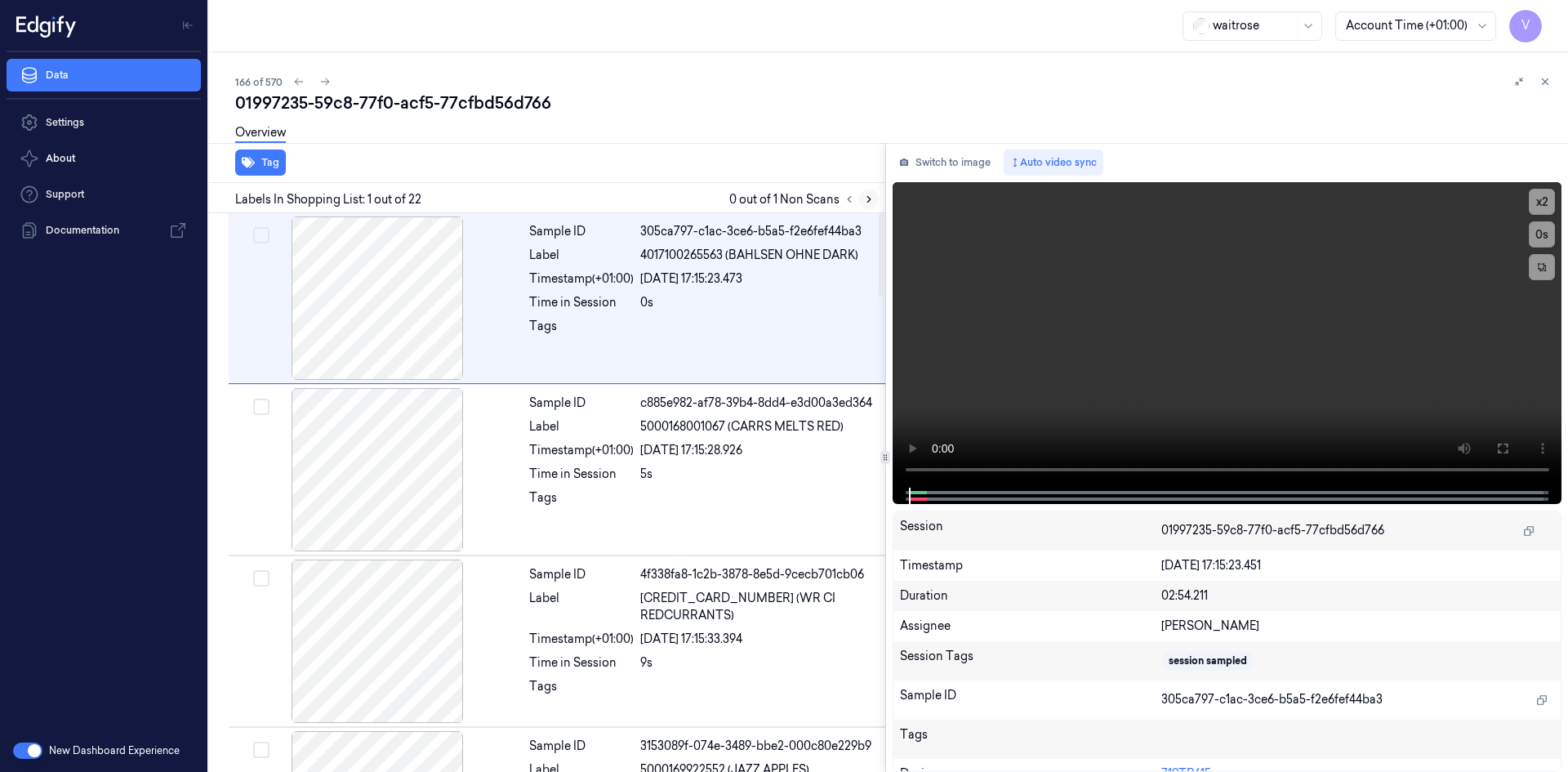
click at [871, 196] on icon at bounding box center [868, 199] width 12 height 12
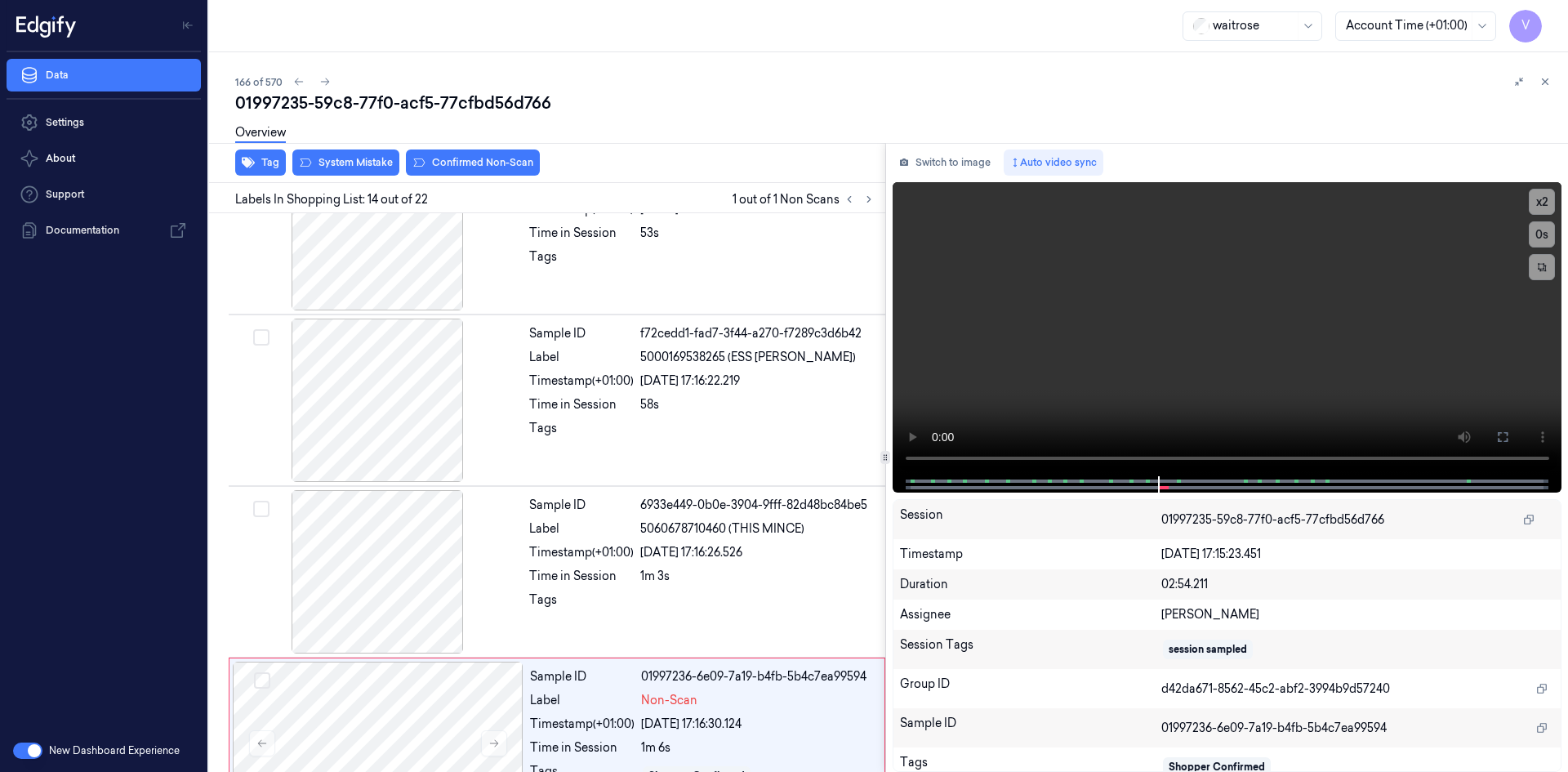
scroll to position [2035, 0]
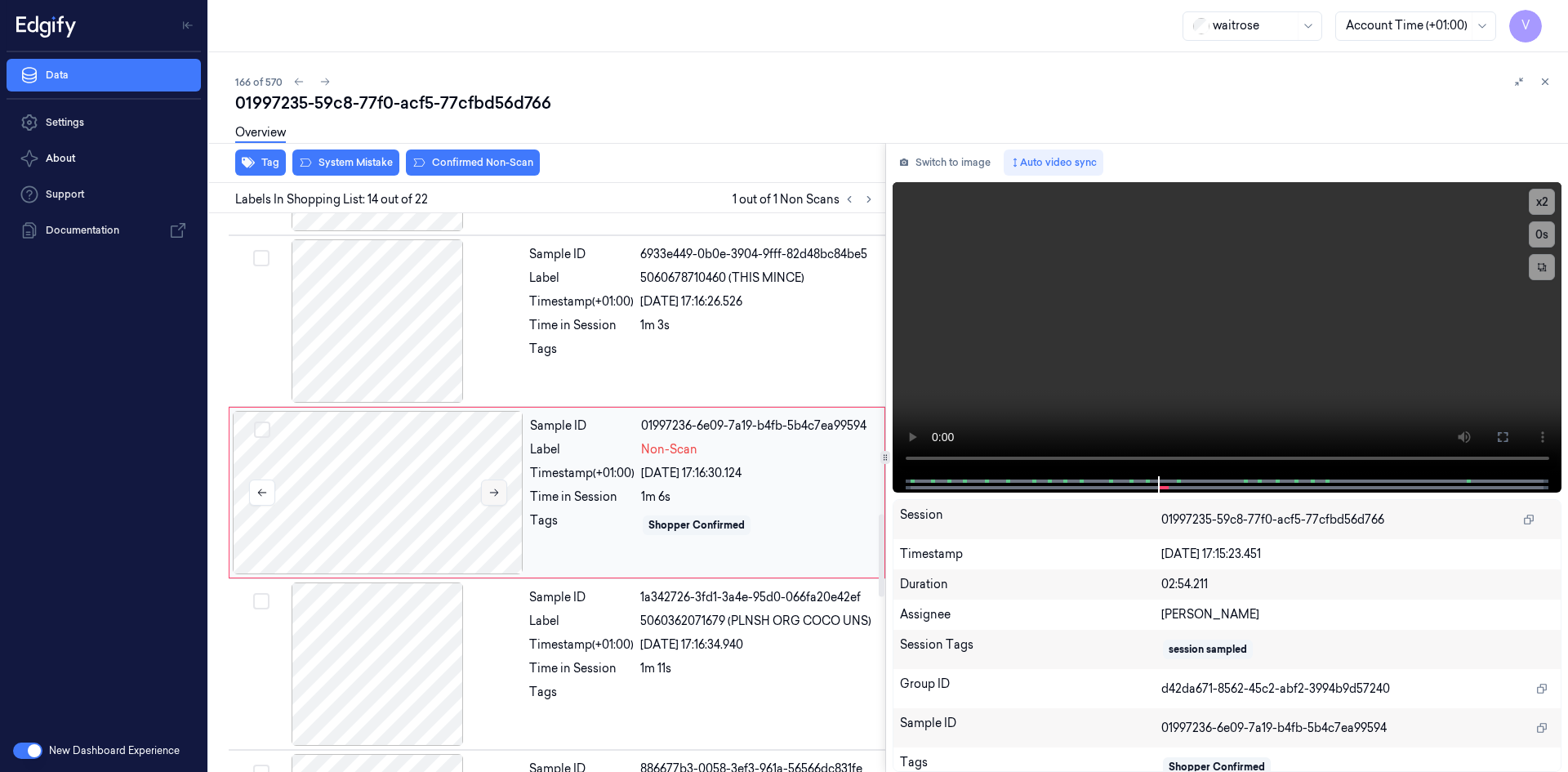
click at [495, 492] on icon at bounding box center [494, 492] width 12 height 12
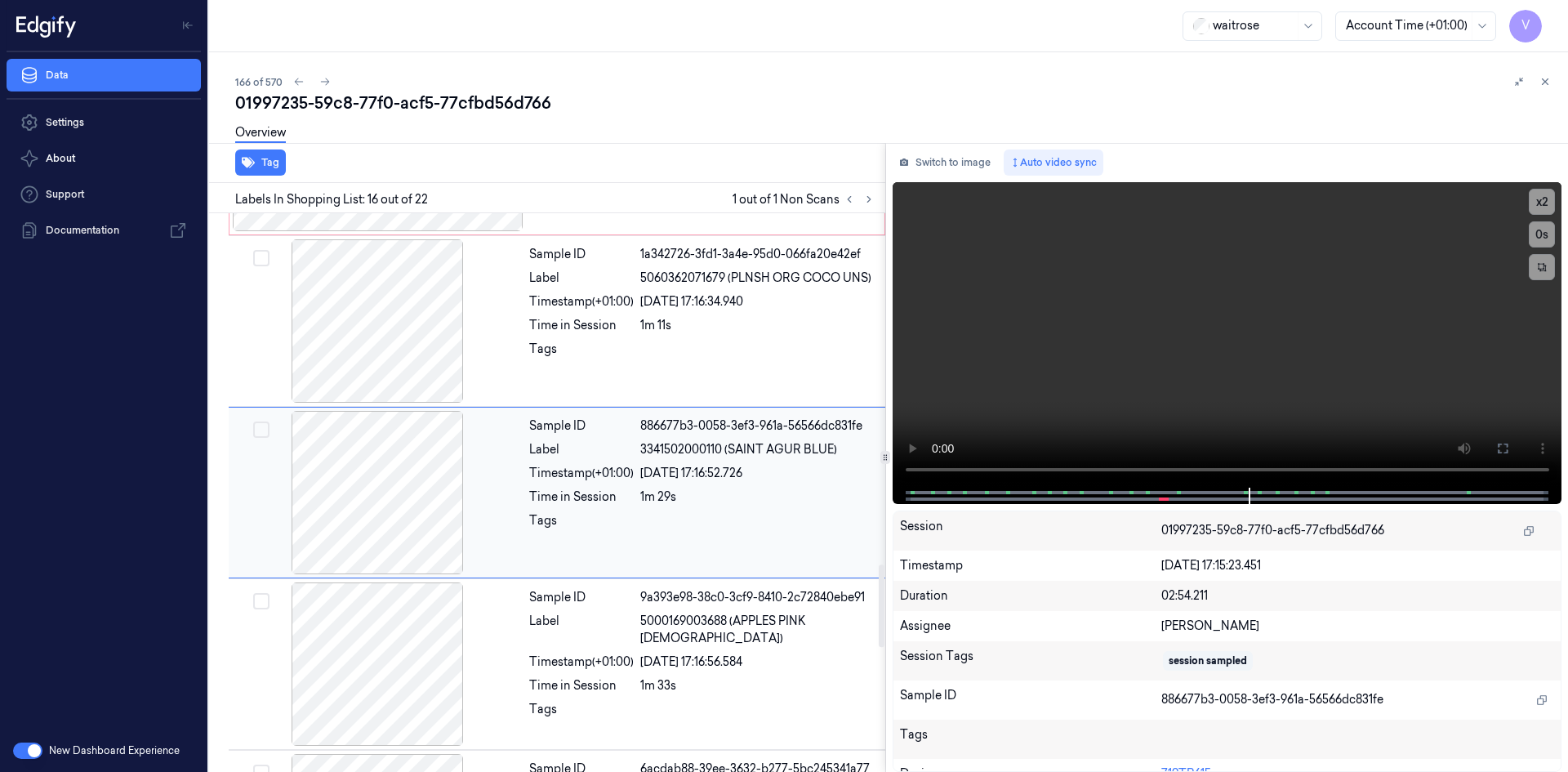
scroll to position [2133, 0]
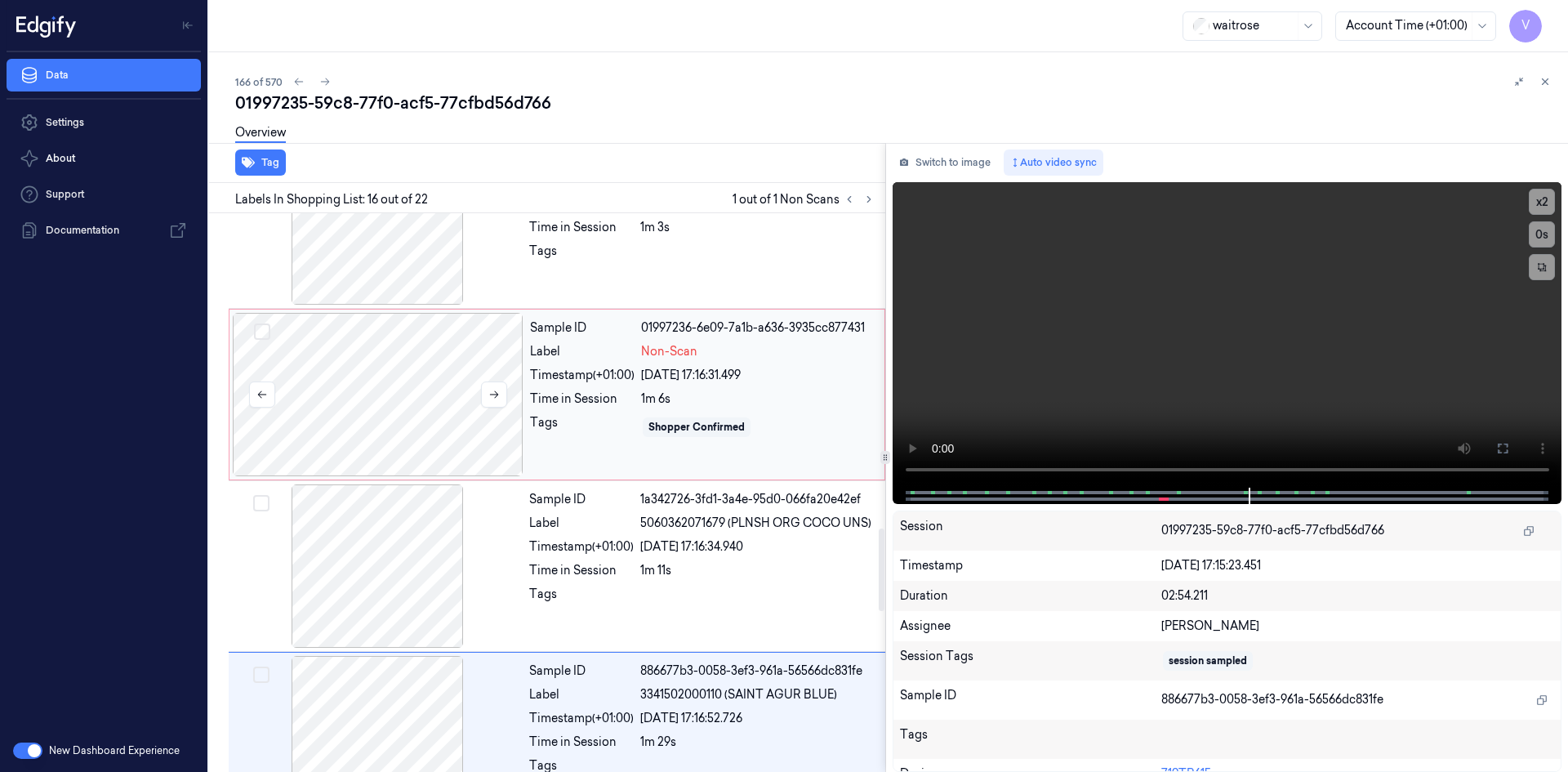
click at [420, 356] on div at bounding box center [378, 395] width 291 height 164
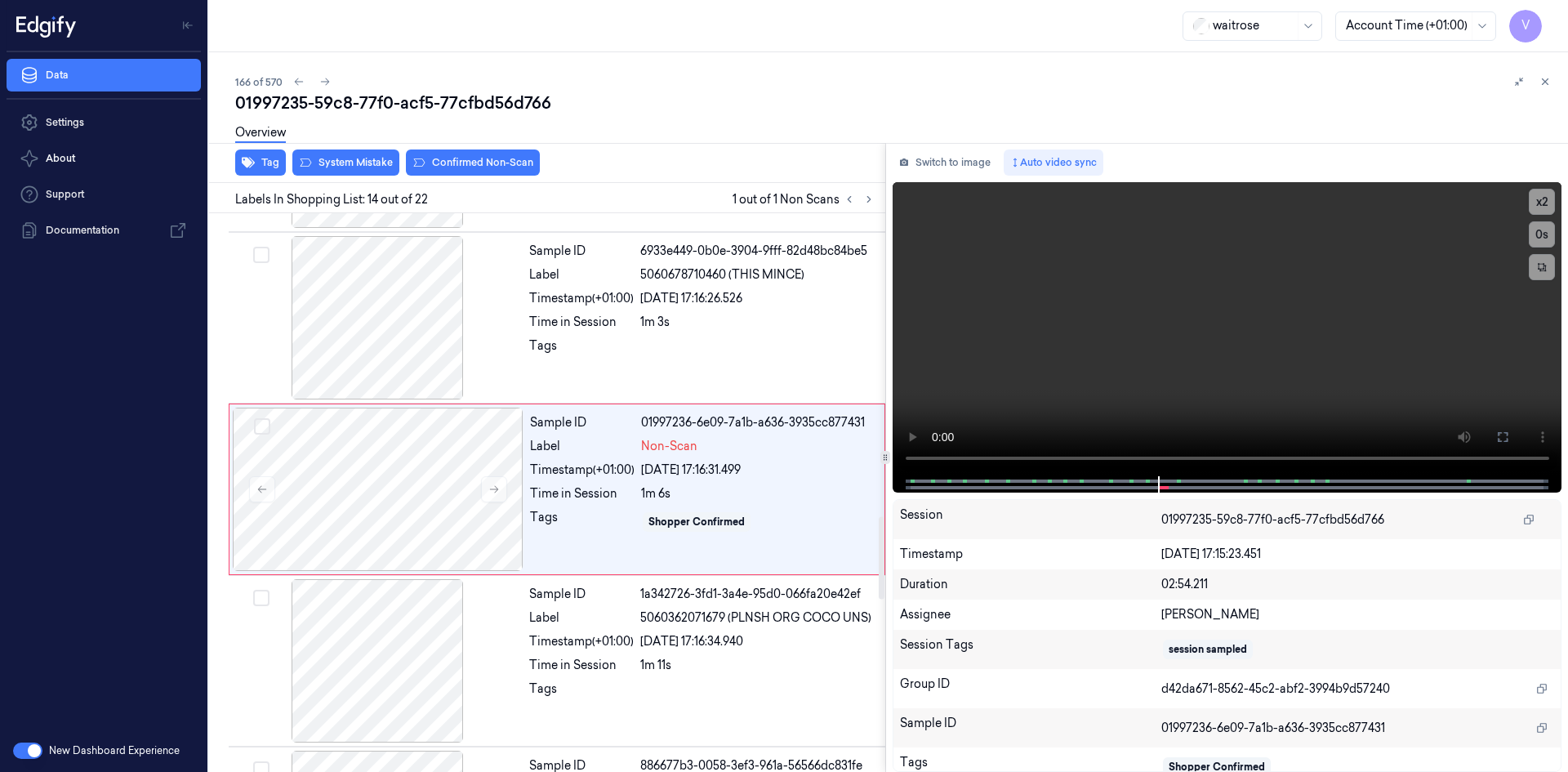
scroll to position [2035, 0]
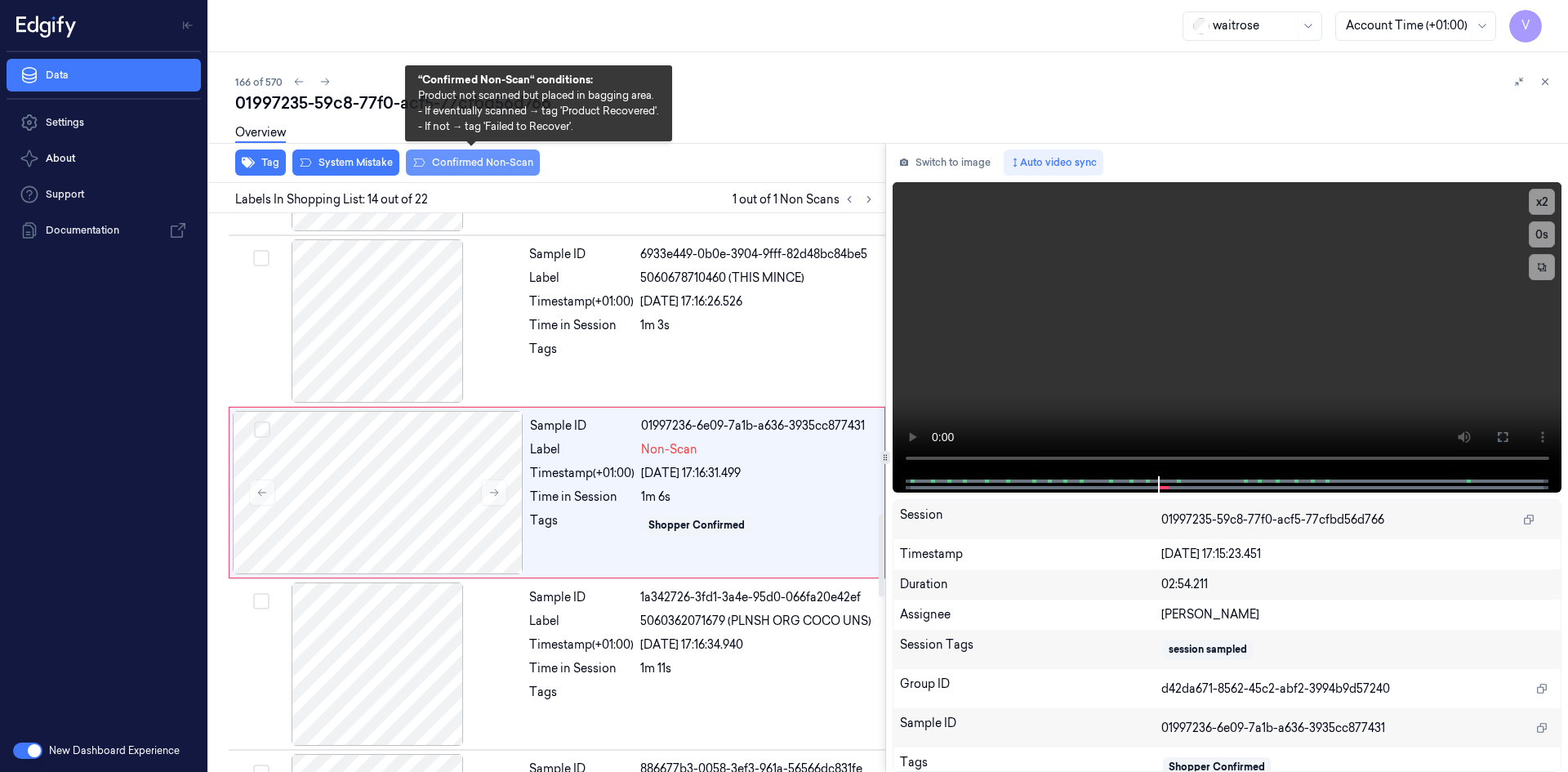
click at [493, 160] on button "Confirmed Non-Scan" at bounding box center [472, 162] width 134 height 26
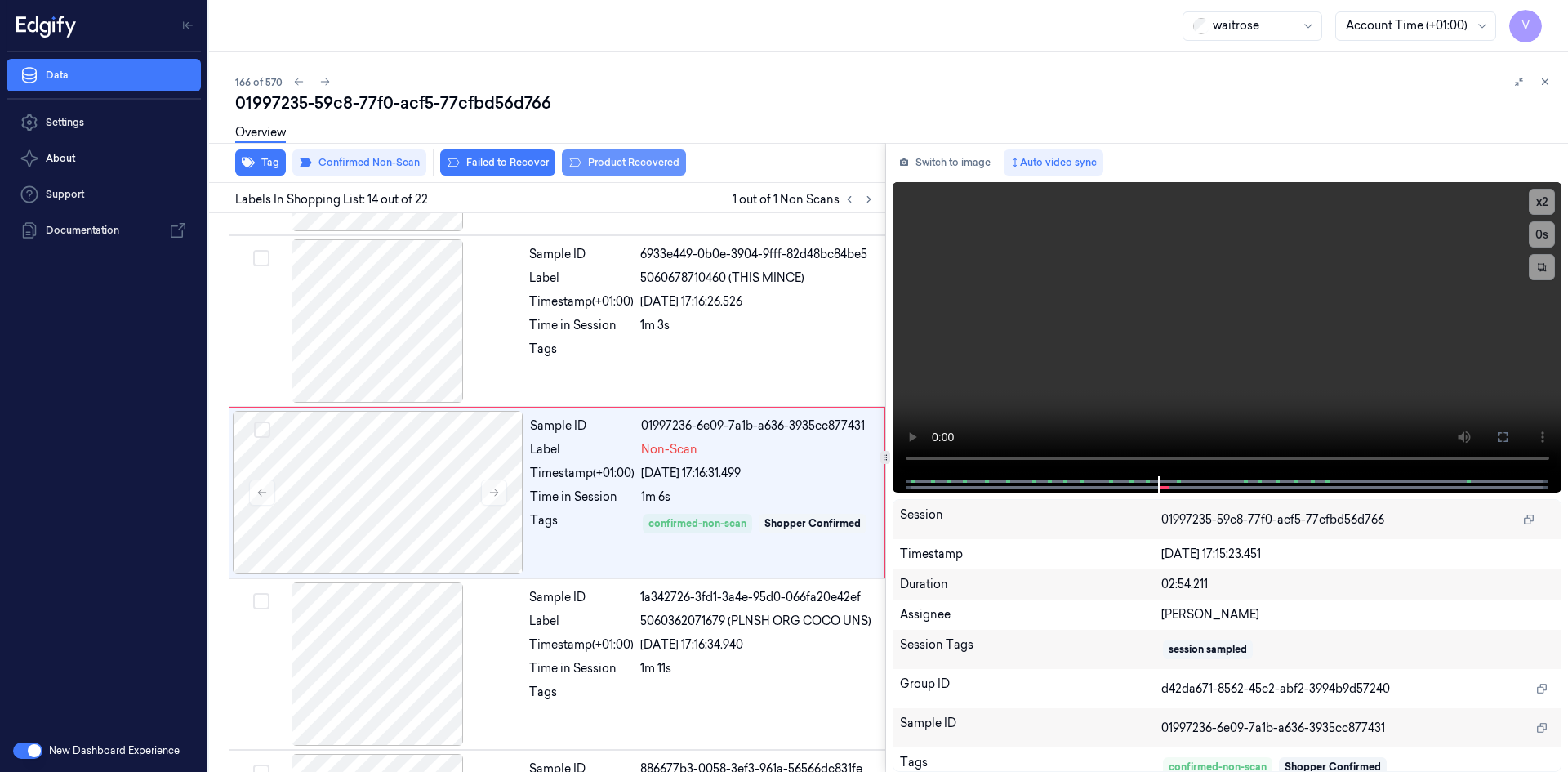
click at [600, 165] on button "Product Recovered" at bounding box center [624, 162] width 125 height 26
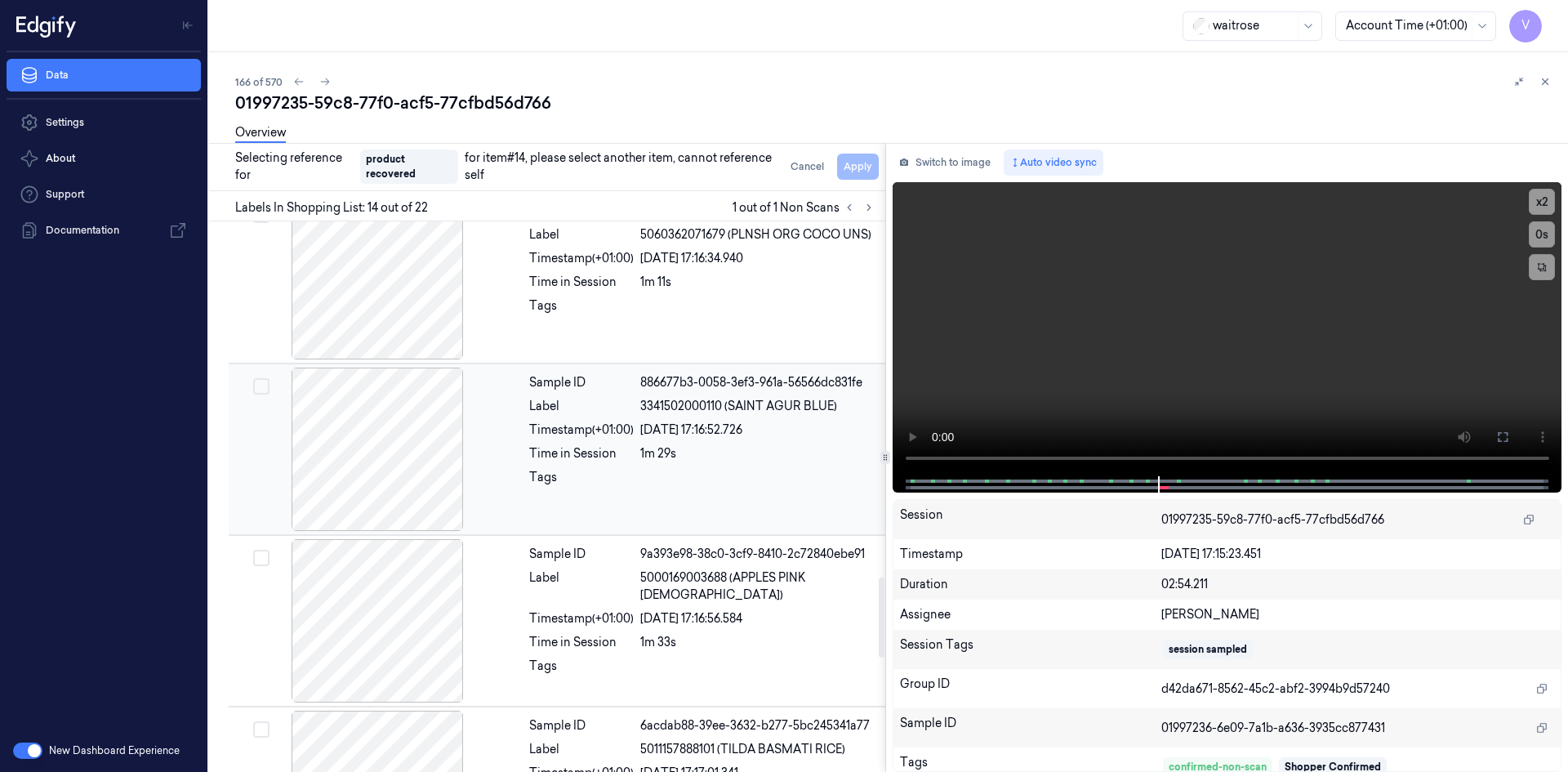
scroll to position [2444, 0]
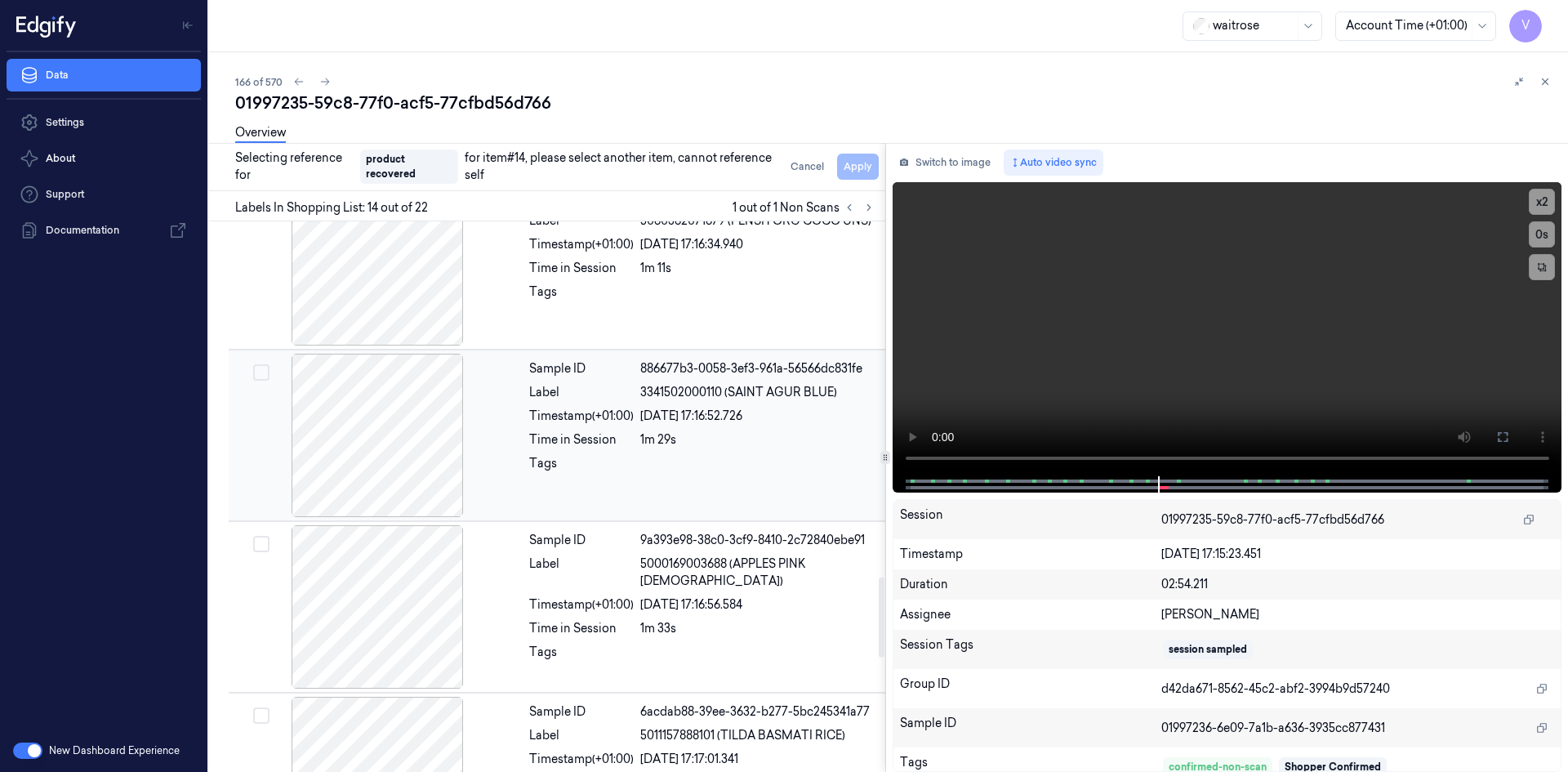
click at [599, 450] on div "Sample ID 886677b3-0058-3ef3-961a-56566dc831fe Label 3341502000110 (SAINT AGUR …" at bounding box center [702, 436] width 359 height 164
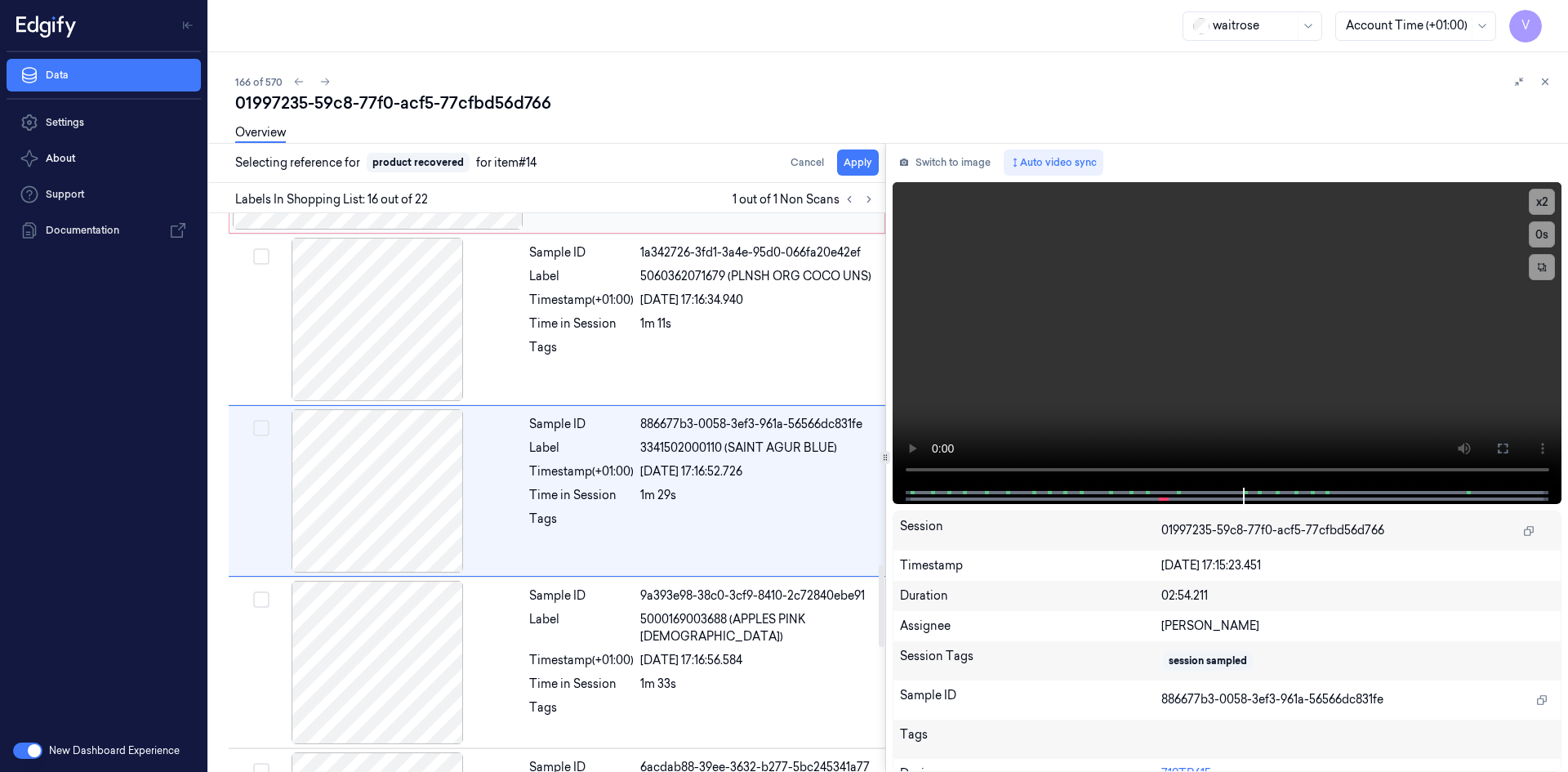
scroll to position [2379, 0]
click at [861, 159] on button "Apply" at bounding box center [858, 162] width 42 height 26
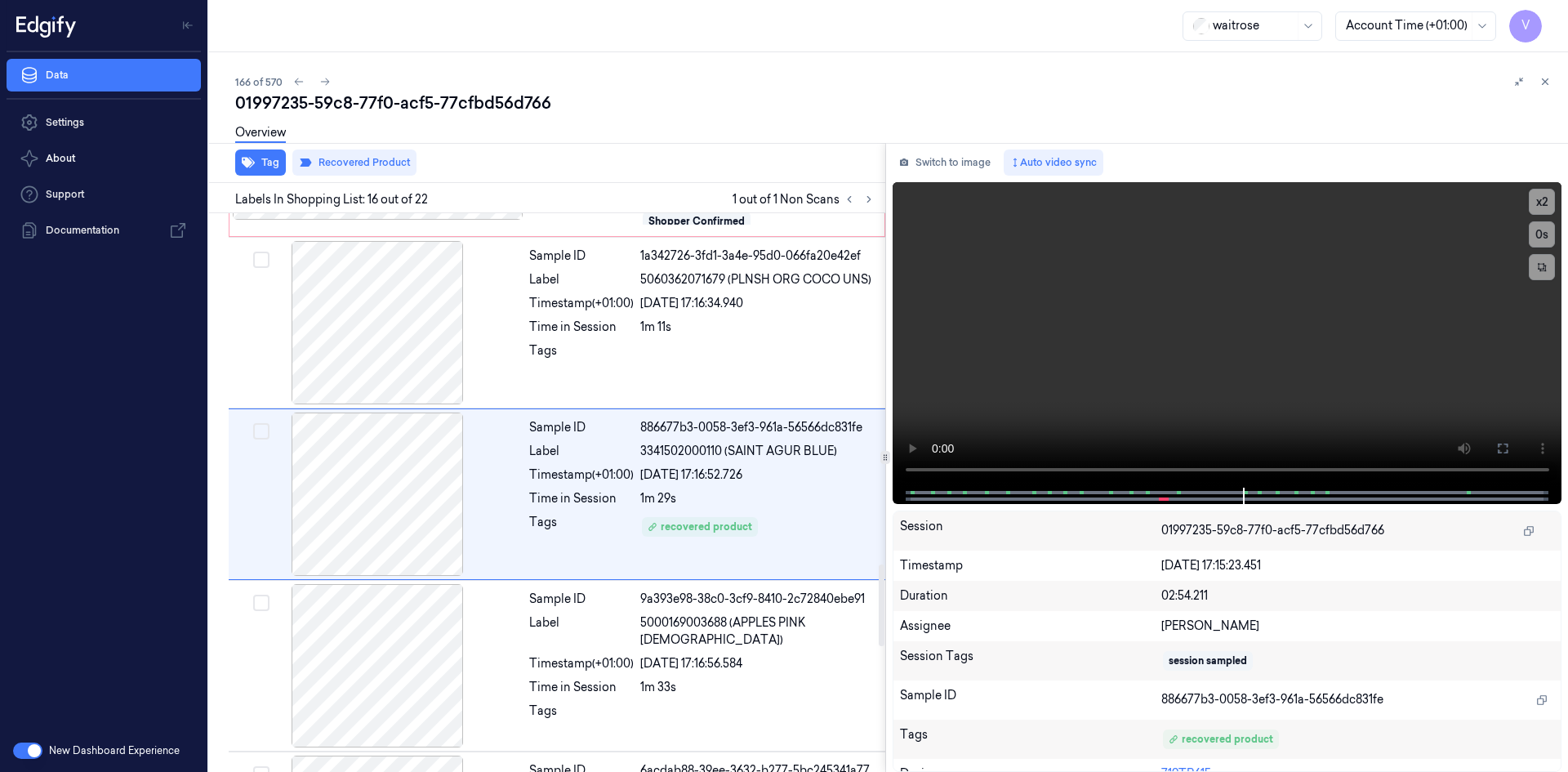
scroll to position [2391, 0]
click at [1544, 78] on icon at bounding box center [1544, 82] width 12 height 12
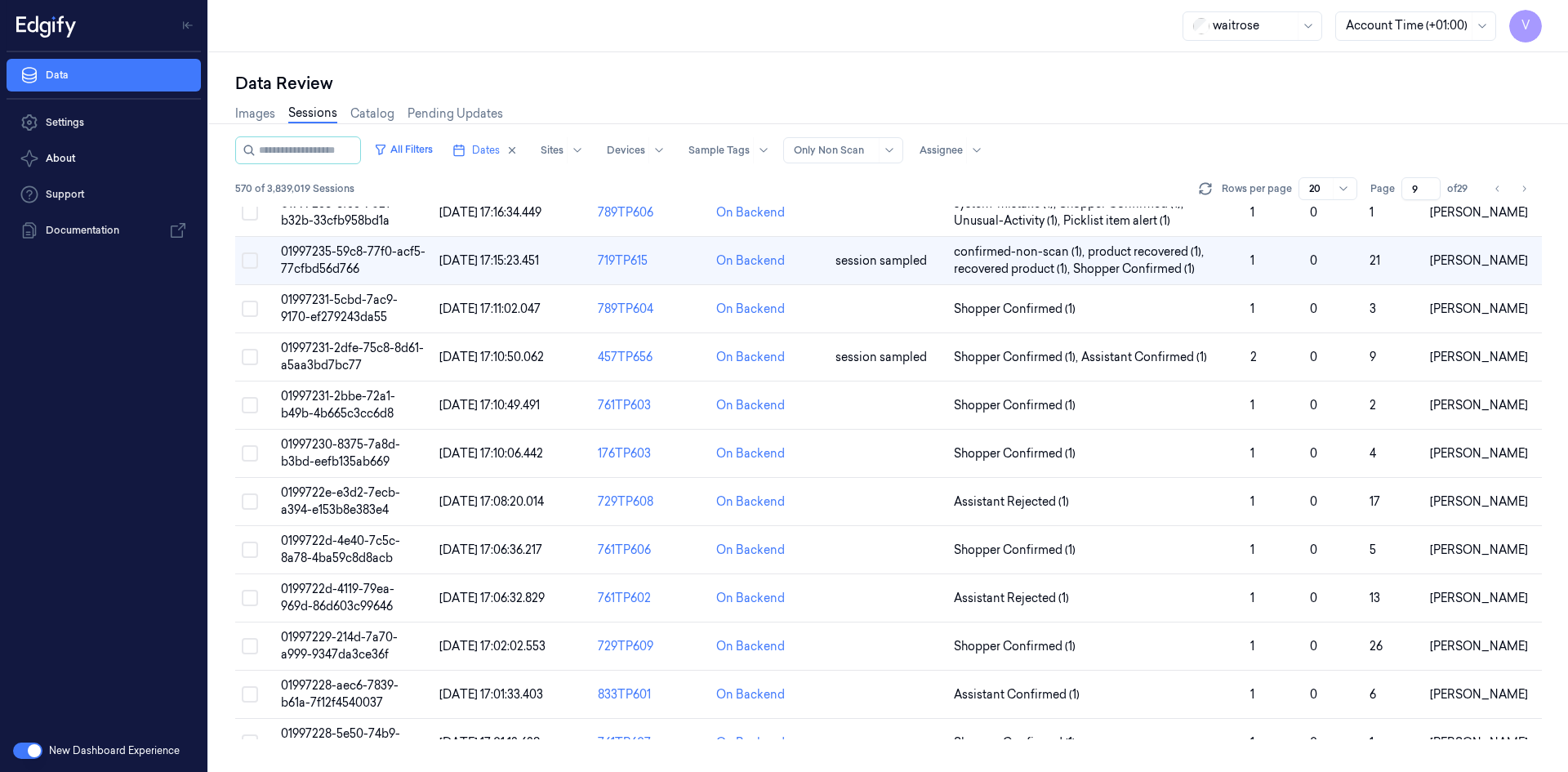
scroll to position [27, 0]
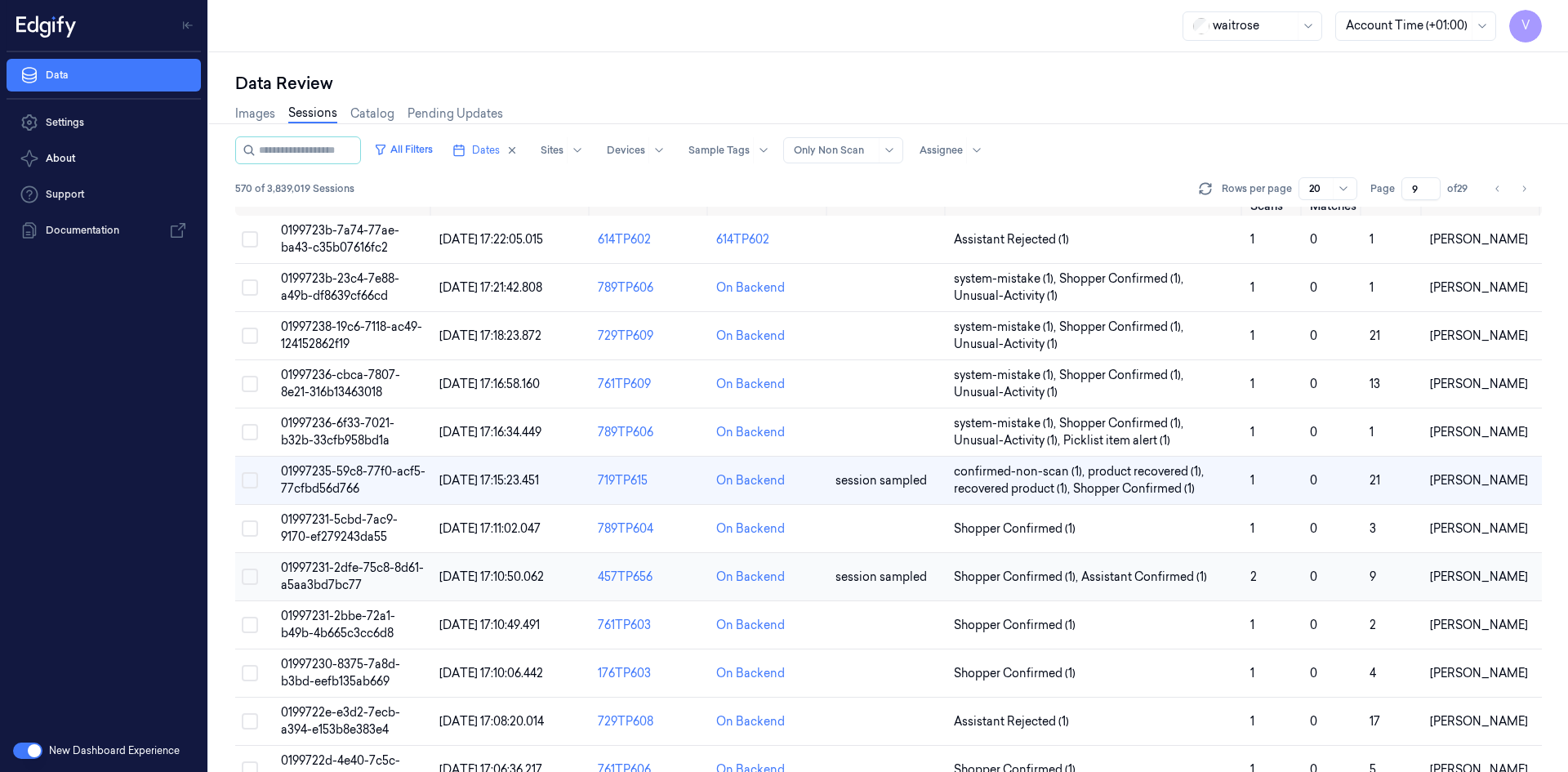
click at [345, 566] on span "01997231-2dfe-75c8-8d61-a5aa3bd7bc77" at bounding box center [352, 576] width 143 height 32
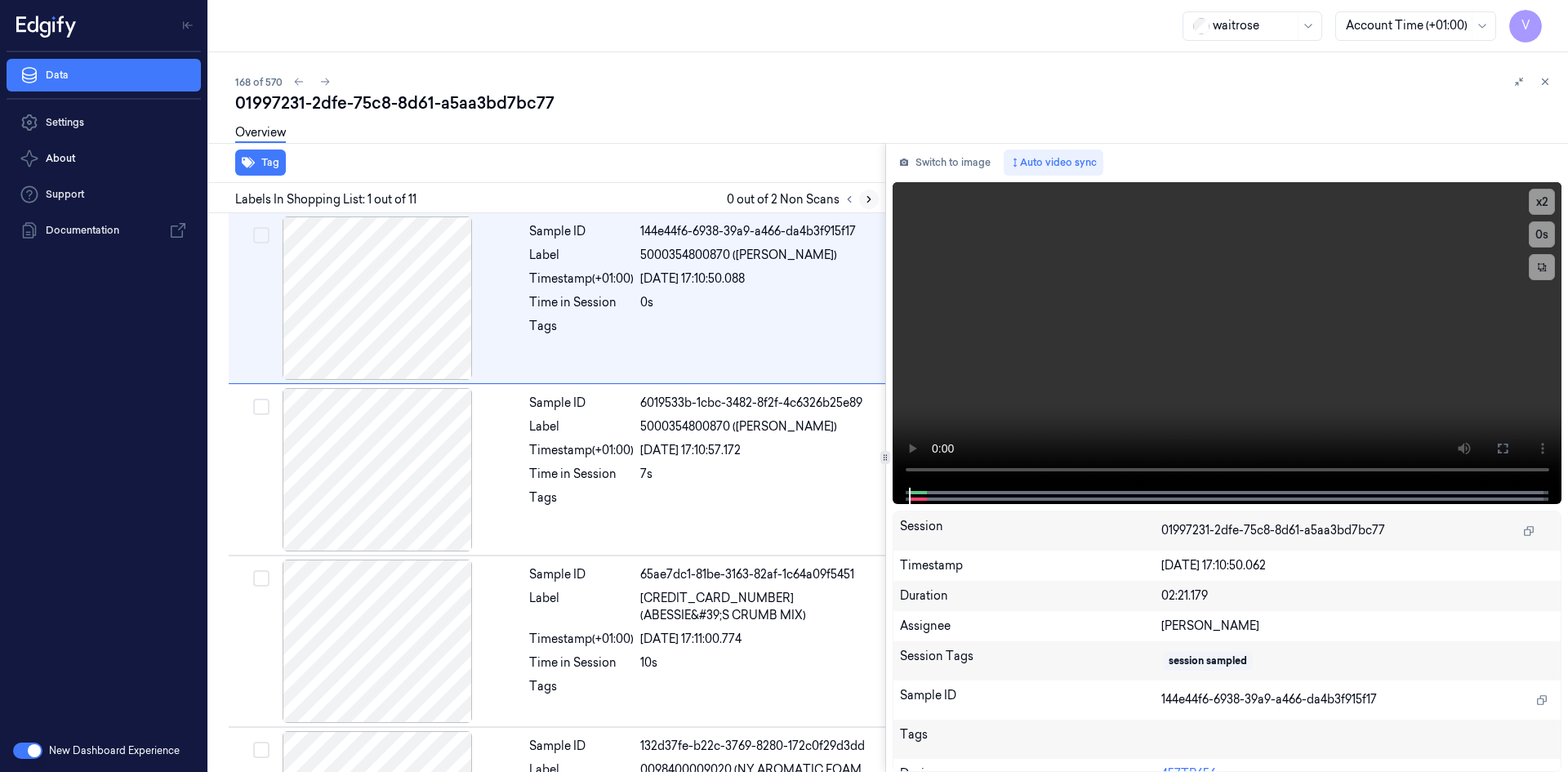
click at [863, 205] on icon at bounding box center [868, 199] width 12 height 12
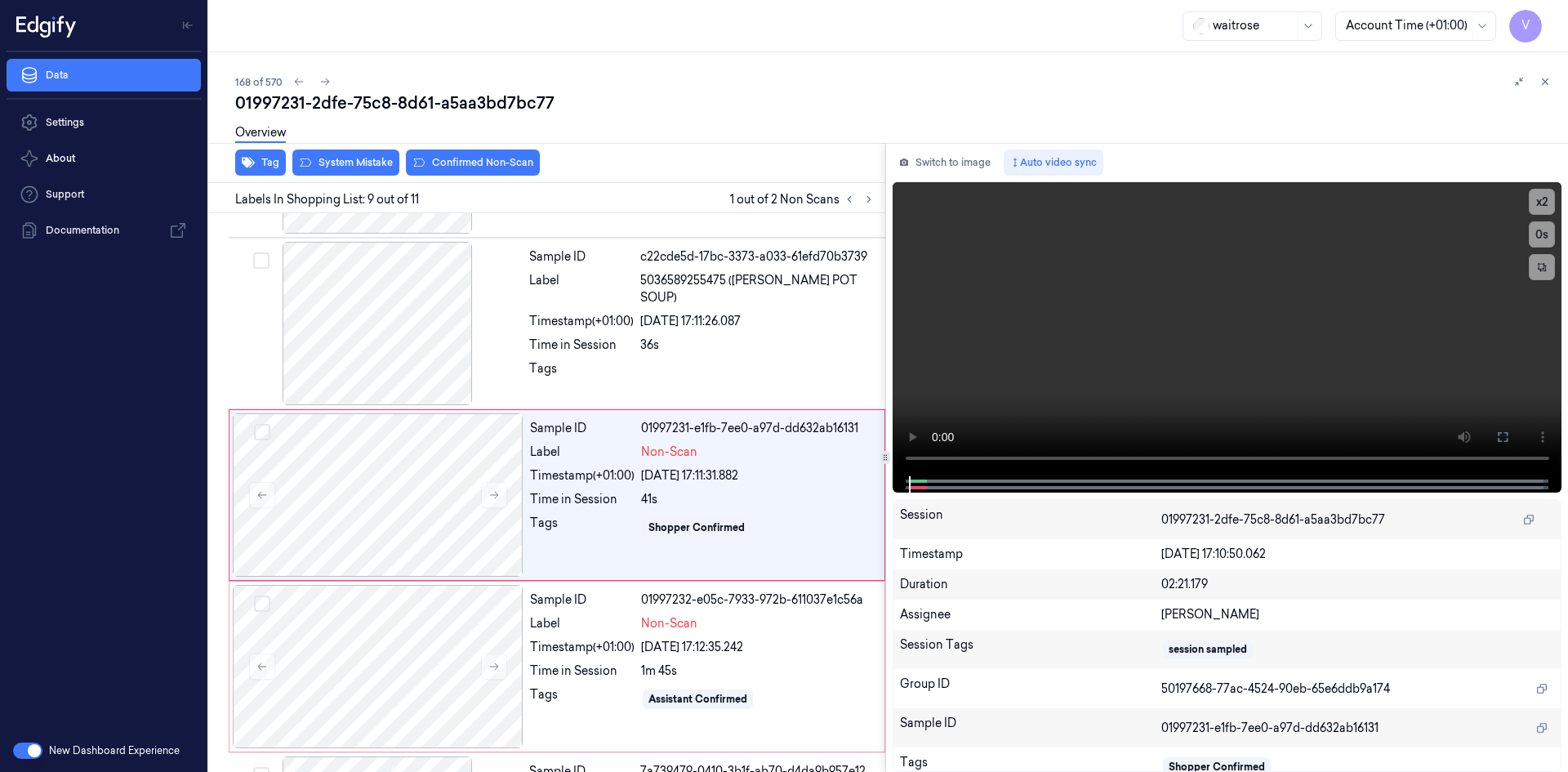
scroll to position [1178, 0]
click at [1550, 196] on button "x 2" at bounding box center [1542, 201] width 26 height 26
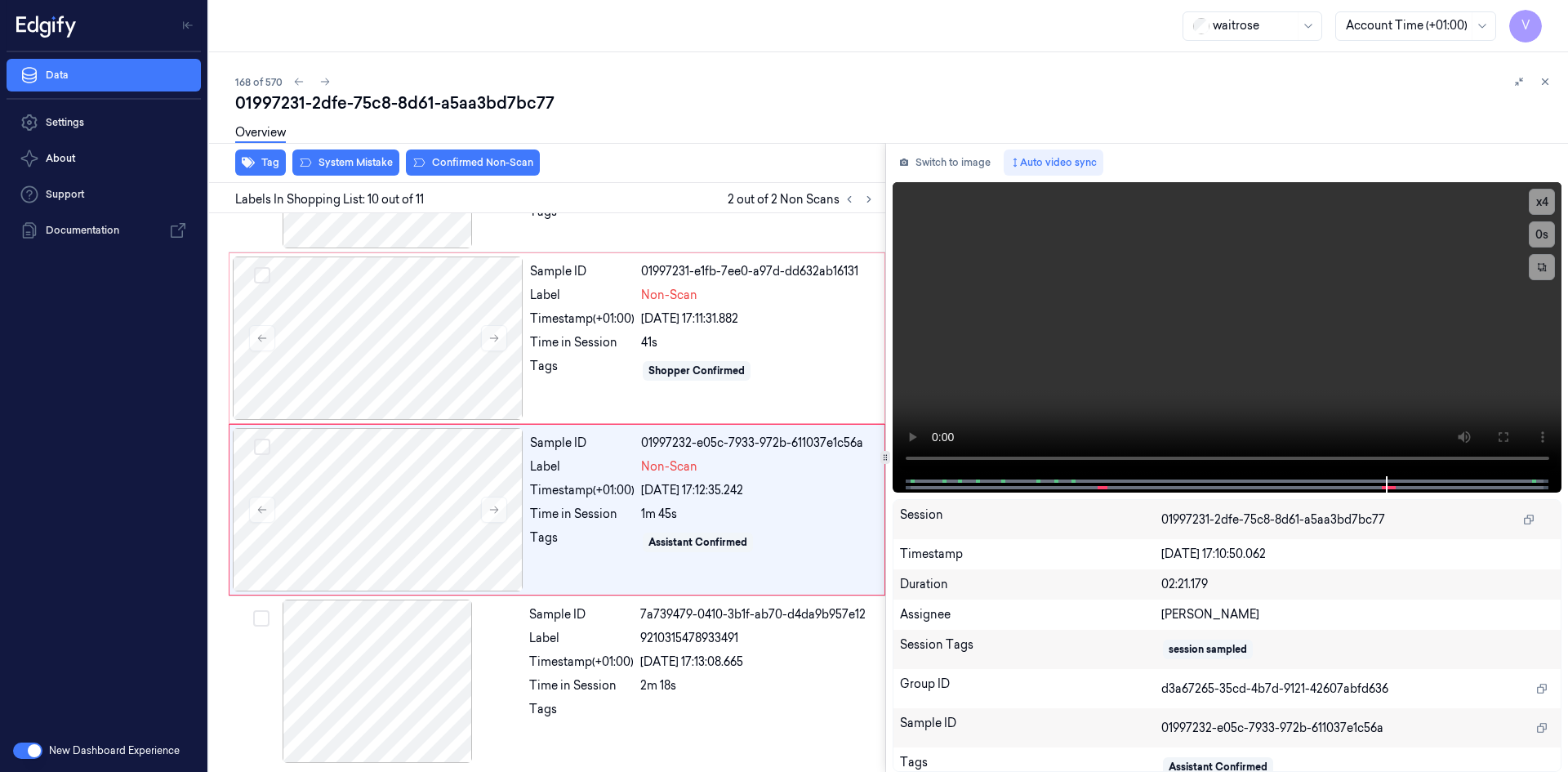
scroll to position [1333, 0]
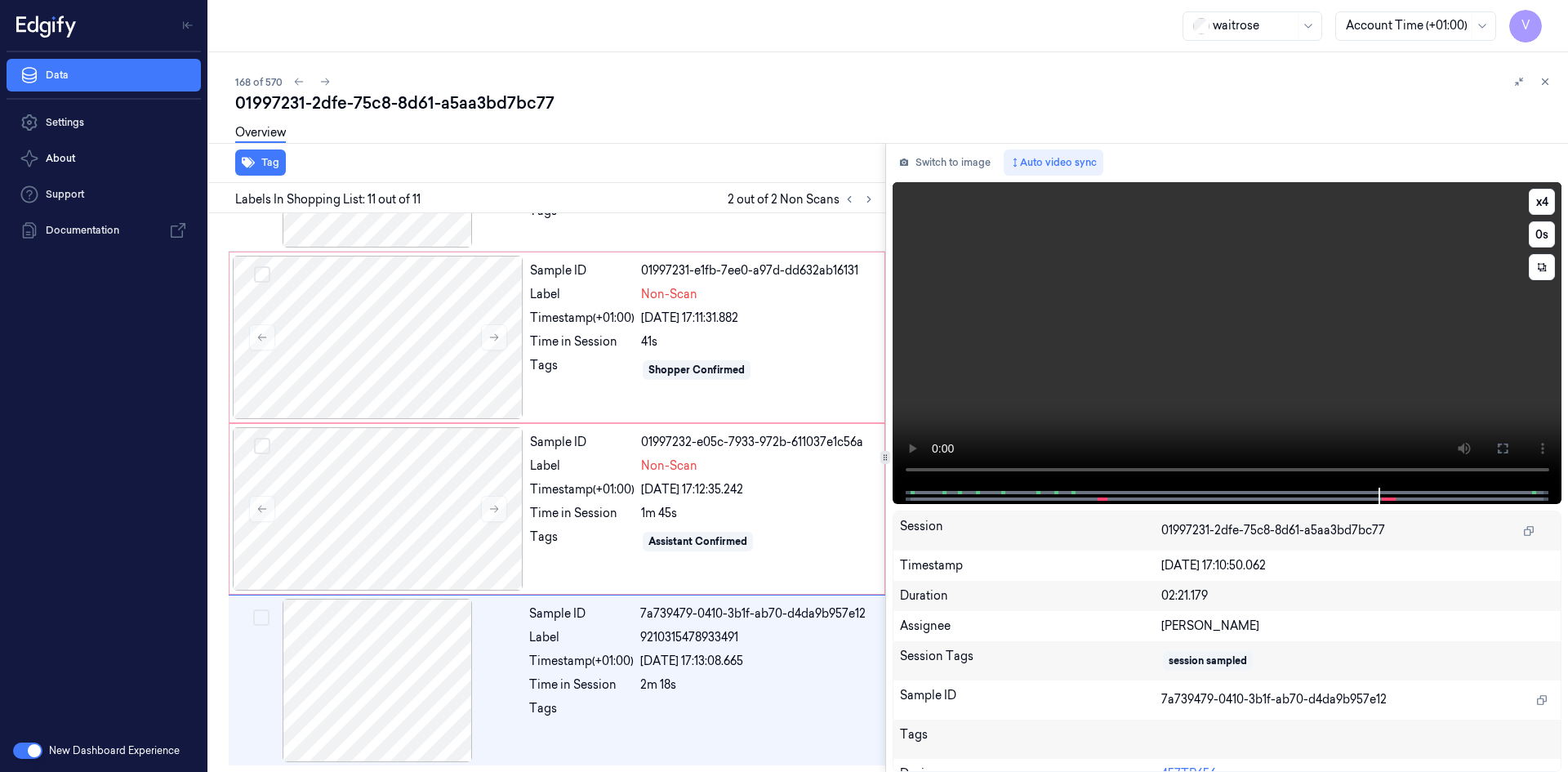
click at [1283, 363] on video at bounding box center [1227, 335] width 670 height 306
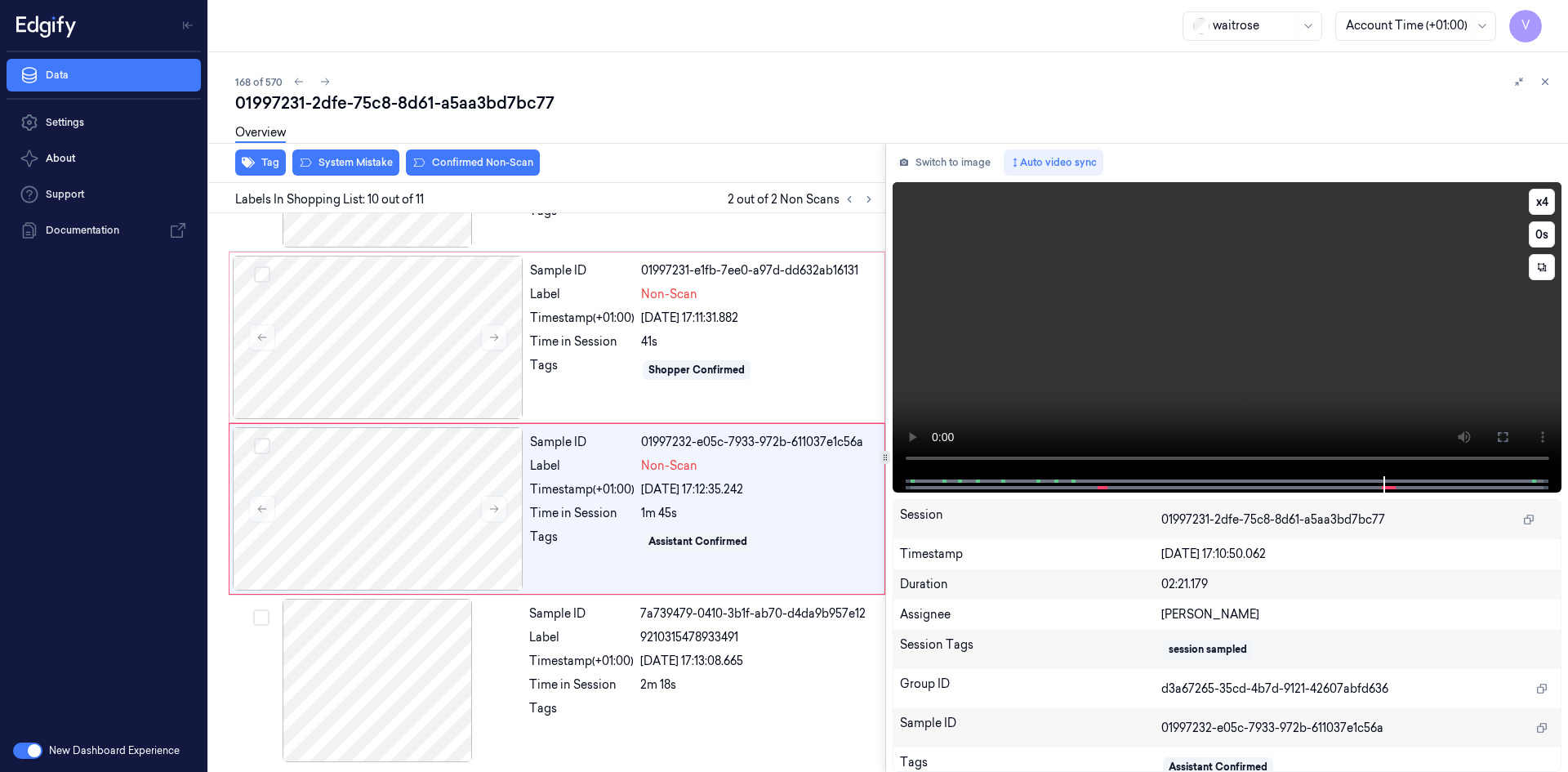
click at [1270, 374] on video at bounding box center [1227, 328] width 670 height 294
click at [565, 308] on div "Sample ID 01997231-e1fb-7ee0-a97d-dd632ab16131 Label Non-Scan Timestamp (+01:00…" at bounding box center [702, 337] width 357 height 164
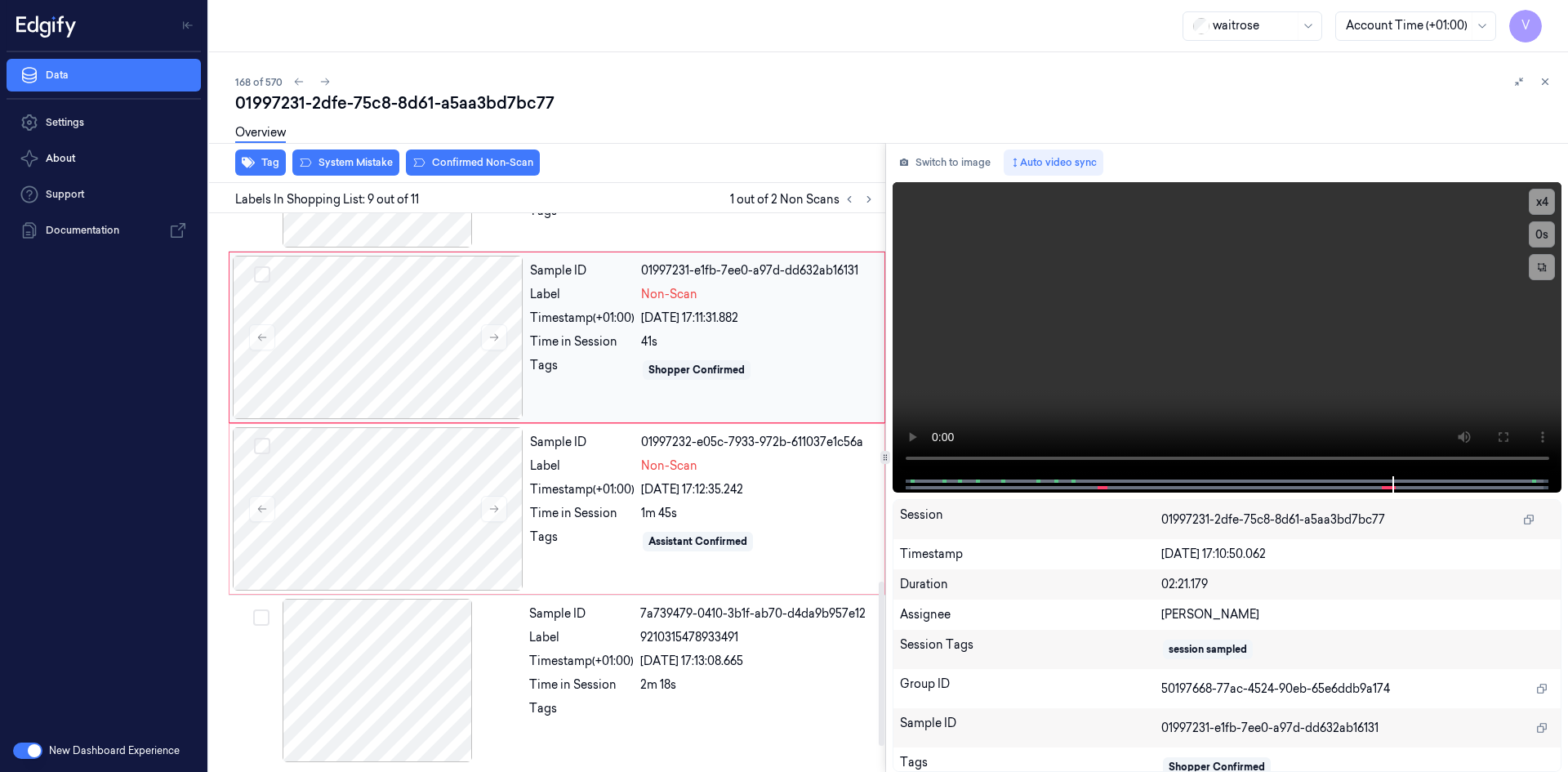
scroll to position [1178, 0]
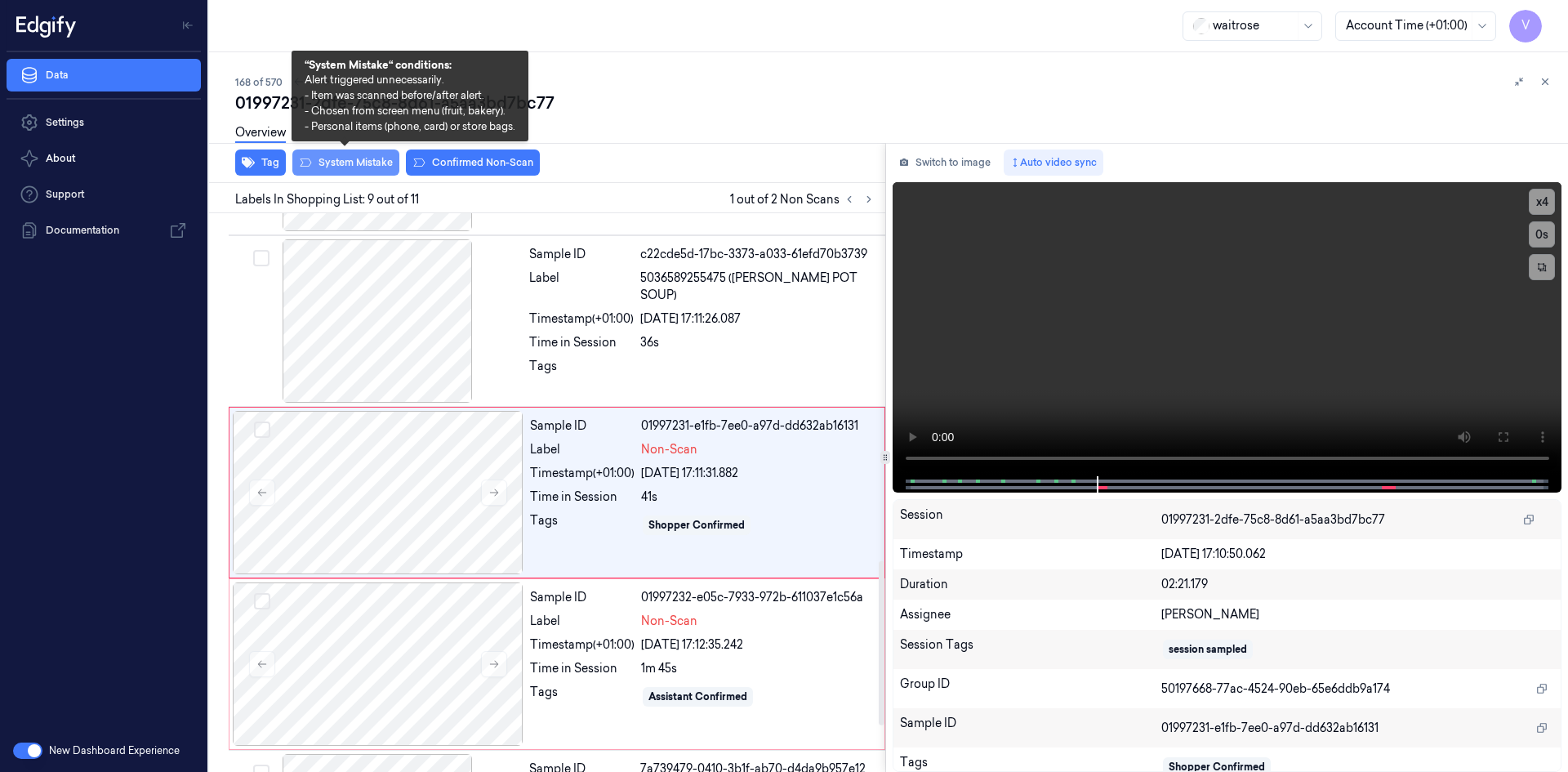
click at [365, 166] on button "System Mistake" at bounding box center [346, 162] width 107 height 26
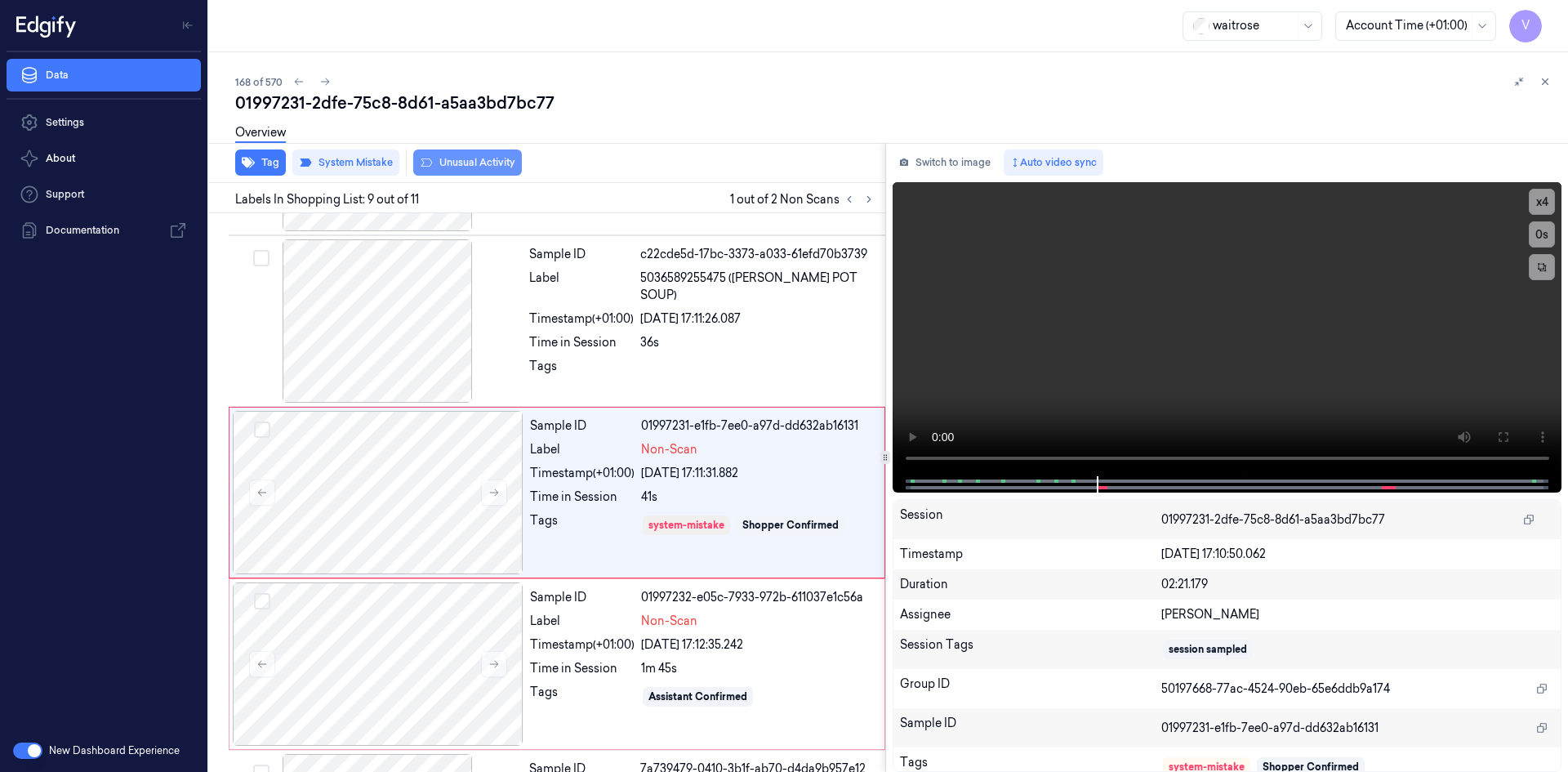
click at [495, 160] on button "Unusual Activity" at bounding box center [467, 162] width 108 height 26
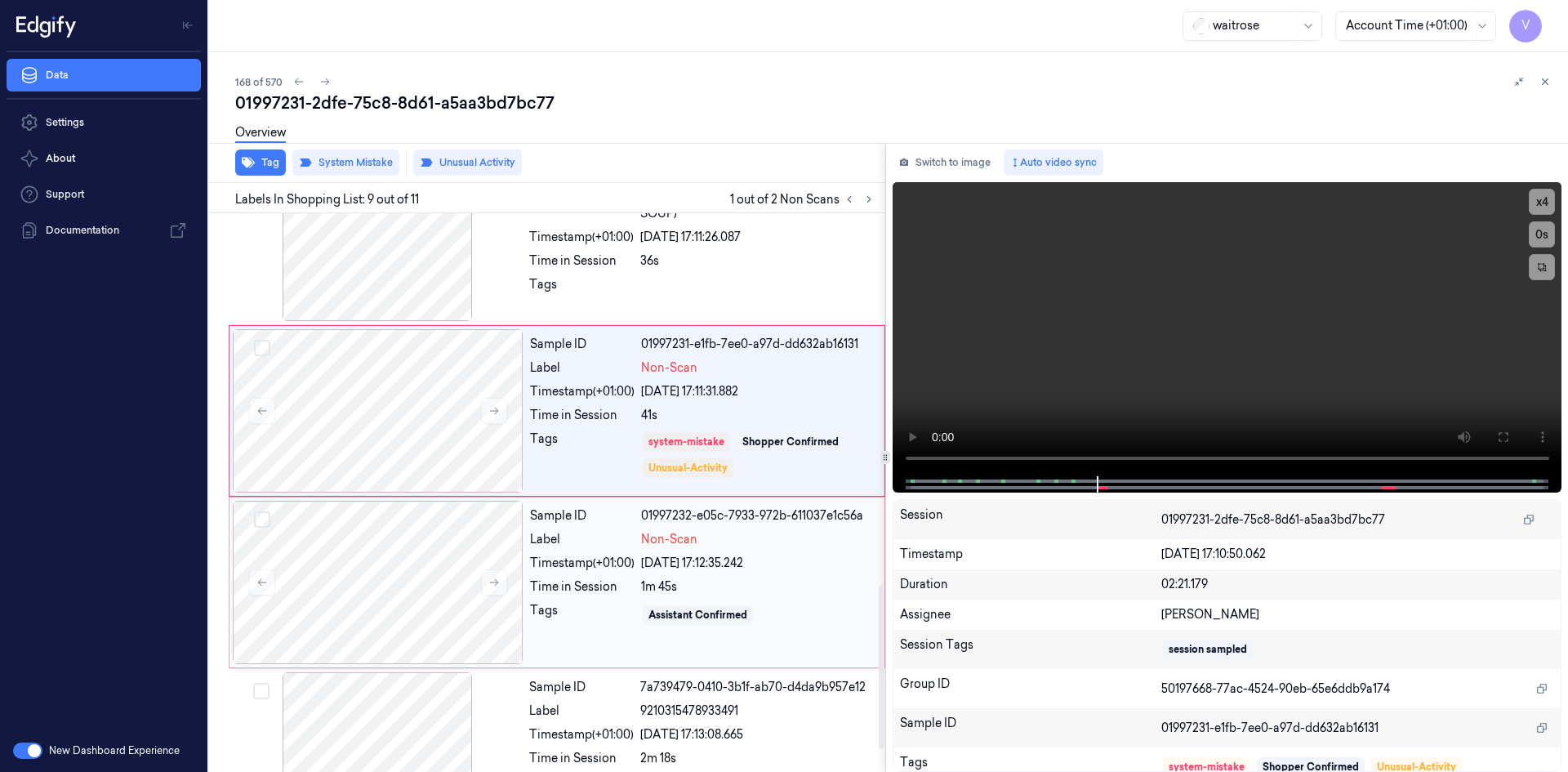
click at [813, 588] on div "1m 45s" at bounding box center [757, 587] width 234 height 17
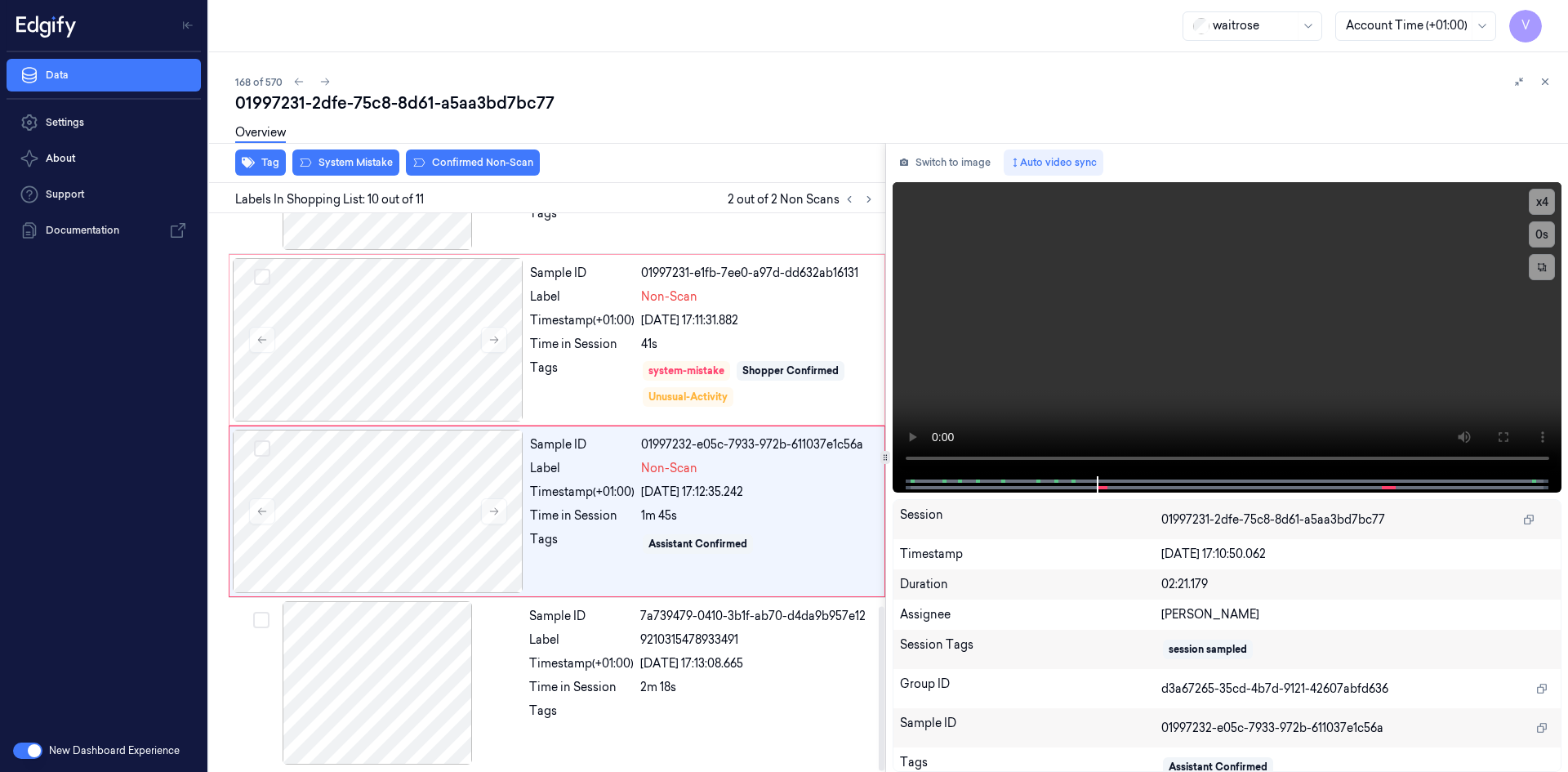
scroll to position [1333, 0]
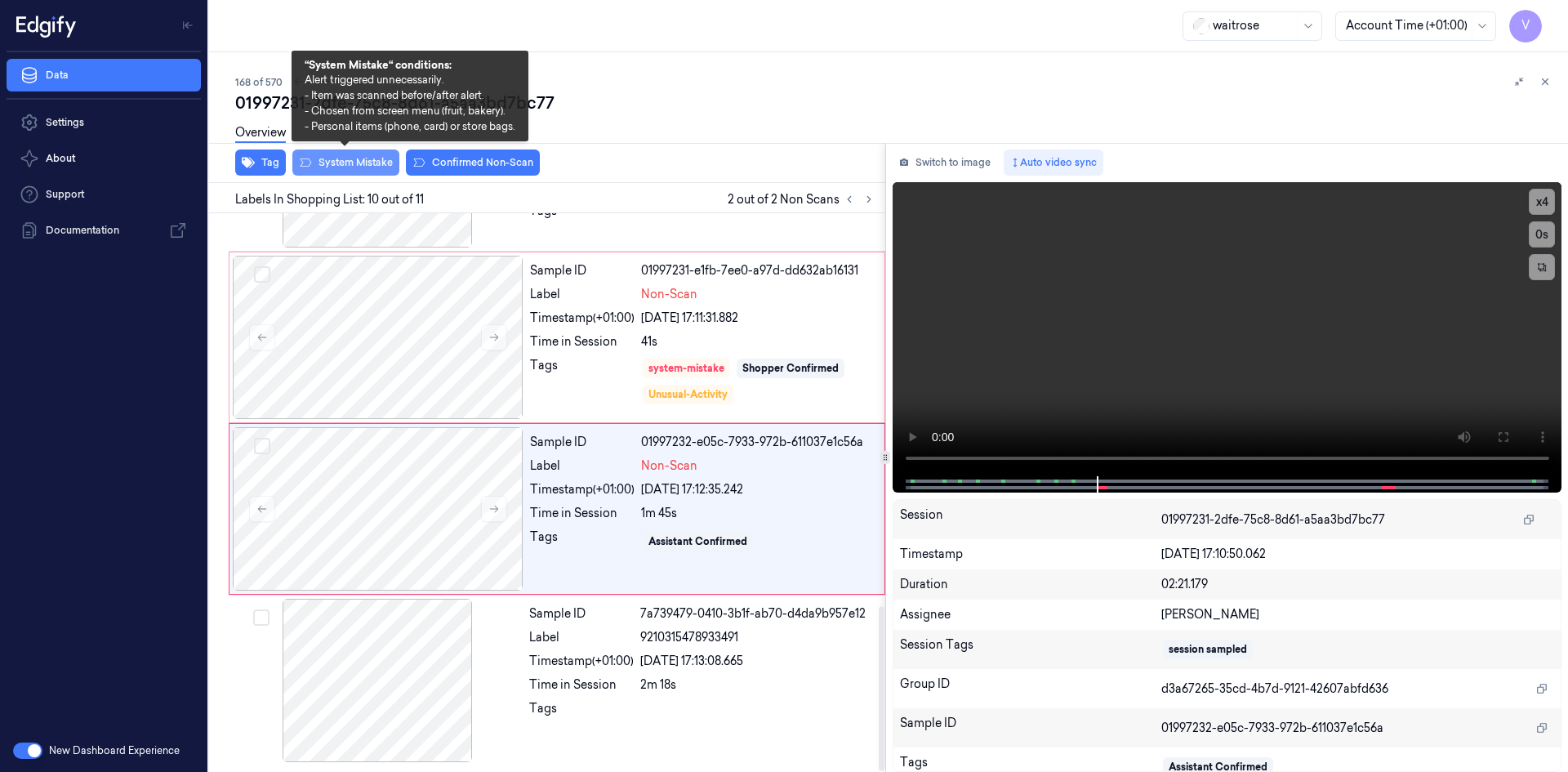
click at [358, 162] on button "System Mistake" at bounding box center [346, 162] width 107 height 26
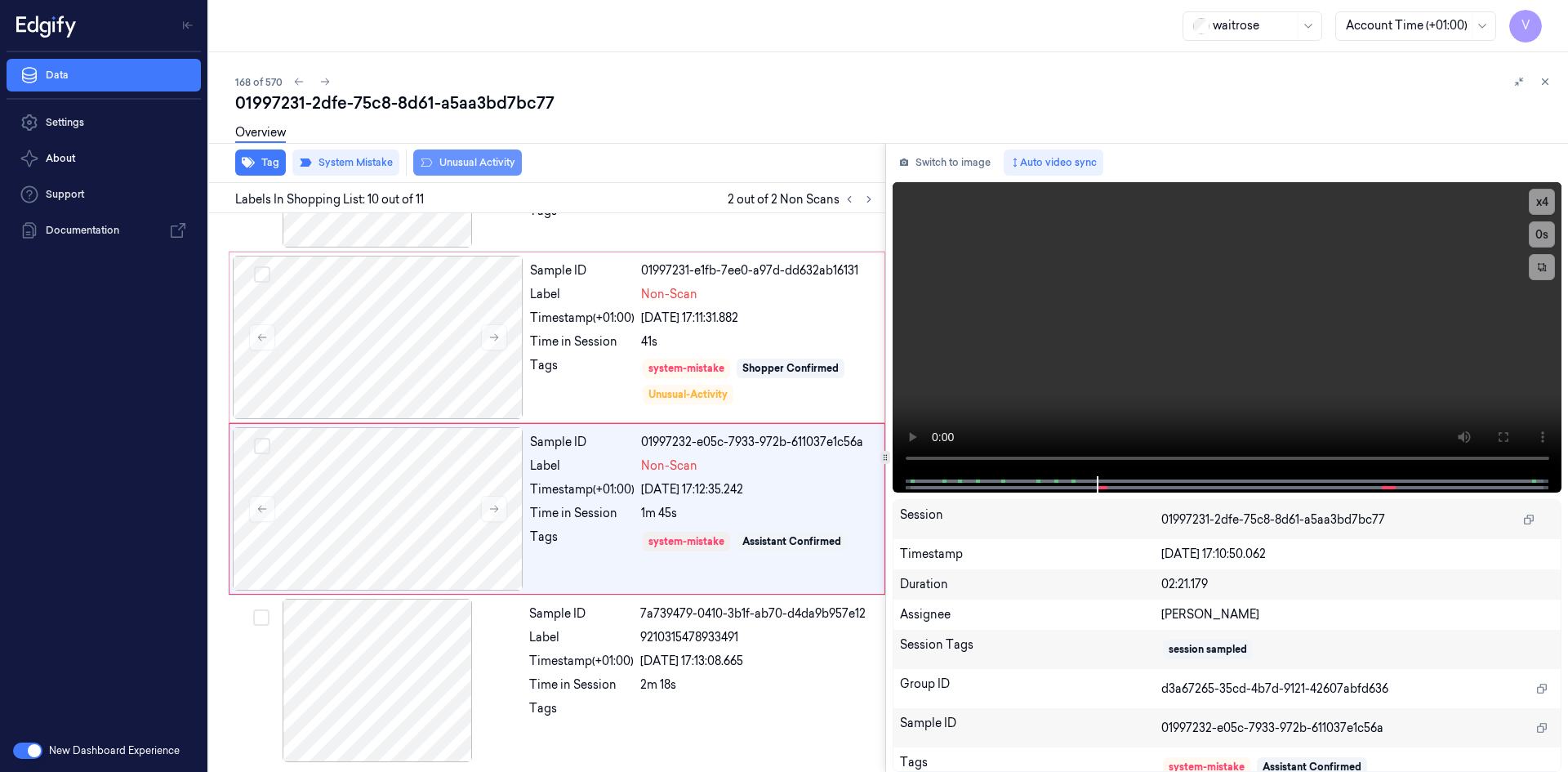
scroll to position [1330, 0]
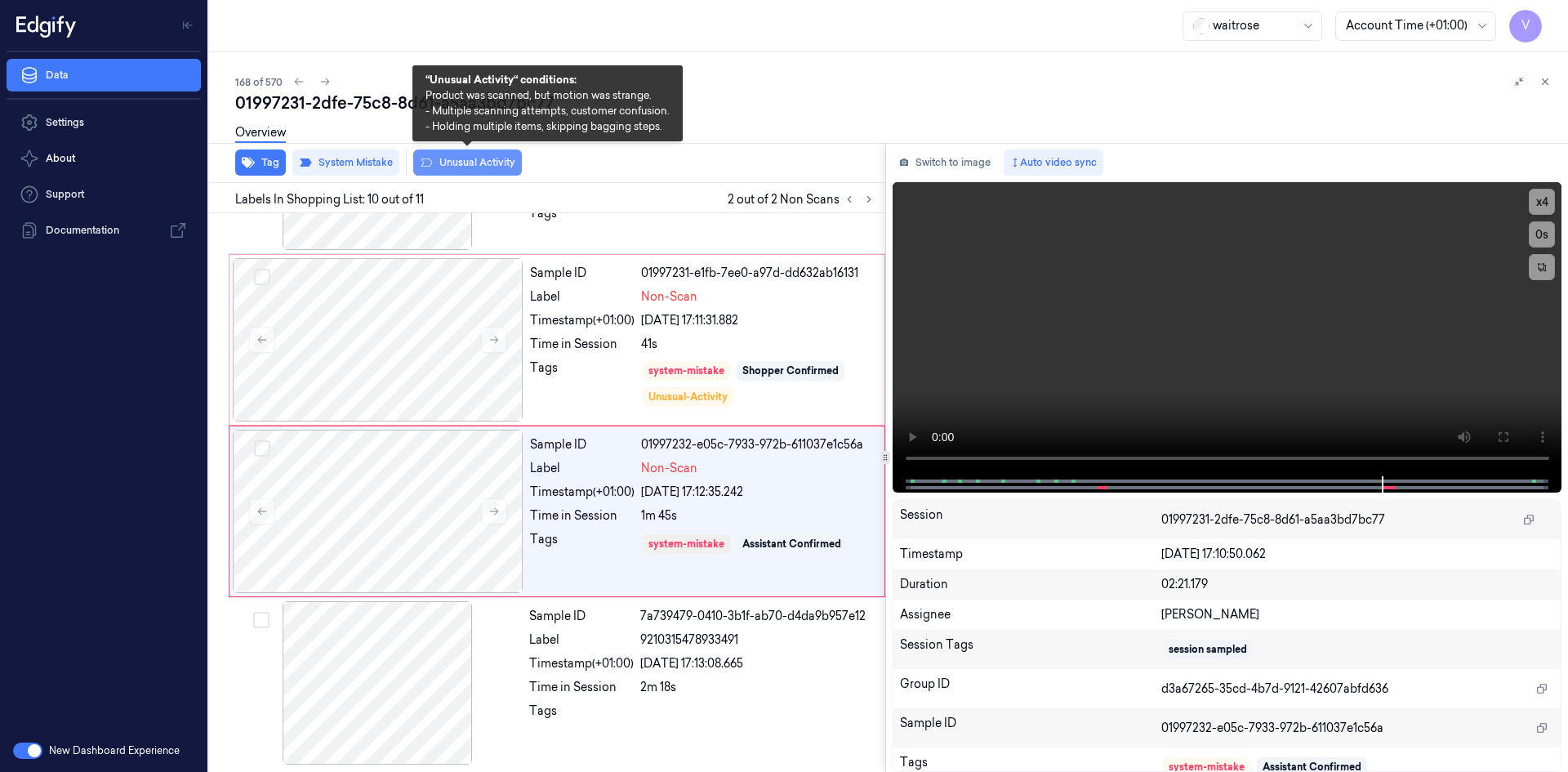
click at [474, 162] on button "Unusual Activity" at bounding box center [467, 162] width 108 height 26
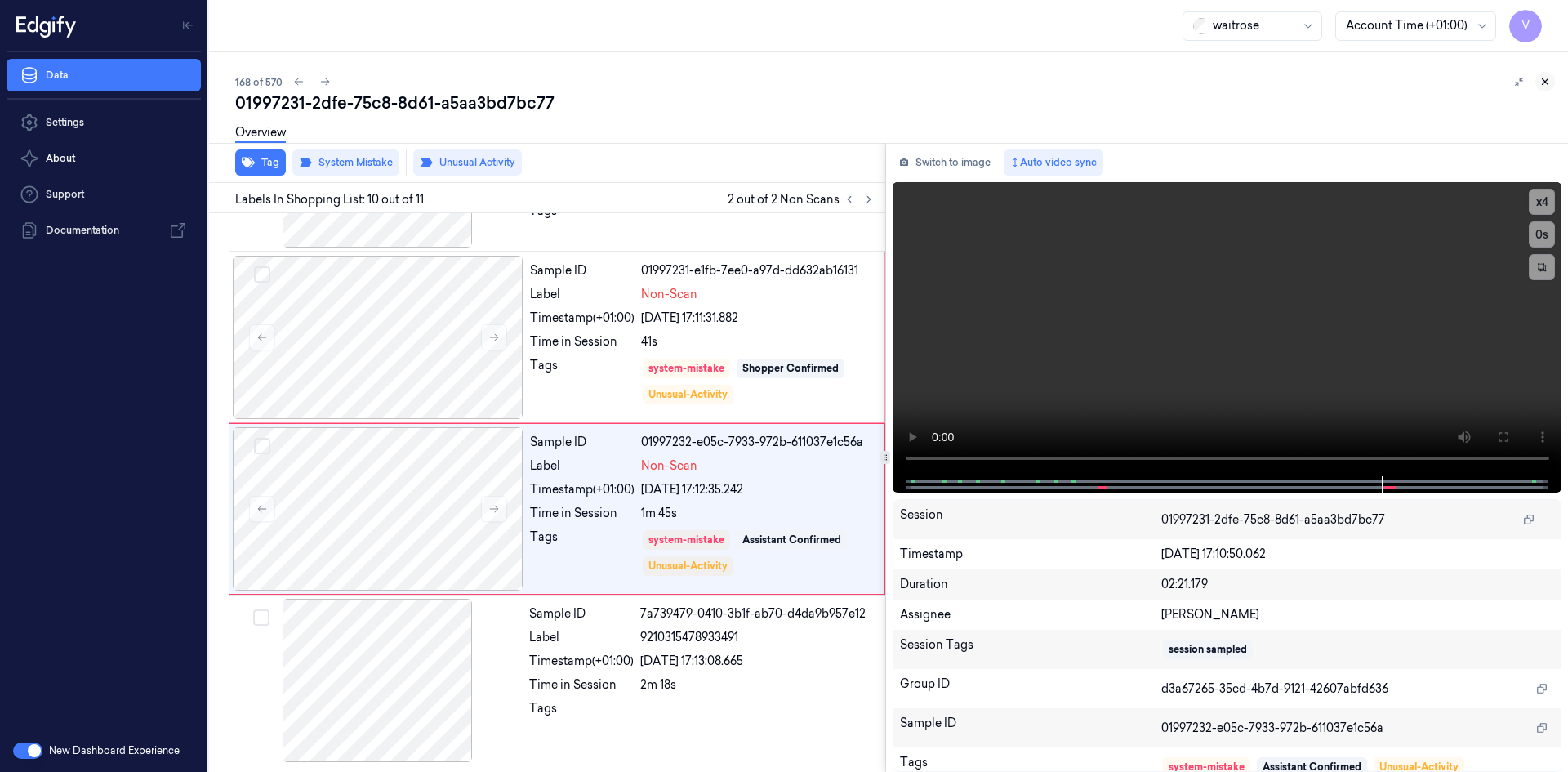
click at [1541, 81] on icon at bounding box center [1544, 82] width 12 height 12
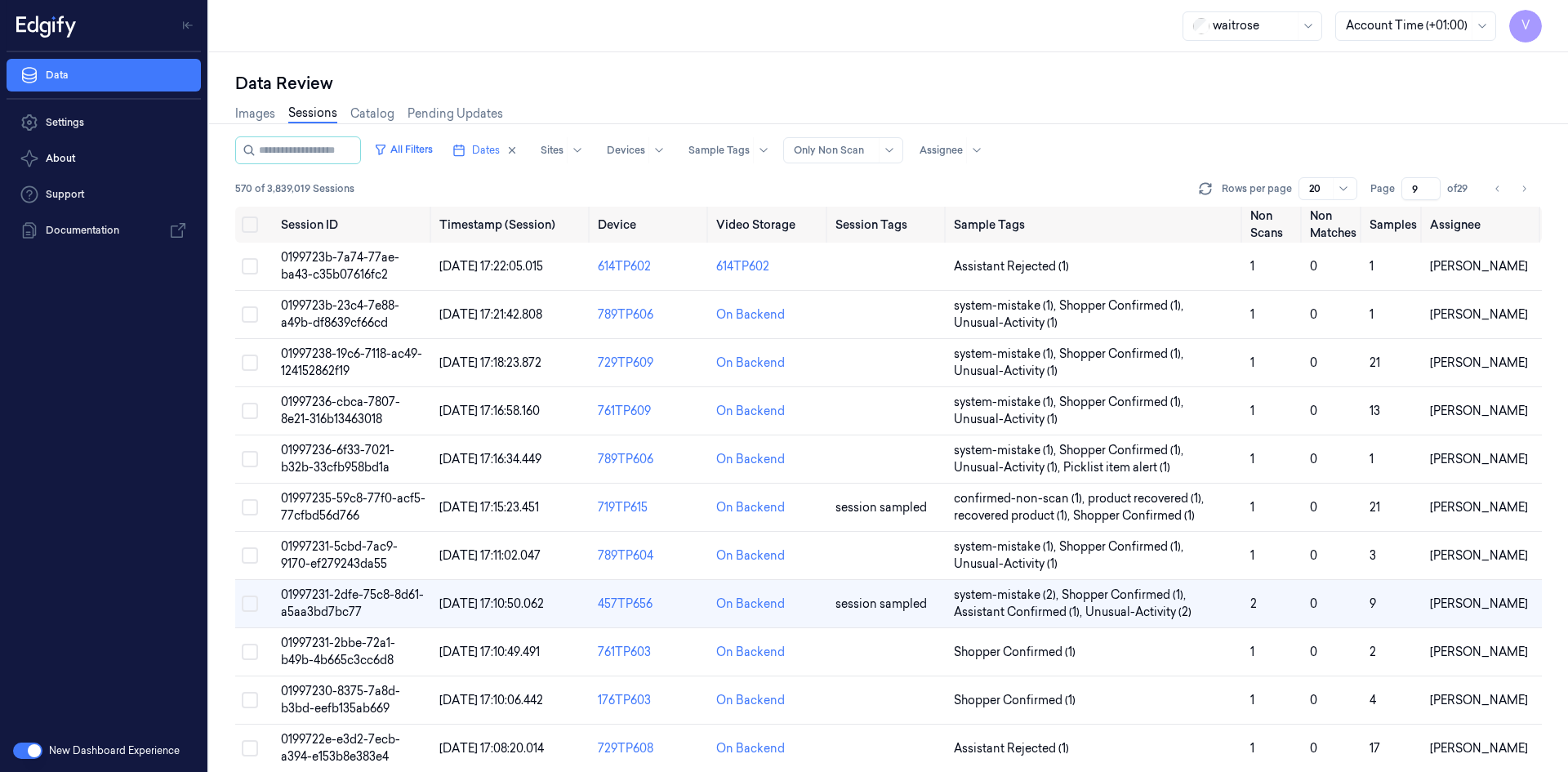
scroll to position [132, 0]
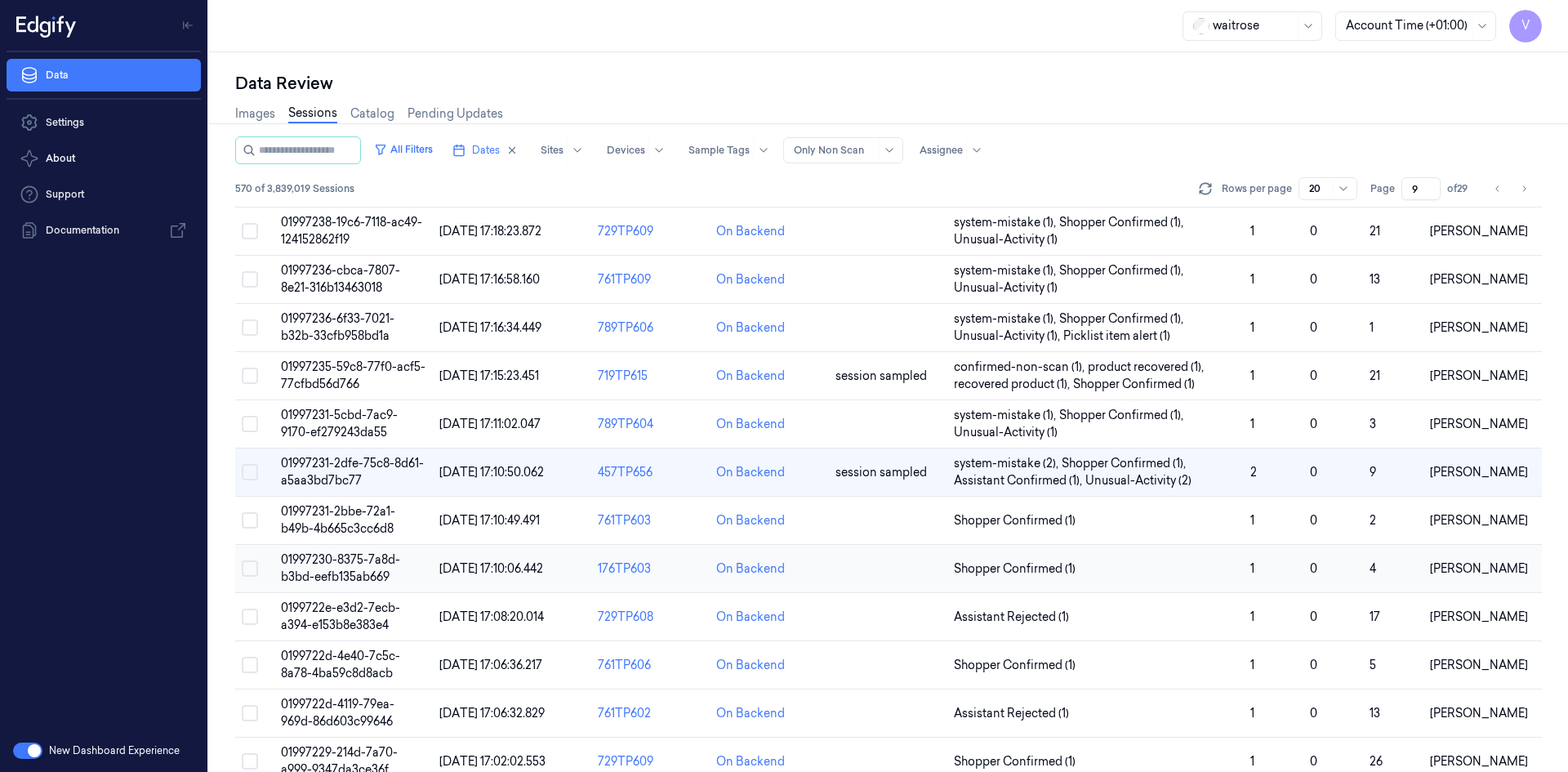
click at [356, 556] on span "01997230-8375-7a8d-b3bd-eefb135ab669" at bounding box center [340, 567] width 119 height 32
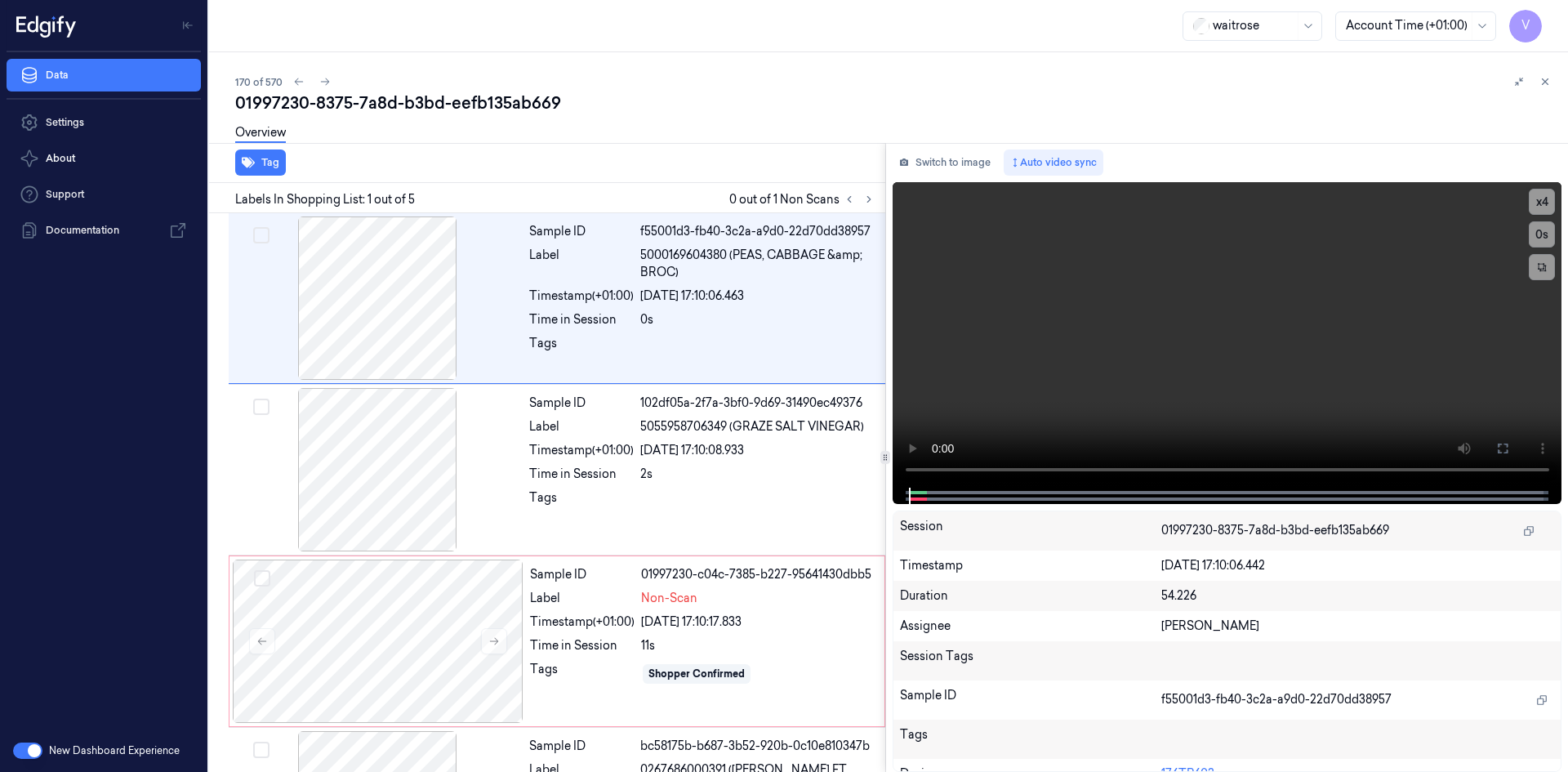
drag, startPoint x: 873, startPoint y: 196, endPoint x: 868, endPoint y: 188, distance: 9.4
click at [871, 197] on icon at bounding box center [868, 199] width 12 height 12
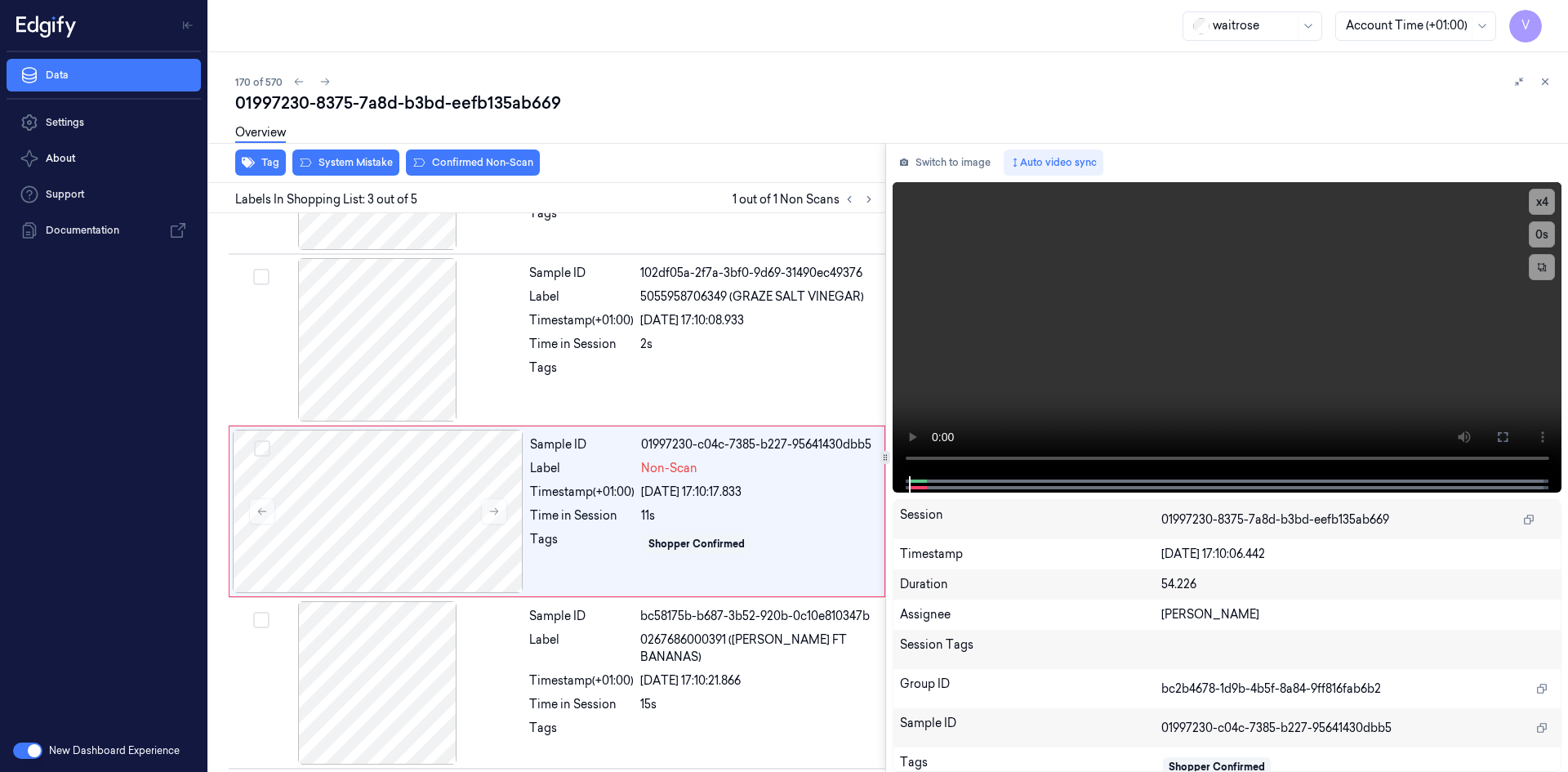
scroll to position [148, 0]
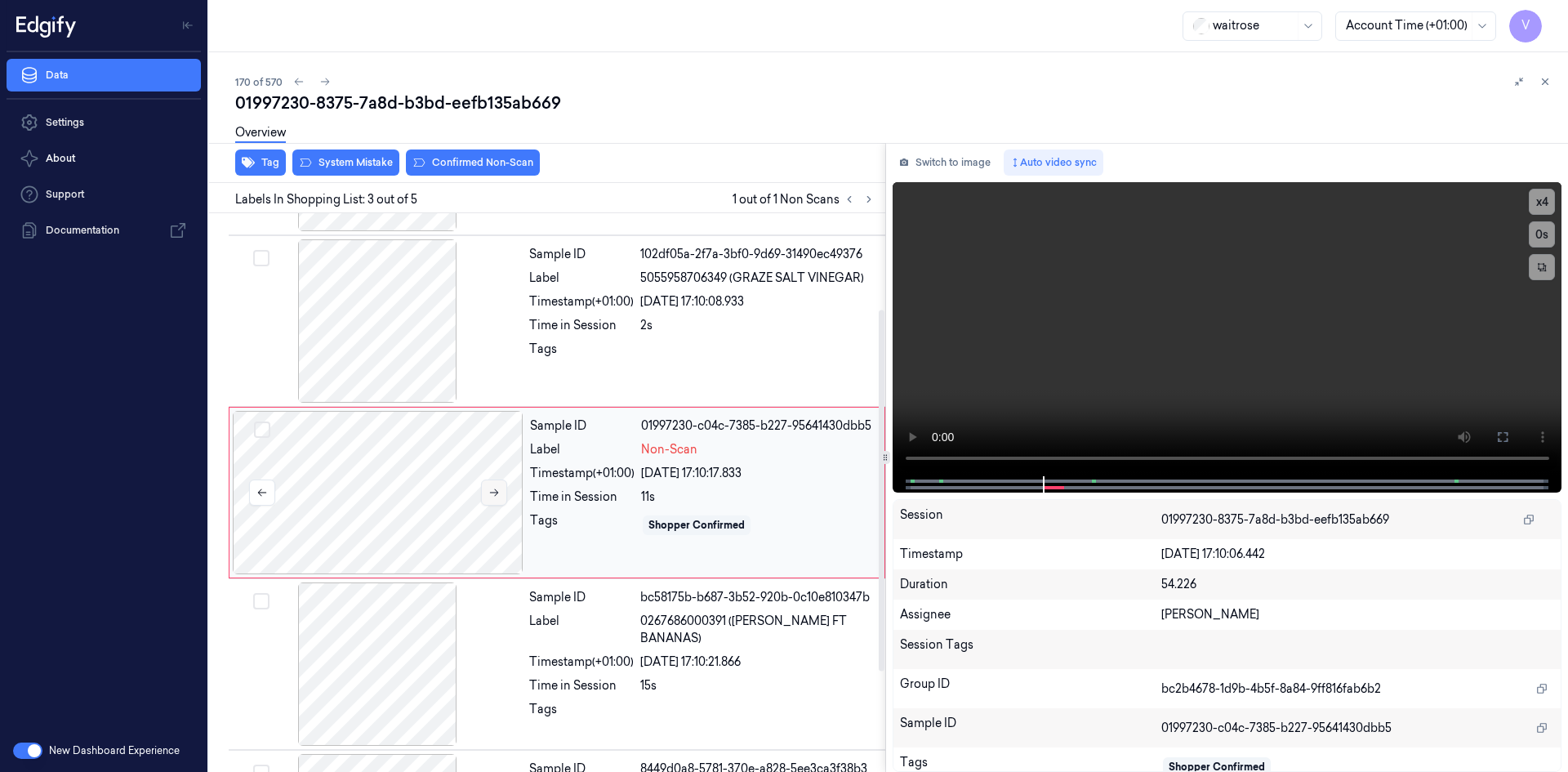
click at [497, 488] on icon at bounding box center [494, 492] width 12 height 12
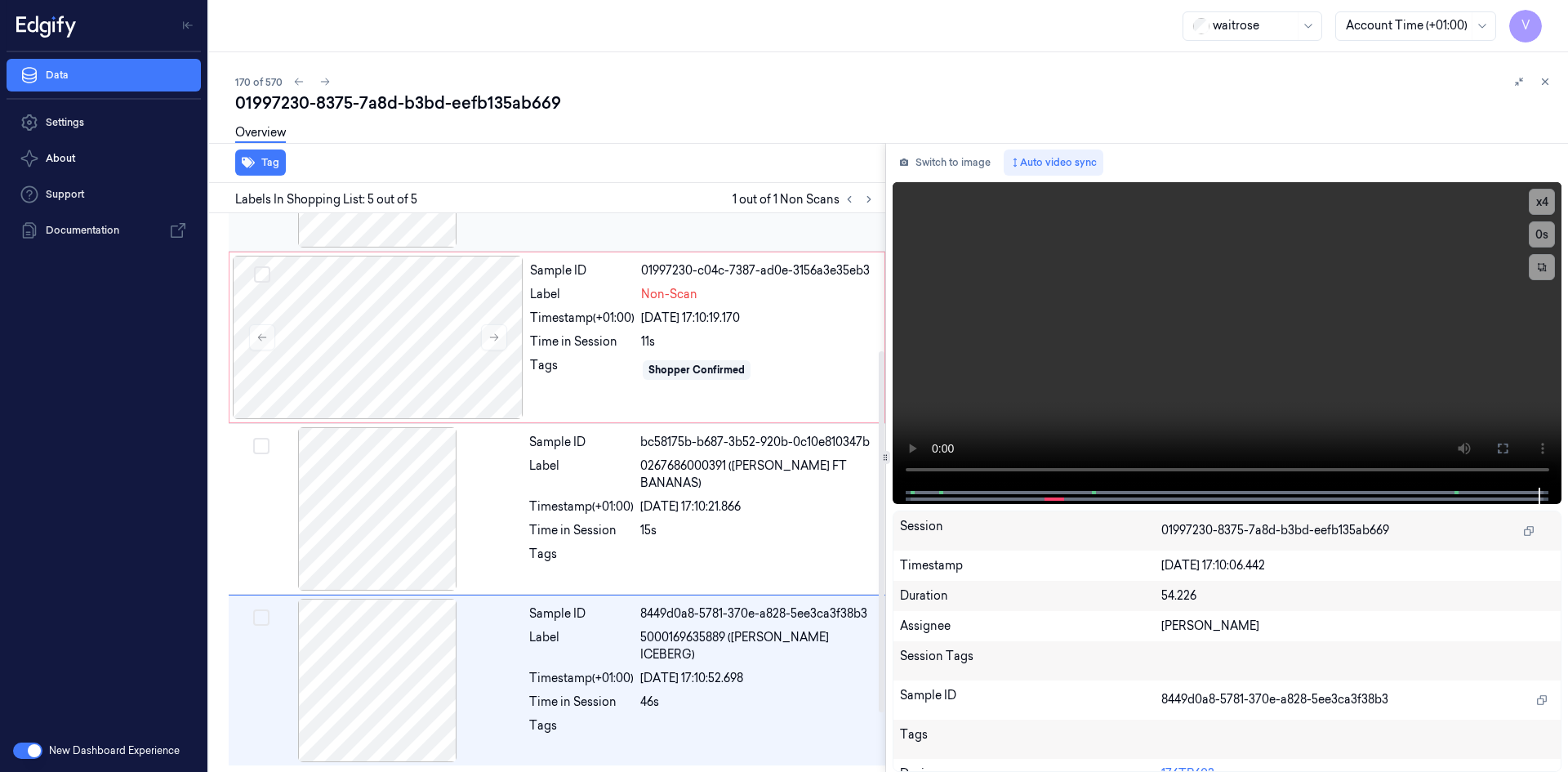
scroll to position [0, 0]
click at [524, 316] on div "Sample ID 01997230-c04c-7387-ad0e-3156a3e35eb3 Label Non-Scan Timestamp (+01:00…" at bounding box center [702, 337] width 357 height 164
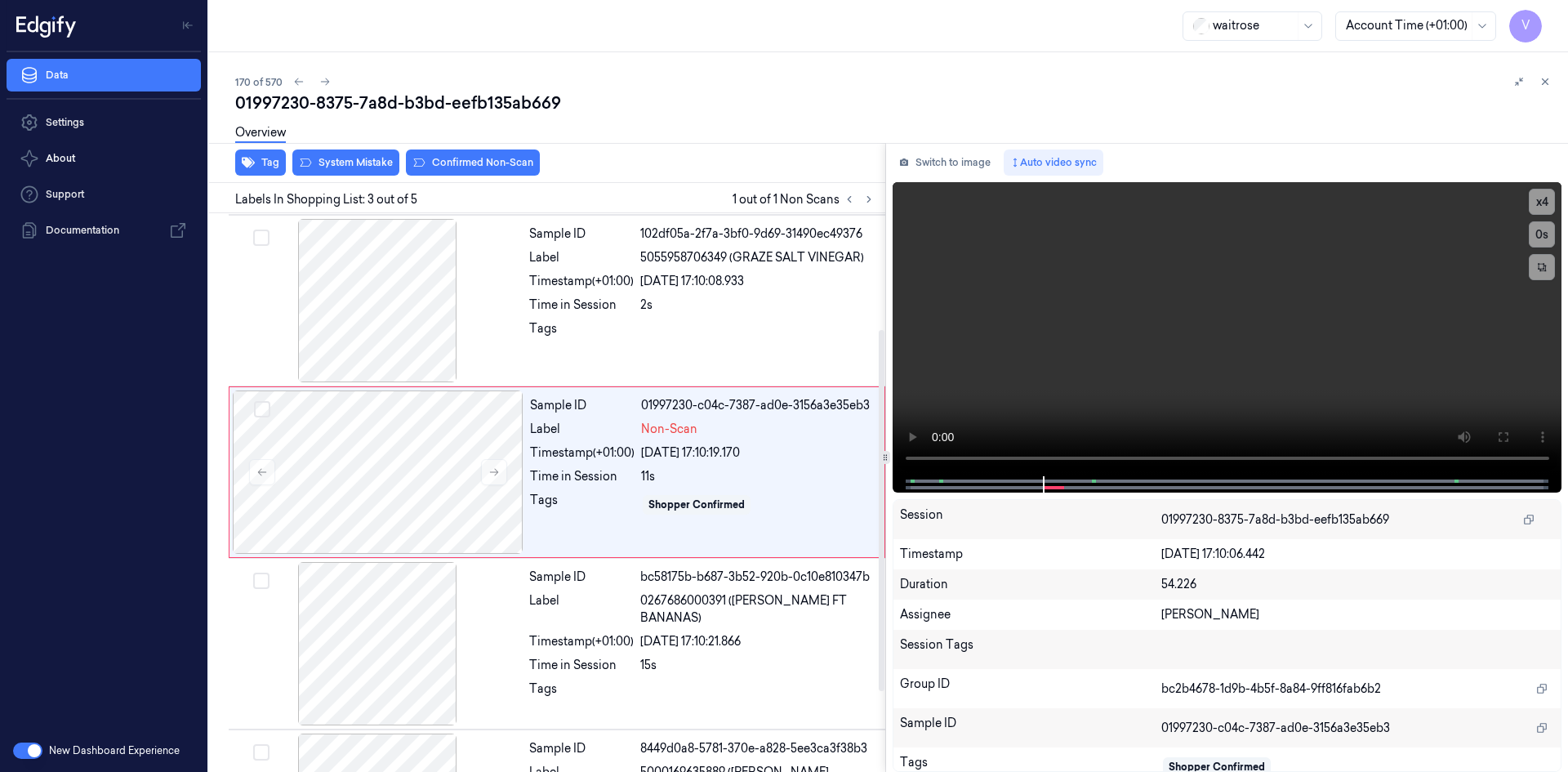
scroll to position [148, 0]
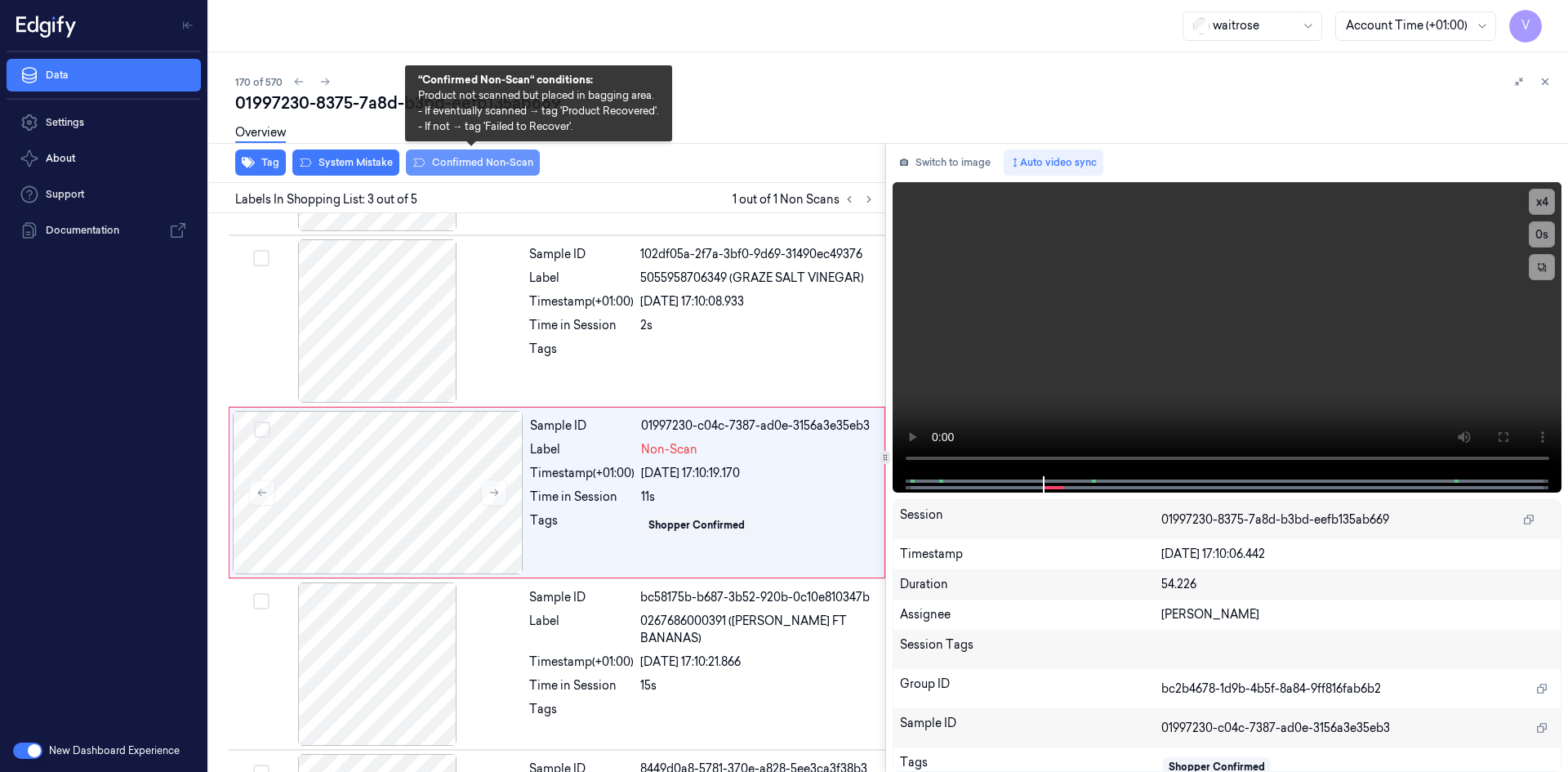
click at [450, 157] on button "Confirmed Non-Scan" at bounding box center [472, 162] width 134 height 26
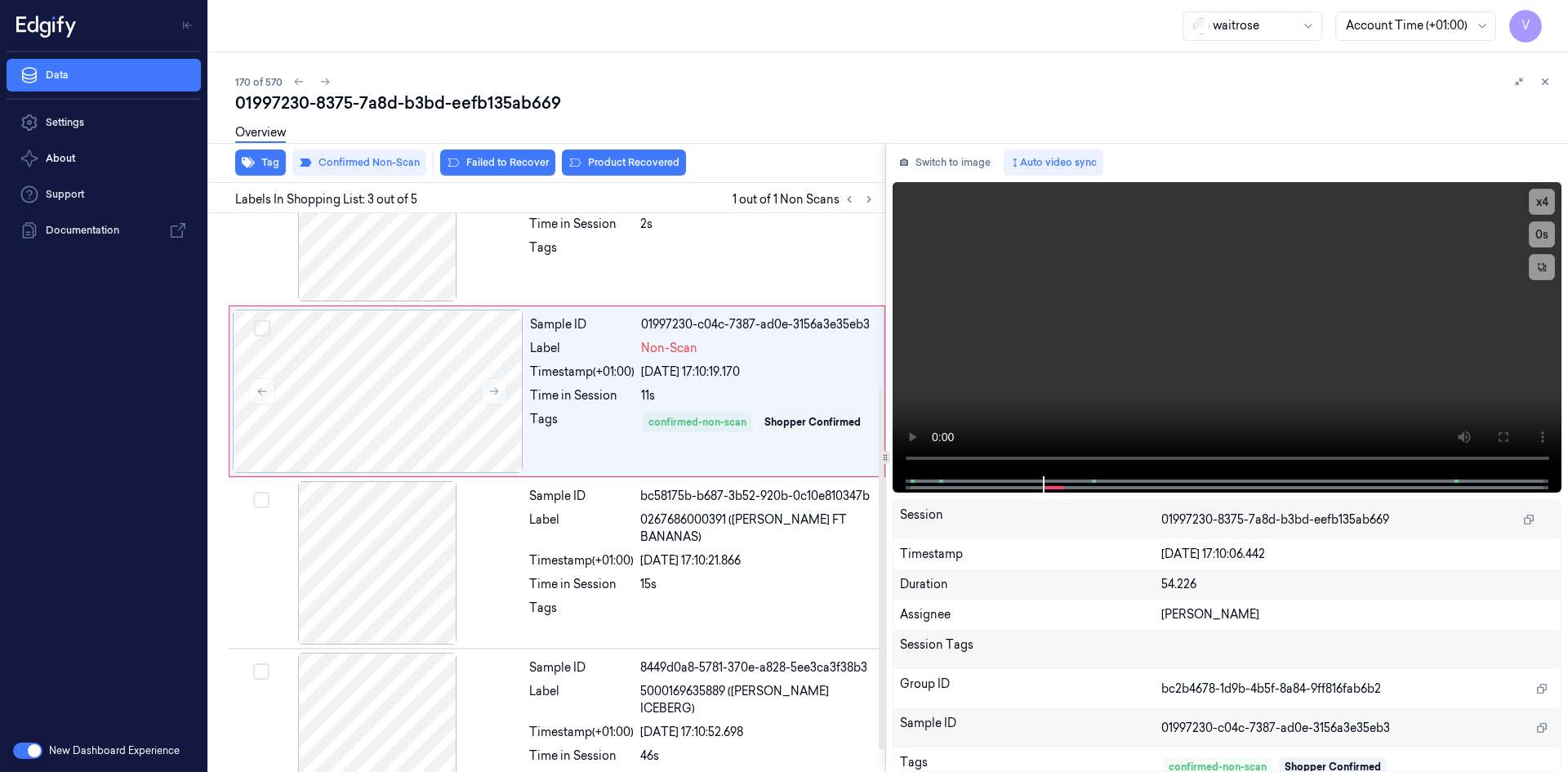
scroll to position [304, 0]
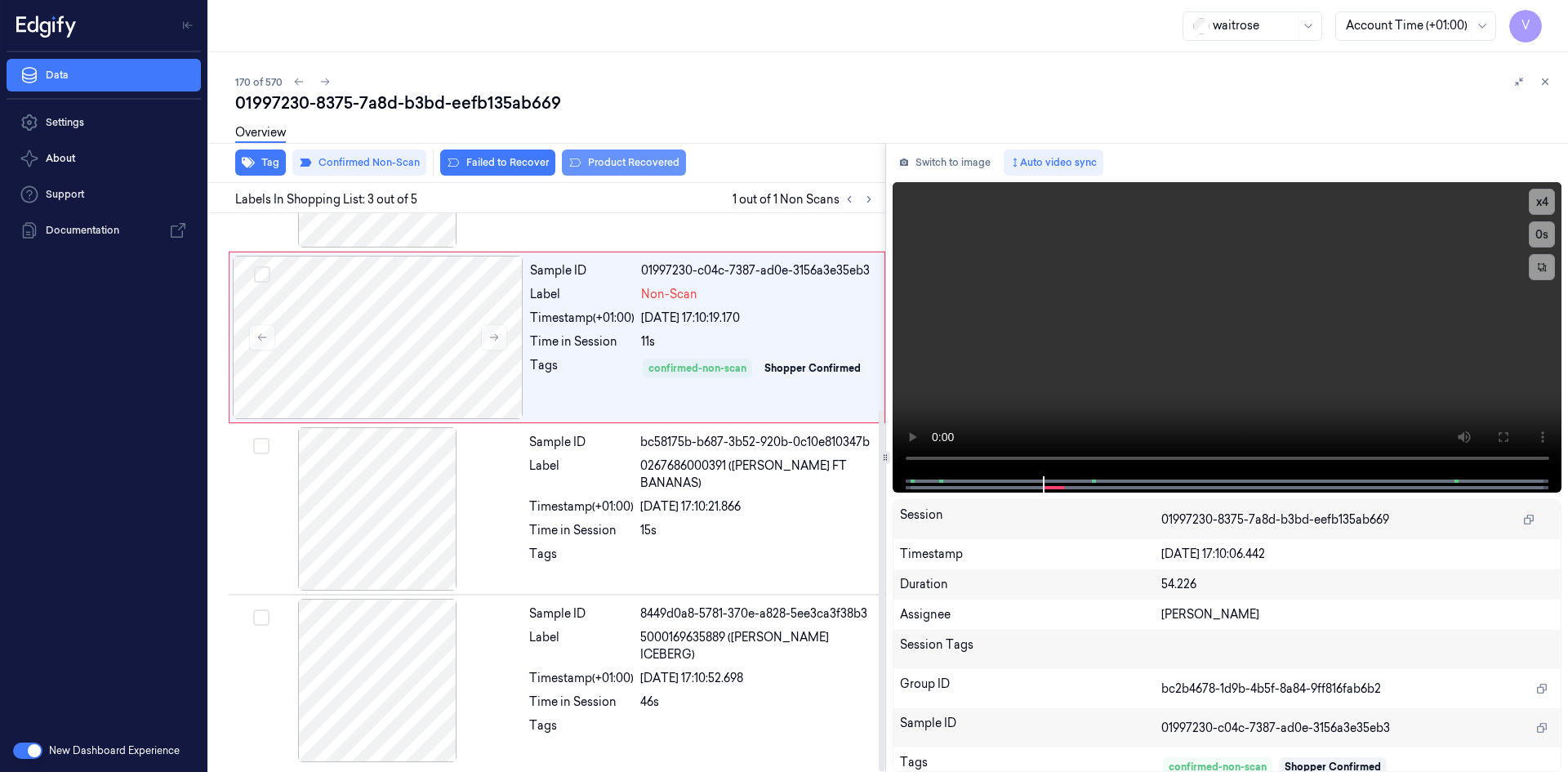
click at [601, 156] on button "Product Recovered" at bounding box center [624, 162] width 125 height 26
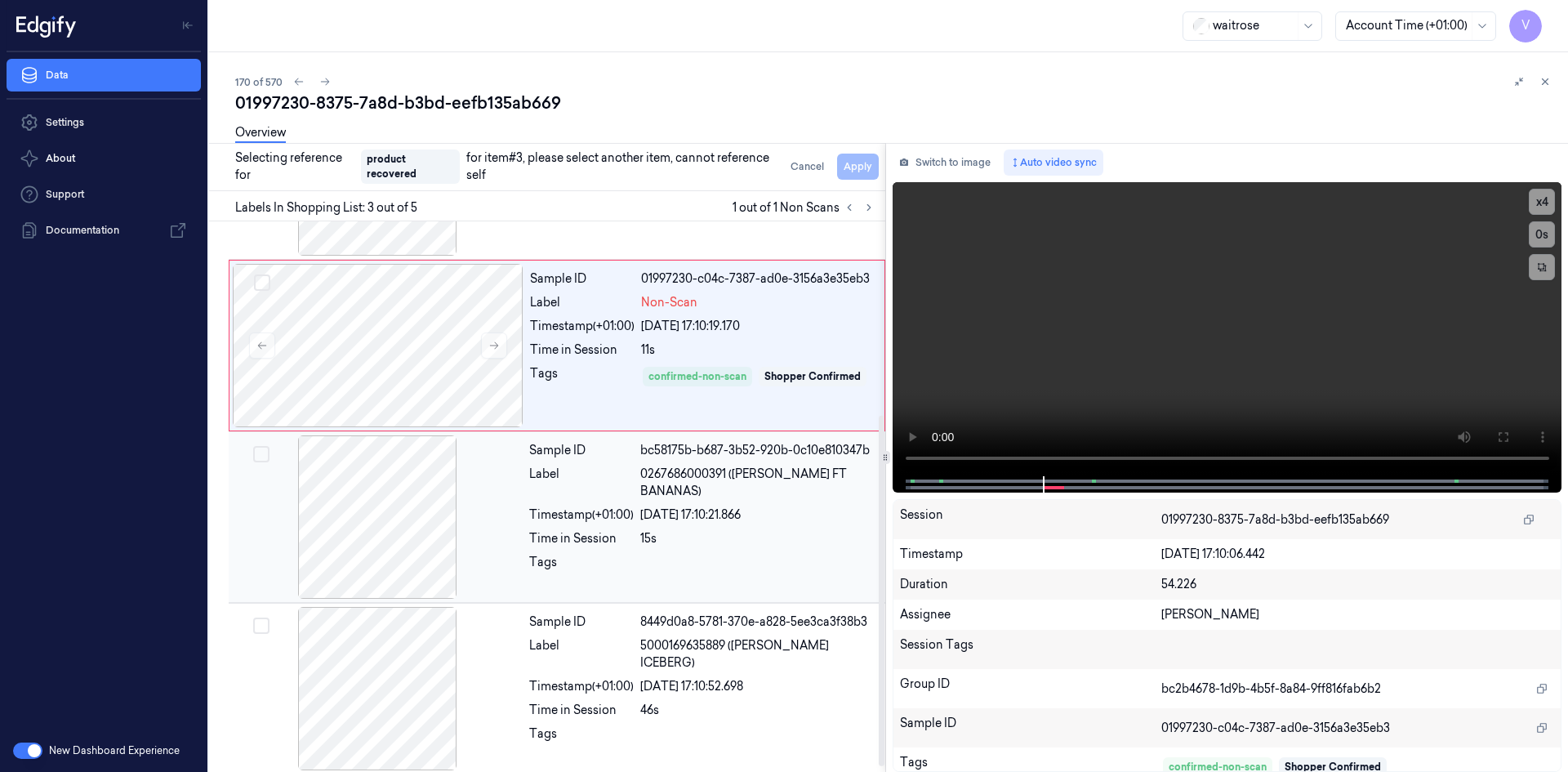
scroll to position [312, 0]
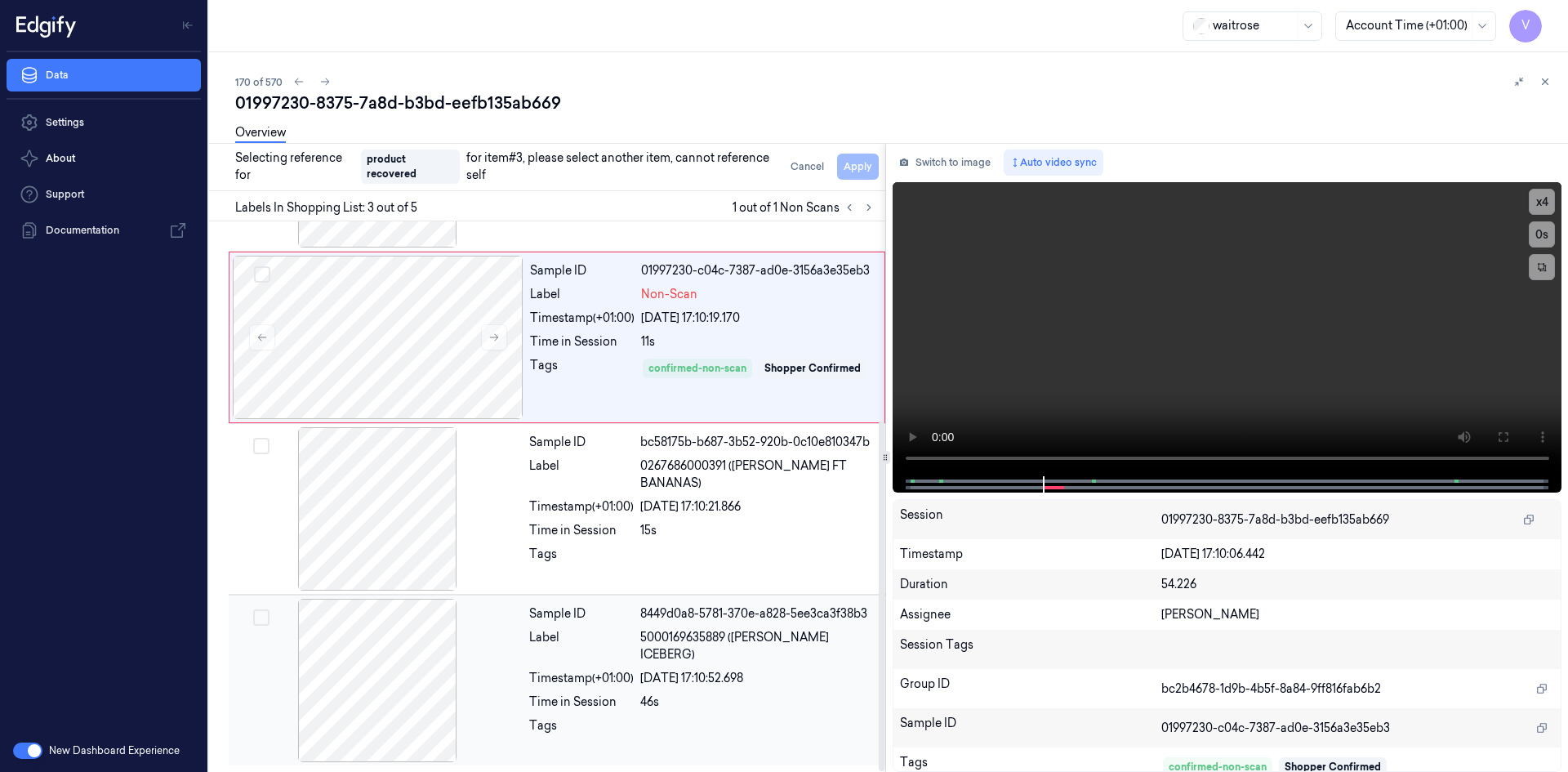
click at [465, 646] on div at bounding box center [377, 680] width 291 height 164
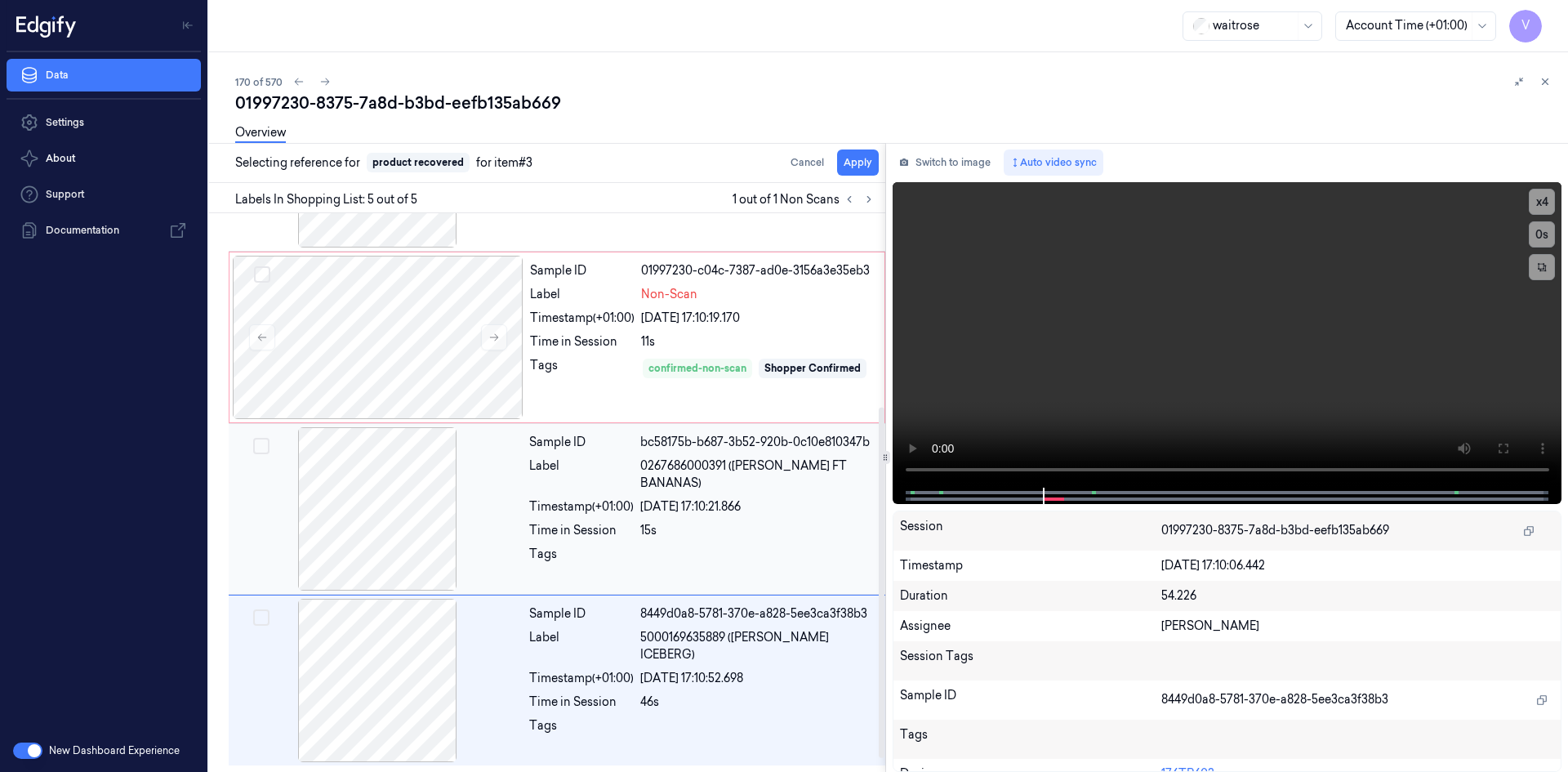
scroll to position [304, 0]
click at [859, 156] on button "Apply" at bounding box center [858, 162] width 42 height 26
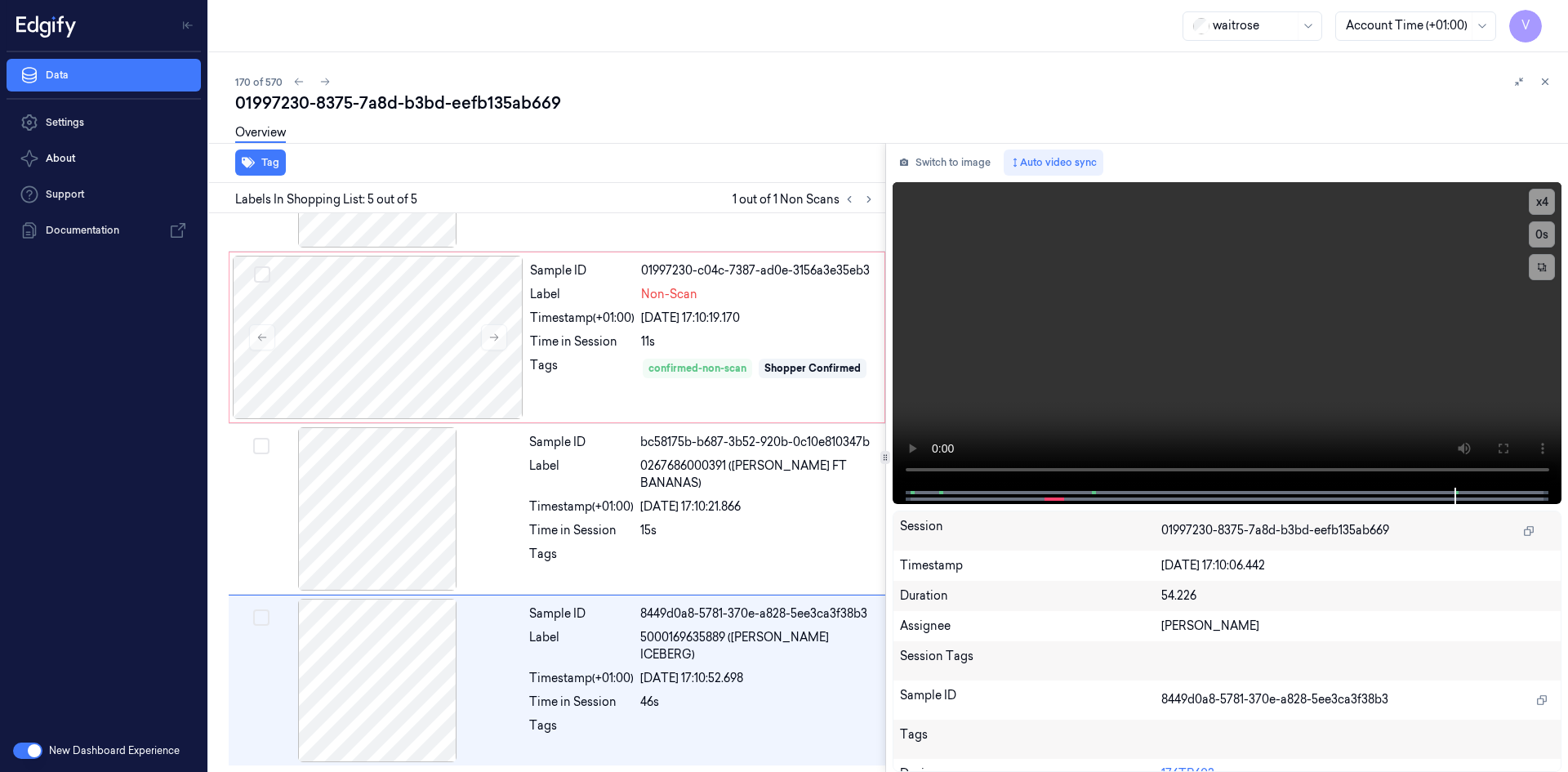
scroll to position [317, 0]
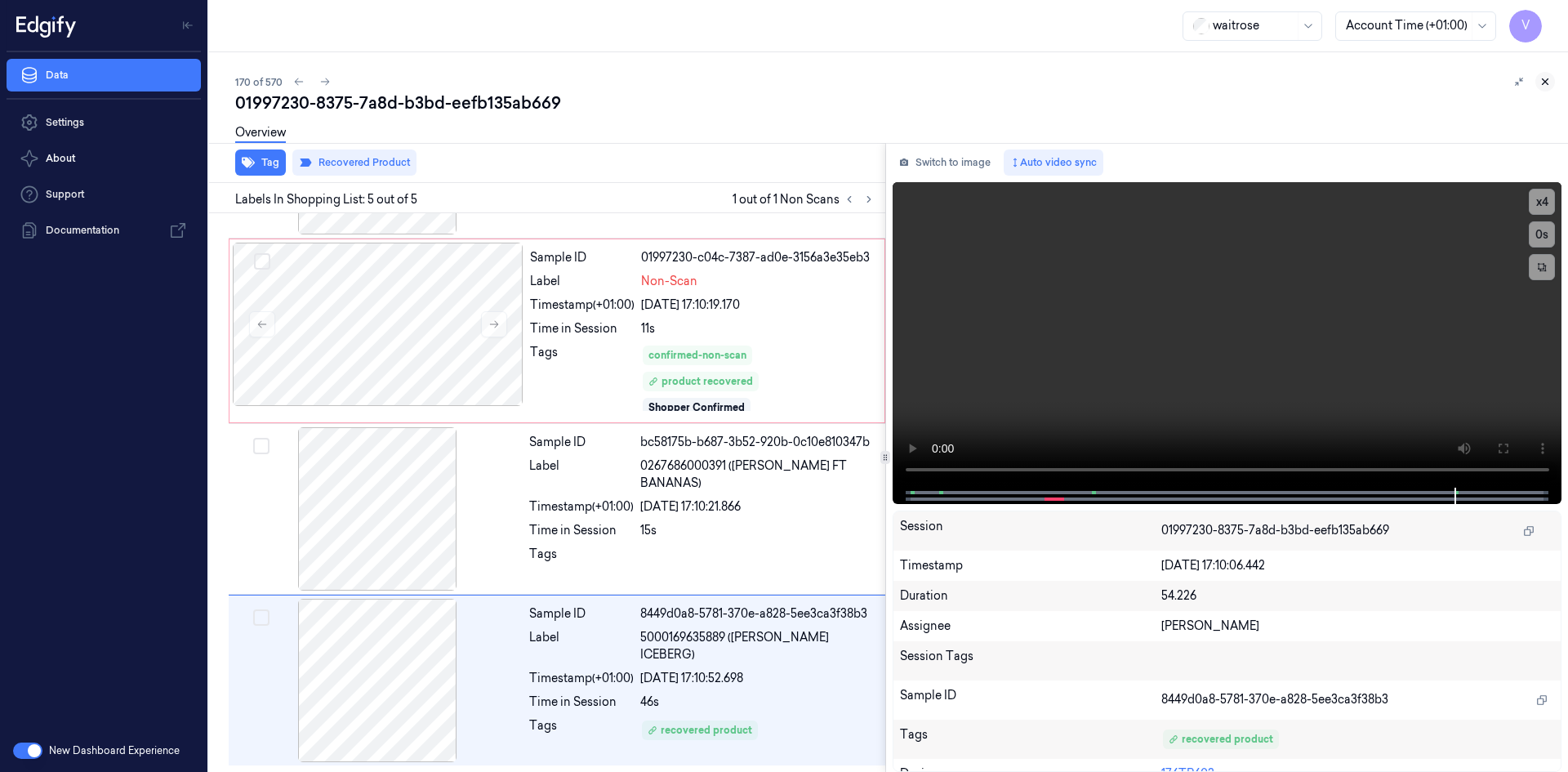
click at [1543, 80] on icon at bounding box center [1545, 82] width 5 height 5
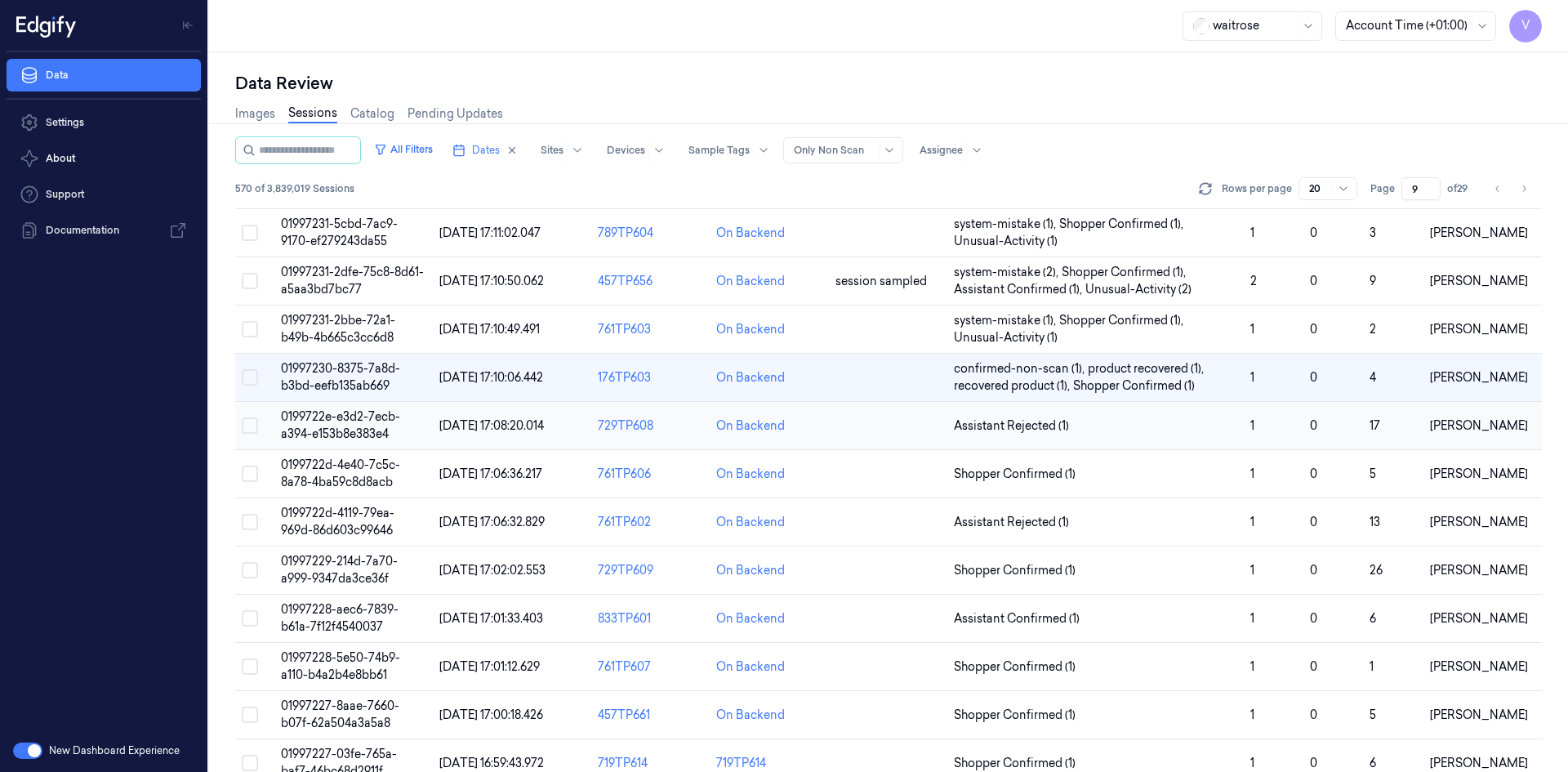
scroll to position [446, 0]
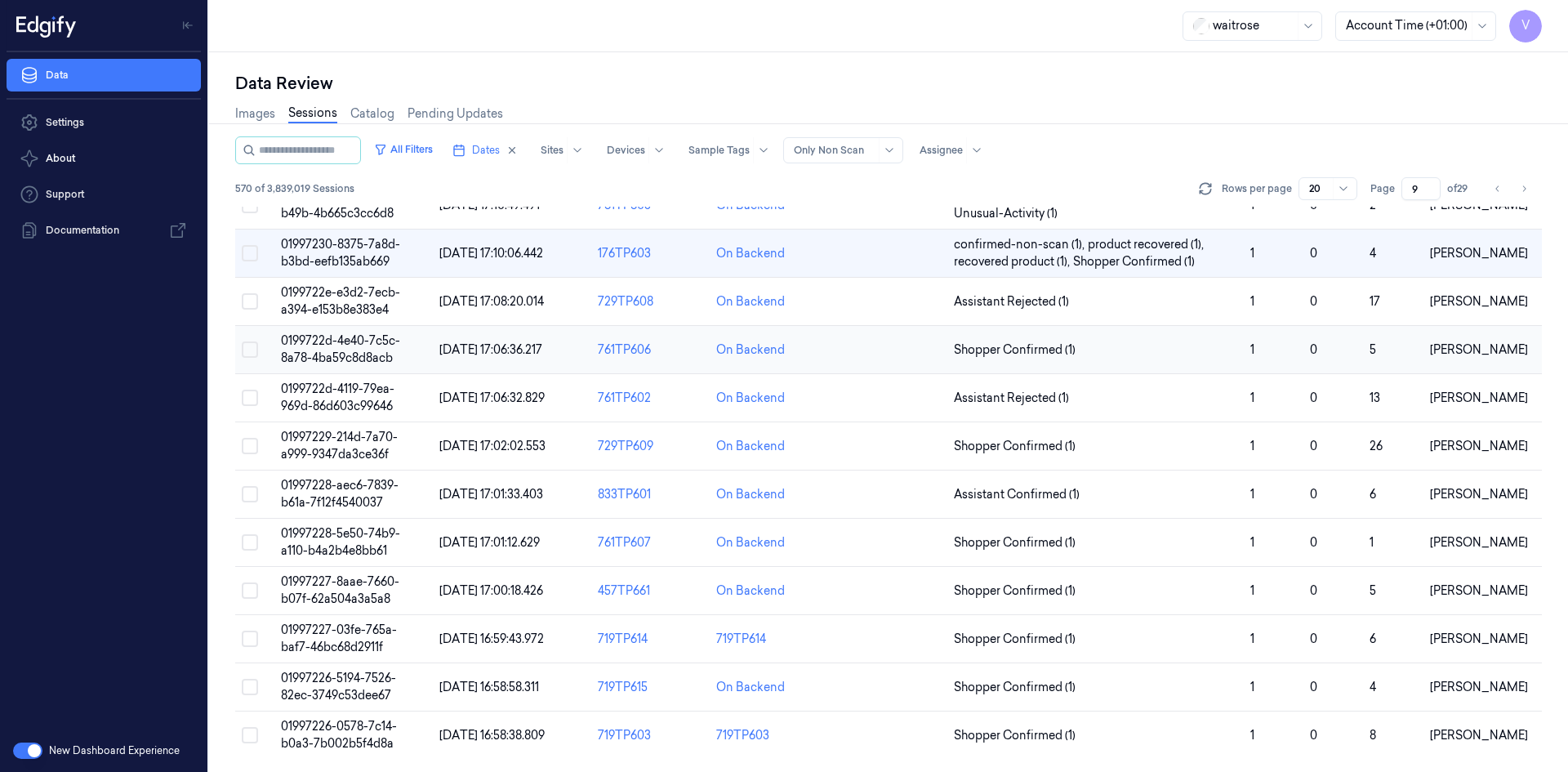
click at [327, 360] on span "0199722d-4e40-7c5c-8a78-4ba59c8d8acb" at bounding box center [340, 348] width 119 height 32
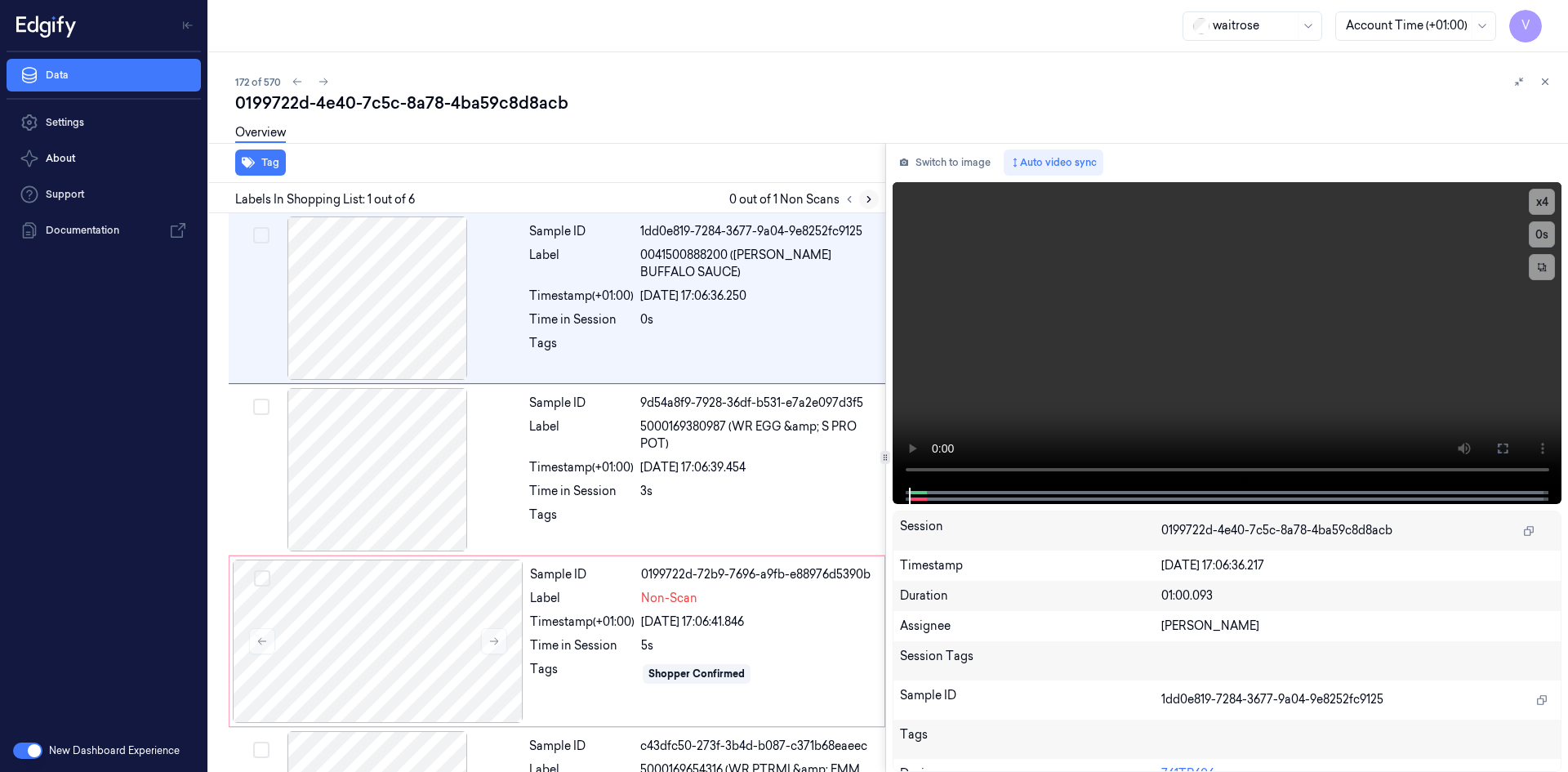
click at [866, 196] on icon at bounding box center [868, 199] width 12 height 12
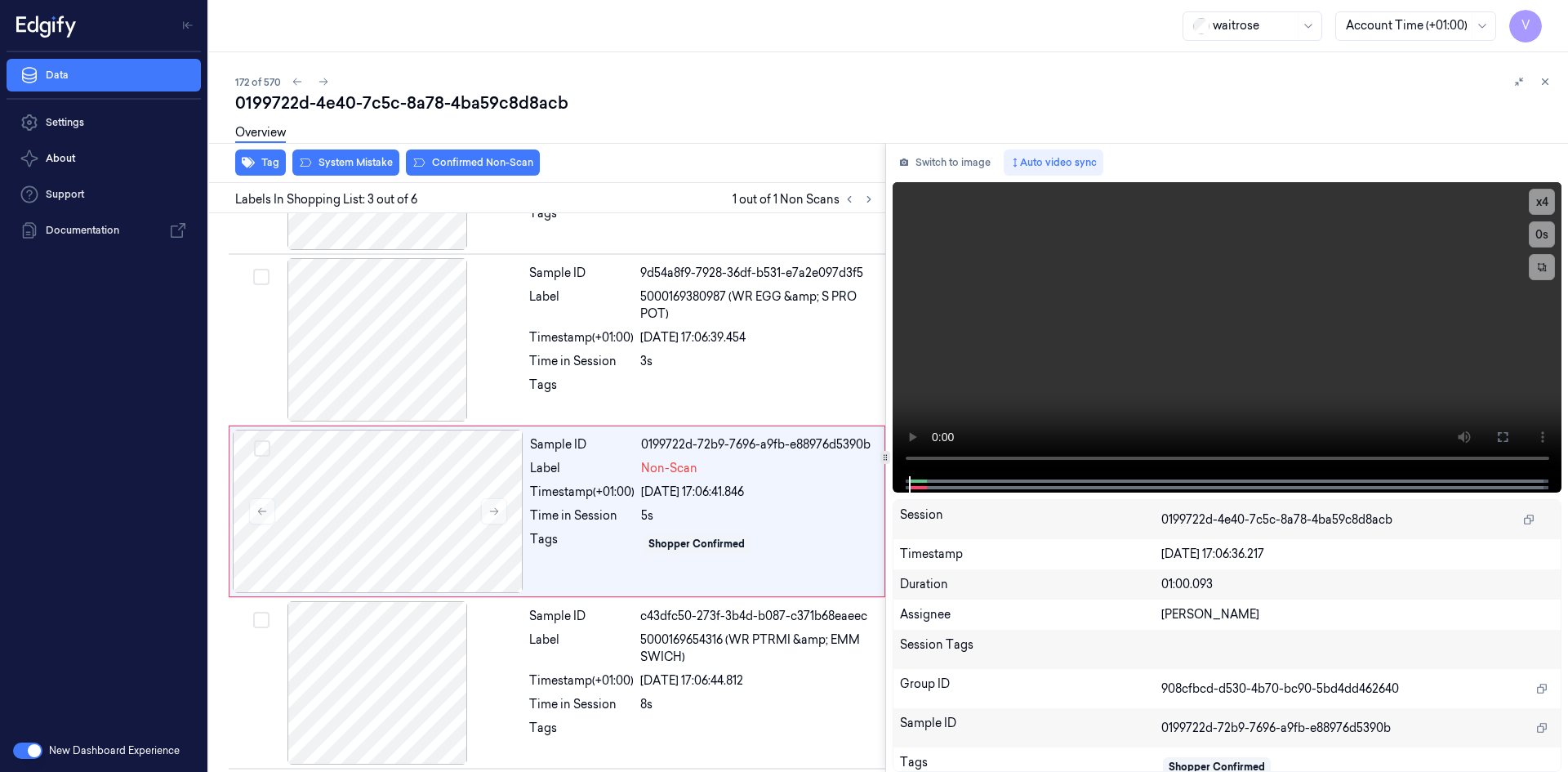
scroll to position [148, 0]
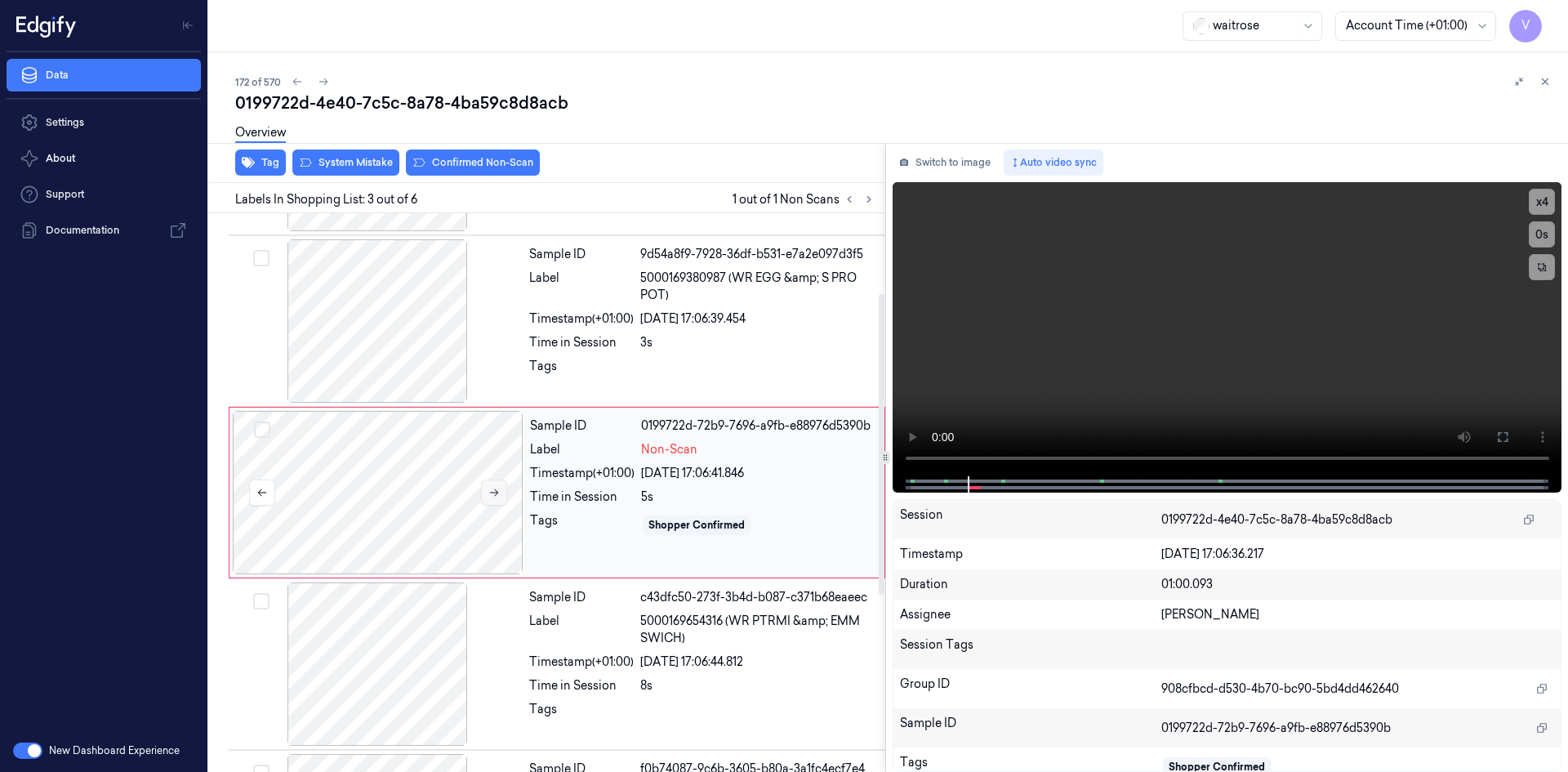
click at [493, 495] on icon at bounding box center [494, 492] width 12 height 12
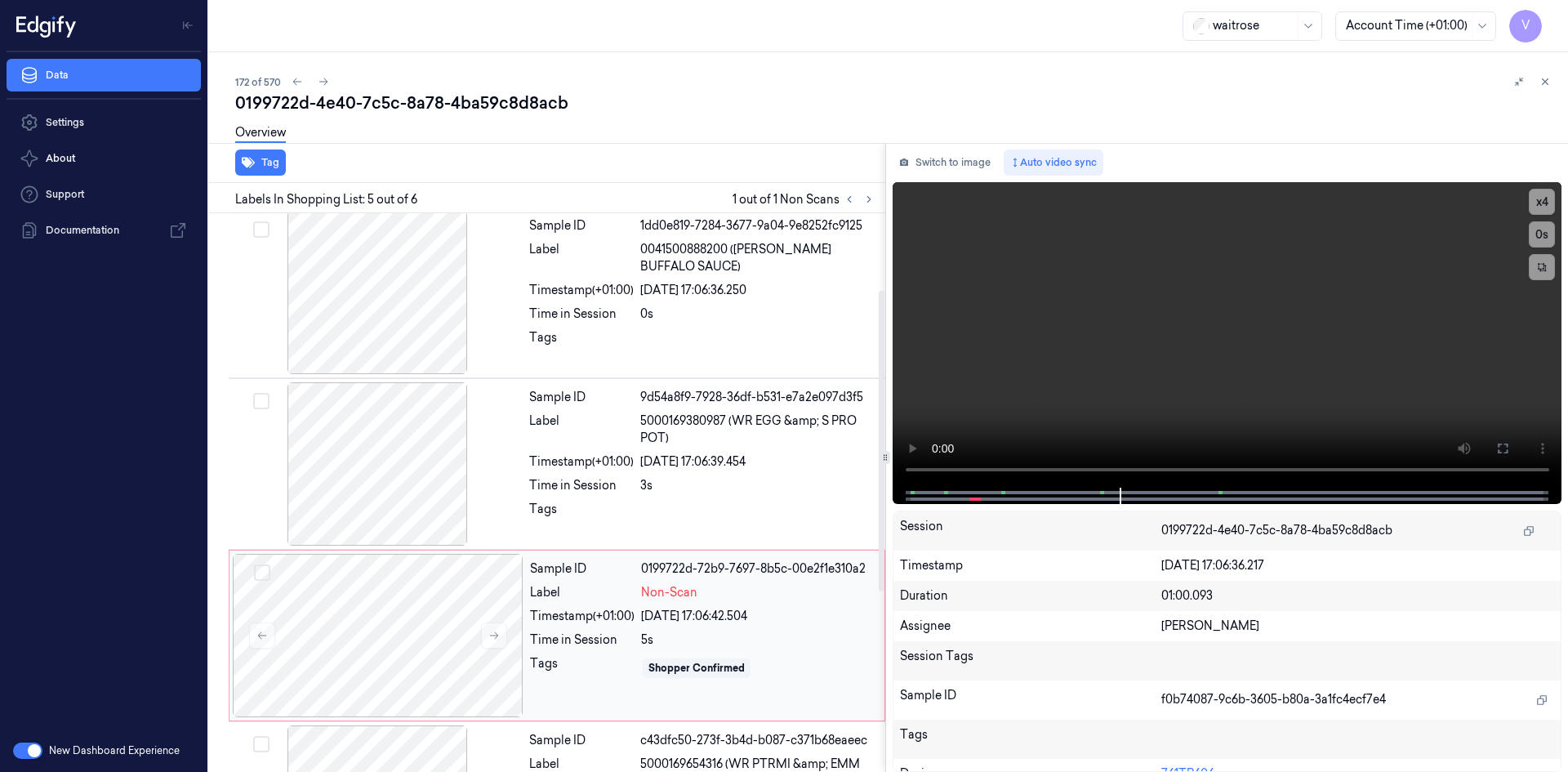
scroll to position [0, 0]
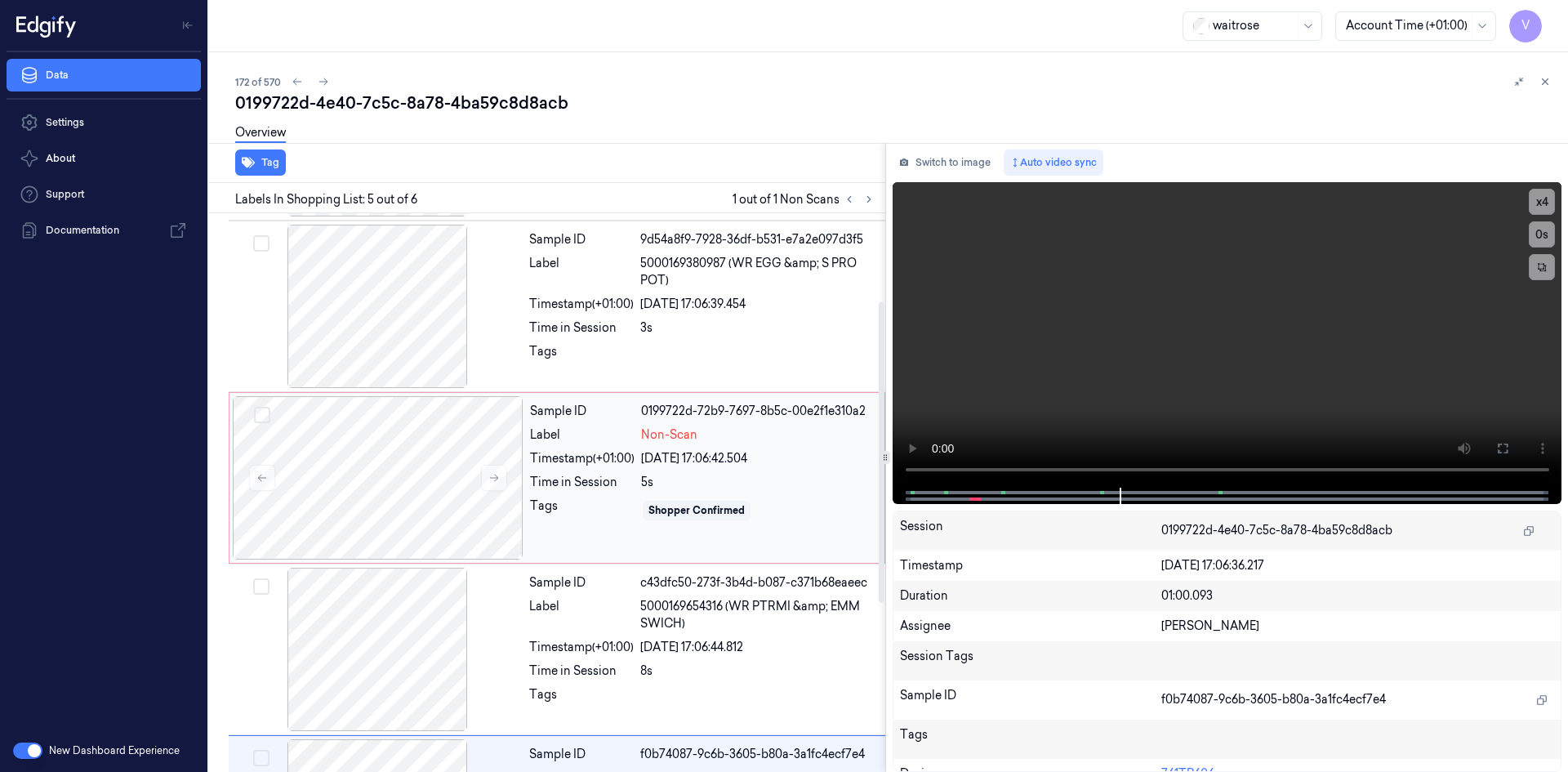
click at [554, 459] on div "Timestamp (+01:00)" at bounding box center [582, 458] width 105 height 17
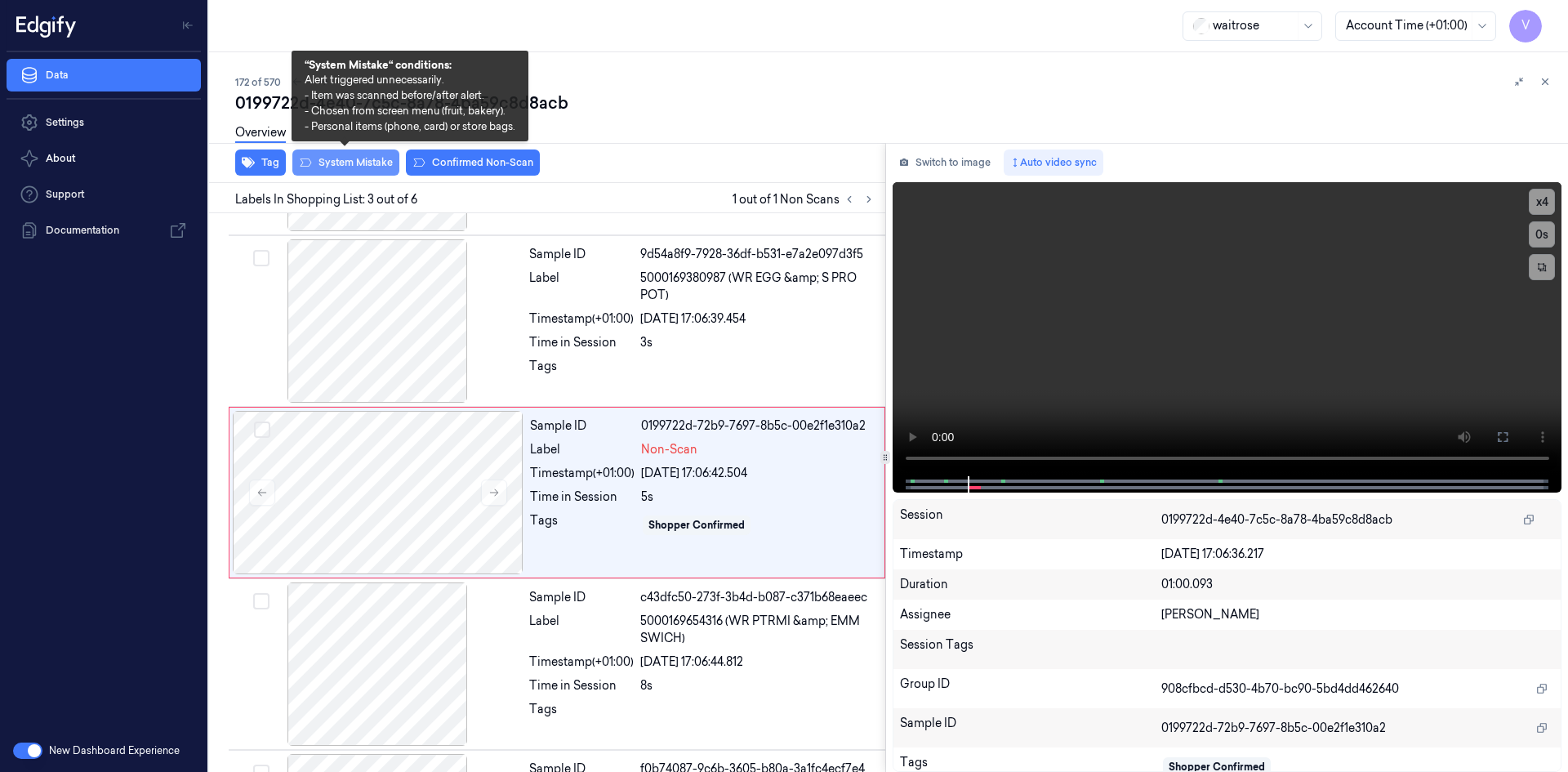
click at [361, 156] on button "System Mistake" at bounding box center [346, 162] width 107 height 26
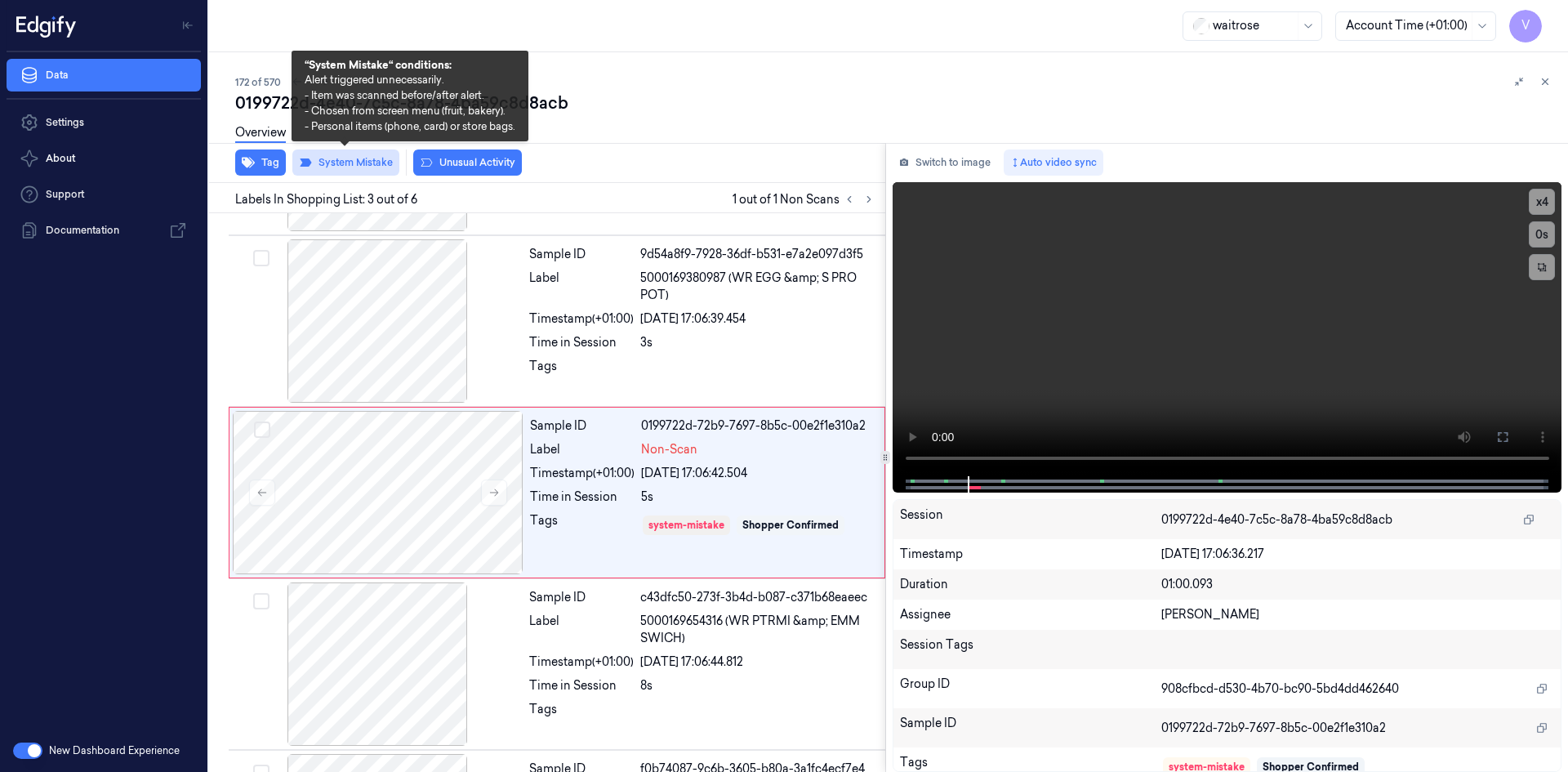
click at [357, 160] on button "System Mistake" at bounding box center [346, 162] width 107 height 26
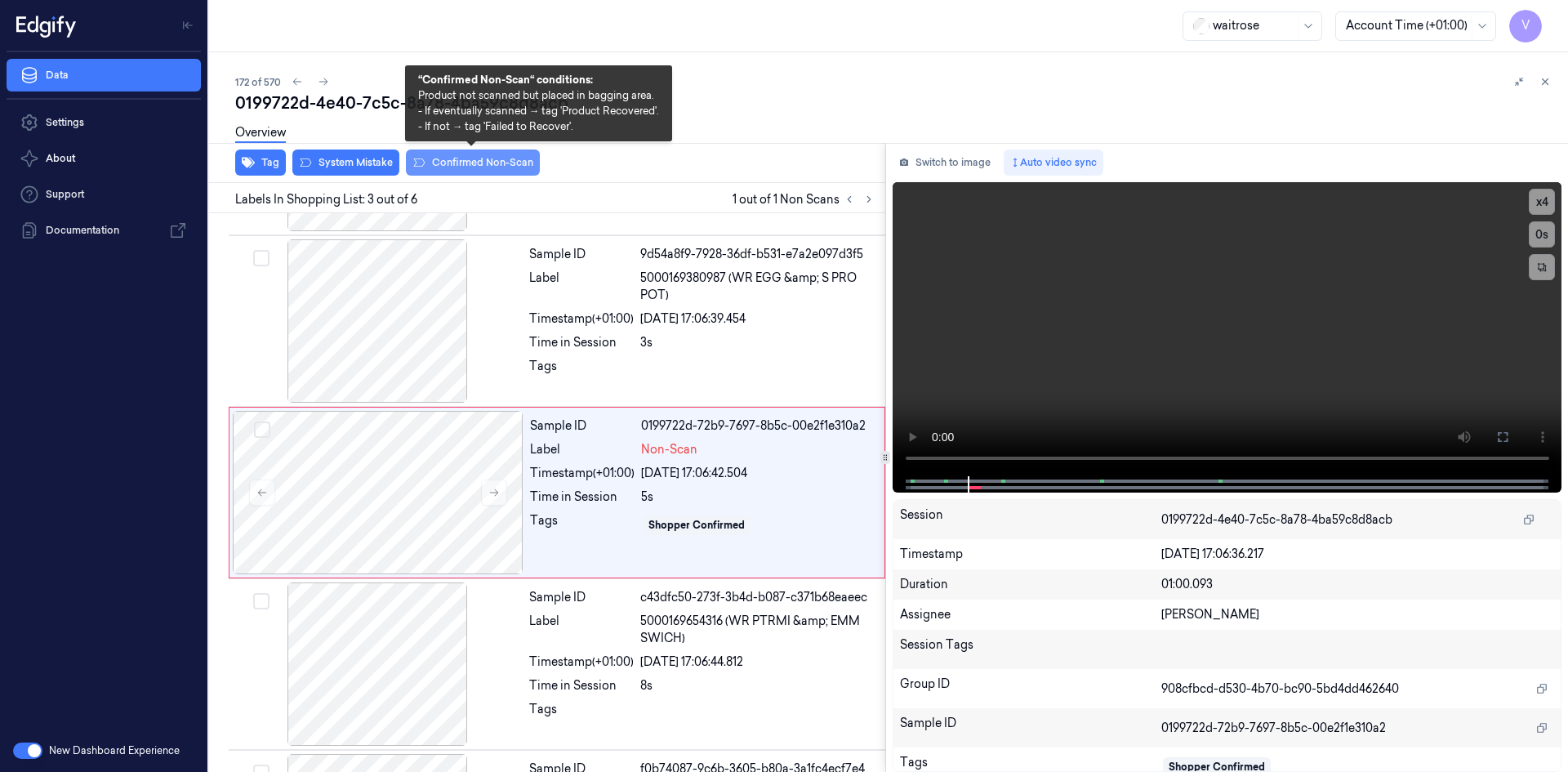
click at [464, 157] on button "Confirmed Non-Scan" at bounding box center [472, 162] width 134 height 26
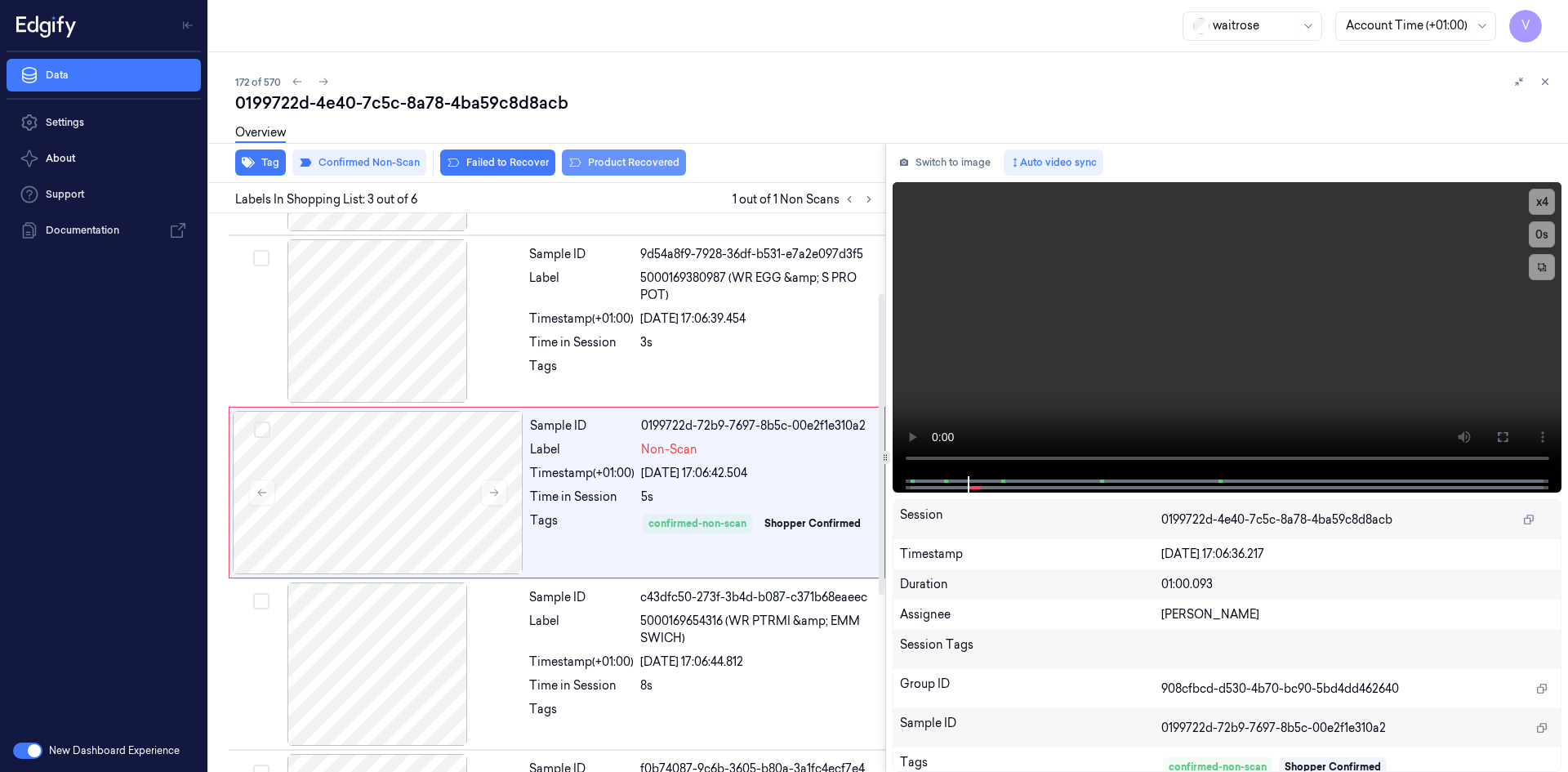
click at [608, 162] on button "Product Recovered" at bounding box center [624, 162] width 125 height 26
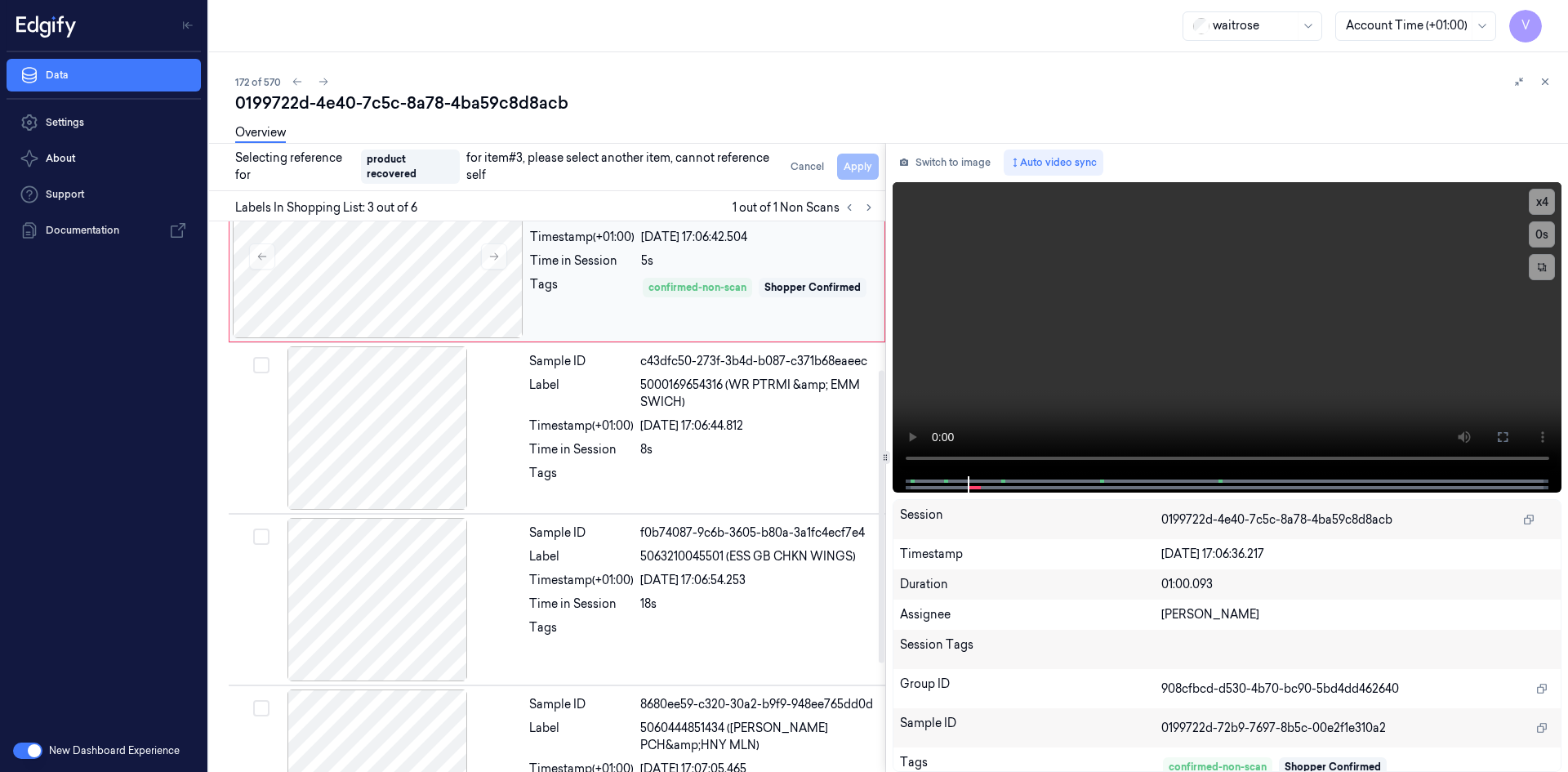
scroll to position [484, 0]
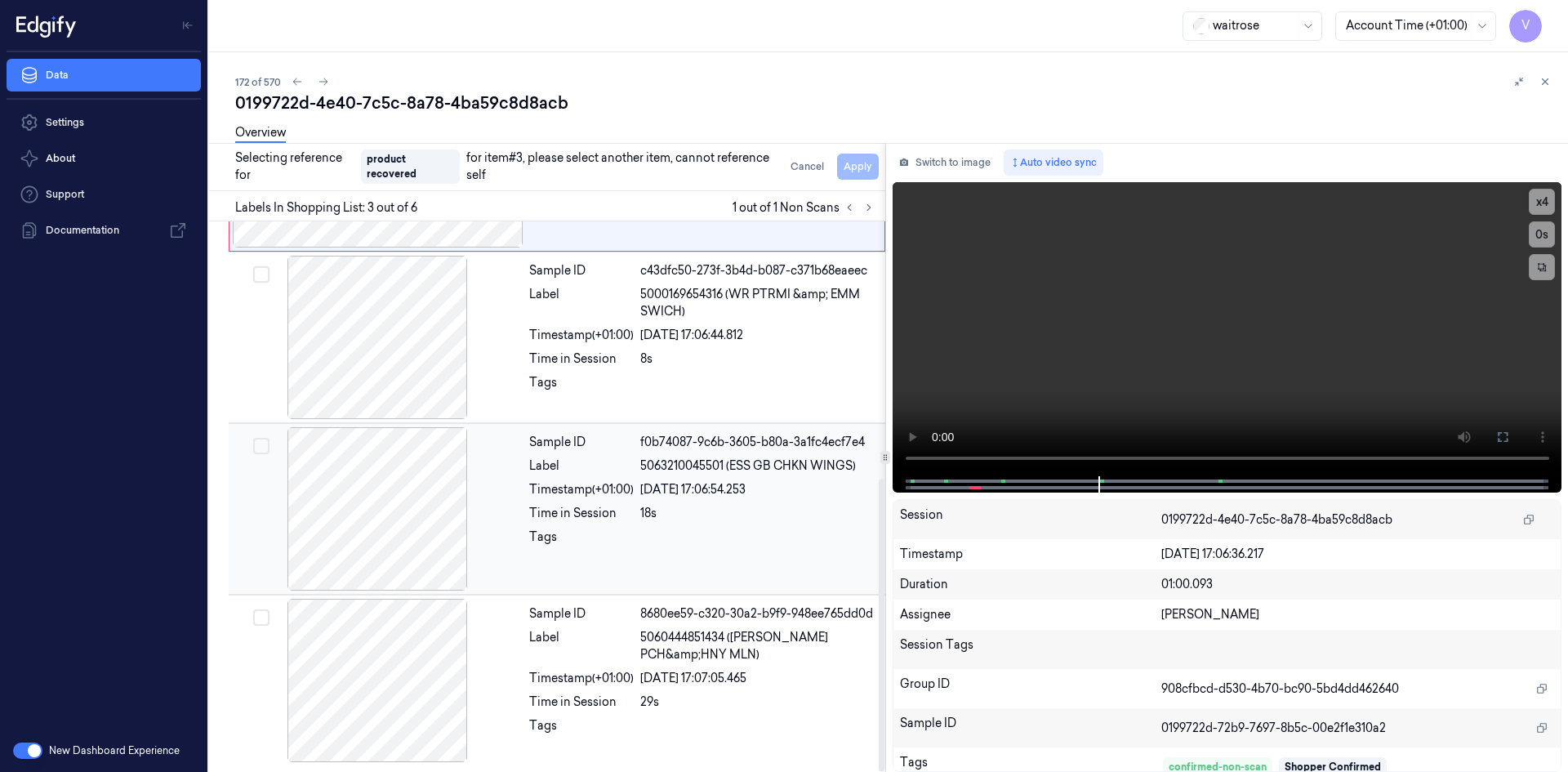
click at [714, 474] on span "5063210045501 (ESS GB CHKN WINGS)" at bounding box center [747, 466] width 215 height 17
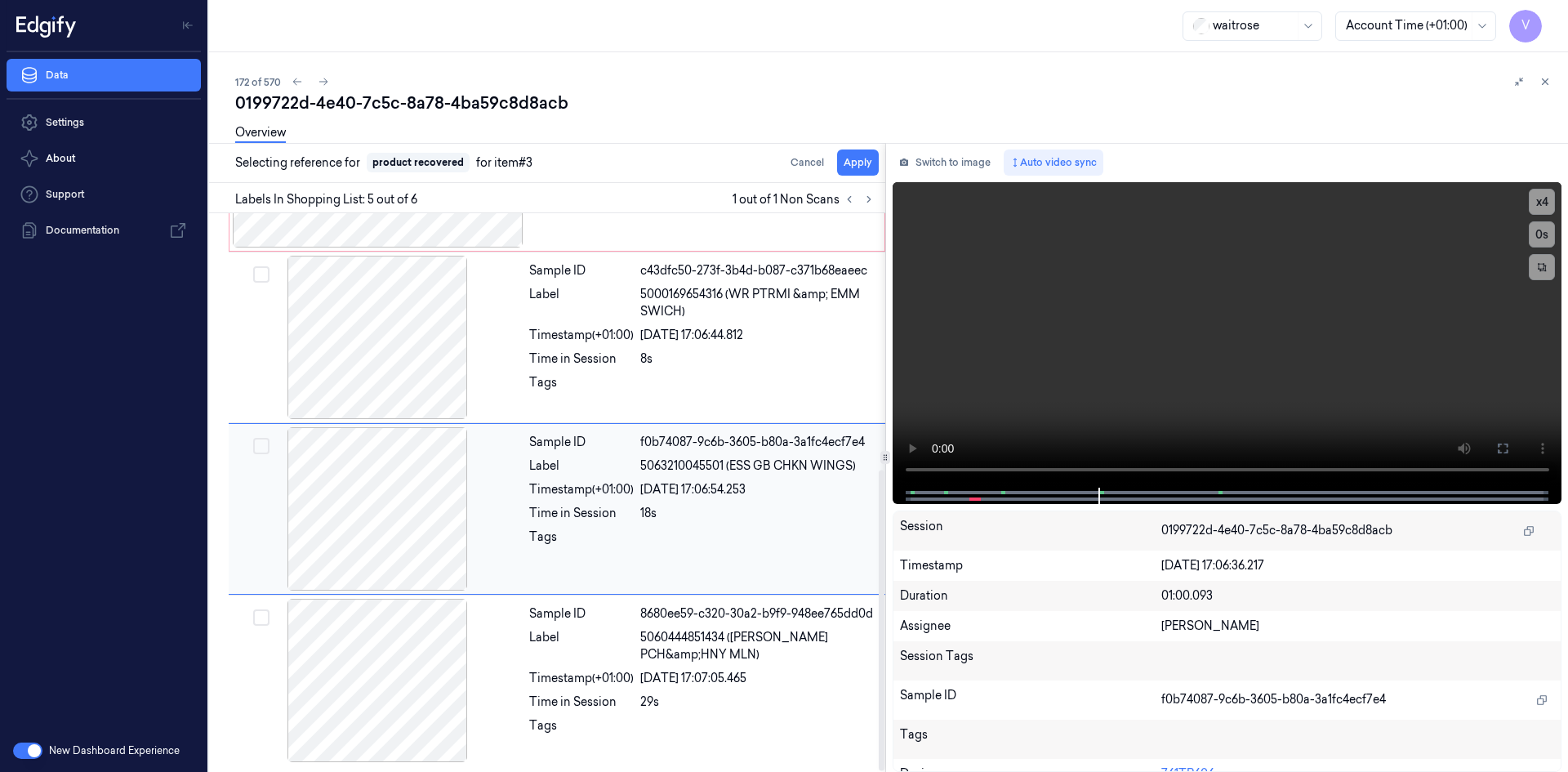
scroll to position [476, 0]
click at [846, 156] on button "Apply" at bounding box center [858, 162] width 42 height 26
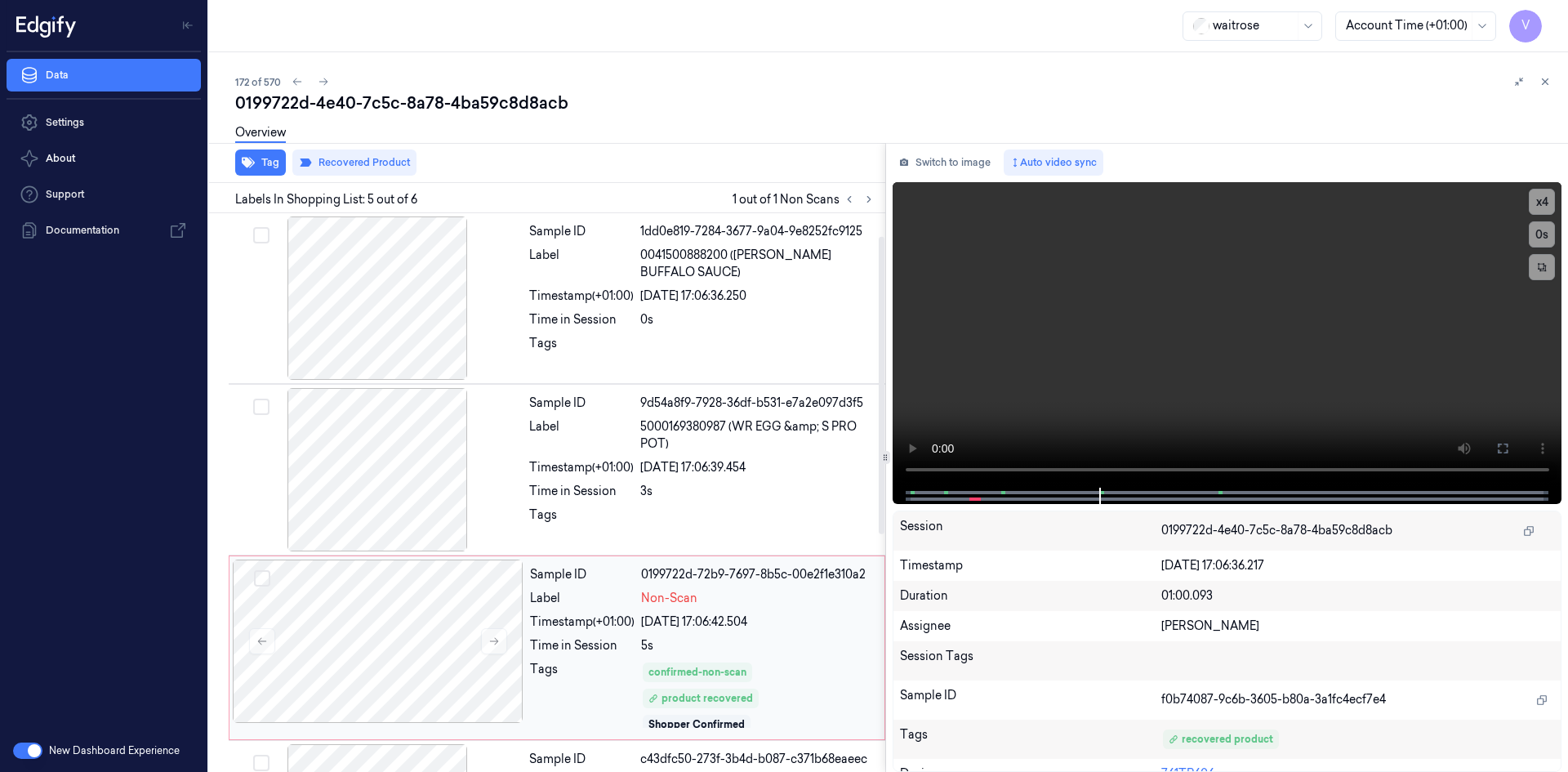
scroll to position [164, 0]
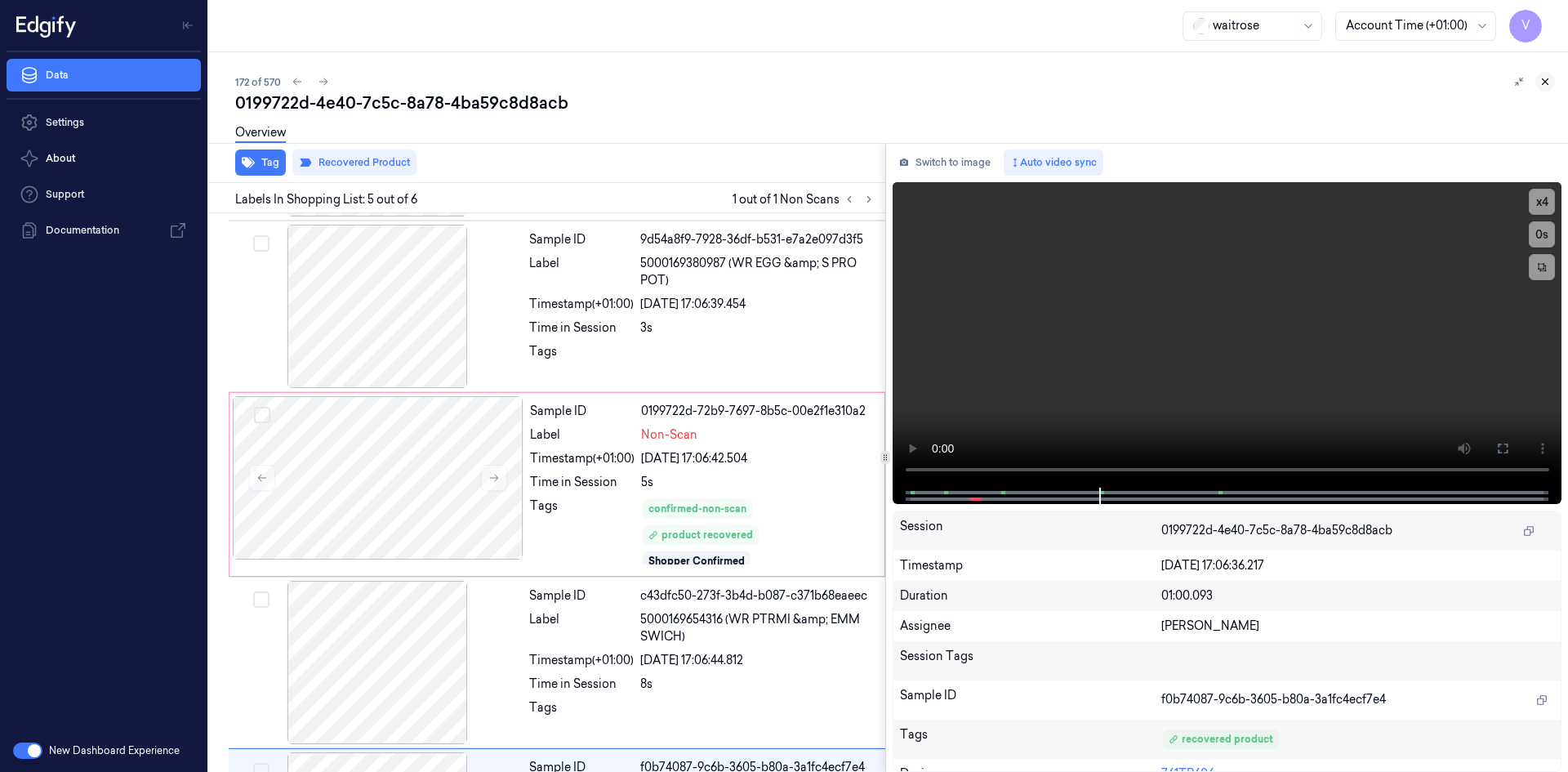
click at [1544, 84] on icon at bounding box center [1544, 82] width 12 height 12
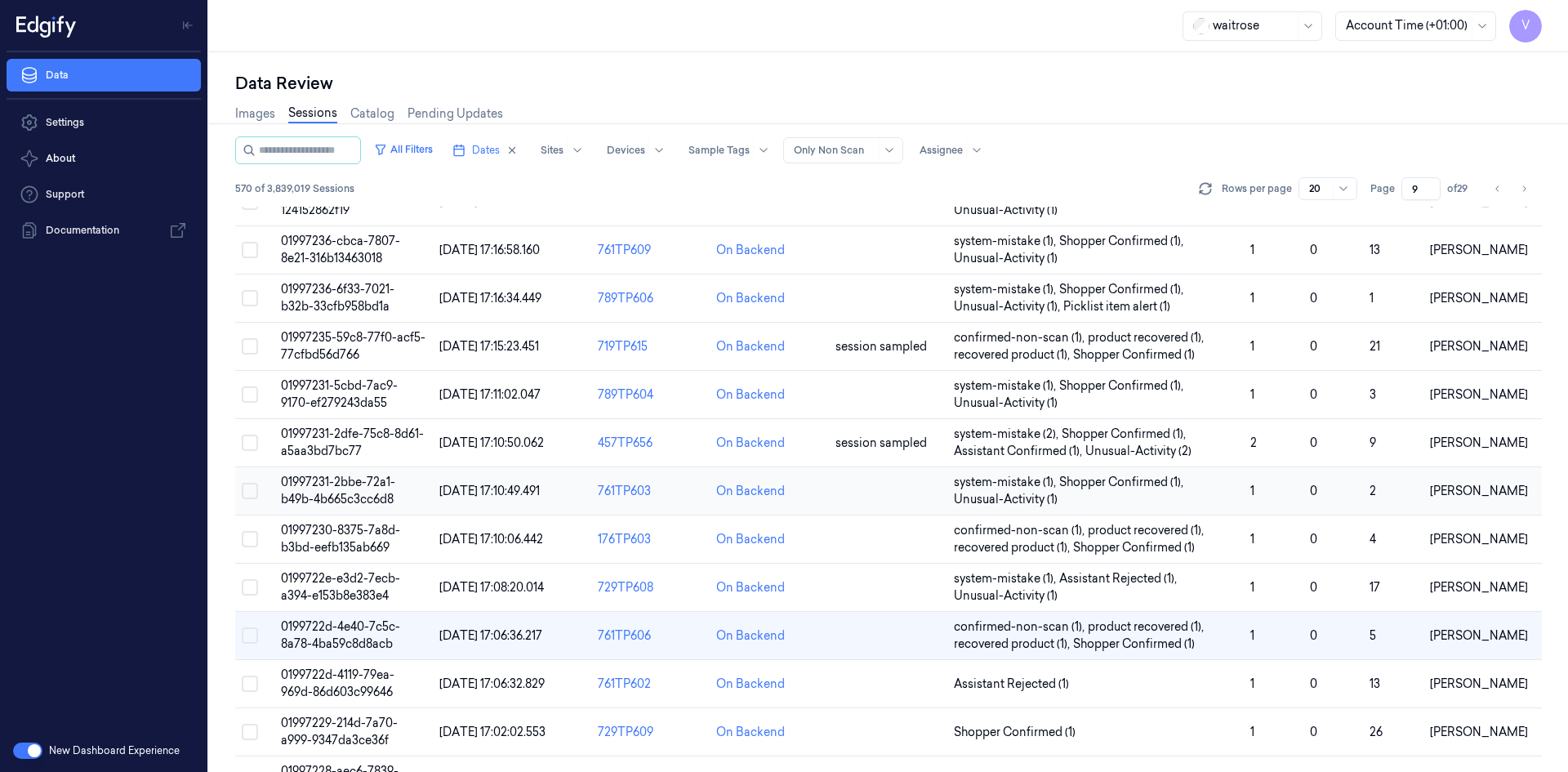
scroll to position [333, 0]
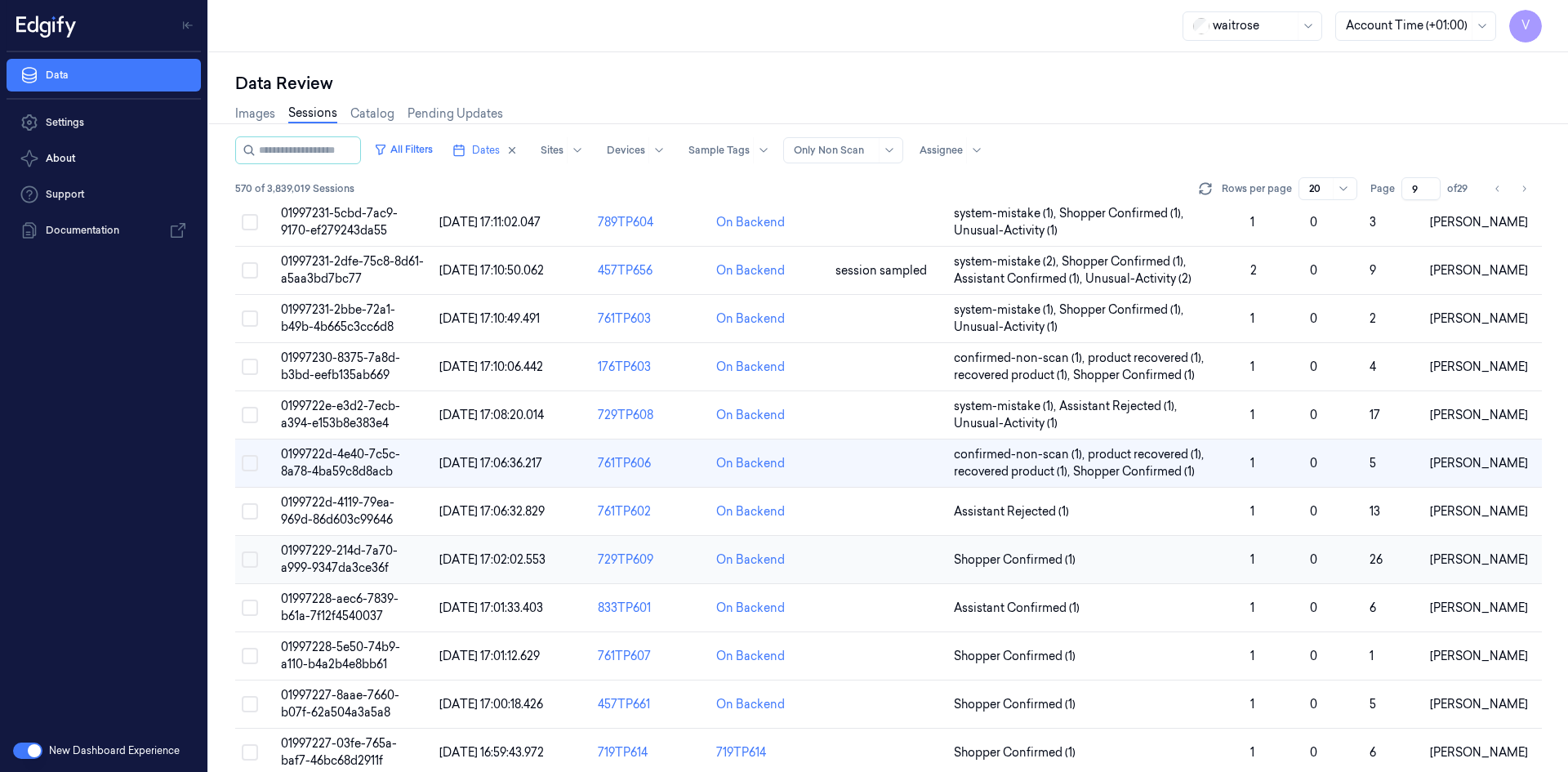
click at [340, 556] on span "01997229-214d-7a70-a999-9347da3ce36f" at bounding box center [339, 558] width 116 height 32
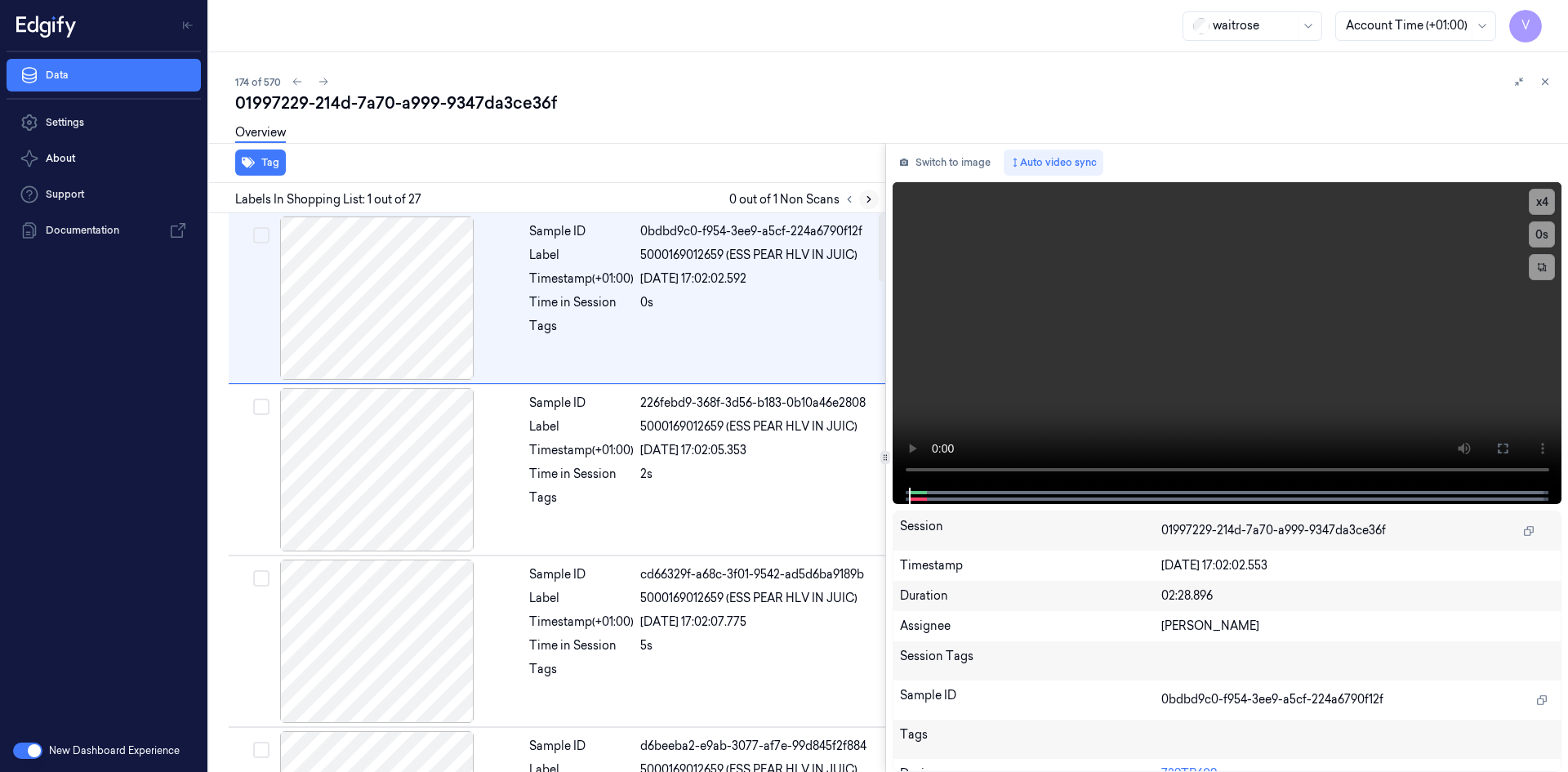
click at [871, 200] on icon at bounding box center [868, 199] width 12 height 12
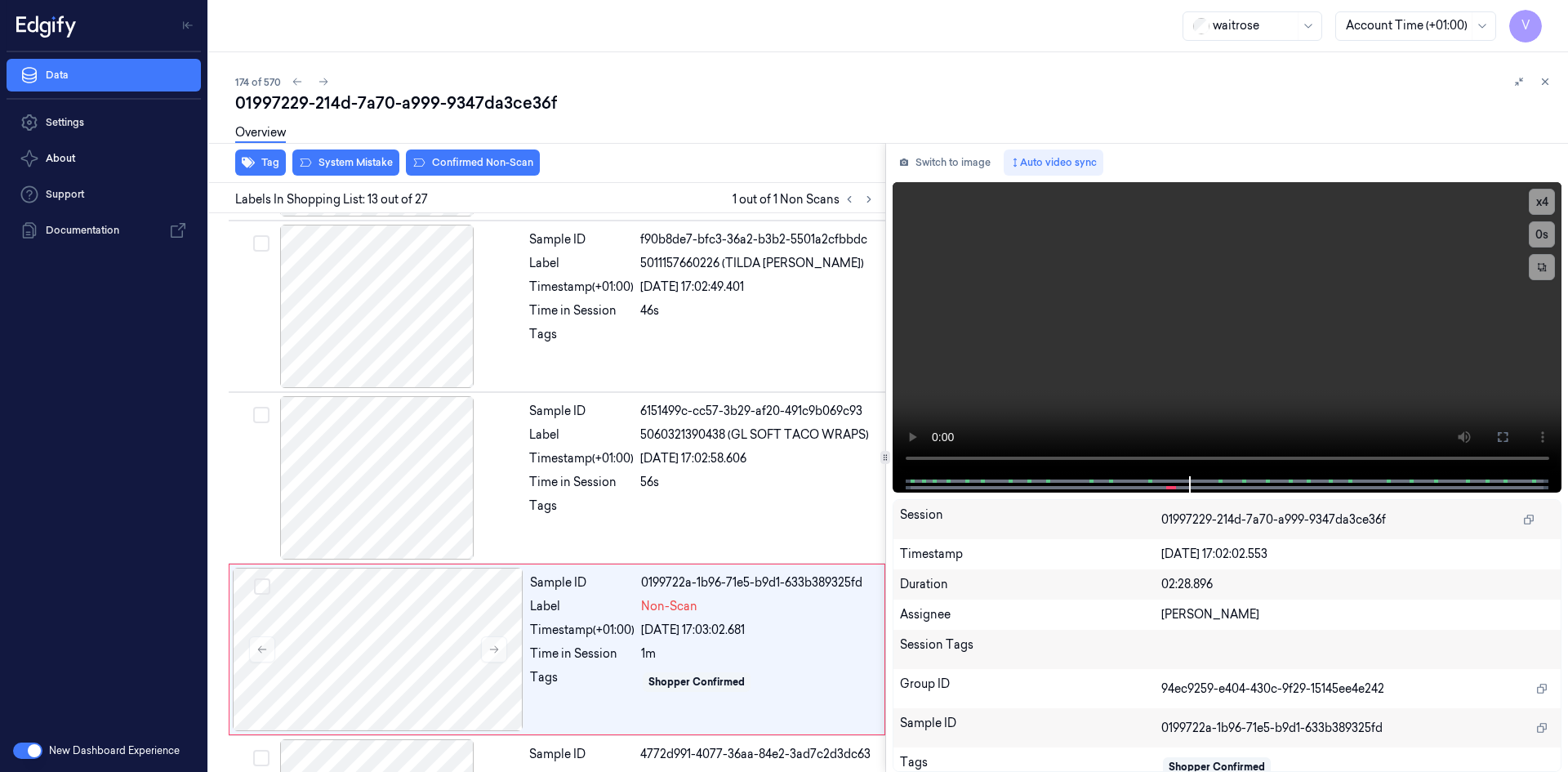
scroll to position [1864, 0]
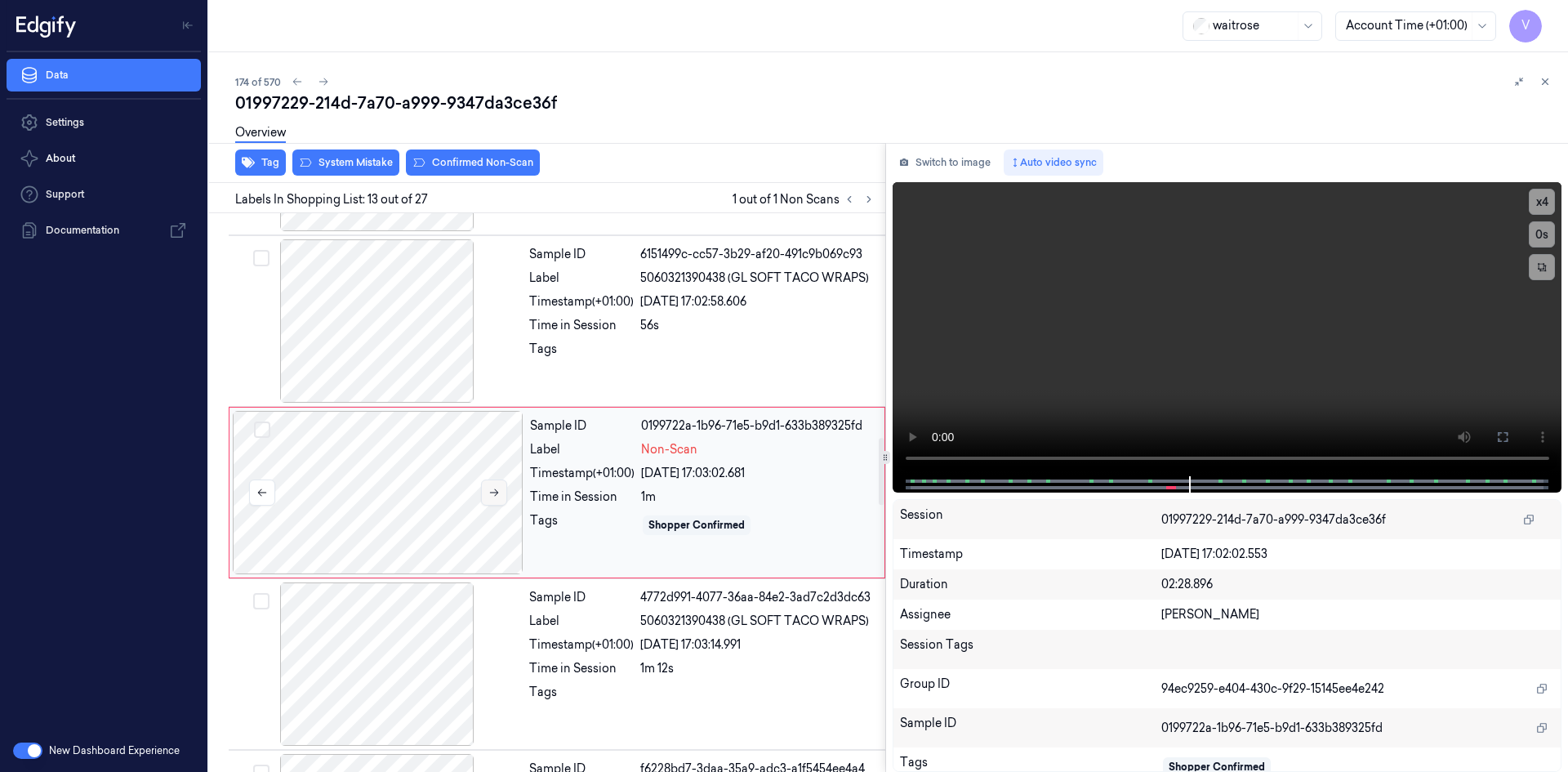
click at [501, 491] on button at bounding box center [494, 492] width 26 height 26
click at [500, 492] on button at bounding box center [494, 492] width 26 height 26
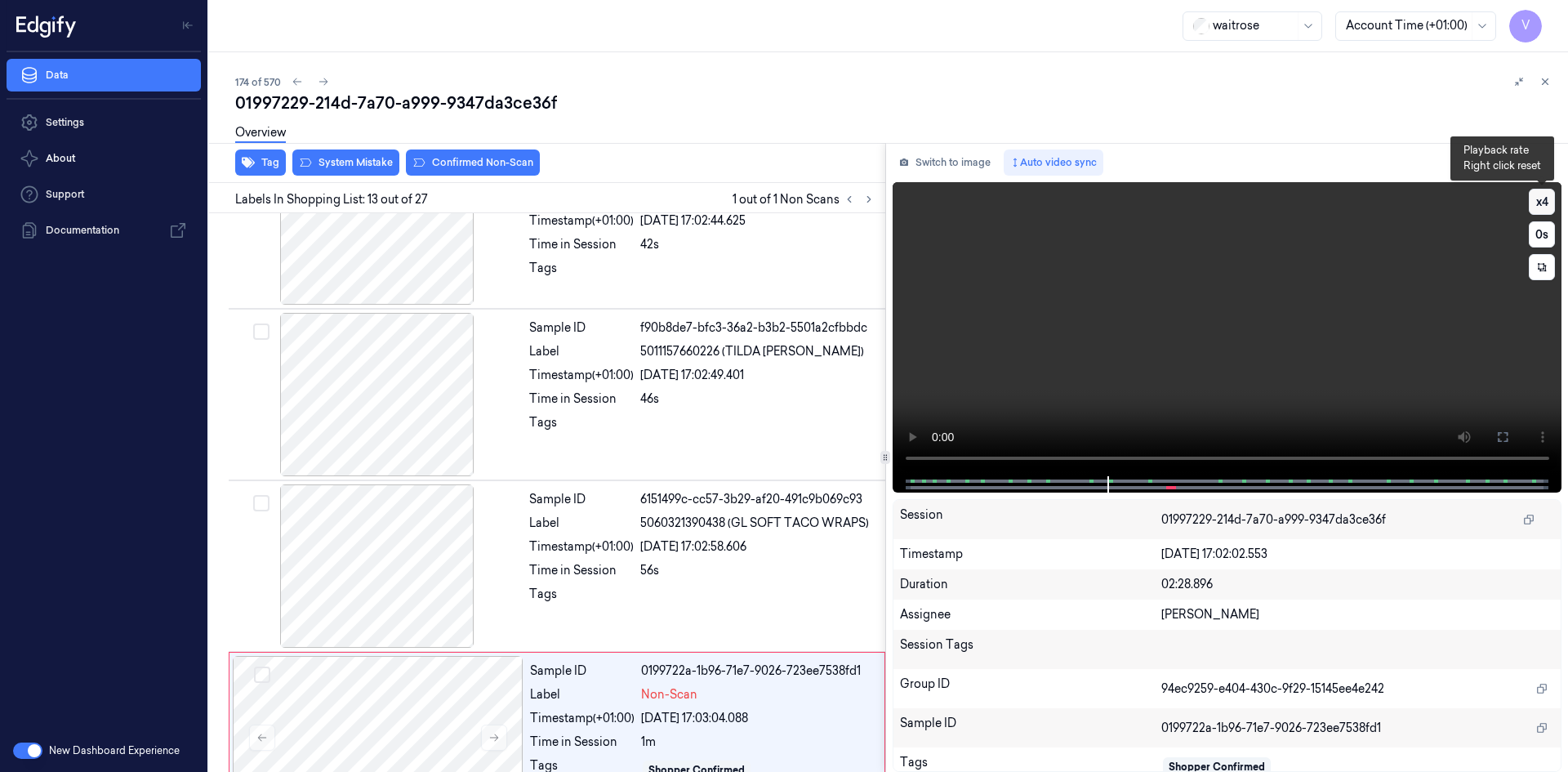
click at [1538, 200] on button "x 4" at bounding box center [1542, 201] width 26 height 26
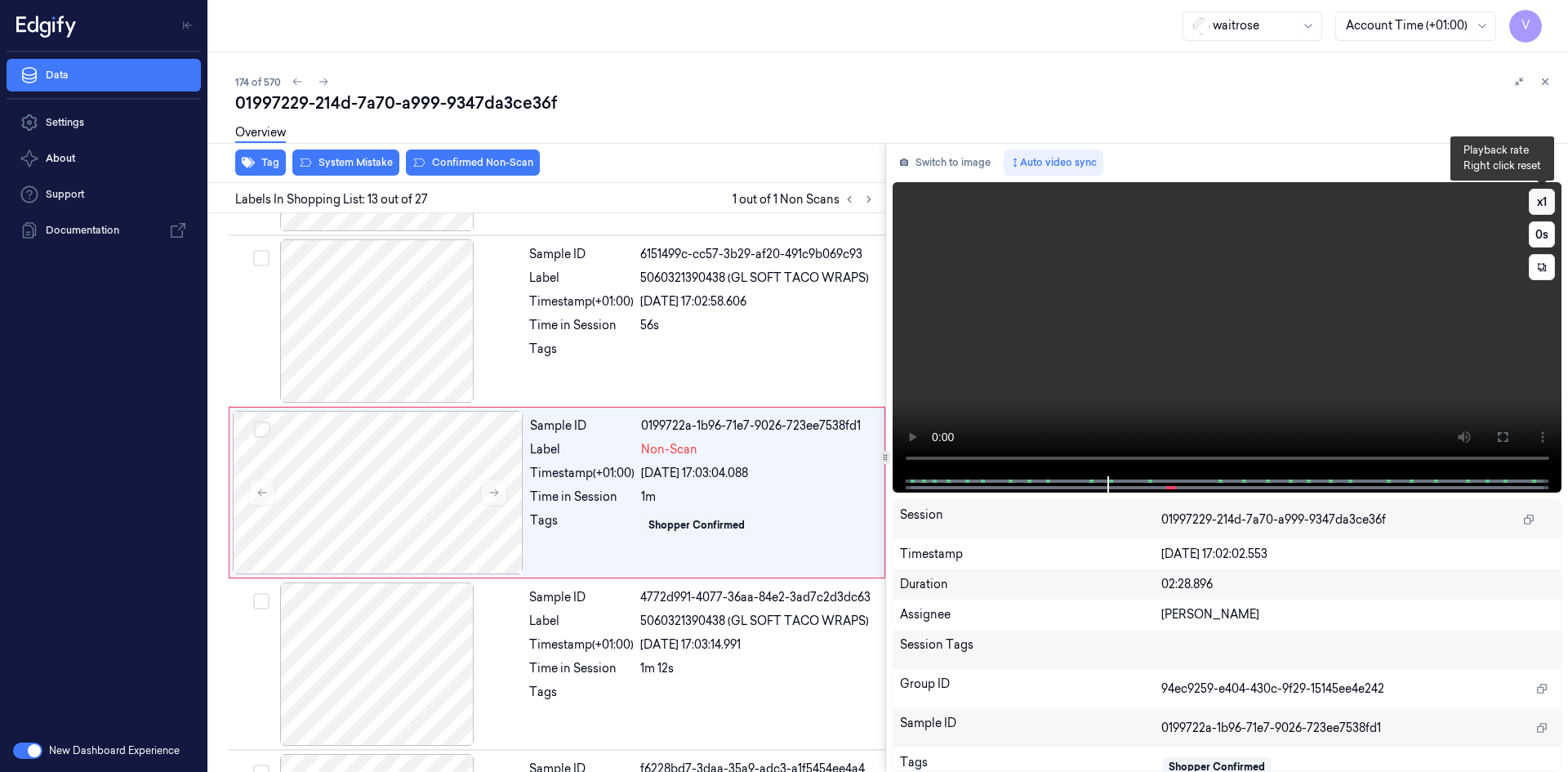
click at [1542, 201] on button "x 1" at bounding box center [1542, 201] width 26 height 26
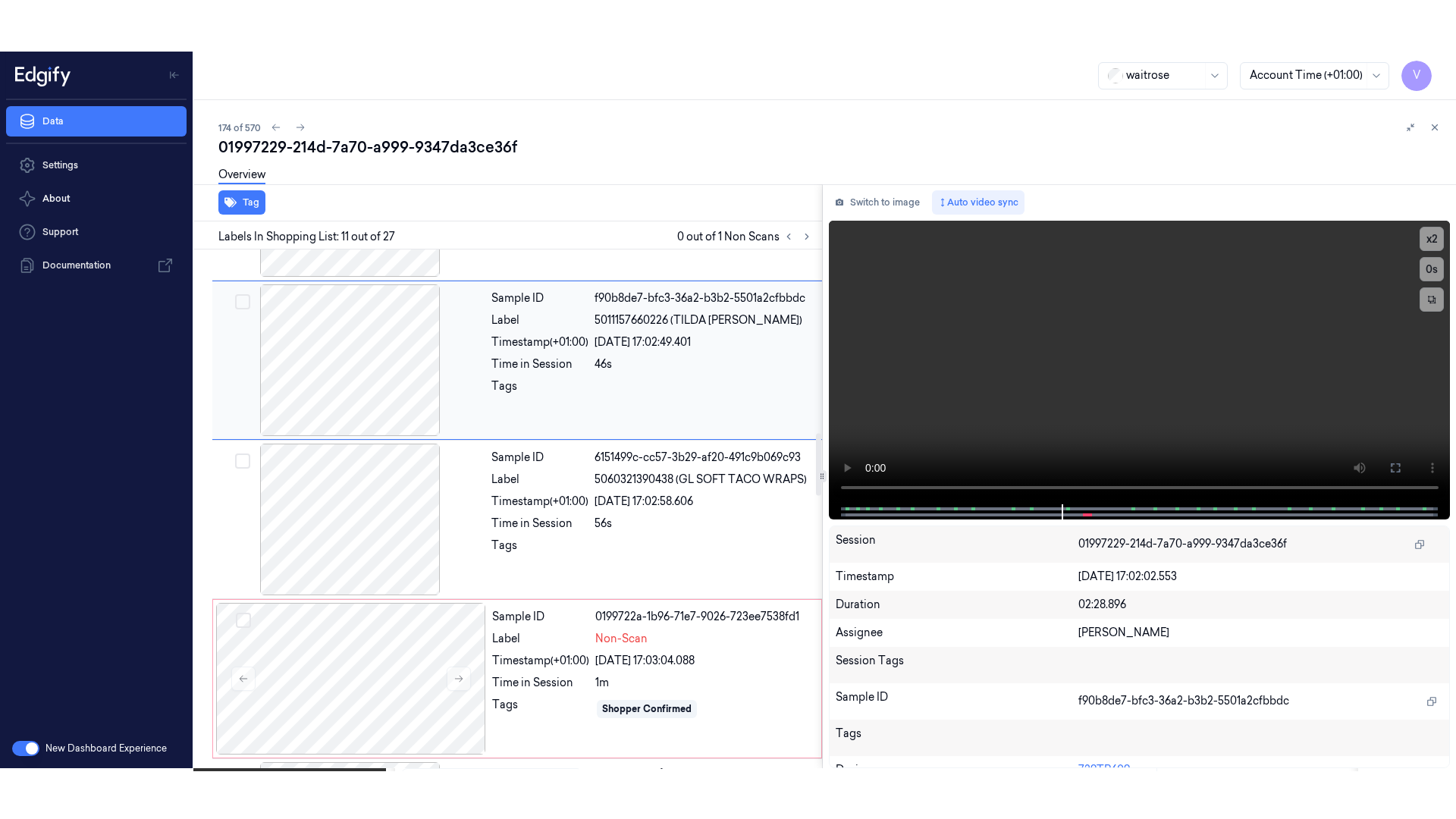
scroll to position [1564, 0]
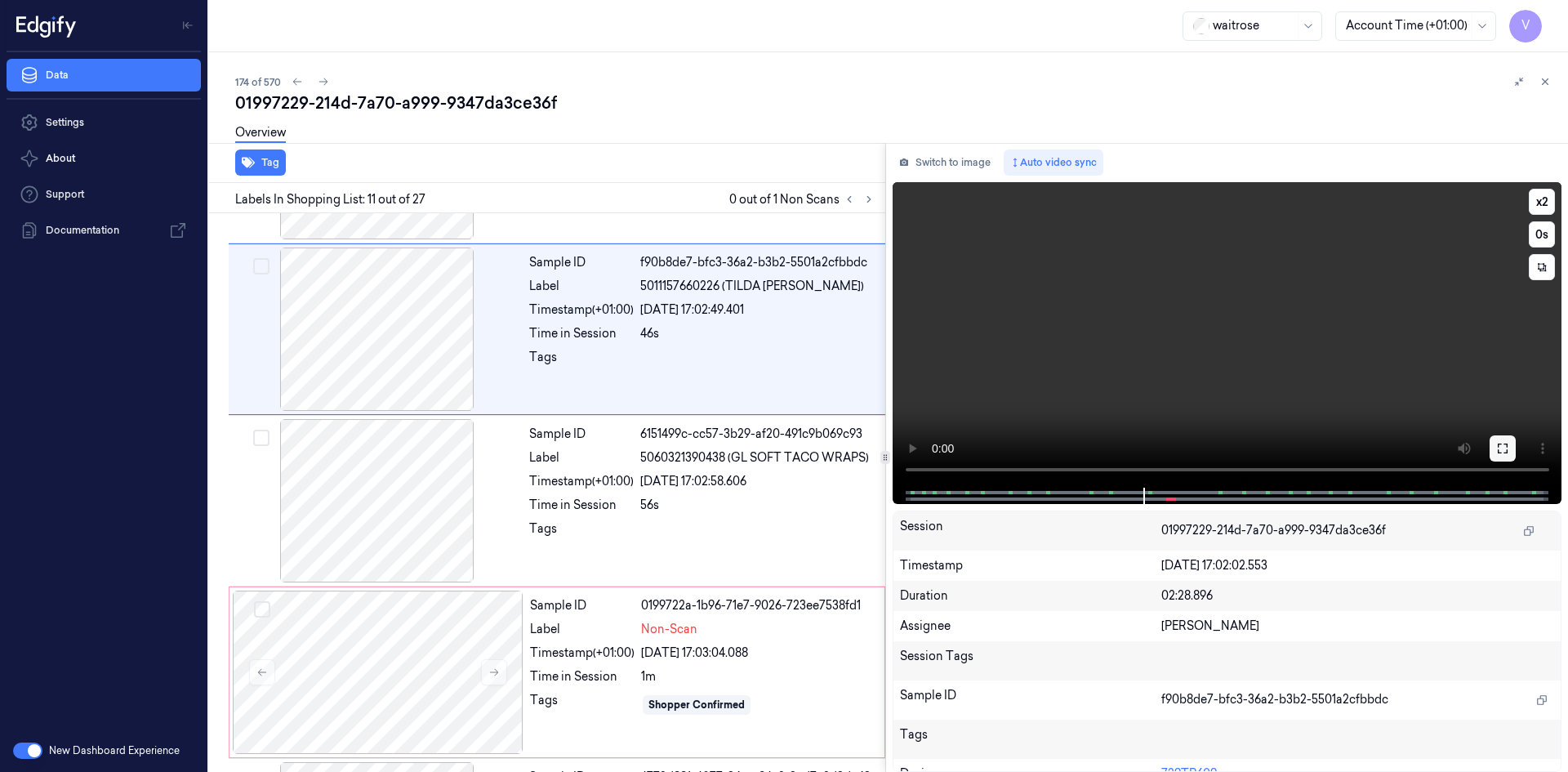
drag, startPoint x: 1493, startPoint y: 445, endPoint x: 1352, endPoint y: 518, distance: 158.8
click at [1493, 446] on button at bounding box center [1502, 448] width 26 height 26
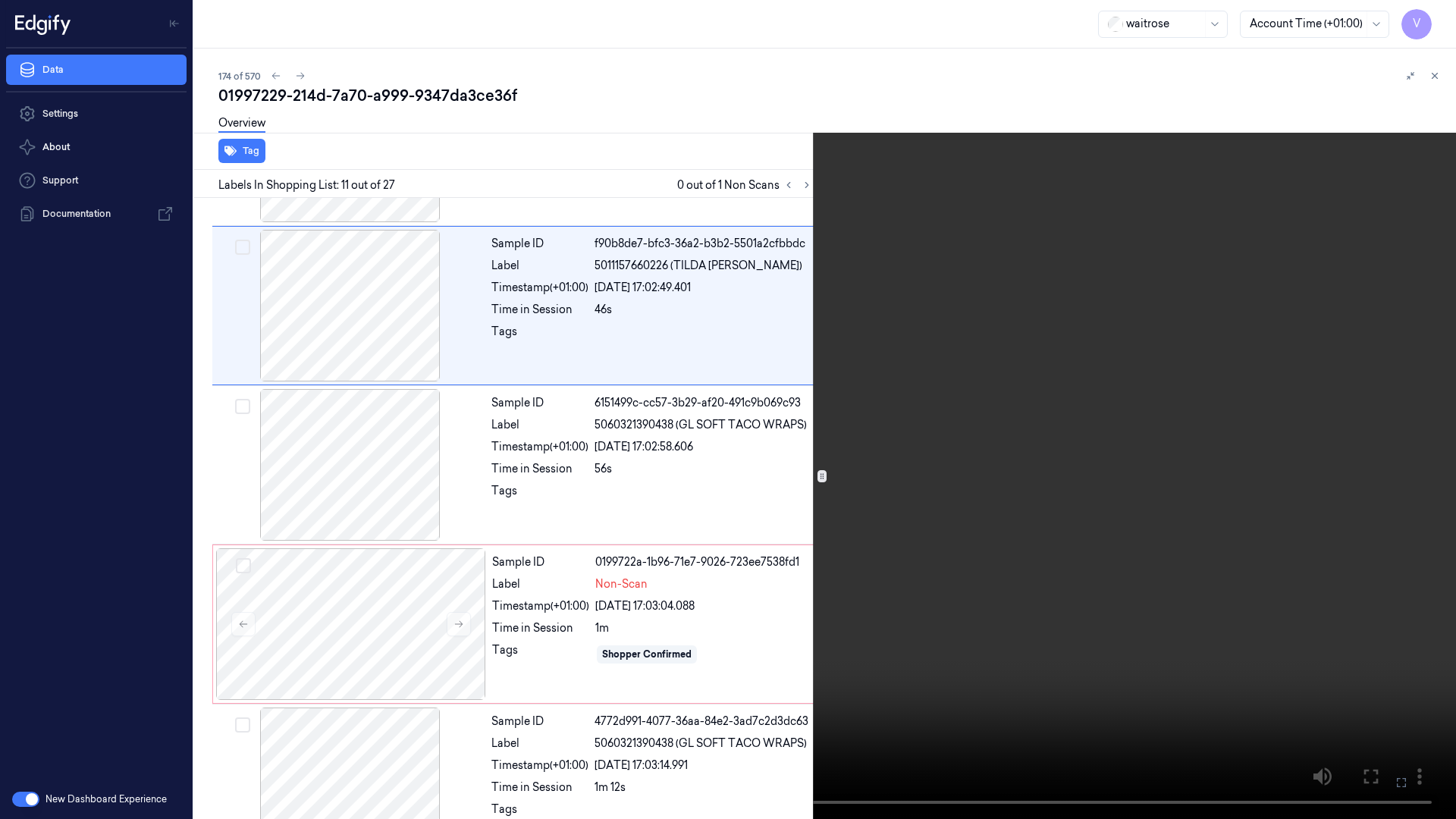
click at [1044, 507] on video at bounding box center [728, 410] width 1456 height 819
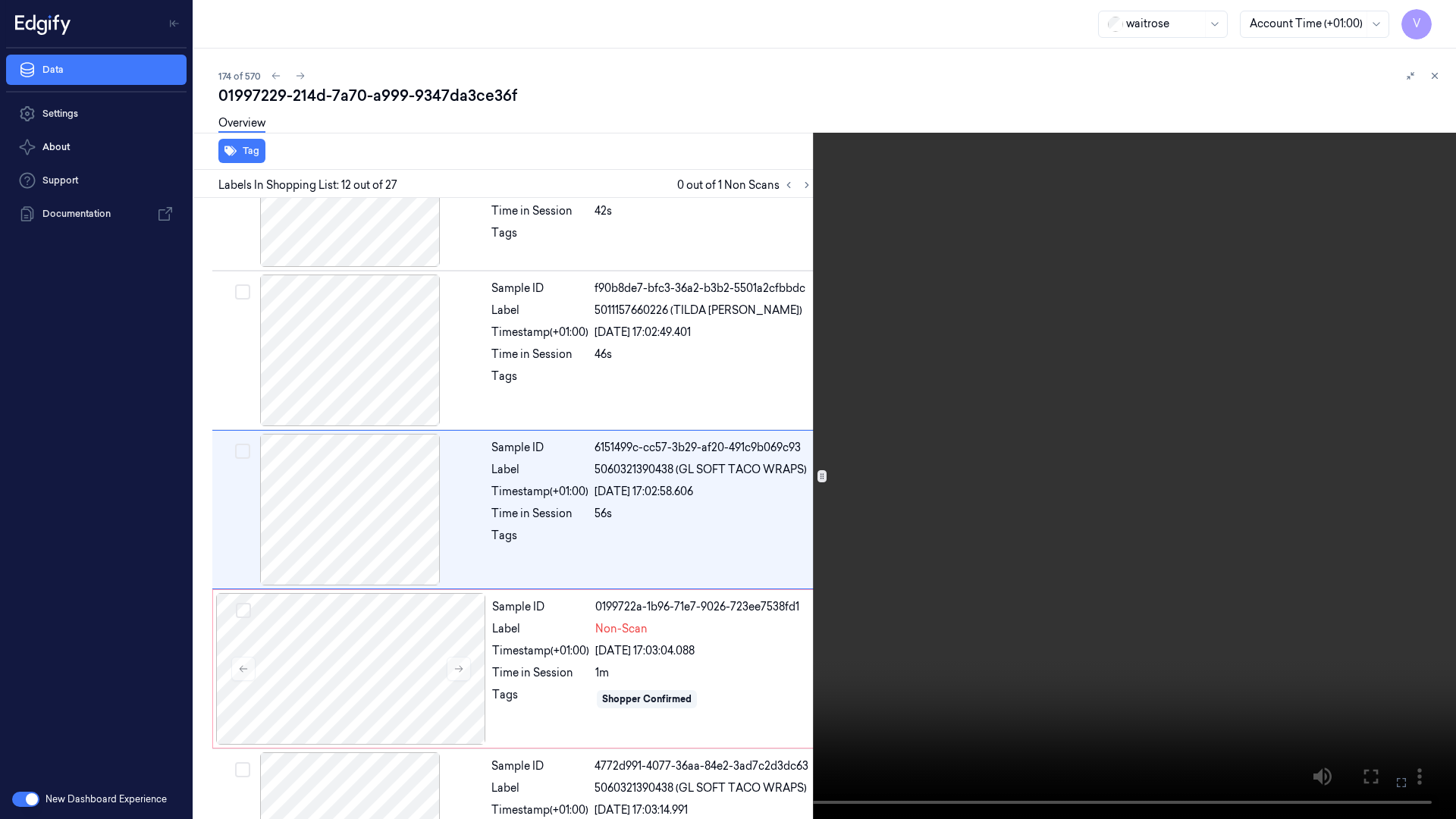
scroll to position [1521, 0]
click at [1207, 516] on video at bounding box center [728, 410] width 1456 height 819
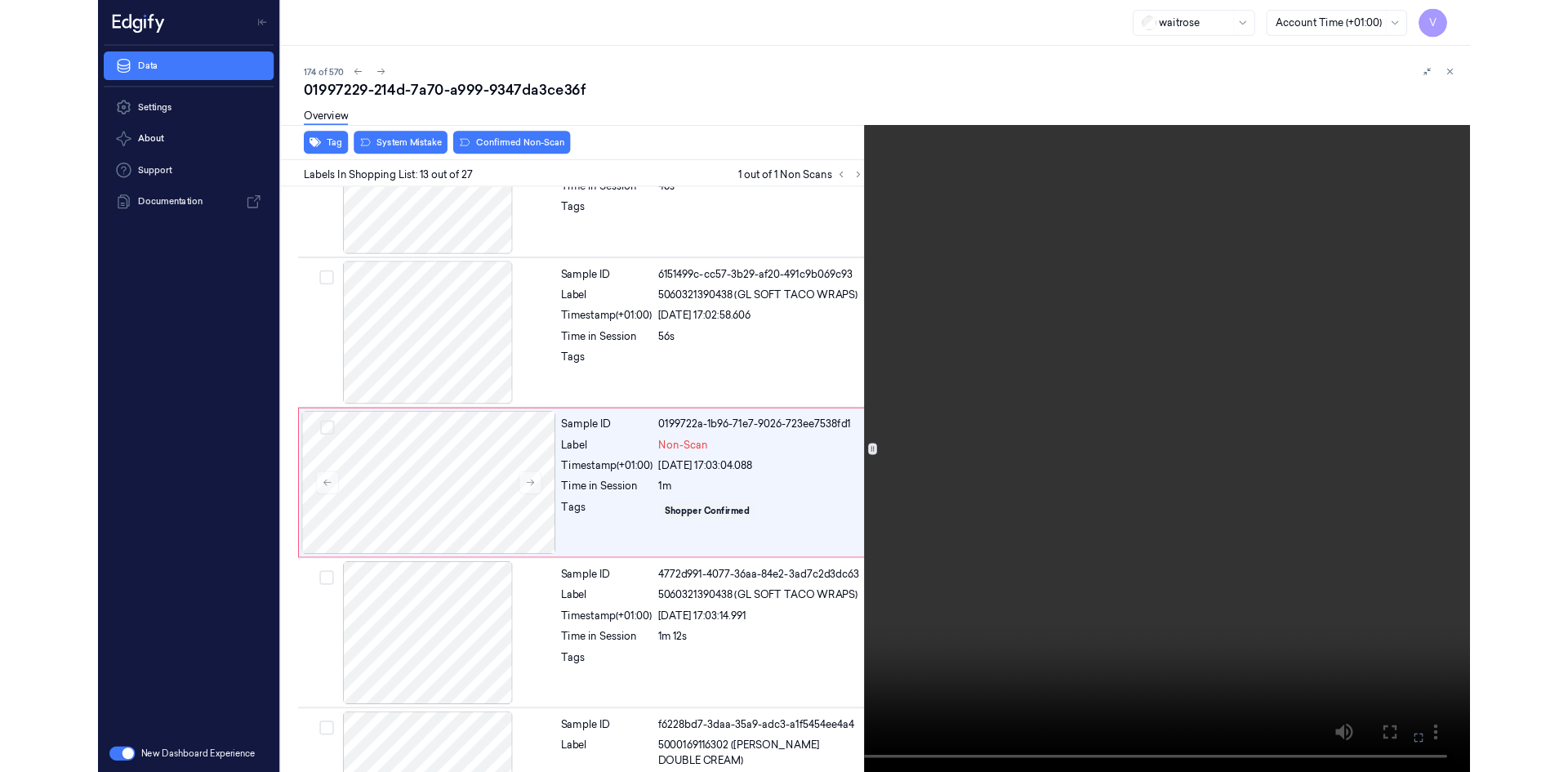
scroll to position [1810, 0]
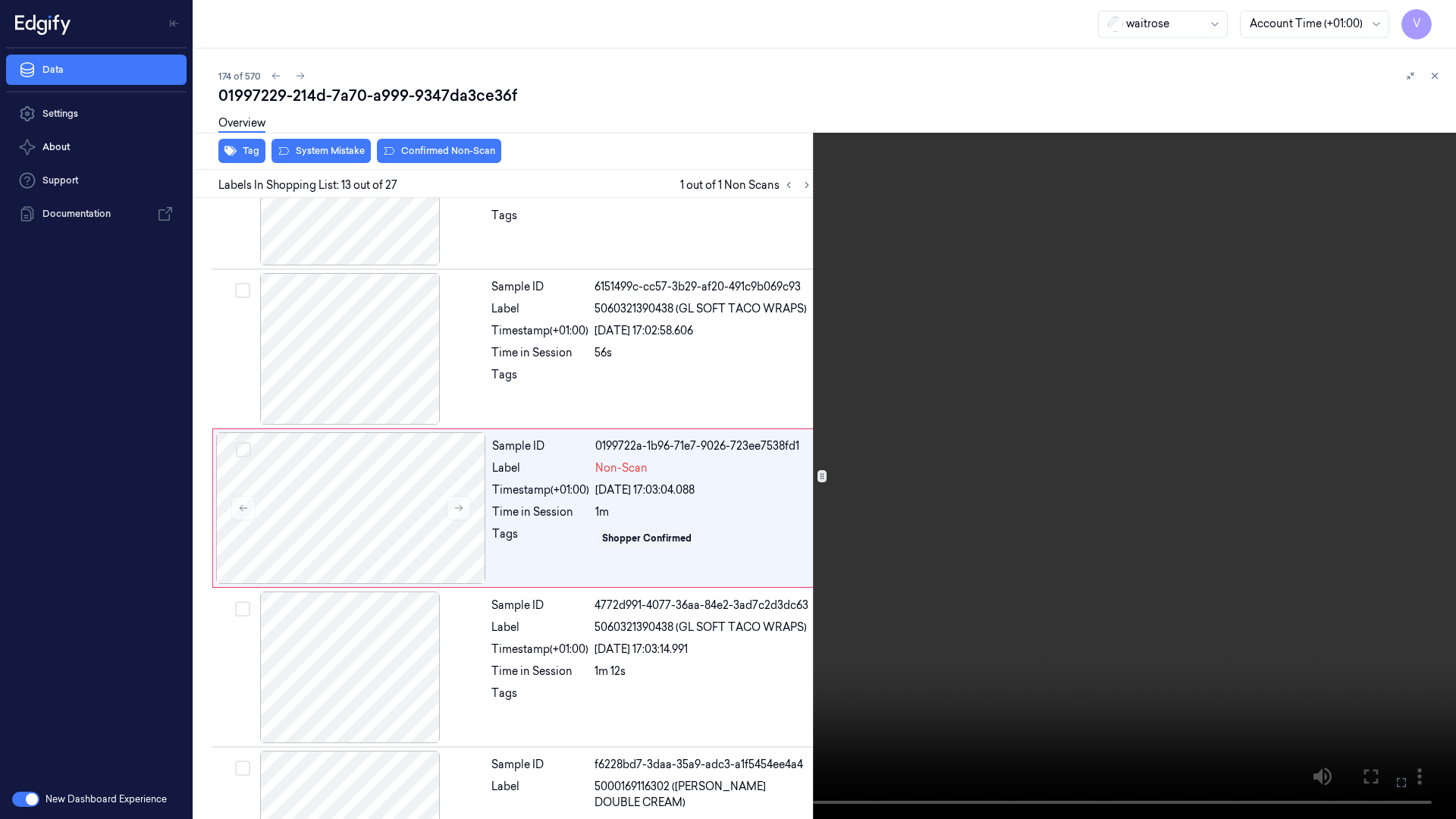
click at [0, 0] on icon at bounding box center [0, 0] width 0 height 0
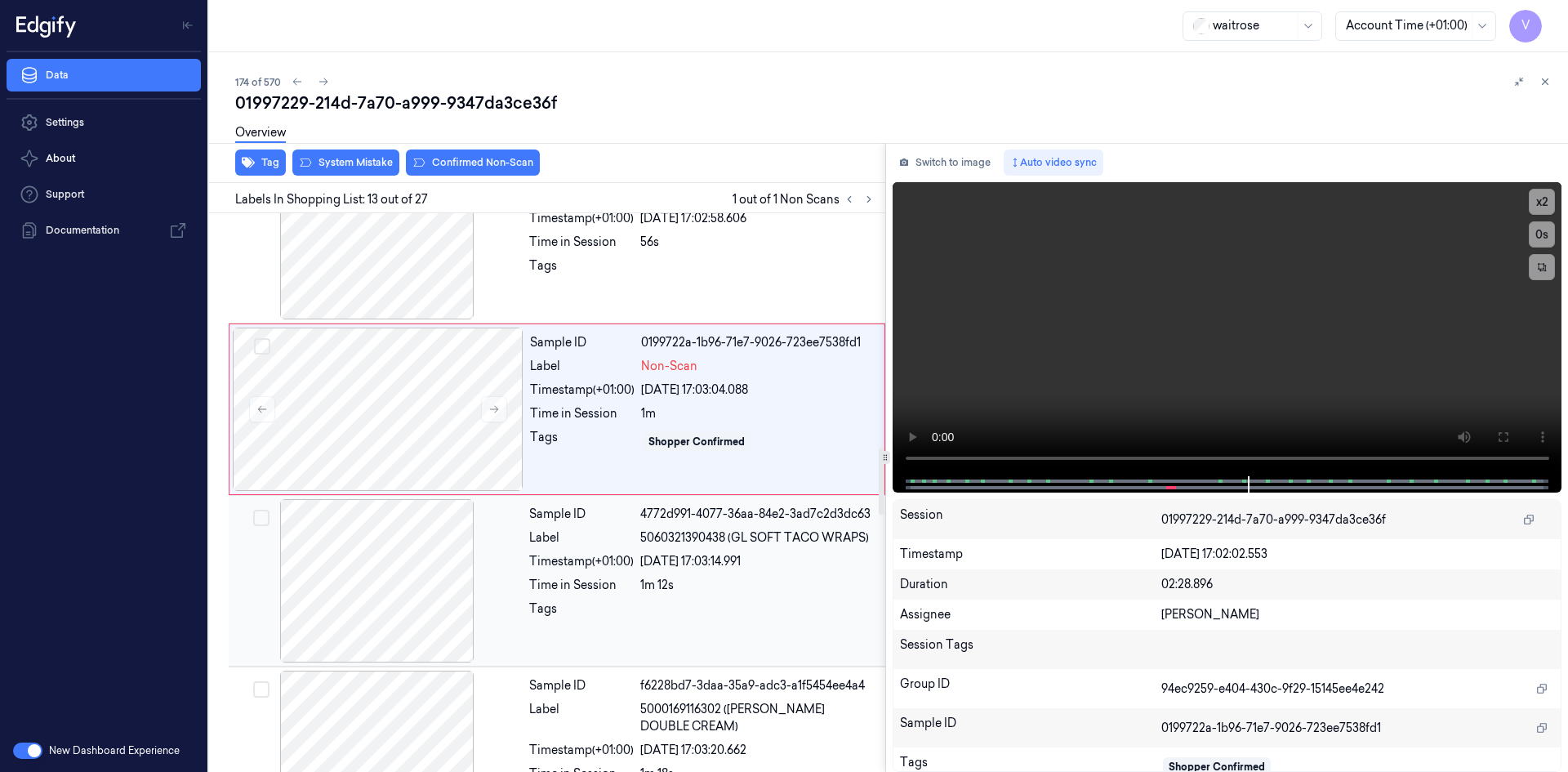
scroll to position [1946, 0]
click at [449, 369] on div at bounding box center [378, 411] width 291 height 164
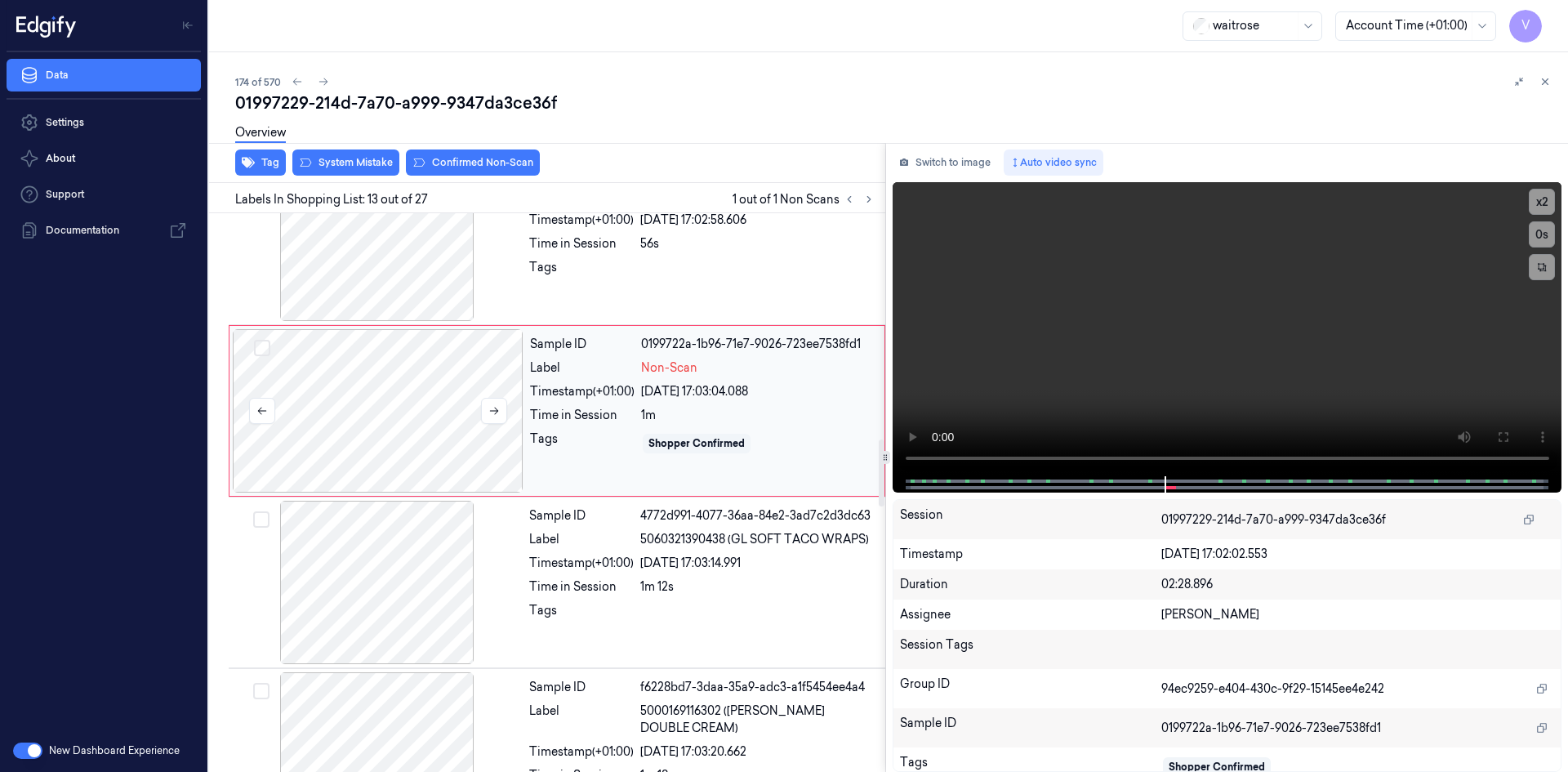
scroll to position [1864, 0]
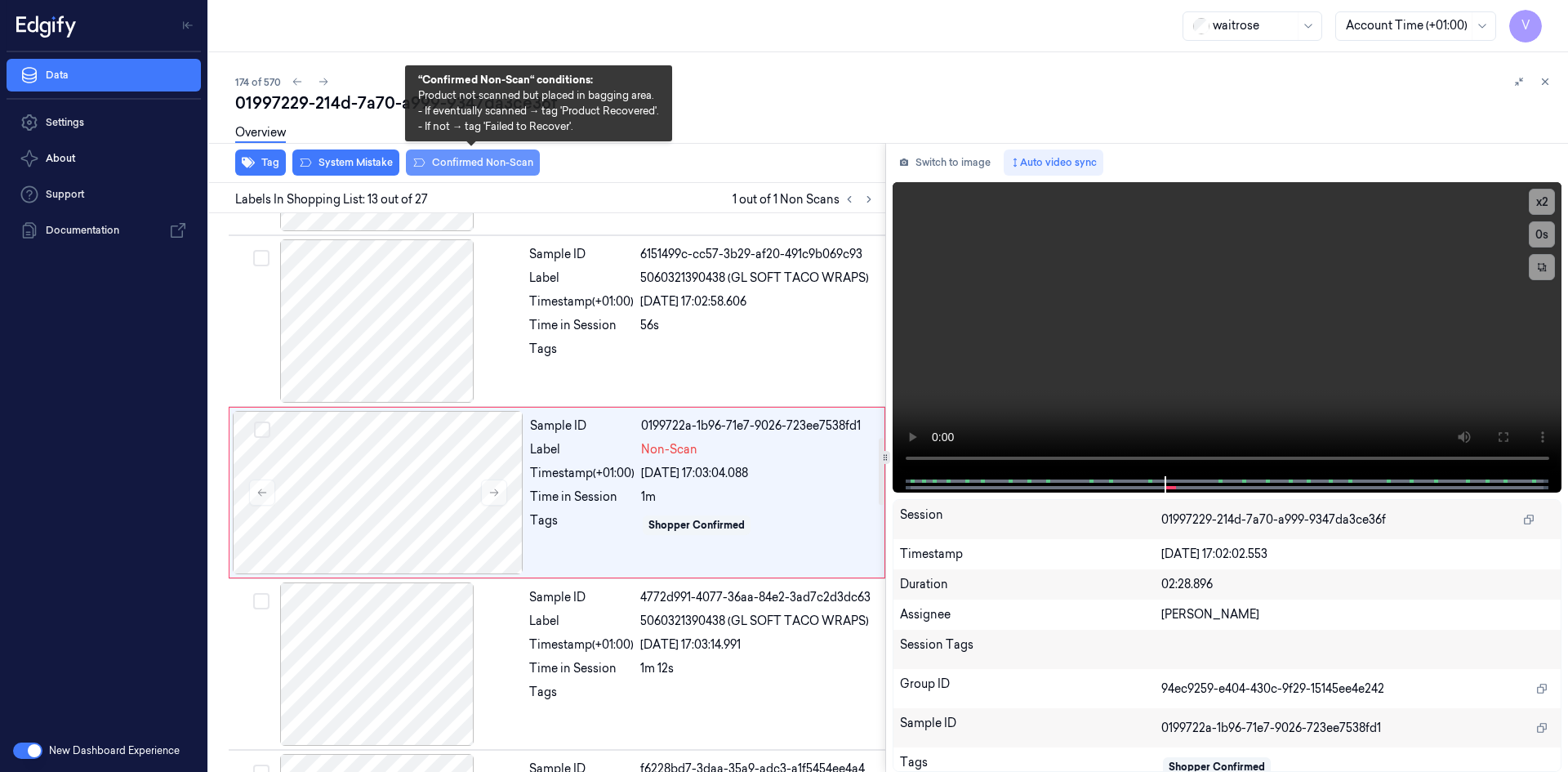
click at [506, 161] on button "Confirmed Non-Scan" at bounding box center [472, 162] width 134 height 26
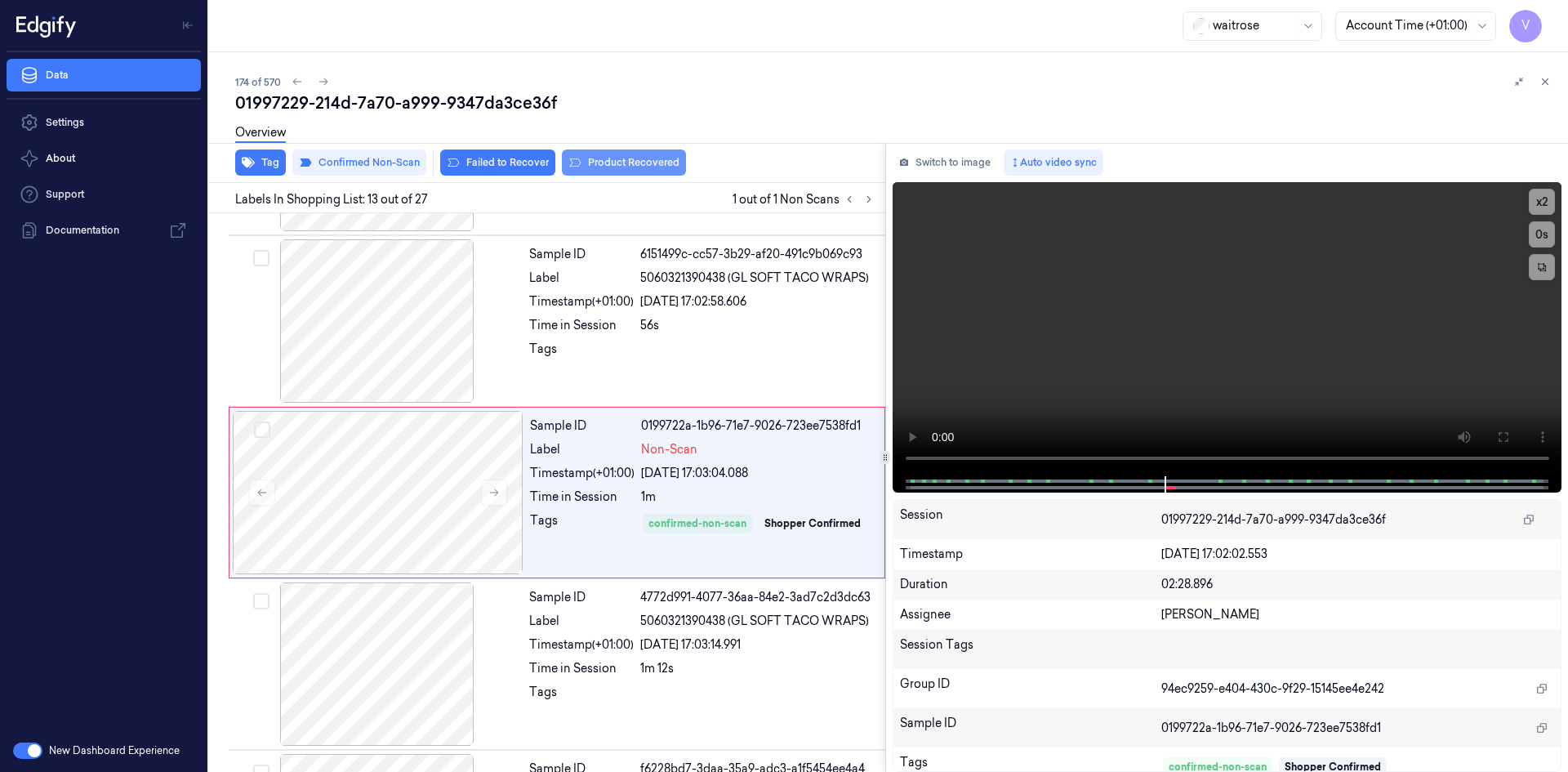
click at [619, 156] on button "Product Recovered" at bounding box center [624, 162] width 125 height 26
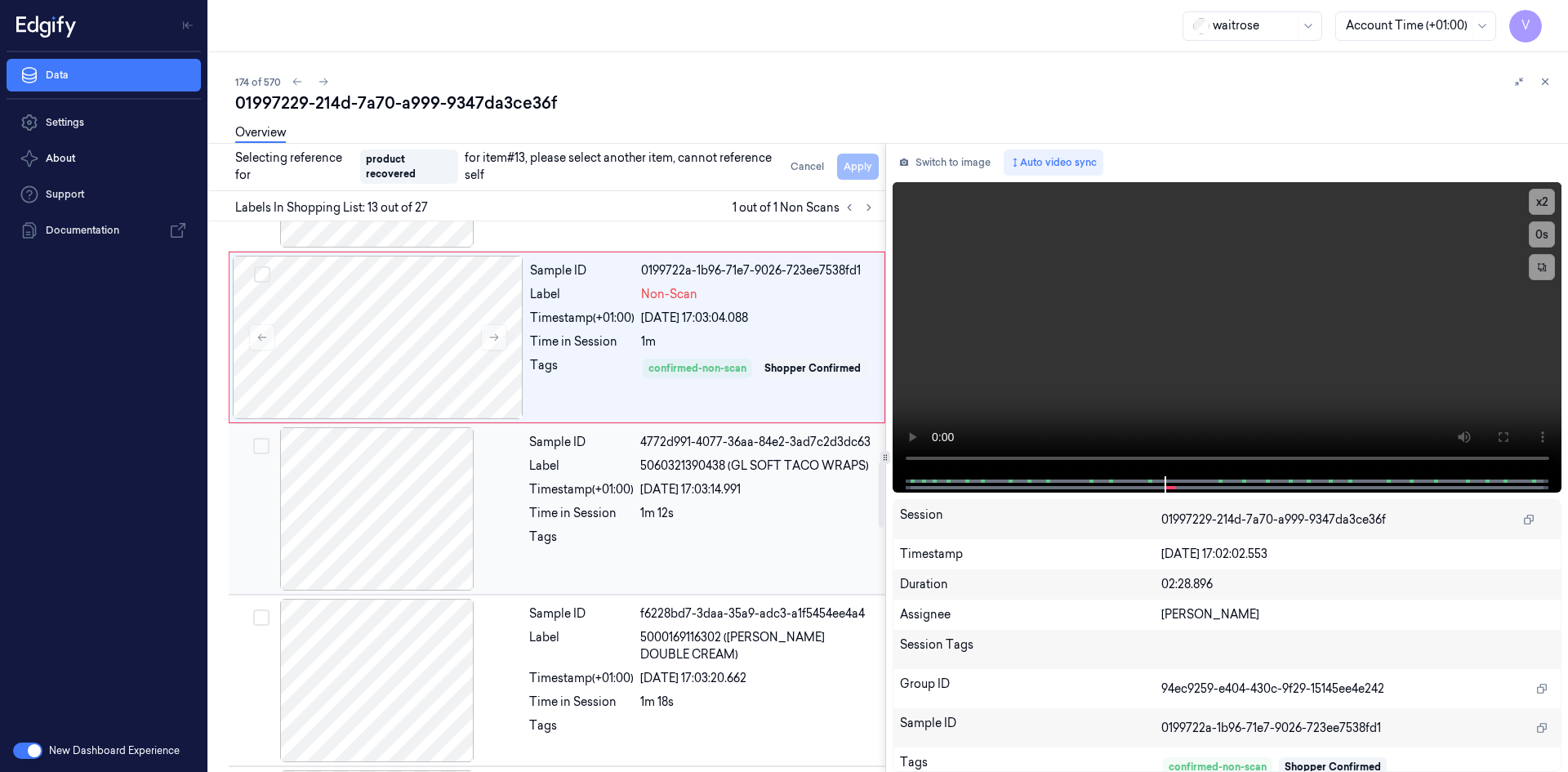
click at [567, 512] on div "Time in Session" at bounding box center [581, 513] width 105 height 17
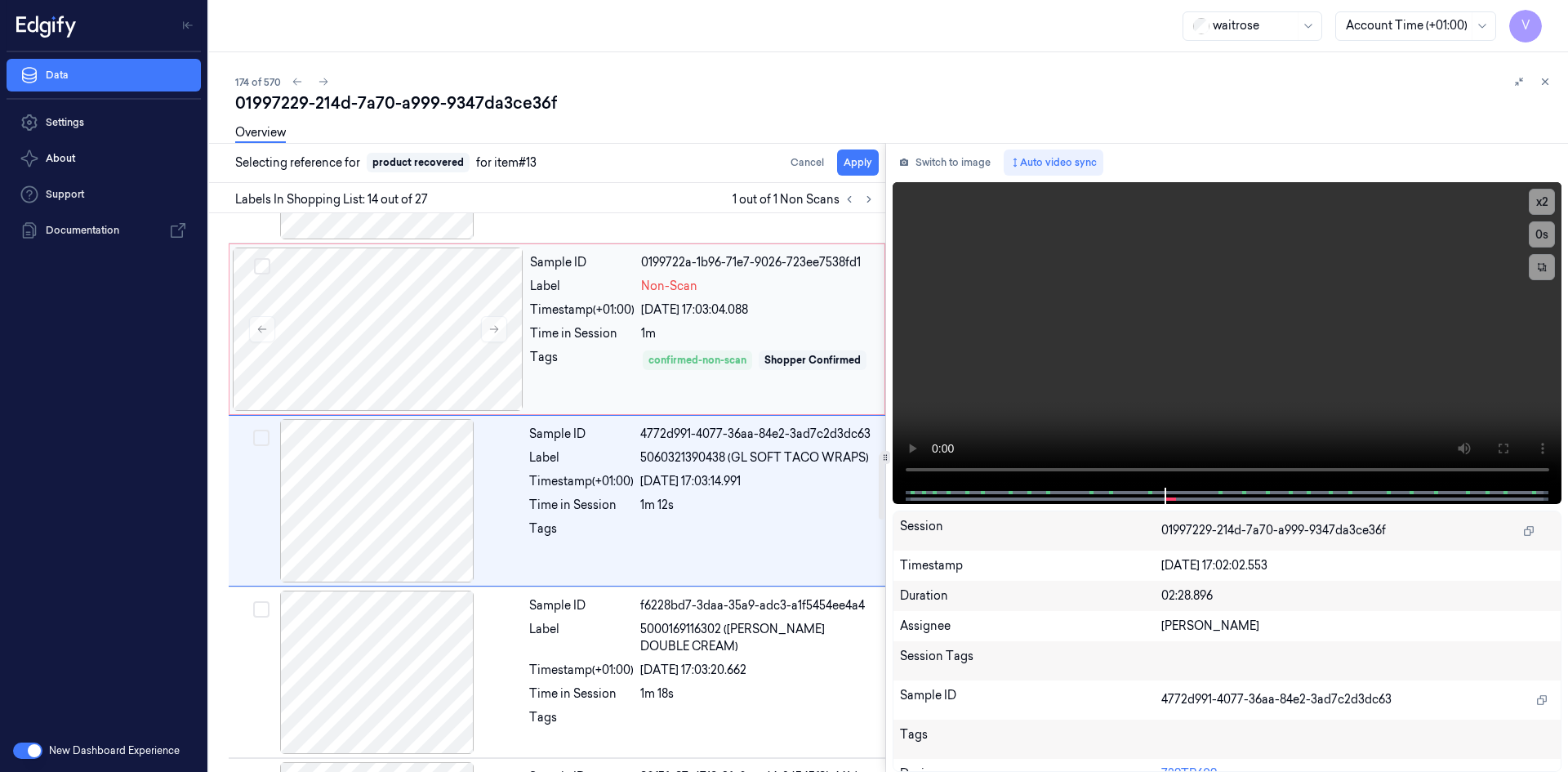
scroll to position [2035, 0]
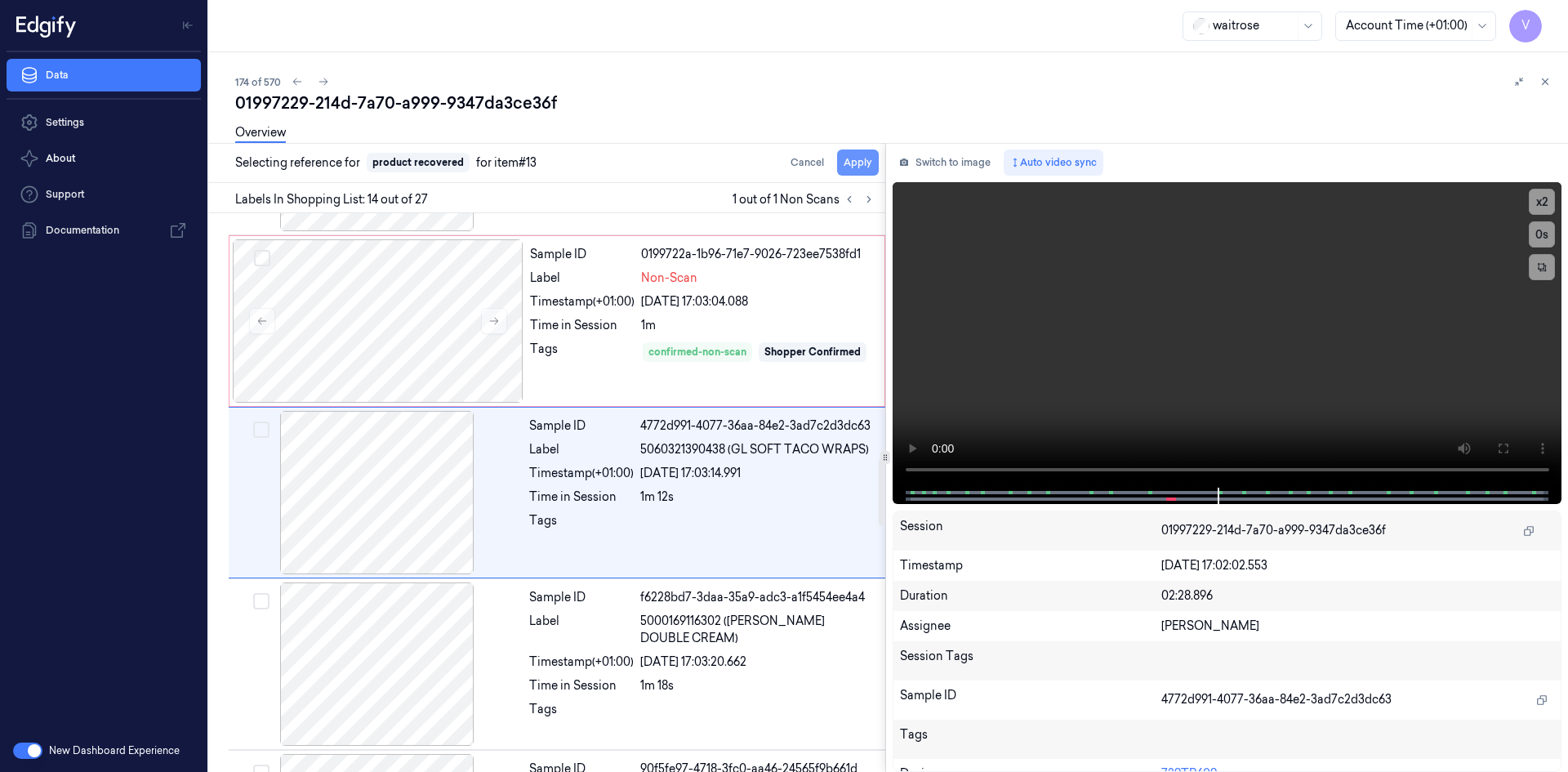
click at [854, 166] on button "Apply" at bounding box center [858, 162] width 42 height 26
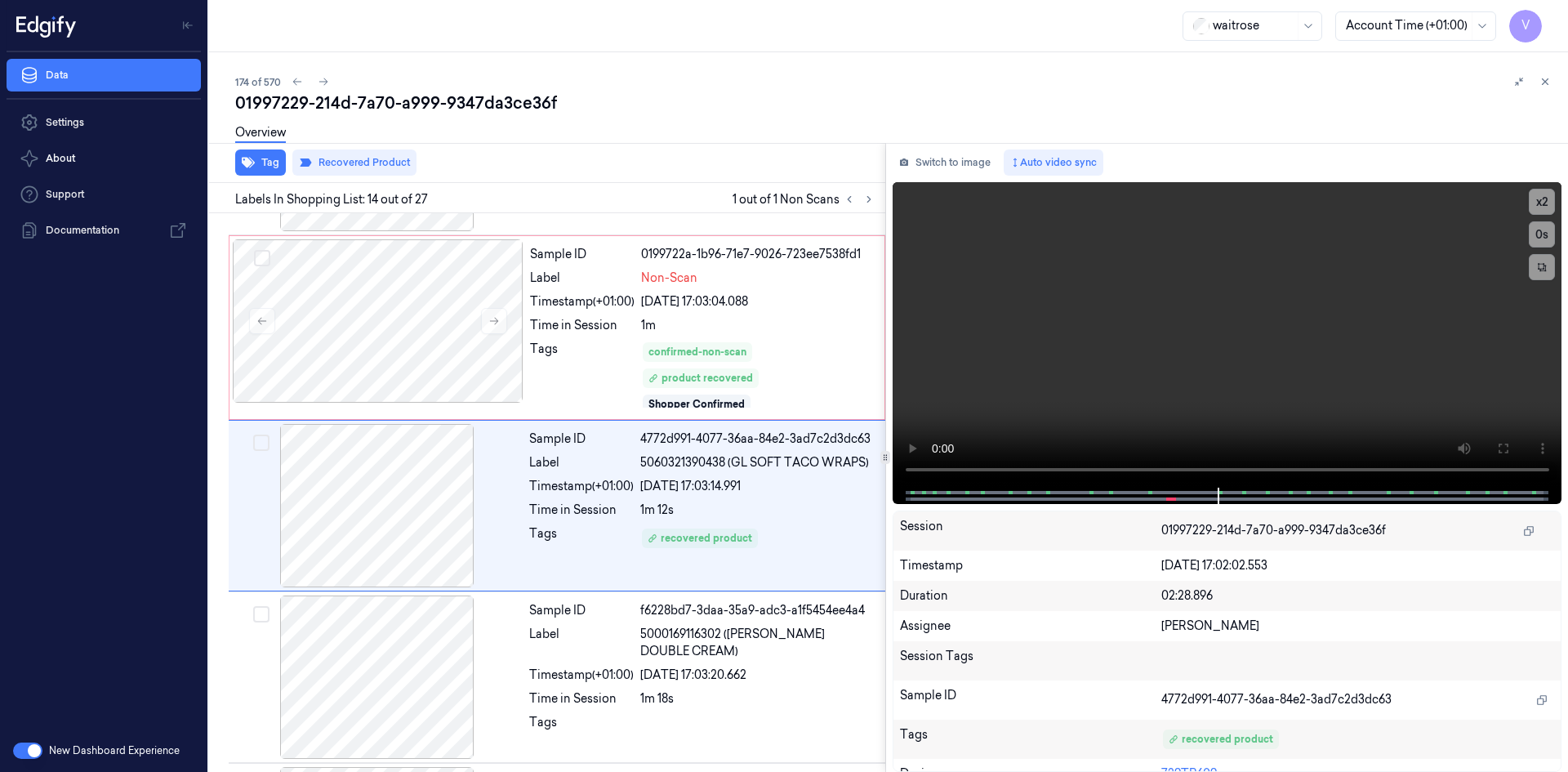
scroll to position [2049, 0]
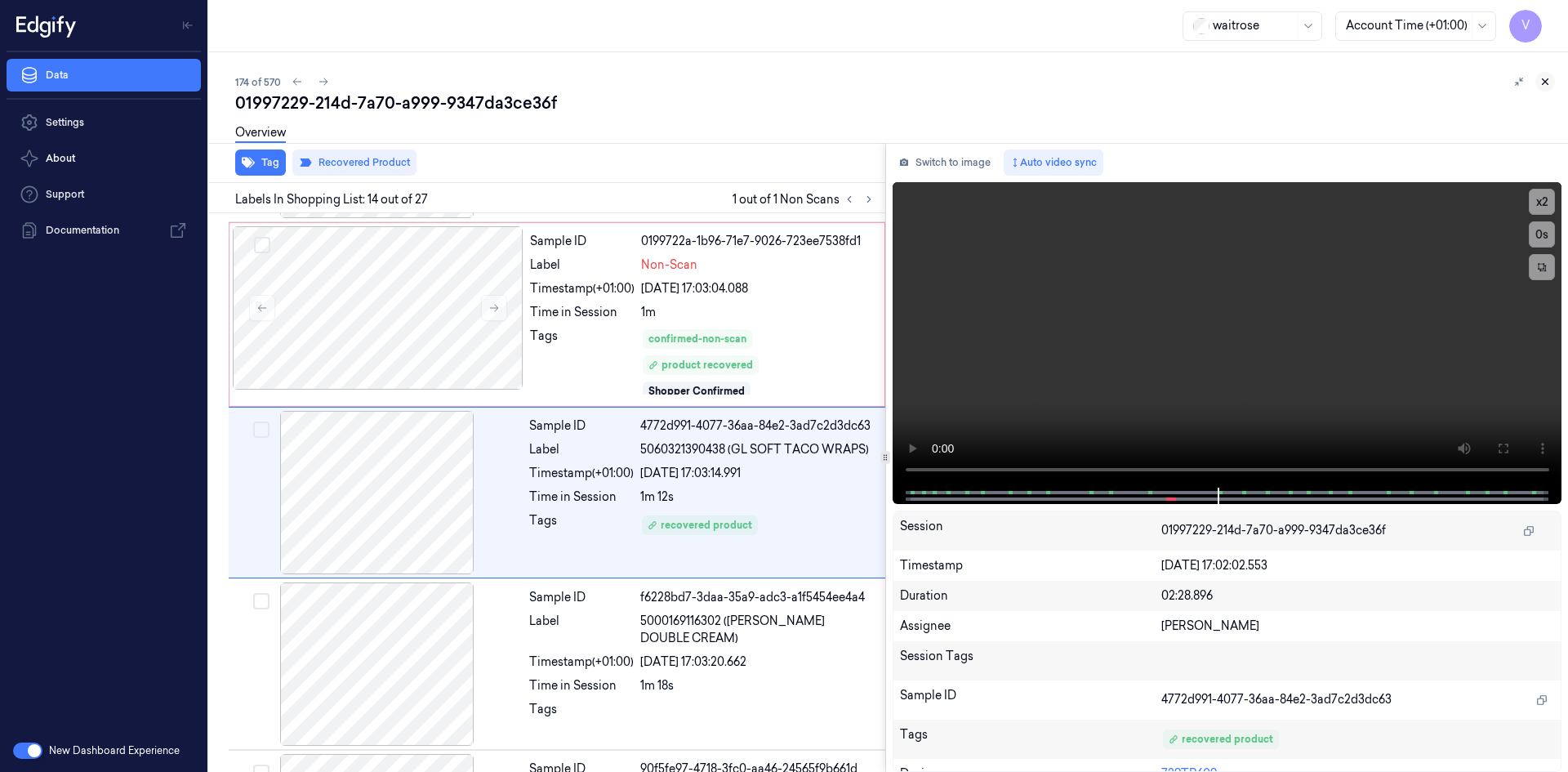
click at [1543, 80] on icon at bounding box center [1544, 82] width 12 height 12
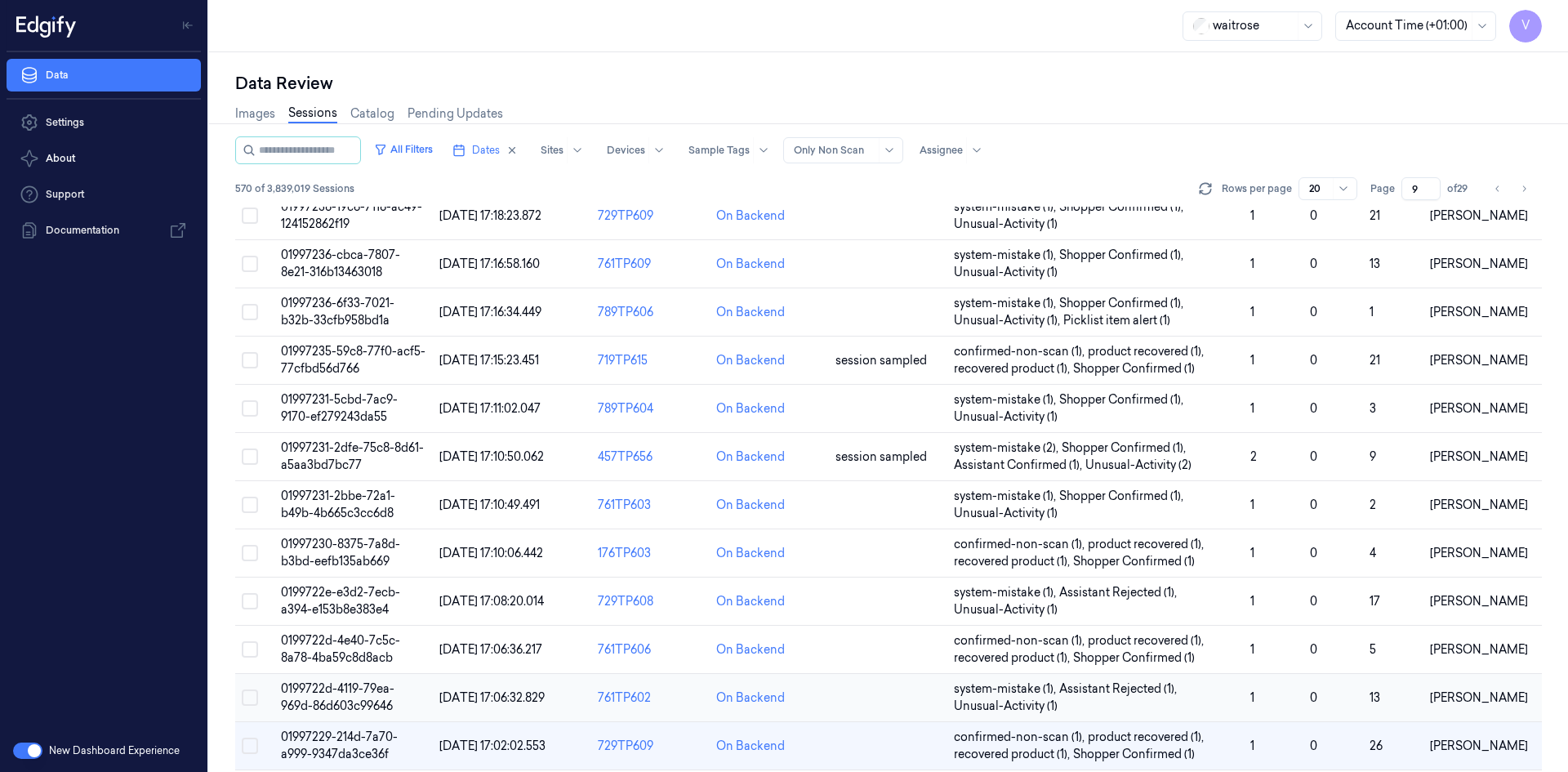
scroll to position [446, 0]
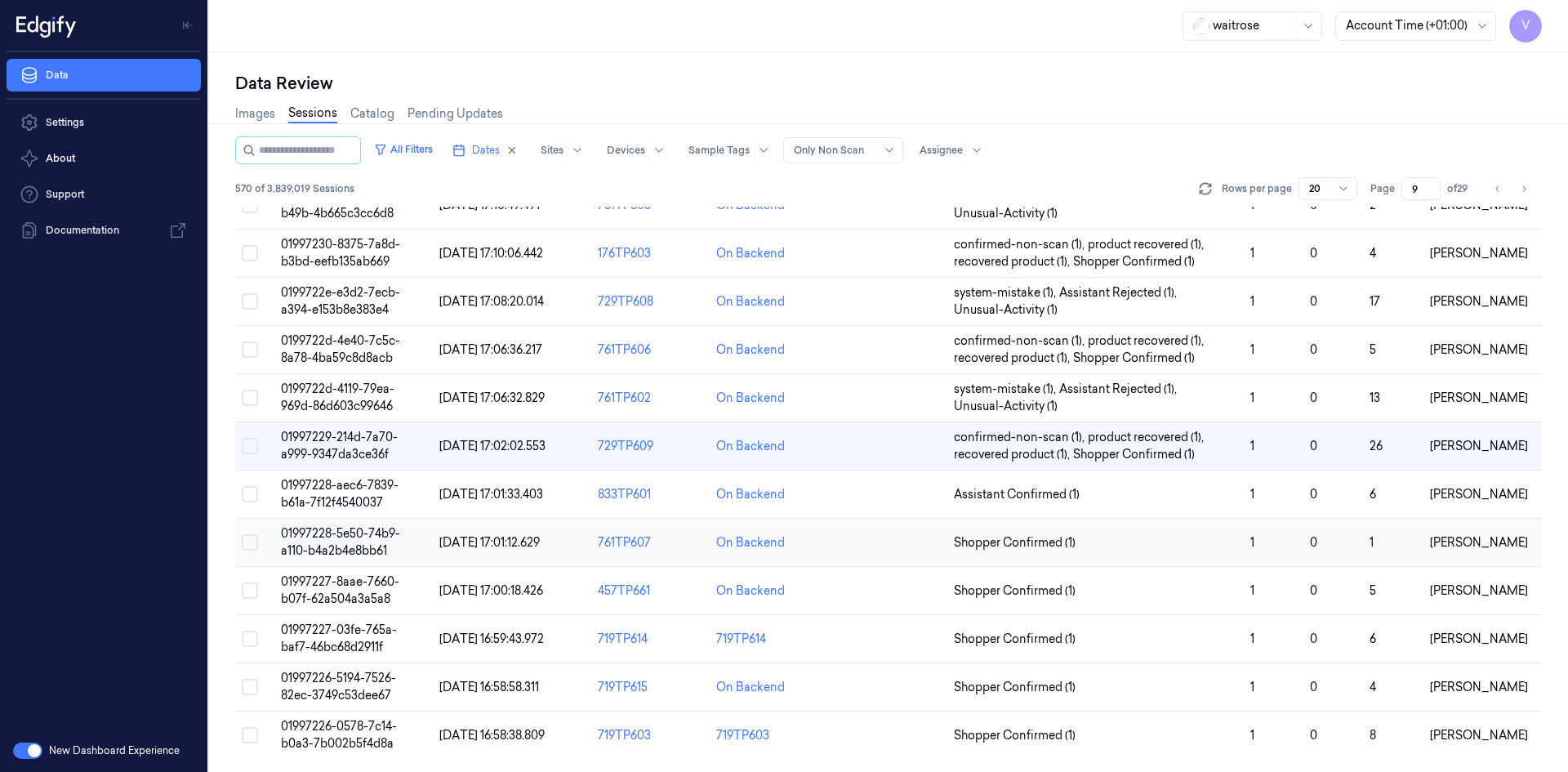
click at [333, 546] on span "01997228-5e50-74b9-a110-b4a2b4e8bb61" at bounding box center [340, 541] width 119 height 32
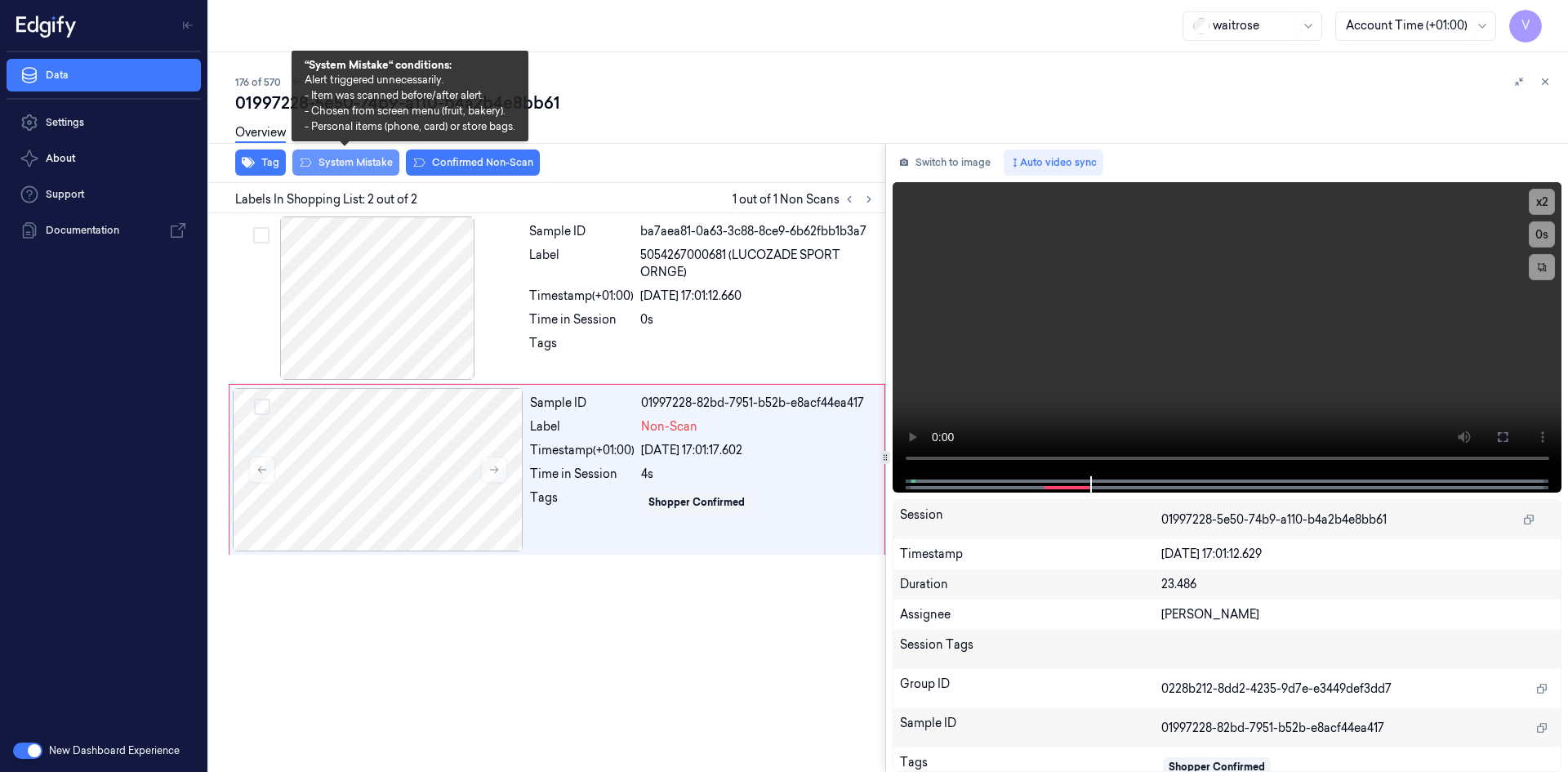
click at [350, 159] on button "System Mistake" at bounding box center [346, 162] width 107 height 26
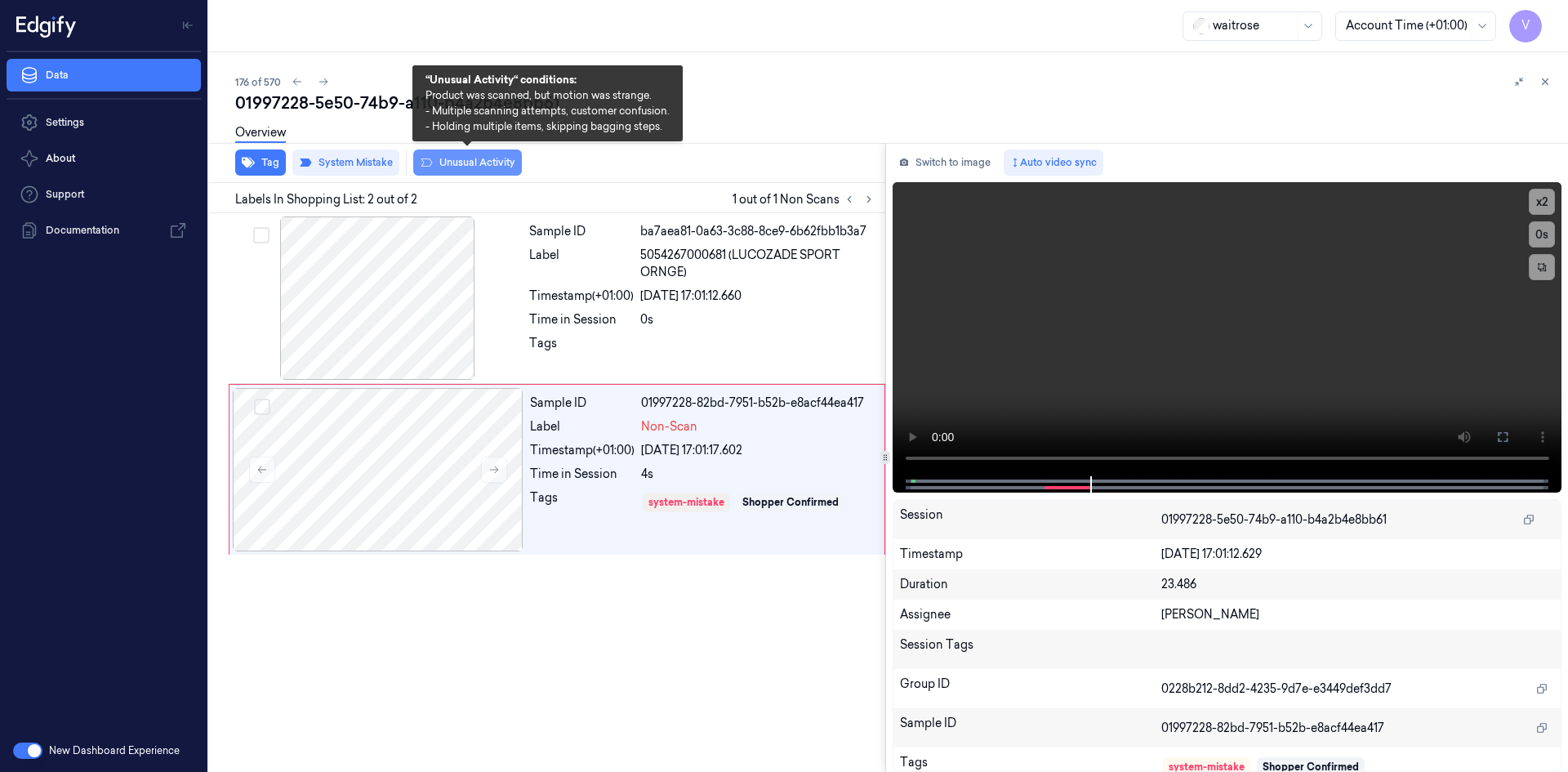
click at [477, 157] on button "Unusual Activity" at bounding box center [467, 162] width 108 height 26
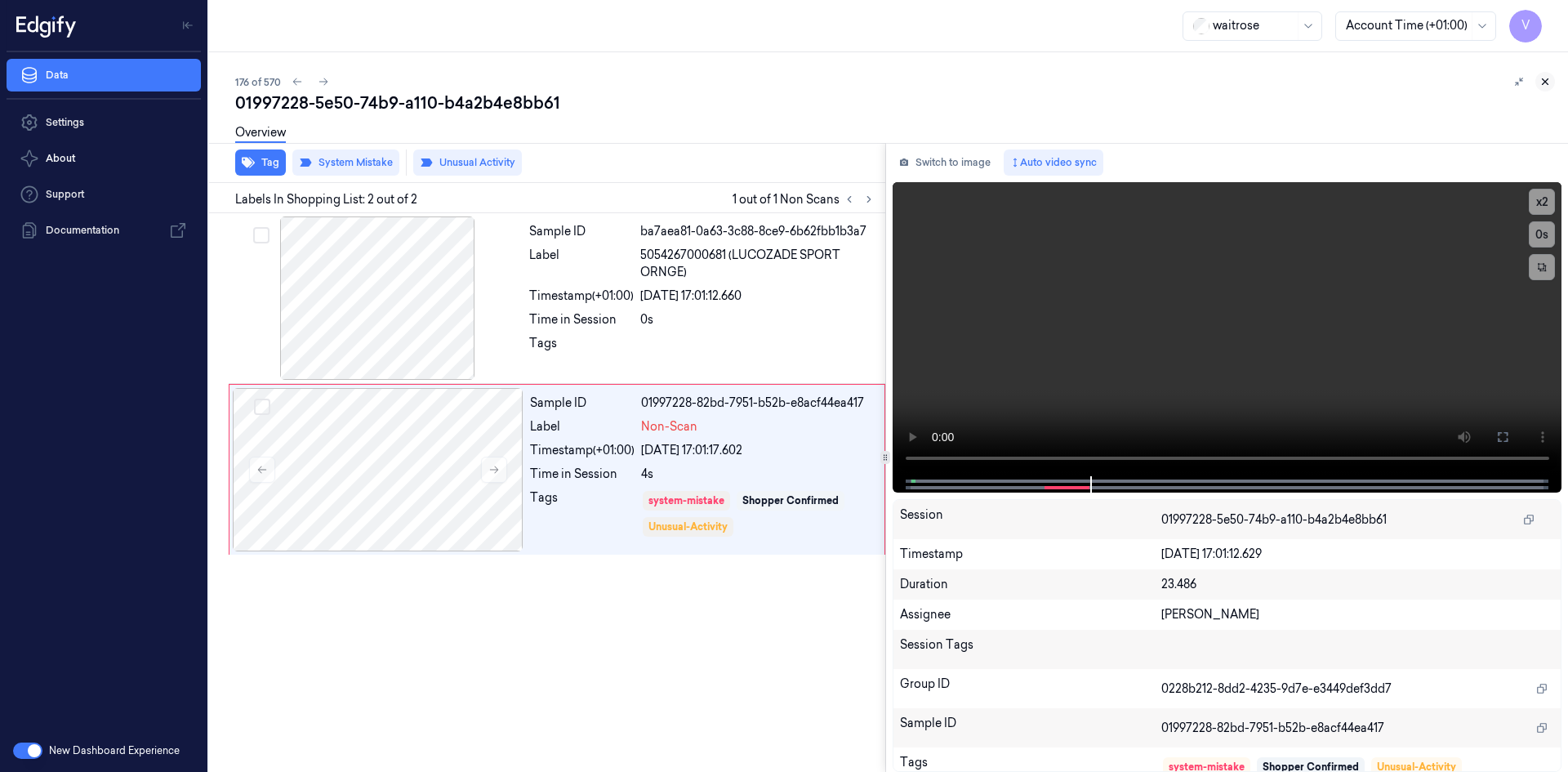
click at [1544, 78] on icon at bounding box center [1544, 82] width 12 height 12
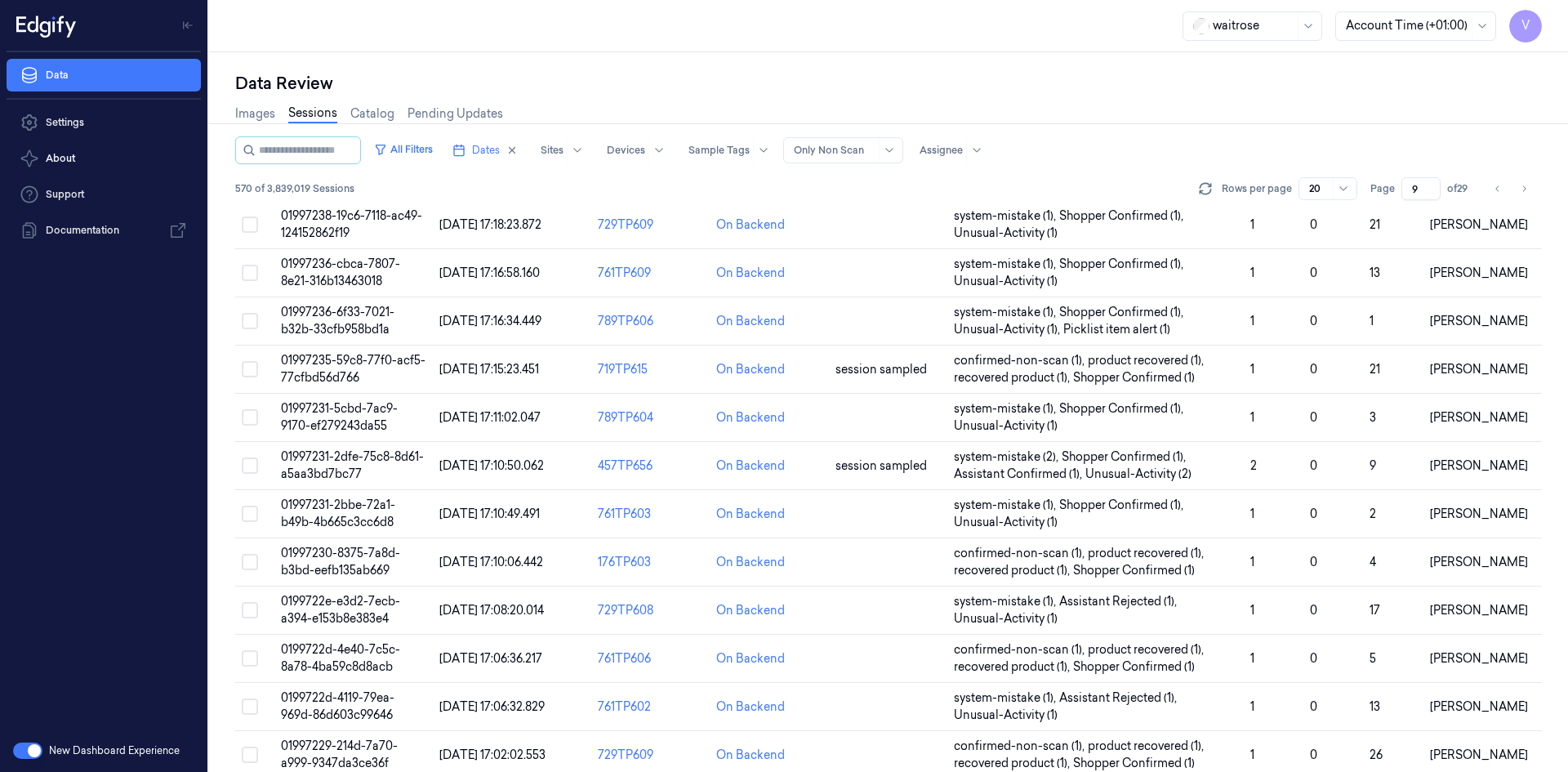
scroll to position [446, 0]
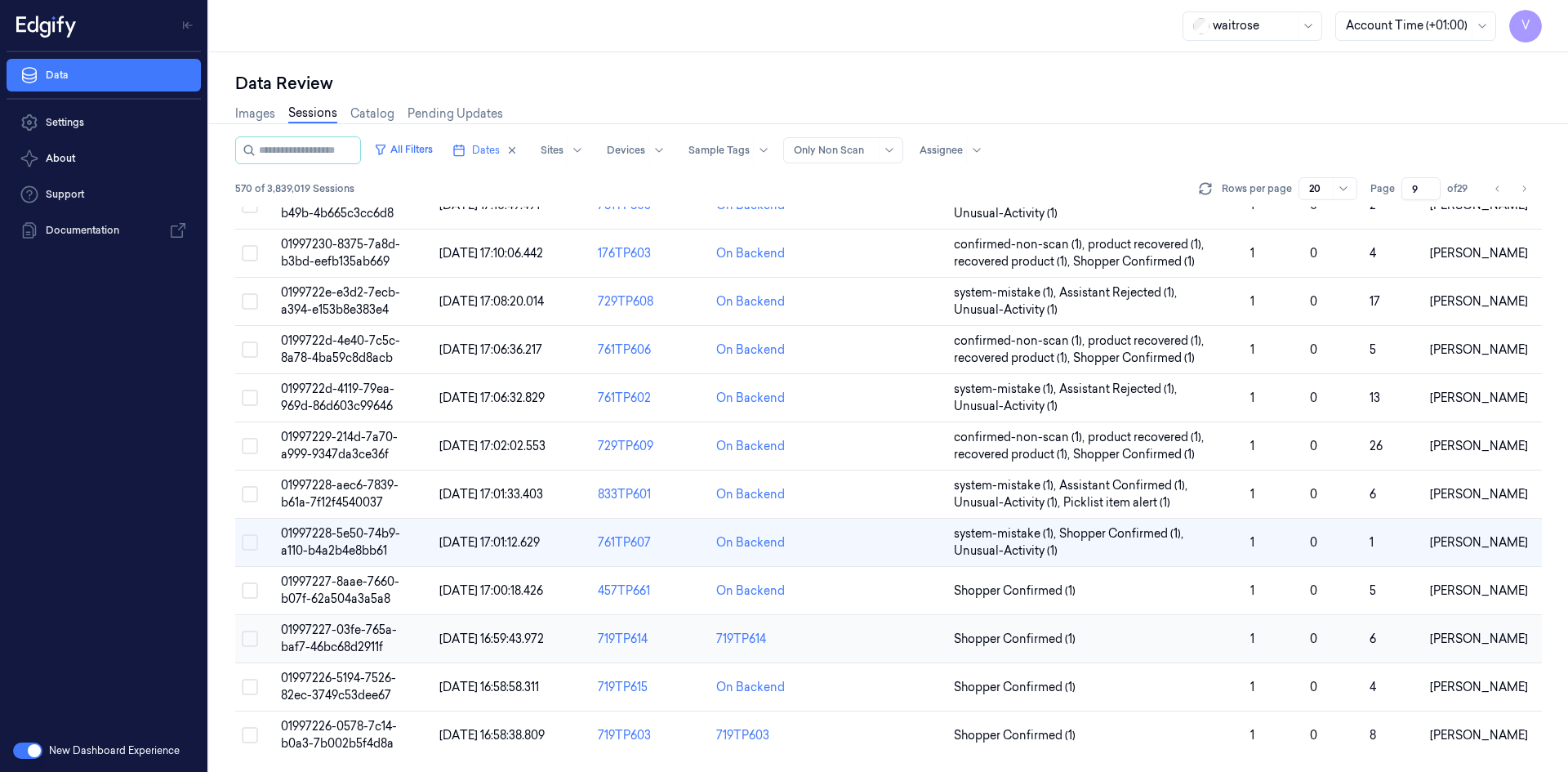
click at [346, 638] on td "01997227-03fe-765a-baf7-46bc68d2911f" at bounding box center [354, 638] width 158 height 48
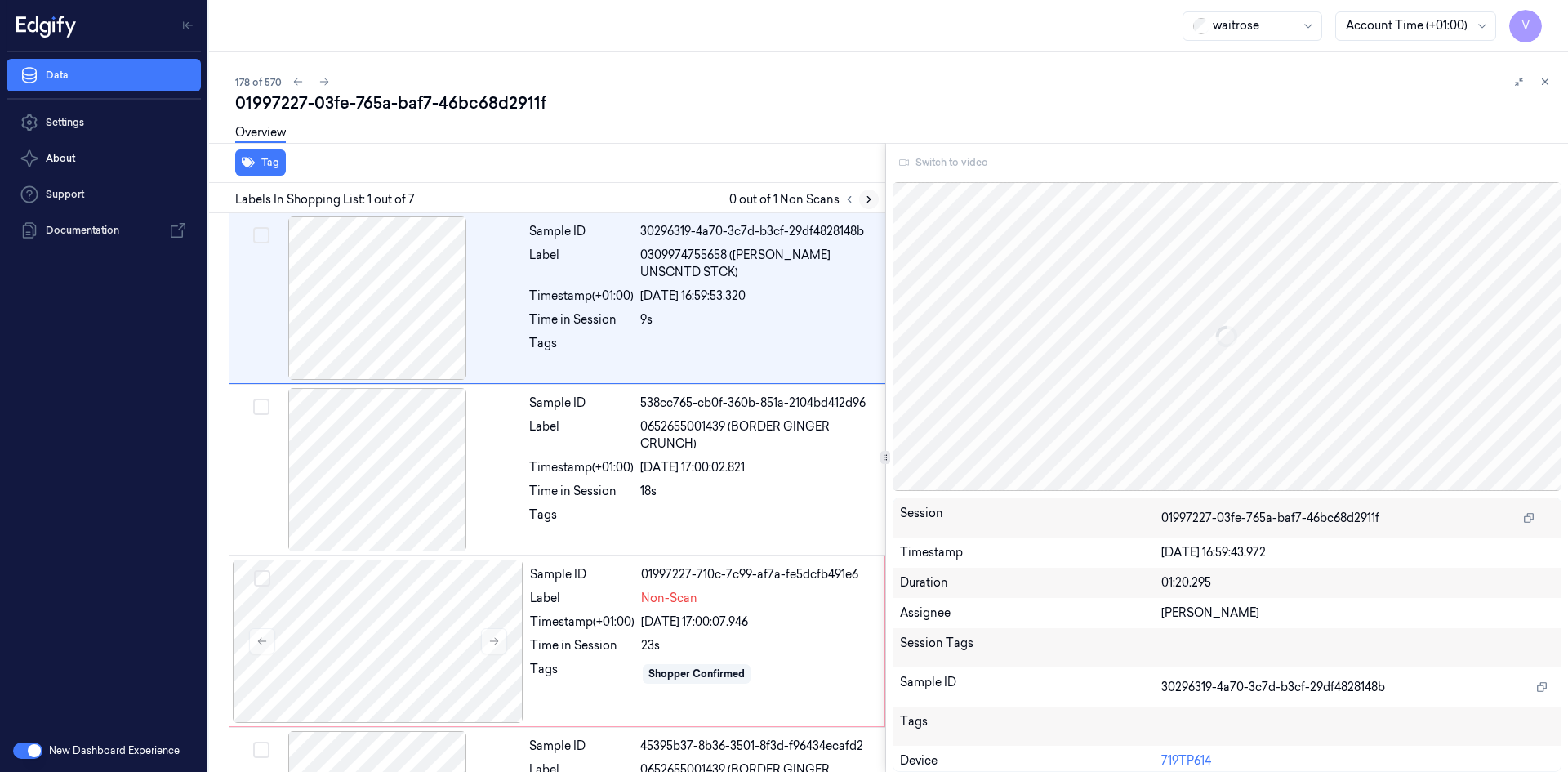
click at [871, 200] on icon at bounding box center [868, 199] width 12 height 12
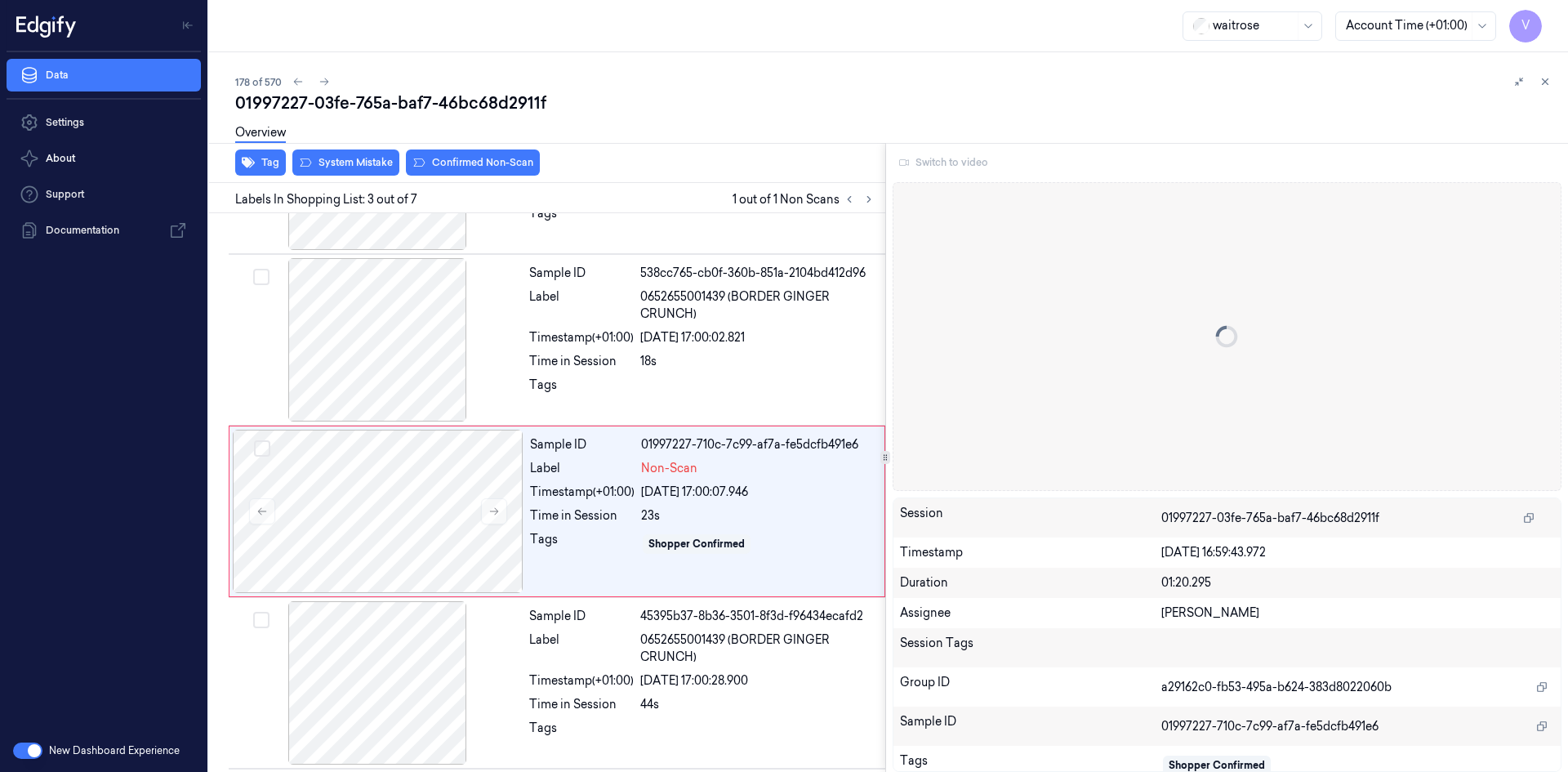
scroll to position [148, 0]
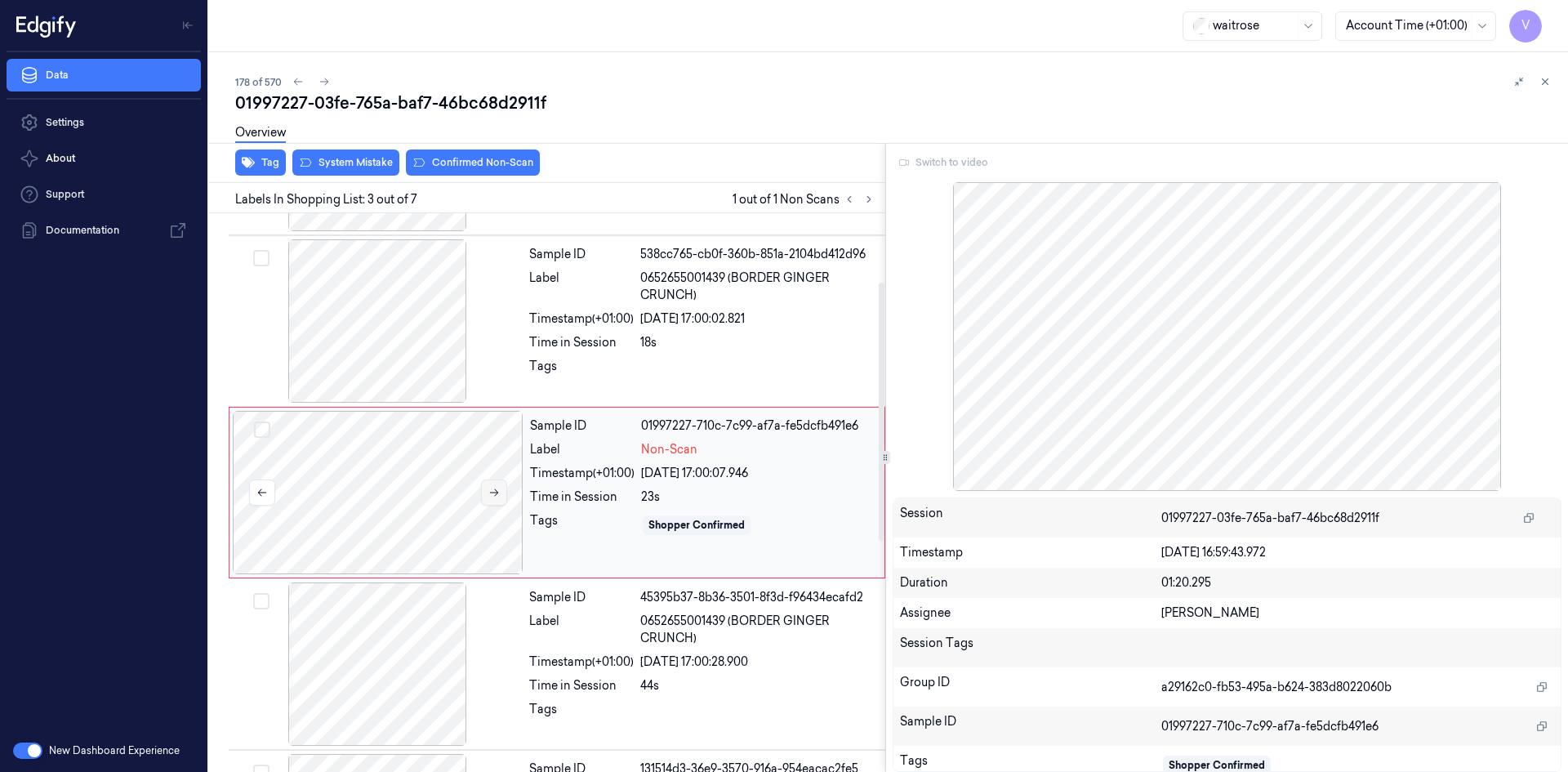
click at [499, 490] on icon at bounding box center [494, 492] width 12 height 12
click at [1545, 85] on icon at bounding box center [1544, 82] width 12 height 12
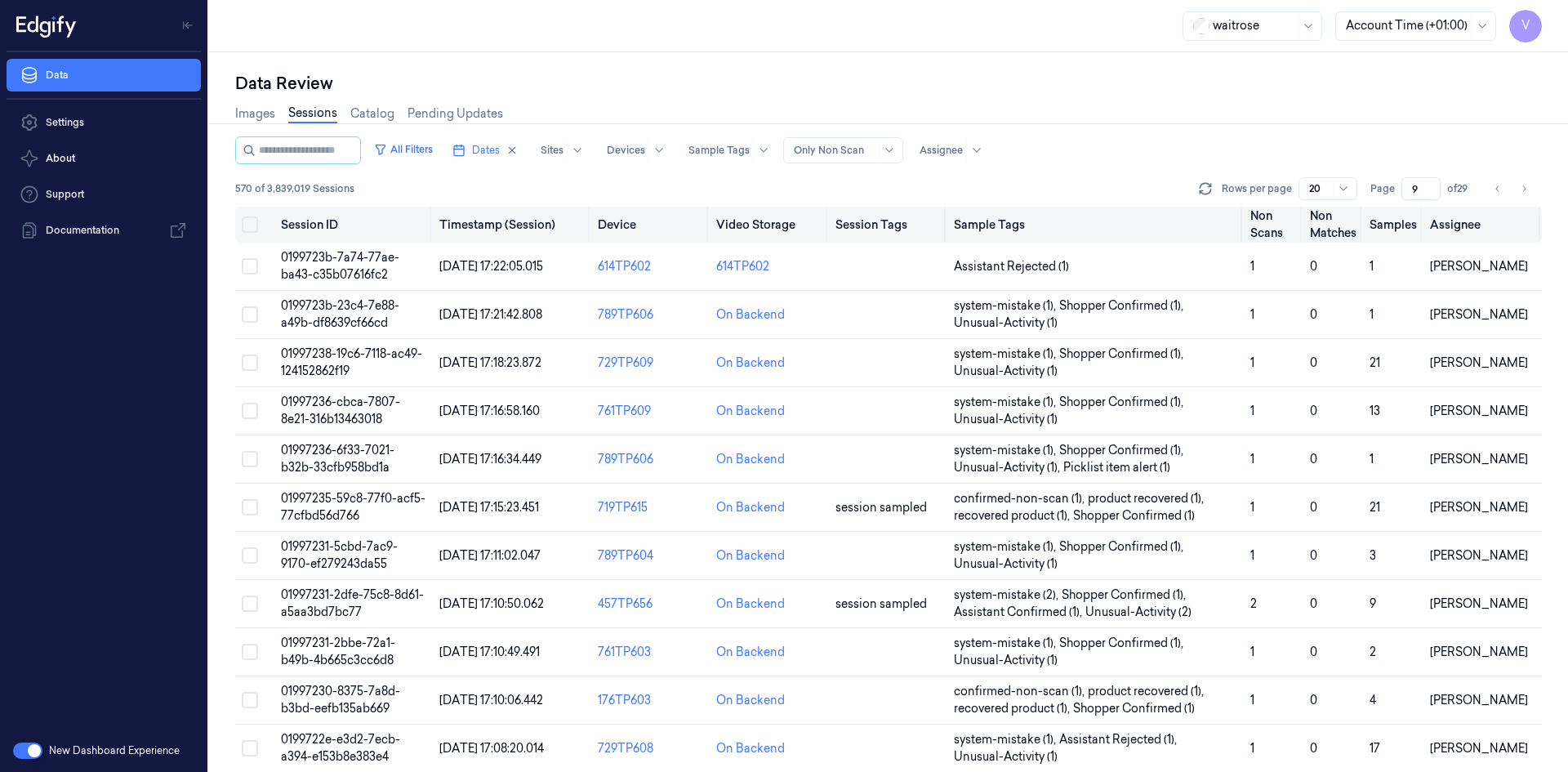
drag, startPoint x: 1416, startPoint y: 188, endPoint x: 1382, endPoint y: 213, distance: 42.2
click at [1382, 213] on div "All Filters Dates Sites Devices Sample Tags Alert Type Only Non Scan Assignee 5…" at bounding box center [888, 454] width 1306 height 636
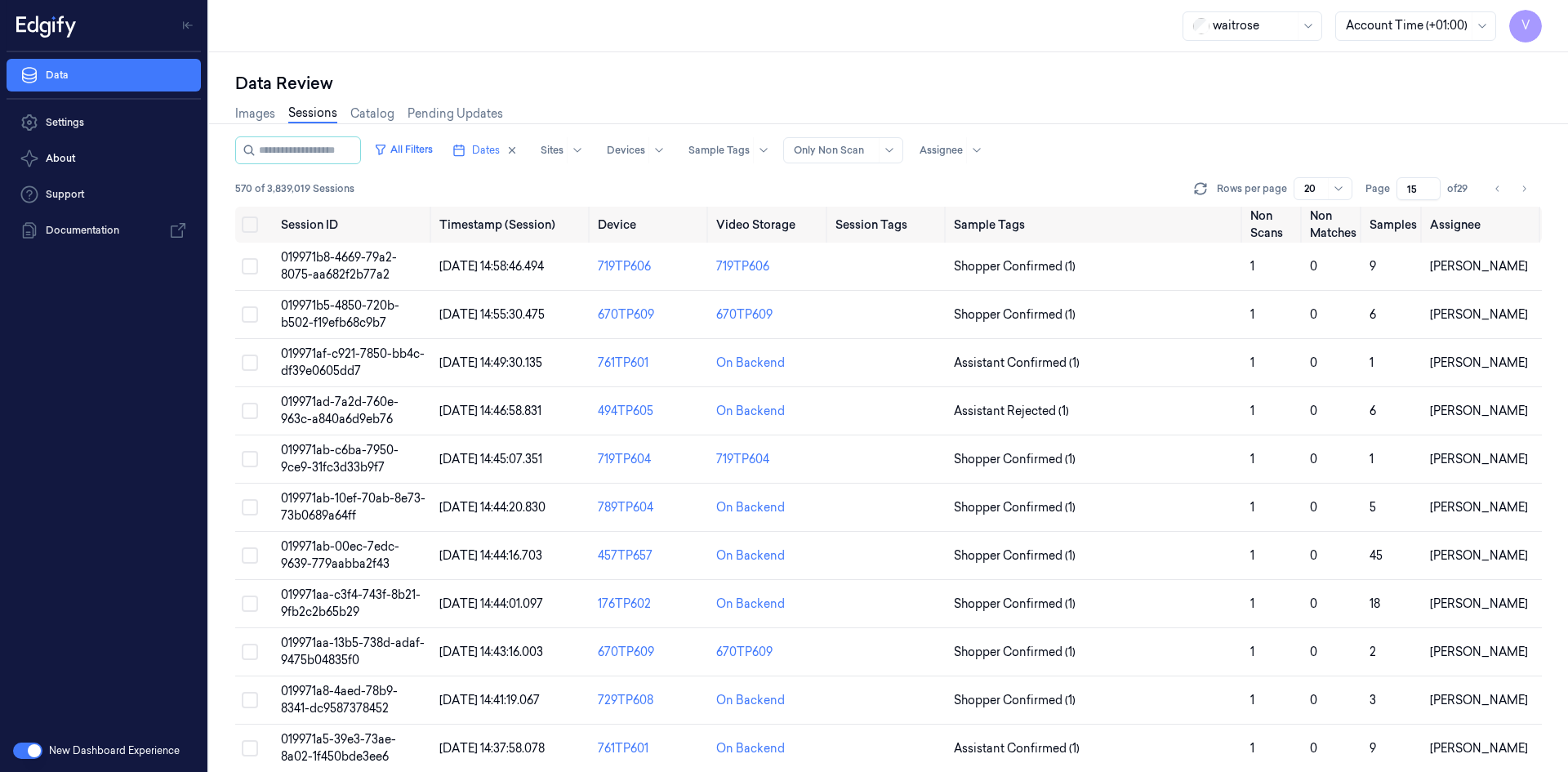
type input "15"
click at [354, 514] on span "019971ab-10ef-70ab-8e73-73b0689a64ff" at bounding box center [353, 506] width 145 height 32
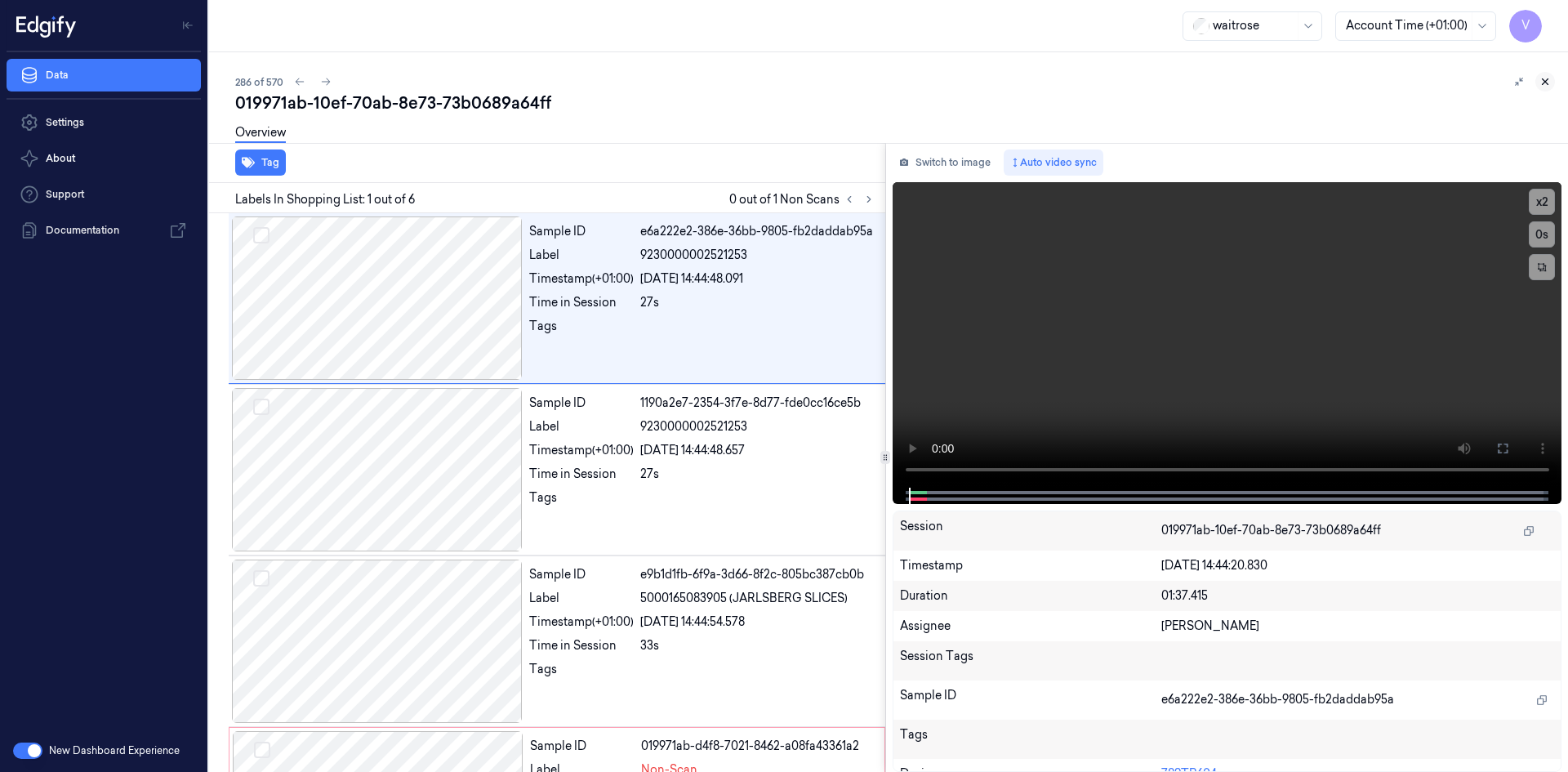
click at [1546, 80] on icon at bounding box center [1545, 82] width 5 height 5
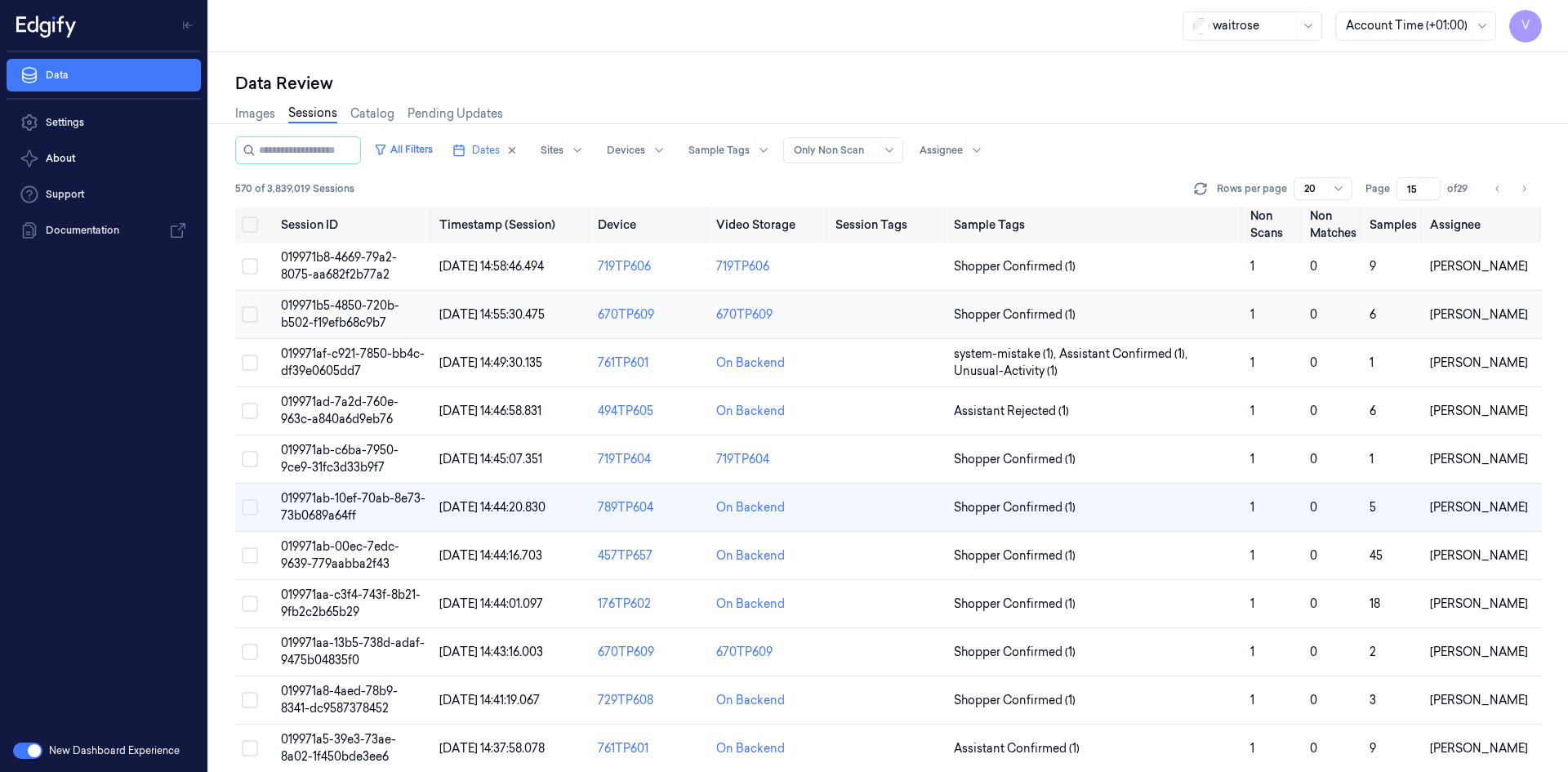
scroll to position [18, 0]
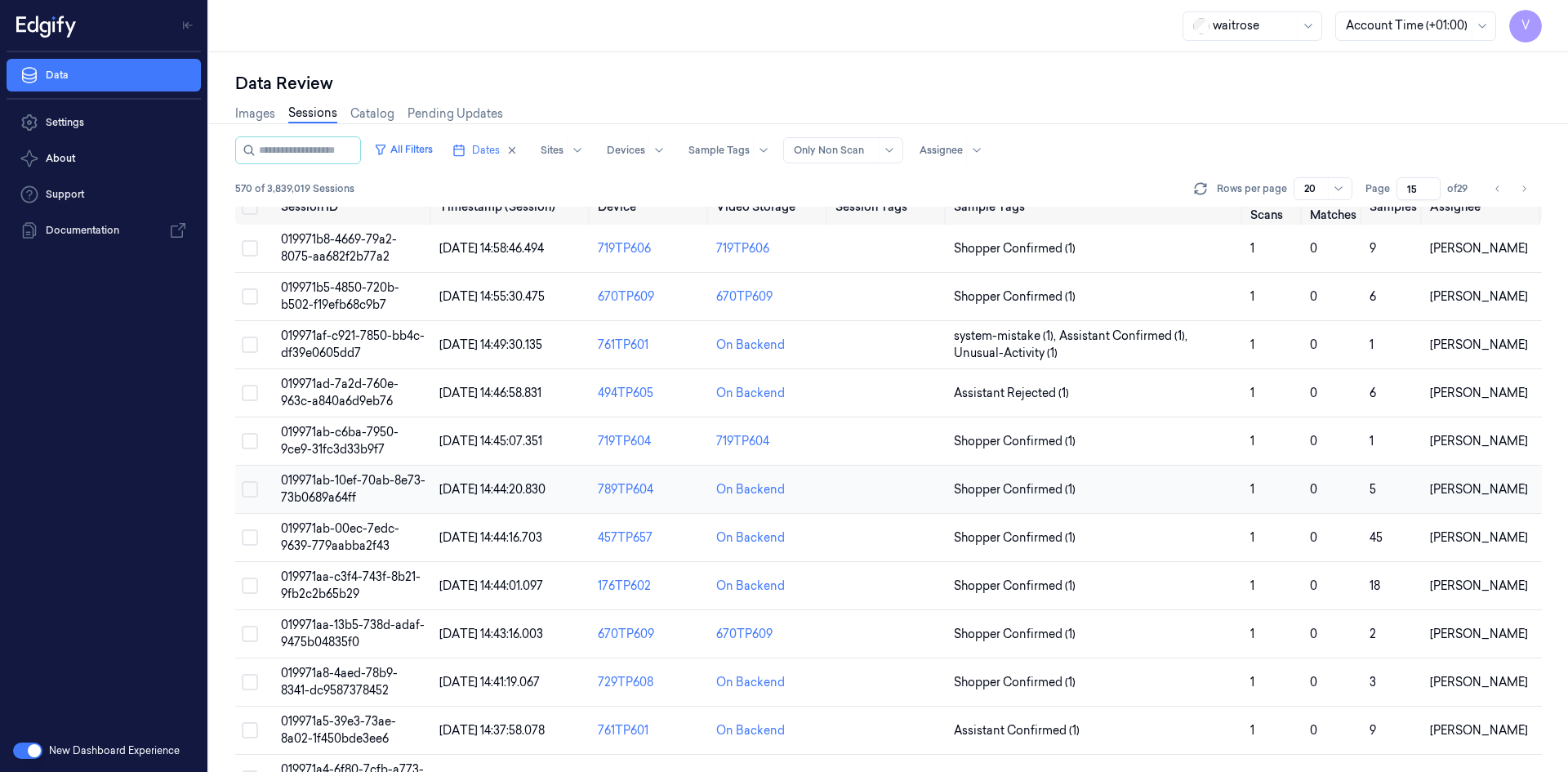
click at [323, 491] on span "019971ab-10ef-70ab-8e73-73b0689a64ff" at bounding box center [353, 488] width 145 height 32
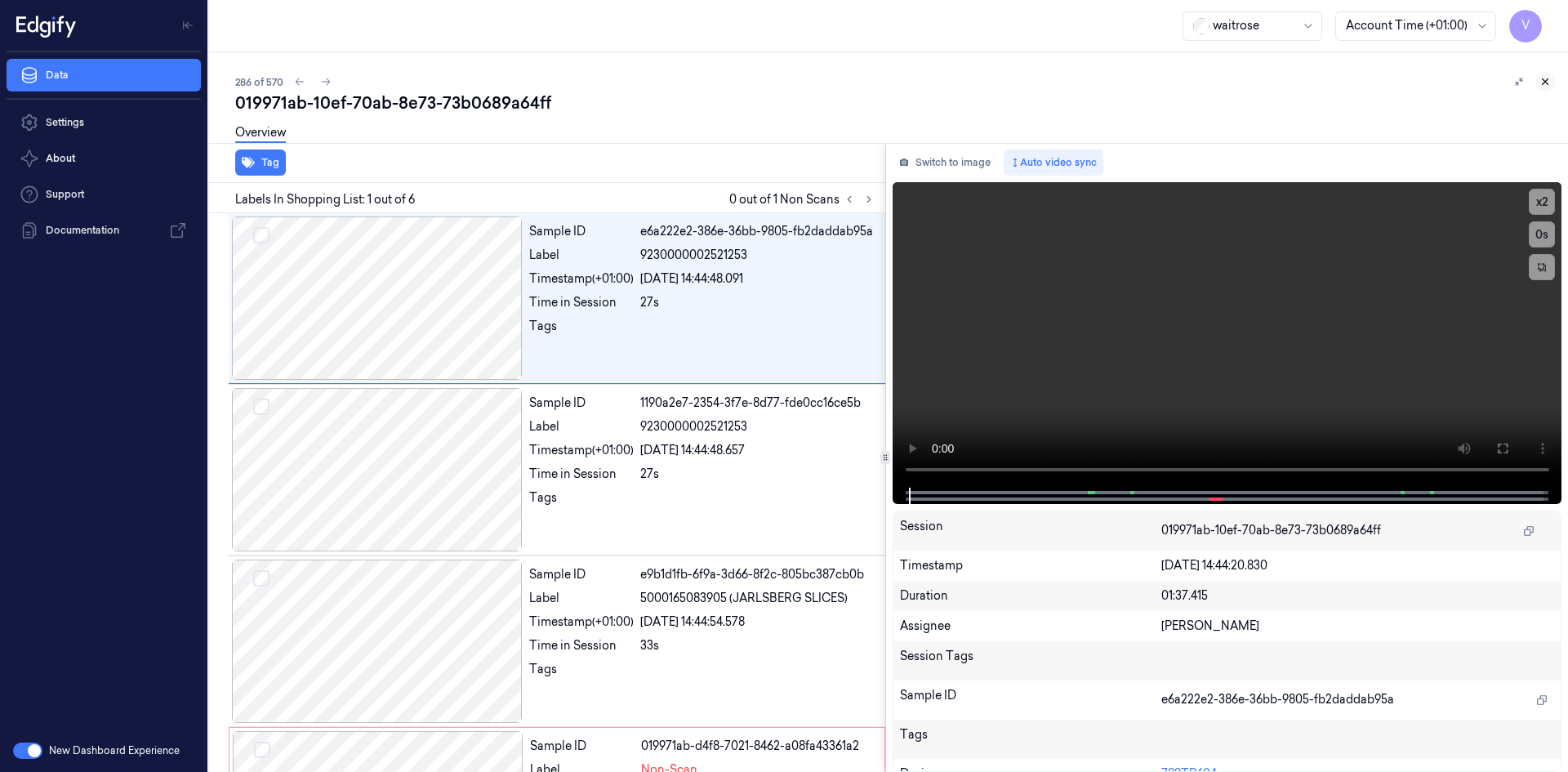
click at [1544, 85] on icon at bounding box center [1544, 82] width 12 height 12
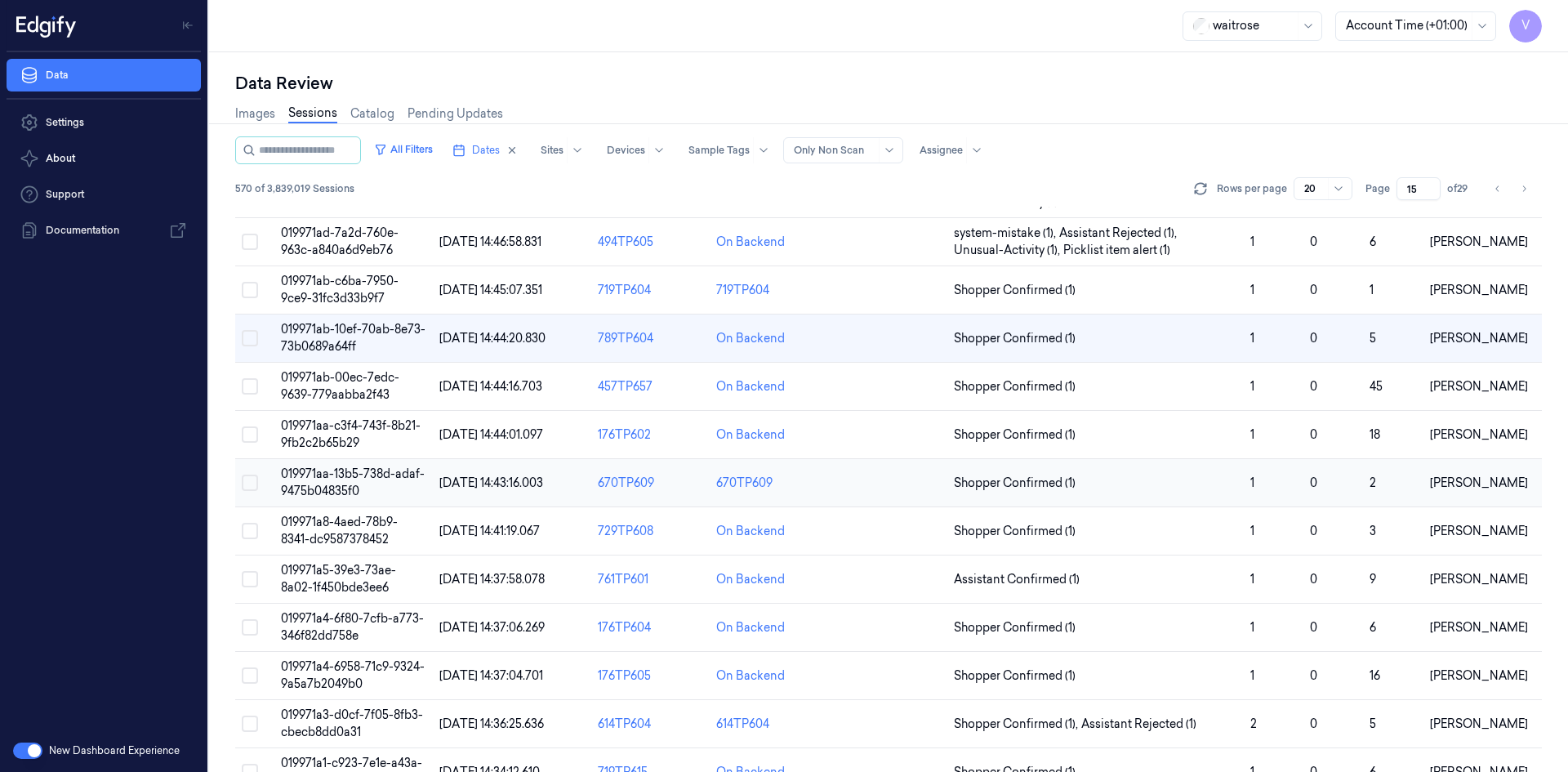
scroll to position [181, 0]
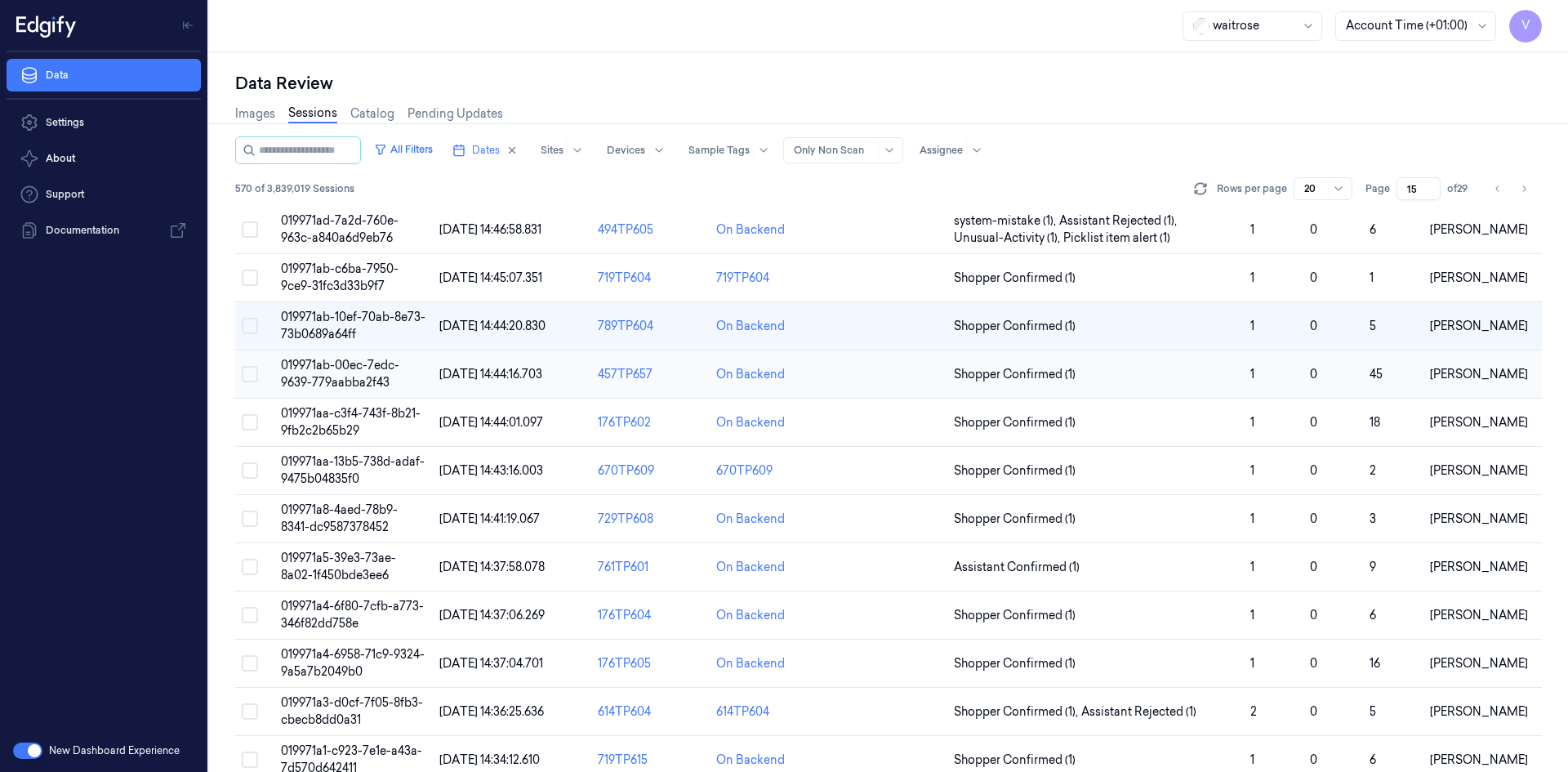
click at [354, 381] on span "019971ab-00ec-7edc-9639-779aabba2f43" at bounding box center [340, 373] width 118 height 32
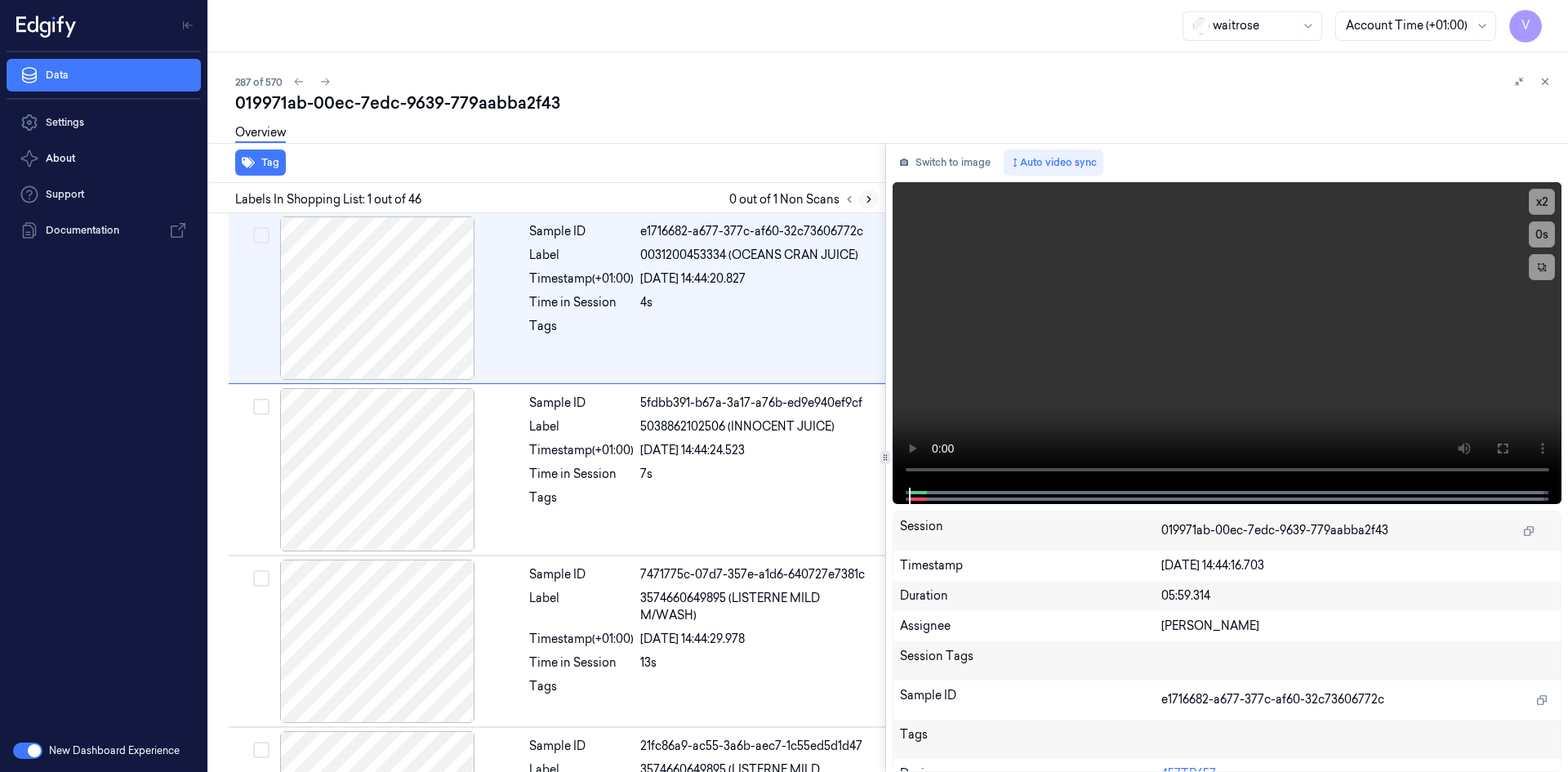
click at [865, 195] on icon at bounding box center [868, 199] width 12 height 12
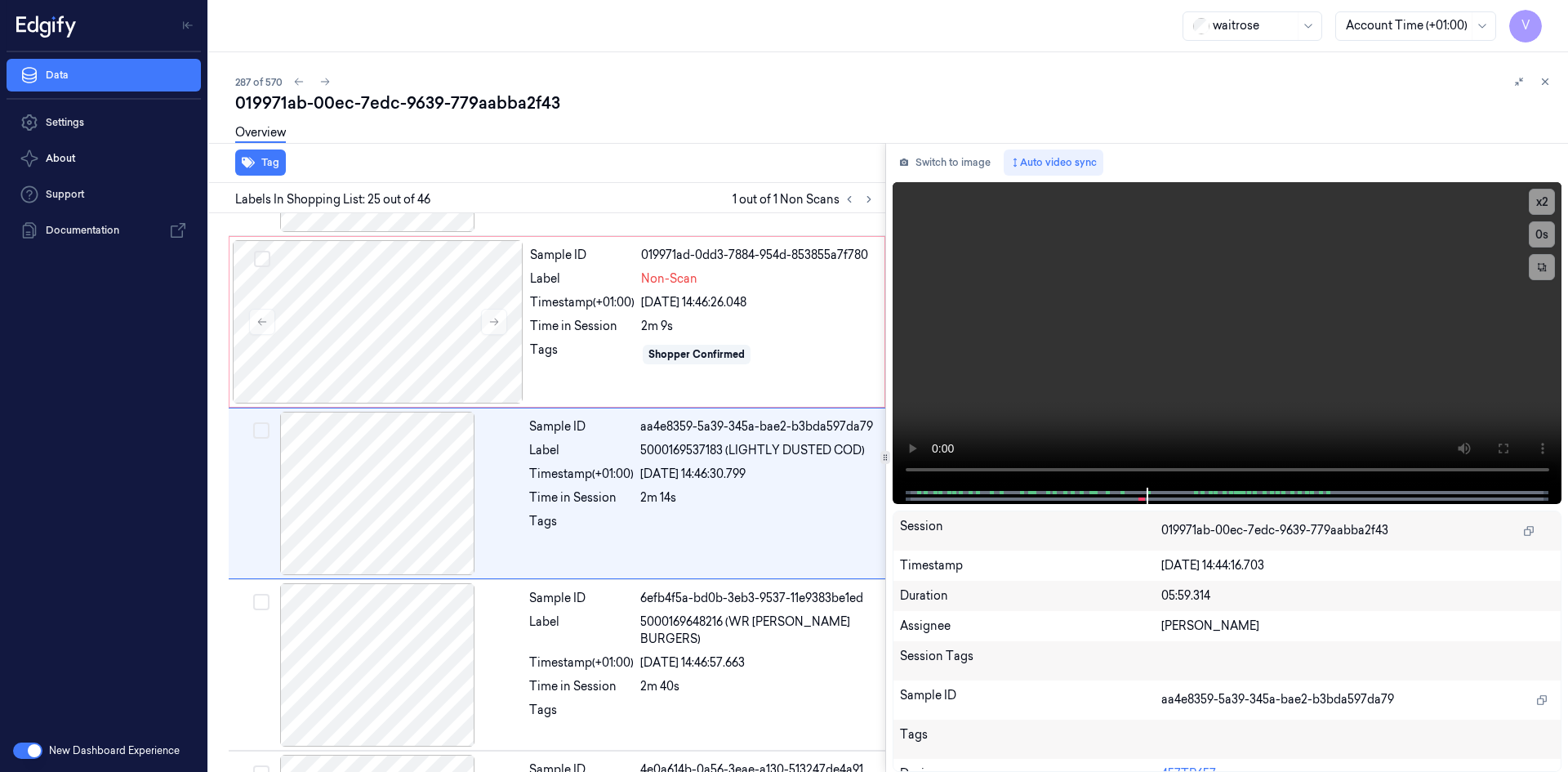
scroll to position [3922, 0]
click at [469, 310] on div at bounding box center [378, 321] width 291 height 164
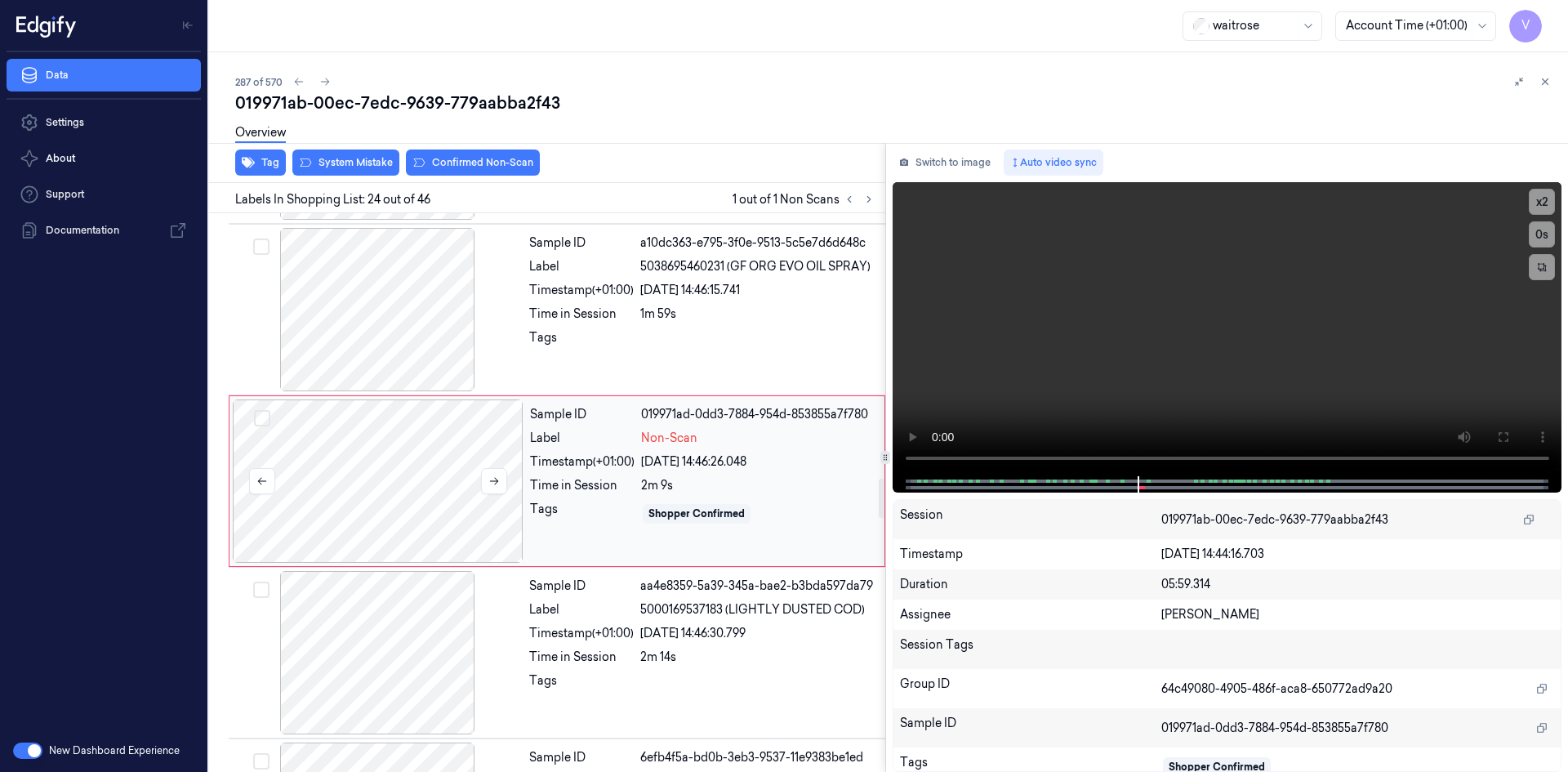
scroll to position [3751, 0]
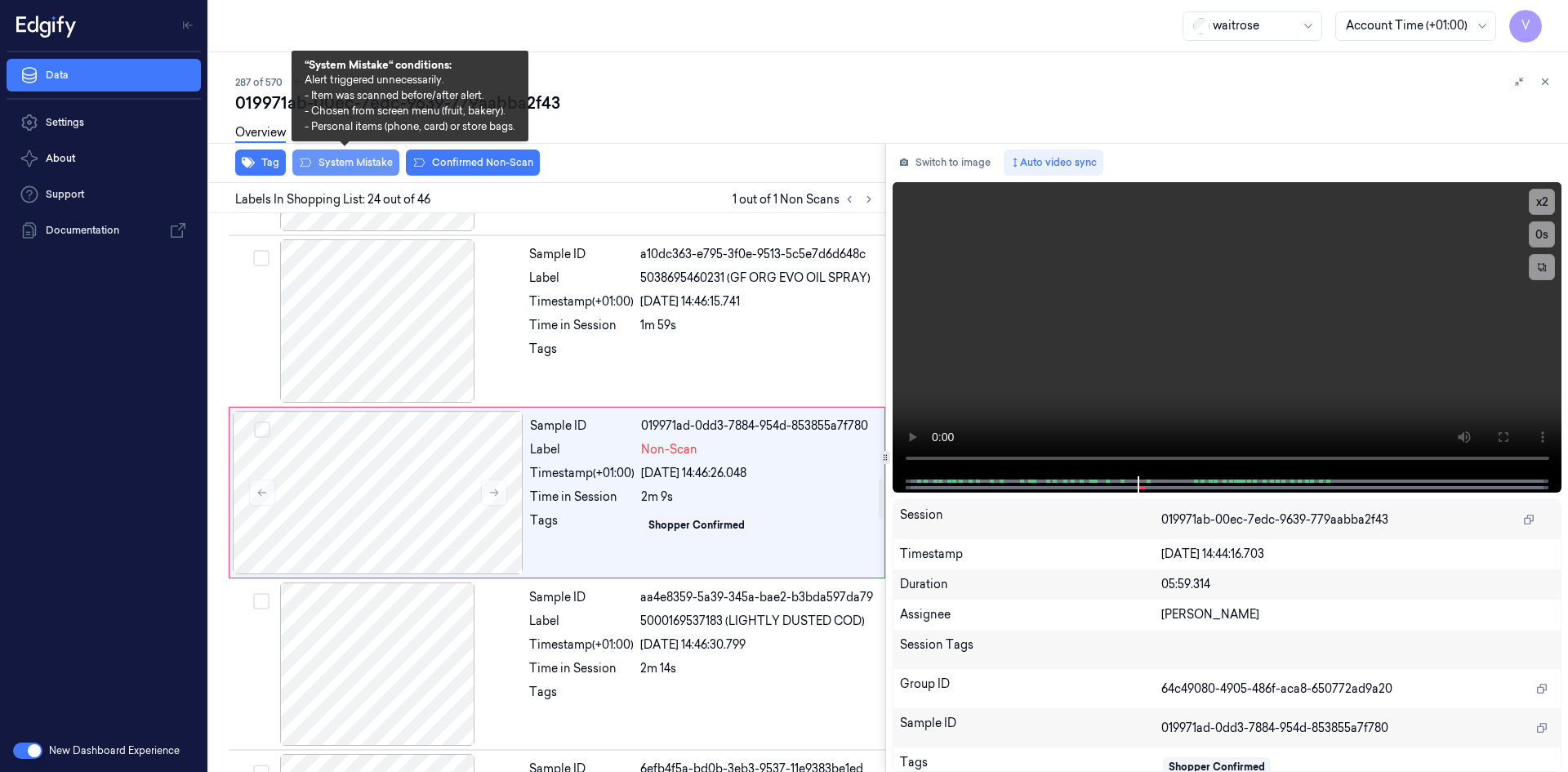
click at [345, 159] on button "System Mistake" at bounding box center [346, 162] width 107 height 26
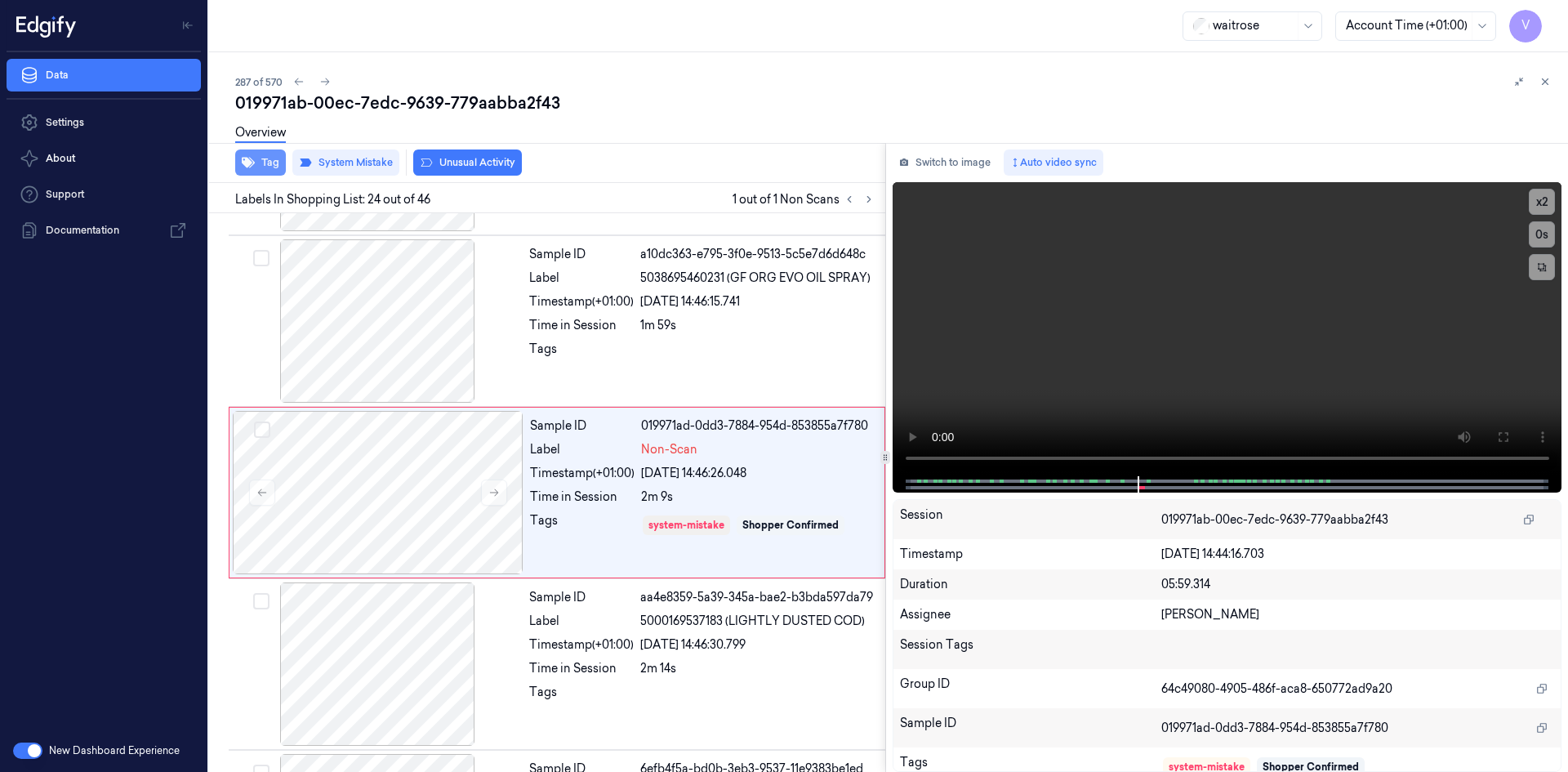
click at [264, 162] on button "Tag" at bounding box center [261, 162] width 51 height 26
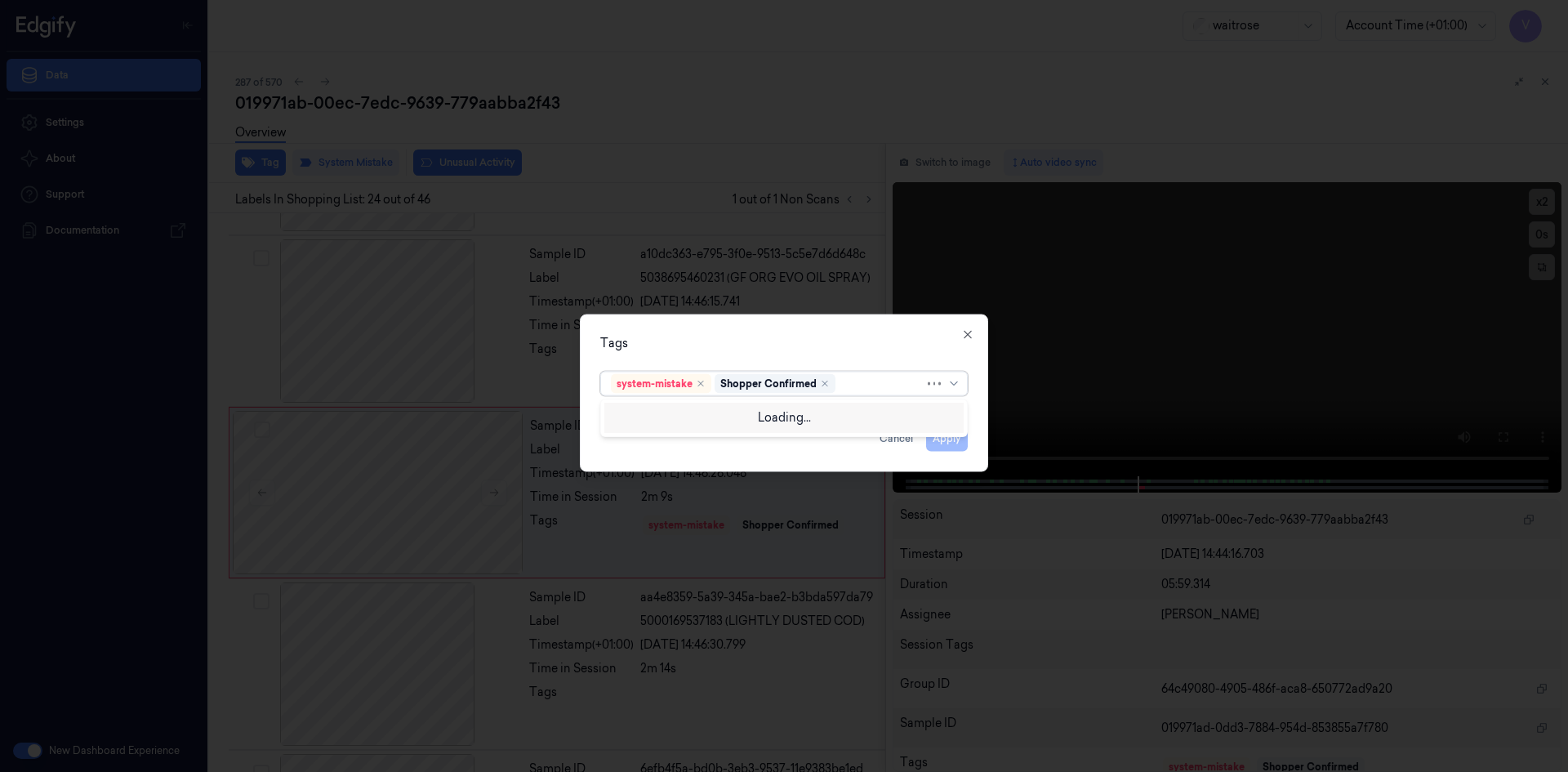
click at [856, 382] on div at bounding box center [882, 383] width 85 height 17
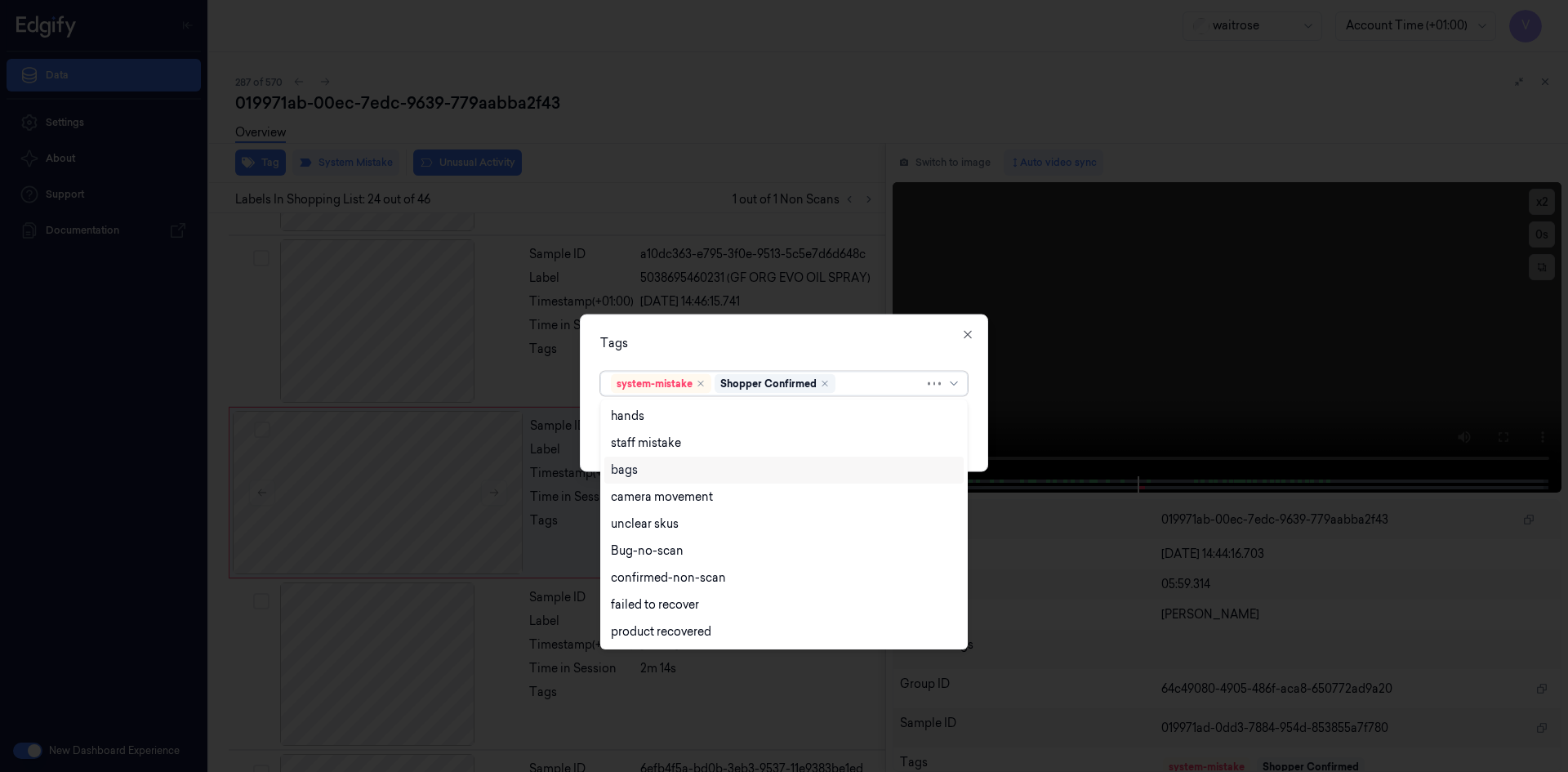
drag, startPoint x: 653, startPoint y: 471, endPoint x: 758, endPoint y: 398, distance: 127.9
click at [654, 471] on div "bags" at bounding box center [784, 470] width 346 height 17
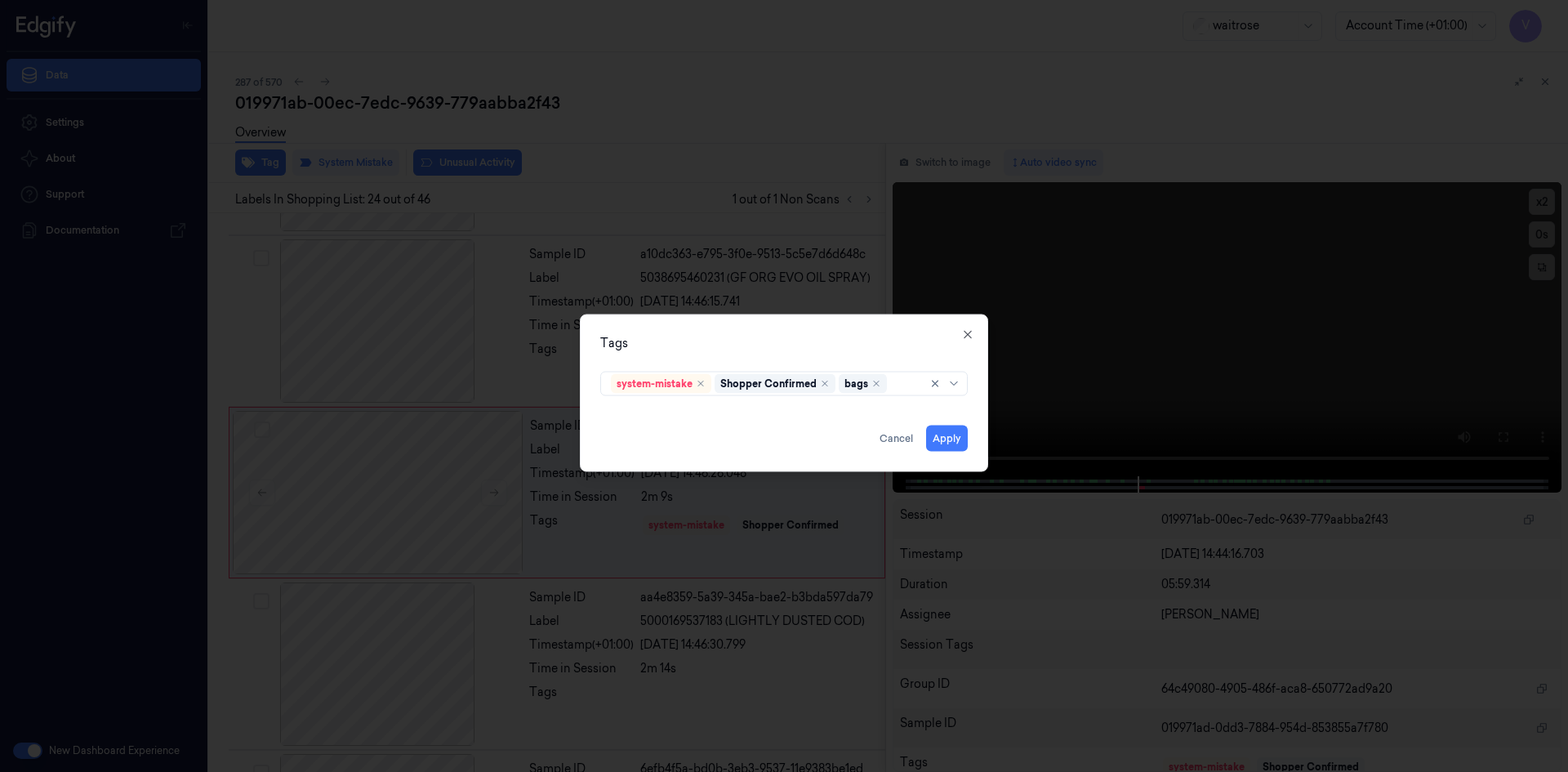
drag, startPoint x: 795, startPoint y: 342, endPoint x: 884, endPoint y: 392, distance: 102.1
click at [799, 343] on div "Tags" at bounding box center [784, 342] width 367 height 17
click at [942, 441] on button "Apply" at bounding box center [947, 437] width 42 height 26
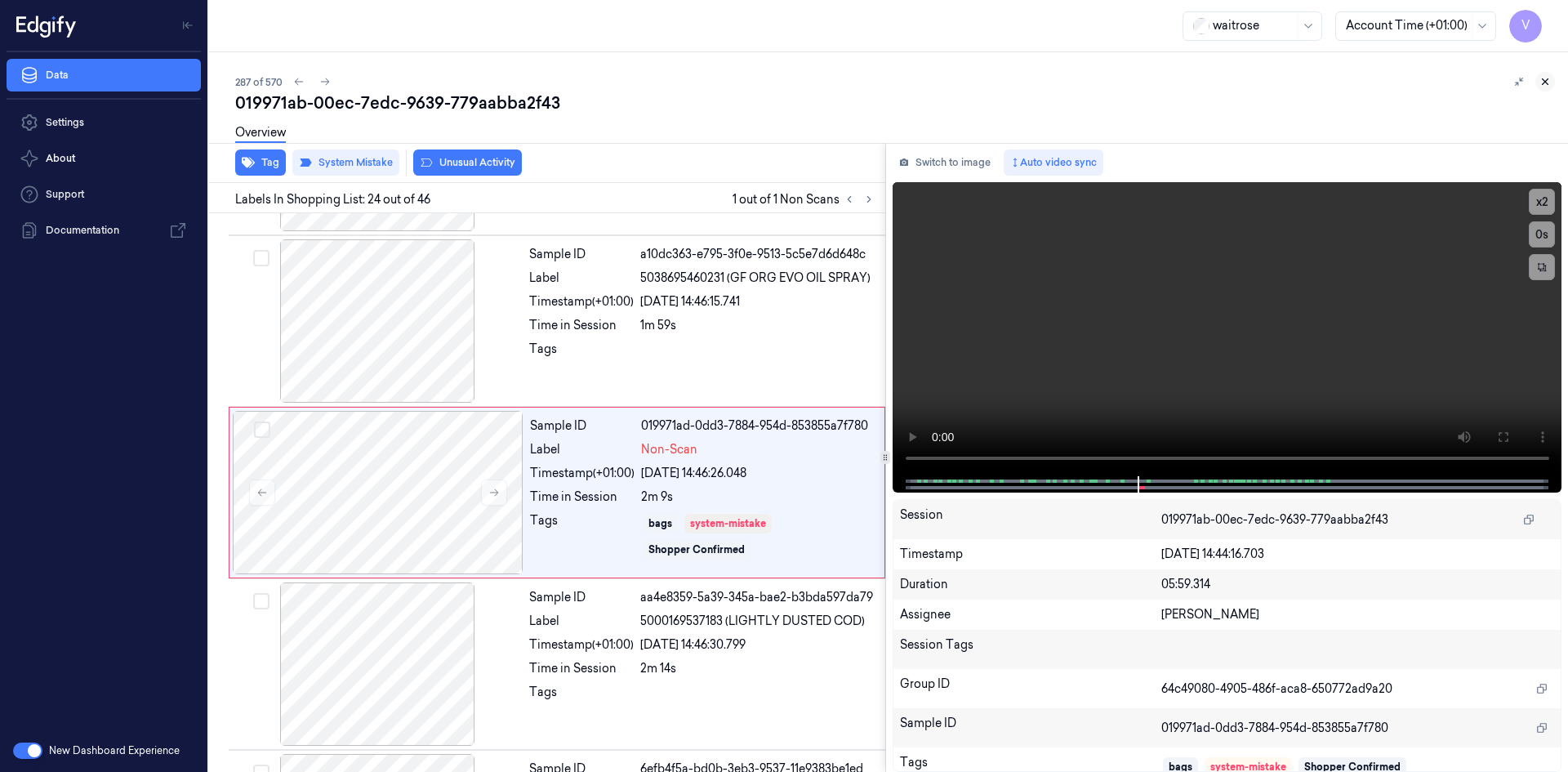
click at [1549, 82] on icon at bounding box center [1544, 82] width 12 height 12
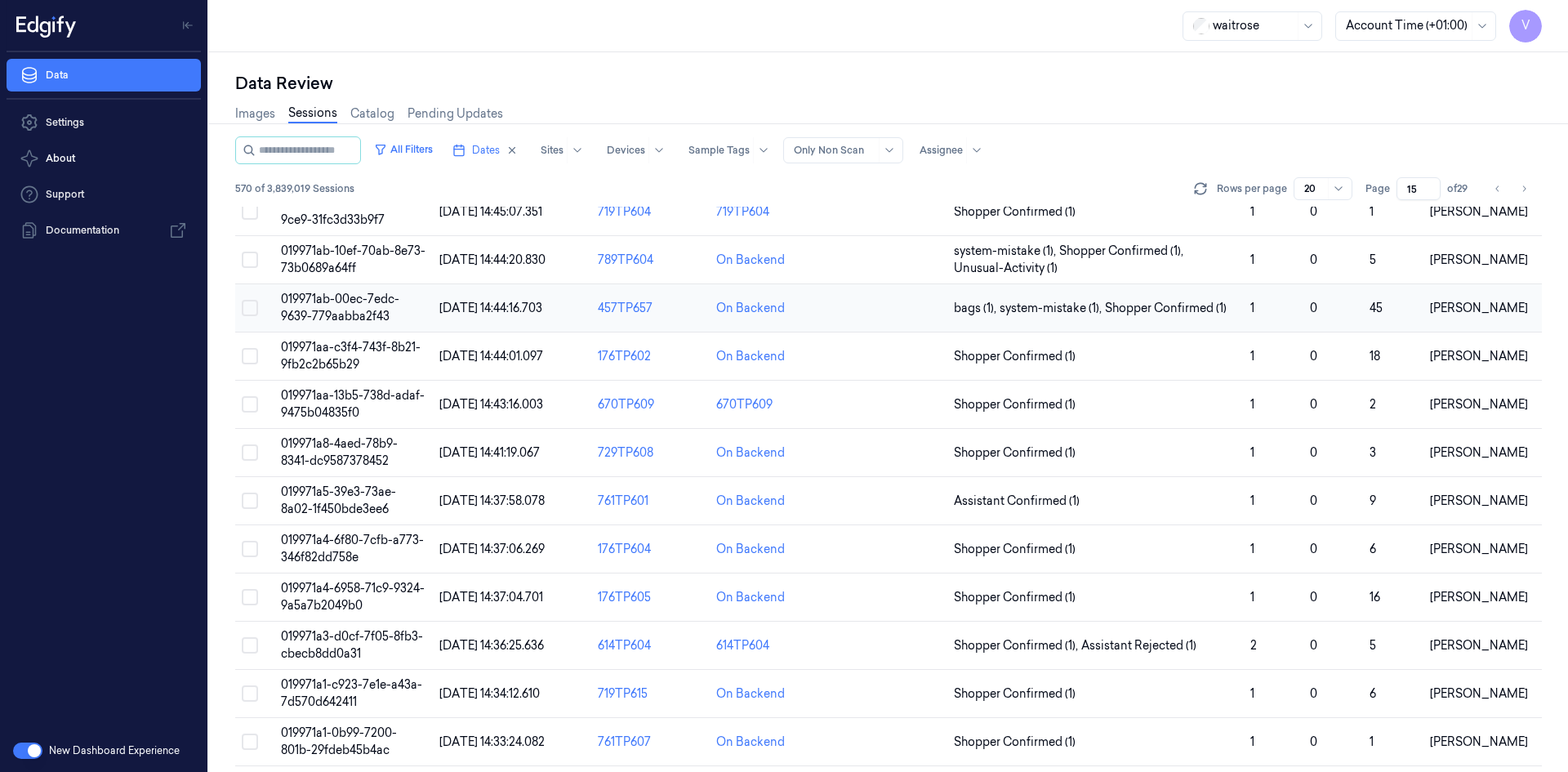
scroll to position [66, 0]
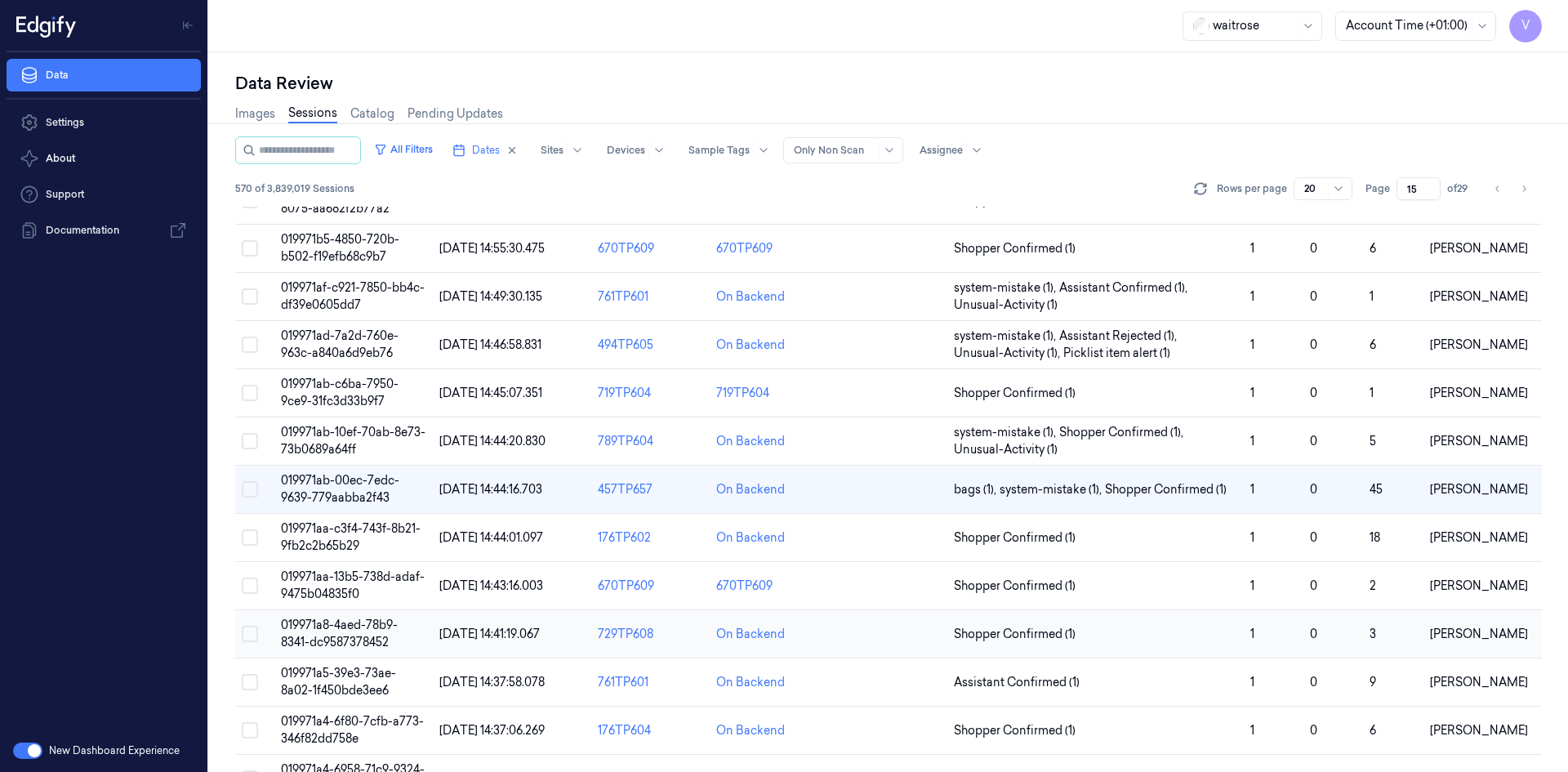
click at [340, 637] on span "019971a8-4aed-78b9-8341-dc9587378452" at bounding box center [339, 633] width 116 height 32
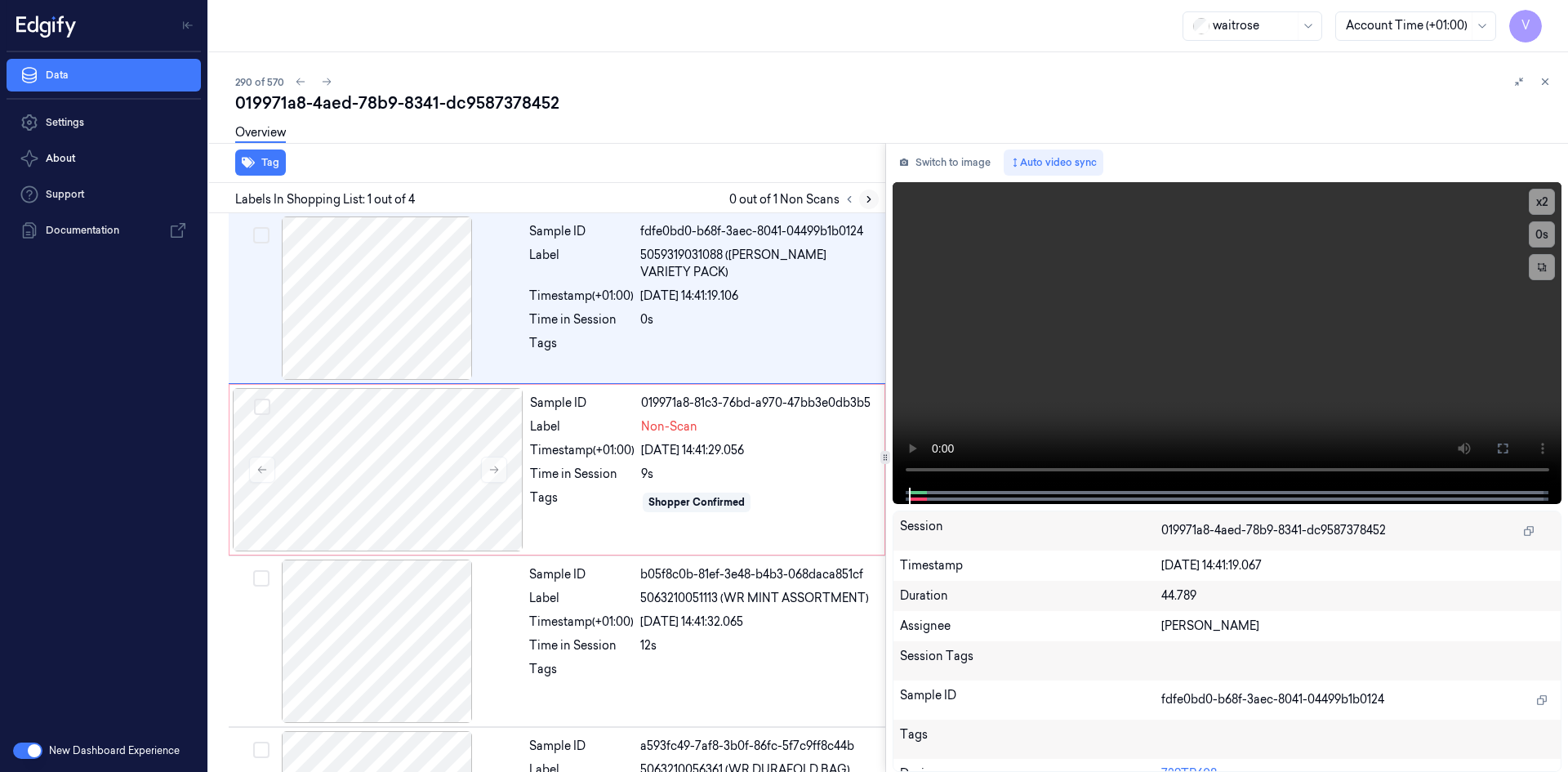
click at [869, 199] on icon at bounding box center [868, 199] width 12 height 12
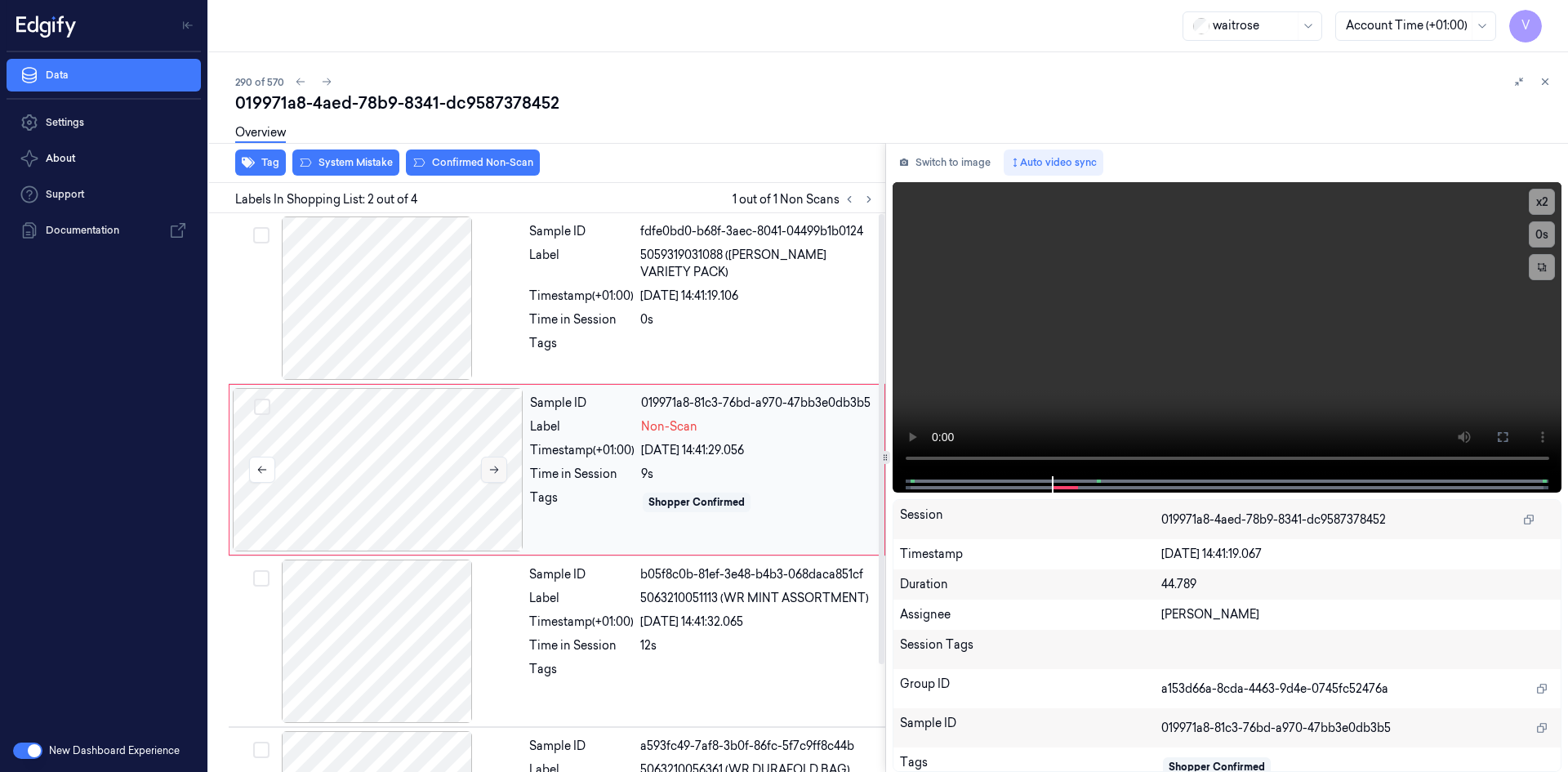
click at [490, 463] on button at bounding box center [494, 469] width 26 height 26
click at [496, 465] on icon at bounding box center [494, 469] width 12 height 12
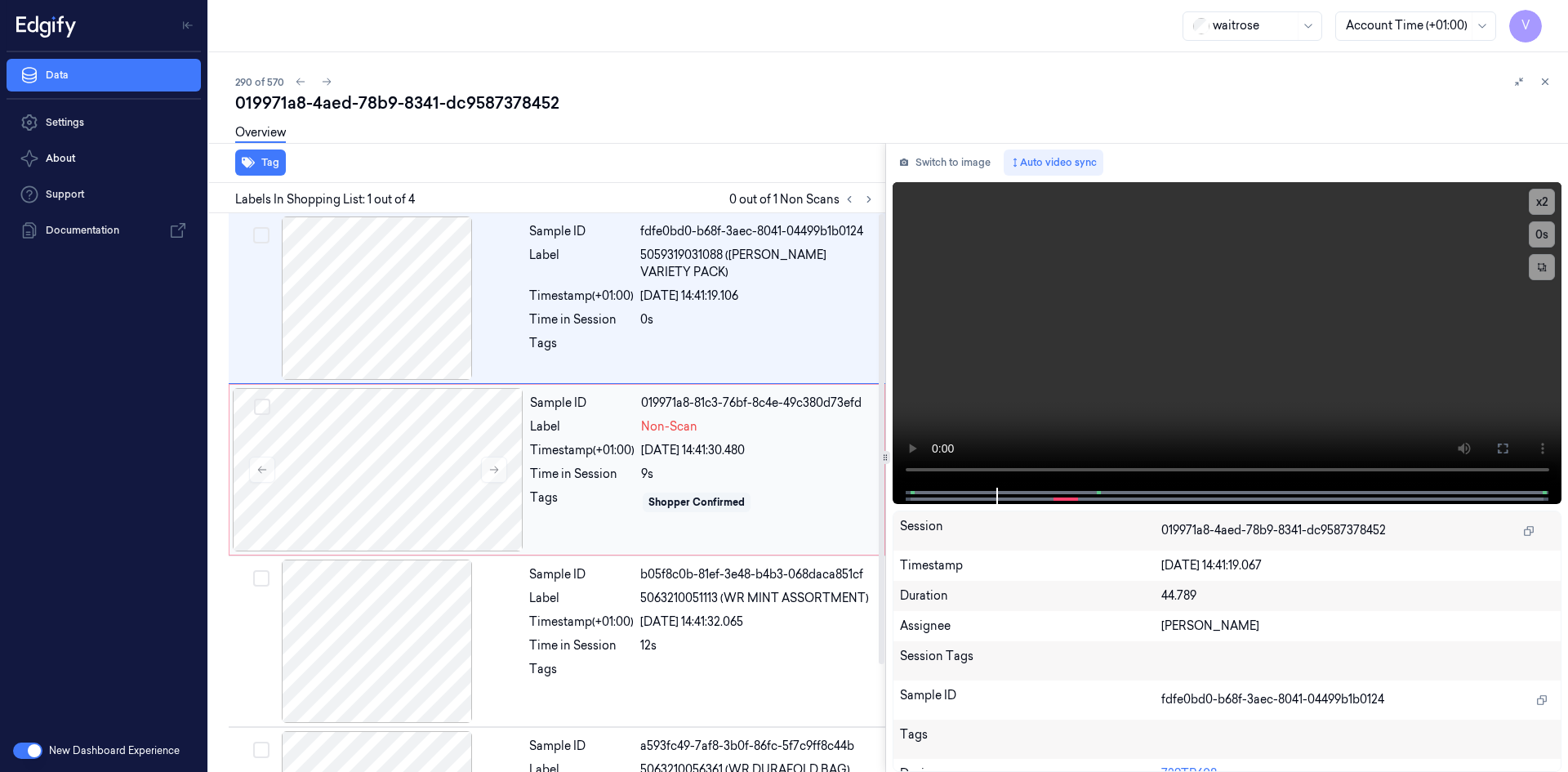
click at [536, 436] on div "Sample ID 019971a8-81c3-76bf-8c4e-49c380d73efd Label Non-Scan Timestamp (+01:00…" at bounding box center [702, 470] width 357 height 164
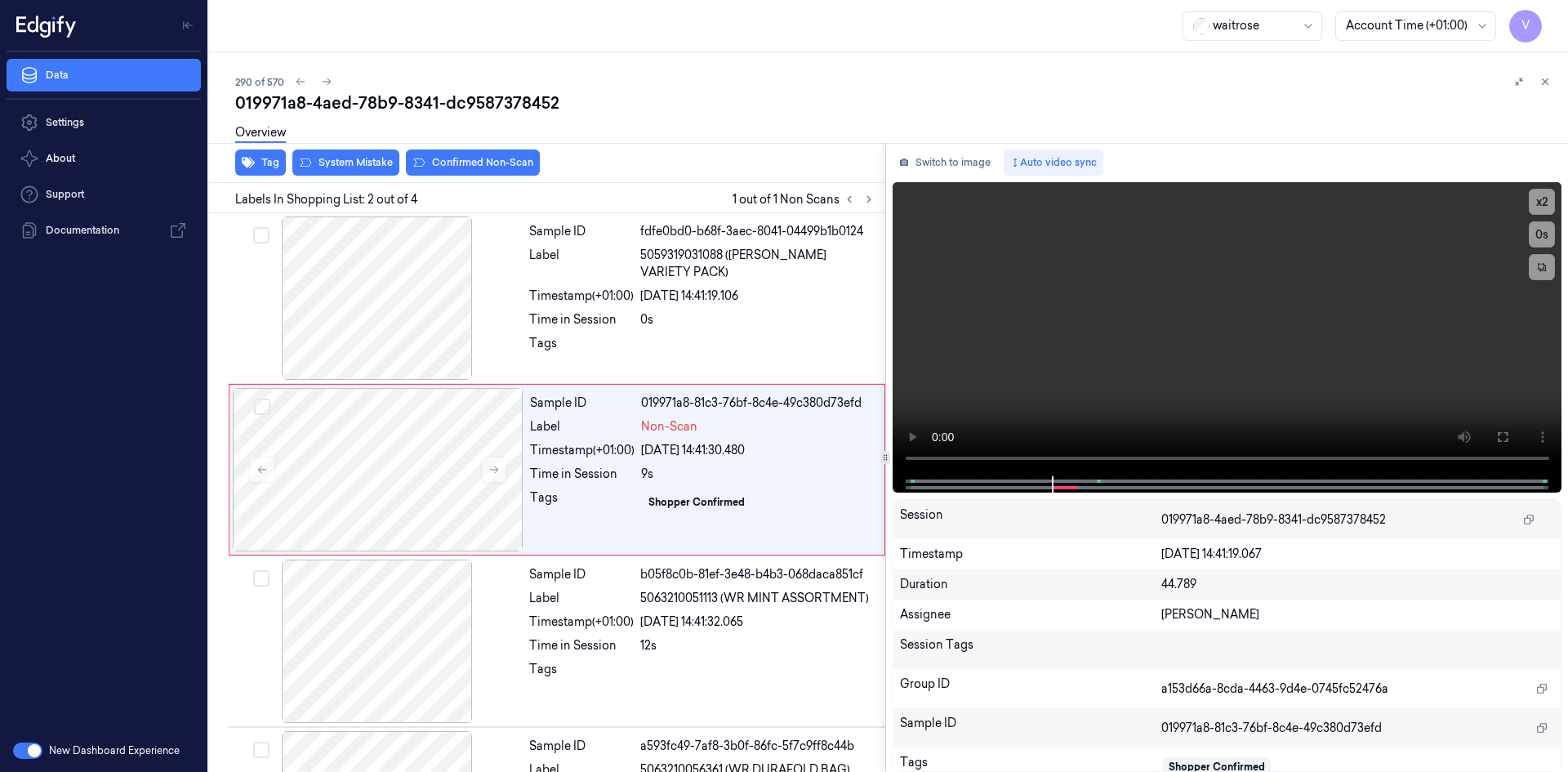
click at [338, 151] on div "Overview" at bounding box center [895, 135] width 1320 height 42
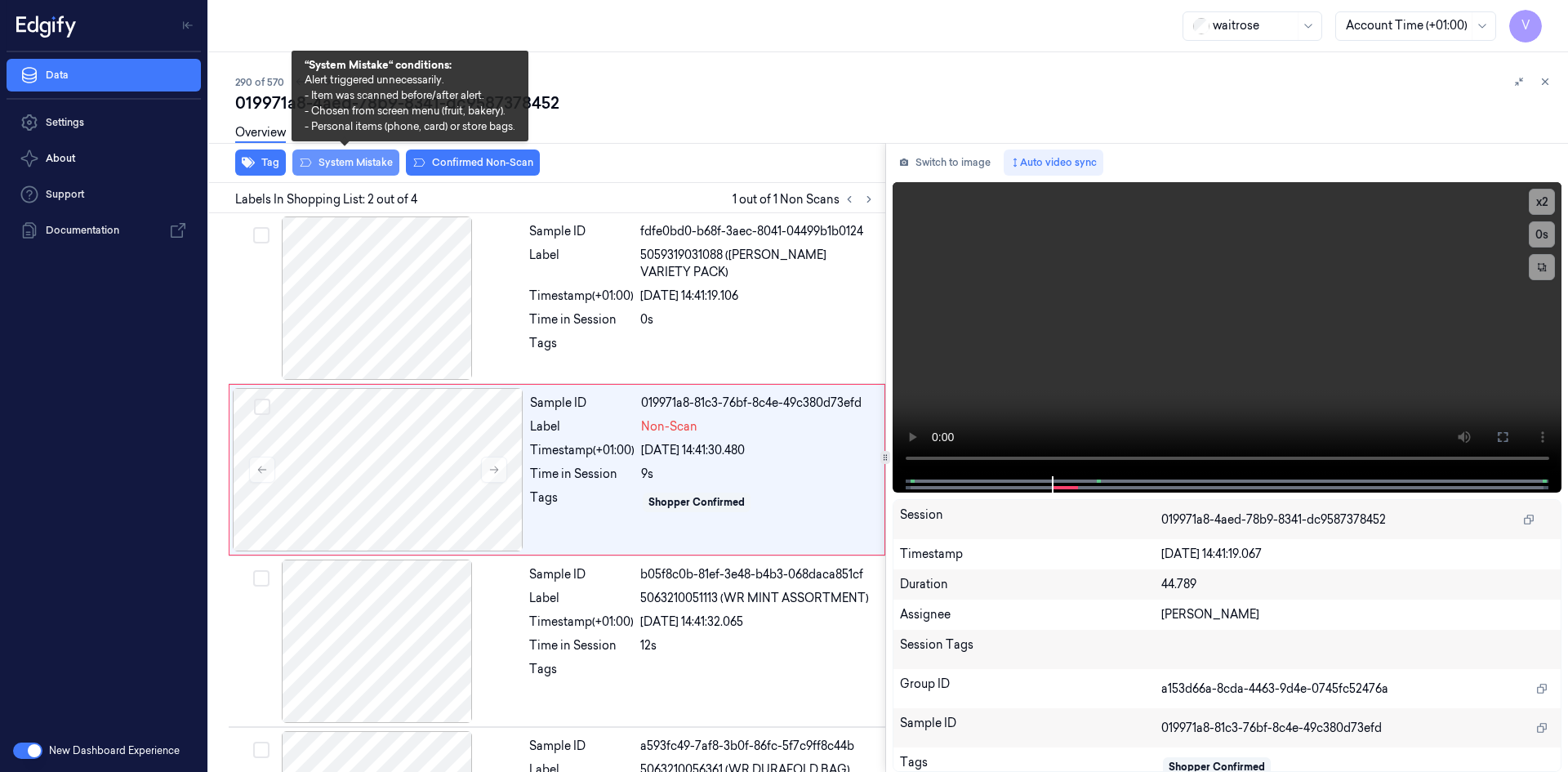
click at [338, 156] on button "System Mistake" at bounding box center [346, 162] width 107 height 26
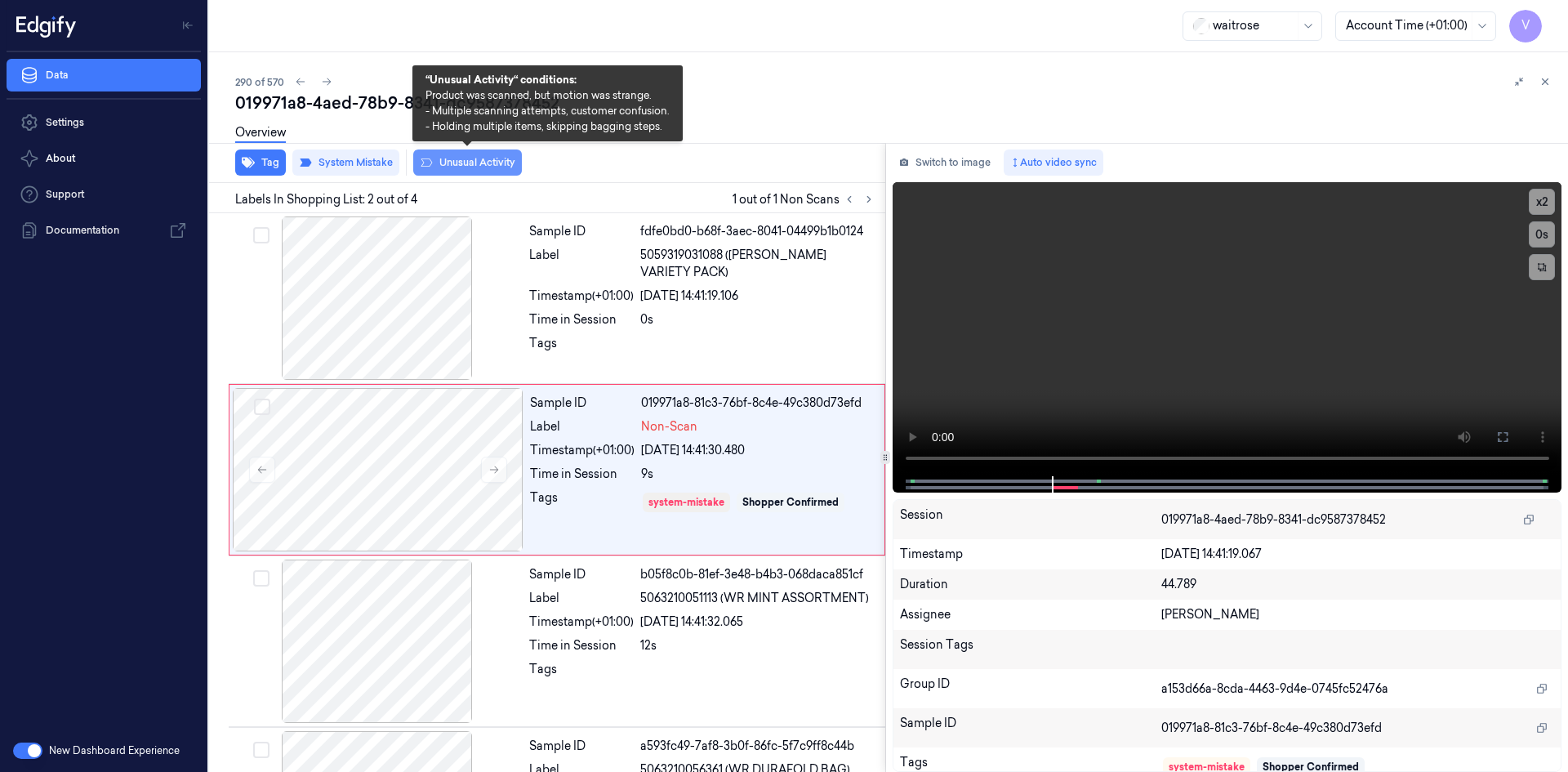
click at [466, 161] on button "Unusual Activity" at bounding box center [467, 162] width 108 height 26
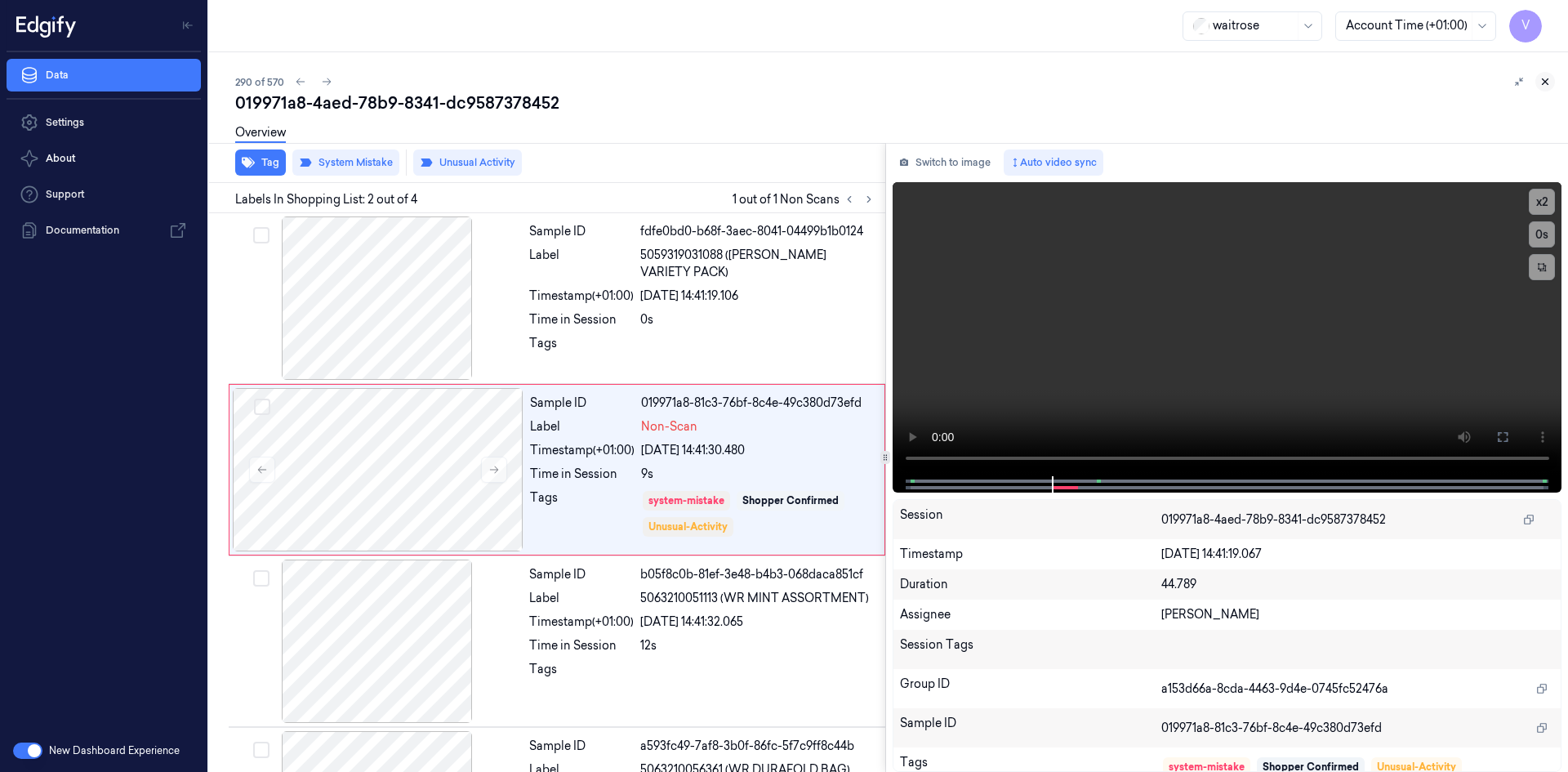
click at [1544, 77] on icon at bounding box center [1544, 82] width 12 height 12
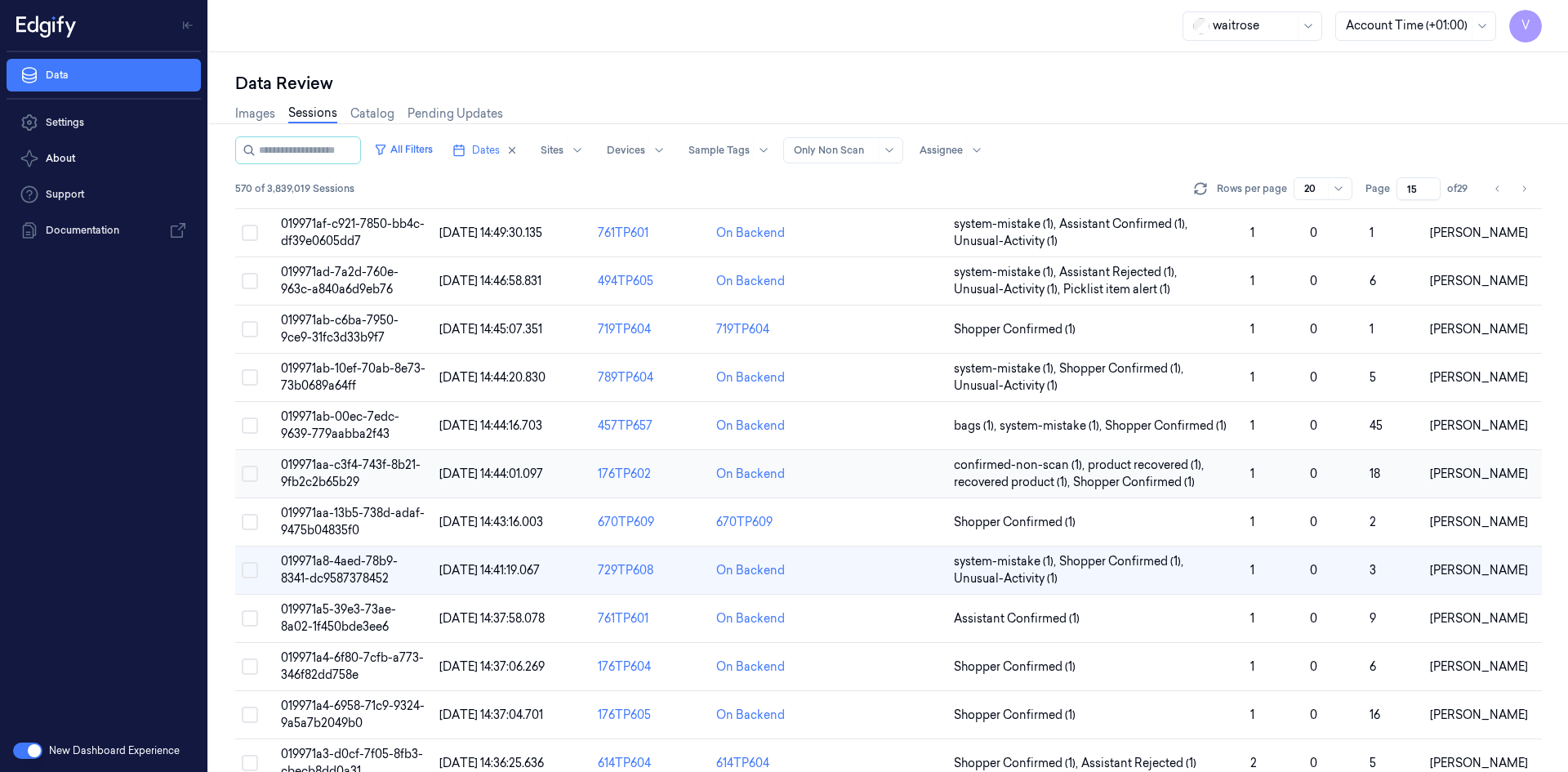
scroll to position [228, 0]
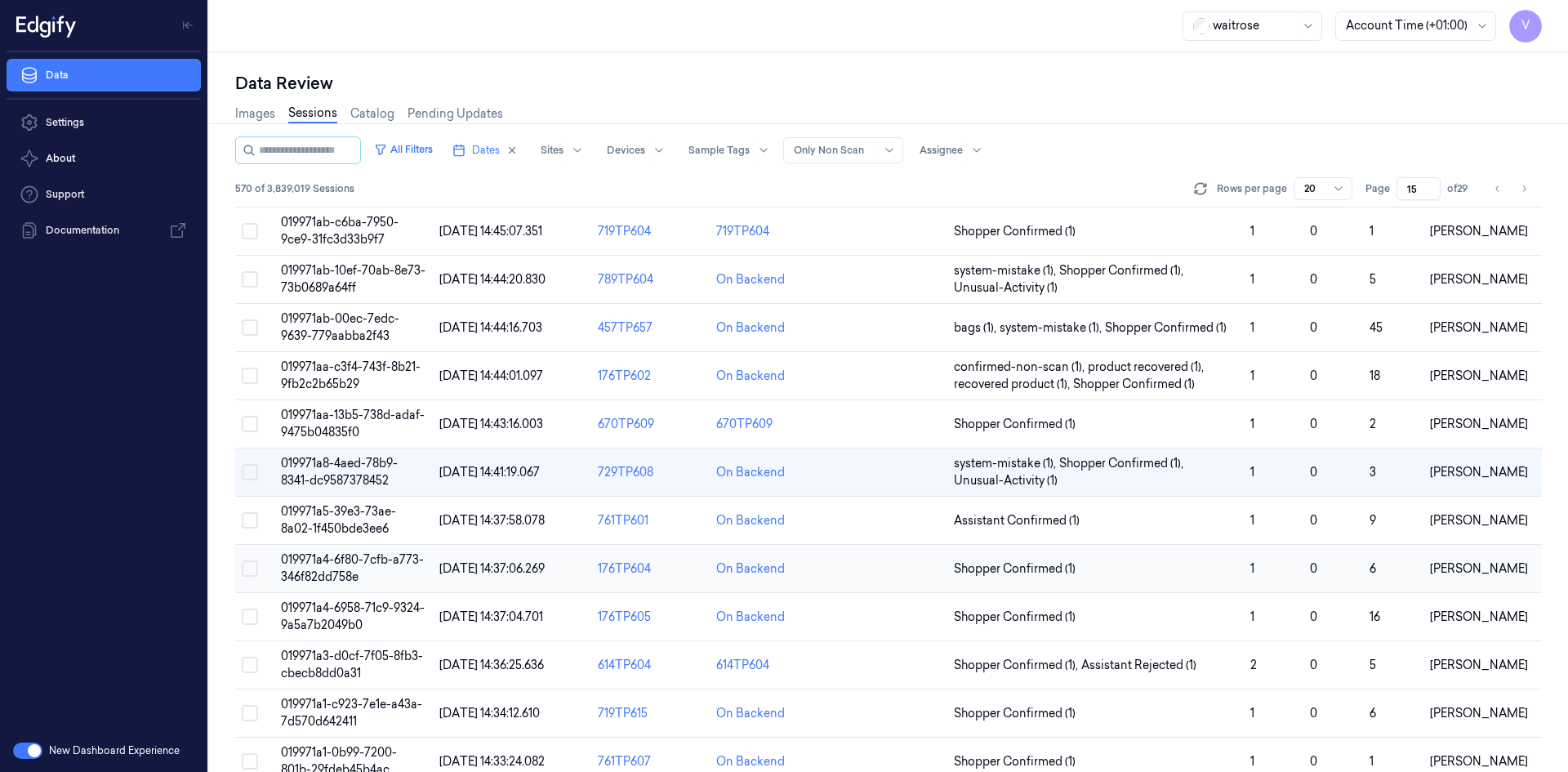
click at [325, 568] on td "019971a4-6f80-7cfb-a773-346f82dd758e" at bounding box center [354, 568] width 158 height 48
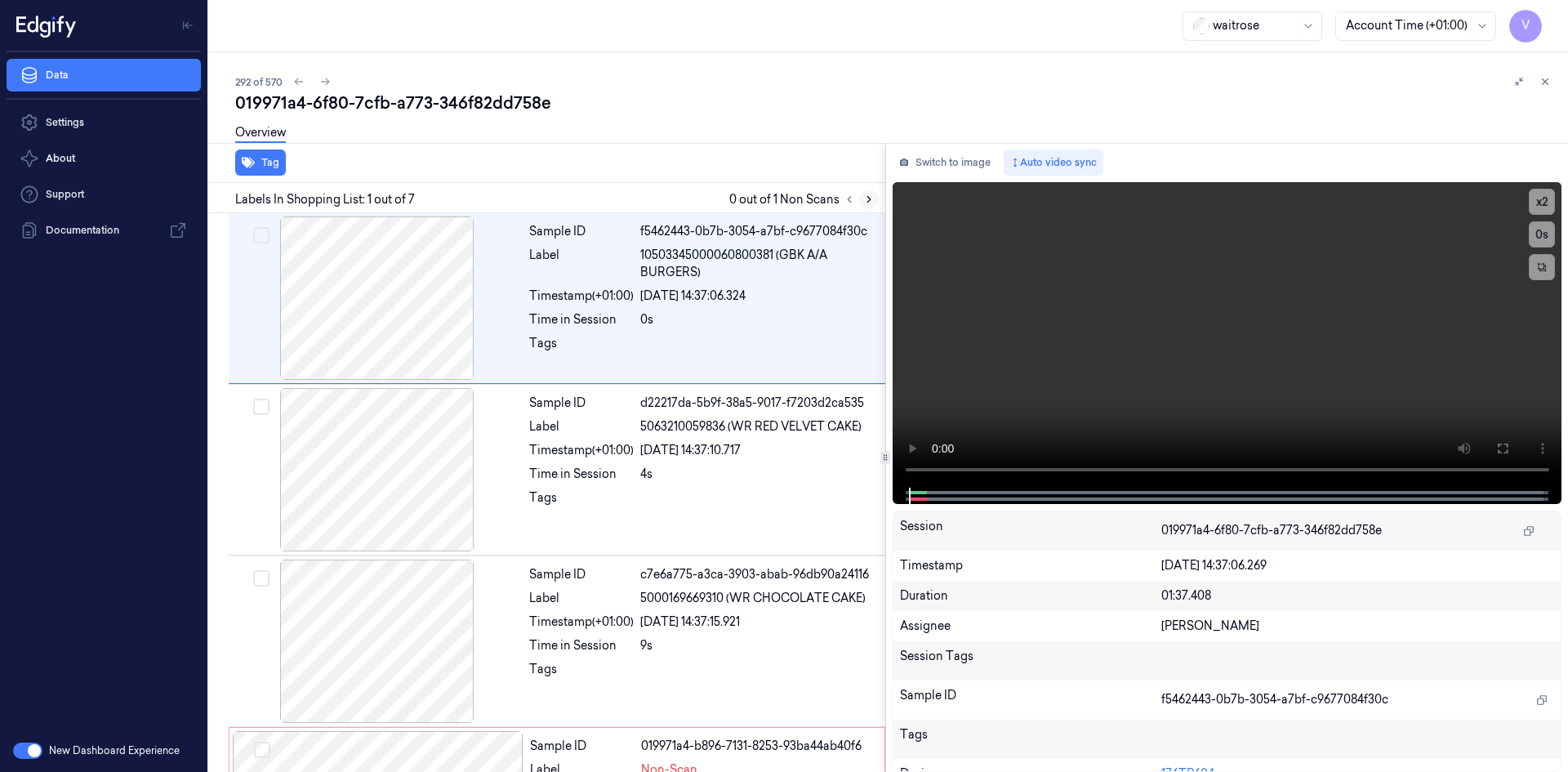
click at [871, 195] on icon at bounding box center [868, 199] width 12 height 12
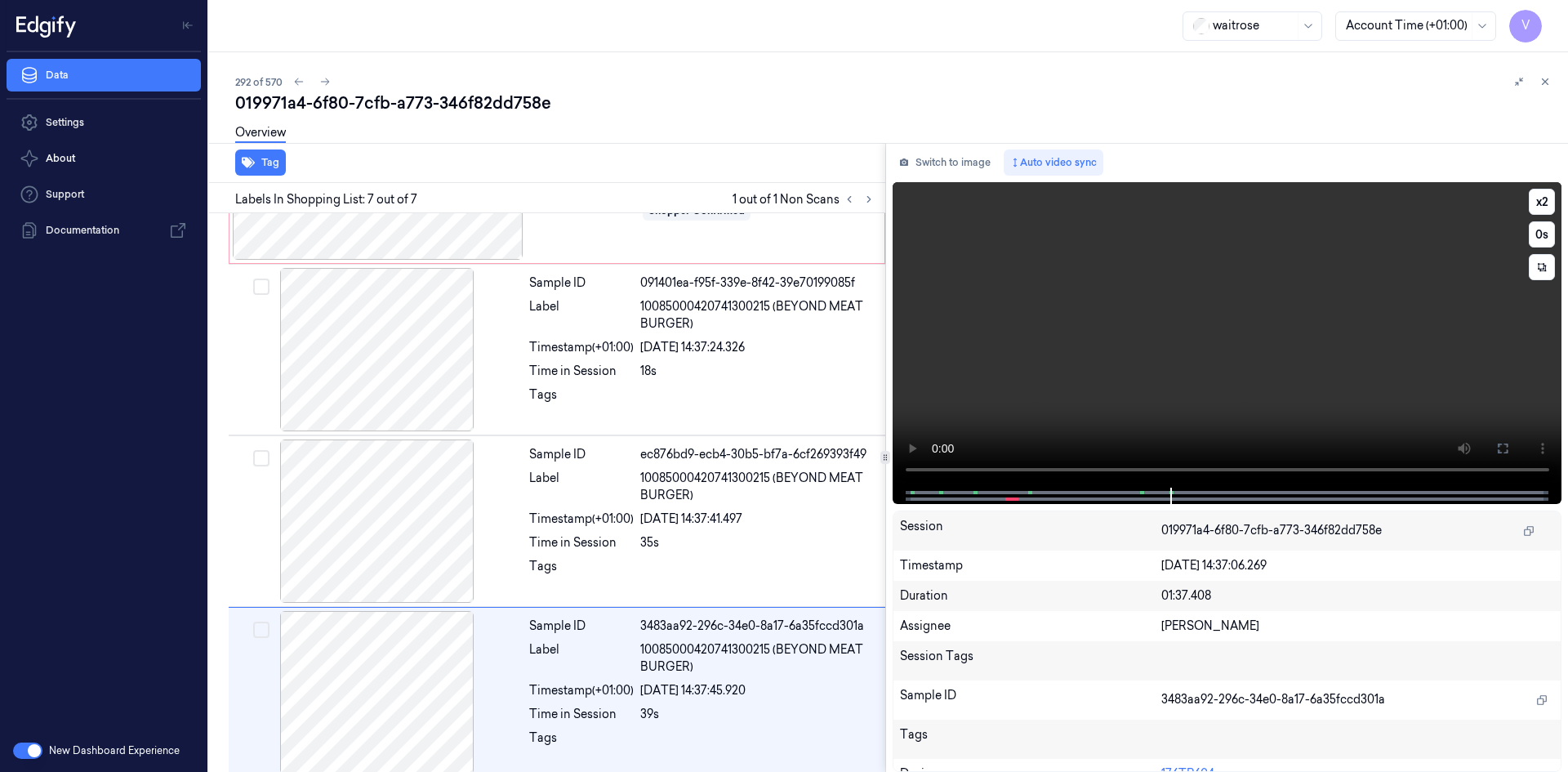
scroll to position [647, 0]
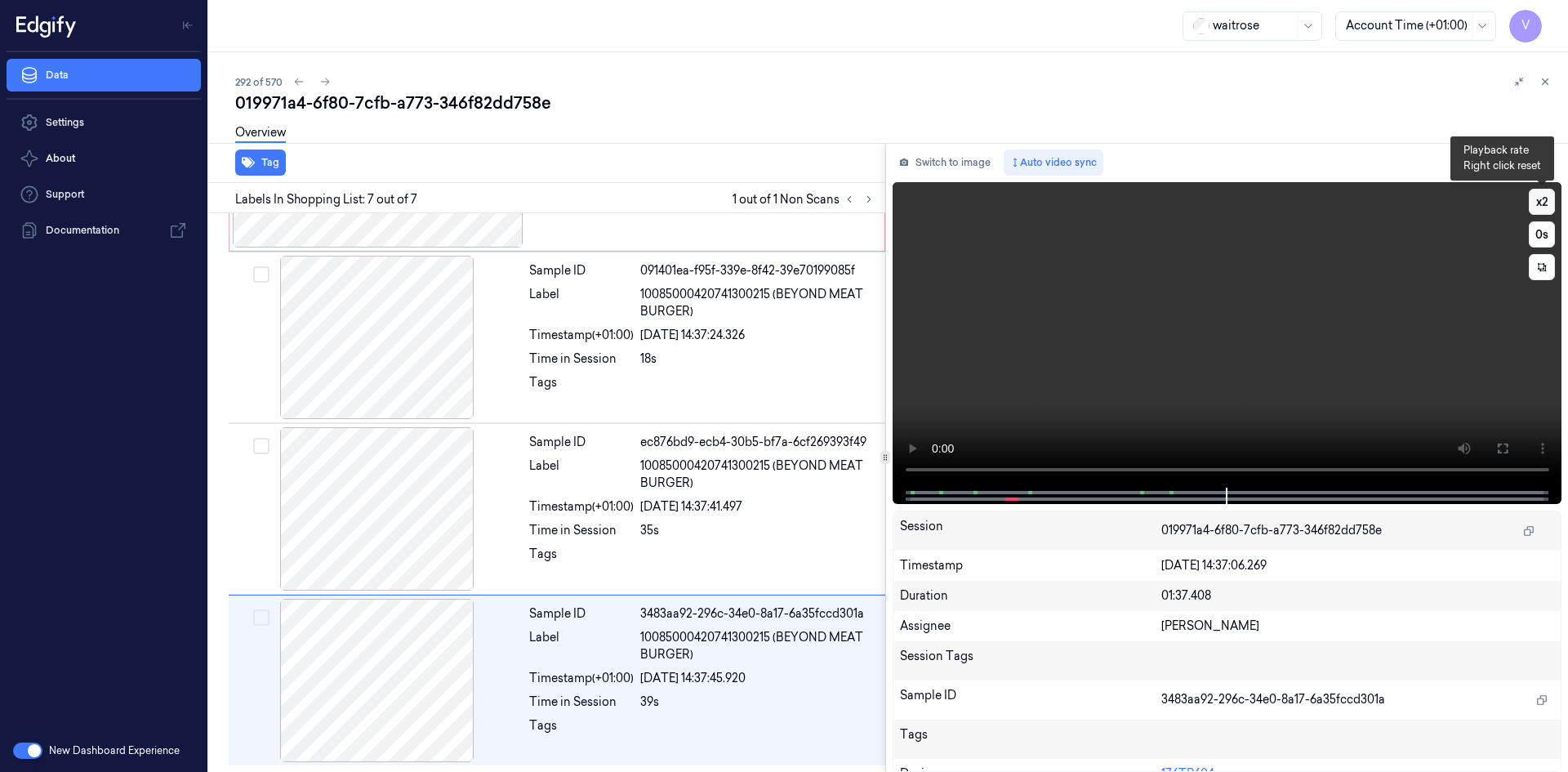
click at [1543, 198] on button "x 2" at bounding box center [1542, 201] width 26 height 26
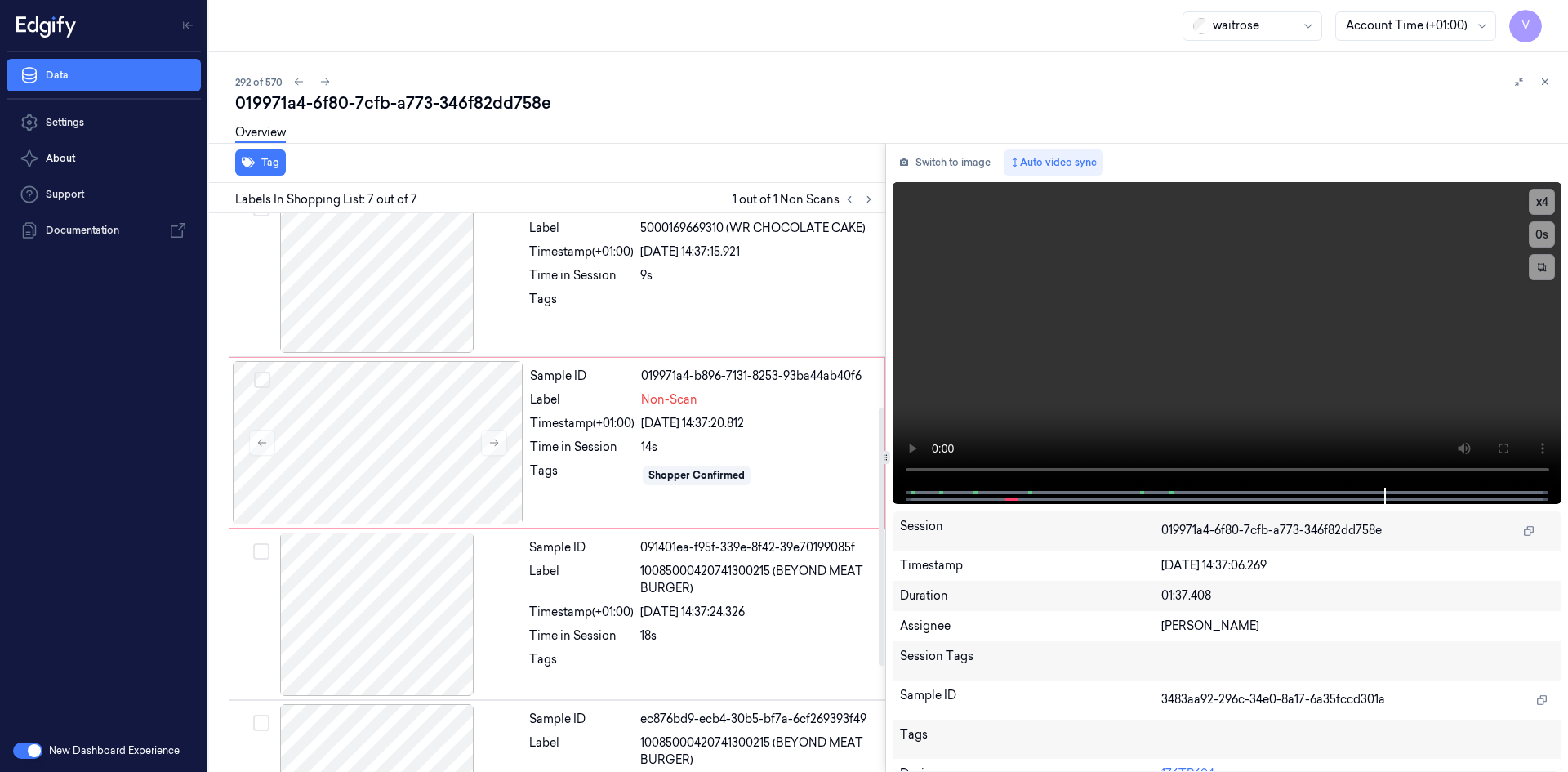
scroll to position [572, 0]
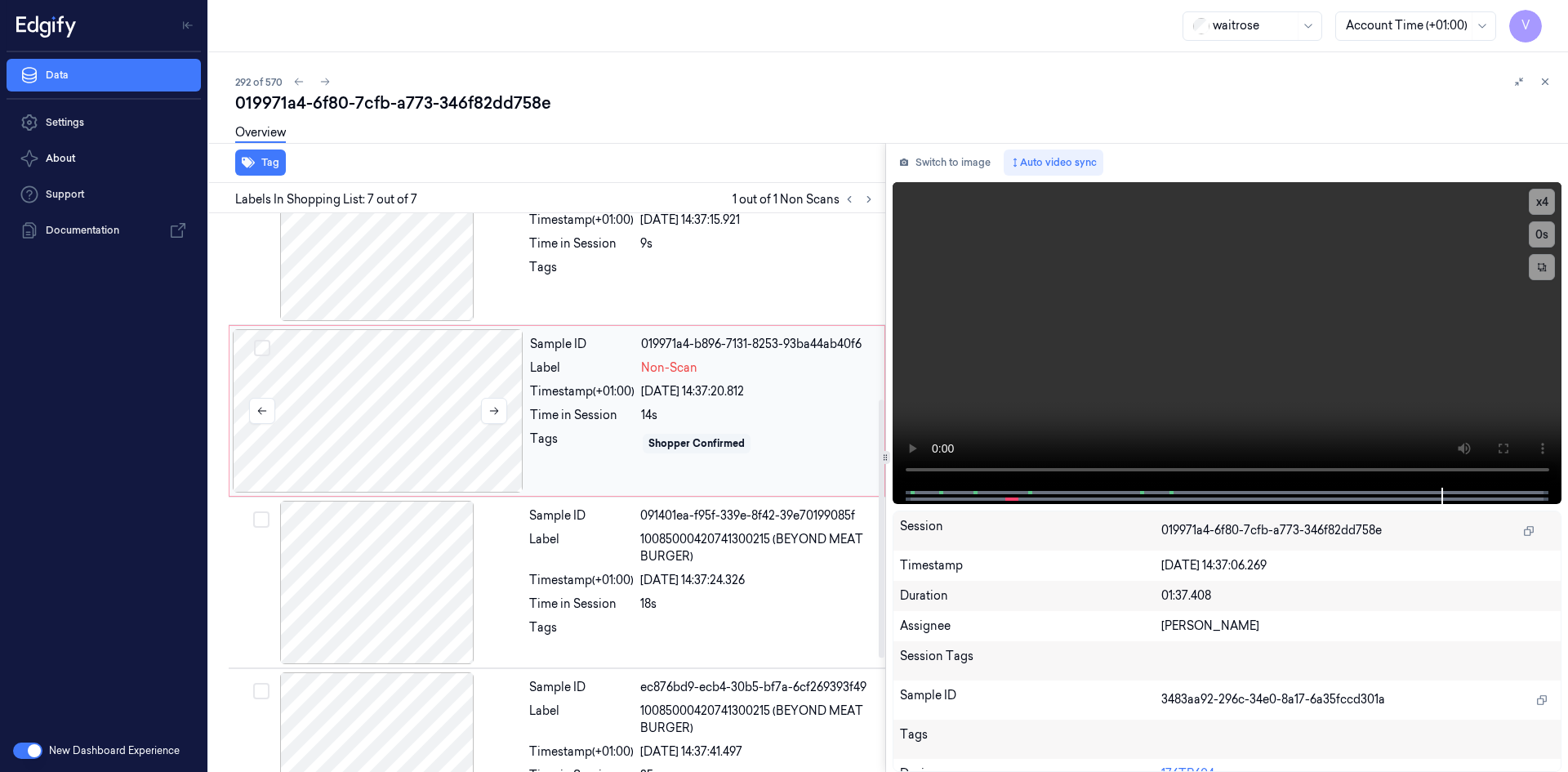
click at [429, 336] on div at bounding box center [378, 411] width 291 height 164
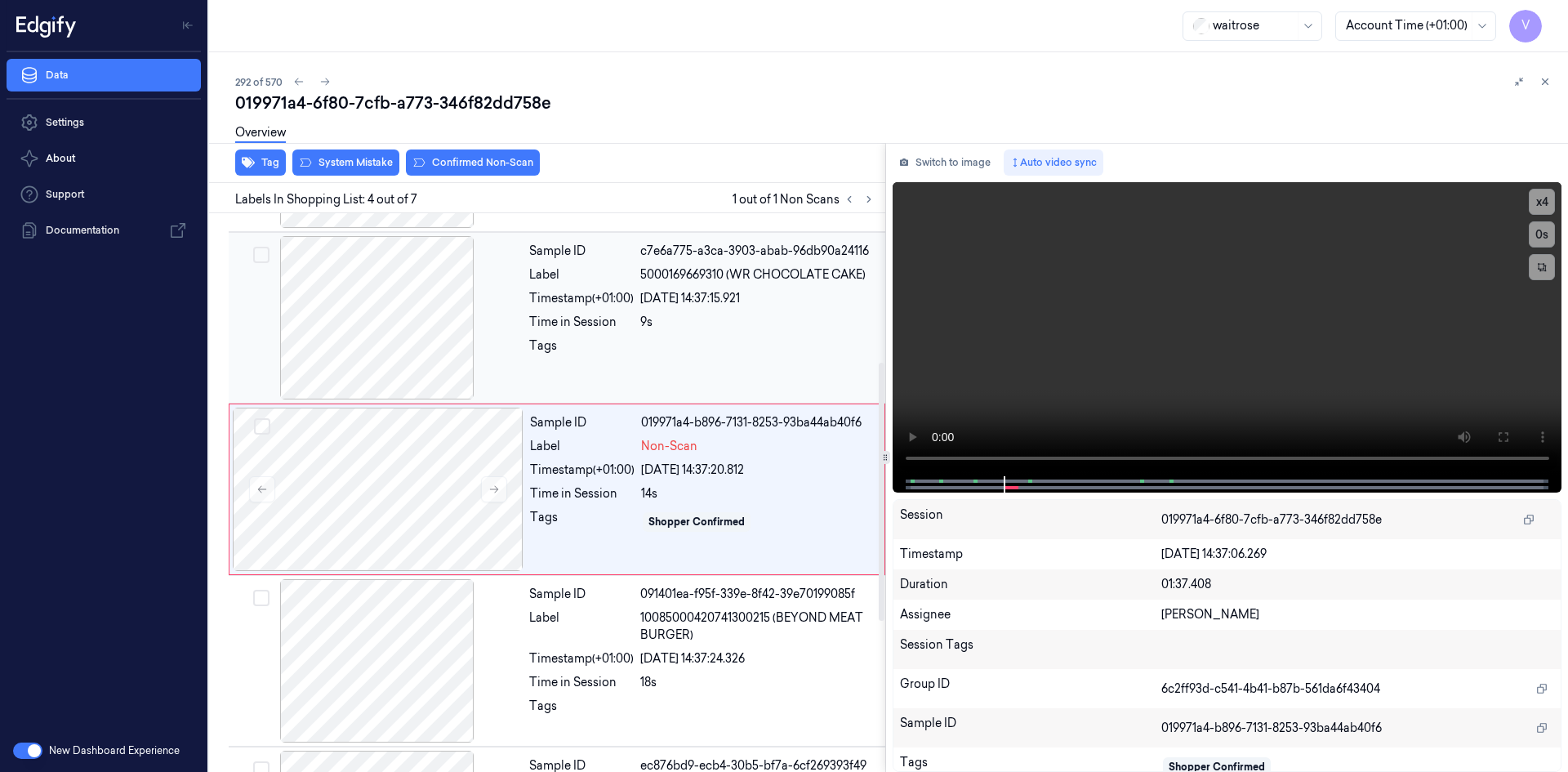
scroll to position [320, 0]
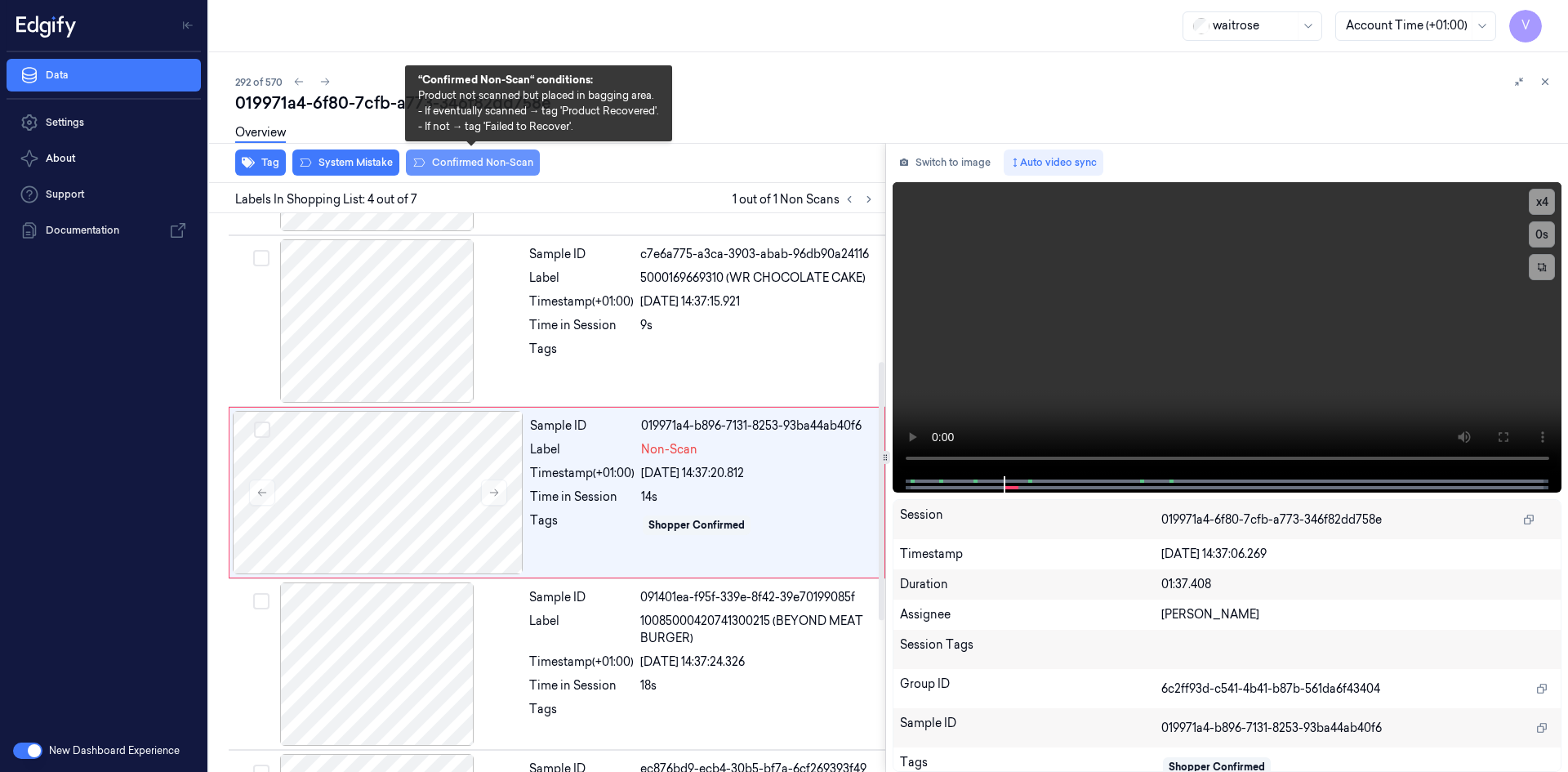
click at [474, 173] on button "Confirmed Non-Scan" at bounding box center [472, 162] width 134 height 26
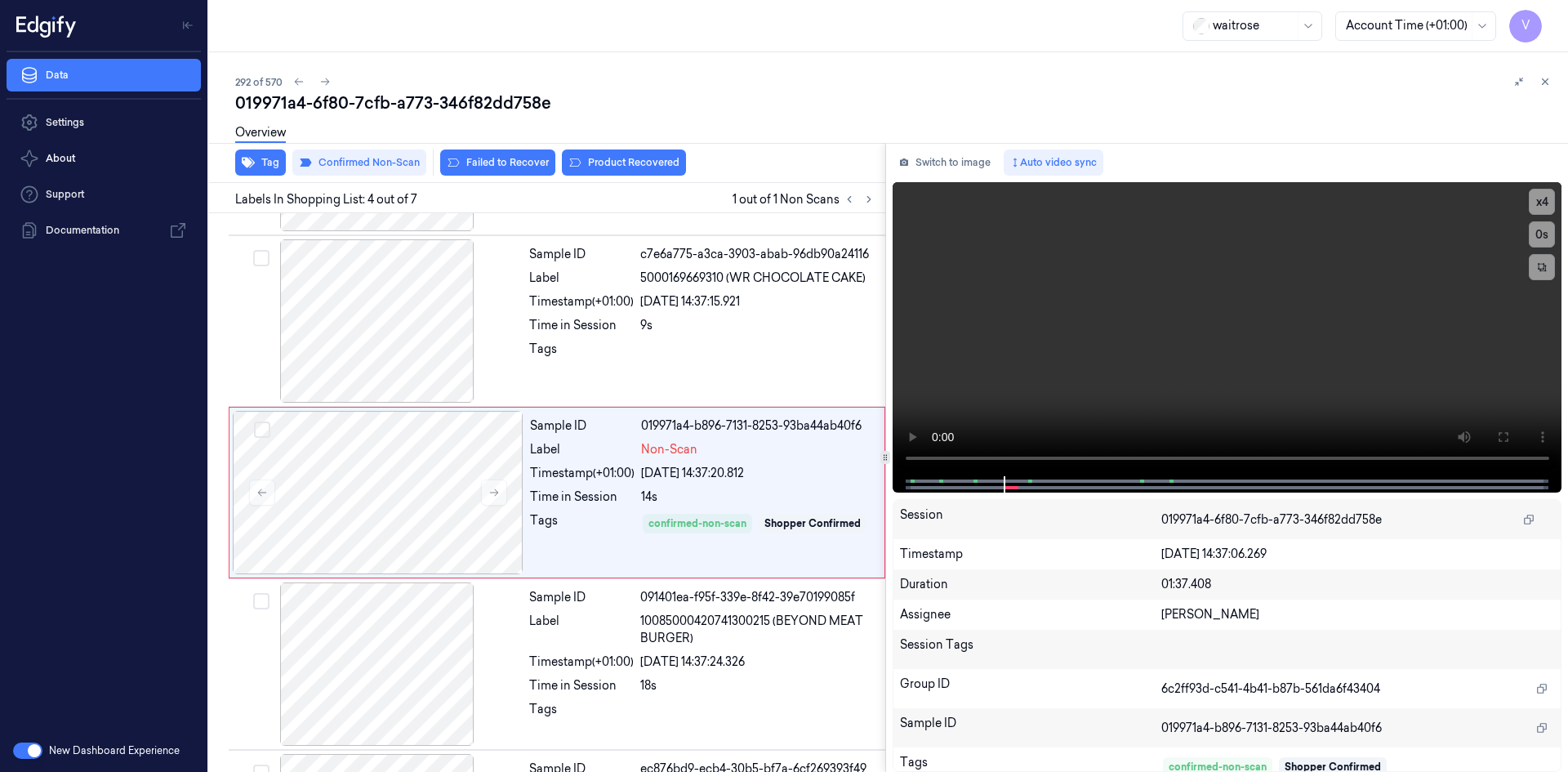
click at [507, 155] on div "Overview" at bounding box center [895, 135] width 1320 height 42
click at [501, 161] on button "Failed to Recover" at bounding box center [497, 162] width 115 height 26
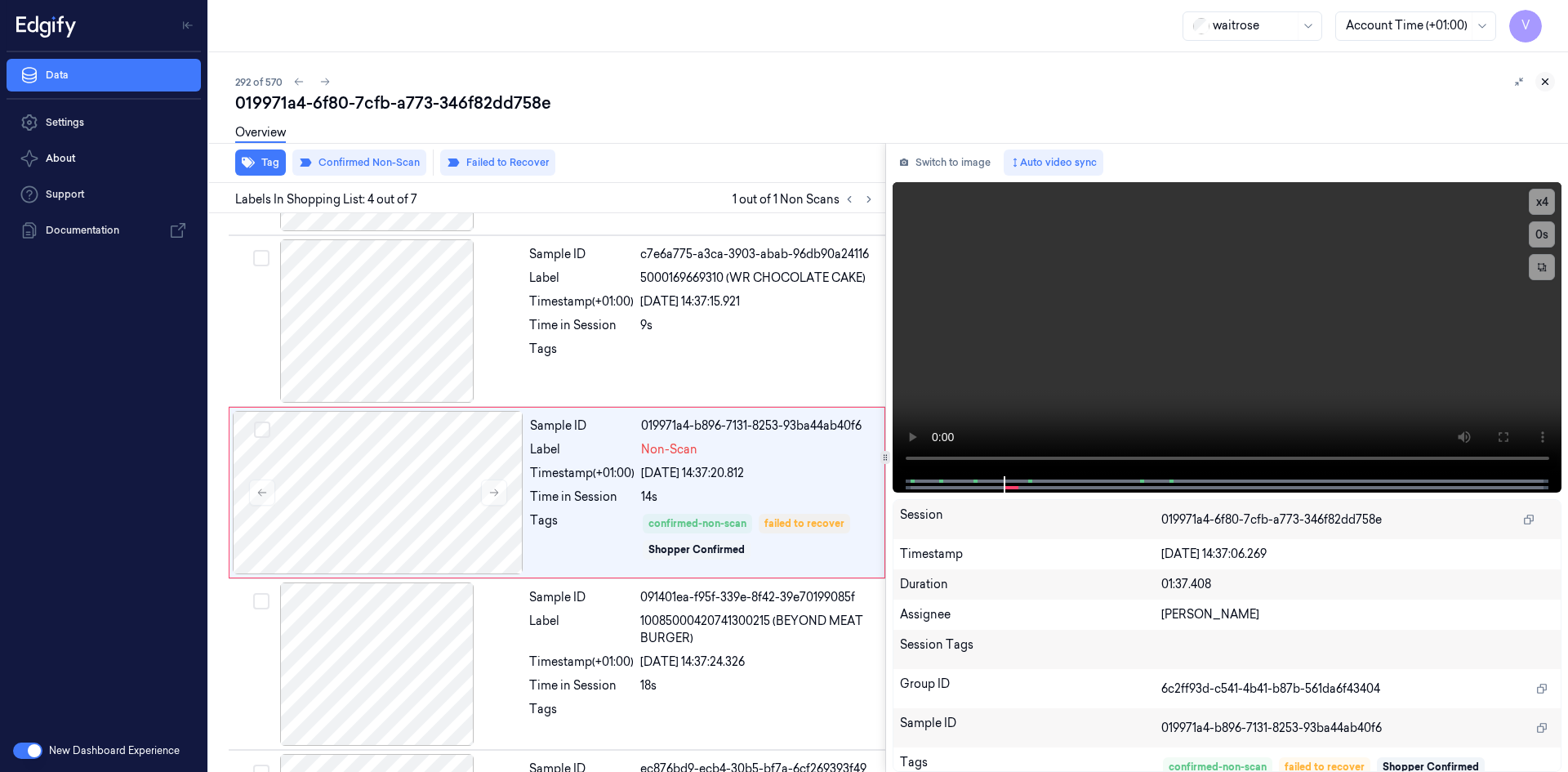
click at [1546, 80] on icon at bounding box center [1545, 82] width 5 height 5
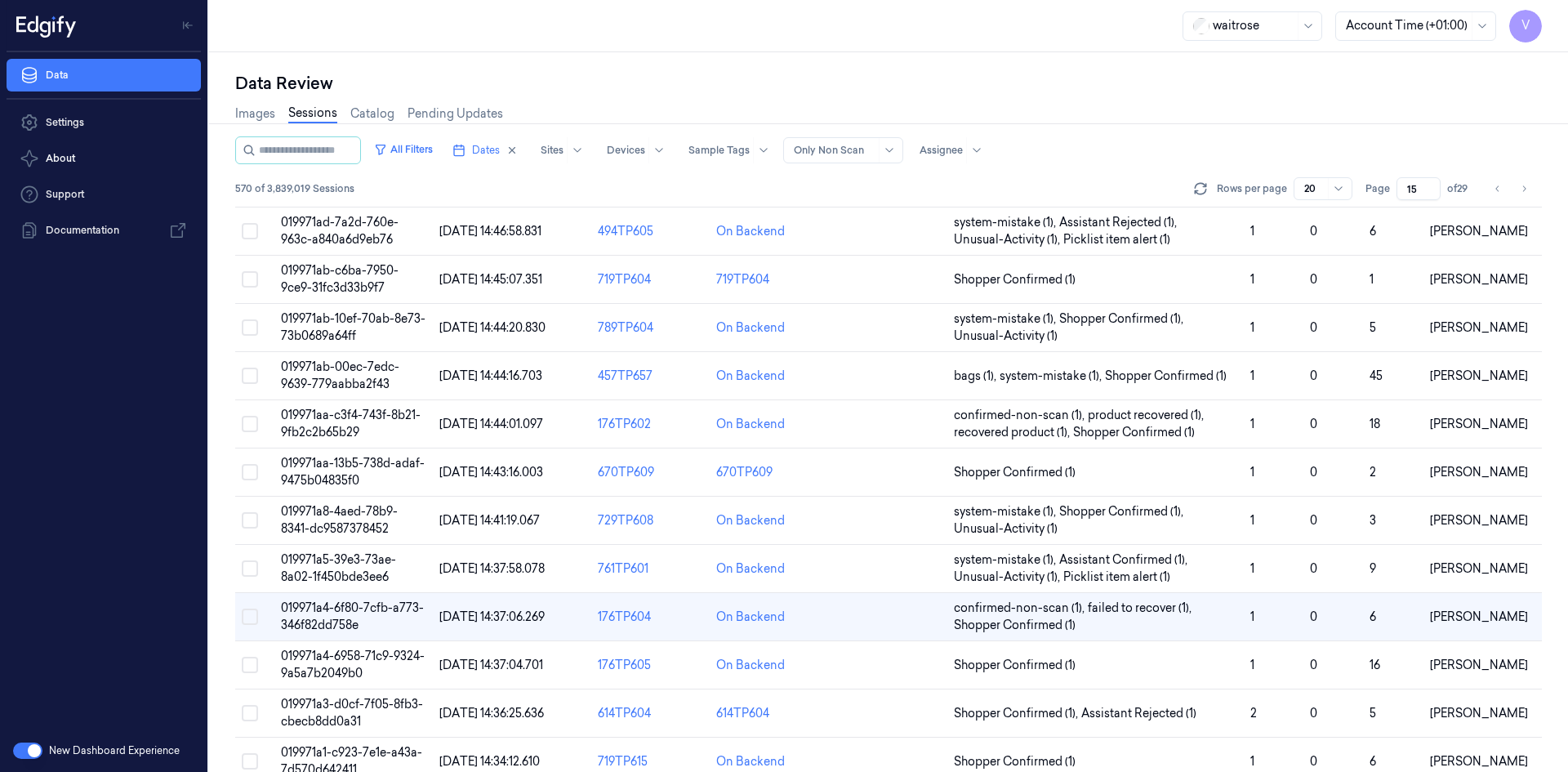
scroll to position [325, 0]
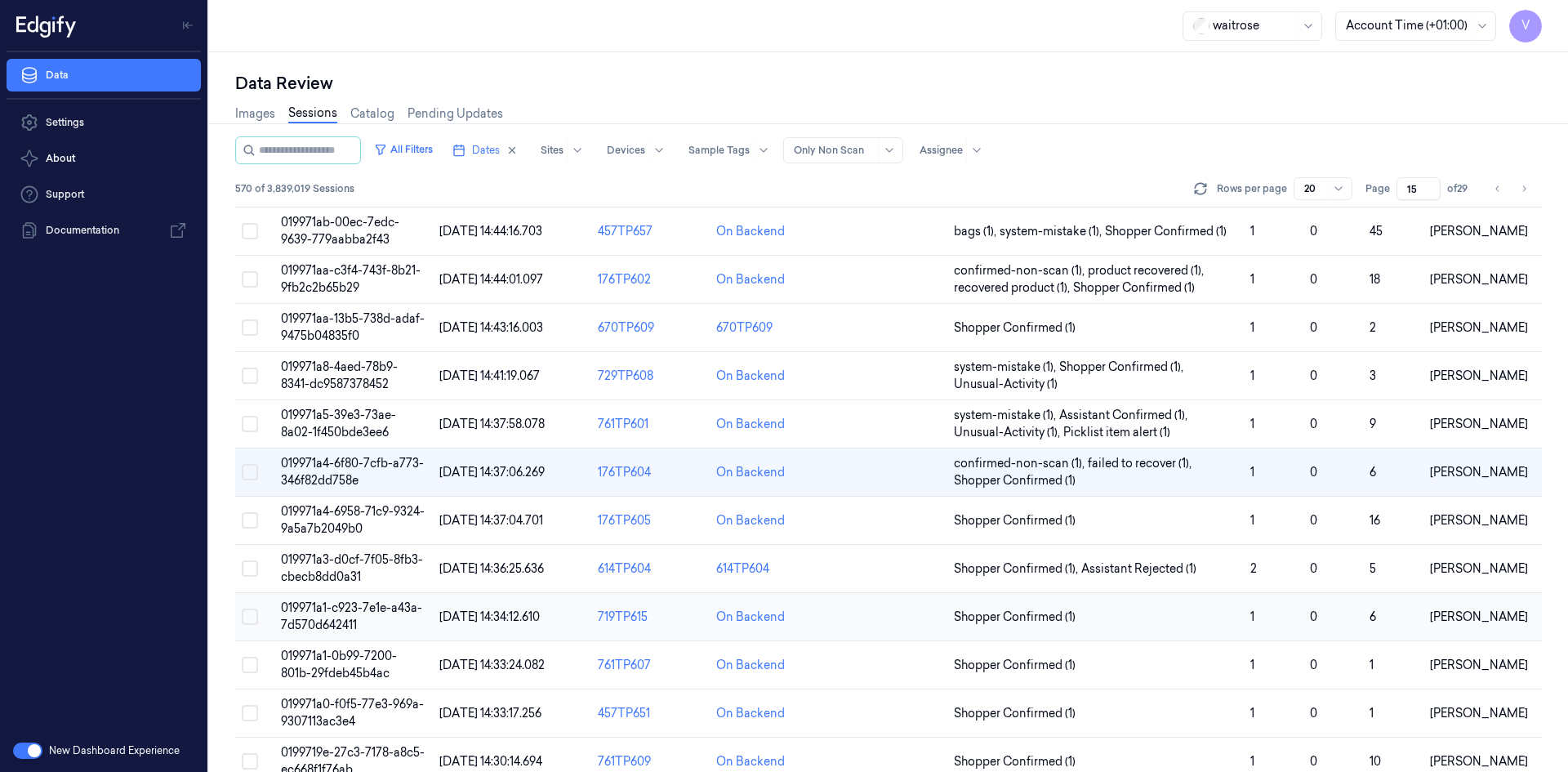
click at [335, 610] on span "019971a1-c923-7e1e-a43a-7d570d642411" at bounding box center [351, 616] width 141 height 32
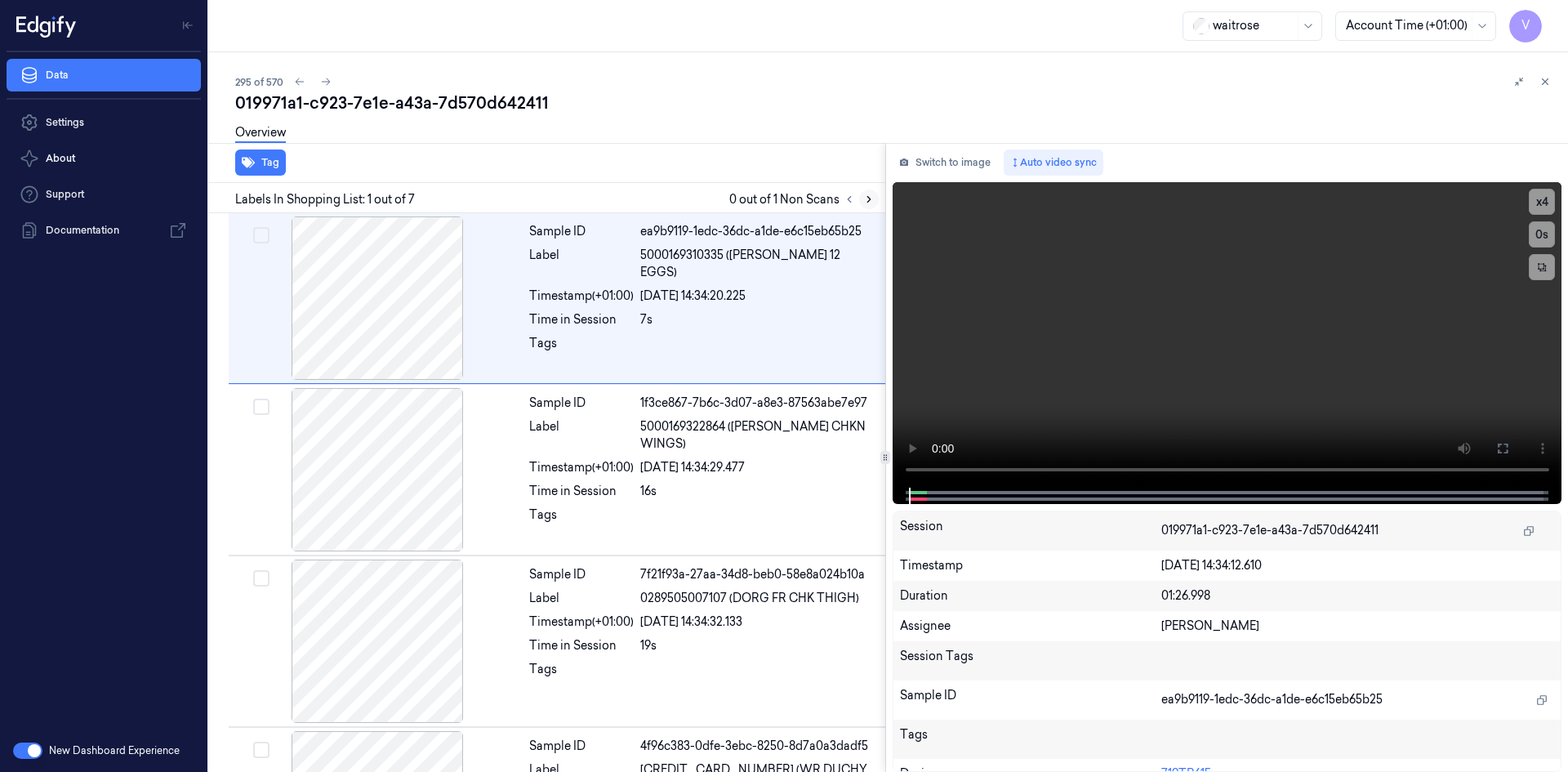
click at [869, 201] on icon at bounding box center [869, 199] width 4 height 5
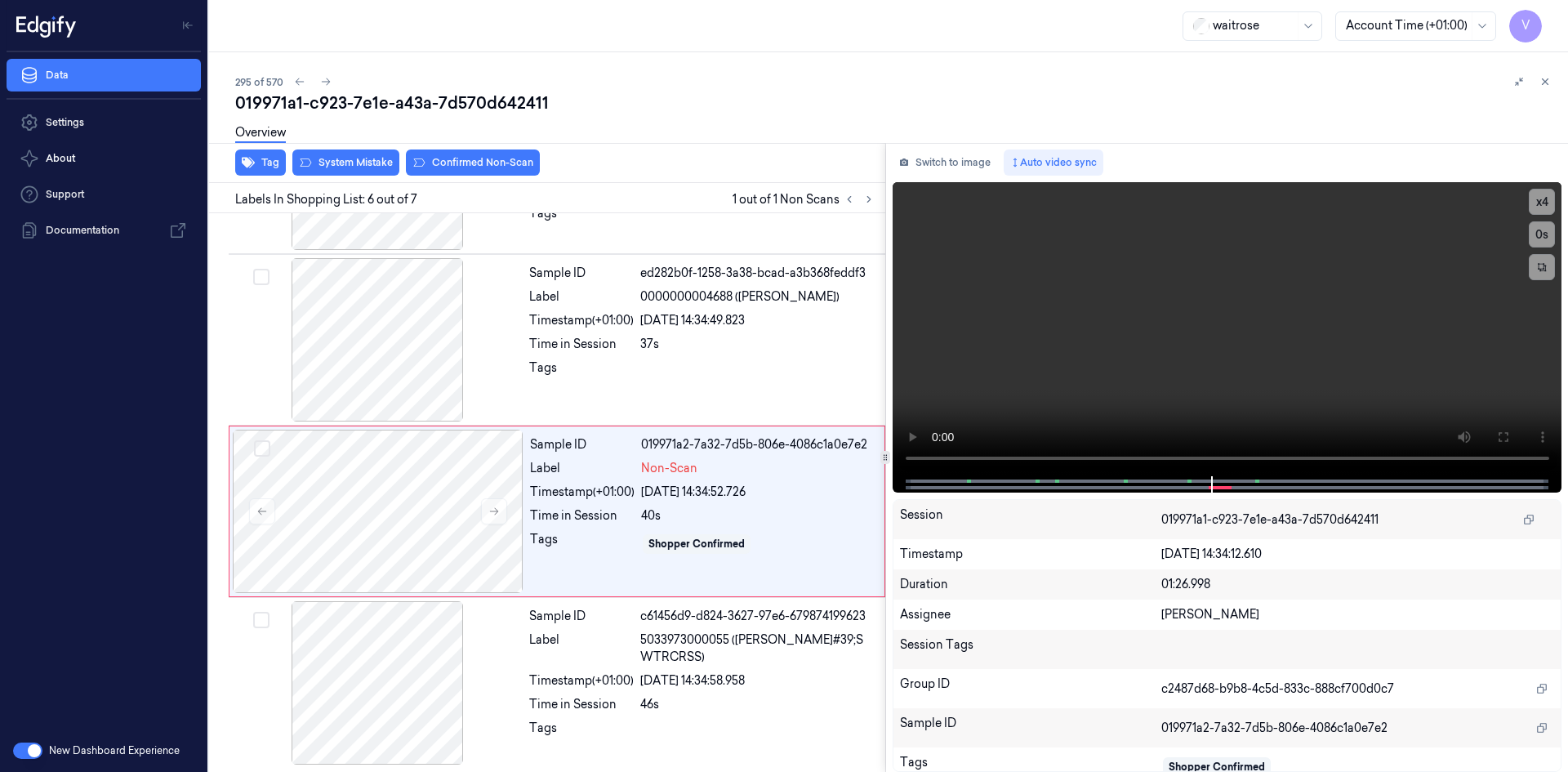
scroll to position [647, 0]
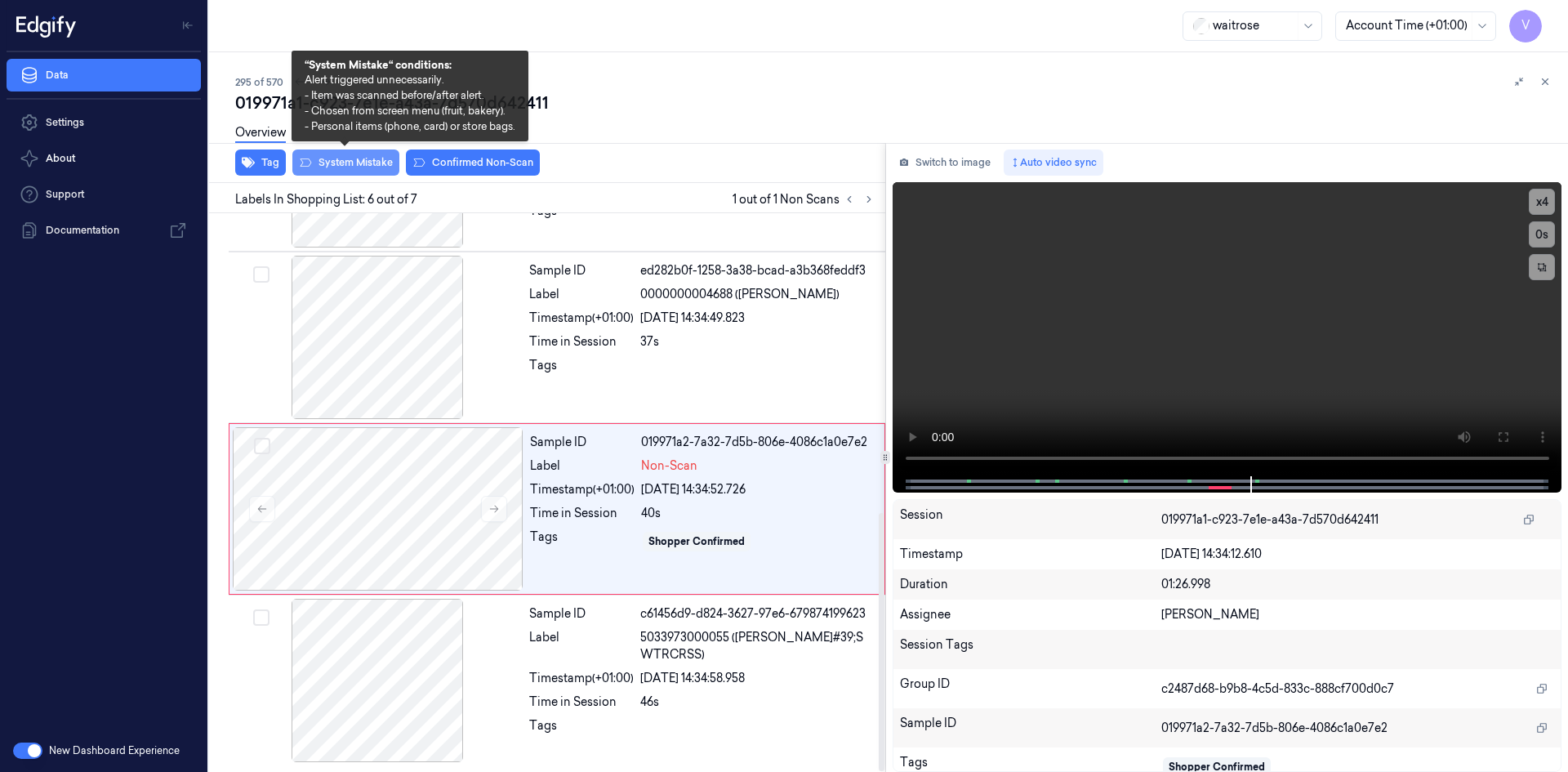
click at [357, 165] on button "System Mistake" at bounding box center [346, 162] width 107 height 26
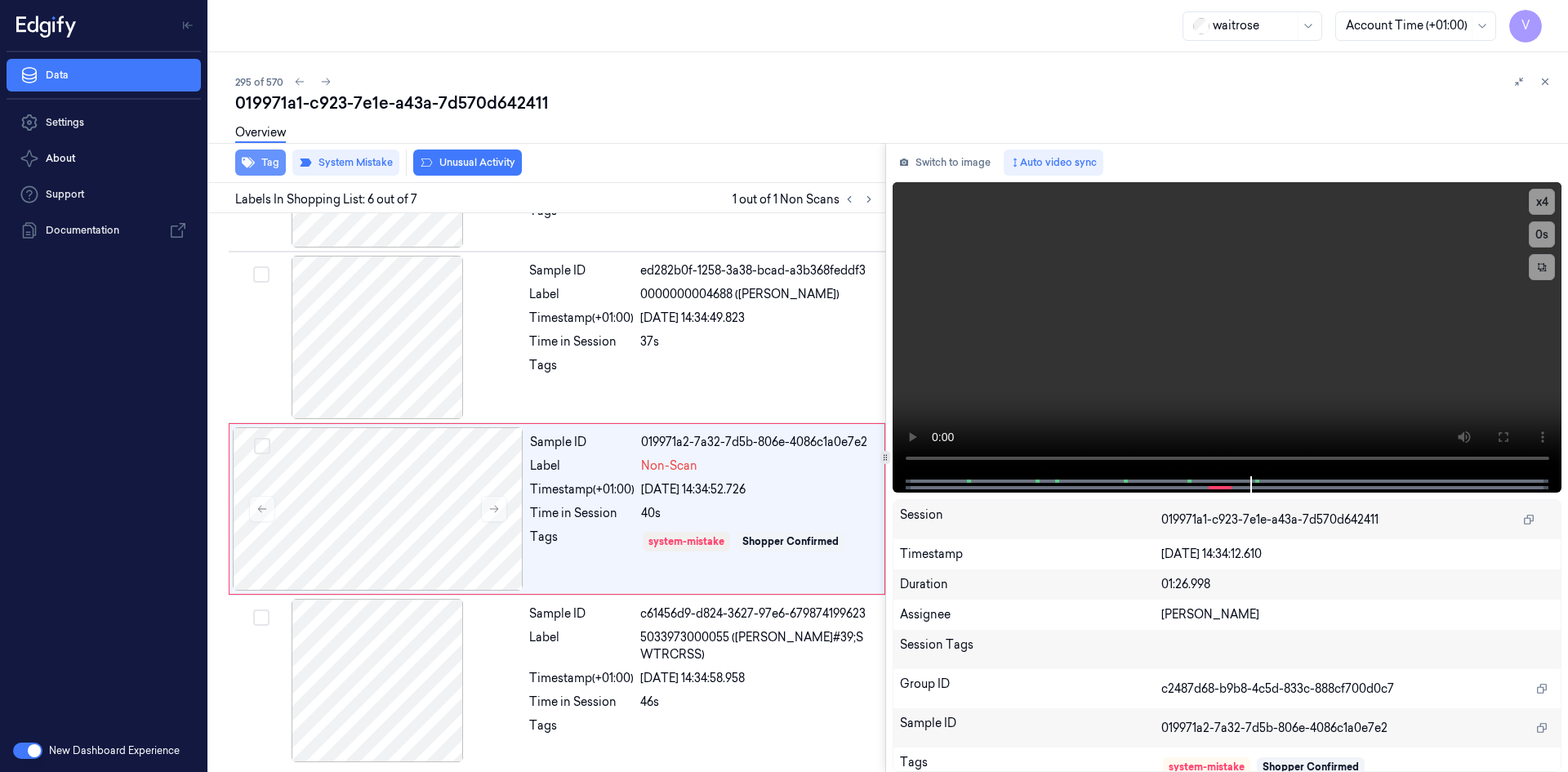
click at [264, 160] on button "Tag" at bounding box center [261, 162] width 51 height 26
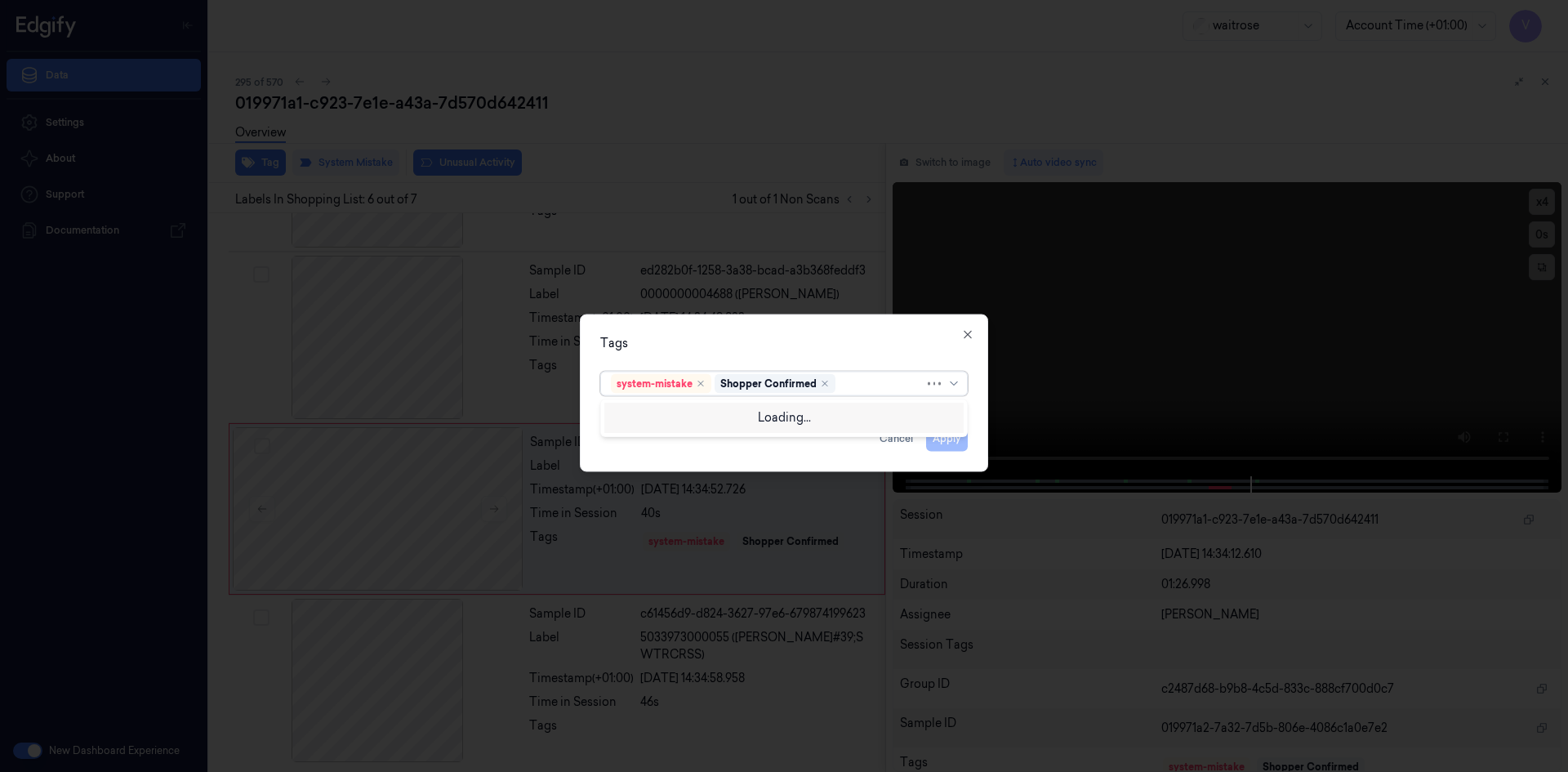
click at [854, 388] on div at bounding box center [882, 383] width 85 height 17
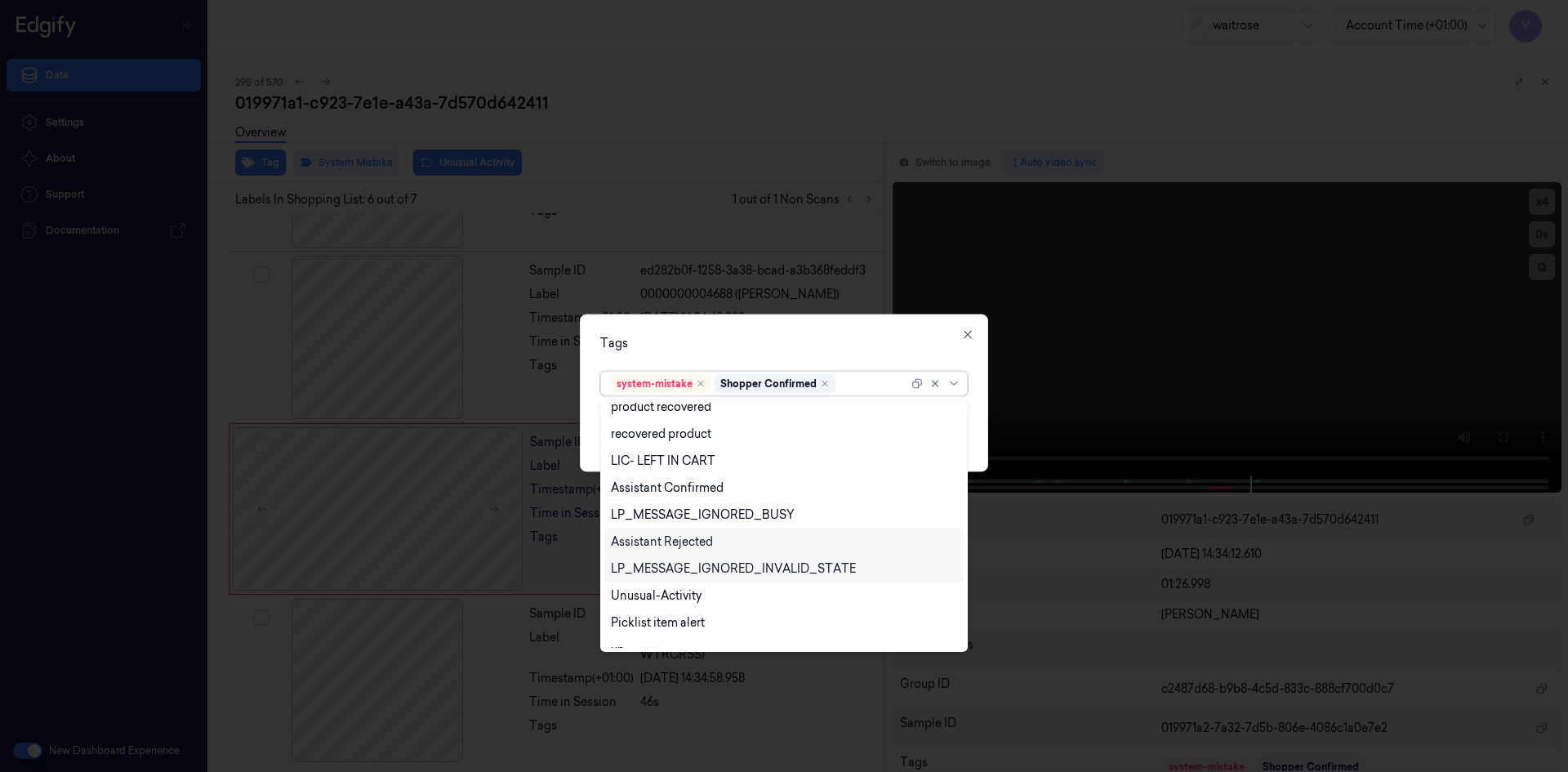
scroll to position [240, 0]
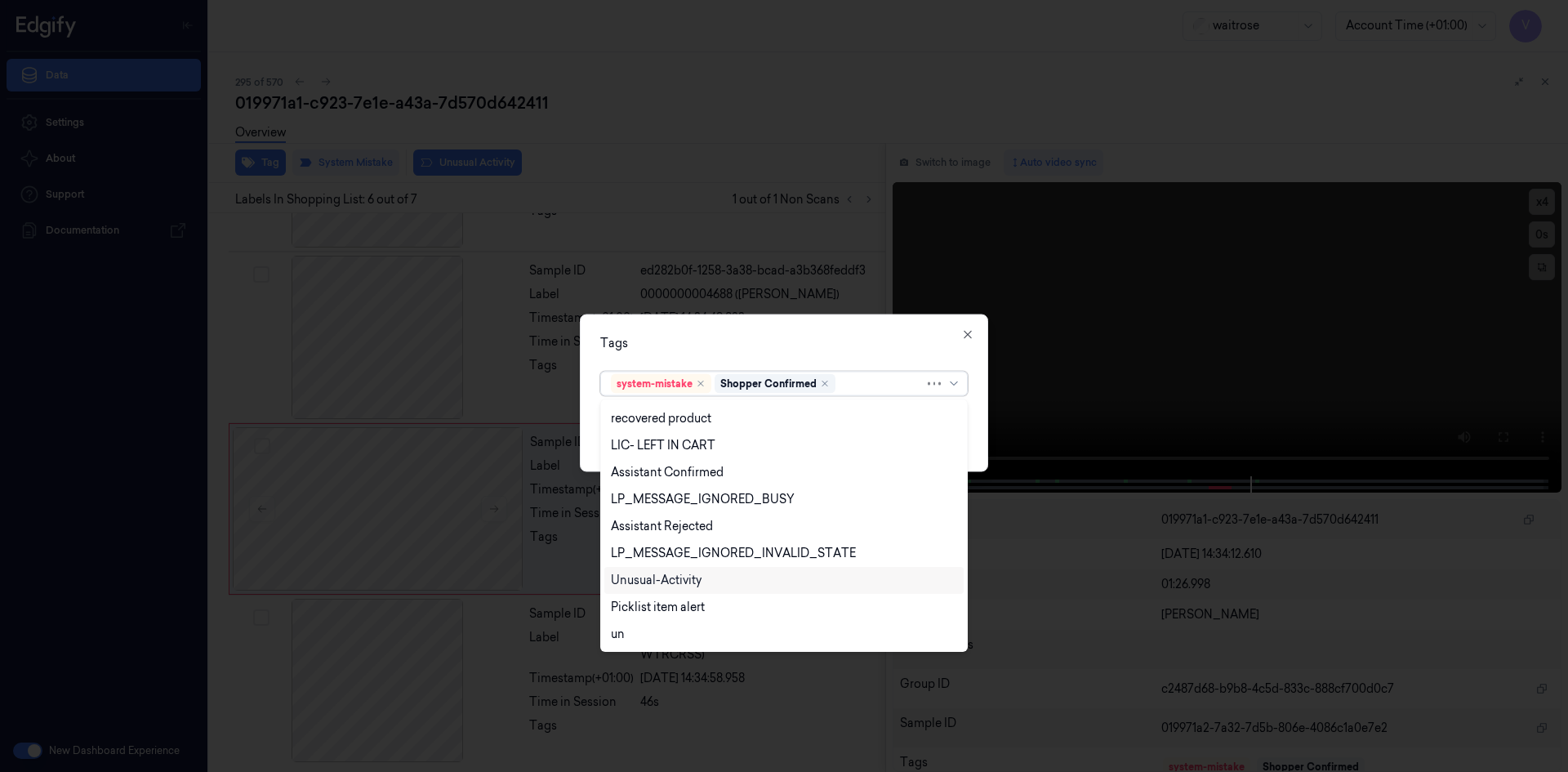
click at [671, 571] on div "Unusual-Activity" at bounding box center [784, 580] width 359 height 27
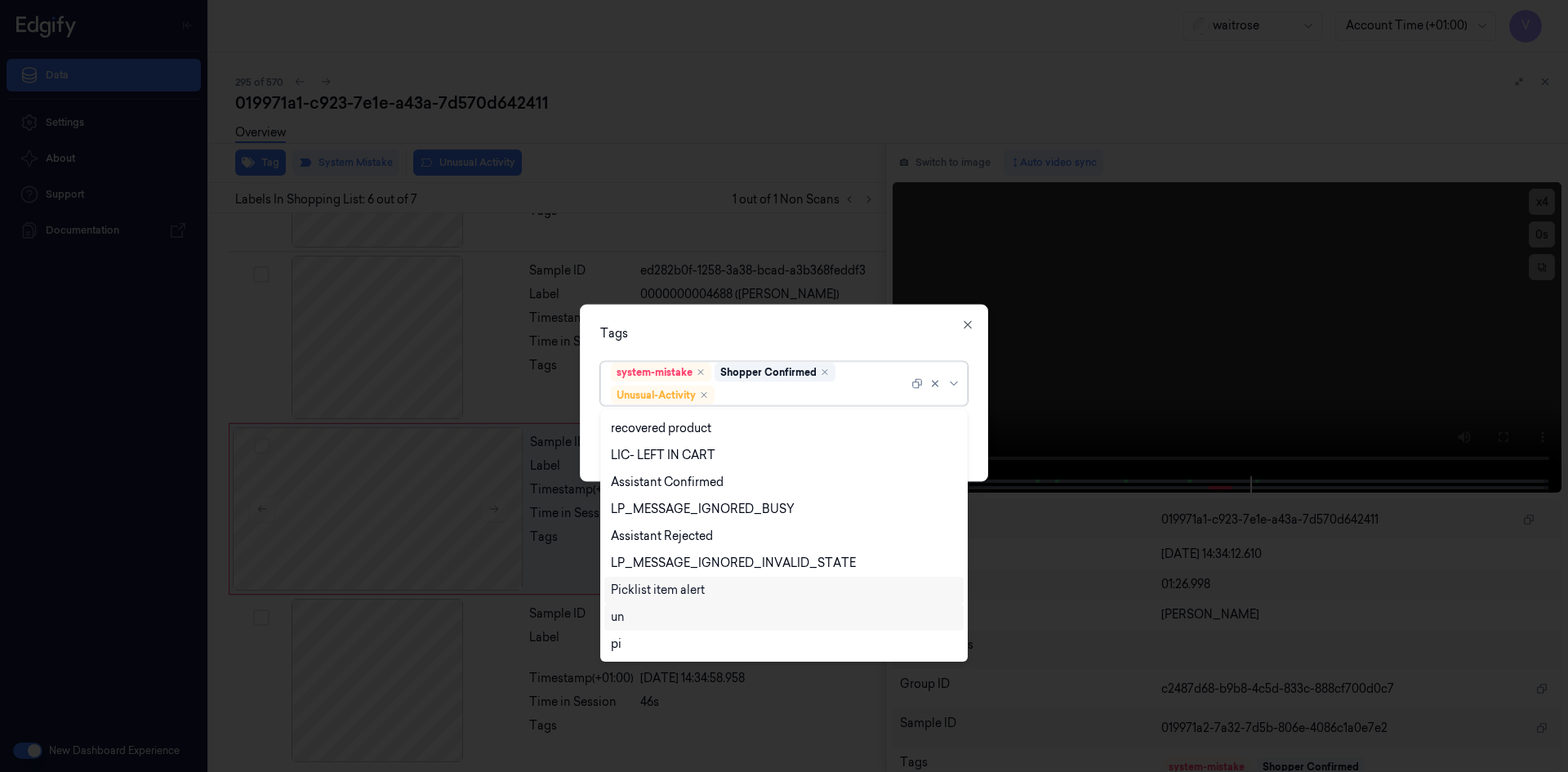
click at [668, 590] on div "Picklist item alert" at bounding box center [657, 590] width 94 height 17
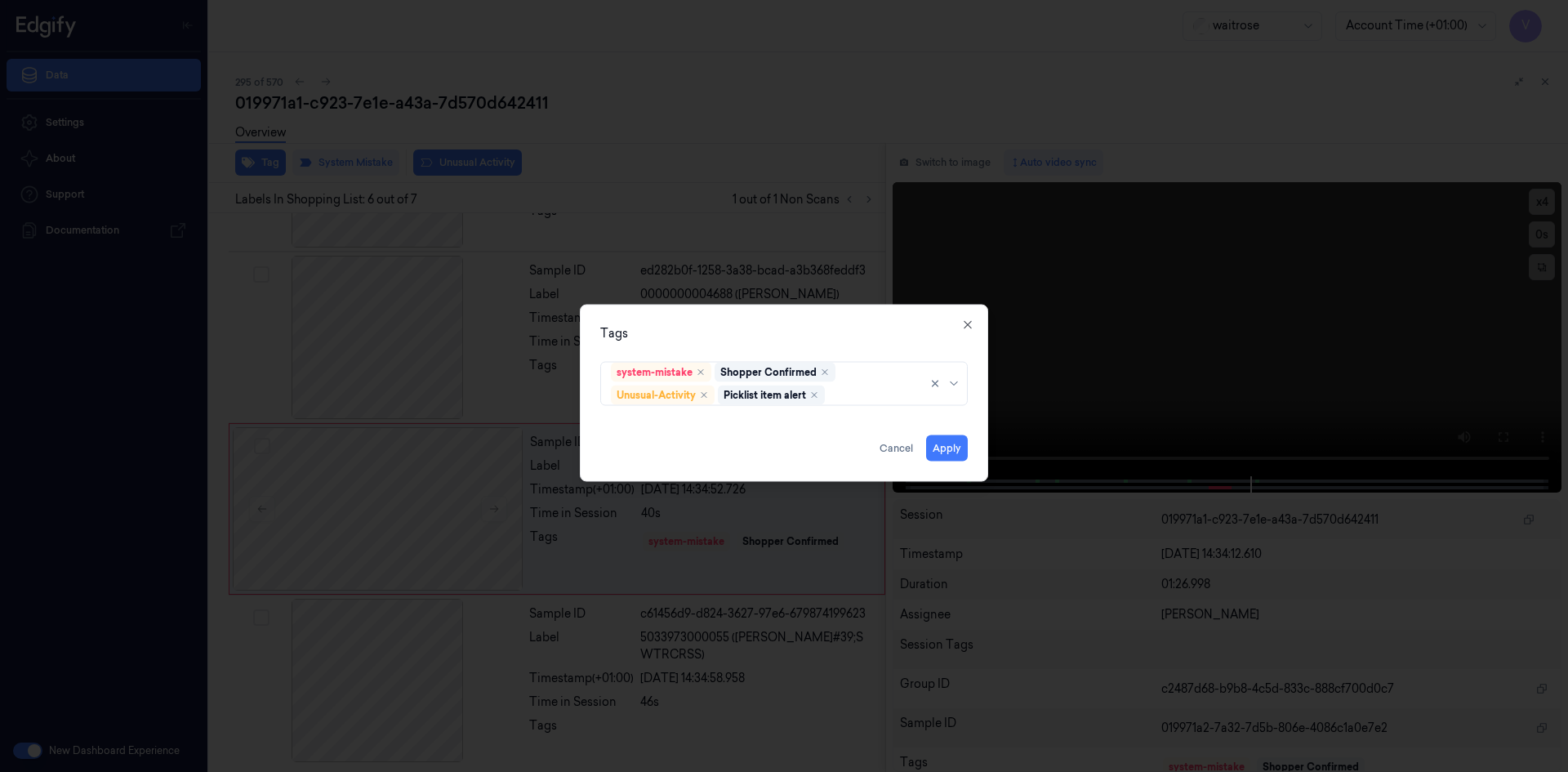
click at [788, 306] on div "Tags system-mistake Shopper Confirmed Unusual-Activity Picklist item alert Appl…" at bounding box center [784, 392] width 408 height 177
click at [942, 448] on button "Apply" at bounding box center [947, 447] width 42 height 26
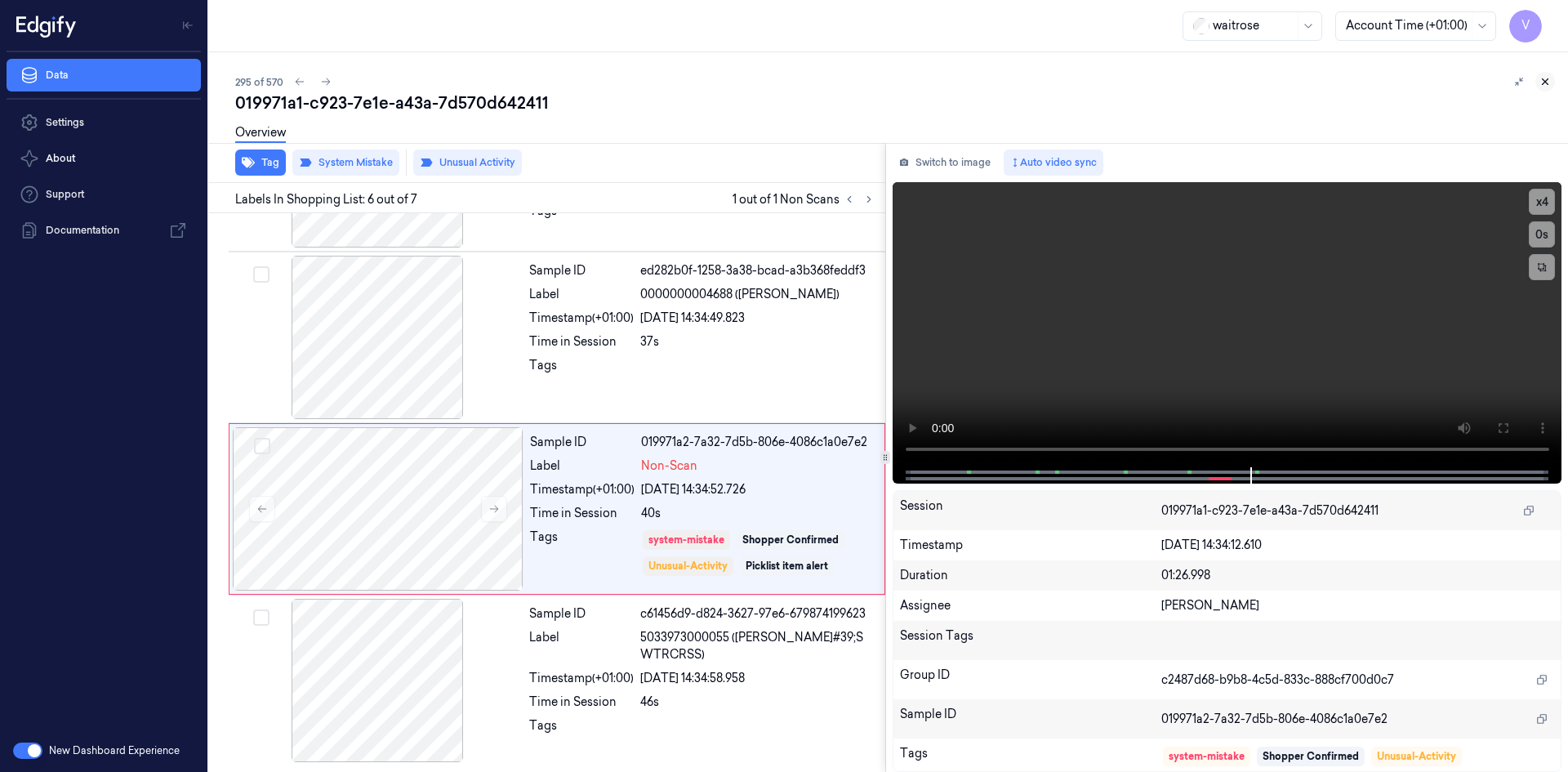
click at [1544, 82] on icon at bounding box center [1545, 82] width 5 height 5
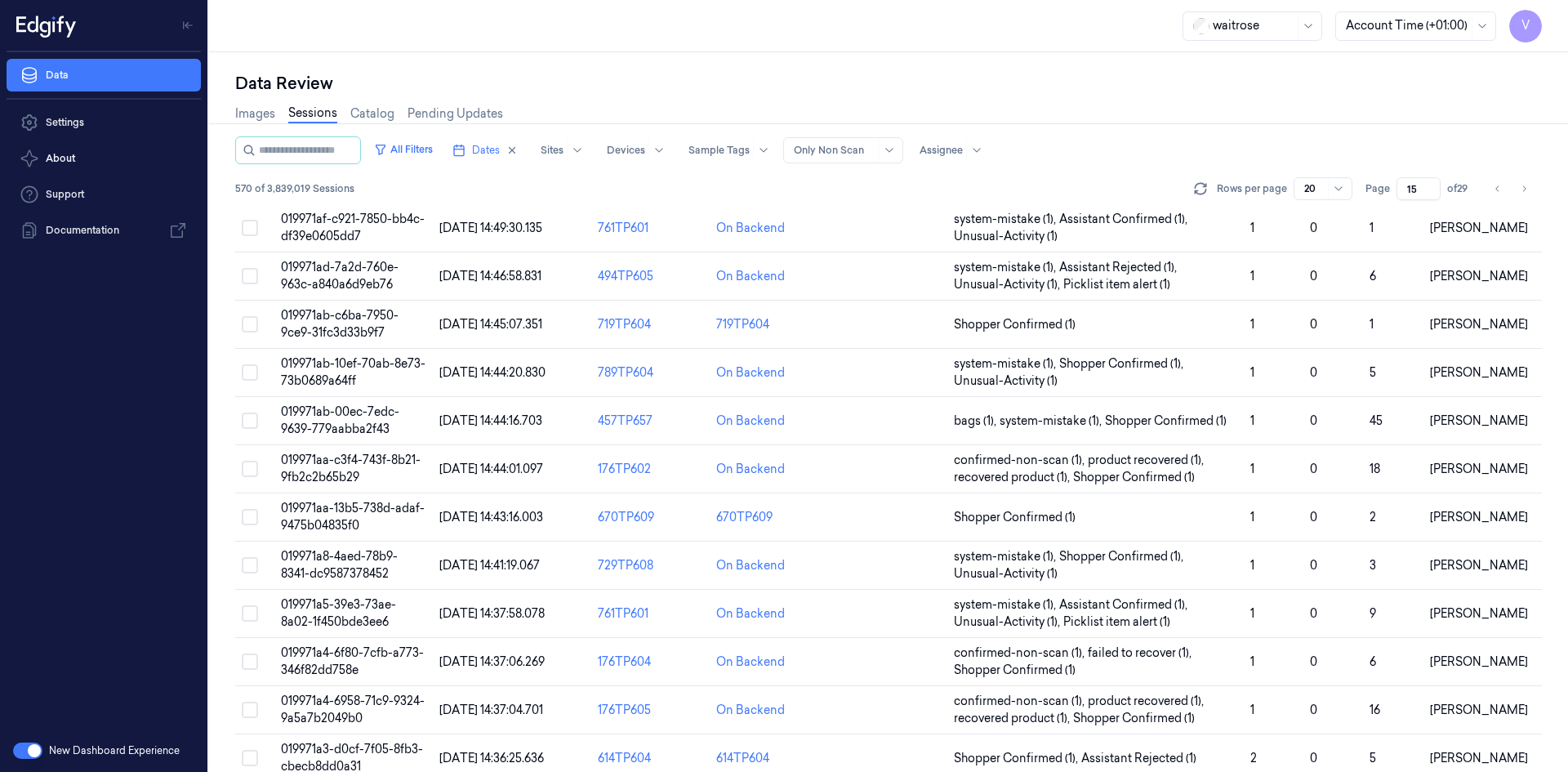
scroll to position [446, 0]
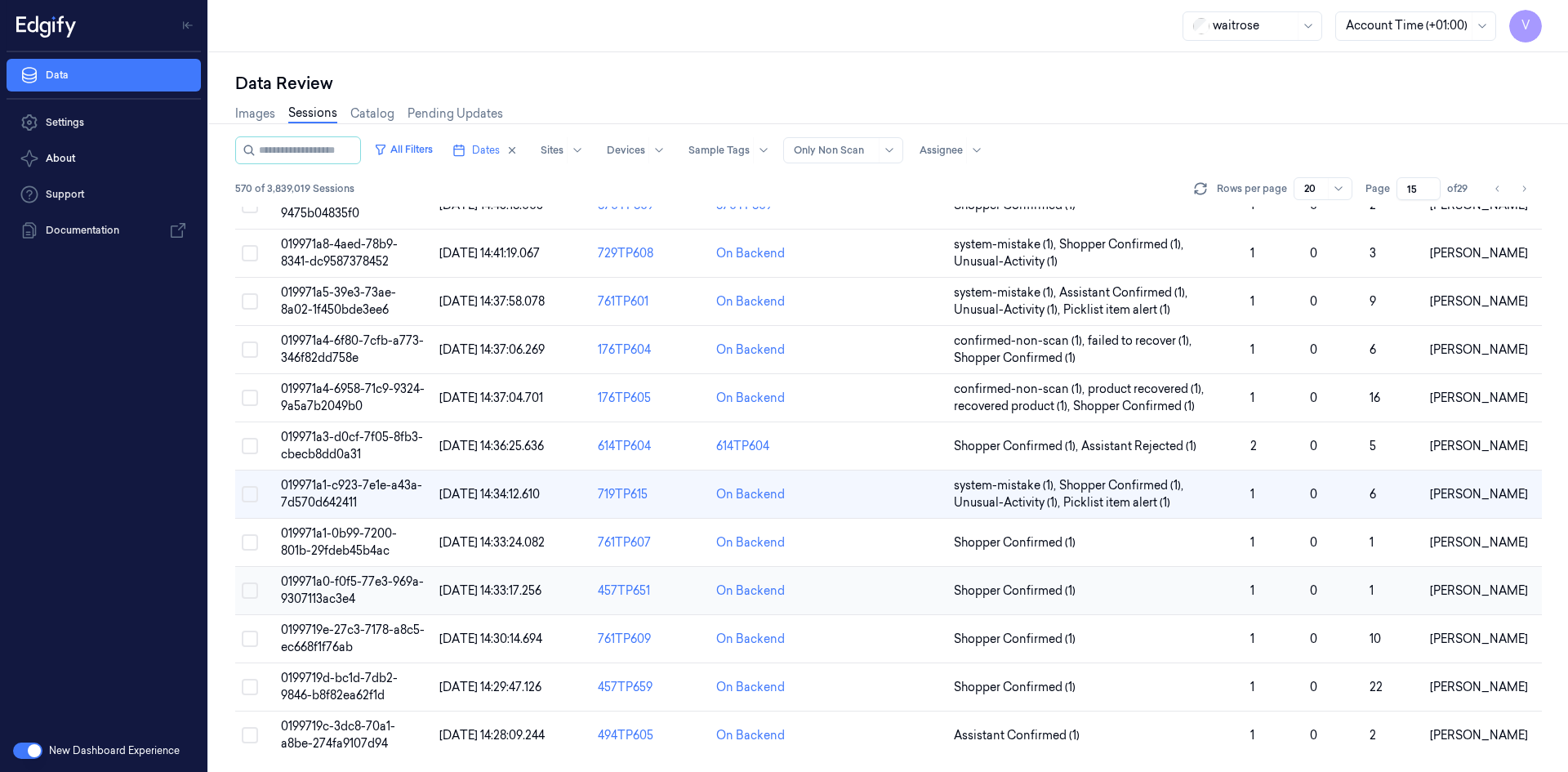
click at [293, 587] on span "019971a0-f0f5-77e3-969a-9307113ac3e4" at bounding box center [352, 589] width 143 height 32
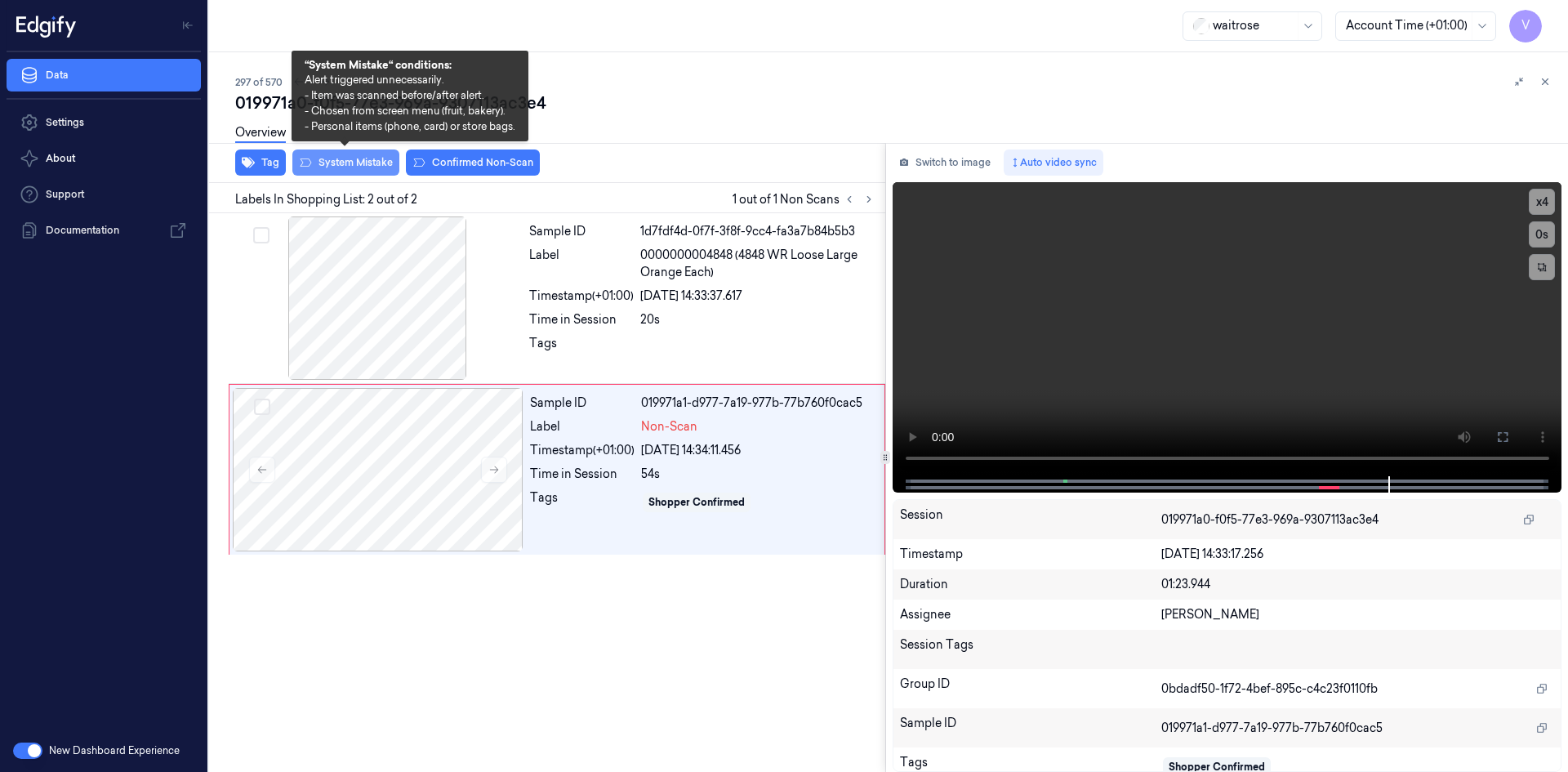
click at [354, 166] on button "System Mistake" at bounding box center [346, 162] width 107 height 26
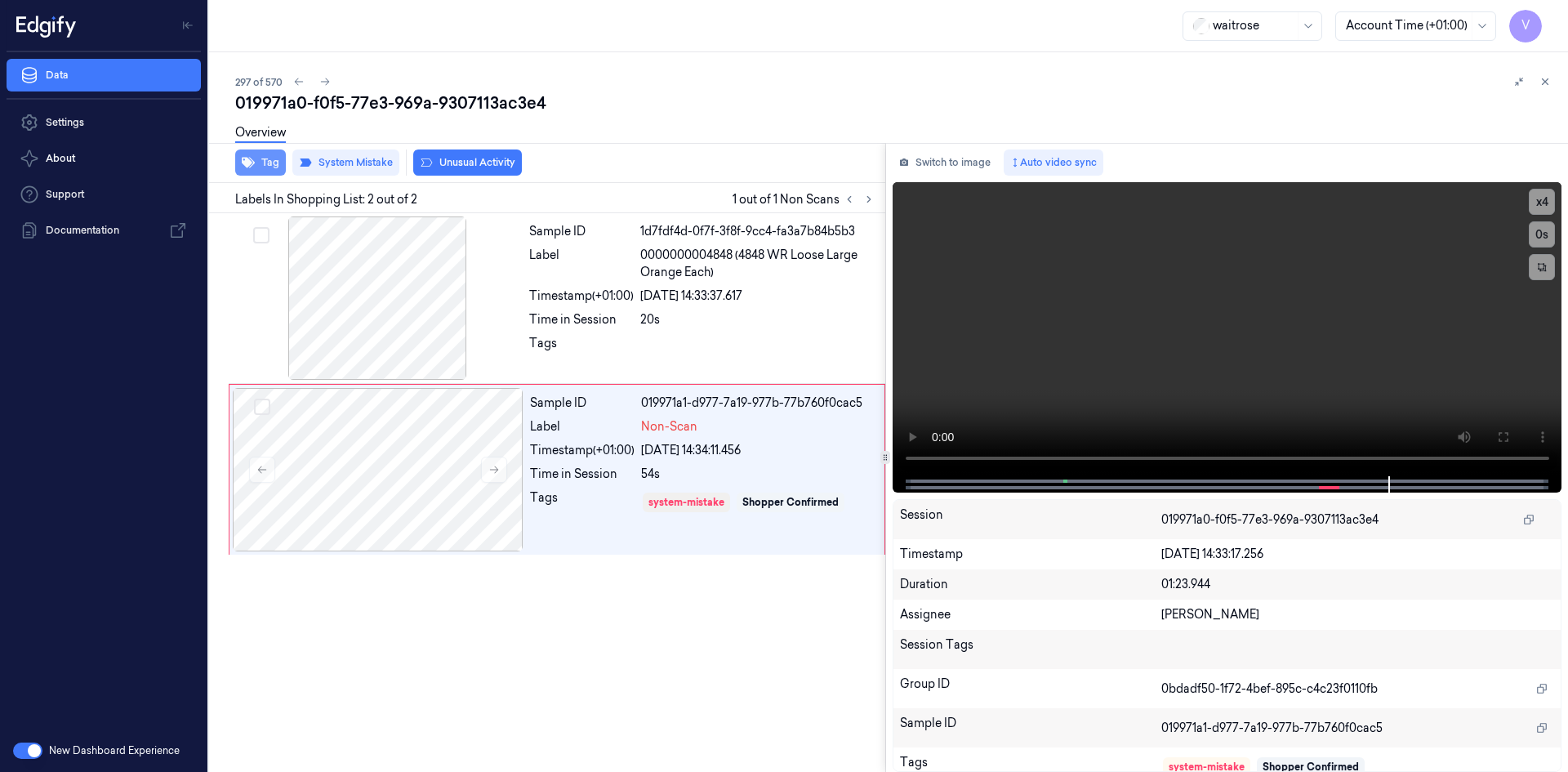
click at [268, 158] on button "Tag" at bounding box center [261, 162] width 51 height 26
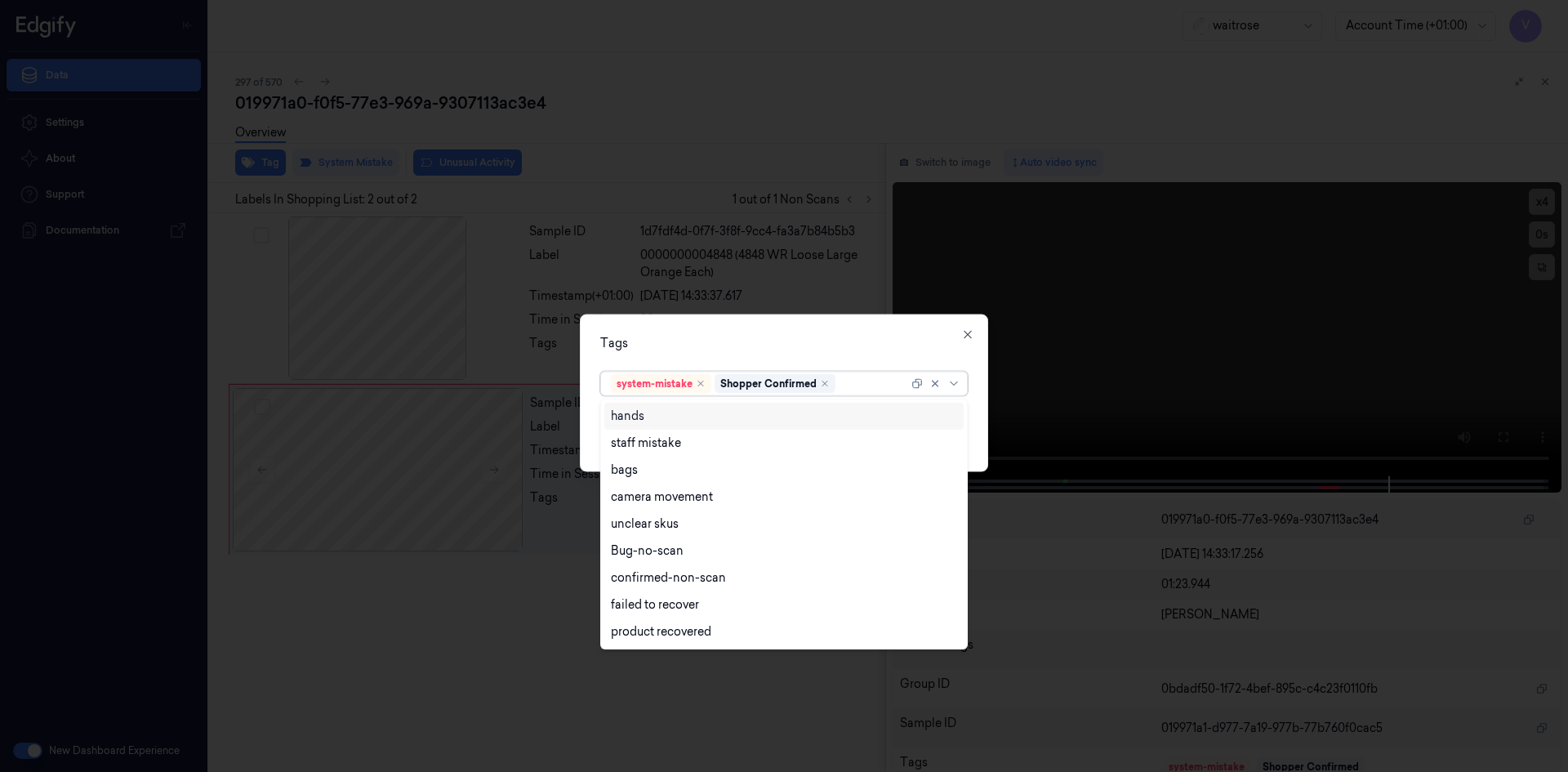
click at [851, 384] on div at bounding box center [874, 383] width 69 height 17
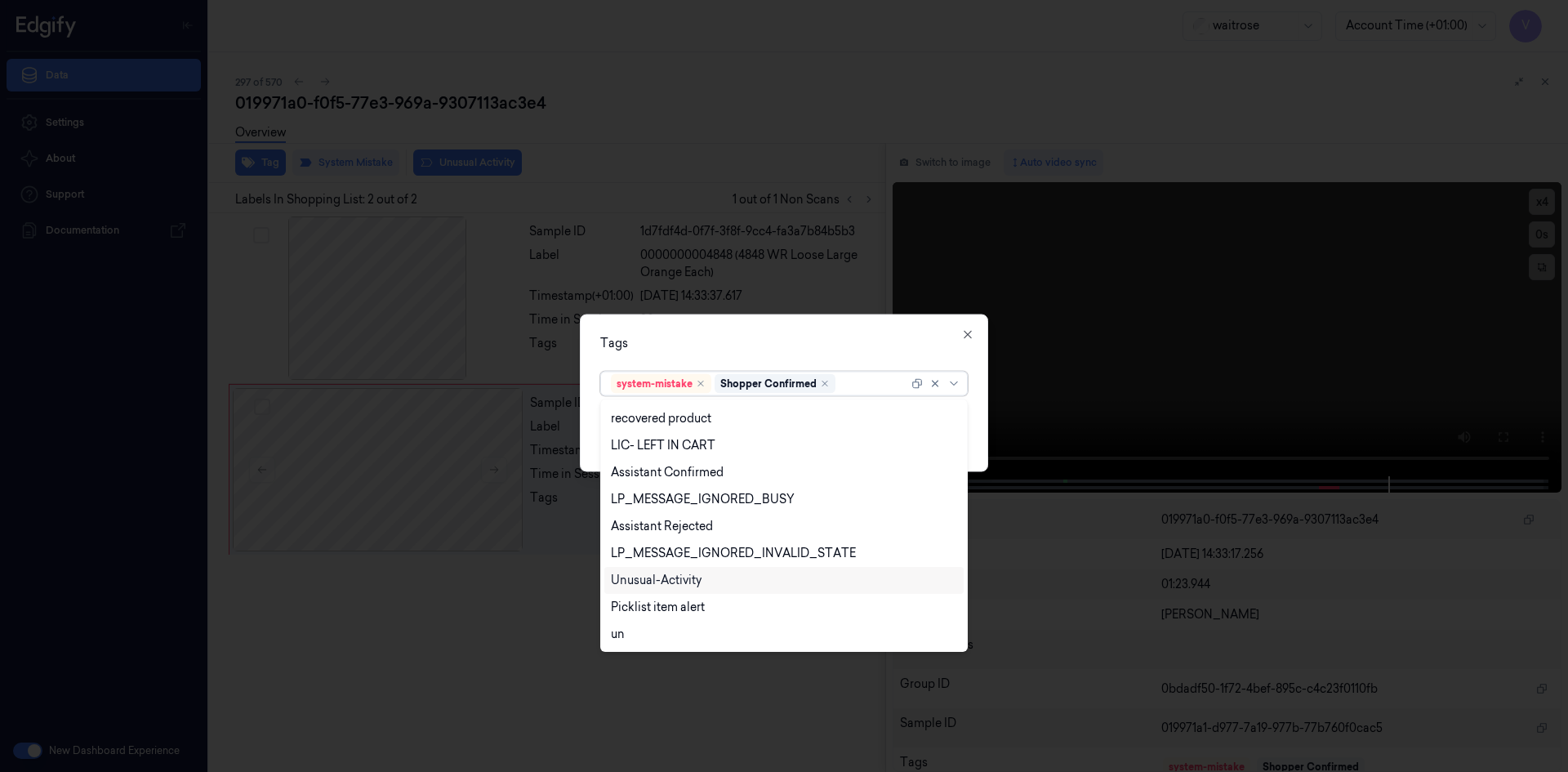
click at [657, 574] on div "Unusual-Activity" at bounding box center [656, 580] width 91 height 17
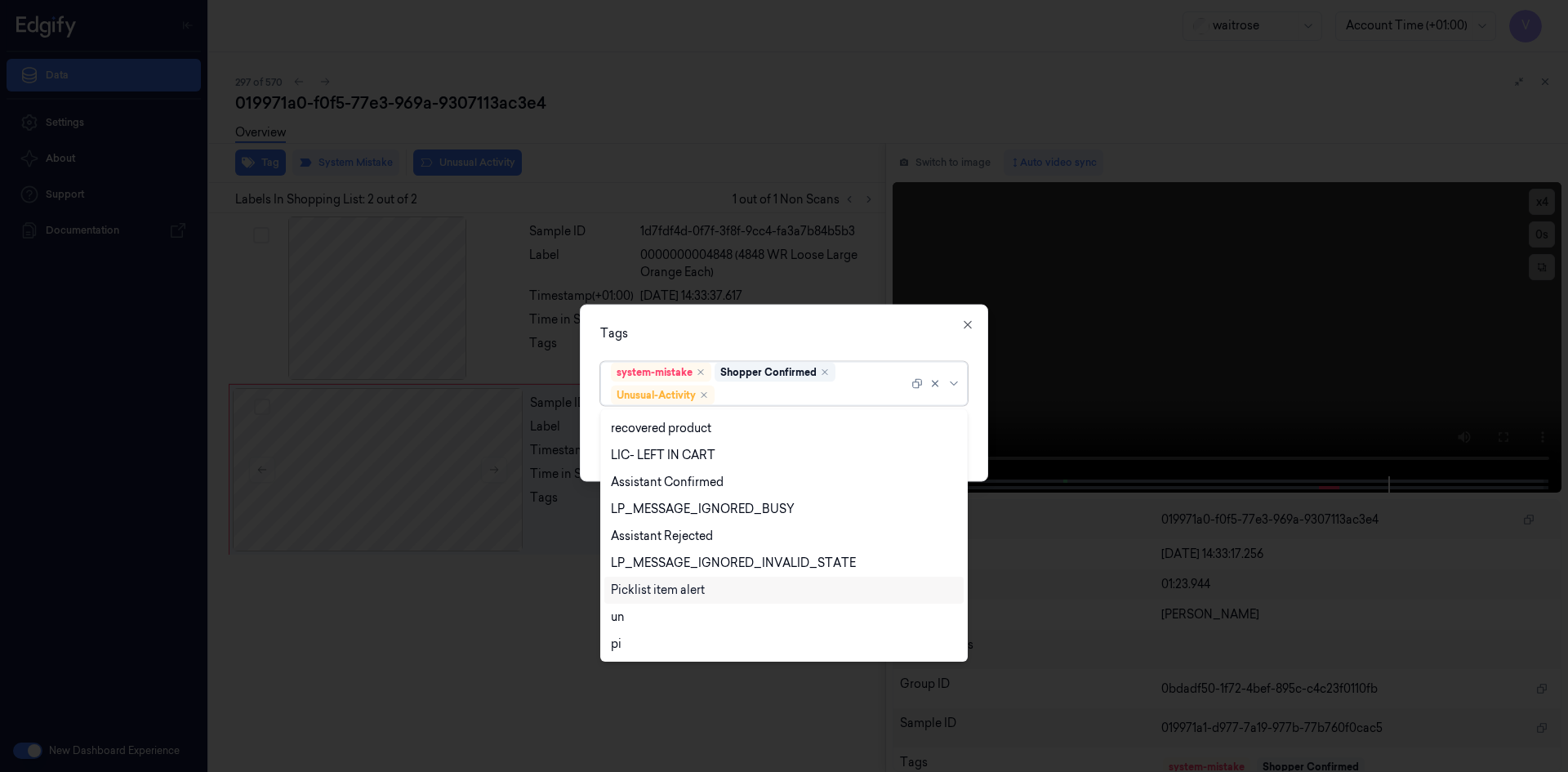
click at [654, 585] on div "Picklist item alert" at bounding box center [657, 590] width 94 height 17
click at [781, 320] on div "Tags option Picklist item alert, selected. 20 results available. Use Up and Dow…" at bounding box center [784, 392] width 408 height 177
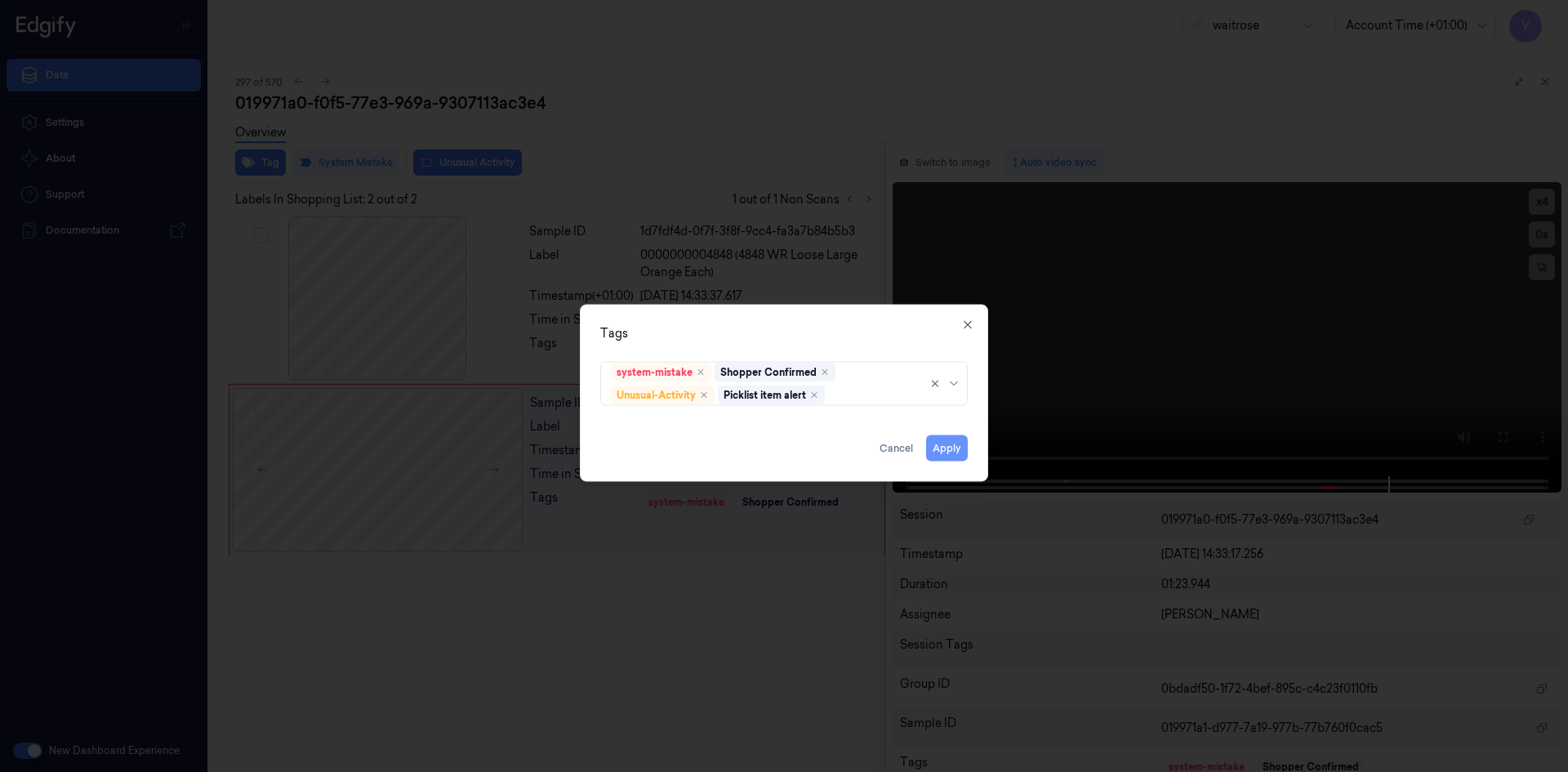
click at [943, 448] on button "Apply" at bounding box center [947, 447] width 42 height 26
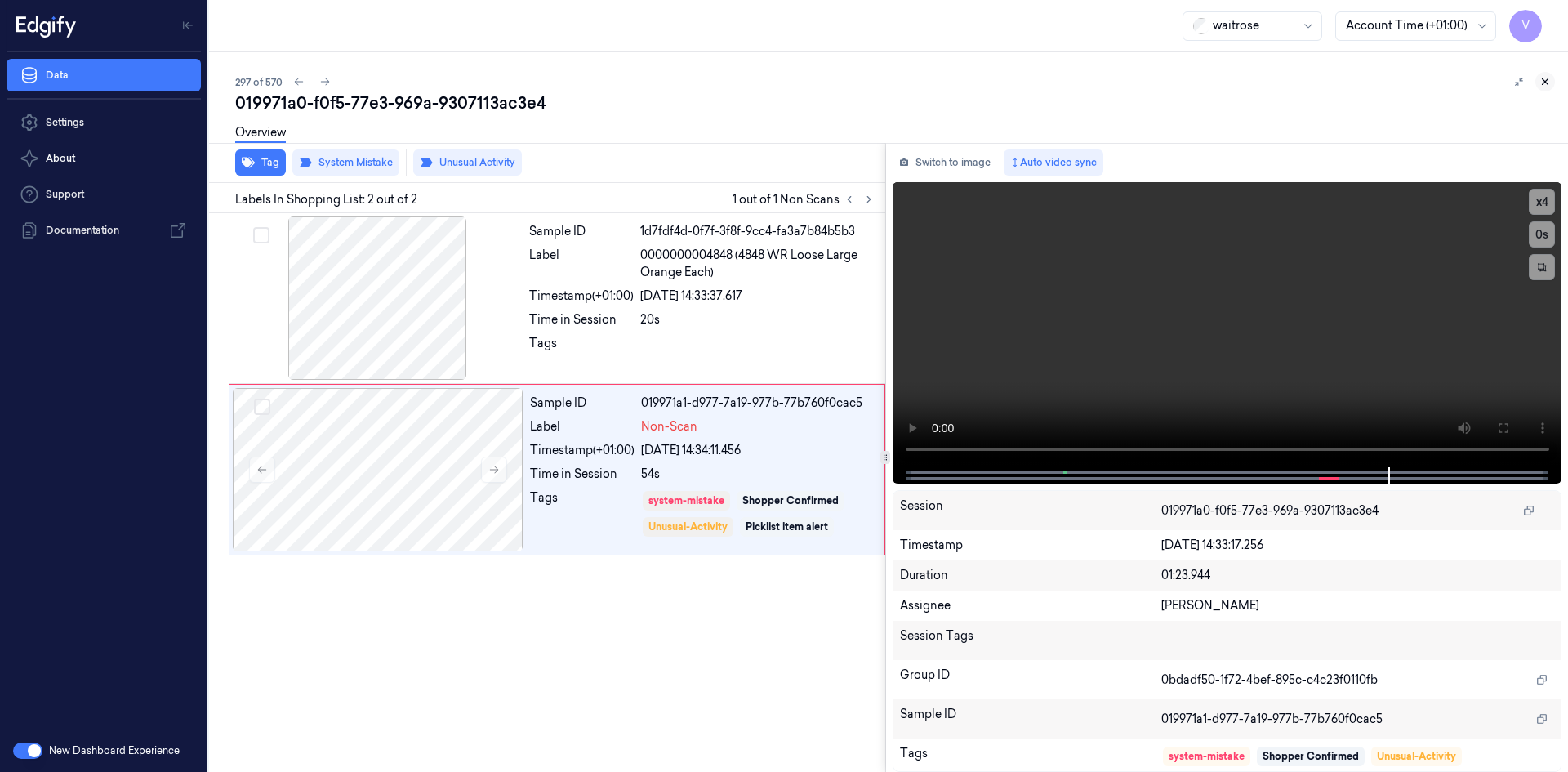
click at [1542, 81] on icon at bounding box center [1544, 82] width 12 height 12
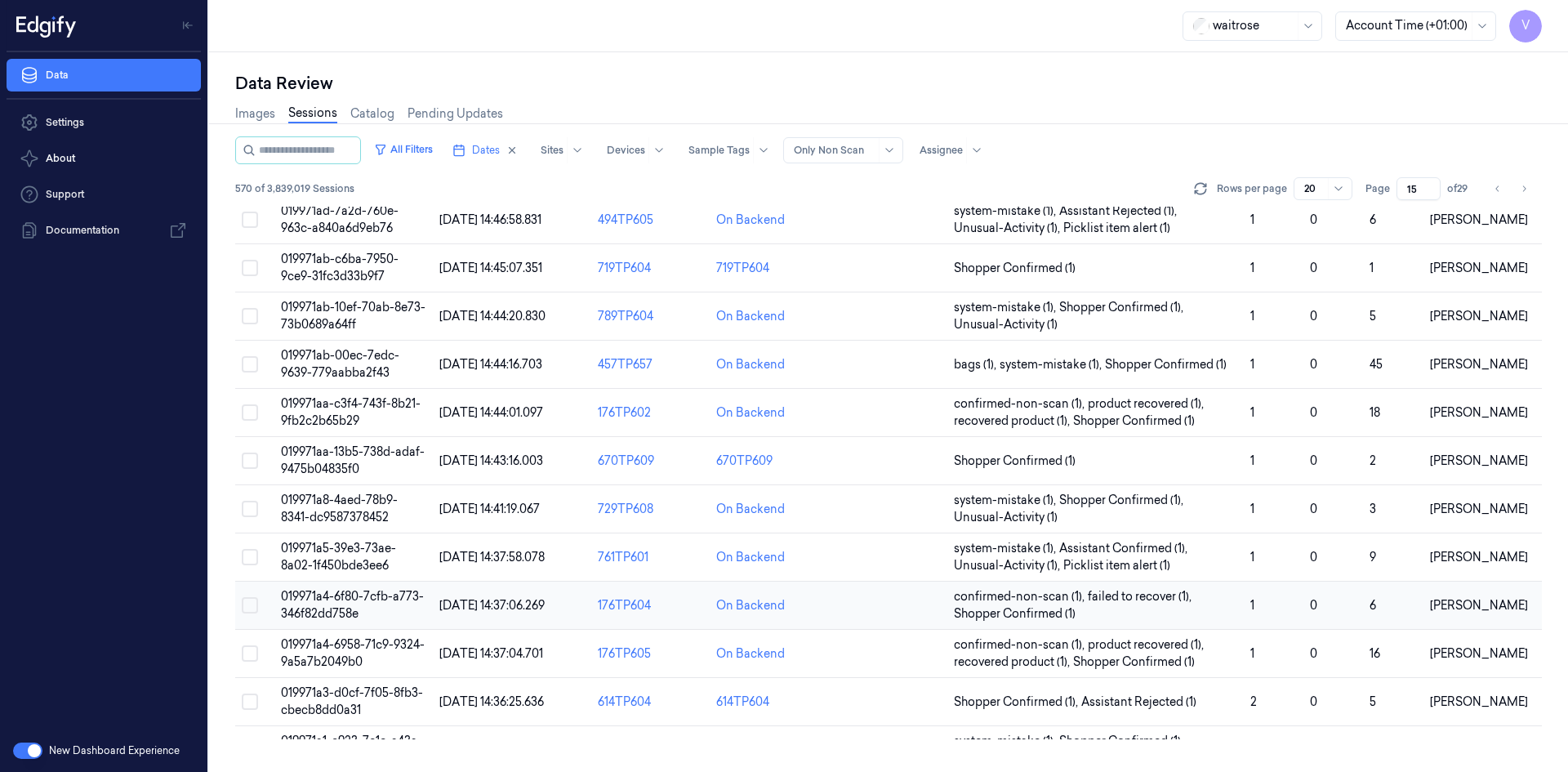
scroll to position [446, 0]
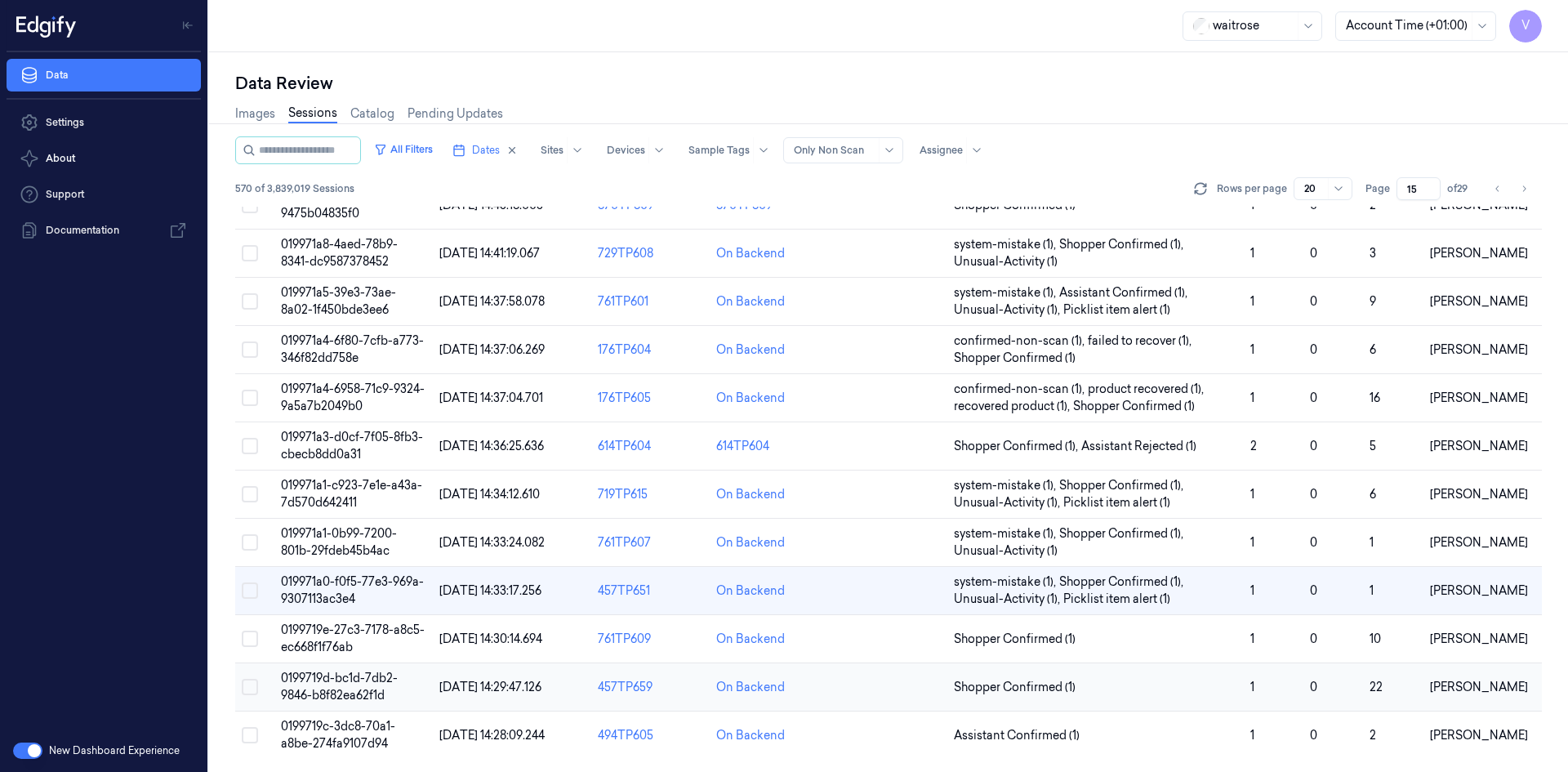
click at [361, 690] on span "0199719d-bc1d-7db2-9846-b8f82ea62f1d" at bounding box center [339, 686] width 116 height 32
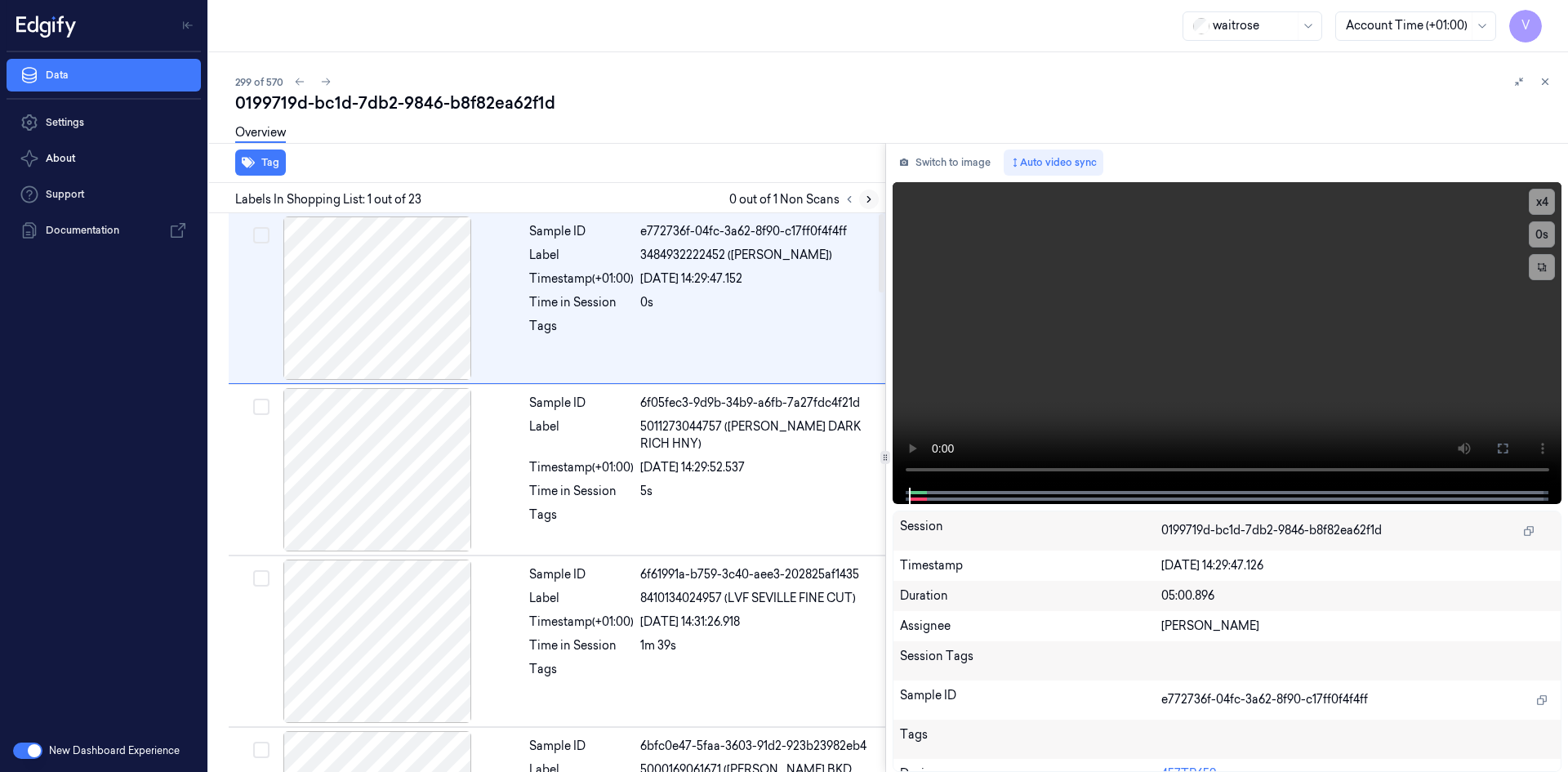
click at [871, 196] on icon at bounding box center [868, 199] width 12 height 12
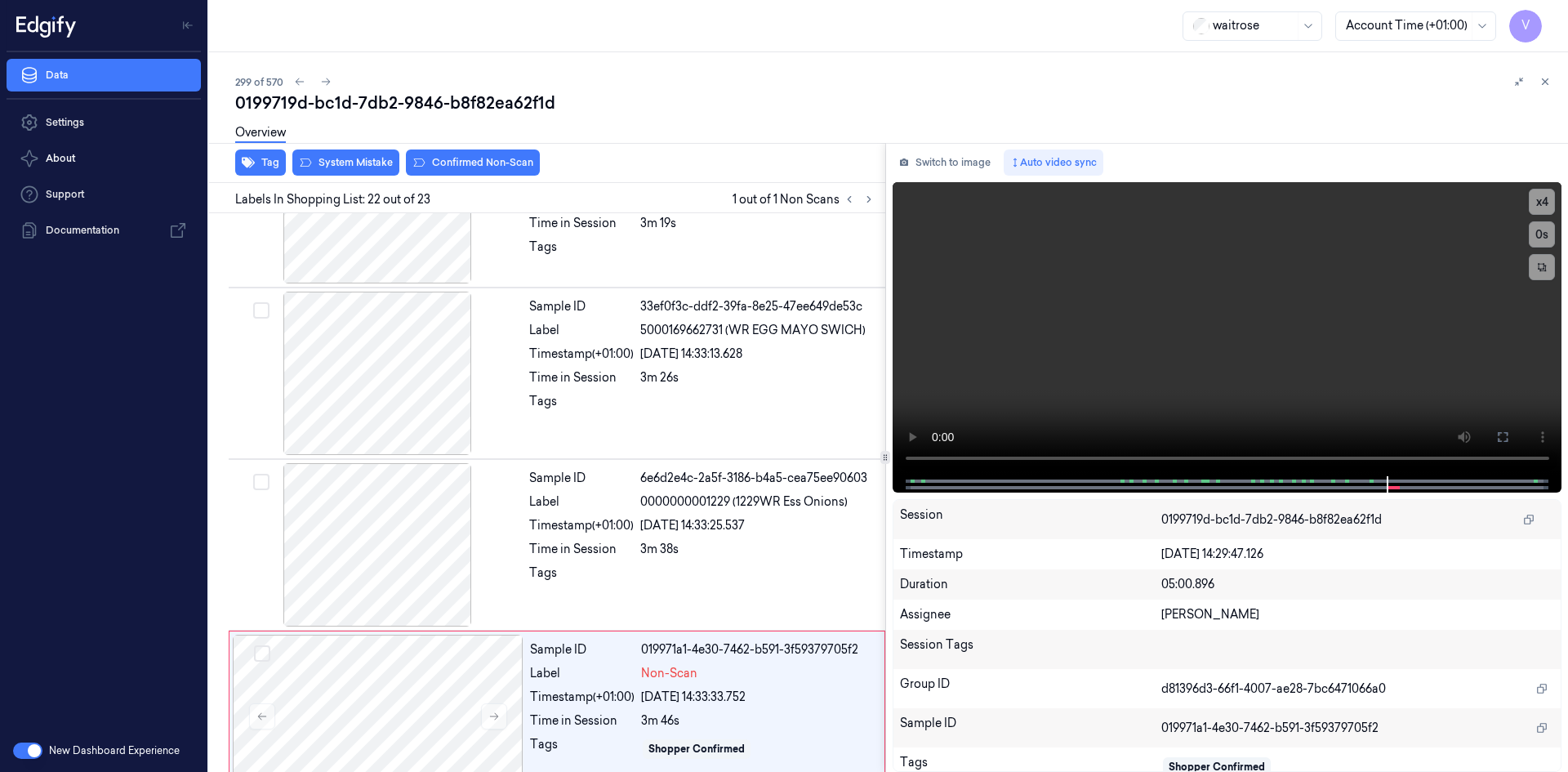
scroll to position [3392, 0]
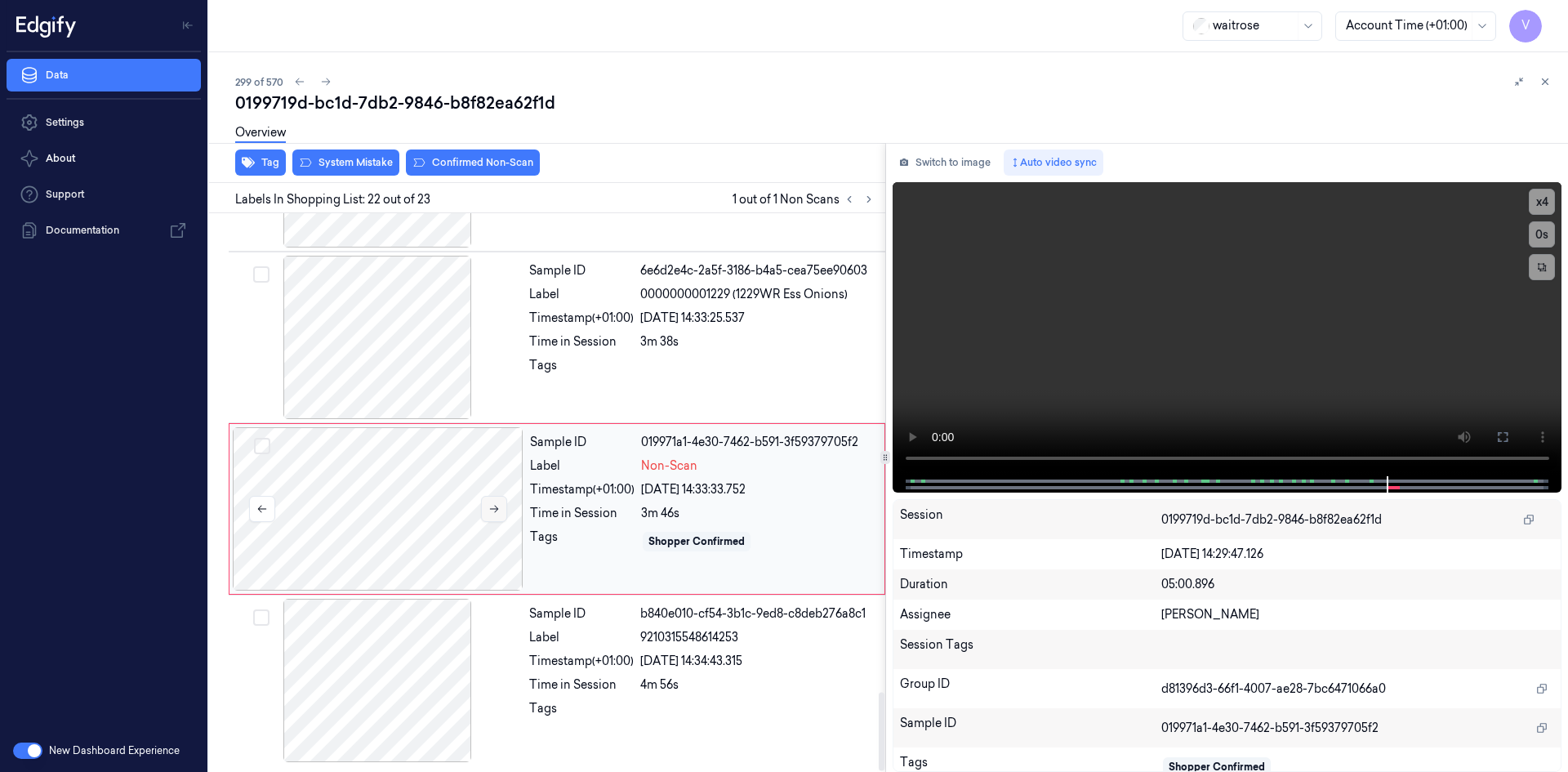
click at [488, 510] on icon at bounding box center [494, 508] width 12 height 12
click at [491, 510] on icon at bounding box center [494, 508] width 12 height 12
click at [1309, 404] on video at bounding box center [1227, 328] width 670 height 294
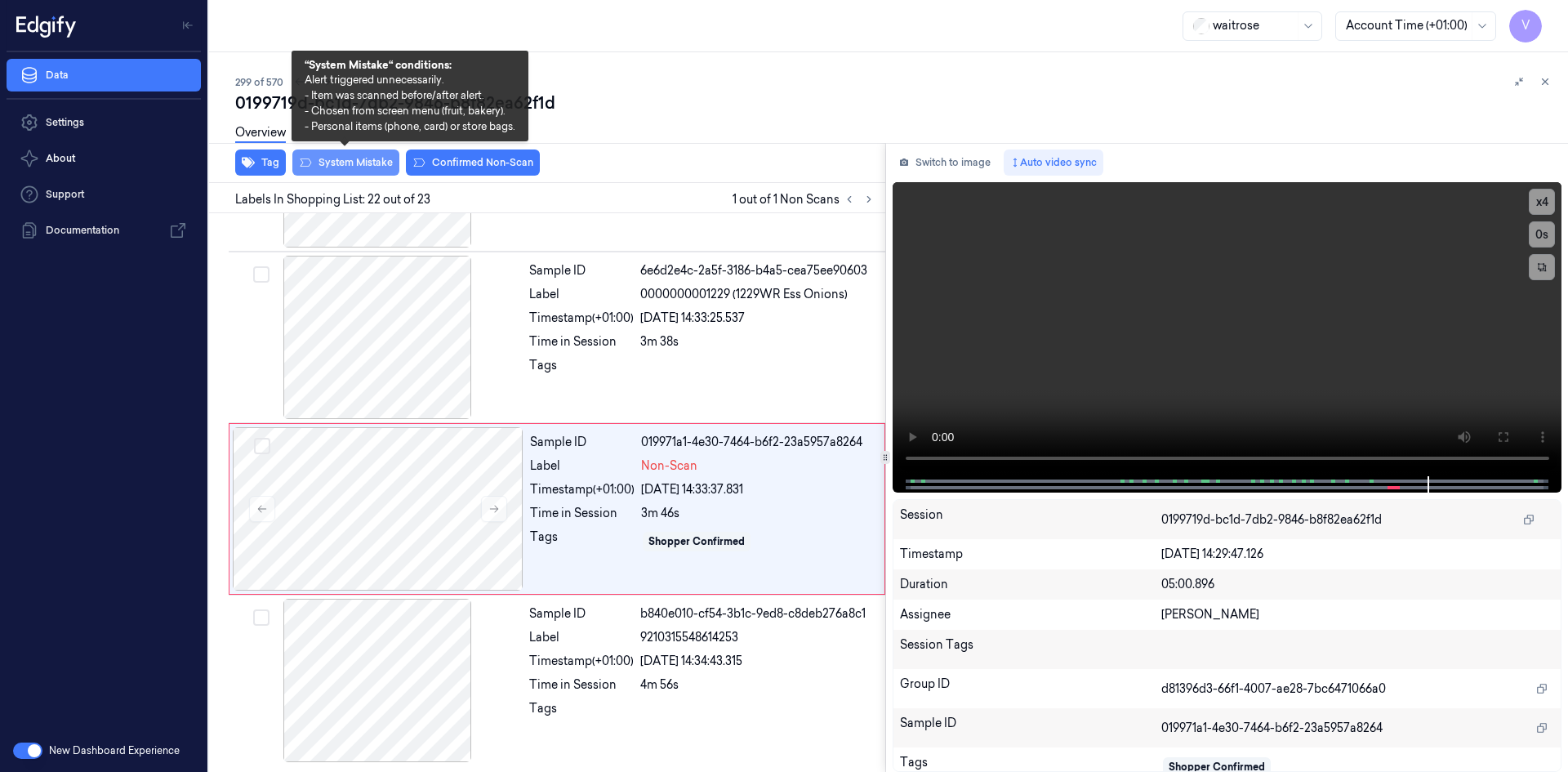
click at [322, 167] on button "System Mistake" at bounding box center [346, 162] width 107 height 26
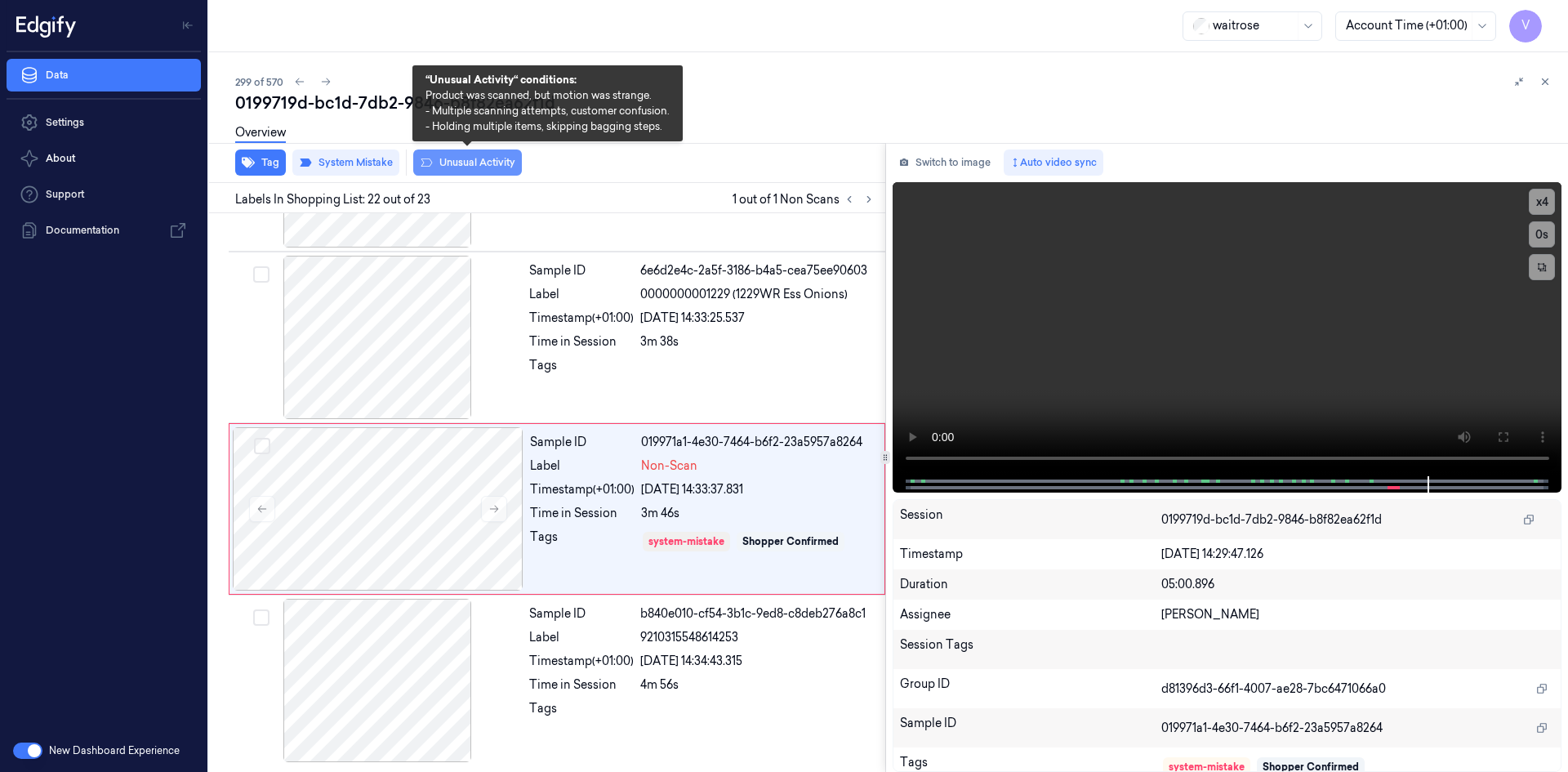
click at [464, 158] on button "Unusual Activity" at bounding box center [467, 162] width 108 height 26
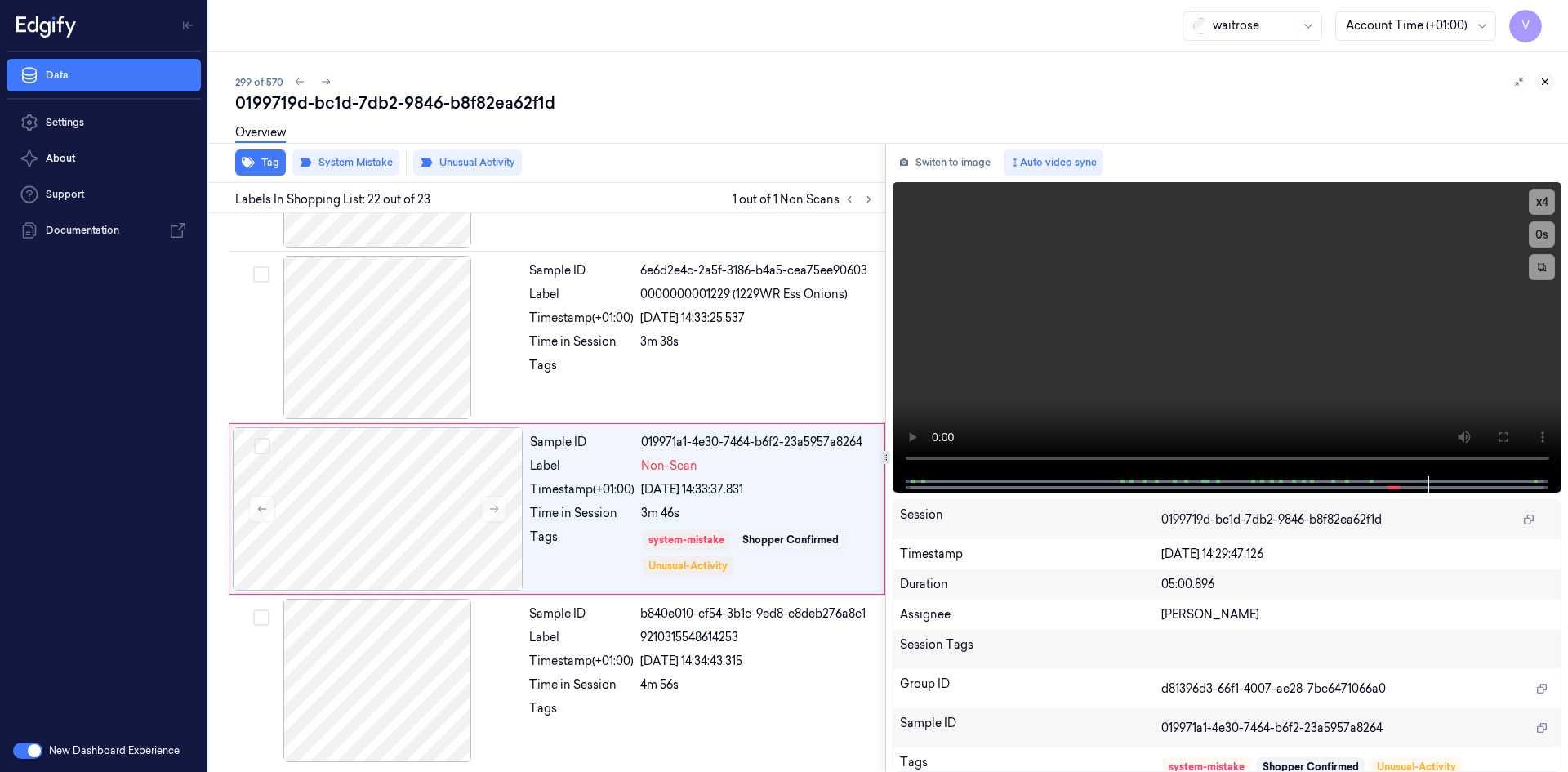
click at [1543, 80] on icon at bounding box center [1545, 82] width 5 height 5
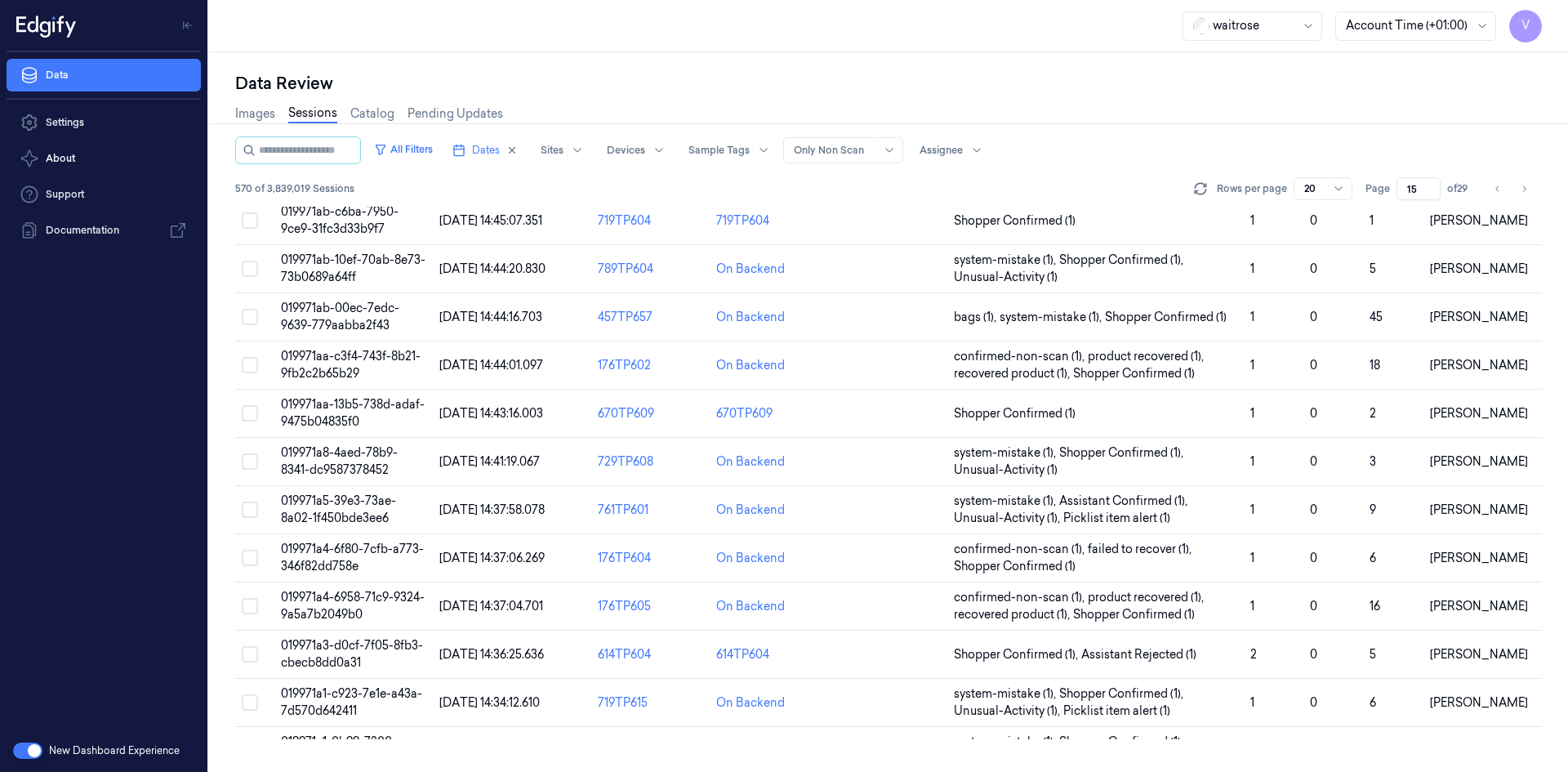
scroll to position [446, 0]
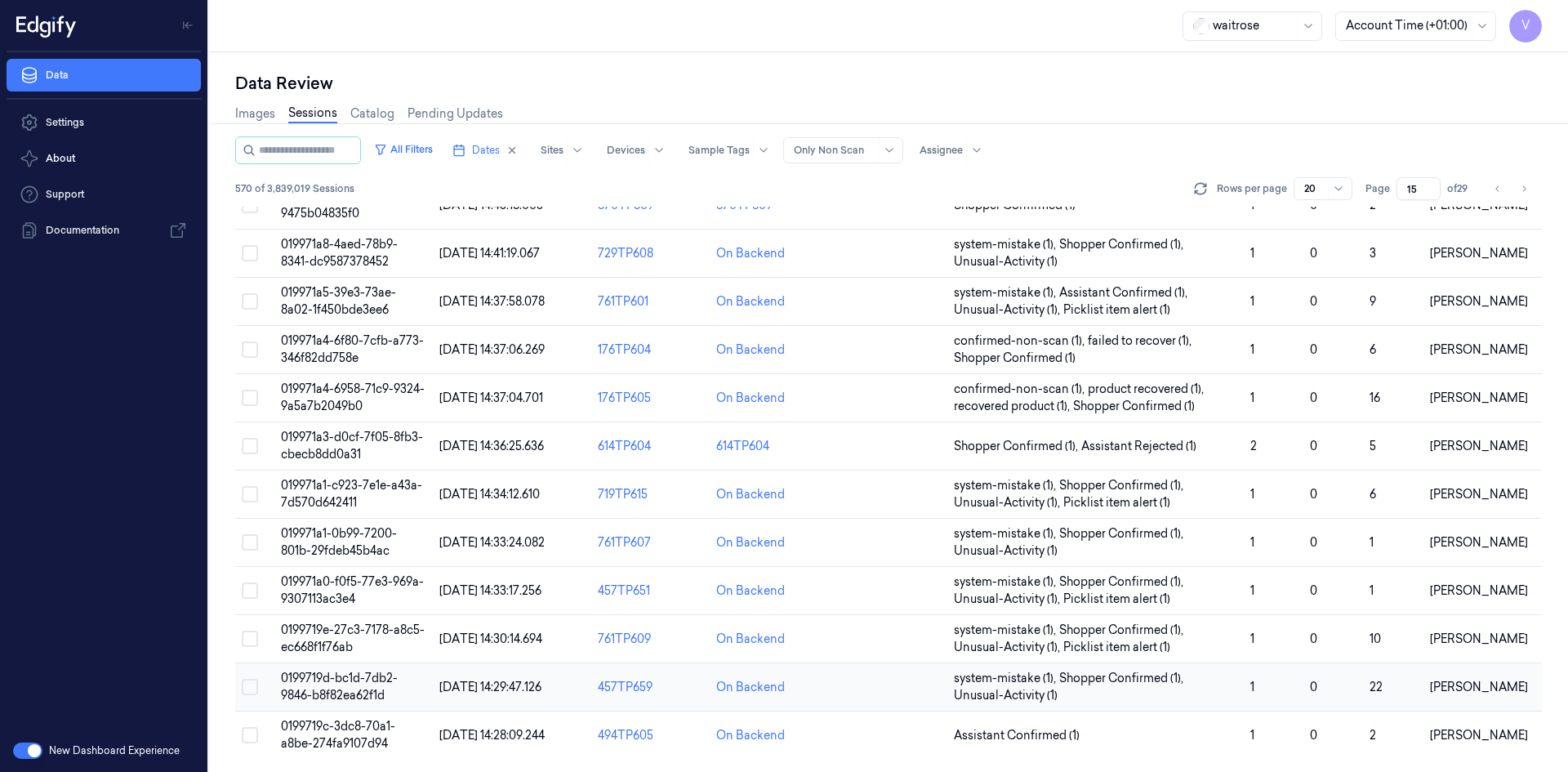
click at [352, 678] on span "0199719d-bc1d-7db2-9846-b8f82ea62f1d" at bounding box center [339, 686] width 116 height 32
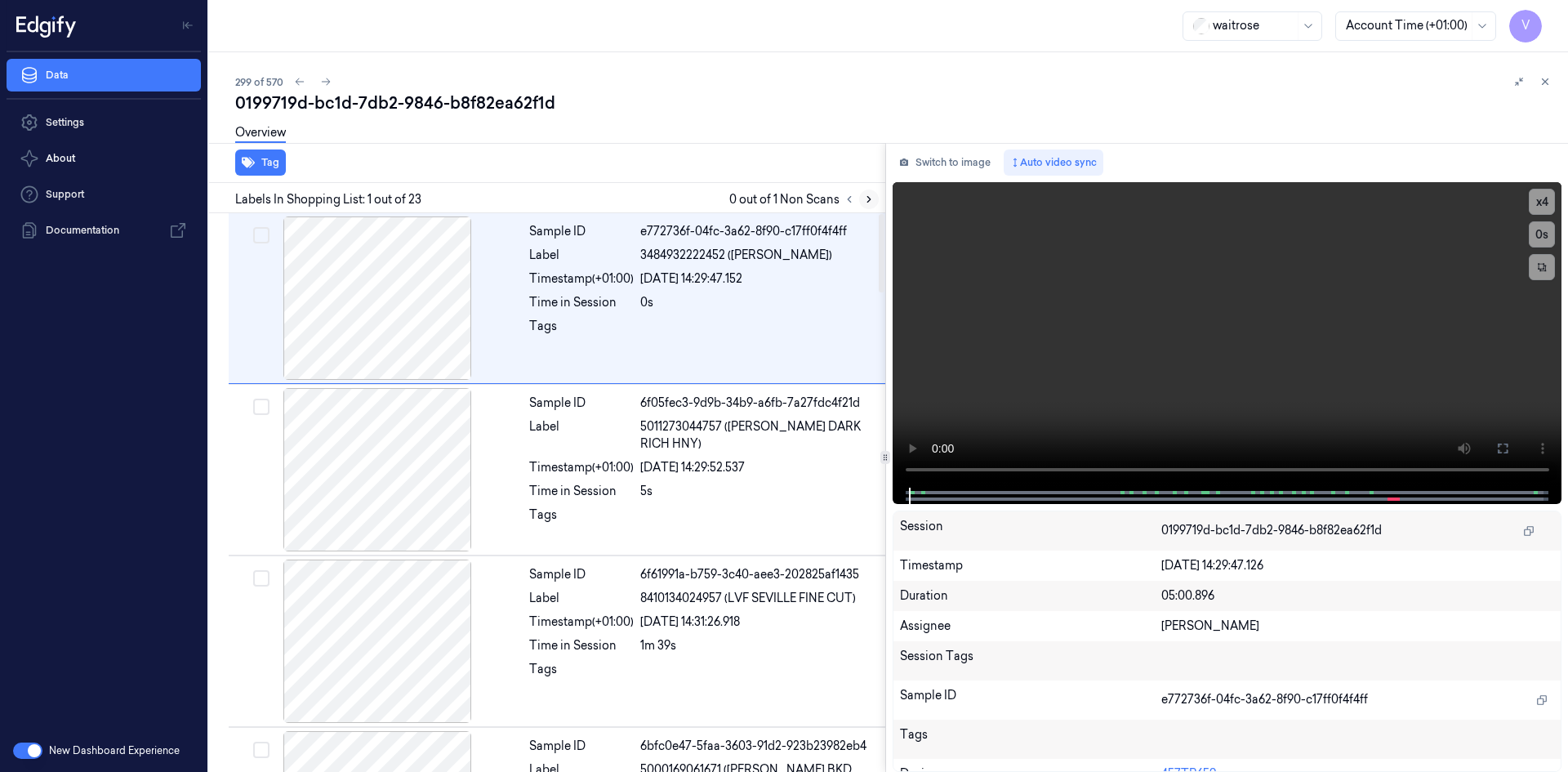
click at [868, 203] on icon at bounding box center [868, 199] width 12 height 12
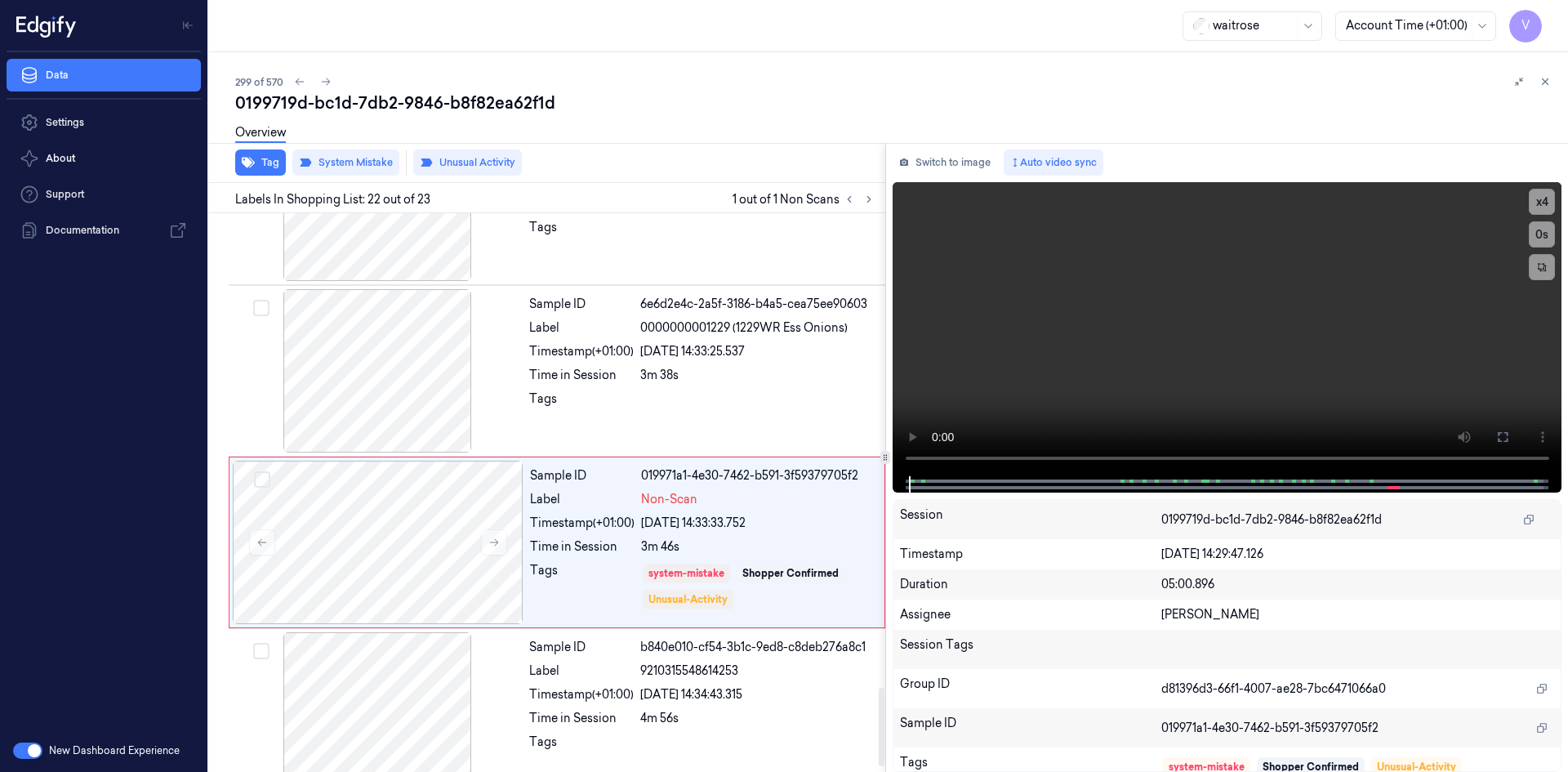
scroll to position [3392, 0]
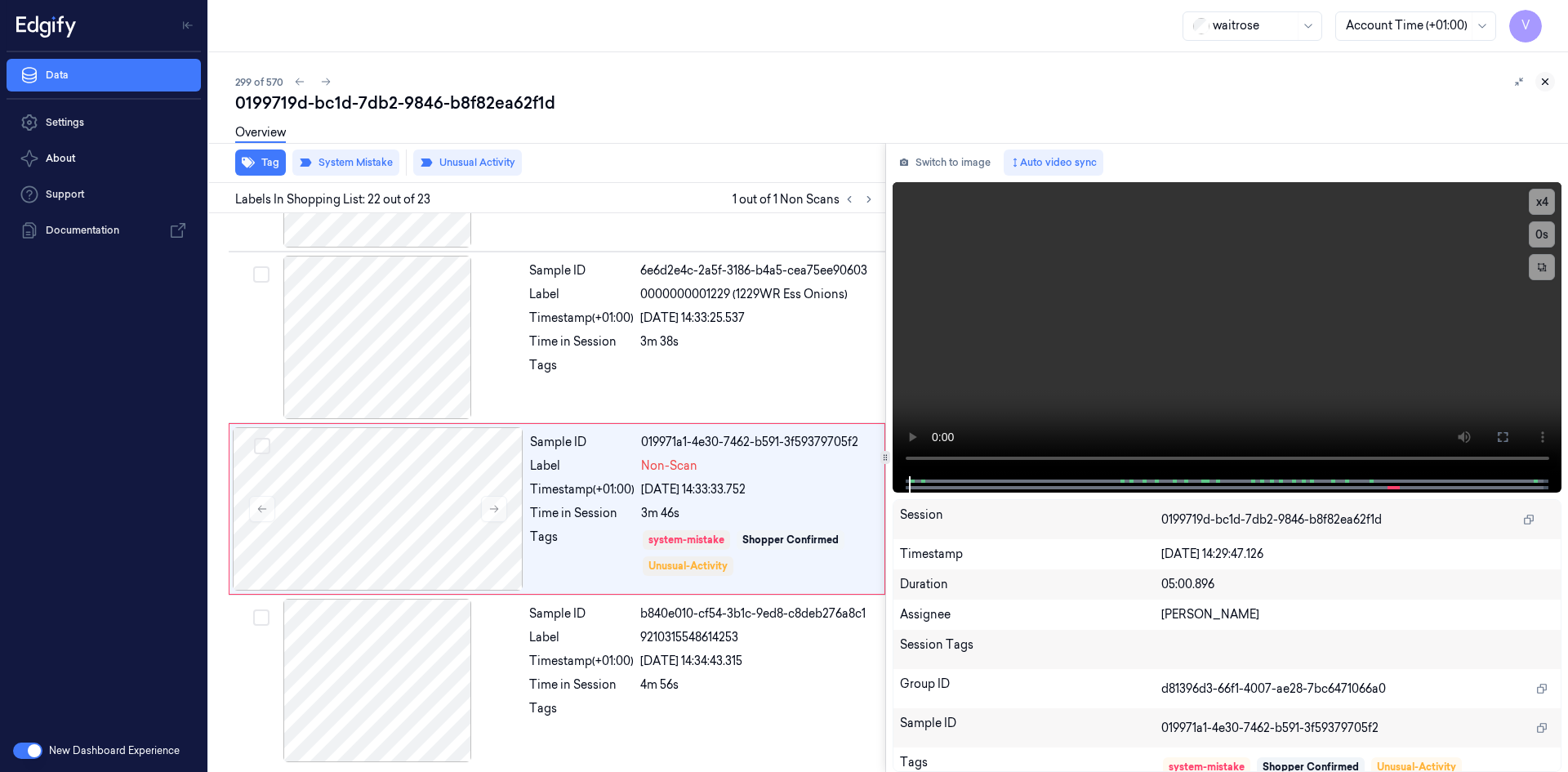
click at [1543, 77] on icon at bounding box center [1544, 82] width 12 height 12
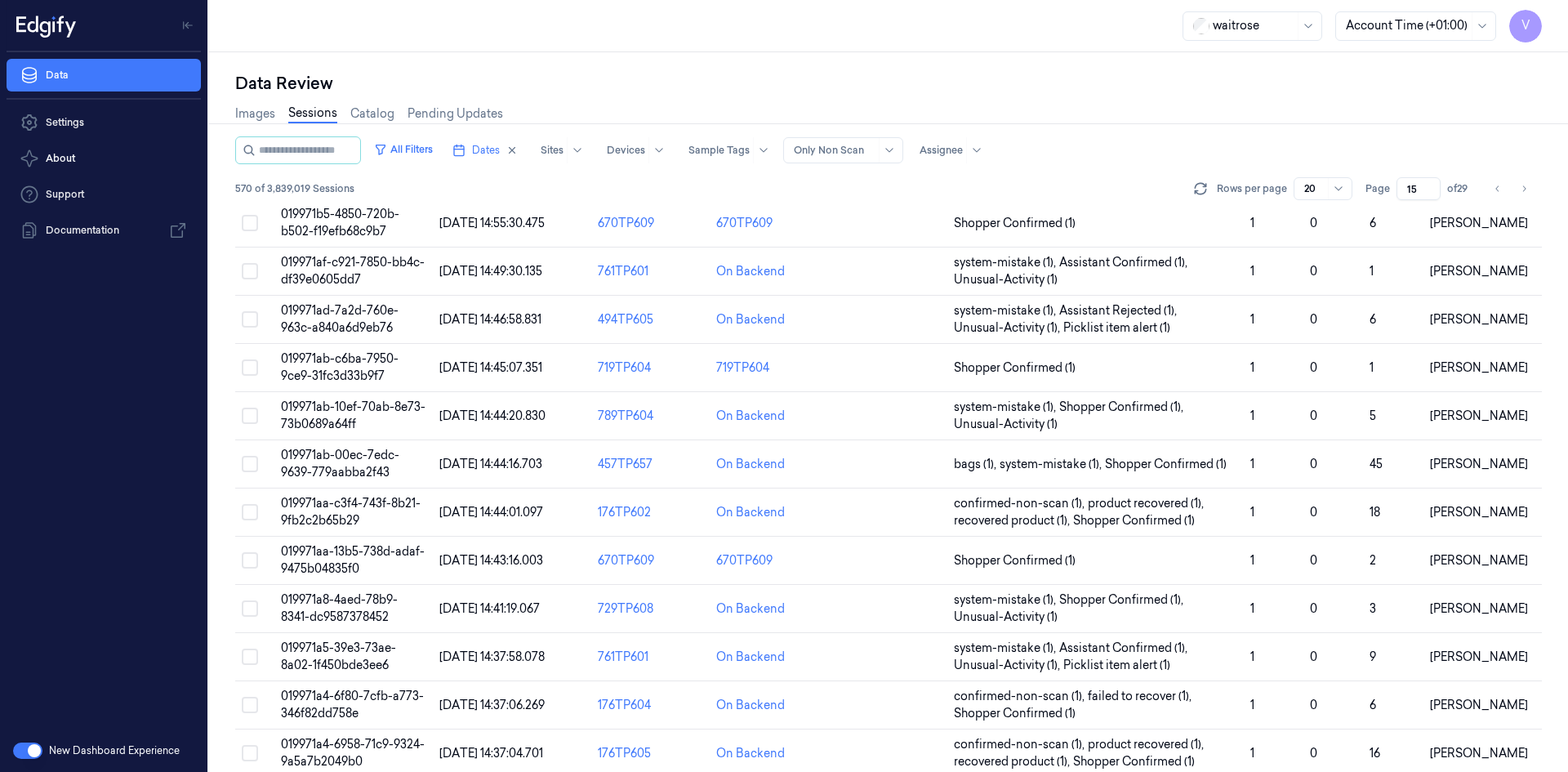
scroll to position [446, 0]
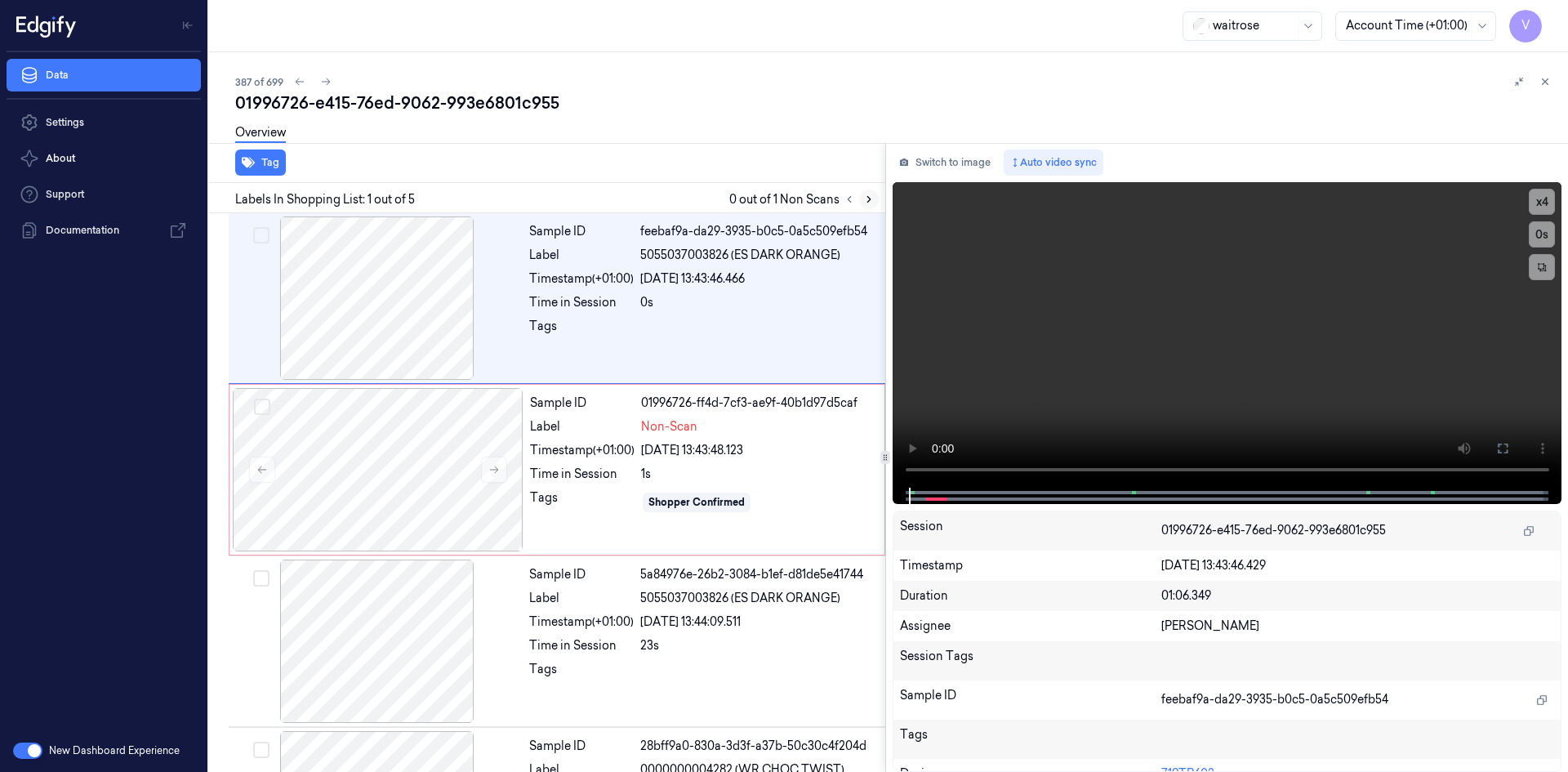
click at [873, 199] on icon at bounding box center [868, 199] width 12 height 12
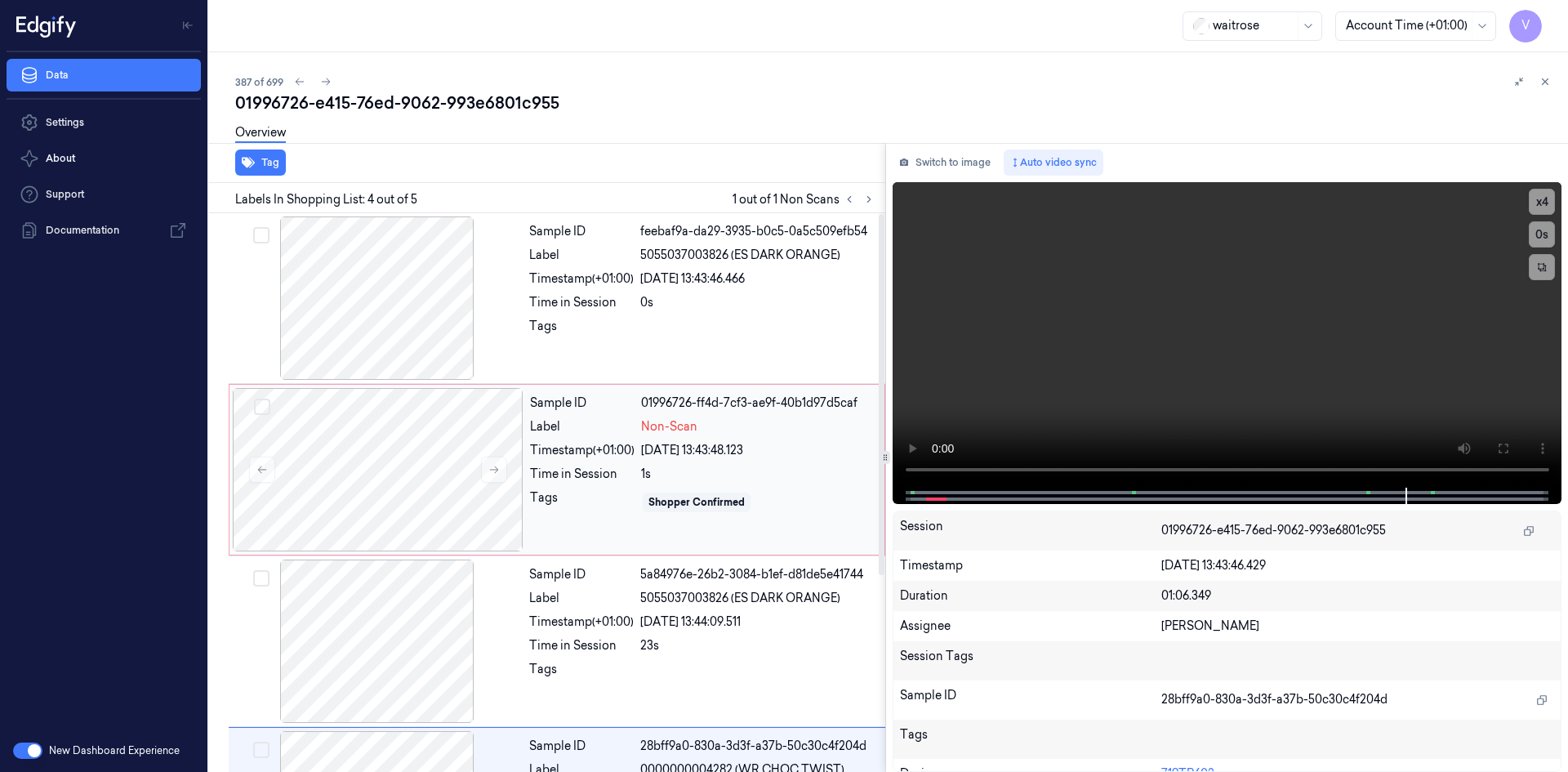
click at [541, 437] on div "Sample ID 01996726-ff4d-7cf3-ae9f-40b1d97d5caf Label Non-Scan Timestamp (+01:00…" at bounding box center [702, 470] width 357 height 164
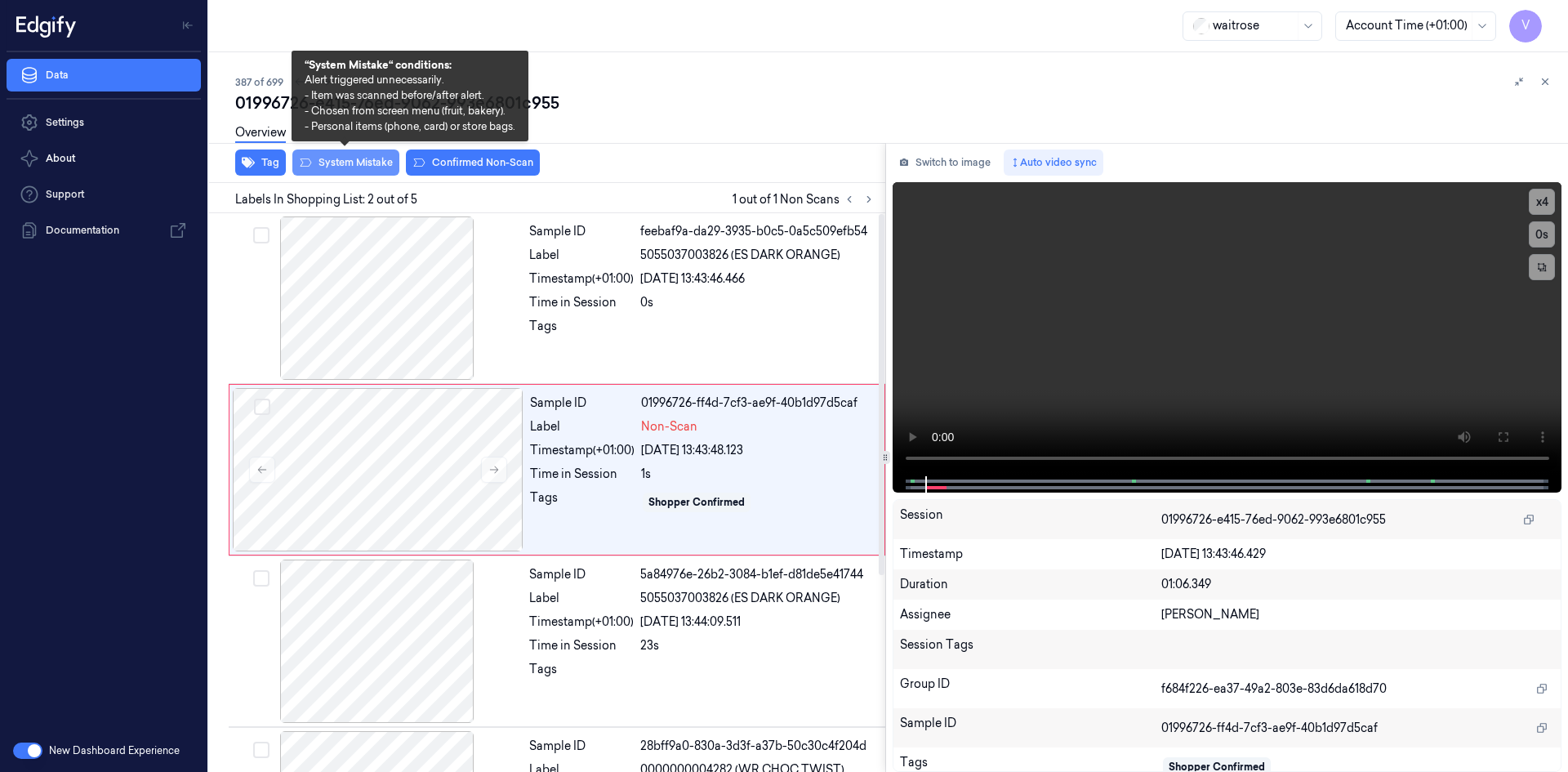
click at [355, 160] on button "System Mistake" at bounding box center [346, 162] width 107 height 26
click at [267, 160] on button "Tag" at bounding box center [261, 162] width 51 height 26
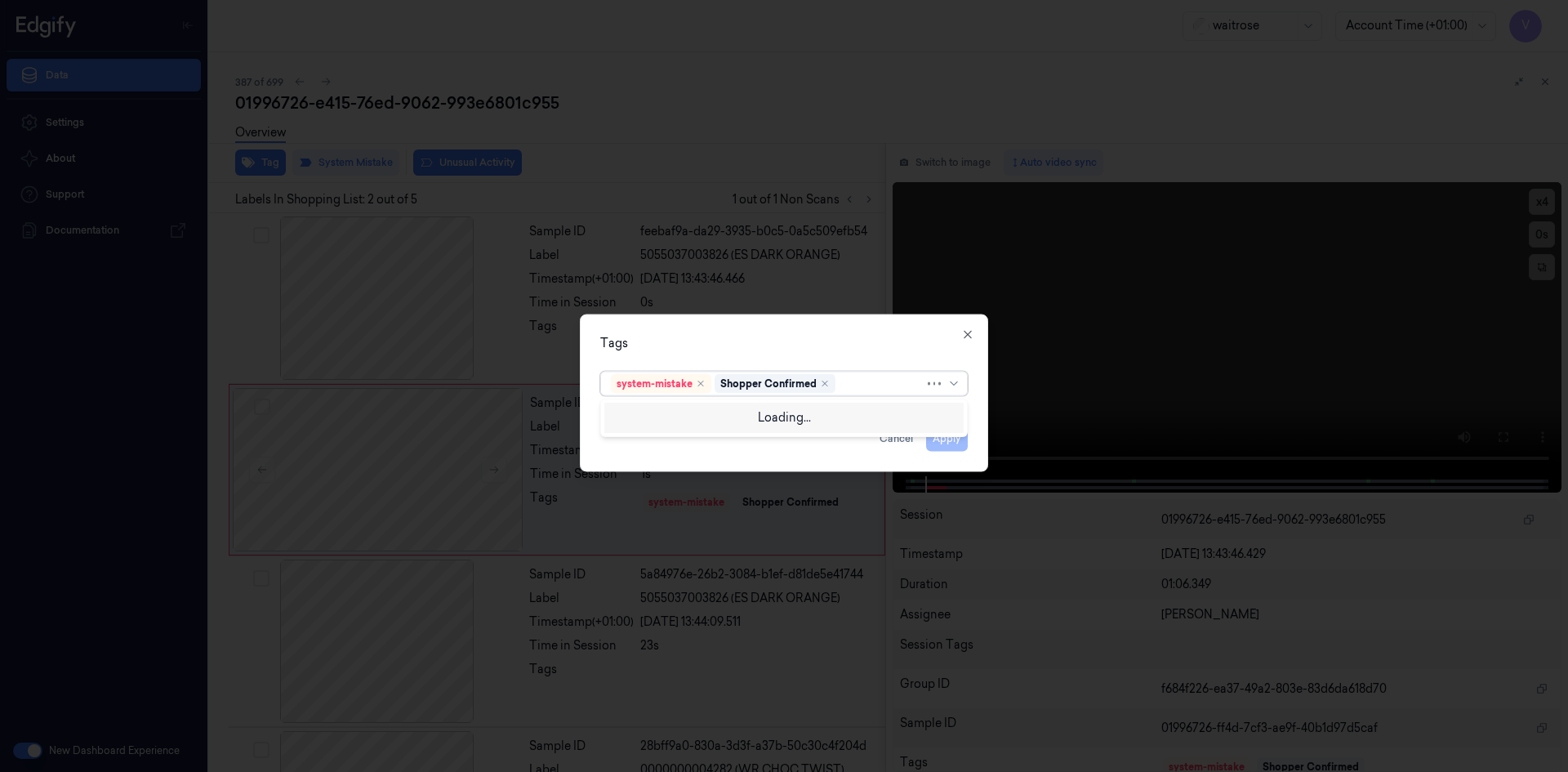
click at [856, 384] on div at bounding box center [882, 383] width 85 height 17
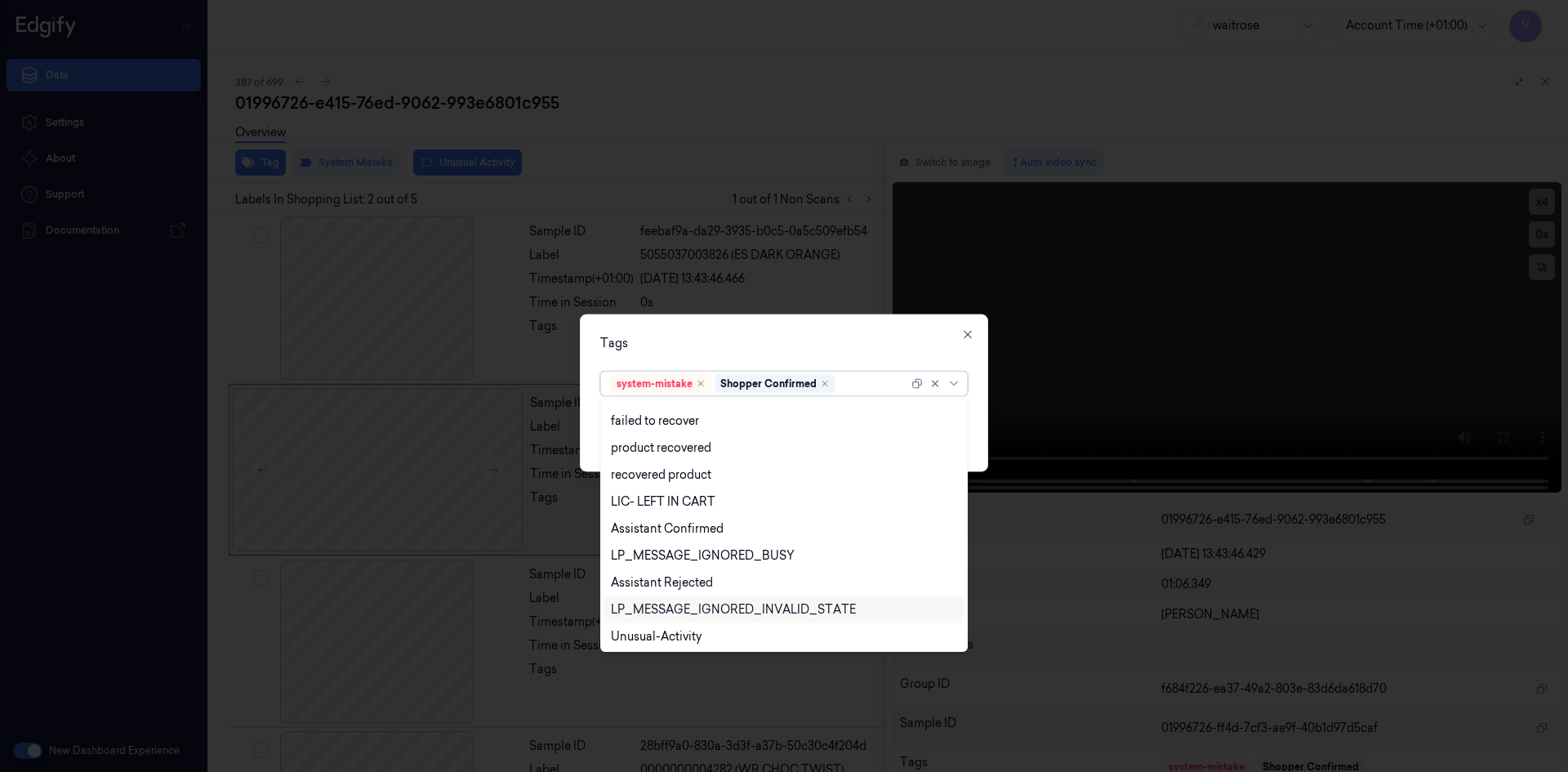
scroll to position [240, 0]
click at [649, 576] on div "Unusual-Activity" at bounding box center [656, 580] width 91 height 17
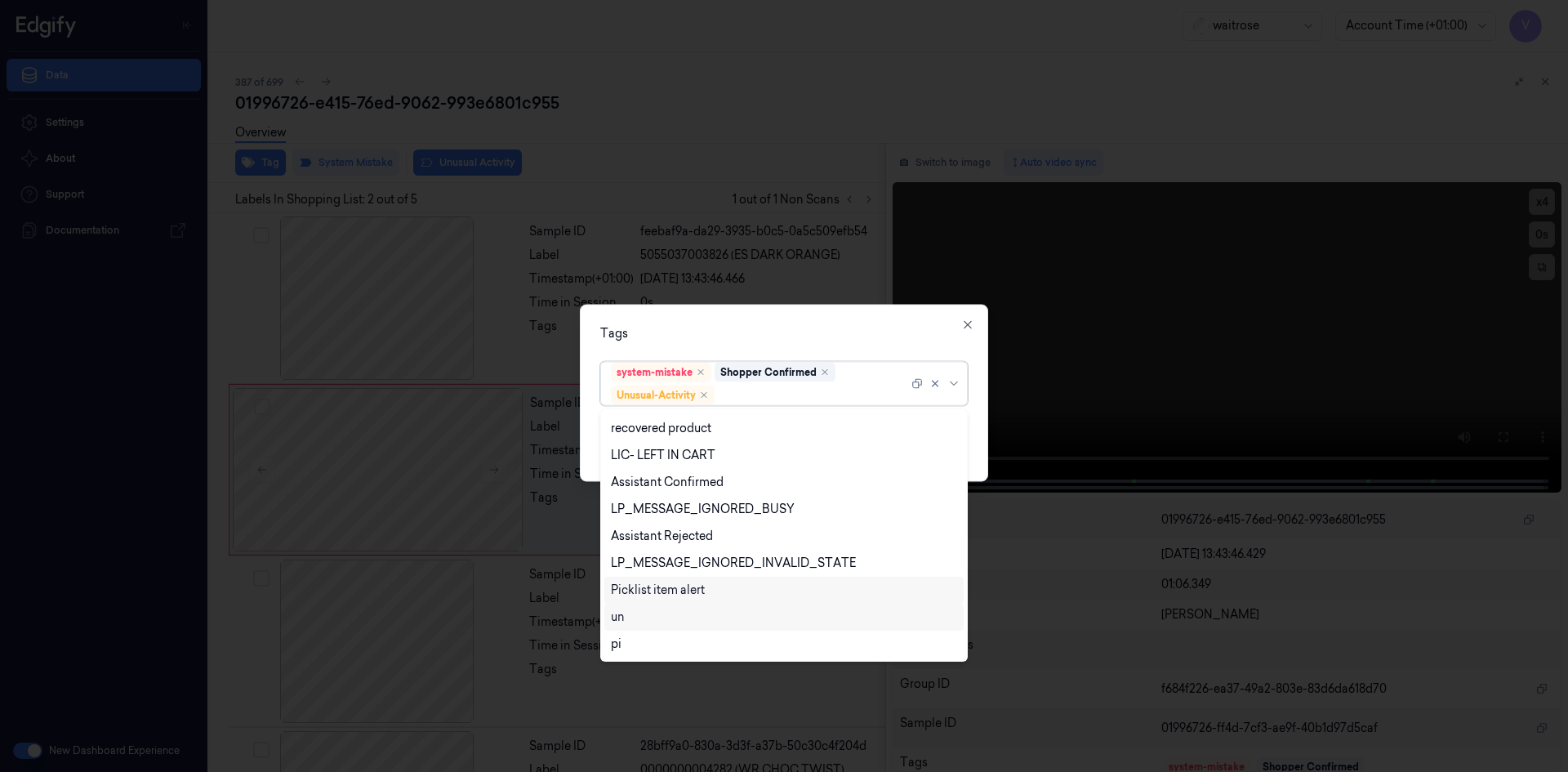
click at [644, 586] on div "Picklist item alert" at bounding box center [657, 590] width 94 height 17
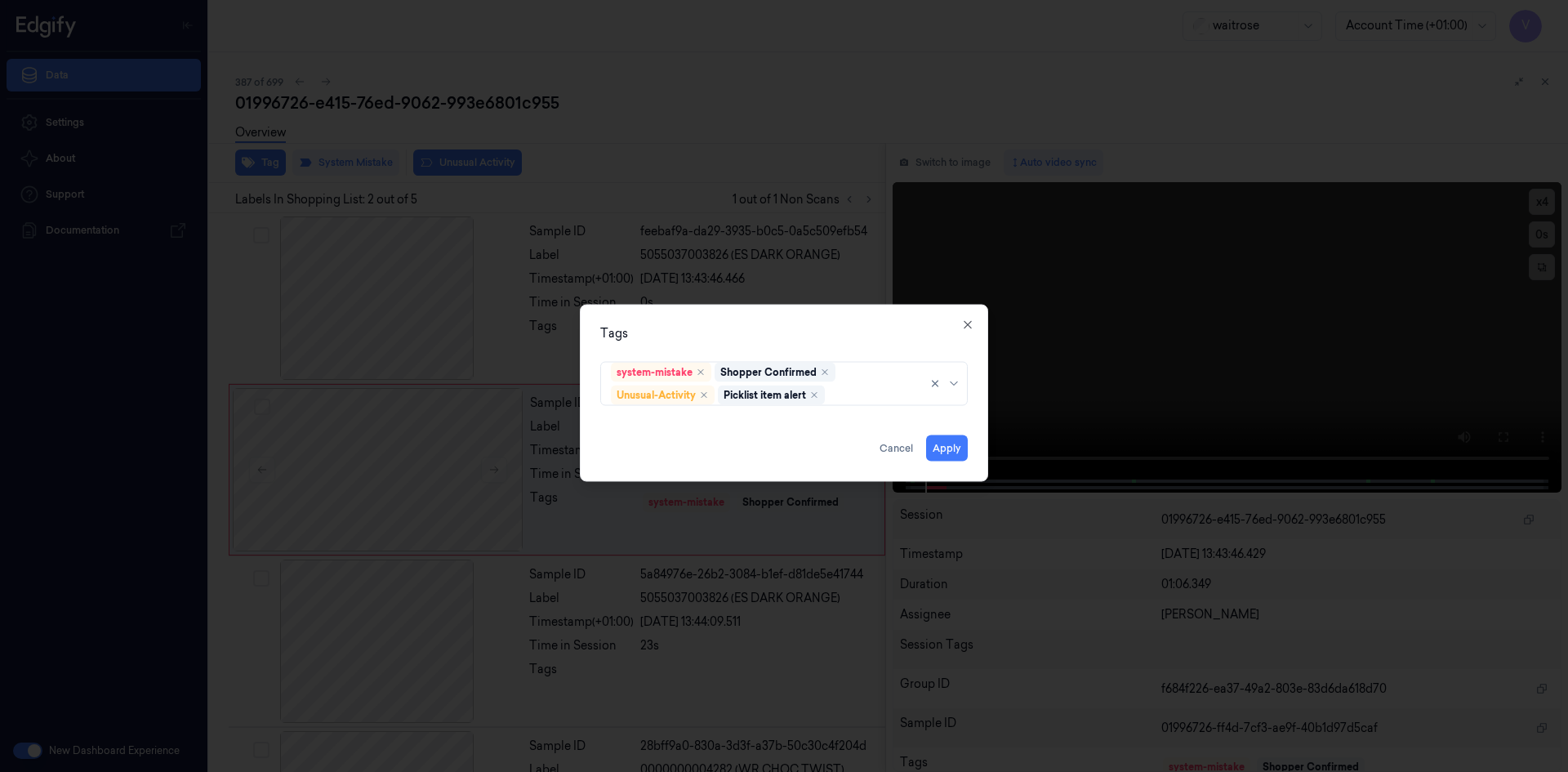
drag, startPoint x: 777, startPoint y: 327, endPoint x: 913, endPoint y: 414, distance: 161.4
click at [787, 341] on div "Tags system-mistake Shopper Confirmed Unusual-Activity Picklist item alert Appl…" at bounding box center [784, 392] width 408 height 177
click at [951, 451] on button "Apply" at bounding box center [947, 447] width 42 height 26
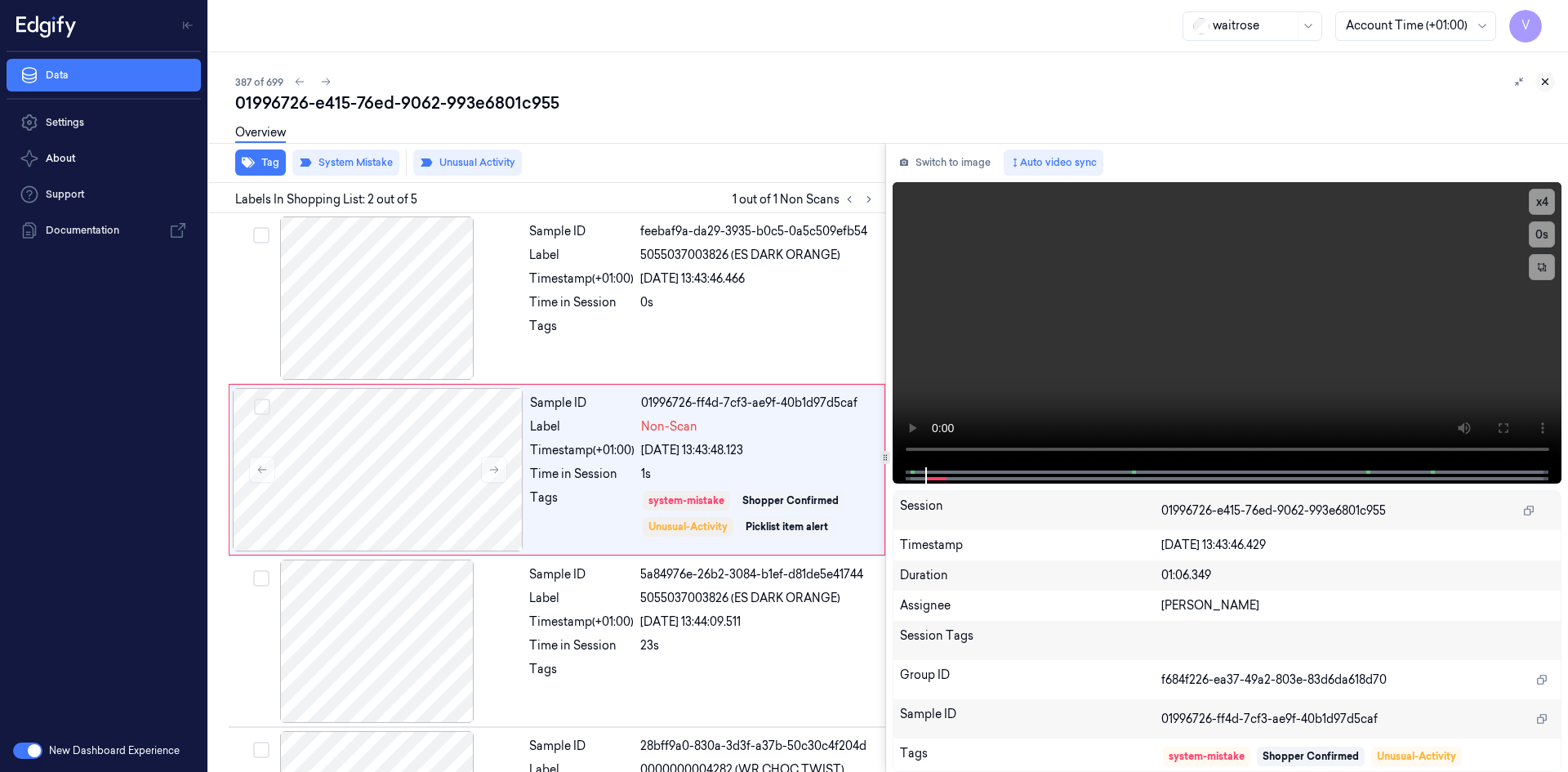
click at [1550, 85] on icon at bounding box center [1544, 82] width 12 height 12
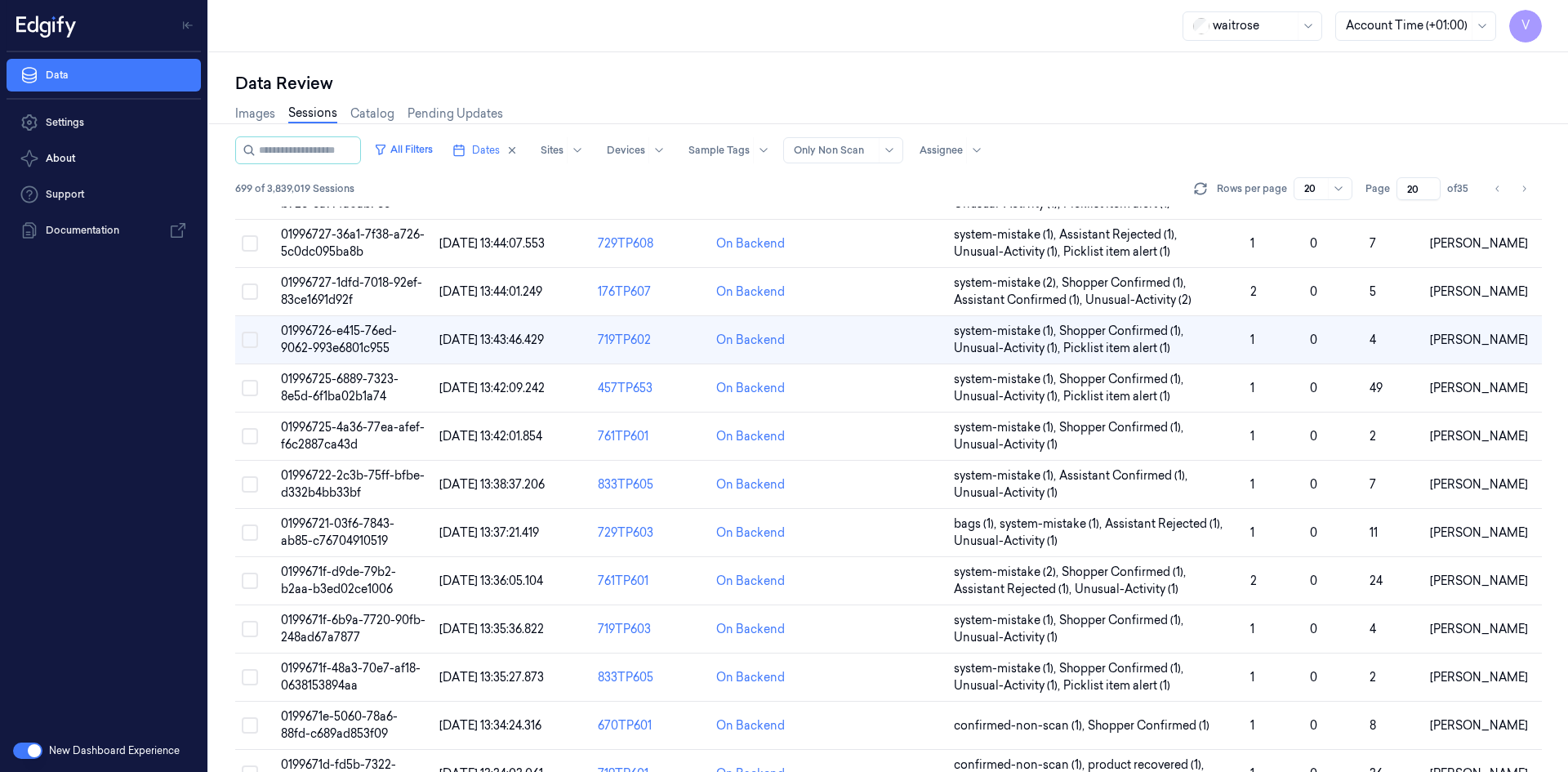
scroll to position [66, 0]
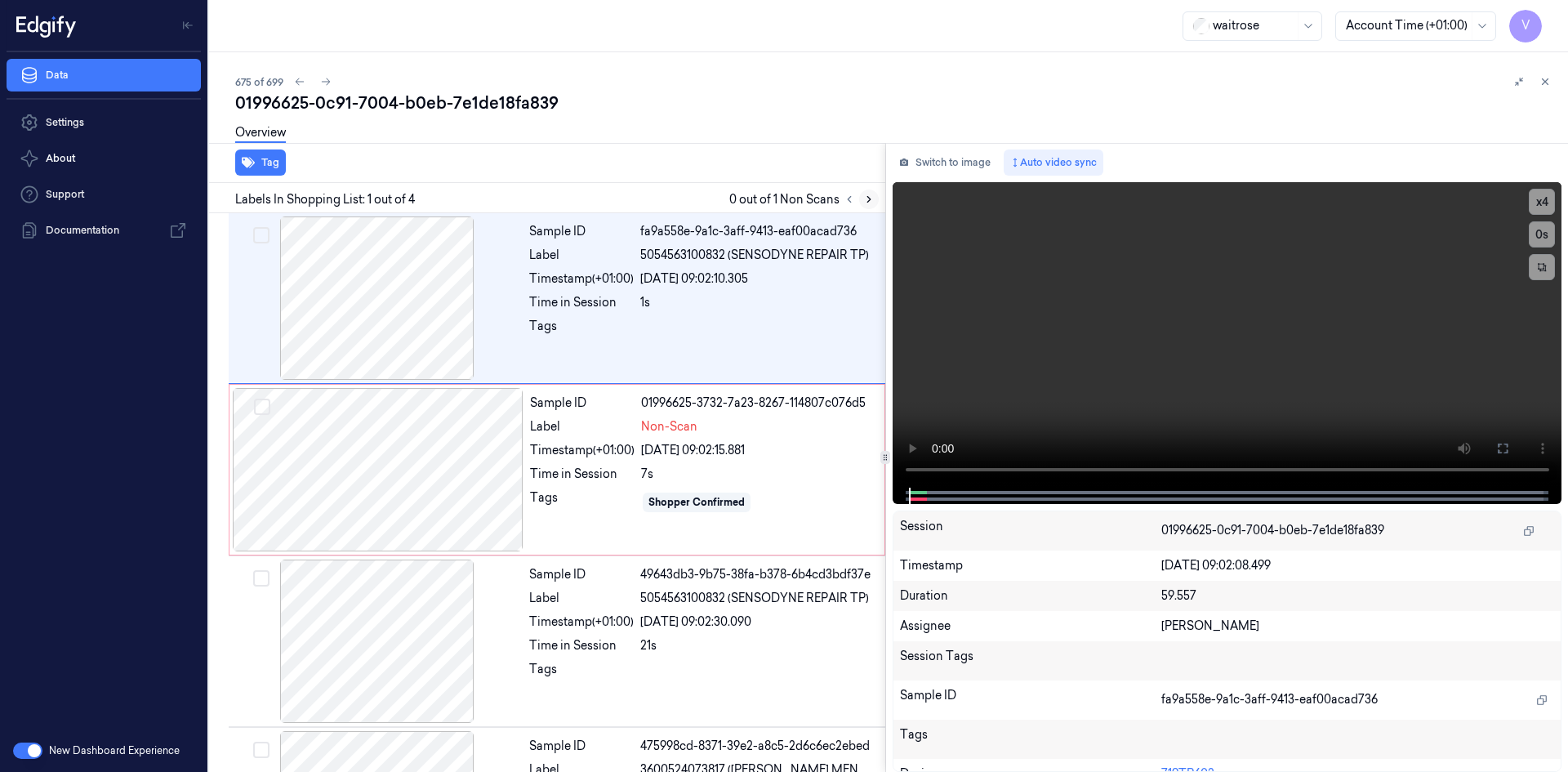
click at [866, 195] on icon at bounding box center [868, 199] width 12 height 12
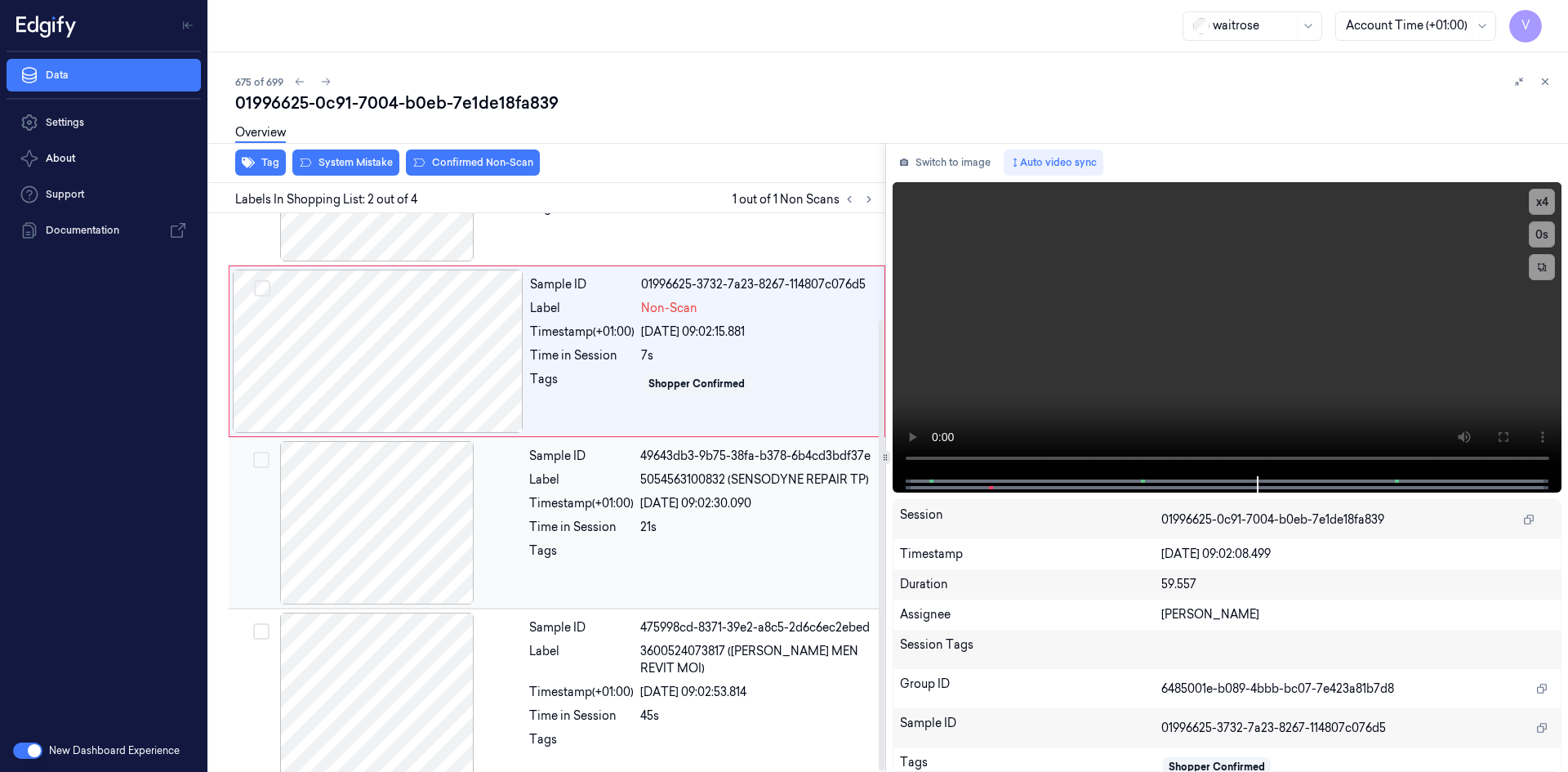
scroll to position [133, 0]
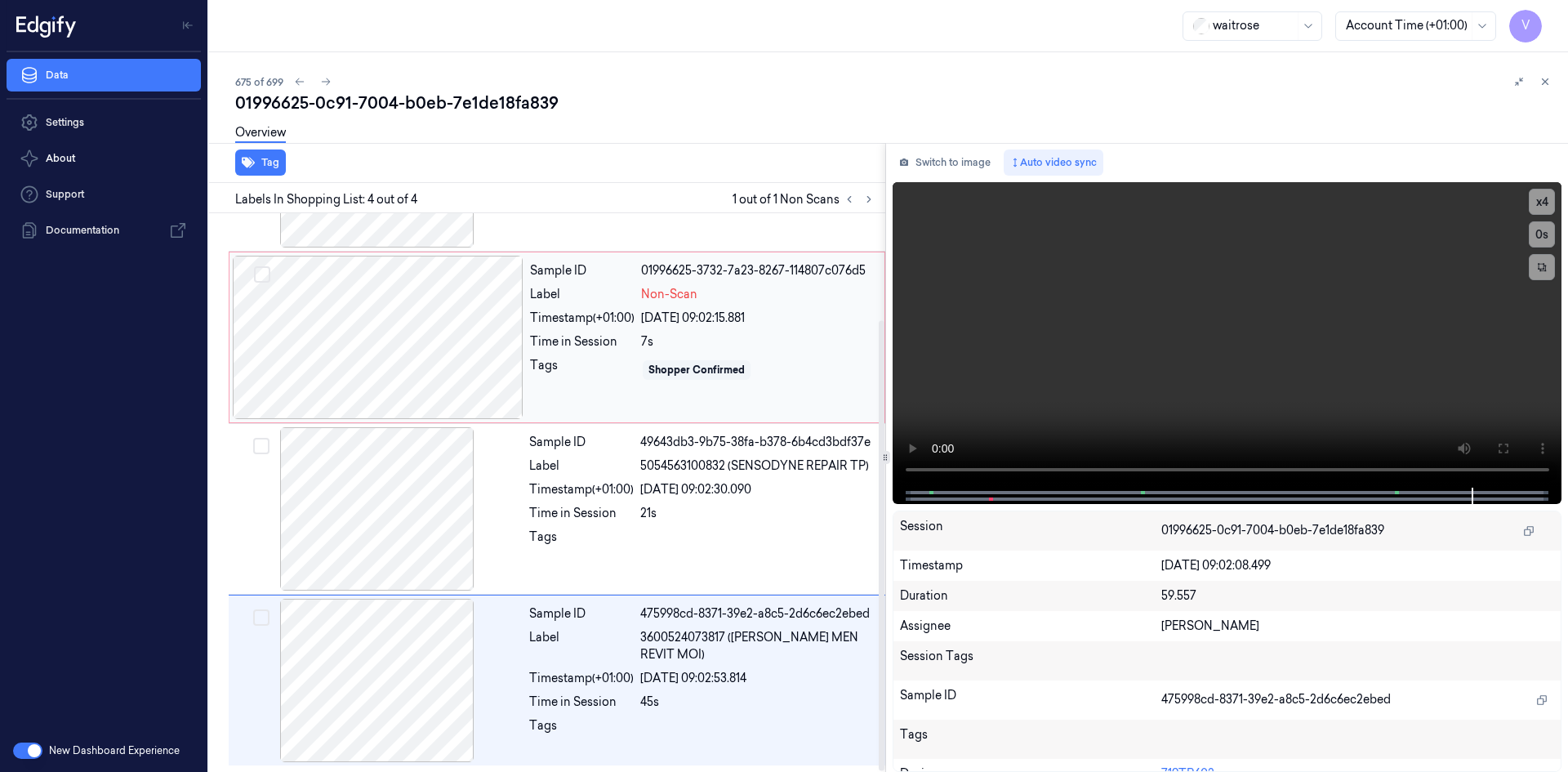
click at [767, 297] on div "Non-Scan" at bounding box center [757, 294] width 234 height 17
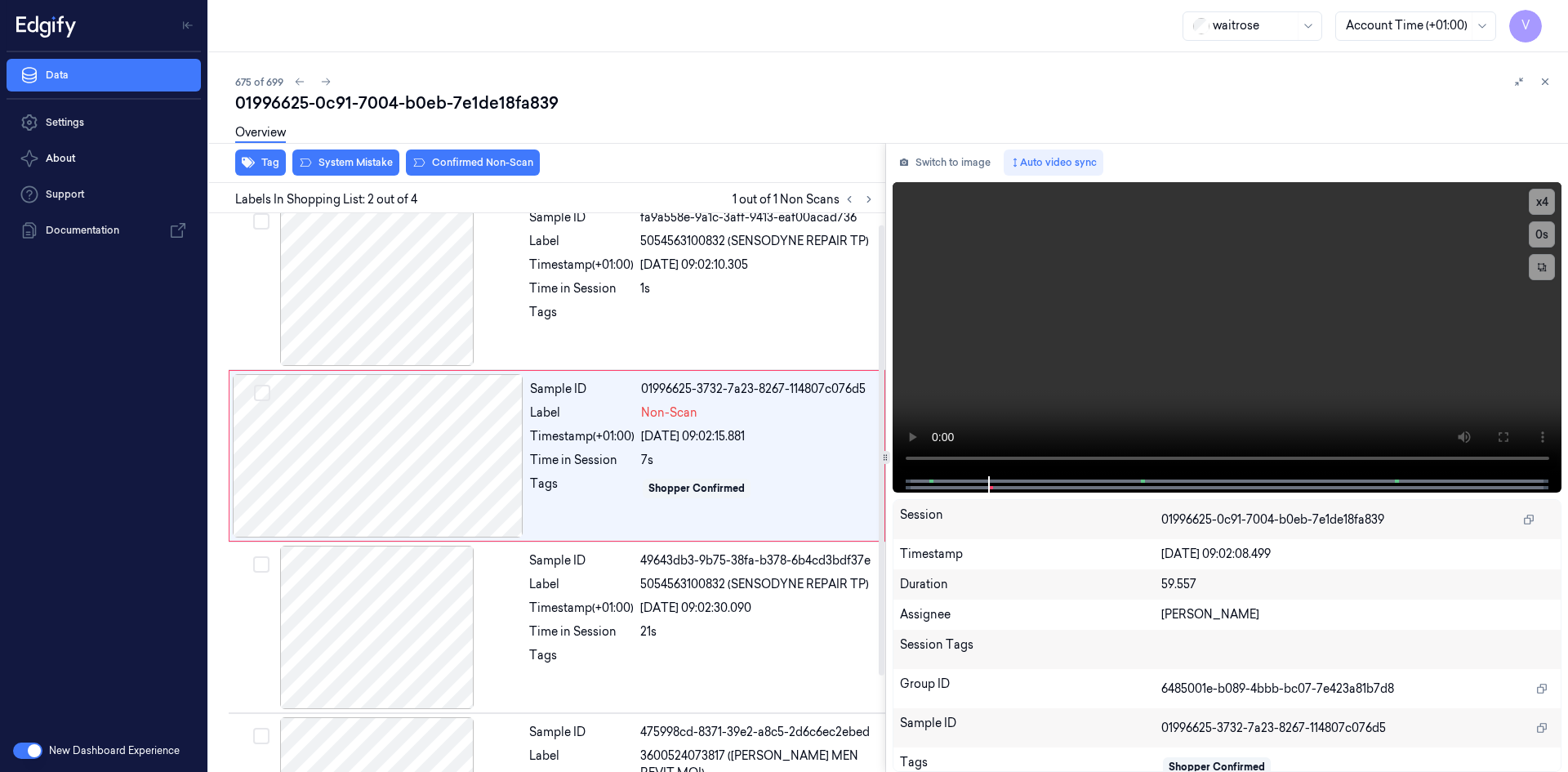
scroll to position [0, 0]
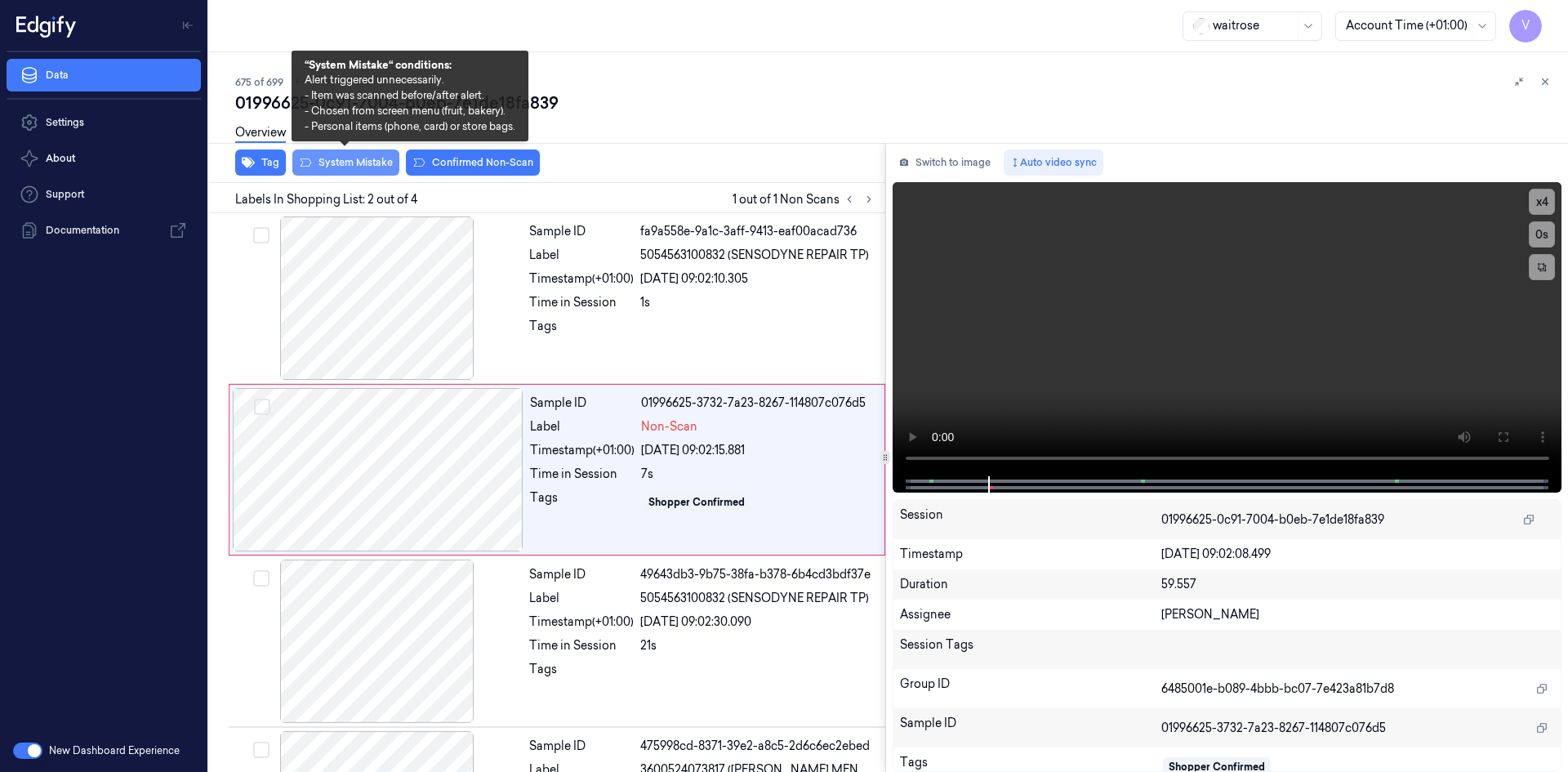
click at [365, 163] on button "System Mistake" at bounding box center [346, 162] width 107 height 26
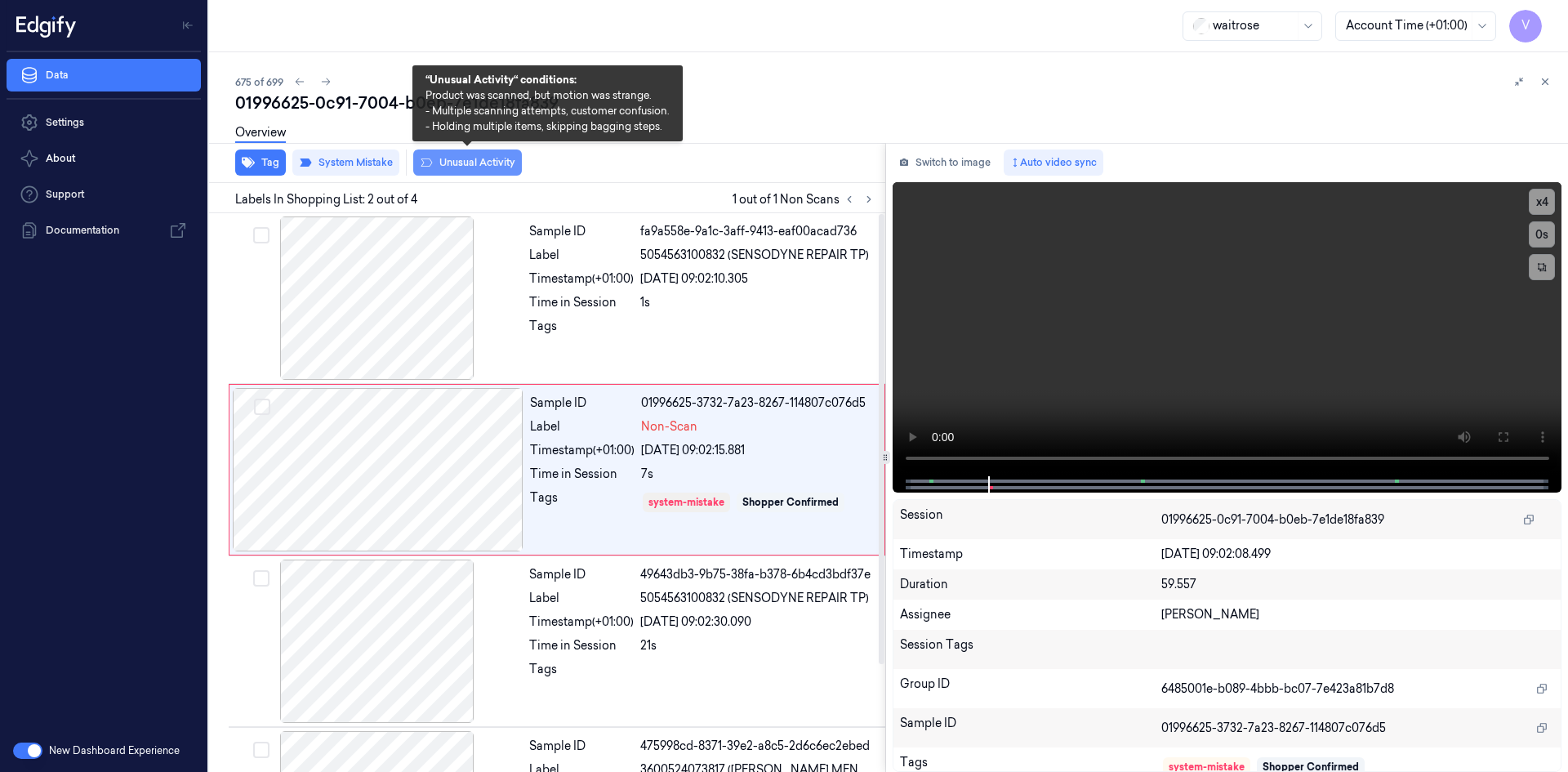
click at [467, 162] on button "Unusual Activity" at bounding box center [467, 162] width 108 height 26
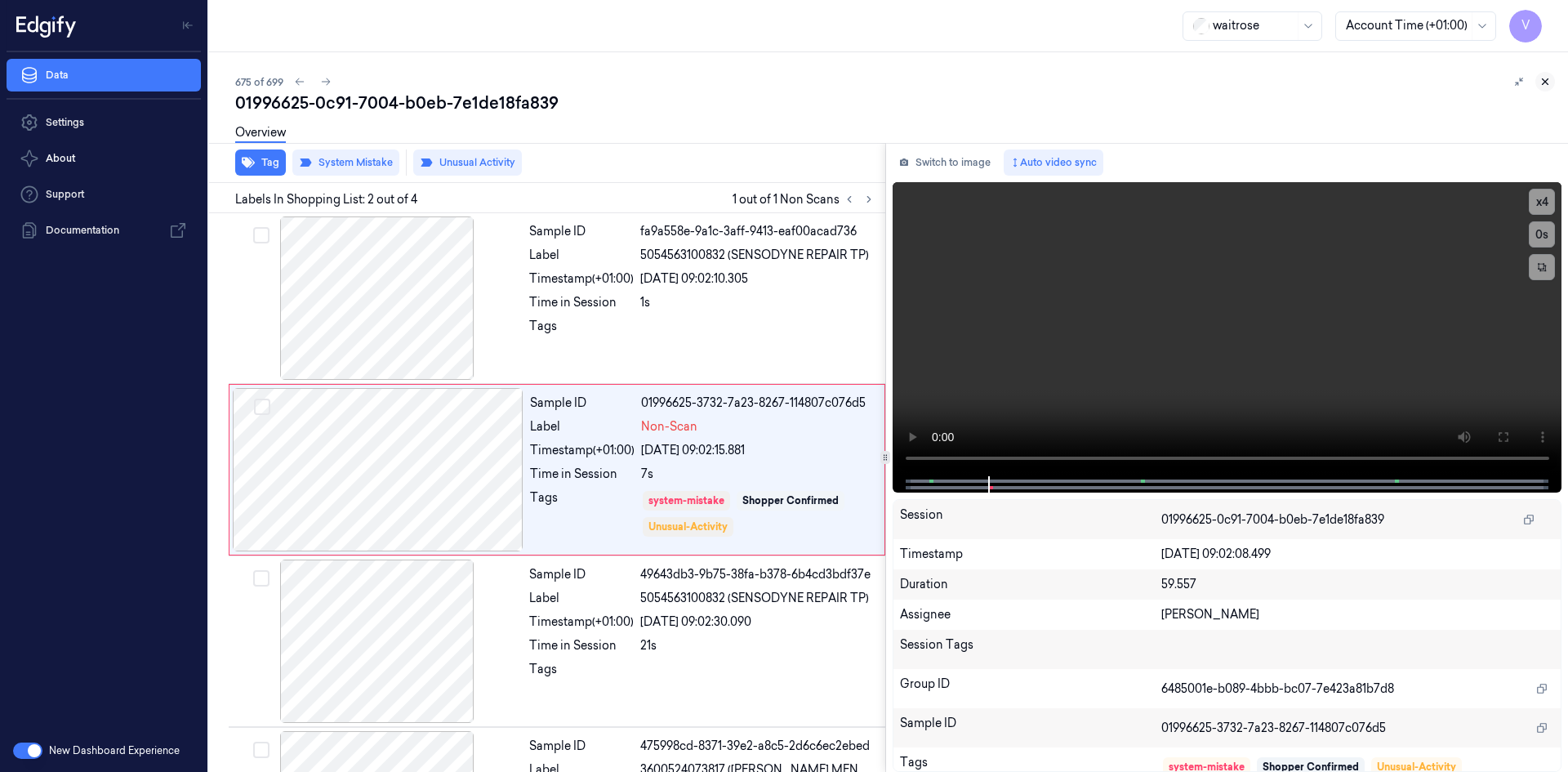
click at [1541, 78] on icon at bounding box center [1544, 82] width 12 height 12
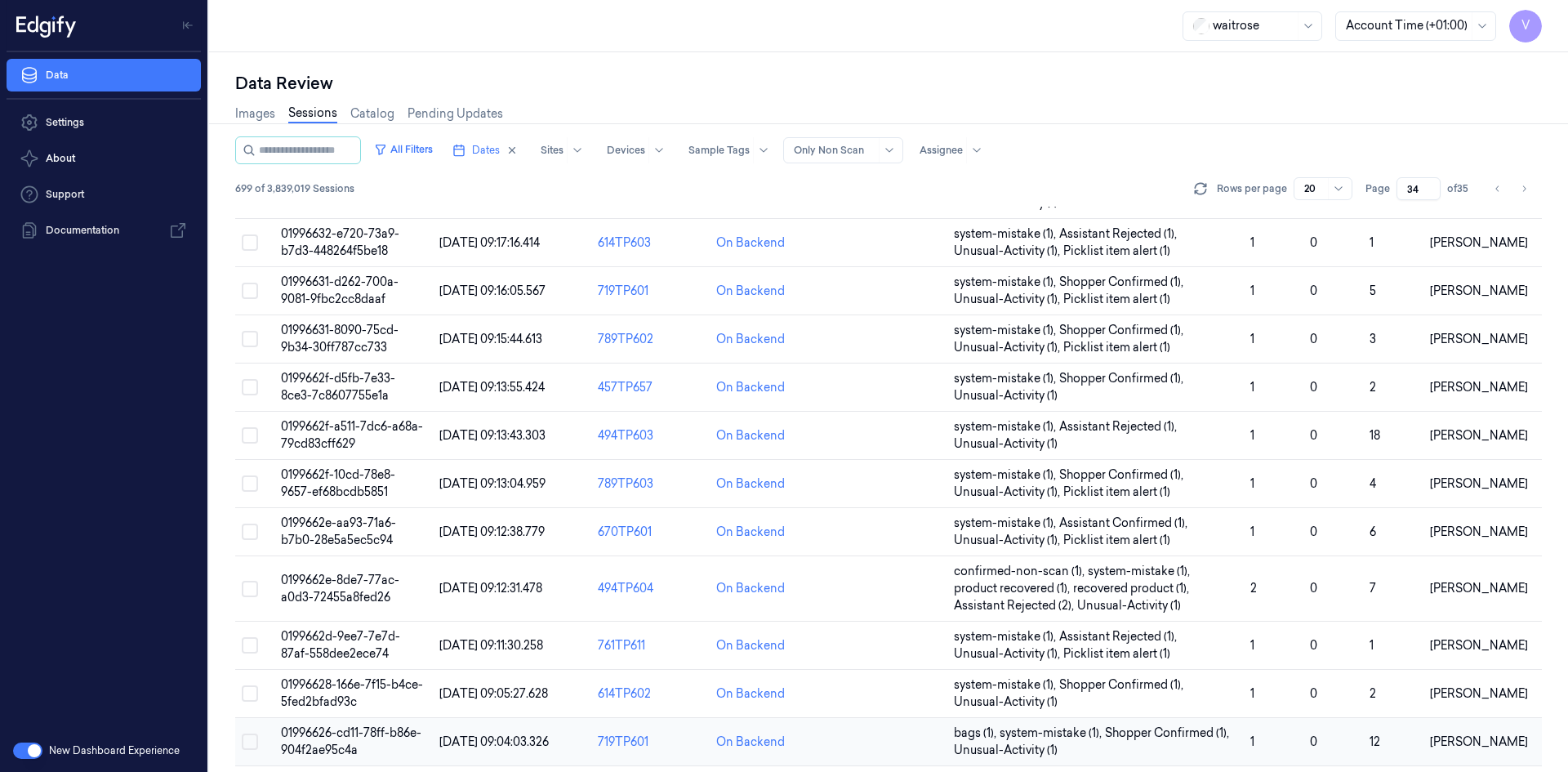
scroll to position [481, 0]
